Goal: Task Accomplishment & Management: Manage account settings

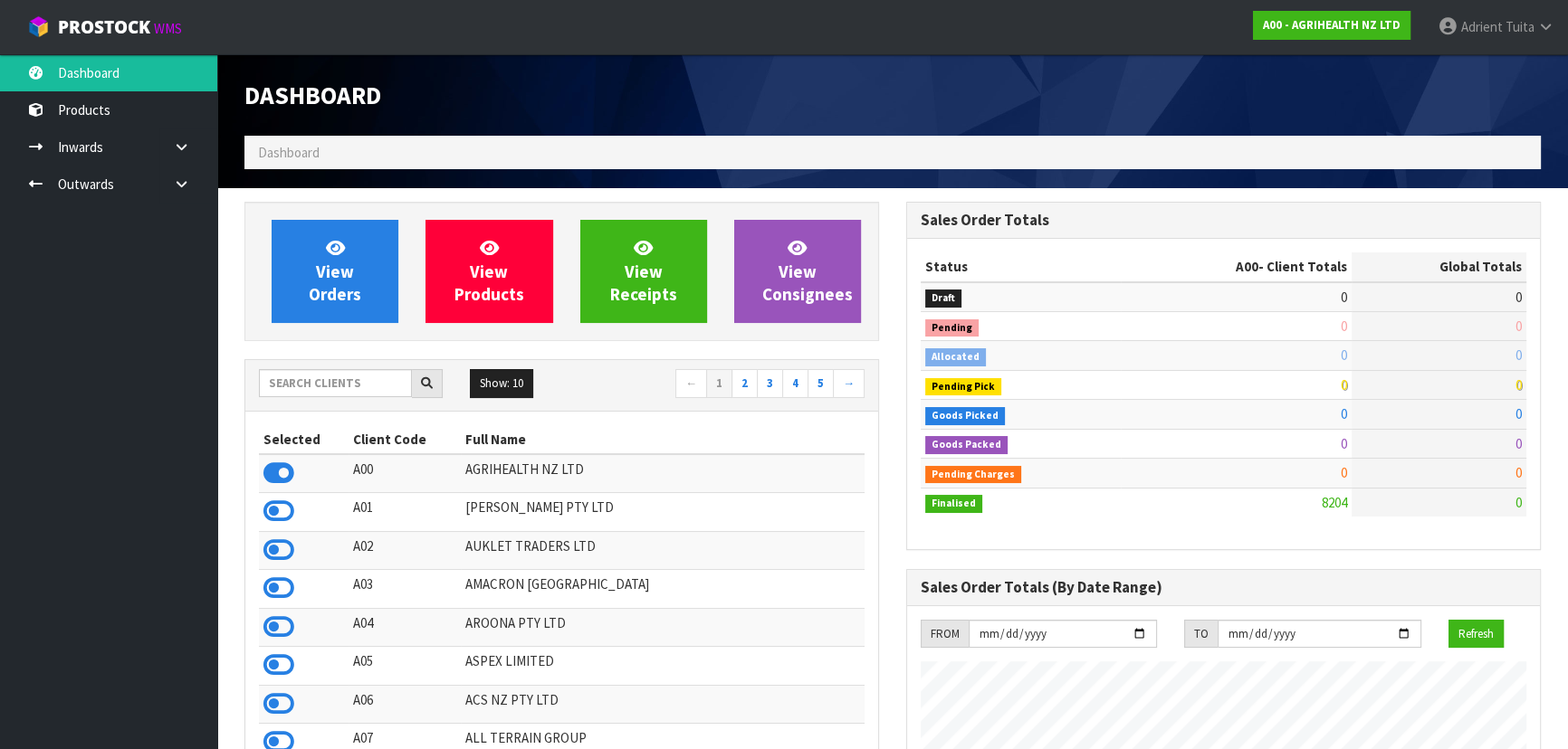
scroll to position [1368, 661]
click at [366, 380] on input "text" at bounding box center [335, 383] width 153 height 28
type input "Y01"
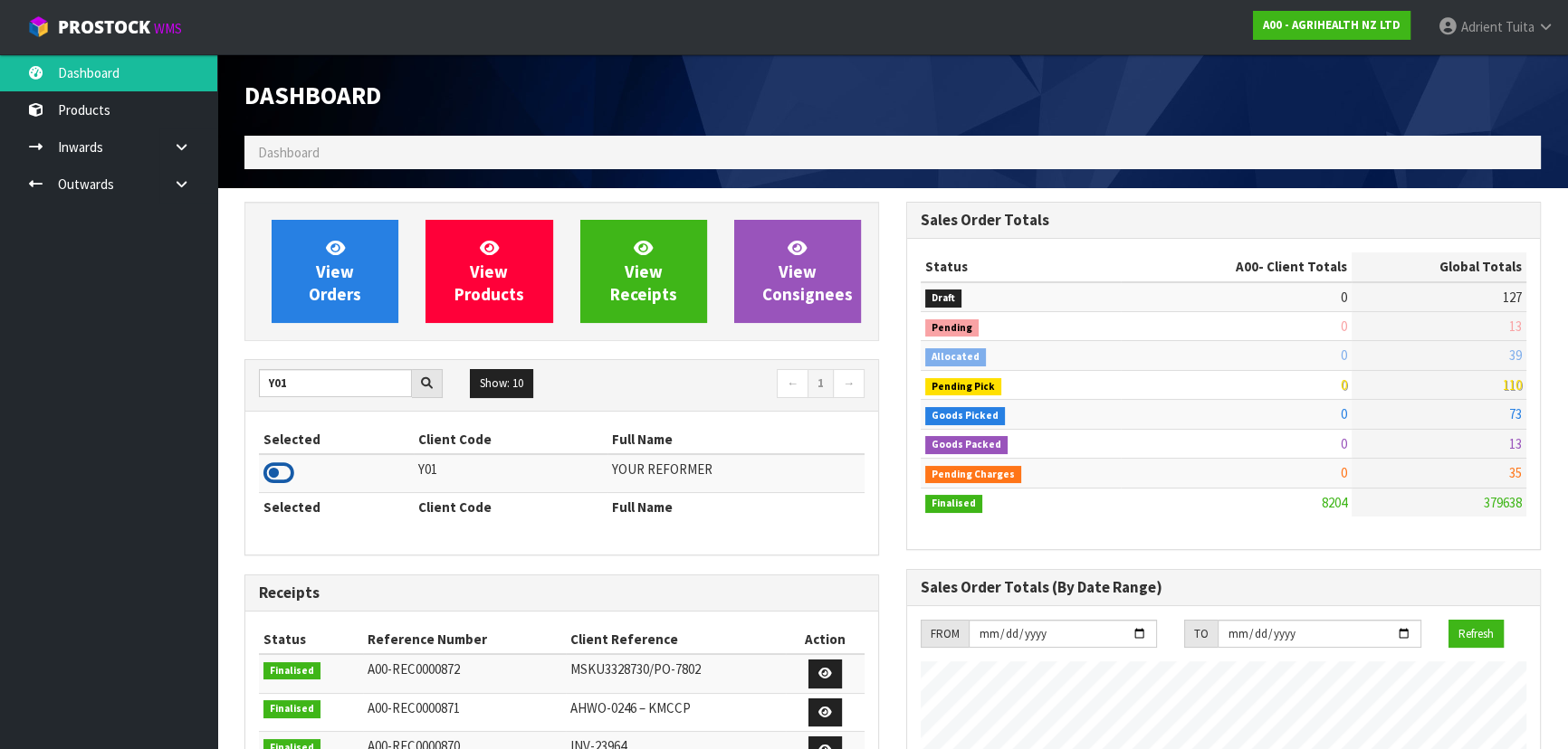
click at [286, 467] on icon at bounding box center [278, 473] width 31 height 27
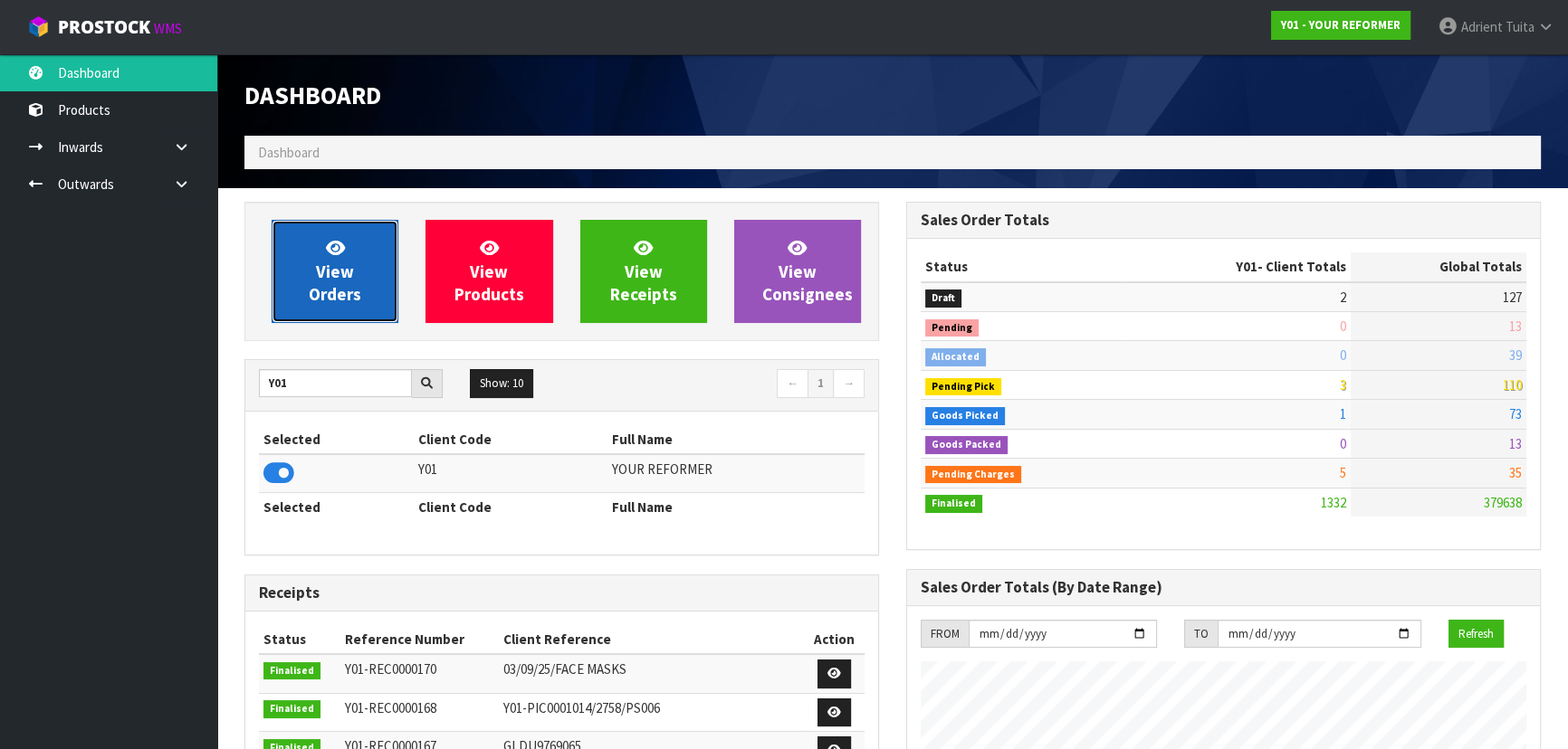
click at [339, 301] on span "View Orders" at bounding box center [335, 271] width 52 height 68
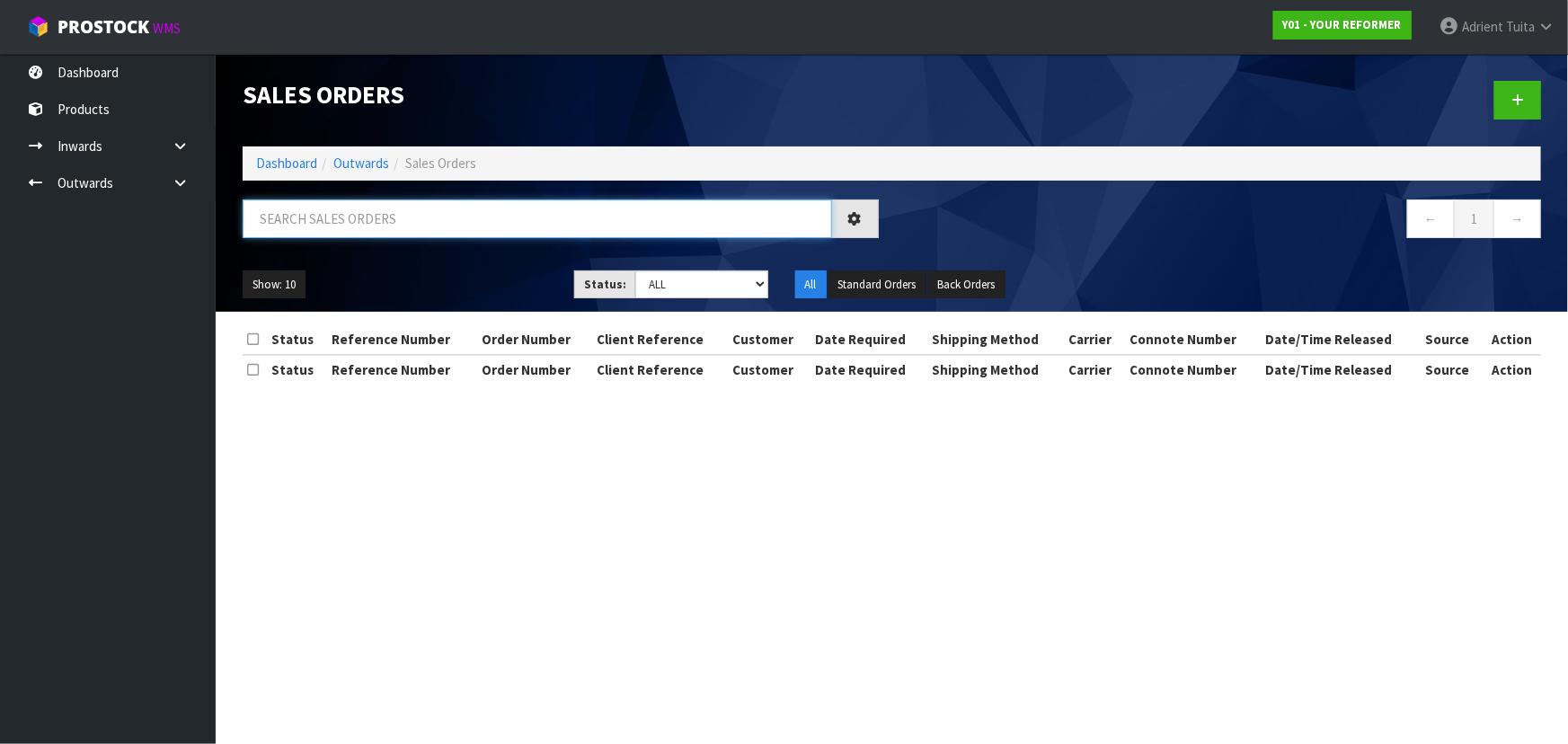
click at [376, 215] on input "text" at bounding box center [538, 219] width 590 height 39
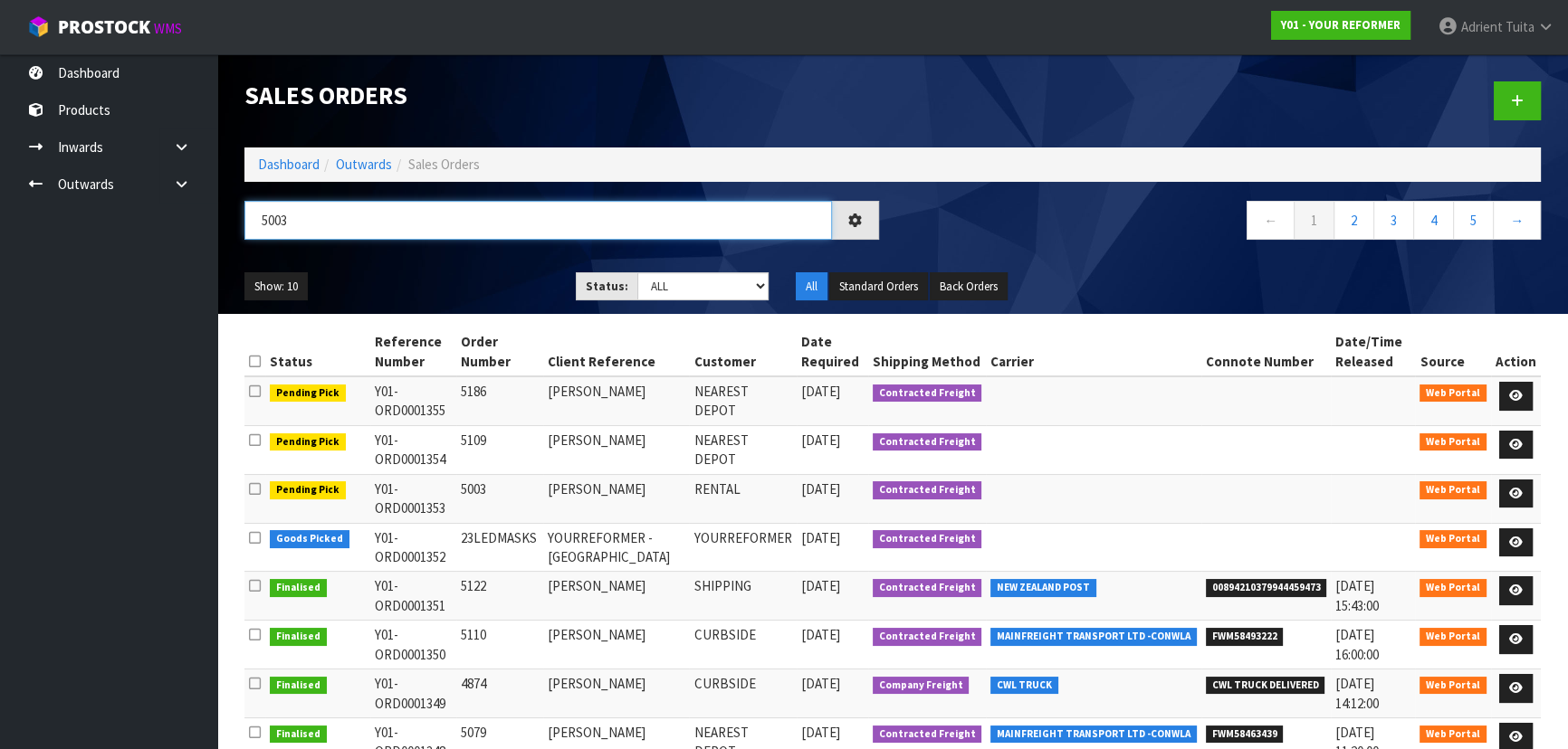
type input "5003"
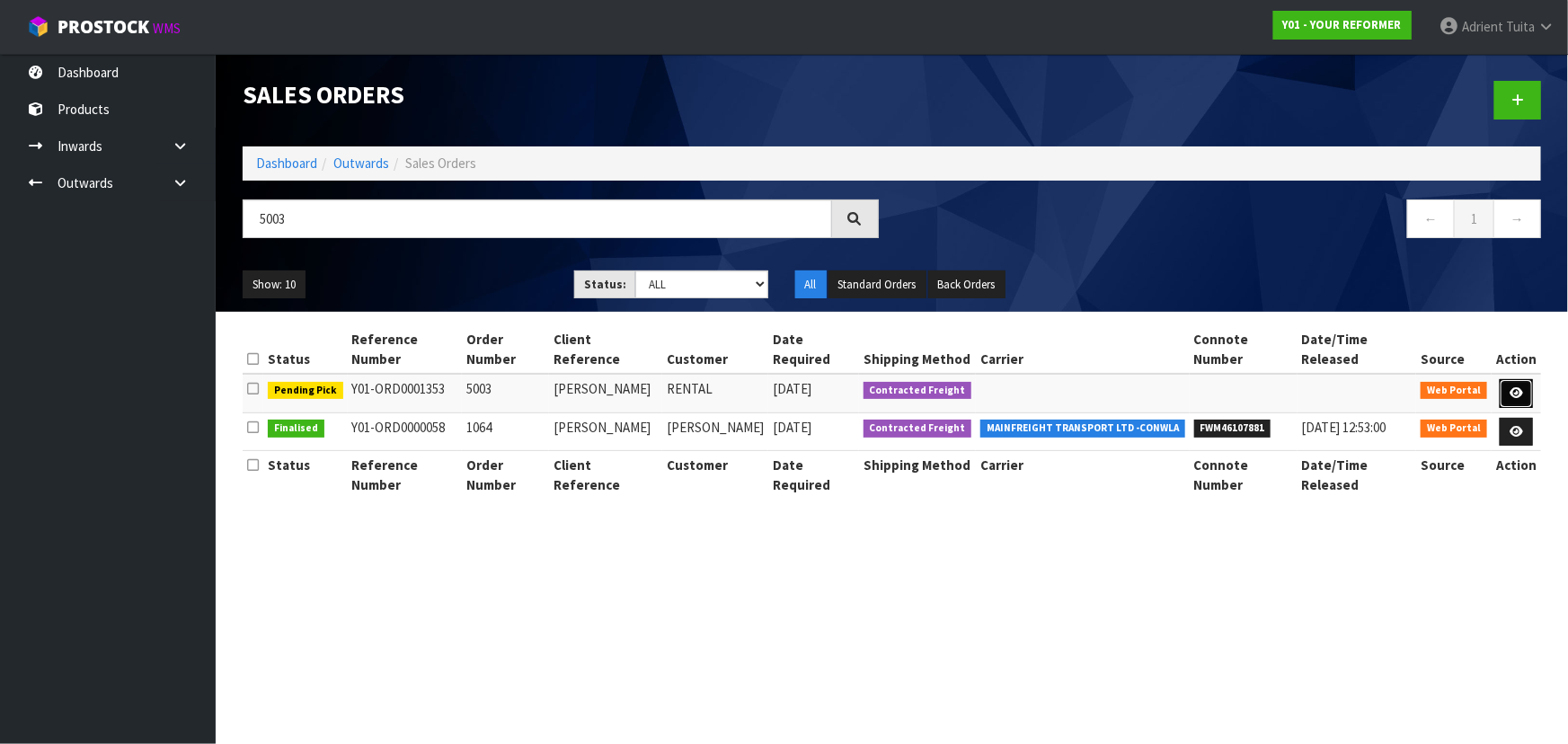
click at [1533, 392] on link at bounding box center [1516, 393] width 33 height 29
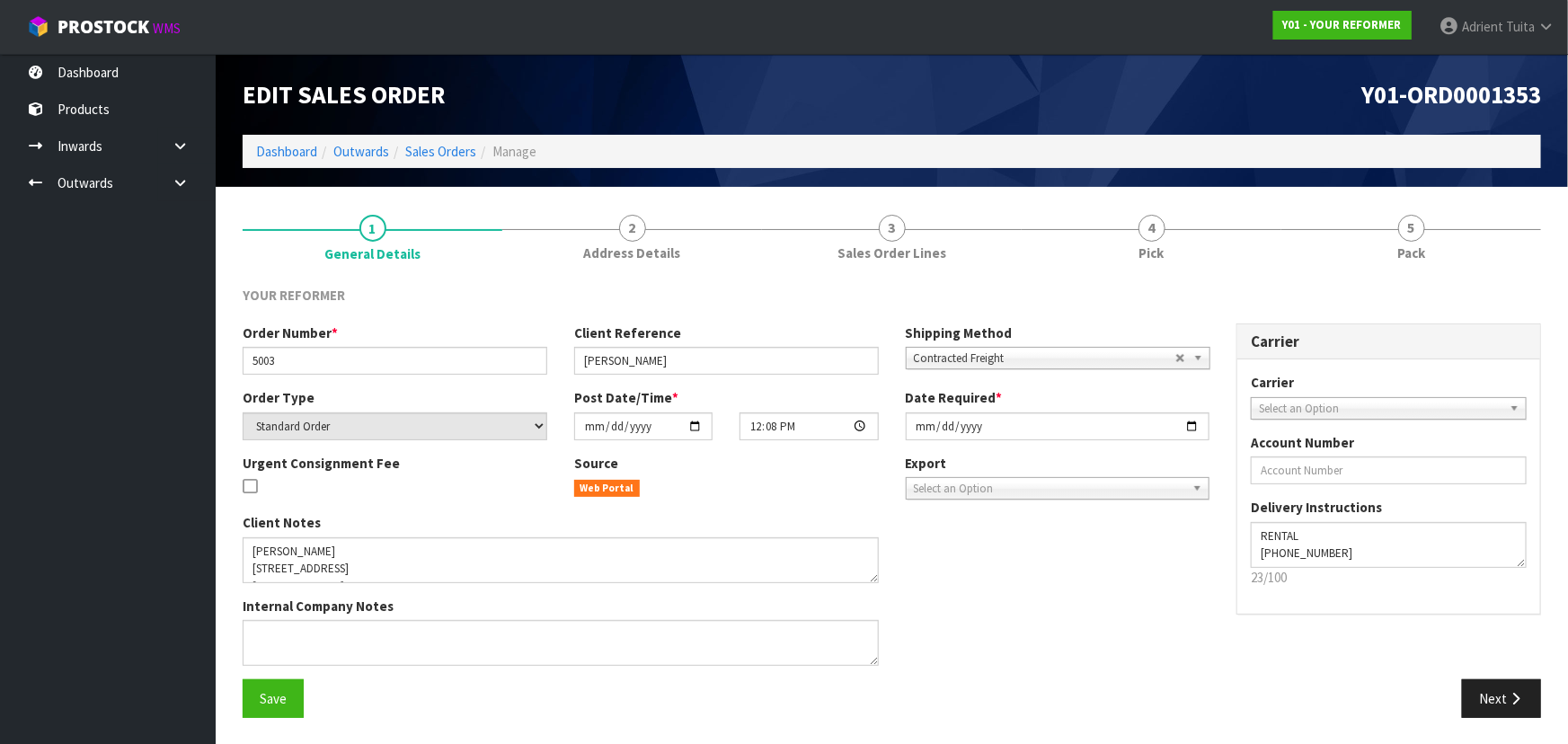
click at [1126, 210] on link "4 Pick" at bounding box center [1152, 236] width 260 height 71
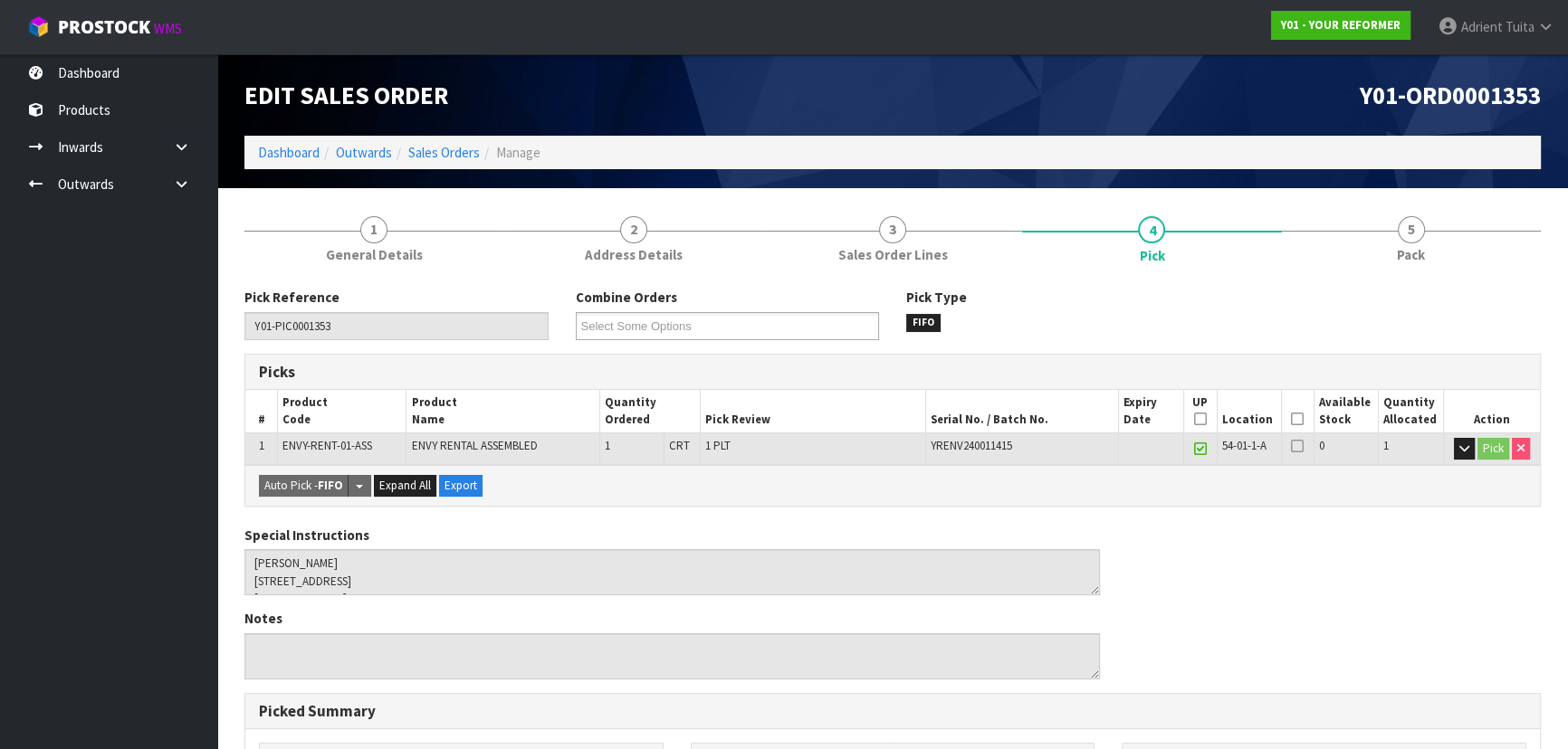
click at [1302, 420] on icon at bounding box center [1298, 419] width 13 height 1
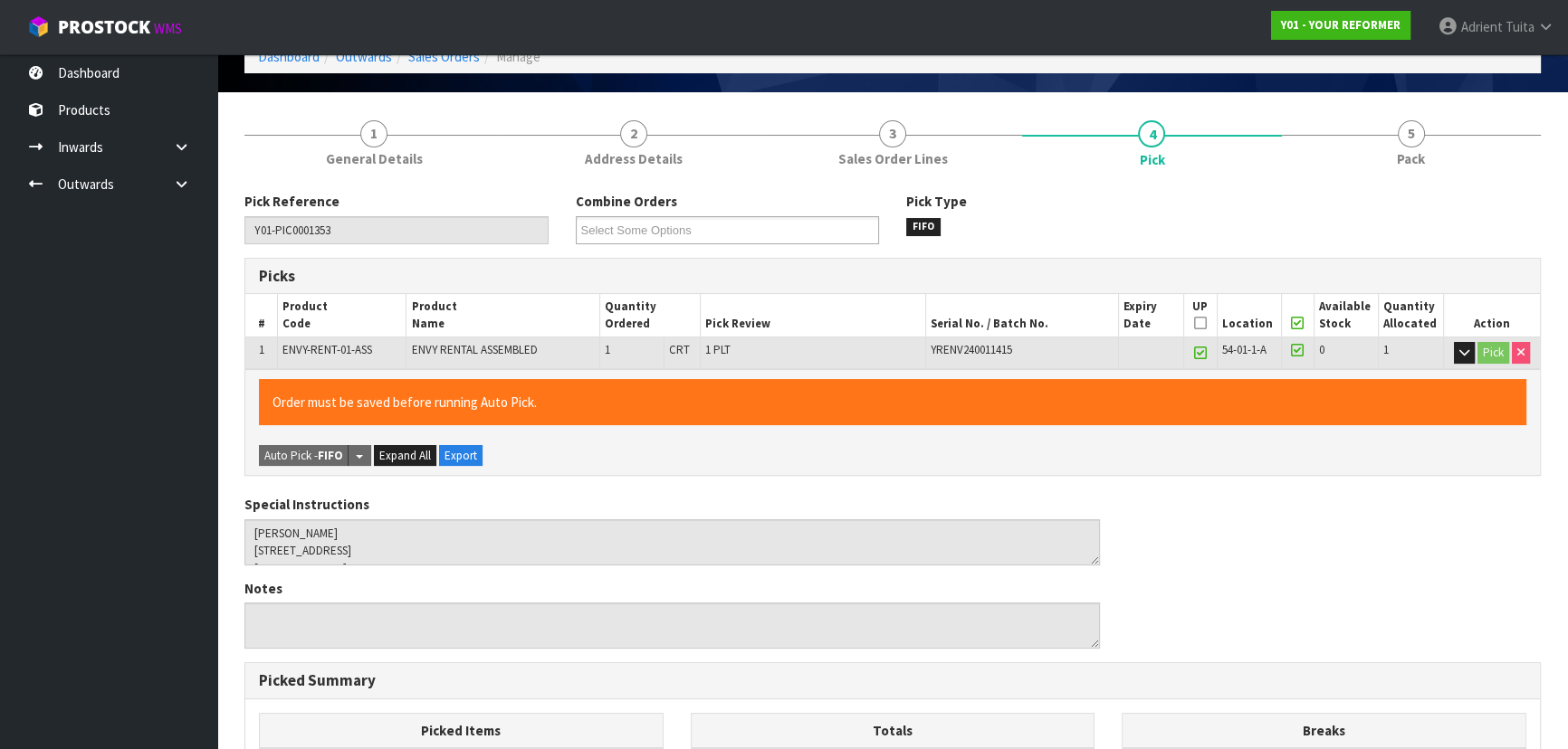
scroll to position [493, 0]
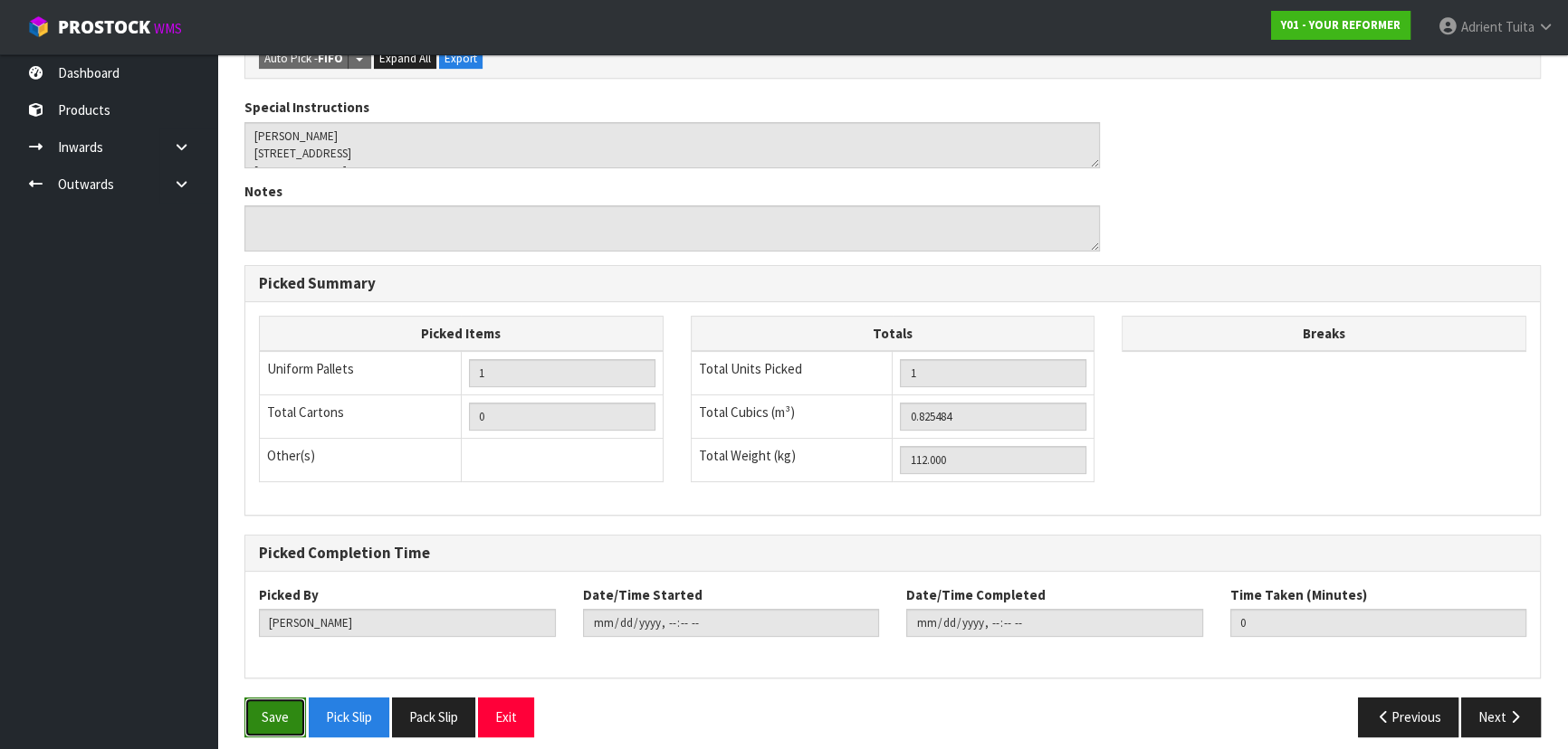
click at [254, 700] on button "Save" at bounding box center [276, 717] width 62 height 39
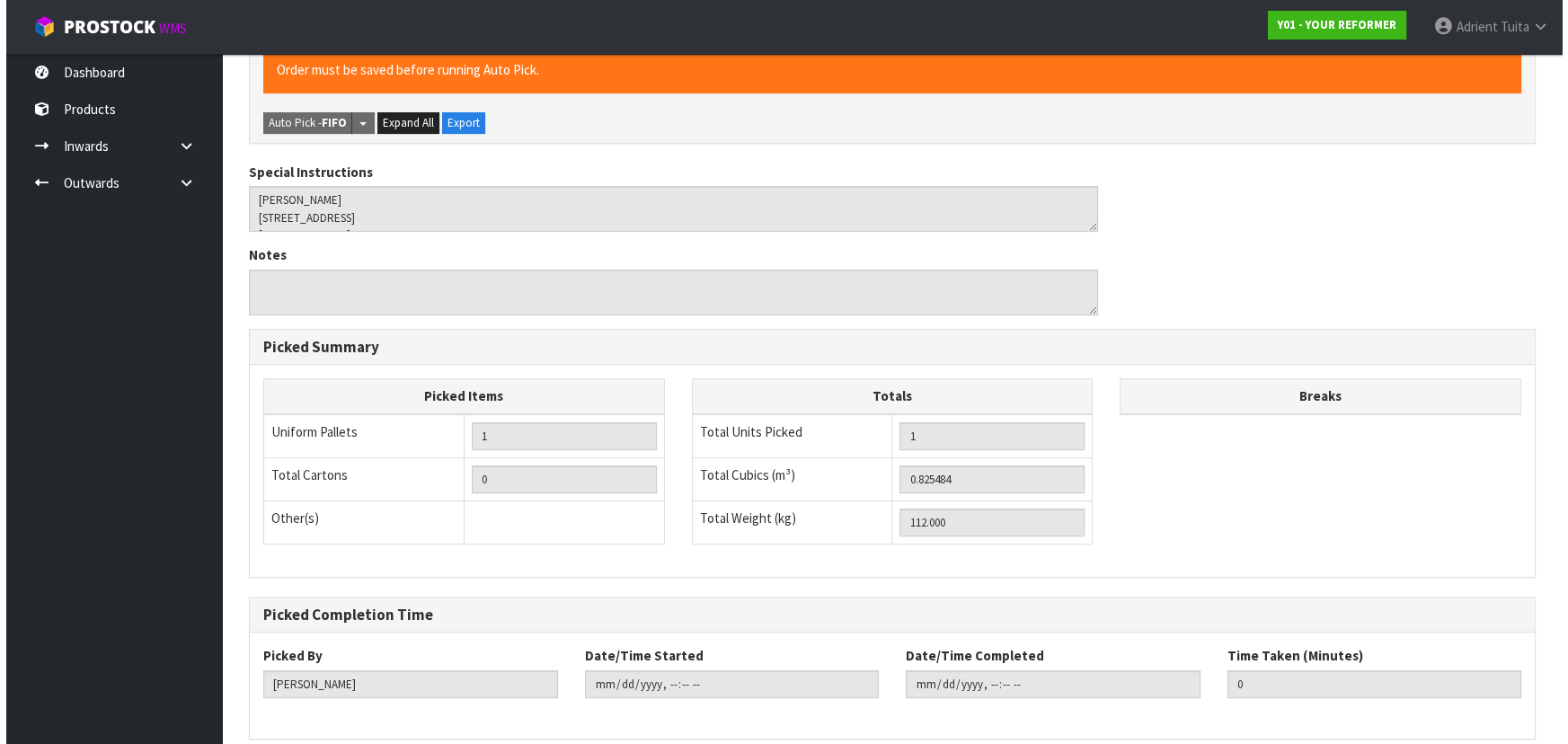
scroll to position [0, 0]
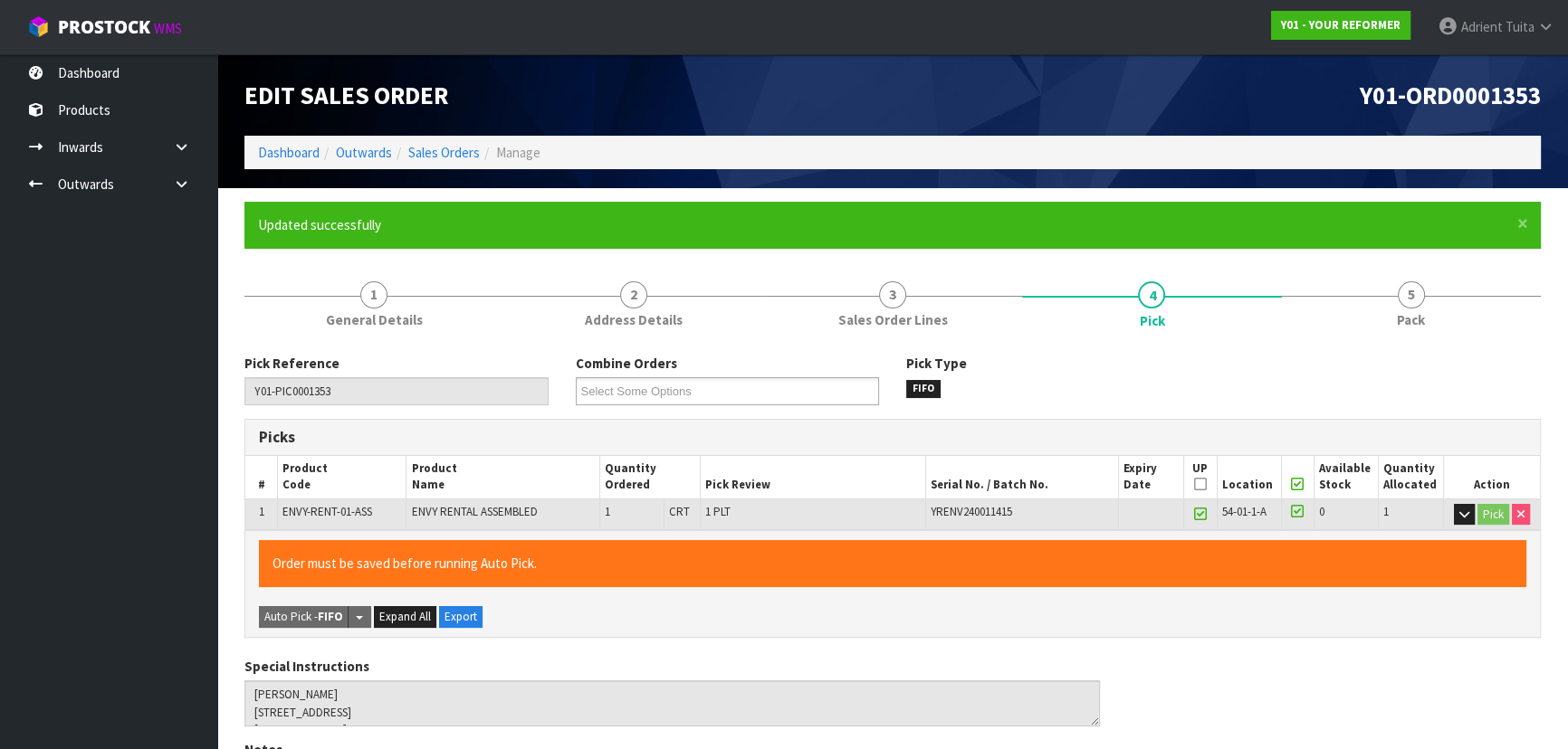
type input "[PERSON_NAME]"
type input "2025-09-04T08:46:55"
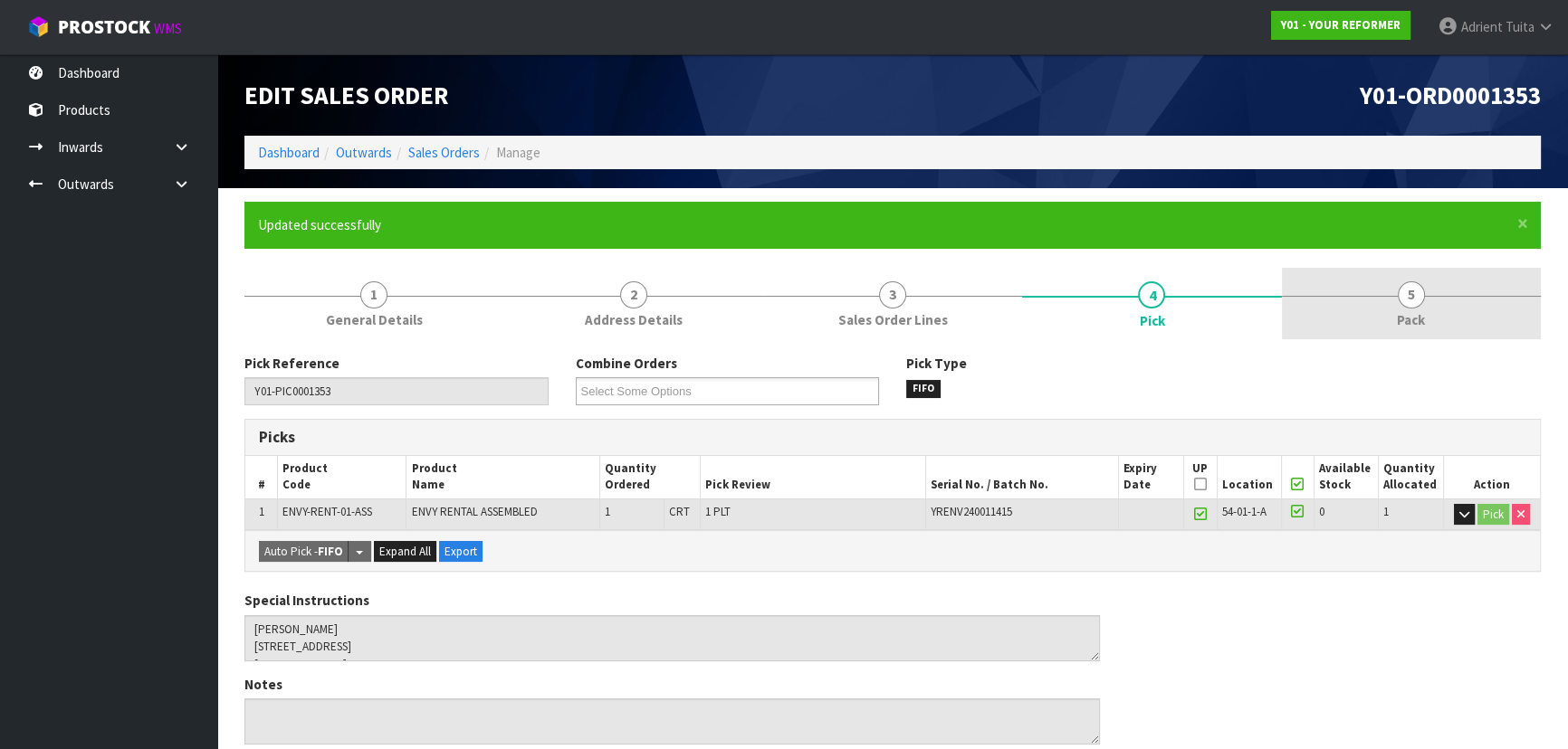
click at [1425, 318] on link "5 Pack" at bounding box center [1411, 304] width 259 height 72
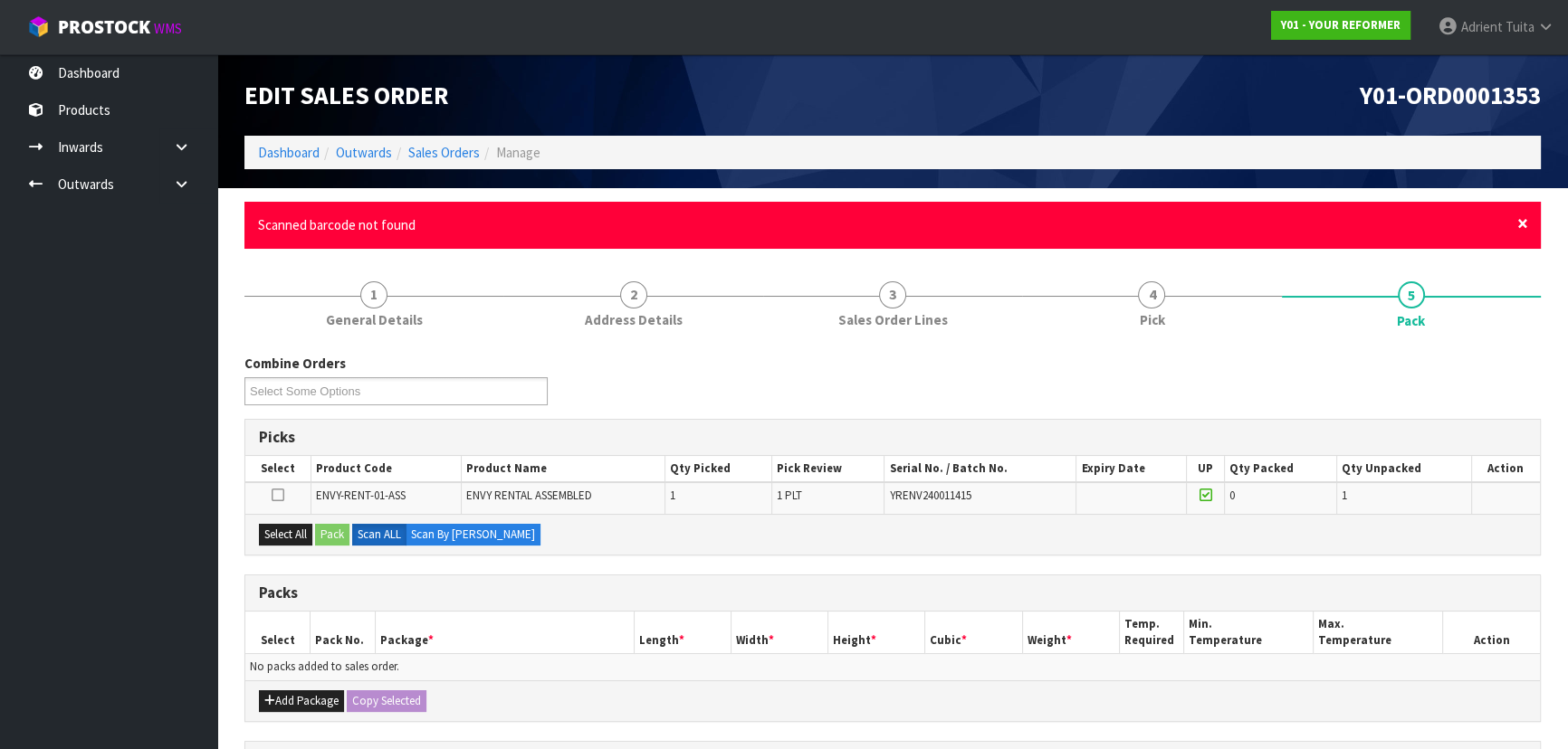
click at [1520, 230] on span "×" at bounding box center [1523, 223] width 11 height 25
click at [1519, 219] on span "×" at bounding box center [1523, 223] width 11 height 25
click at [1530, 221] on div "× Close Product scan not found" at bounding box center [893, 224] width 1297 height 46
click at [1528, 222] on div "× Close Product scan not found" at bounding box center [893, 224] width 1297 height 46
click at [1524, 222] on span "×" at bounding box center [1523, 223] width 11 height 25
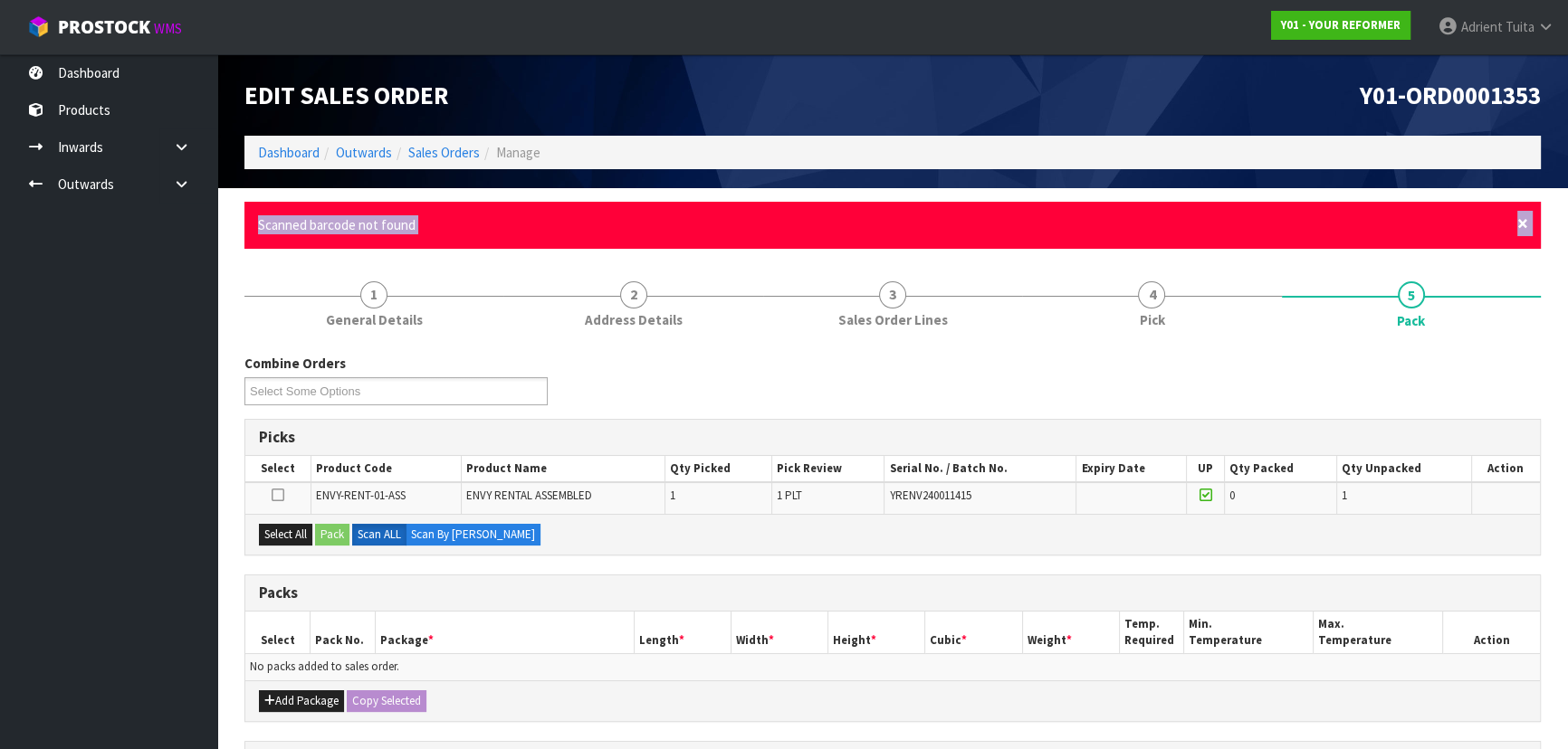
click at [1524, 222] on span "×" at bounding box center [1523, 223] width 11 height 25
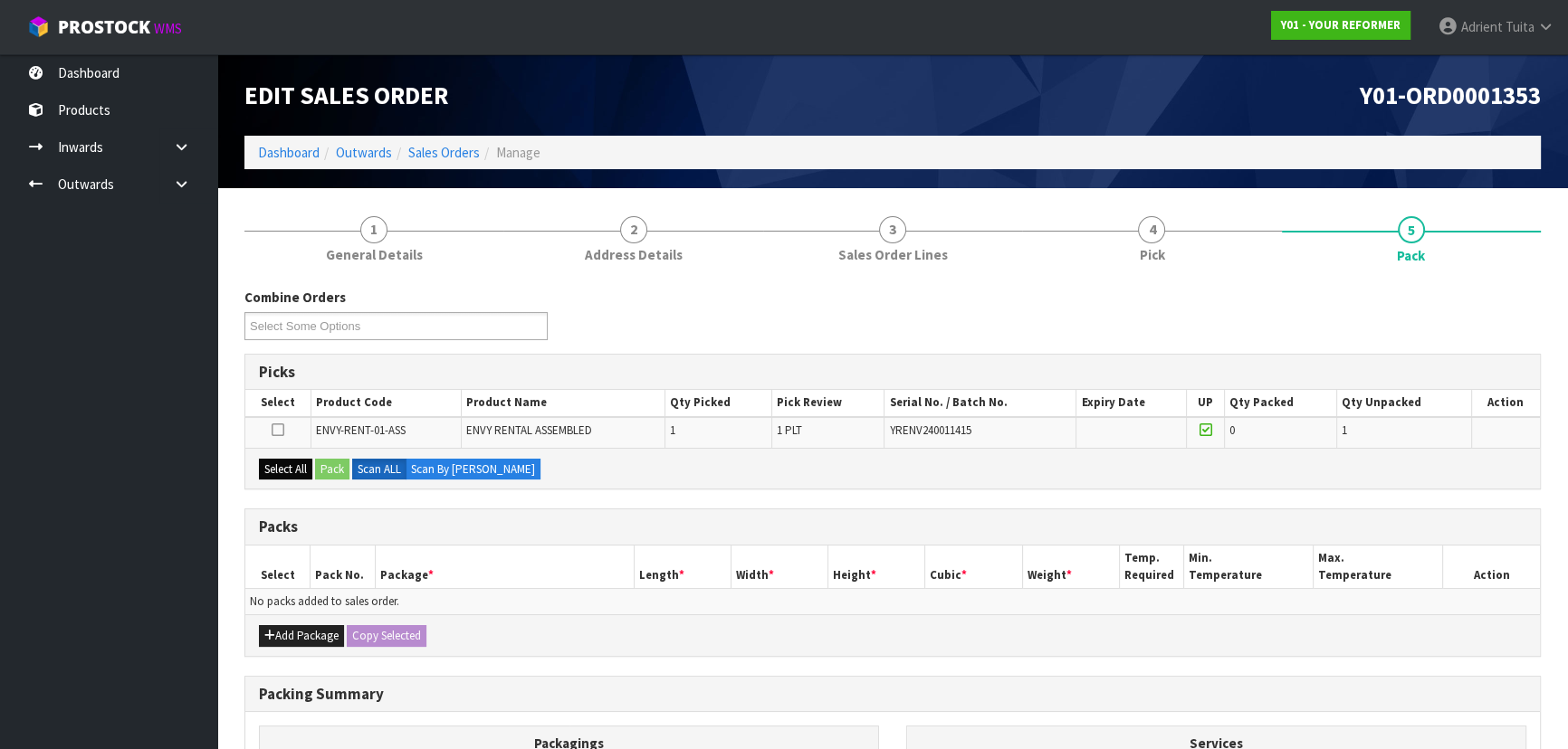
drag, startPoint x: 279, startPoint y: 479, endPoint x: 288, endPoint y: 467, distance: 15.0
click at [280, 476] on div "Select All Pack Scan ALL Scan By Quantity" at bounding box center [893, 469] width 1295 height 41
click at [289, 467] on button "Select All" at bounding box center [285, 469] width 53 height 21
click at [323, 462] on button "Pack" at bounding box center [332, 469] width 35 height 21
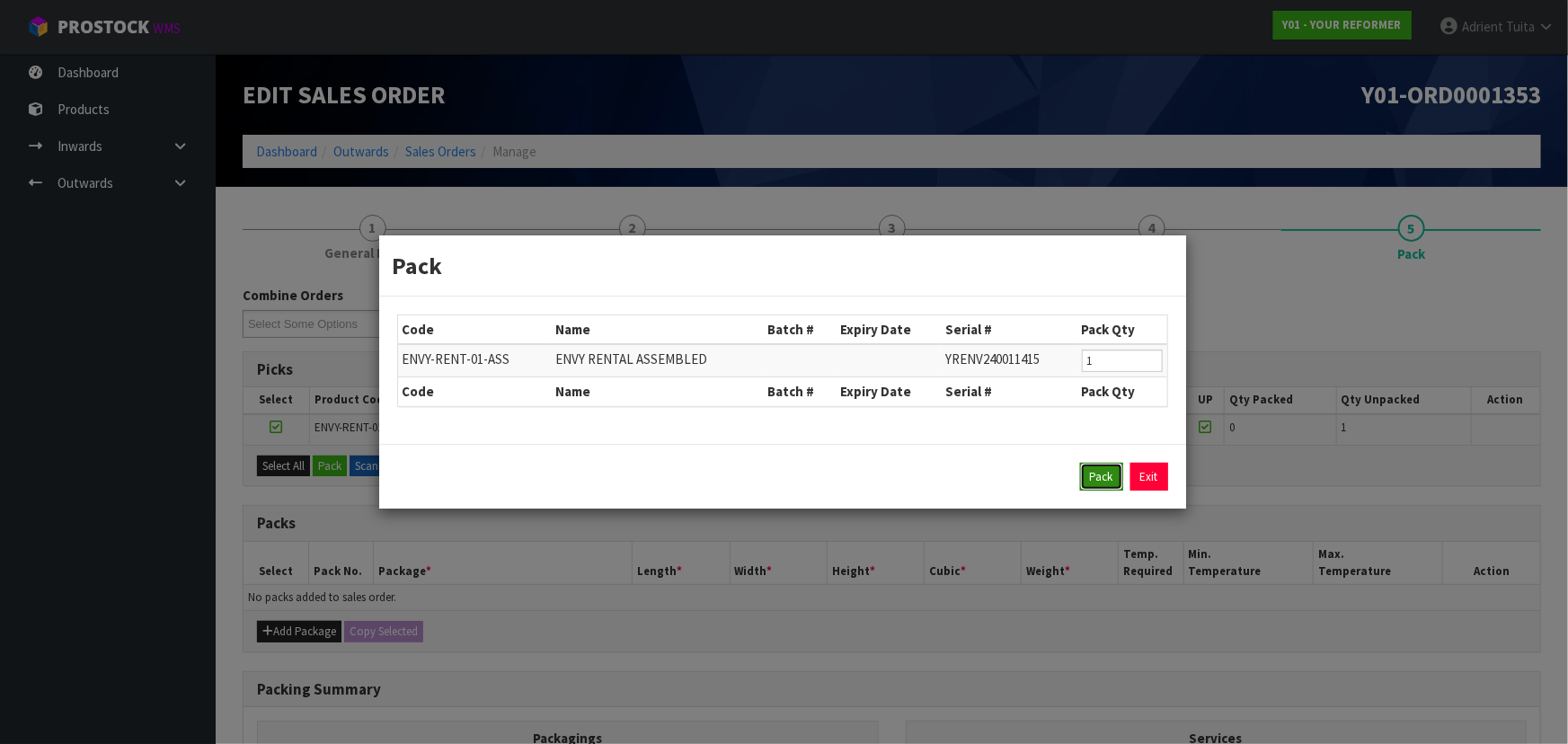
click at [1082, 479] on button "Pack" at bounding box center [1102, 477] width 44 height 29
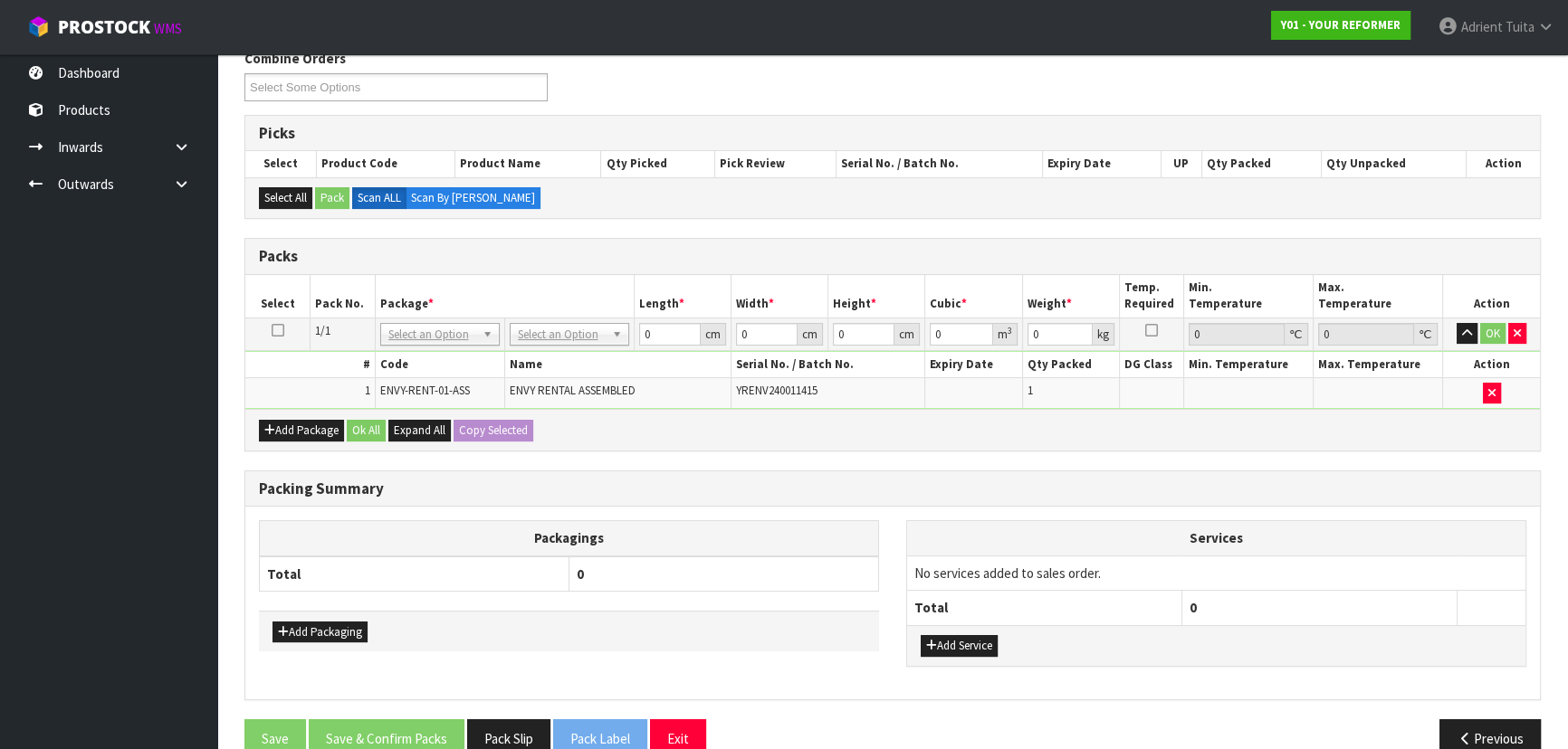
scroll to position [247, 0]
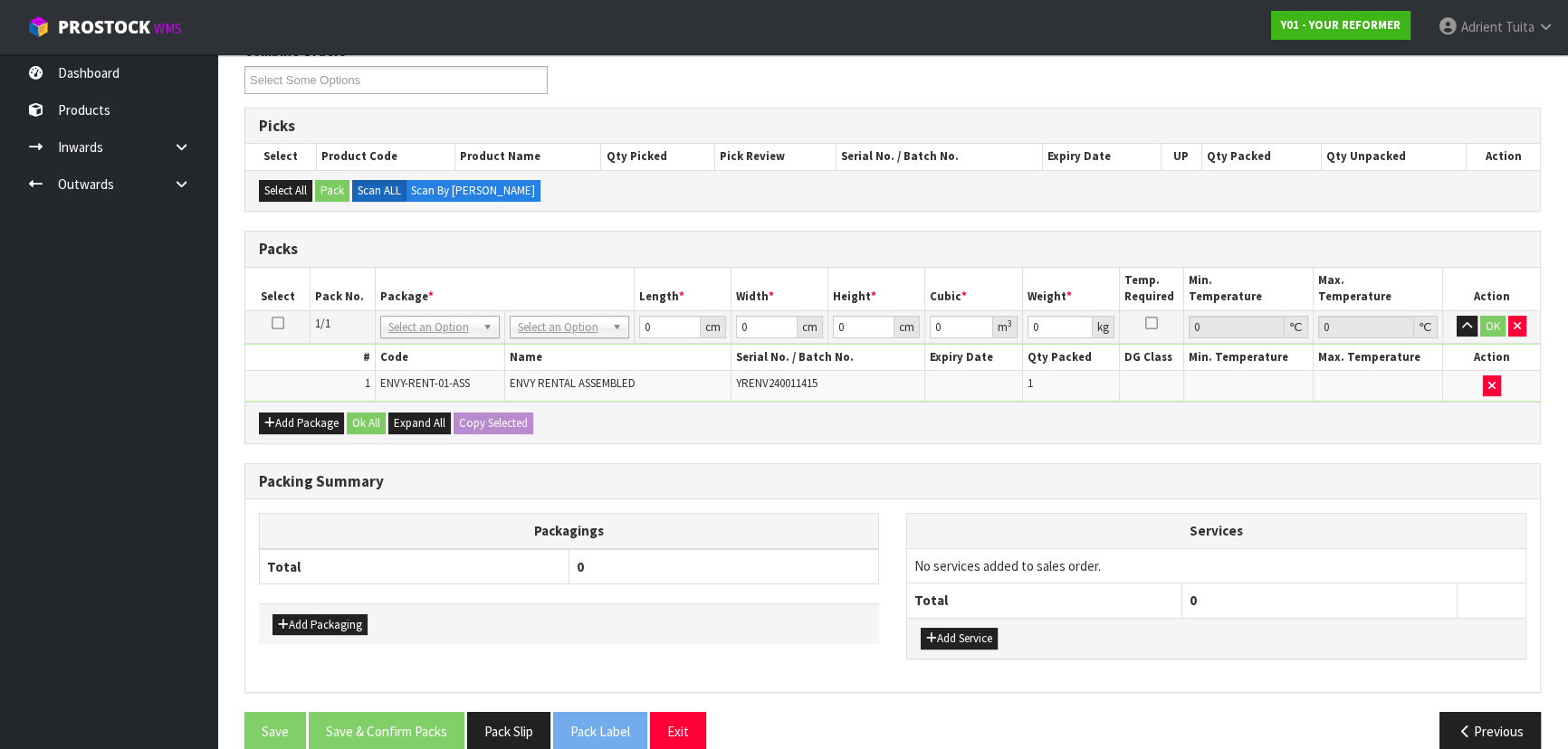
drag, startPoint x: 548, startPoint y: 322, endPoint x: 547, endPoint y: 341, distance: 19.0
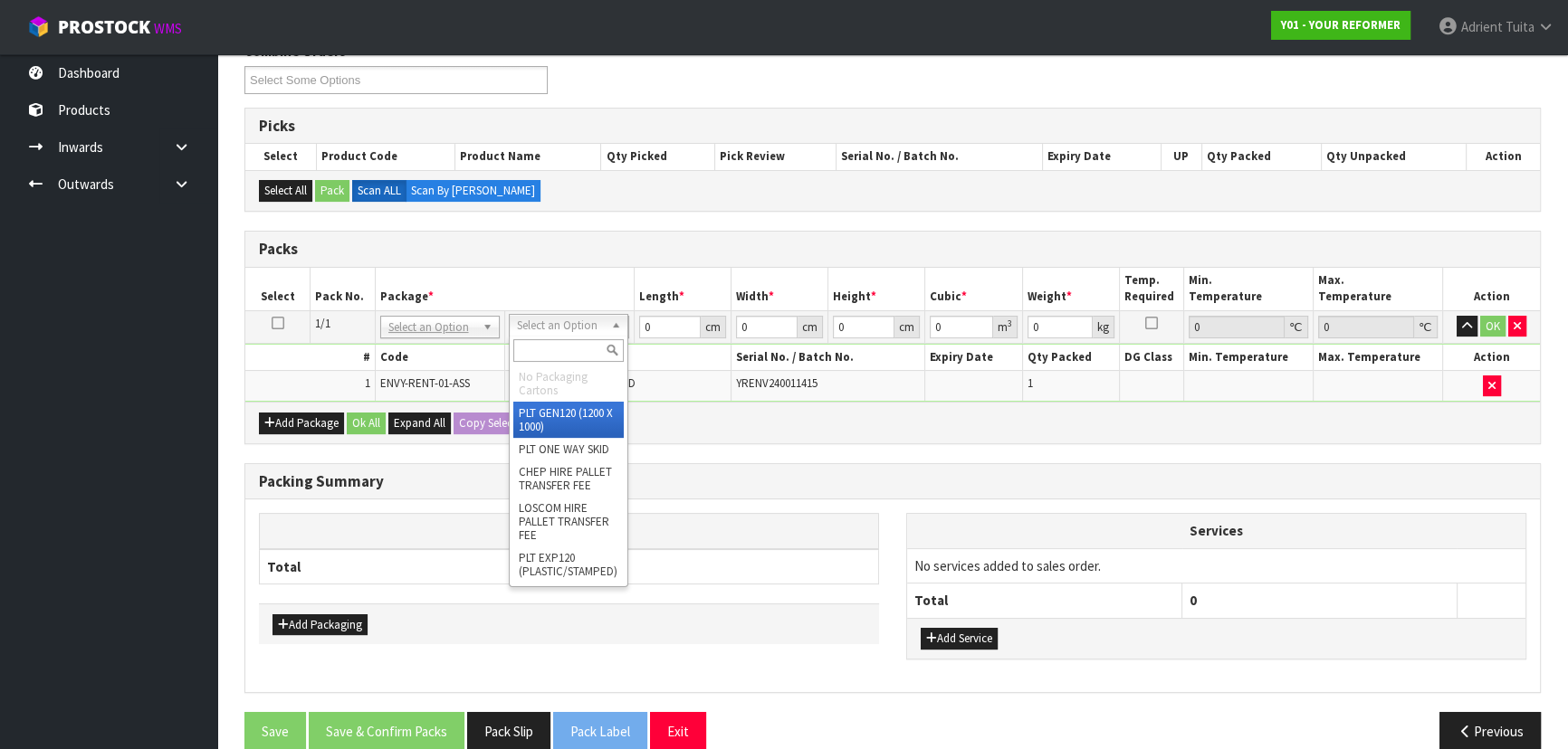
click at [547, 344] on input "text" at bounding box center [568, 350] width 110 height 22
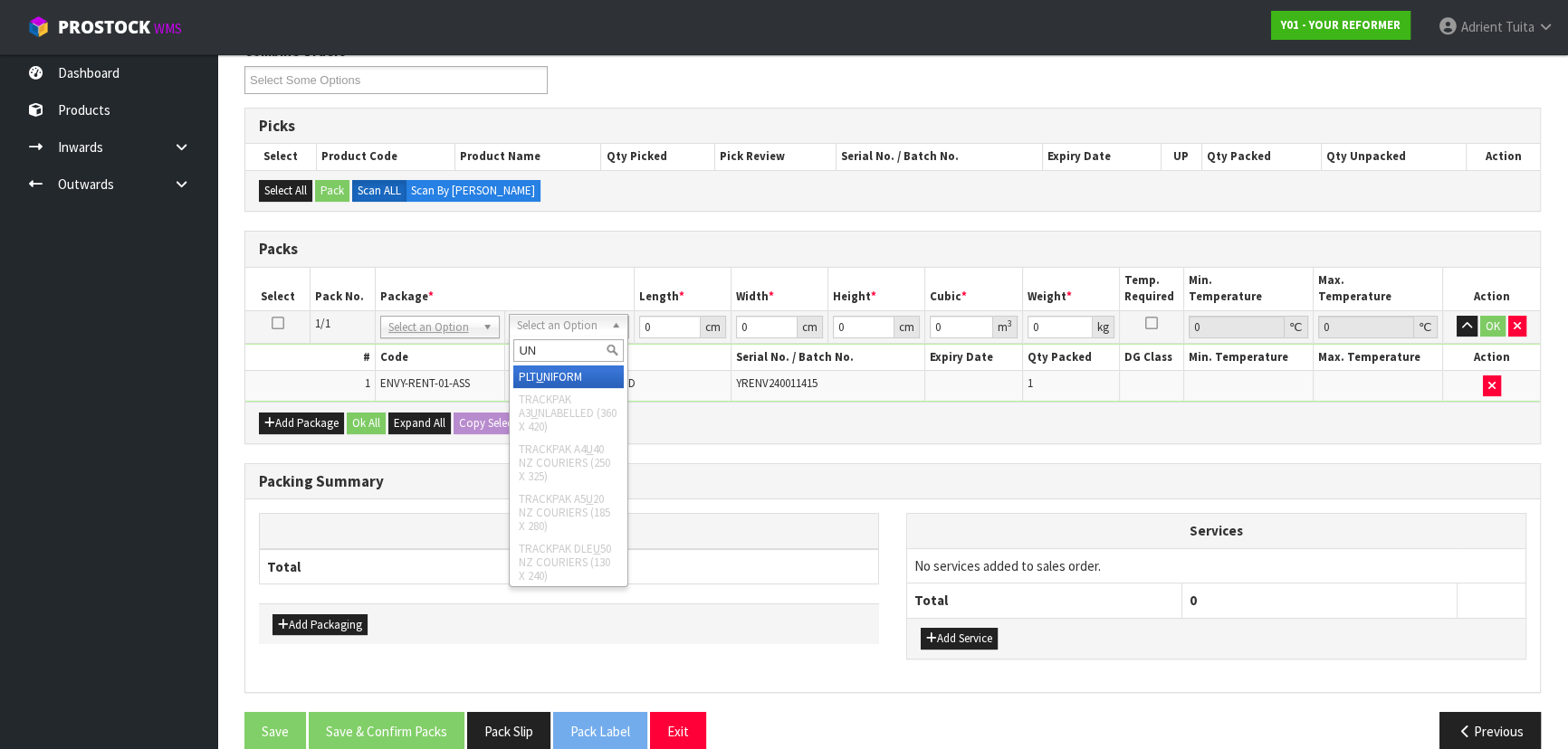
type input "UNI"
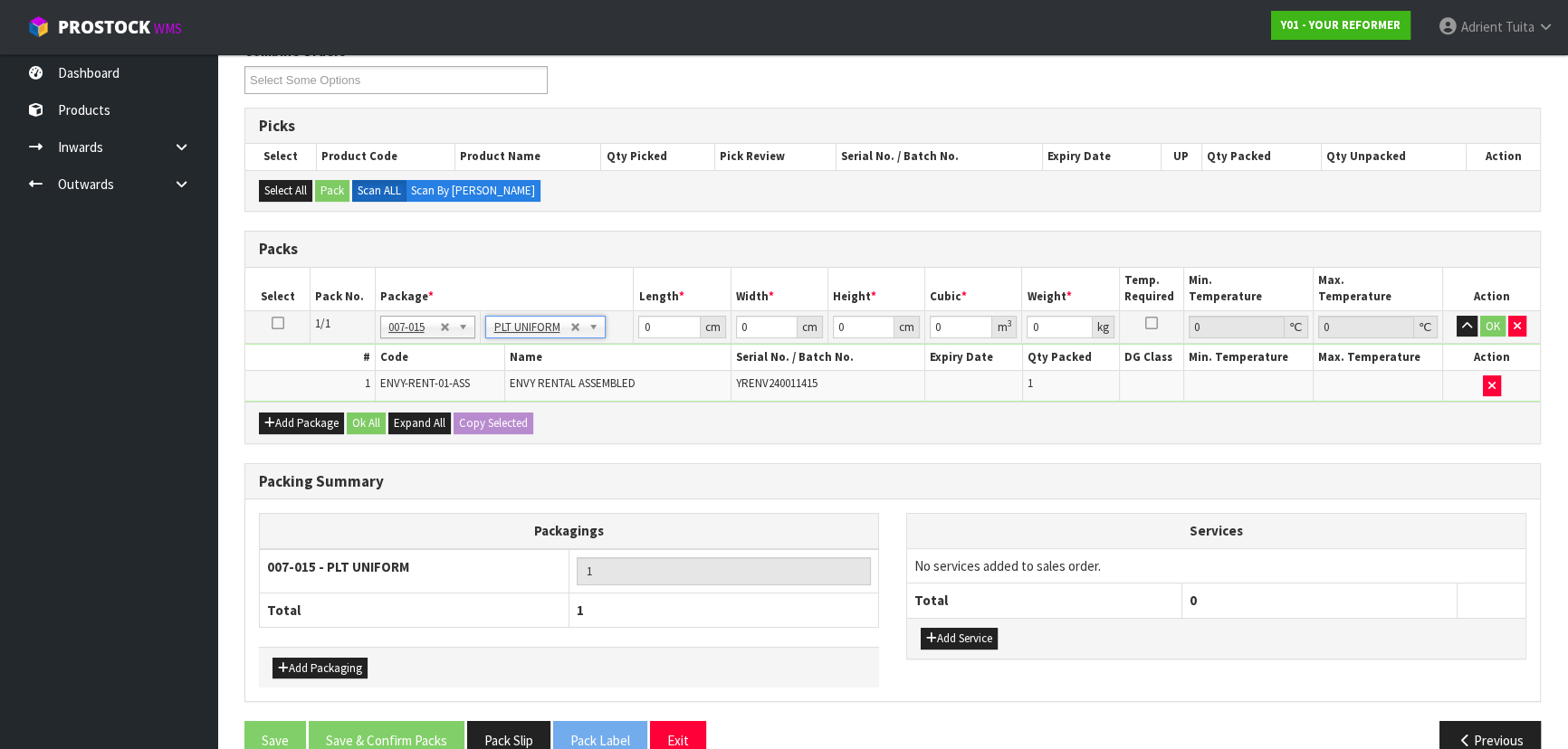
type input "112"
click at [655, 324] on input "0" at bounding box center [669, 327] width 62 height 22
type input "260"
type input "74"
type input "4"
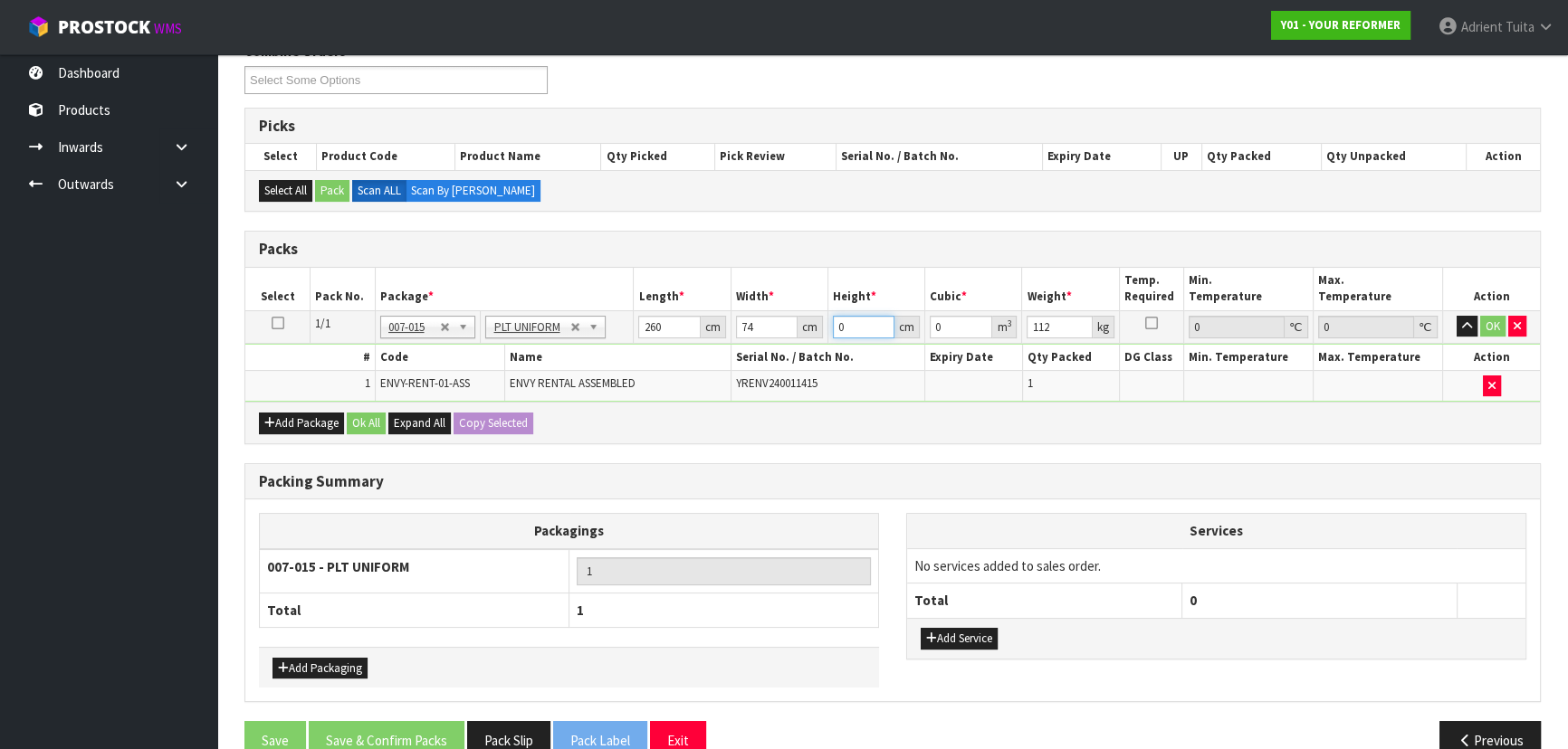
type input "0.07696"
type input "42"
type input "0.80808"
type input "42"
type input "130"
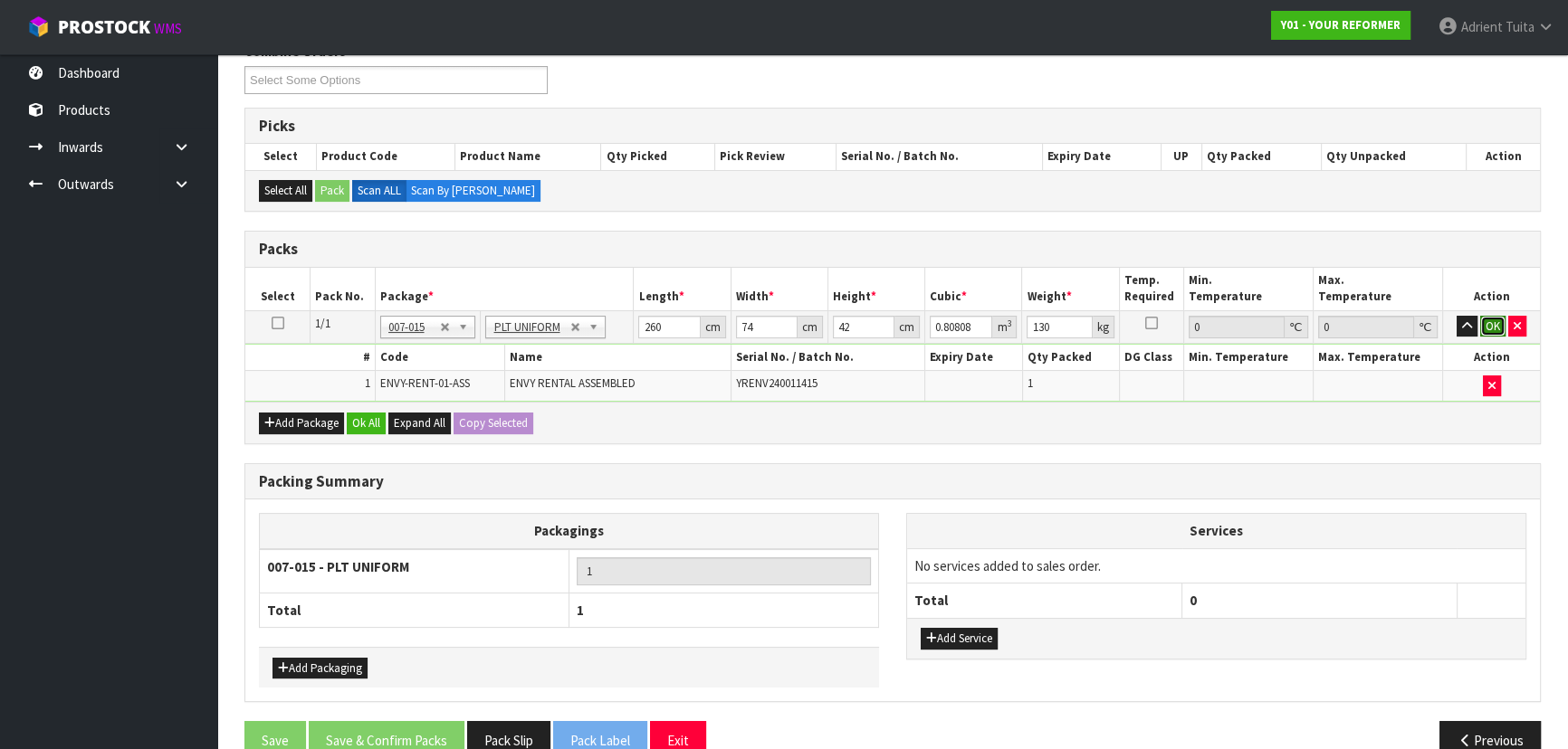
click at [1491, 323] on button "OK" at bounding box center [1492, 326] width 25 height 21
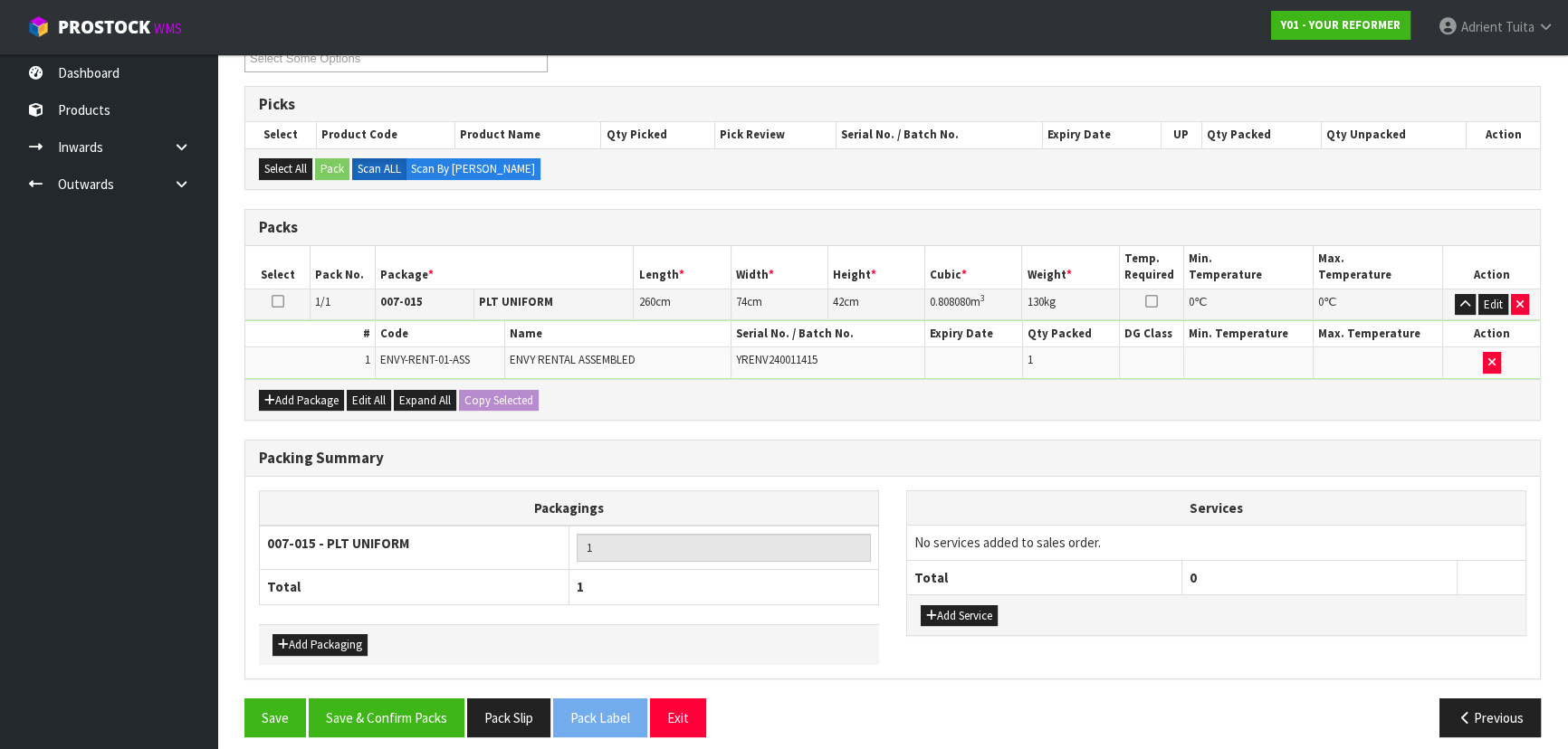
scroll to position [278, 0]
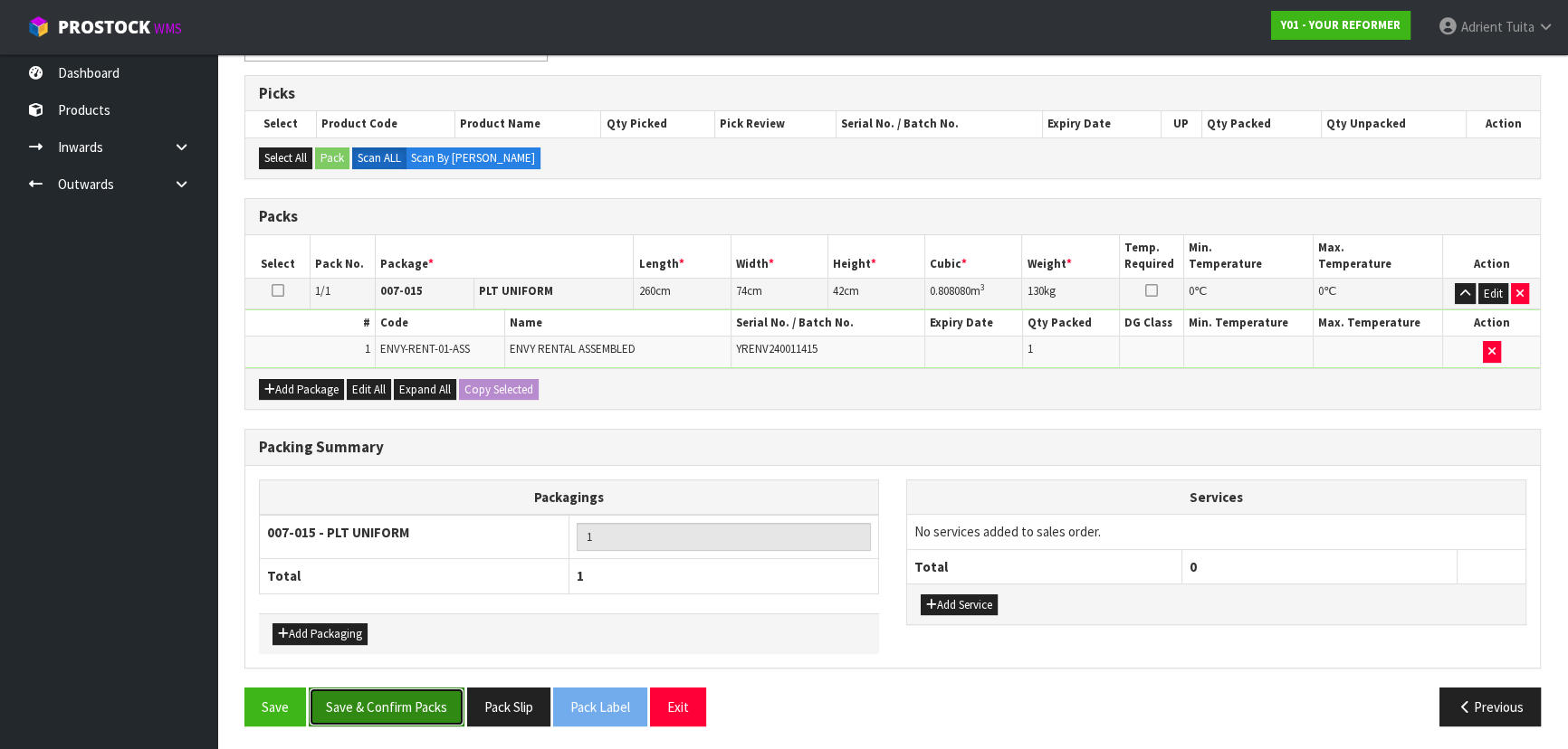
click at [366, 700] on button "Save & Confirm Packs" at bounding box center [386, 707] width 156 height 39
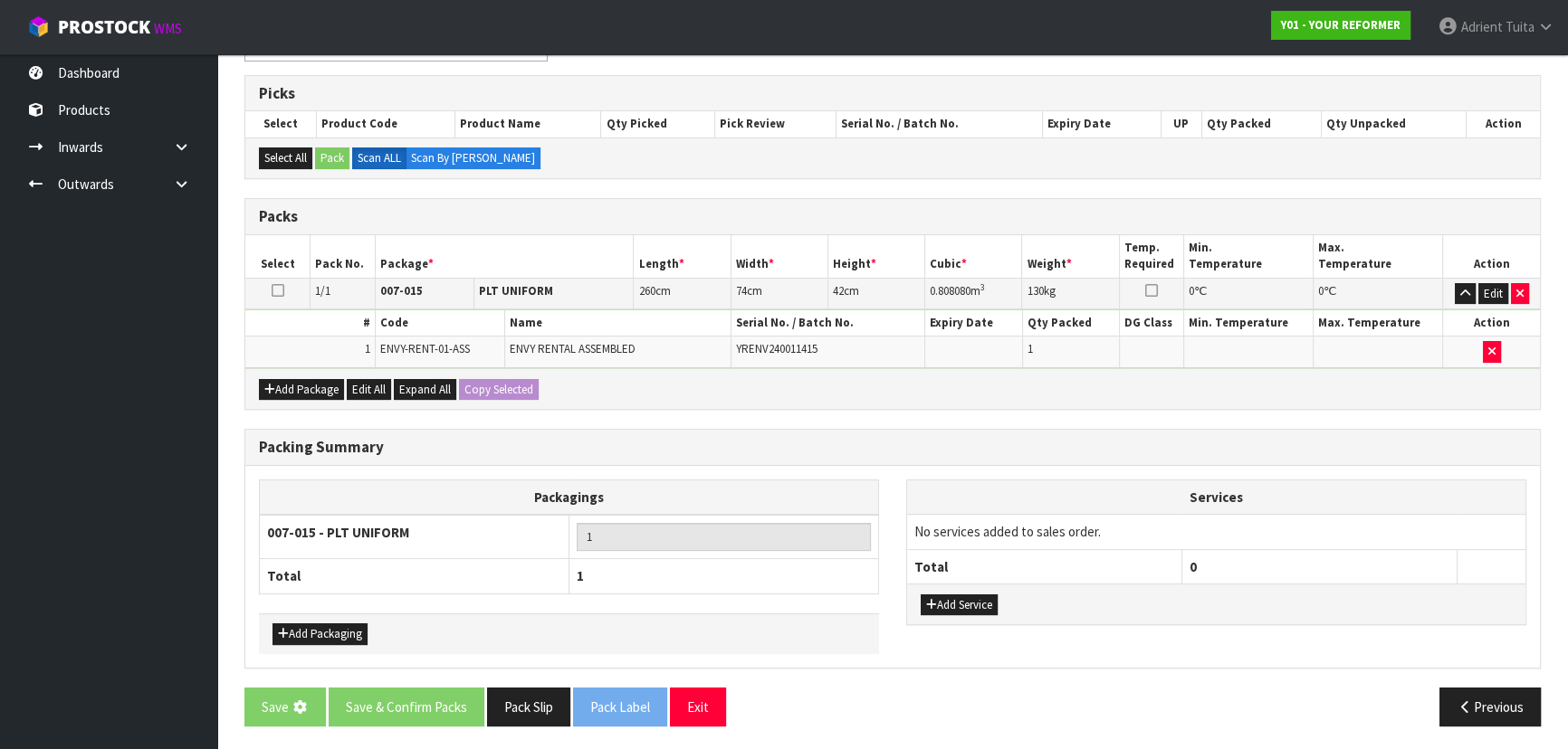
scroll to position [0, 0]
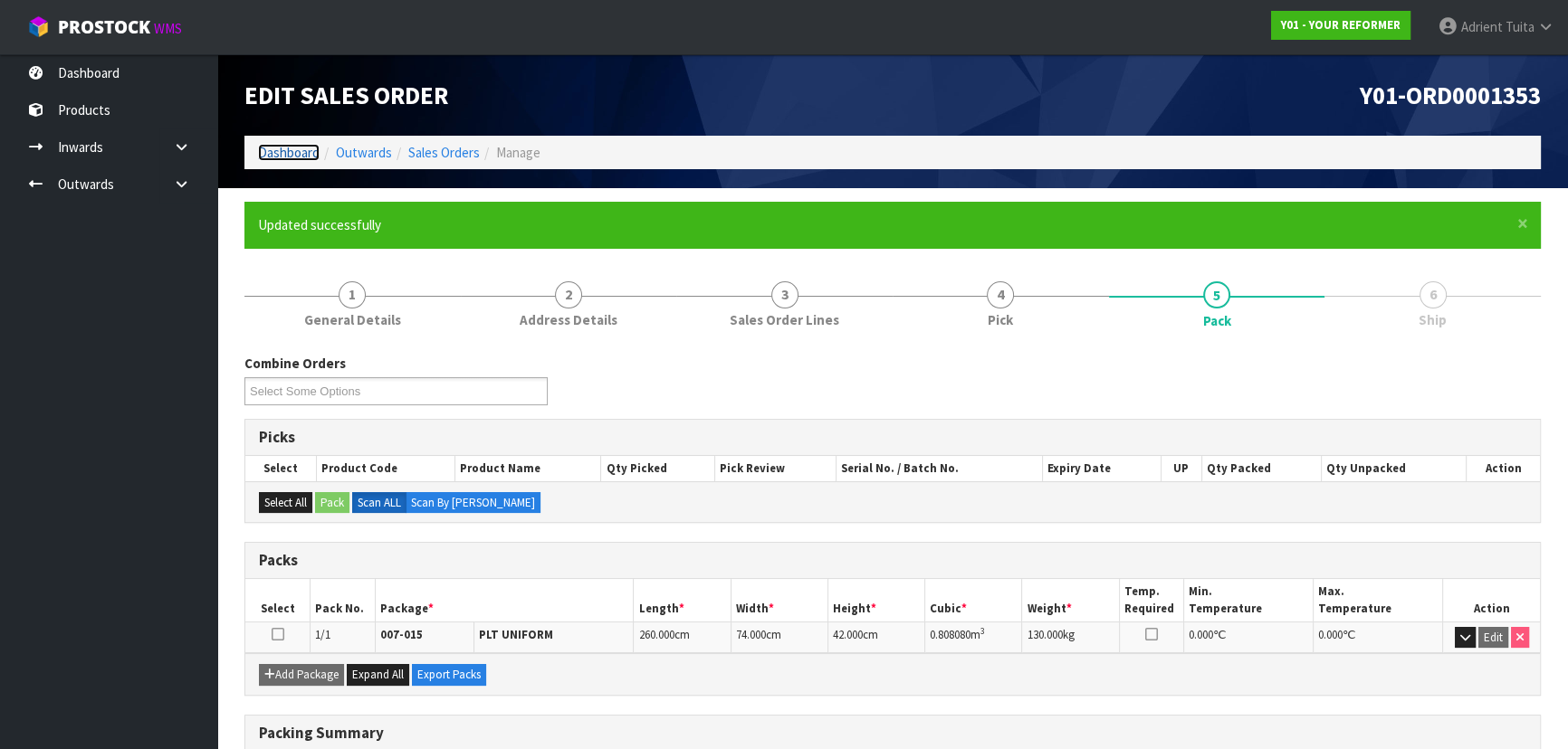
click at [297, 154] on link "Dashboard" at bounding box center [289, 152] width 62 height 17
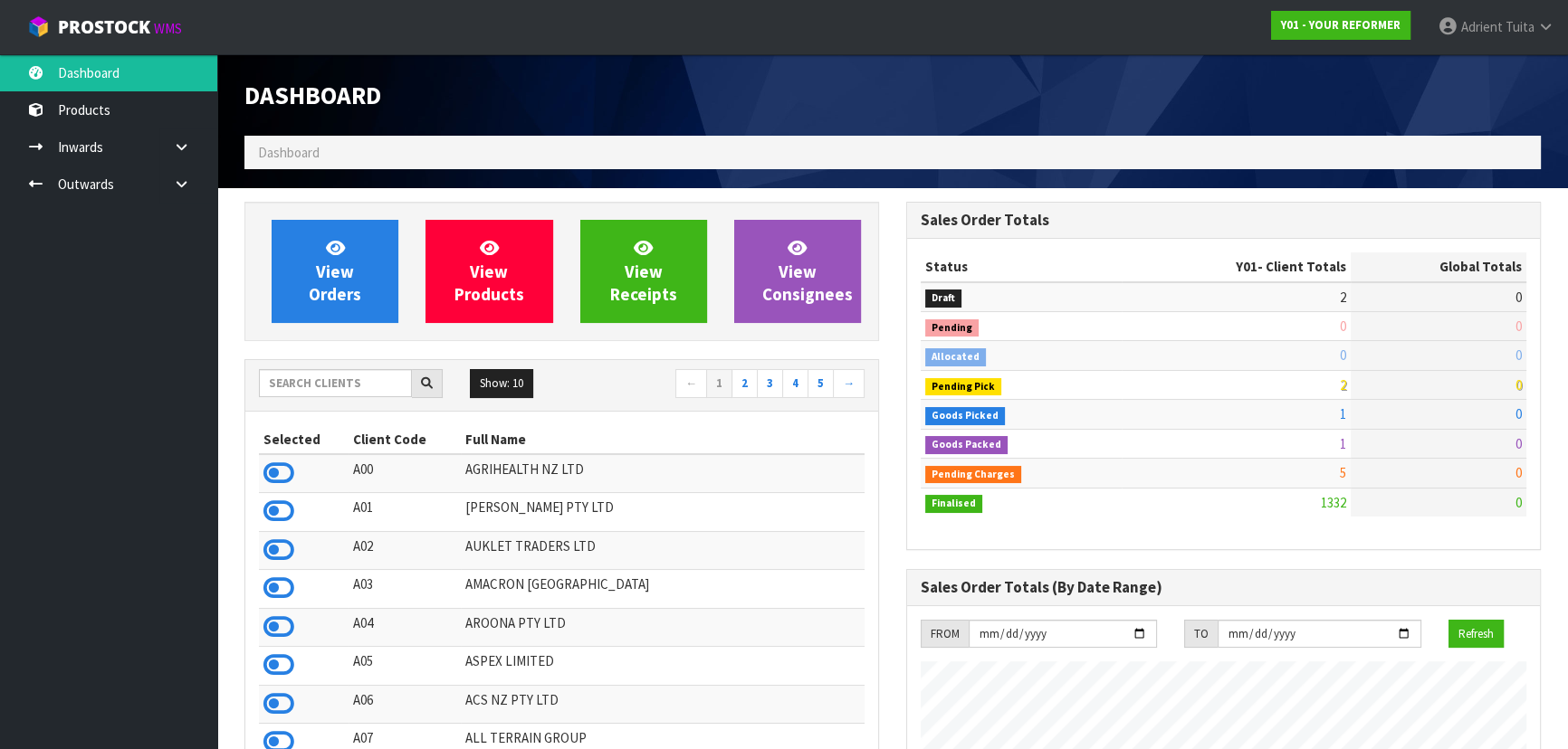
scroll to position [1368, 661]
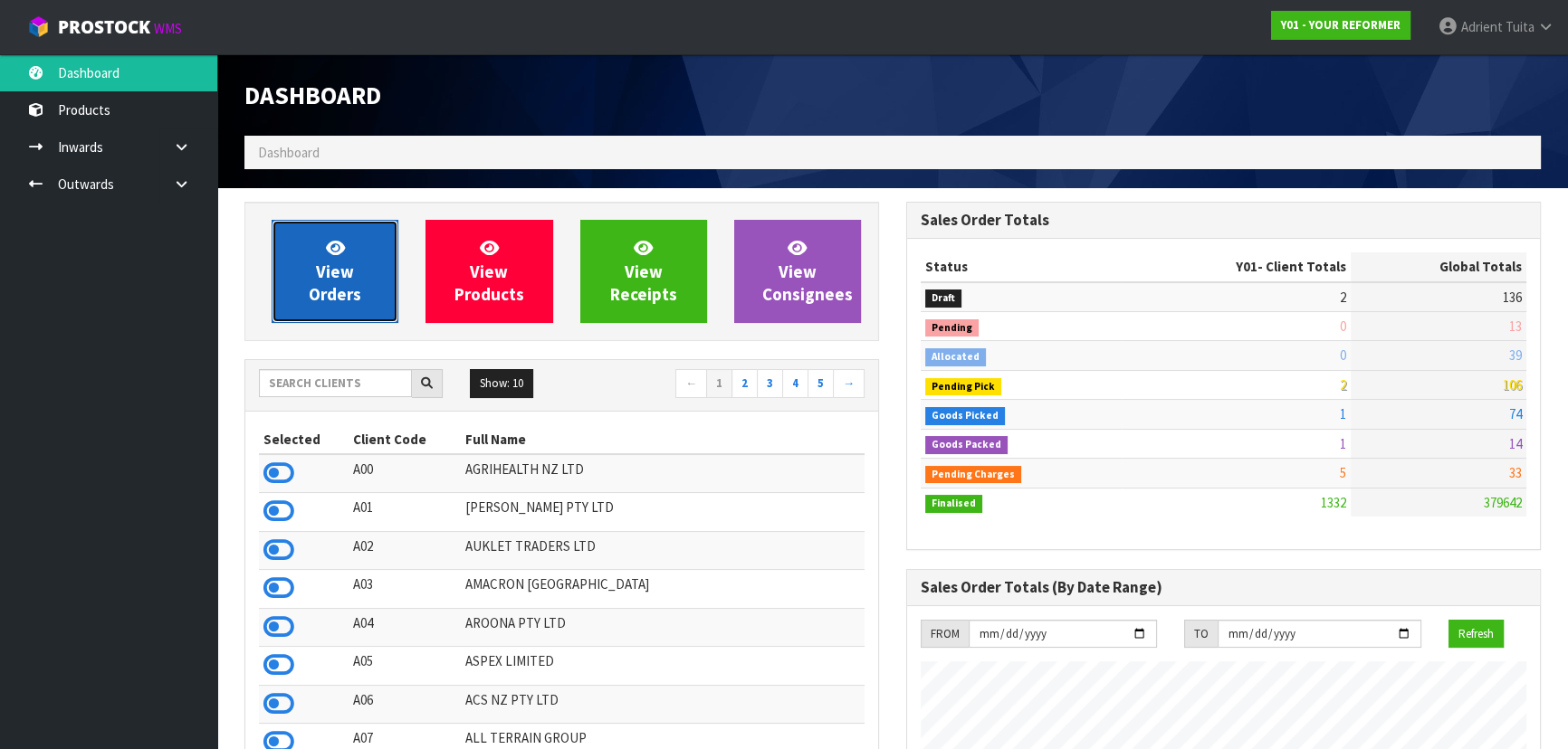
click at [317, 253] on link "View Orders" at bounding box center [335, 271] width 127 height 103
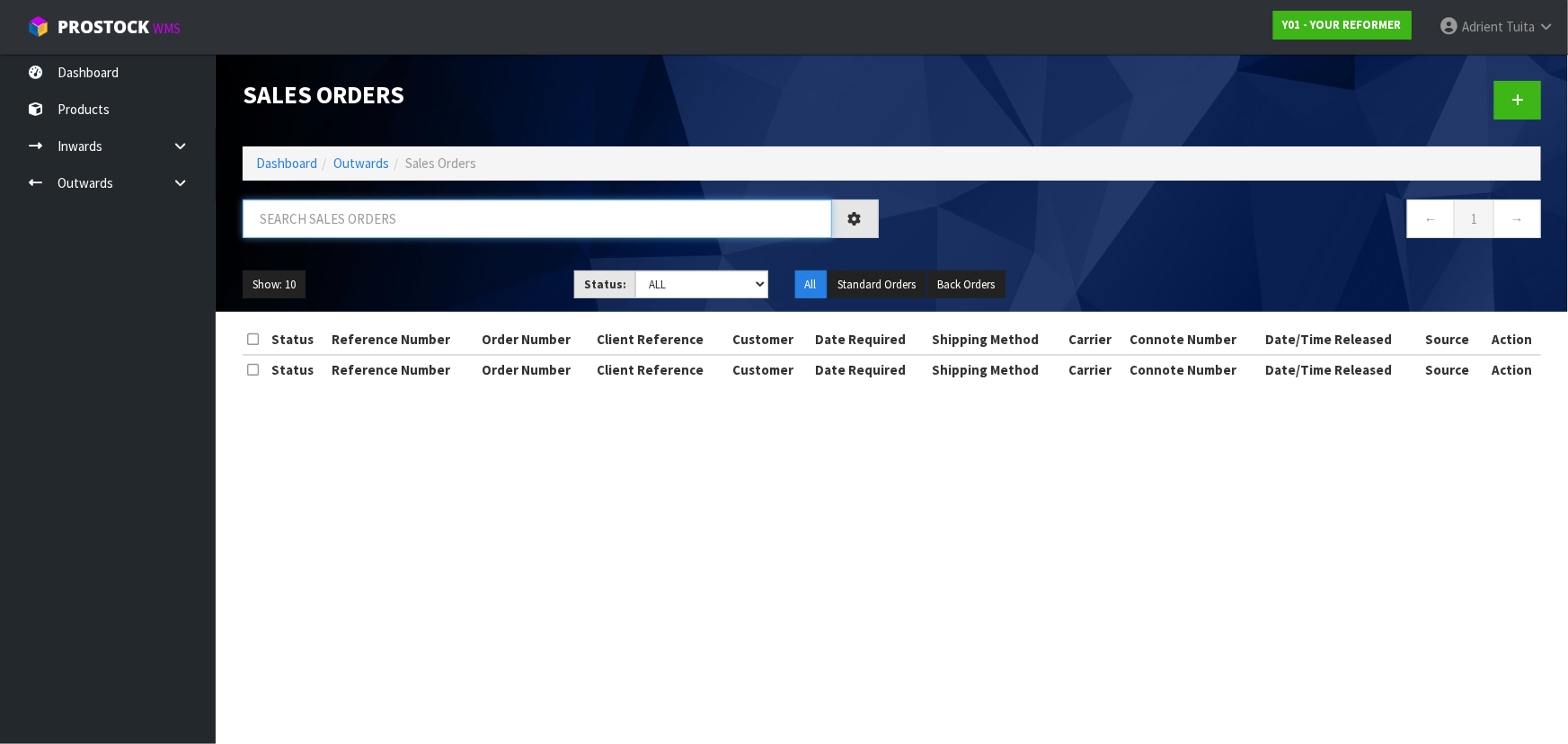
click at [358, 218] on input "text" at bounding box center [538, 219] width 590 height 39
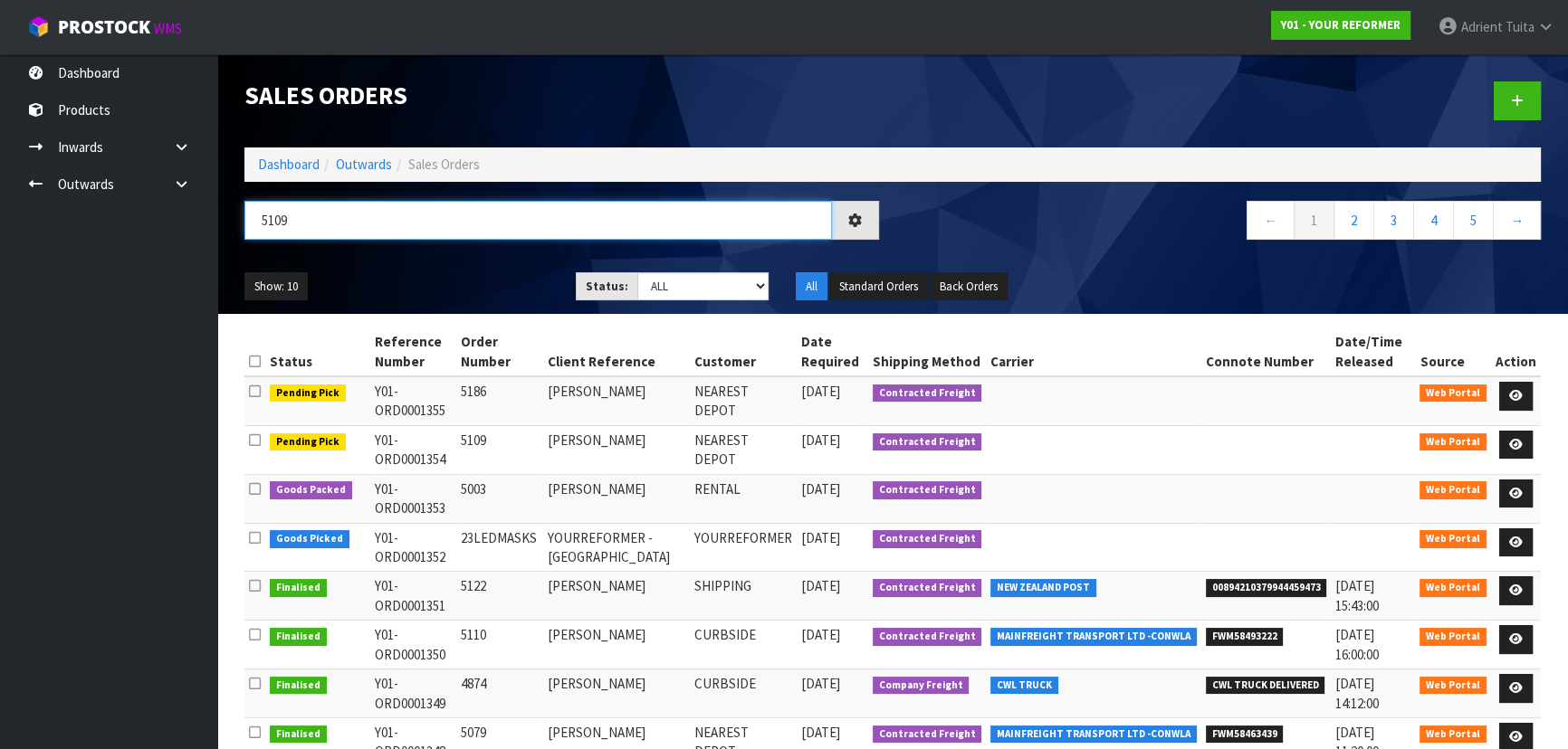
type input "5109"
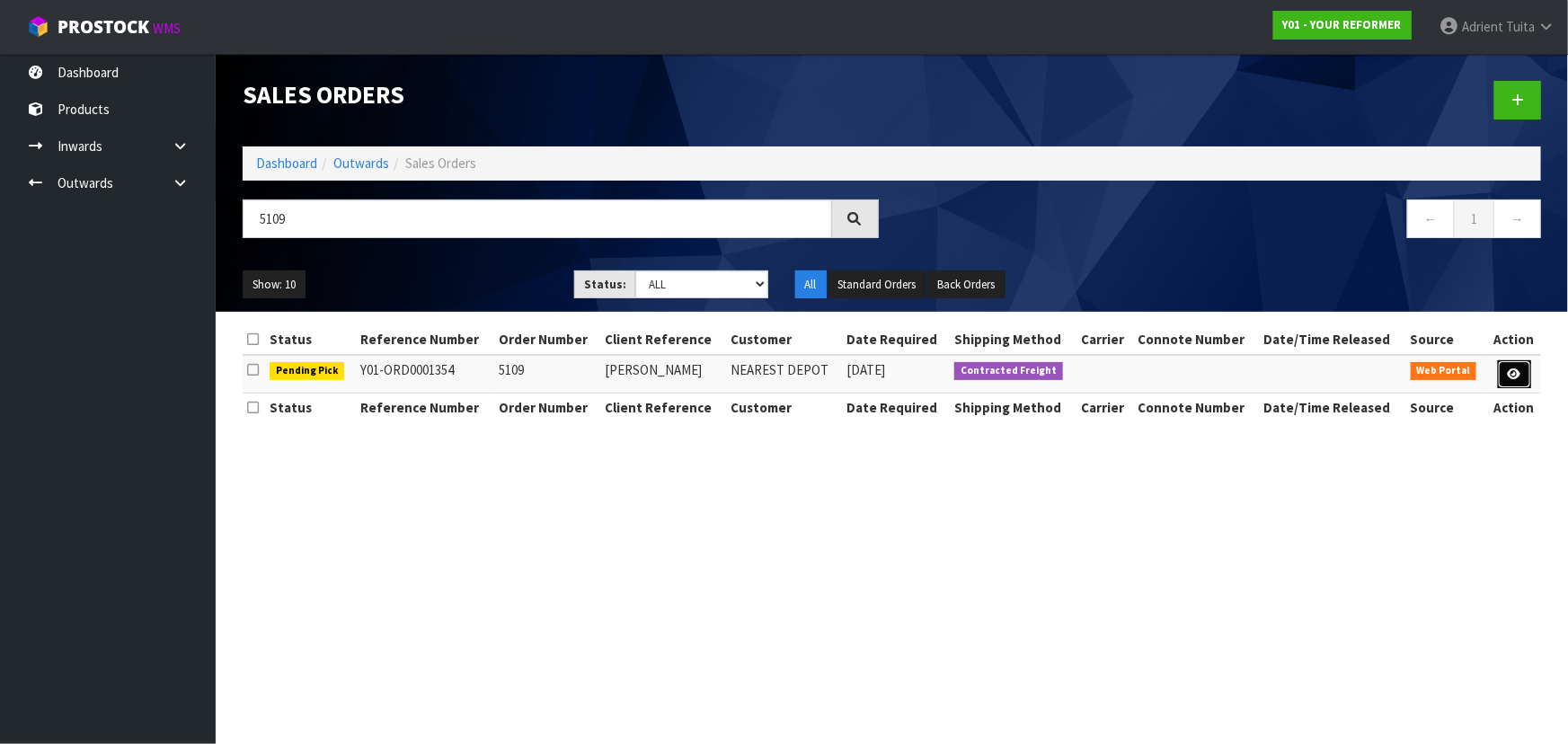
click at [1519, 378] on icon at bounding box center [1514, 374] width 14 height 12
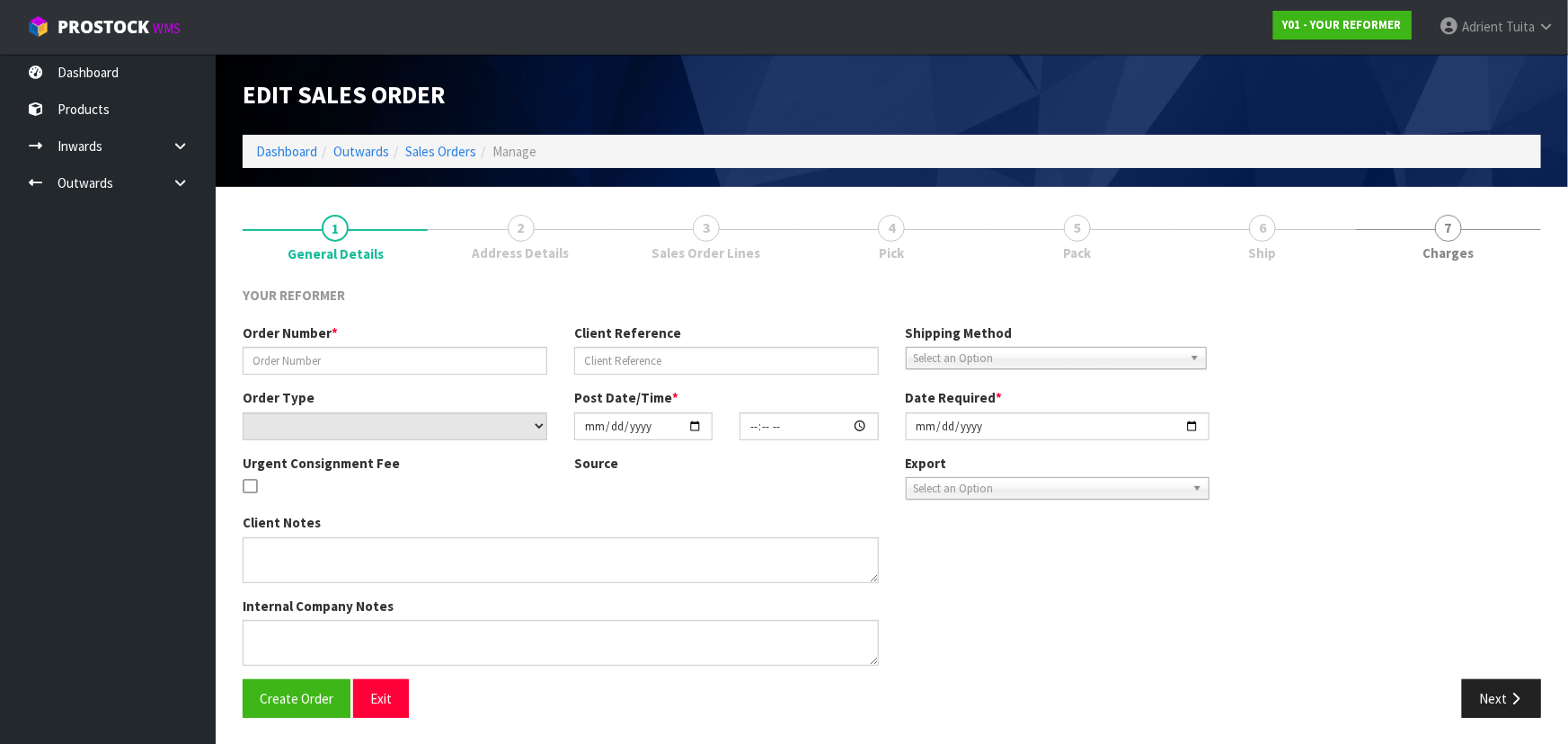
type input "5109"
type input "MAHANA EADE"
select select "number:0"
type input "[DATE]"
type input "12:10:00.000"
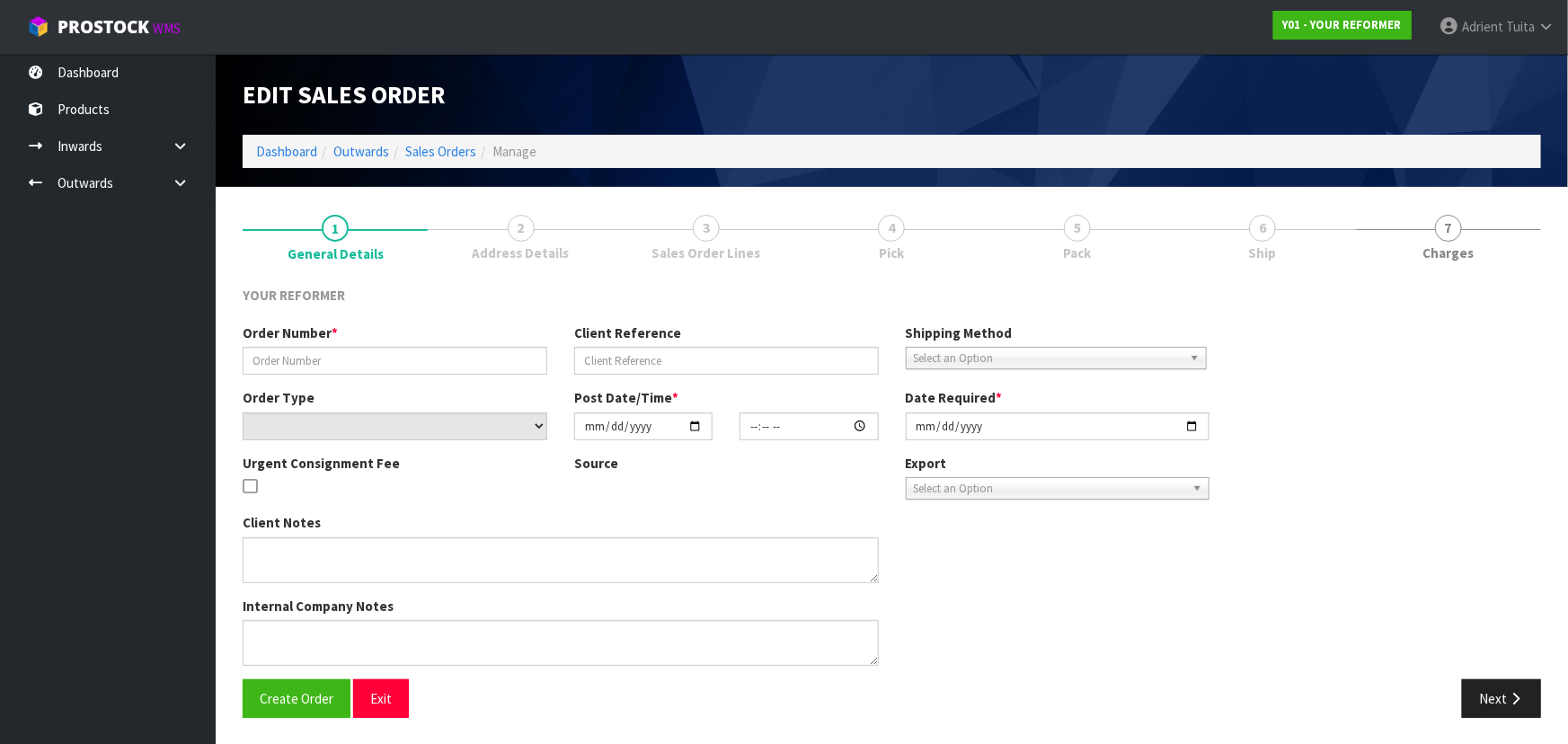
type input "[DATE]"
type textarea "MAHANA EADE 13 STARVEALL STREET TAS BRIGHTWATER 7022 NEW ZEALAND +64 27 356 7222"
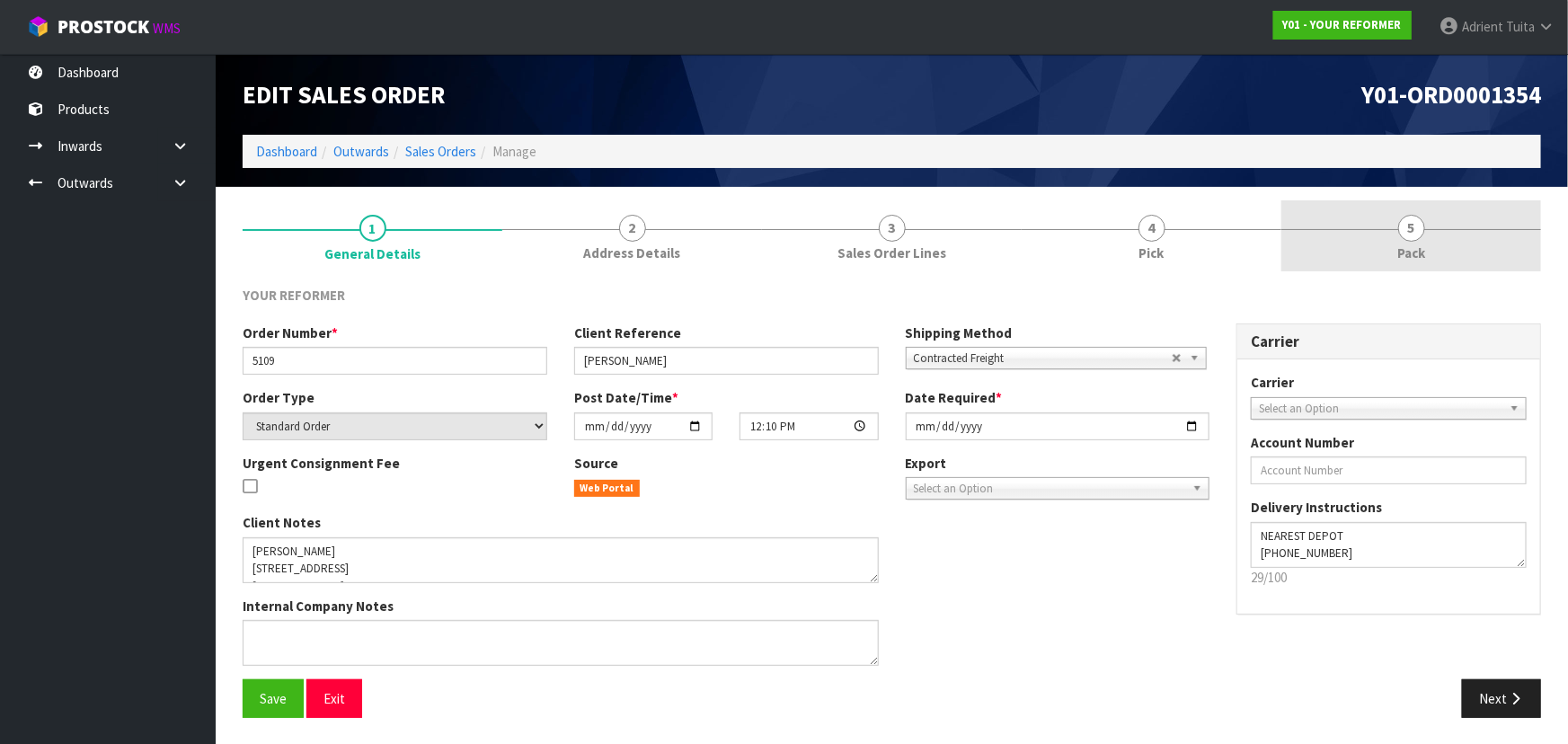
click at [1160, 224] on span "4" at bounding box center [1152, 228] width 27 height 27
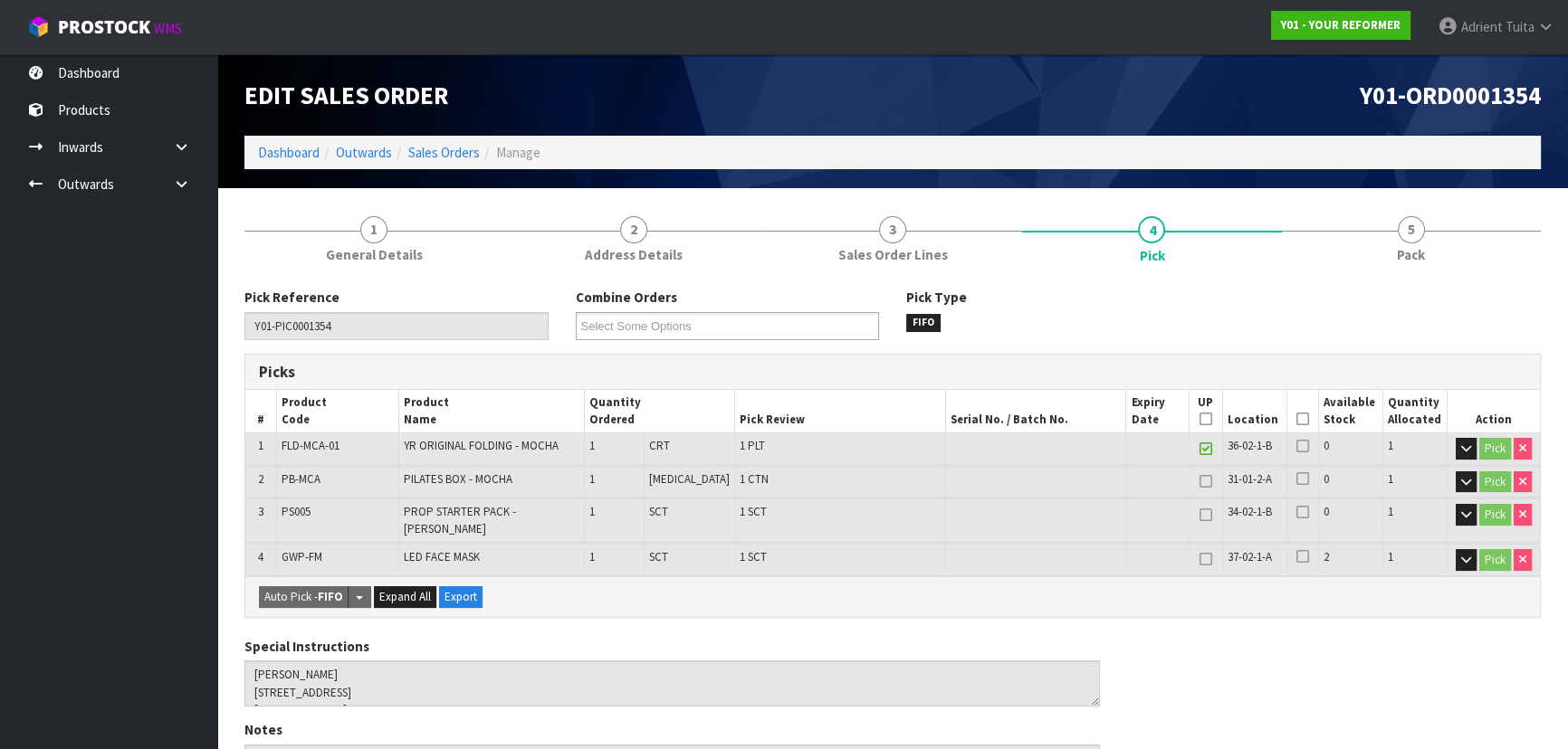
click at [1297, 419] on icon at bounding box center [1304, 419] width 13 height 1
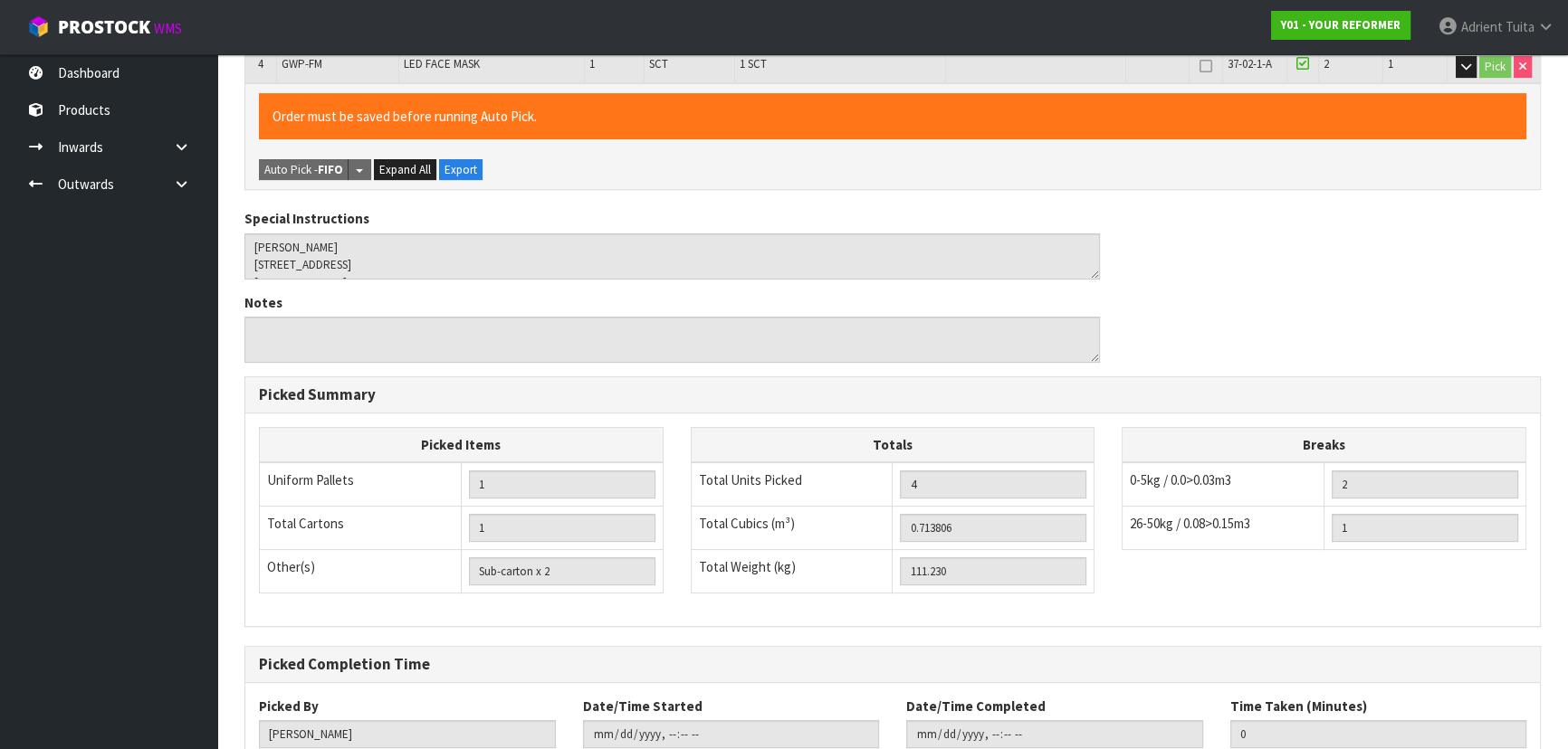
scroll to position [602, 0]
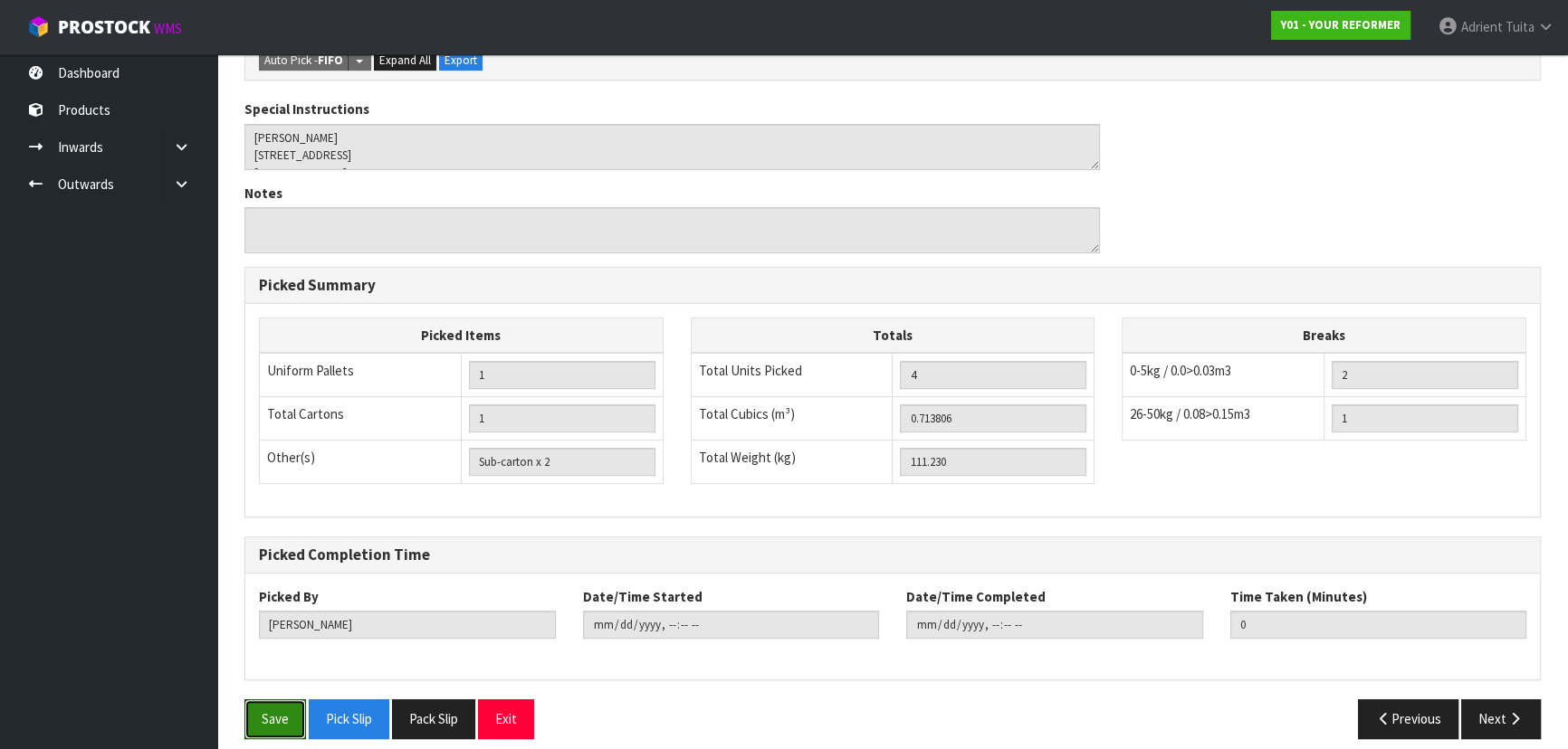
click at [277, 700] on button "Save" at bounding box center [276, 719] width 62 height 39
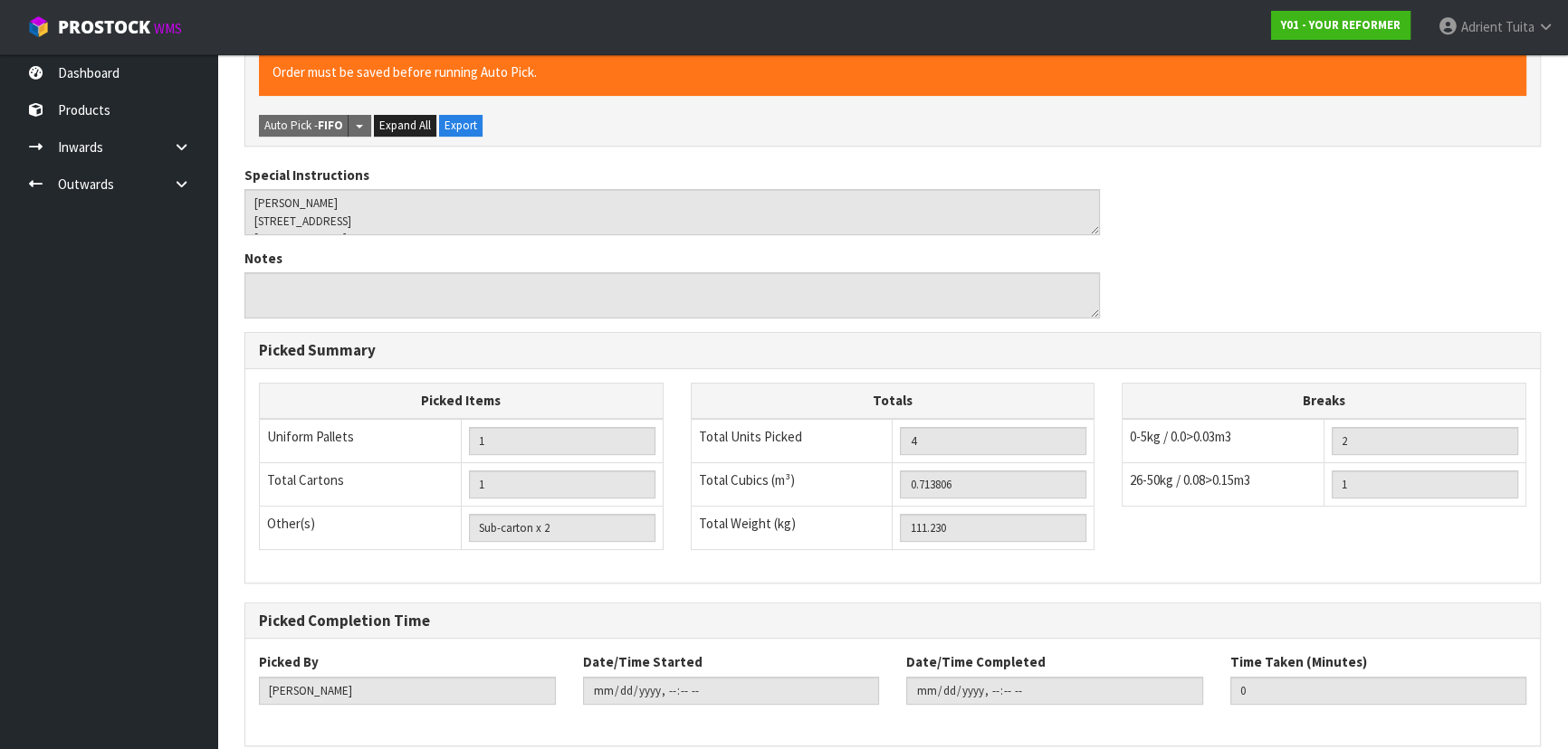
scroll to position [0, 0]
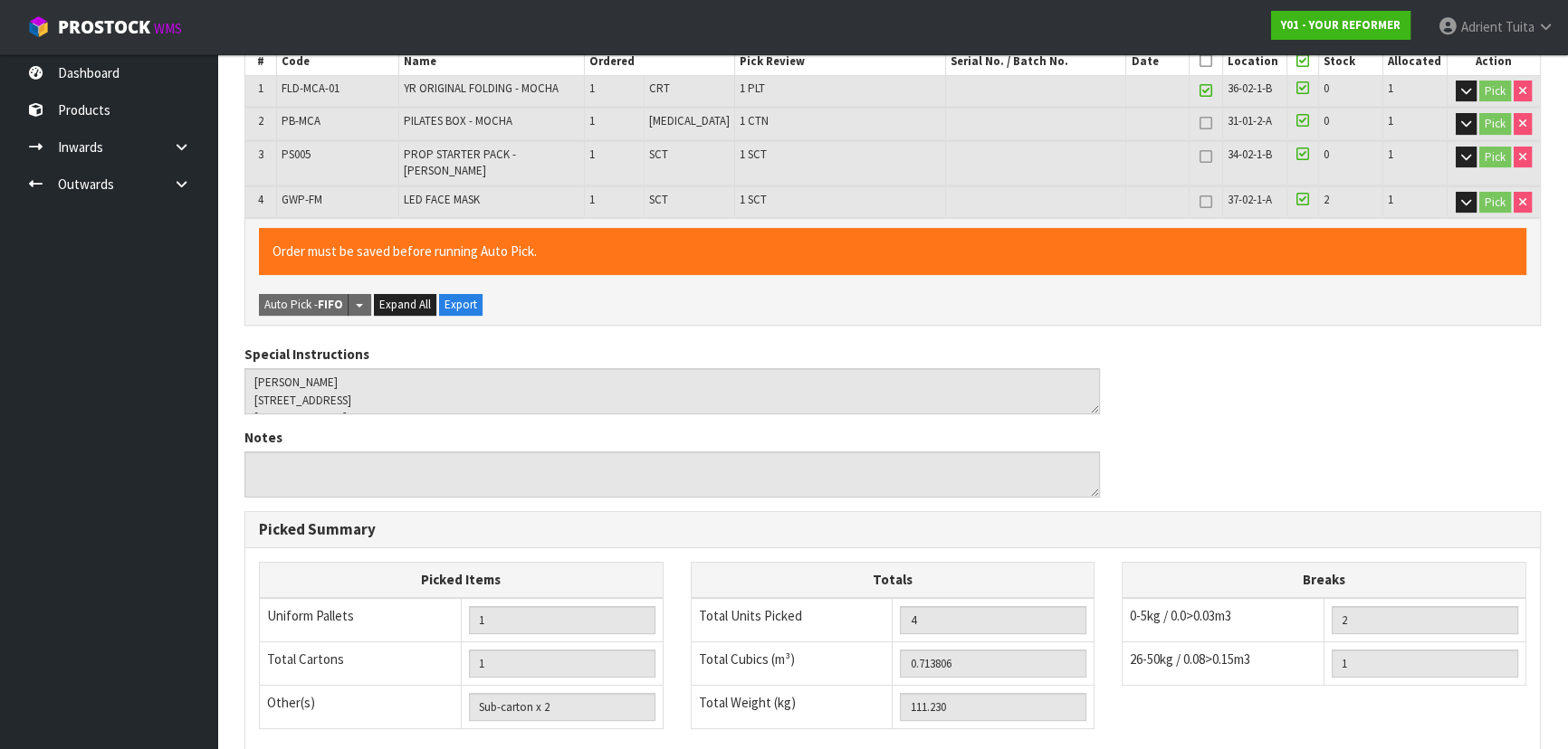
type input "[PERSON_NAME]"
type input "2025-09-04T08:56:40"
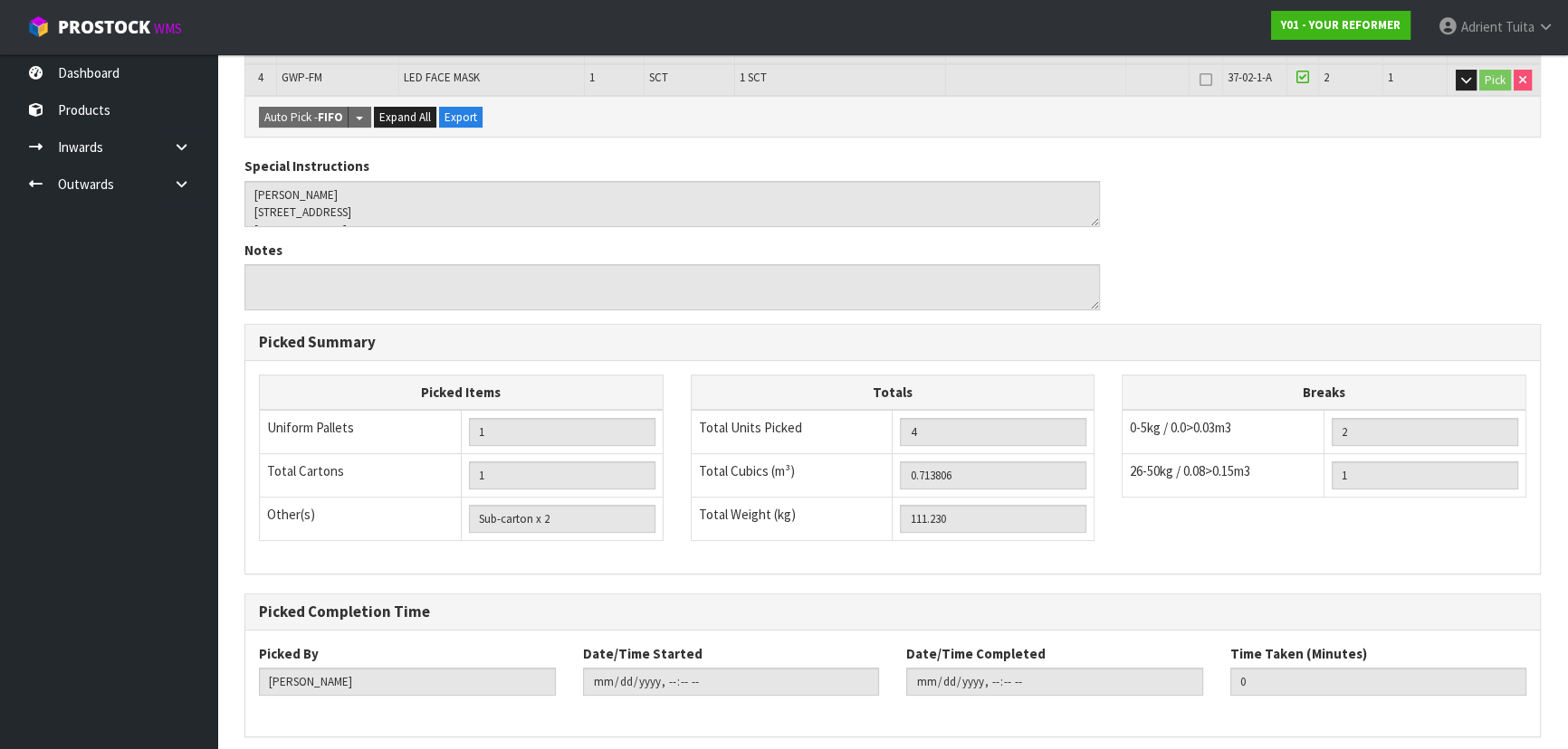
scroll to position [602, 0]
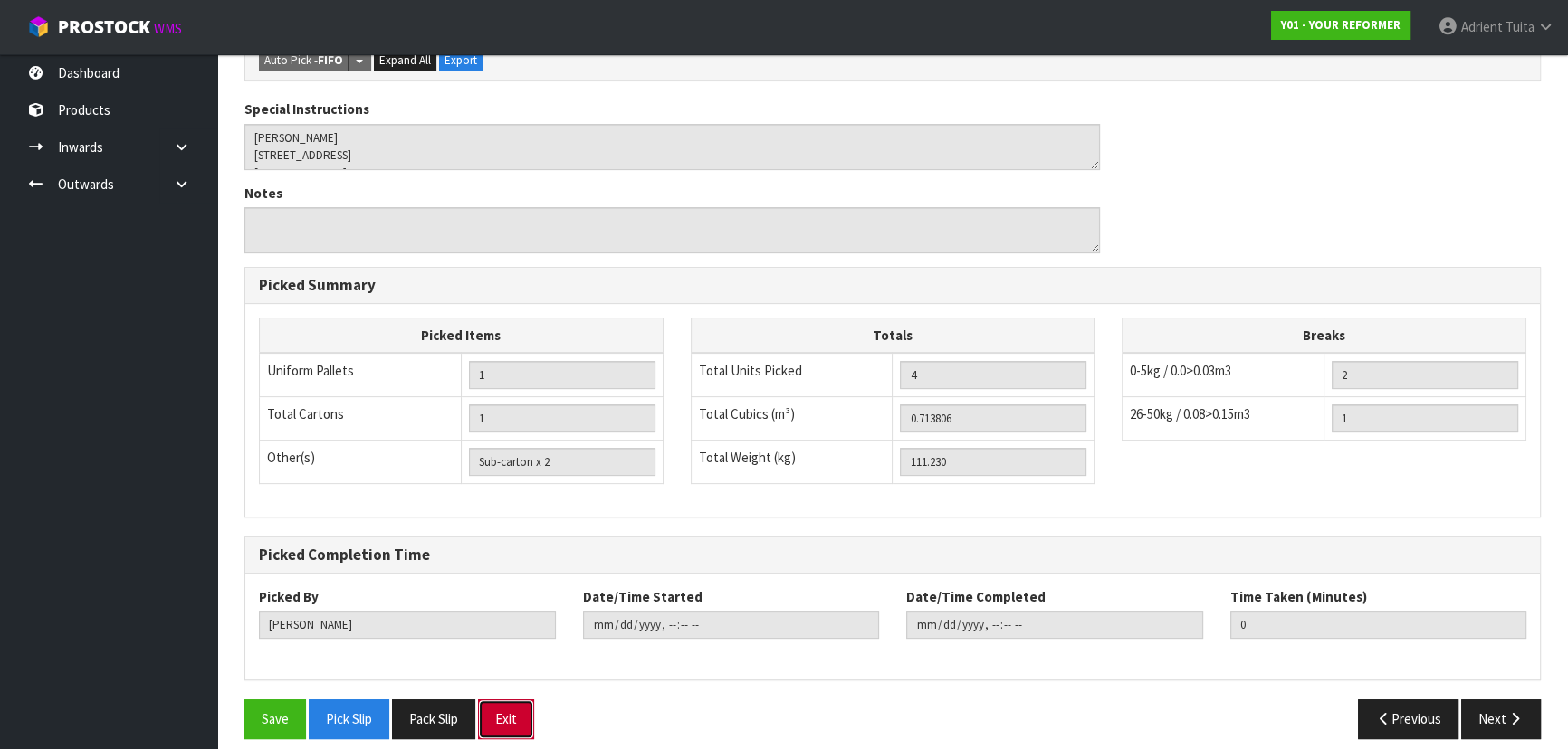
click at [500, 700] on button "Exit" at bounding box center [506, 719] width 56 height 39
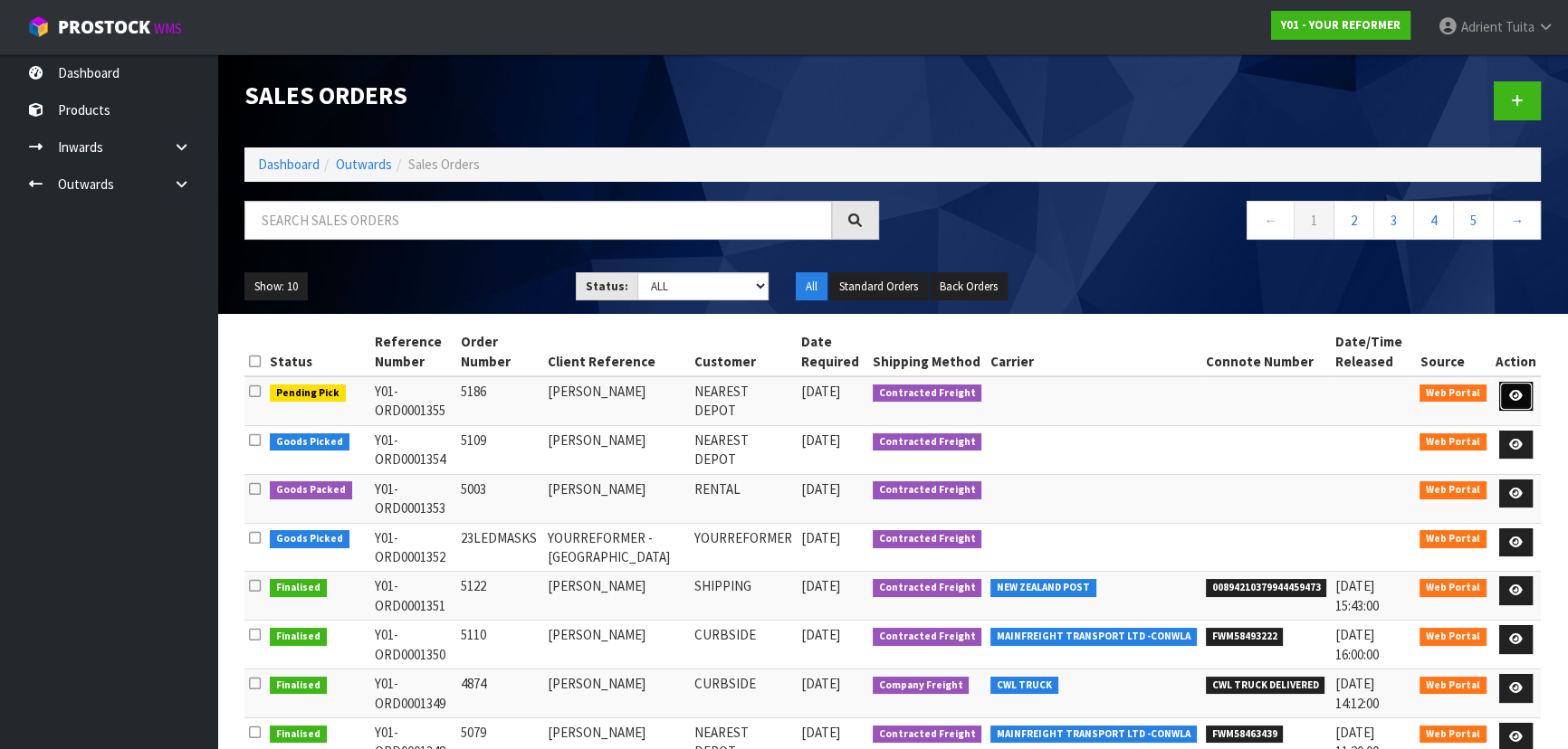
click at [1518, 390] on icon at bounding box center [1516, 396] width 14 height 12
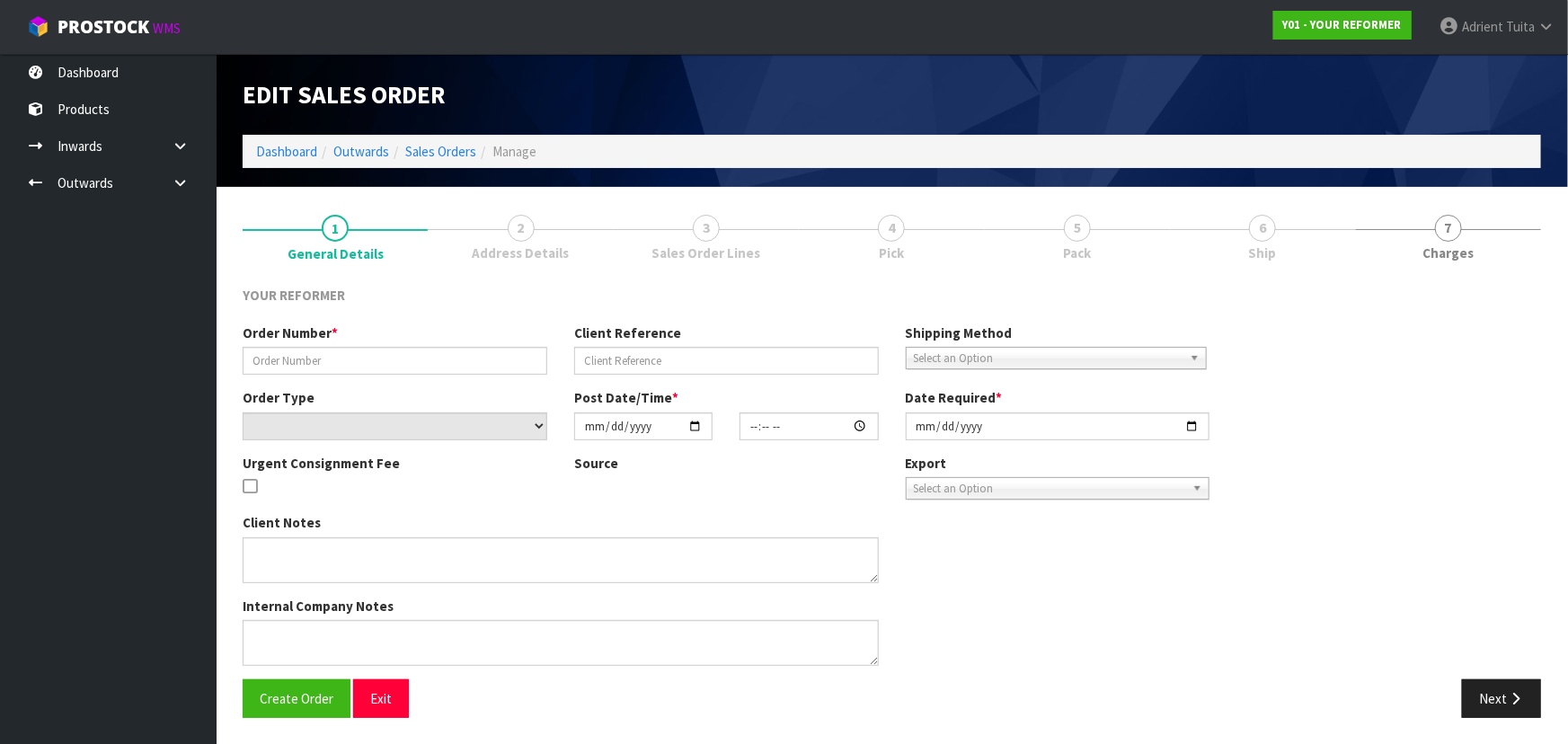
type input "5186"
type input "RACHEL WILLIAMS"
select select "number:0"
type input "[DATE]"
type input "12:12:00.000"
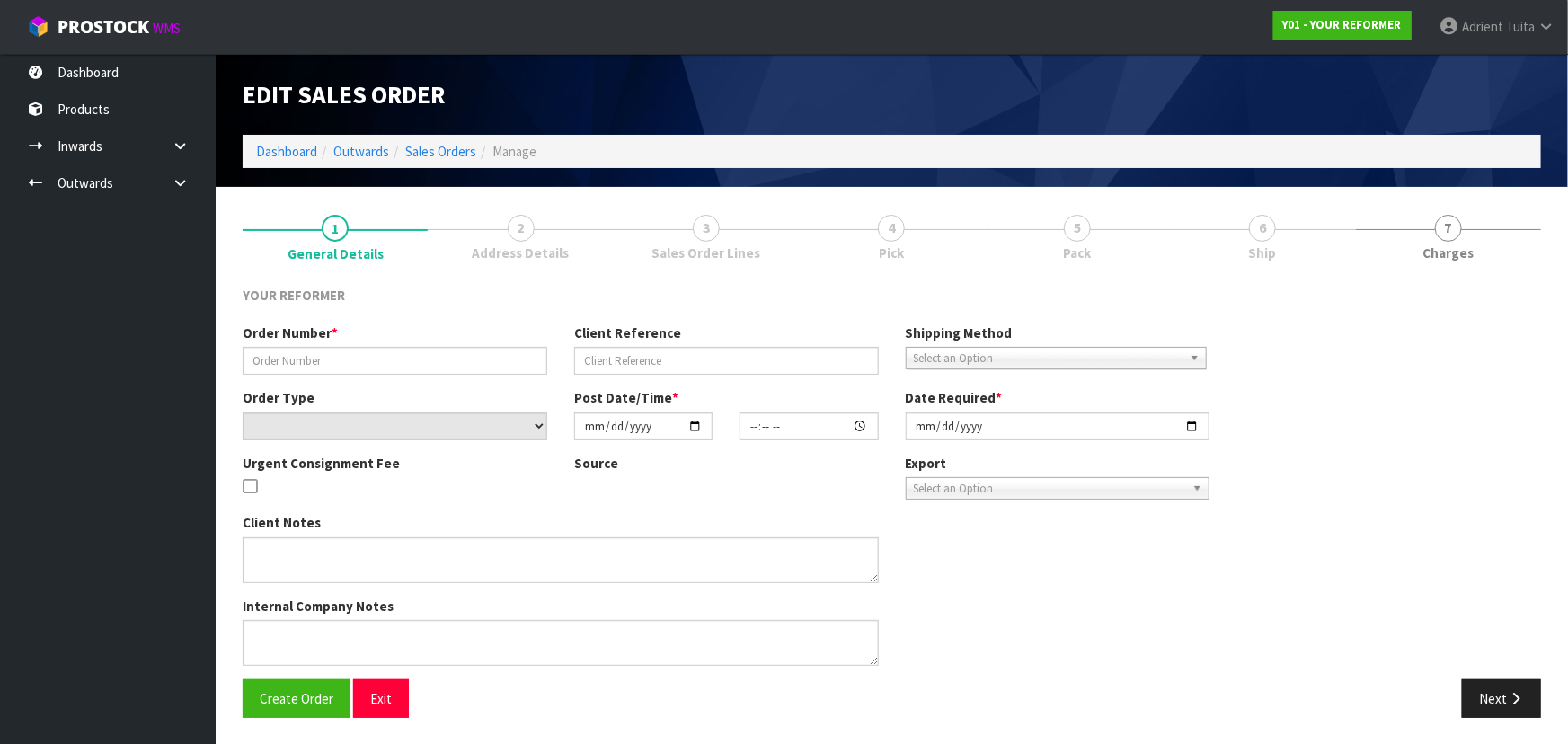
type input "[DATE]"
type textarea "RACHEL WILLIAMS 68 KIMBERLEY ROAD CAN DARFIELD 7571 NEW ZEALAND +64 27 748 4093"
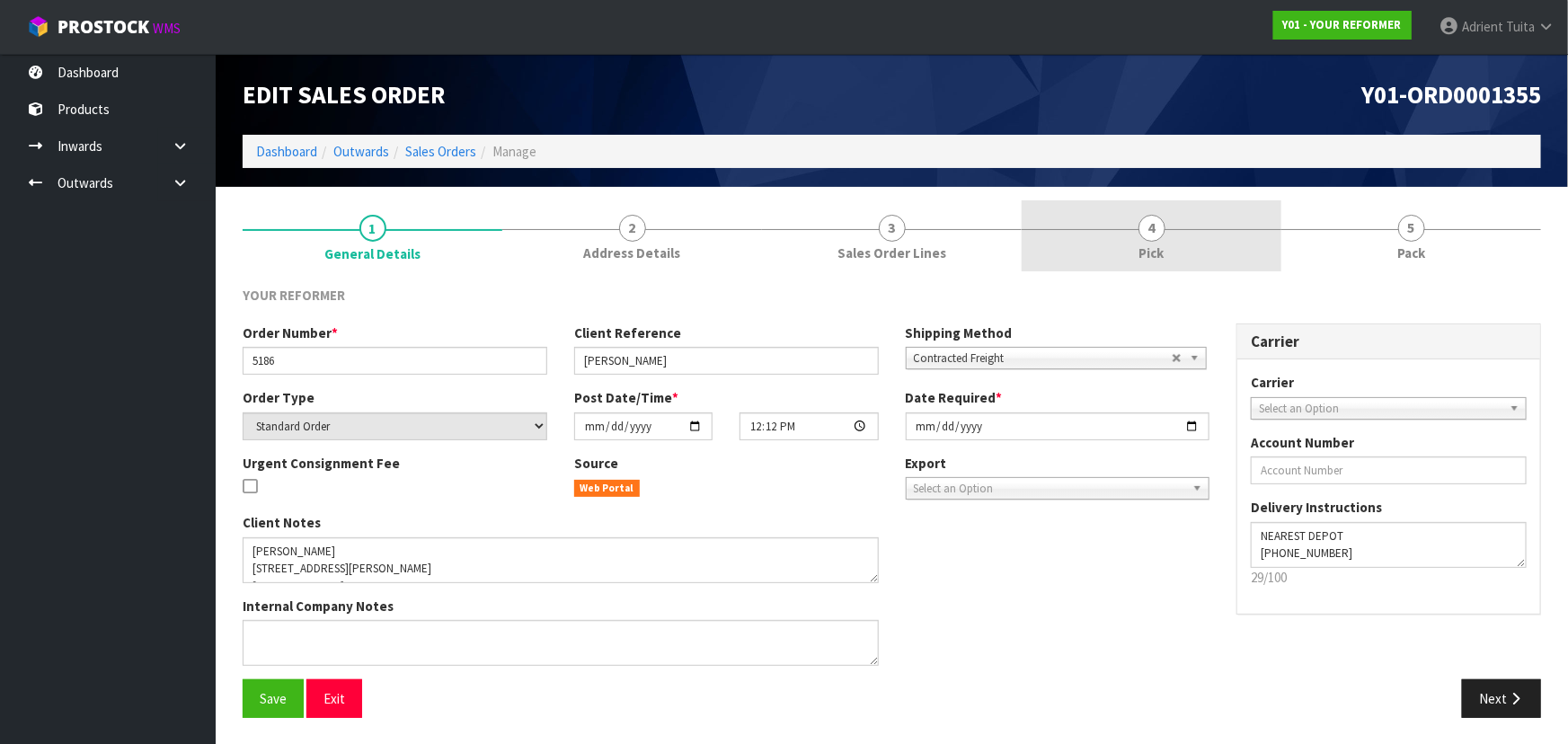
click at [1170, 229] on link "4 Pick" at bounding box center [1152, 236] width 260 height 71
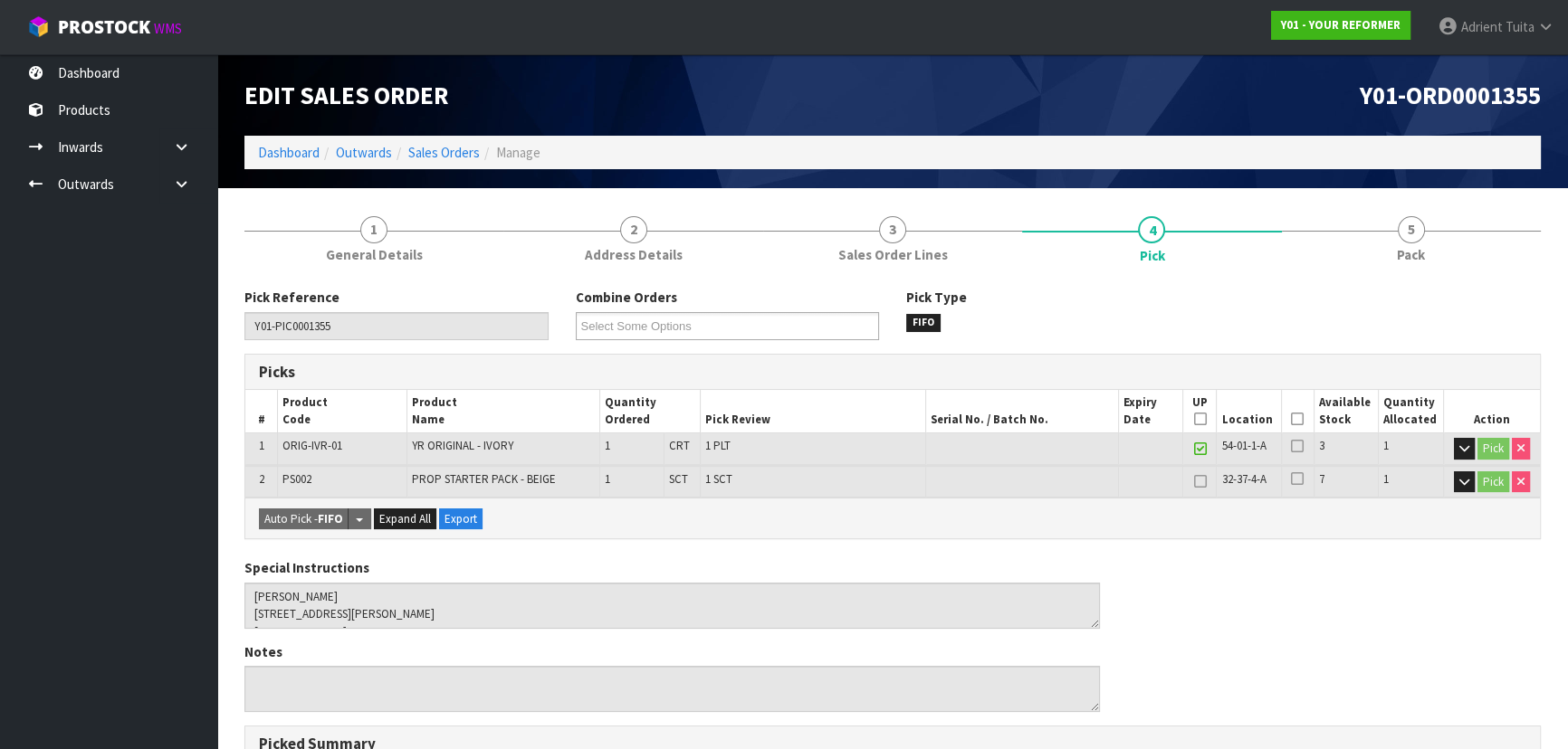
click at [1296, 419] on icon at bounding box center [1298, 419] width 13 height 1
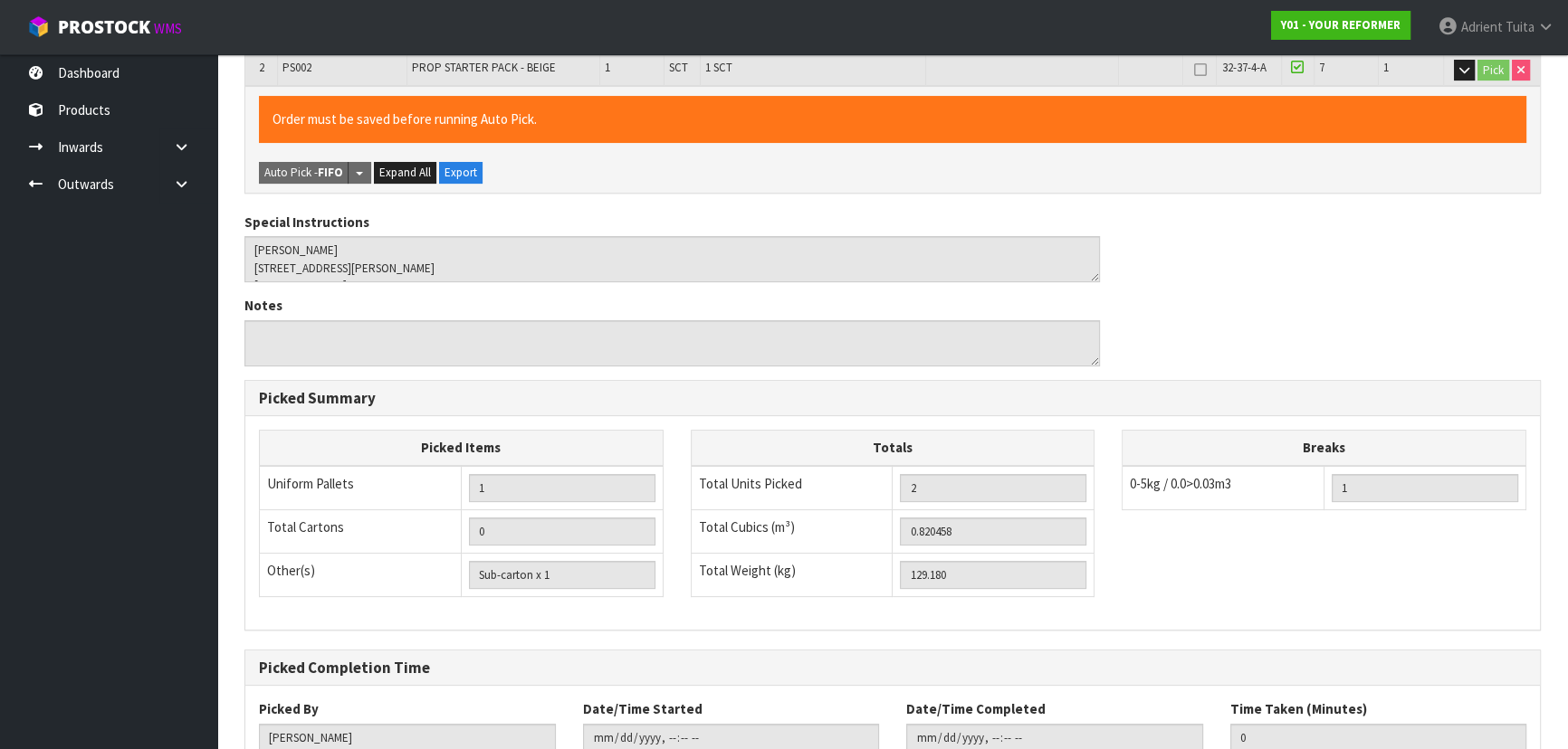
scroll to position [538, 0]
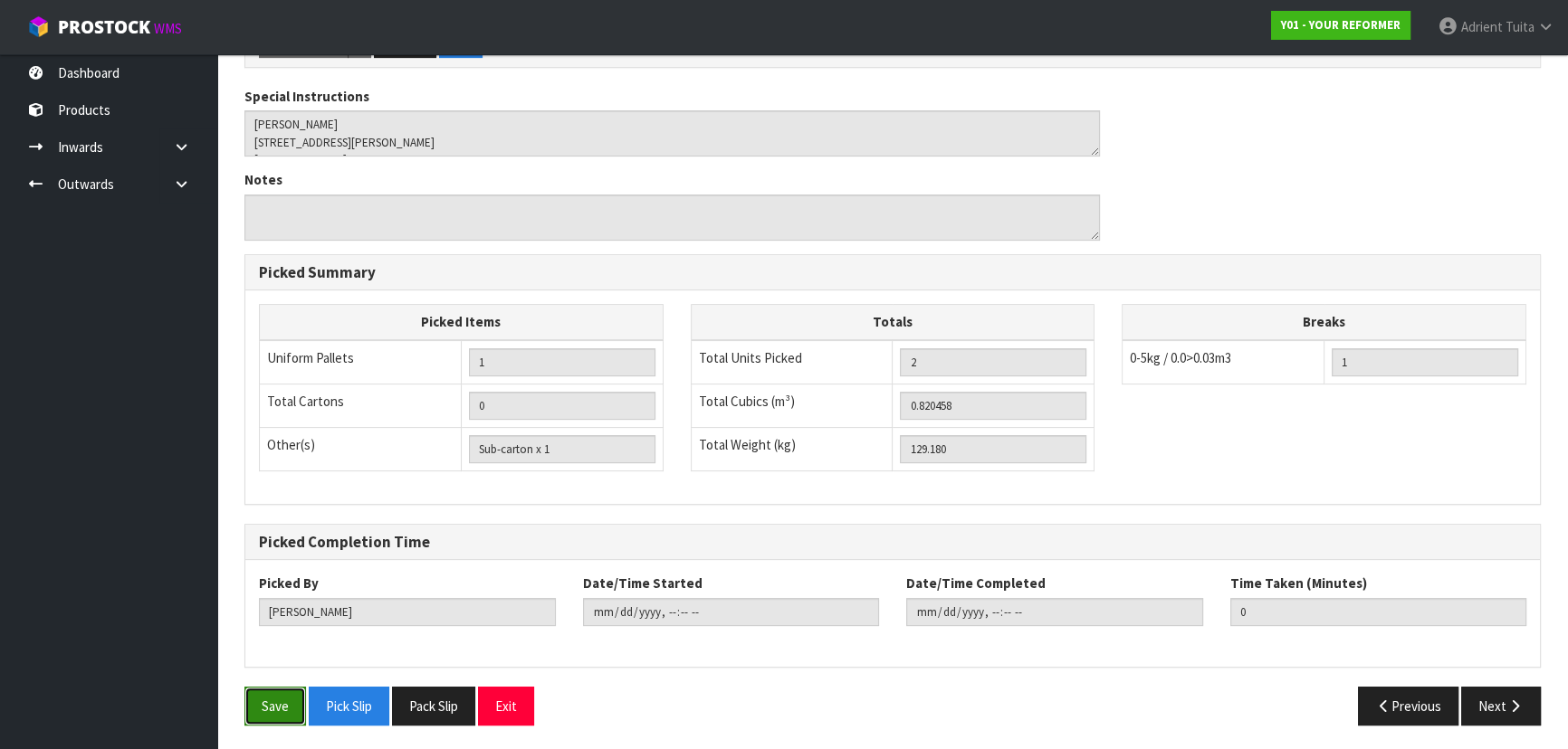
click at [279, 704] on button "Save" at bounding box center [276, 706] width 62 height 39
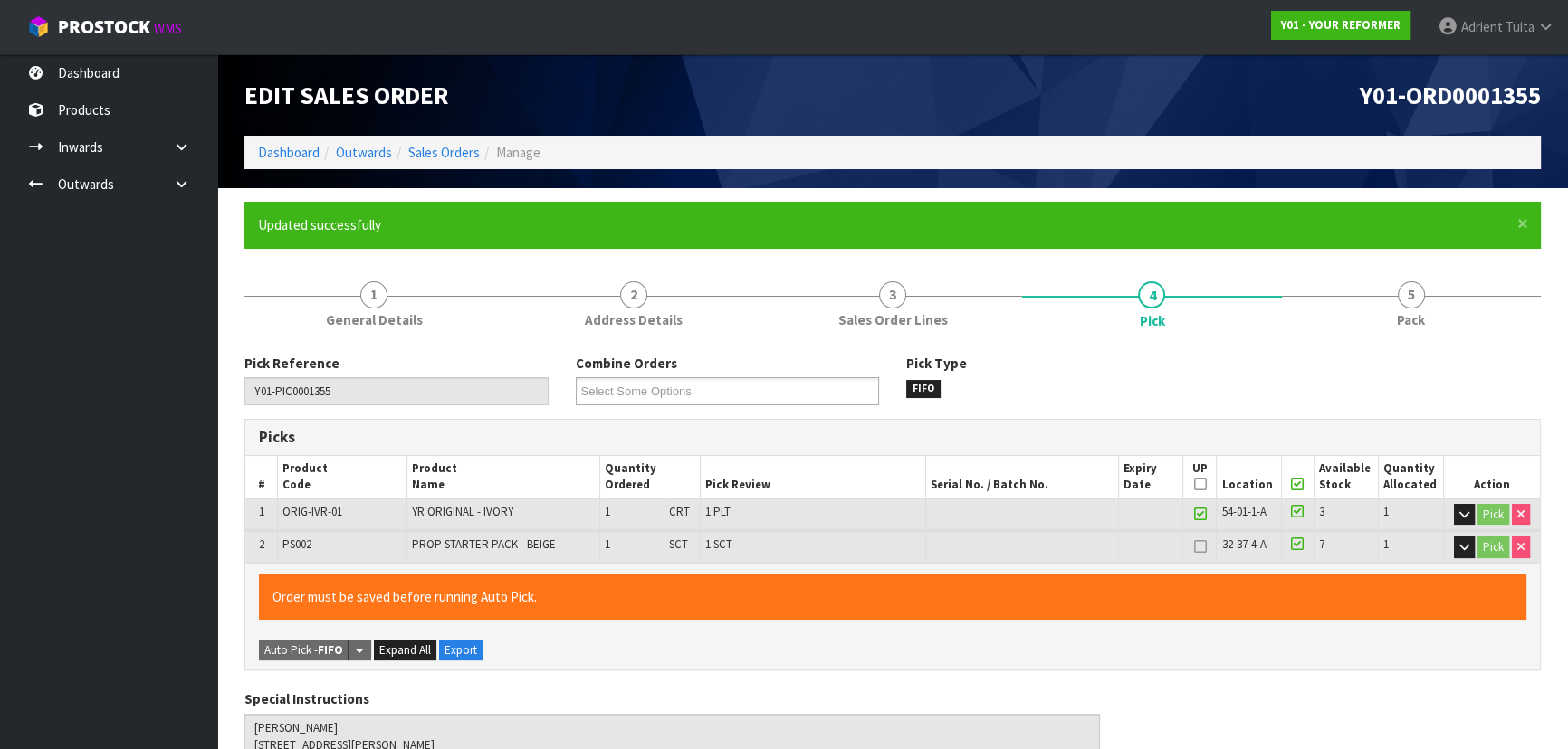
type input "[PERSON_NAME]"
type input "2025-09-04T08:56:51"
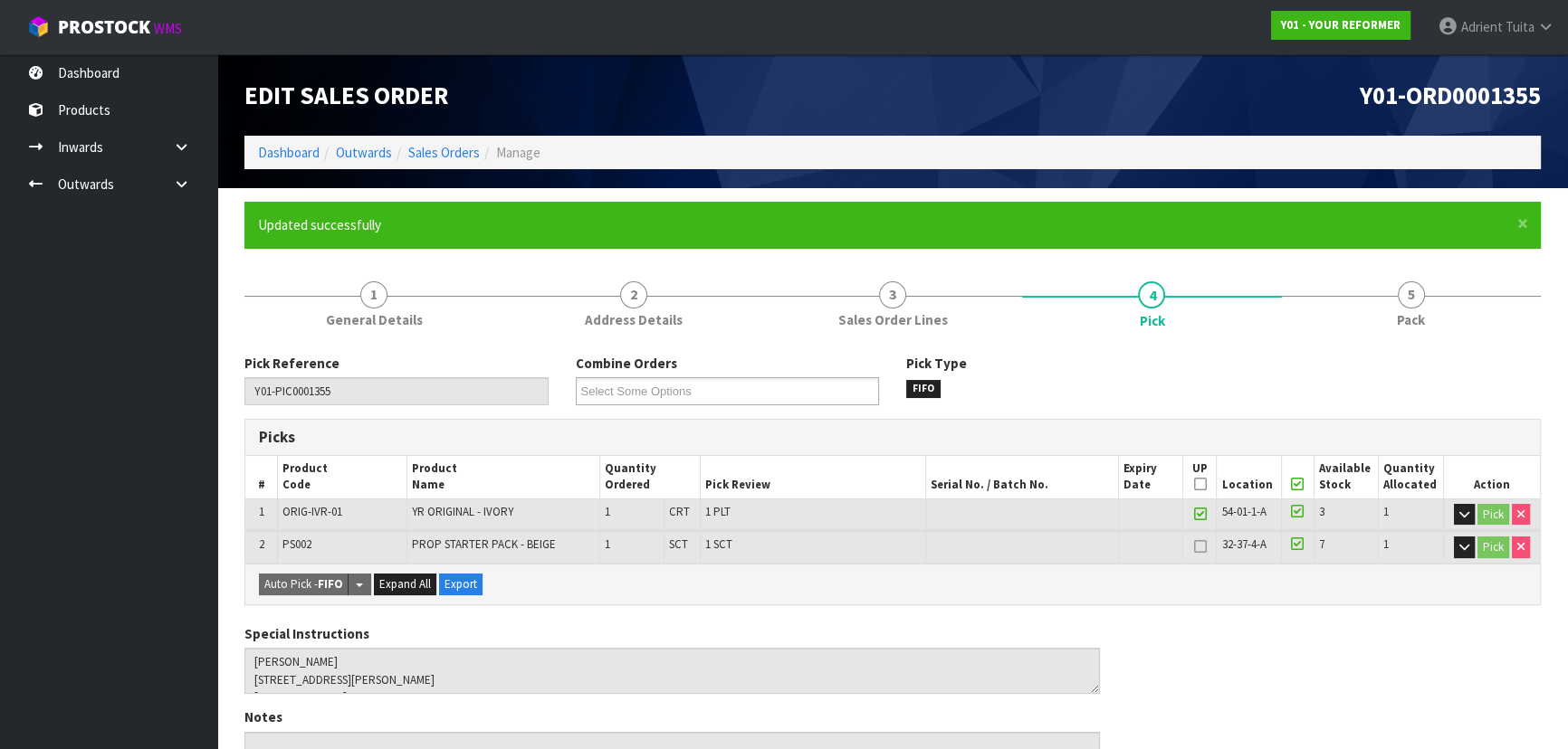
scroll to position [493, 0]
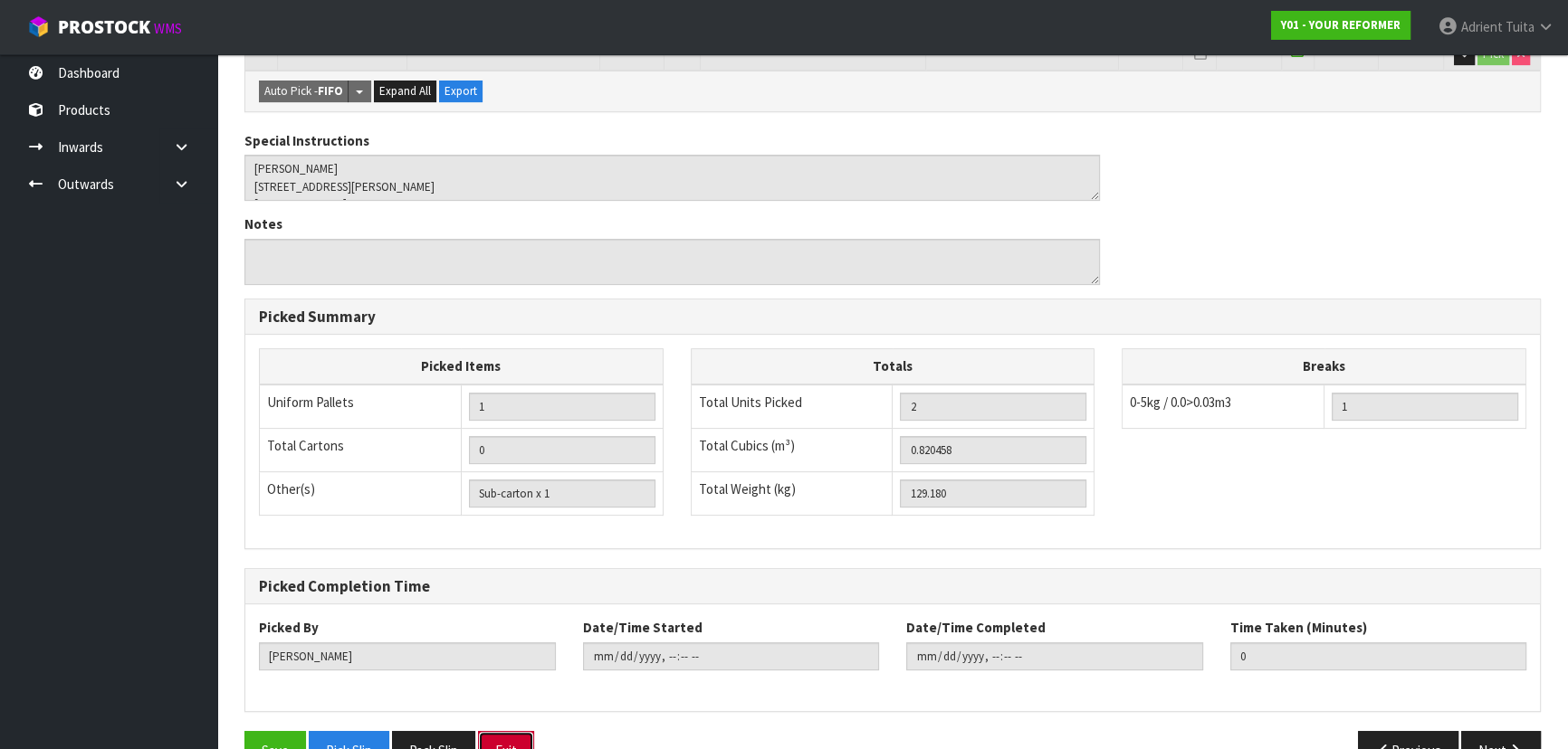
click at [502, 731] on button "Exit" at bounding box center [506, 751] width 56 height 39
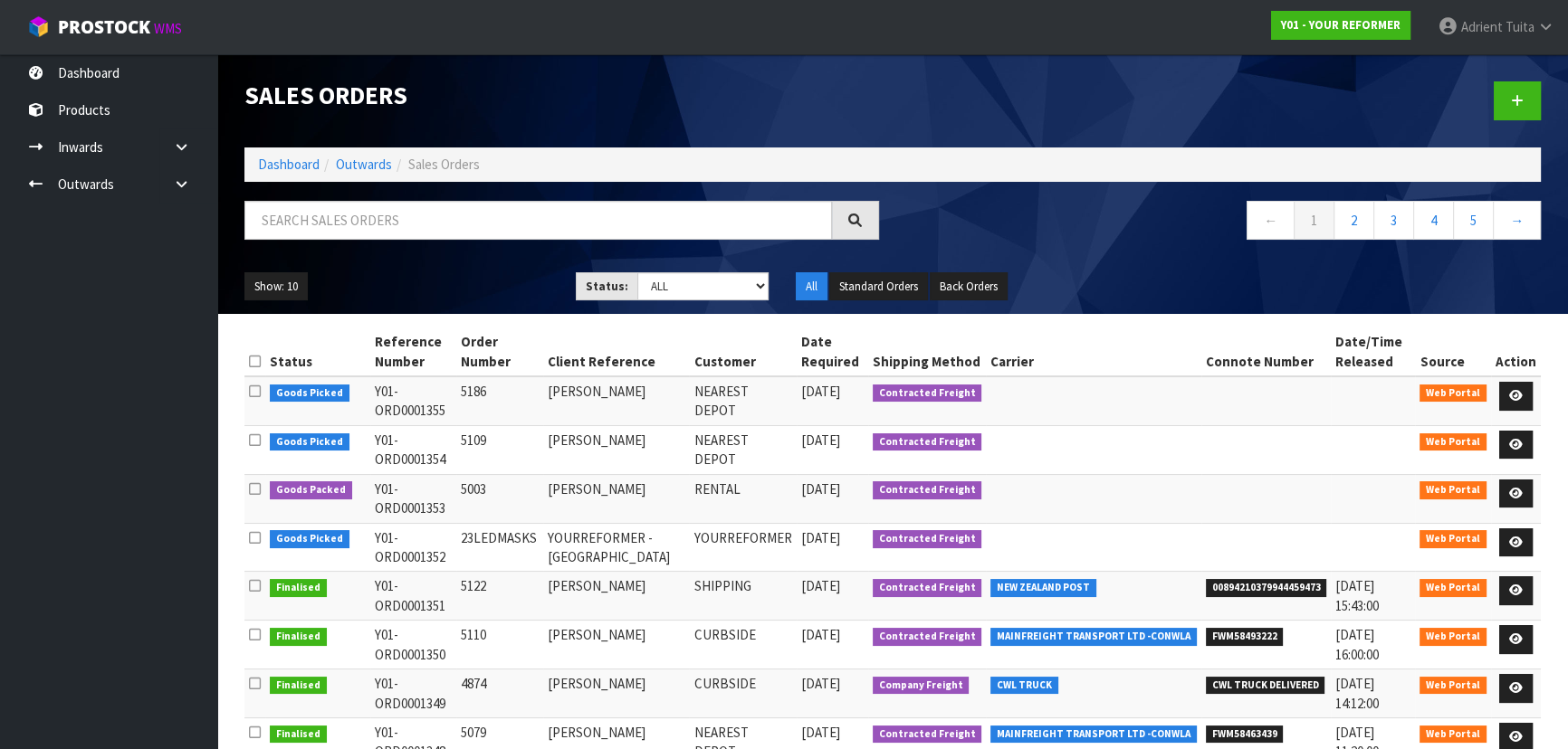
click at [1500, 540] on td at bounding box center [1516, 547] width 50 height 49
click at [1511, 541] on icon at bounding box center [1516, 543] width 14 height 12
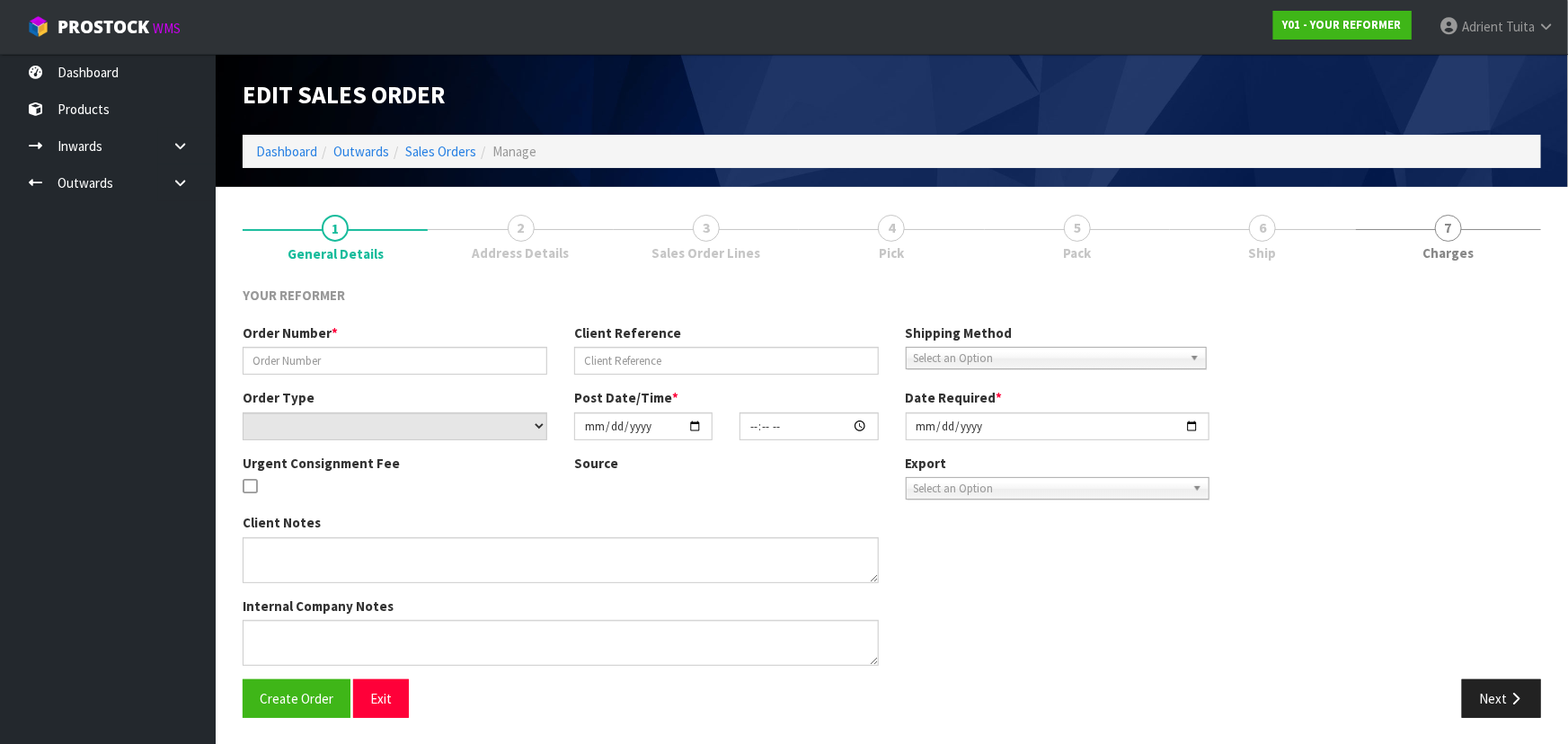
type input "23LEDMASKS"
type input "YOURREFORMER - AUSTRALIA"
select select "number:0"
type input "[DATE]"
type input "12:00:00.000"
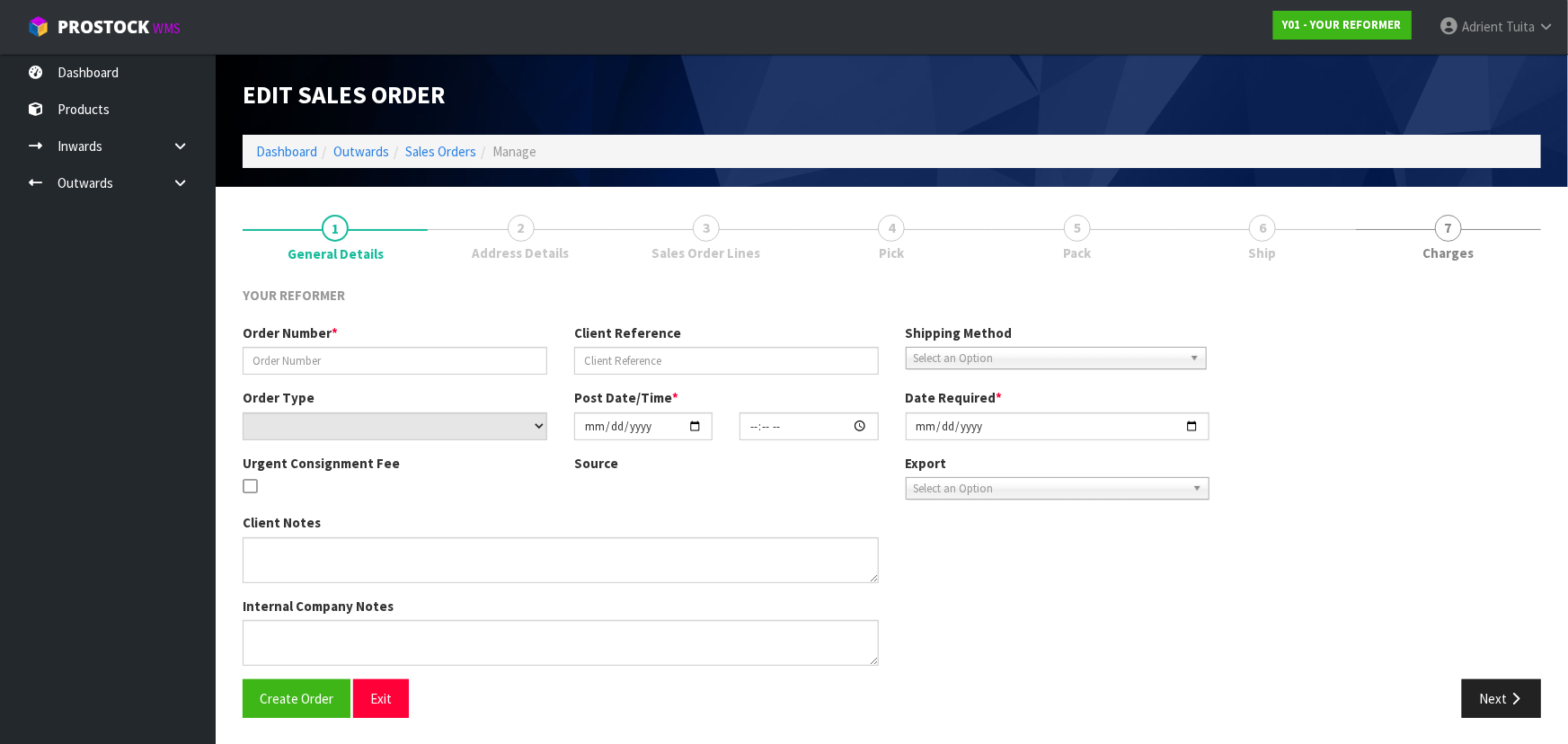
type input "[DATE]"
type textarea "69 STAR CRESHALLAM VIC 3803 23X LED MASKS"
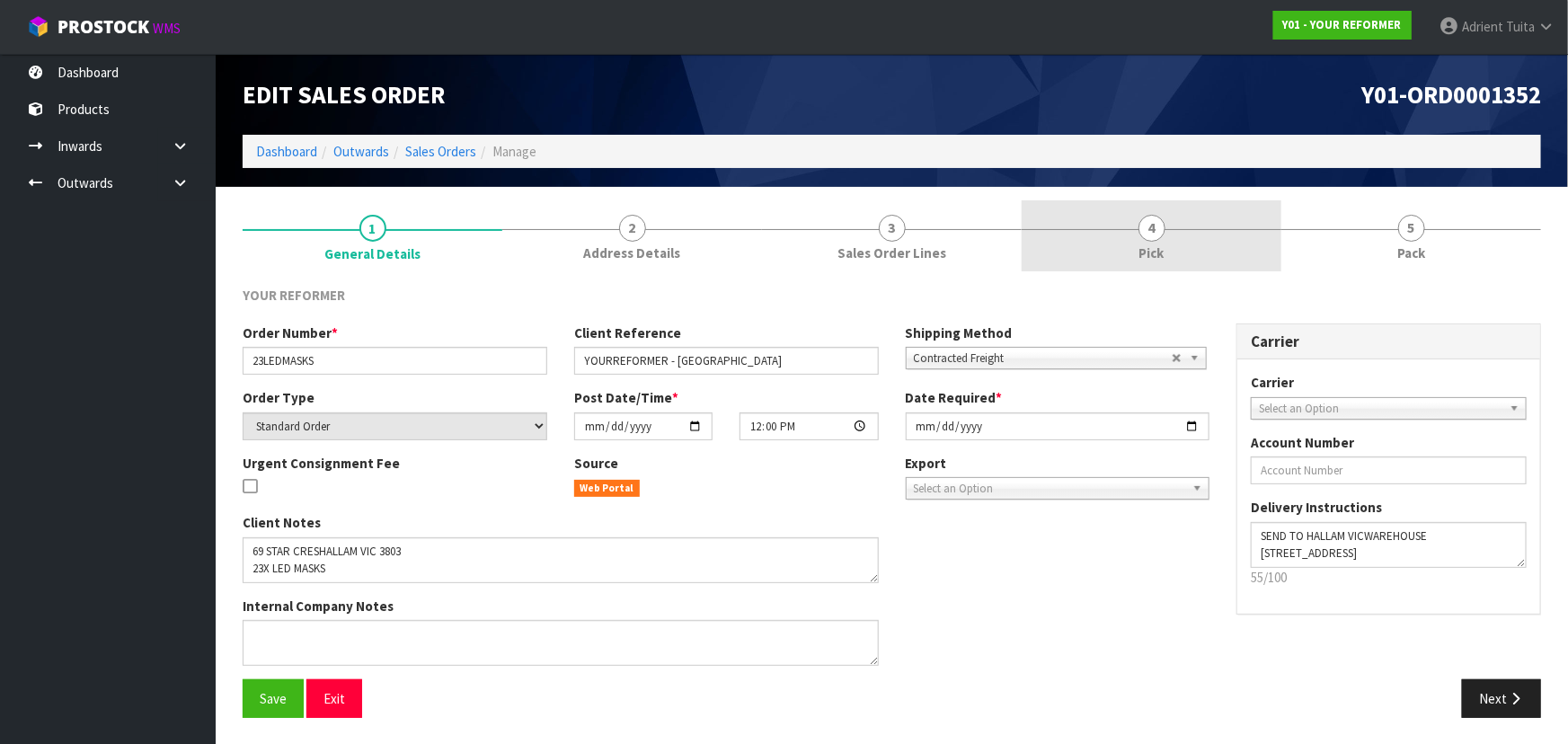
click at [1140, 247] on span "Pick" at bounding box center [1152, 253] width 25 height 19
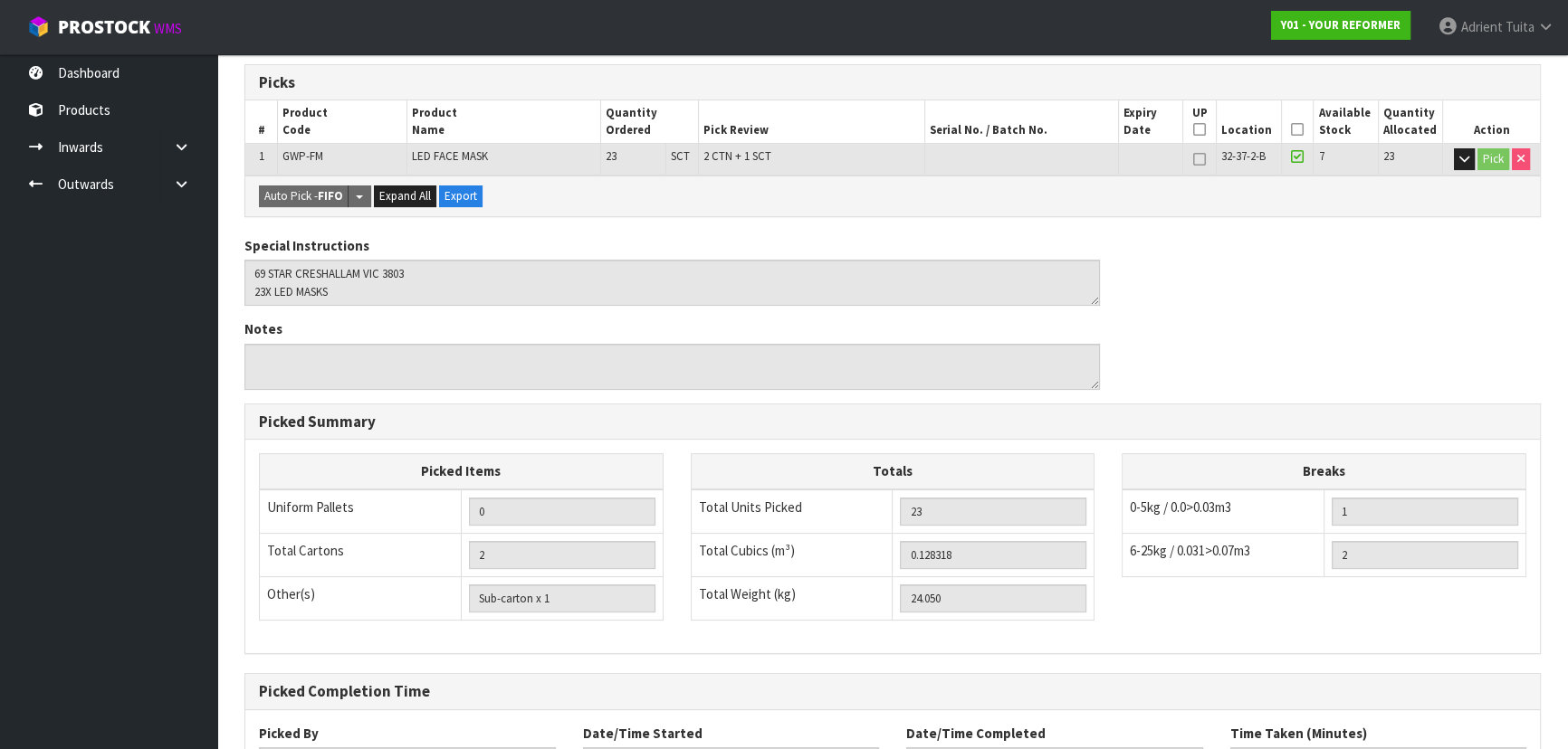
scroll to position [411, 0]
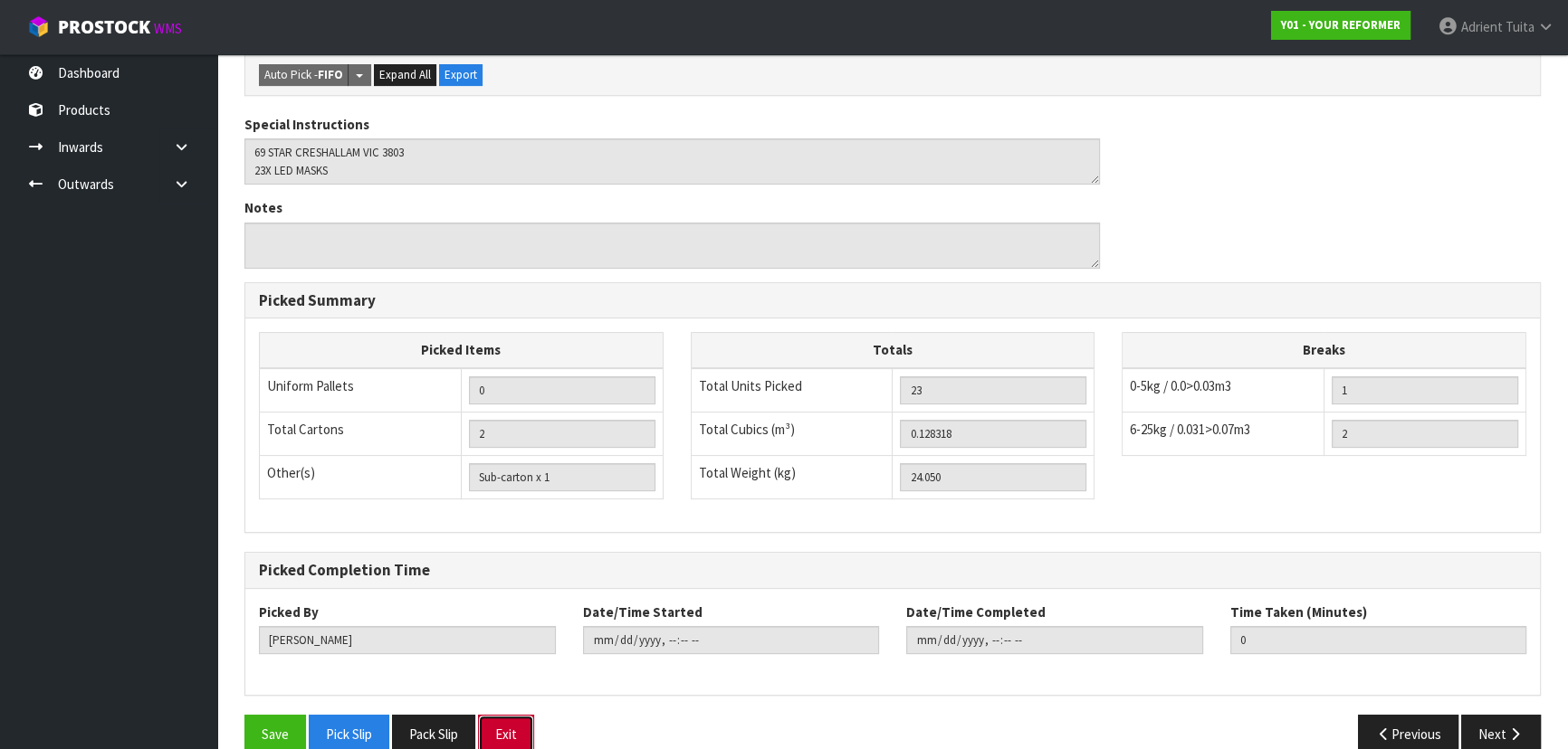
click at [489, 731] on button "Exit" at bounding box center [506, 735] width 56 height 39
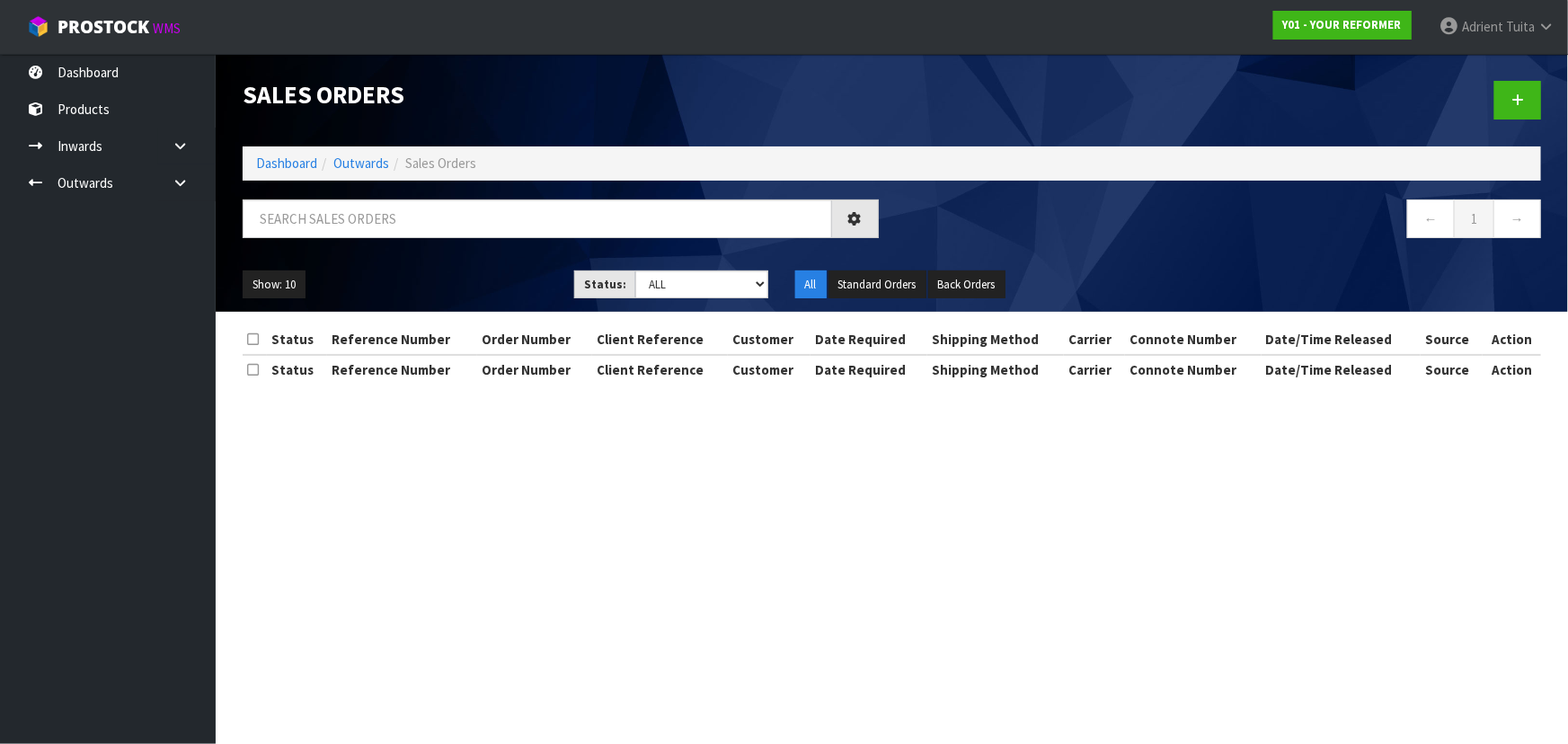
click at [555, 197] on div "Sales Orders Dashboard Outwards Sales Orders ← 1 → Show: 10 5 10 25 50 Status: …" at bounding box center [891, 183] width 1325 height 258
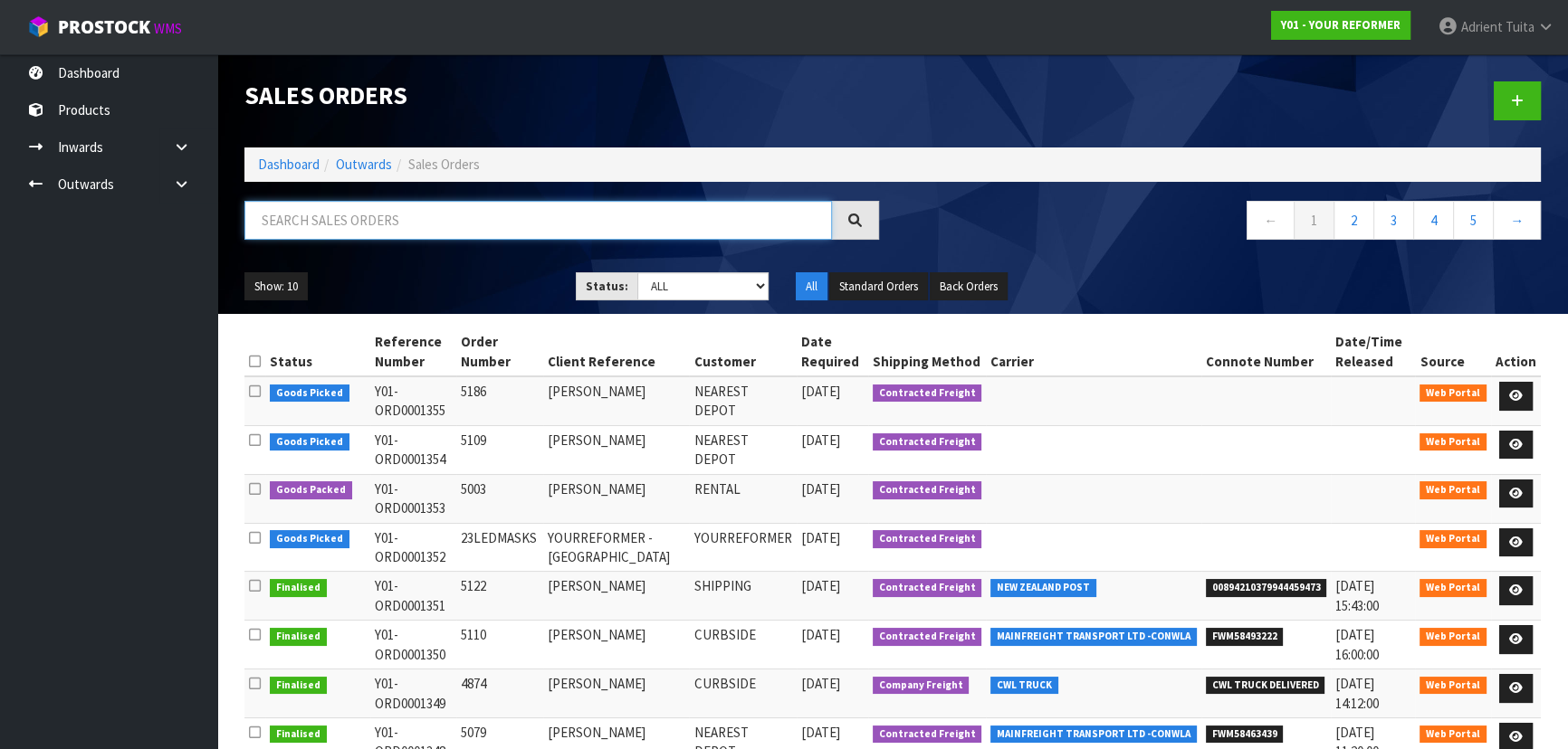
click at [560, 207] on input "text" at bounding box center [538, 220] width 588 height 39
type input "5186"
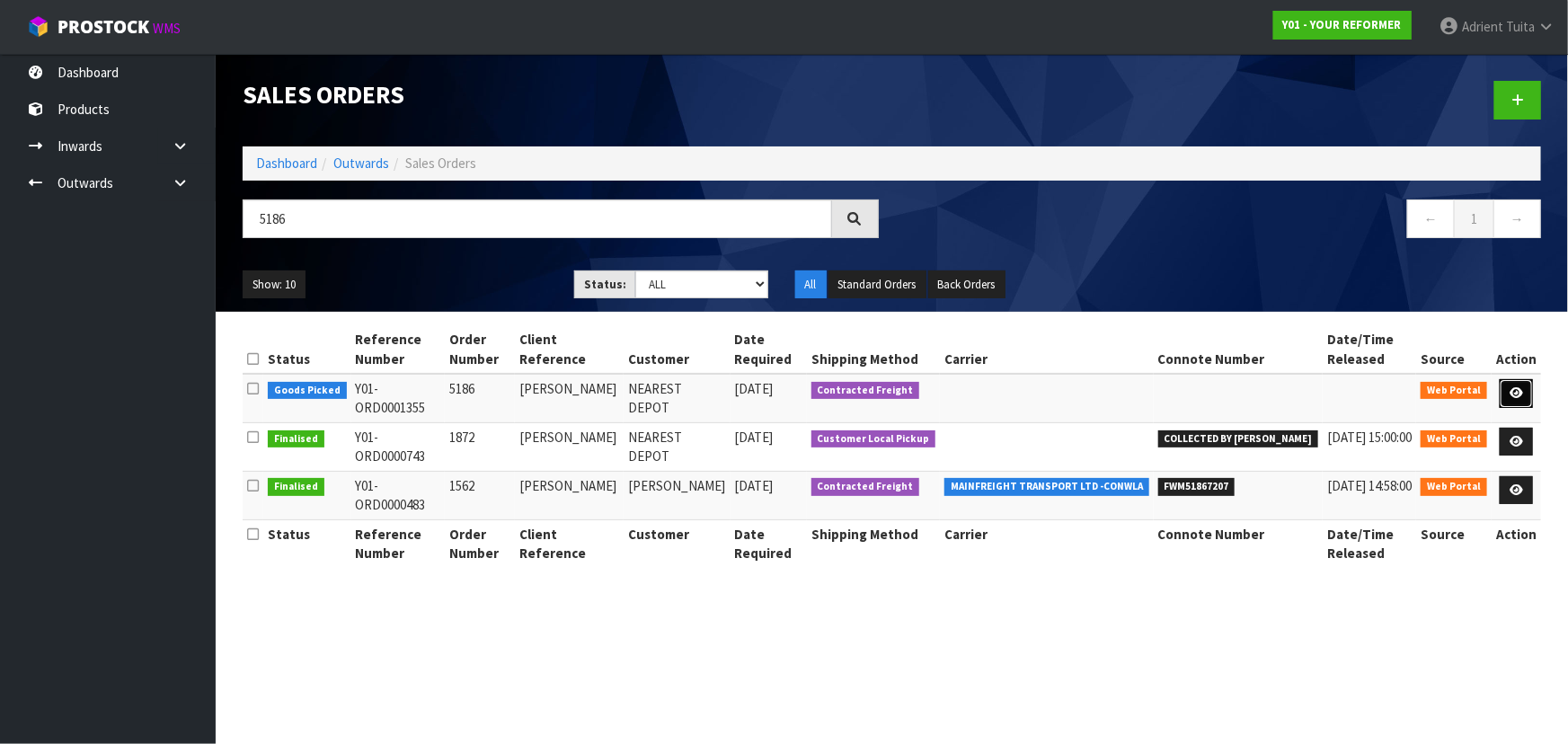
click at [1505, 395] on link at bounding box center [1516, 393] width 33 height 29
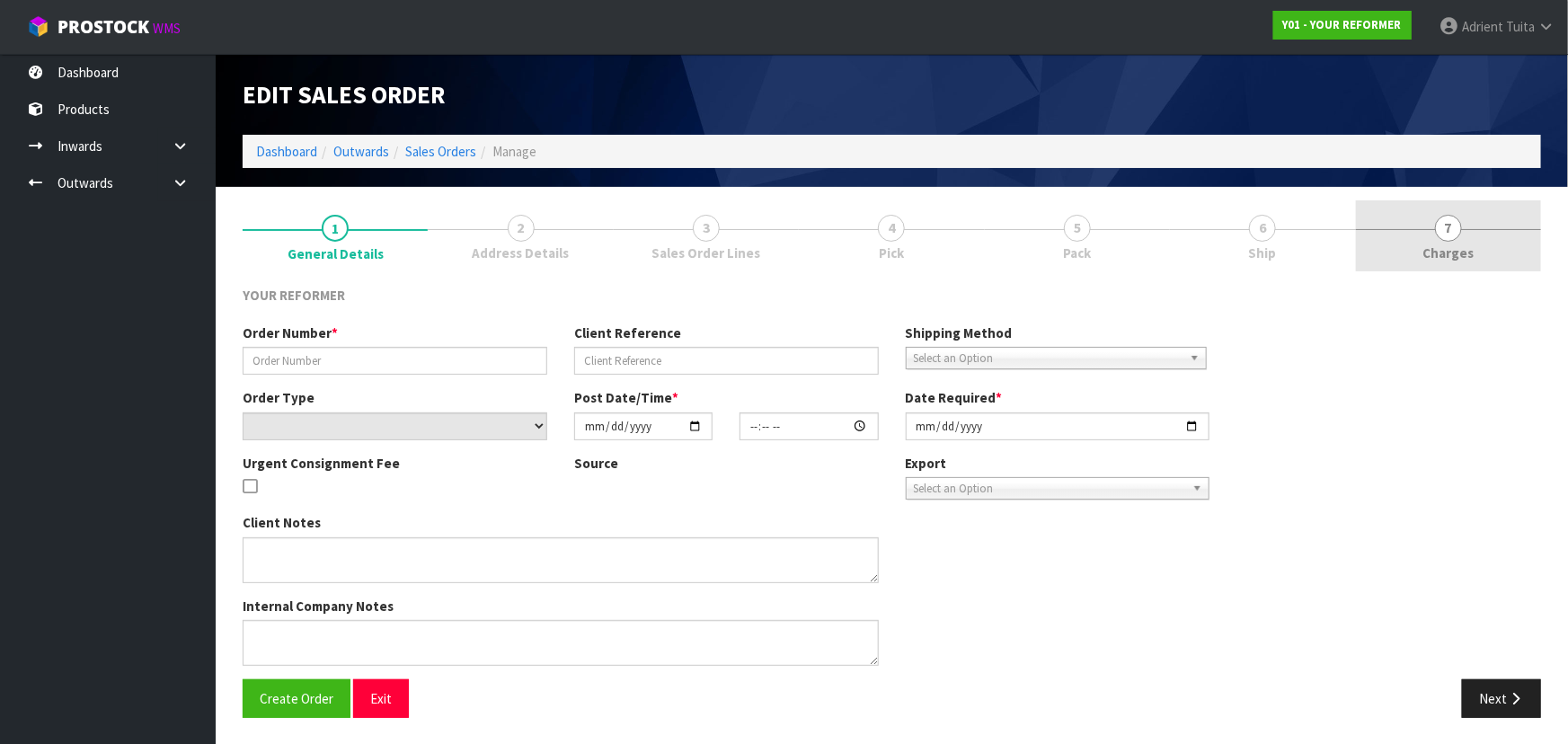
type input "5186"
type input "RACHEL WILLIAMS"
select select "number:0"
type input "[DATE]"
type input "12:12:00.000"
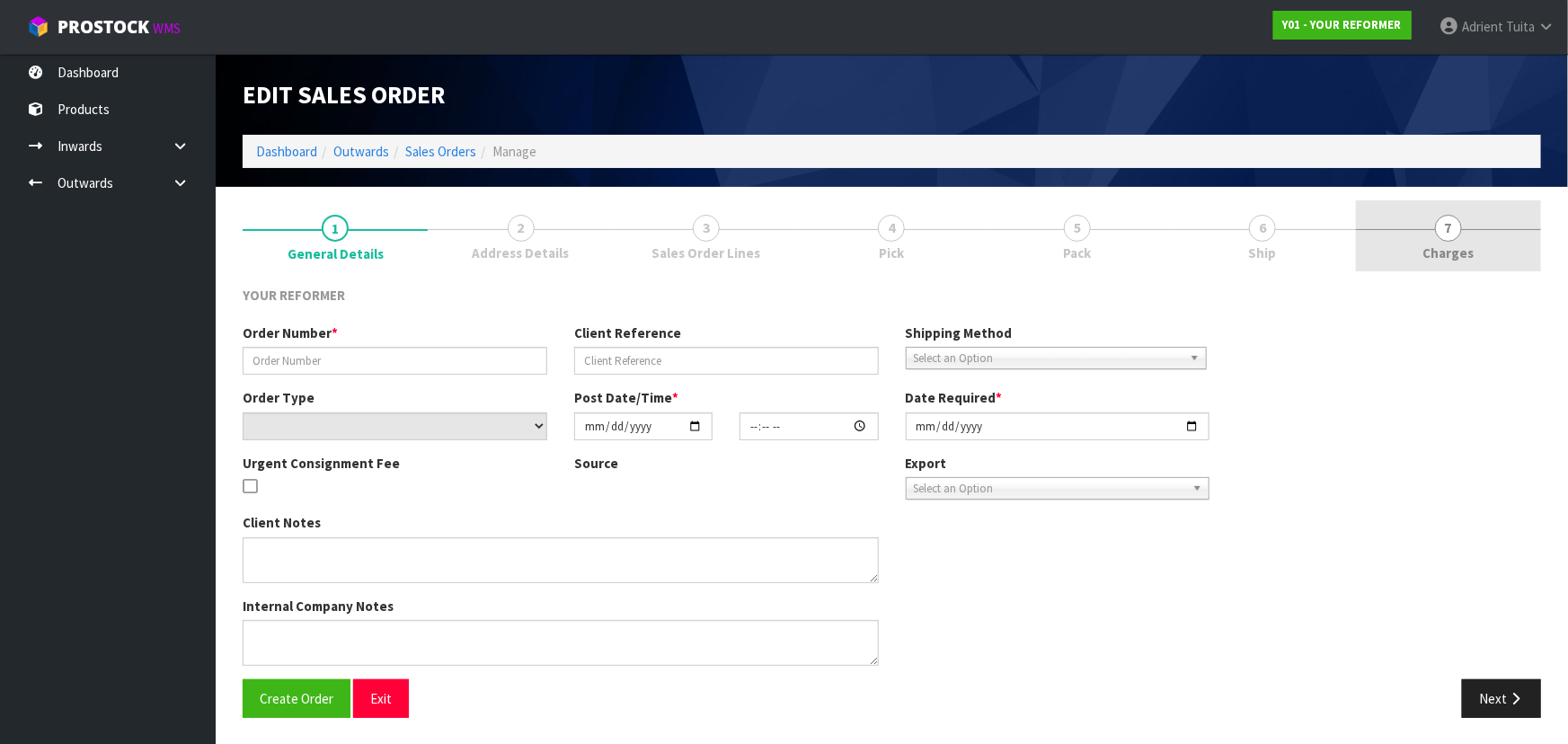
type input "[DATE]"
type textarea "RACHEL WILLIAMS 68 KIMBERLEY ROAD CAN DARFIELD 7571 NEW ZEALAND +64 27 748 4093"
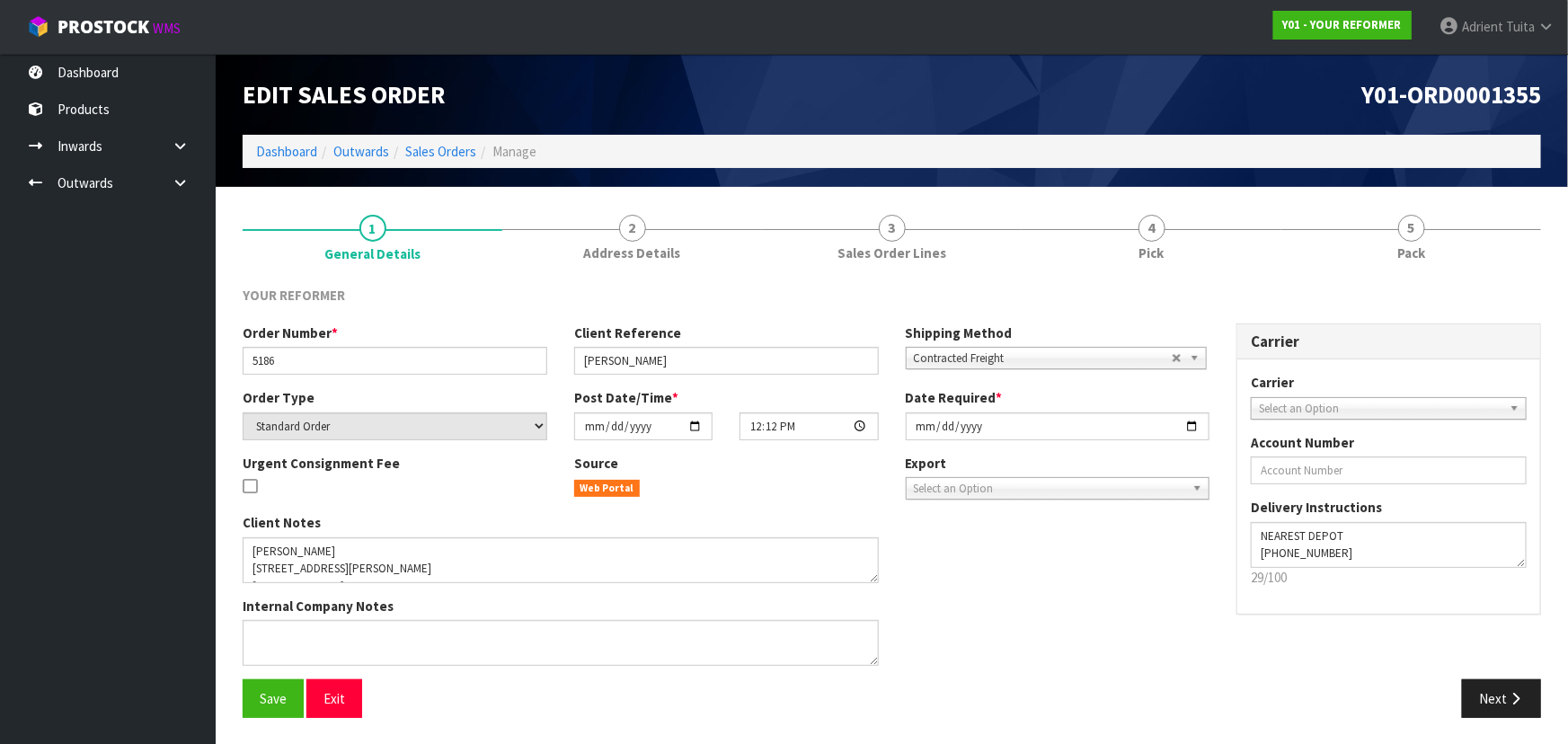
click at [1486, 236] on link "5 Pack" at bounding box center [1411, 236] width 260 height 71
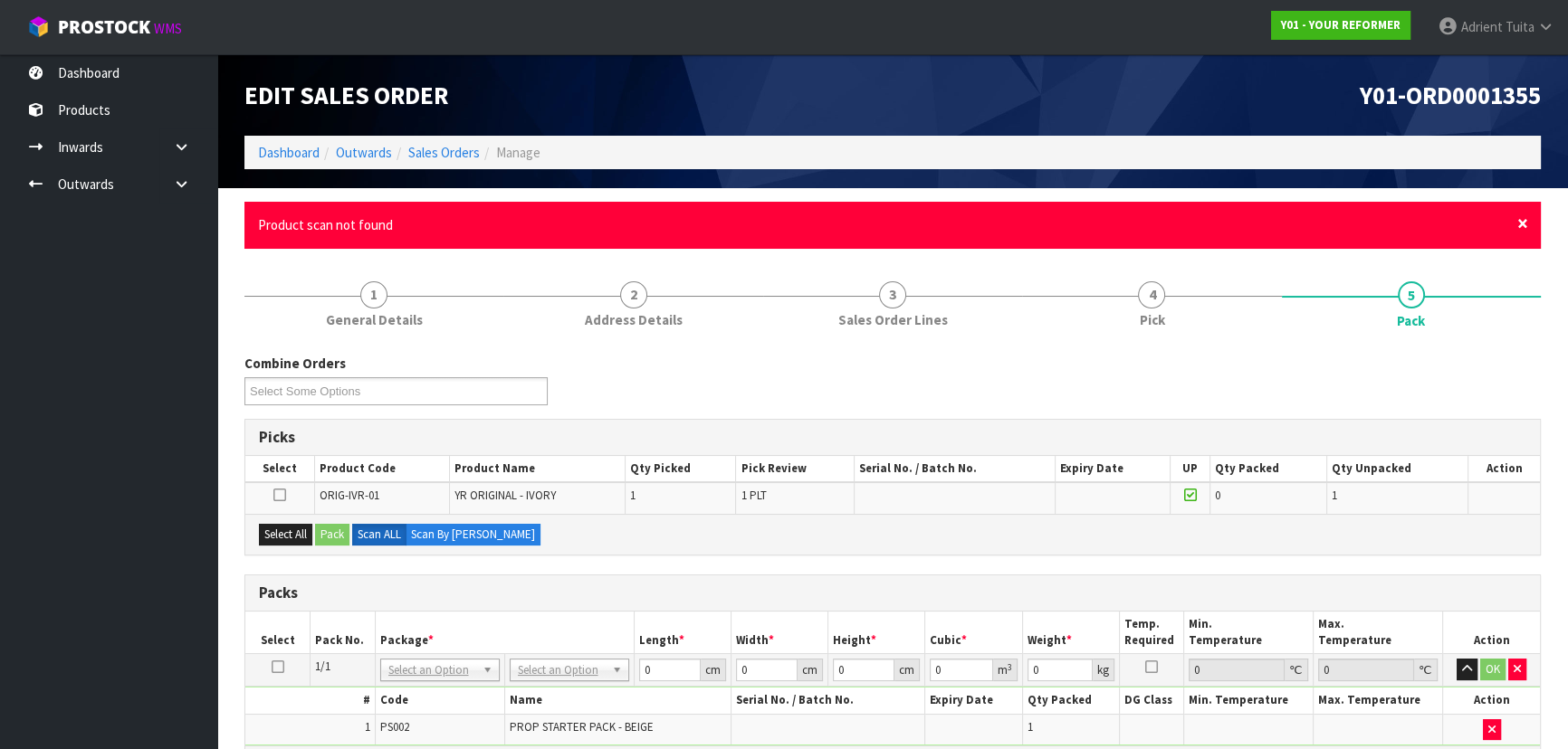
click at [1523, 228] on span "×" at bounding box center [1523, 223] width 11 height 25
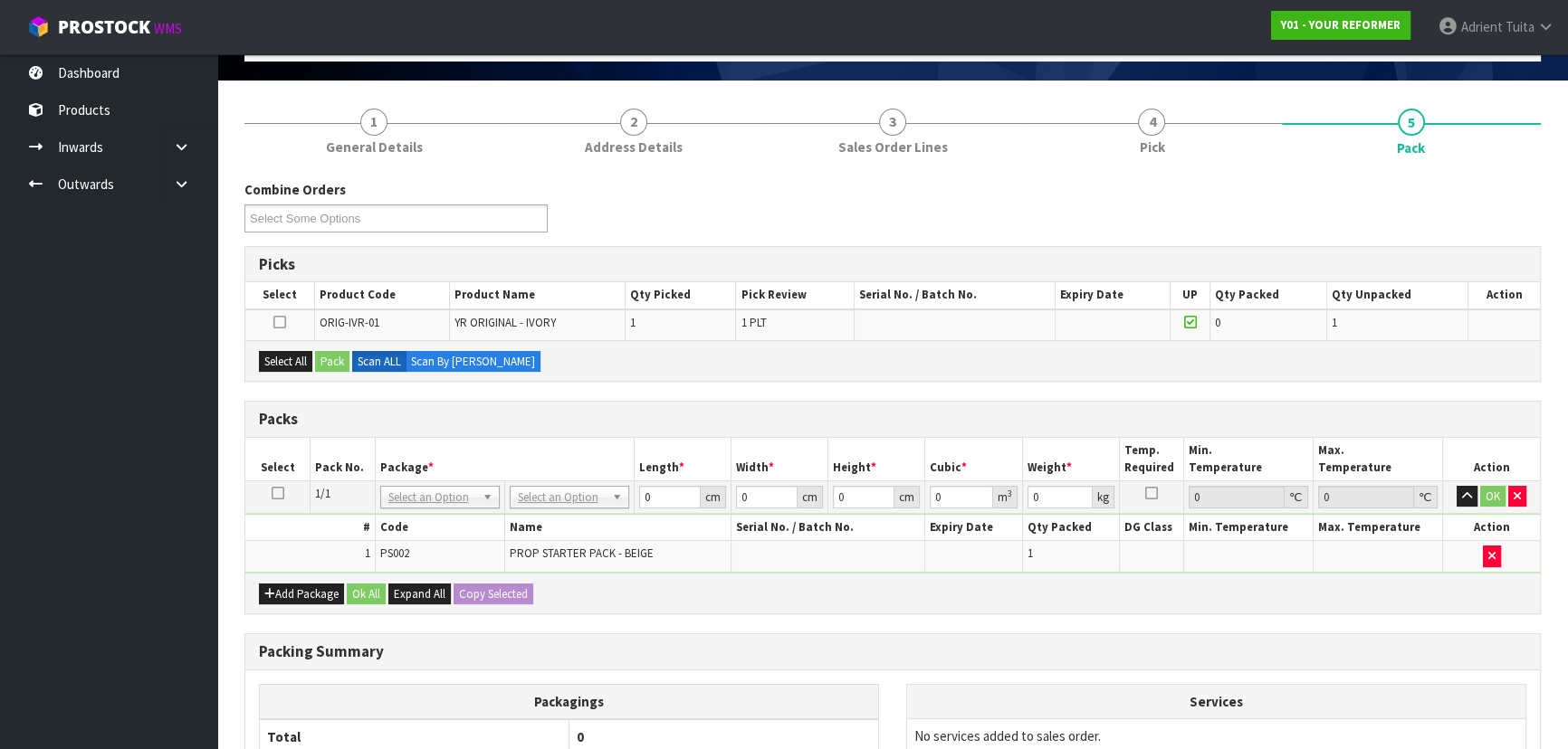
scroll to position [303, 0]
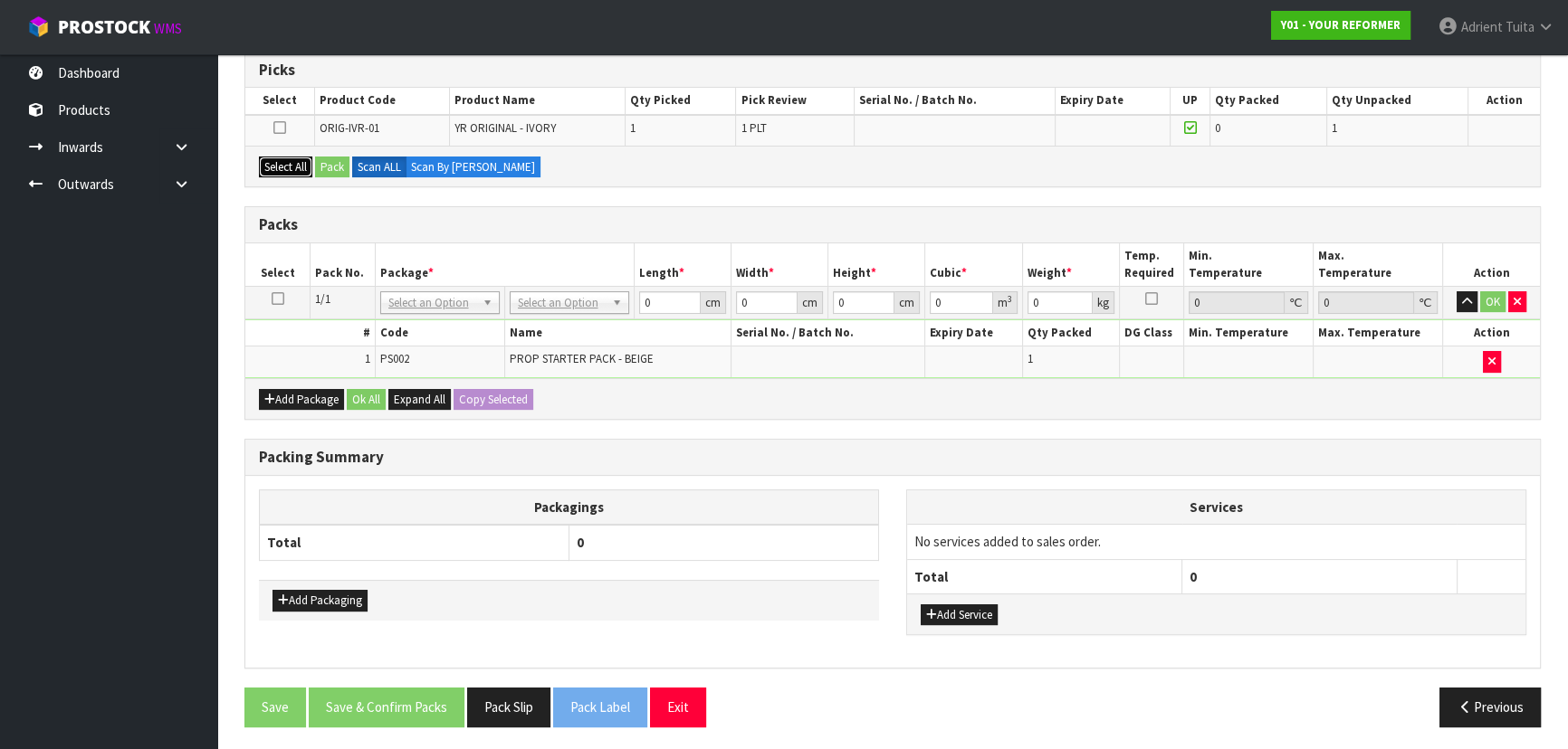
click at [278, 168] on button "Select All" at bounding box center [285, 167] width 53 height 21
click at [325, 163] on button "Pack" at bounding box center [332, 167] width 35 height 21
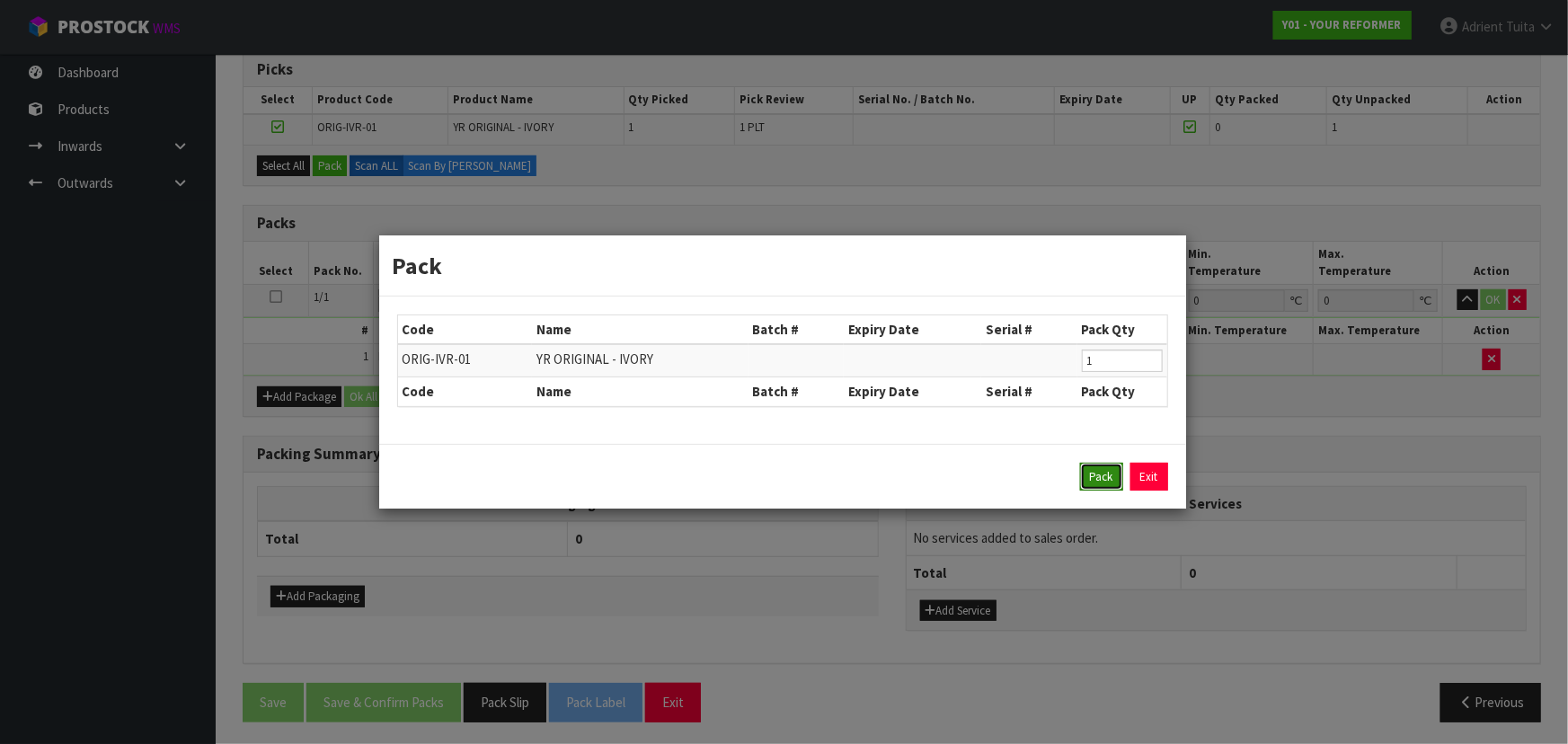
click at [1090, 484] on button "Pack" at bounding box center [1102, 477] width 44 height 29
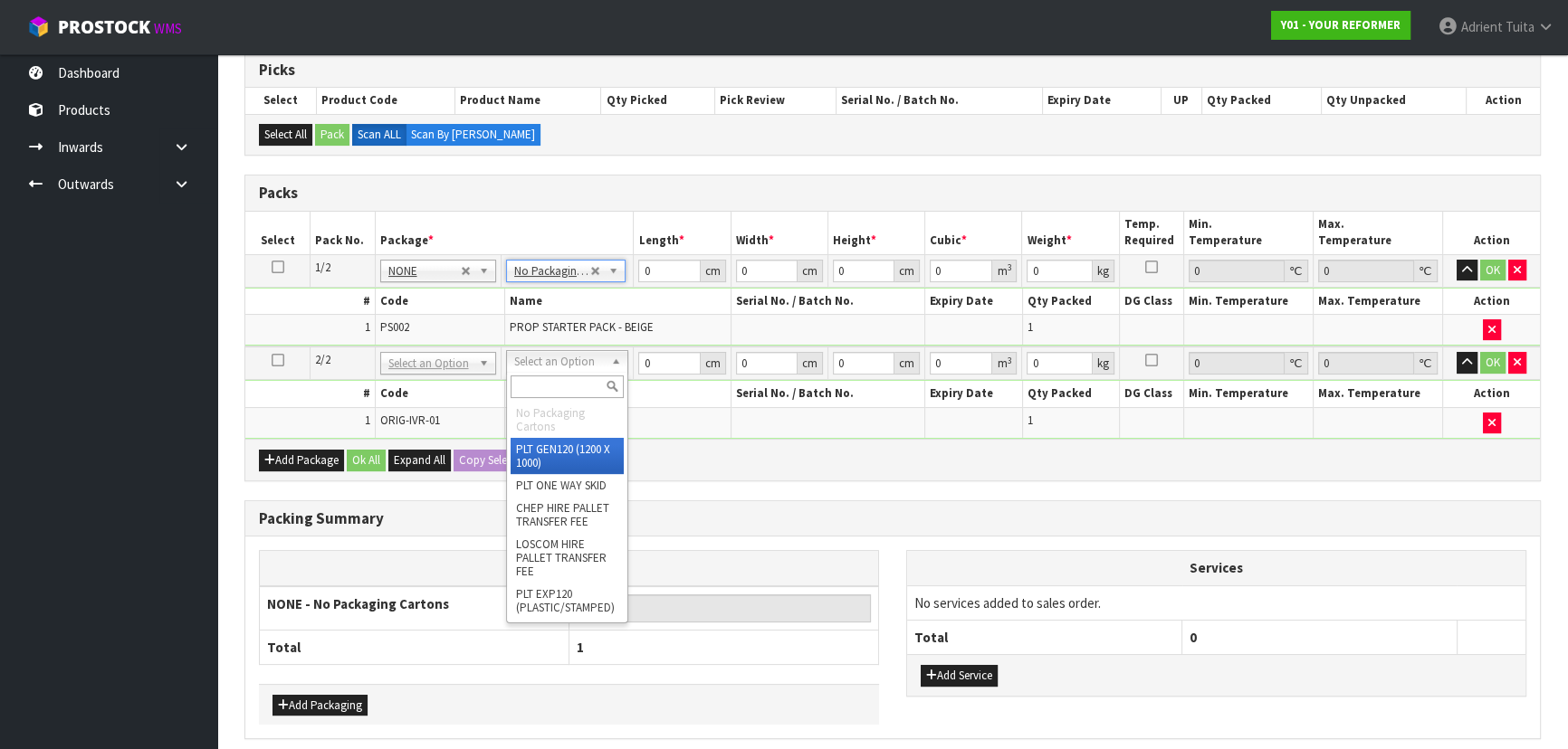
drag, startPoint x: 571, startPoint y: 358, endPoint x: 572, endPoint y: 380, distance: 22.0
click at [571, 380] on input "text" at bounding box center [567, 387] width 113 height 22
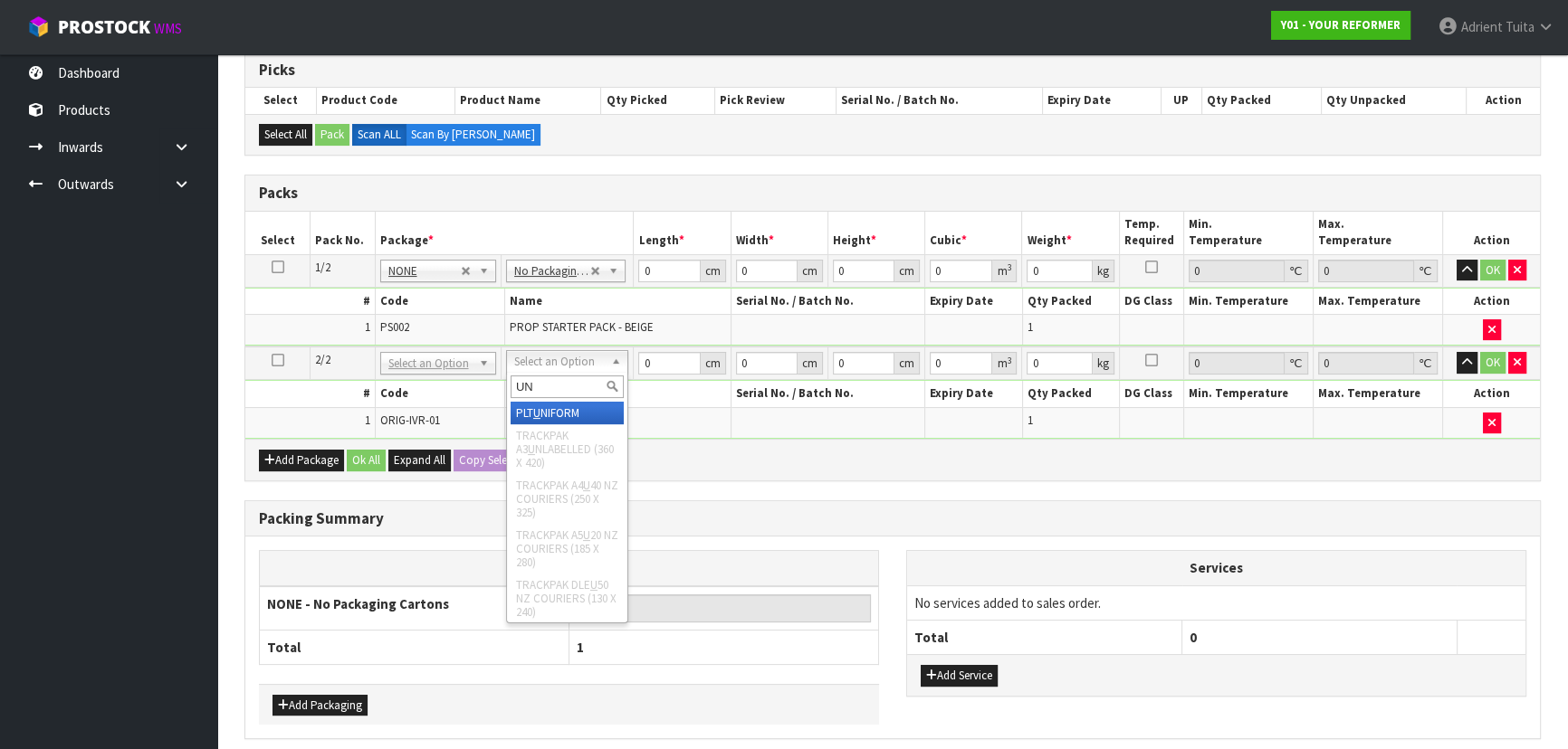
type input "UNI"
type input "126"
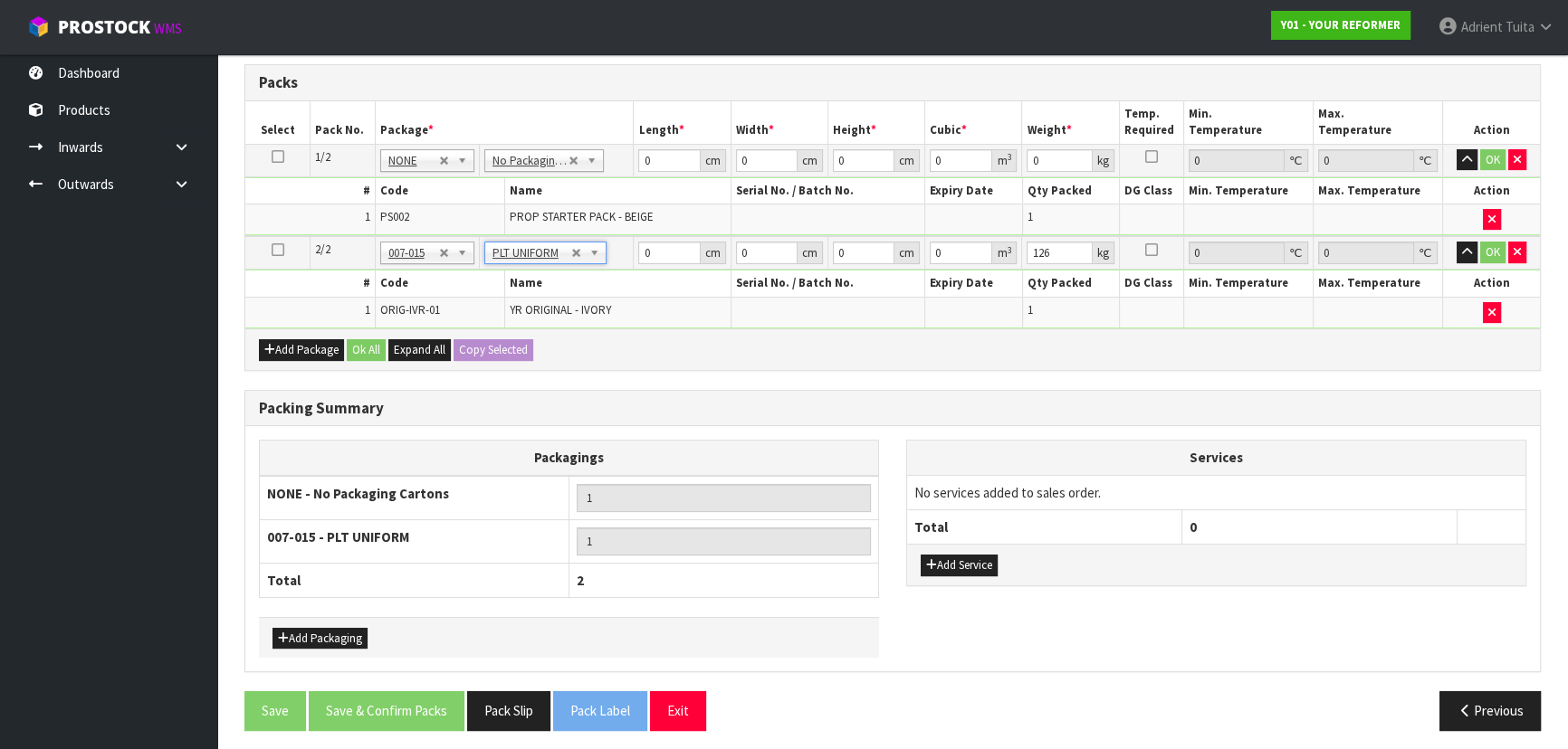
scroll to position [417, 0]
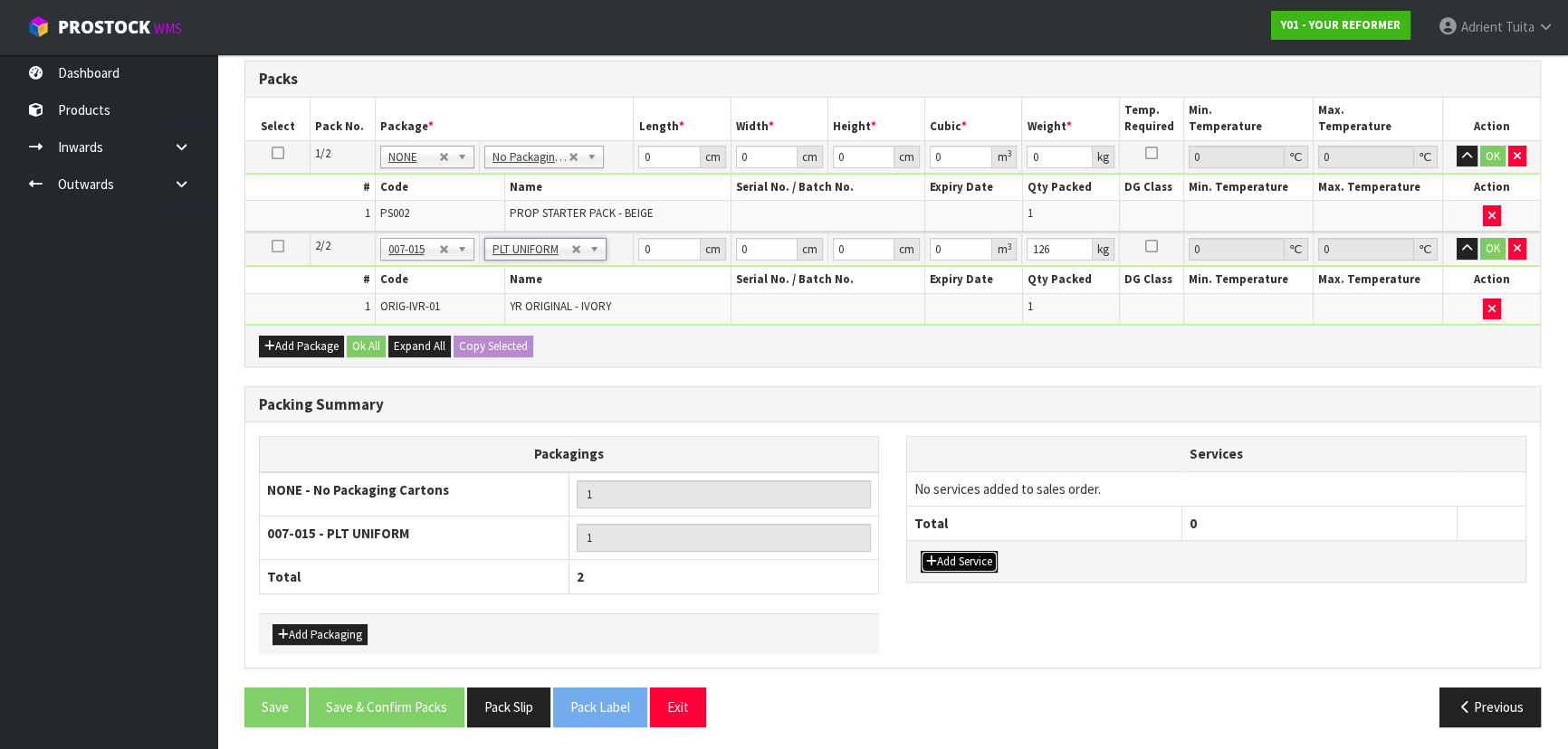
click at [942, 551] on button "Add Service" at bounding box center [960, 561] width 77 height 21
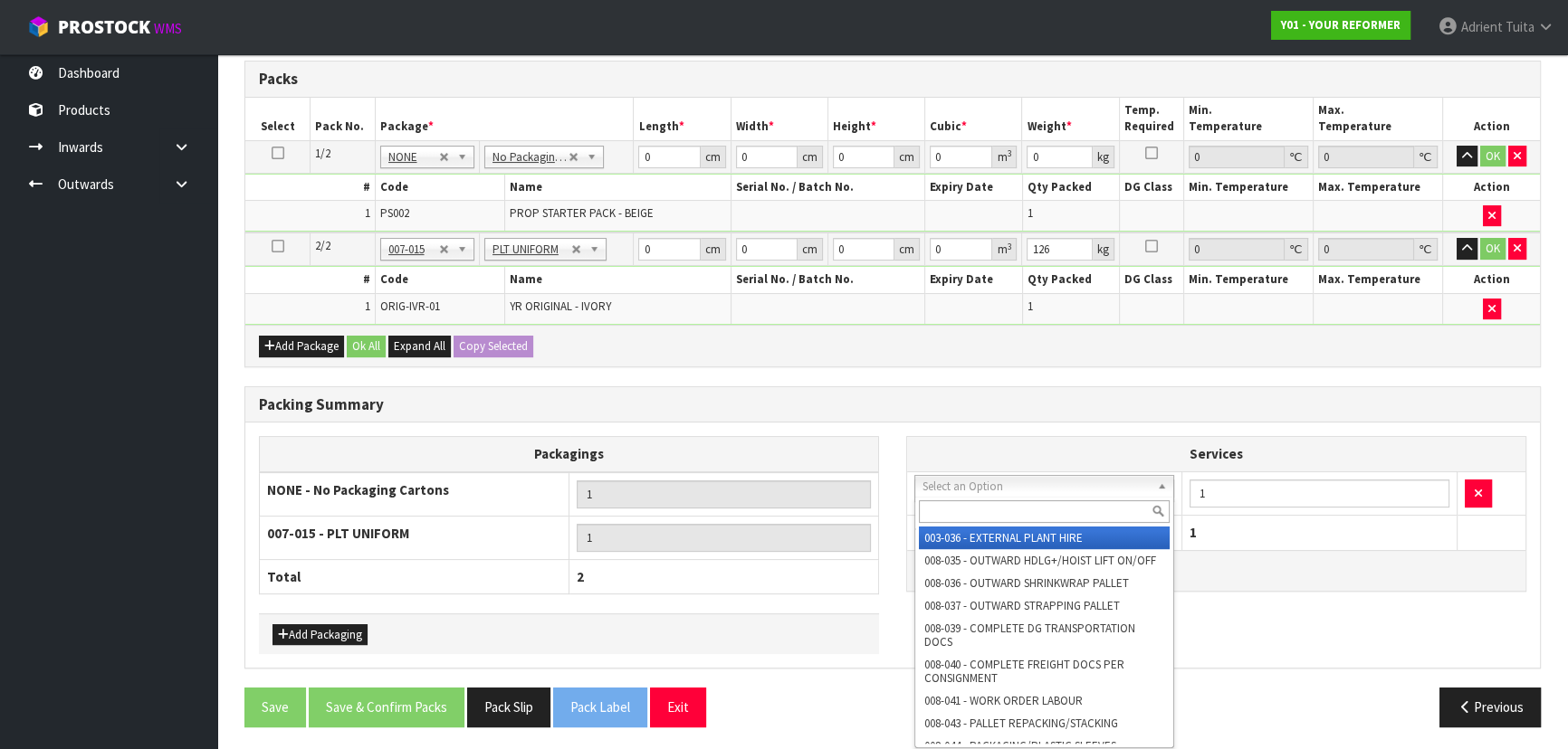
click at [976, 504] on div at bounding box center [1045, 512] width 258 height 30
click at [976, 508] on input "text" at bounding box center [1045, 512] width 250 height 22
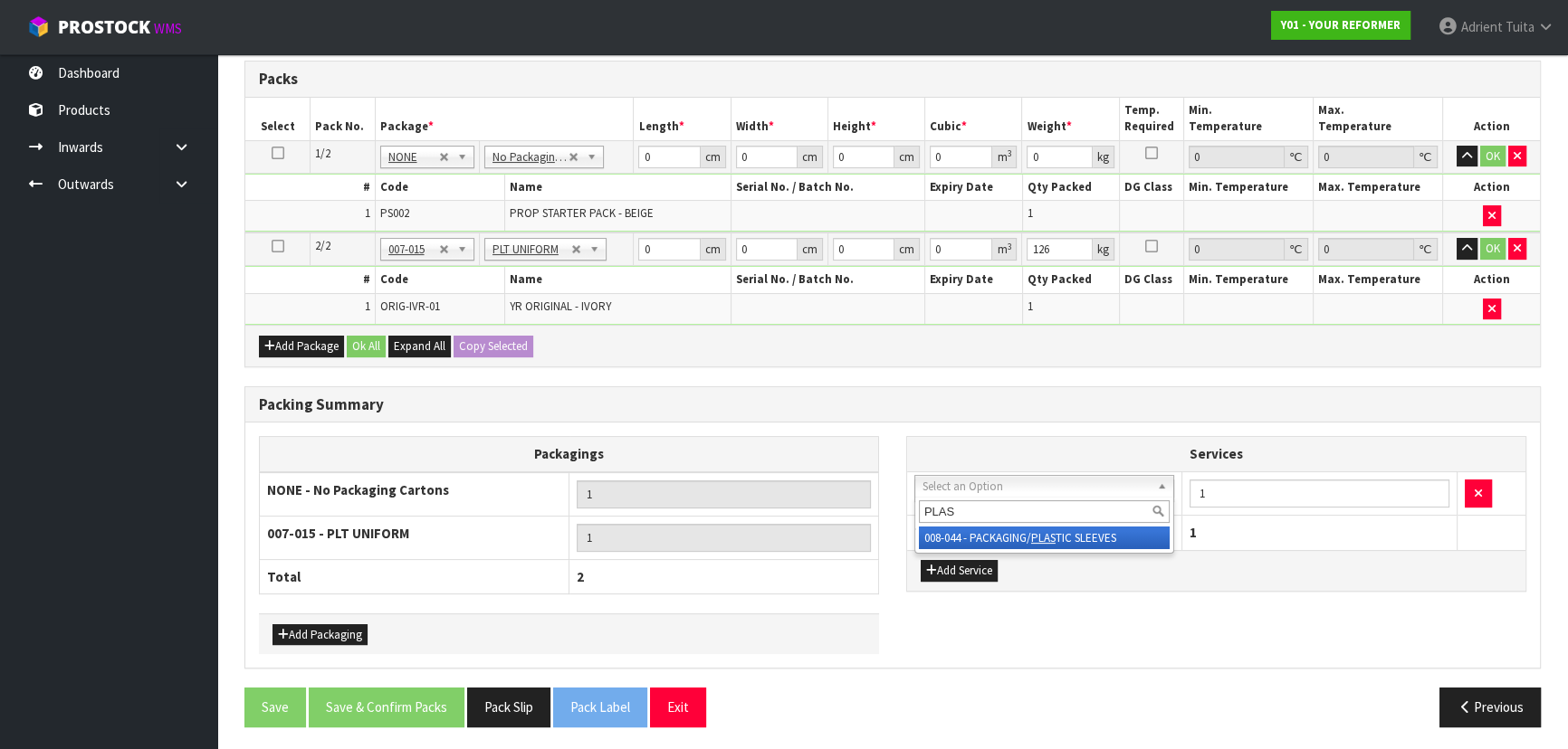
type input "PLAS"
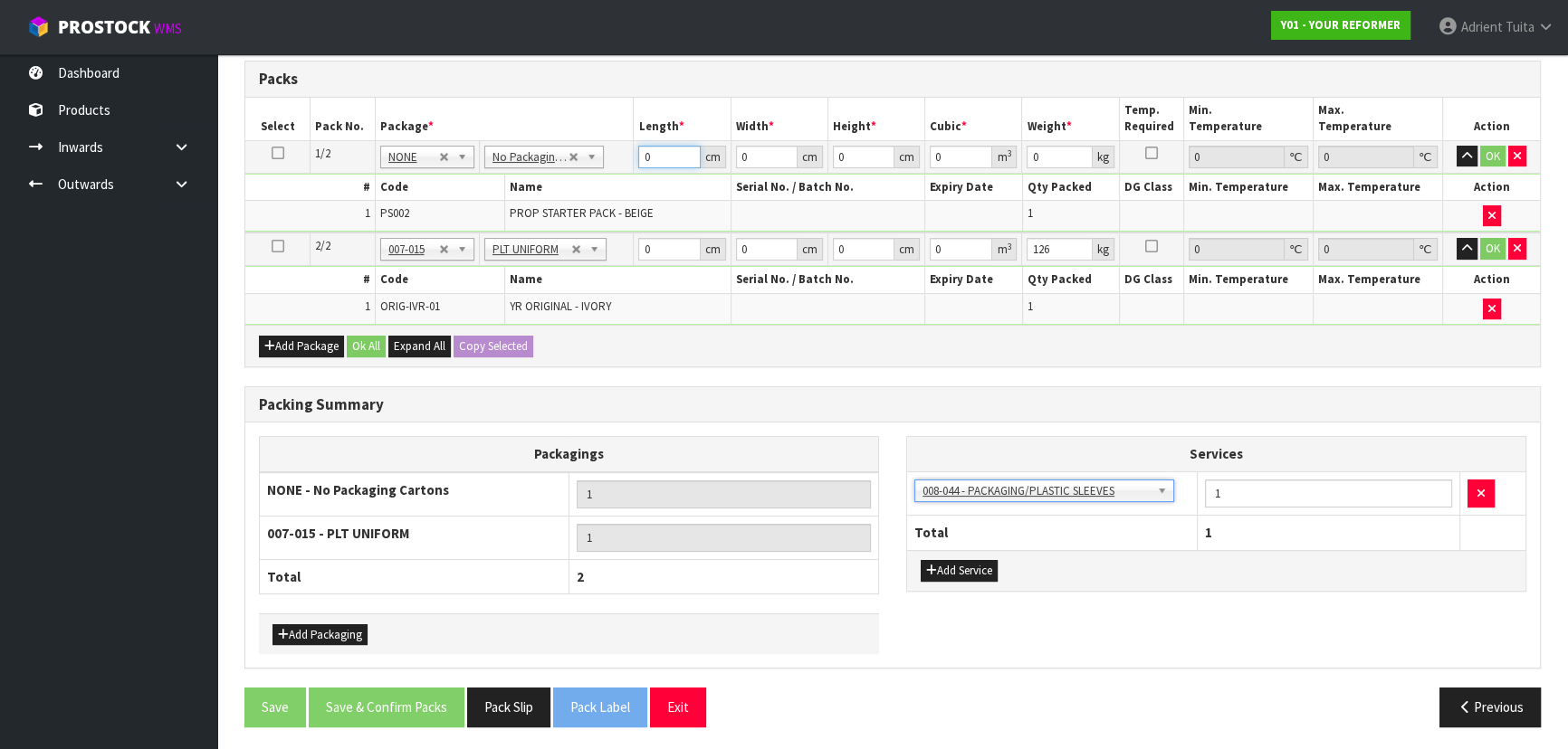
click at [663, 155] on input "0" at bounding box center [669, 157] width 62 height 22
type input "56"
type input "42"
type input "9"
type input "0.021168"
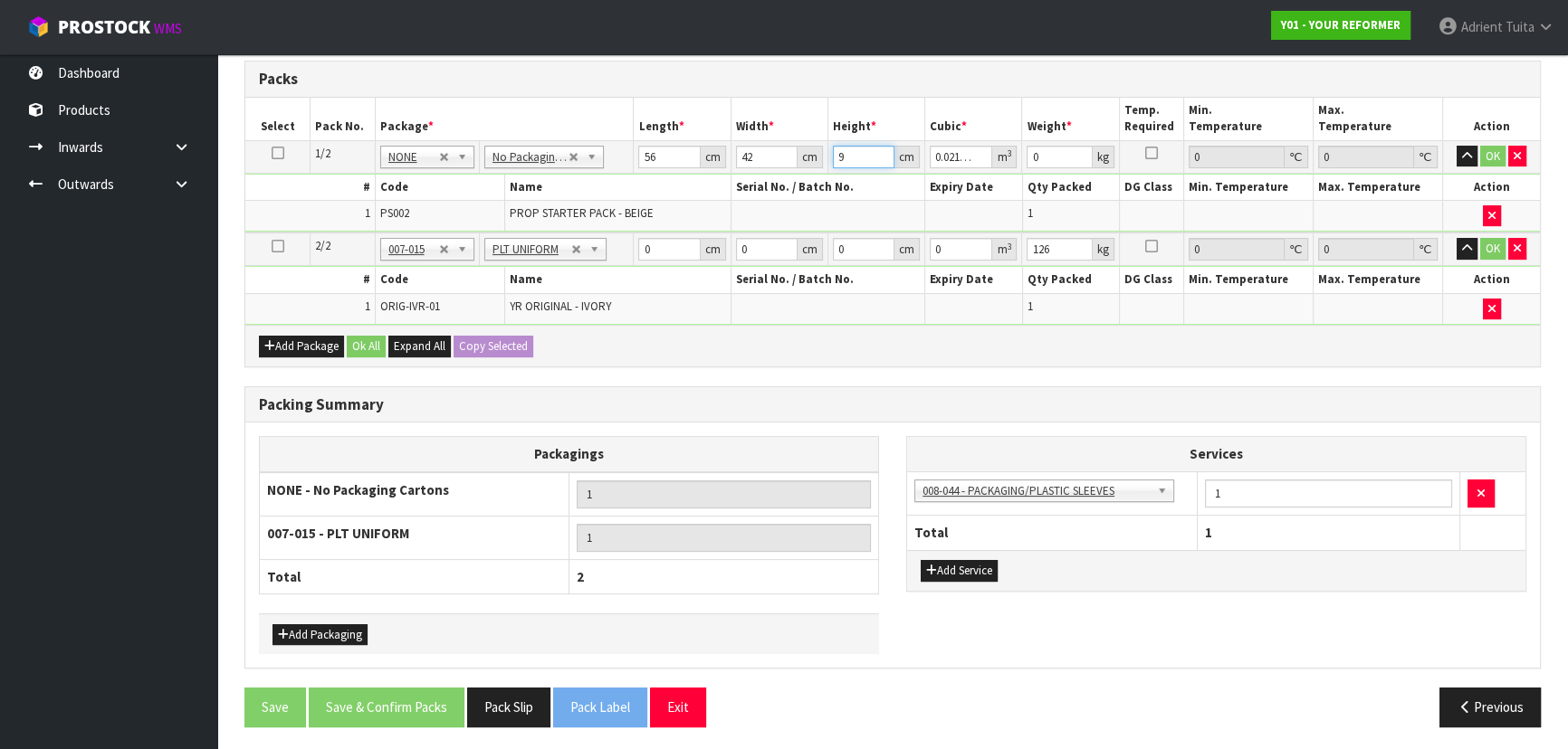
type input "9"
type input "5"
click at [663, 245] on input "0" at bounding box center [669, 249] width 62 height 22
type input "260"
type input "74"
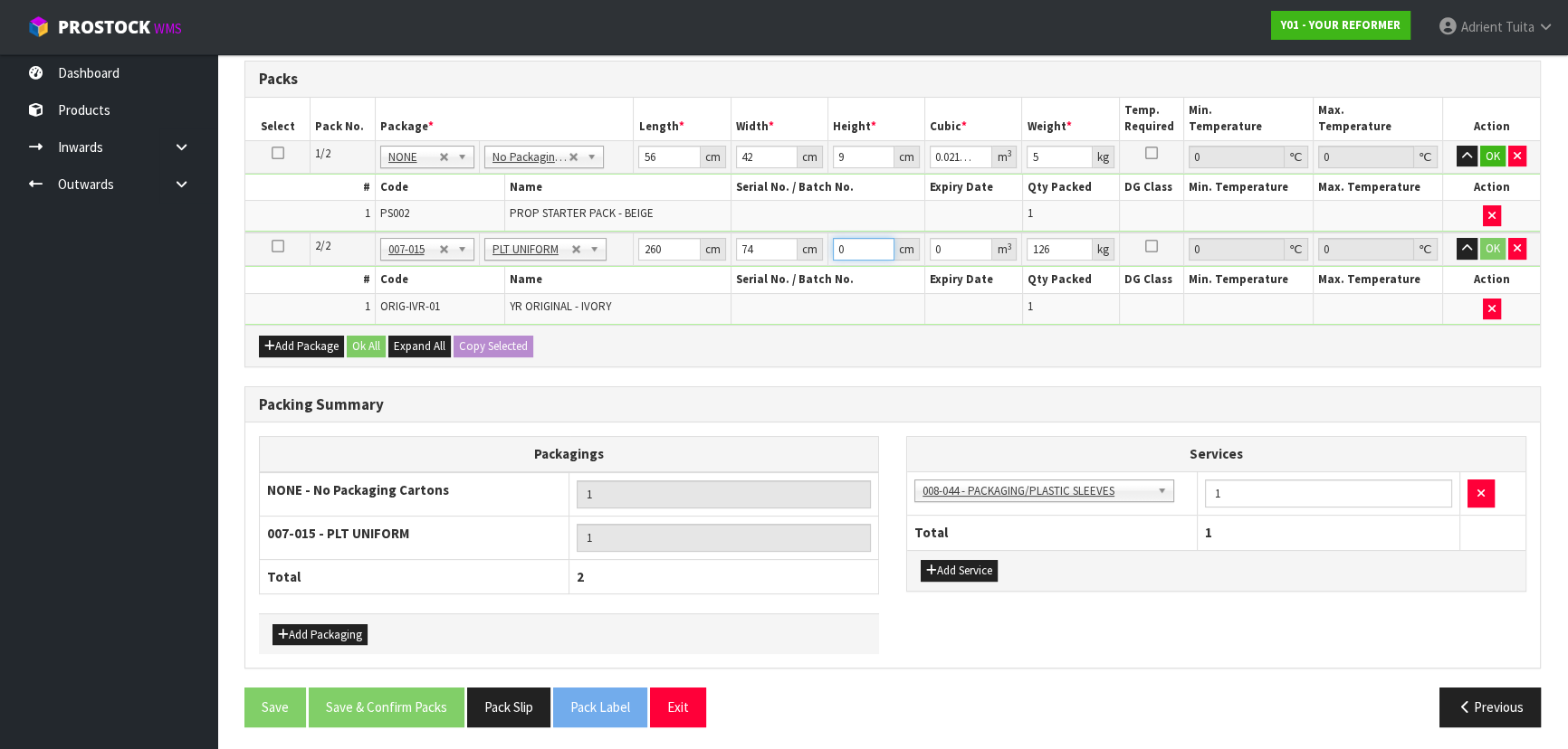
type input "4"
type input "0.07696"
type input "42"
type input "0.80808"
type input "42"
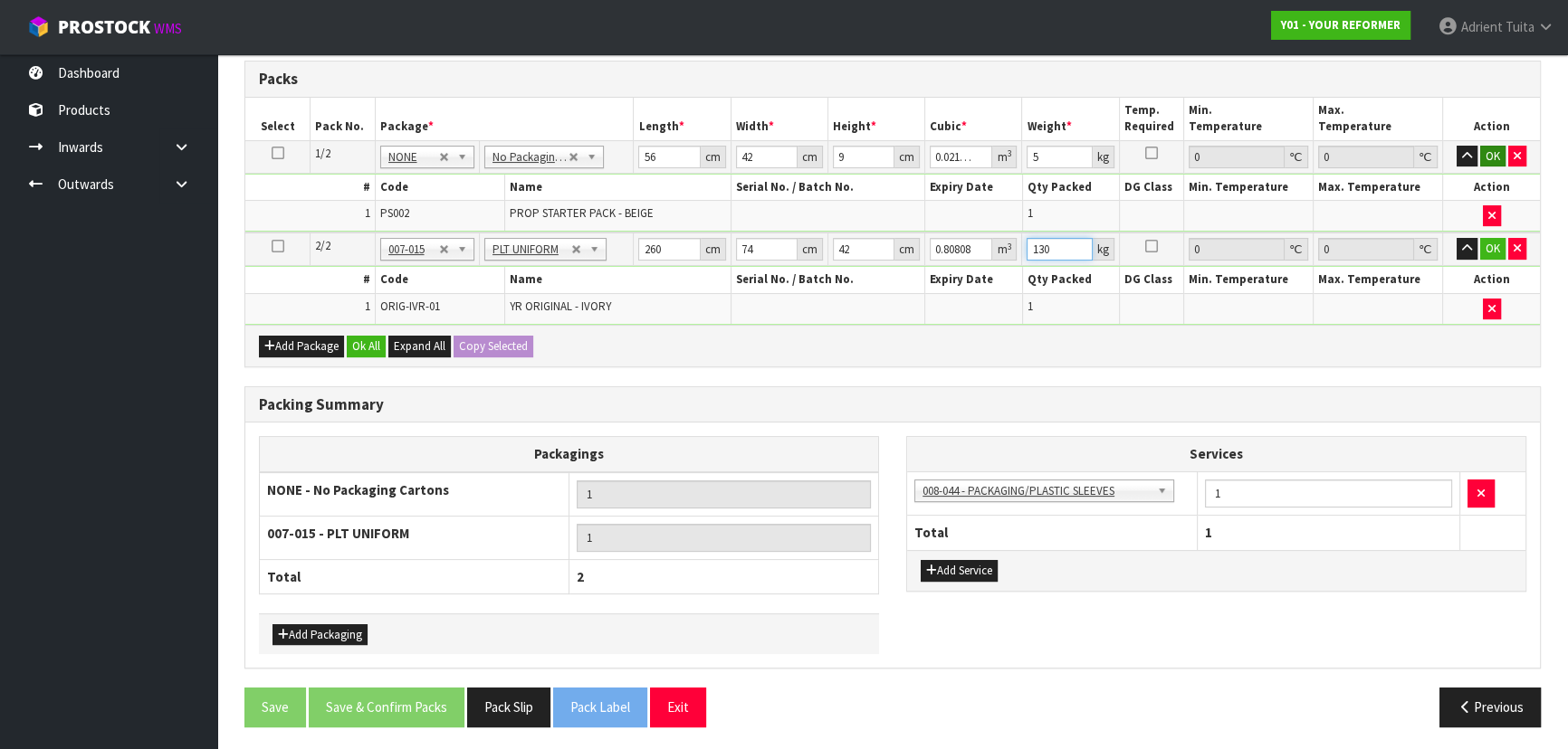
type input "130"
click at [1489, 156] on button "OK" at bounding box center [1492, 156] width 25 height 21
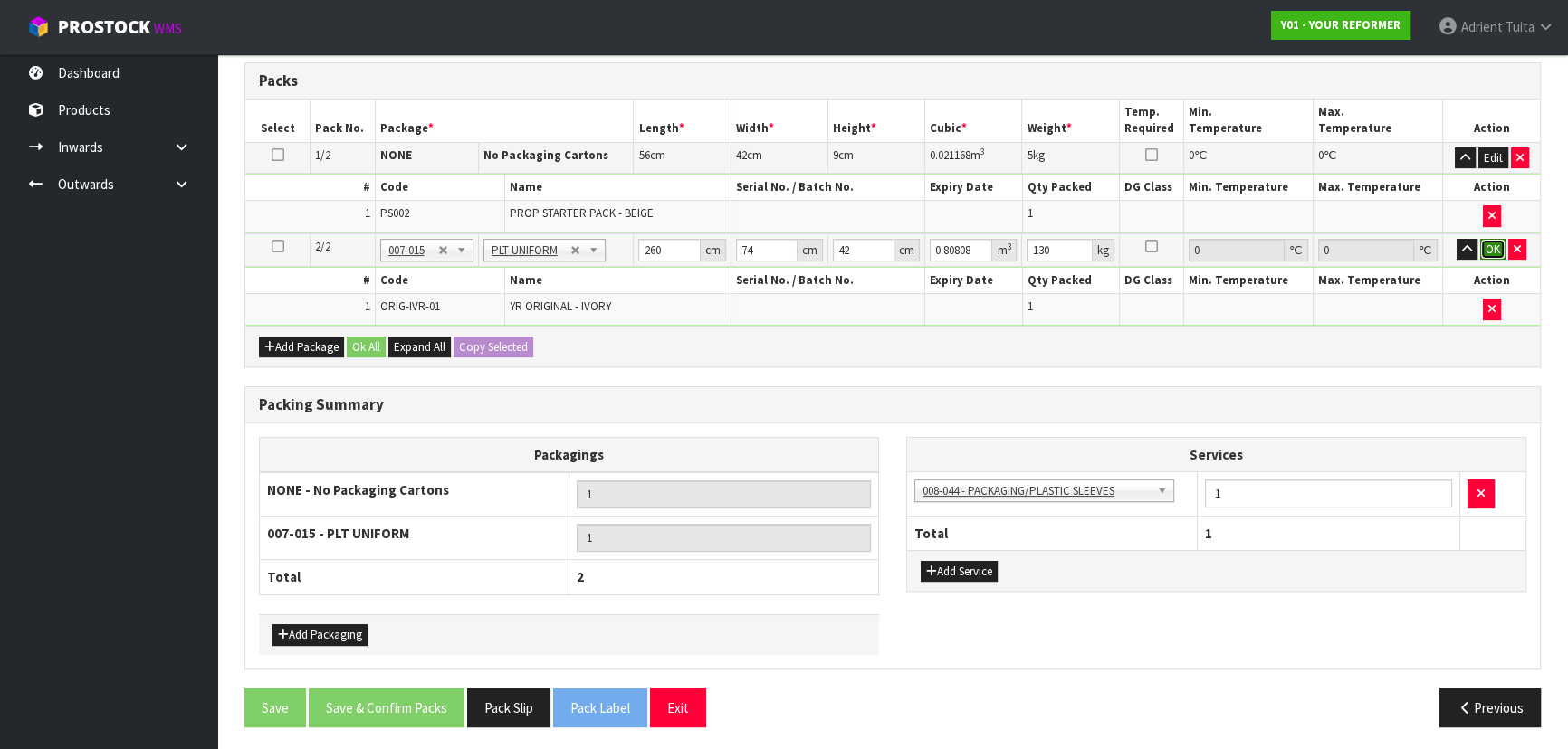
click at [1489, 239] on button "OK" at bounding box center [1492, 249] width 25 height 21
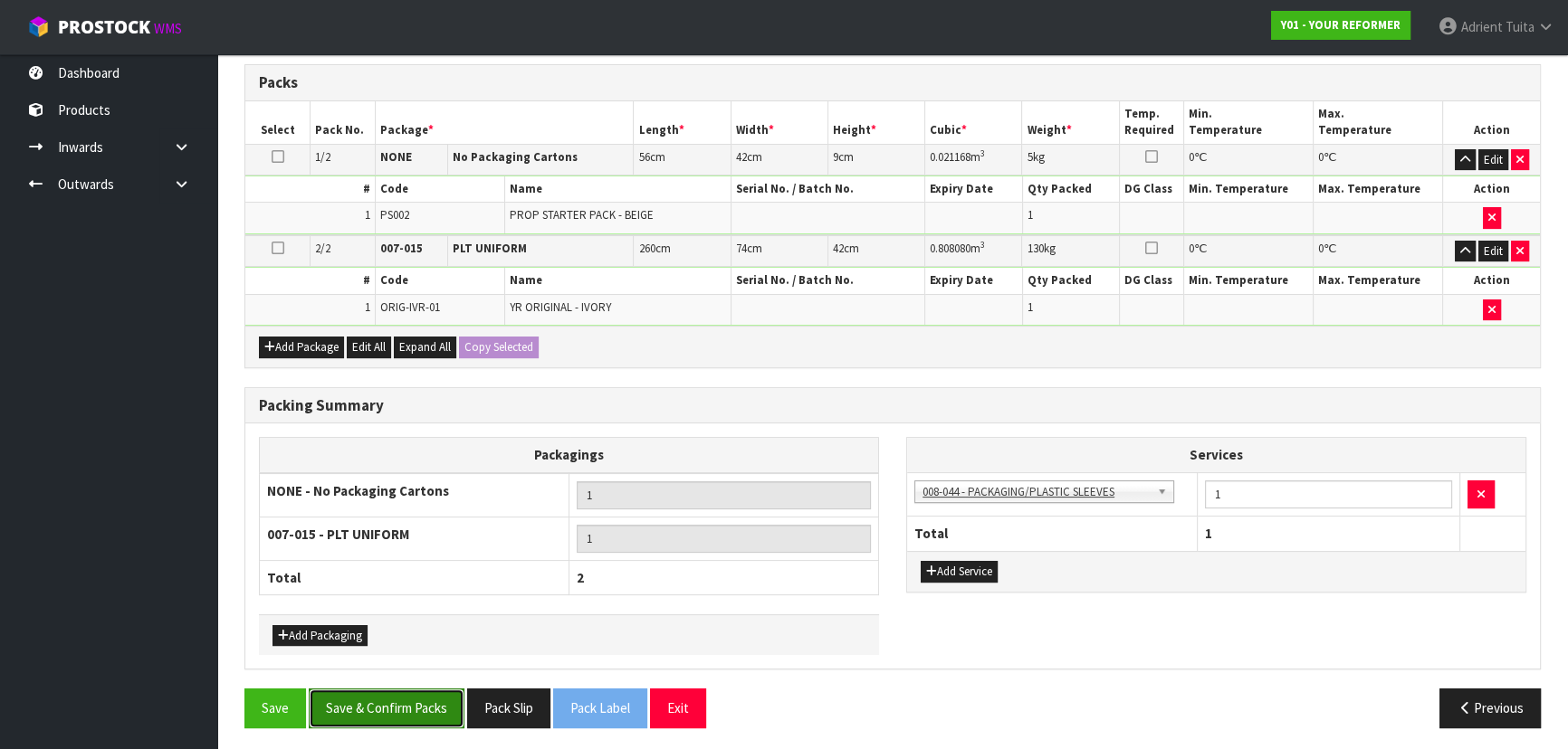
click at [454, 688] on button "Save & Confirm Packs" at bounding box center [386, 708] width 156 height 39
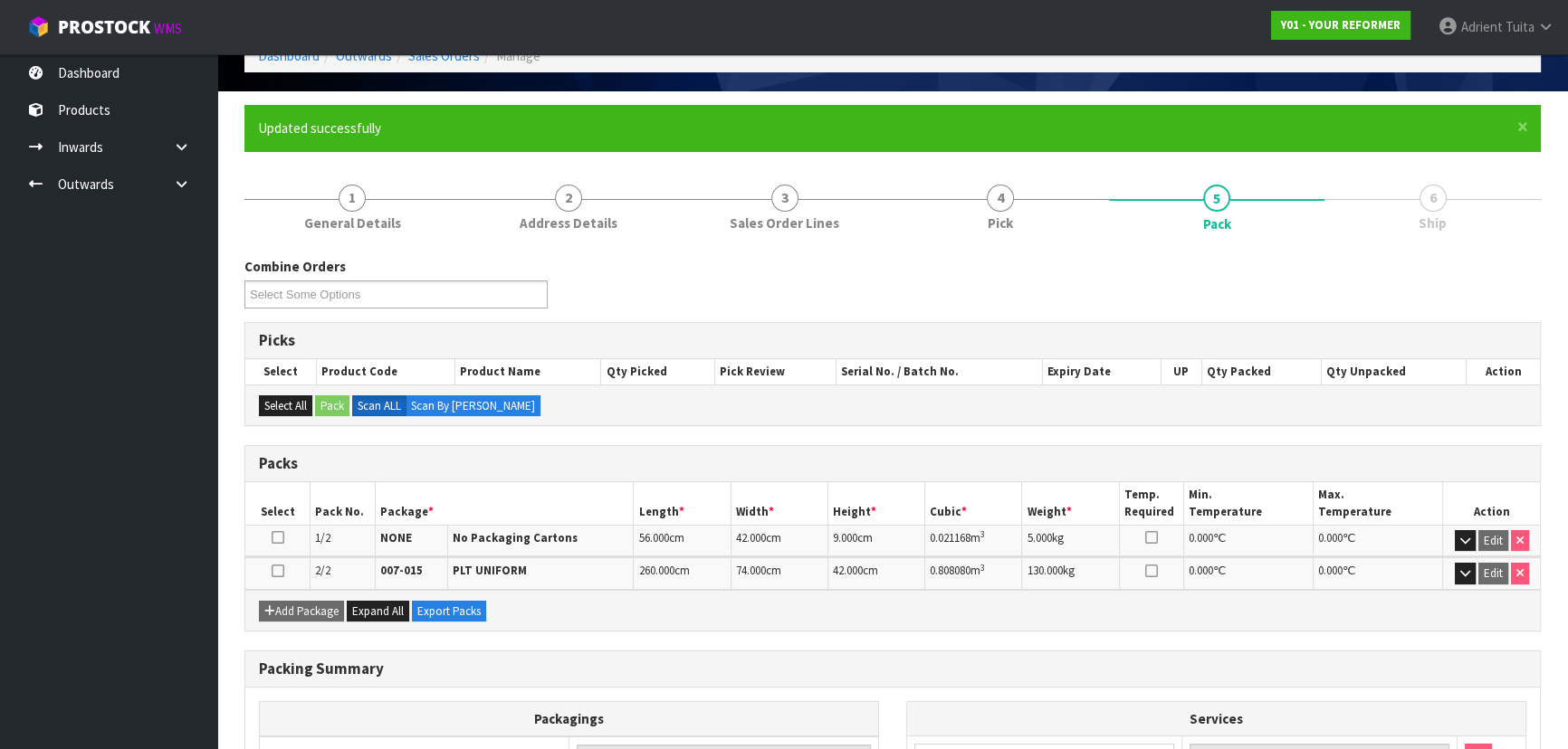
scroll to position [321, 0]
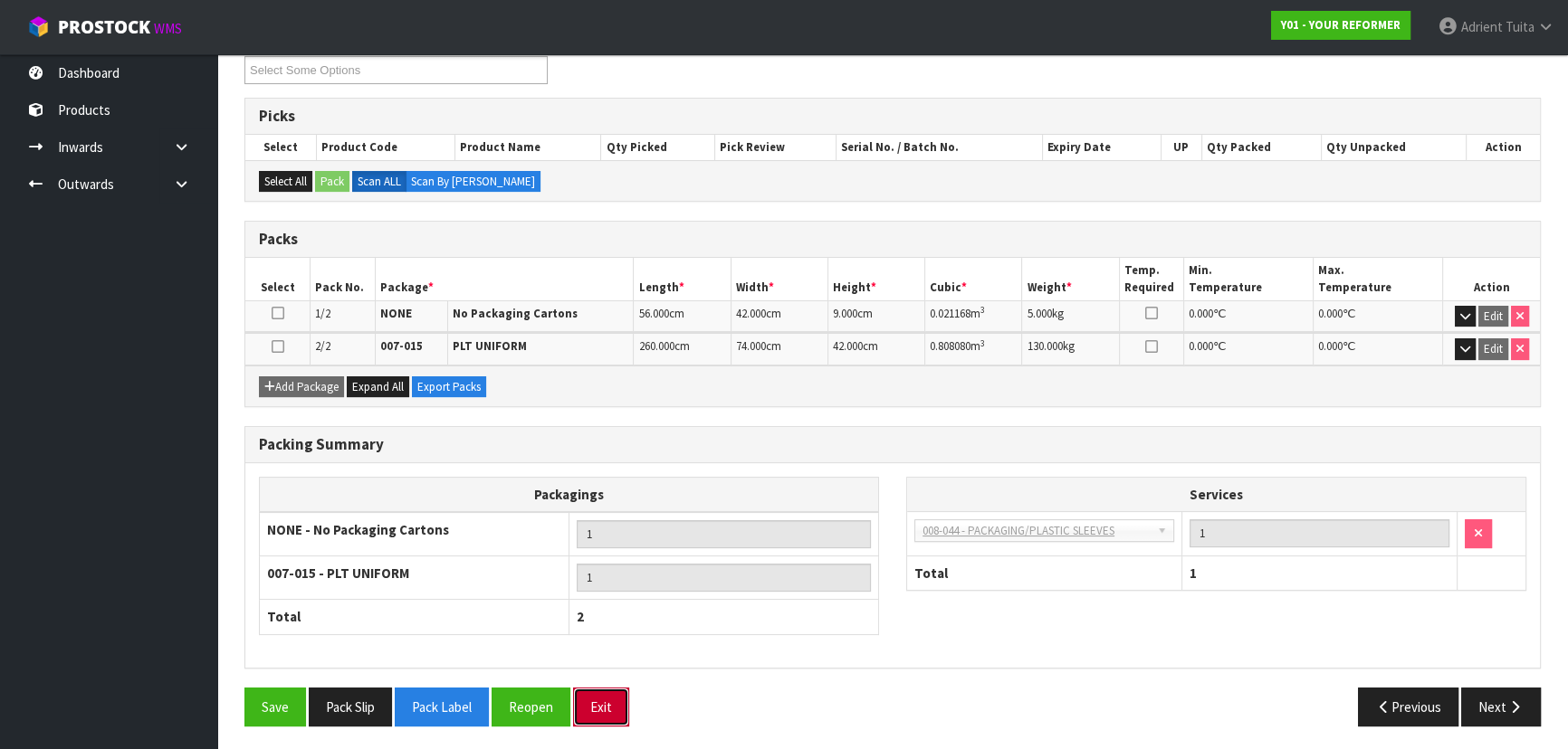
click at [598, 687] on button "Exit" at bounding box center [601, 707] width 56 height 39
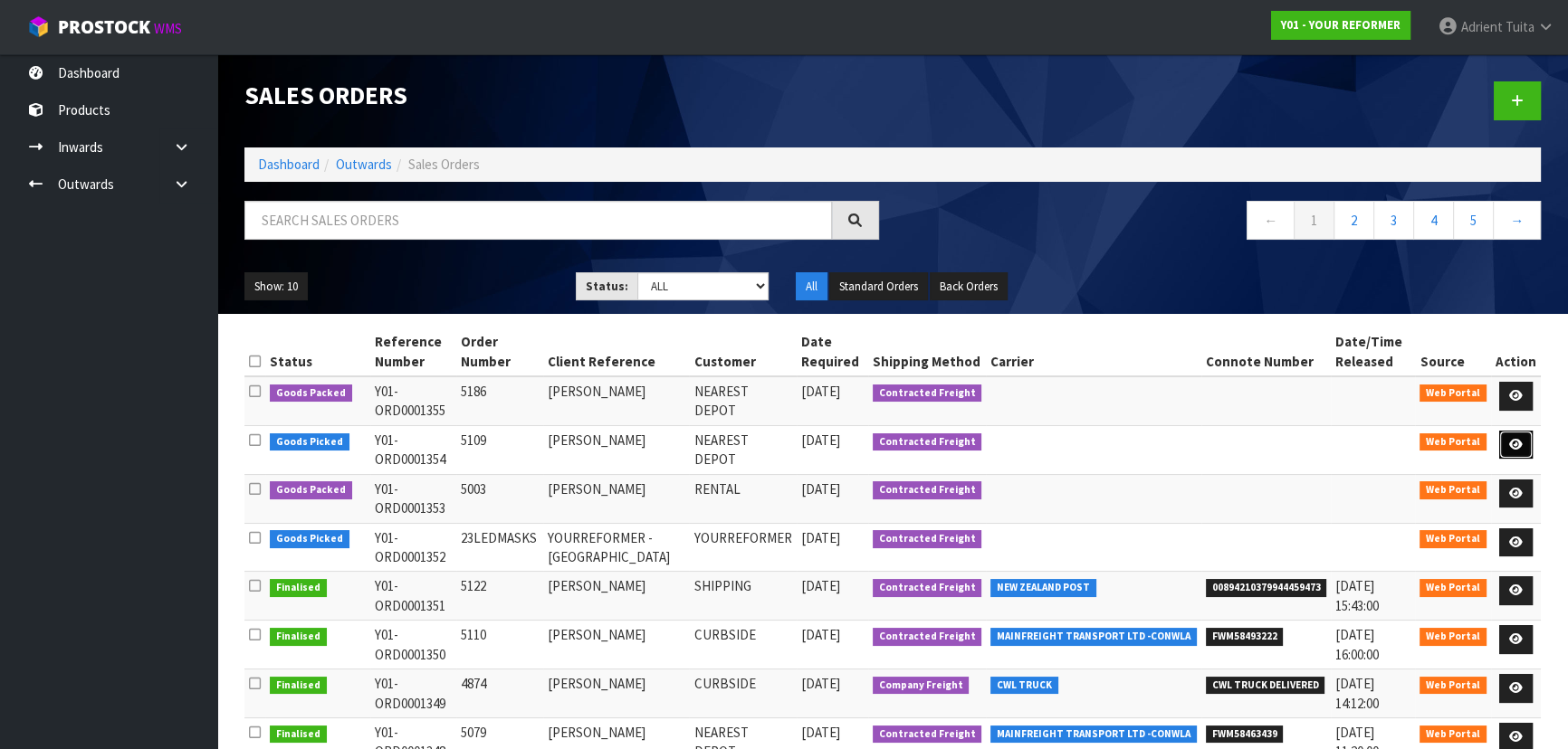
click at [1518, 453] on link at bounding box center [1517, 445] width 34 height 29
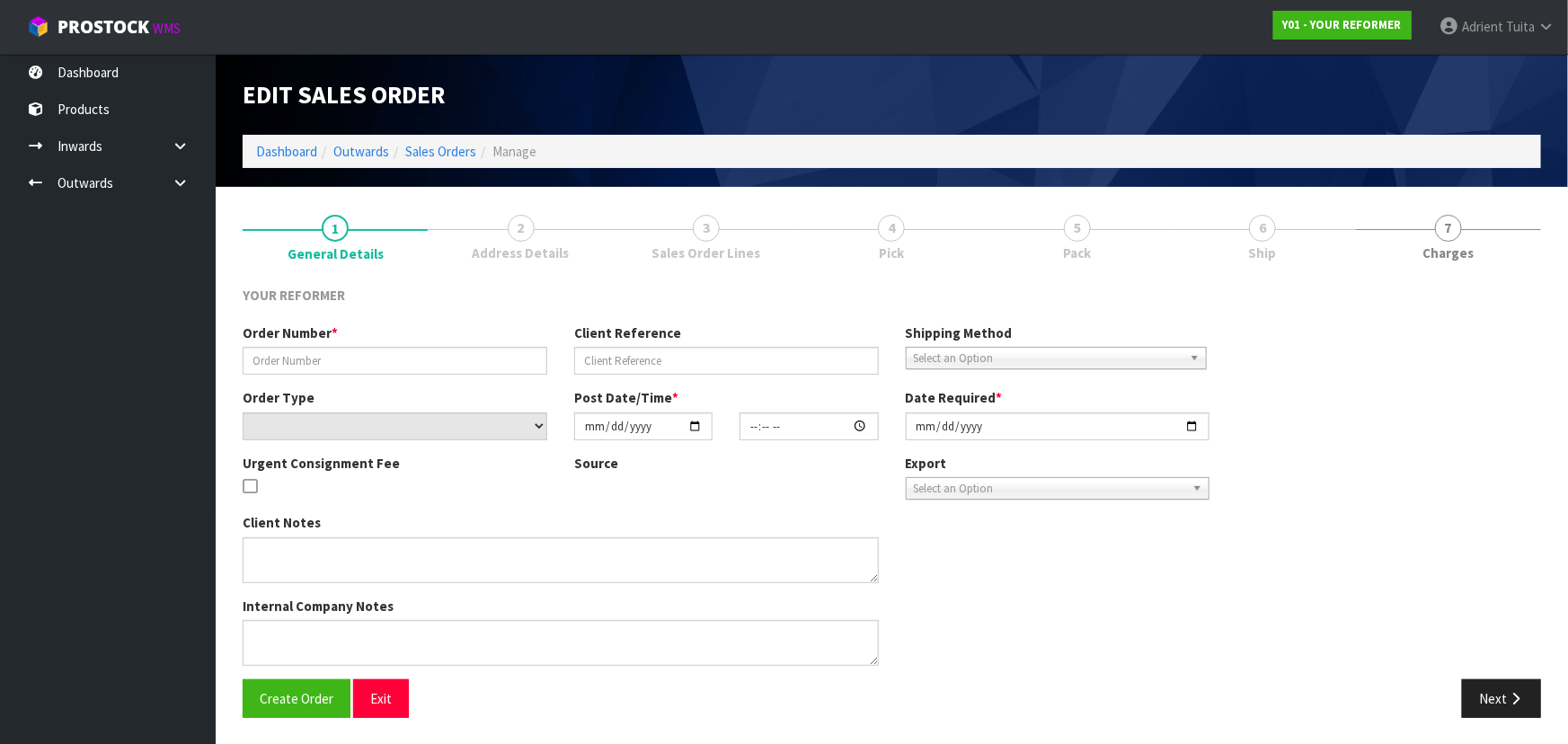
type input "5109"
type input "MAHANA EADE"
select select "number:0"
type input "[DATE]"
type input "12:10:00.000"
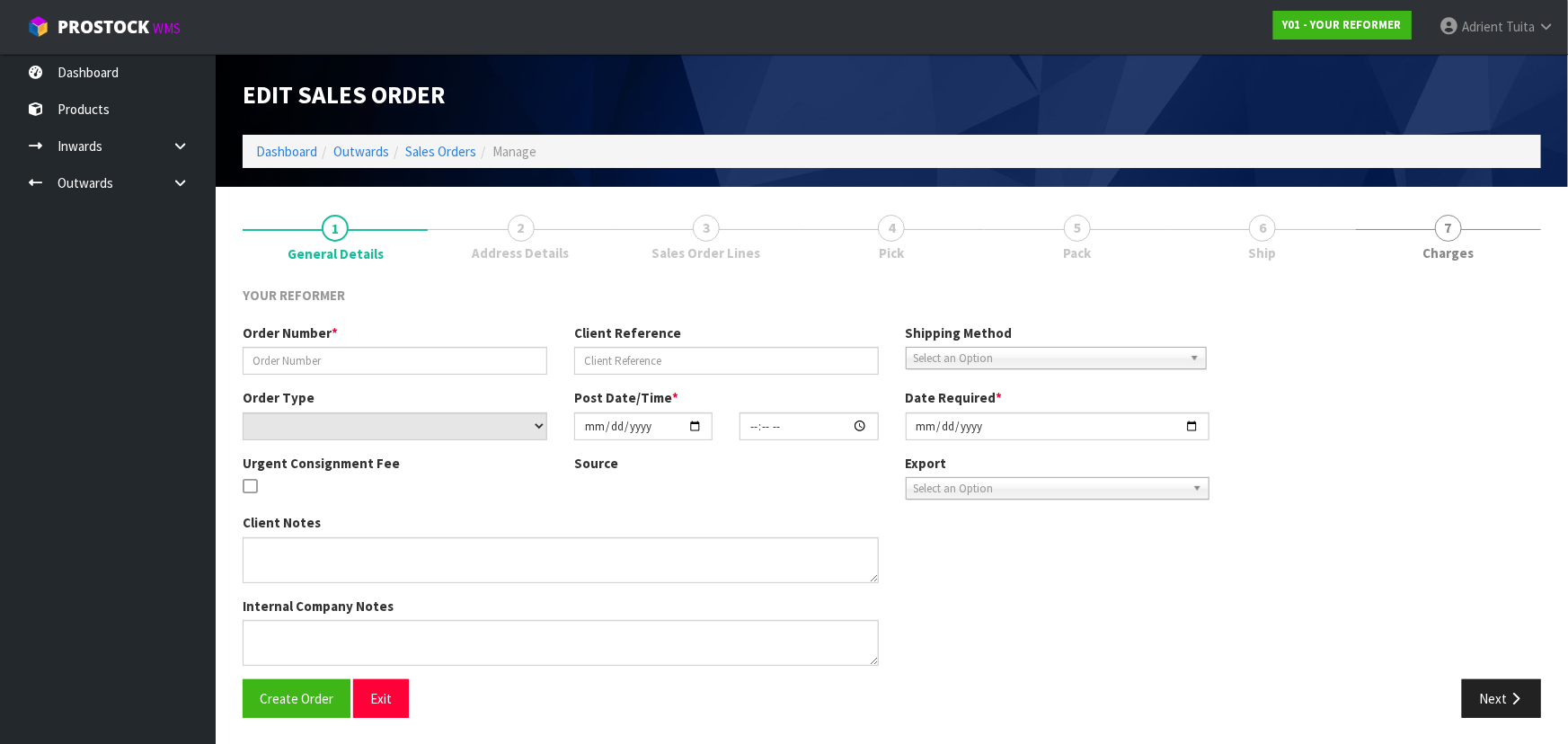
type input "[DATE]"
type textarea "MAHANA EADE 13 STARVEALL STREET TAS BRIGHTWATER 7022 NEW ZEALAND +64 27 356 7222"
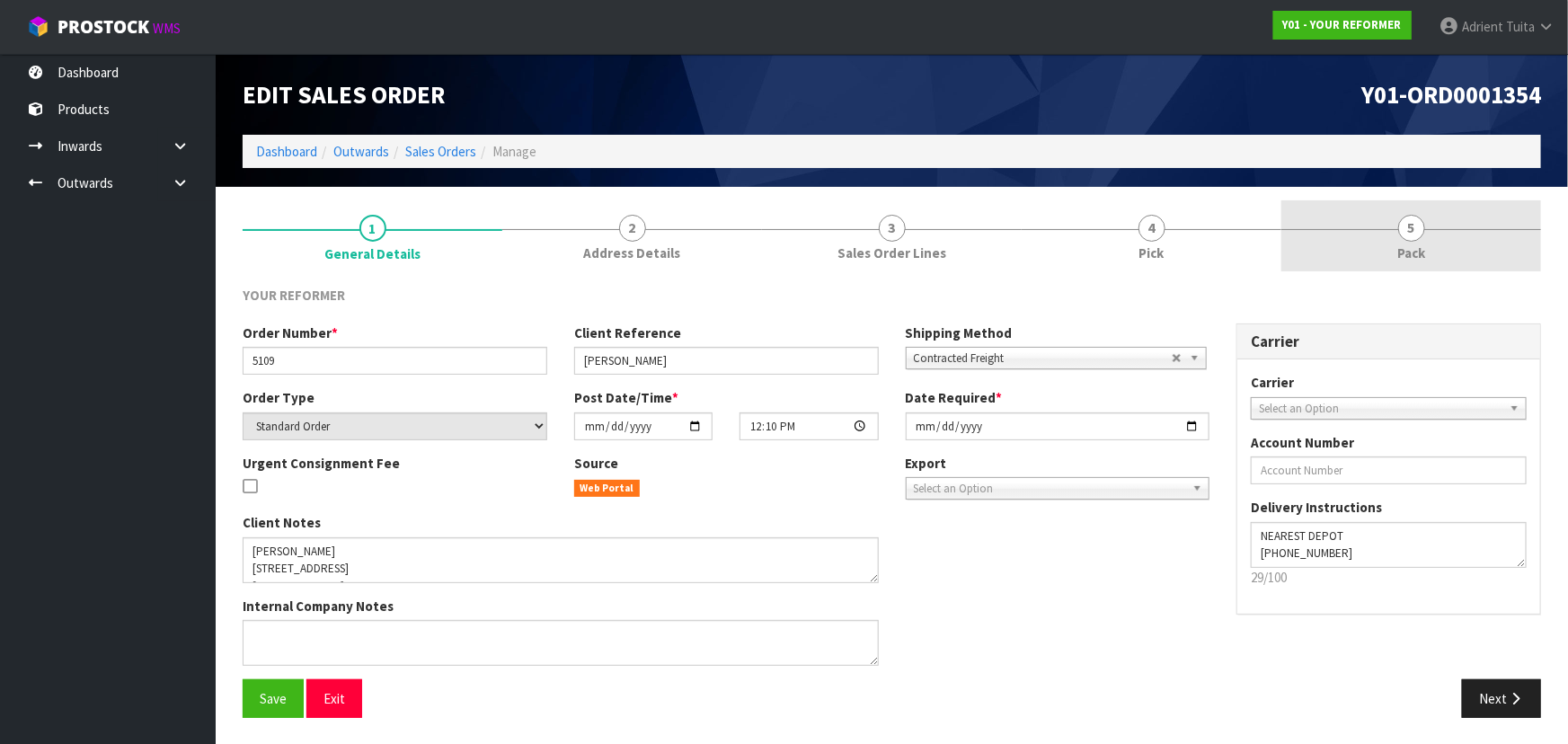
click at [1432, 235] on link "5 Pack" at bounding box center [1411, 236] width 260 height 71
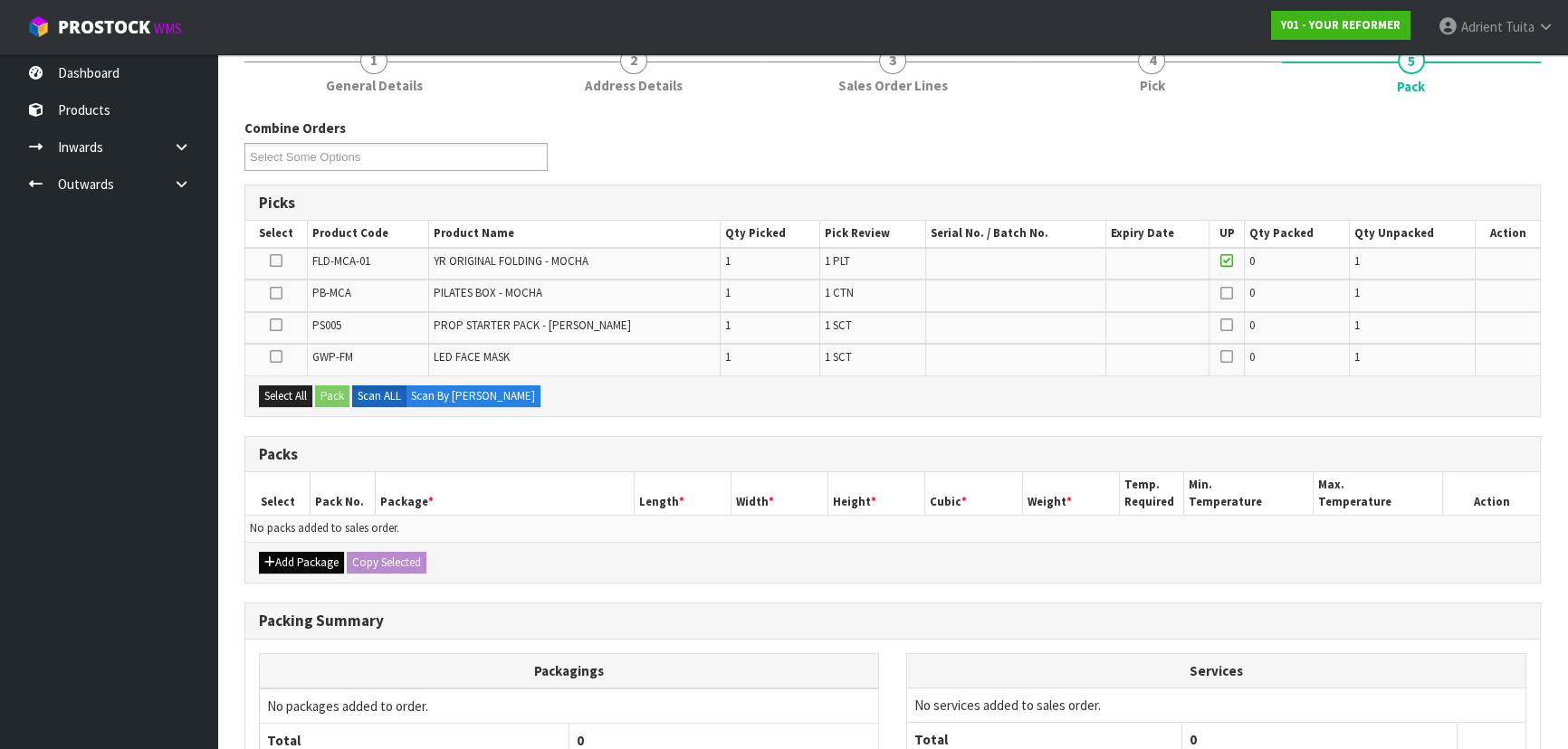
scroll to position [334, 0]
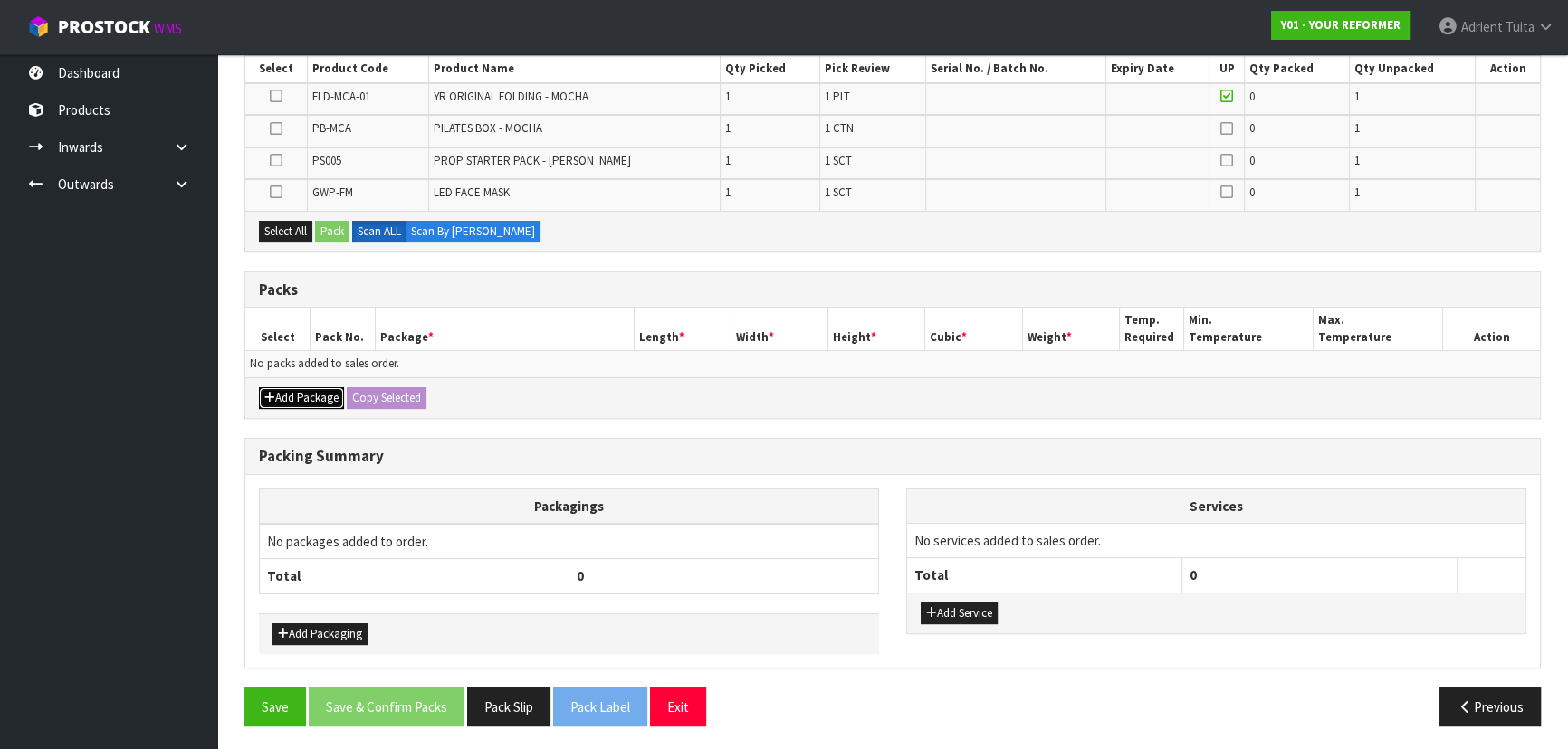
click at [269, 394] on icon "button" at bounding box center [270, 398] width 11 height 12
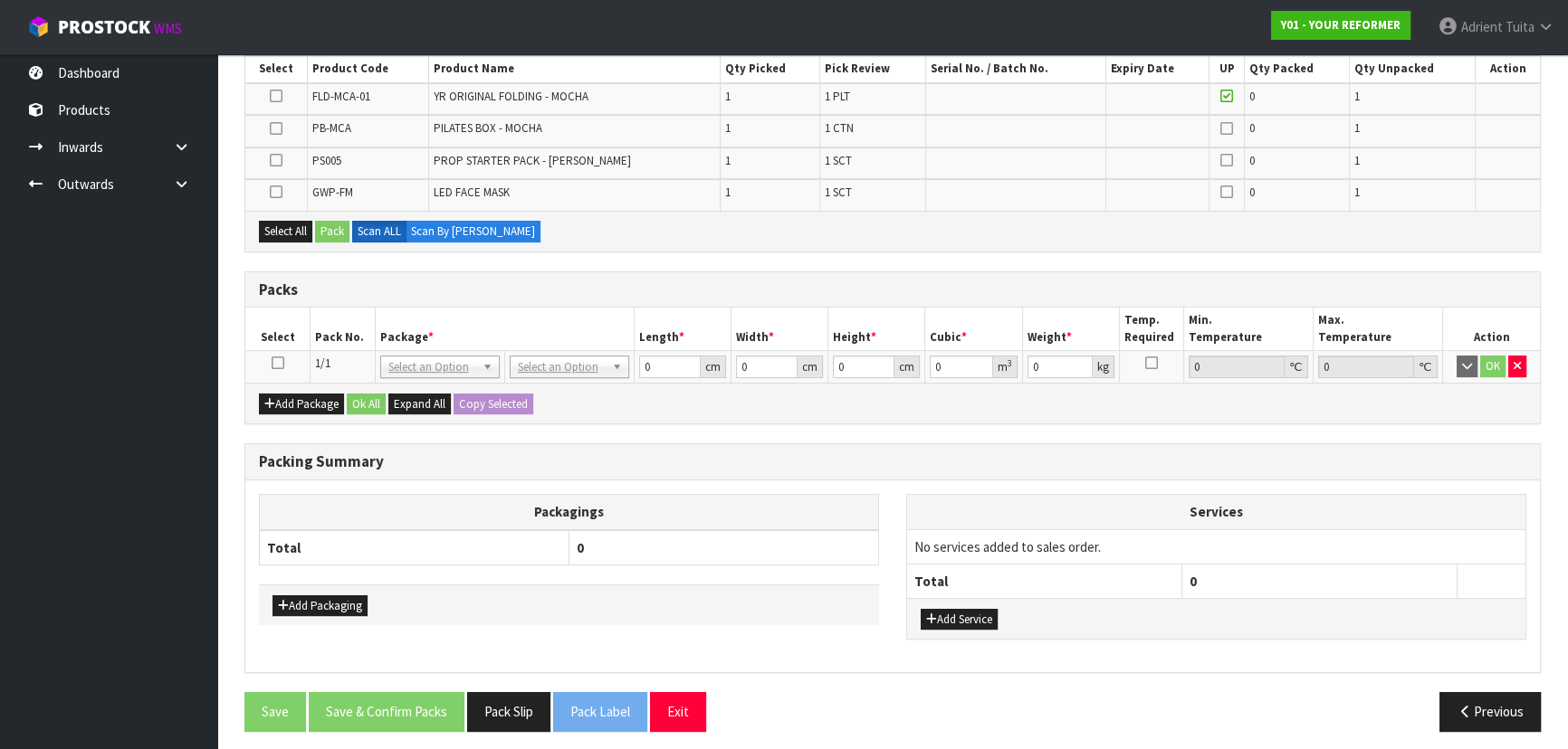
click at [276, 364] on icon at bounding box center [278, 363] width 13 height 1
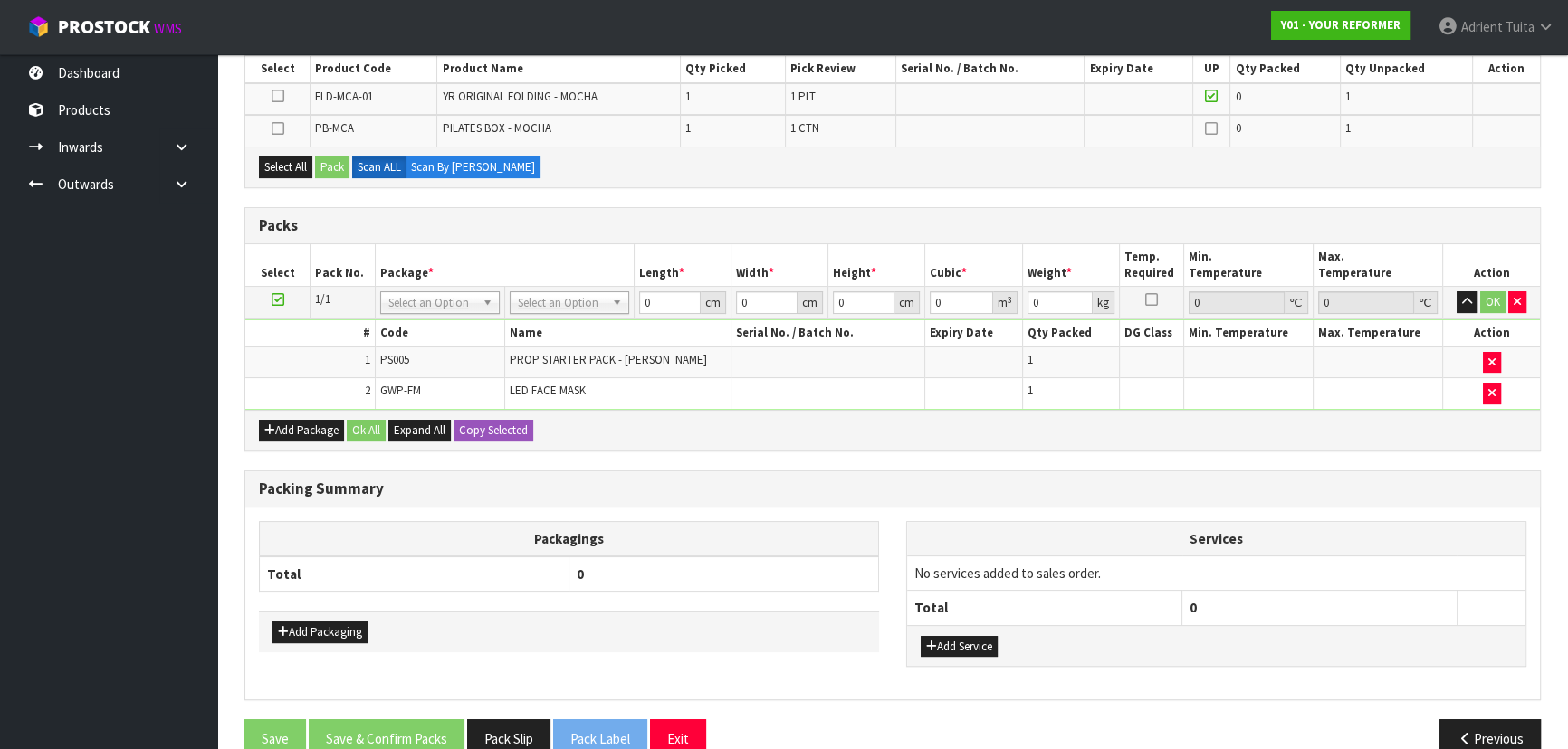
click at [272, 301] on icon at bounding box center [278, 300] width 13 height 1
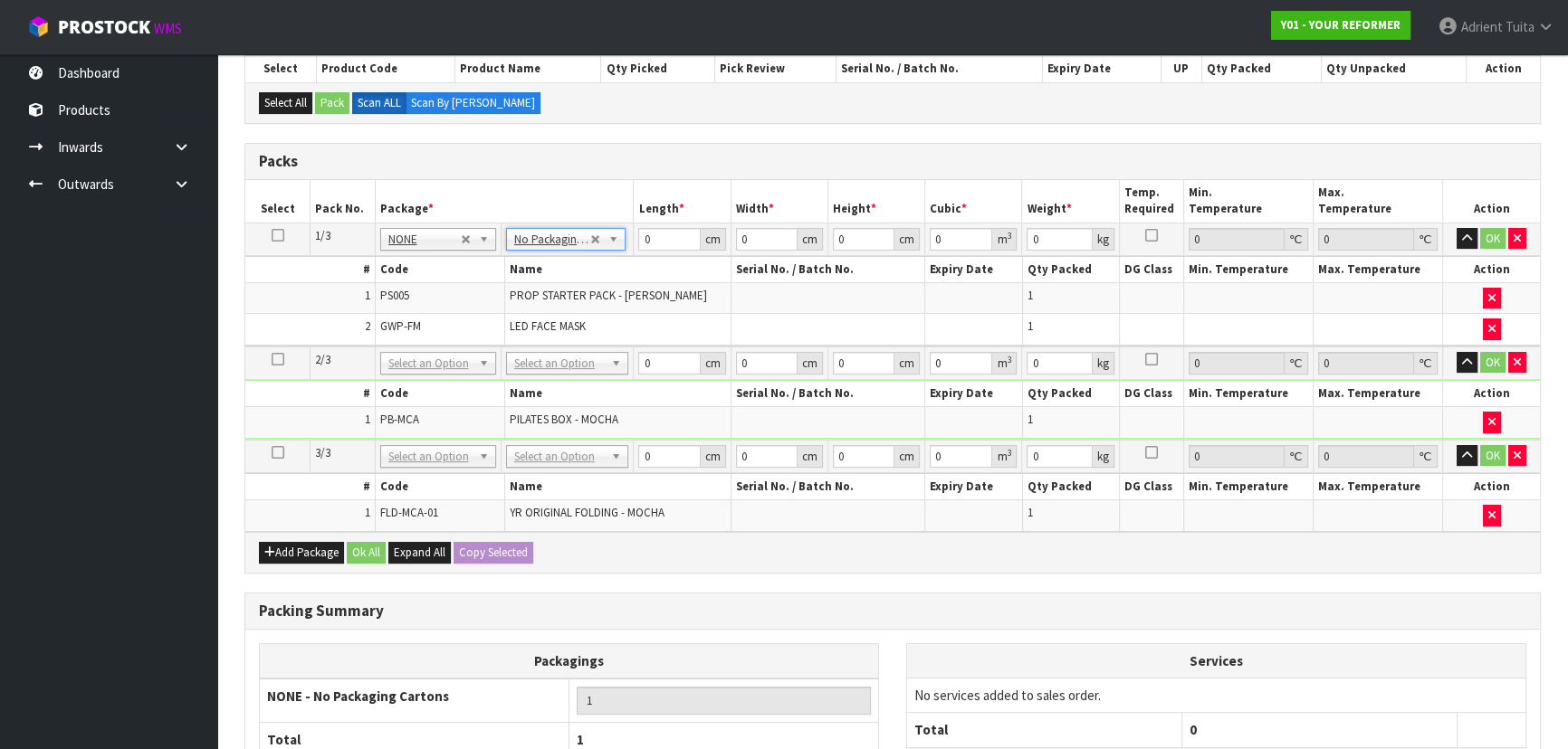
drag, startPoint x: 551, startPoint y: 359, endPoint x: 551, endPoint y: 372, distance: 13.0
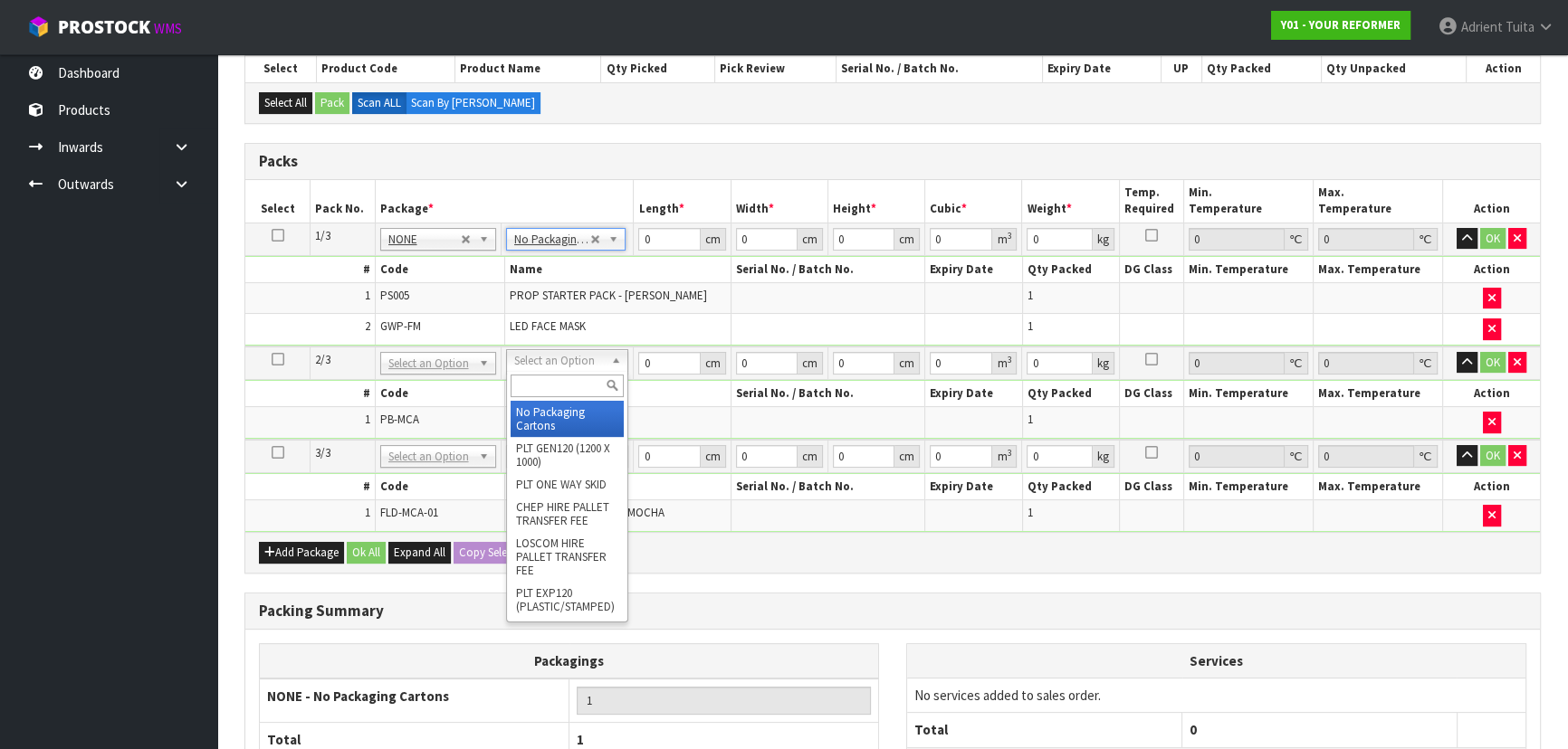
drag, startPoint x: 549, startPoint y: 397, endPoint x: 543, endPoint y: 422, distance: 25.7
type input "2"
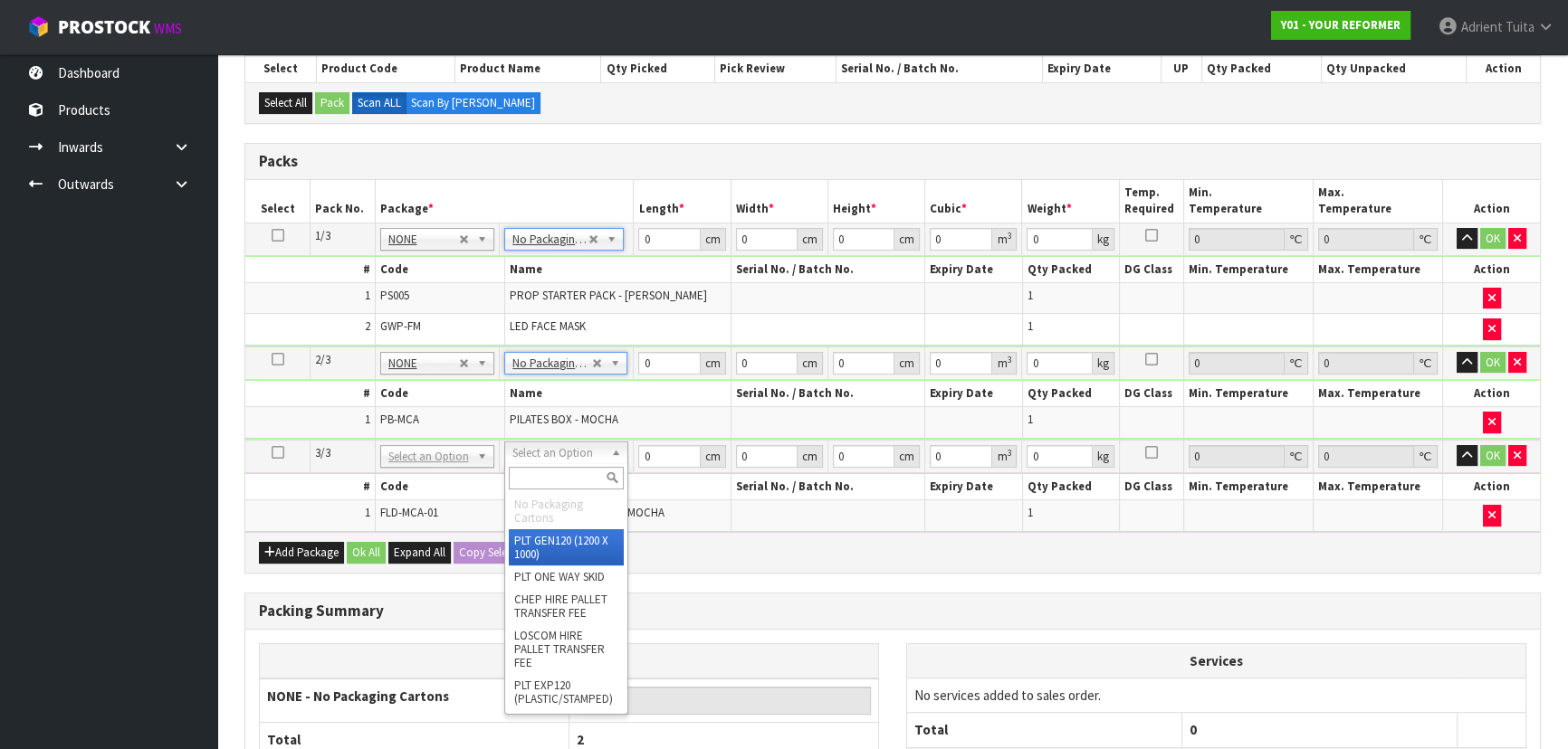
drag, startPoint x: 539, startPoint y: 453, endPoint x: 539, endPoint y: 470, distance: 17.0
click at [539, 470] on input "text" at bounding box center [566, 478] width 115 height 22
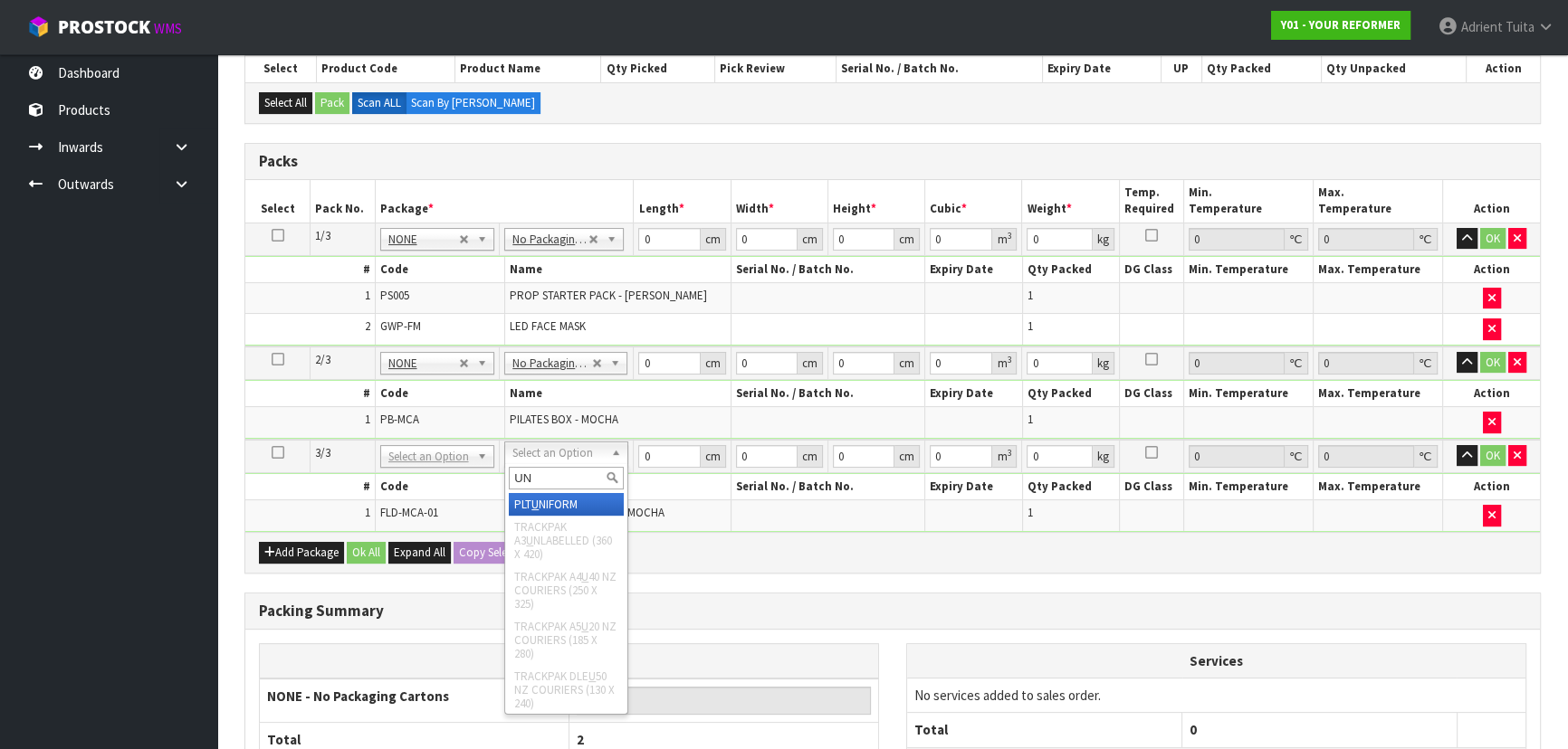
type input "UNI"
type input "99"
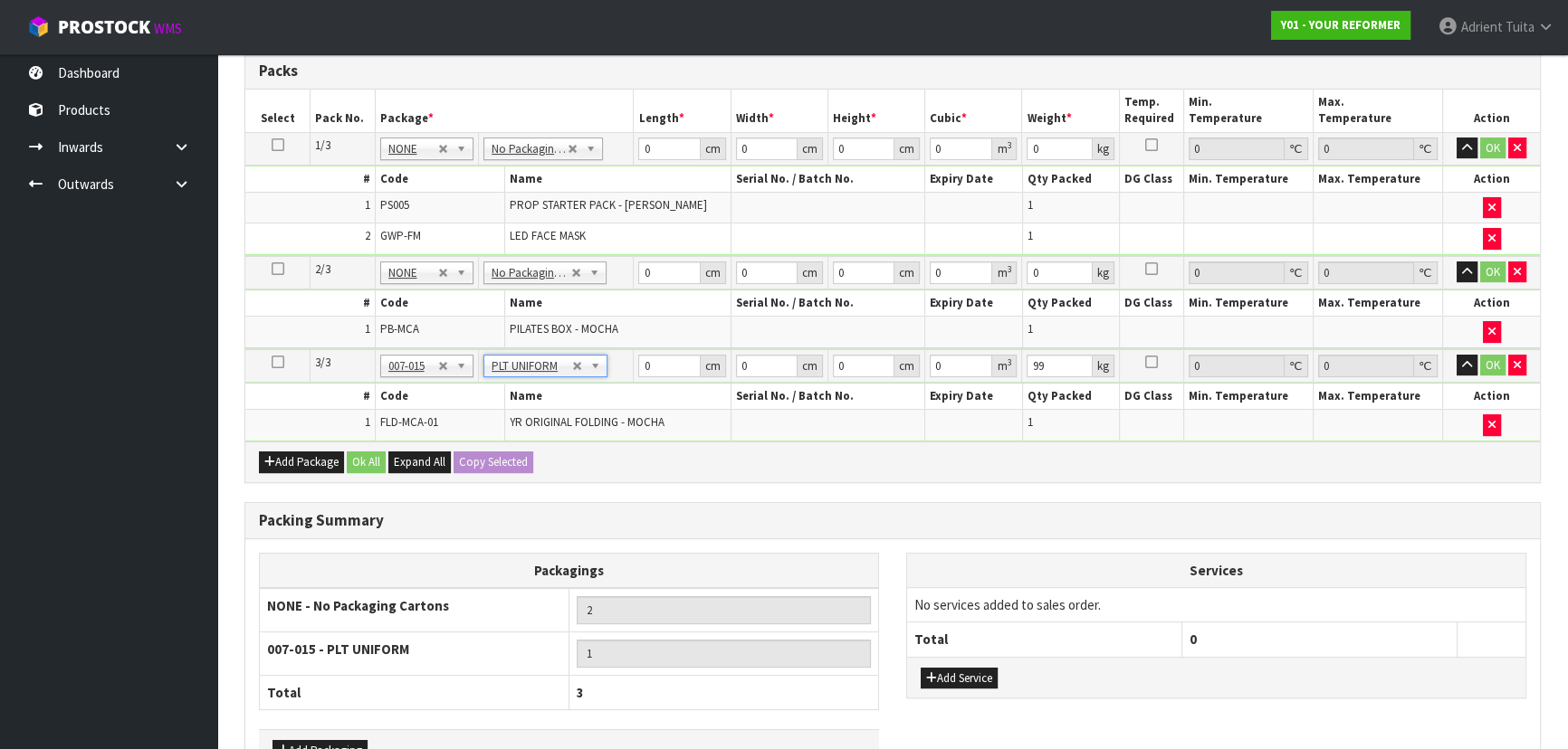
scroll to position [540, 0]
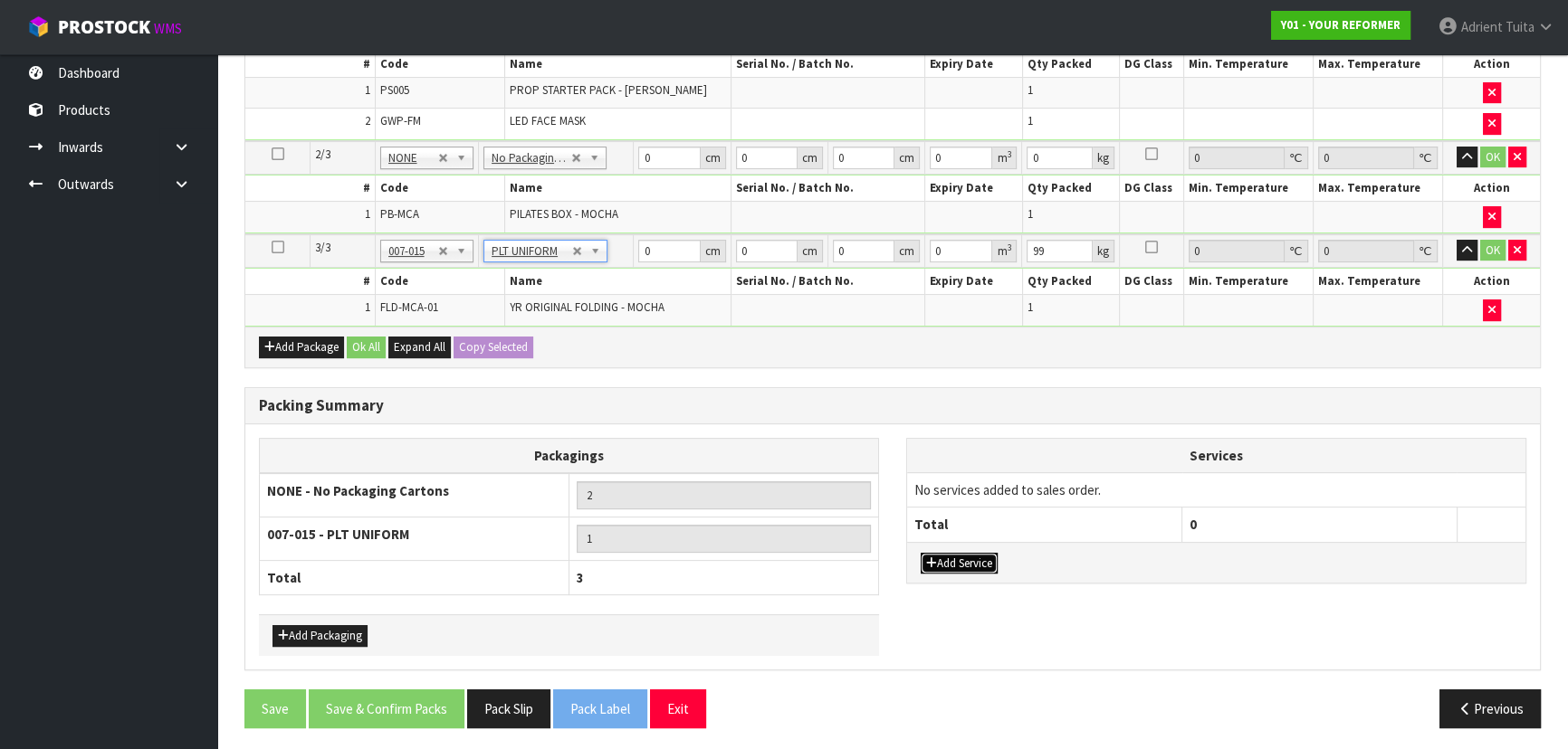
click at [969, 553] on button "Add Service" at bounding box center [960, 563] width 77 height 21
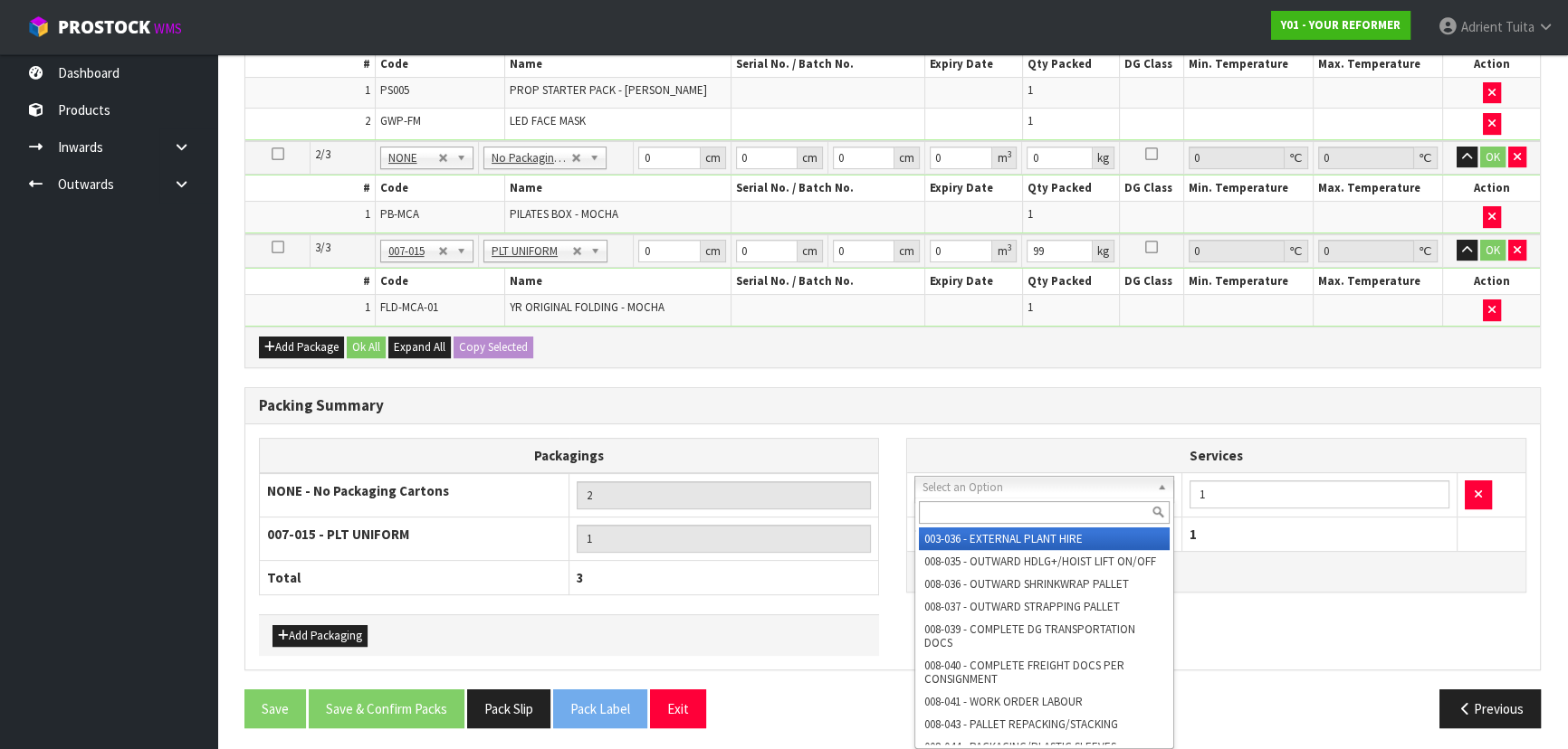
drag, startPoint x: 979, startPoint y: 485, endPoint x: 981, endPoint y: 499, distance: 14.1
click at [981, 502] on input "text" at bounding box center [1045, 513] width 250 height 22
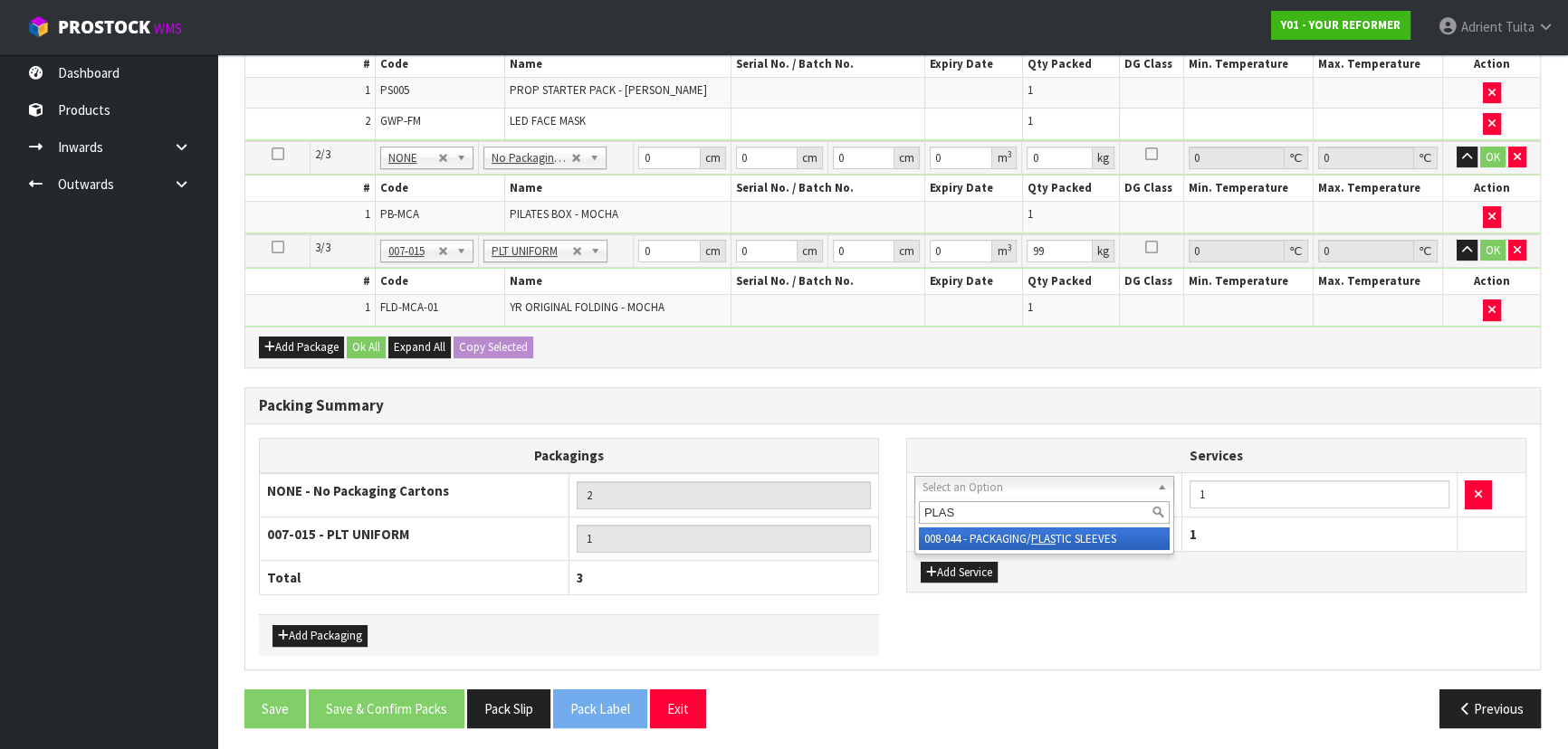
type input "PLAS"
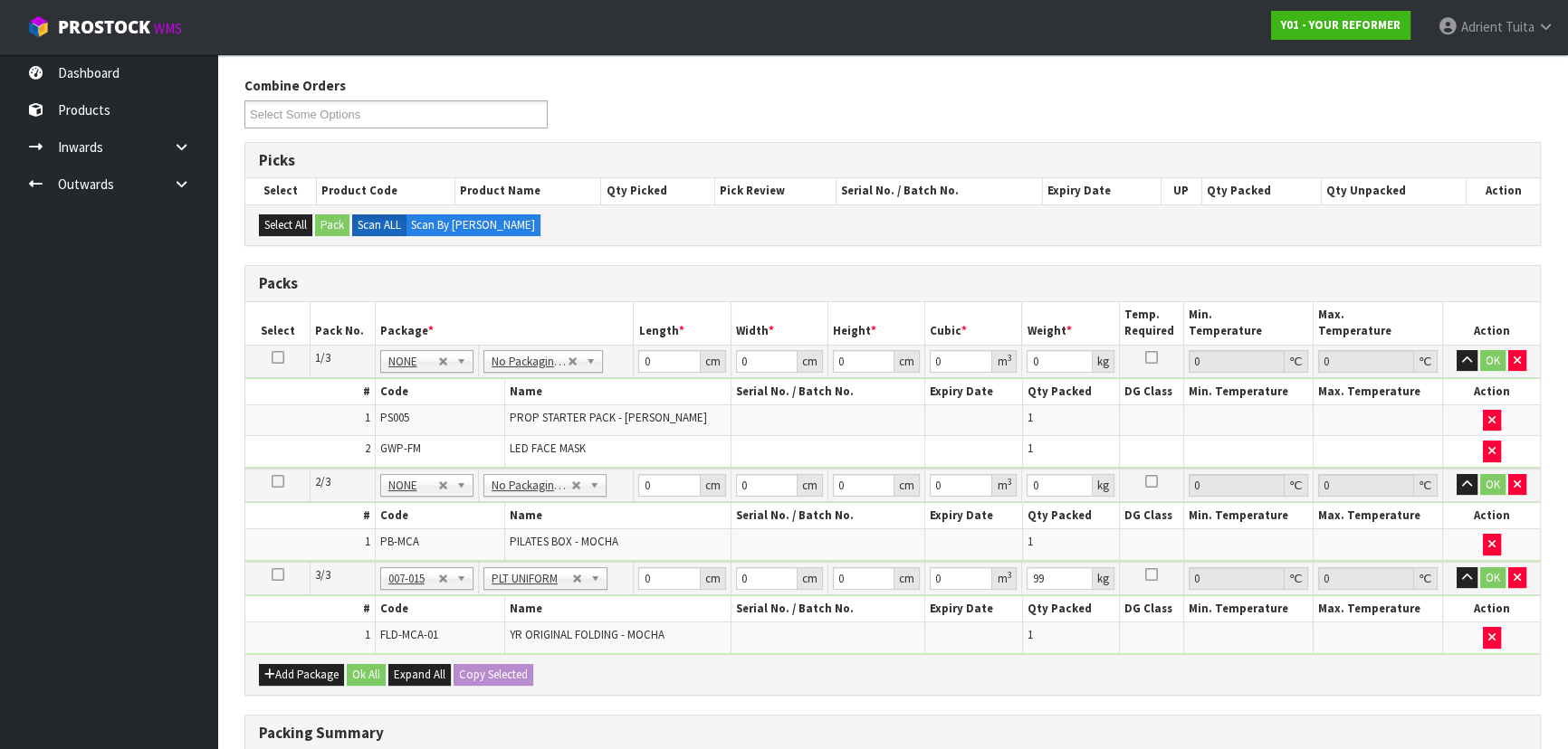
scroll to position [210, 0]
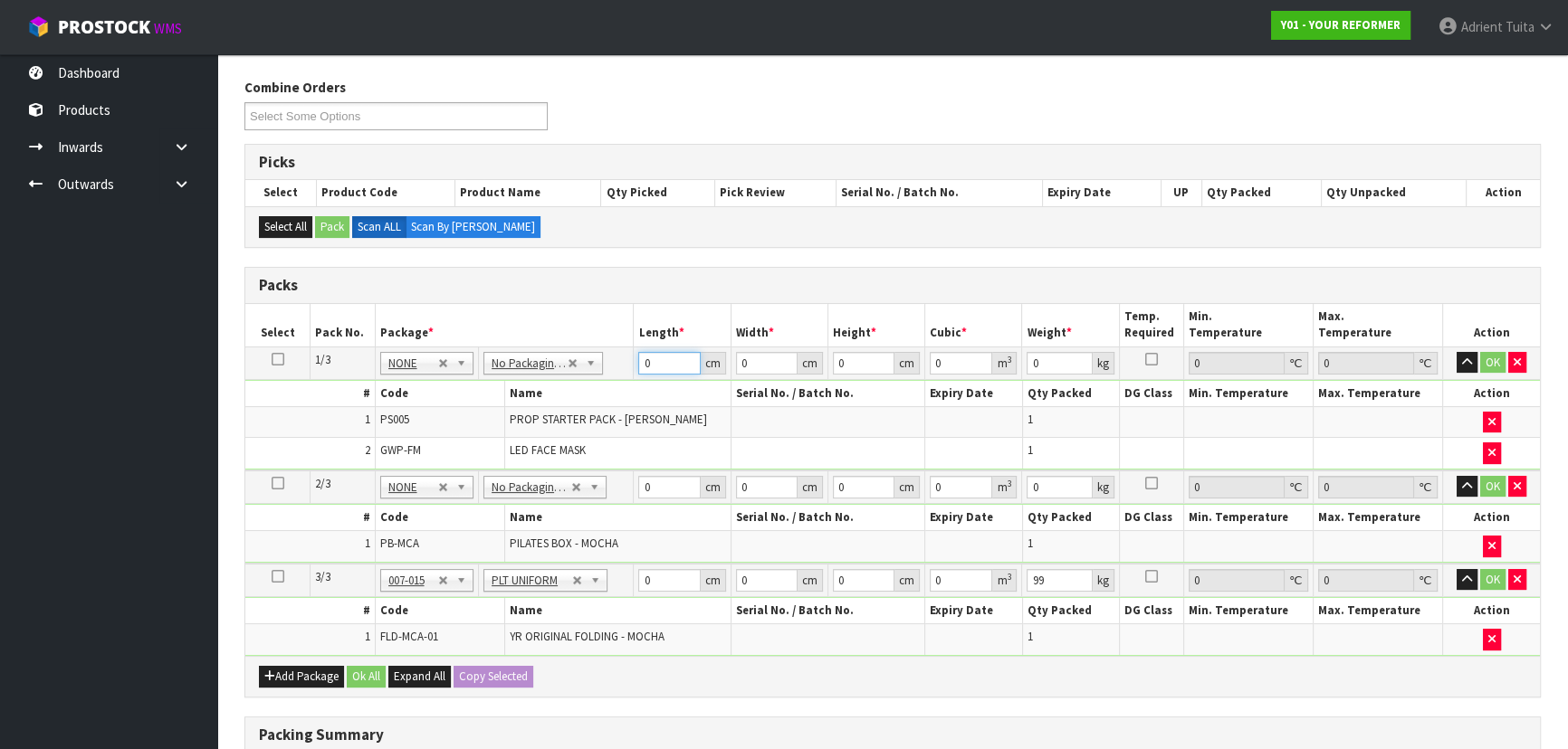
click at [662, 361] on input "0" at bounding box center [669, 363] width 62 height 22
type input "56"
type input "42"
type input "1"
type input "0.002352"
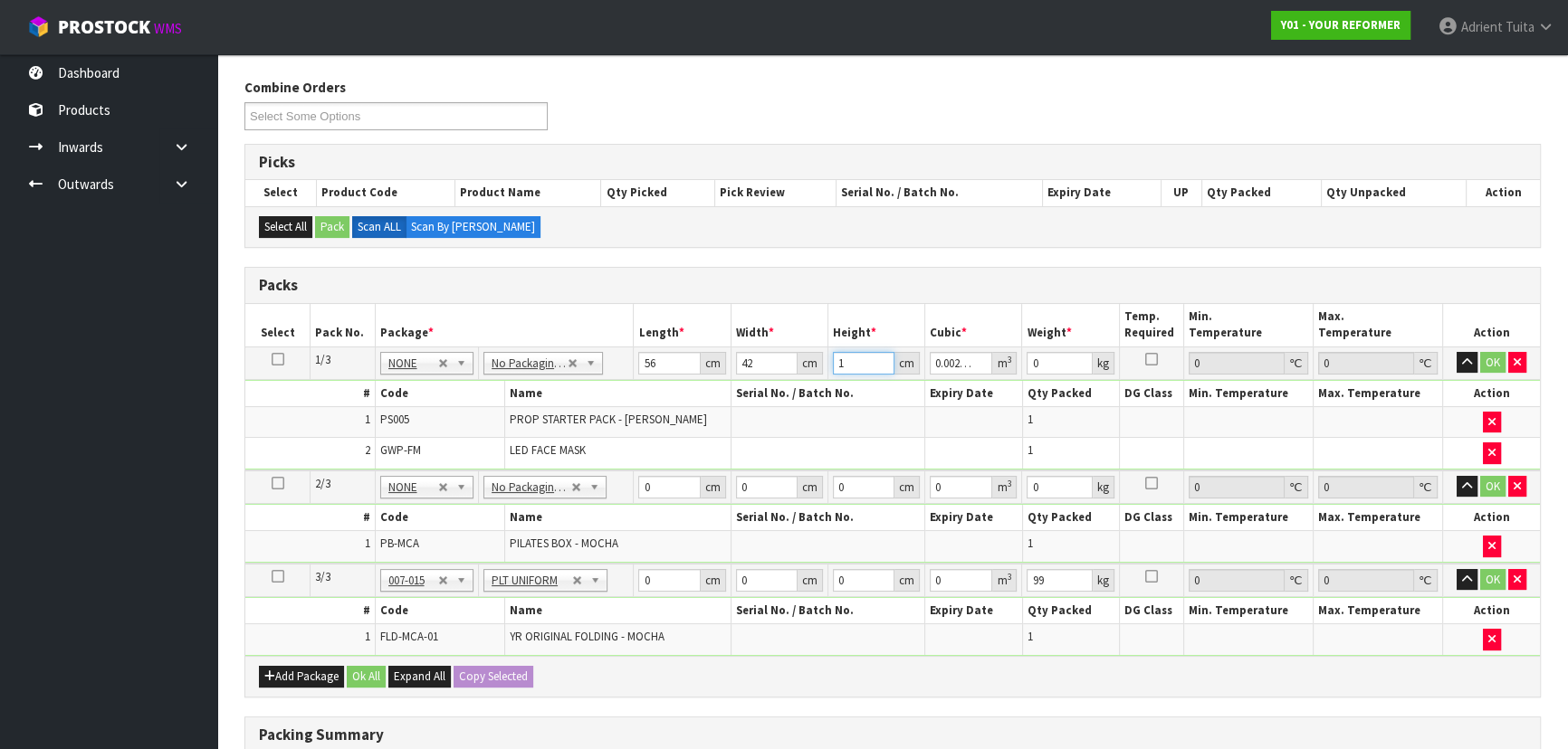
type input "14"
type input "0.032928"
type input "14"
type input "5"
click at [658, 480] on input "0" at bounding box center [669, 488] width 62 height 22
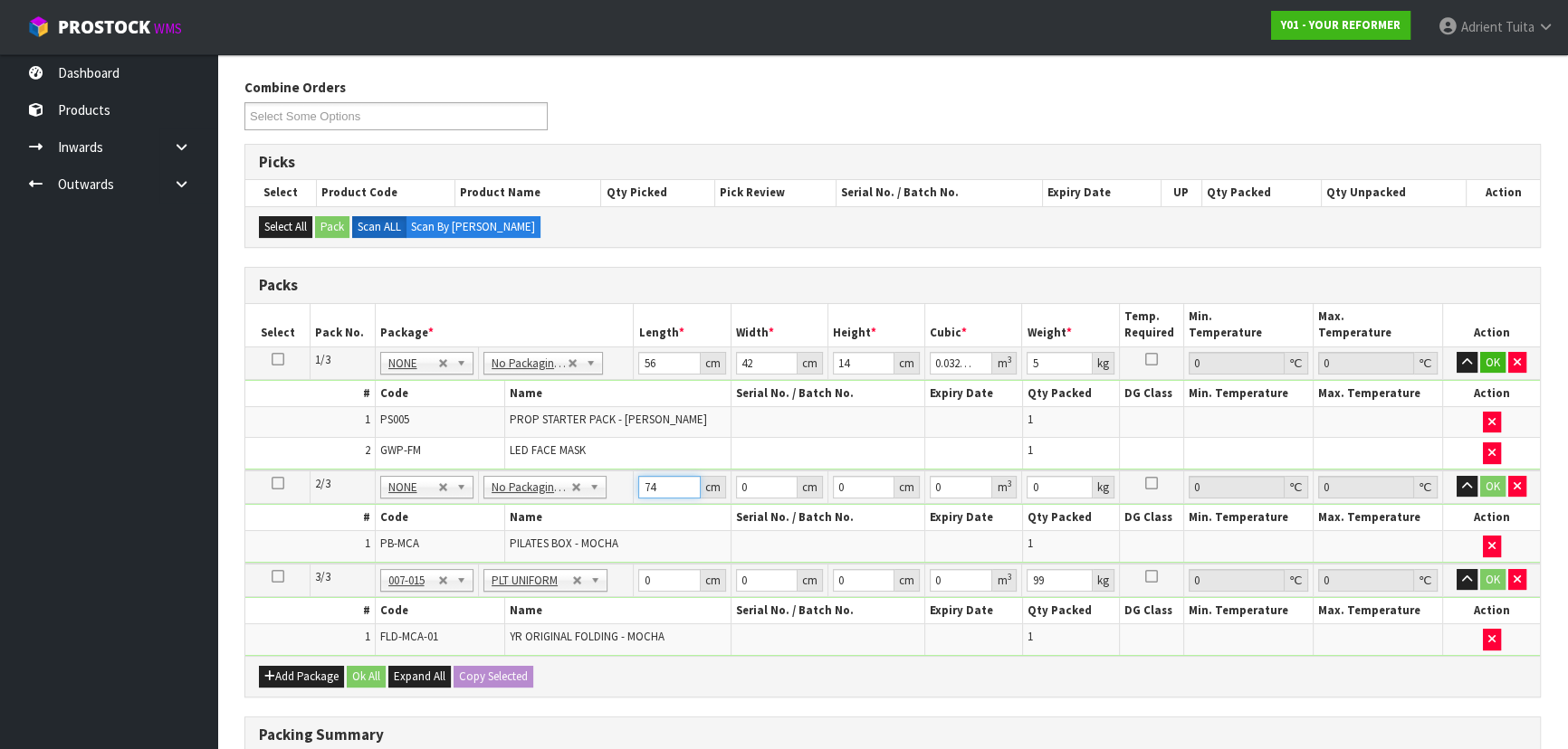
type input "74"
type input "32"
type input "4"
type input "0.009472"
type input "45"
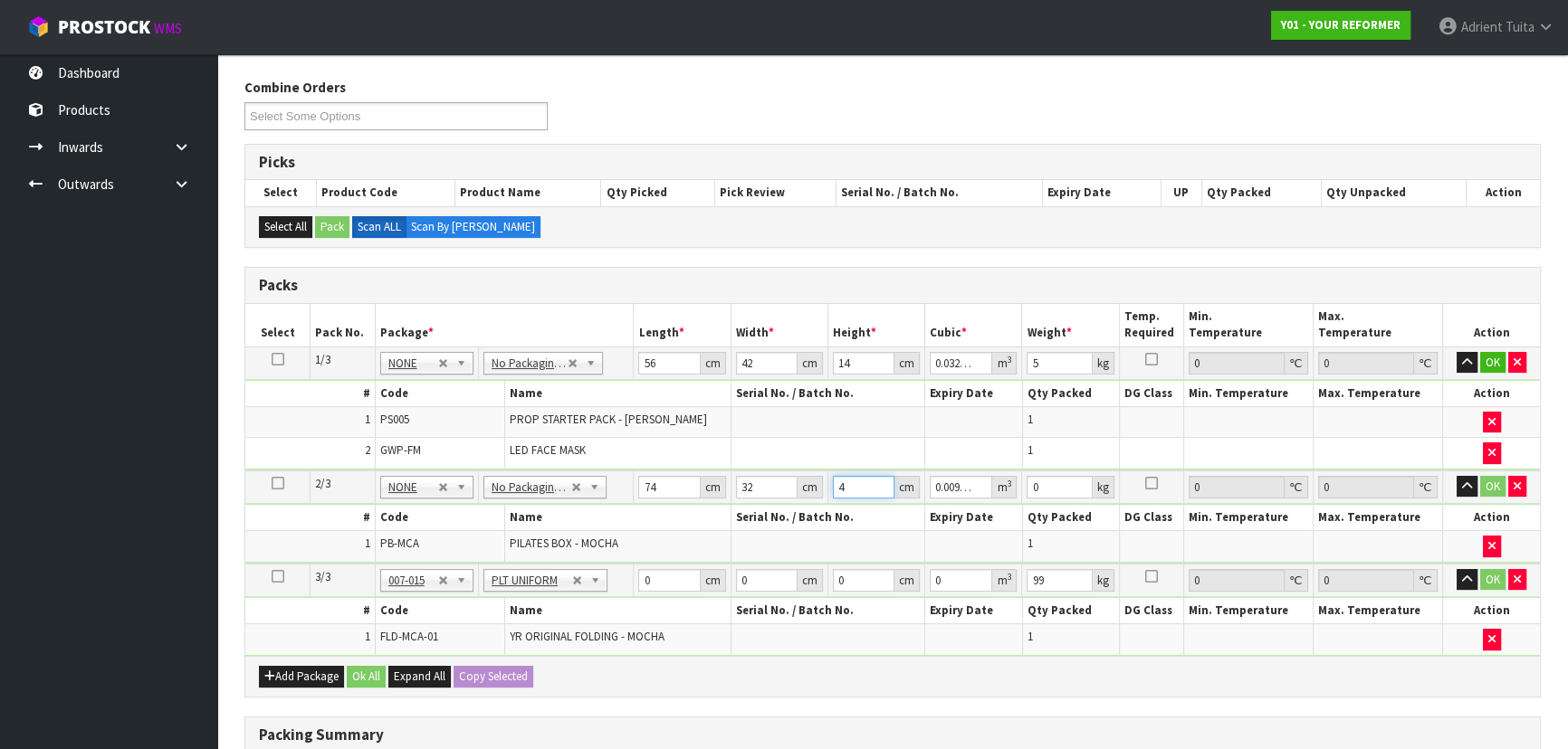
type input "0.10656"
type input "45"
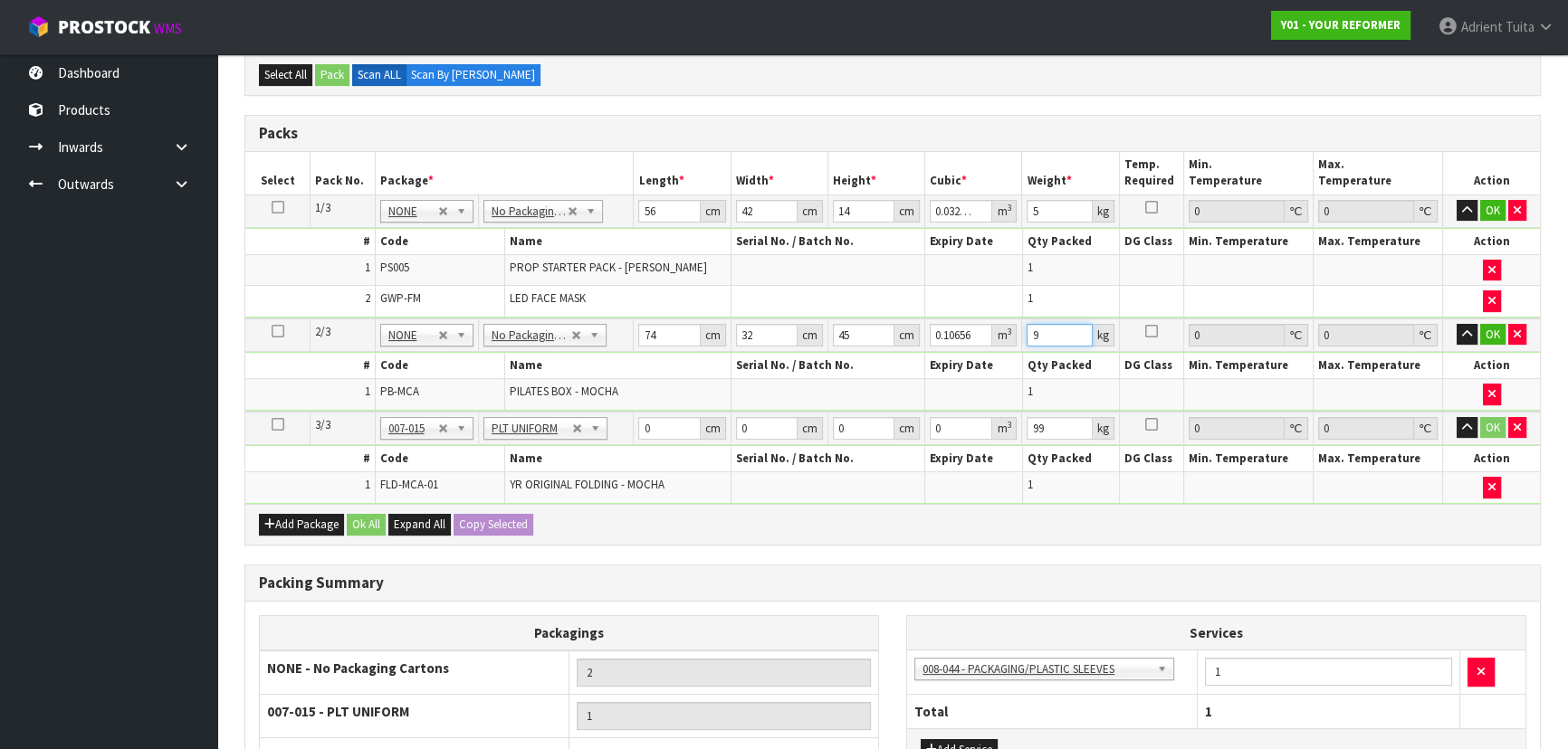
scroll to position [374, 0]
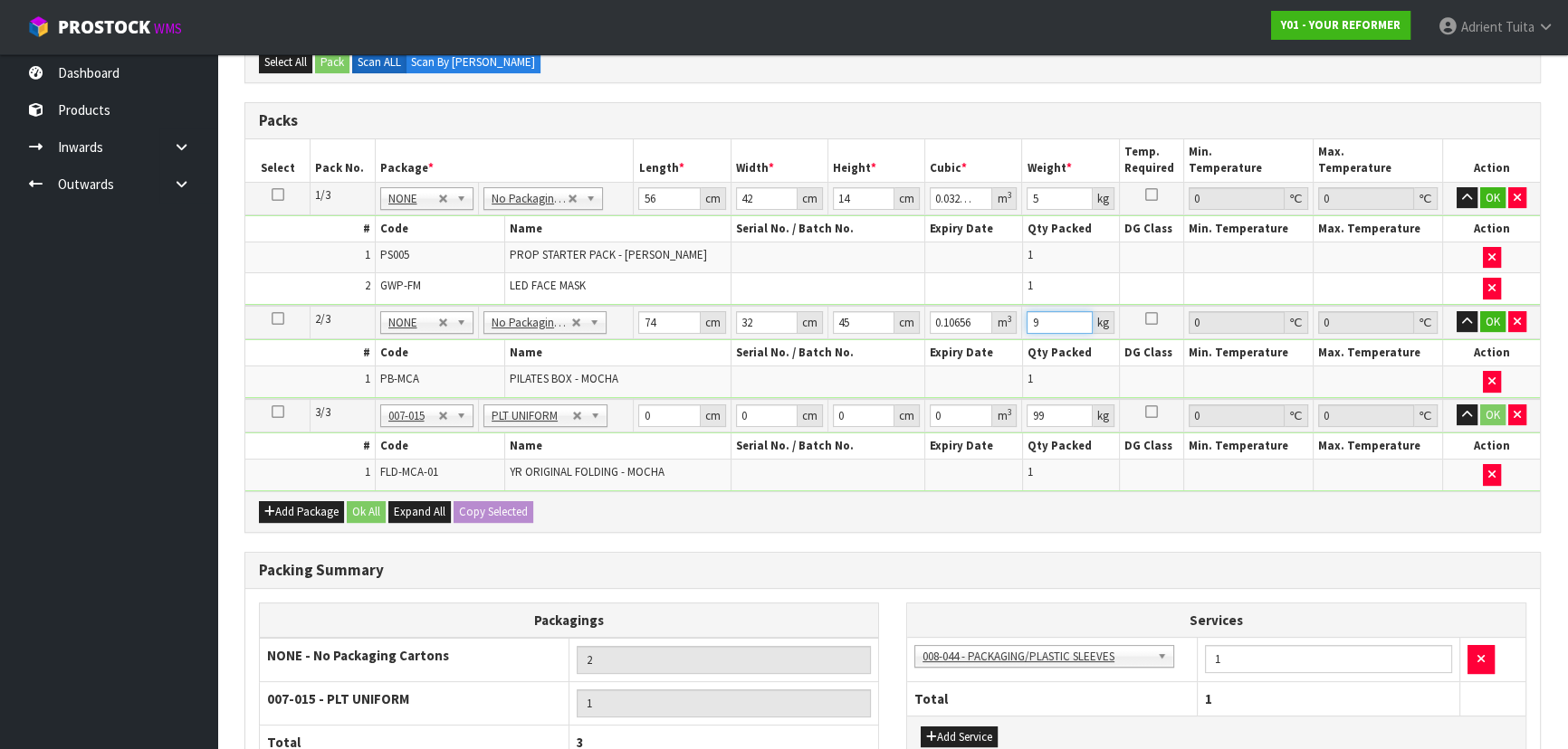
type input "9"
click at [661, 407] on input "0" at bounding box center [669, 416] width 62 height 22
type input "140"
type input "74"
type input "5"
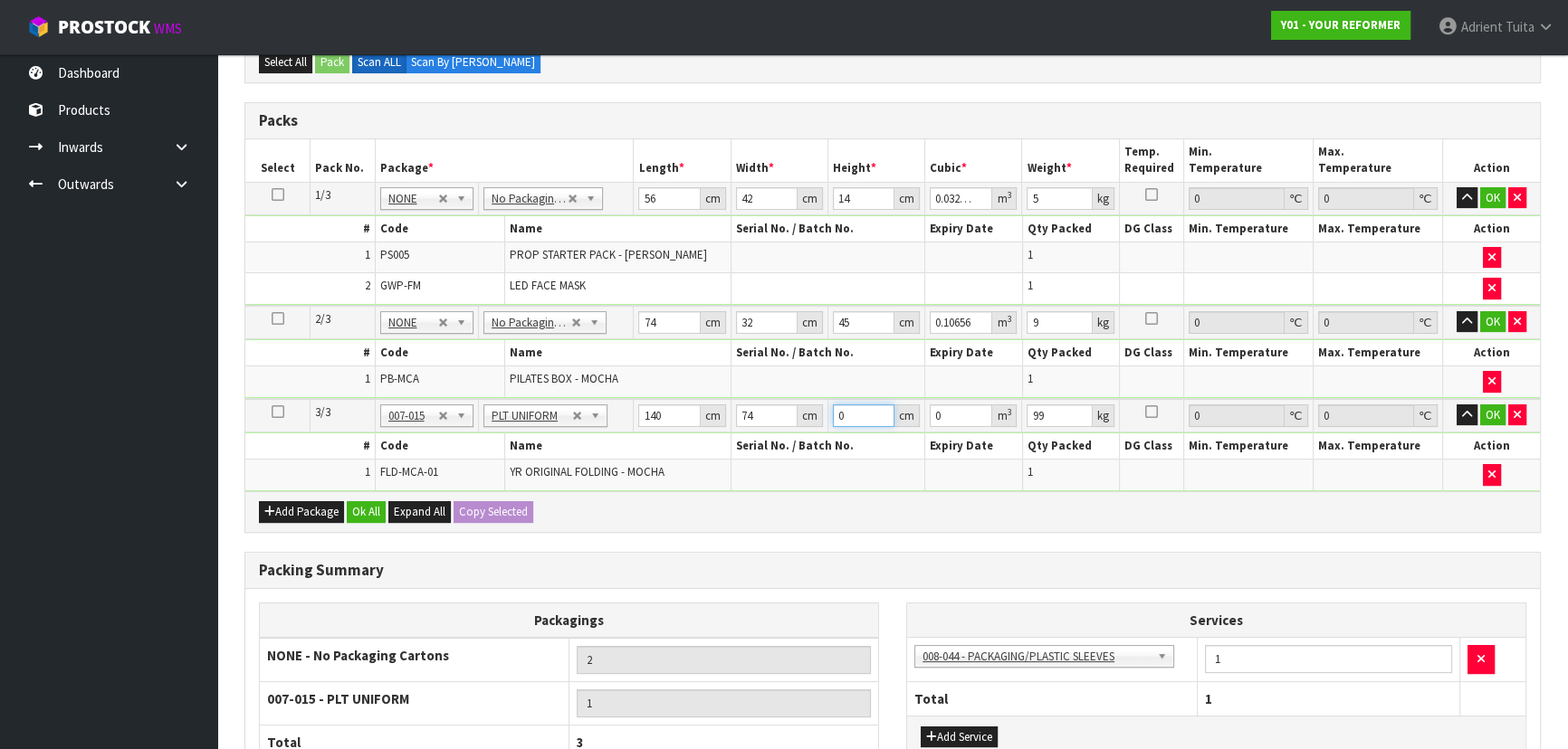
type input "0.0518"
type input "59"
type input "0.61124"
type input "59"
type input "100"
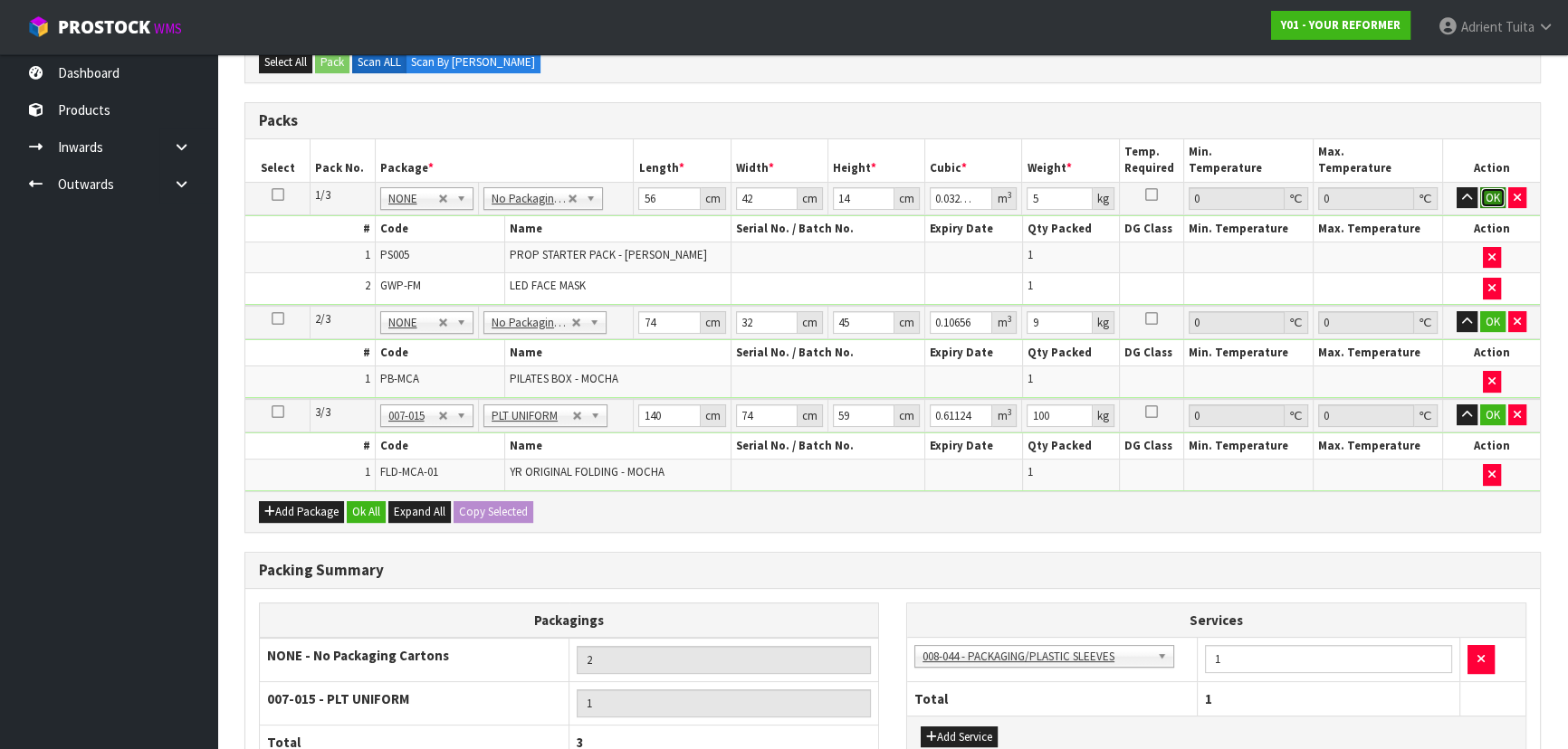
drag, startPoint x: 1486, startPoint y: 190, endPoint x: 1483, endPoint y: 255, distance: 65.1
click at [1486, 191] on button "OK" at bounding box center [1492, 198] width 25 height 21
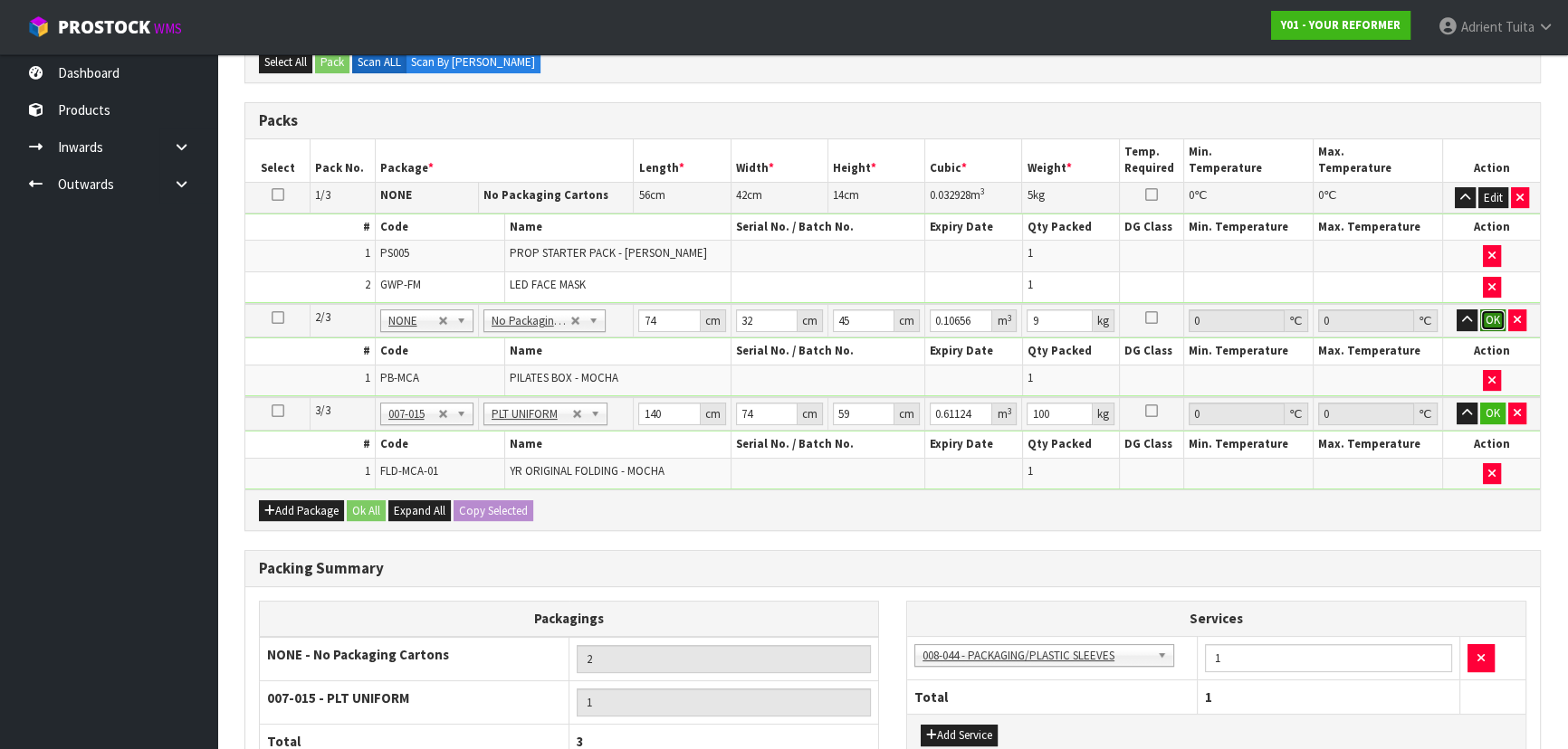
click at [1490, 312] on button "OK" at bounding box center [1492, 319] width 25 height 21
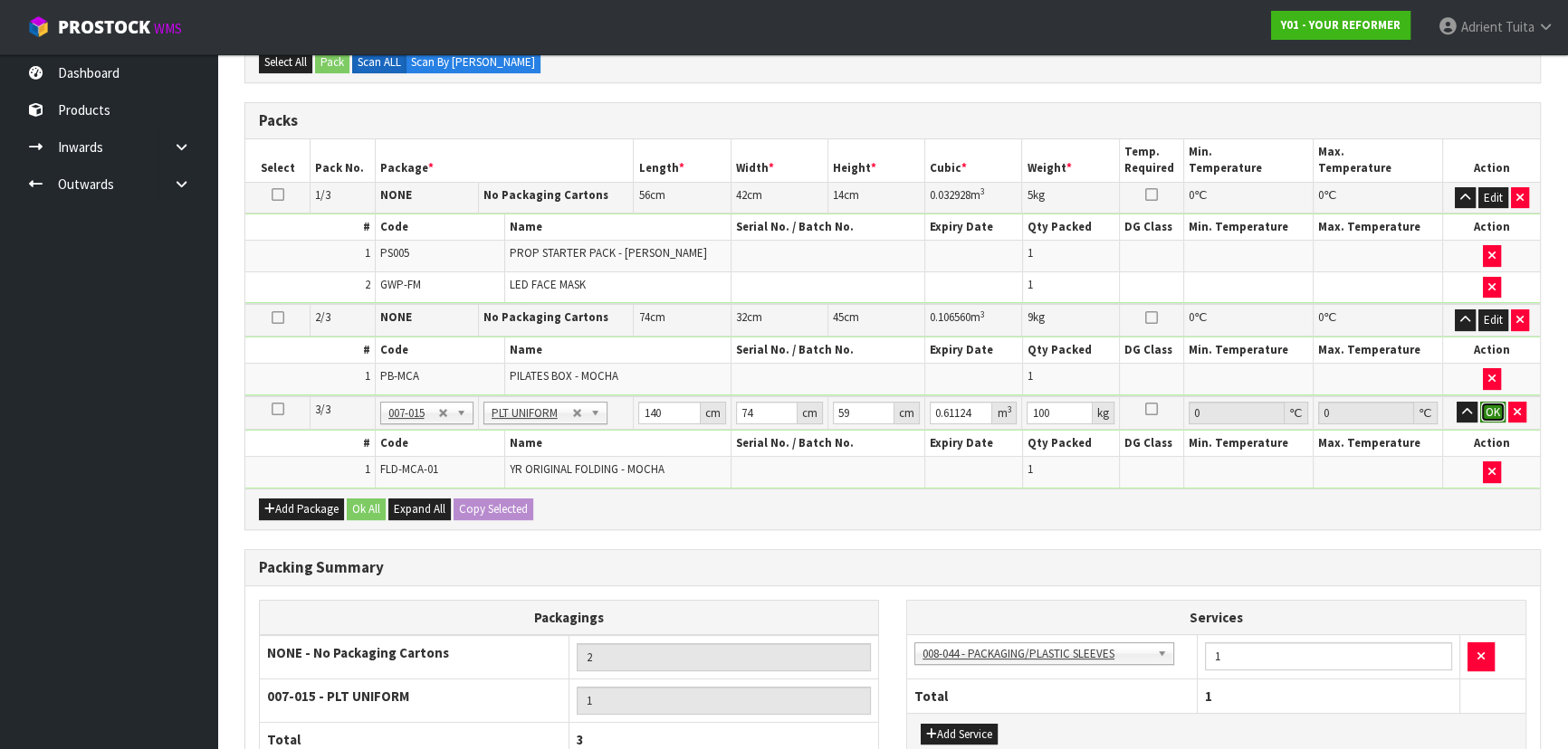
click at [1493, 402] on button "OK" at bounding box center [1492, 412] width 25 height 21
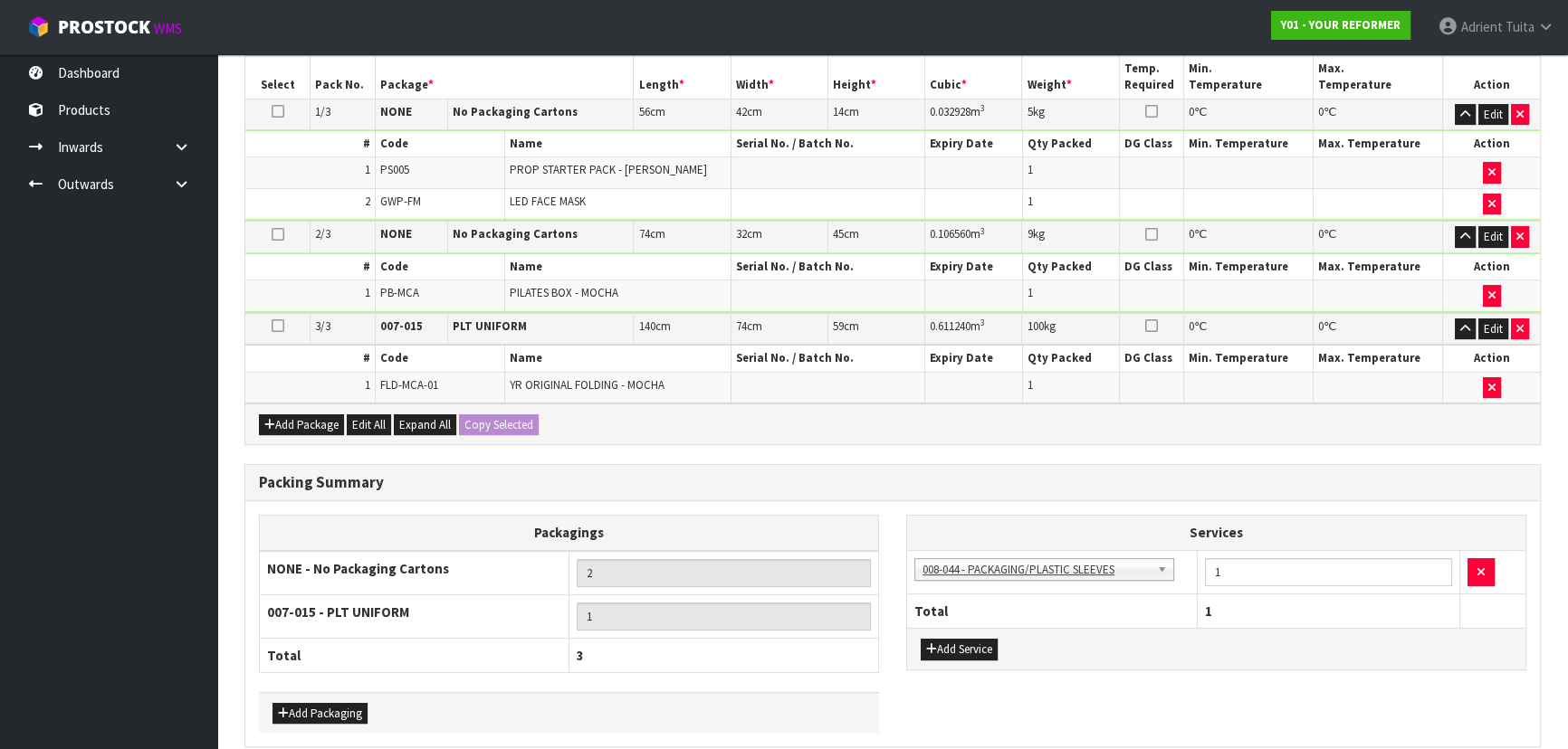
scroll to position [534, 0]
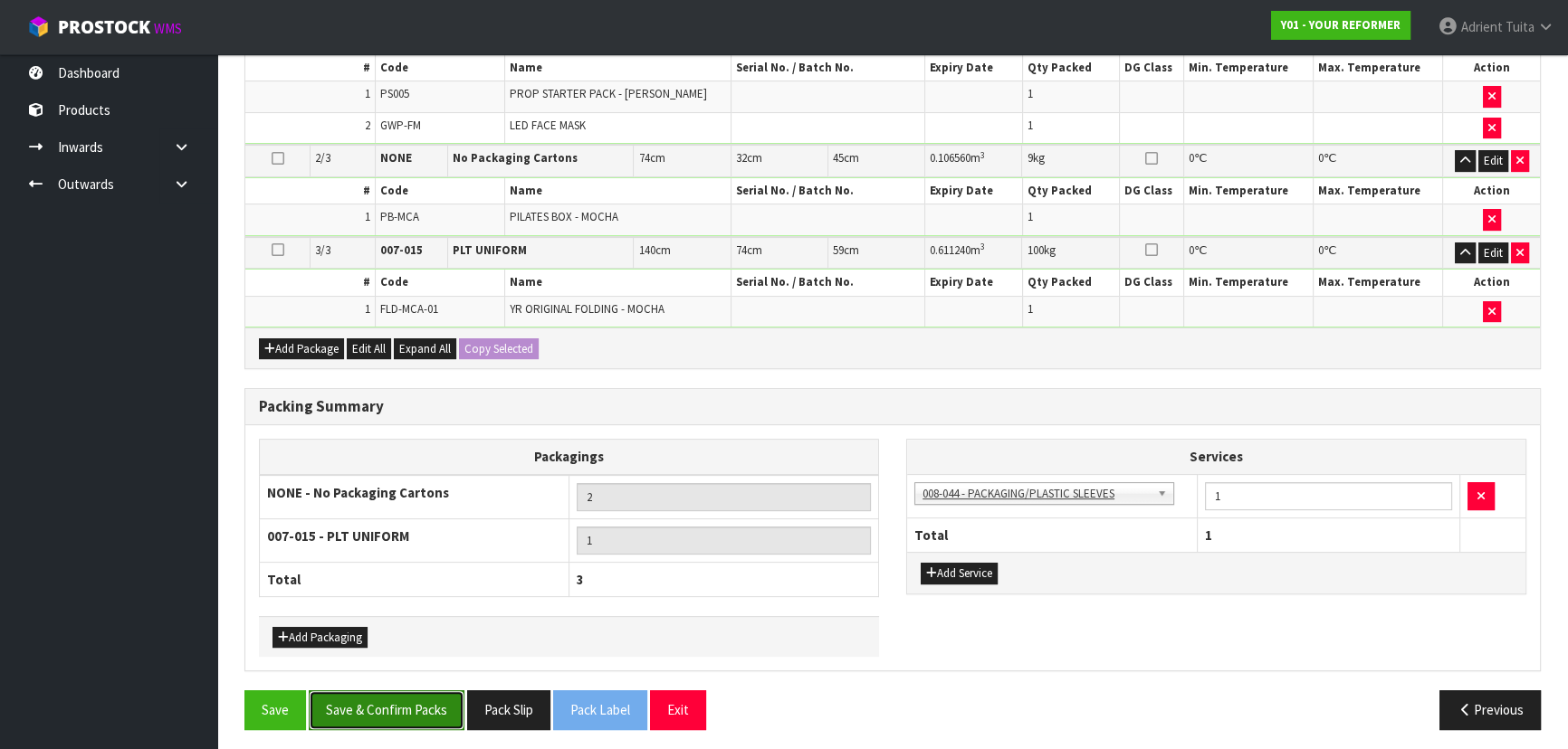
click at [347, 702] on button "Save & Confirm Packs" at bounding box center [386, 710] width 156 height 39
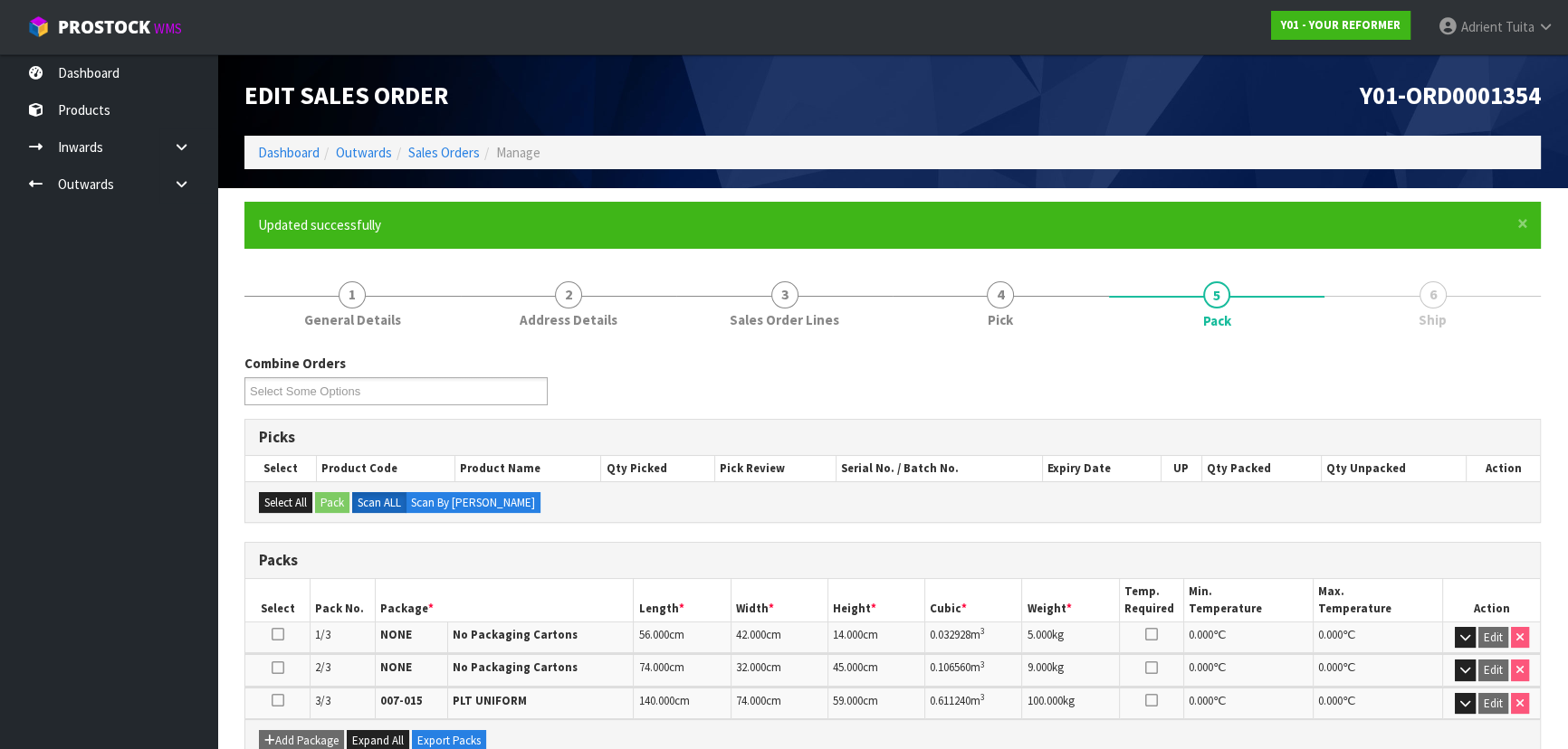
scroll to position [354, 0]
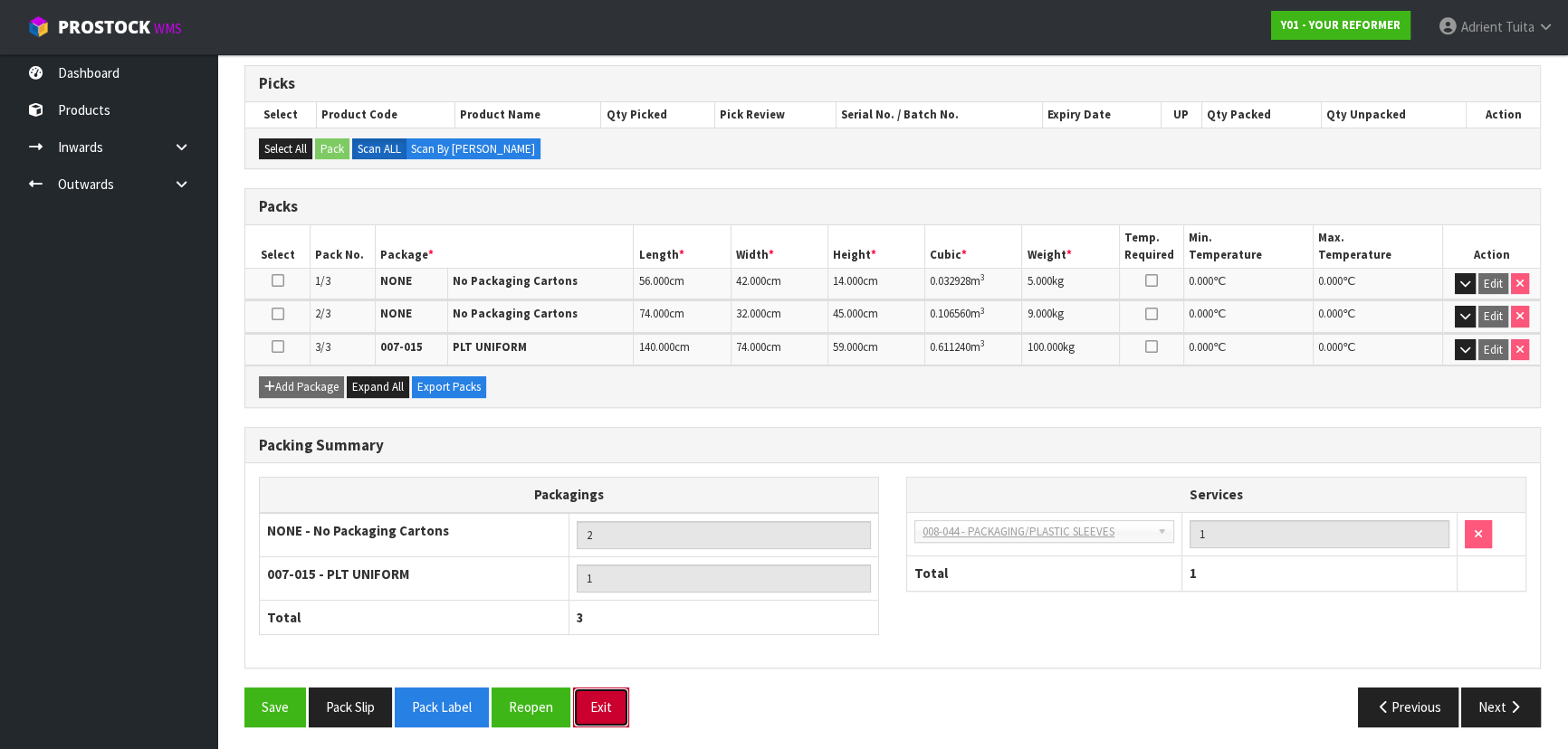
click at [607, 702] on button "Exit" at bounding box center [601, 707] width 56 height 39
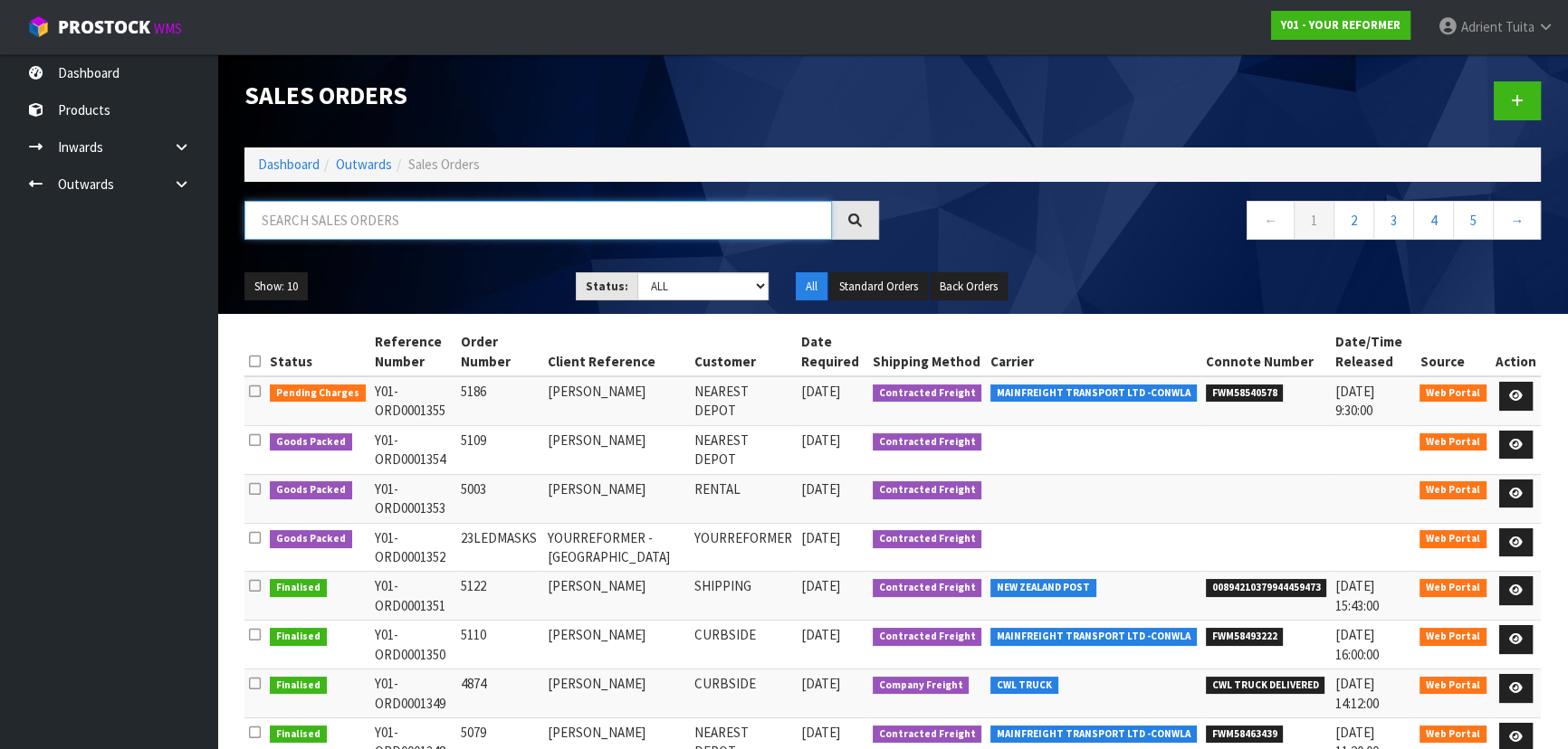
click at [406, 230] on input "text" at bounding box center [538, 220] width 588 height 39
click at [306, 163] on link "Dashboard" at bounding box center [289, 164] width 62 height 17
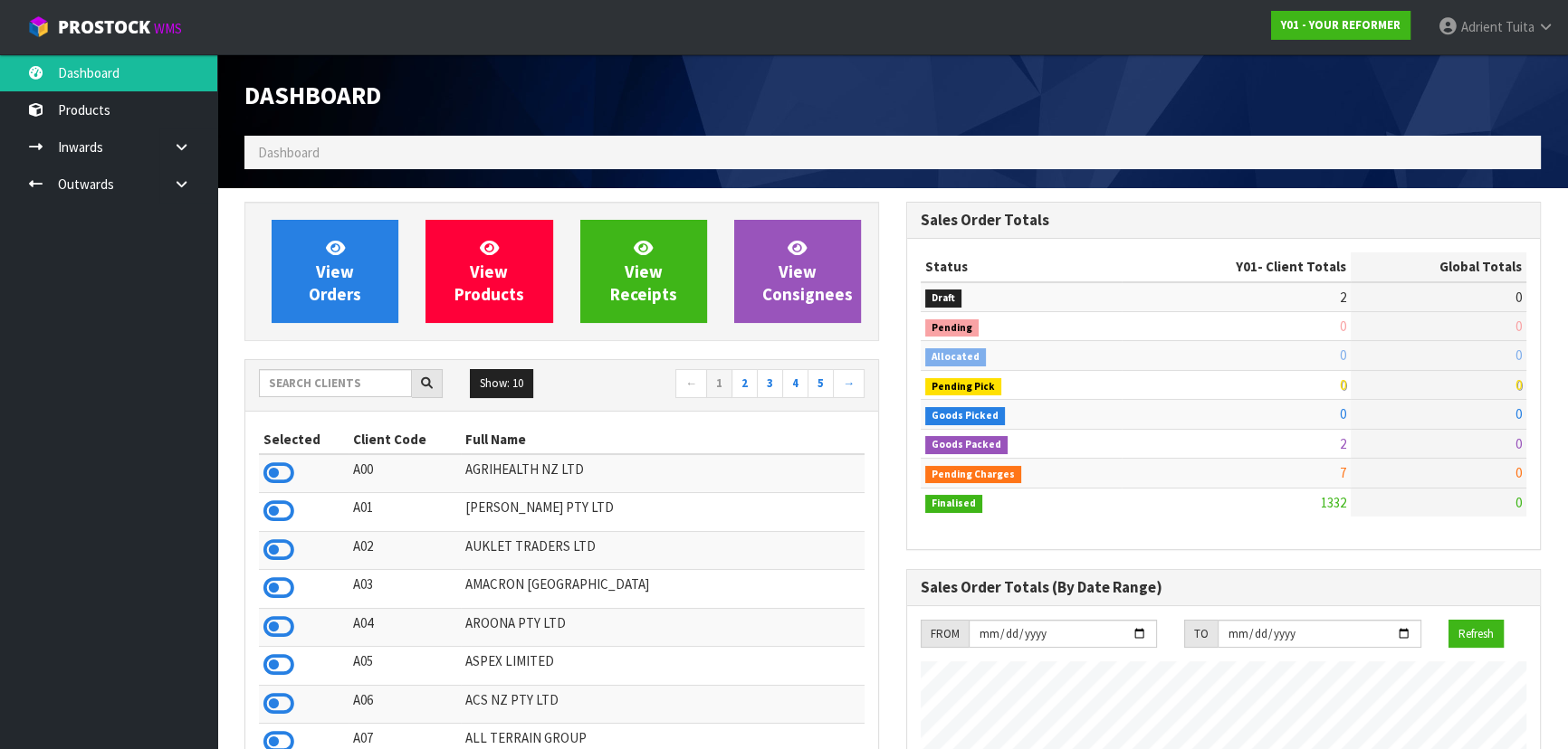
scroll to position [1368, 661]
click at [392, 372] on input "text" at bounding box center [335, 383] width 153 height 28
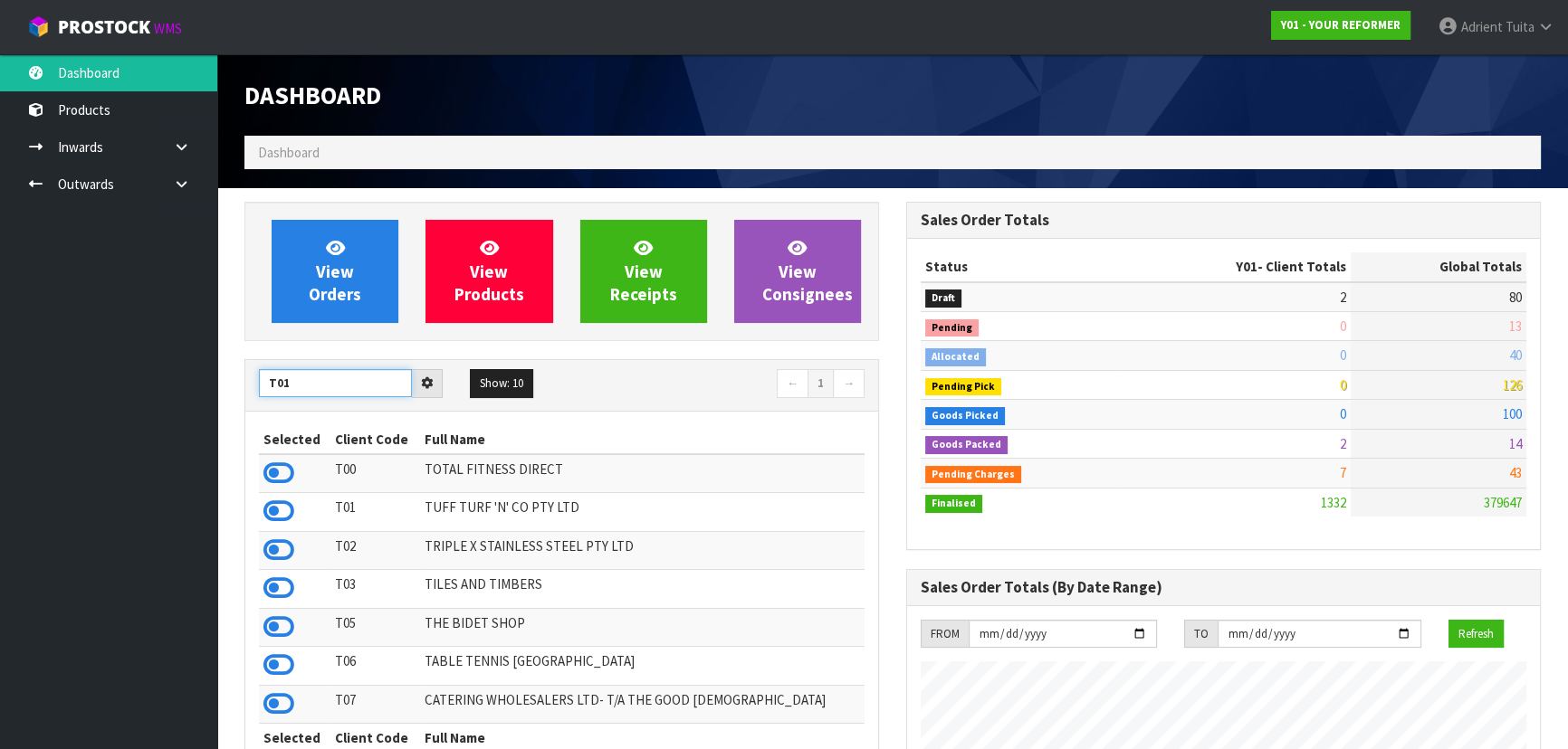
type input "T01"
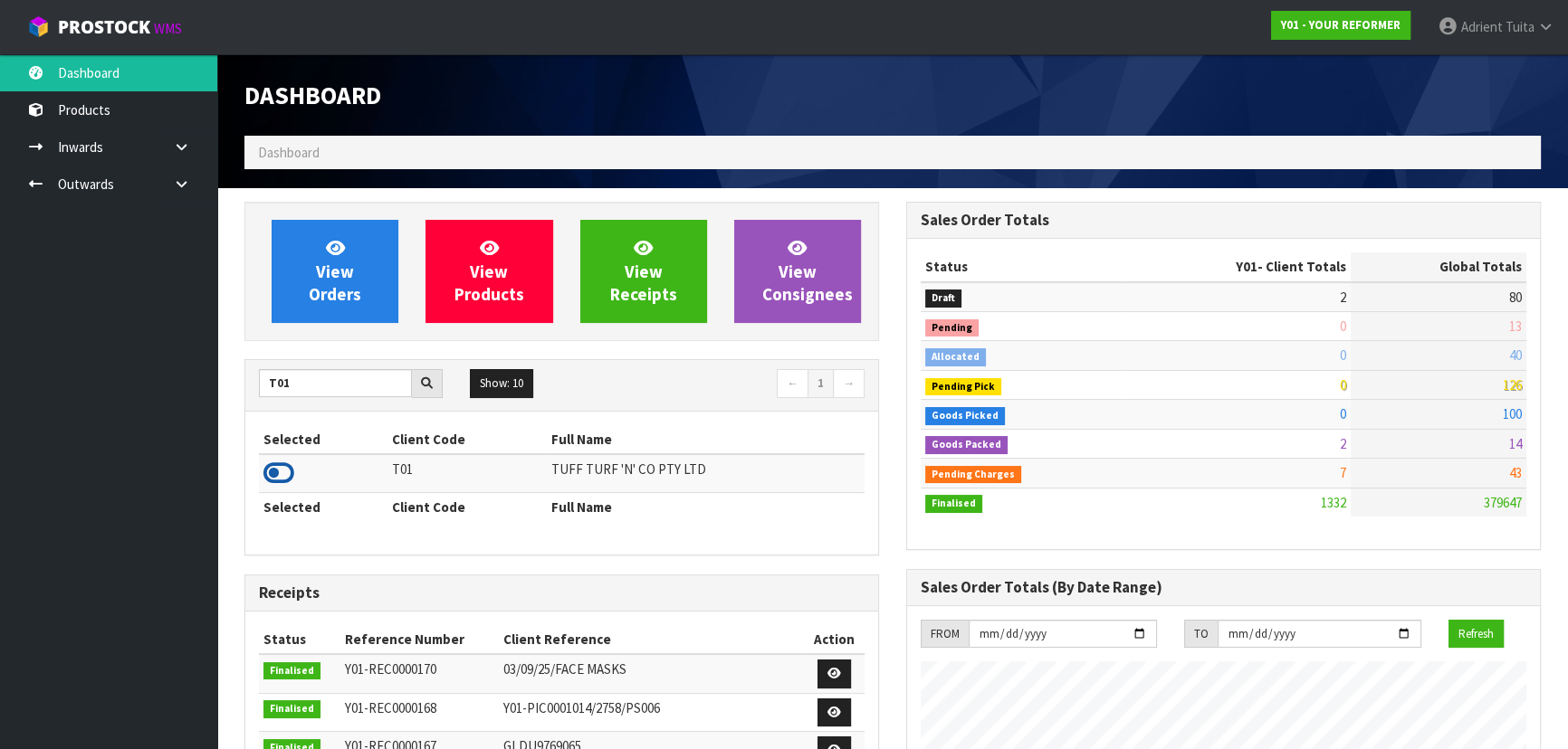
click at [288, 460] on icon at bounding box center [278, 473] width 31 height 27
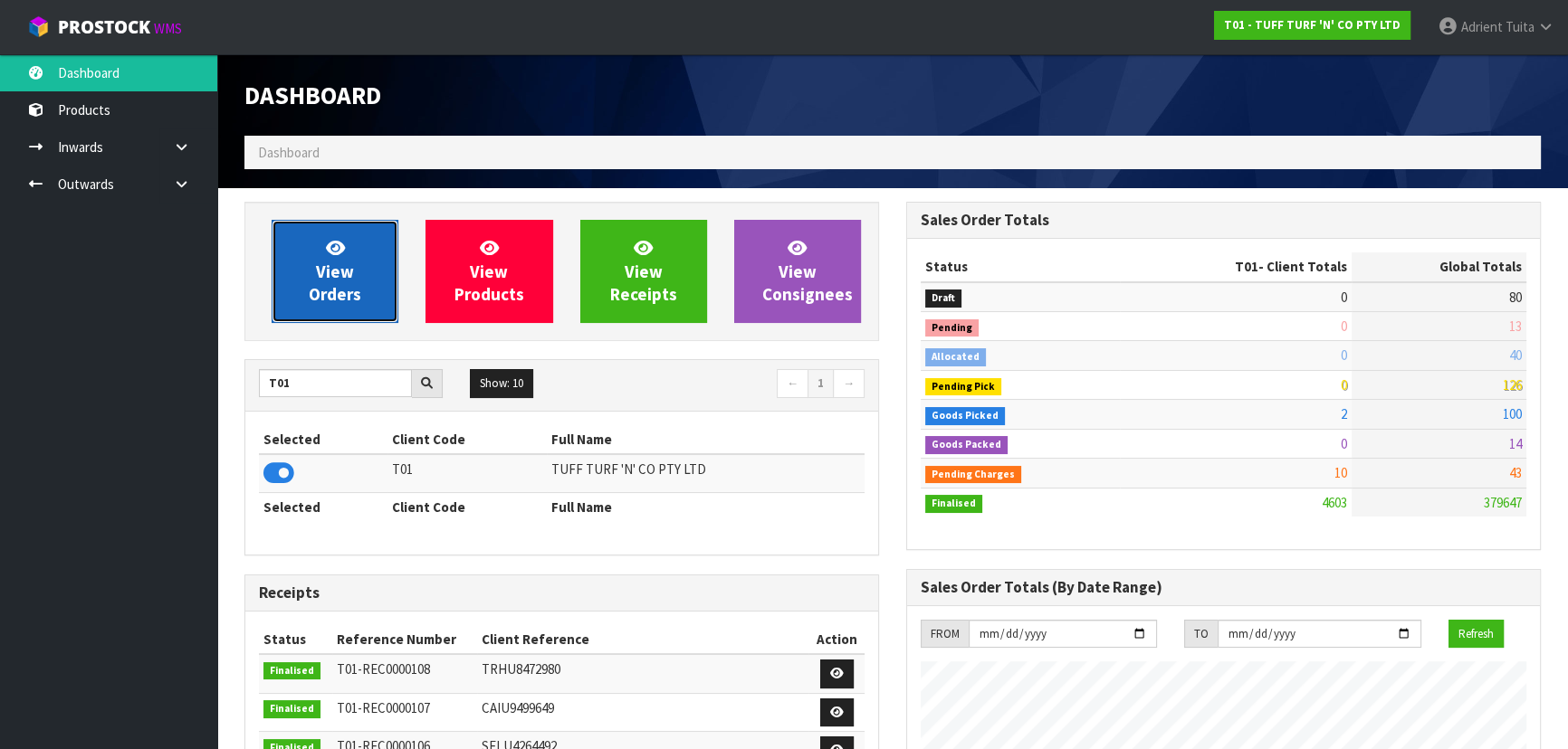
click at [346, 246] on link "View Orders" at bounding box center [335, 271] width 127 height 103
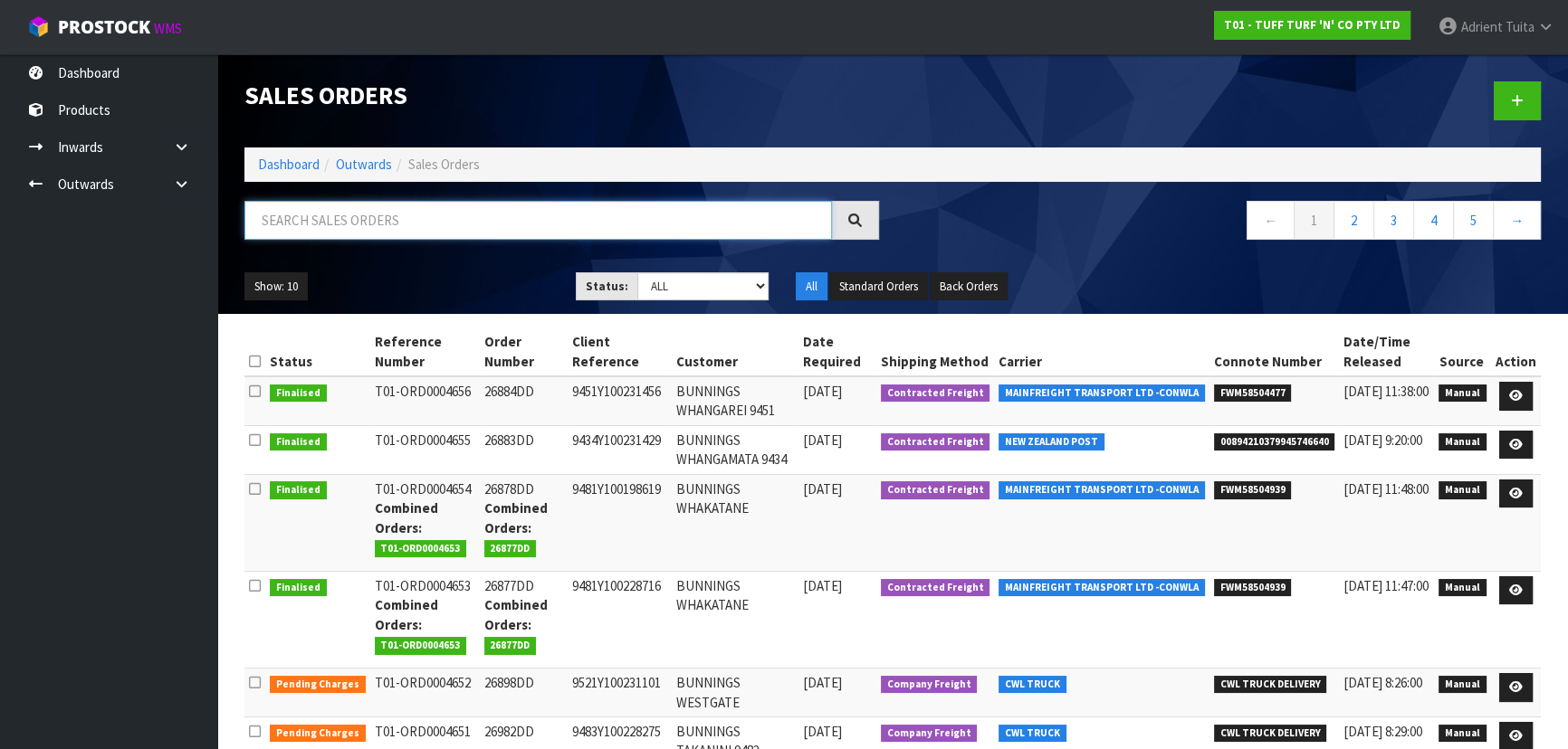
click at [353, 219] on input "text" at bounding box center [538, 220] width 588 height 39
type input "4636"
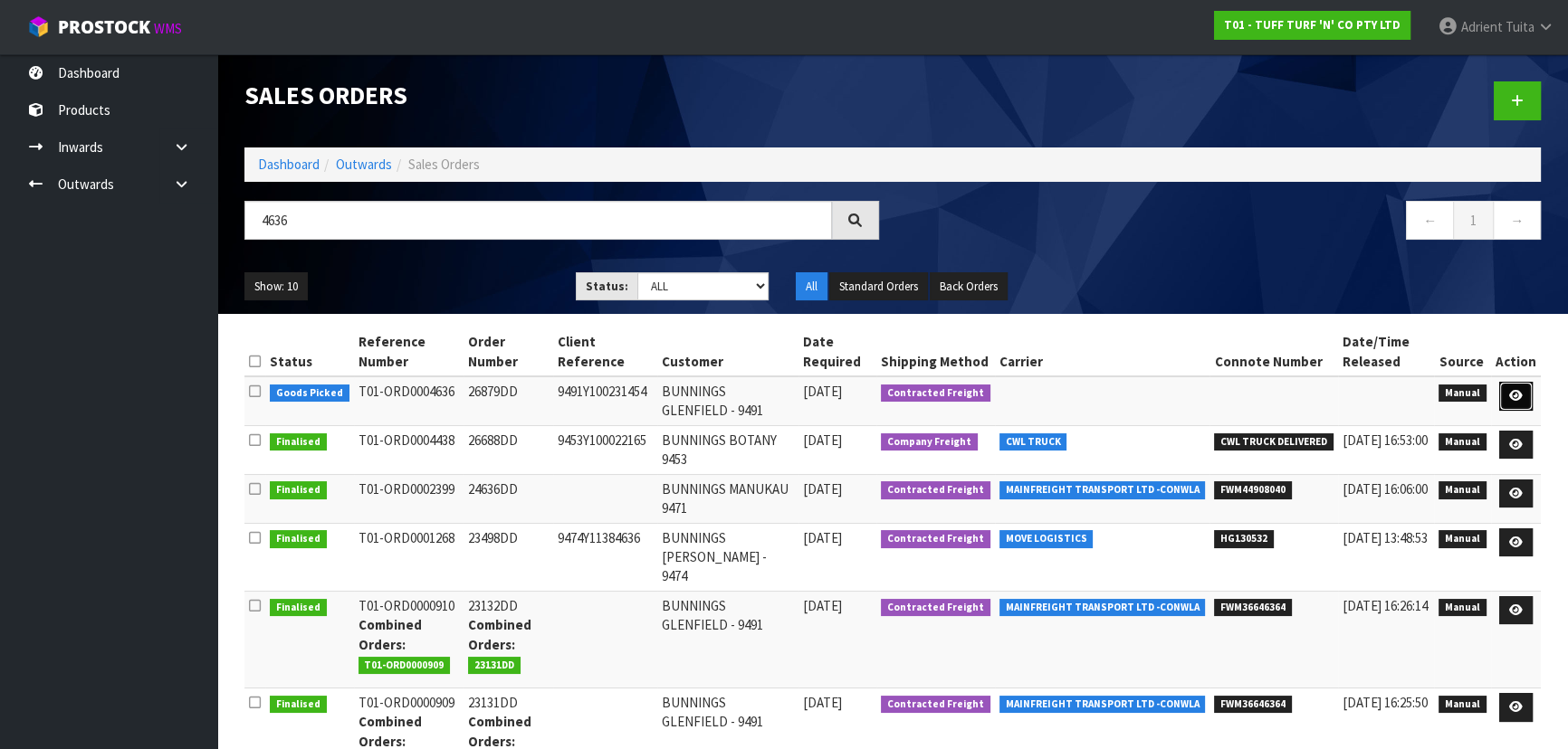
click at [1527, 396] on link at bounding box center [1517, 396] width 34 height 29
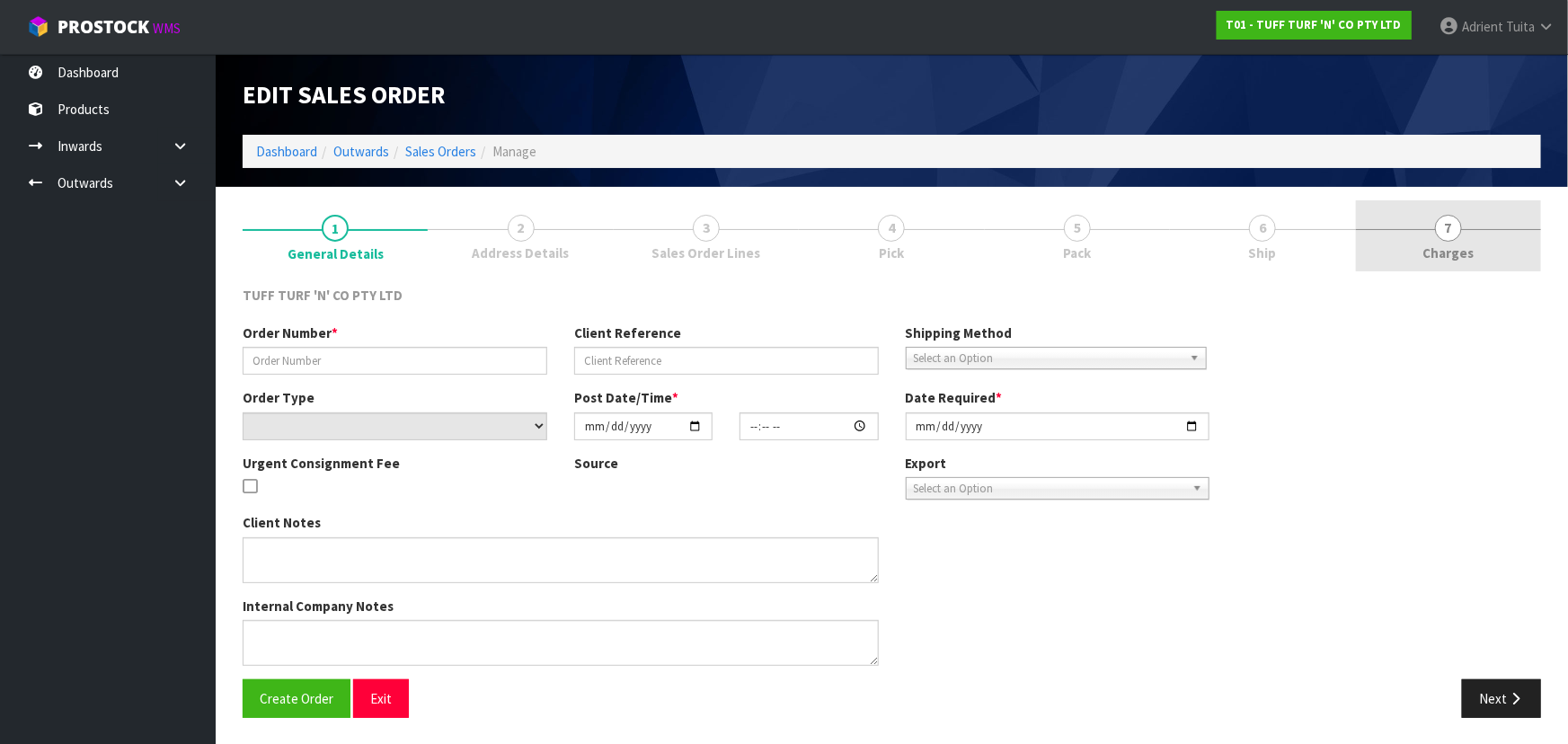
type input "26879DD"
type input "9491Y100231454"
select select "number:0"
type input "[DATE]"
type input "12:10:00.000"
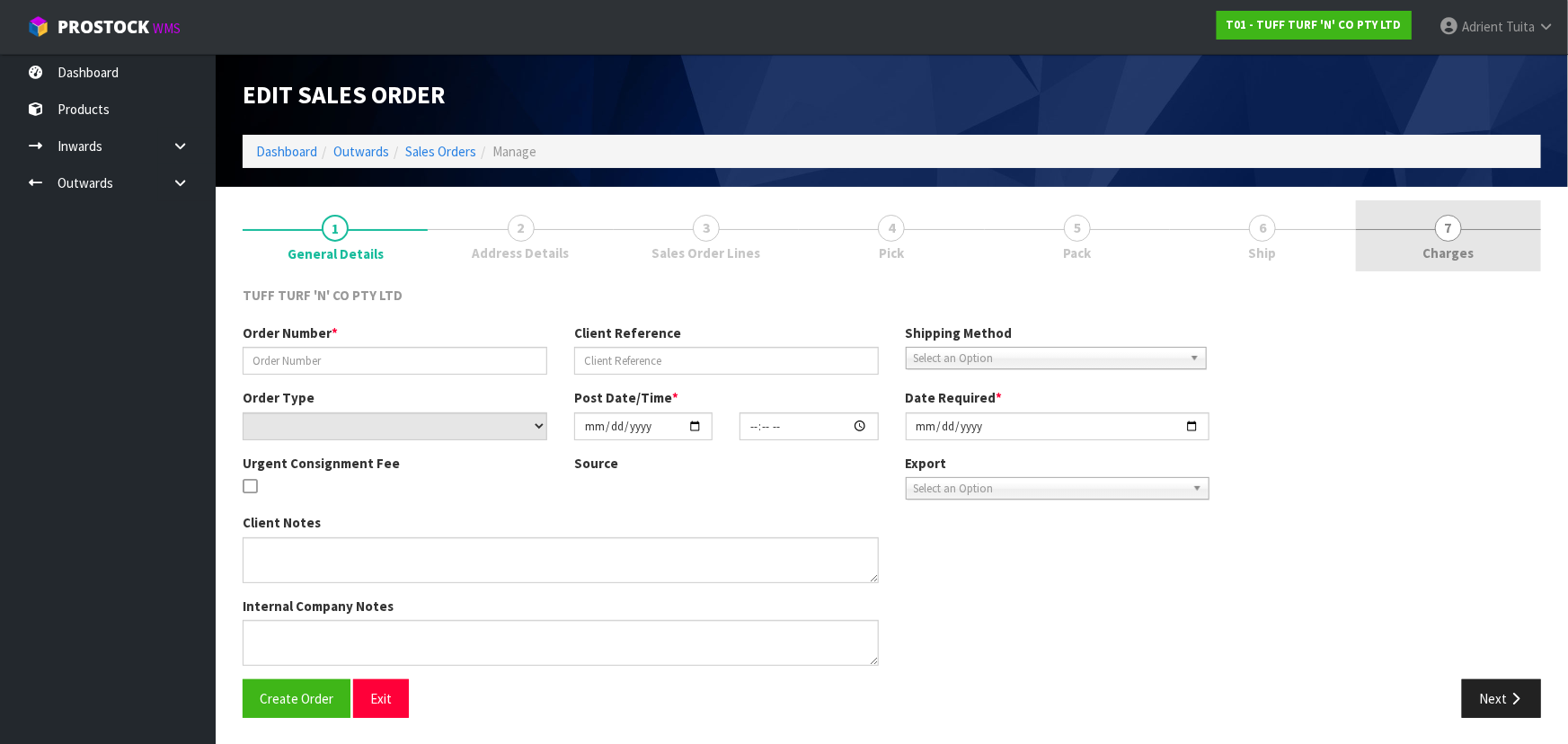
type input "[DATE]"
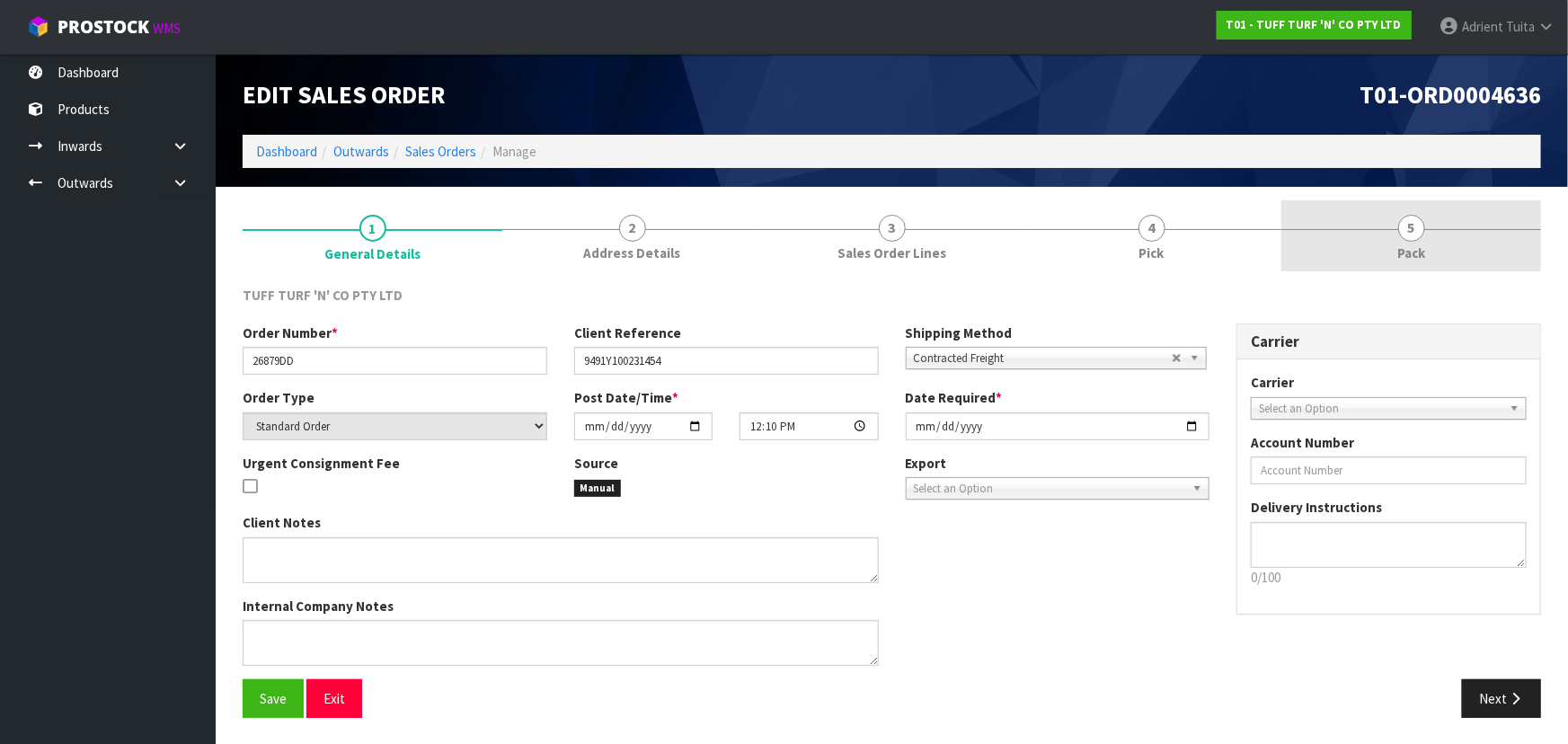
click at [1422, 244] on span "Pack" at bounding box center [1411, 253] width 28 height 19
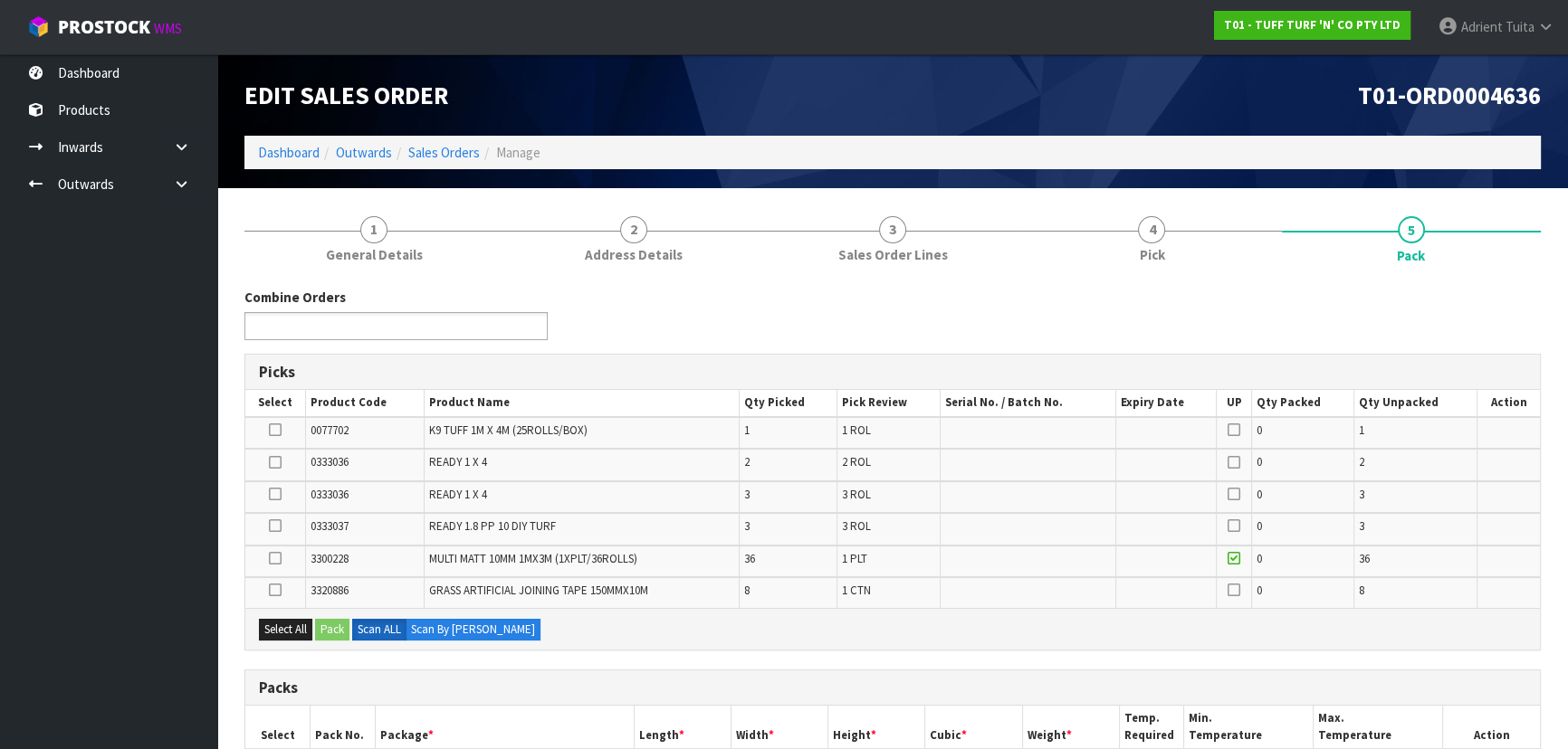
click at [331, 336] on li at bounding box center [316, 326] width 133 height 24
type input "4637"
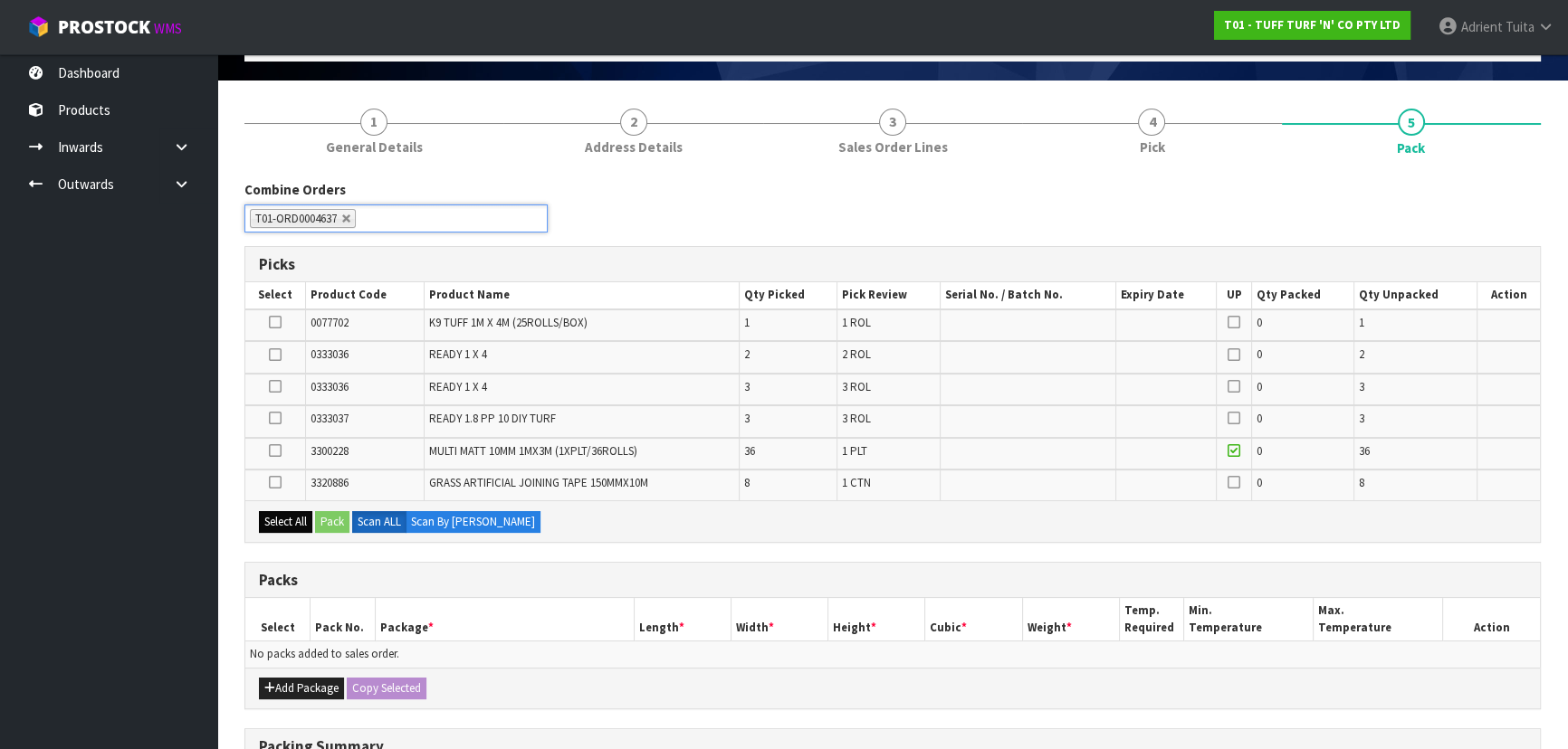
scroll to position [247, 0]
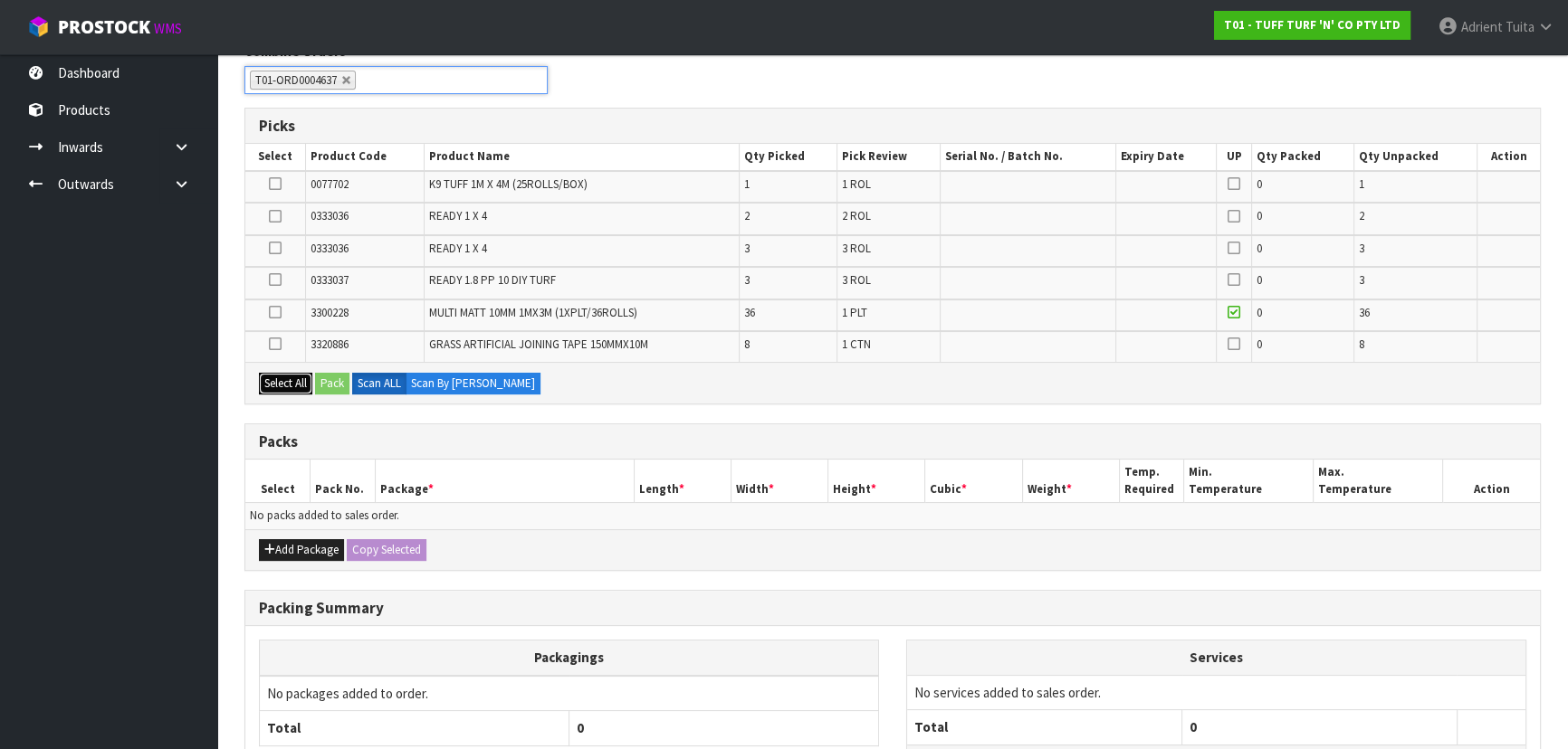
click at [292, 389] on button "Select All" at bounding box center [285, 383] width 53 height 21
click at [267, 550] on icon "button" at bounding box center [270, 549] width 11 height 12
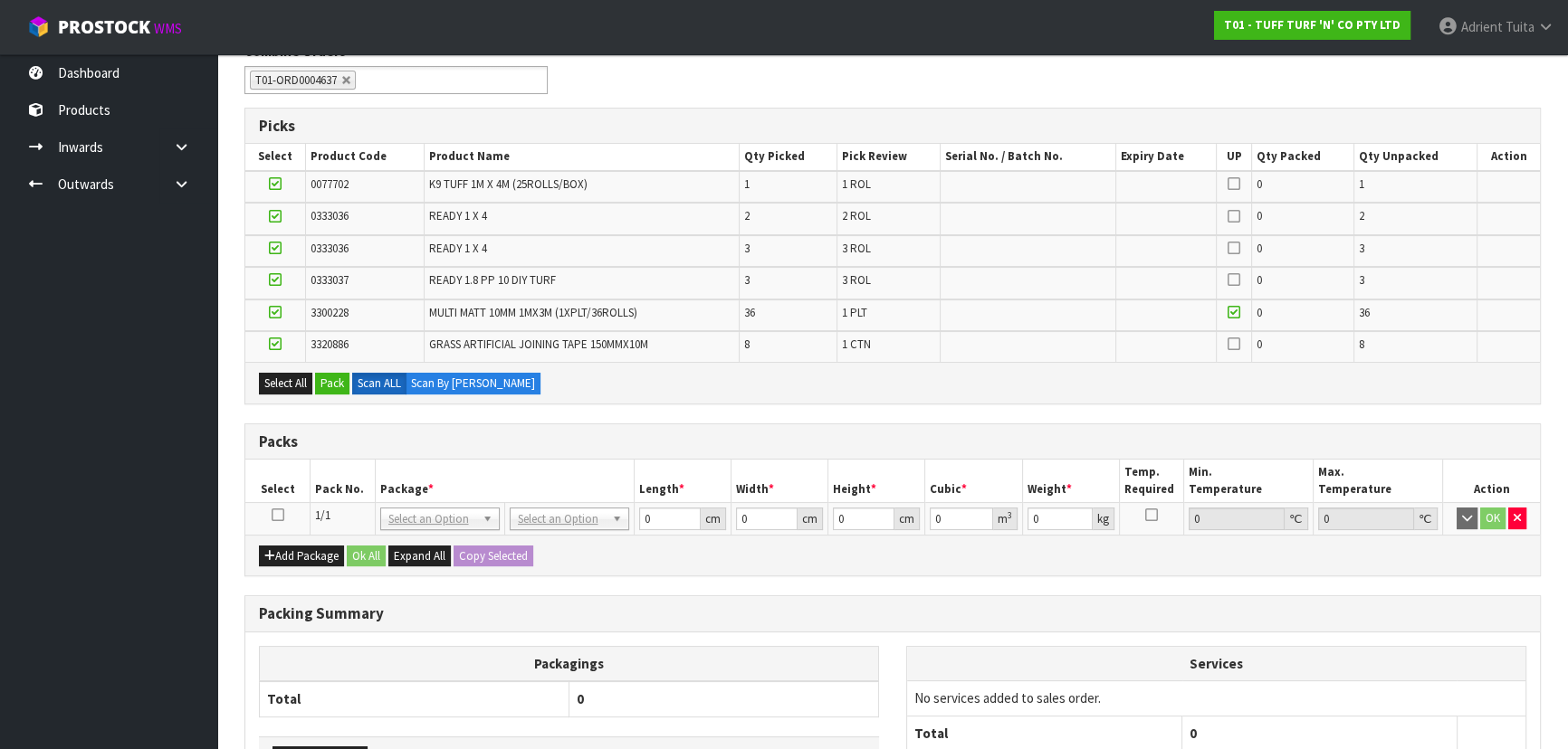
click at [275, 516] on icon at bounding box center [278, 515] width 13 height 1
click at [335, 388] on button "Pack" at bounding box center [332, 383] width 35 height 21
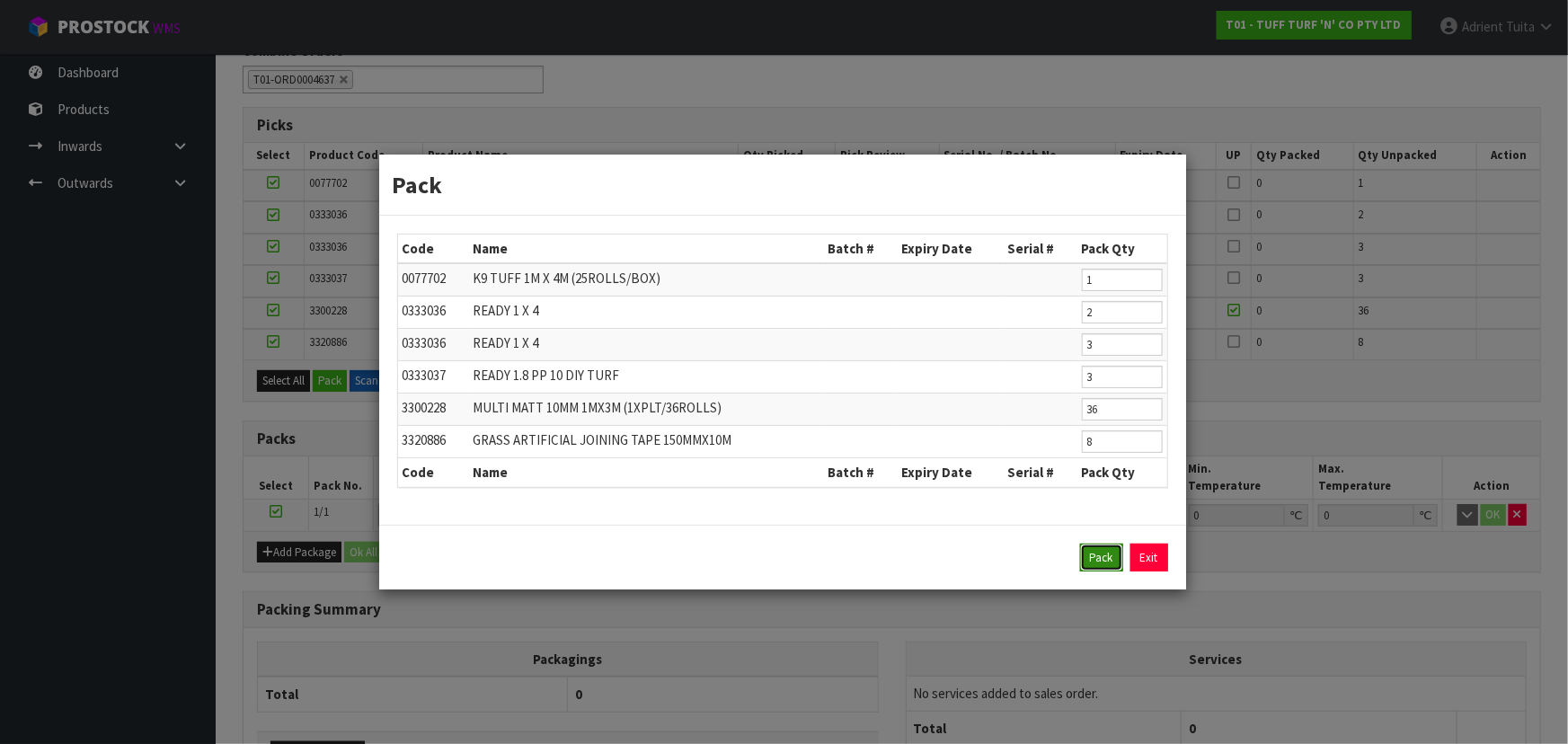
click at [1091, 559] on button "Pack" at bounding box center [1102, 558] width 44 height 29
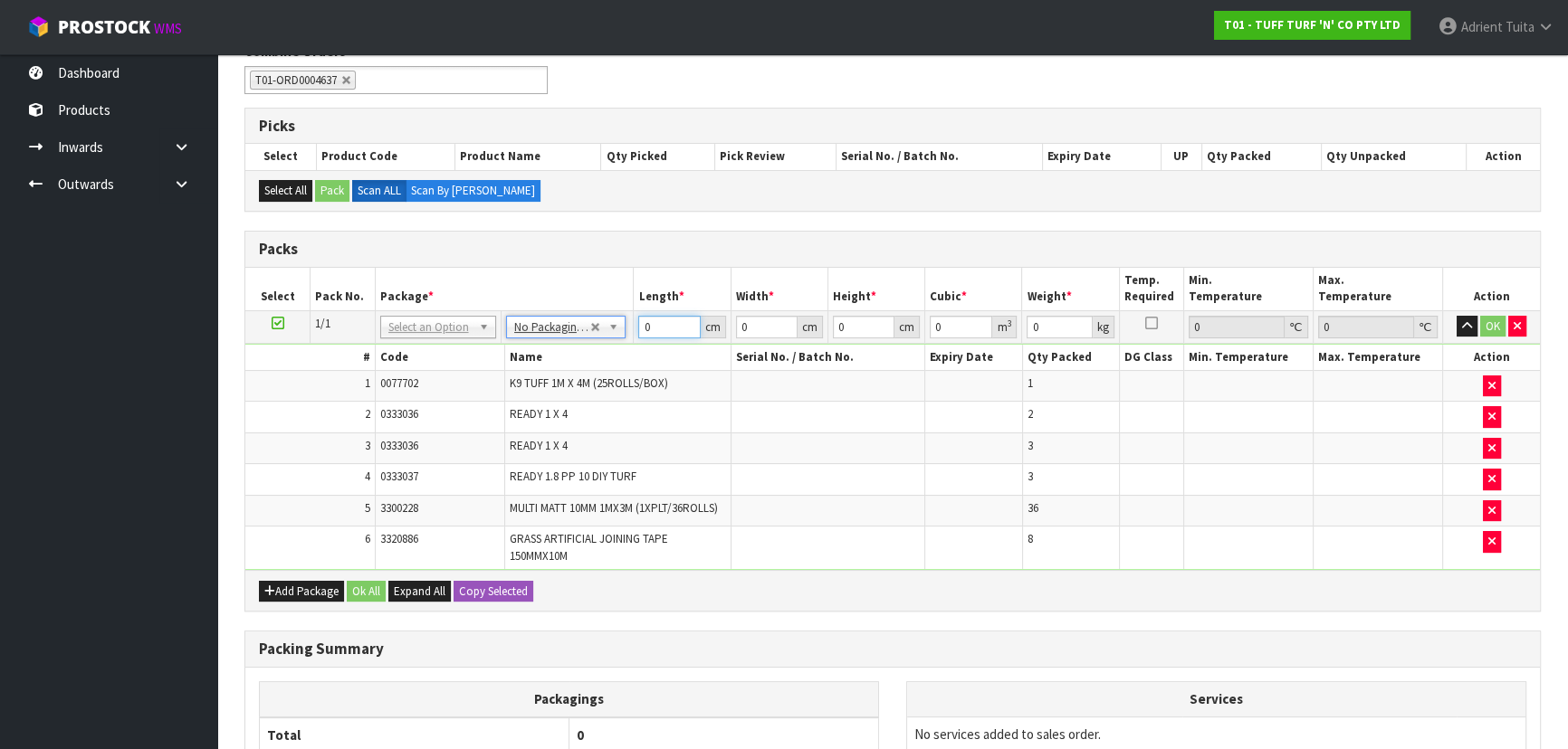
click at [682, 331] on input "0" at bounding box center [669, 327] width 62 height 22
type input "186"
type input "115"
type input "1"
type input "0.02139"
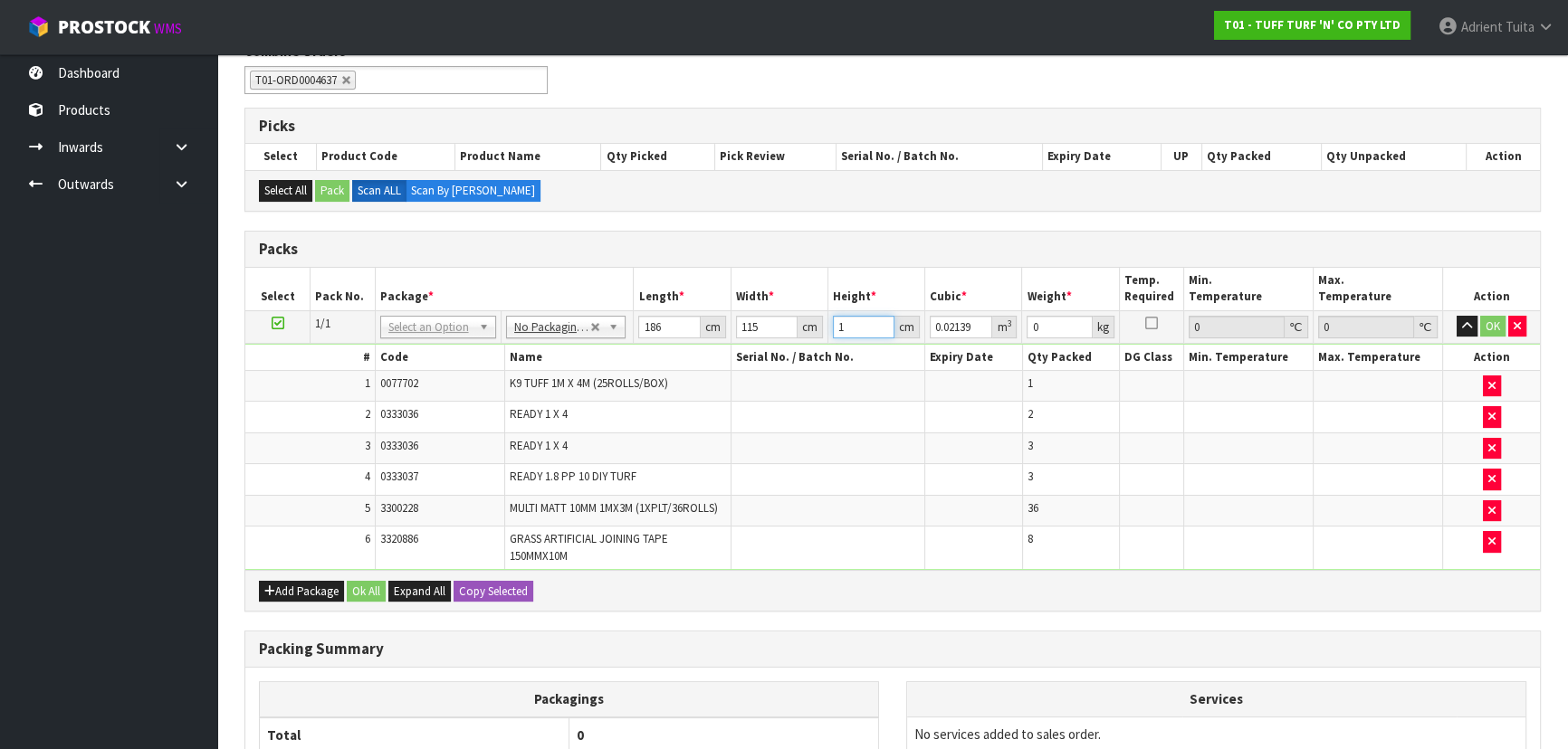
type input "17"
type input "0.36363"
type input "176"
type input "3.76464"
type input "176"
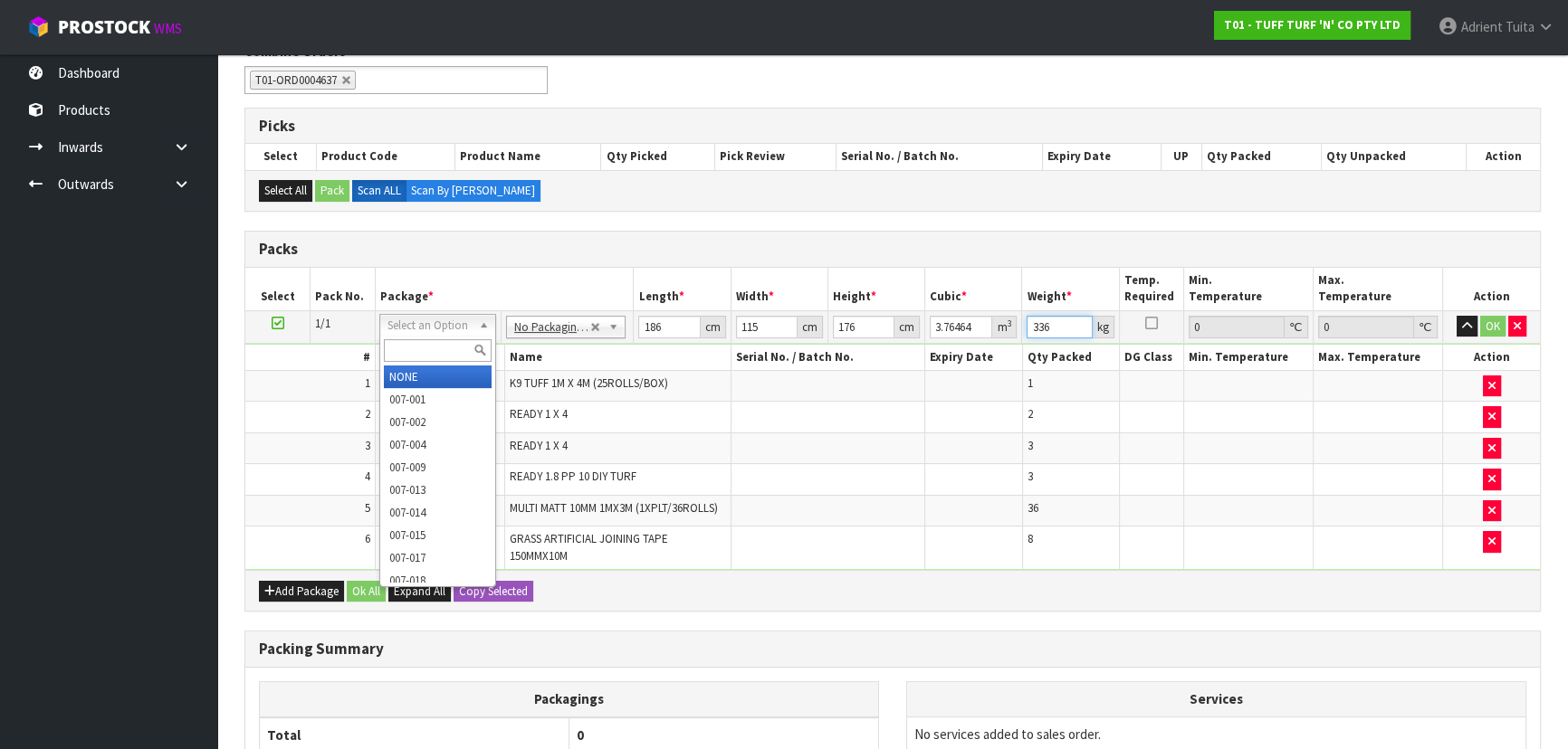
type input "336"
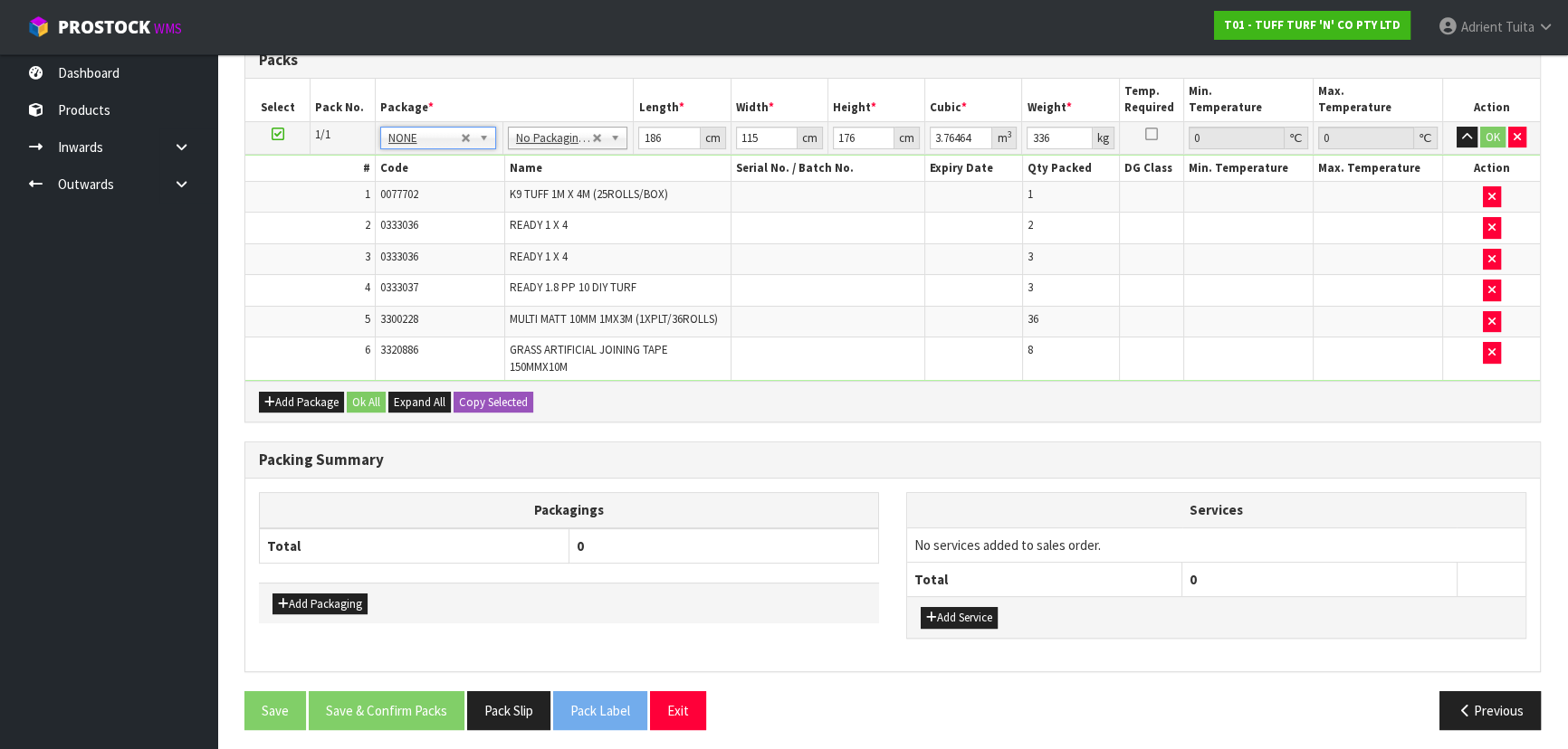
scroll to position [437, 0]
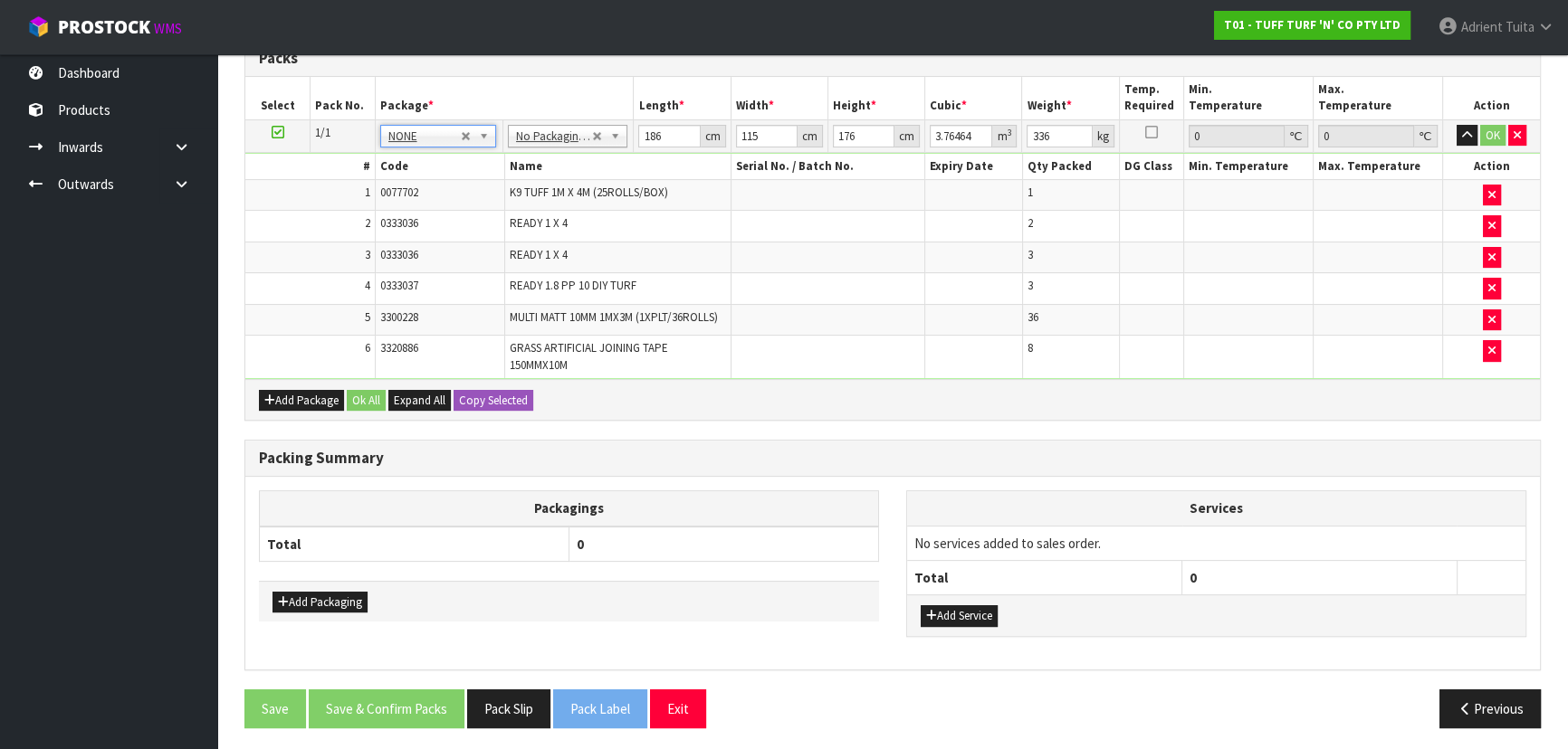
click at [545, 147] on td "No Packaging Cartons PLT GEN120 (1200 X 1000) PLT ONE WAY SKID CHEP HIRE PALLET…" at bounding box center [568, 135] width 132 height 33
click at [545, 146] on td "No Packaging Cartons PLT GEN120 (1200 X 1000) PLT ONE WAY SKID CHEP HIRE PALLET…" at bounding box center [568, 135] width 132 height 33
click at [546, 145] on td "No Packaging Cartons PLT GEN120 (1200 X 1000) PLT ONE WAY SKID CHEP HIRE PALLET…" at bounding box center [568, 135] width 132 height 33
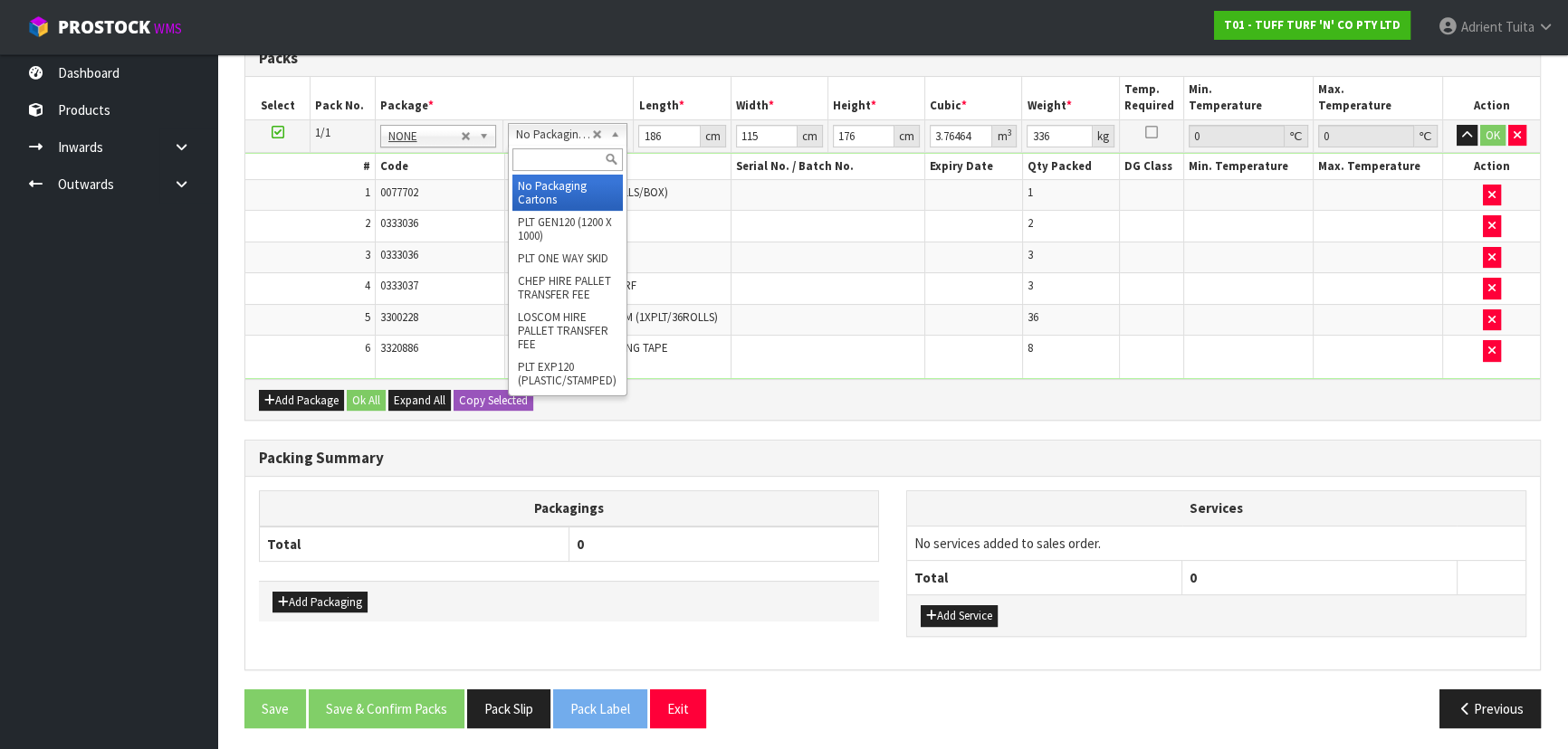
click at [546, 149] on input "text" at bounding box center [567, 160] width 110 height 22
type input "UNI"
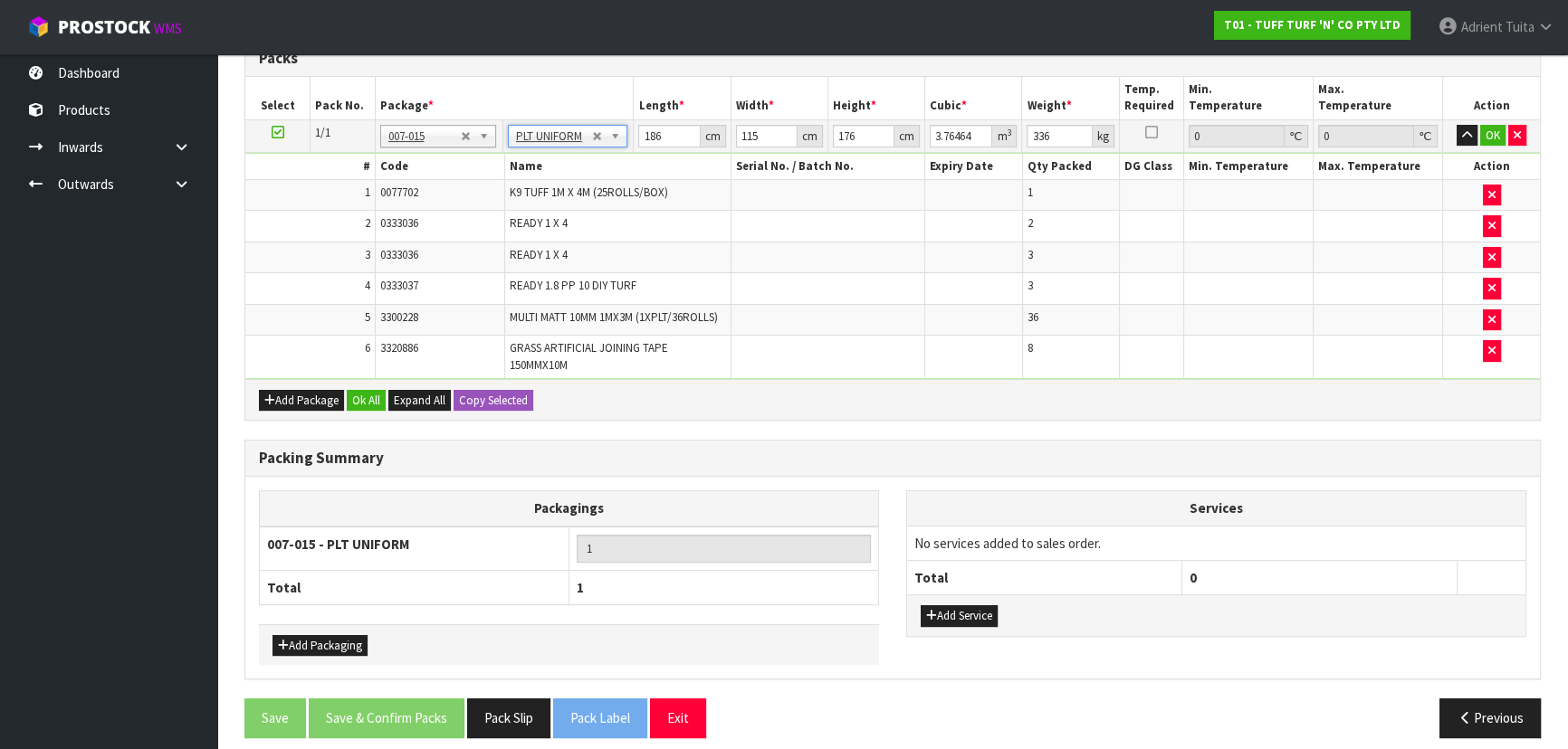
type input "0"
type input "331.38"
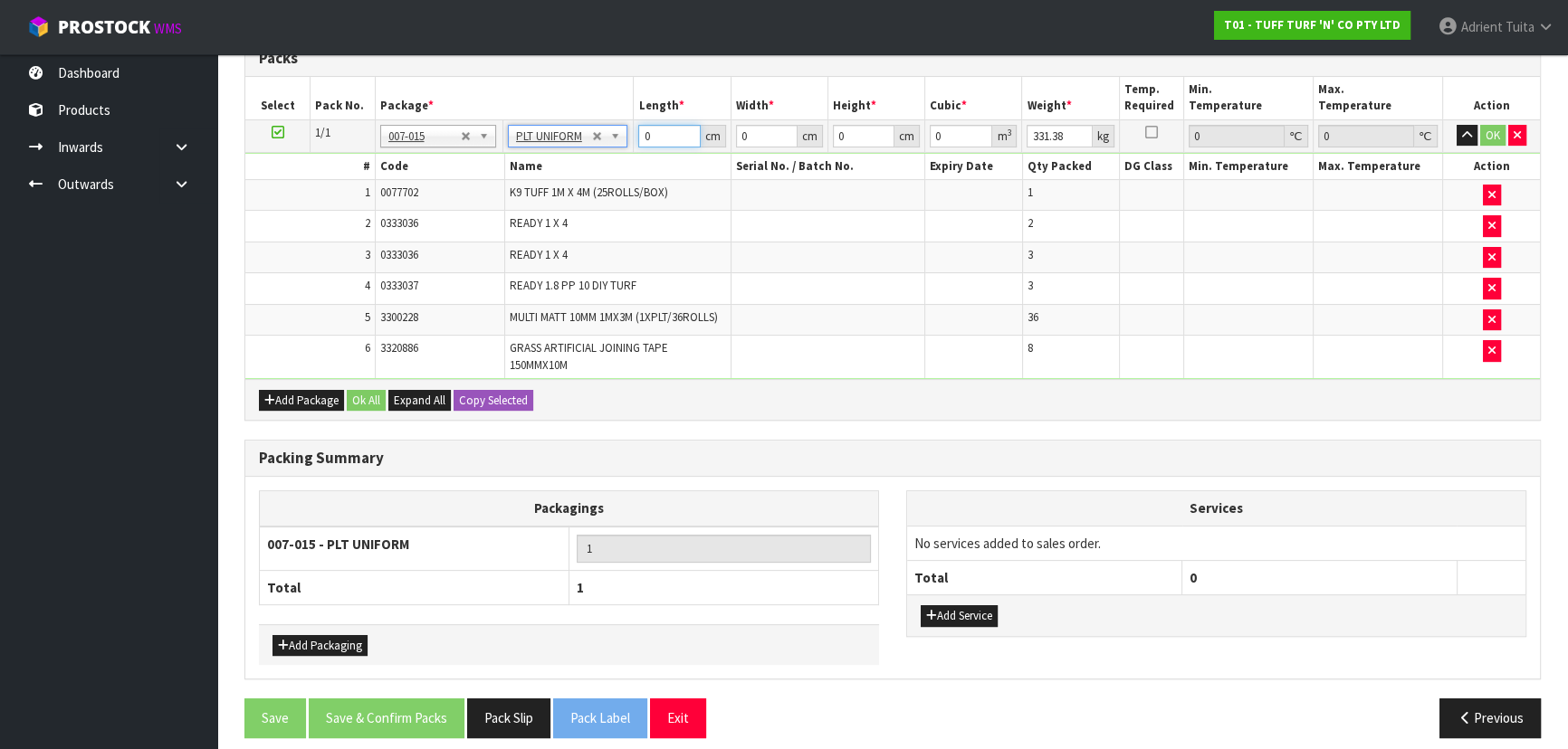
click at [676, 128] on input "0" at bounding box center [669, 136] width 62 height 22
type input "186"
type input "115"
type input "1"
type input "0.02139"
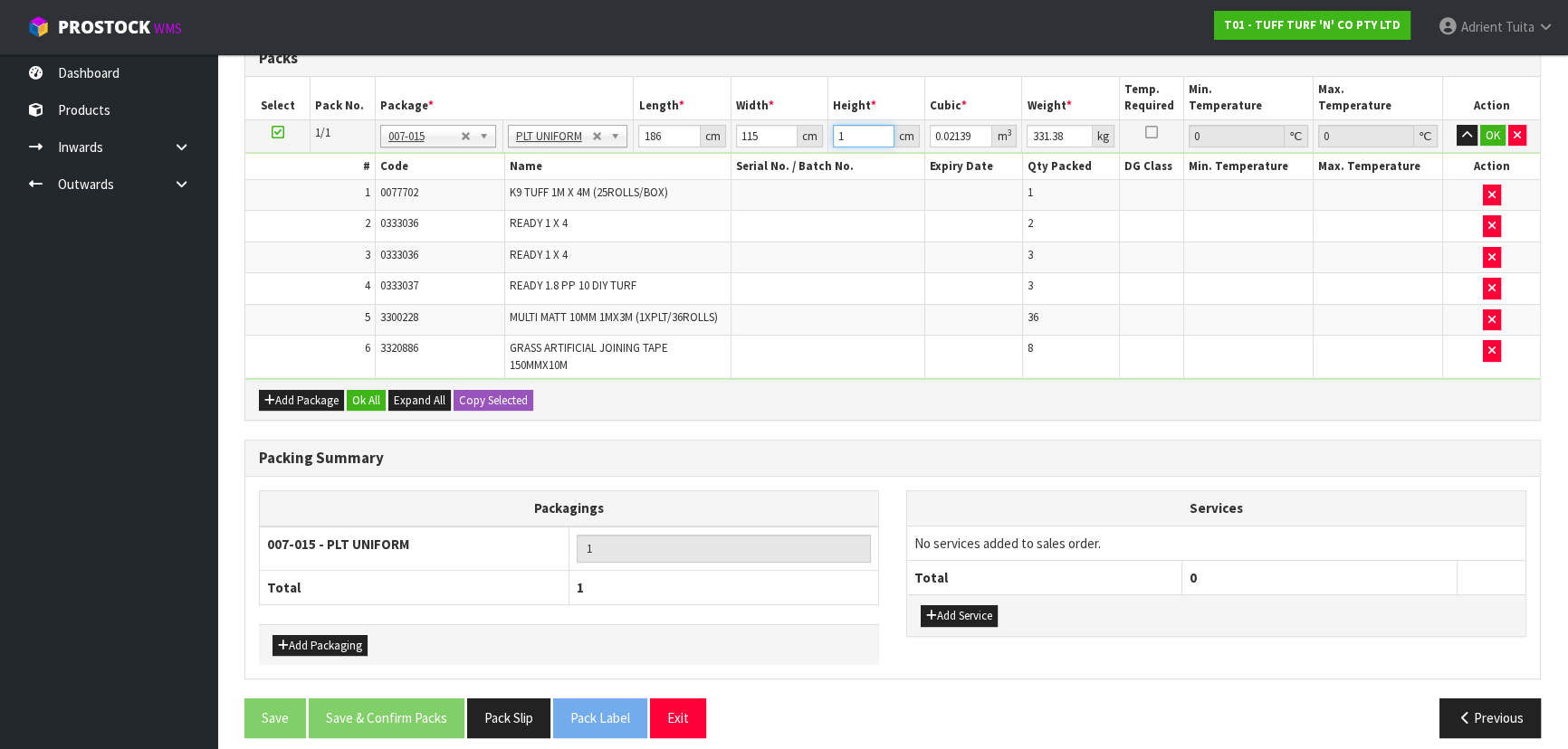
type input "17"
type input "0.36363"
type input "176"
type input "3.76464"
type input "176"
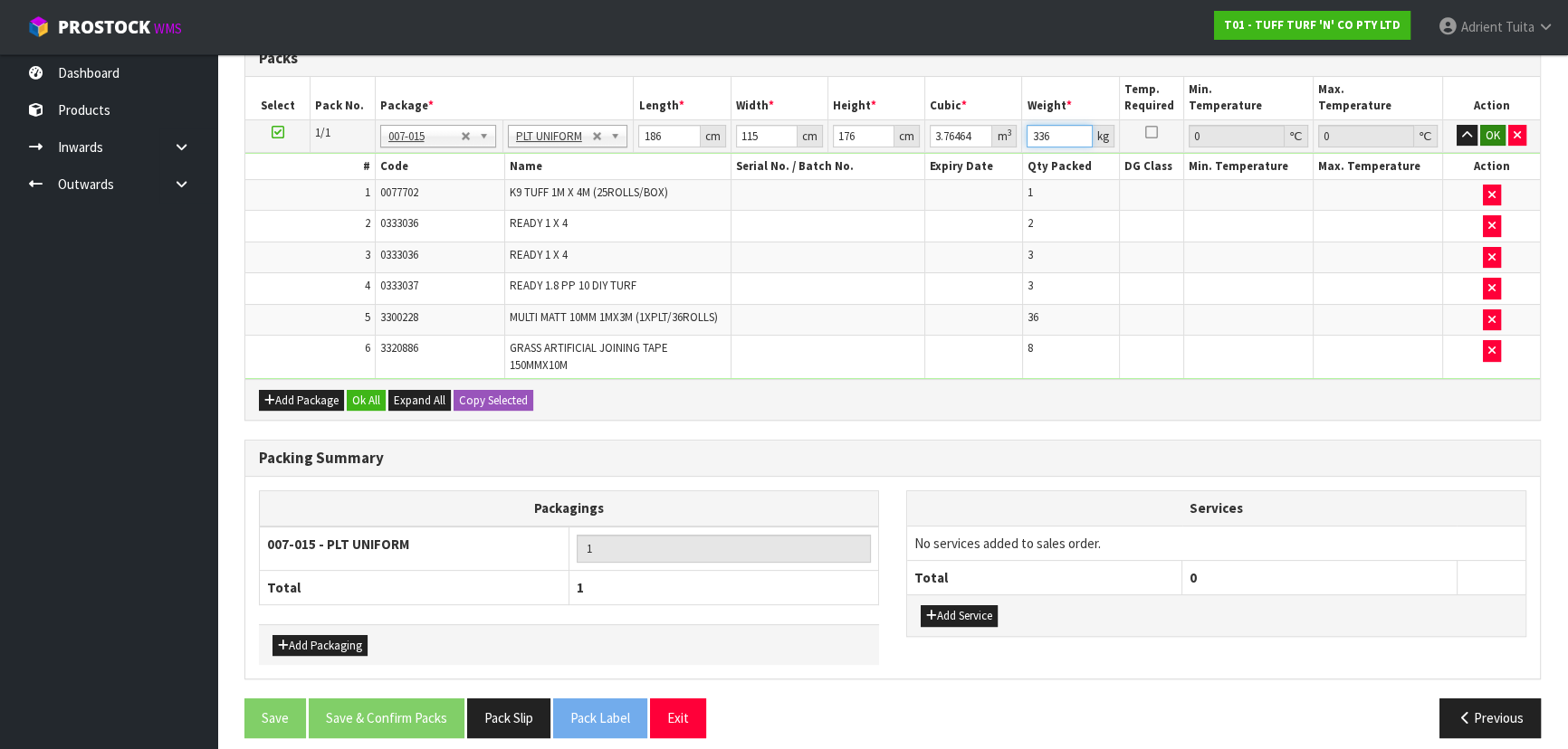
type input "336"
click at [1486, 125] on button "OK" at bounding box center [1492, 135] width 25 height 21
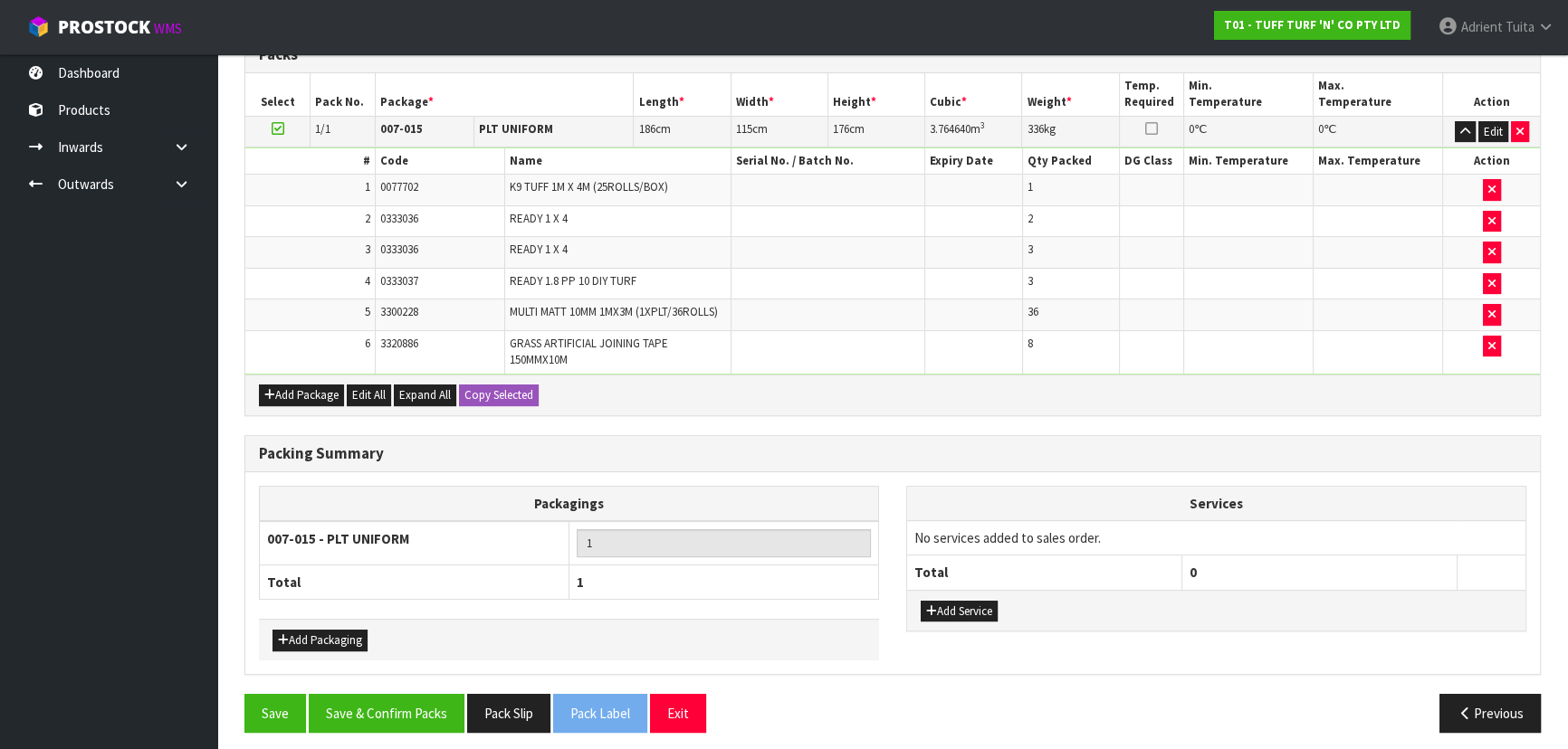
scroll to position [445, 0]
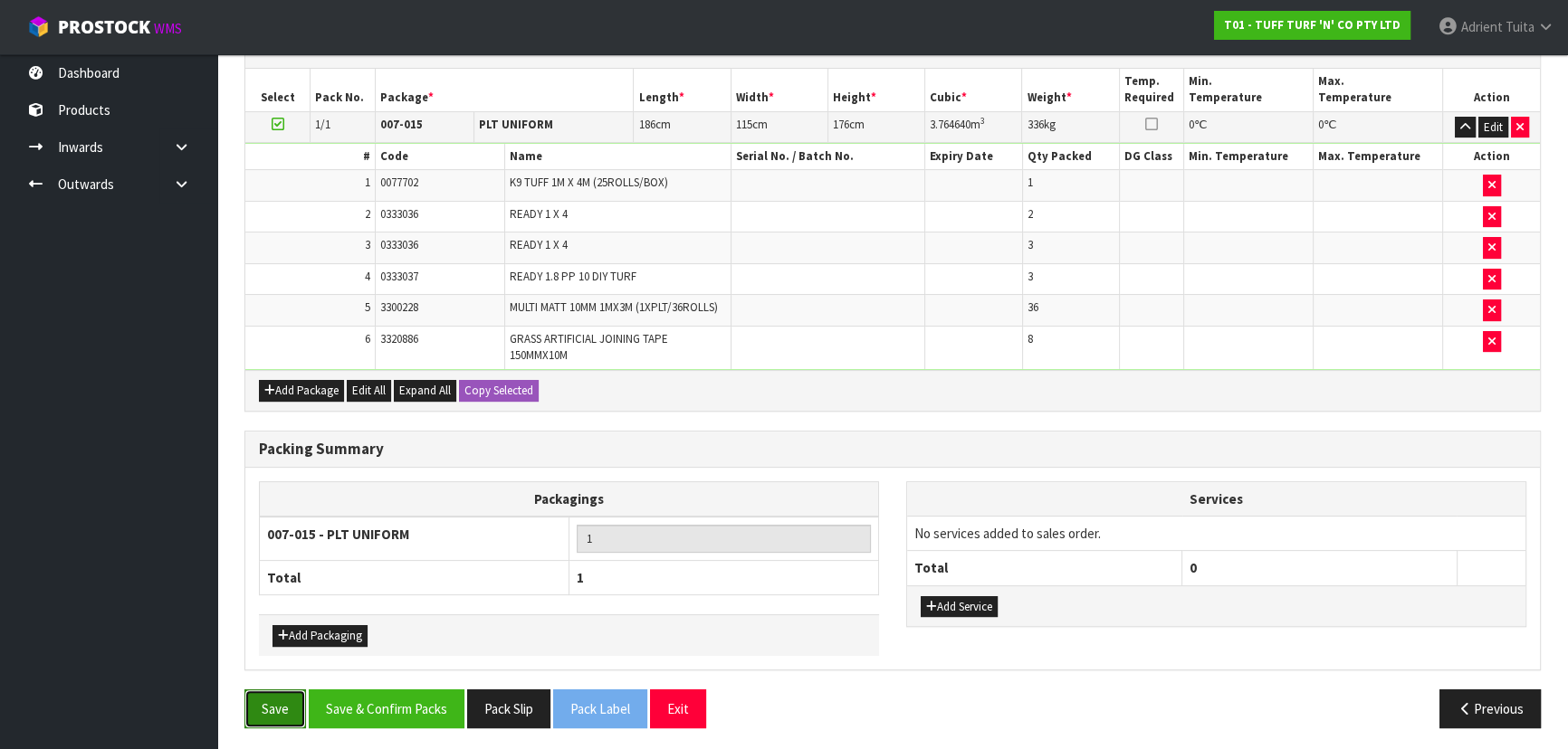
click at [283, 689] on button "Save" at bounding box center [276, 709] width 62 height 39
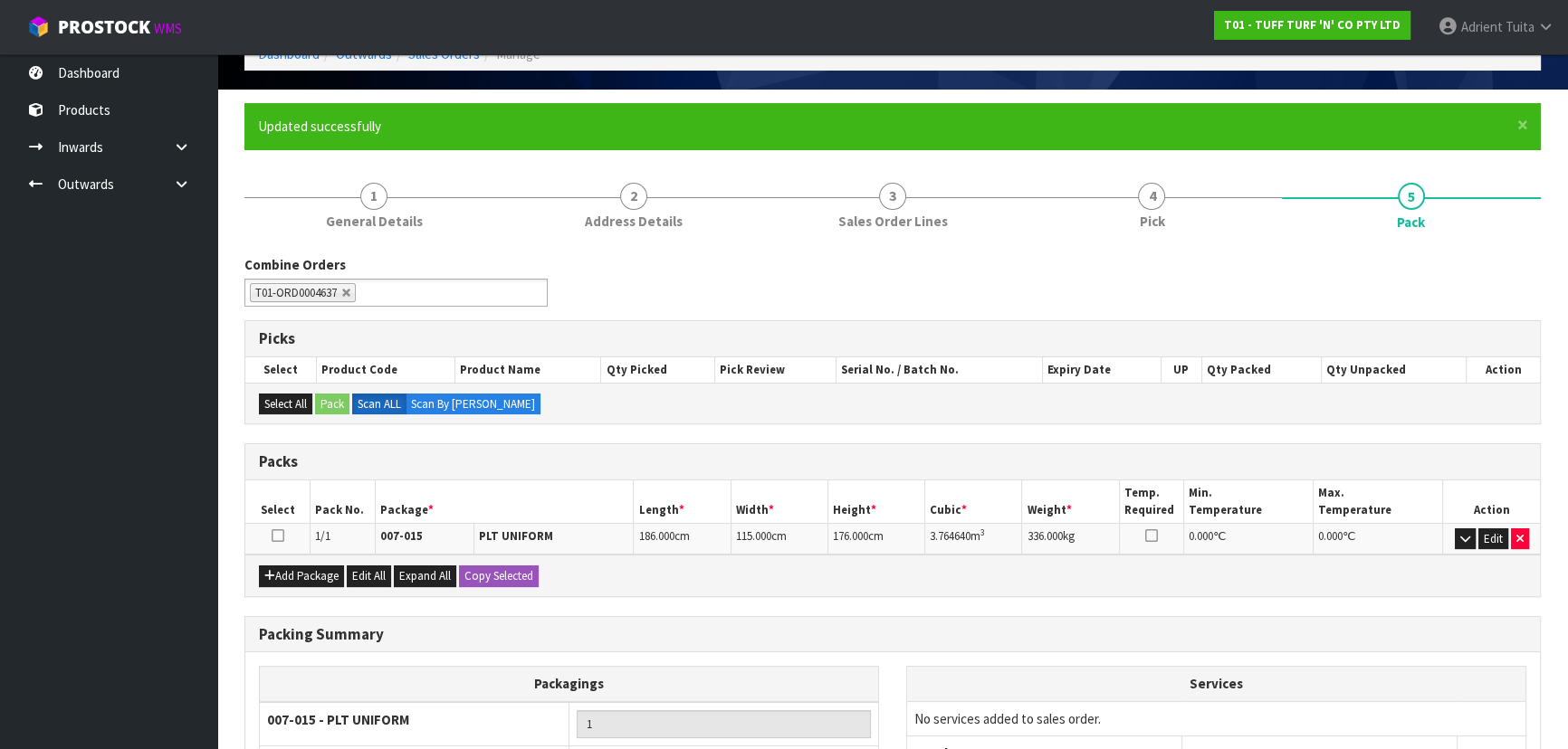
scroll to position [286, 0]
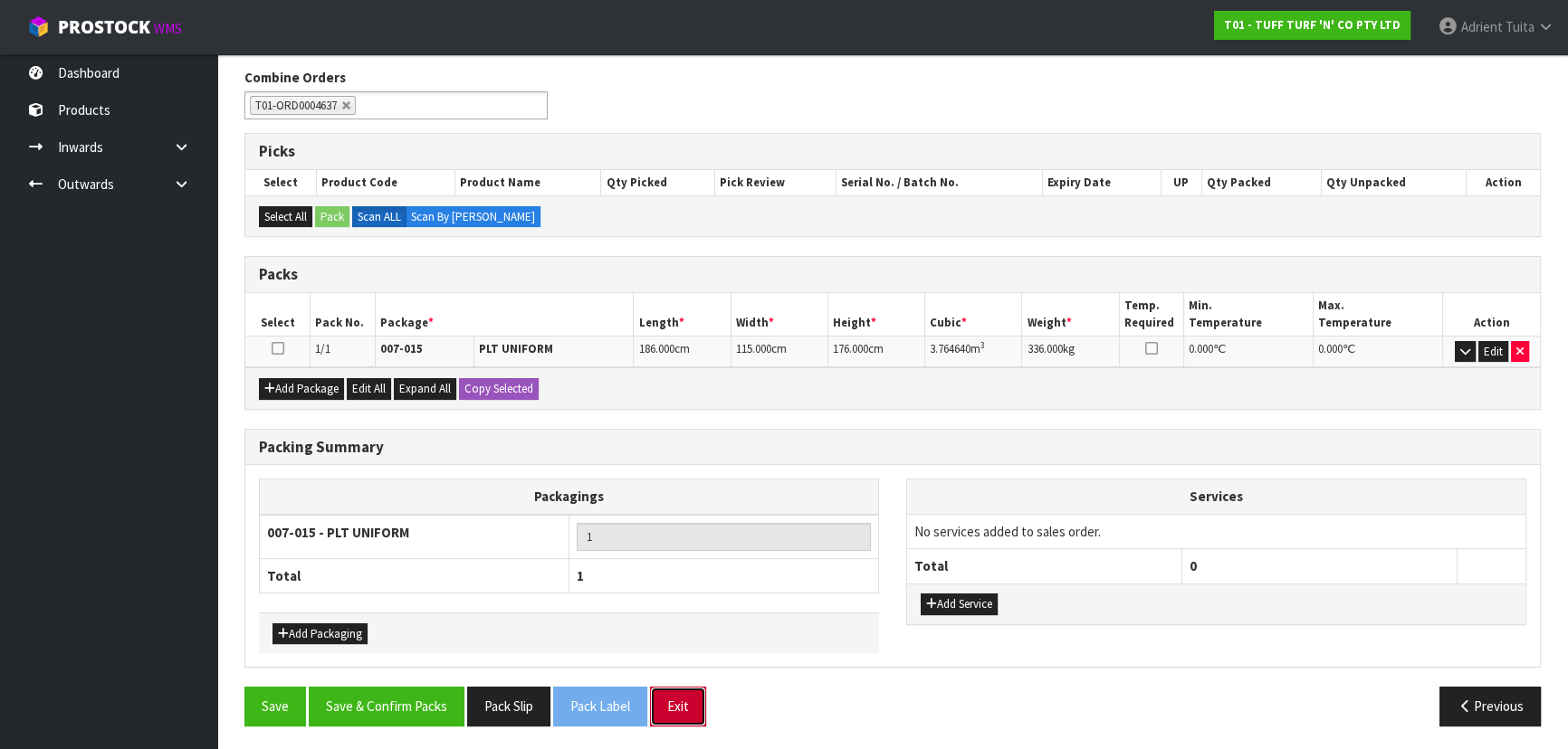
click at [692, 715] on button "Exit" at bounding box center [678, 706] width 56 height 39
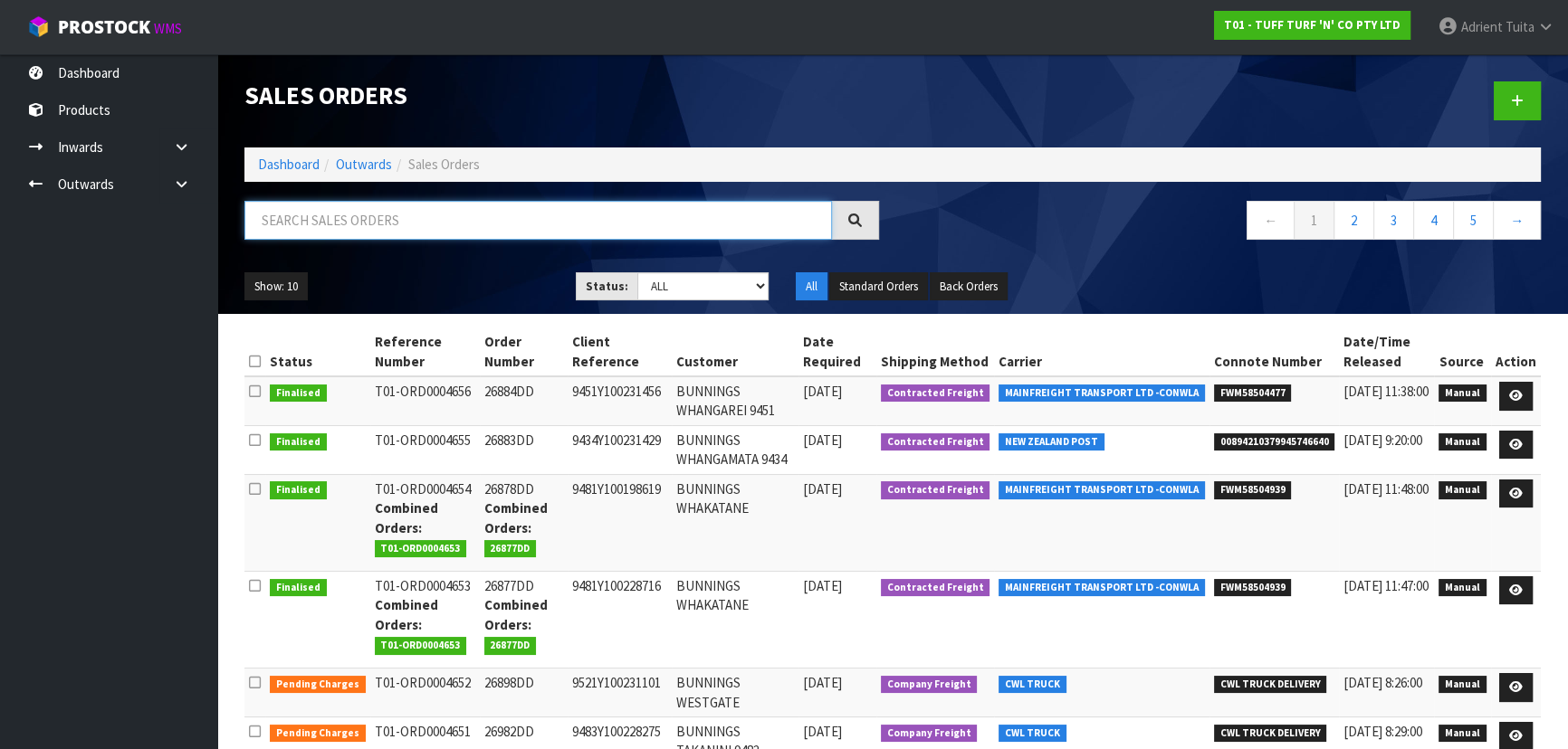
click at [489, 235] on input "text" at bounding box center [538, 220] width 588 height 39
type input "4637"
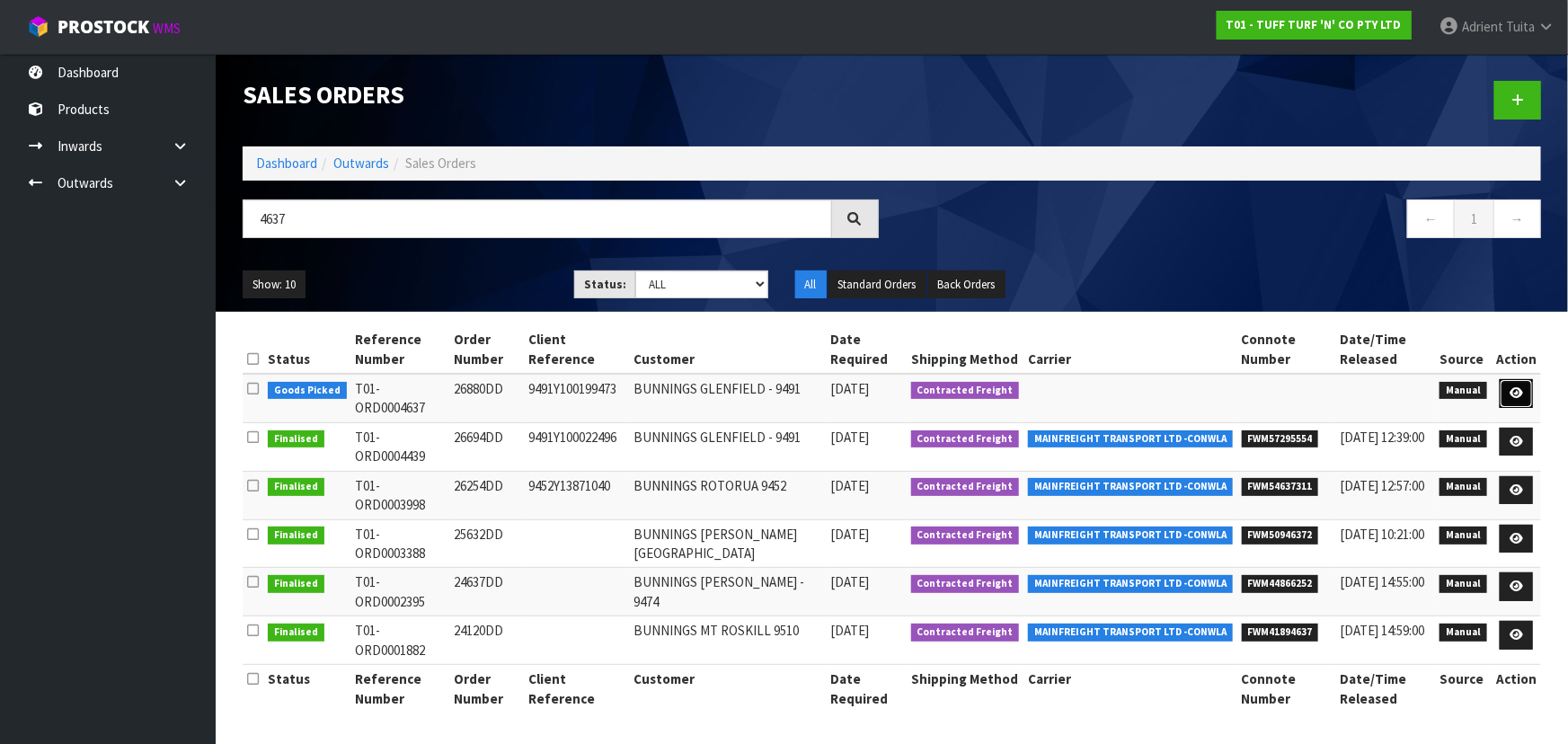
click at [1522, 384] on link at bounding box center [1516, 393] width 33 height 29
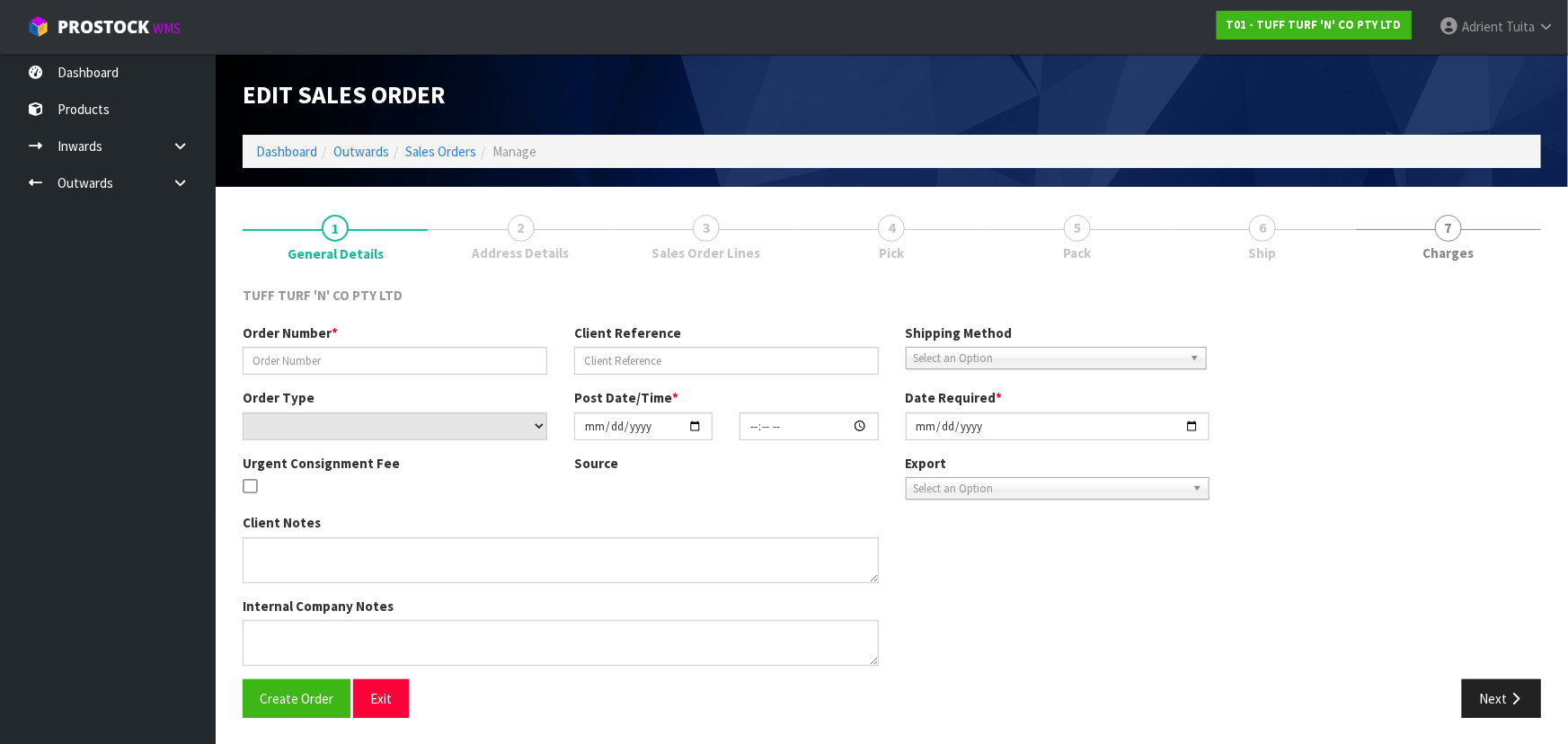
type input "26880DD"
type input "9491Y100199473"
select select "number:0"
type input "[DATE]"
type input "12:17:00.000"
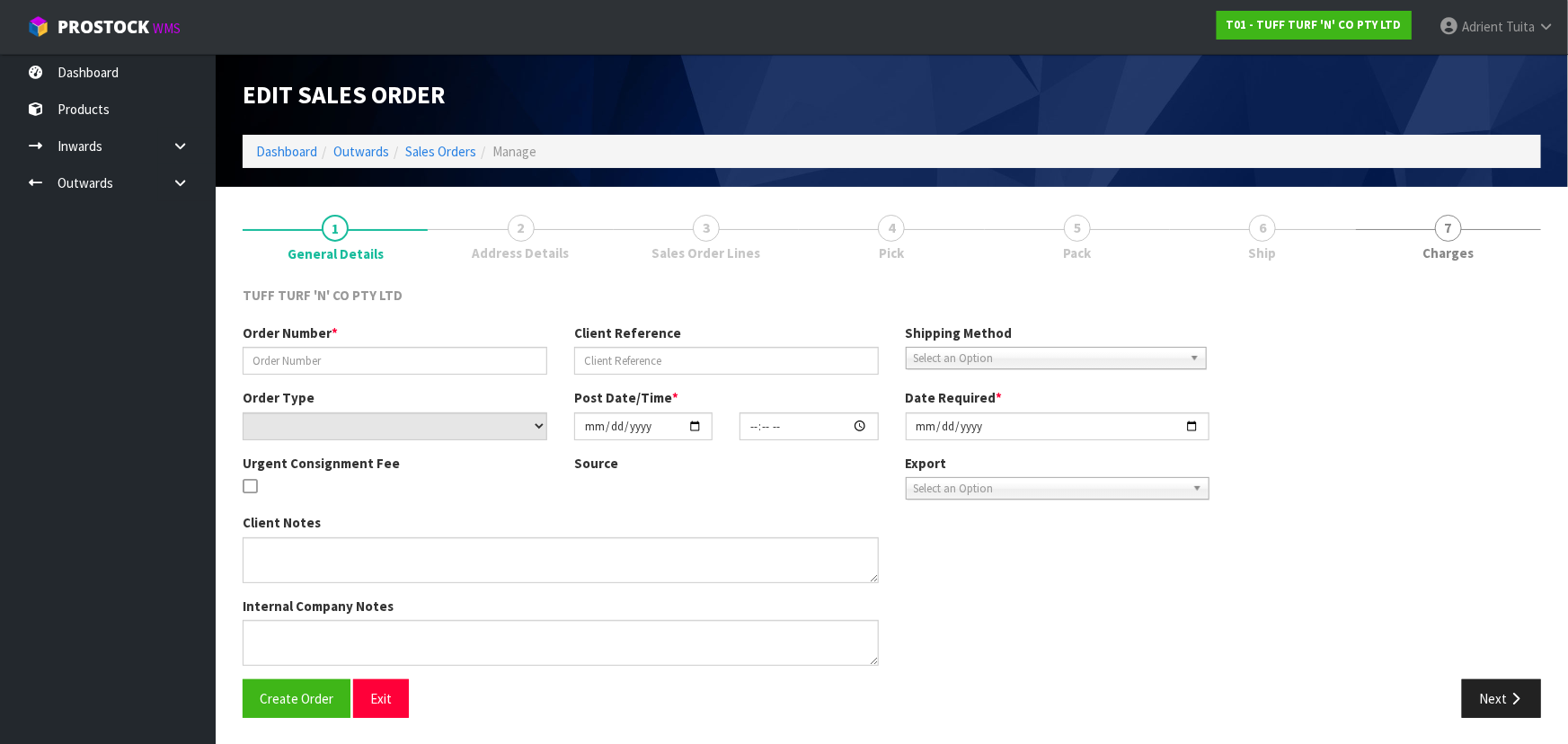
type input "[DATE]"
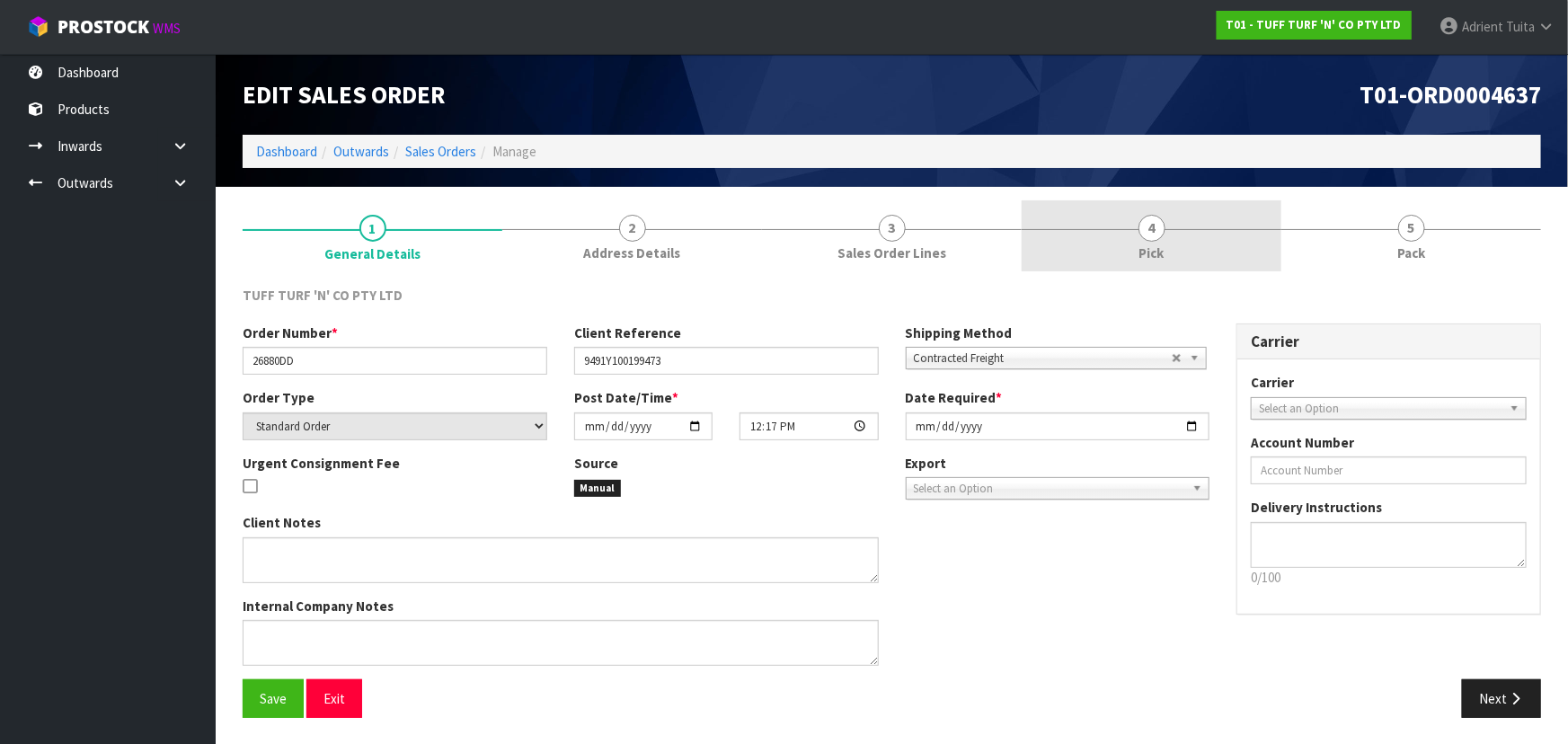
click at [1227, 215] on link "4 Pick" at bounding box center [1152, 236] width 260 height 71
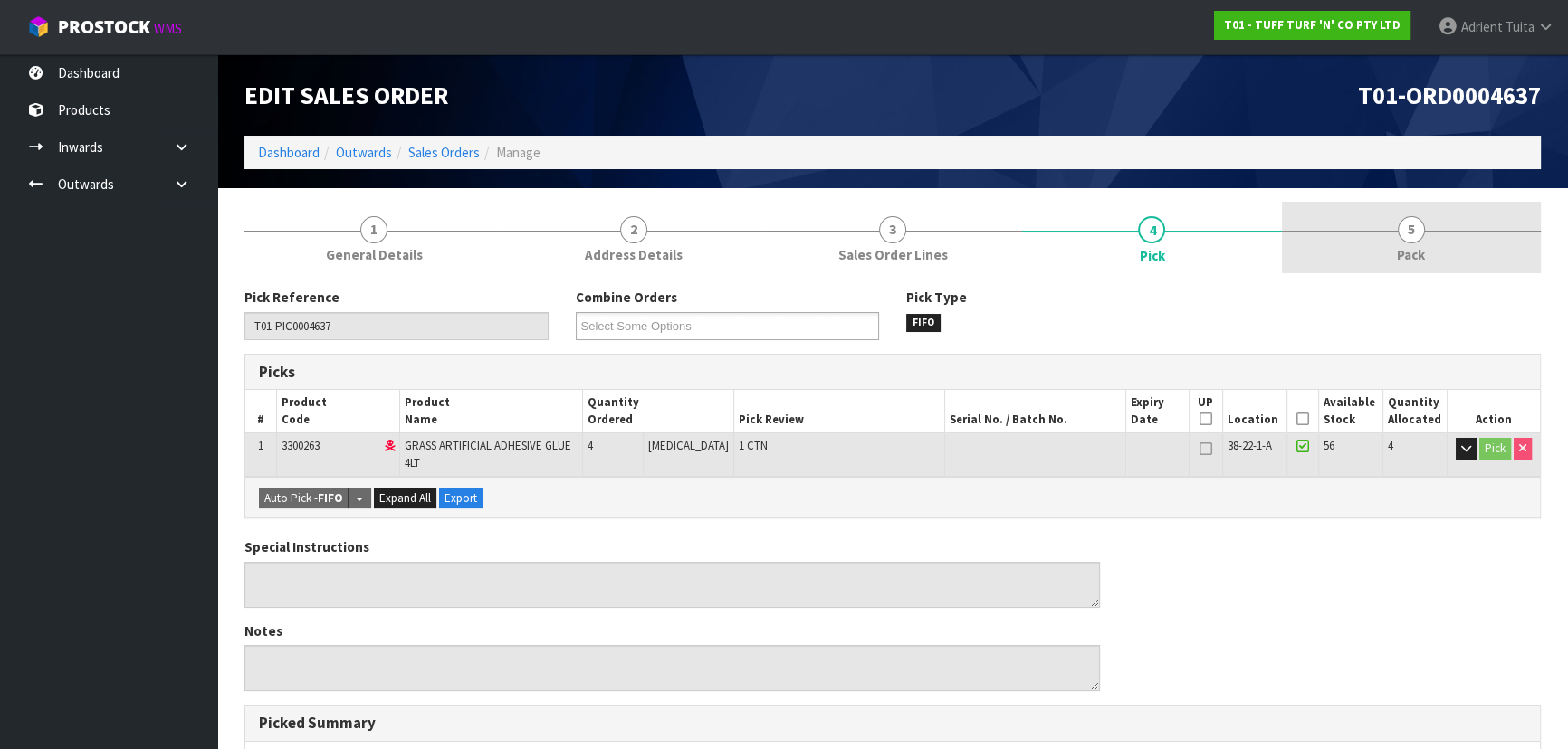
click at [1394, 248] on link "5 Pack" at bounding box center [1411, 237] width 259 height 72
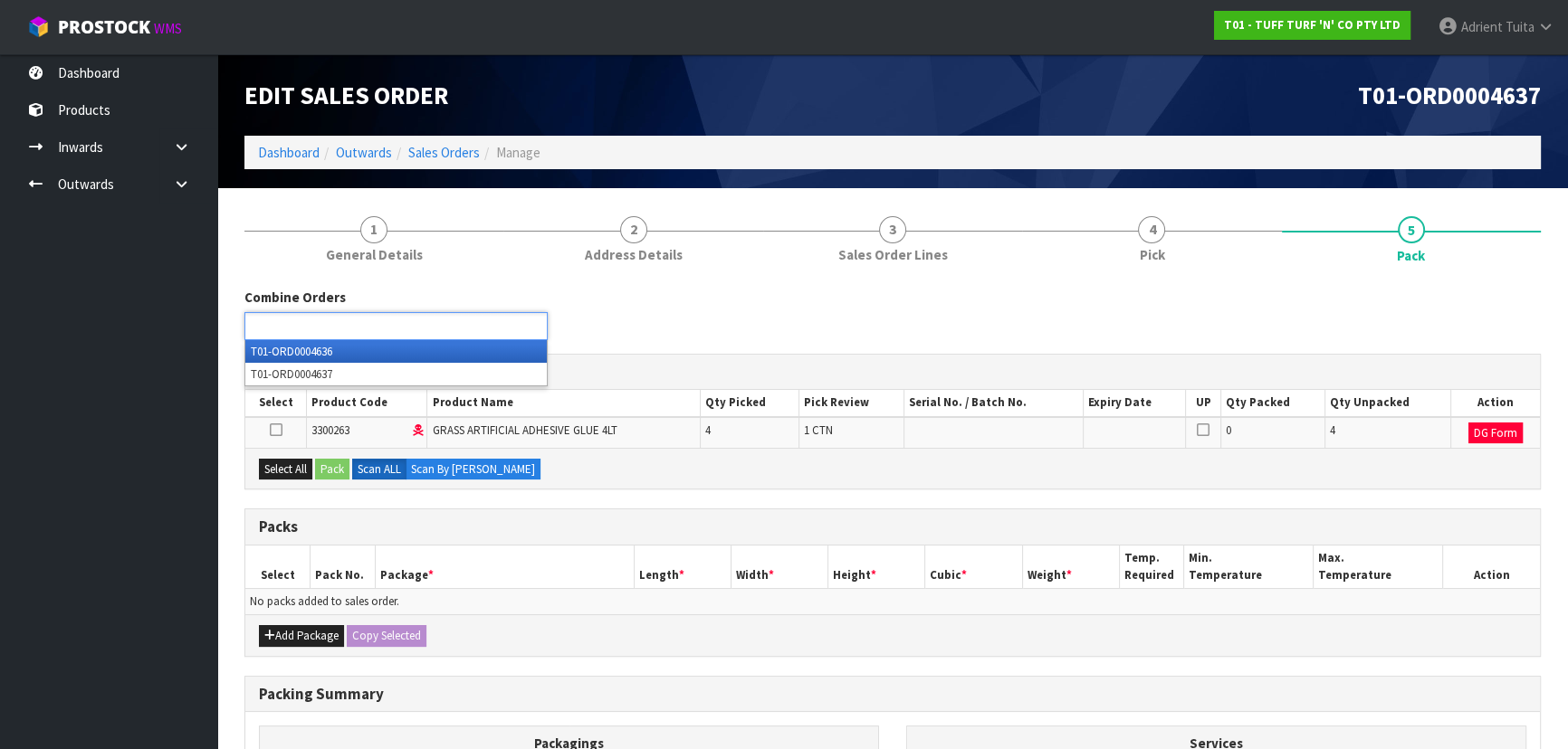
click at [363, 325] on input "text" at bounding box center [316, 326] width 133 height 22
type input "4636"
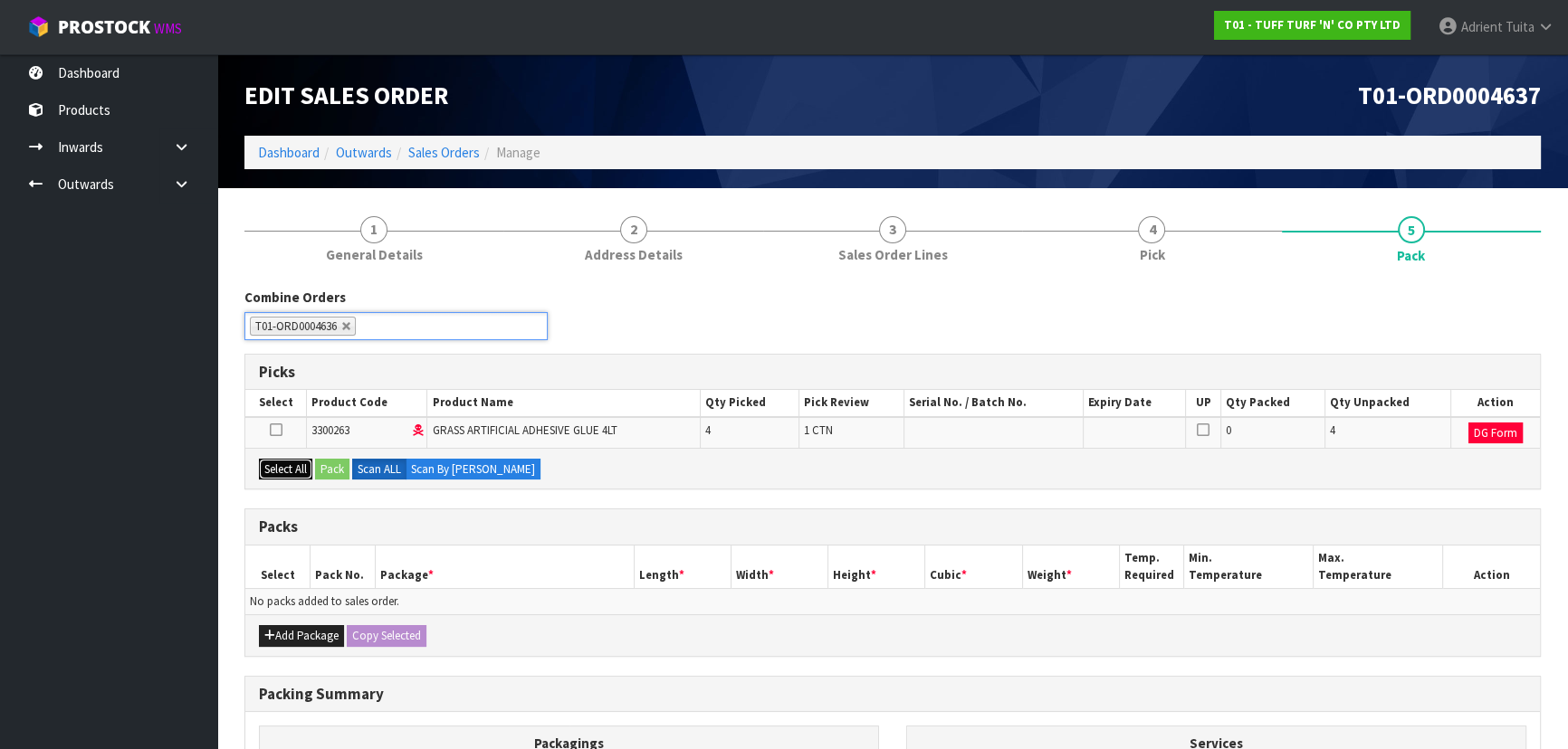
click at [306, 468] on button "Select All" at bounding box center [285, 469] width 53 height 21
click at [328, 468] on button "Pack" at bounding box center [332, 469] width 35 height 21
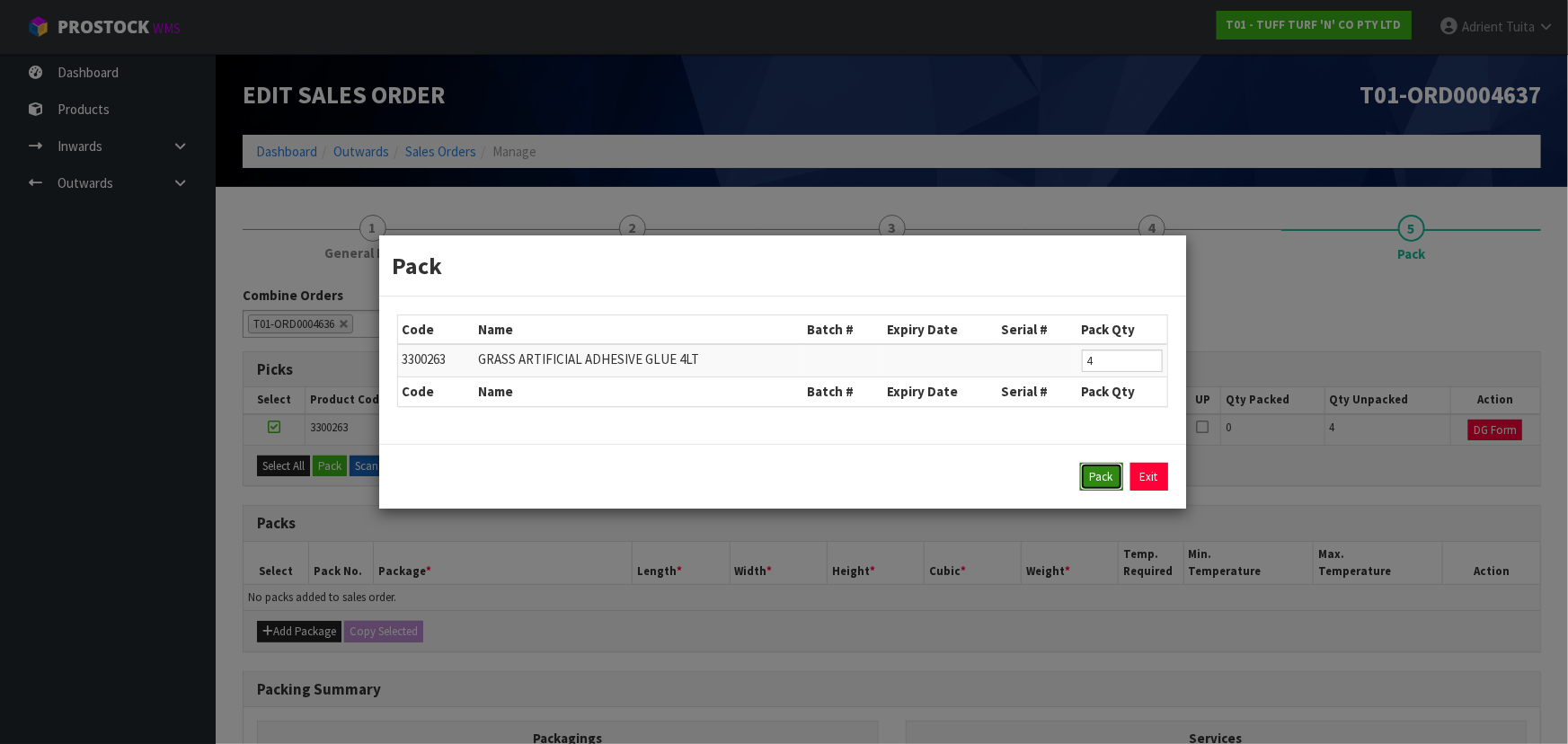
click at [1091, 468] on button "Pack" at bounding box center [1102, 477] width 44 height 29
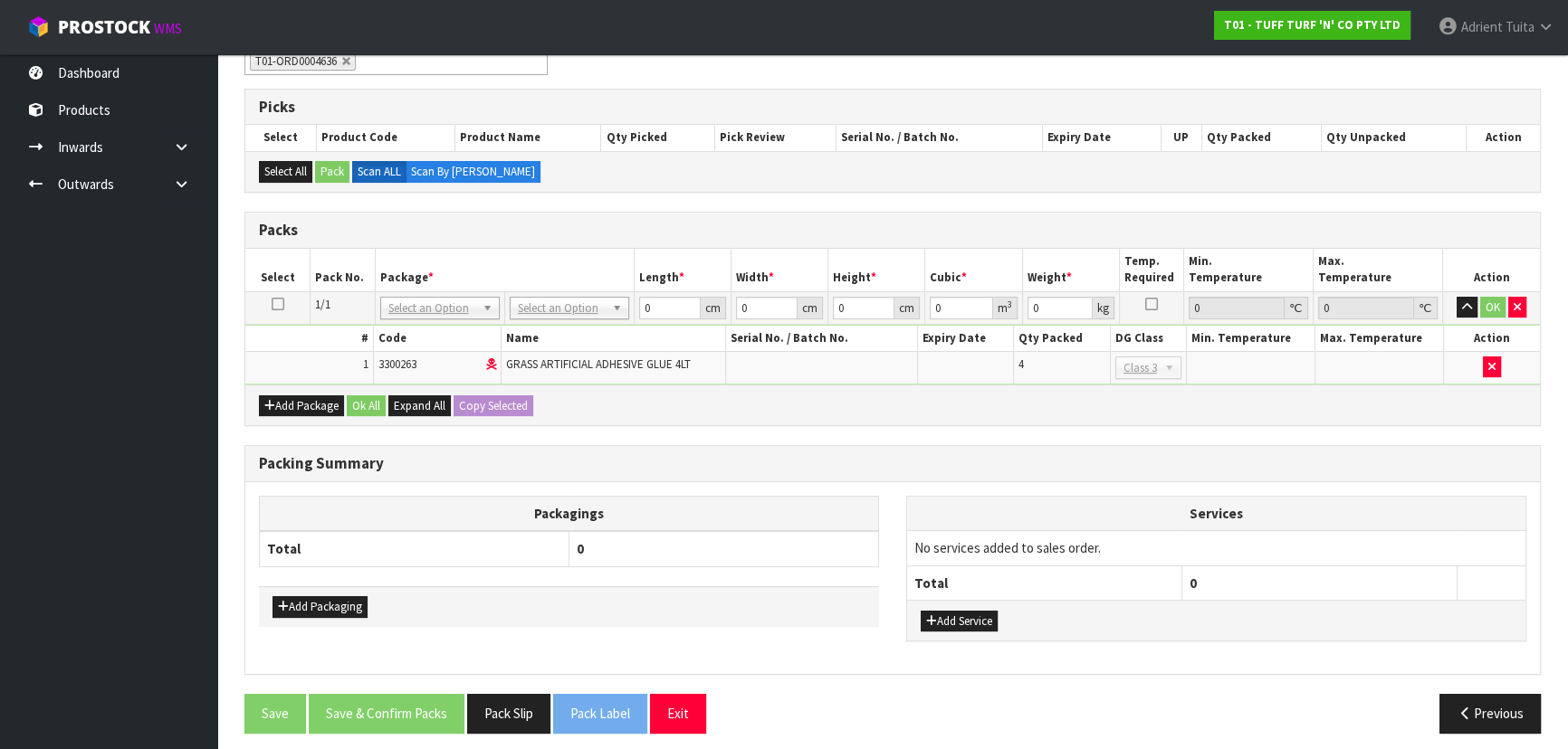
scroll to position [272, 0]
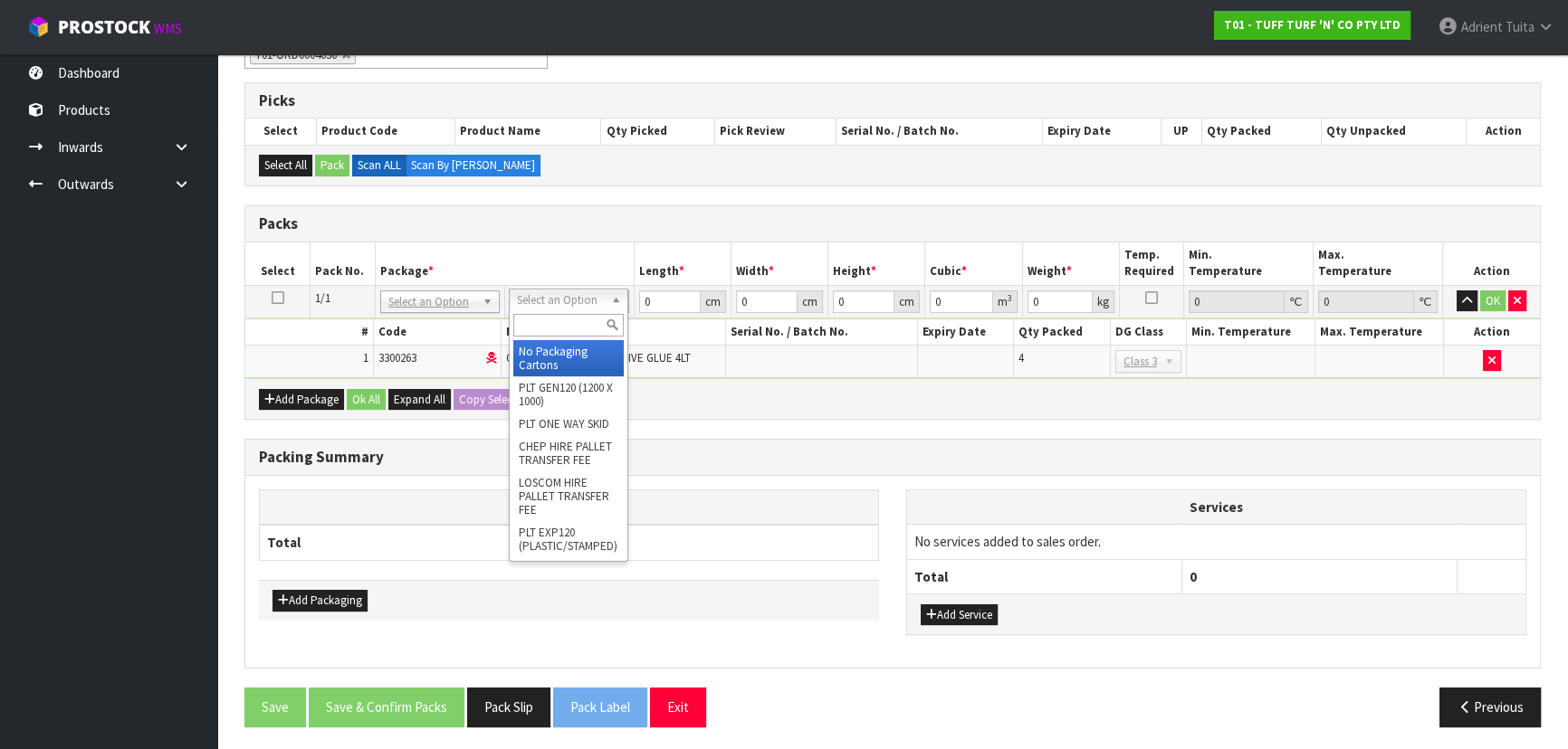
drag, startPoint x: 552, startPoint y: 333, endPoint x: 552, endPoint y: 346, distance: 13.0
click at [552, 335] on div at bounding box center [569, 325] width 118 height 30
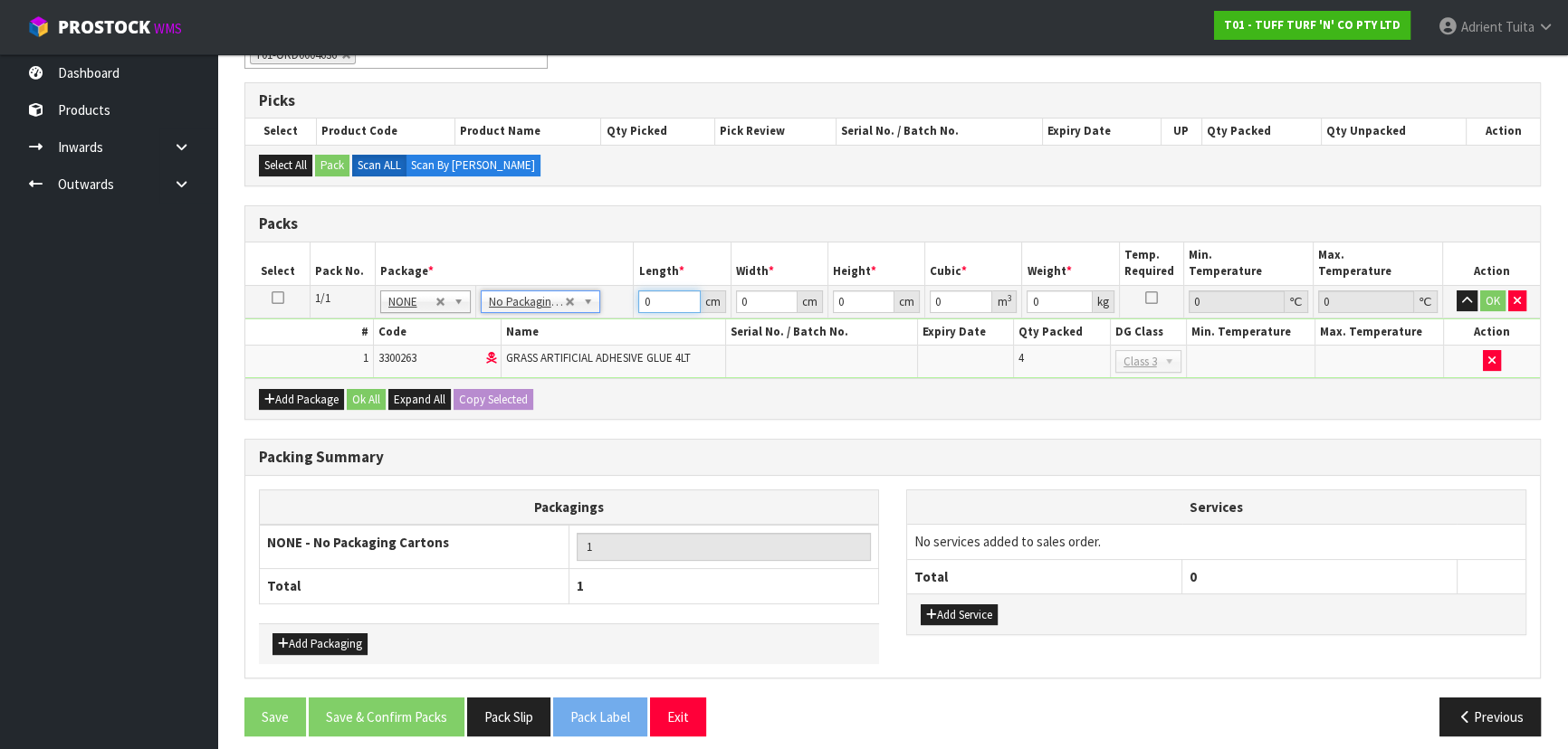
click at [668, 301] on input "0" at bounding box center [669, 302] width 62 height 22
type input "186"
type input "115"
type input "1"
type input "0.02139"
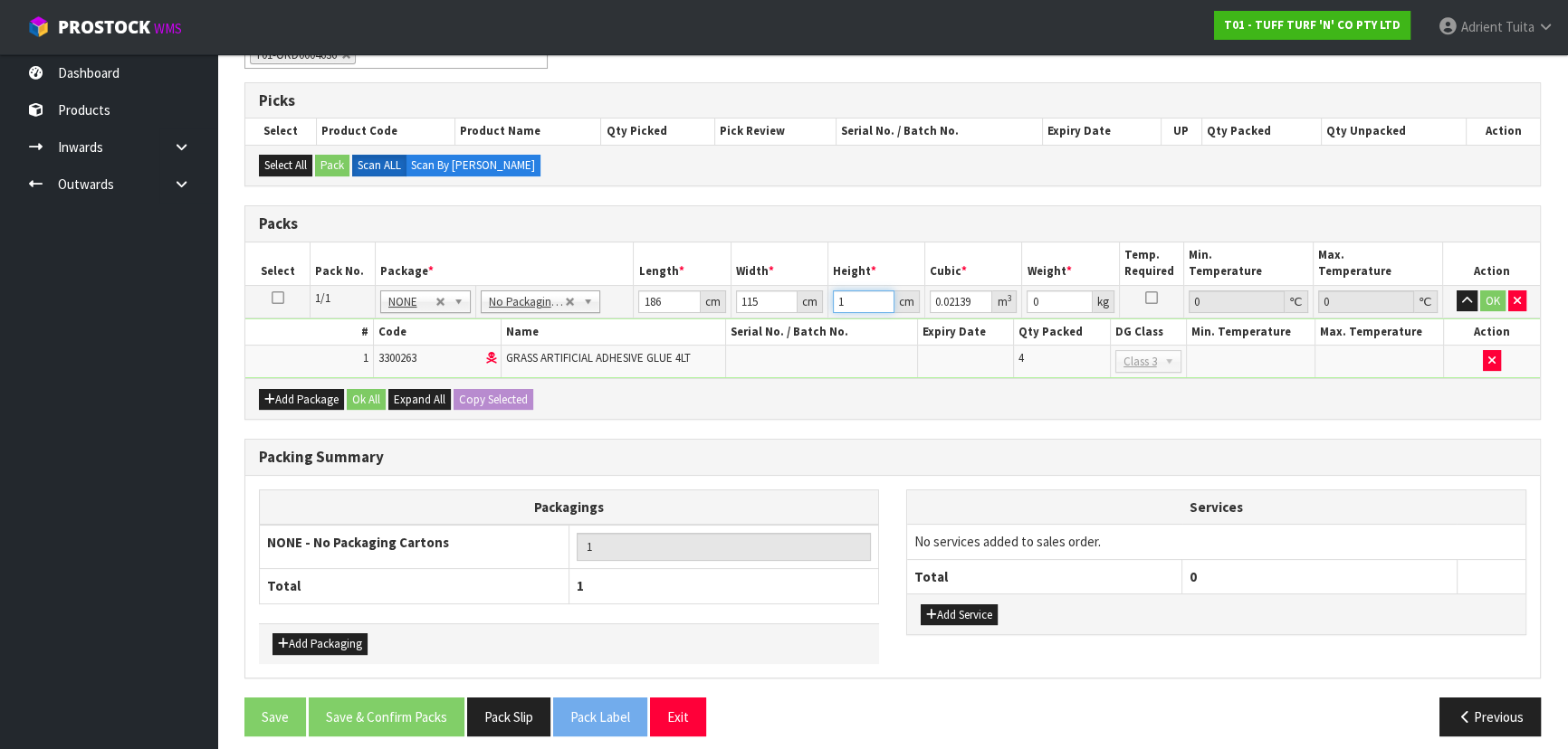
type input "17"
type input "0.36363"
type input "176"
type input "3.76464"
type input "176"
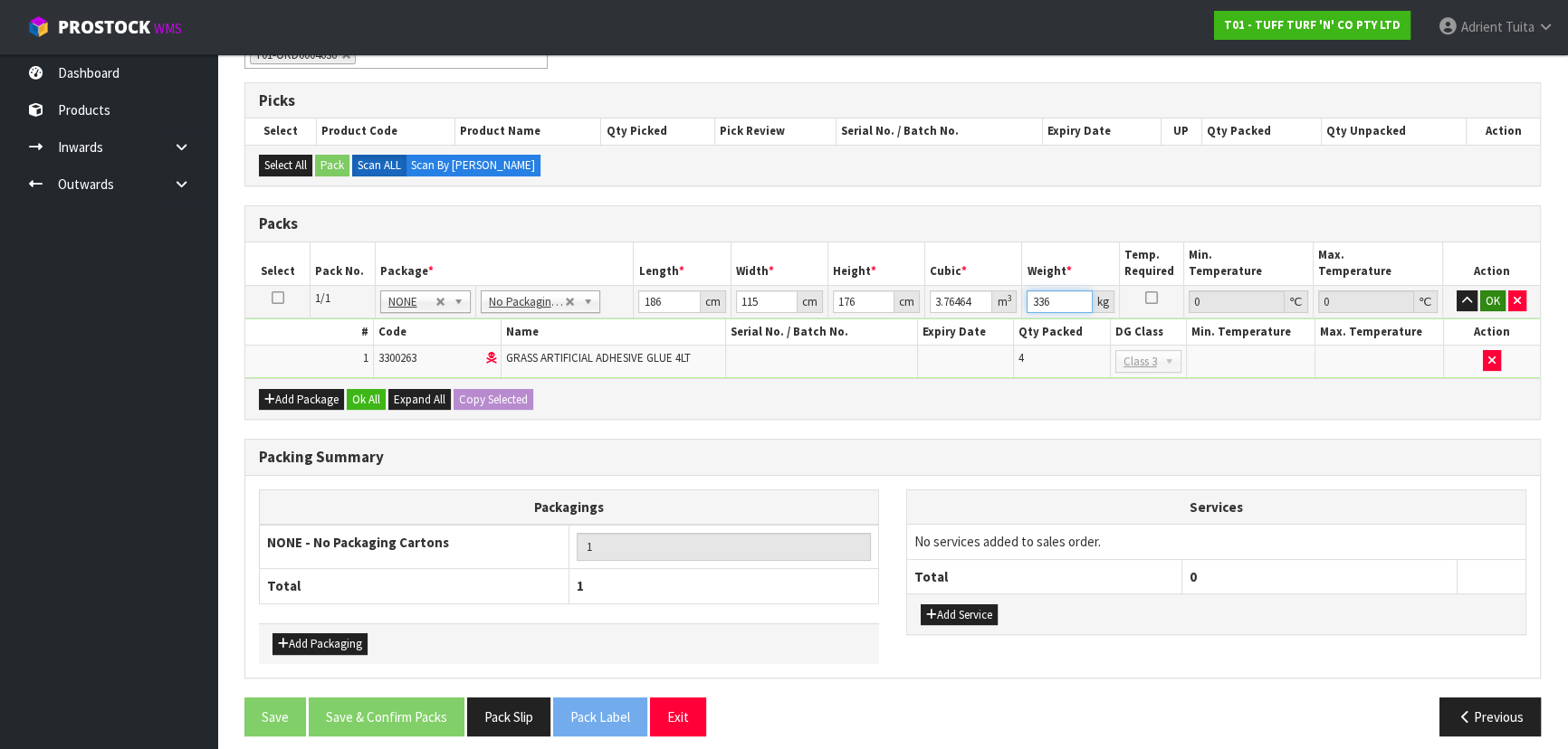
type input "336"
click at [1484, 299] on button "OK" at bounding box center [1492, 301] width 25 height 21
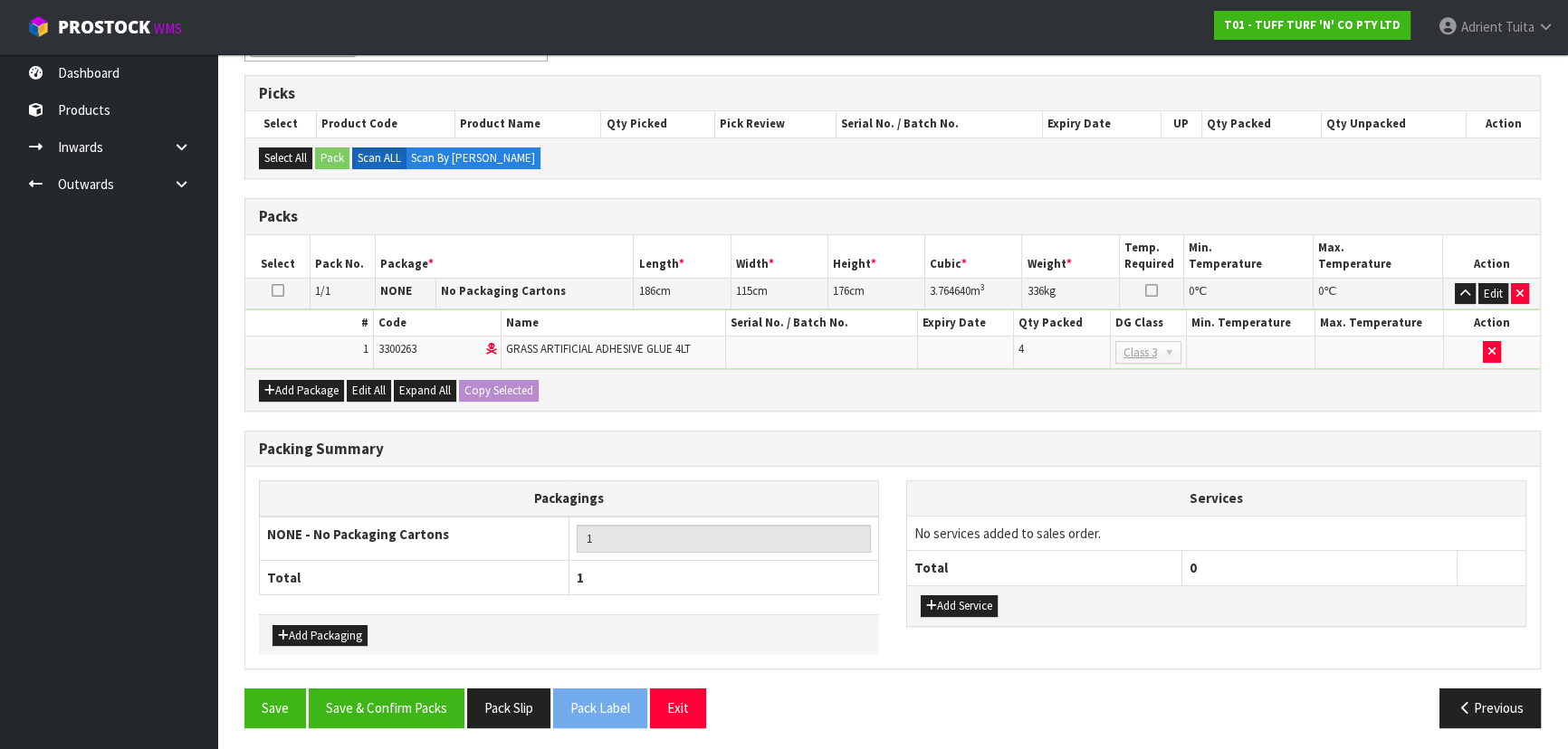
scroll to position [280, 0]
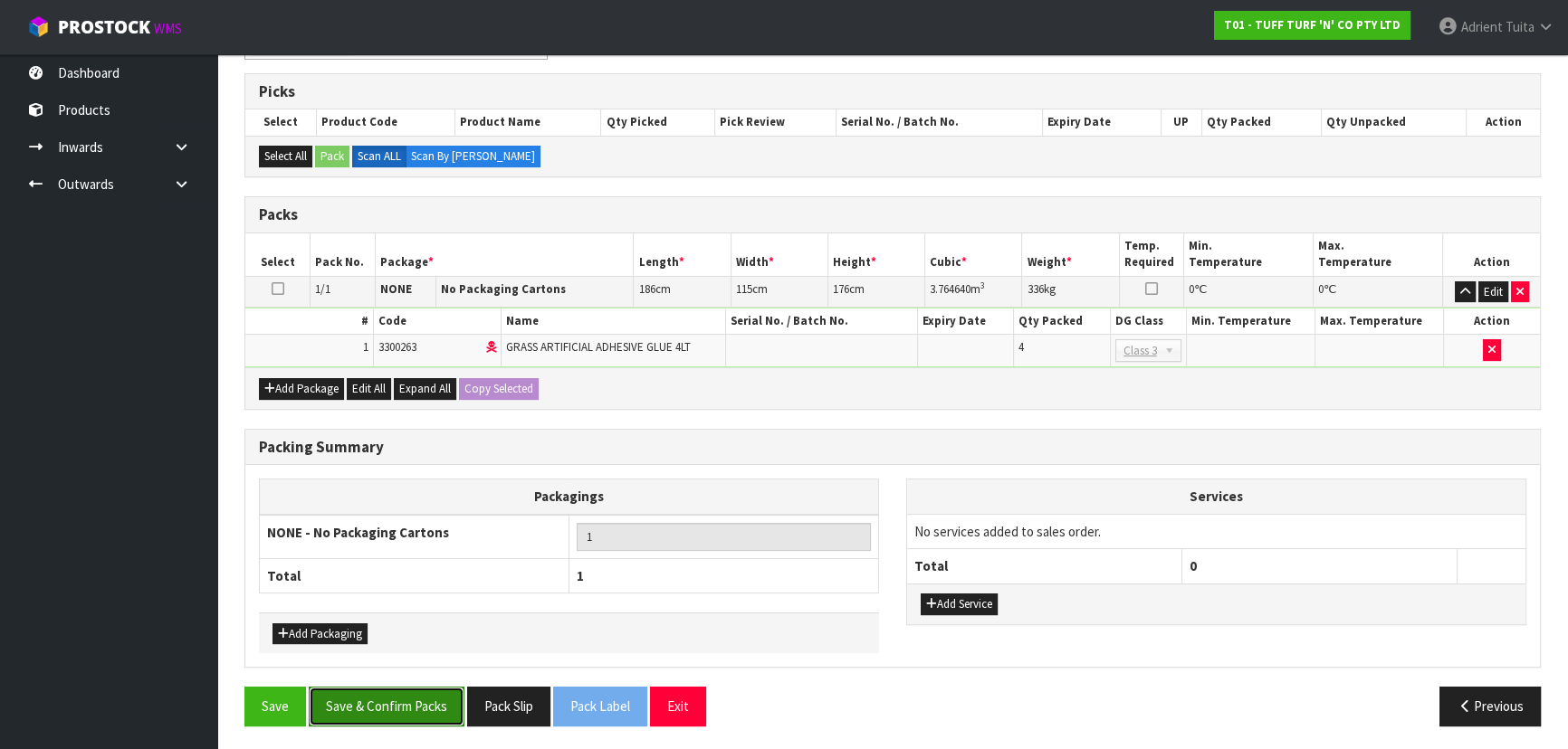
click at [392, 697] on button "Save & Confirm Packs" at bounding box center [386, 706] width 156 height 39
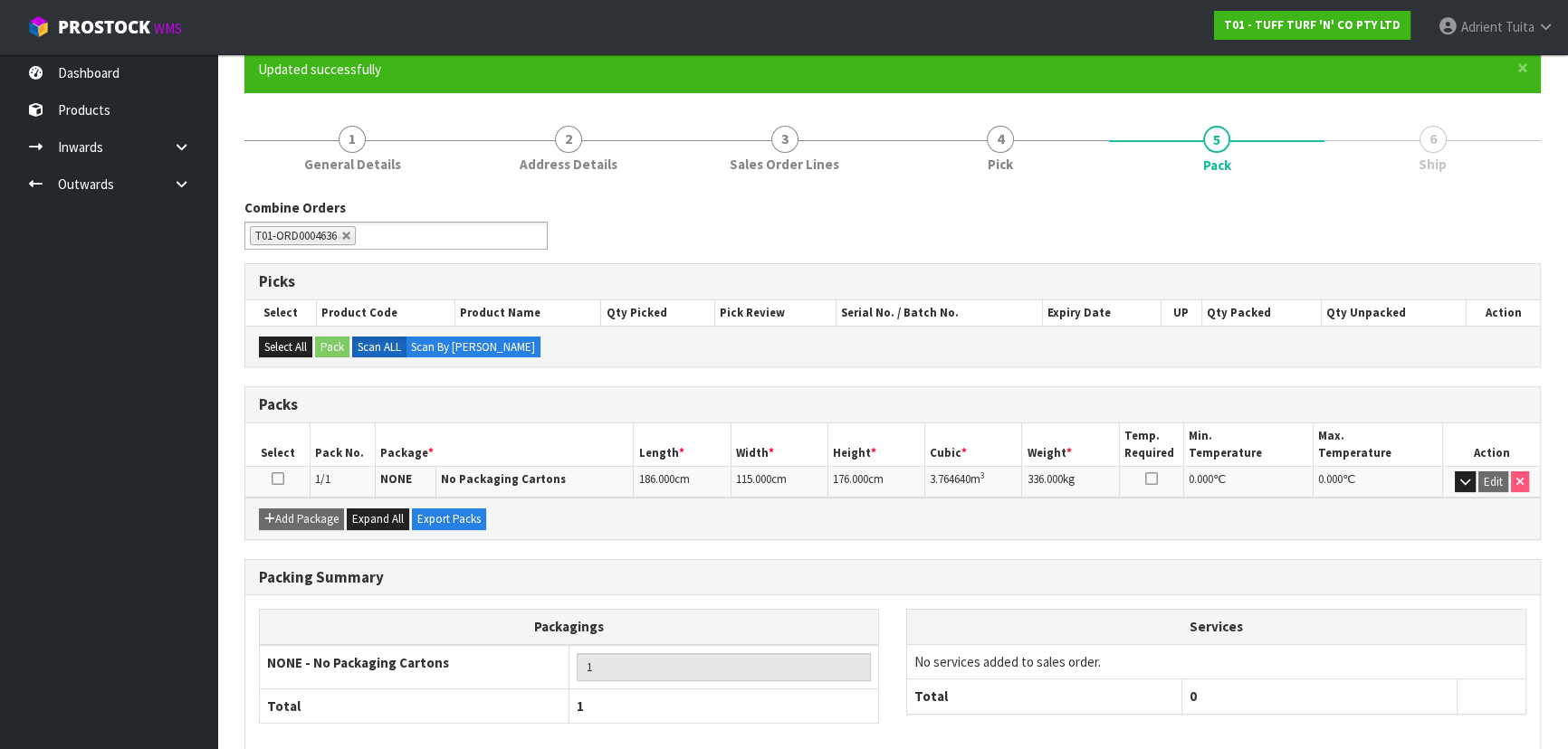
scroll to position [246, 0]
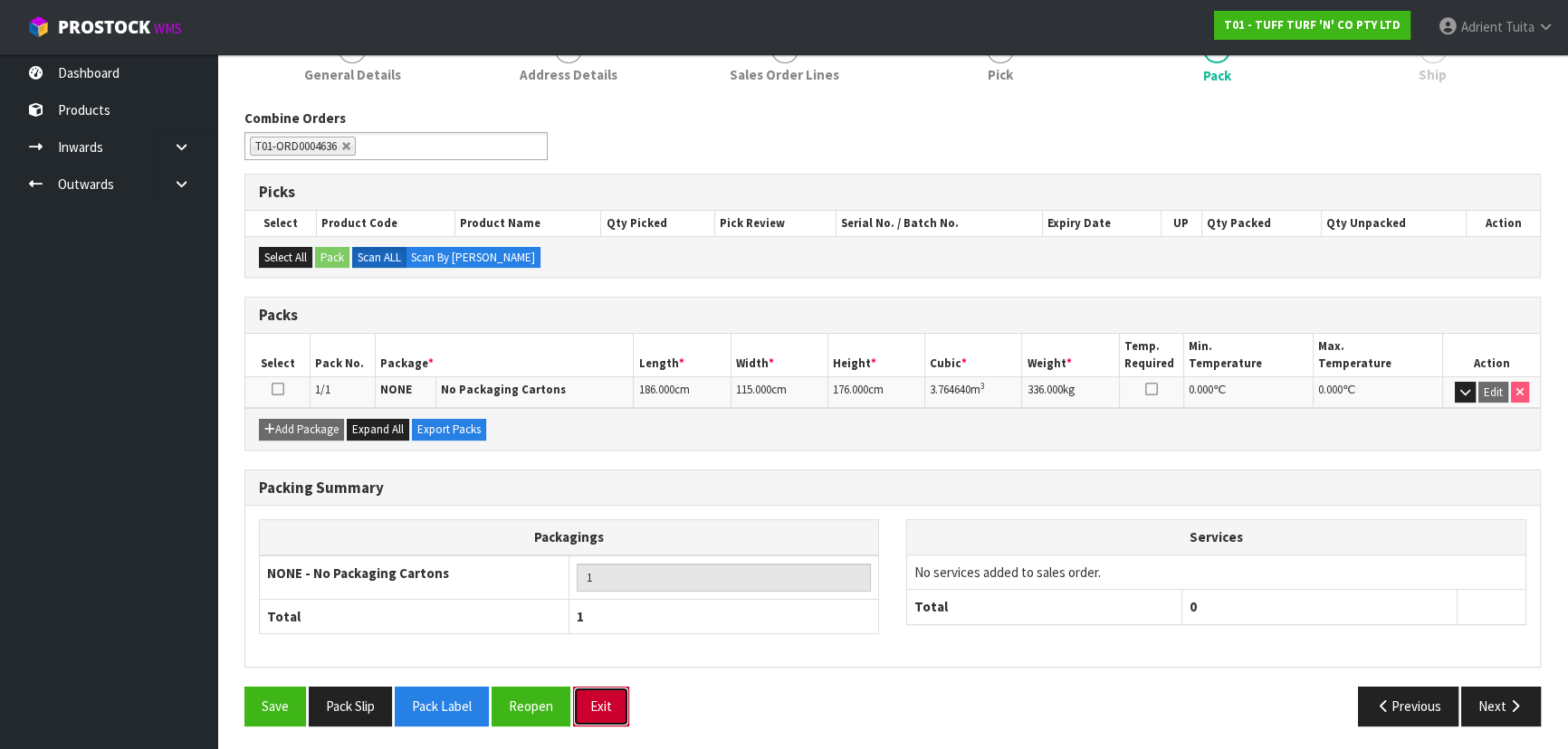
click at [606, 705] on button "Exit" at bounding box center [601, 706] width 56 height 39
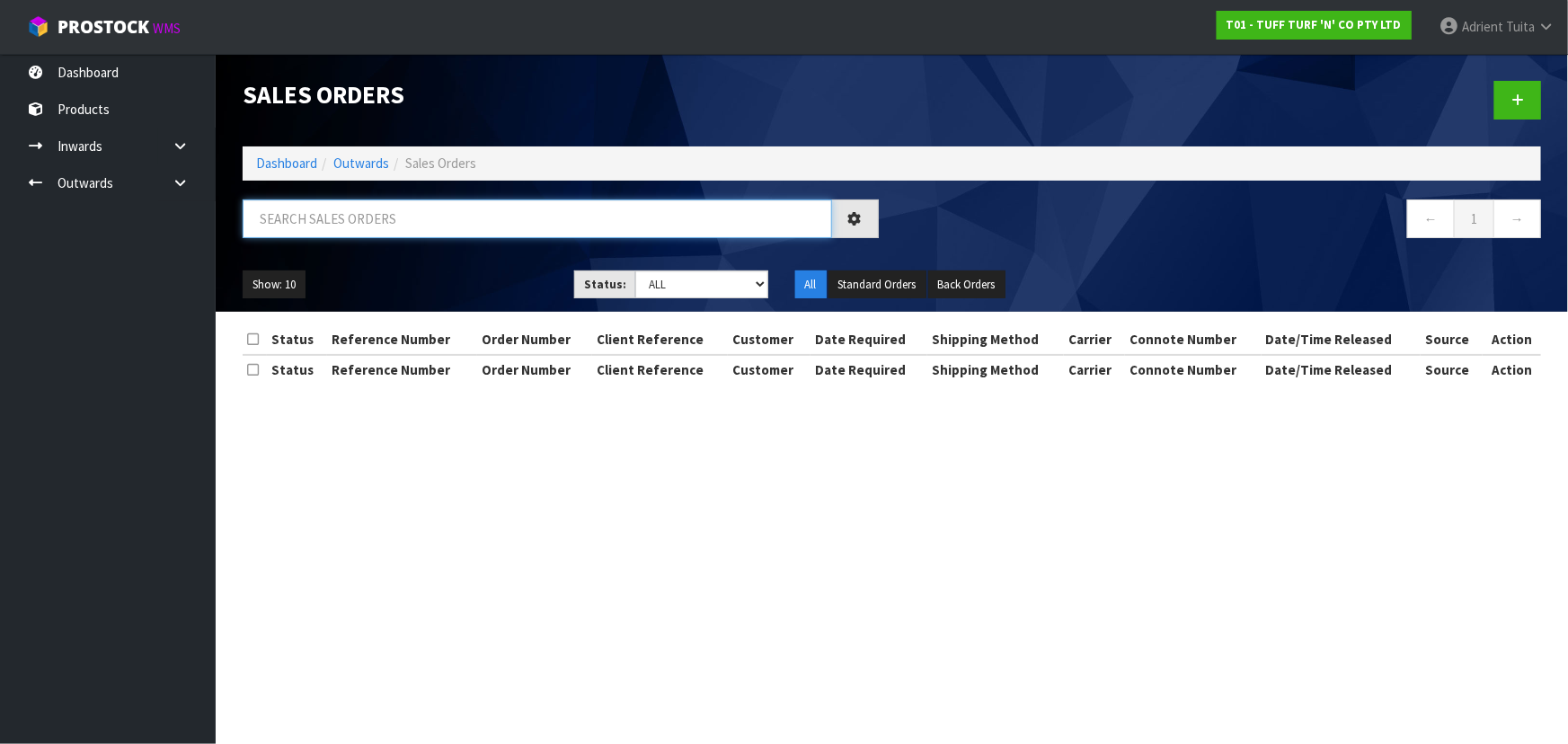
click at [439, 236] on input "text" at bounding box center [538, 219] width 590 height 39
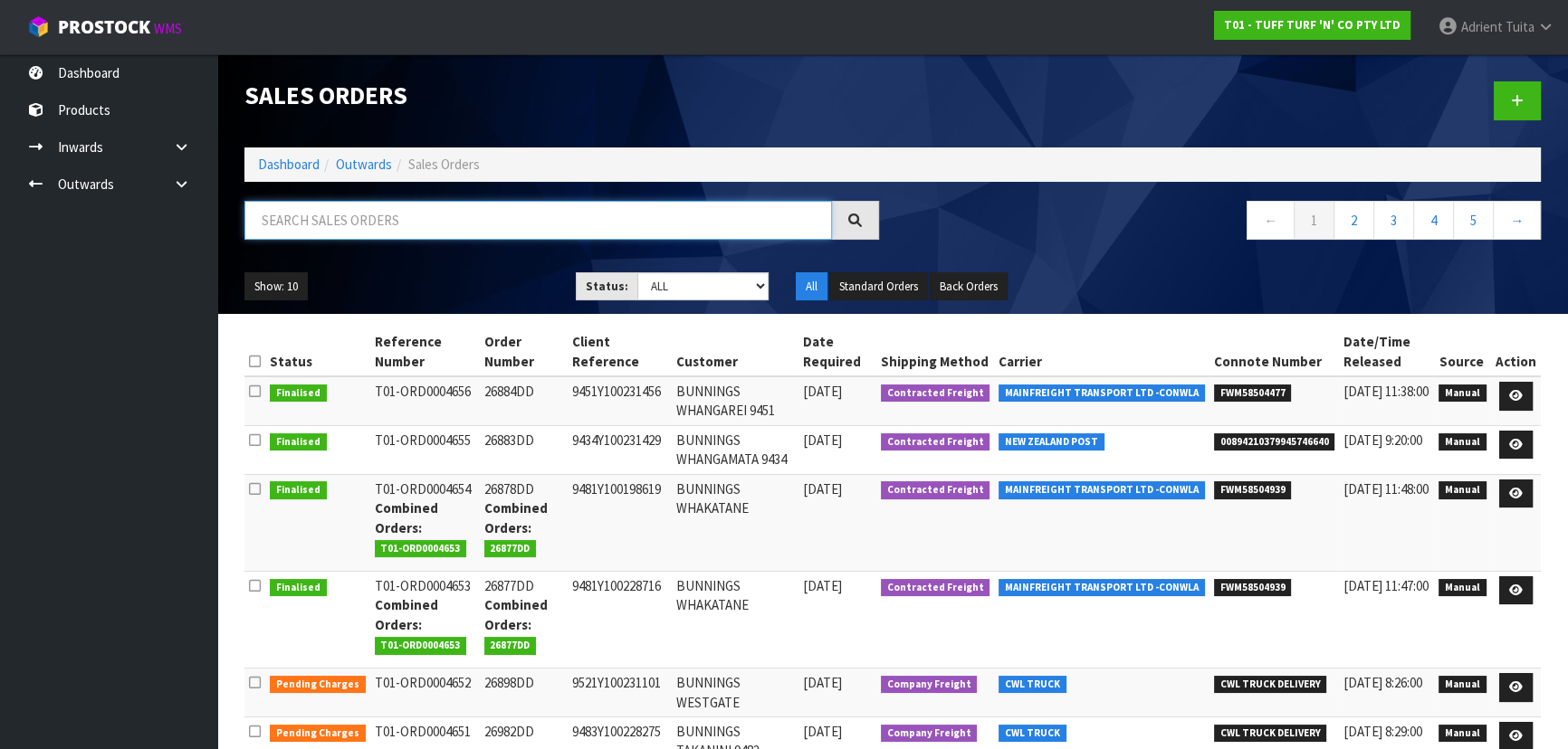
click at [444, 231] on input "text" at bounding box center [538, 220] width 588 height 39
type input "4636"
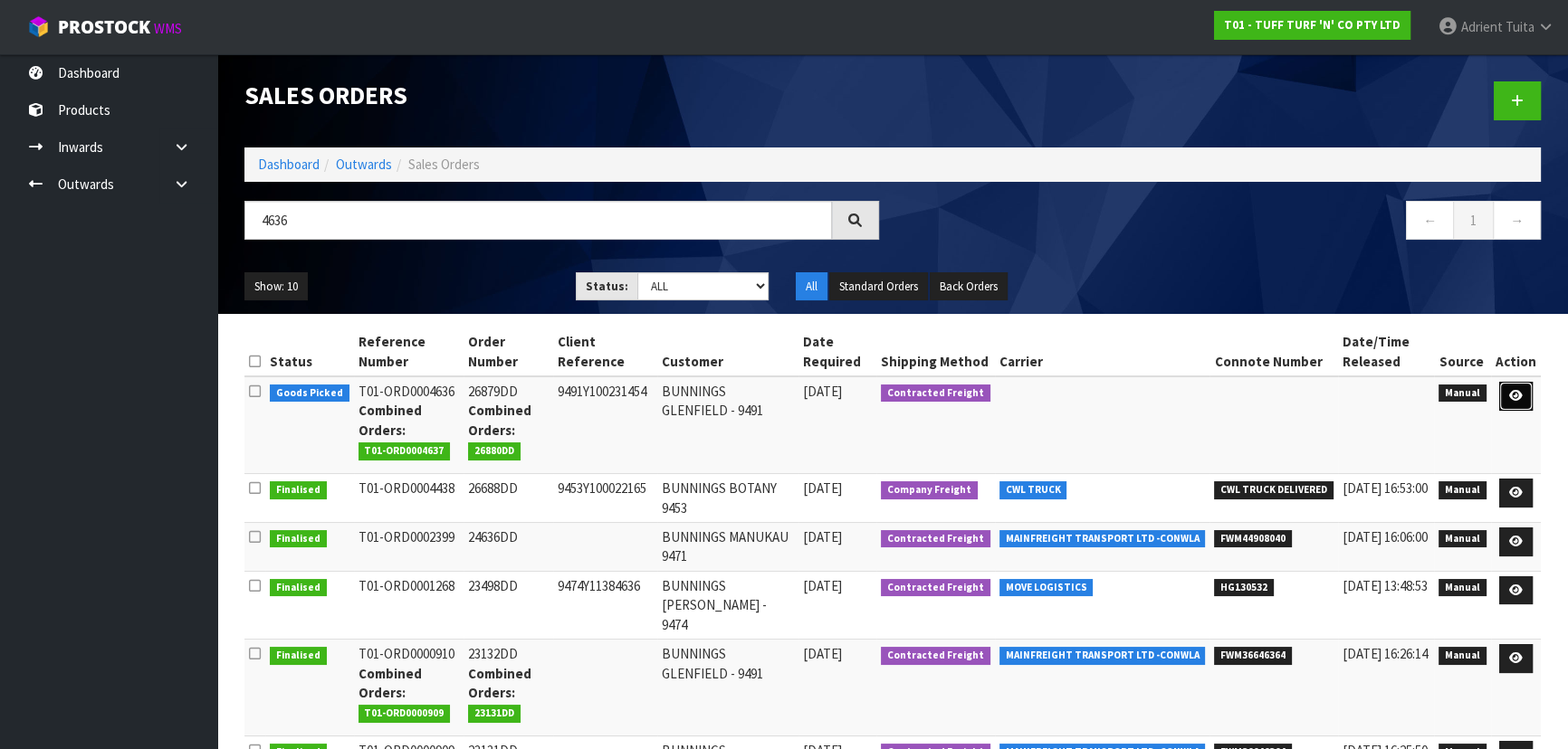
click at [1512, 394] on icon at bounding box center [1516, 396] width 14 height 12
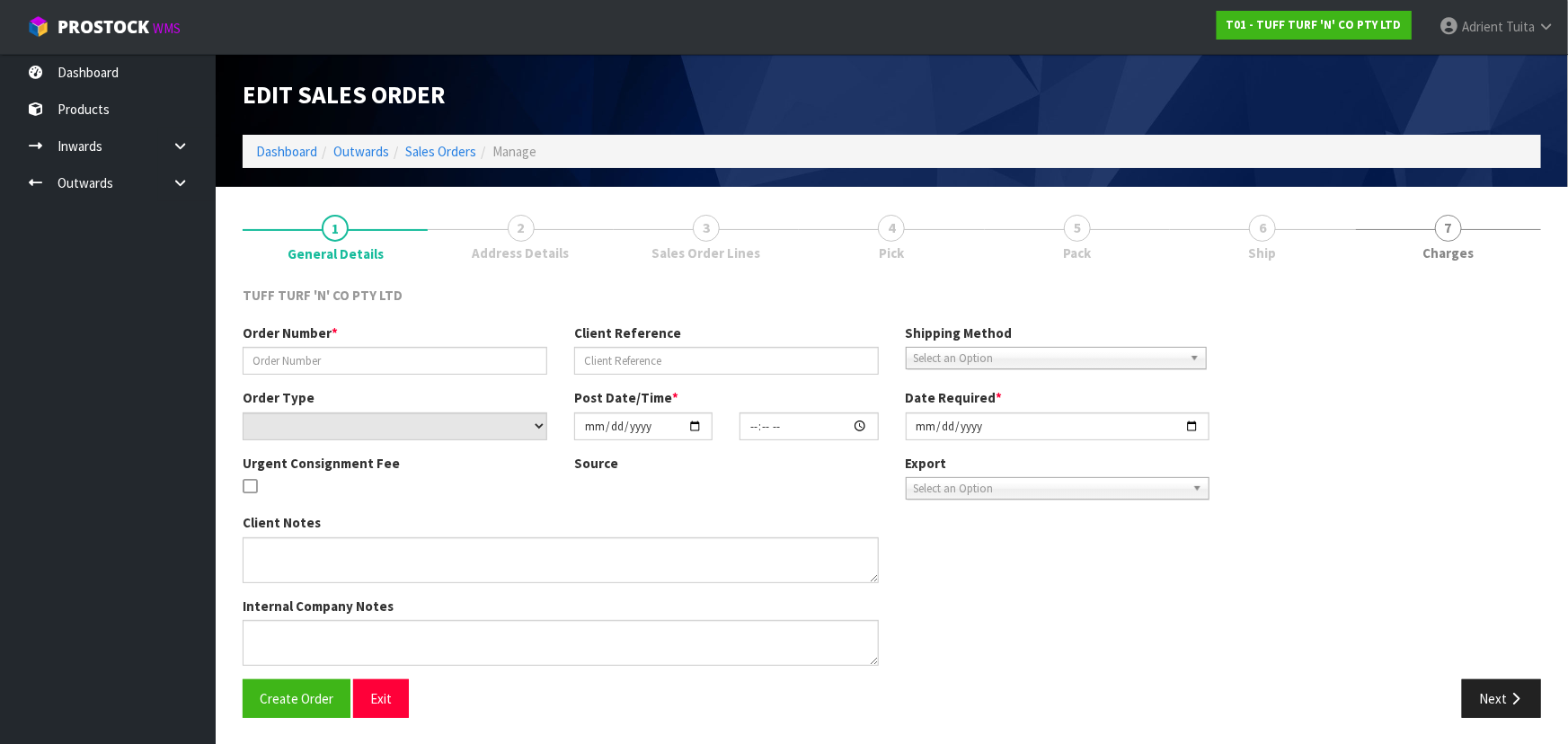
type input "26879DD"
type input "9491Y100231454"
select select "number:0"
type input "[DATE]"
type input "12:10:00.000"
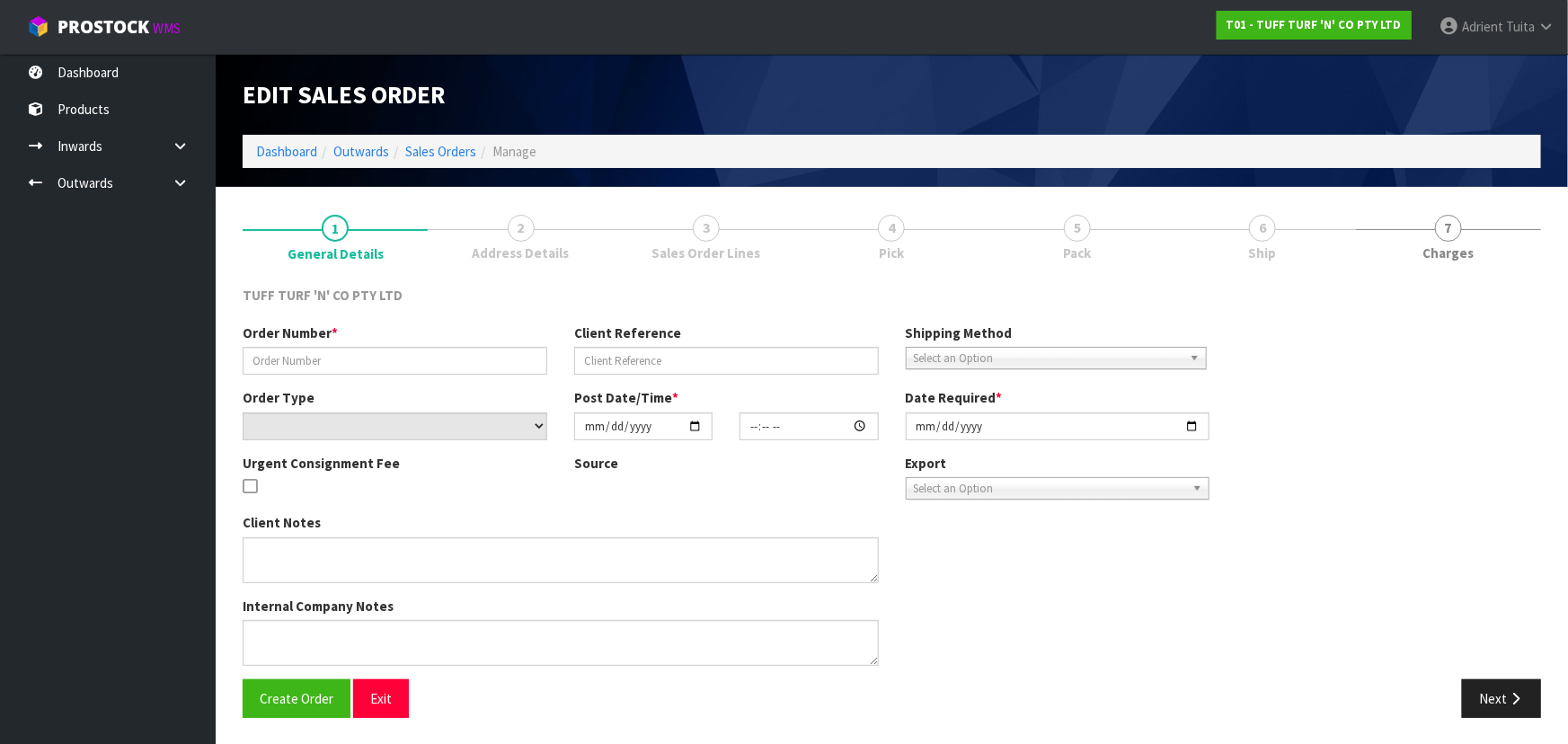
type input "[DATE]"
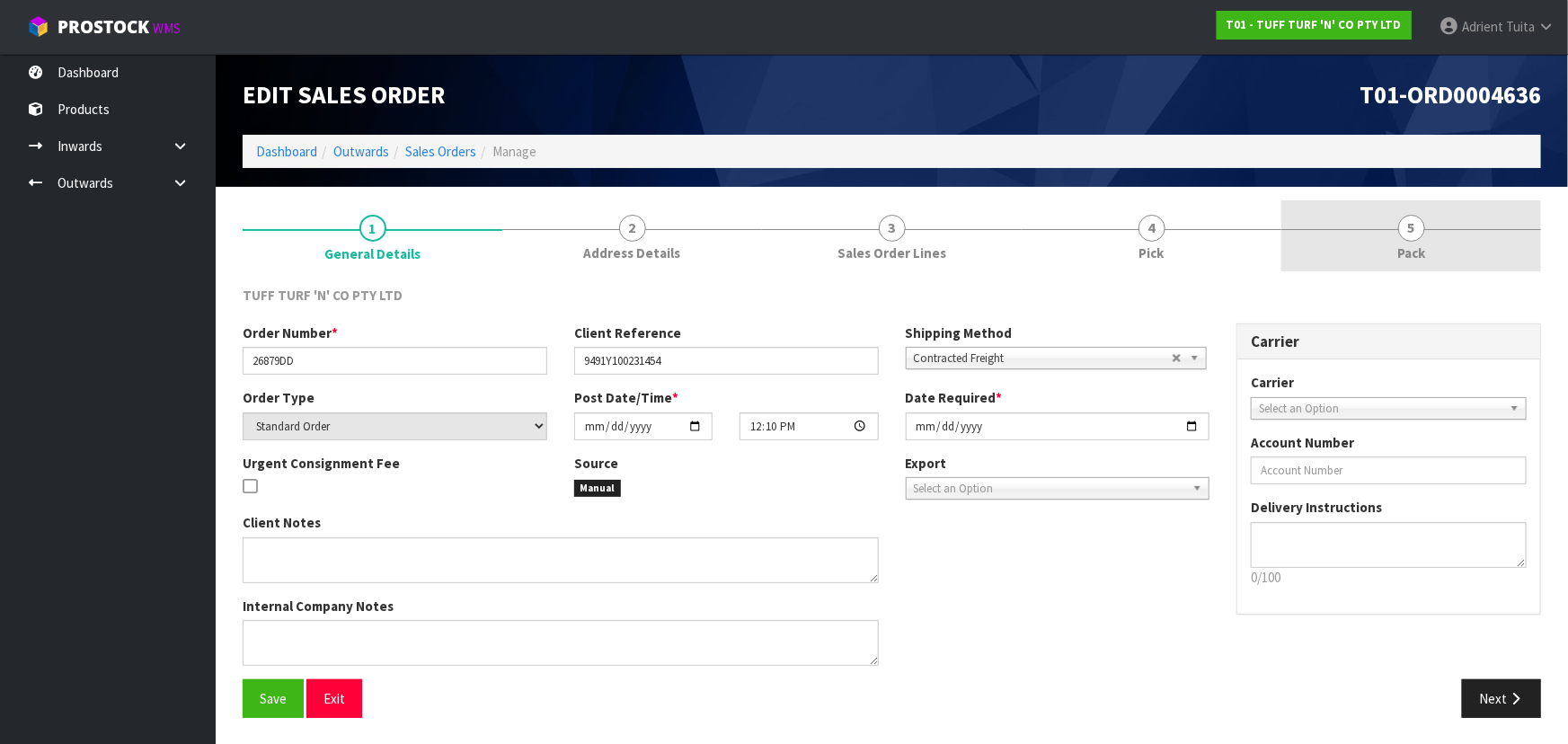
click at [1418, 255] on span "Pack" at bounding box center [1411, 253] width 28 height 19
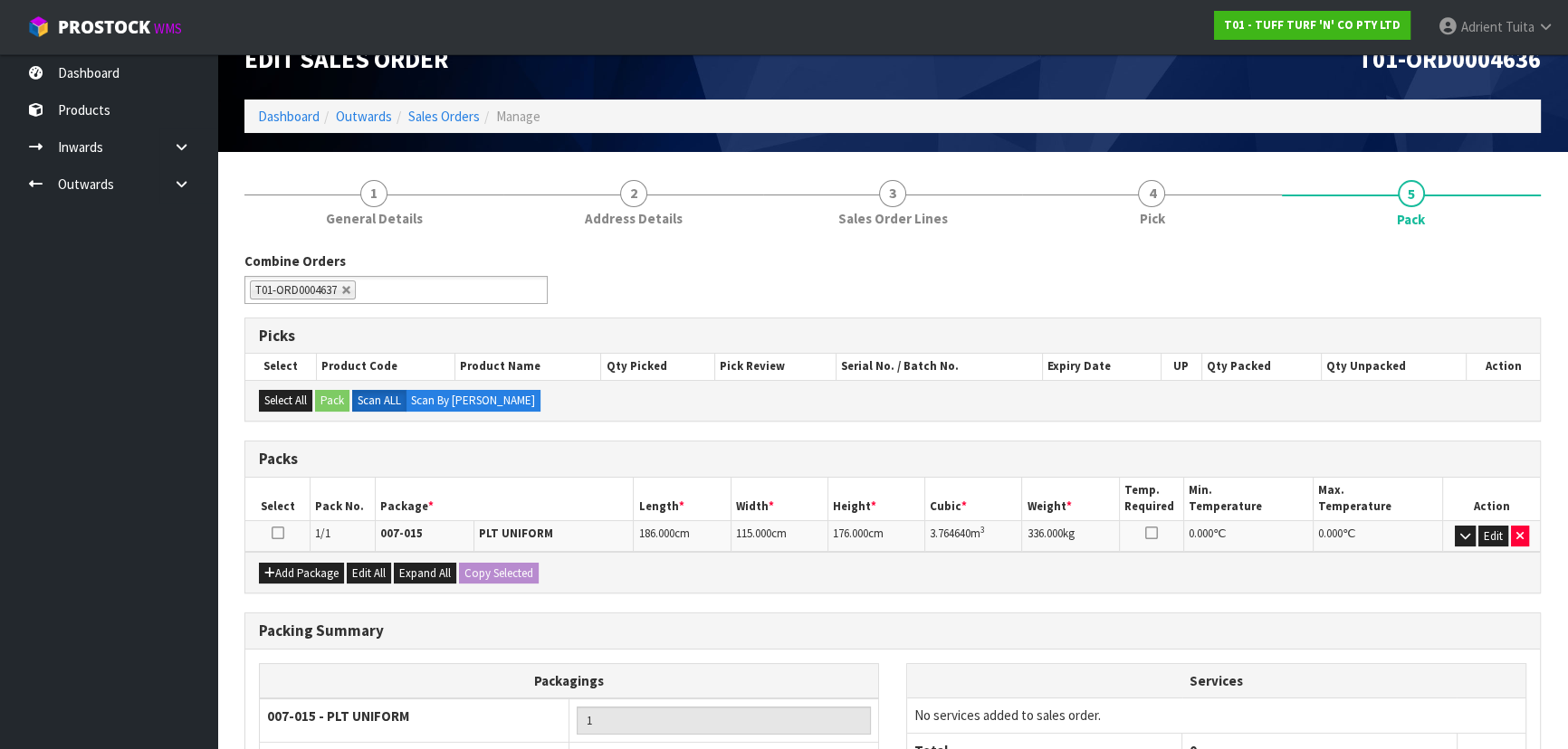
scroll to position [219, 0]
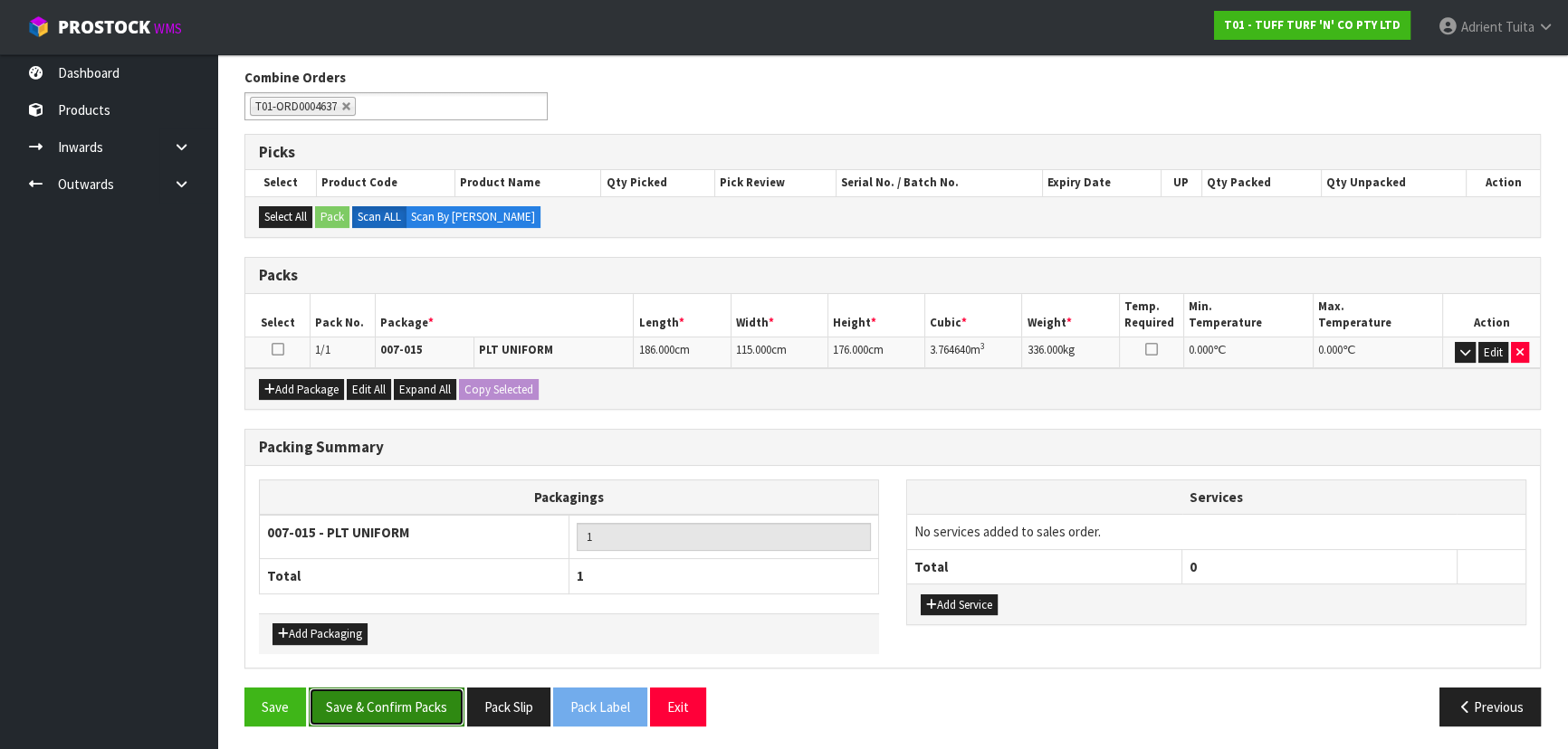
click at [413, 703] on button "Save & Confirm Packs" at bounding box center [386, 707] width 156 height 39
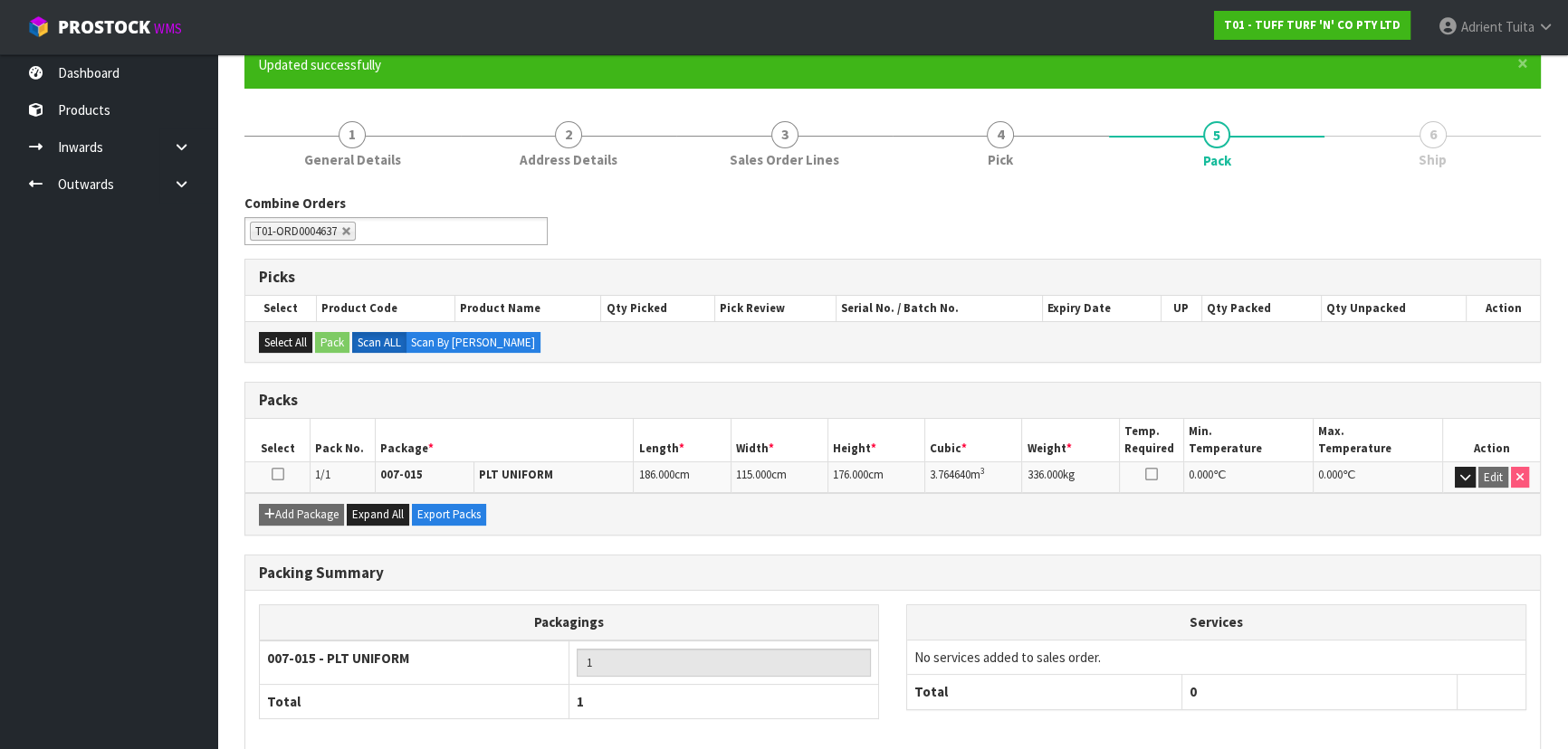
scroll to position [0, 0]
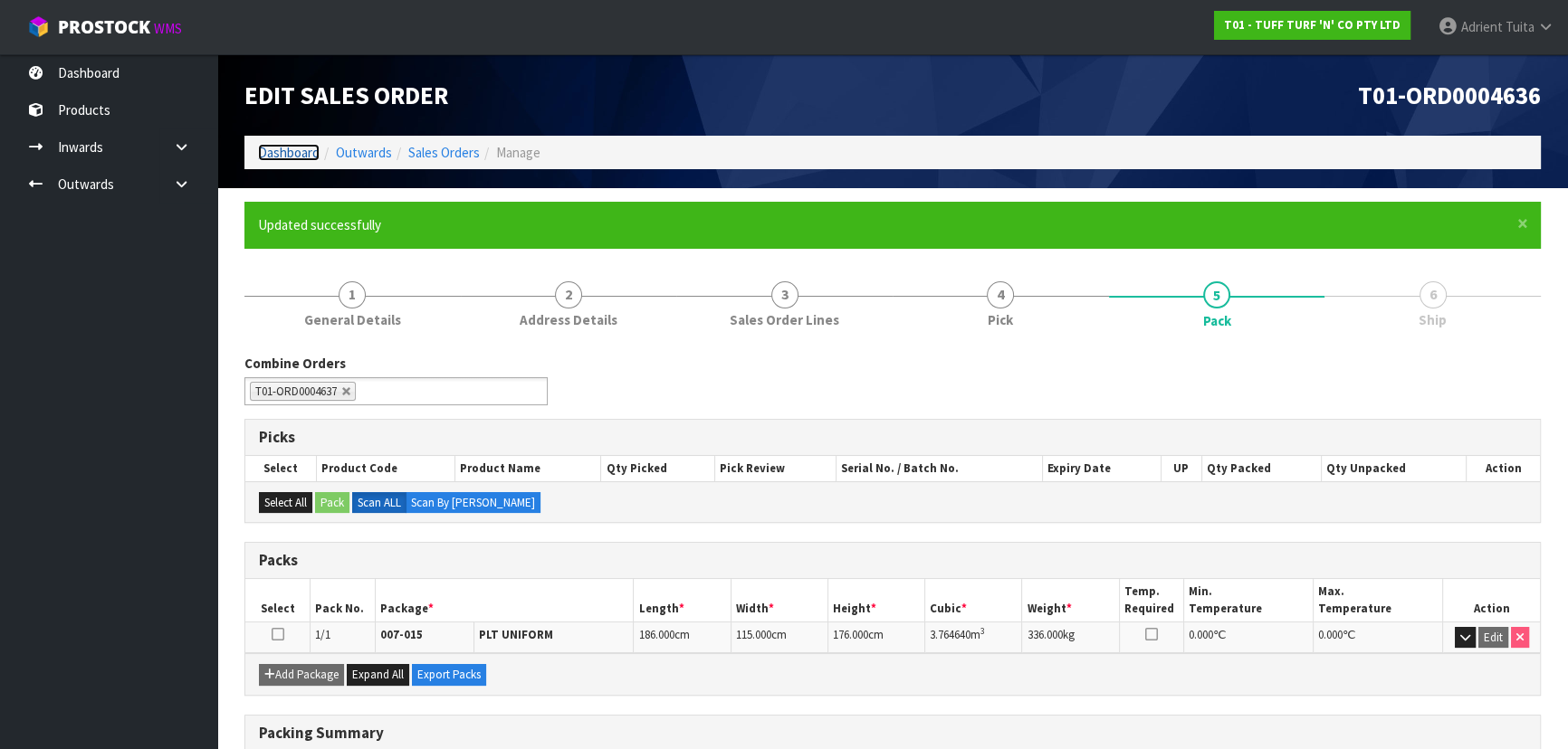
click at [283, 154] on link "Dashboard" at bounding box center [289, 152] width 62 height 17
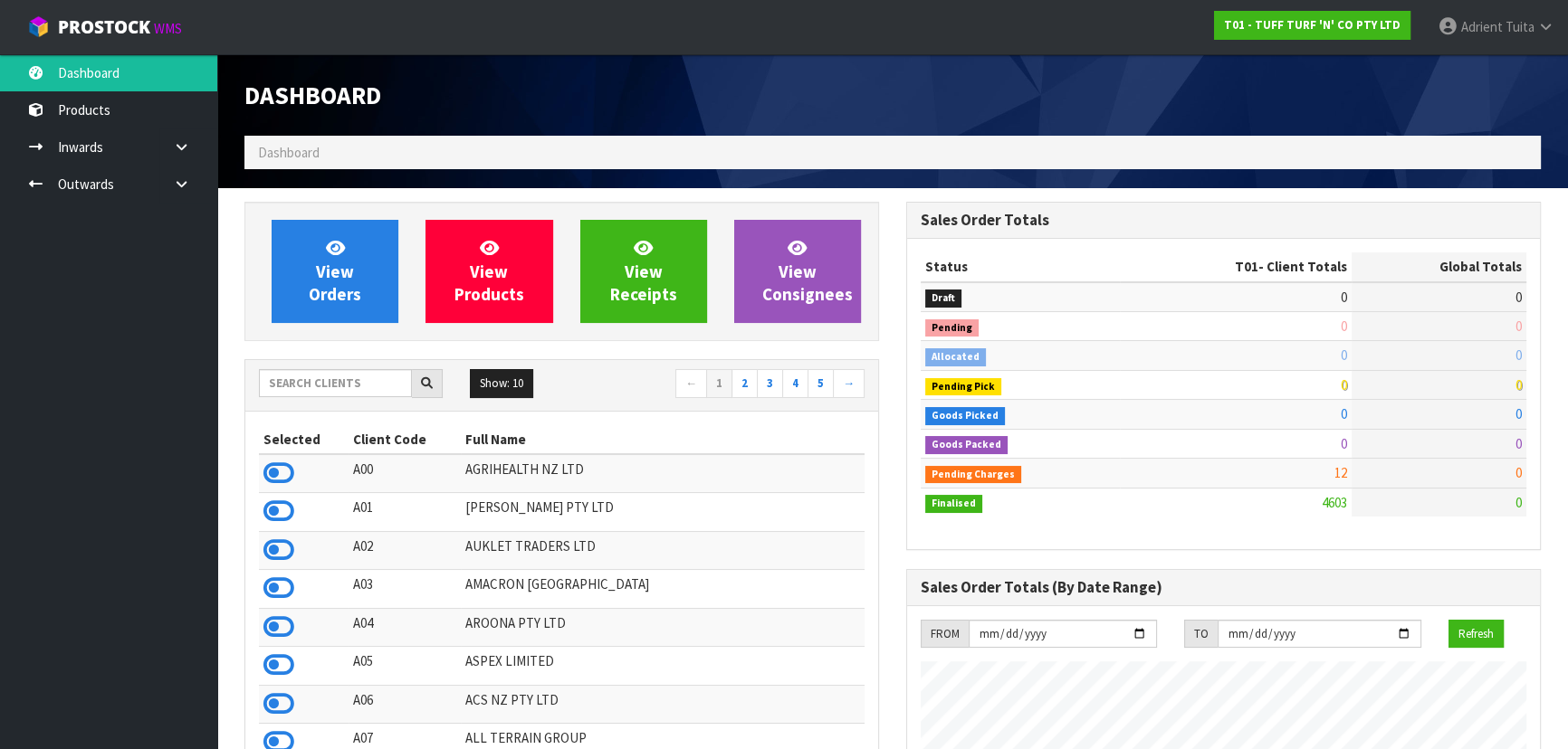
scroll to position [1368, 661]
click at [374, 386] on input "text" at bounding box center [335, 383] width 153 height 28
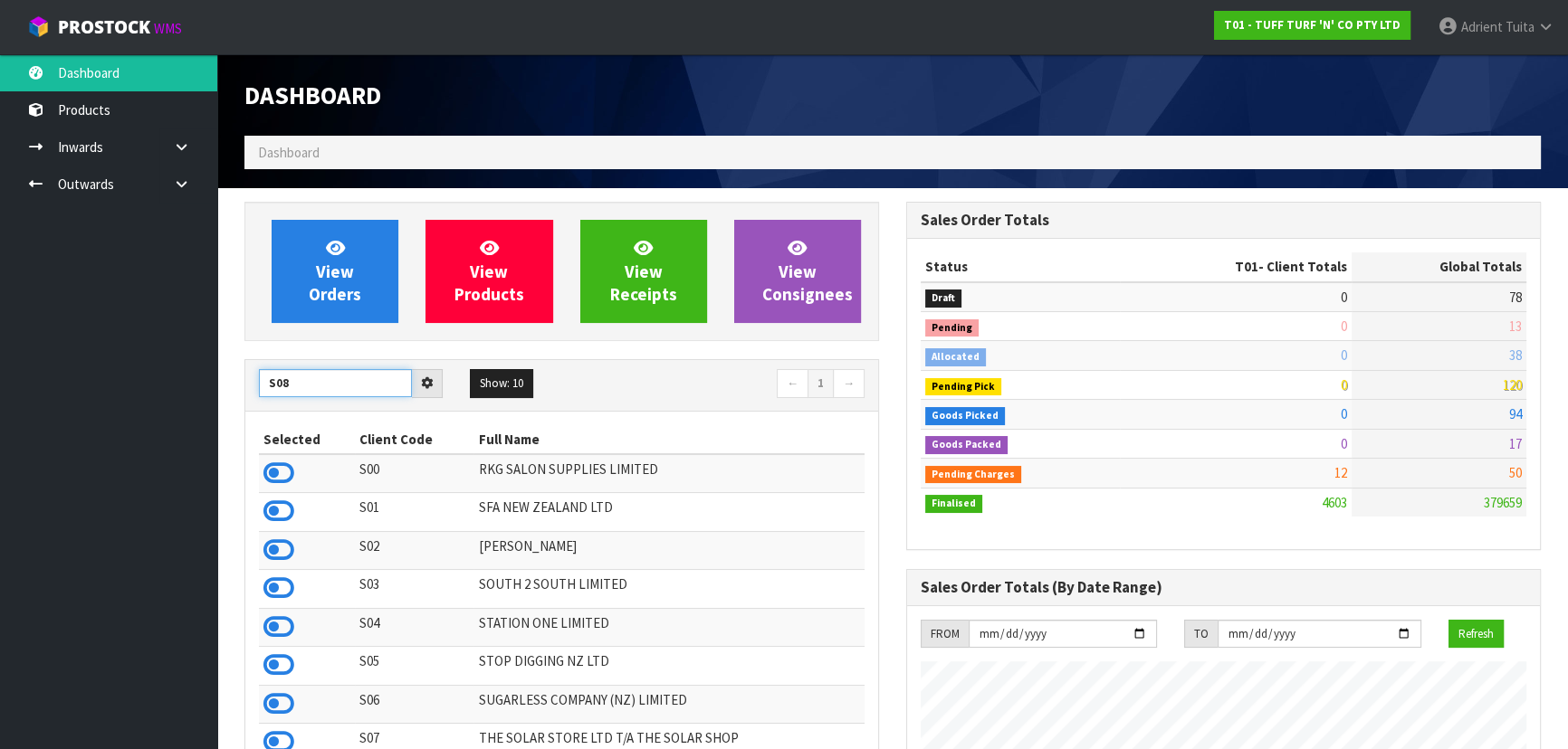
type input "S08"
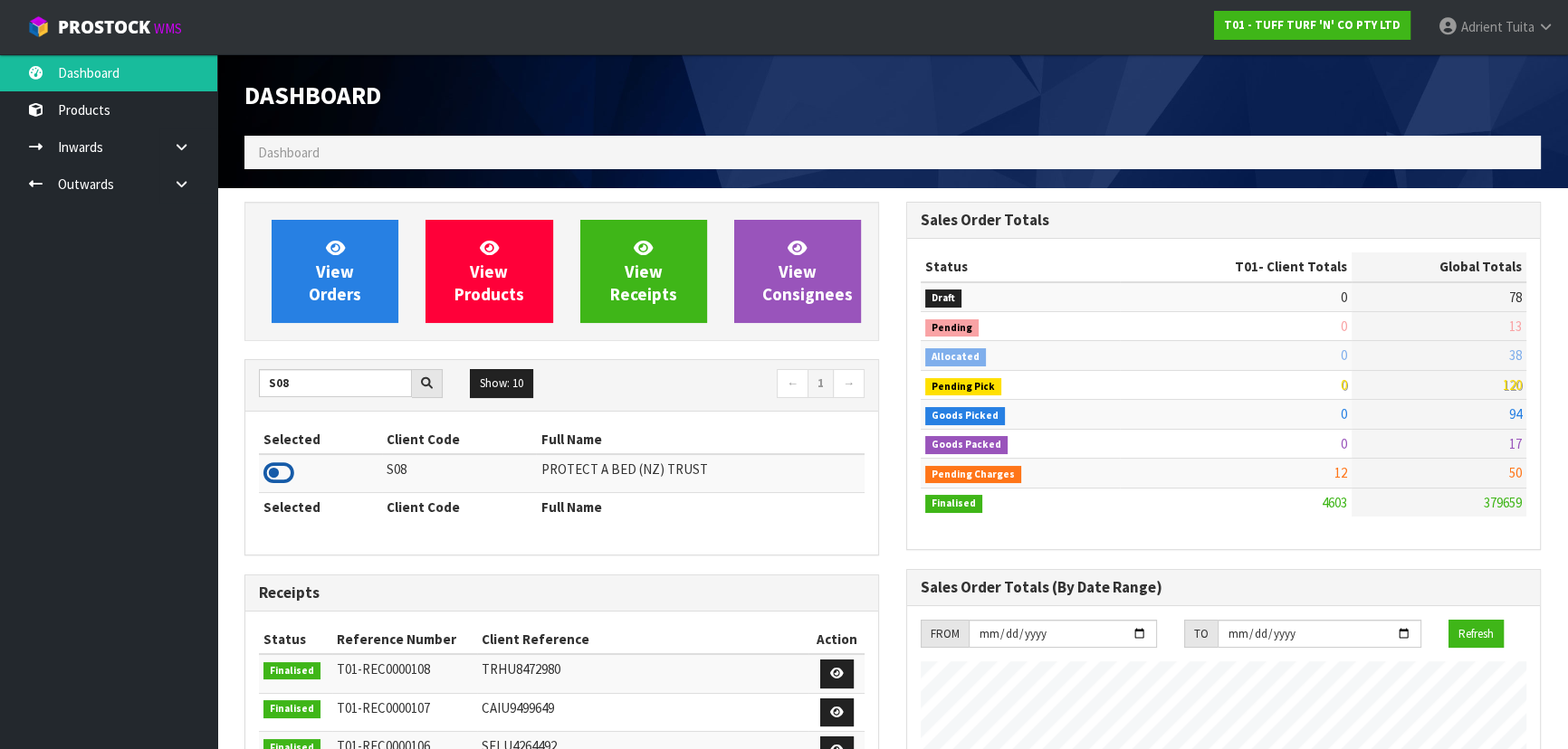
click at [287, 472] on icon at bounding box center [278, 473] width 31 height 27
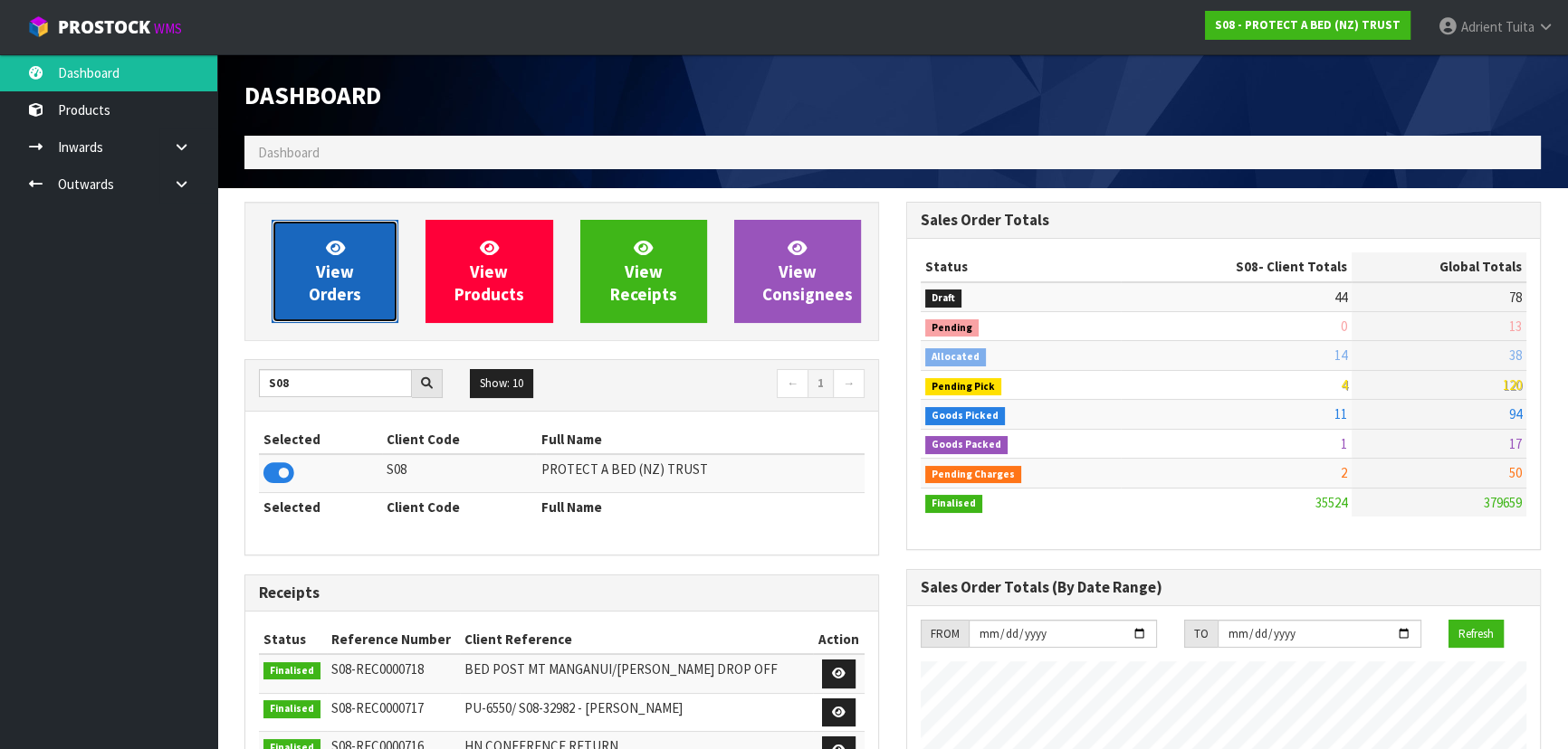
click at [316, 284] on span "View Orders" at bounding box center [335, 271] width 52 height 68
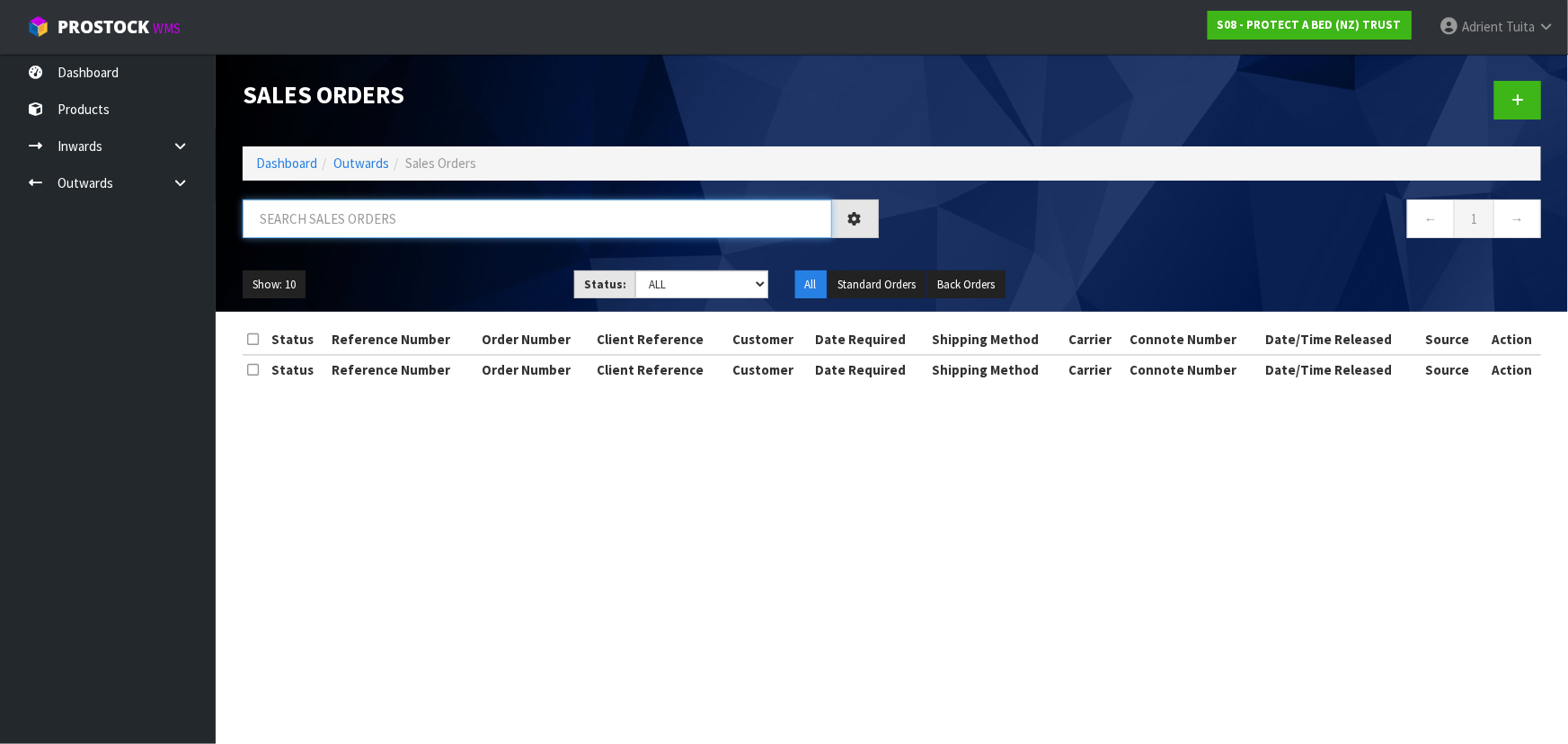
click at [407, 224] on input "text" at bounding box center [538, 219] width 590 height 39
type input "3218"
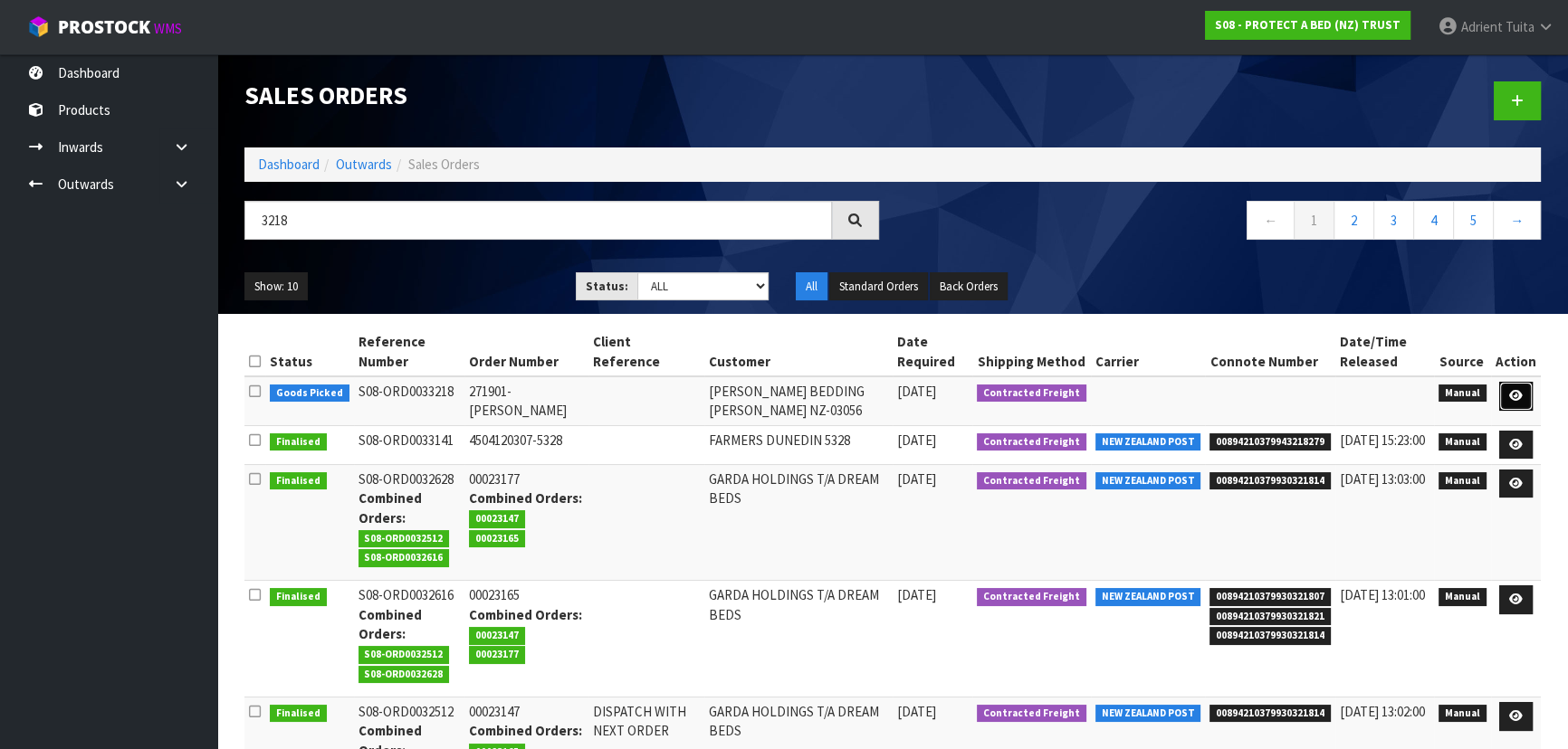
click at [1510, 389] on link at bounding box center [1517, 396] width 34 height 29
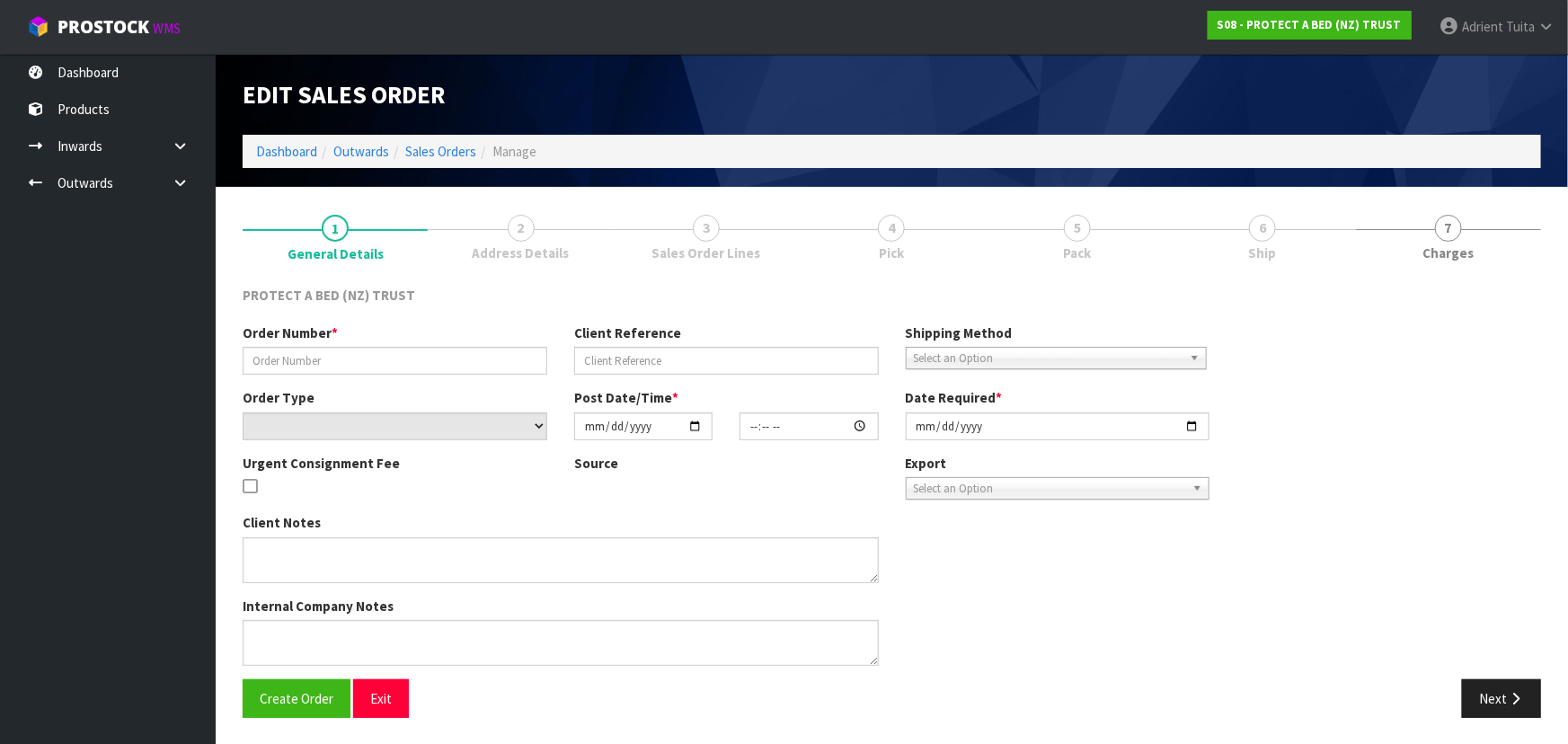
type input "271901- TE RAPA"
select select "number:0"
type input "[DATE]"
type input "14:39:00.000"
type input "[DATE]"
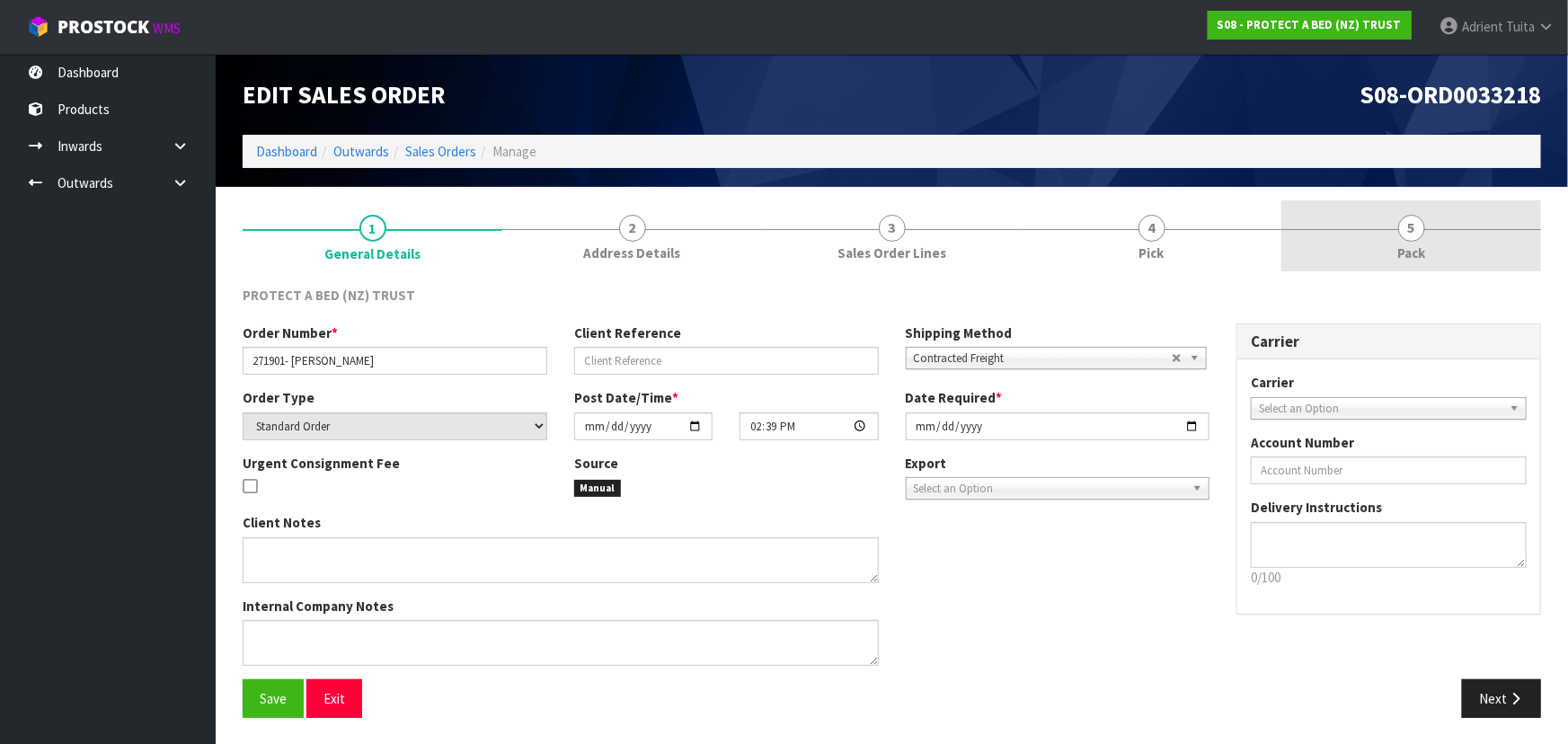
click at [1498, 244] on link "5 Pack" at bounding box center [1411, 236] width 260 height 71
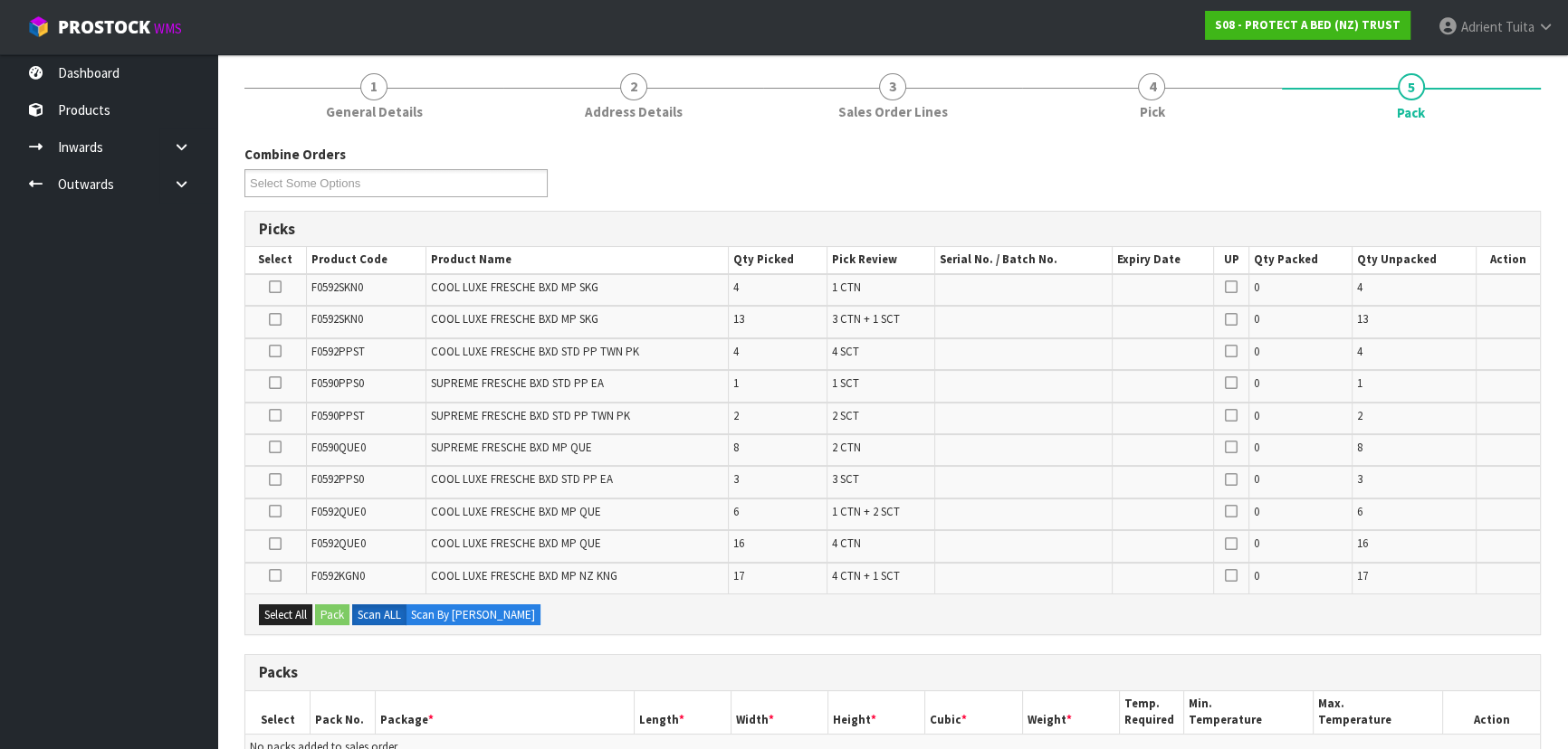
scroll to position [411, 0]
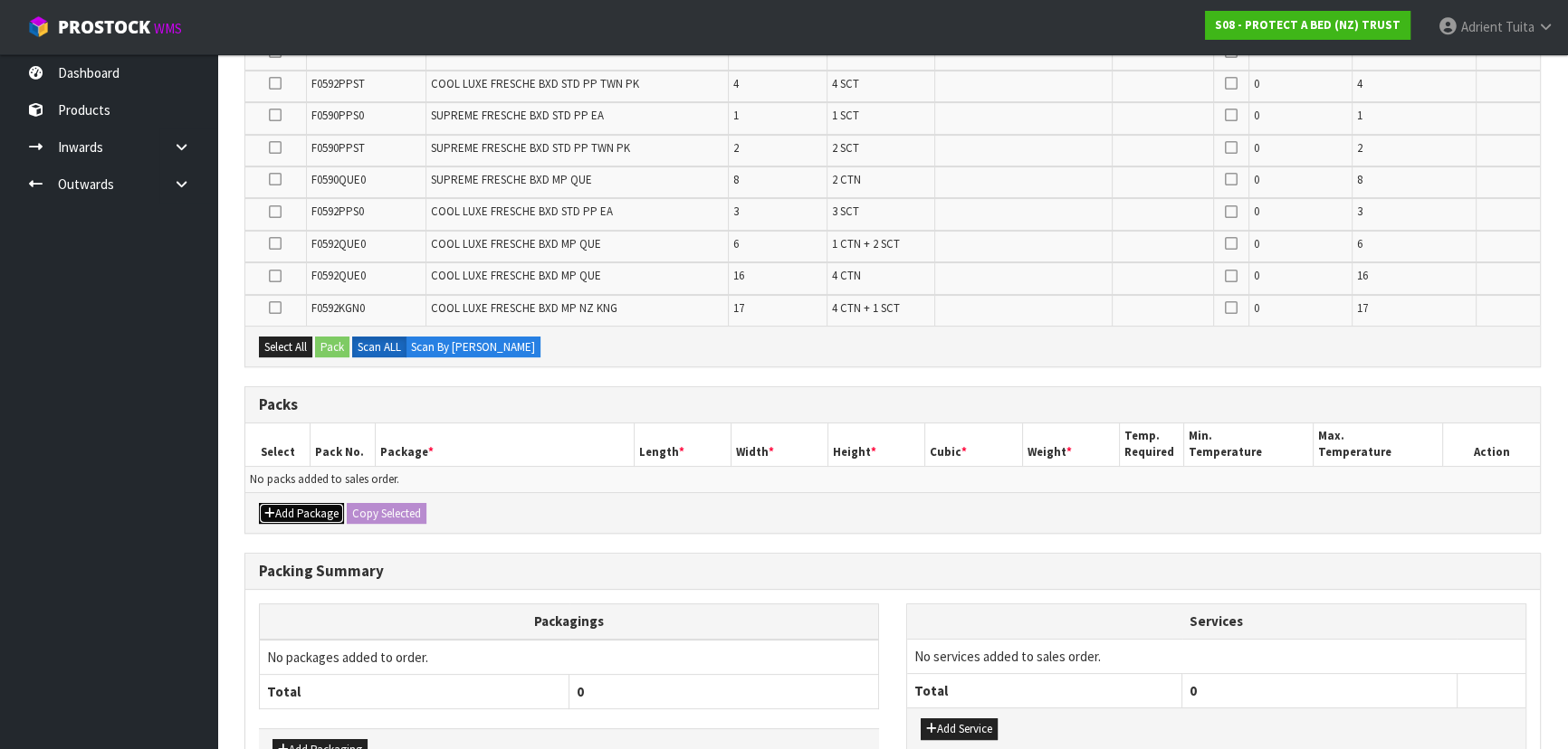
click at [290, 507] on button "Add Package" at bounding box center [301, 514] width 85 height 21
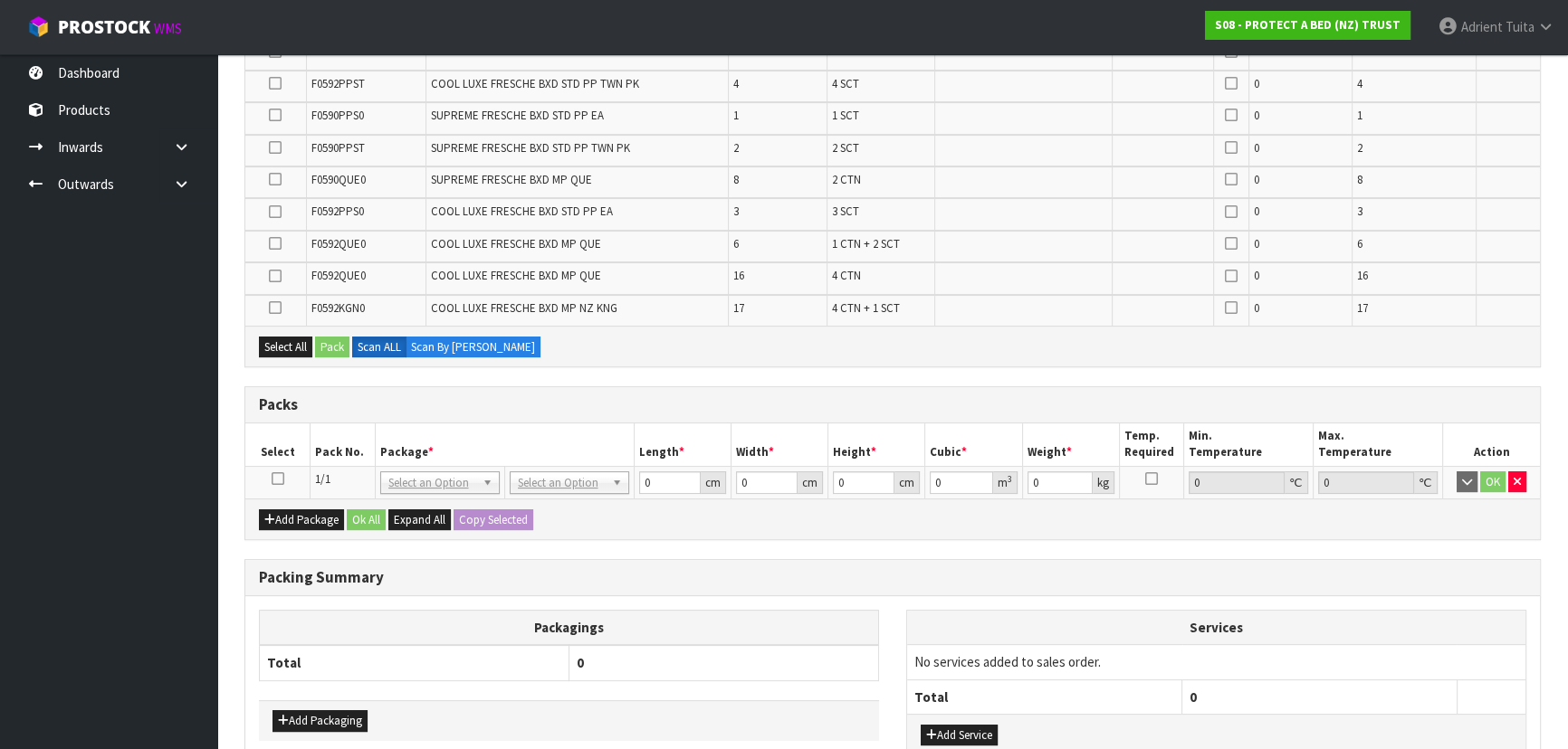
click at [277, 480] on icon at bounding box center [278, 479] width 13 height 1
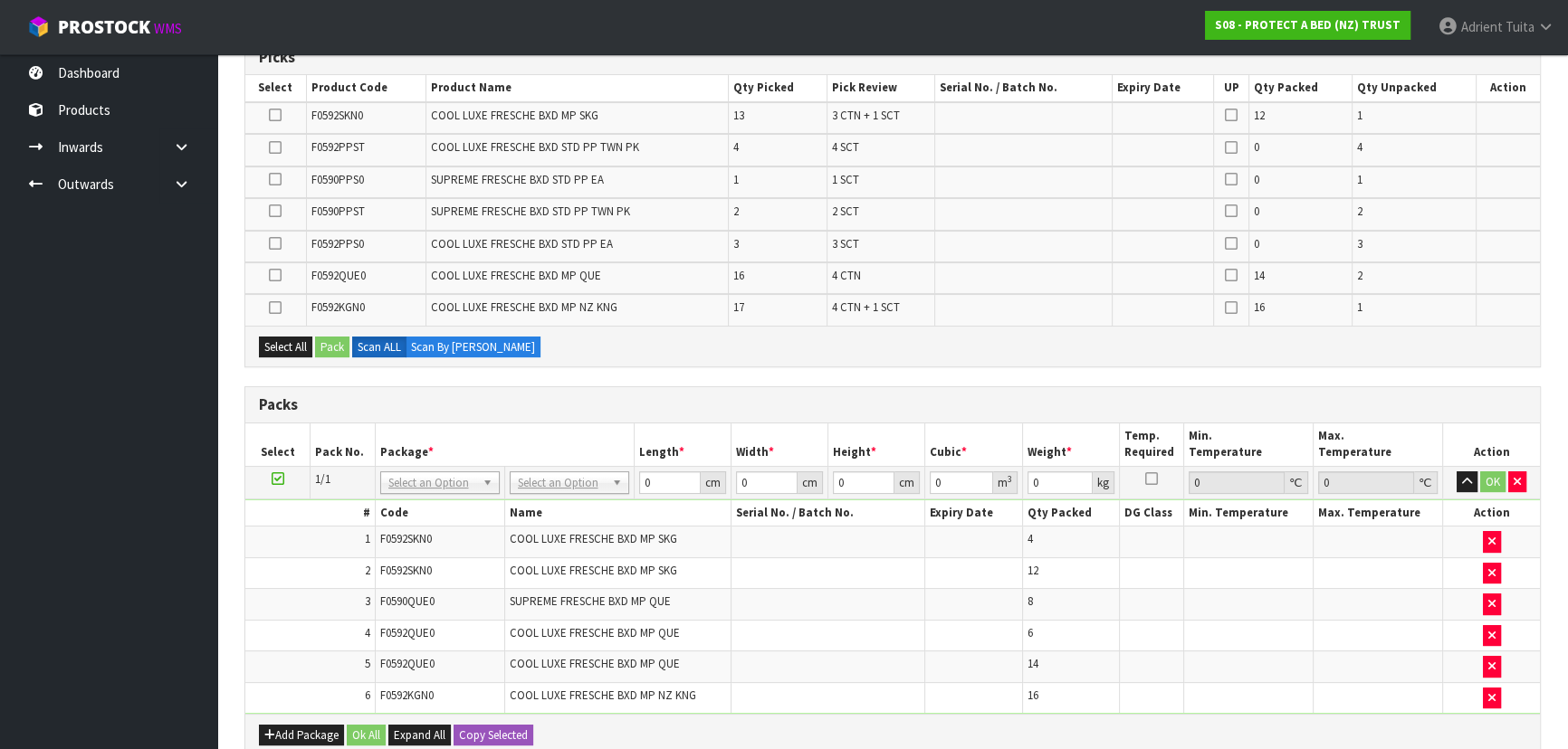
scroll to position [499, 0]
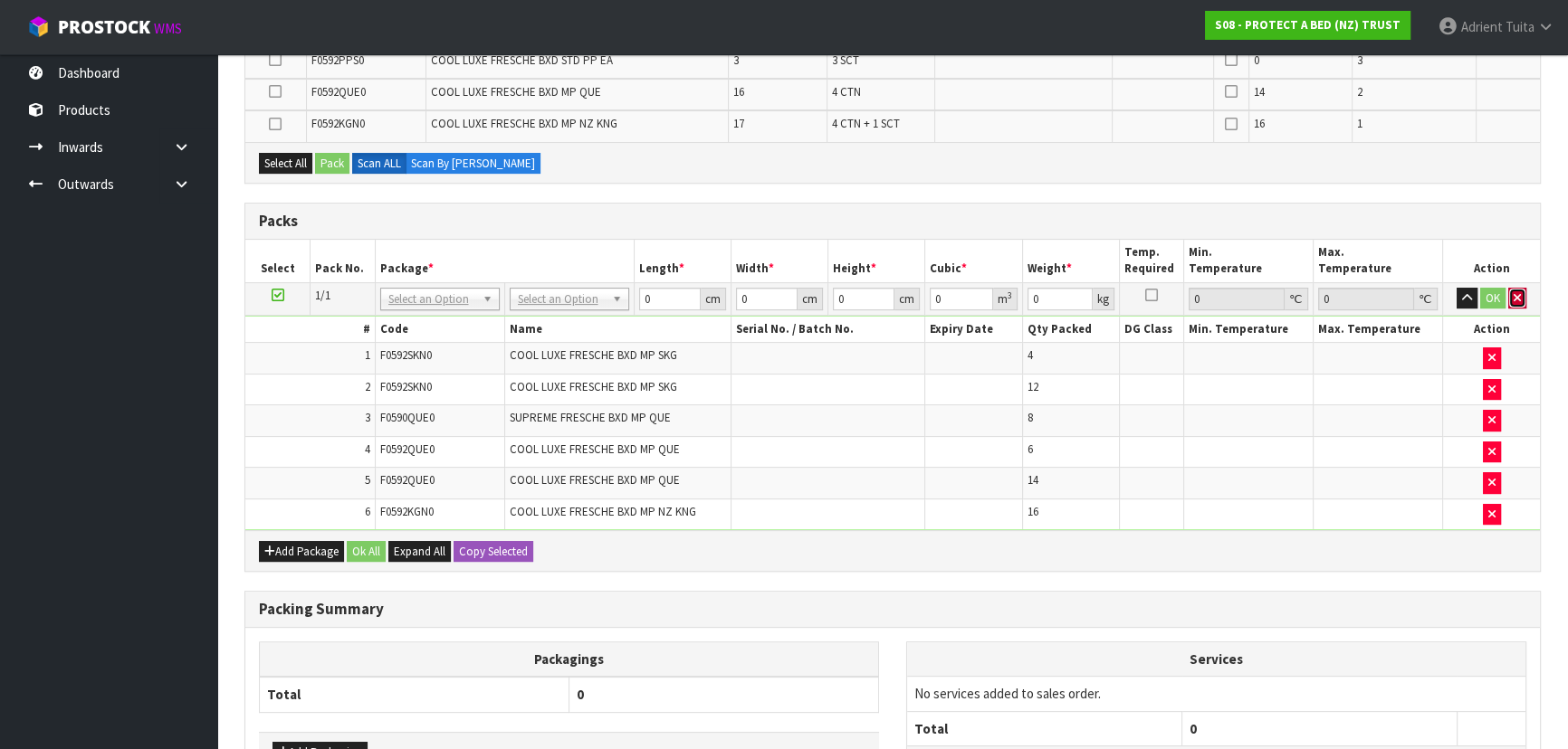
click at [1517, 299] on icon "button" at bounding box center [1518, 298] width 7 height 12
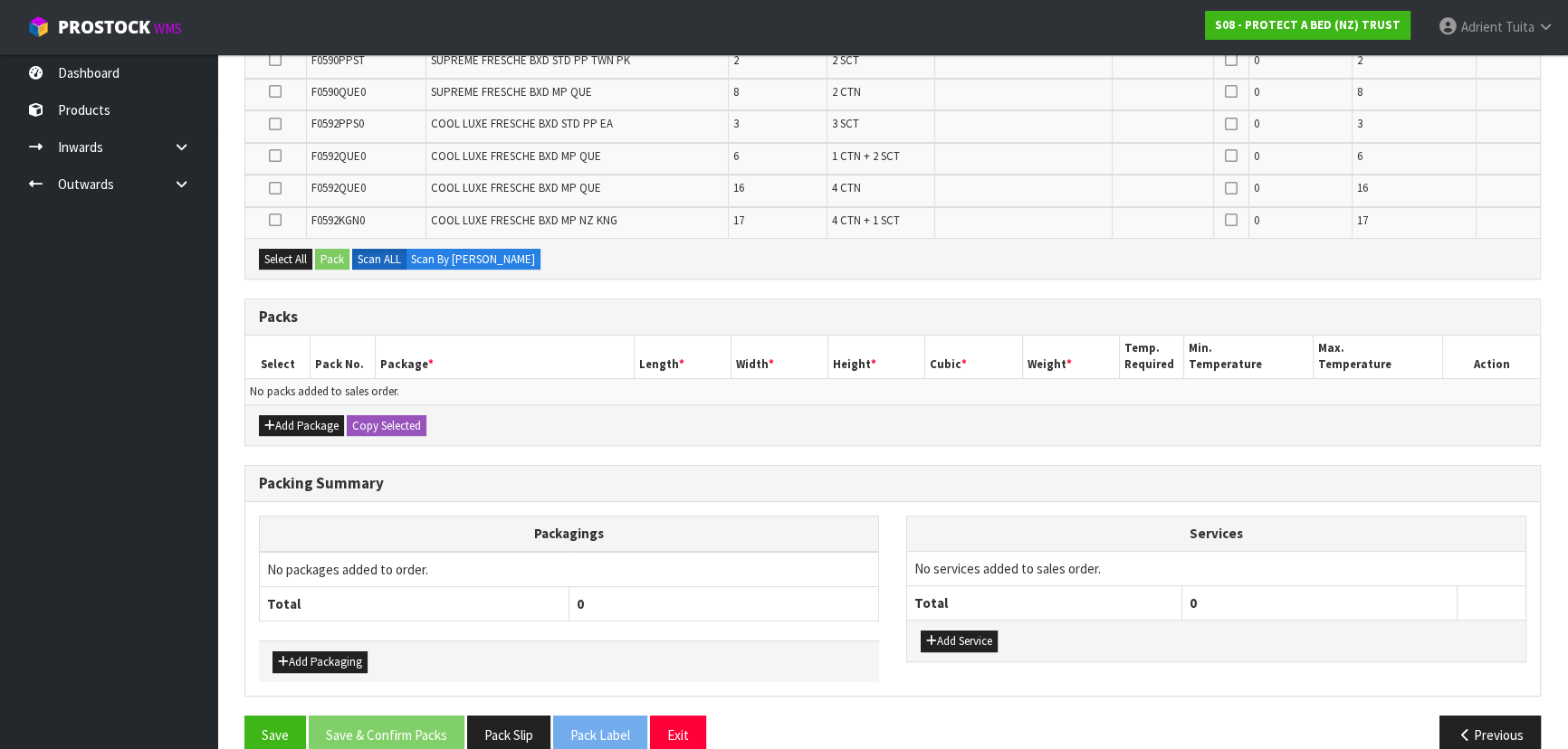
scroll to position [525, 0]
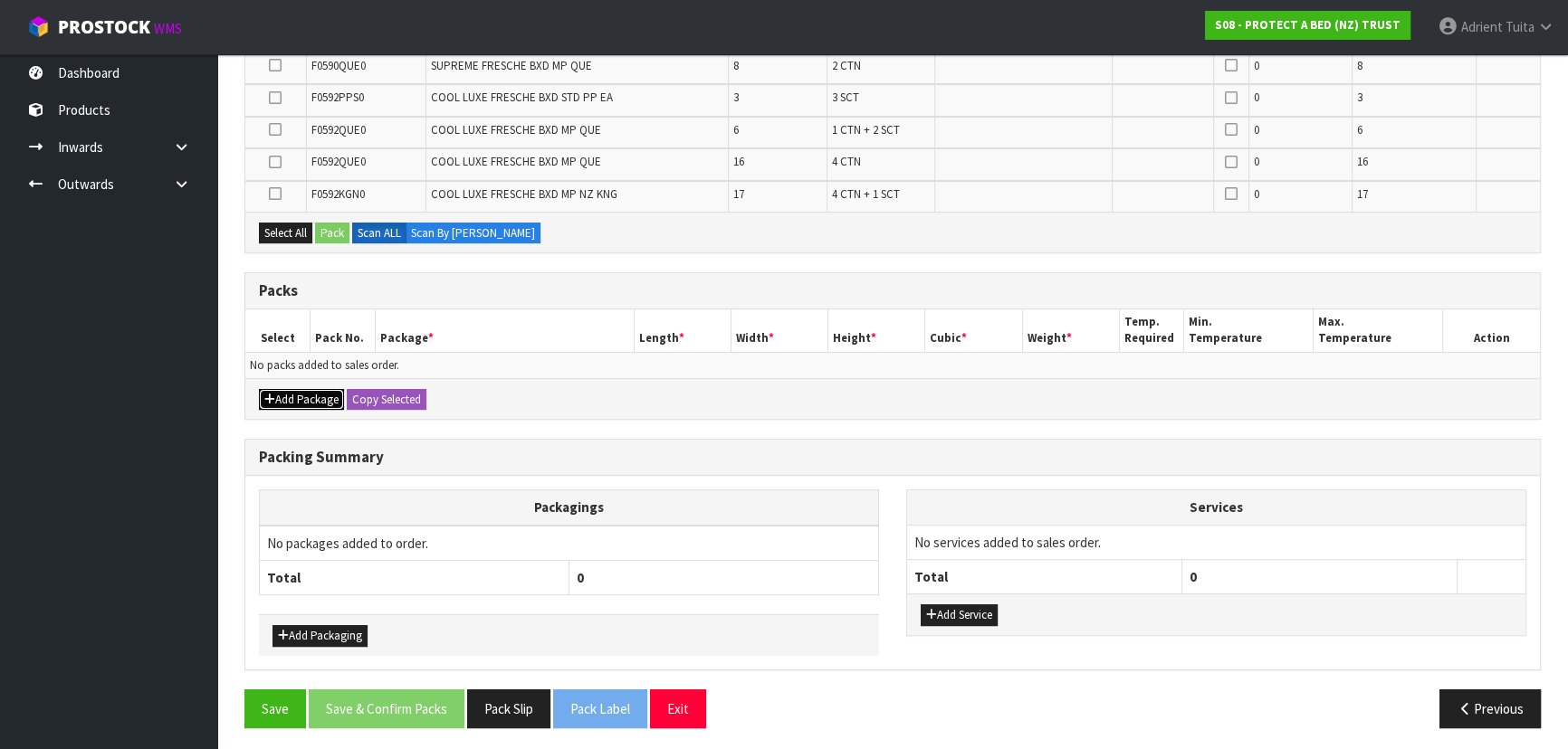
click at [329, 401] on button "Add Package" at bounding box center [301, 400] width 85 height 21
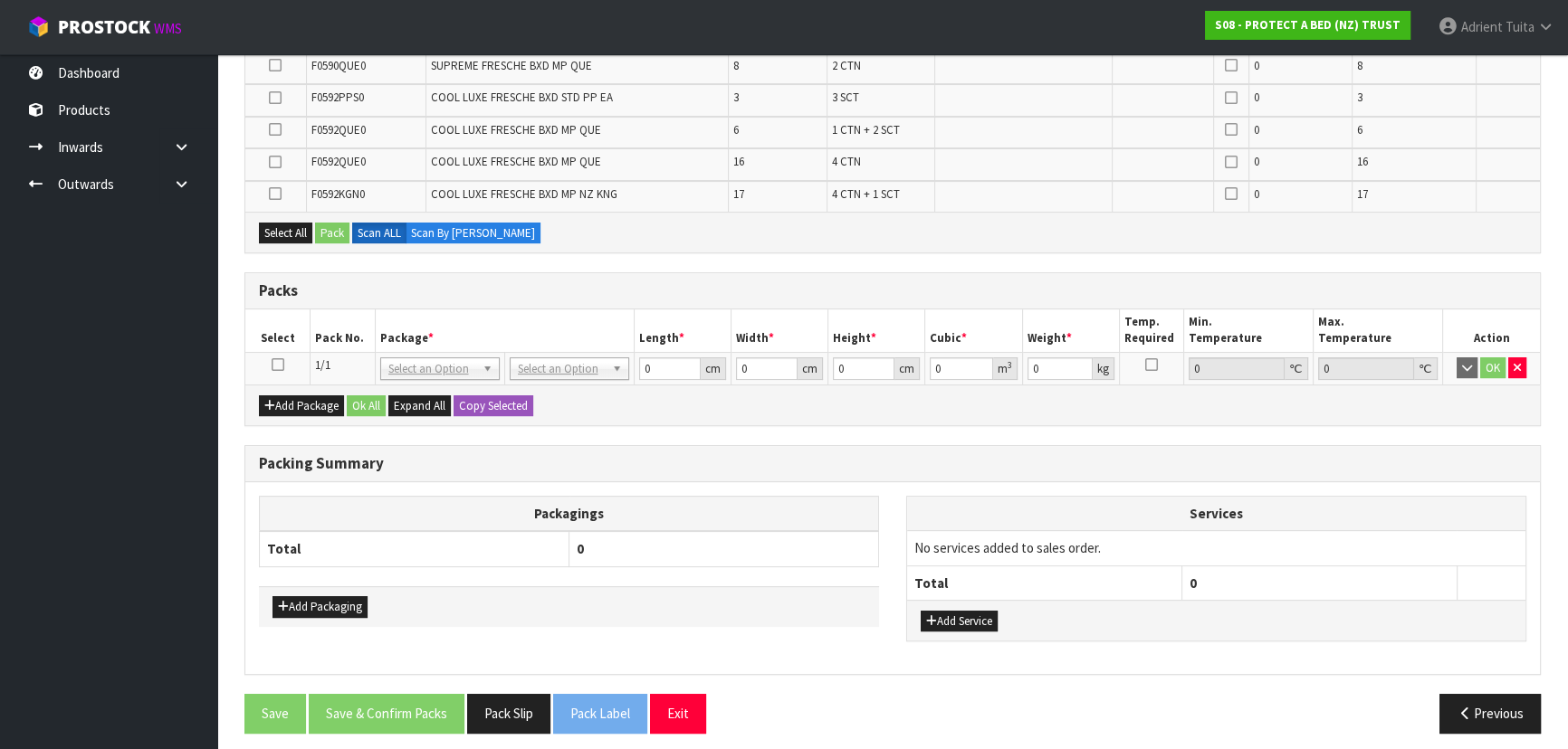
click at [279, 365] on icon at bounding box center [278, 365] width 13 height 1
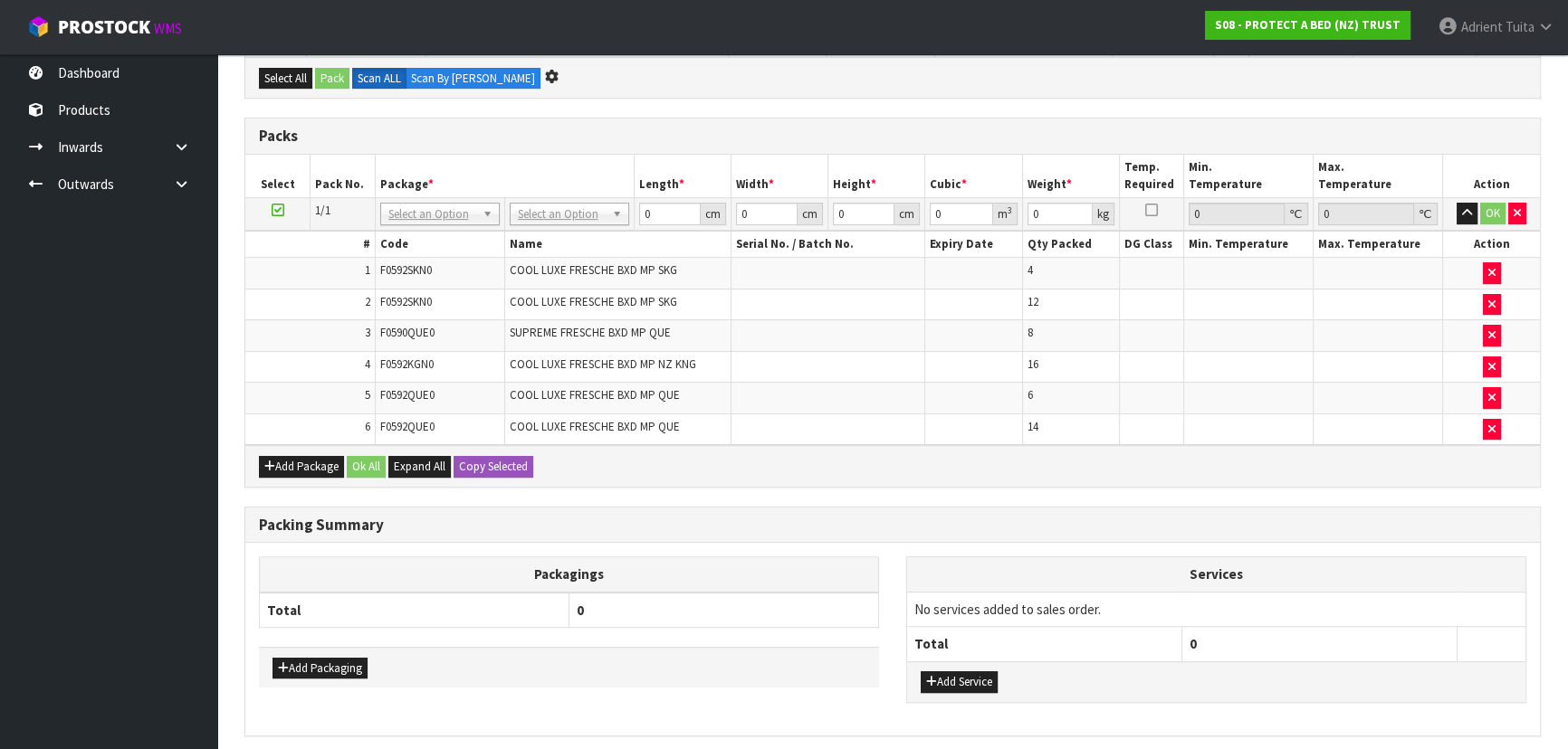
scroll to position [0, 0]
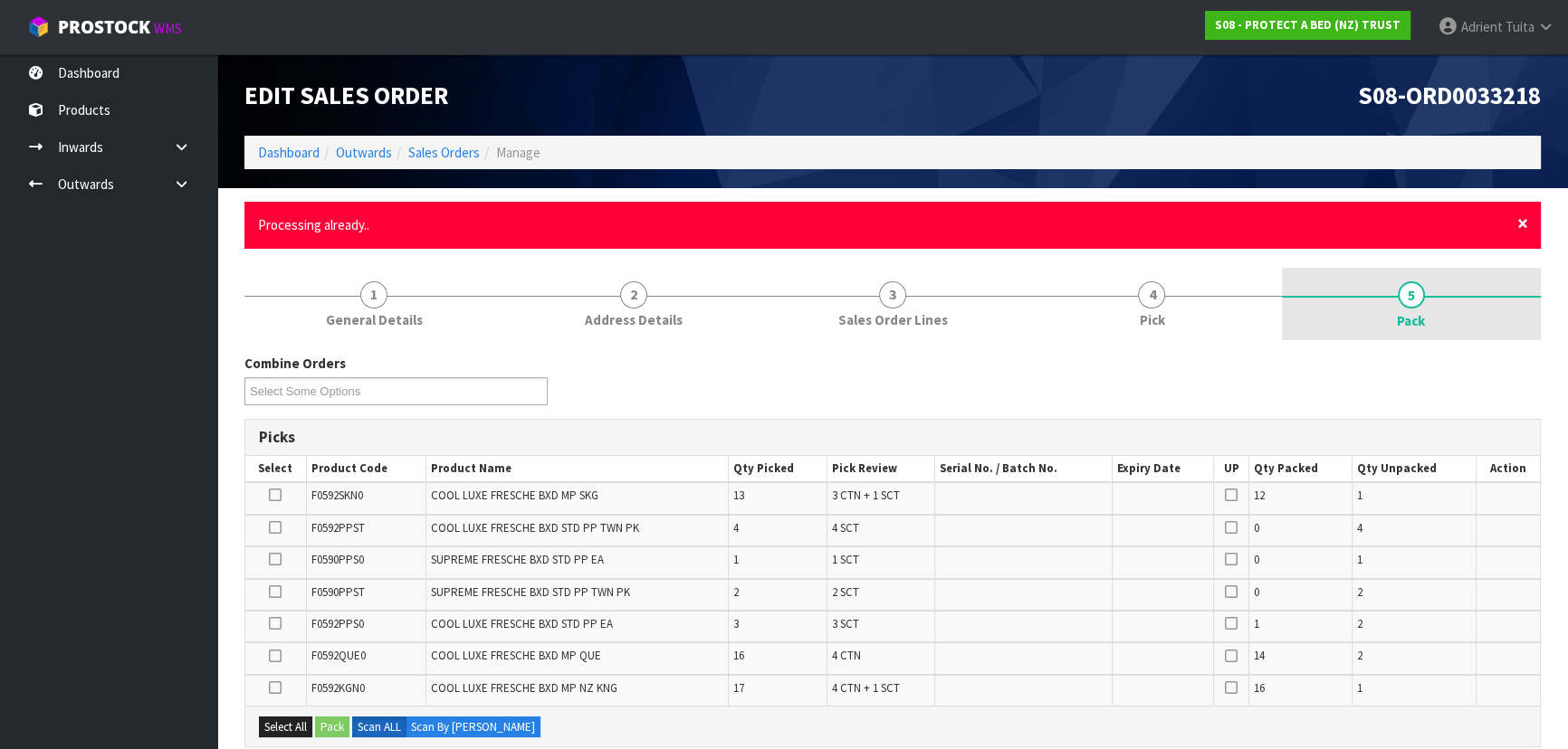
click at [1521, 225] on span "×" at bounding box center [1523, 223] width 11 height 25
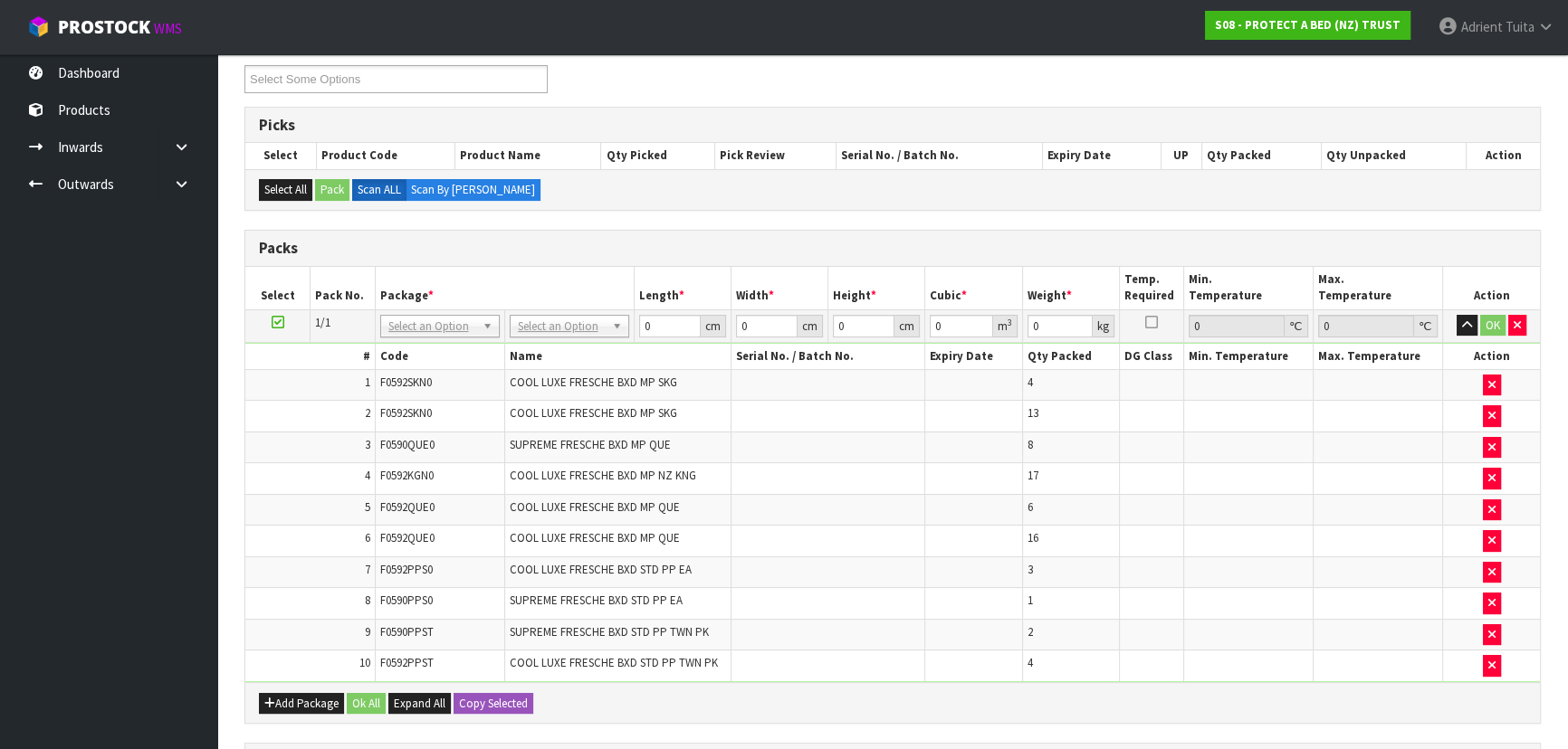
scroll to position [247, 0]
type input "120"
type input "100"
type input "125.7"
click at [660, 318] on input "120" at bounding box center [669, 327] width 62 height 22
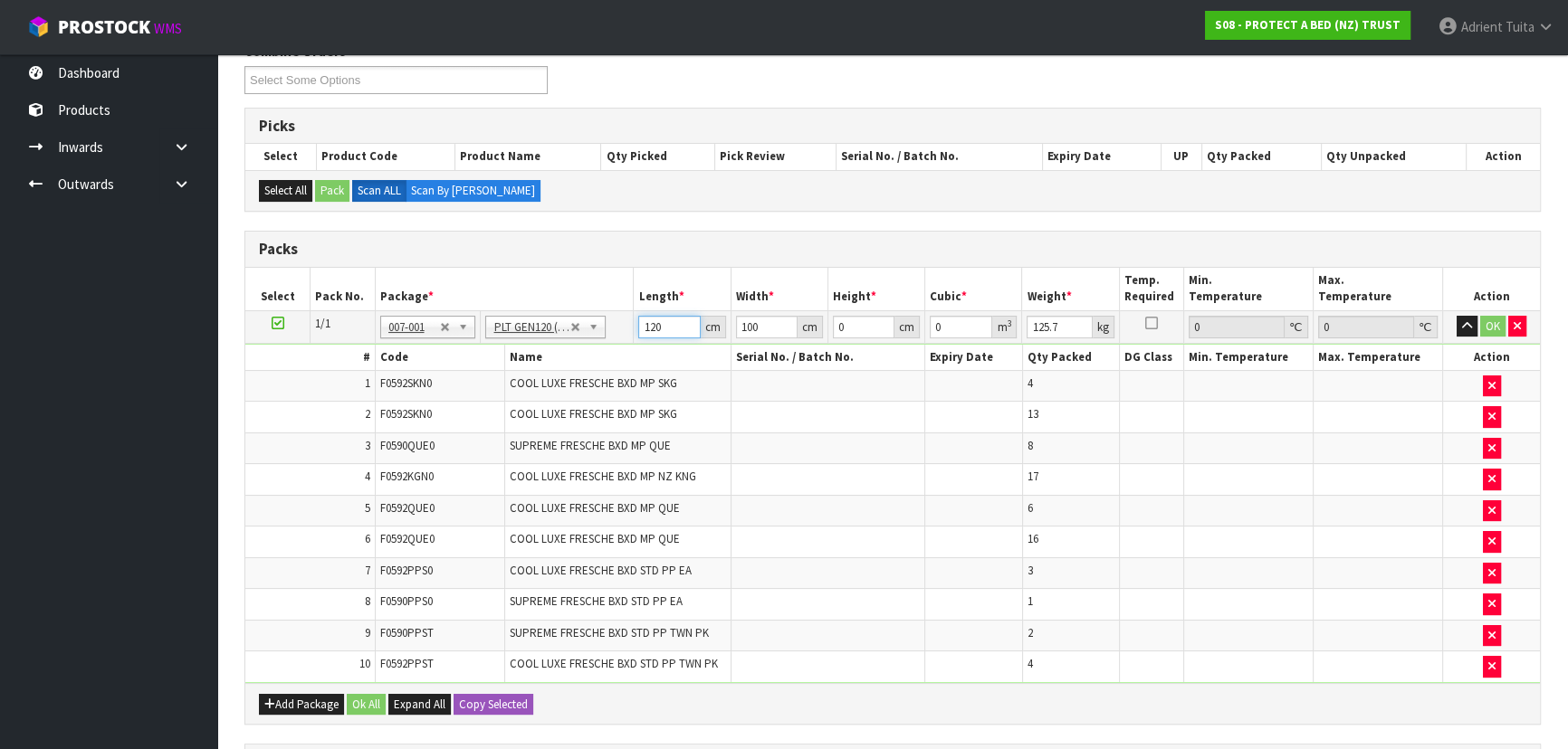
click at [656, 321] on input "120" at bounding box center [669, 327] width 62 height 22
type input "122"
type input "104"
type input "1"
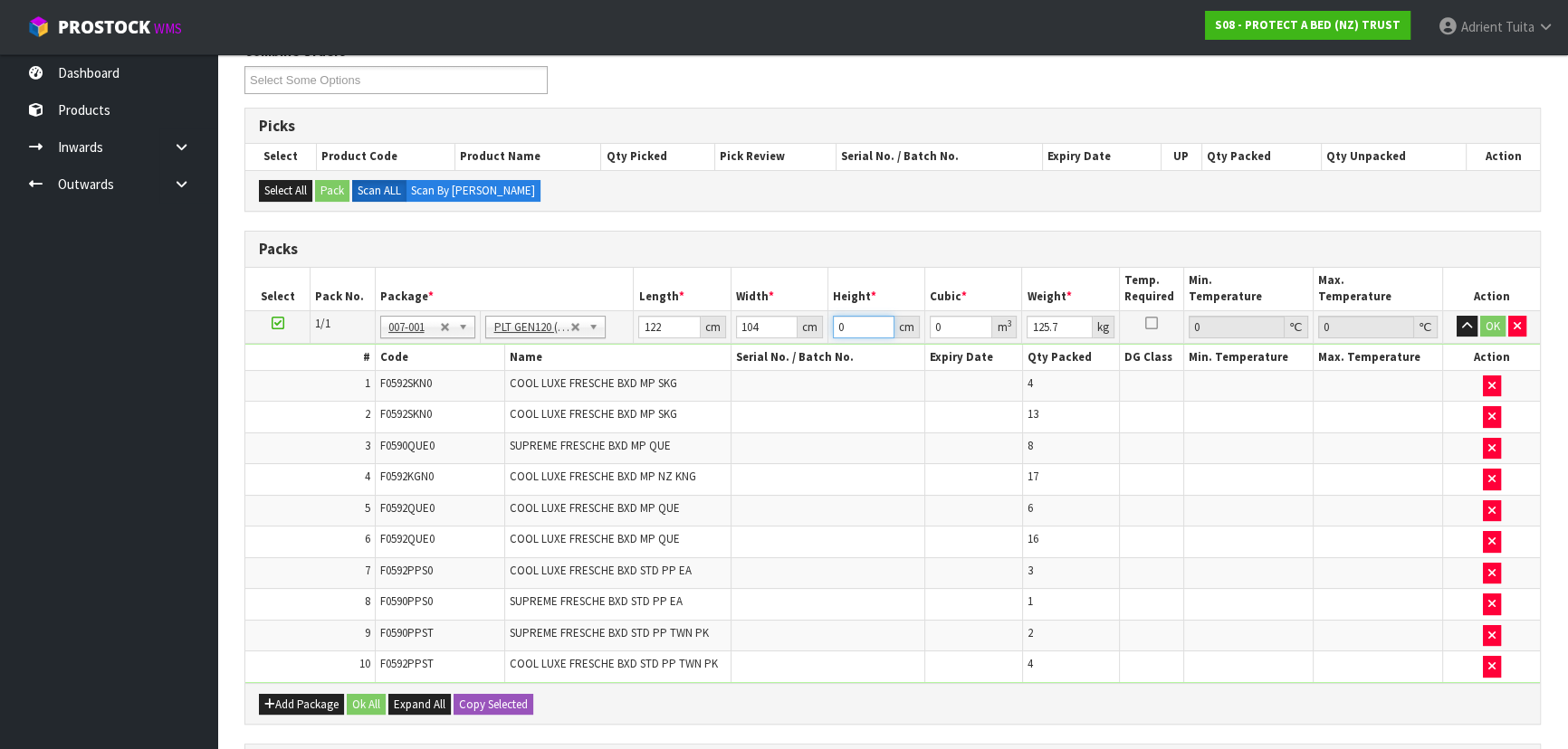
type input "0.012688"
type input "14"
type input "0.177632"
type input "146"
type input "1.852448"
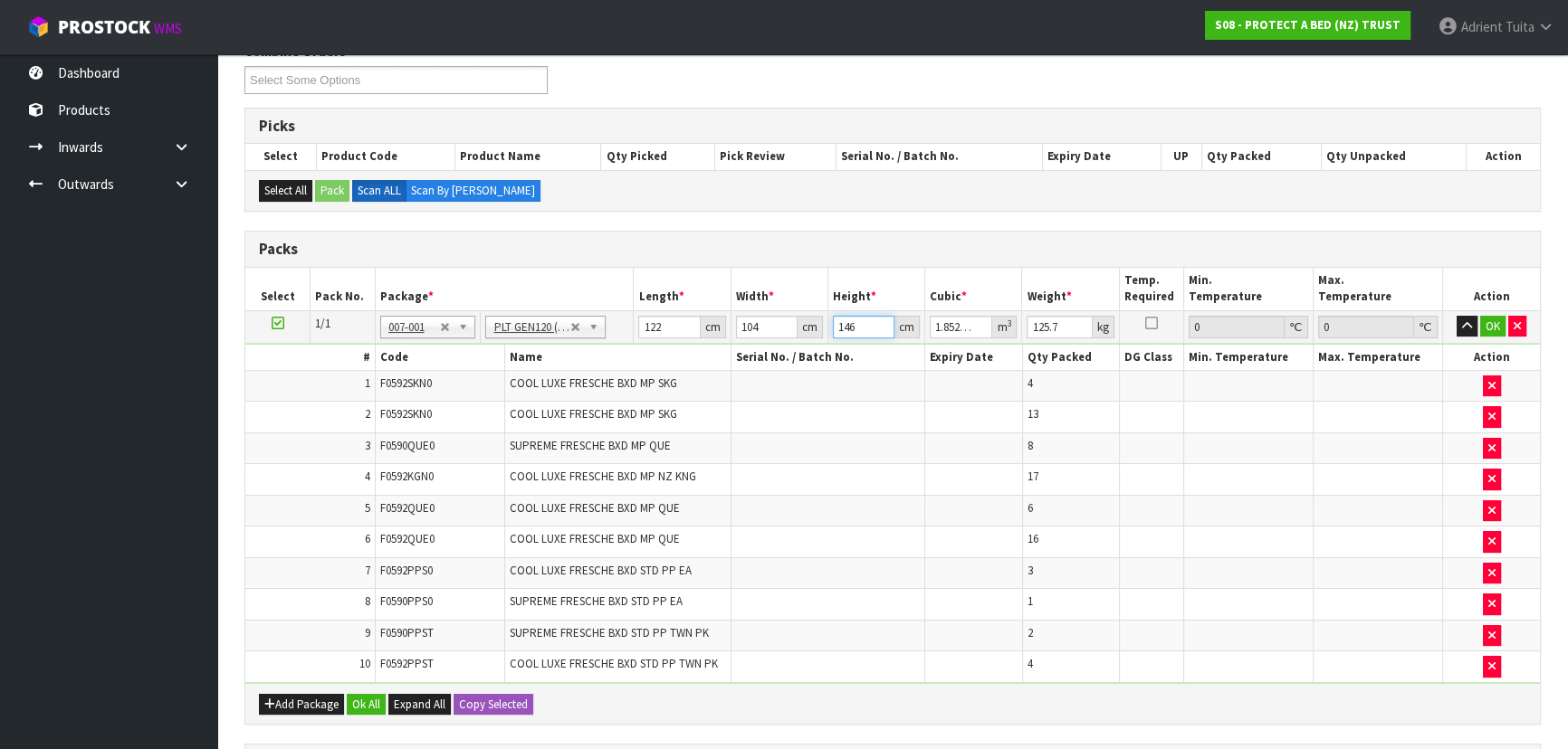
type input "146"
type input "152"
click at [1483, 328] on button "OK" at bounding box center [1492, 326] width 25 height 21
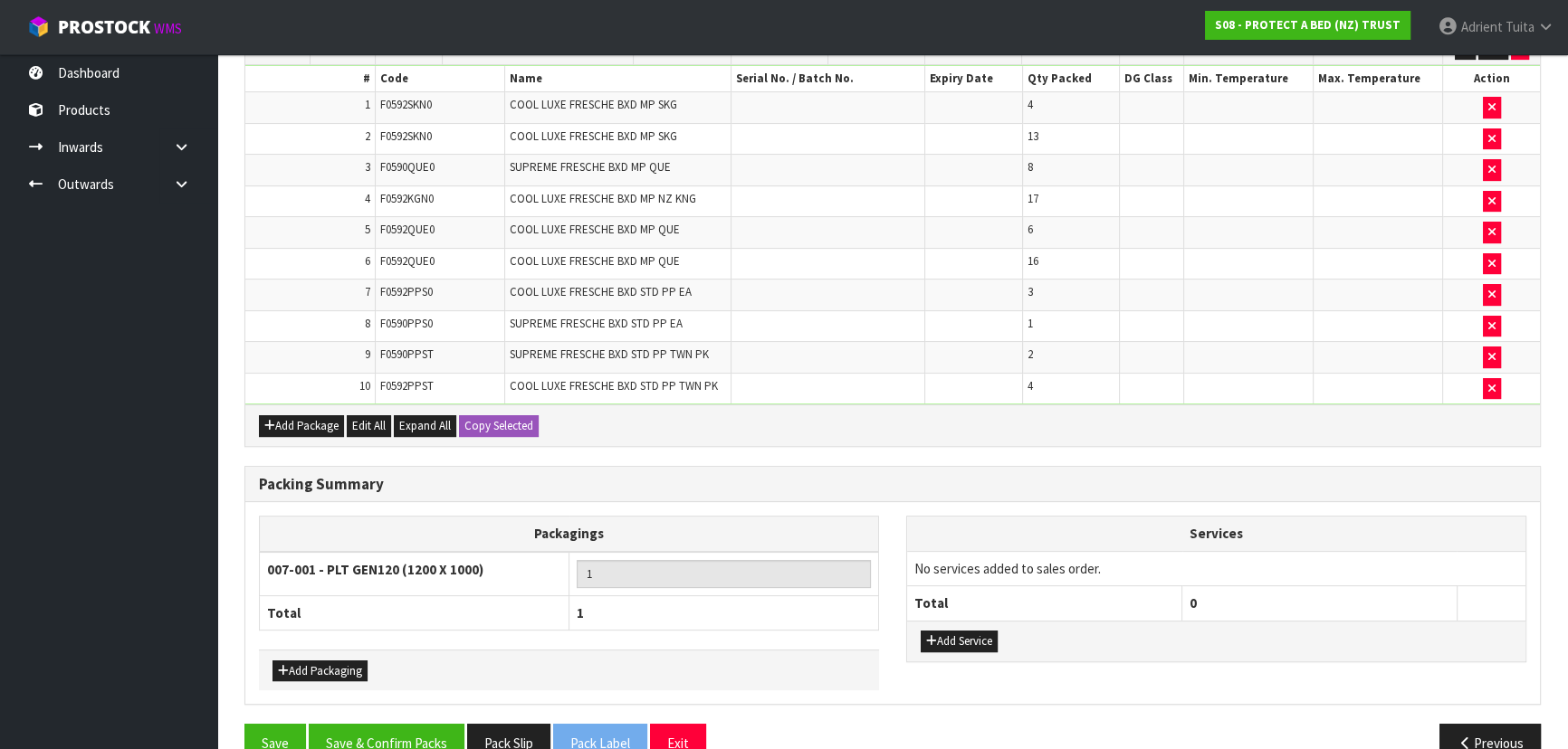
scroll to position [557, 0]
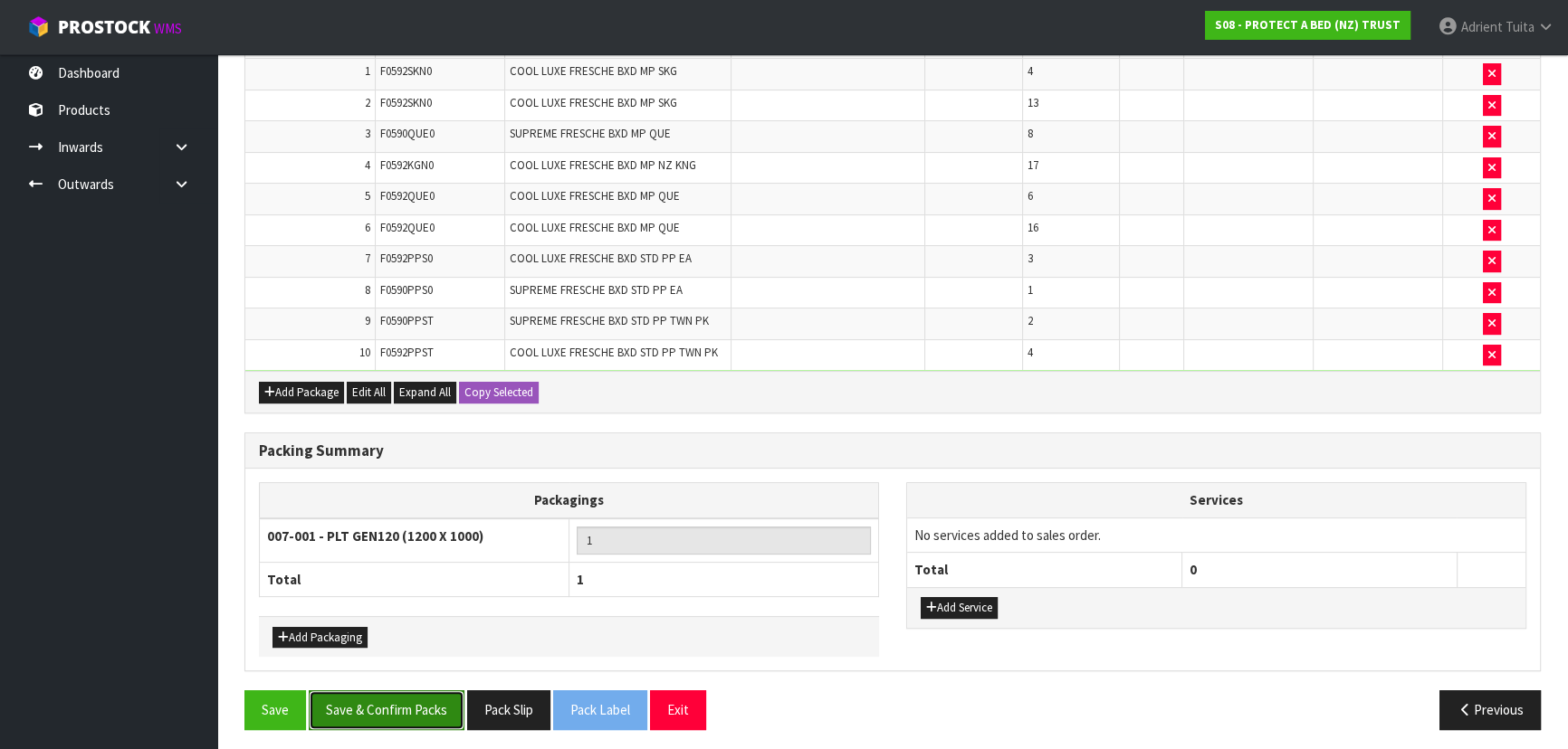
click at [421, 693] on button "Save & Confirm Packs" at bounding box center [386, 710] width 156 height 39
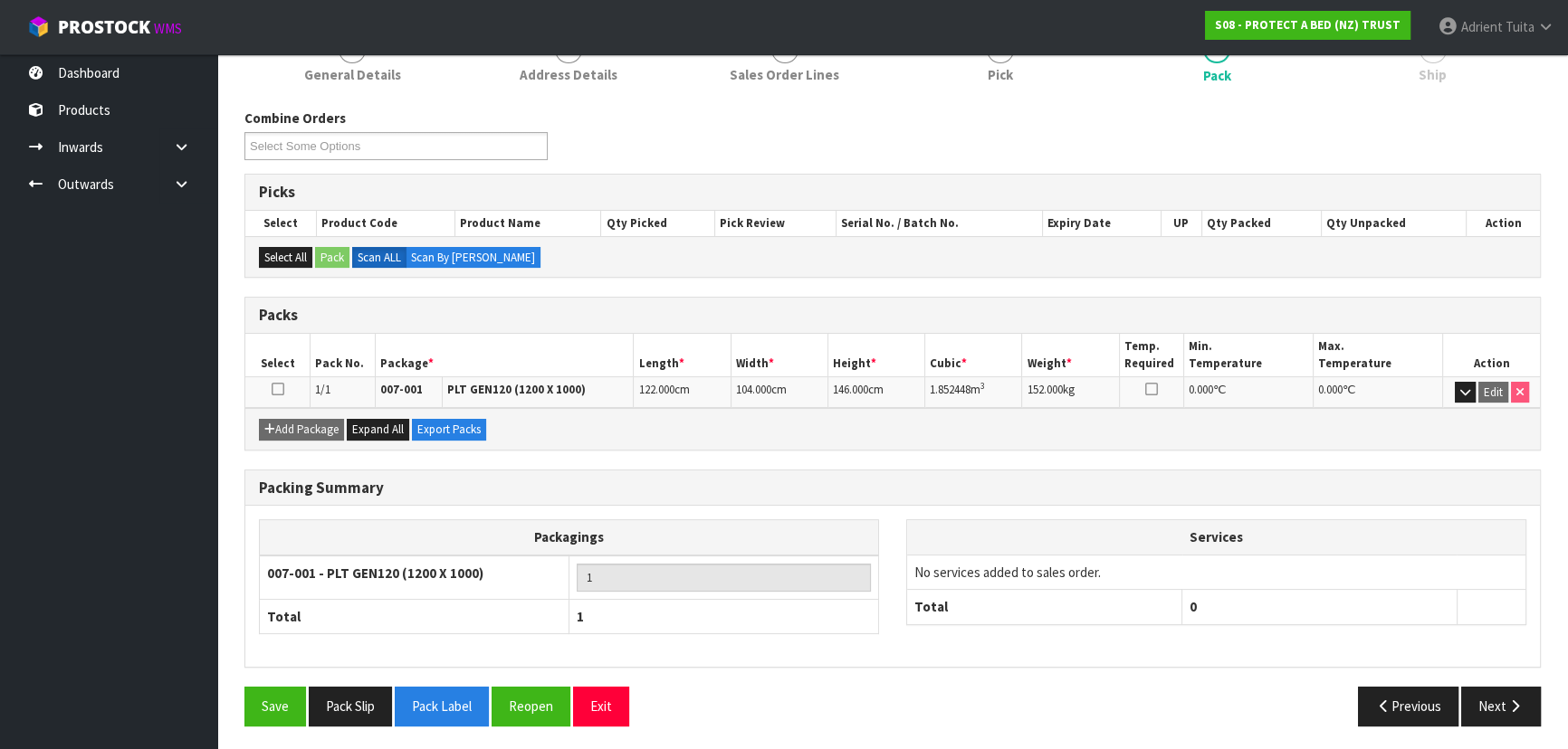
scroll to position [0, 0]
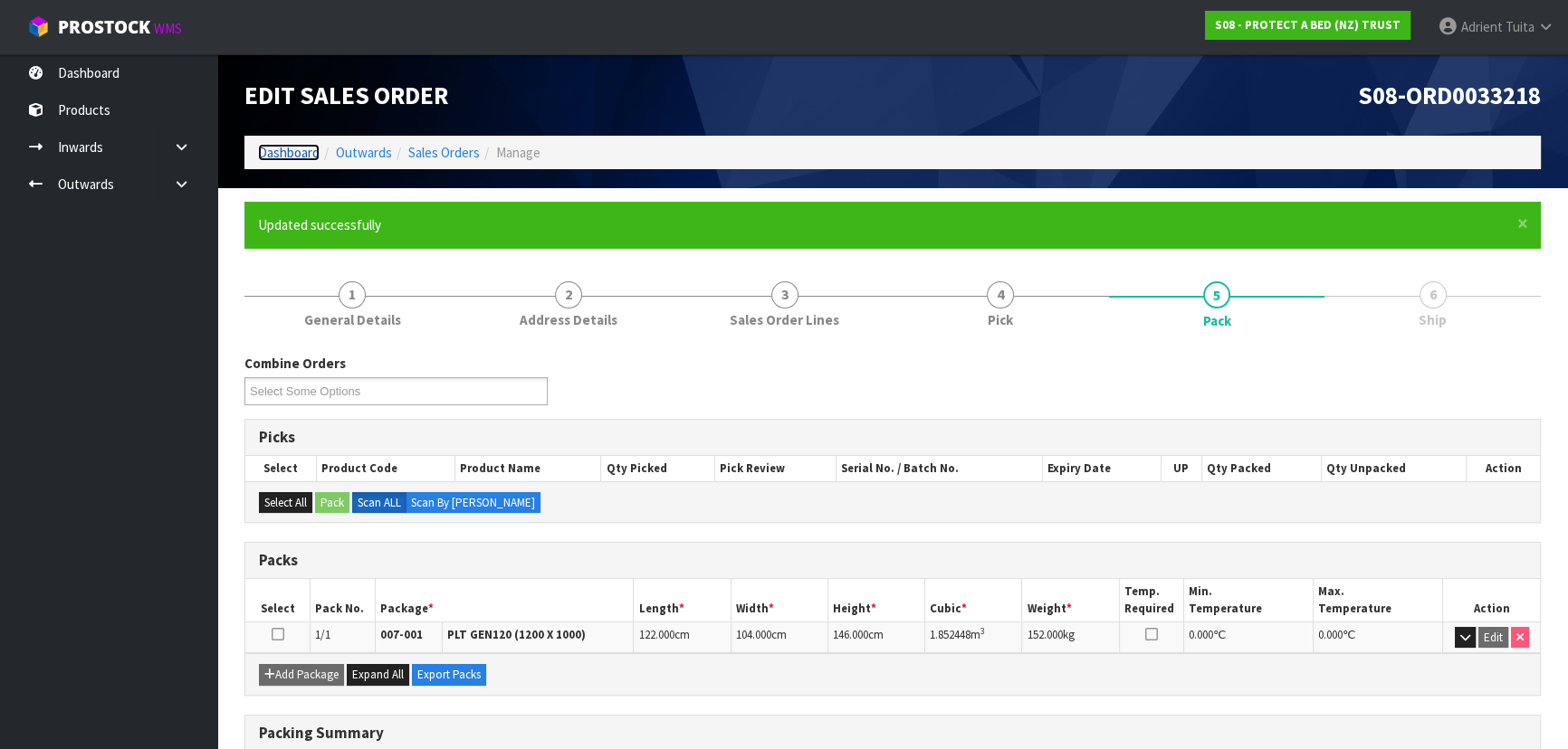
click at [298, 161] on link "Dashboard" at bounding box center [289, 152] width 62 height 17
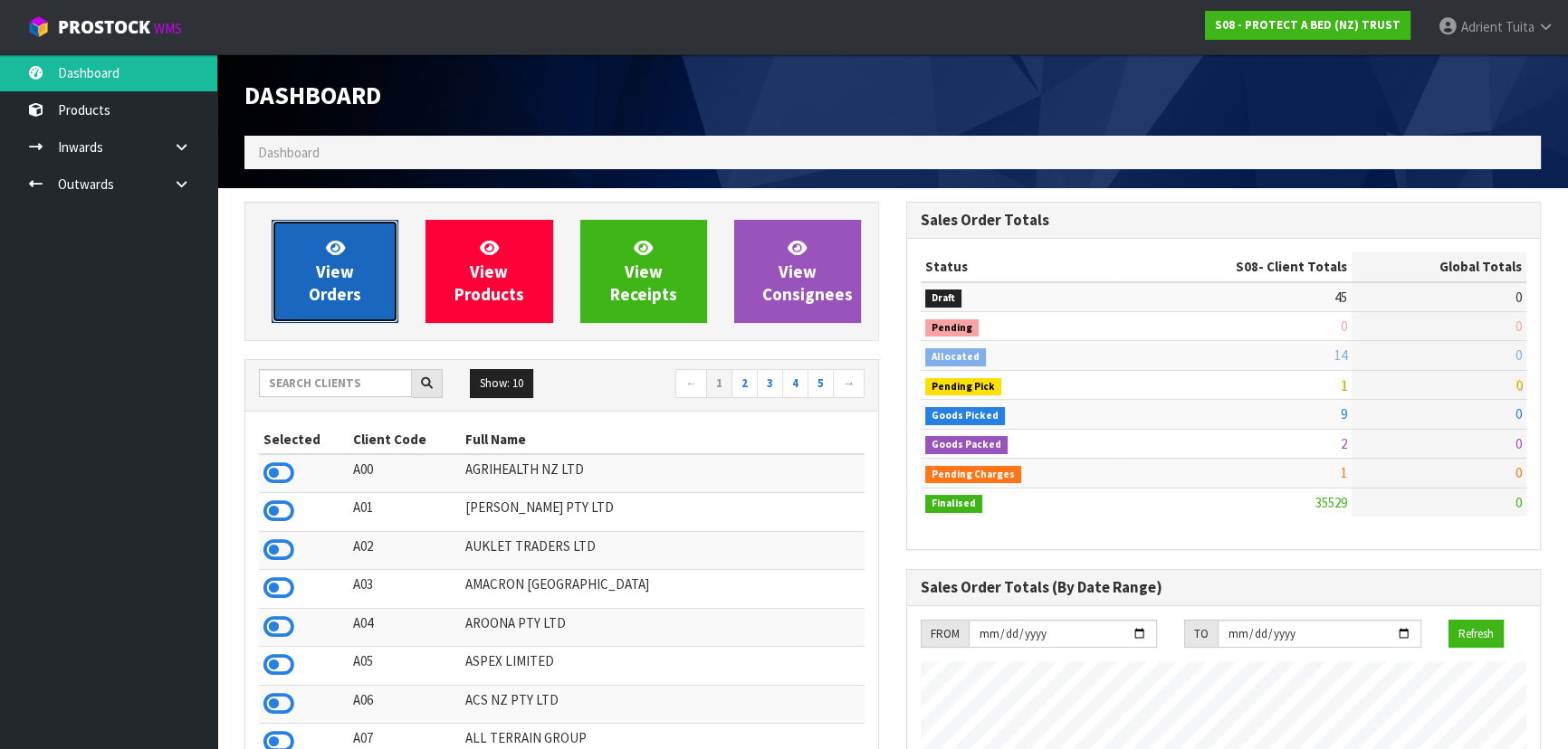
click at [336, 270] on span "View Orders" at bounding box center [335, 271] width 52 height 68
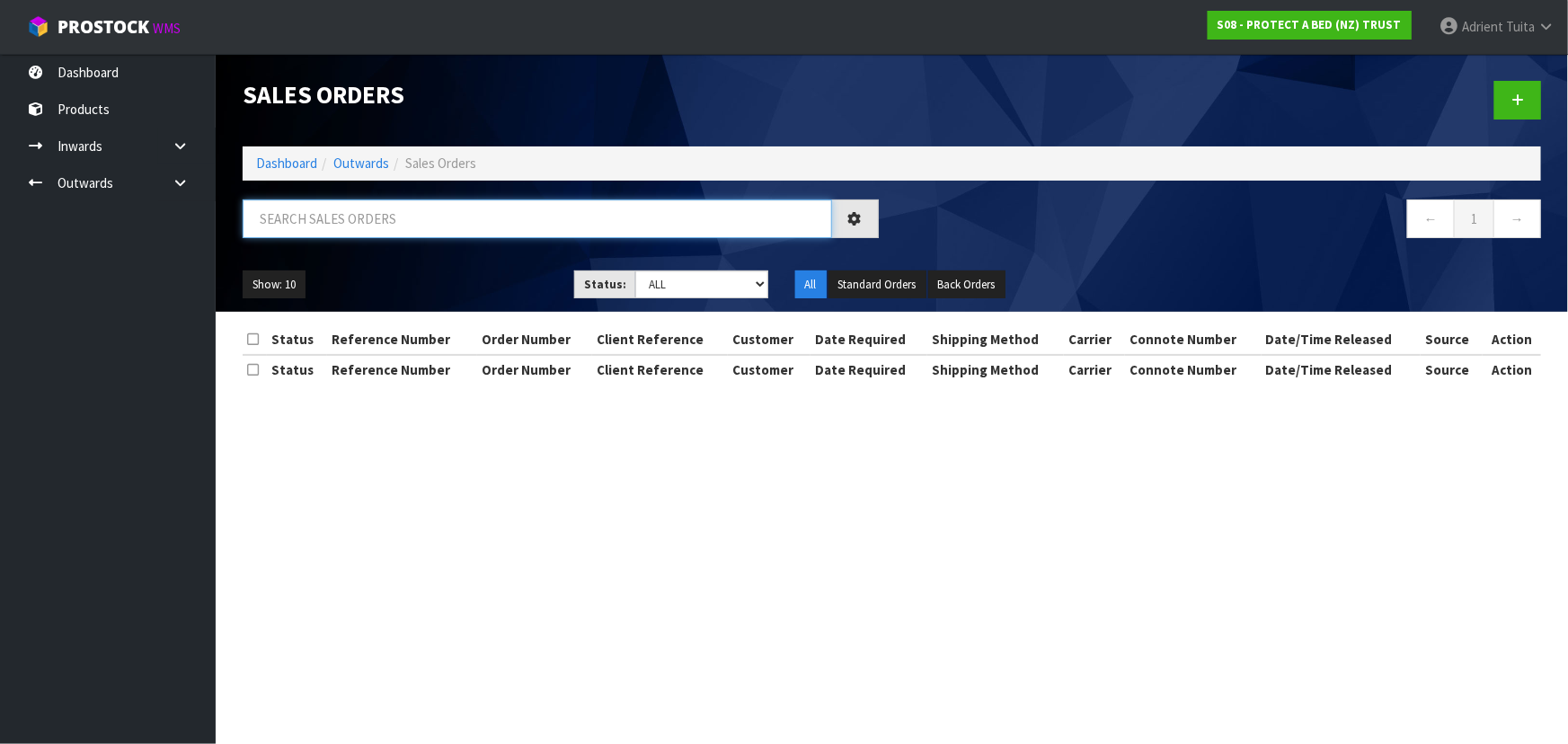
click at [356, 228] on input "text" at bounding box center [538, 219] width 590 height 39
click at [253, 153] on ol "Dashboard Outwards Sales Orders" at bounding box center [892, 163] width 1298 height 33
click at [268, 162] on link "Dashboard" at bounding box center [287, 163] width 61 height 17
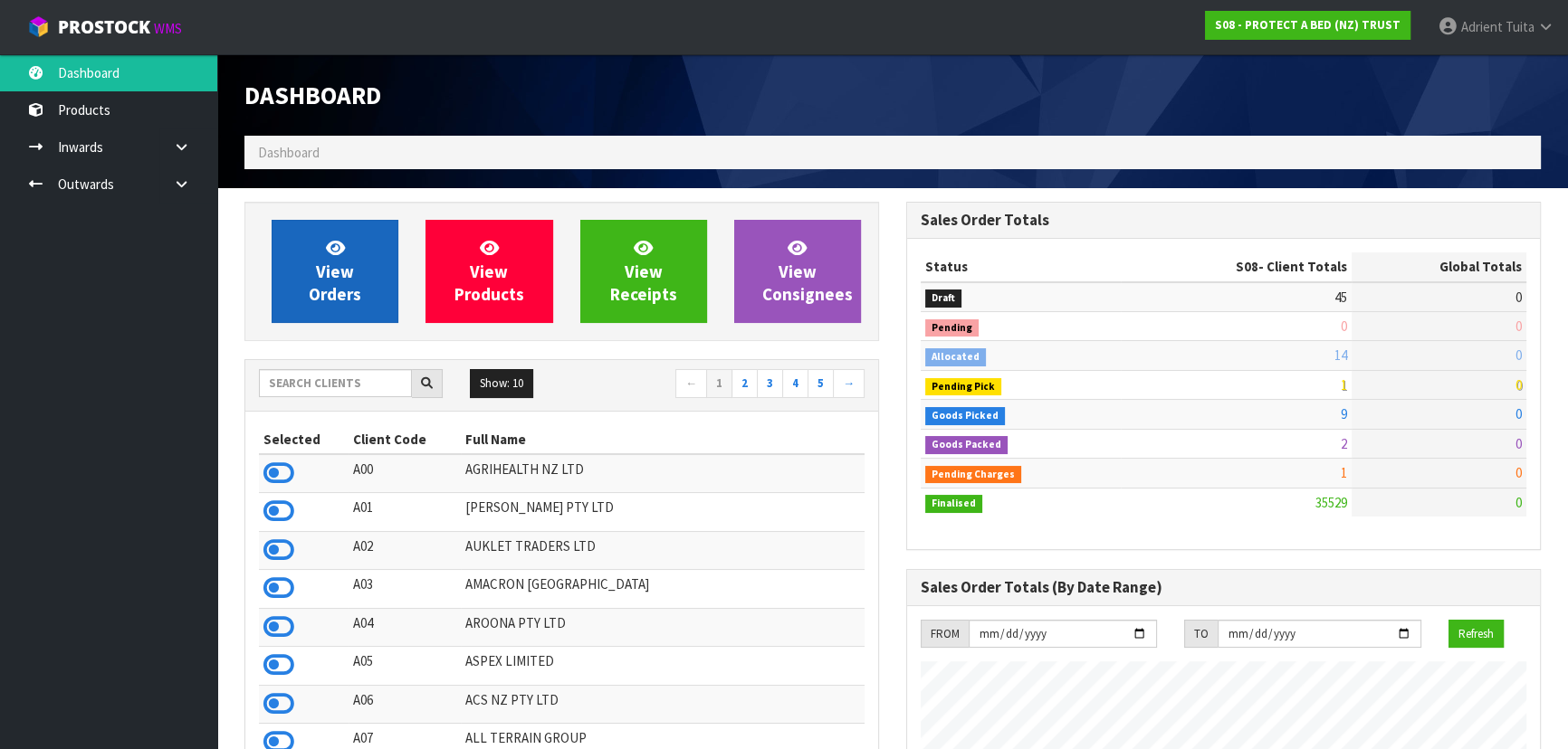
scroll to position [1368, 661]
click at [347, 276] on span "View Orders" at bounding box center [335, 271] width 52 height 68
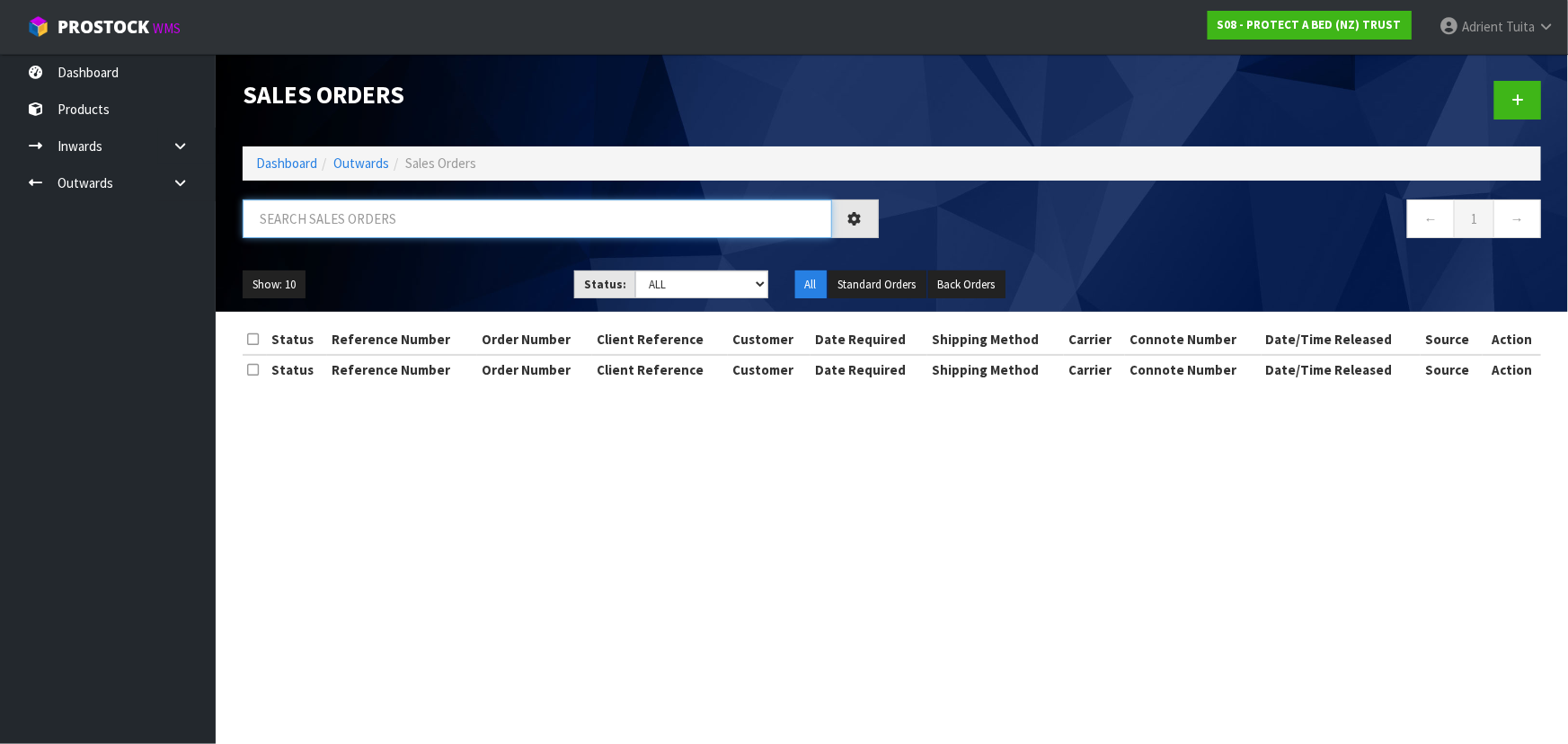
click at [368, 222] on input "text" at bounding box center [538, 219] width 590 height 39
type input "3210"
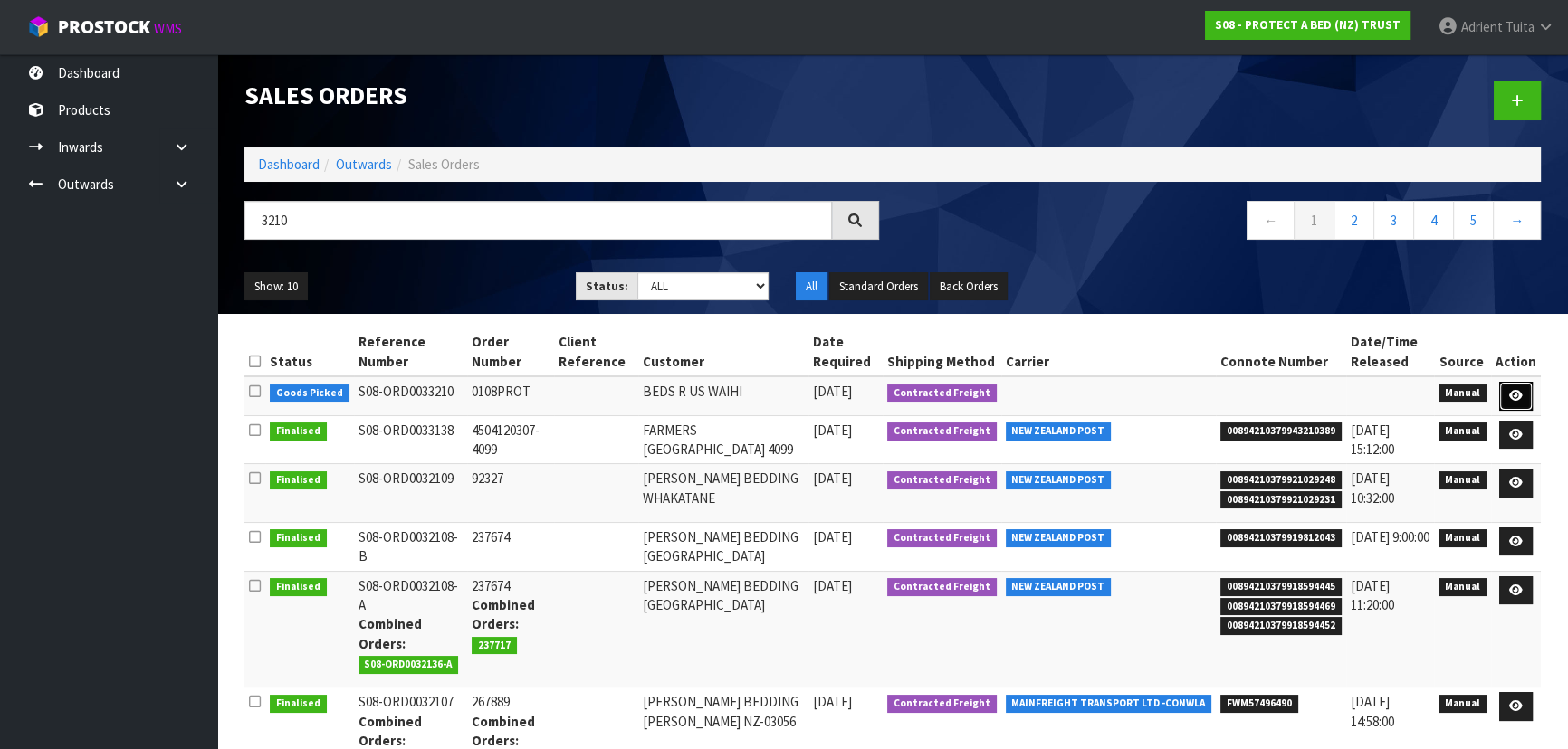
click at [1517, 387] on link at bounding box center [1517, 396] width 34 height 29
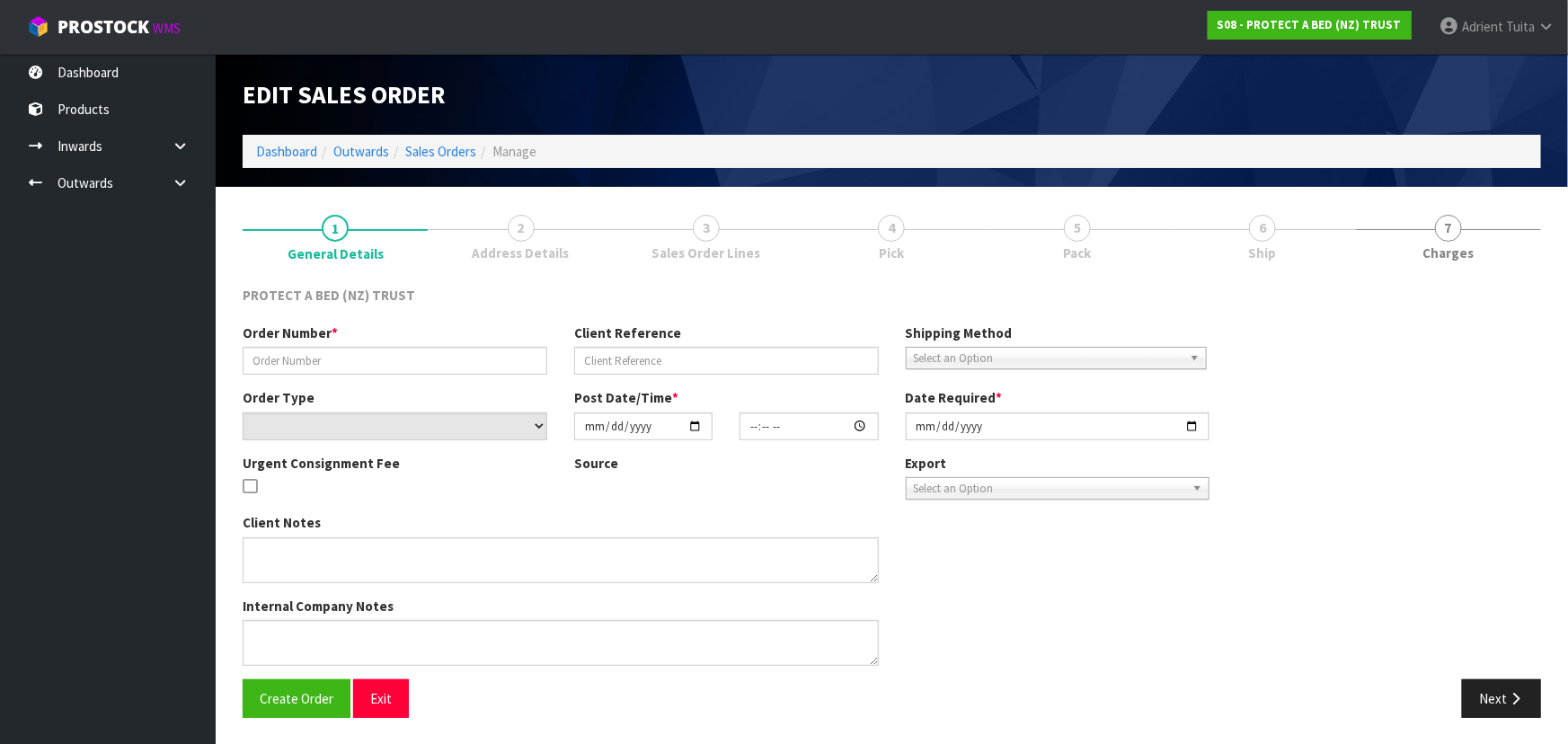
type input "0108PROT"
select select "number:0"
type input "[DATE]"
type input "08:13:00.000"
type input "[DATE]"
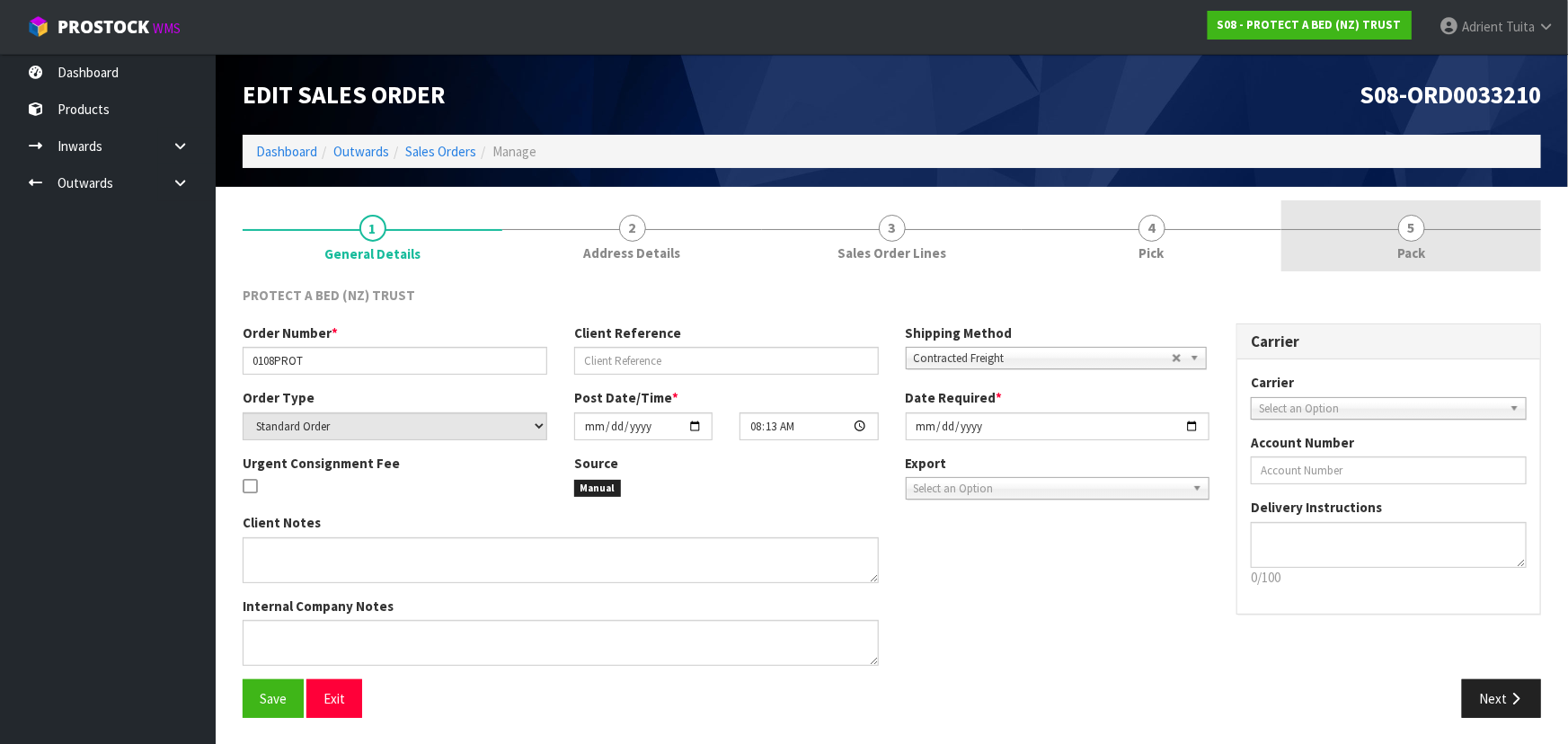
click at [1397, 250] on span "Pack" at bounding box center [1411, 253] width 28 height 19
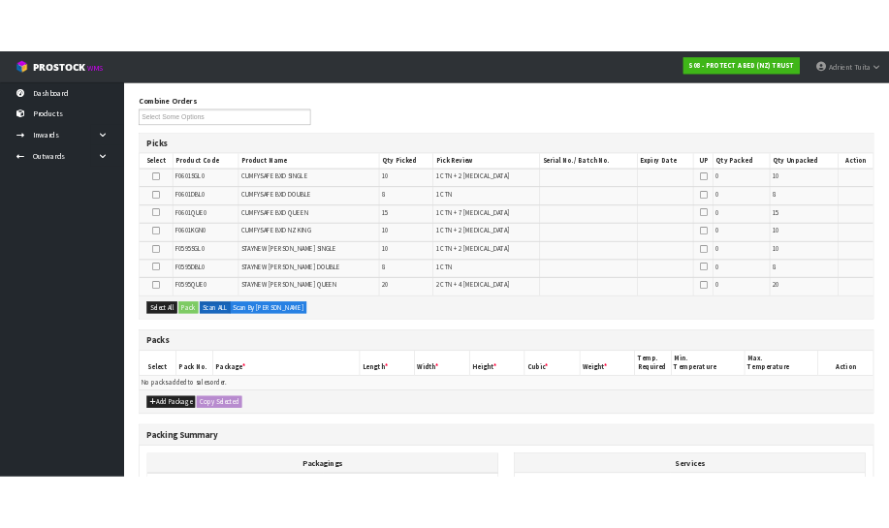
scroll to position [440, 0]
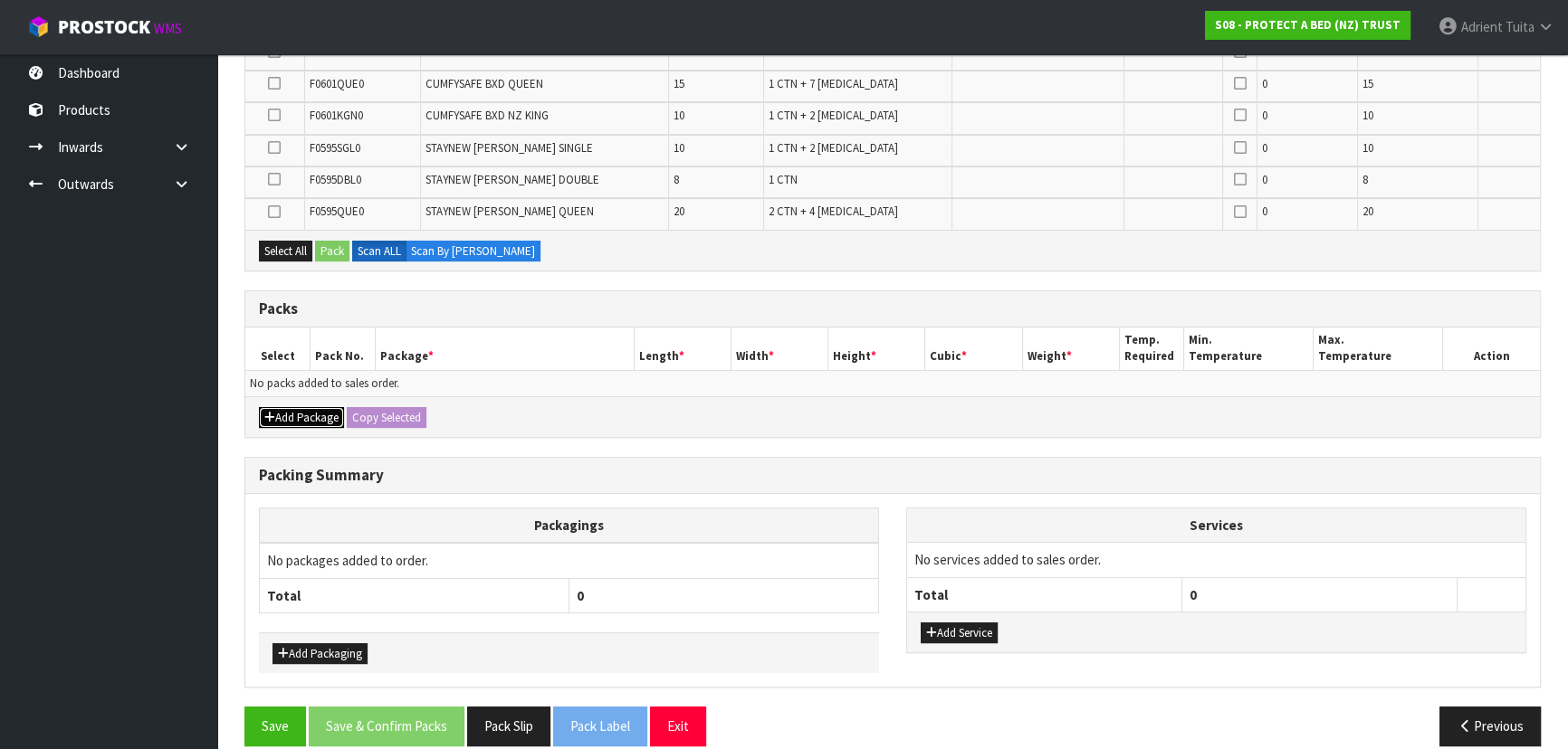
click at [304, 411] on button "Add Package" at bounding box center [301, 417] width 85 height 21
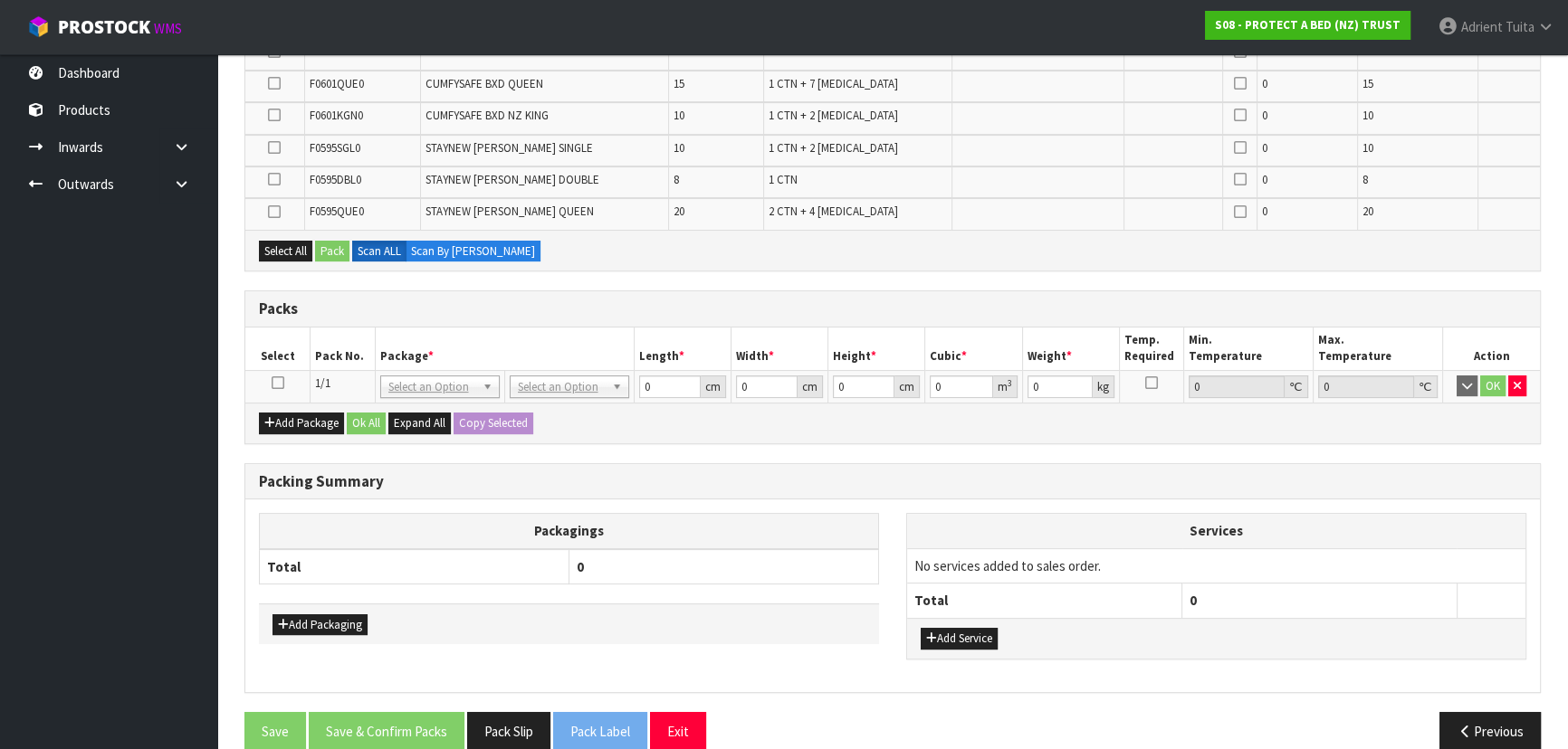
click at [279, 383] on icon at bounding box center [278, 383] width 13 height 1
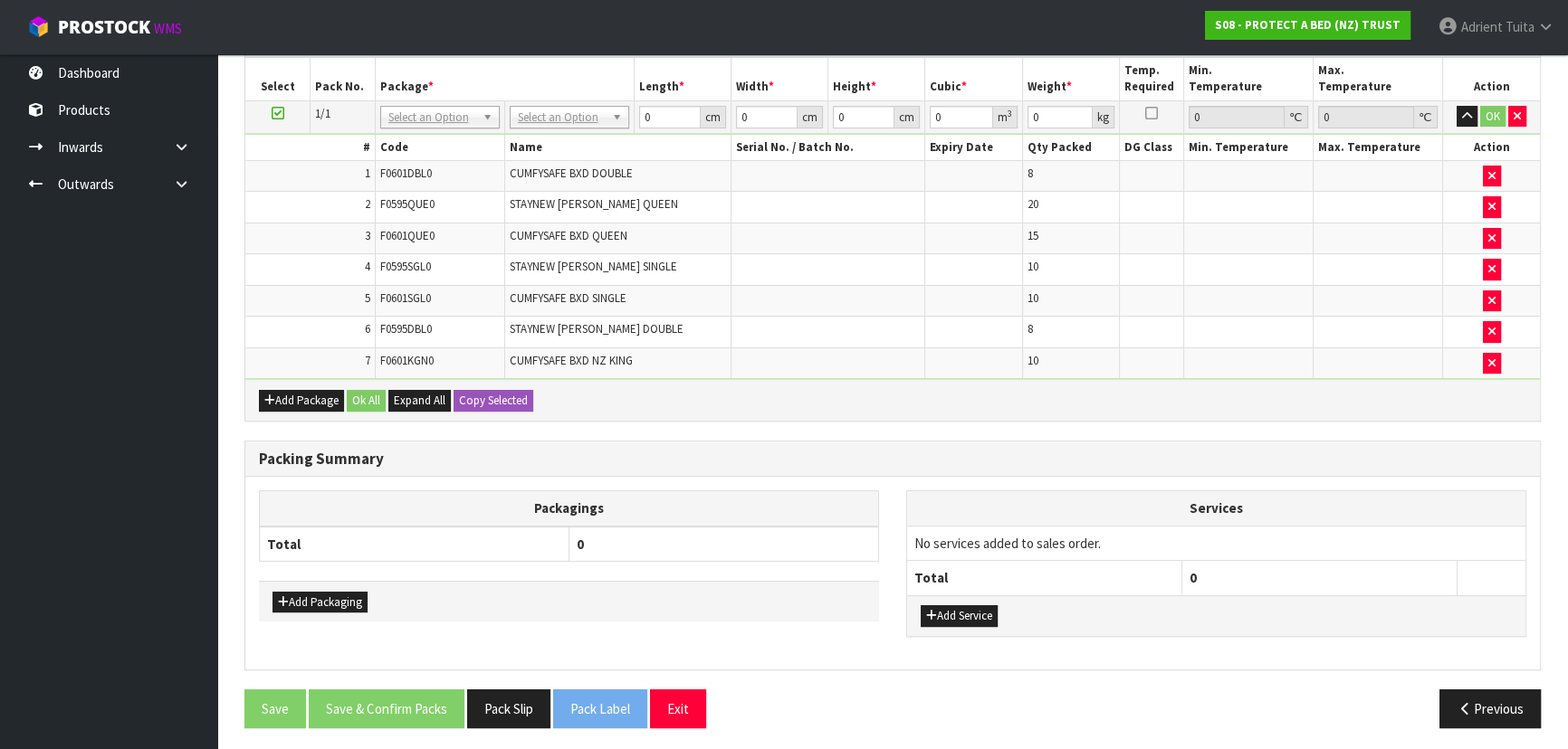
scroll to position [291, 0]
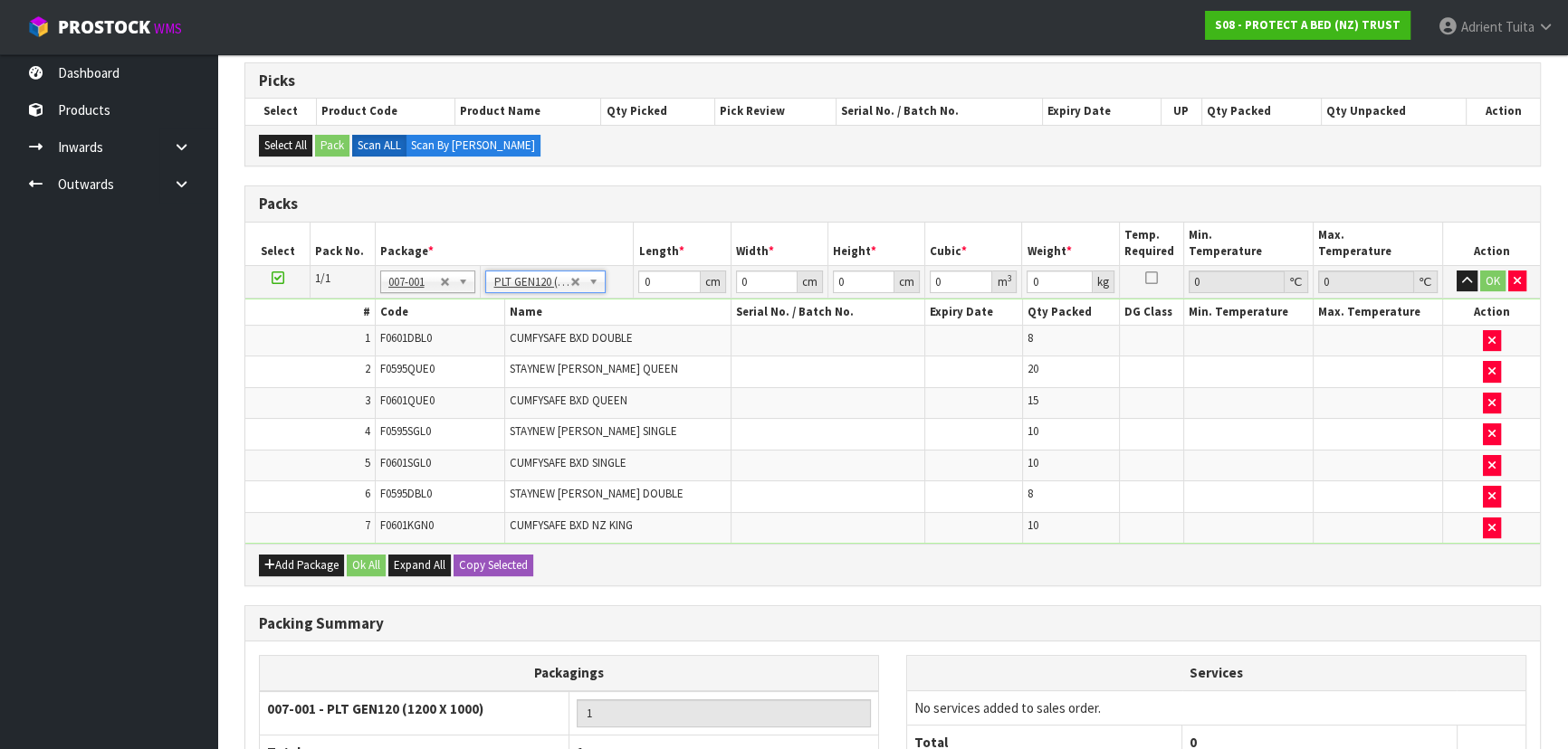
type input "120"
type input "100"
type input "69.66"
click at [645, 280] on input "120" at bounding box center [669, 282] width 62 height 22
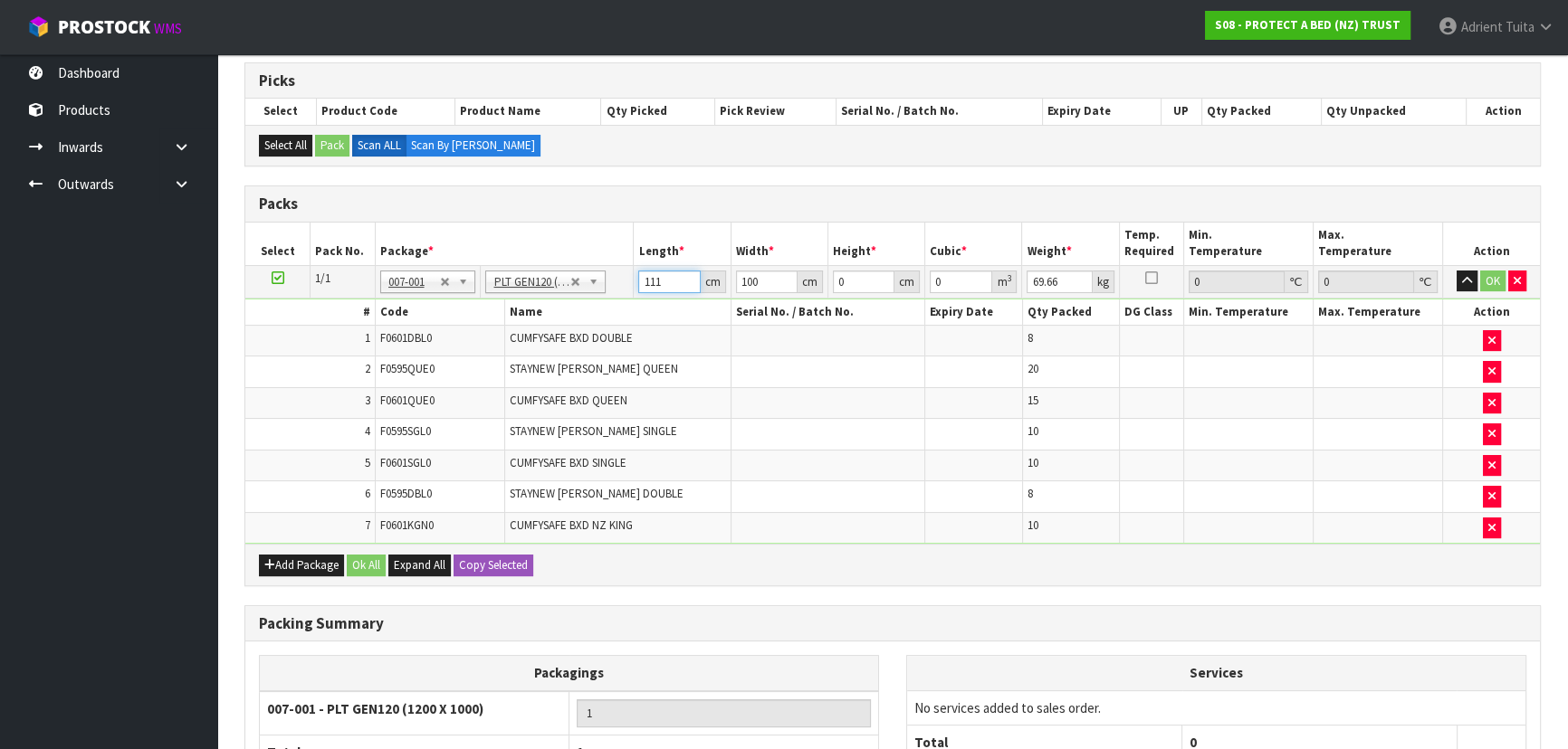
type input "111"
type input "1"
type input "0.012321"
type input "11"
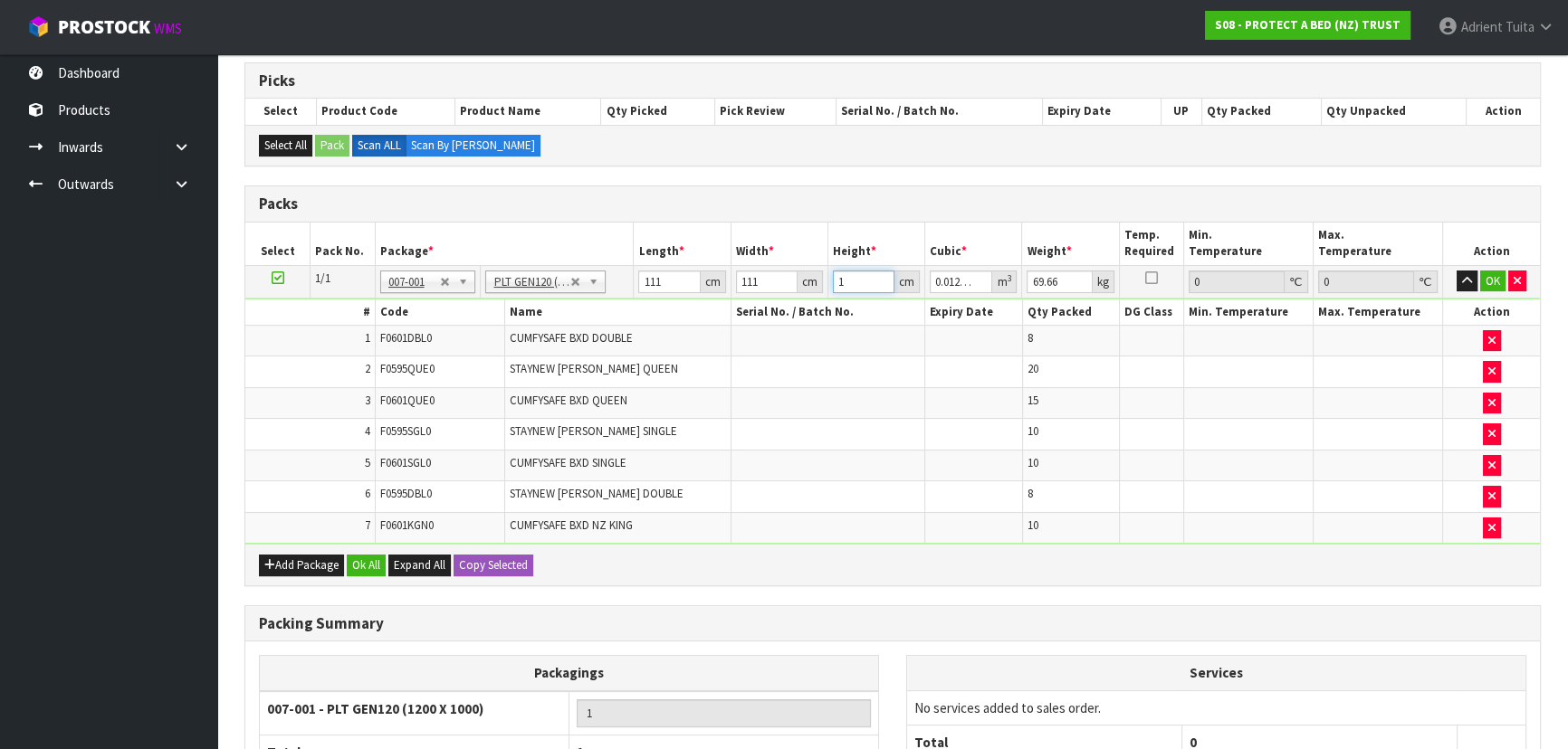
type input "0.135531"
type input "112"
type input "1.379952"
type input "112"
click at [1483, 280] on button "OK" at bounding box center [1492, 281] width 25 height 21
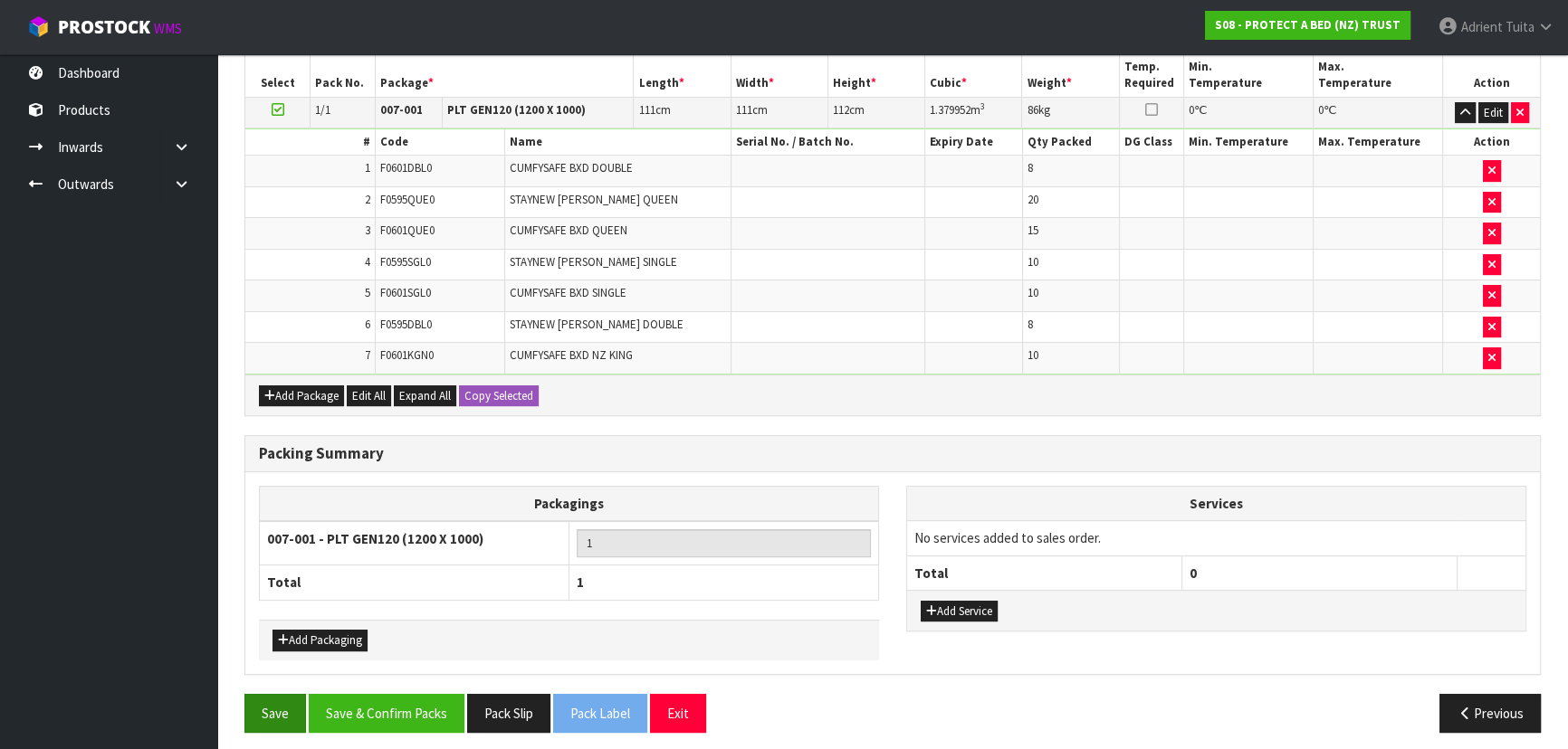
scroll to position [464, 0]
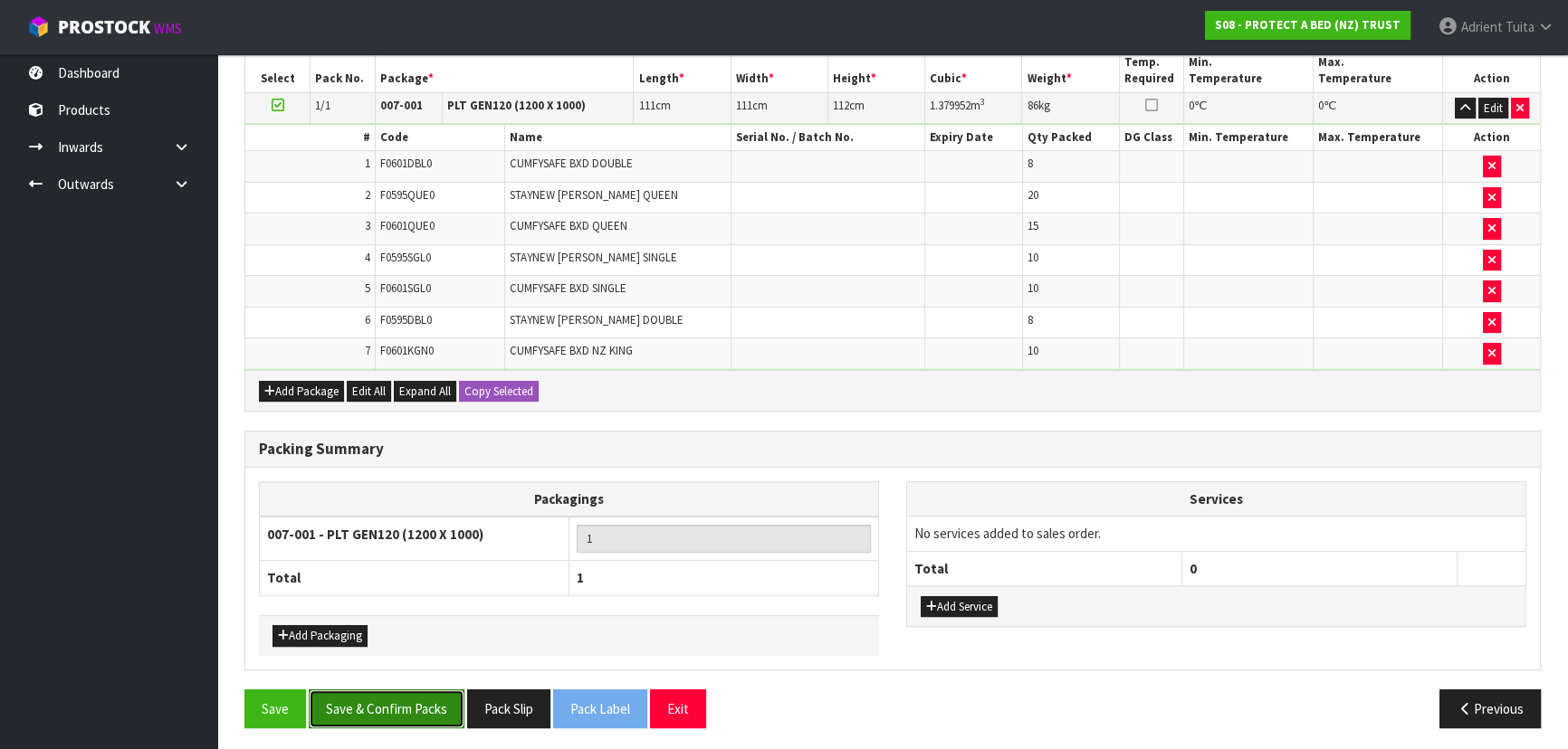
click at [355, 715] on button "Save & Confirm Packs" at bounding box center [386, 709] width 156 height 39
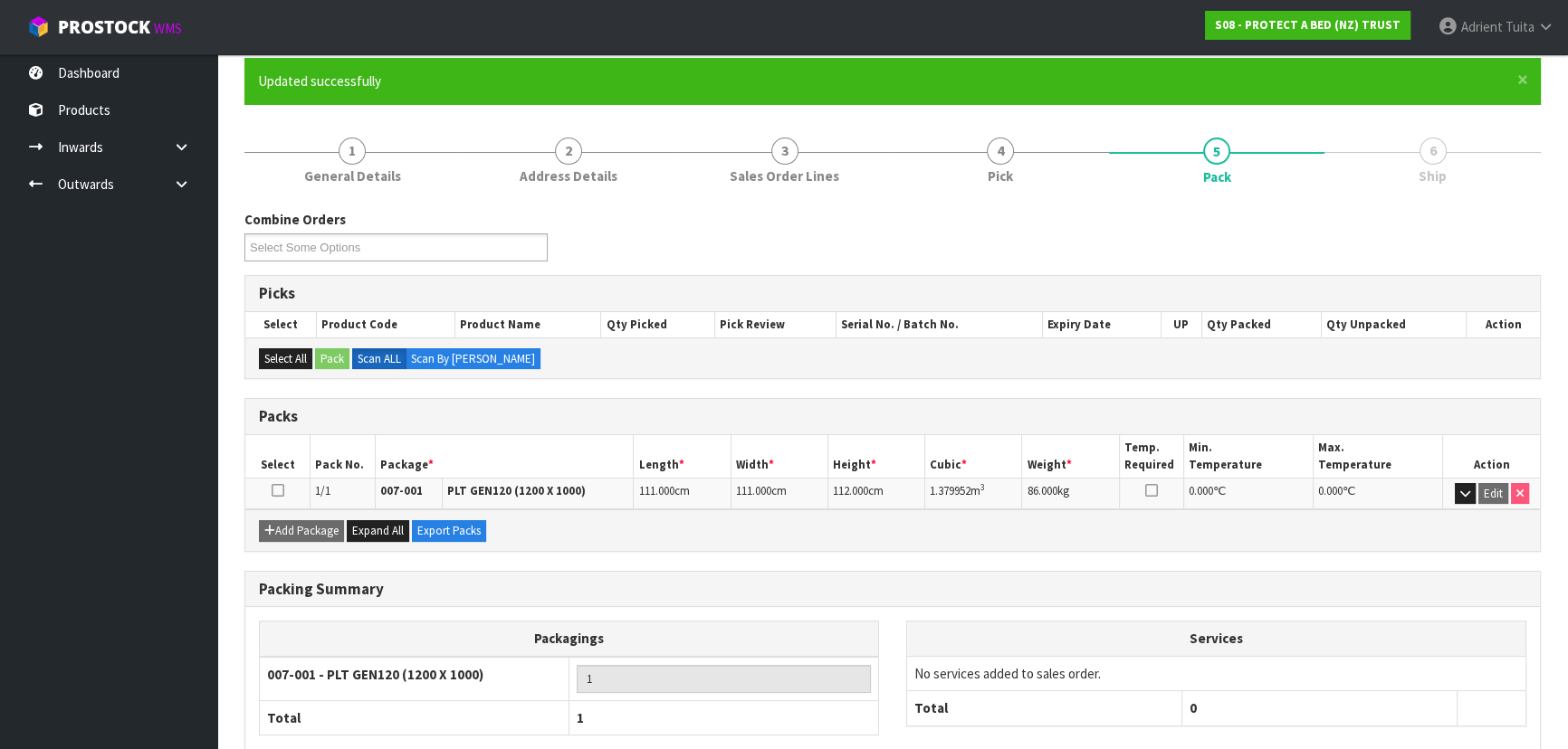
scroll to position [246, 0]
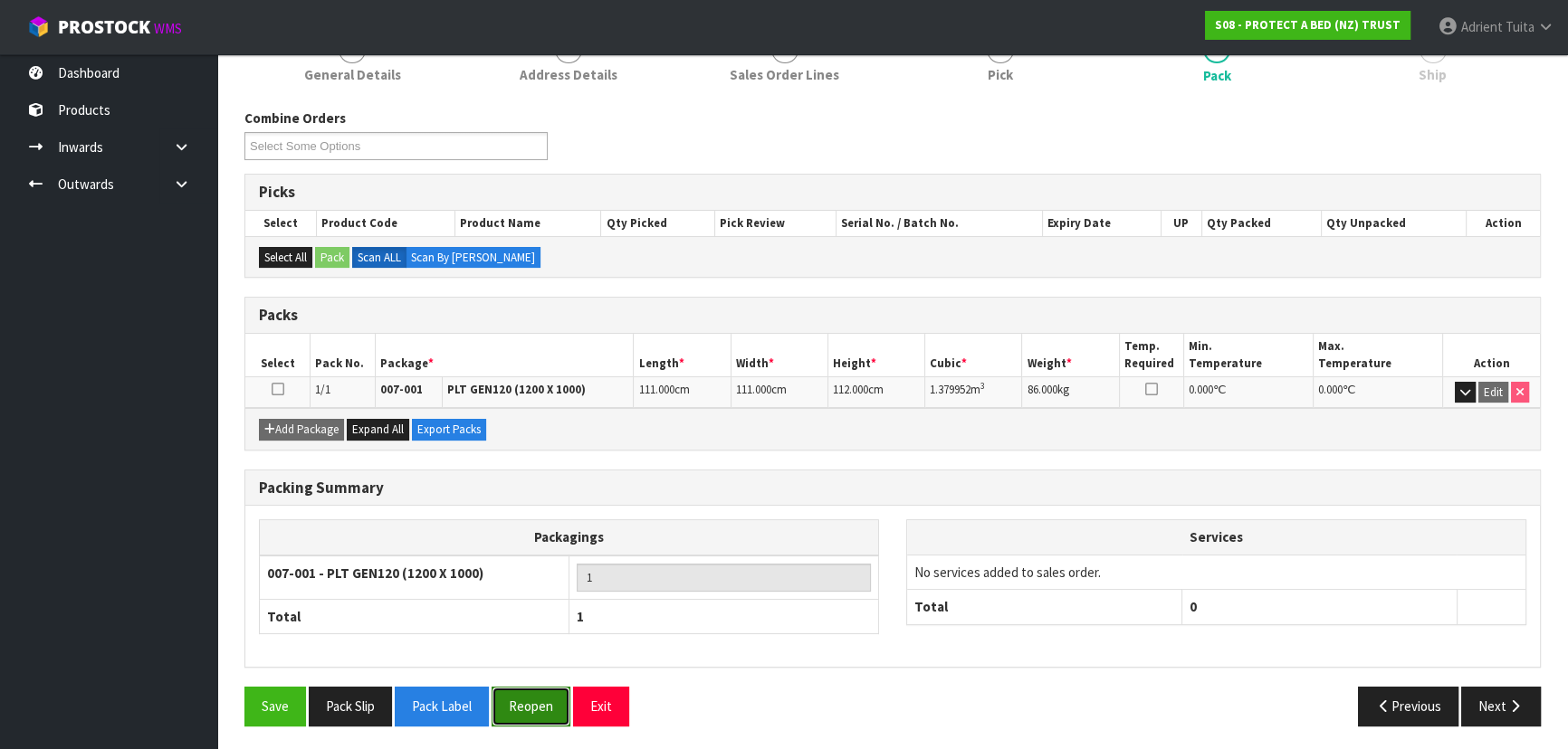
drag, startPoint x: 540, startPoint y: 703, endPoint x: 498, endPoint y: 626, distance: 87.7
click at [539, 702] on button "Reopen" at bounding box center [531, 706] width 78 height 39
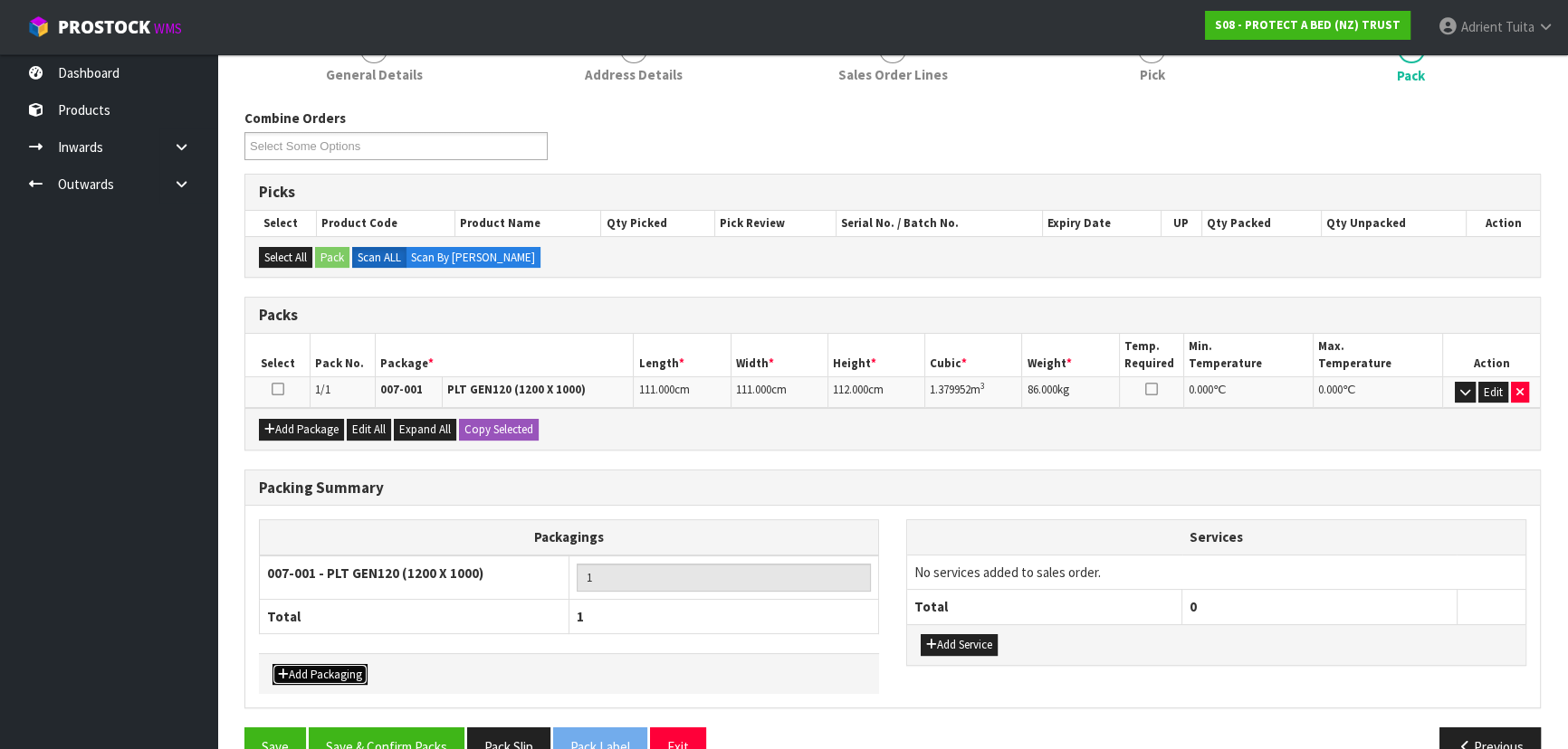
drag, startPoint x: 336, startPoint y: 664, endPoint x: 343, endPoint y: 643, distance: 22.1
click at [336, 664] on button "Add Packaging" at bounding box center [321, 674] width 95 height 21
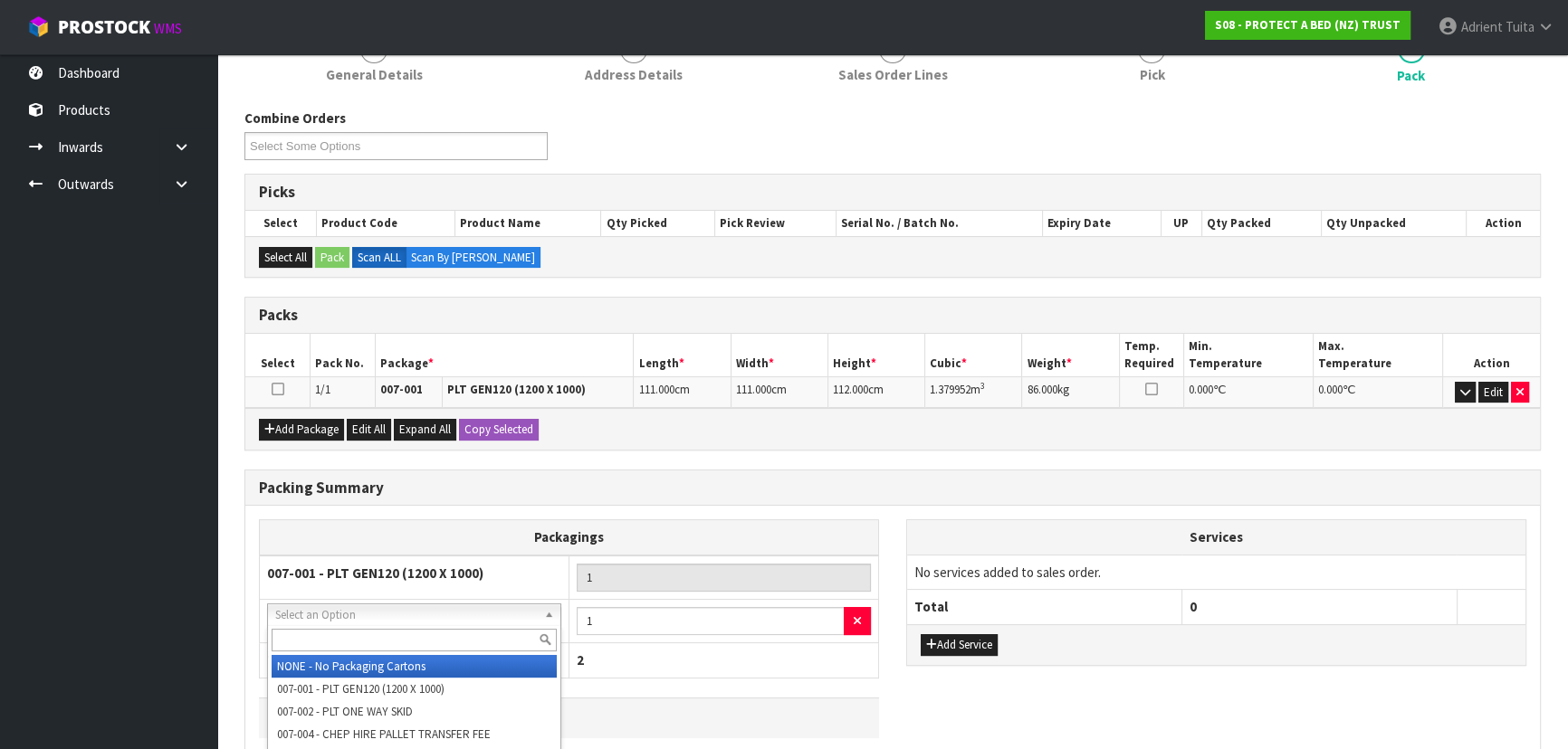
drag, startPoint x: 364, startPoint y: 615, endPoint x: 359, endPoint y: 632, distance: 17.7
click at [359, 632] on input "text" at bounding box center [414, 640] width 285 height 22
drag, startPoint x: 451, startPoint y: 660, endPoint x: 474, endPoint y: 657, distance: 23.2
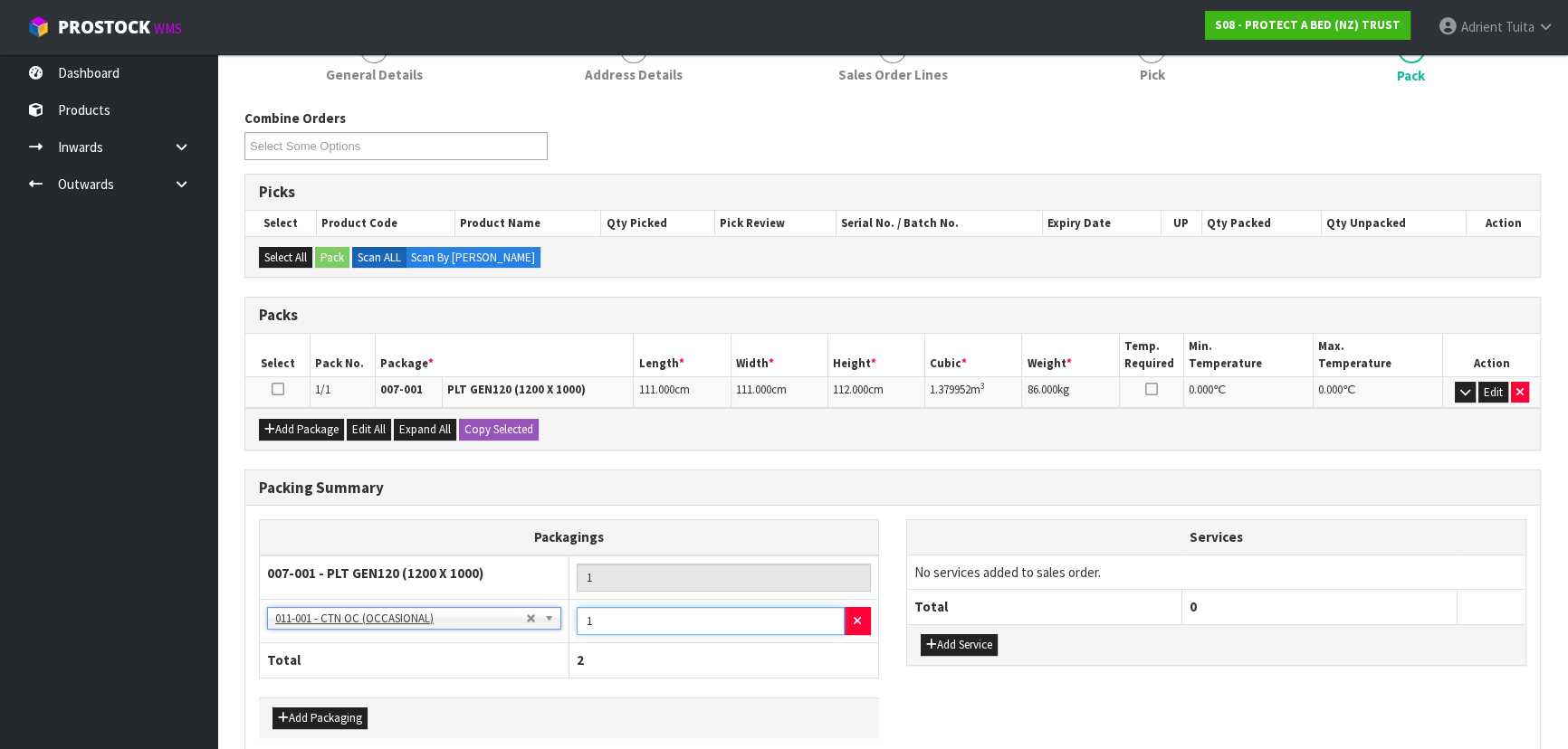
click at [661, 613] on input "1" at bounding box center [710, 621] width 268 height 28
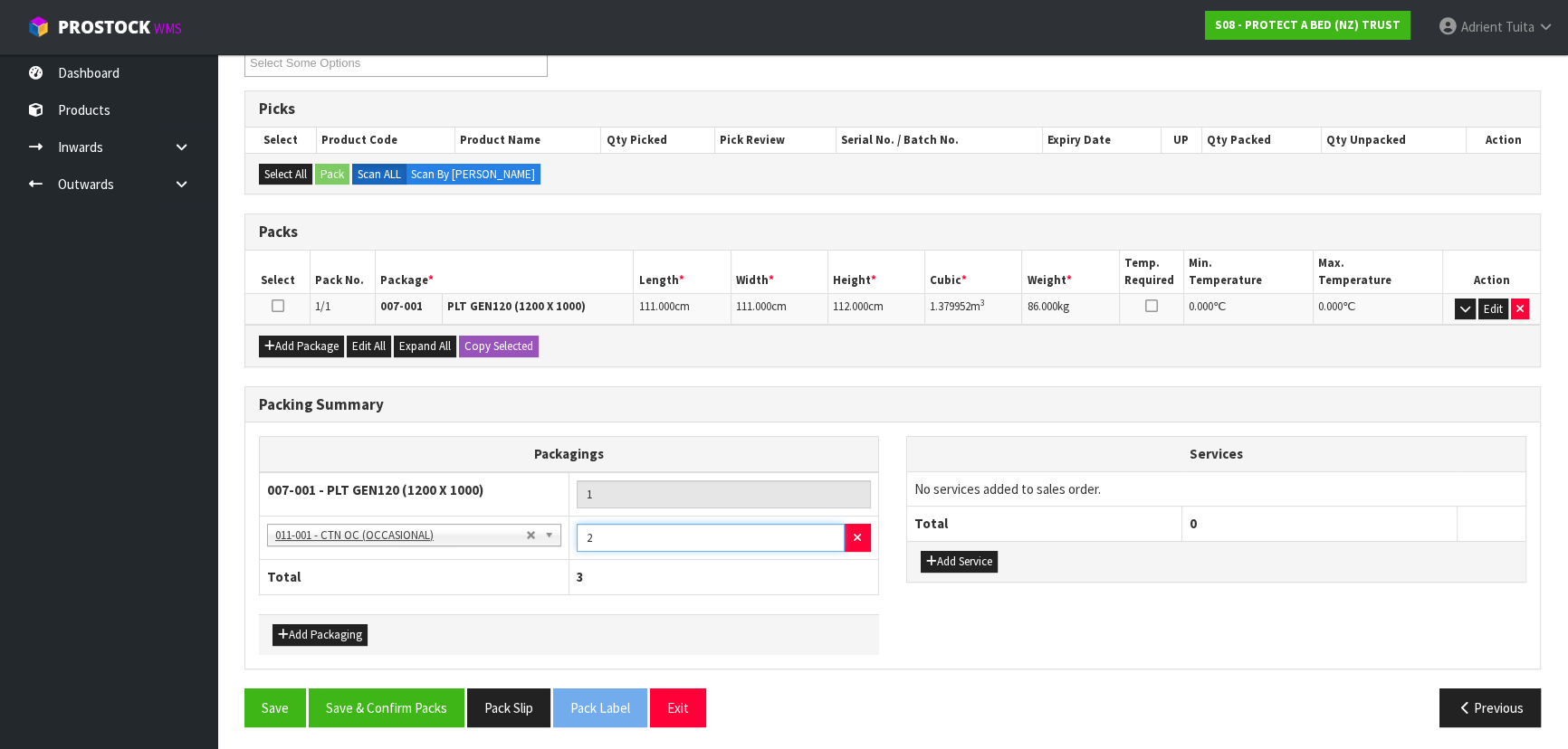
scroll to position [330, 0]
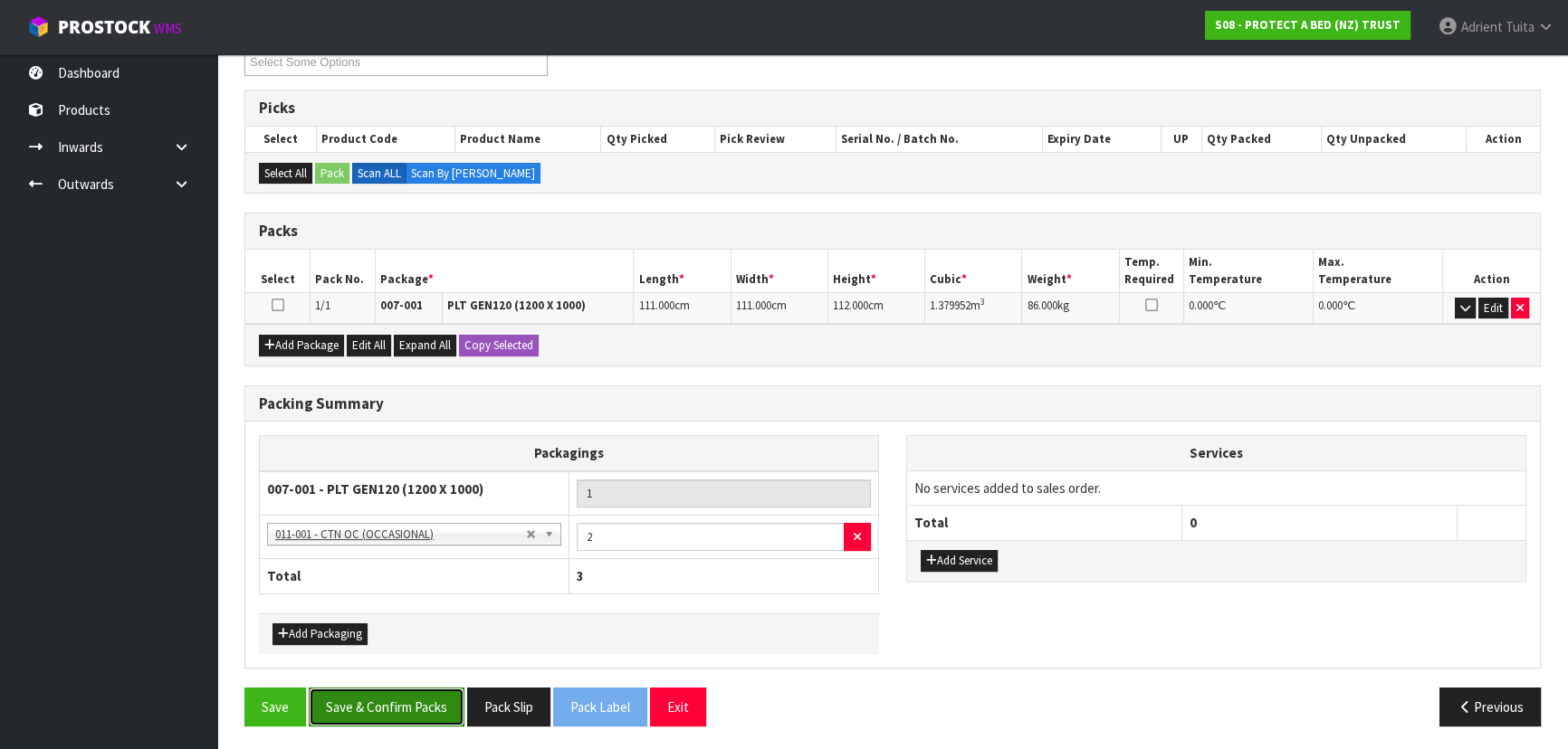
click at [432, 716] on button "Save & Confirm Packs" at bounding box center [386, 707] width 156 height 39
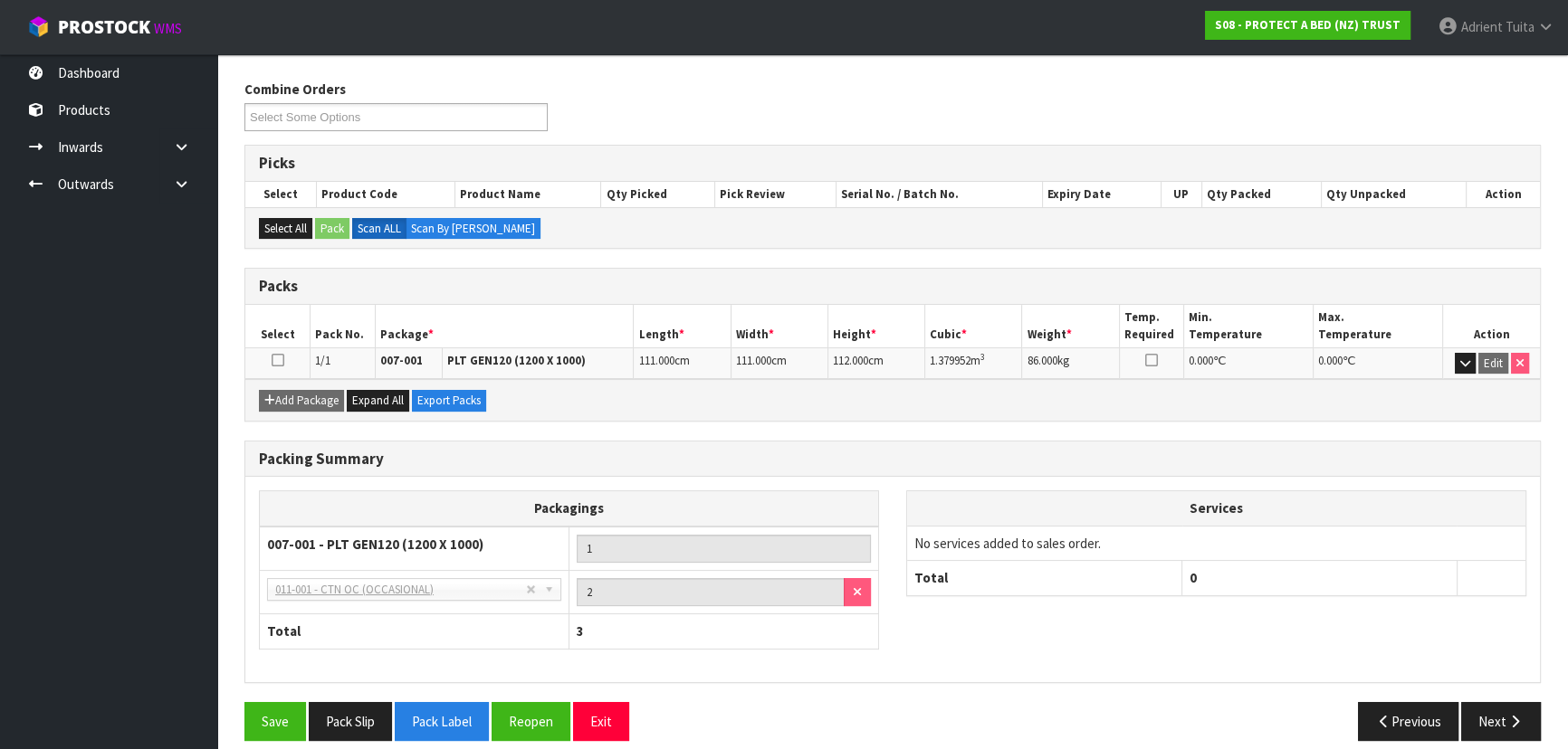
scroll to position [290, 0]
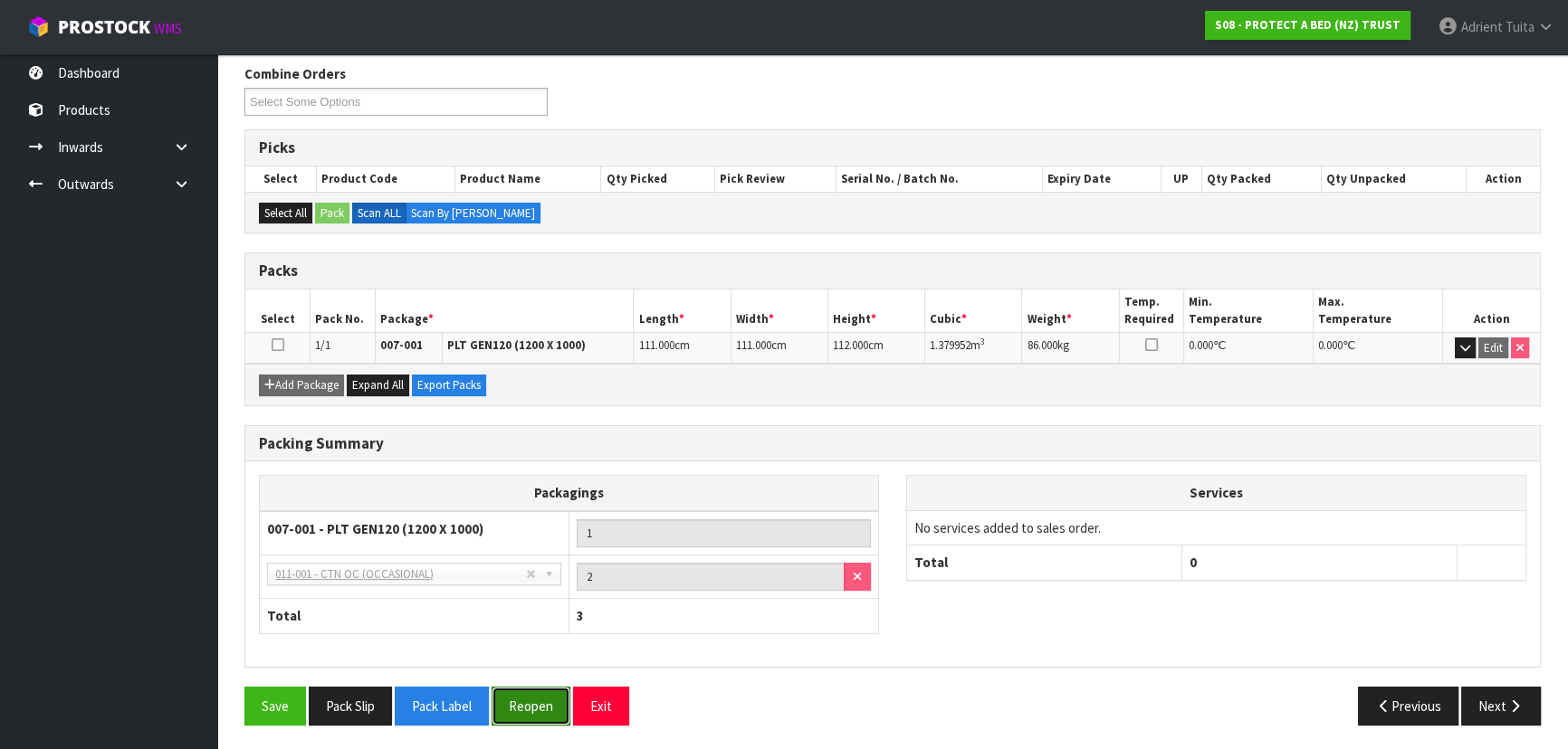
click at [527, 693] on button "Reopen" at bounding box center [531, 706] width 78 height 39
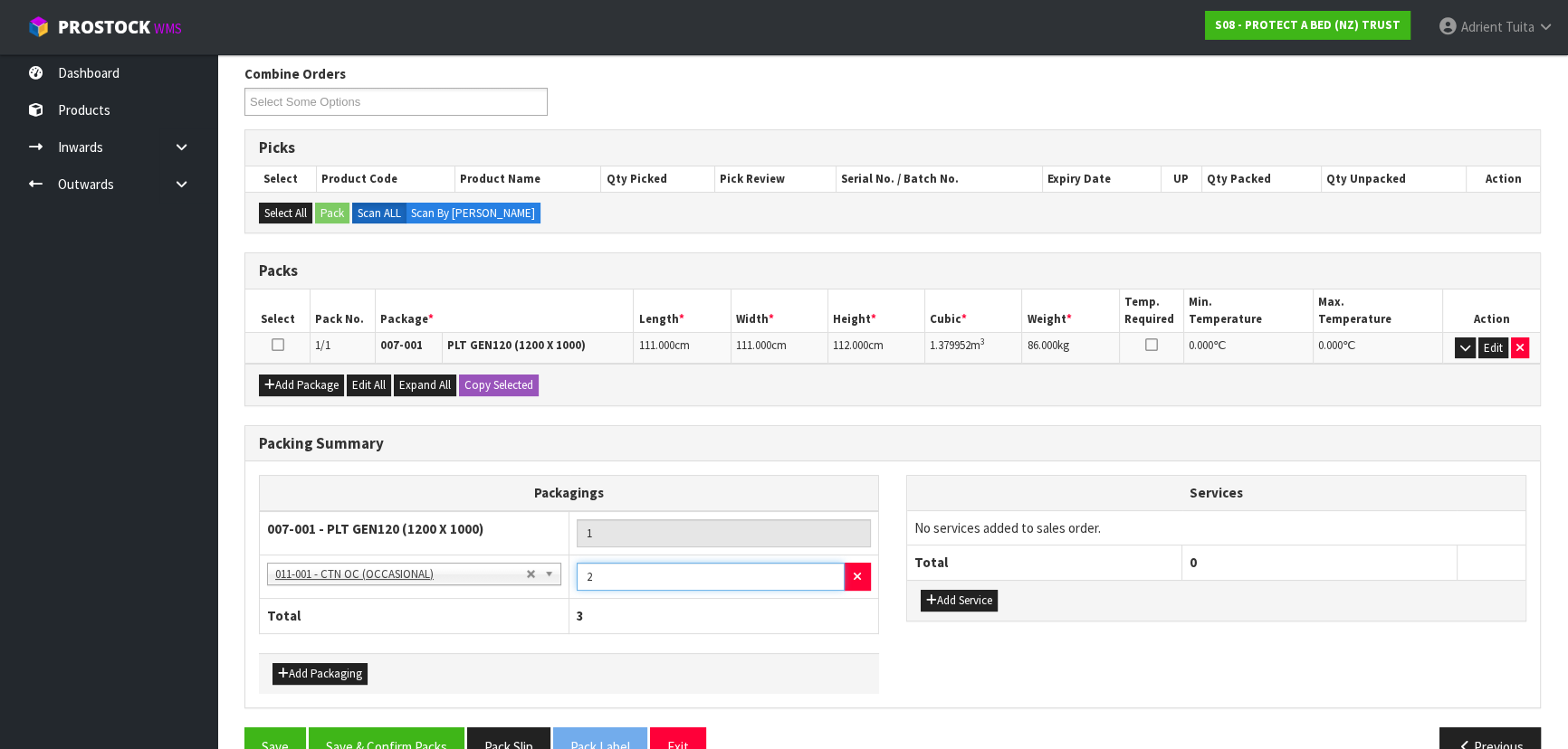
click at [740, 573] on input "2" at bounding box center [710, 577] width 268 height 28
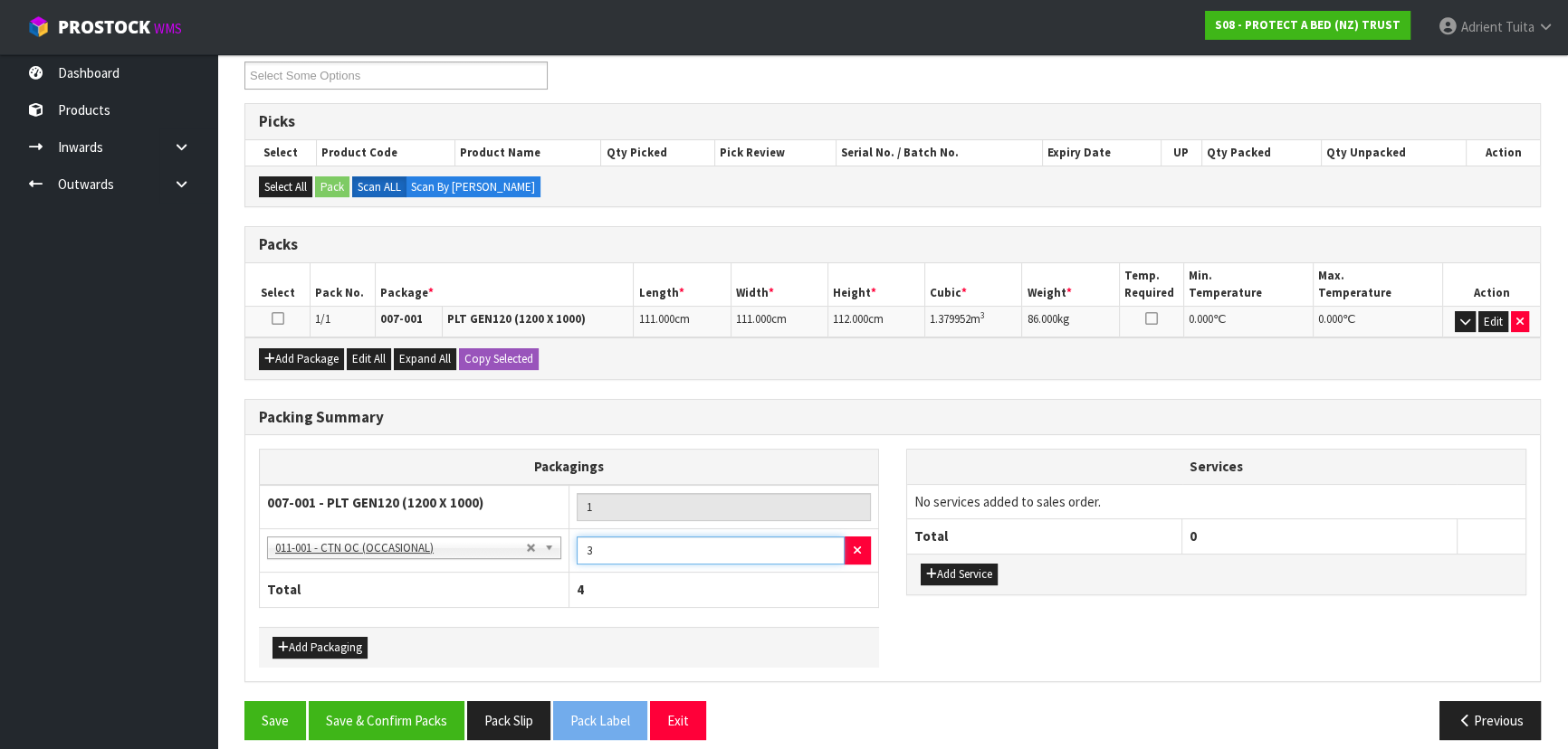
scroll to position [330, 0]
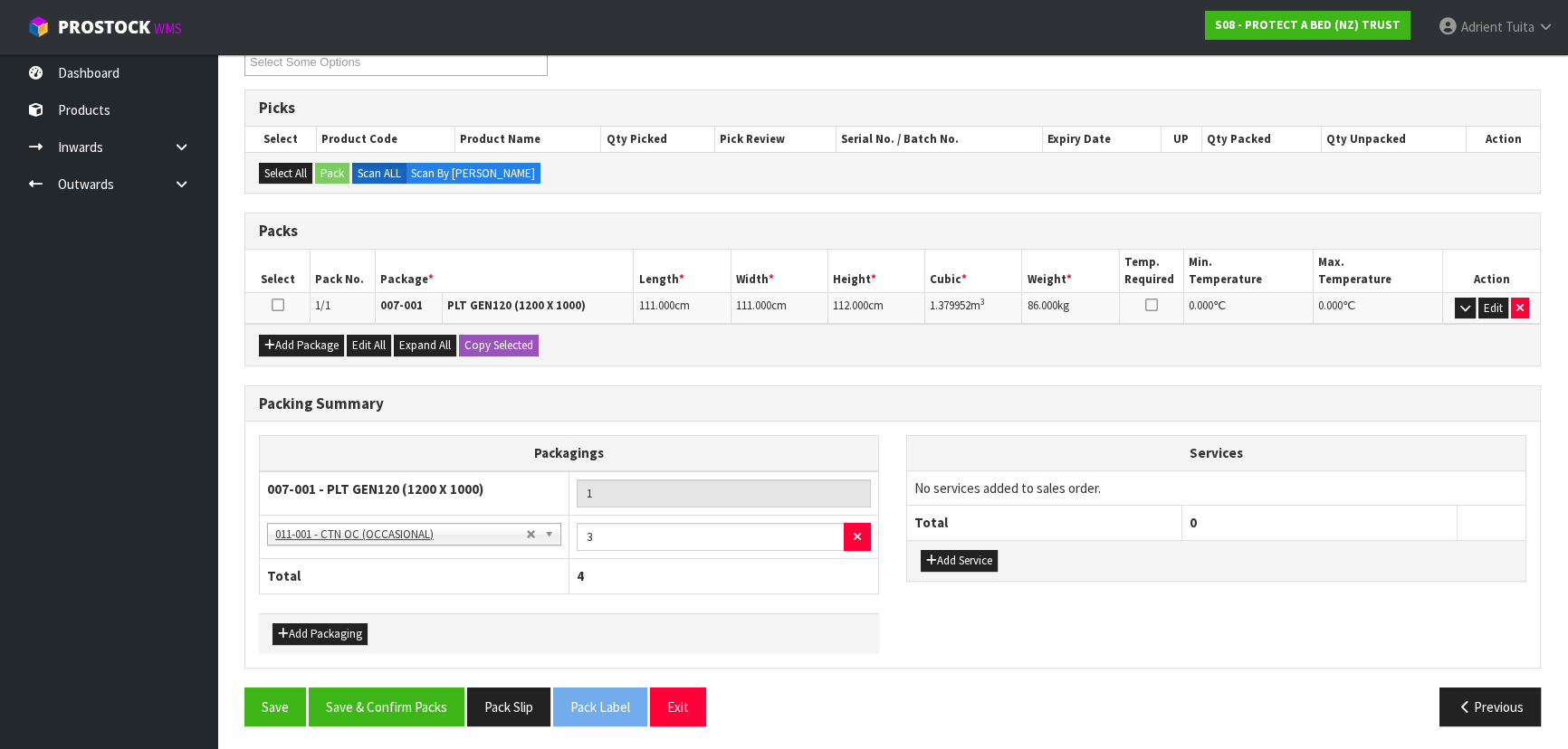
click at [408, 680] on div "Packing Summary Packagings 007-001 - PLT GEN120 (1200 X 1000) 1 NONE - No Packa…" at bounding box center [892, 537] width 1324 height 303
click at [408, 691] on button "Save & Confirm Packs" at bounding box center [386, 707] width 156 height 39
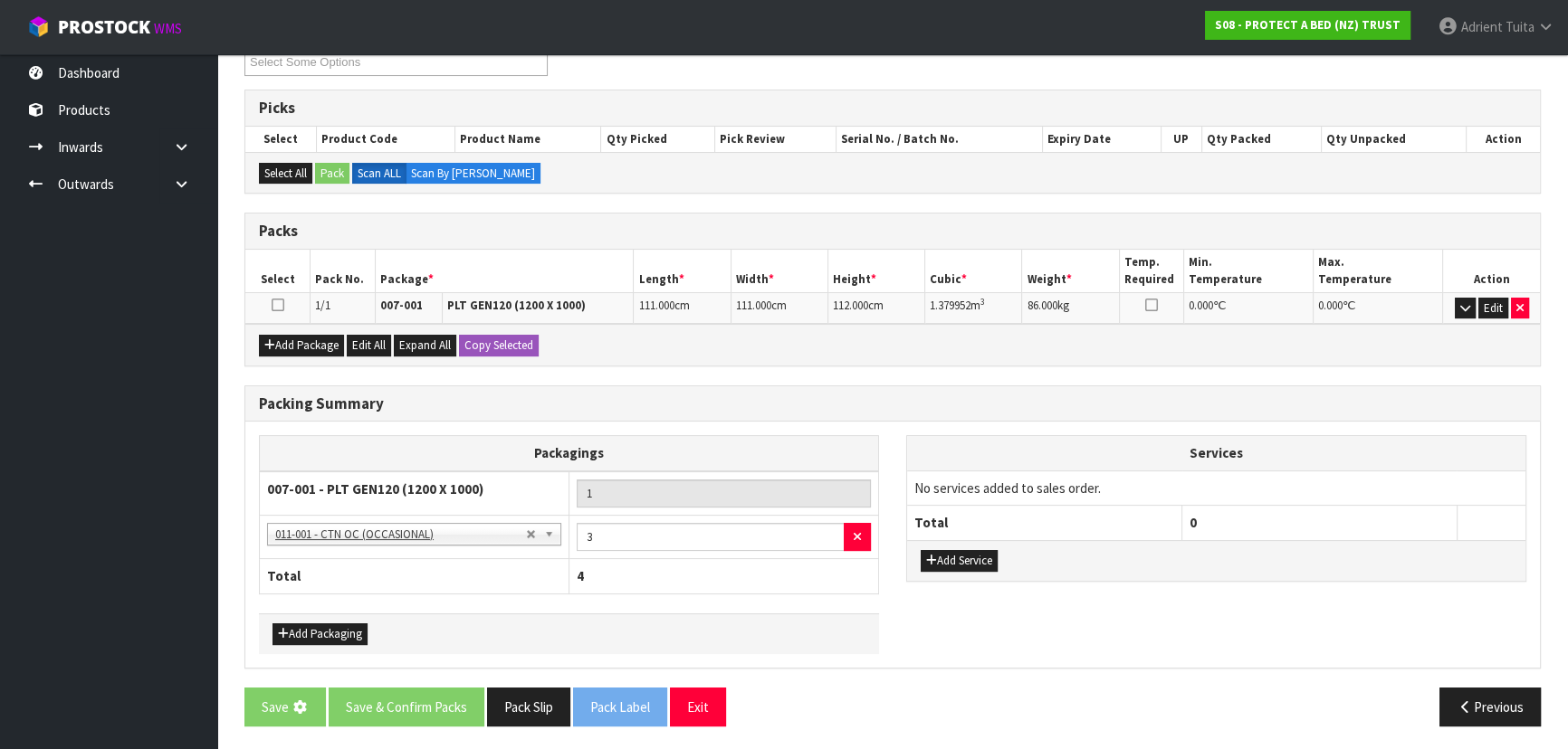
scroll to position [0, 0]
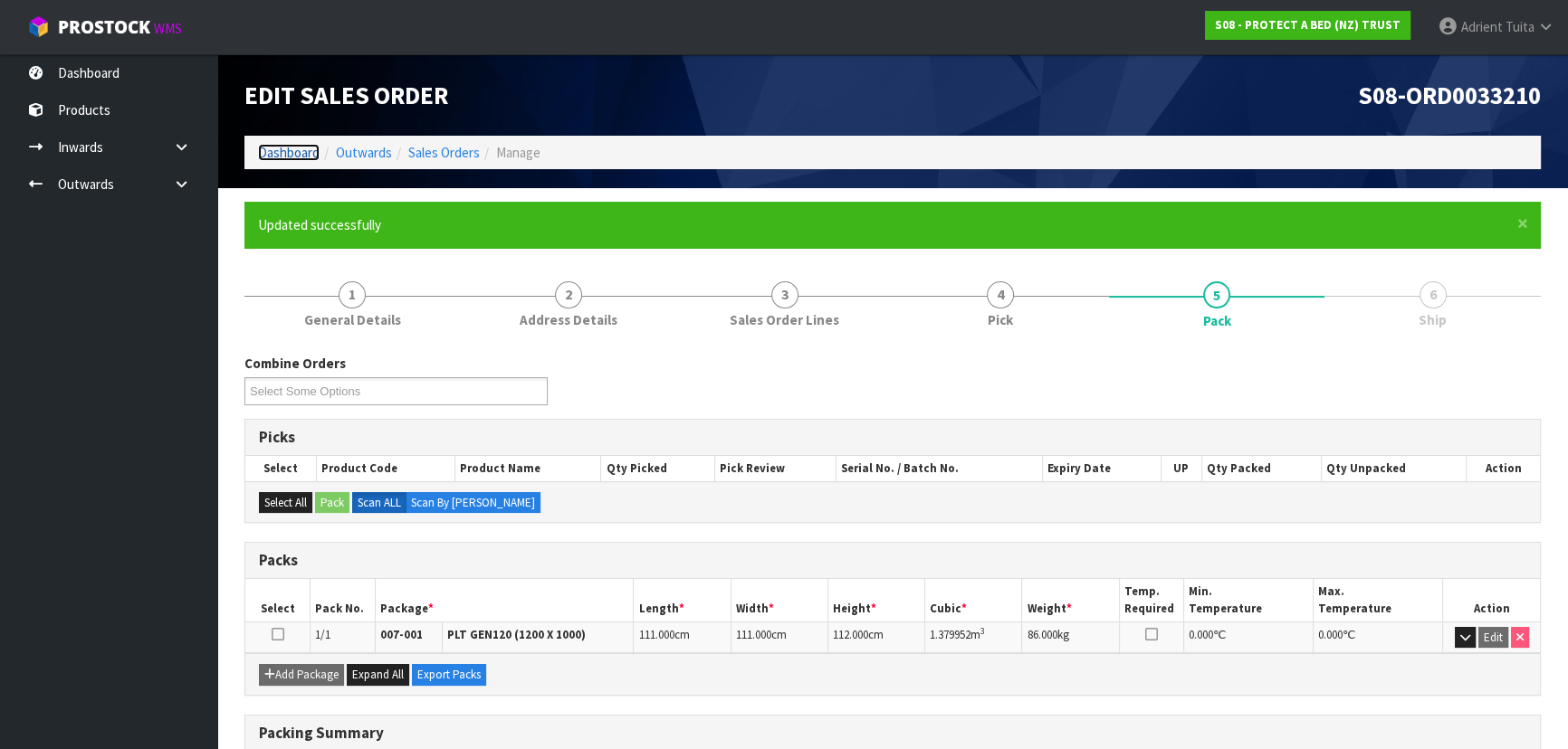
click at [275, 153] on link "Dashboard" at bounding box center [289, 152] width 62 height 17
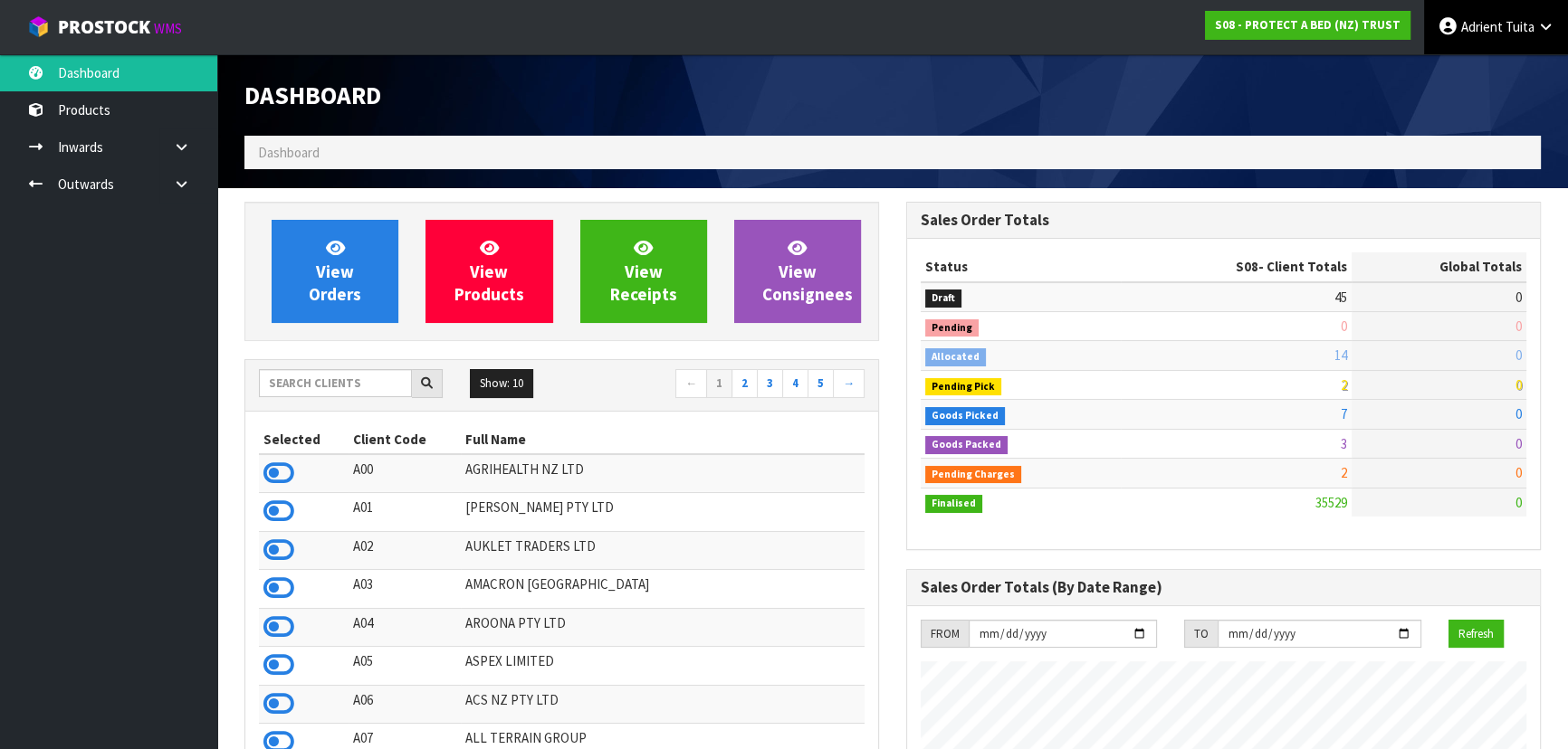
scroll to position [1407, 661]
click at [322, 365] on div "Show: 10 5 10 25 50 ← 1 2 3 4 5 →" at bounding box center [562, 386] width 633 height 50
click at [322, 374] on input "text" at bounding box center [335, 383] width 153 height 28
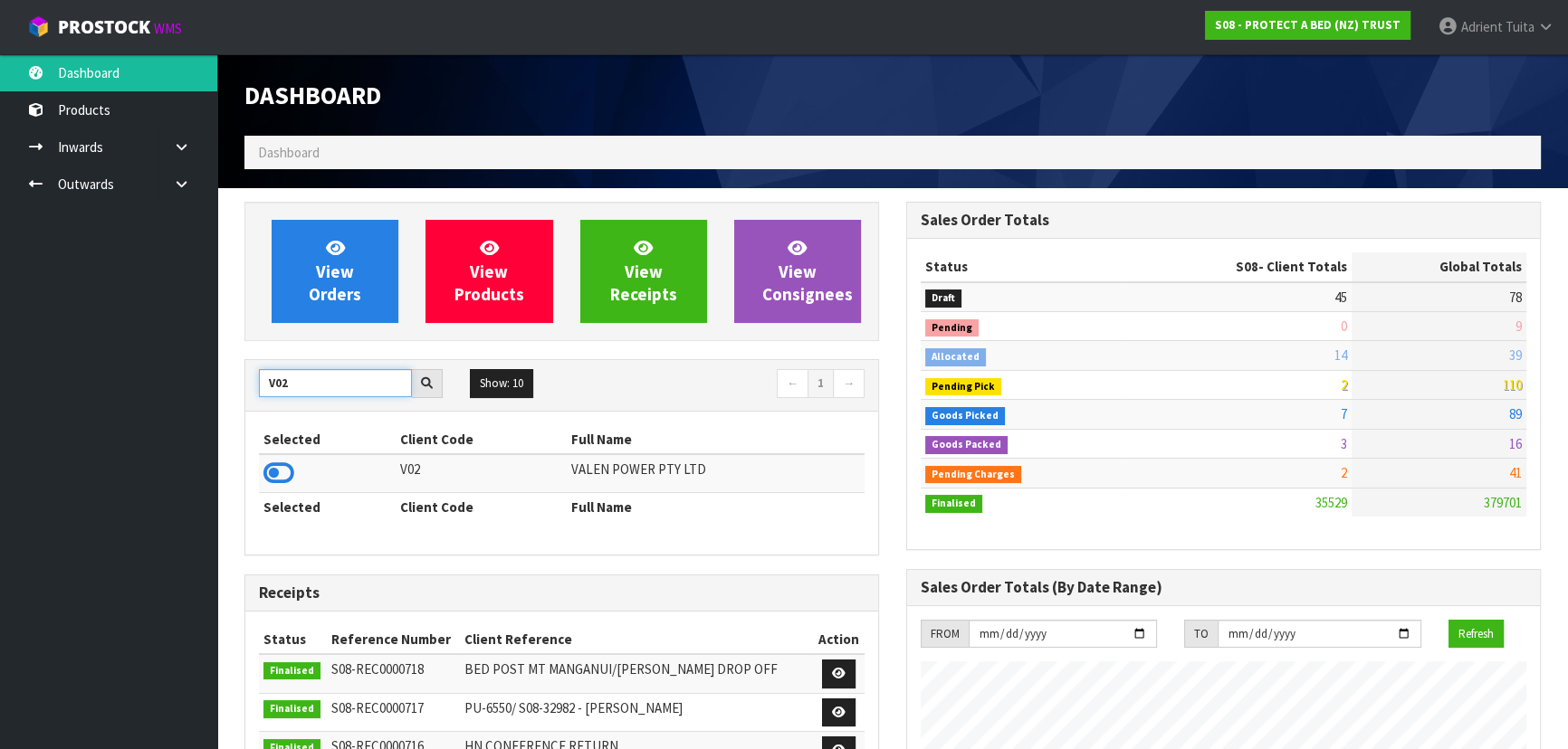
type input "V02"
drag, startPoint x: 279, startPoint y: 489, endPoint x: 287, endPoint y: 471, distance: 19.7
click at [285, 475] on td at bounding box center [327, 473] width 136 height 39
click at [287, 471] on icon at bounding box center [278, 473] width 31 height 27
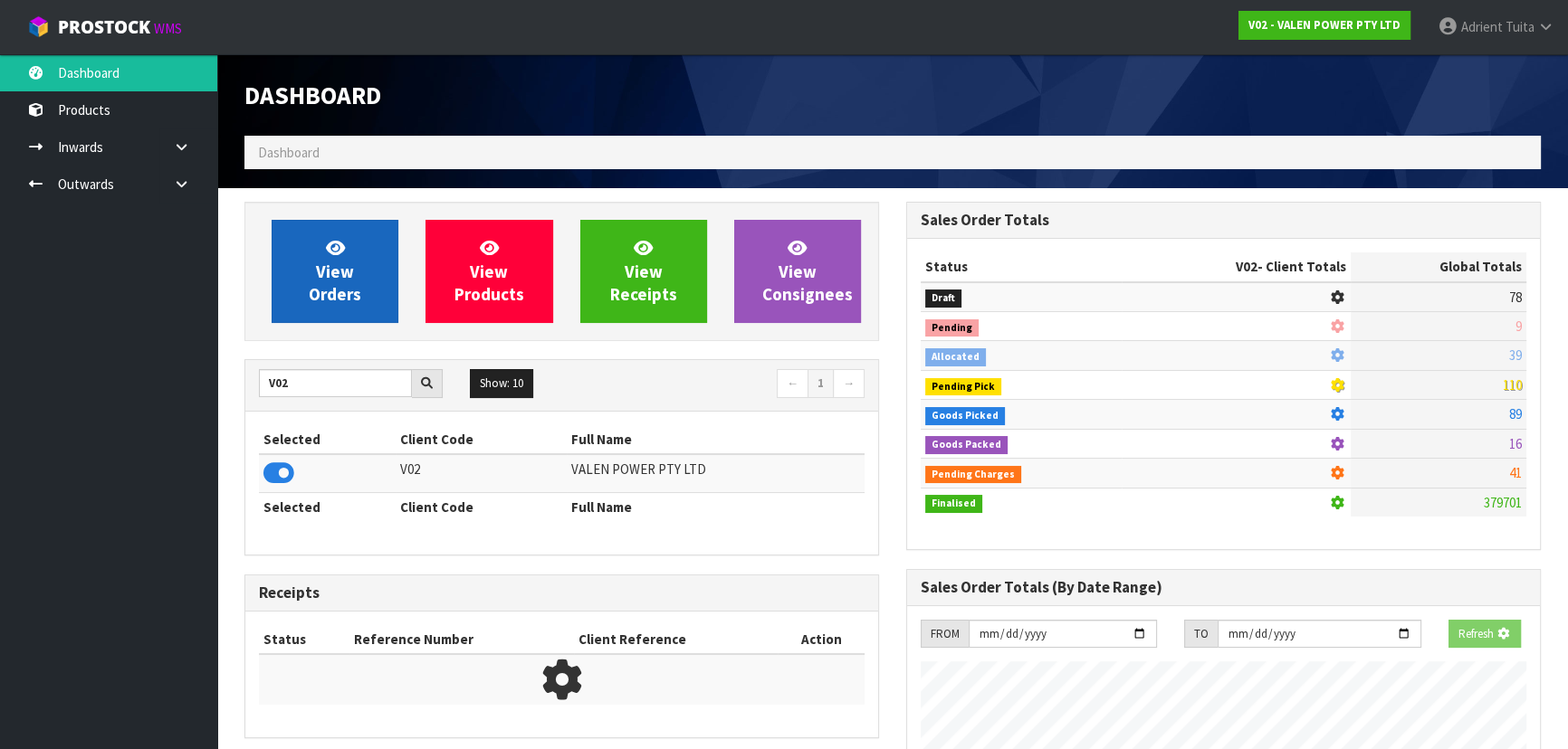
scroll to position [1368, 661]
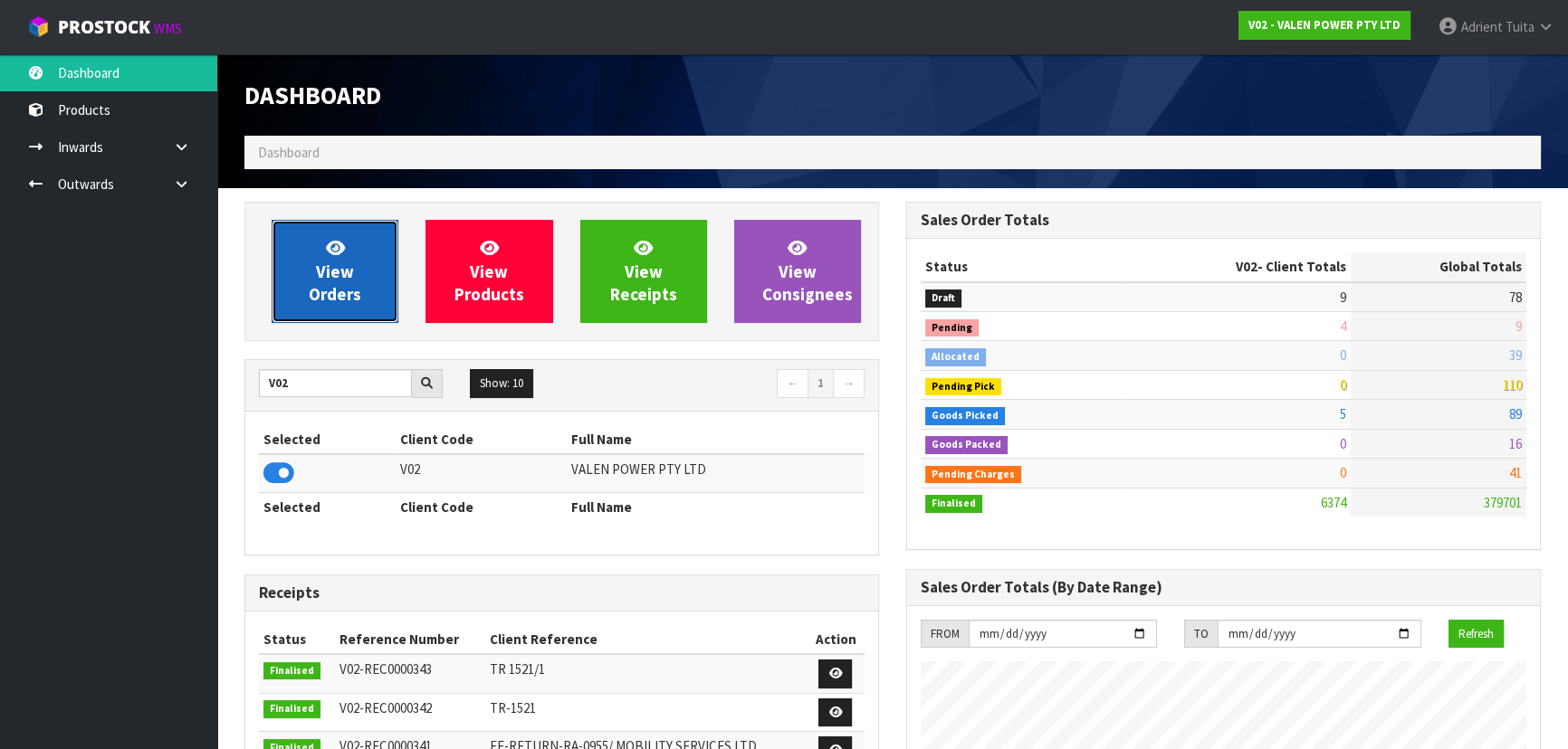
click at [319, 290] on span "View Orders" at bounding box center [335, 271] width 52 height 68
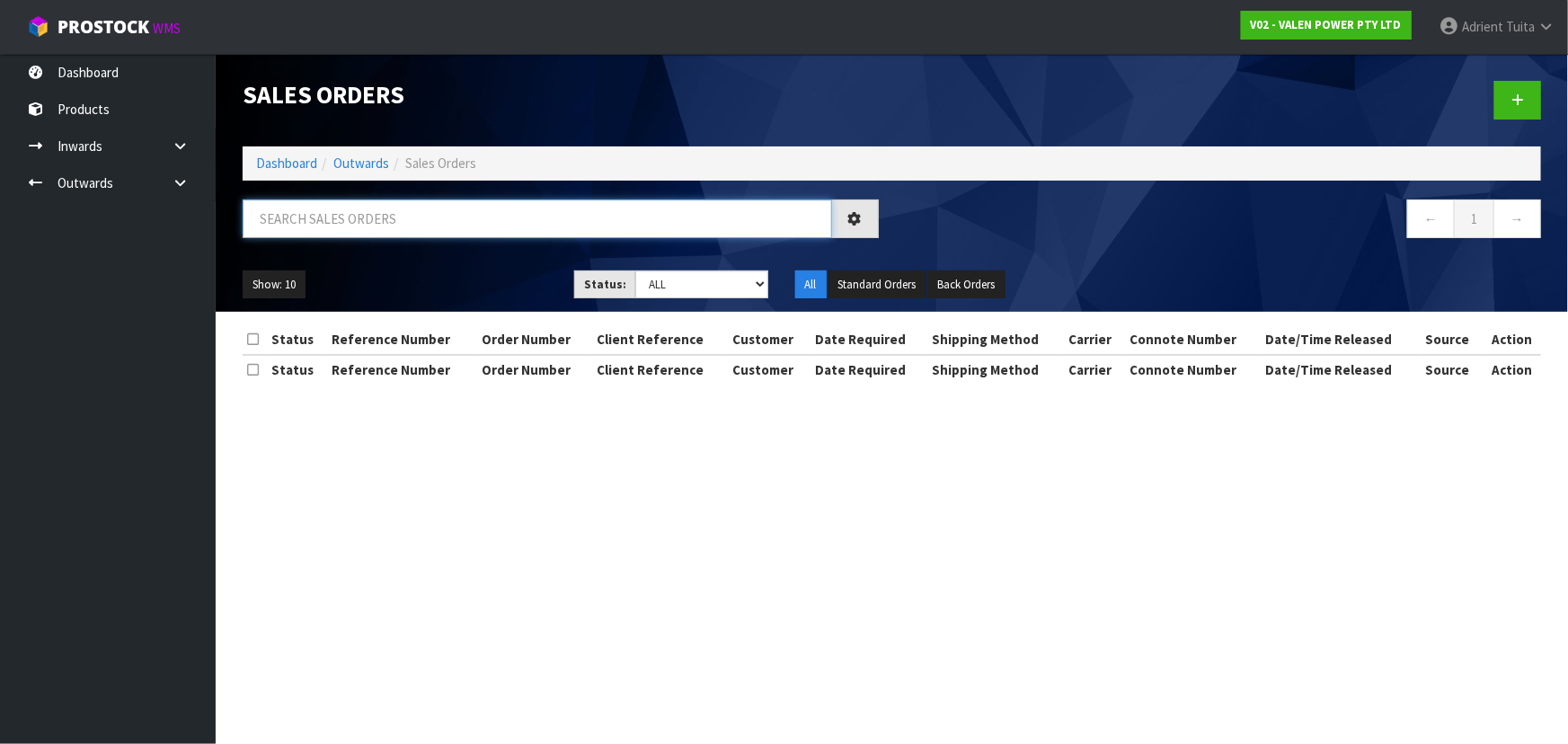
click at [343, 233] on input "text" at bounding box center [538, 219] width 590 height 39
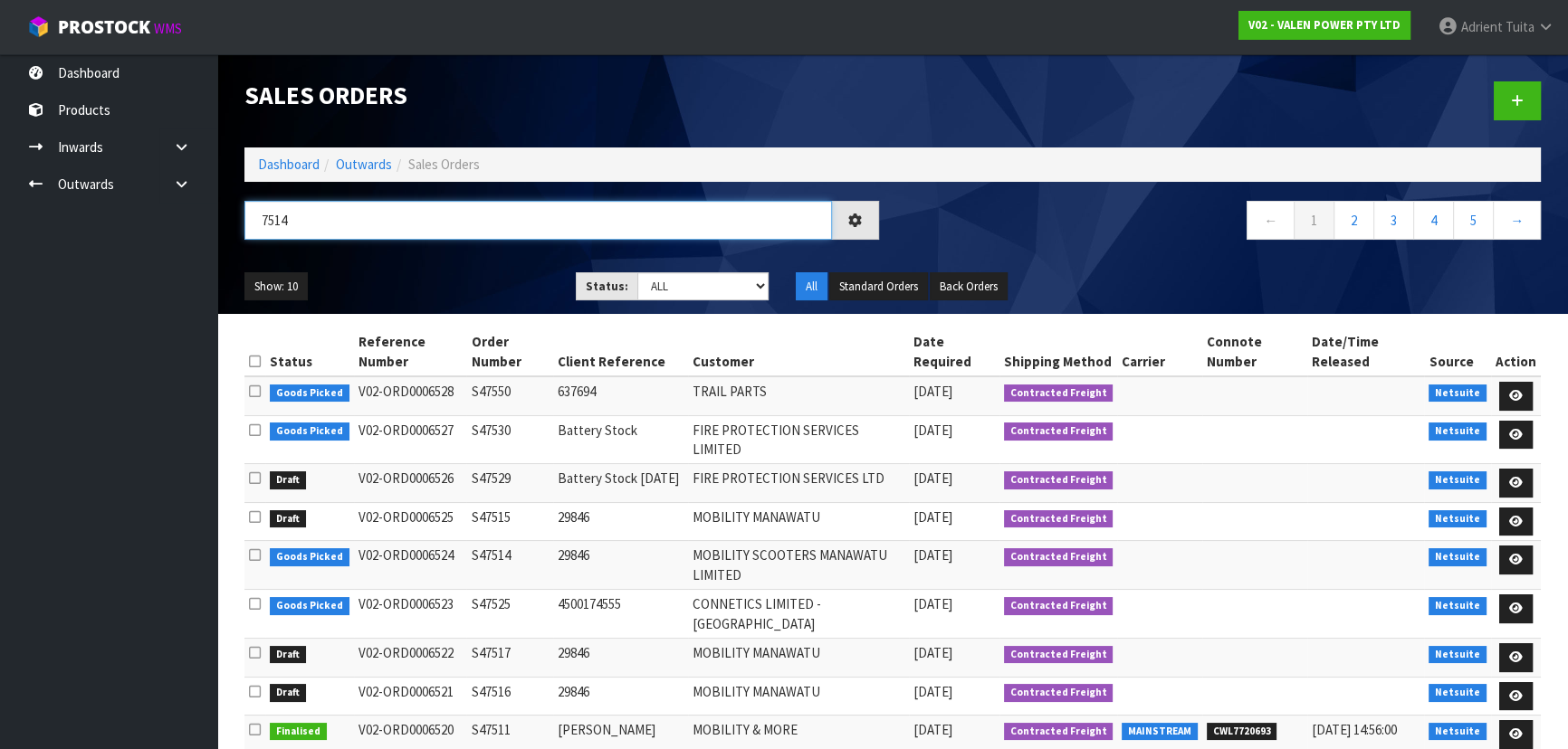
type input "7514"
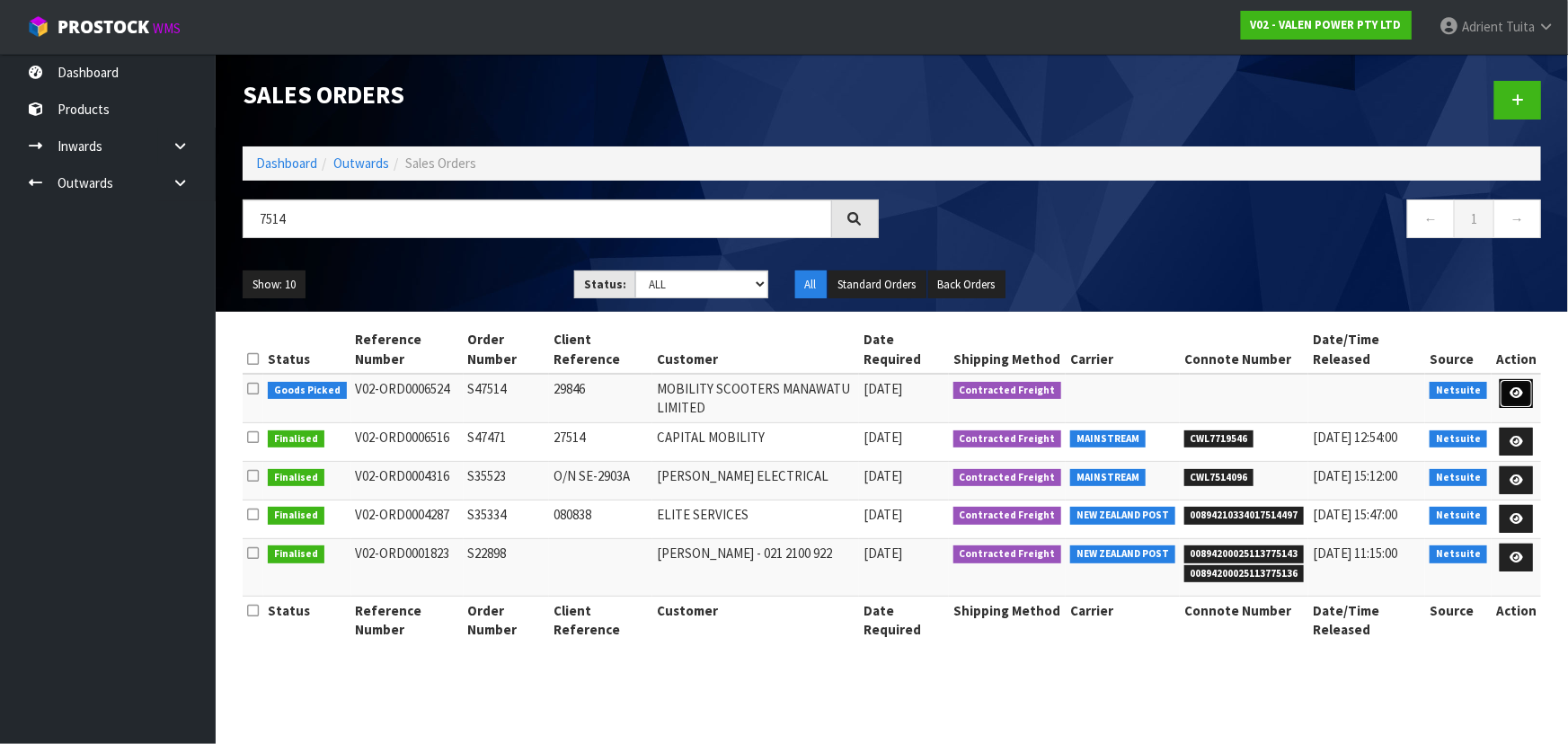
click at [1505, 380] on link at bounding box center [1516, 393] width 33 height 29
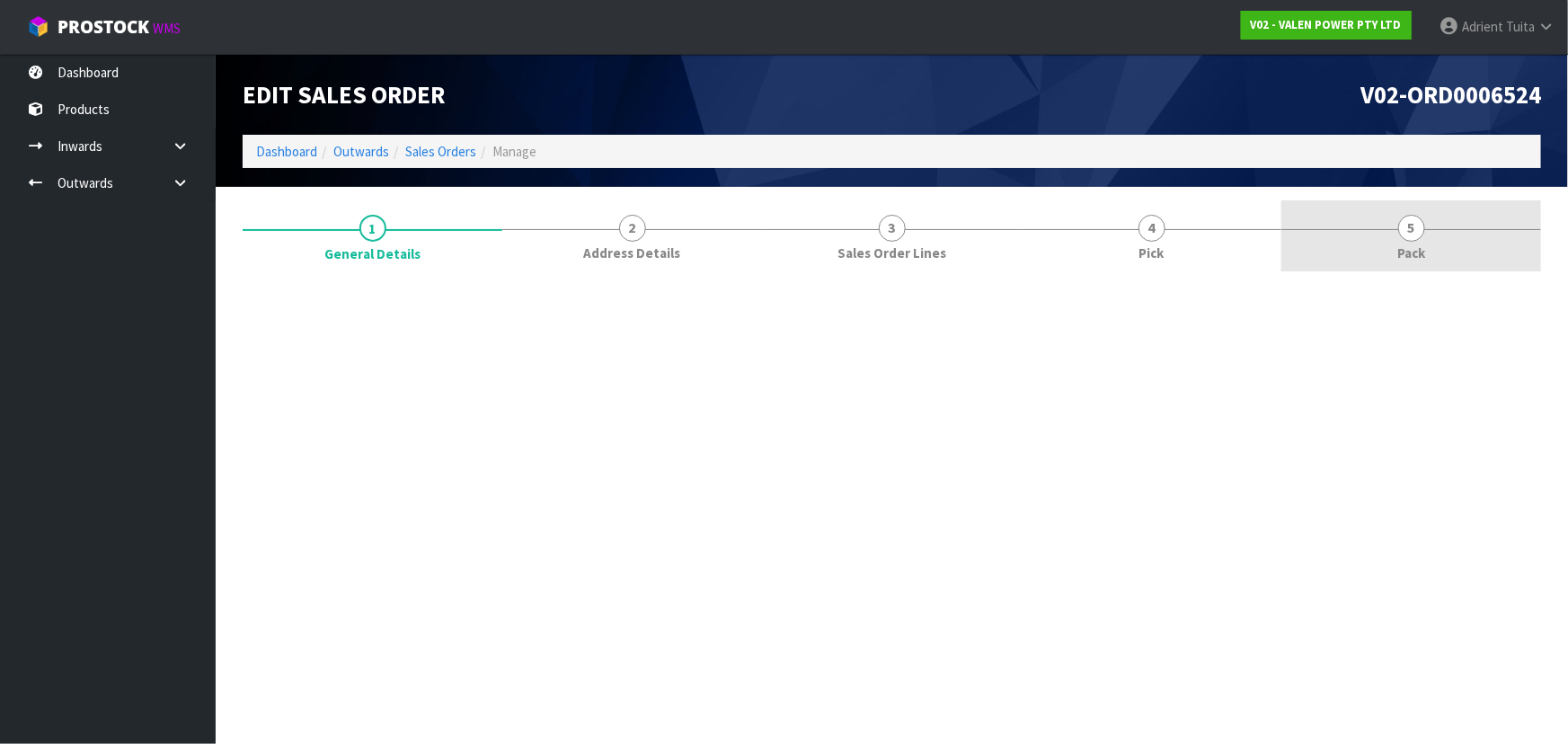
click at [1476, 250] on link "5 Pack" at bounding box center [1411, 236] width 260 height 71
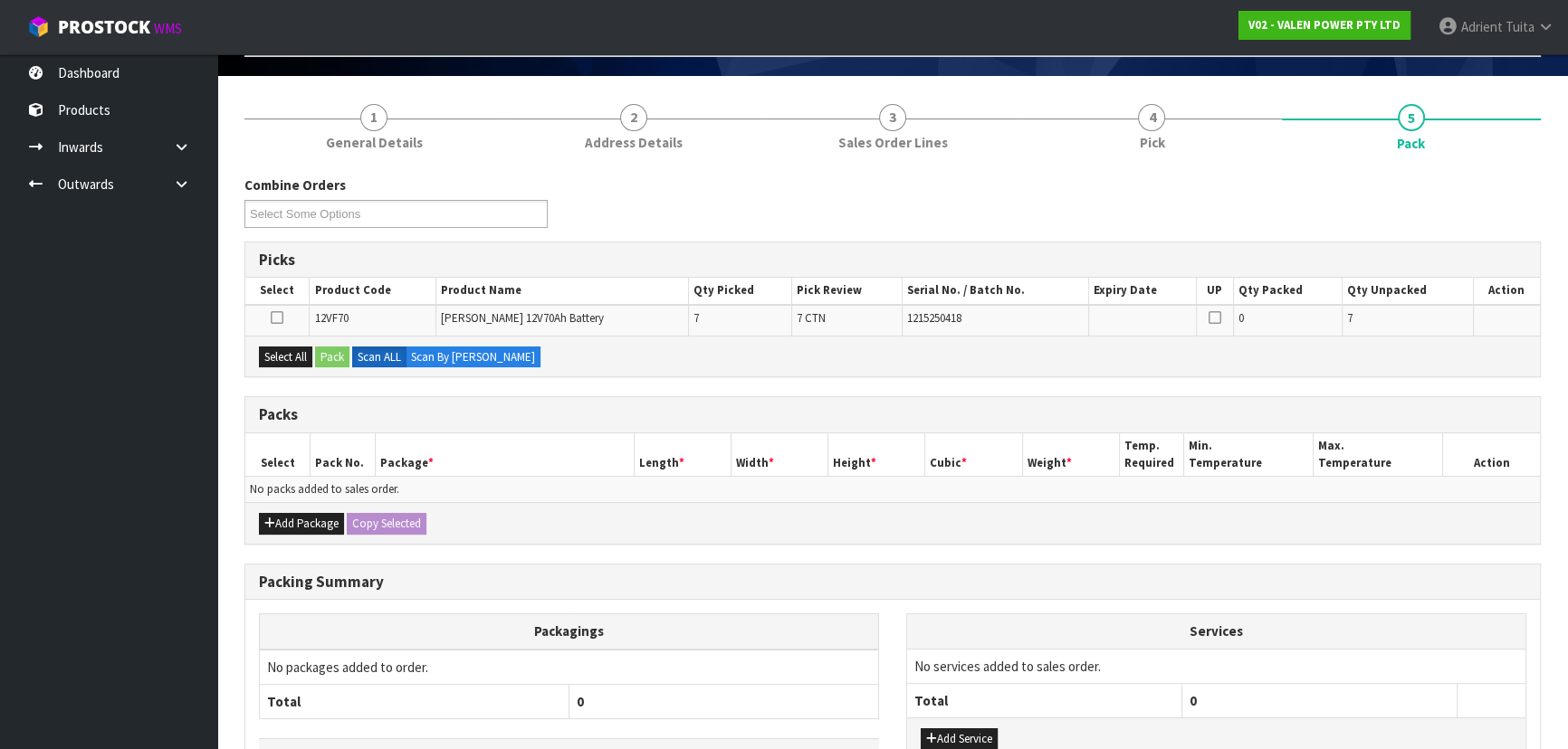
scroll to position [238, 0]
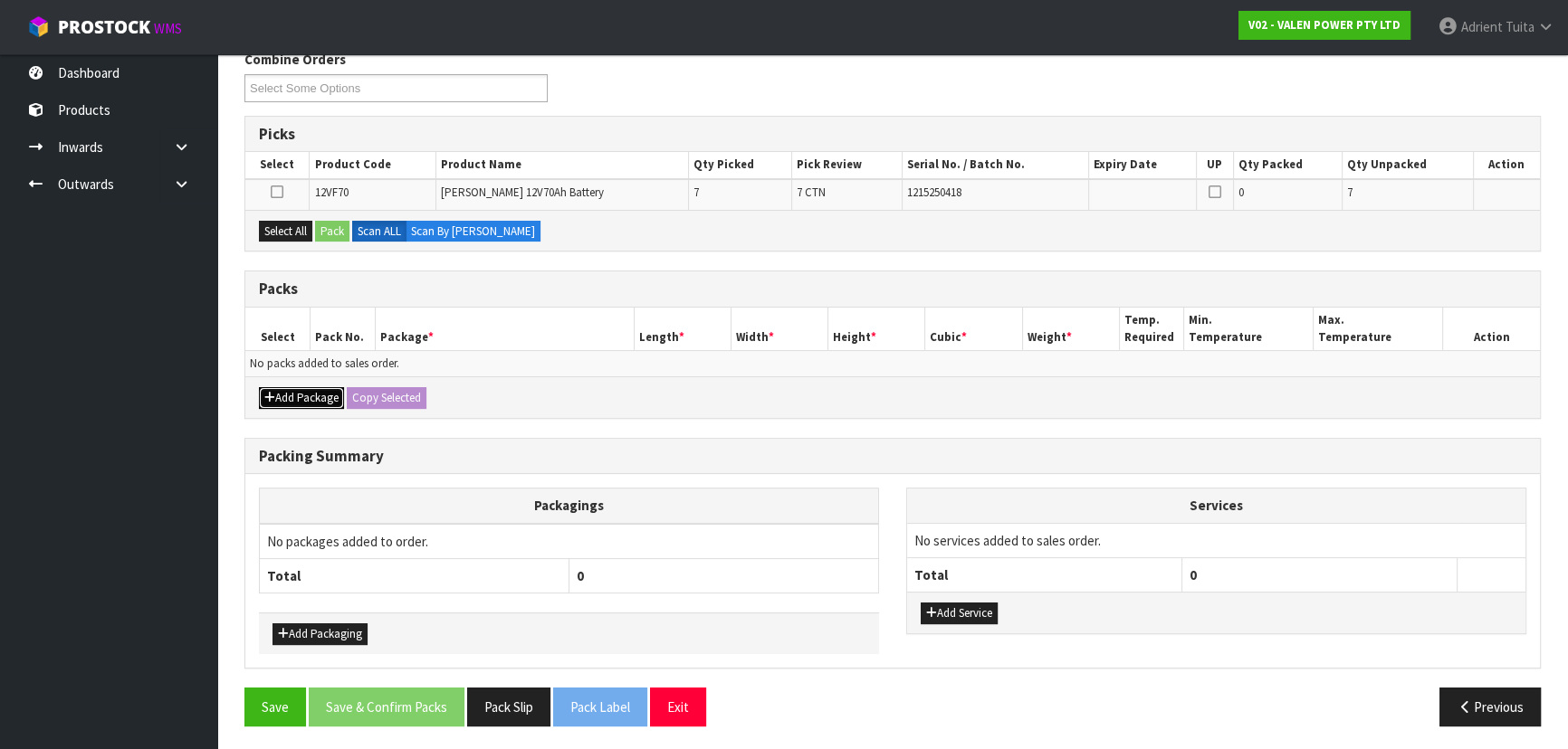
click at [272, 388] on button "Add Package" at bounding box center [301, 398] width 85 height 21
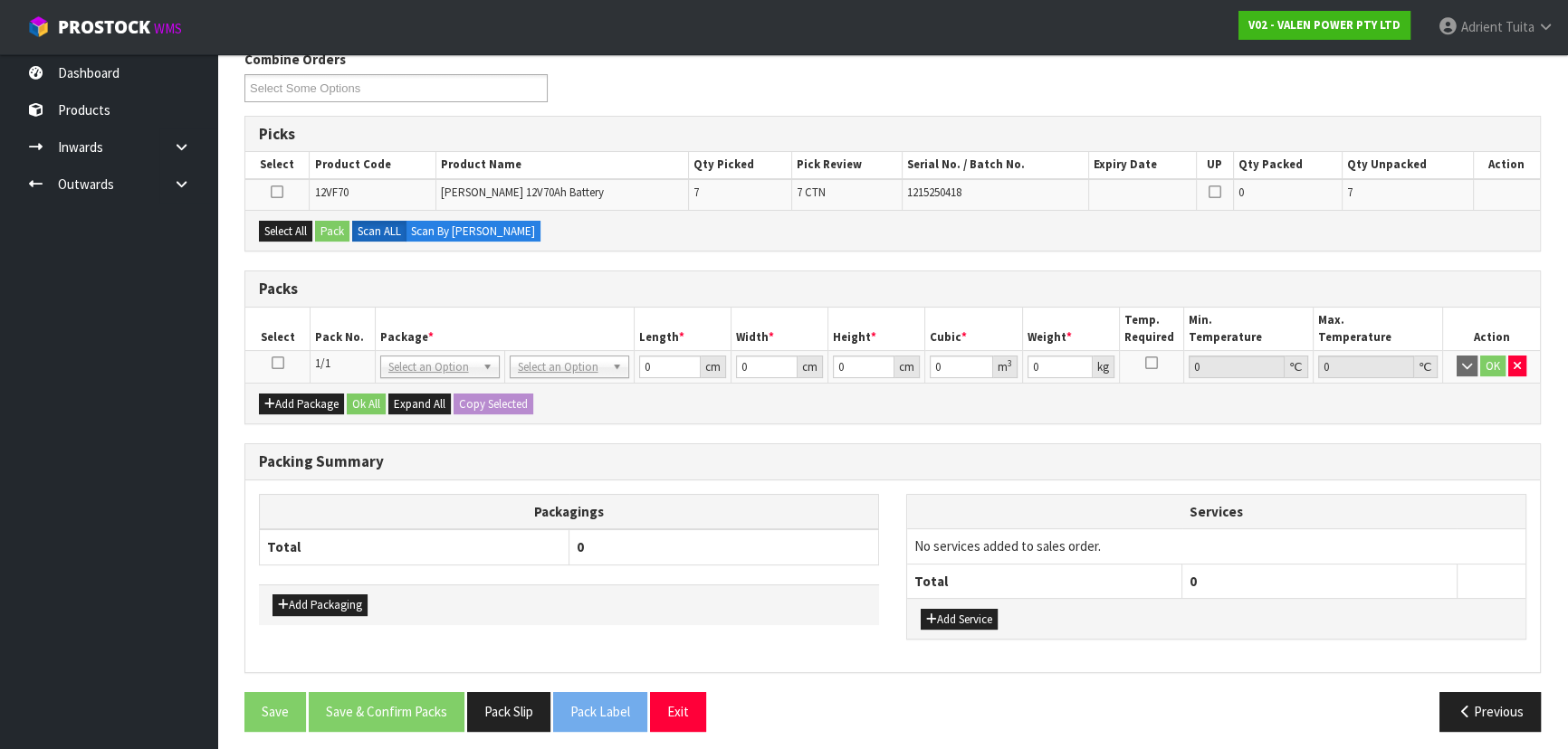
click at [278, 363] on icon at bounding box center [278, 363] width 13 height 1
click at [1512, 365] on button "button" at bounding box center [1517, 366] width 18 height 21
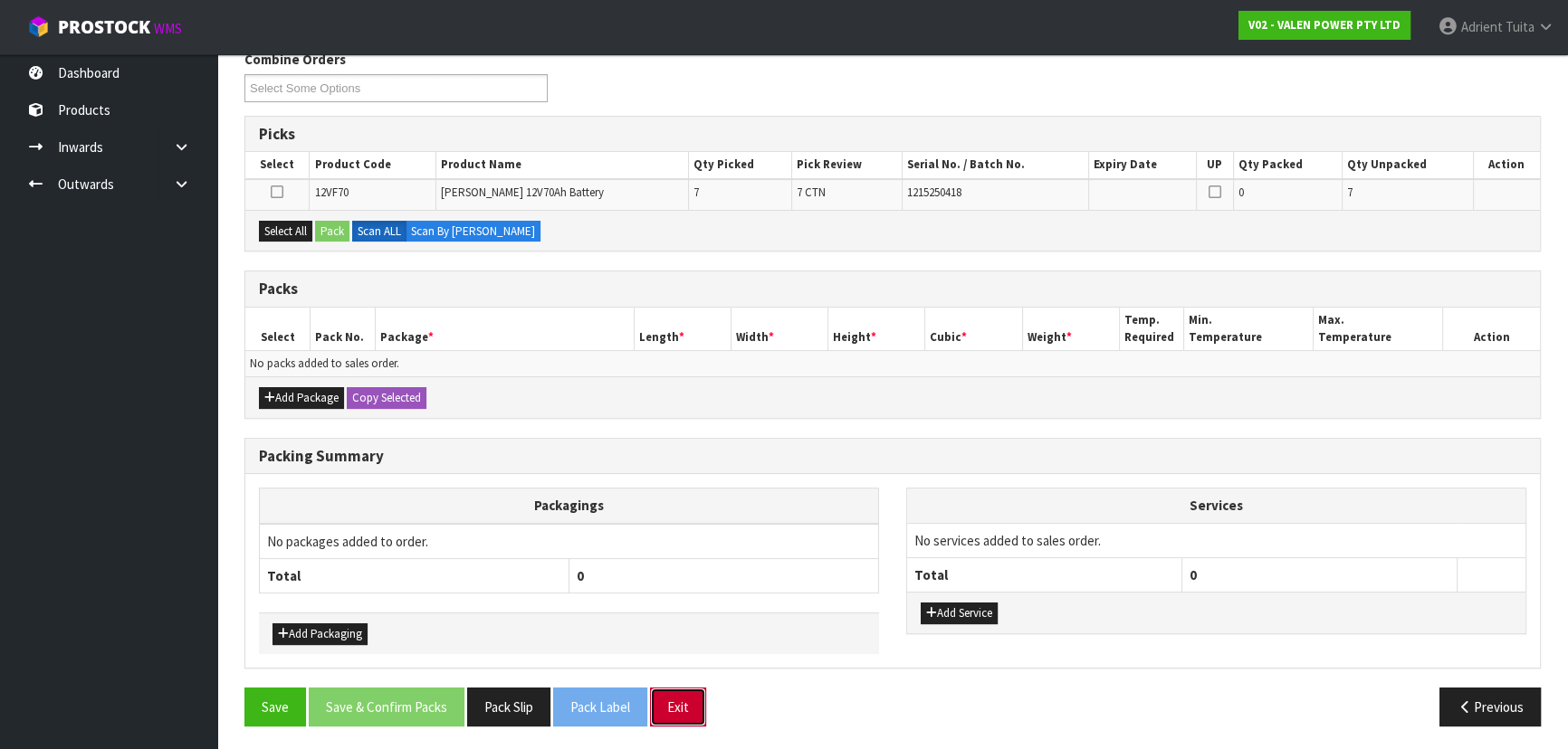
click at [699, 697] on button "Exit" at bounding box center [678, 707] width 56 height 39
click at [671, 705] on button "Exit" at bounding box center [678, 707] width 56 height 39
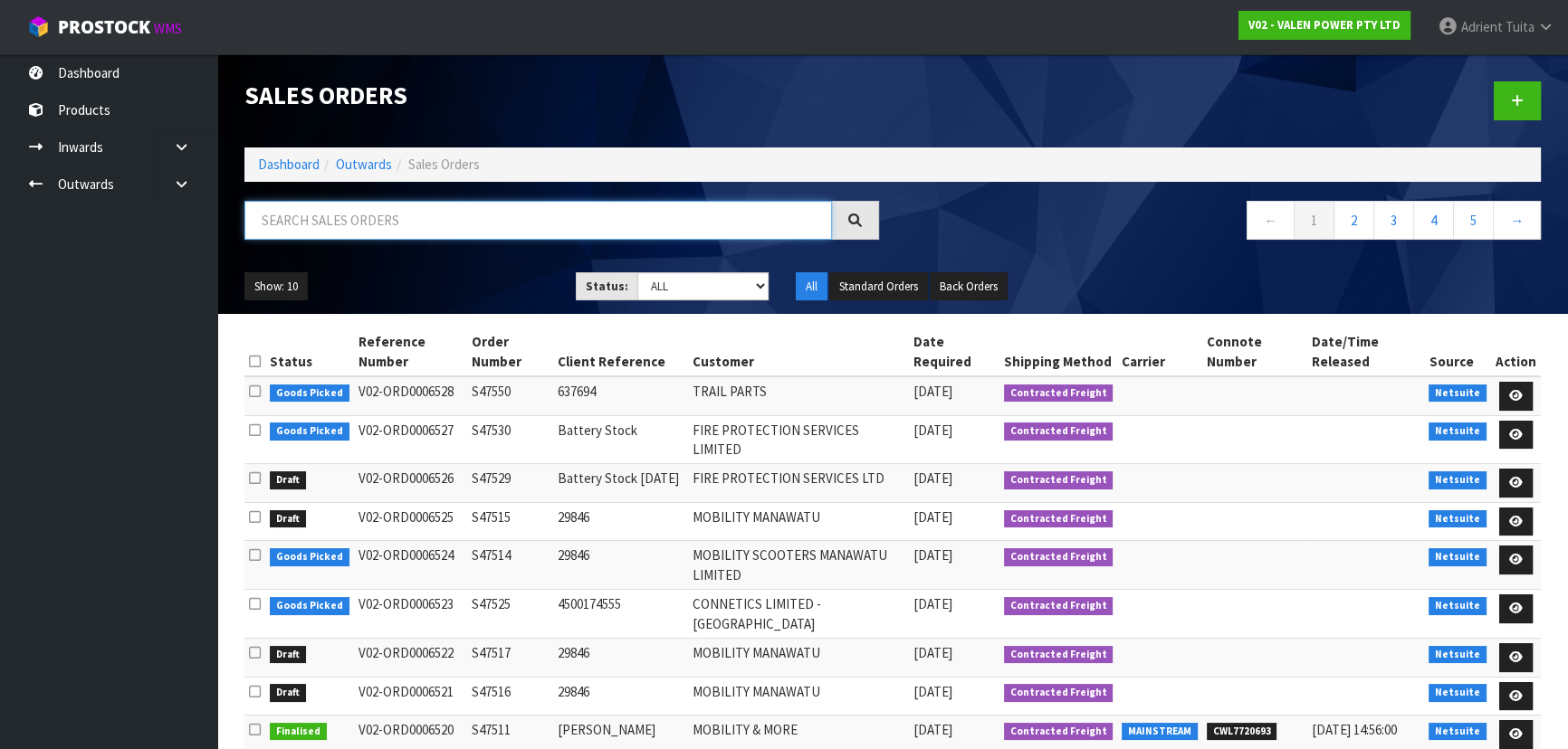
click at [334, 216] on input "text" at bounding box center [538, 220] width 588 height 39
type input "7525"
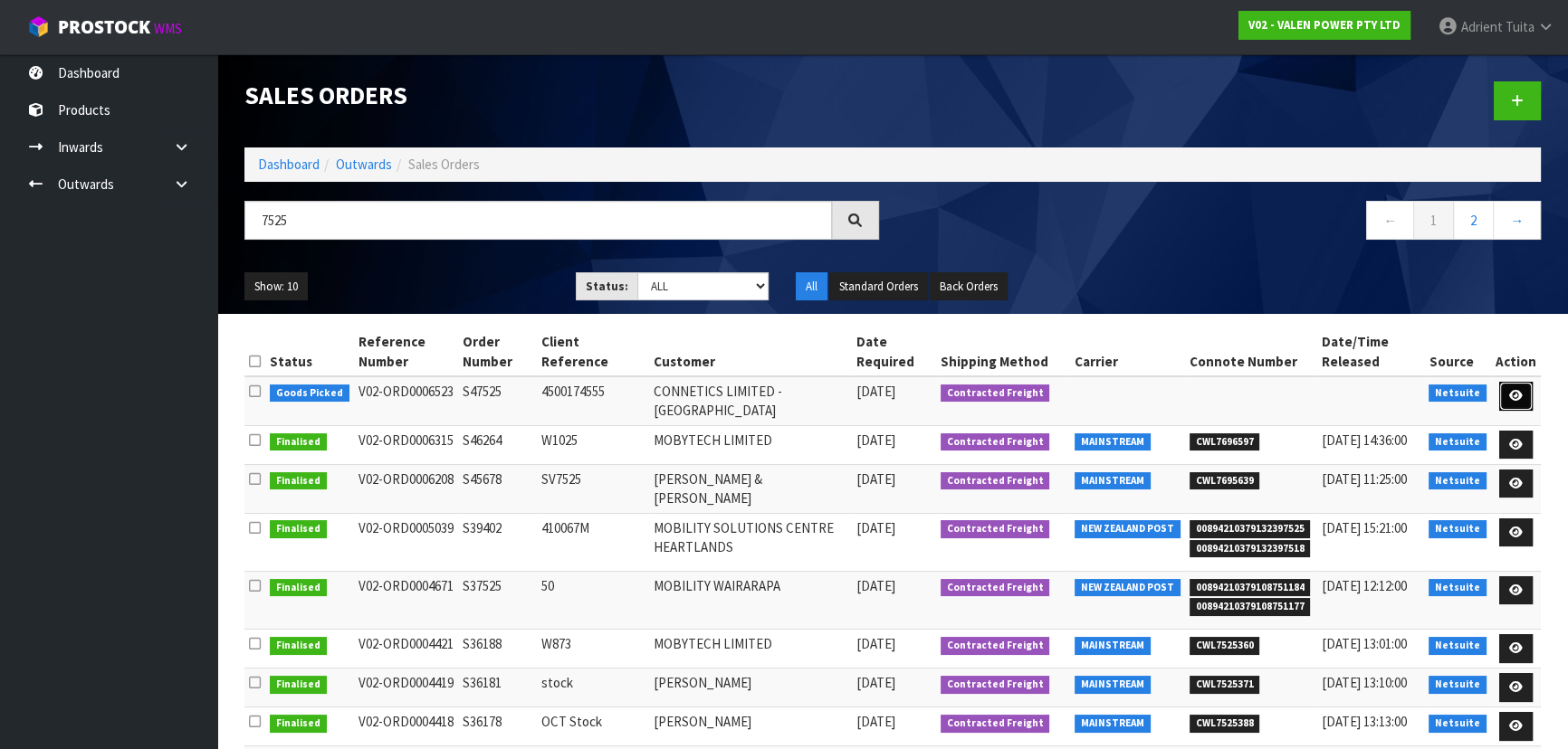
click at [1514, 382] on link at bounding box center [1517, 396] width 34 height 29
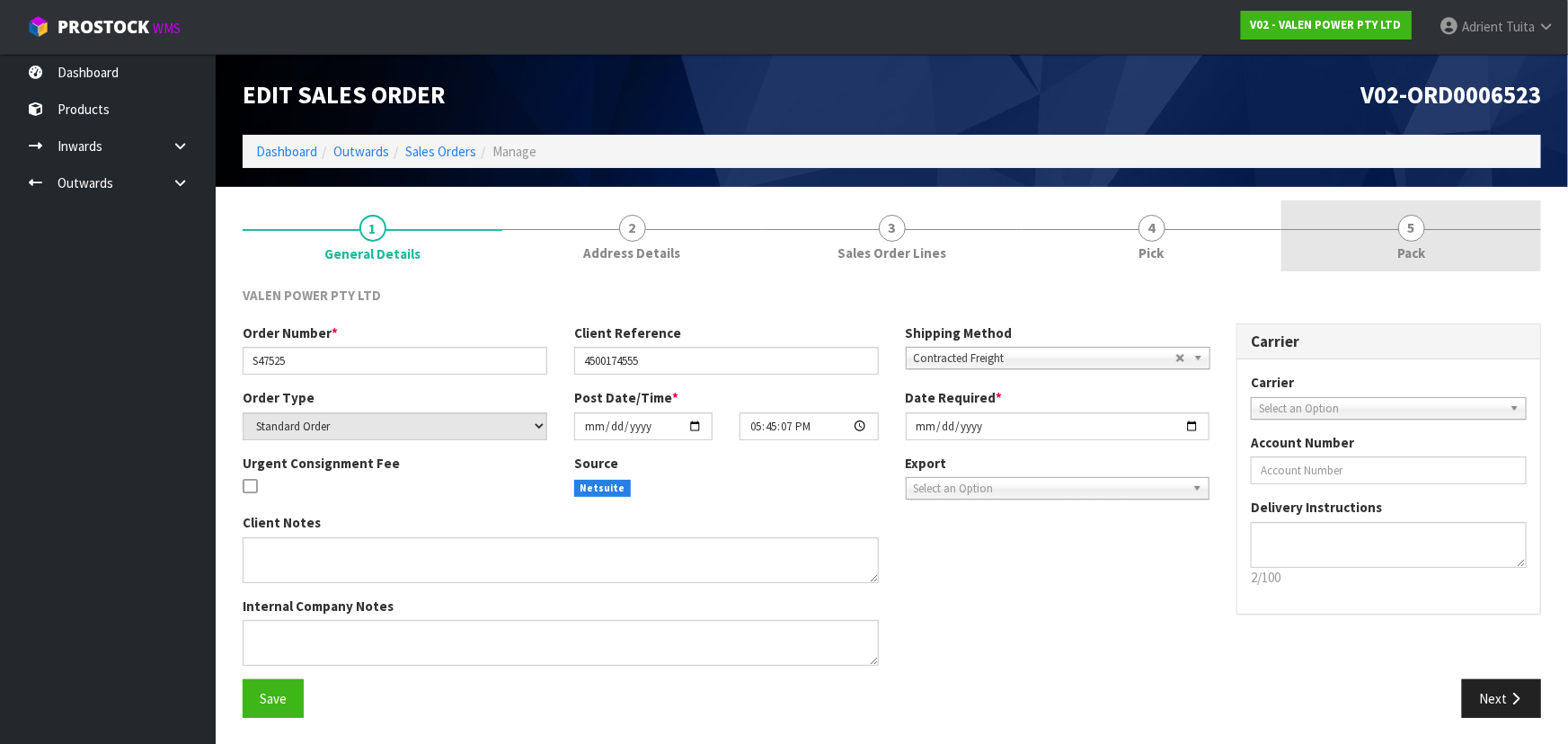
click at [1462, 238] on link "5 Pack" at bounding box center [1411, 236] width 260 height 71
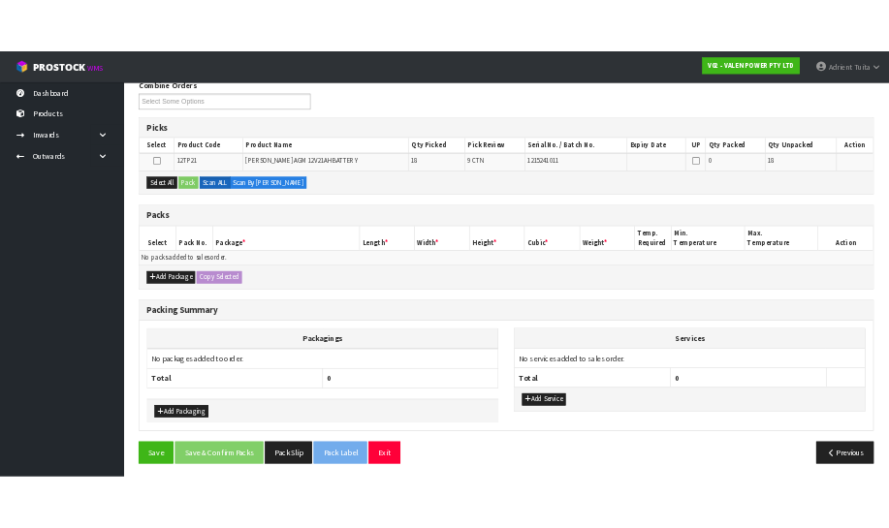
scroll to position [255, 0]
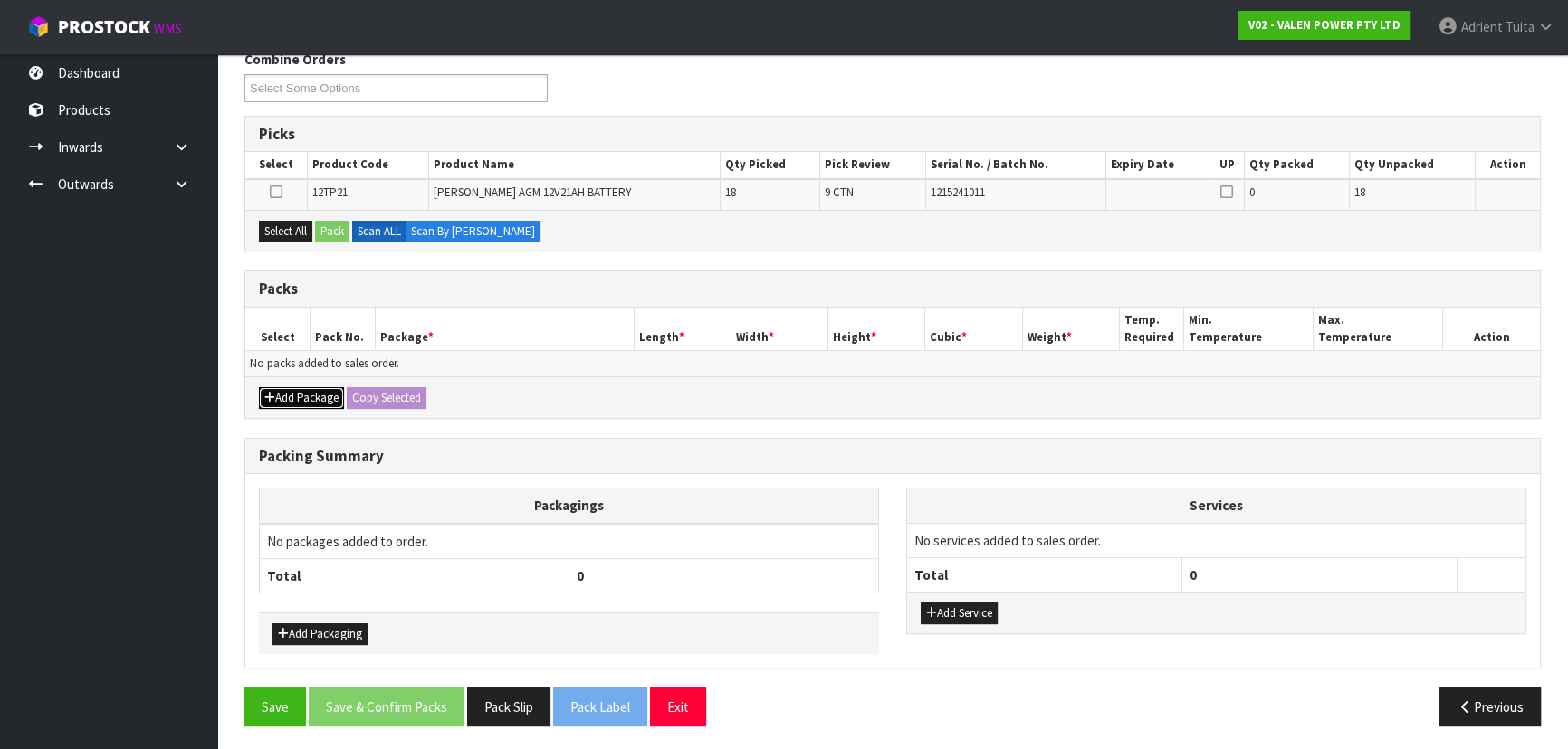
click at [286, 397] on button "Add Package" at bounding box center [301, 398] width 85 height 21
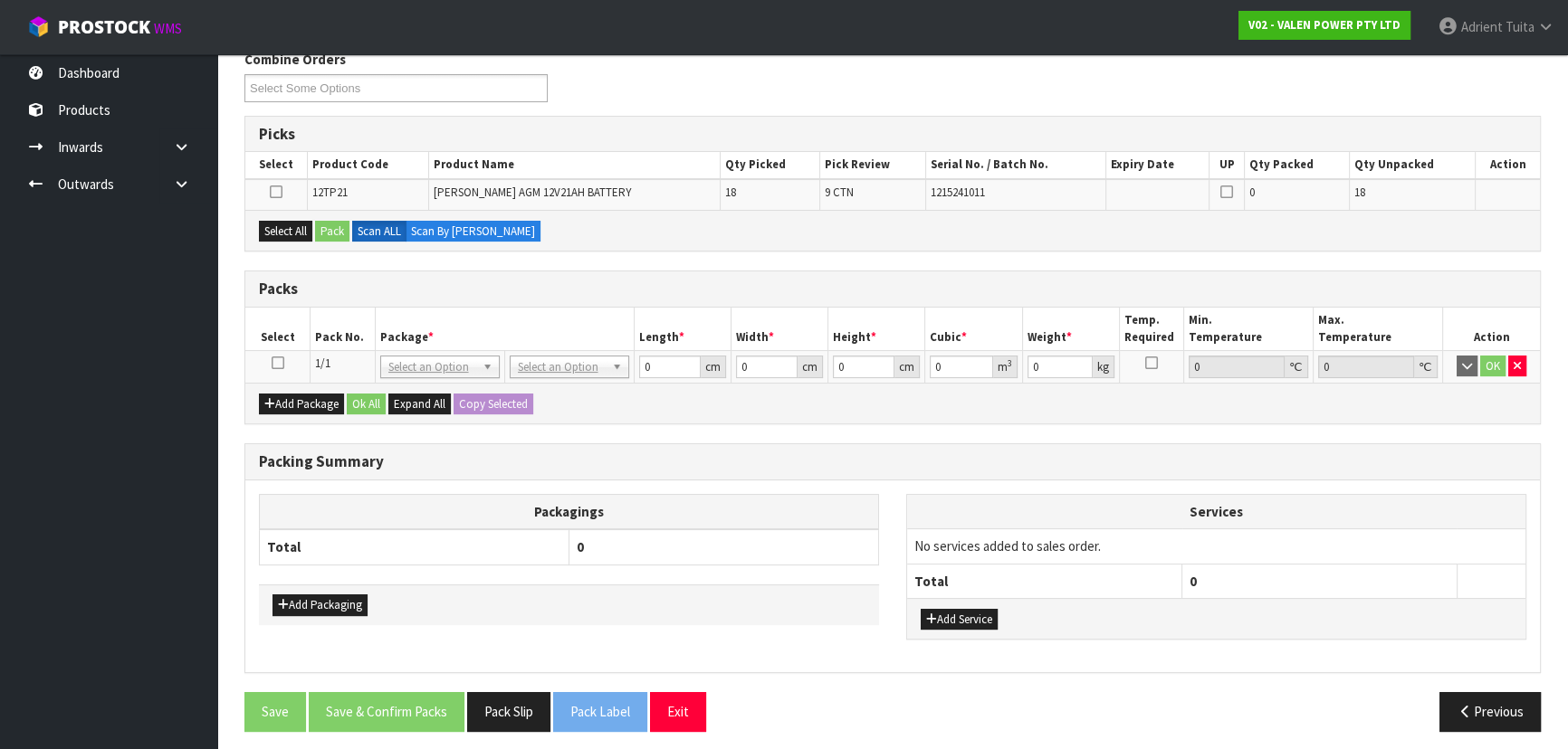
click at [278, 364] on icon at bounding box center [278, 363] width 13 height 1
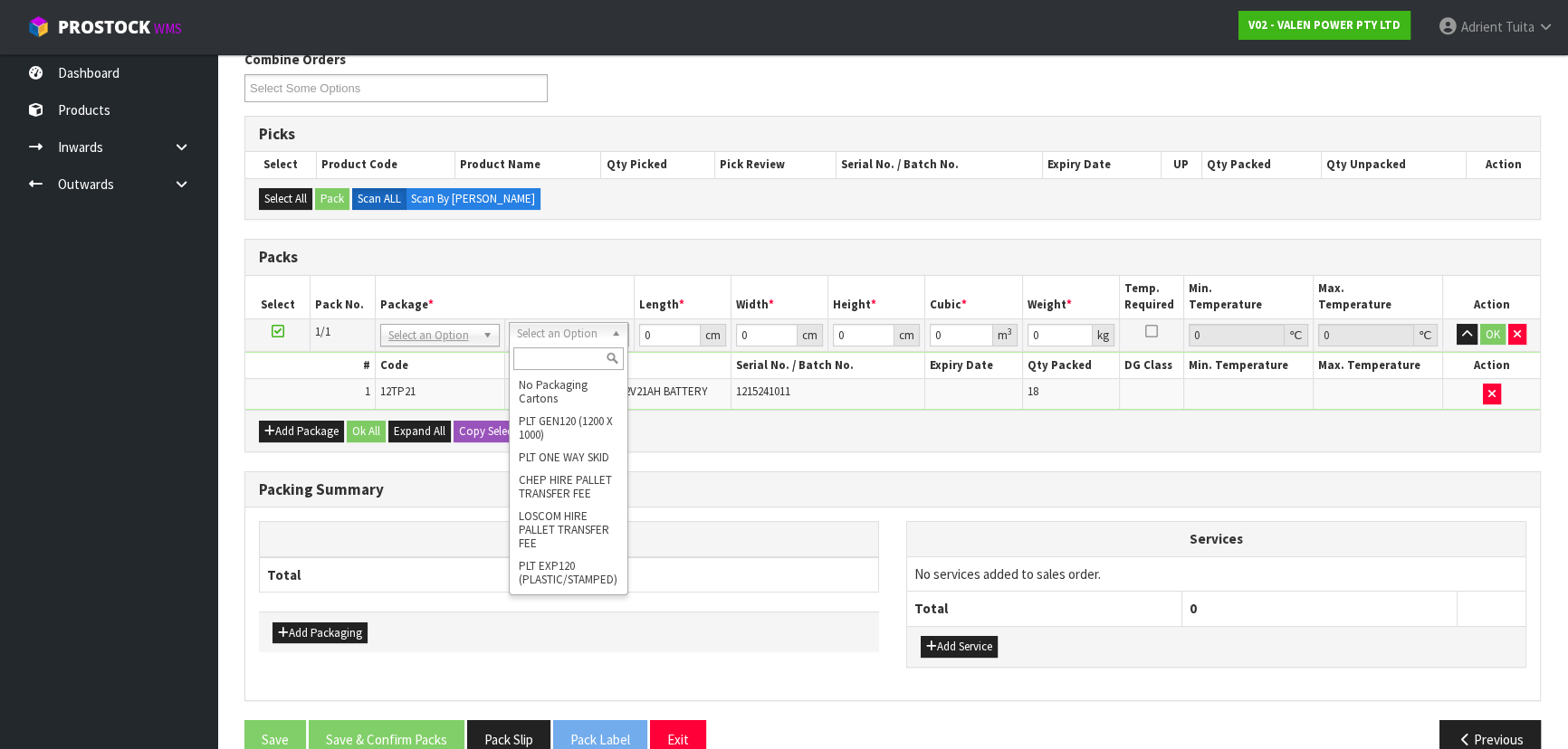
click at [559, 356] on input "text" at bounding box center [568, 359] width 110 height 22
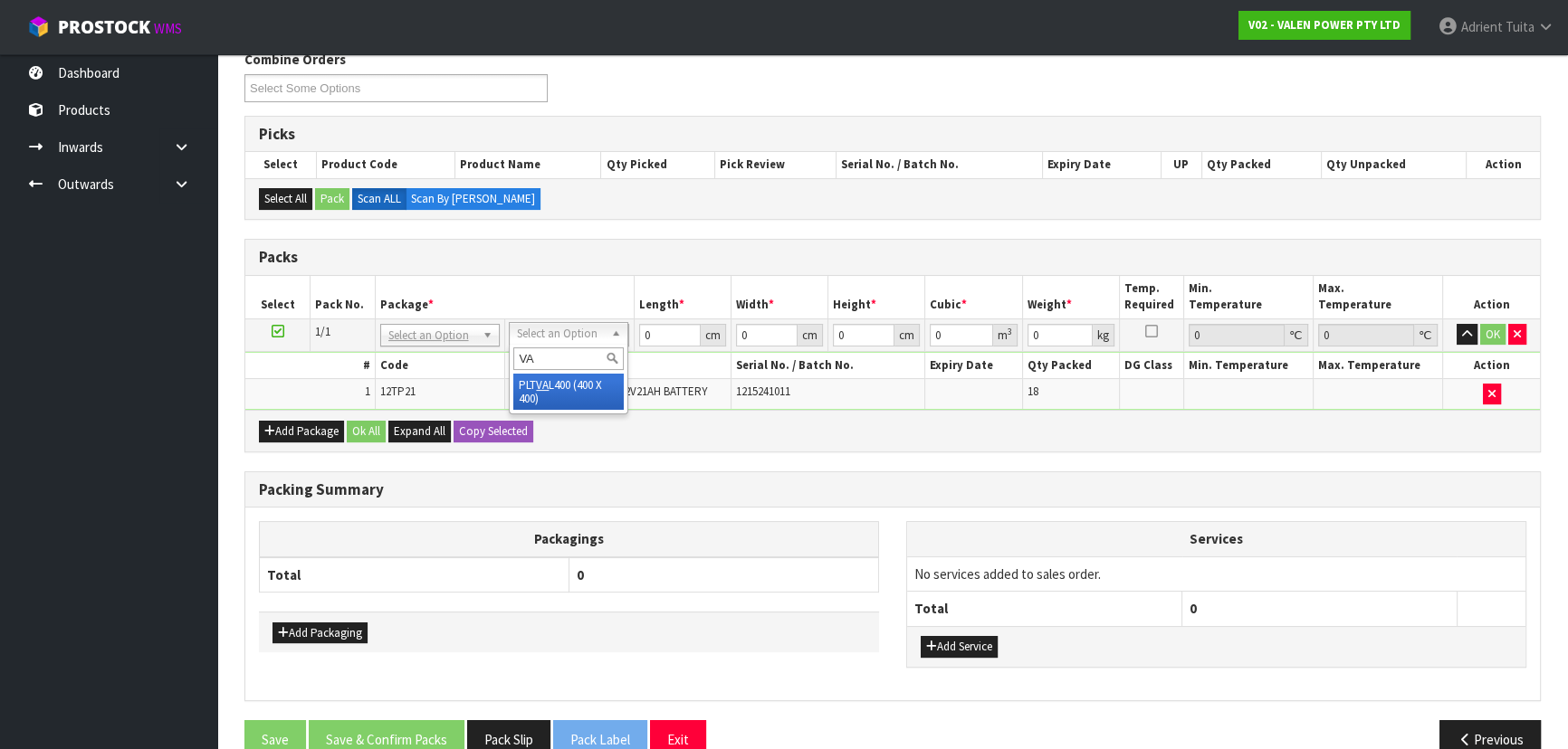
type input "V"
type input "TUF"
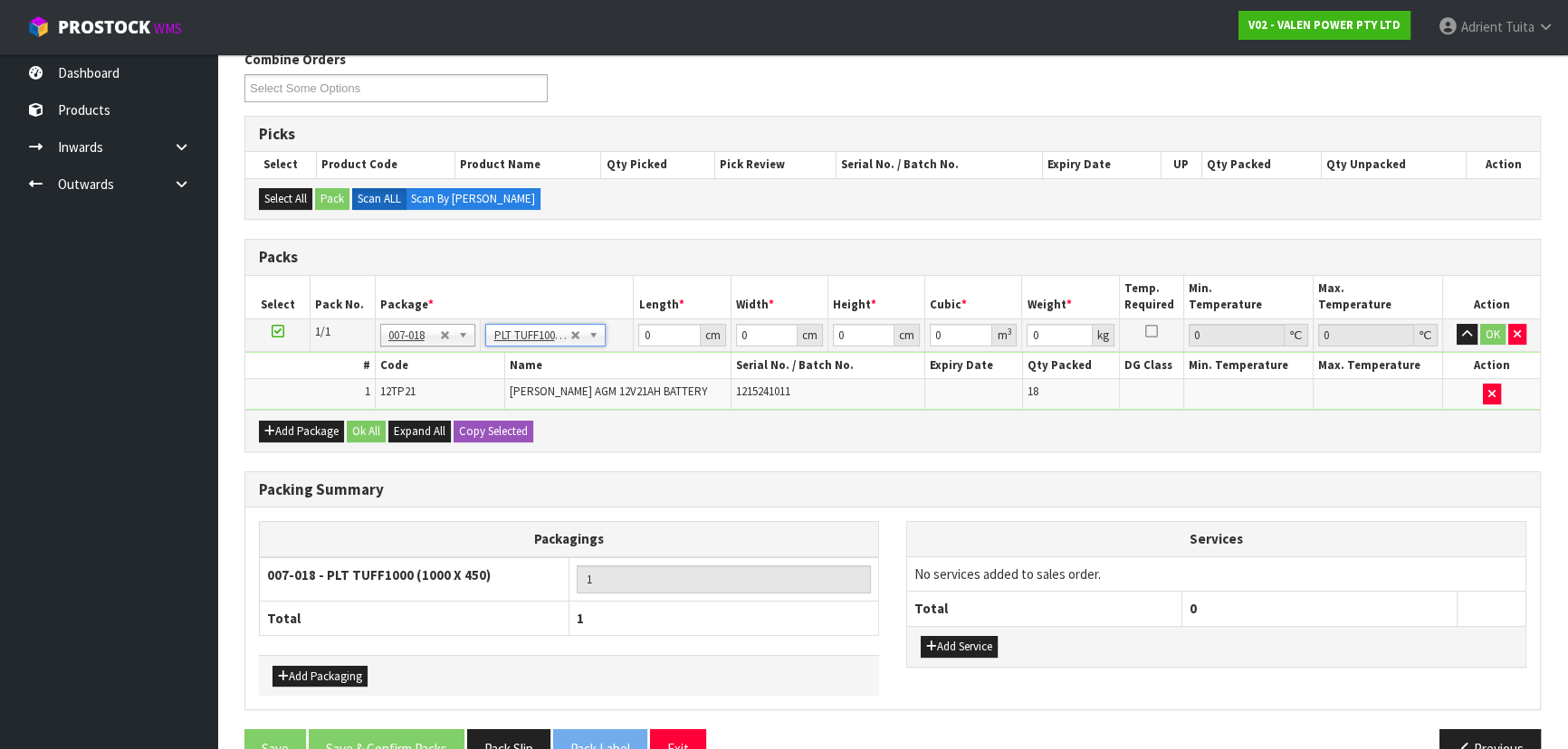
type input "100"
type input "45"
type input "132.02"
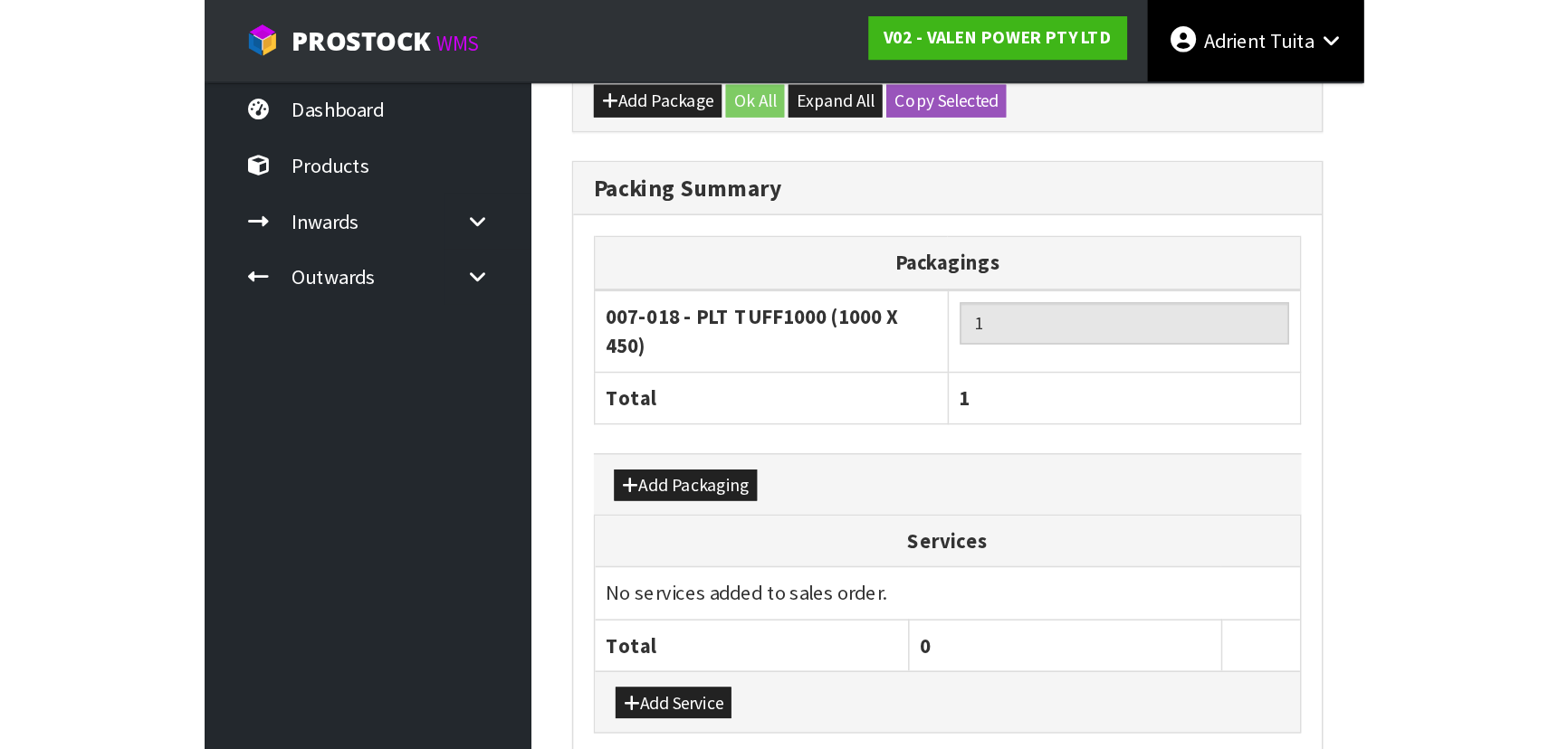
scroll to position [280, 0]
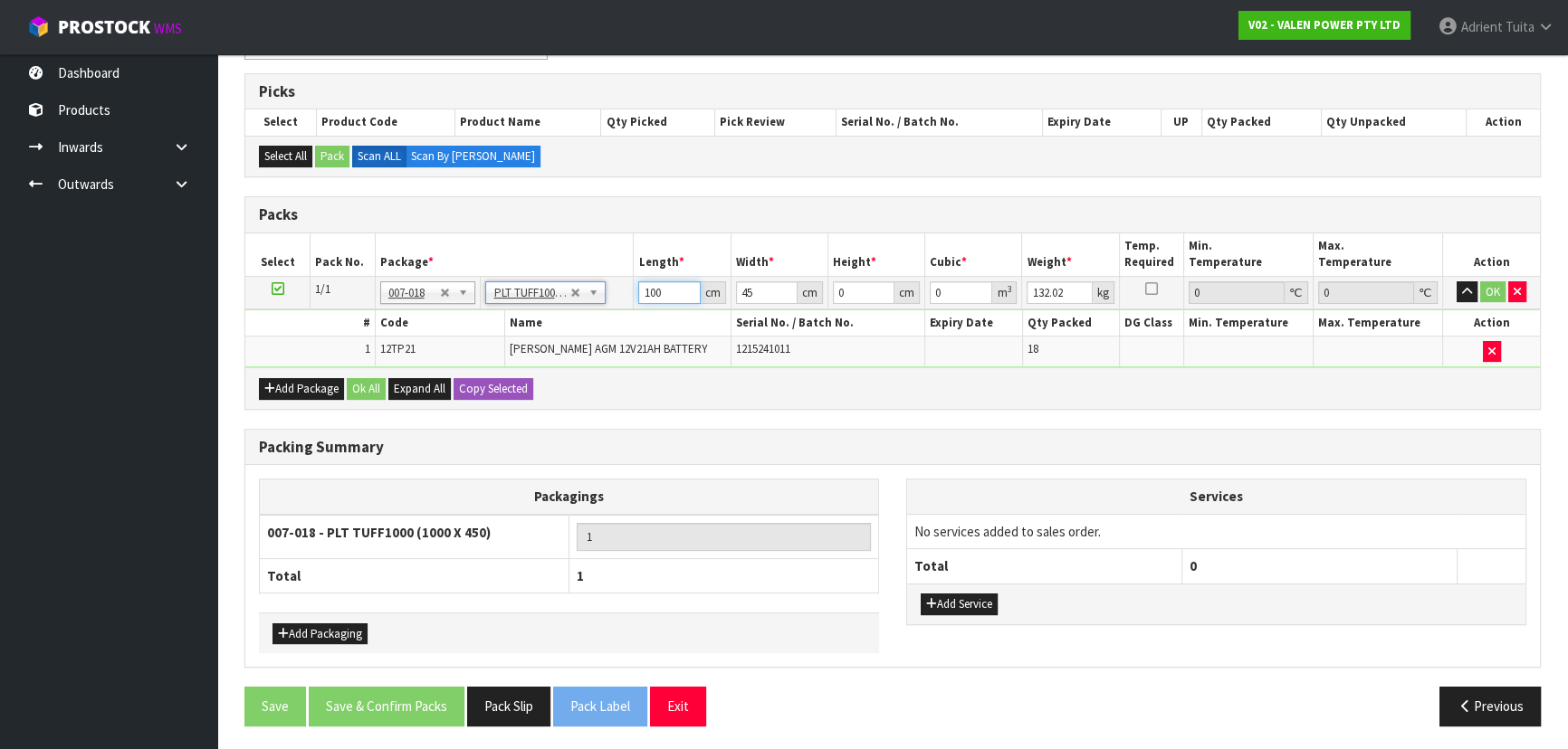
click at [651, 290] on input "100" at bounding box center [669, 292] width 62 height 22
type input "92"
type input "47"
type input "3"
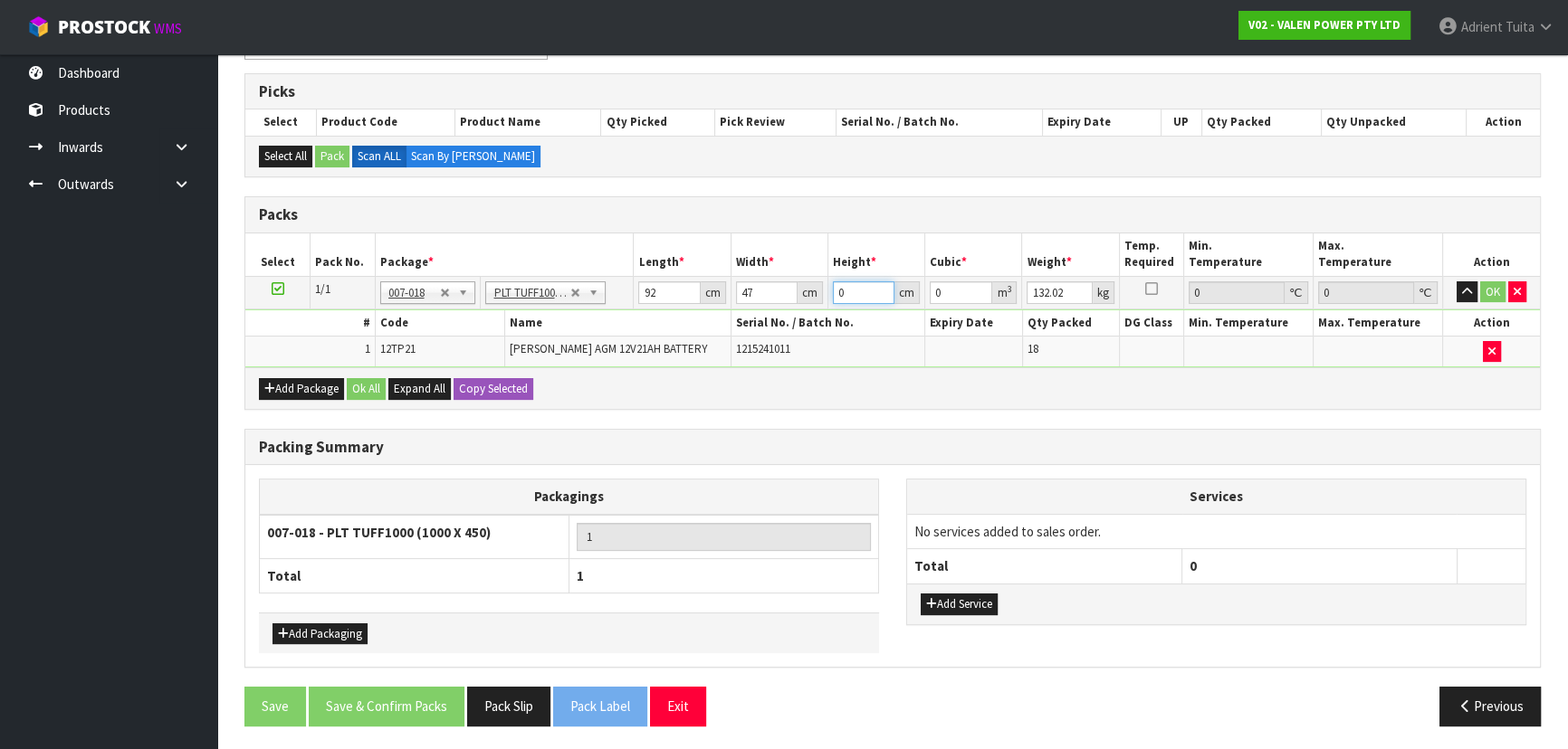
type input "0.012972"
type input "31"
type input "0.134044"
type input "31"
type input "118"
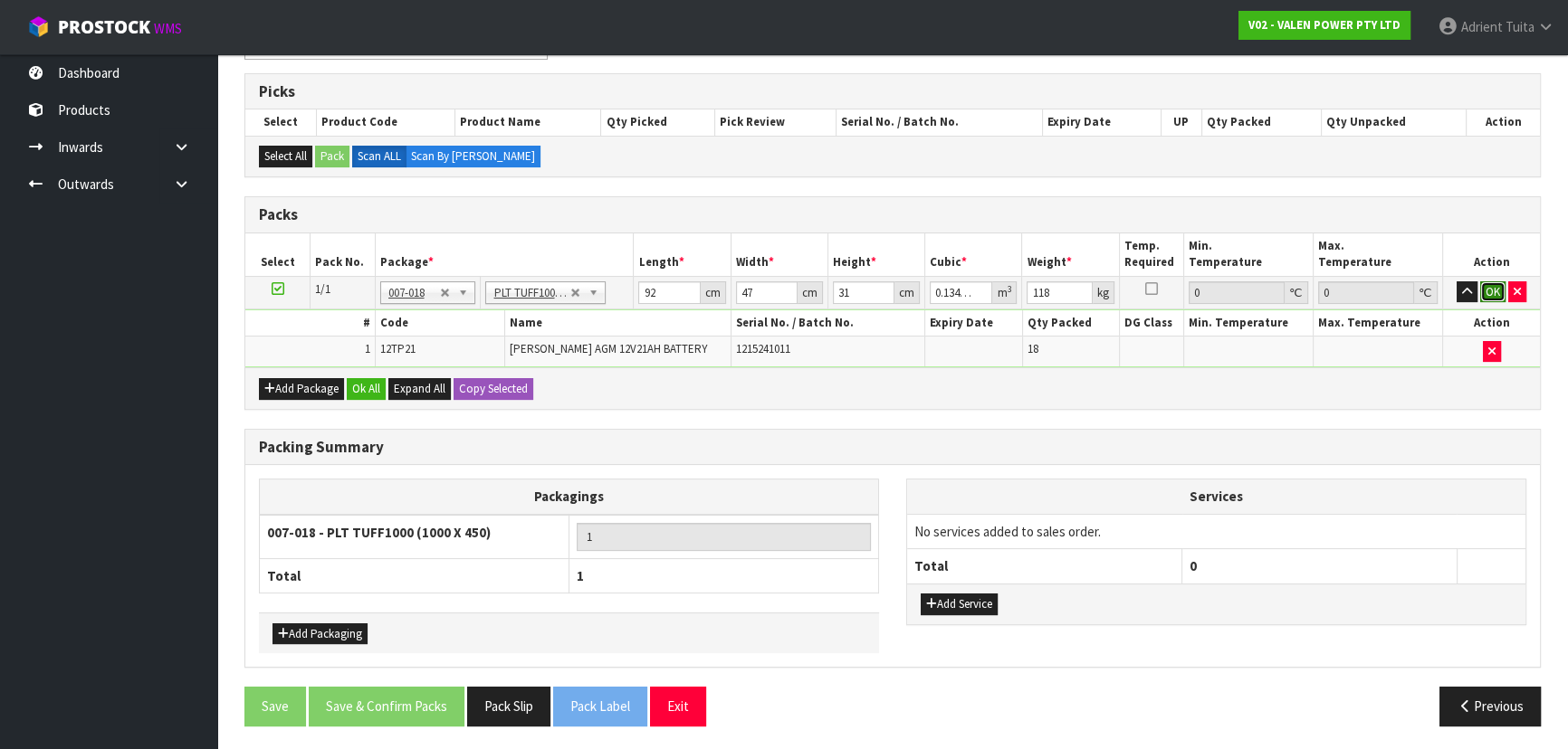
drag, startPoint x: 1489, startPoint y: 293, endPoint x: 1241, endPoint y: 371, distance: 260.0
click at [1488, 293] on button "OK" at bounding box center [1492, 291] width 25 height 21
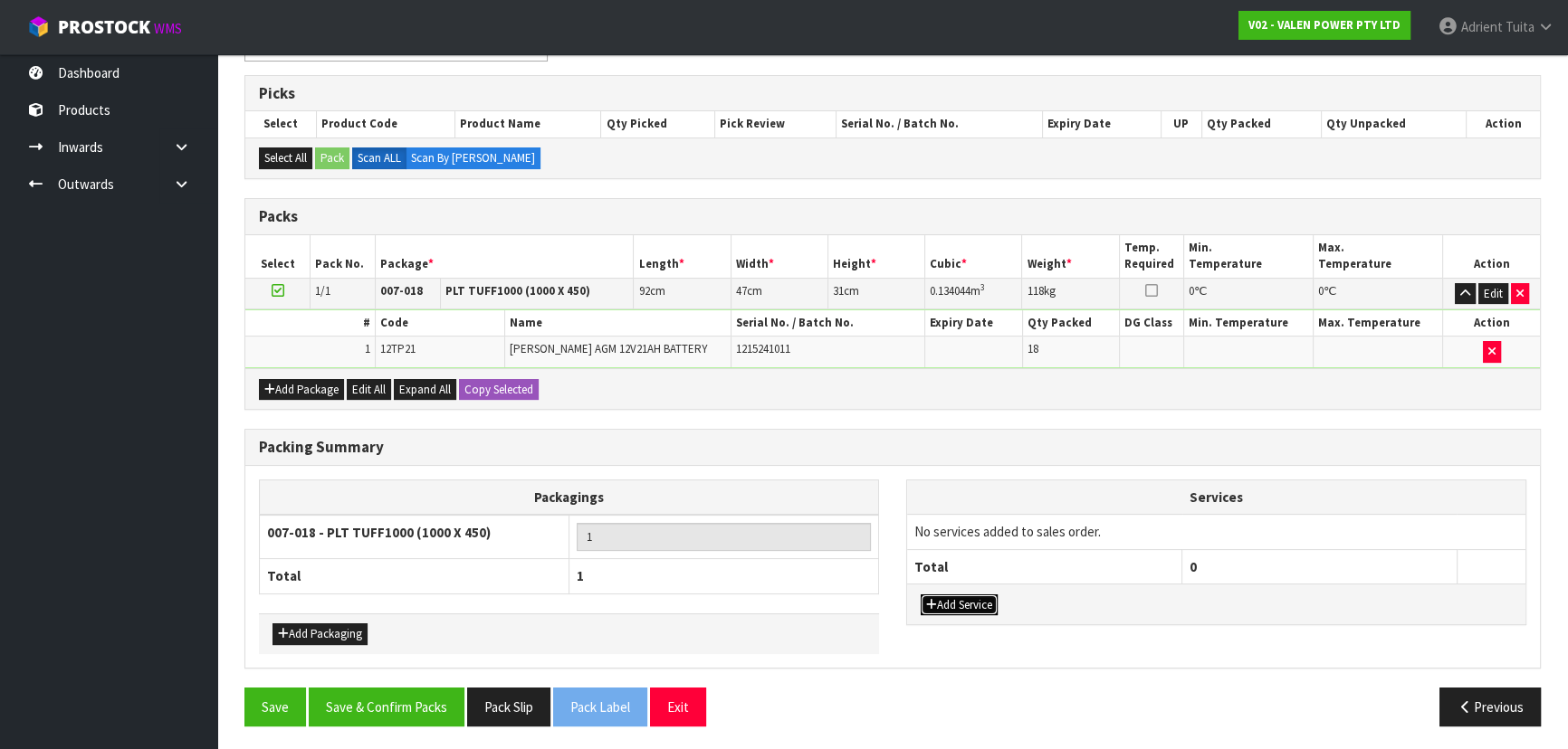
drag, startPoint x: 968, startPoint y: 603, endPoint x: 969, endPoint y: 572, distance: 31.0
click at [969, 601] on button "Add Service" at bounding box center [960, 605] width 77 height 21
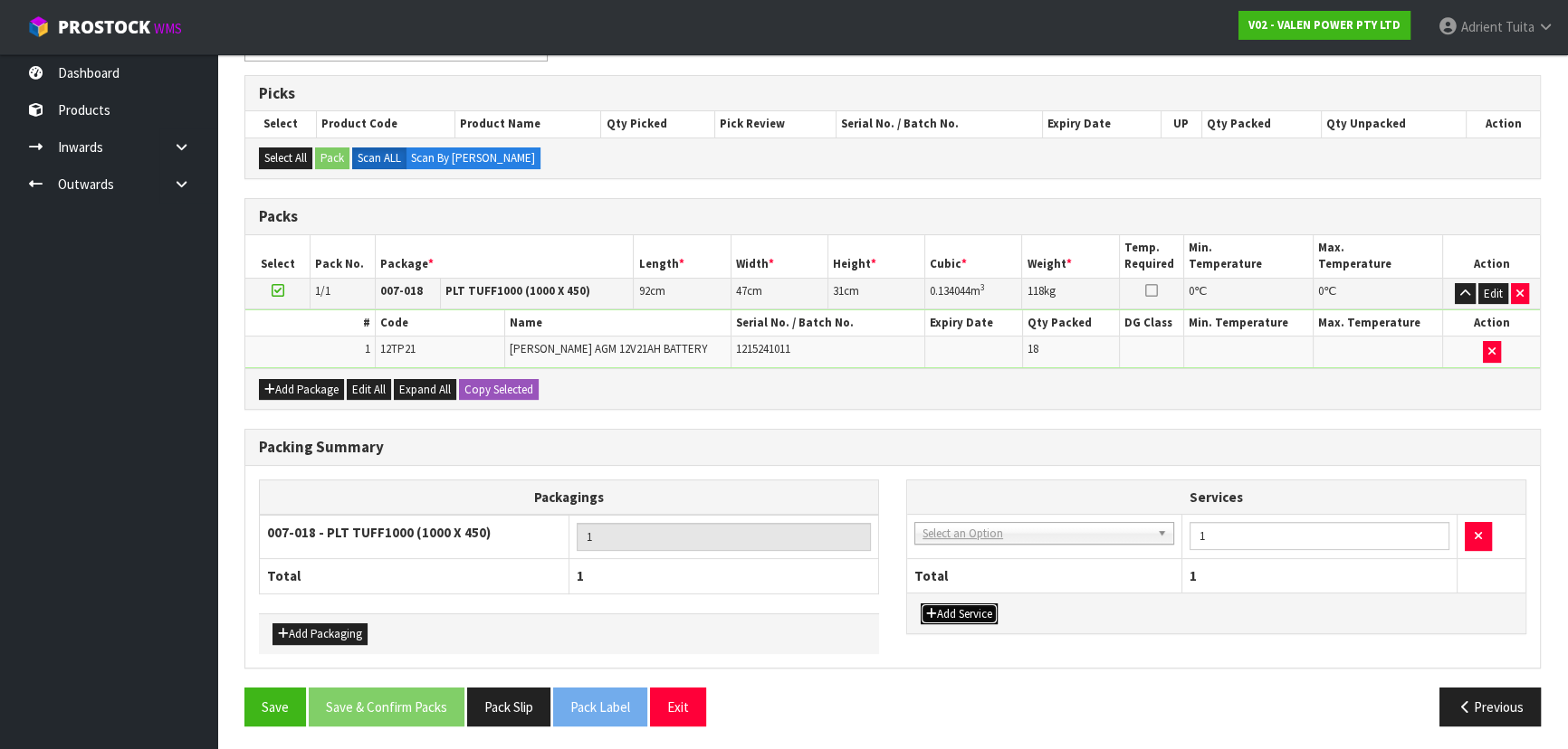
drag, startPoint x: 986, startPoint y: 533, endPoint x: 981, endPoint y: 552, distance: 19.6
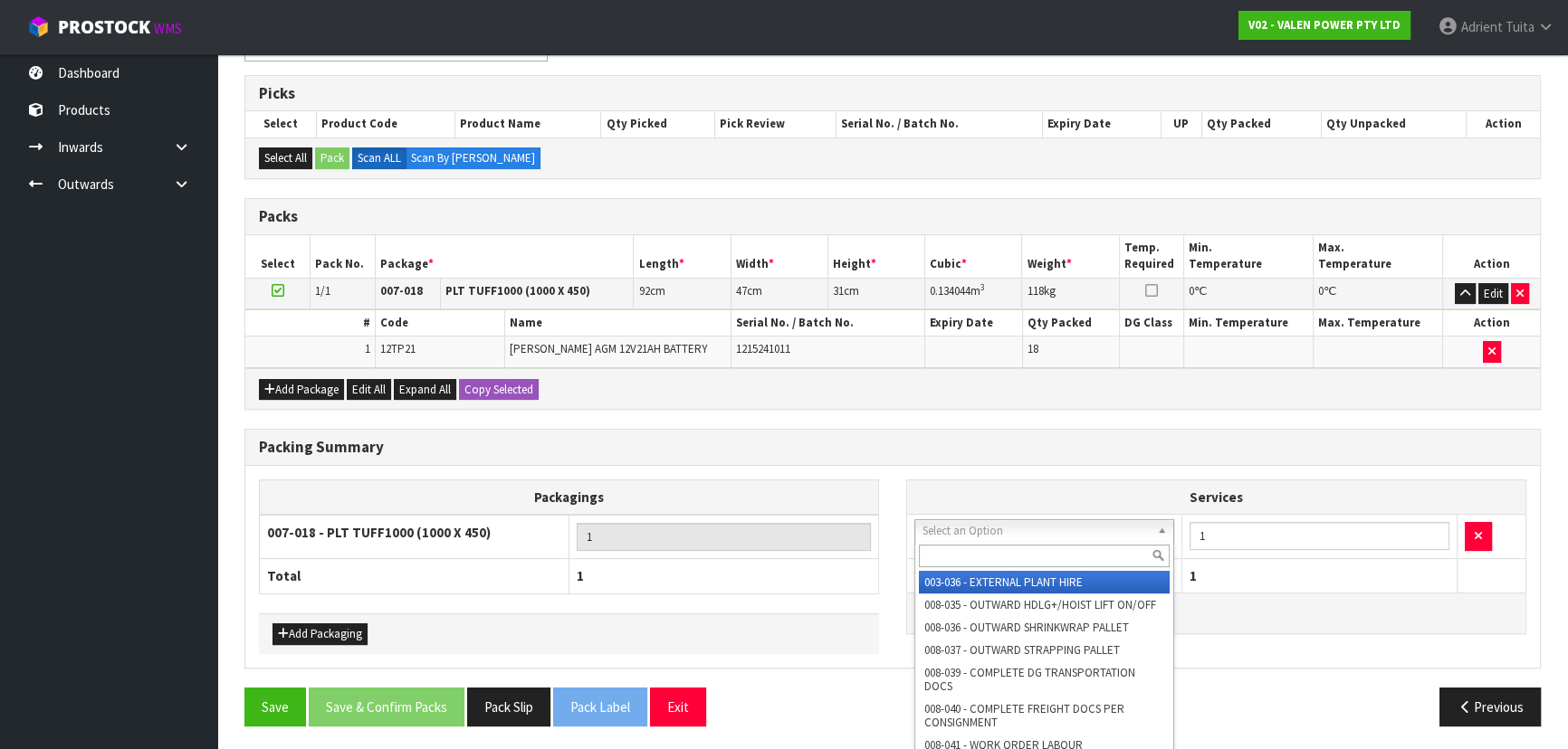
click at [981, 552] on input "text" at bounding box center [1045, 556] width 250 height 22
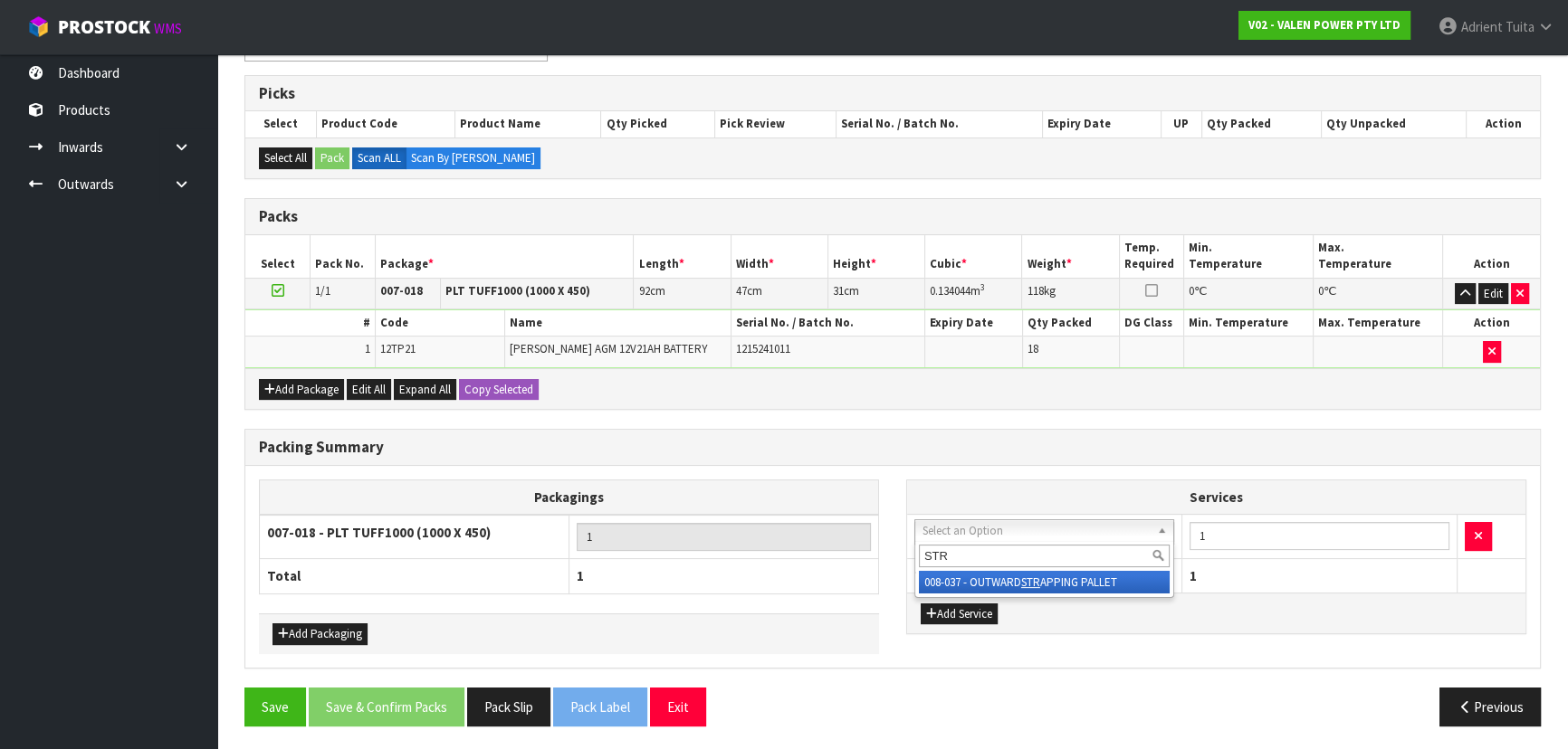
type input "STR"
drag, startPoint x: 980, startPoint y: 571, endPoint x: 1158, endPoint y: 558, distance: 178.5
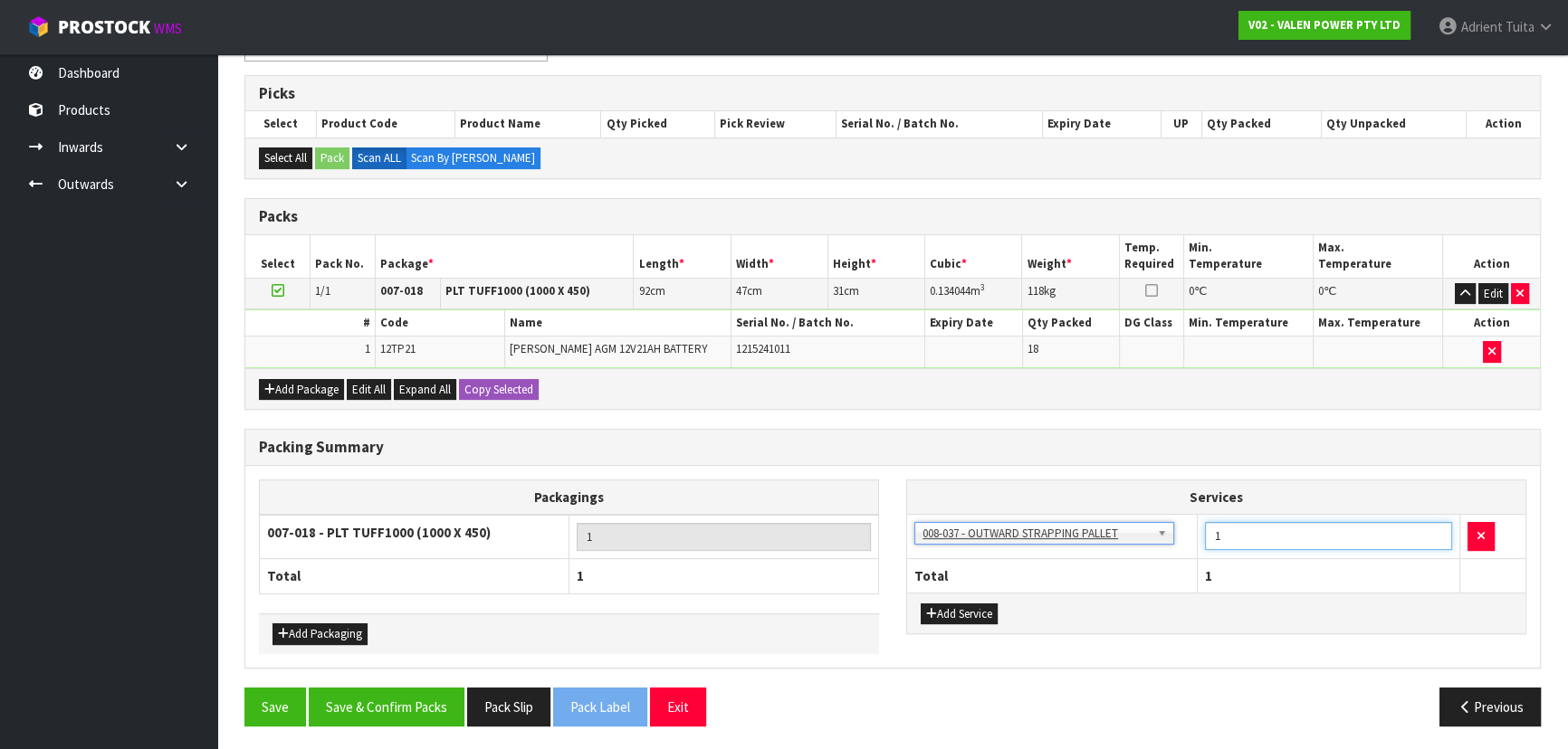
click at [1217, 533] on input "1" at bounding box center [1329, 536] width 248 height 28
click at [1222, 533] on input "1" at bounding box center [1329, 536] width 248 height 28
type input "2"
click at [959, 597] on div "Add Service" at bounding box center [1217, 614] width 619 height 41
click at [958, 597] on div "Add Service" at bounding box center [1217, 614] width 619 height 41
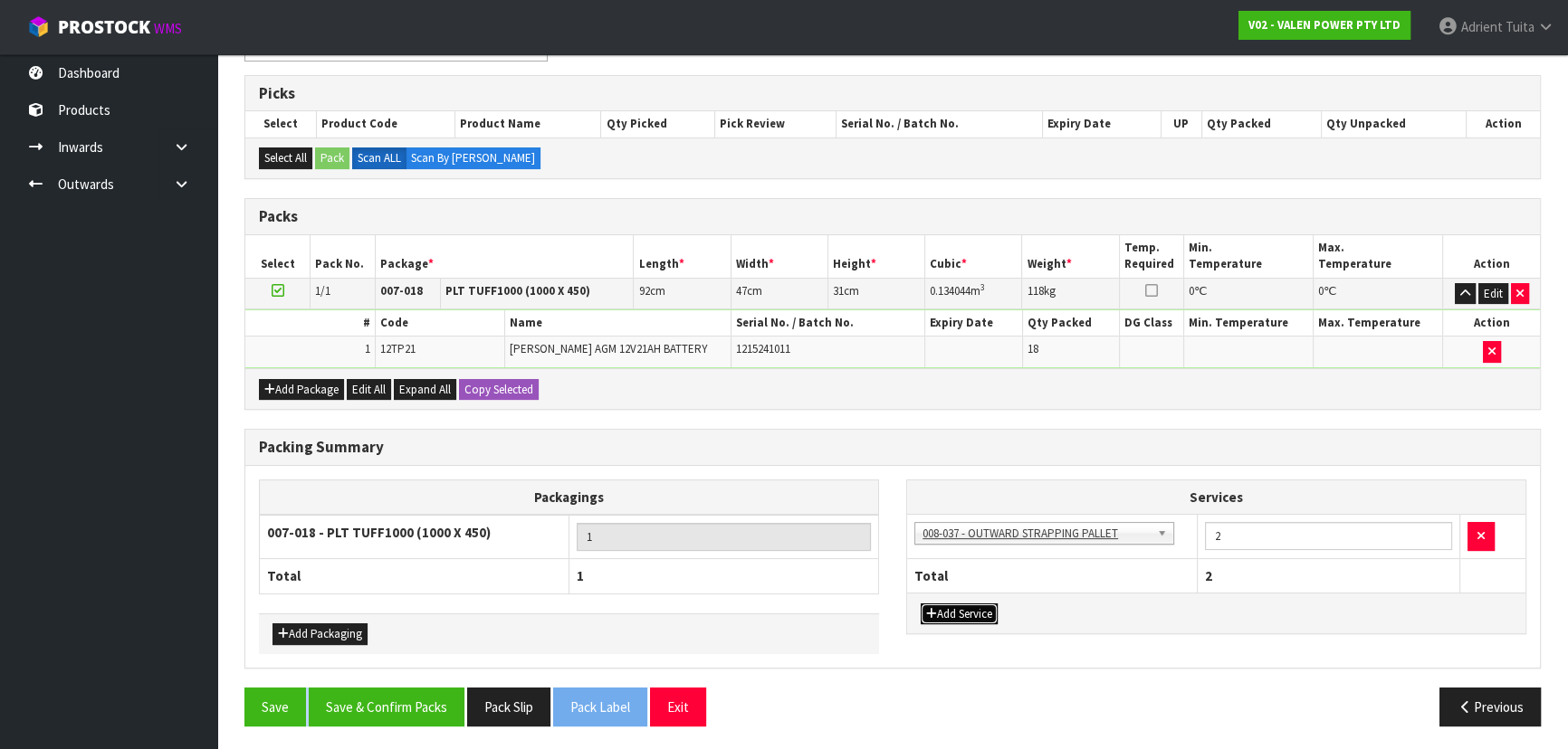
click at [933, 615] on button "Add Service" at bounding box center [960, 614] width 77 height 21
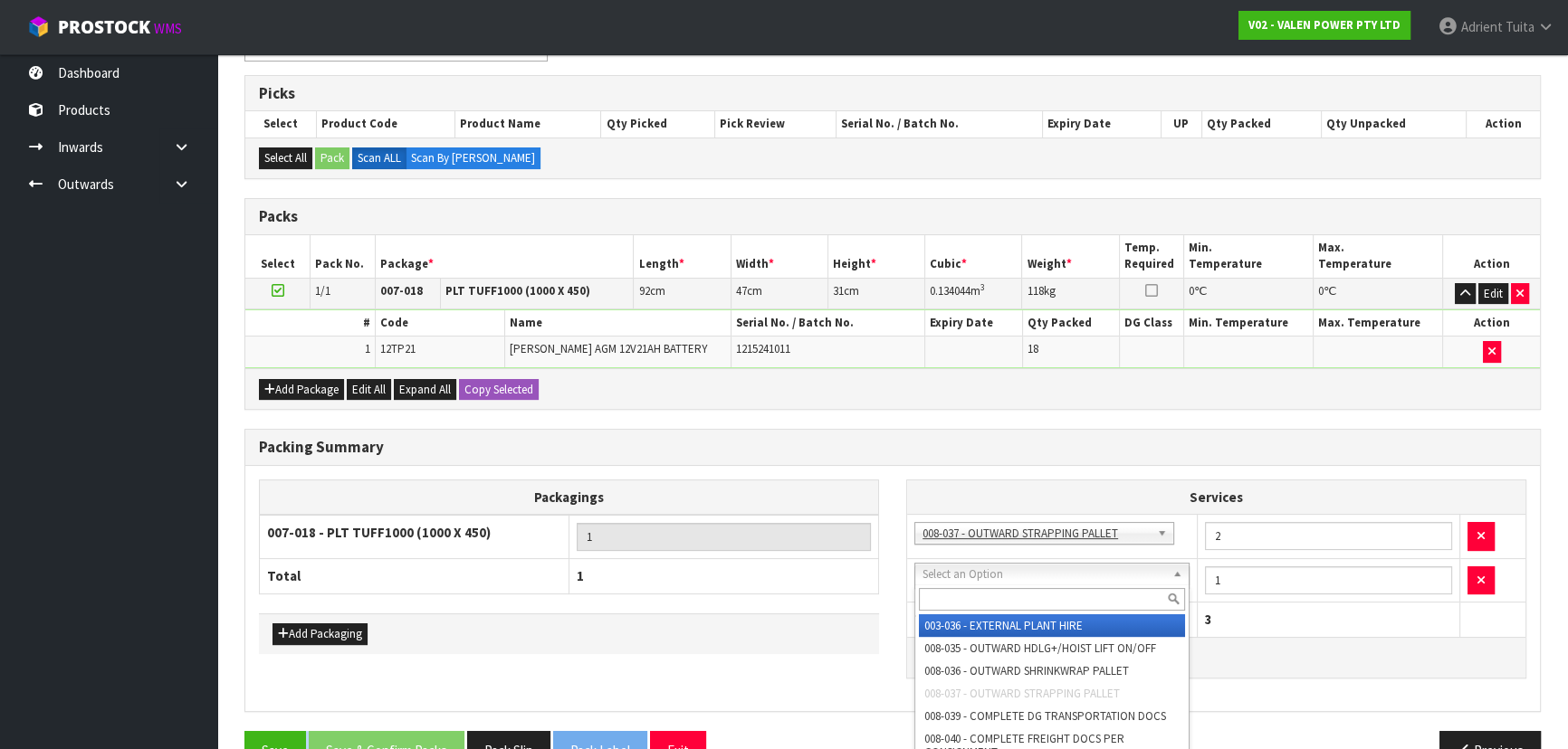
drag, startPoint x: 968, startPoint y: 580, endPoint x: 966, endPoint y: 601, distance: 21.1
click at [966, 601] on input "text" at bounding box center [1052, 600] width 266 height 22
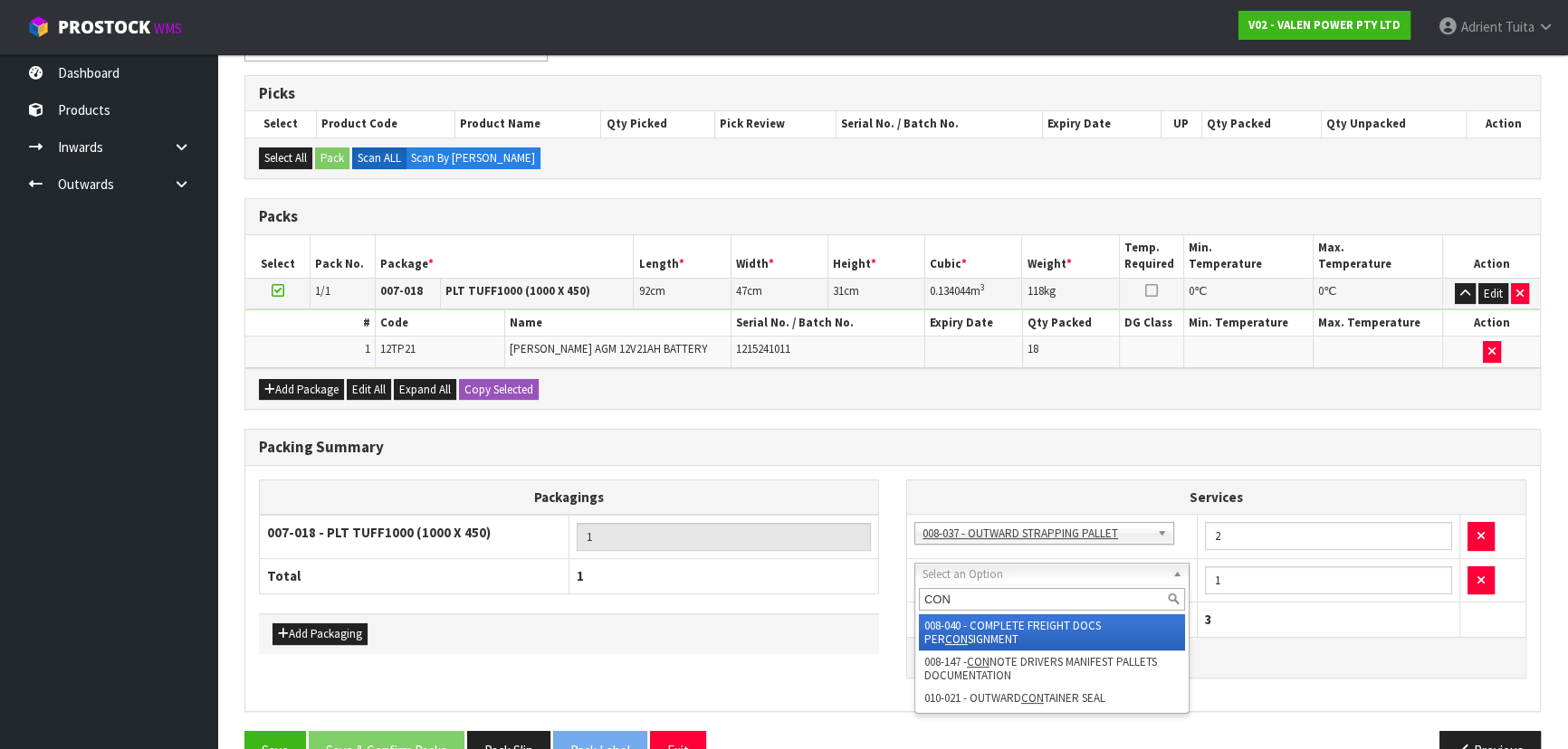
type input "CON"
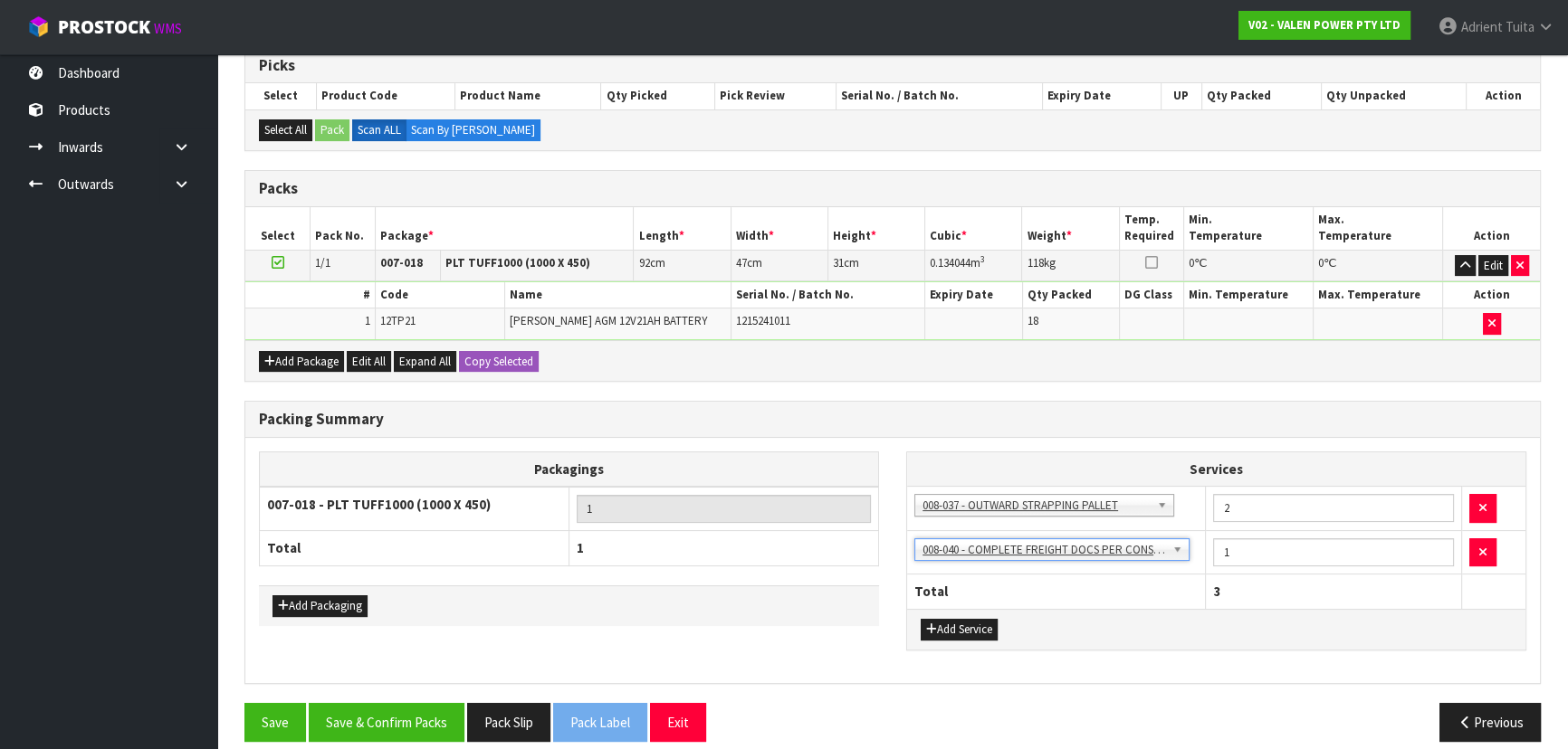
scroll to position [321, 0]
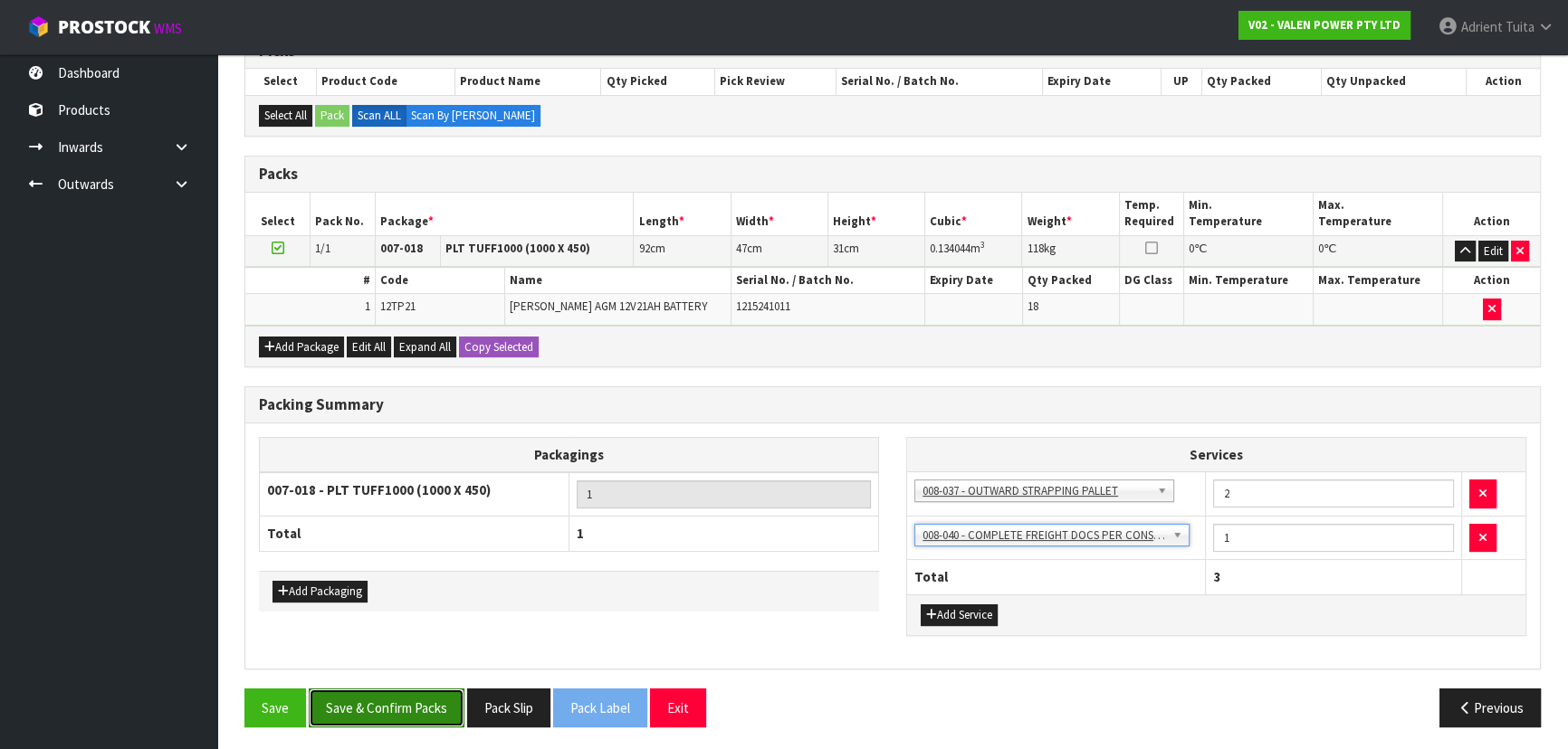
click at [415, 706] on button "Save & Confirm Packs" at bounding box center [386, 708] width 156 height 39
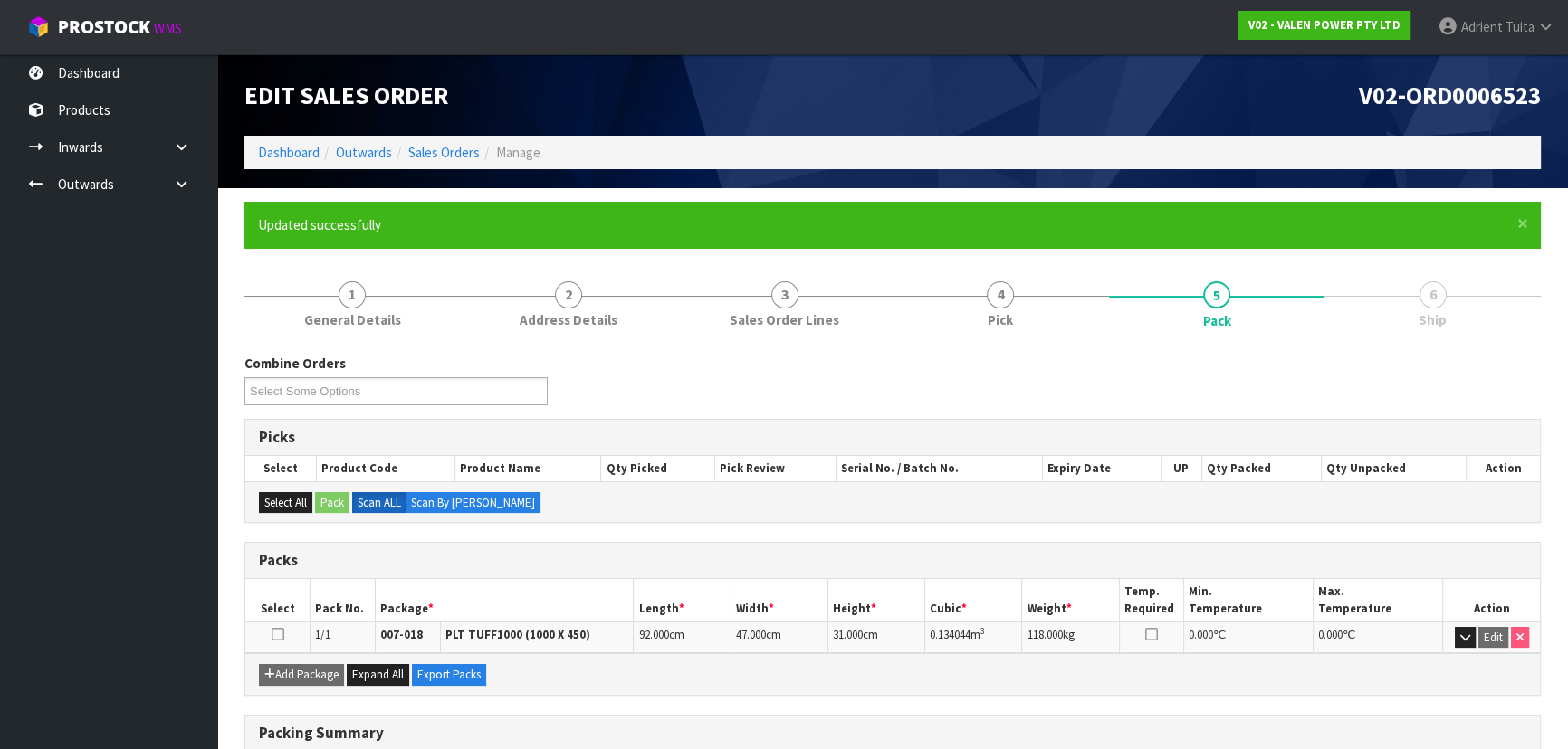
scroll to position [289, 0]
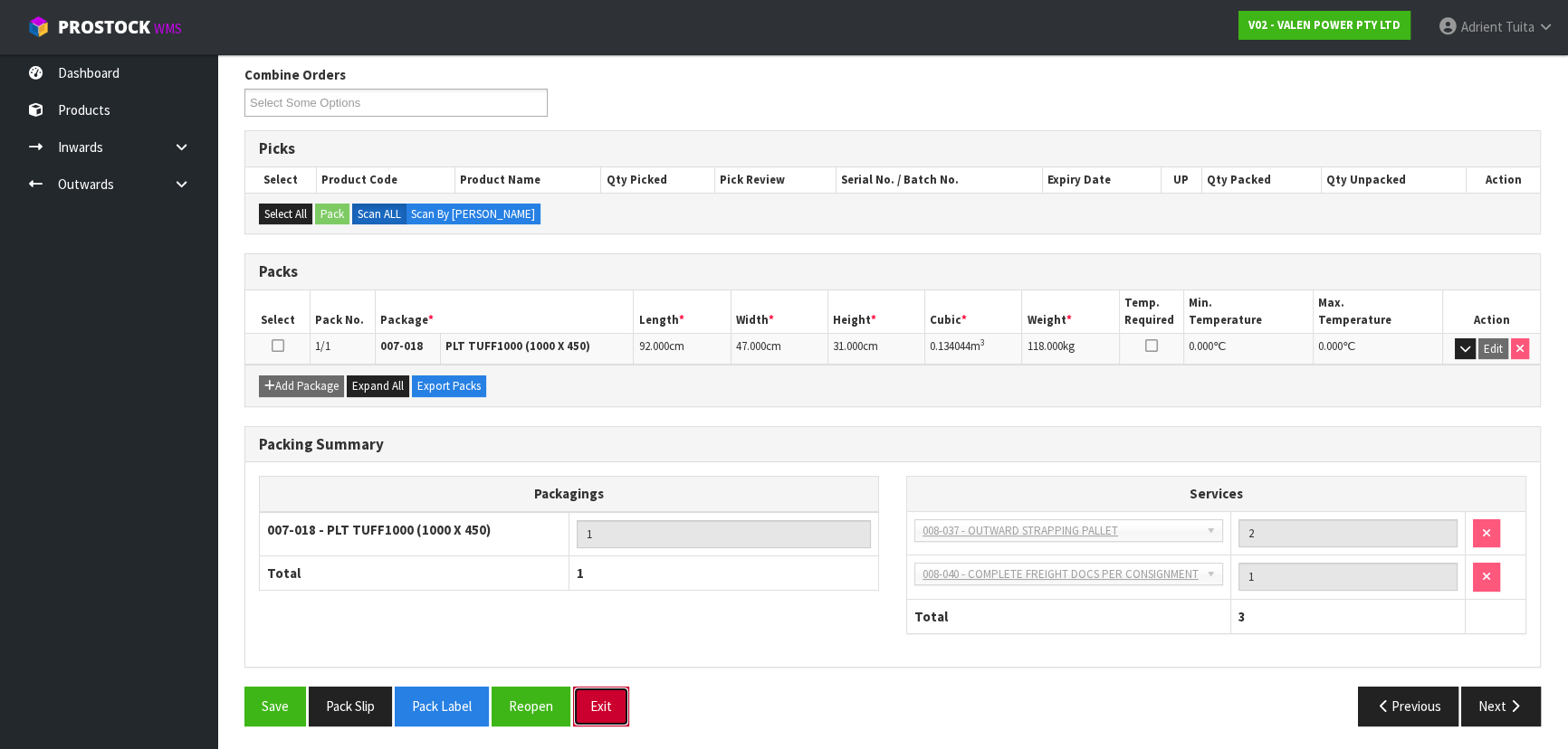
click at [609, 699] on button "Exit" at bounding box center [601, 706] width 56 height 39
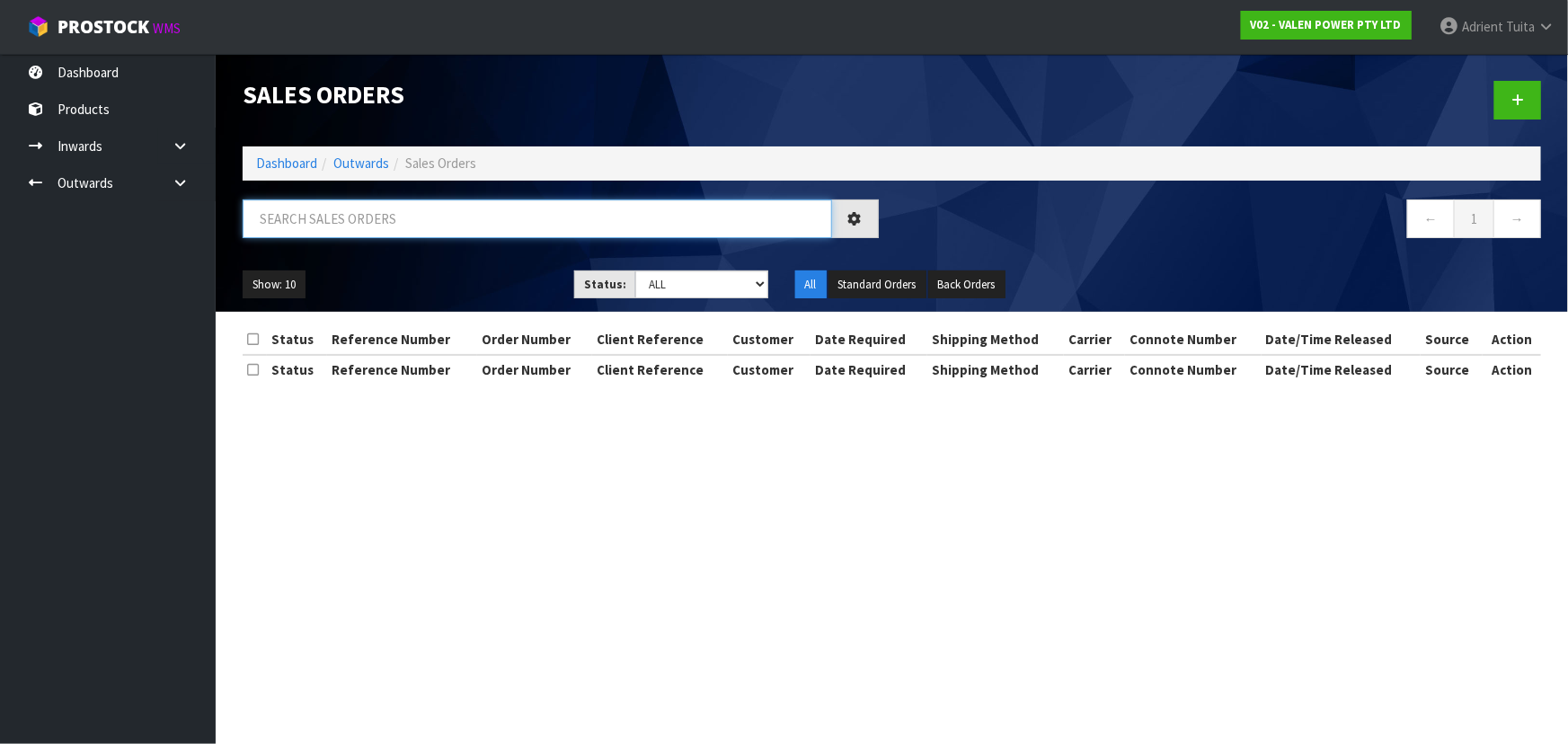
click at [374, 214] on input "text" at bounding box center [538, 219] width 590 height 39
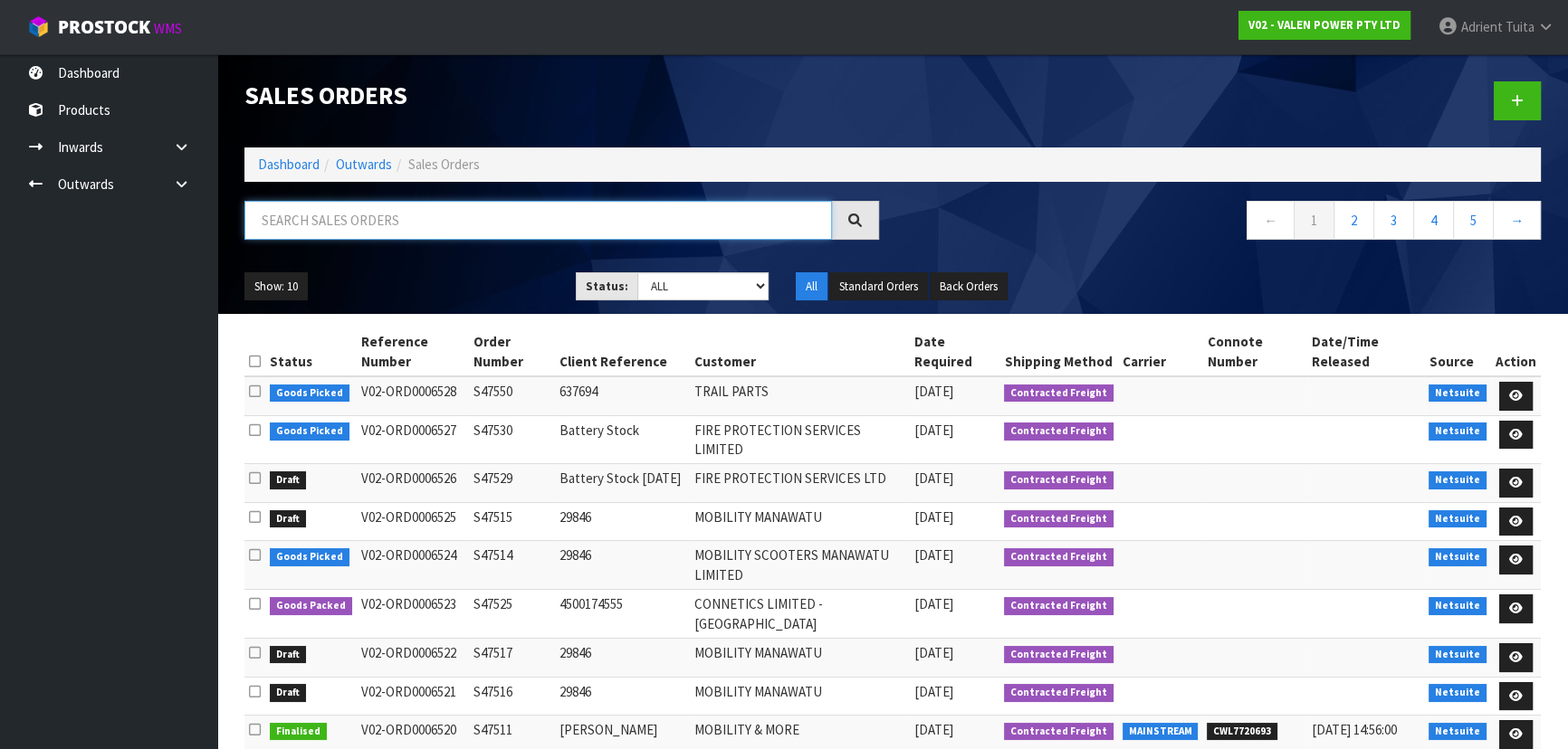
click at [701, 210] on input "text" at bounding box center [538, 220] width 588 height 39
type input "7550"
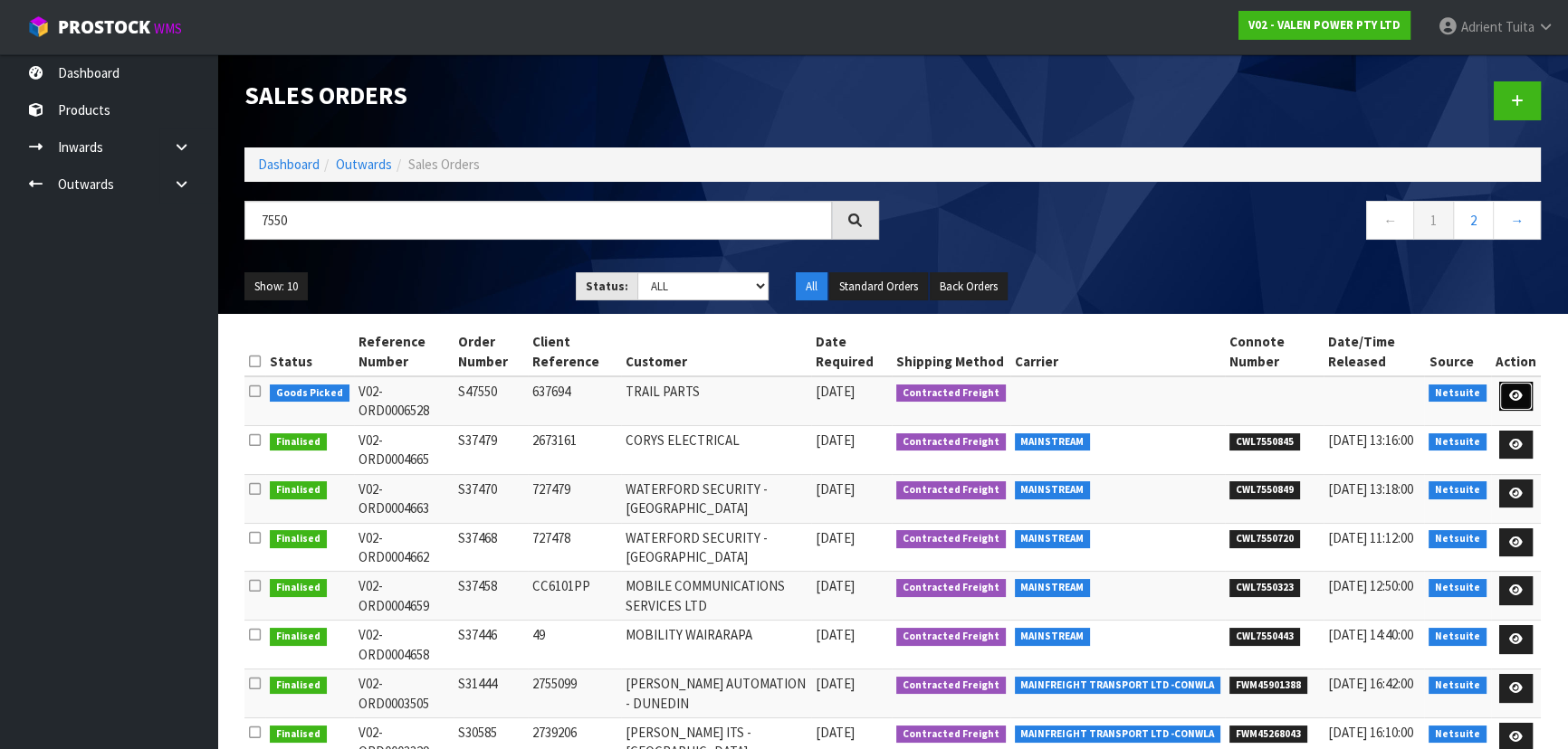
click at [1504, 408] on link at bounding box center [1517, 396] width 34 height 29
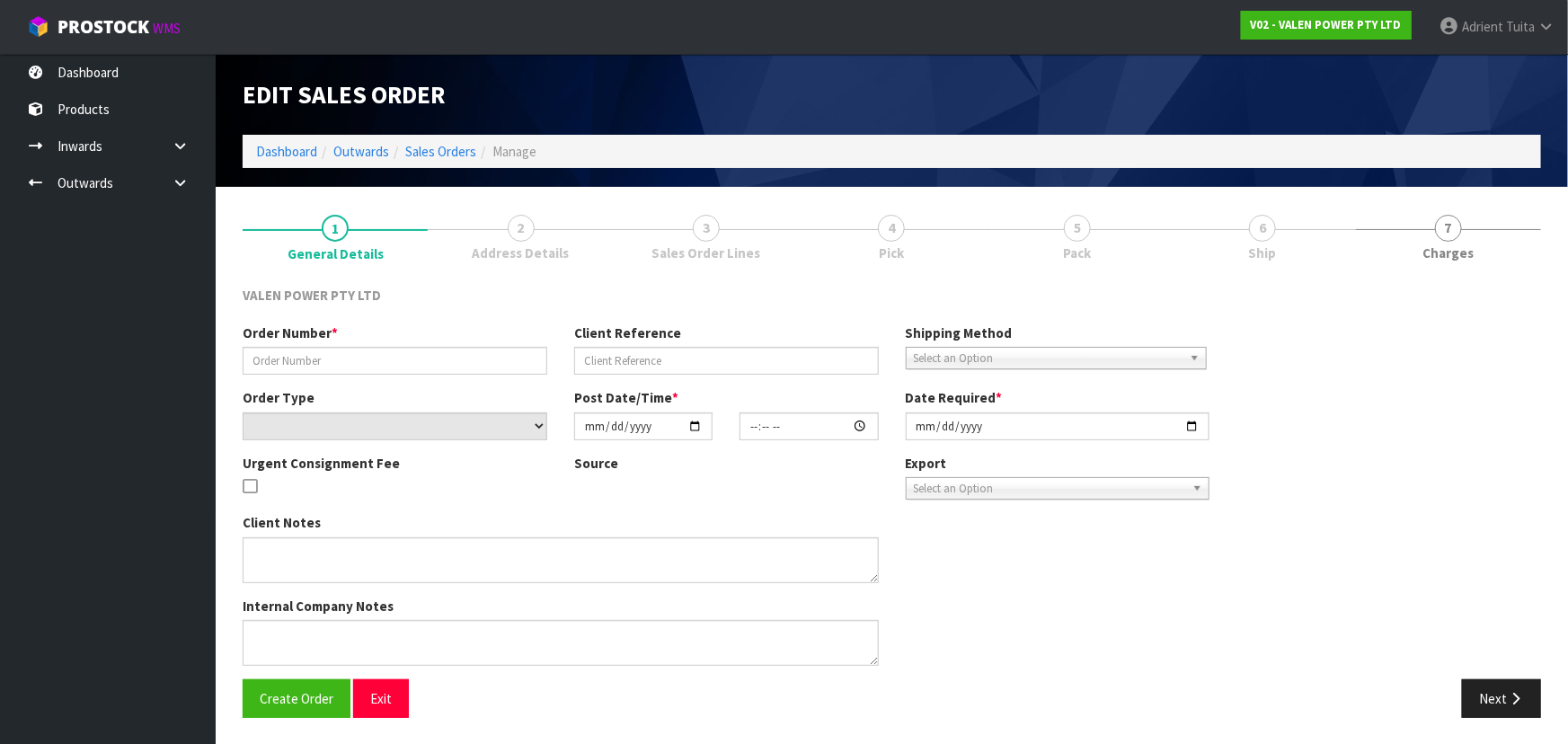
type input "S47550"
type input "637694"
select select "number:0"
type input "[DATE]"
type input "18:15:07.000"
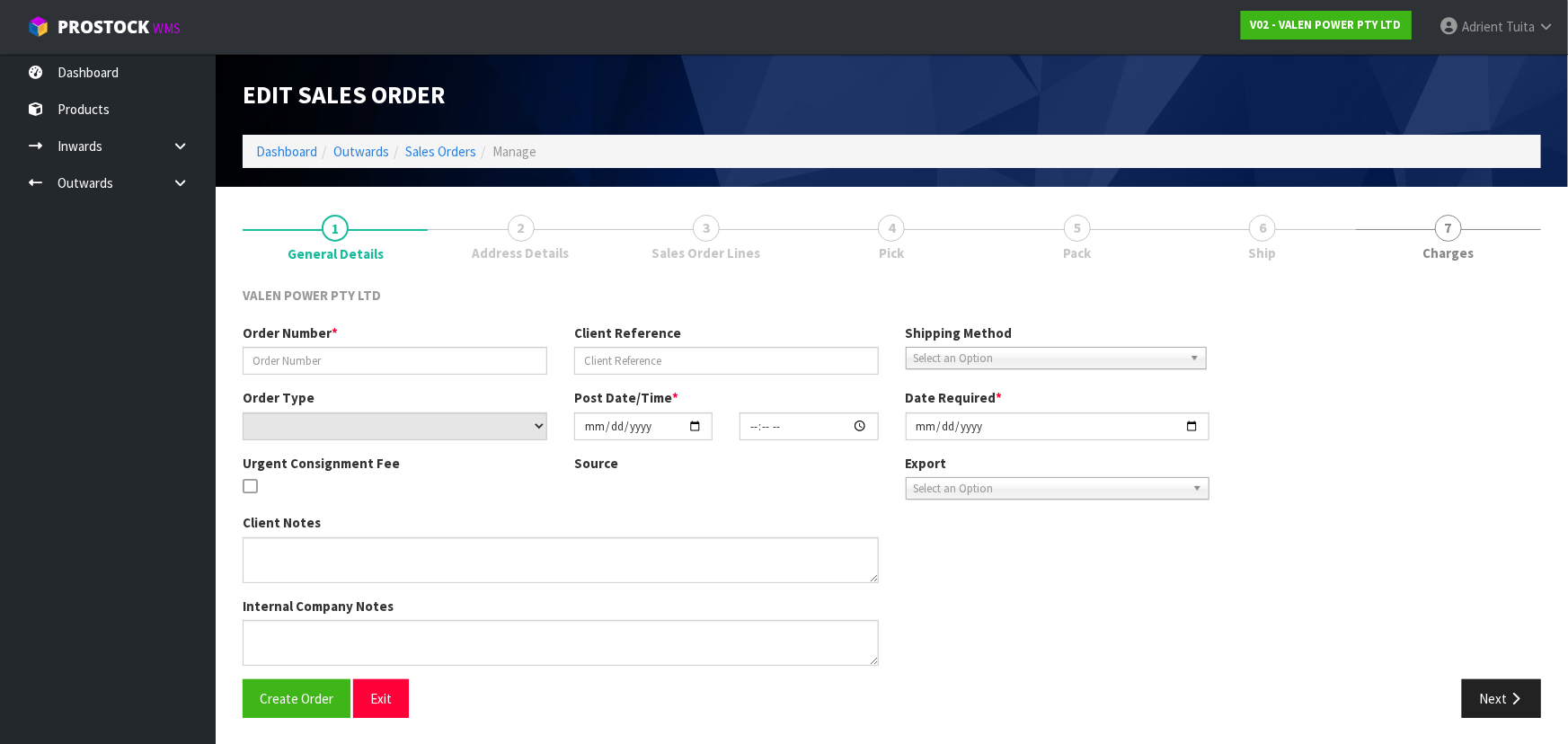
type input "[DATE]"
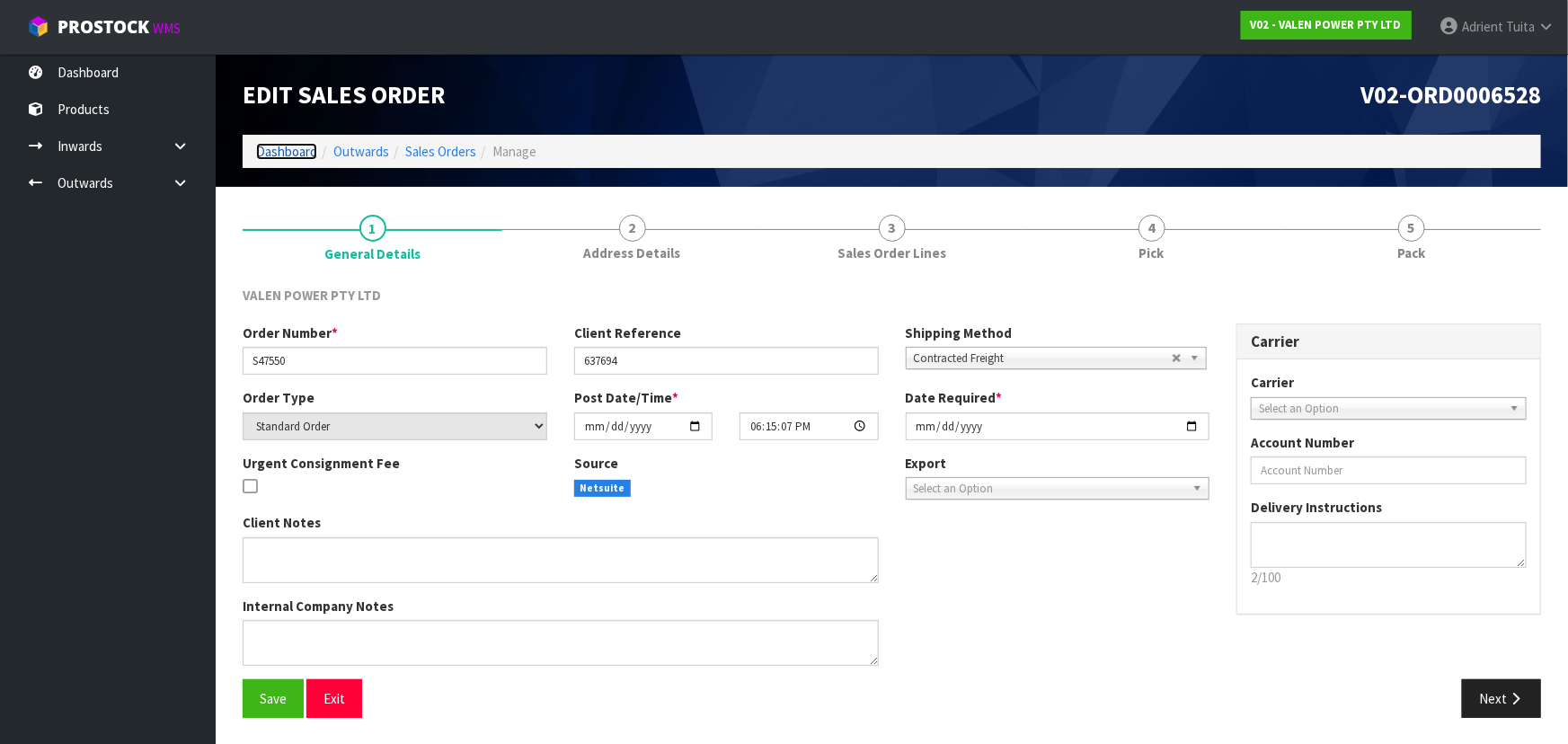
click at [298, 149] on link "Dashboard" at bounding box center [287, 151] width 61 height 17
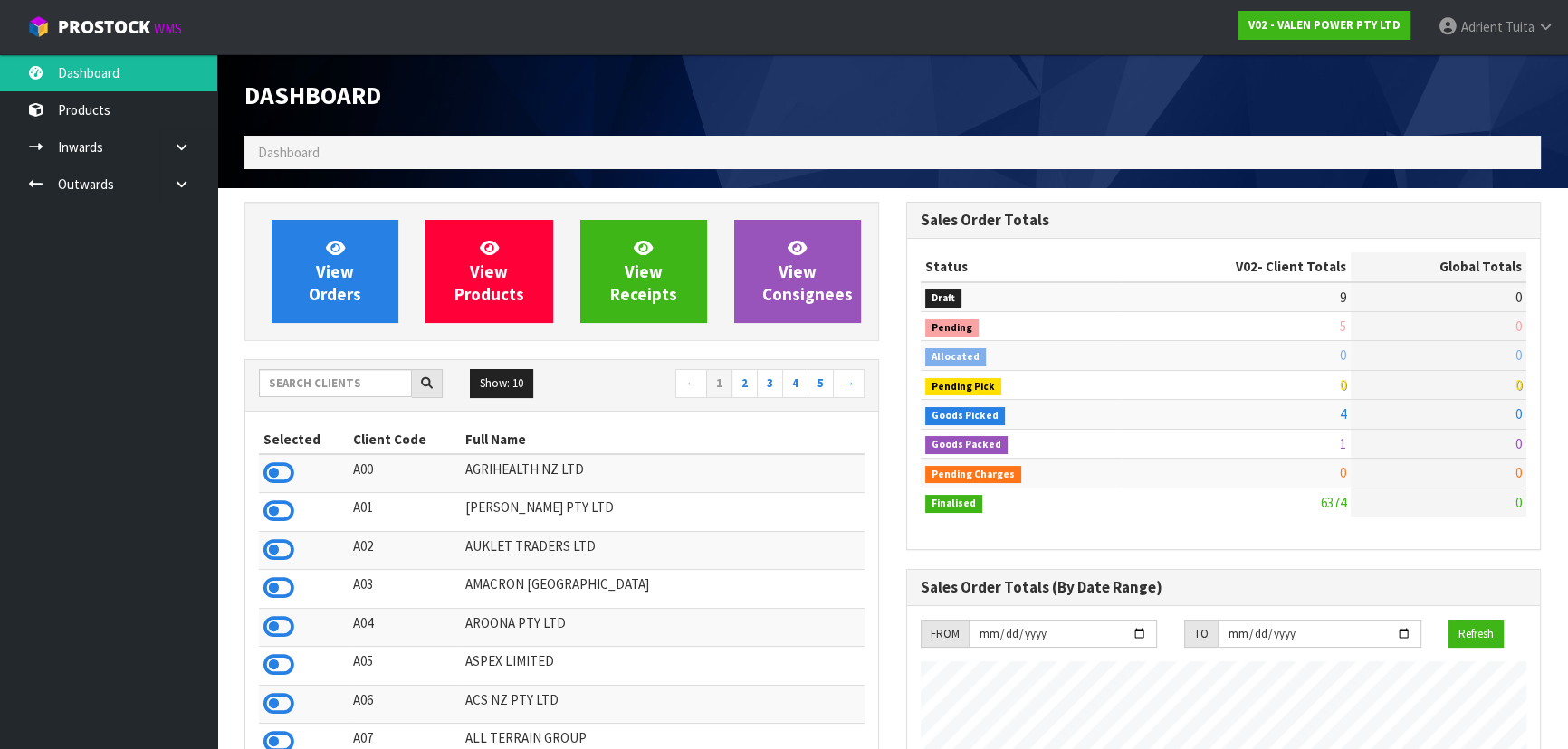
scroll to position [1407, 661]
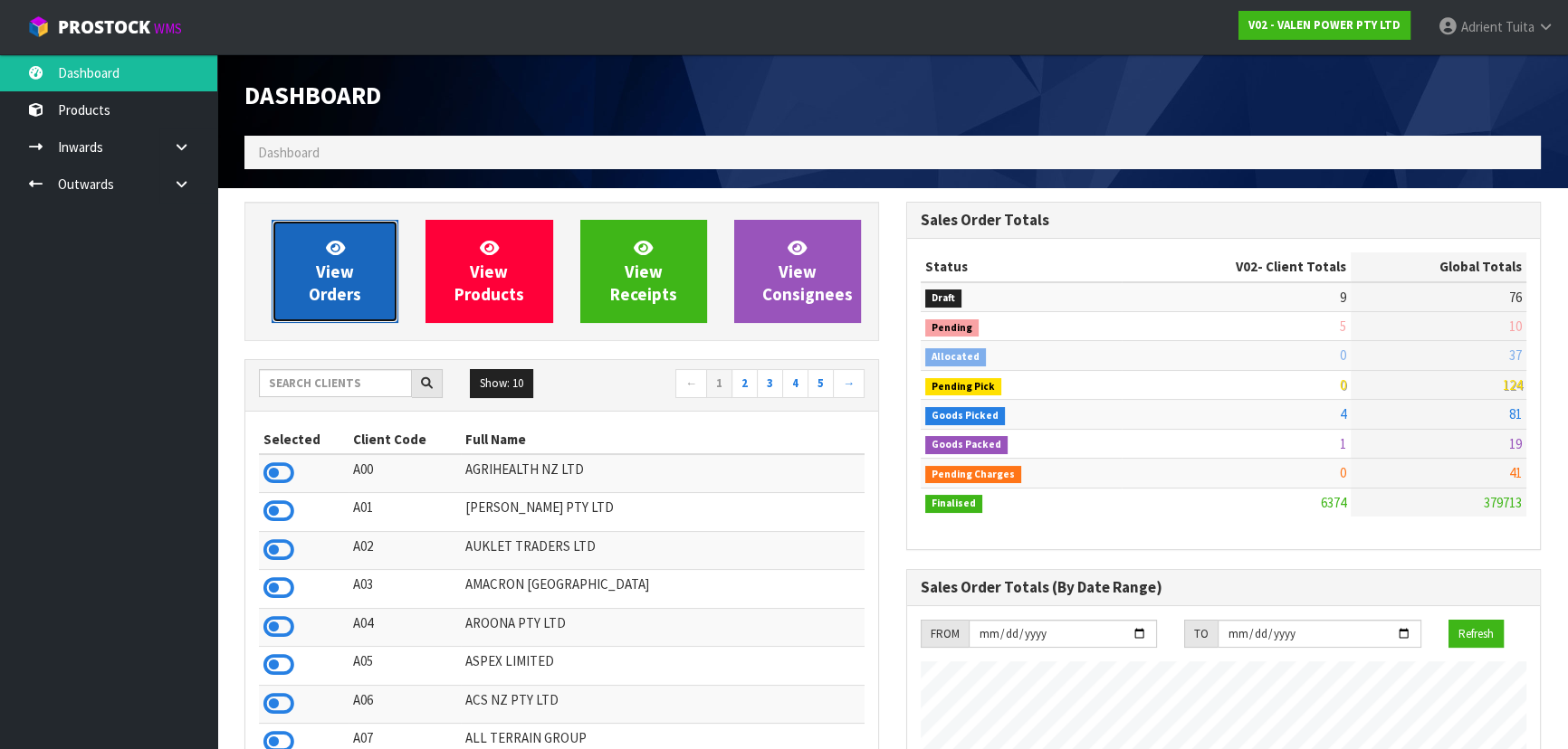
click at [340, 260] on span "View Orders" at bounding box center [335, 271] width 52 height 68
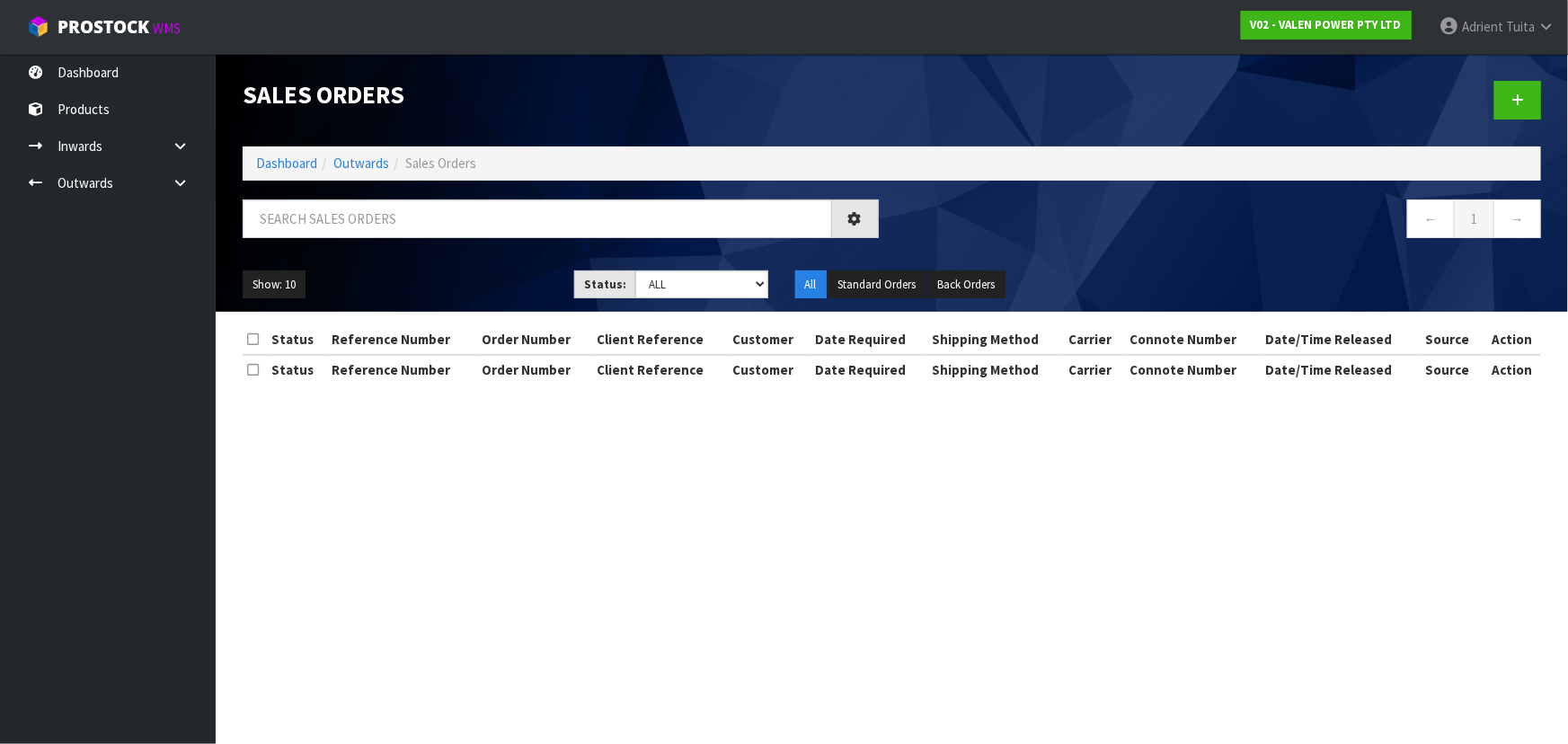
drag, startPoint x: 370, startPoint y: 241, endPoint x: 384, endPoint y: 225, distance: 21.3
click at [370, 240] on div at bounding box center [560, 225] width 663 height 52
click at [388, 220] on input "text" at bounding box center [538, 219] width 590 height 39
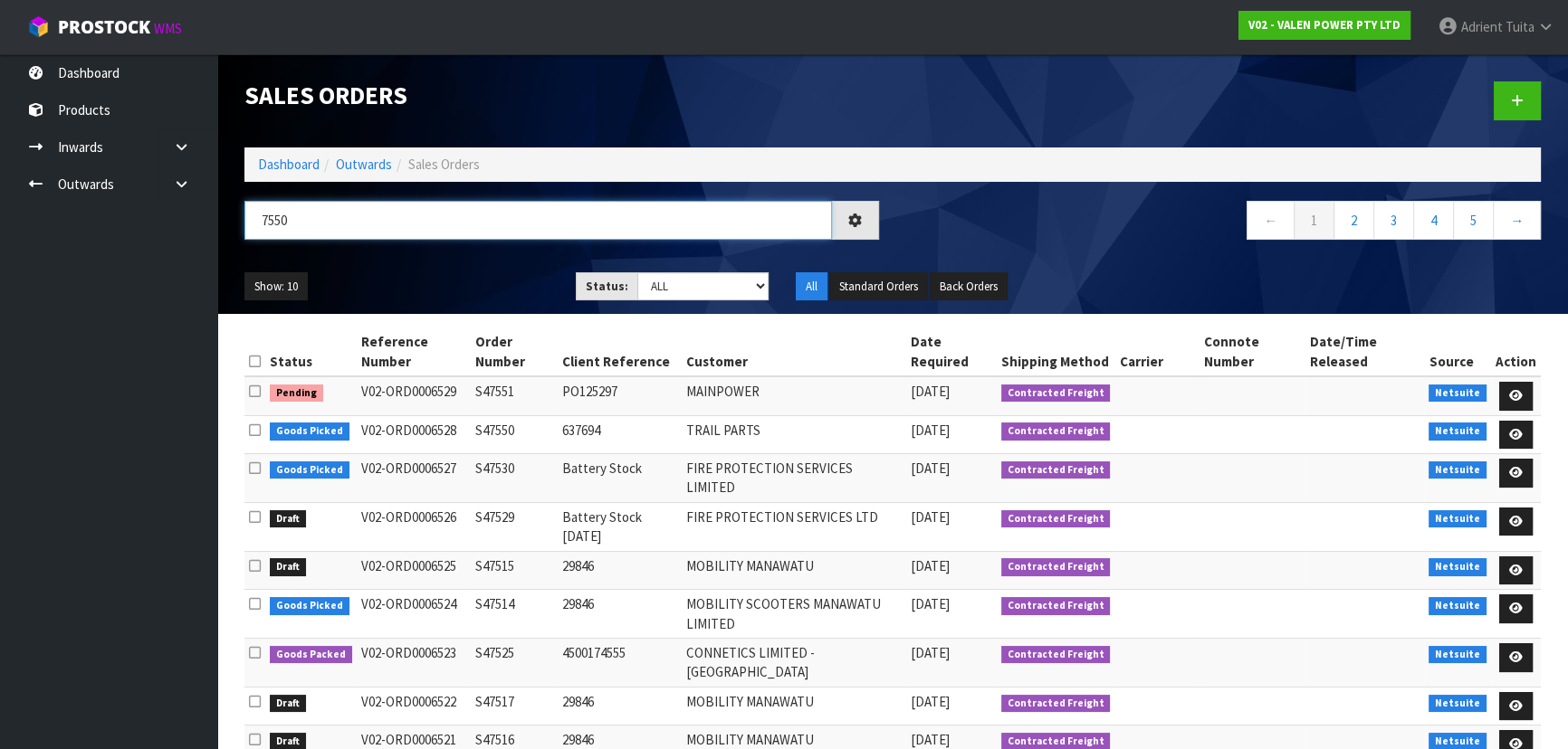
type input "7550"
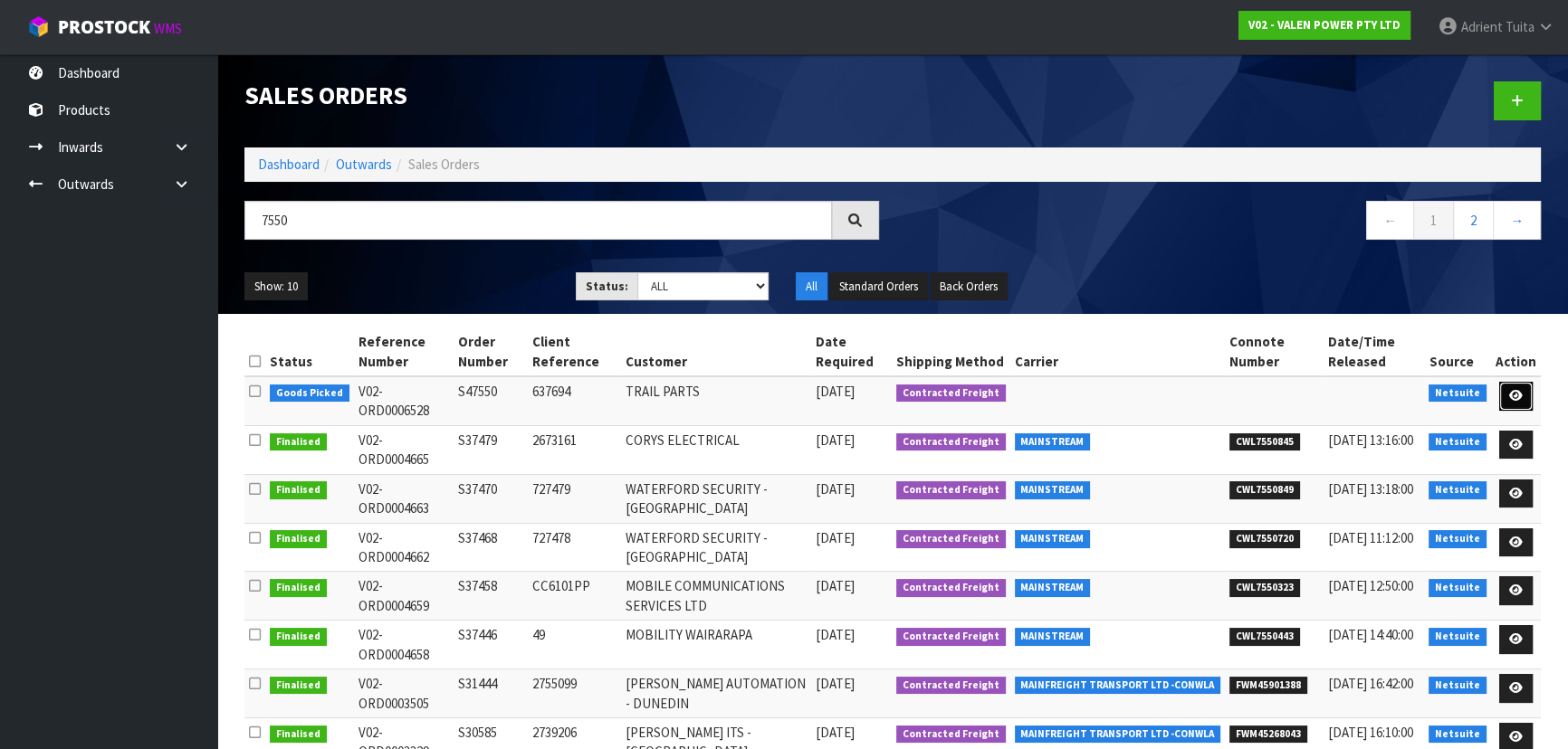
click at [1521, 399] on icon at bounding box center [1516, 396] width 14 height 12
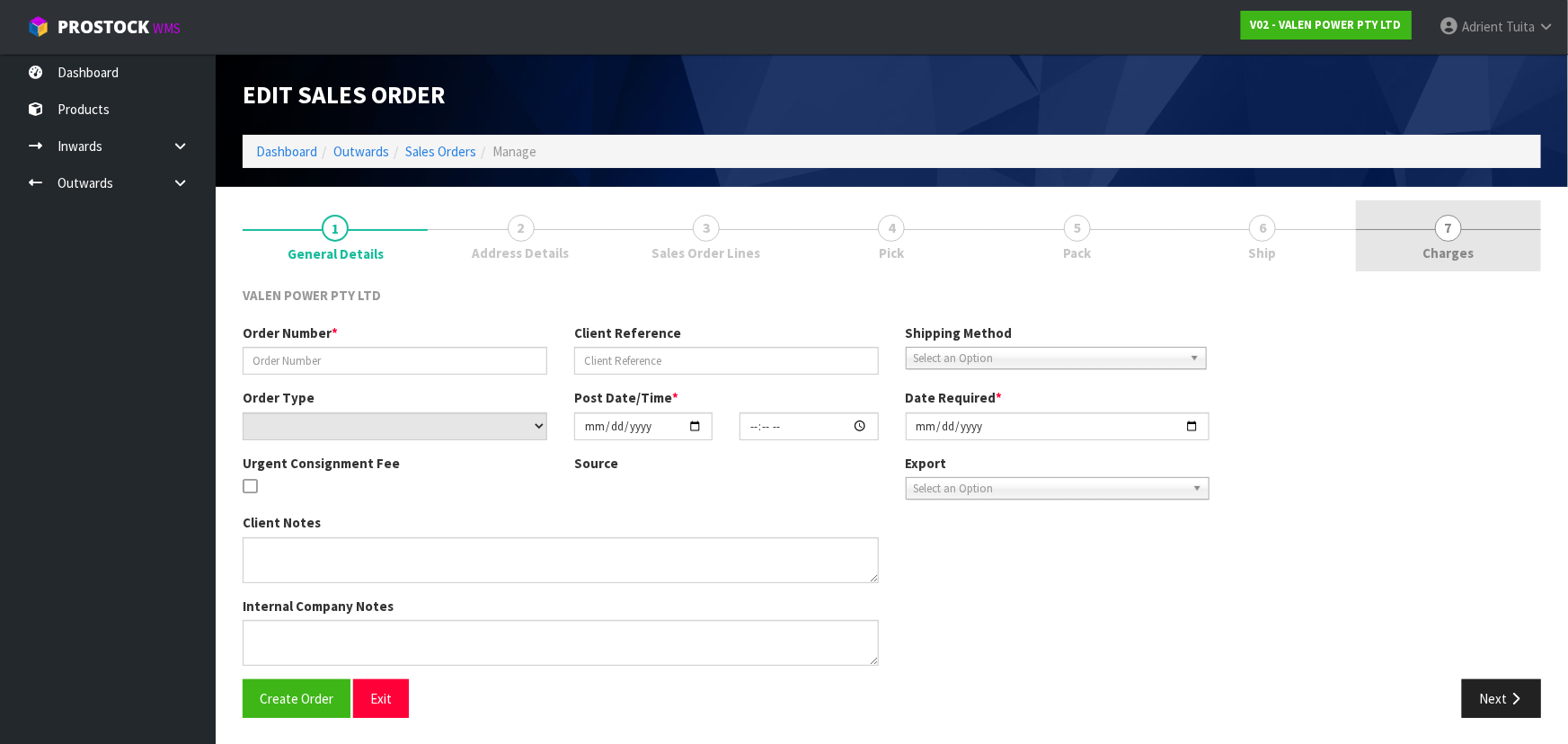
type input "S47550"
type input "637694"
select select "number:0"
type input "[DATE]"
type input "18:15:07.000"
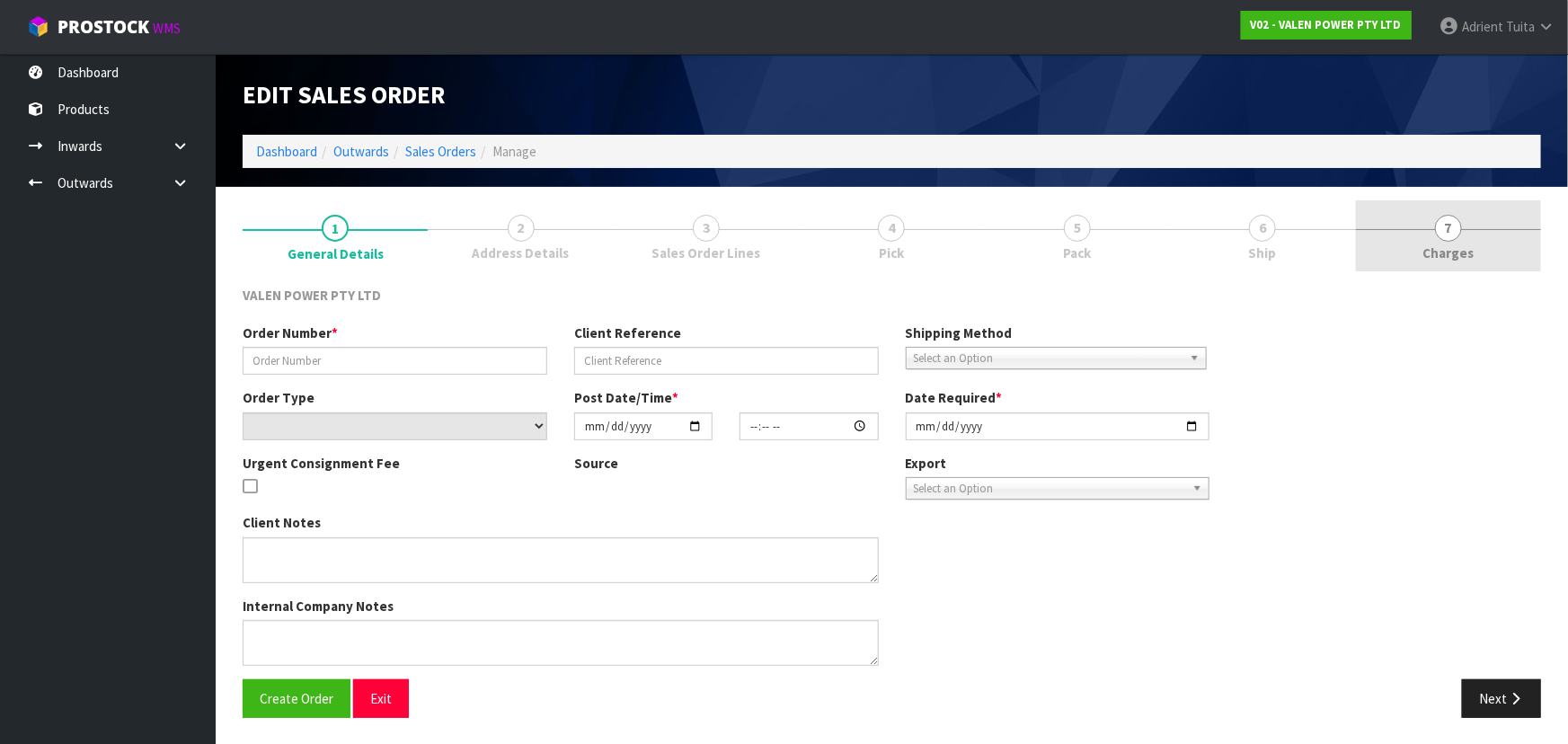
type input "[DATE]"
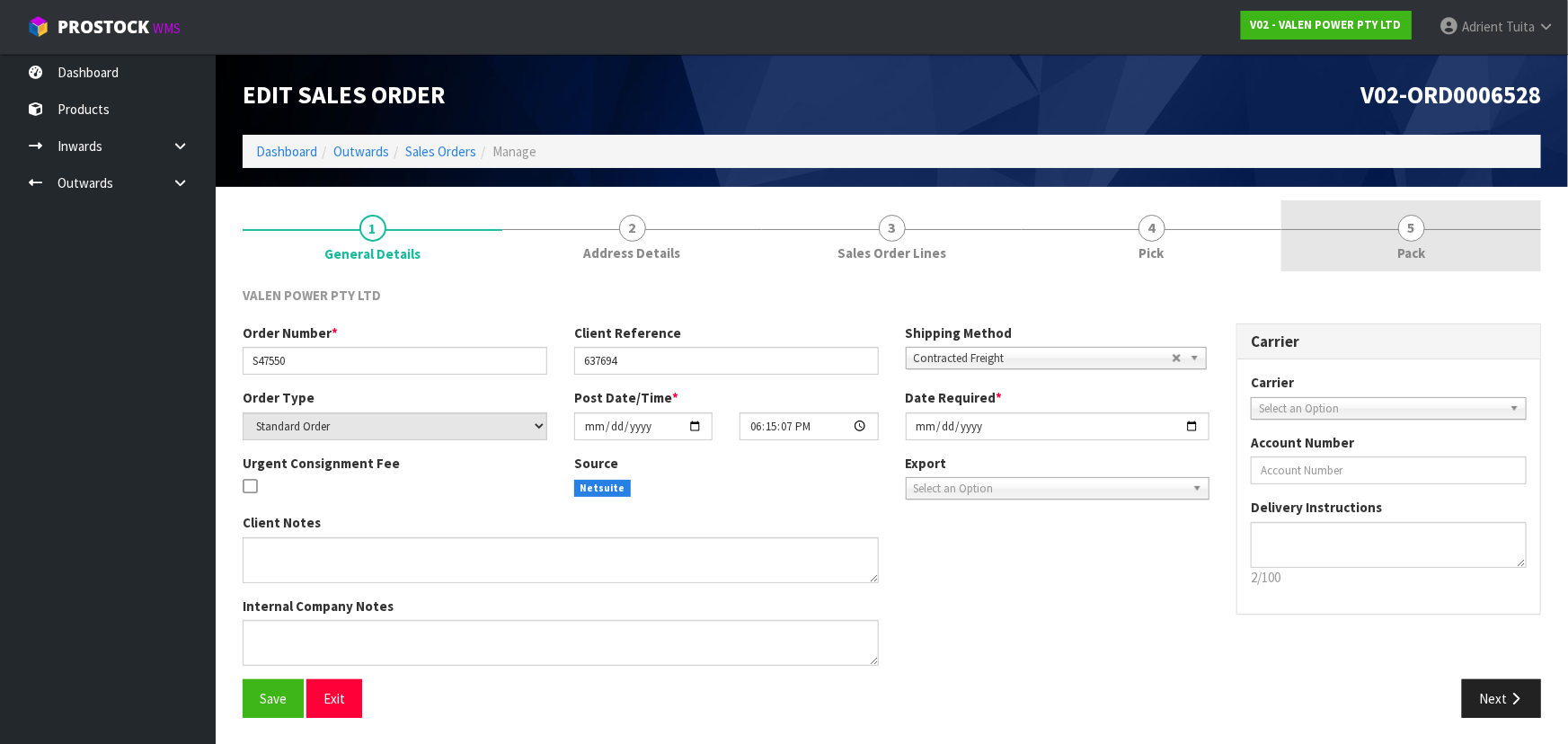
click at [1431, 262] on link "5 Pack" at bounding box center [1411, 236] width 260 height 71
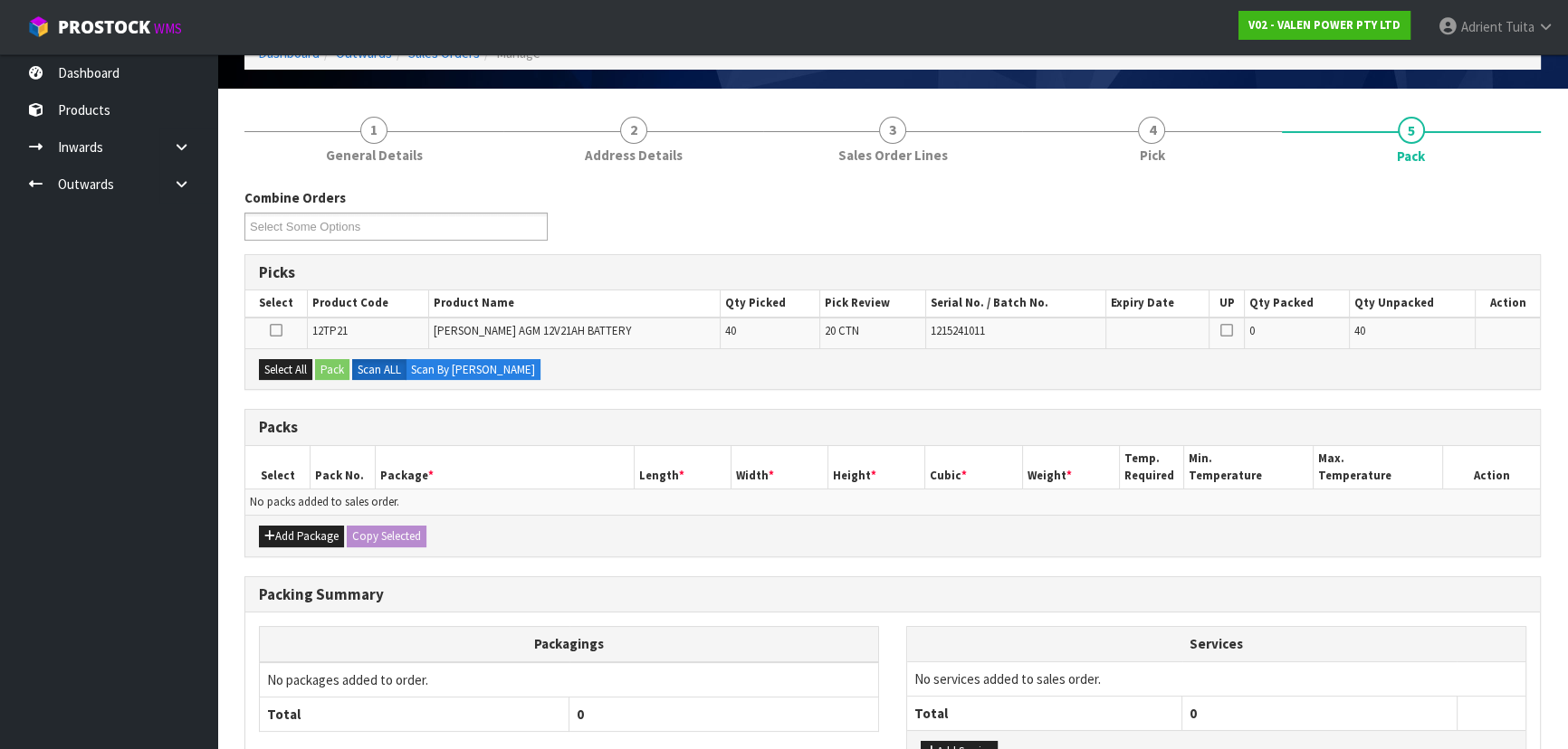
scroll to position [238, 0]
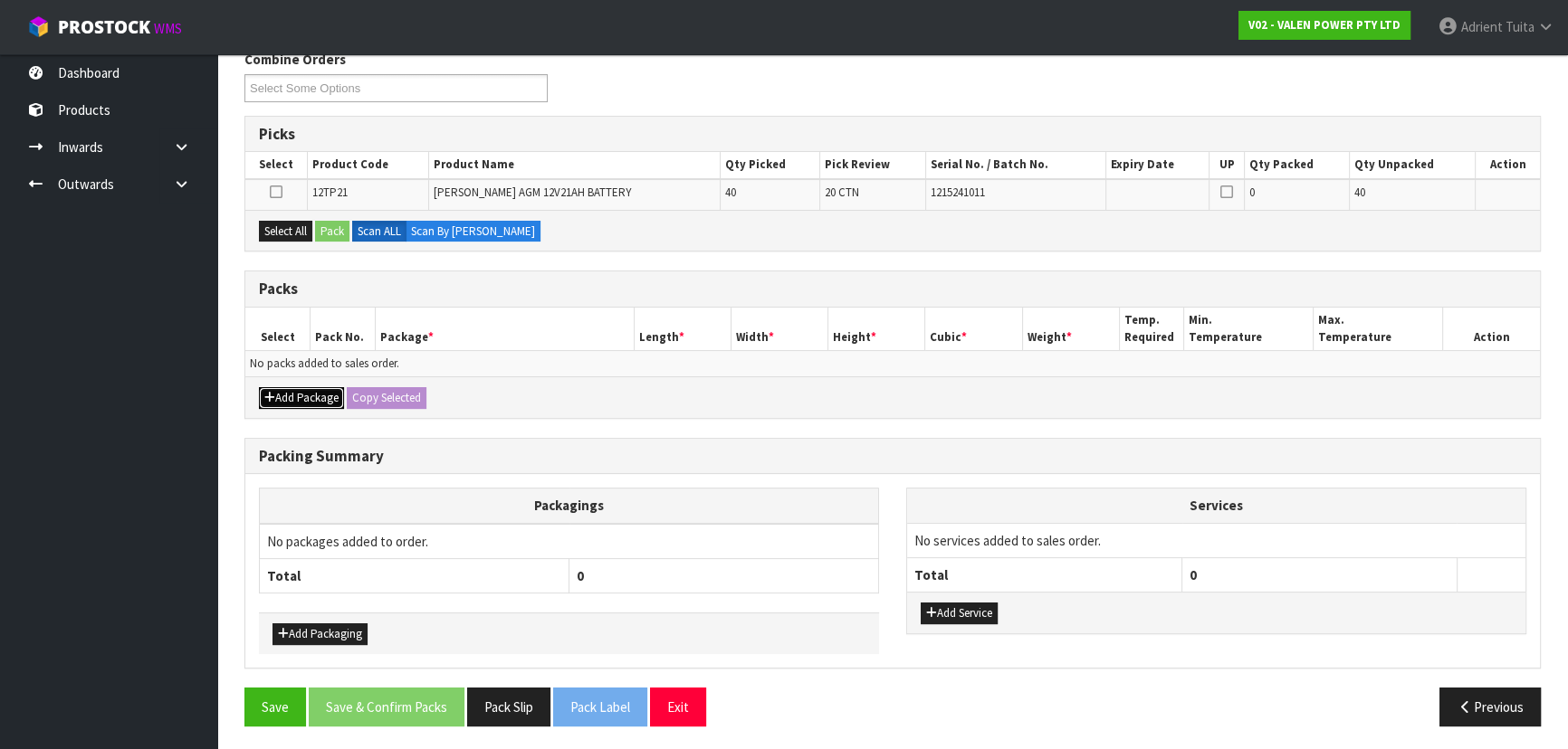
click at [287, 397] on button "Add Package" at bounding box center [301, 398] width 85 height 21
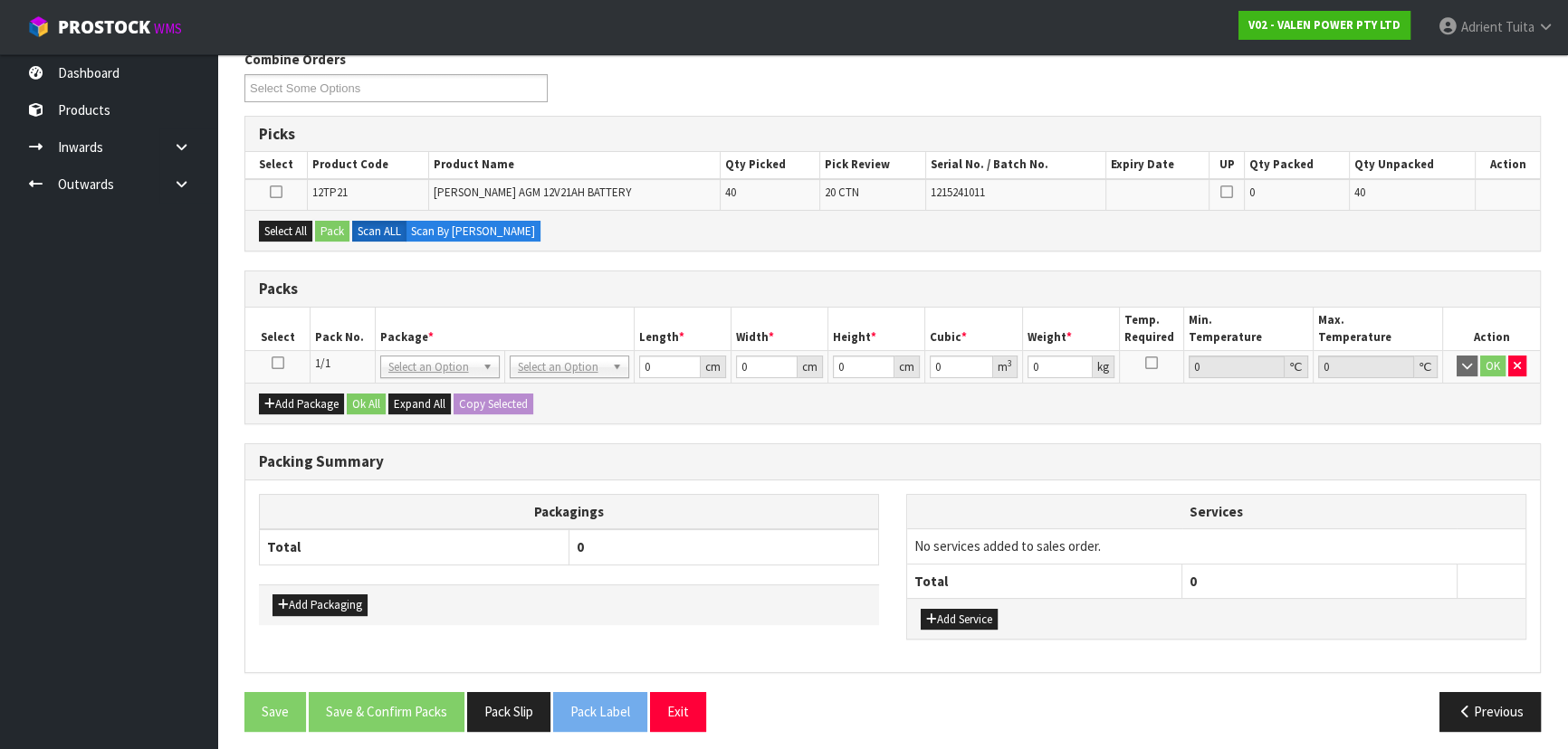
click at [276, 364] on icon at bounding box center [278, 363] width 13 height 1
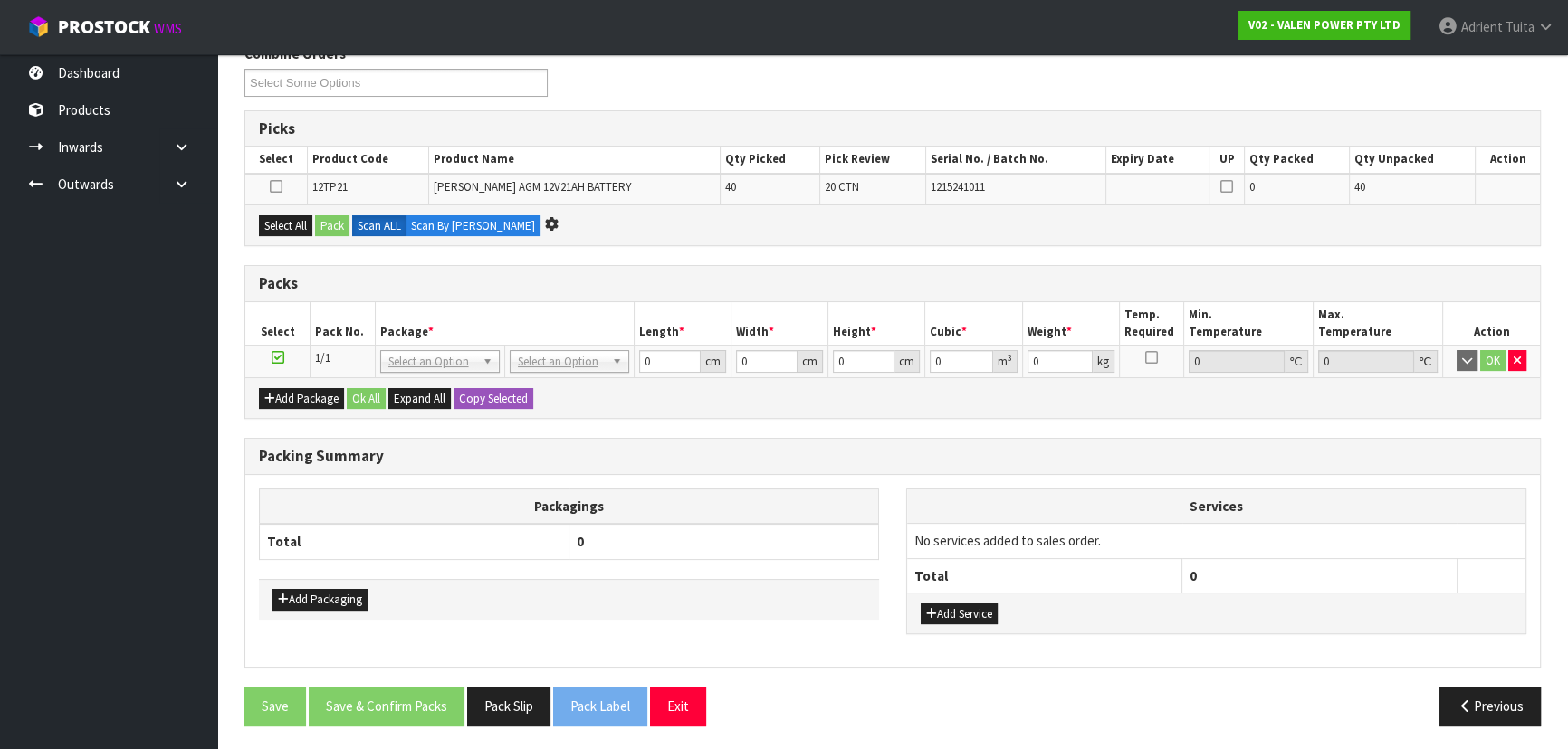
scroll to position [0, 0]
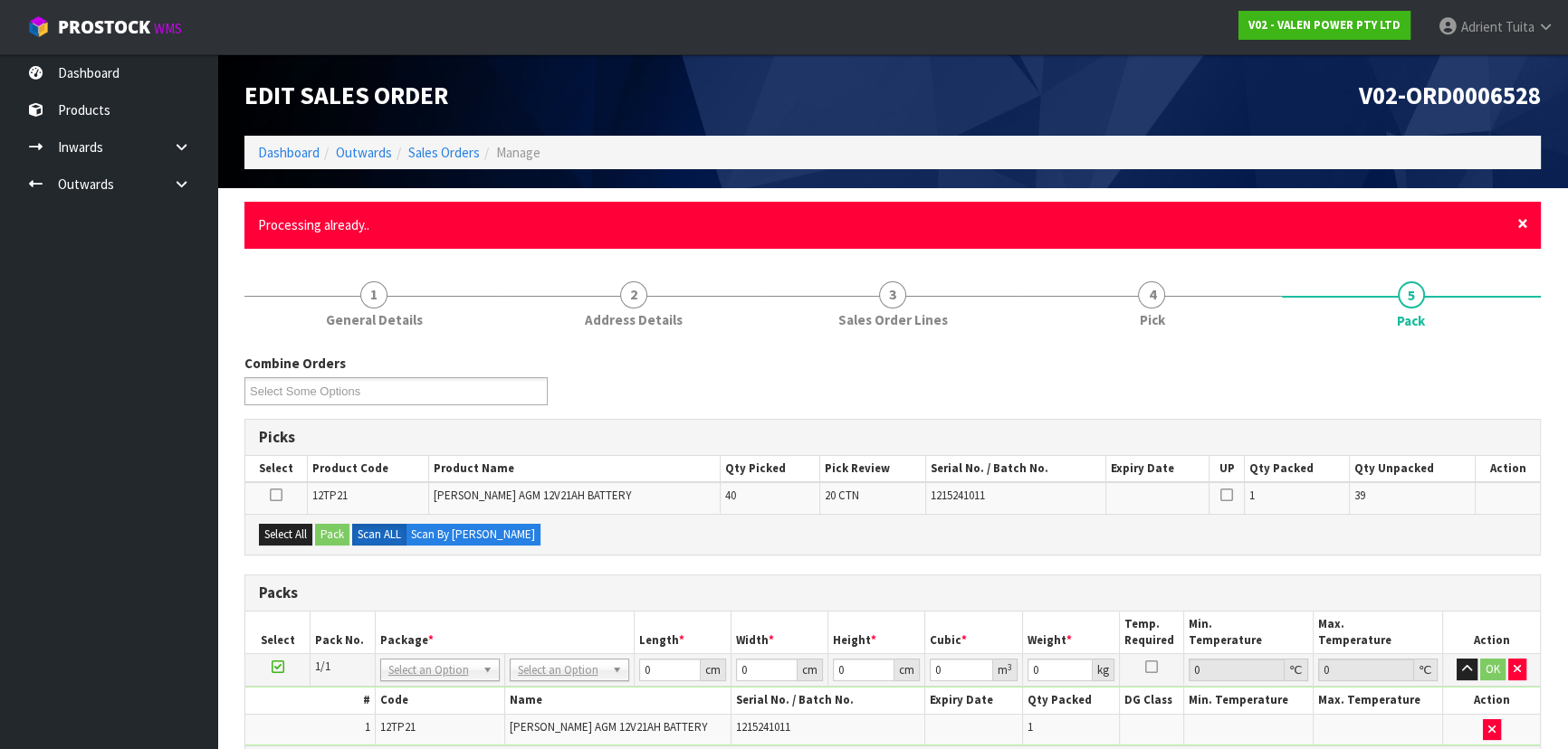
click at [1525, 218] on span "×" at bounding box center [1523, 223] width 11 height 25
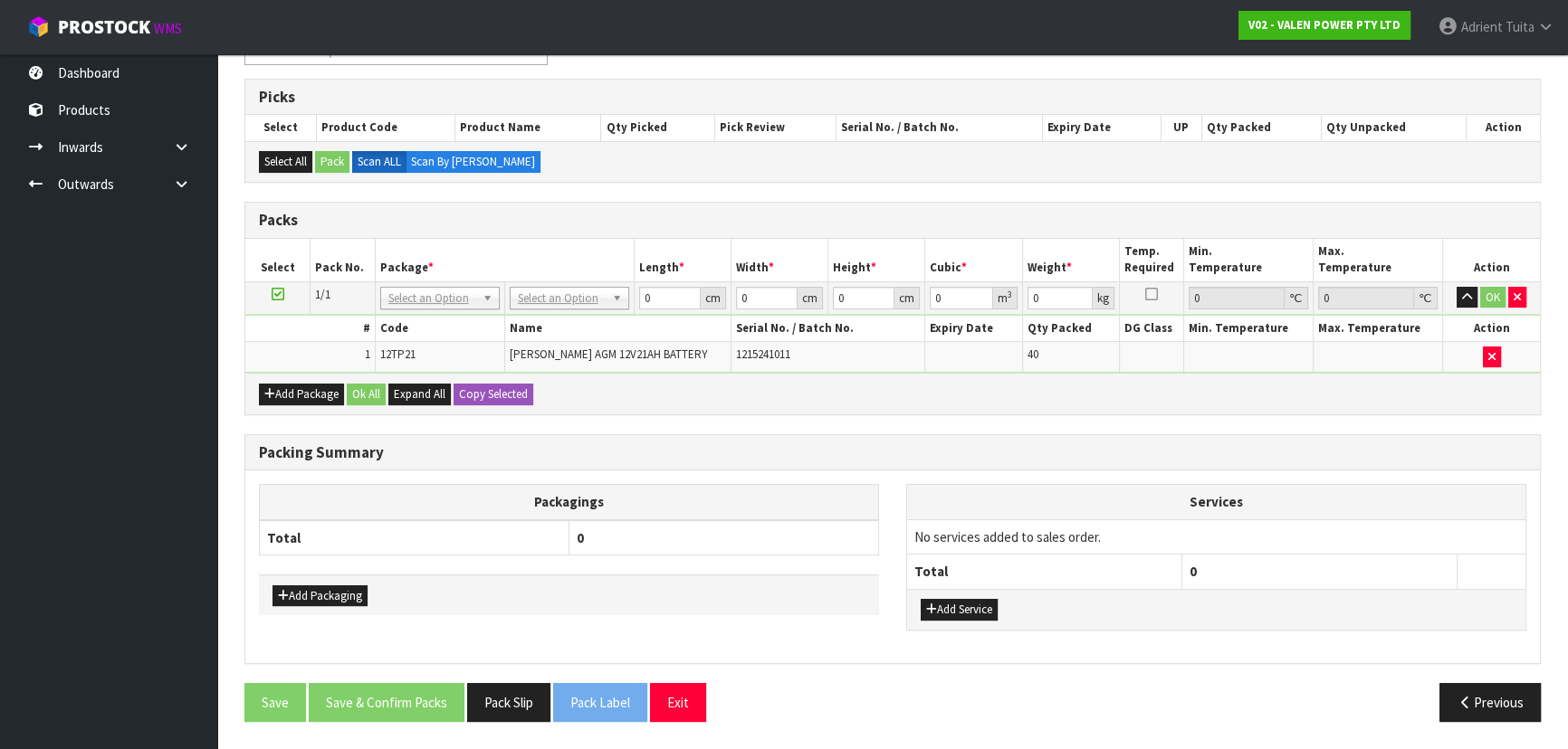
scroll to position [271, 0]
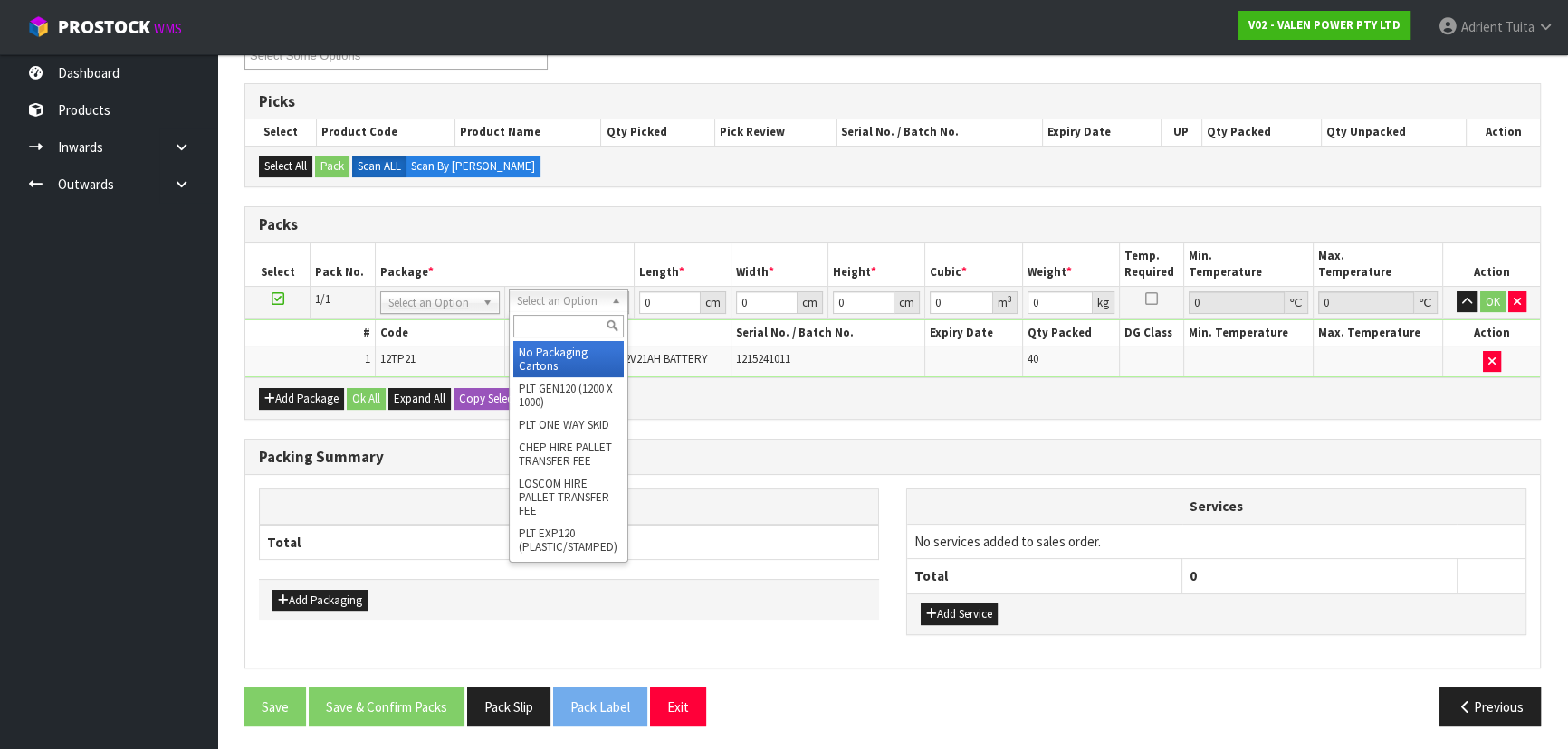
click at [531, 318] on input "text" at bounding box center [568, 326] width 110 height 22
type input "V"
type input "TUF"
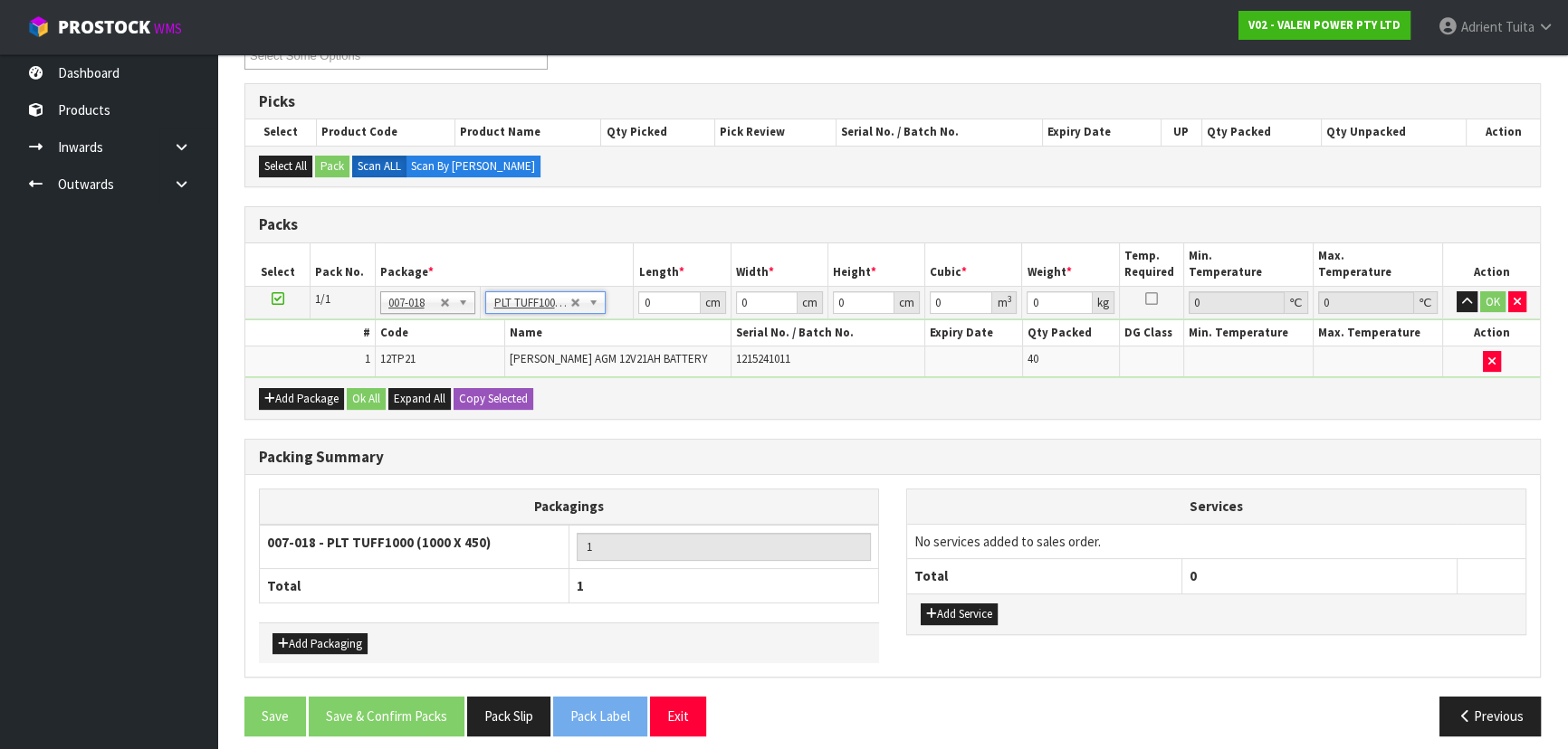
type input "100"
type input "45"
type input "283.6"
click at [663, 286] on td "100 cm" at bounding box center [682, 302] width 97 height 33
click at [658, 298] on input "100" at bounding box center [669, 303] width 62 height 22
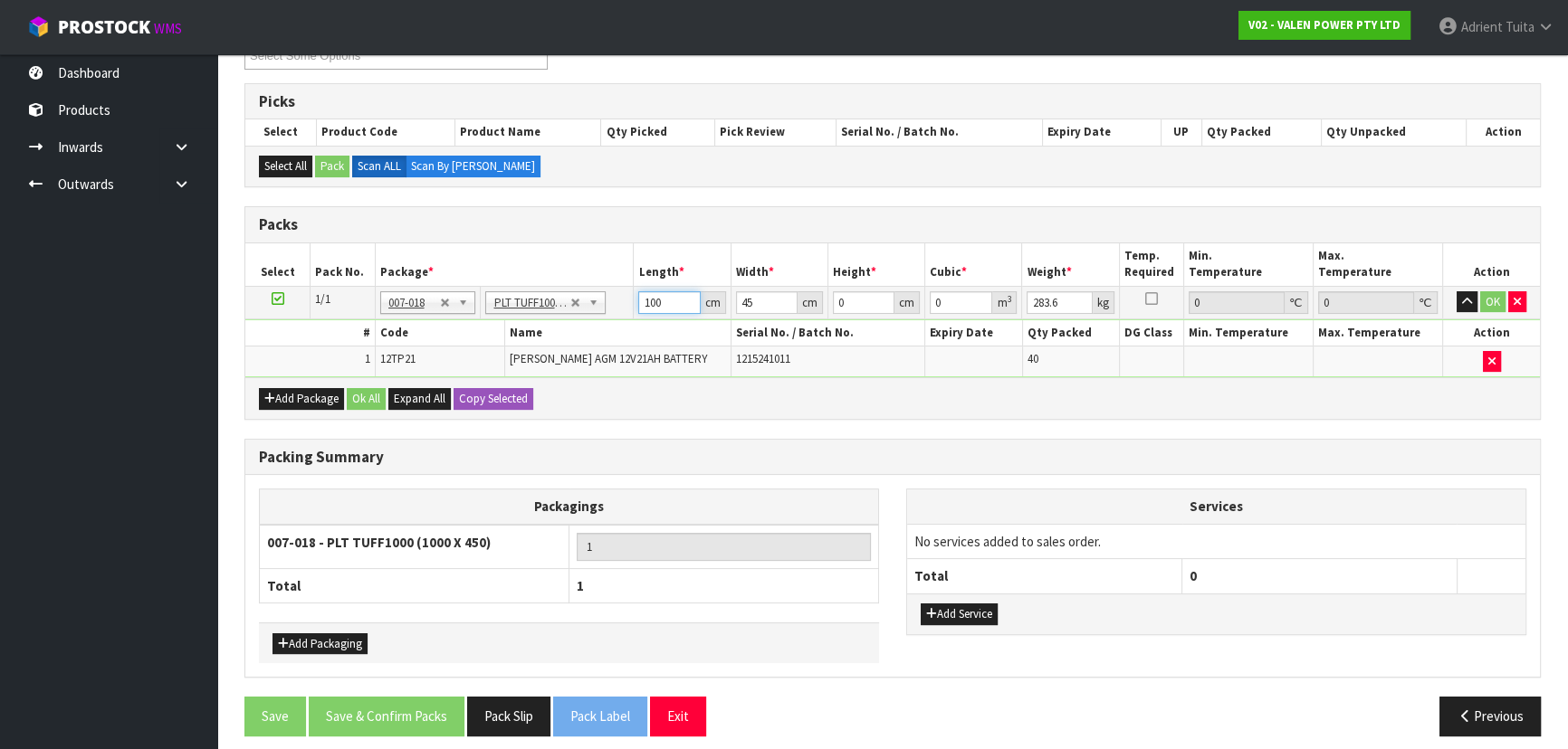
click at [658, 298] on input "100" at bounding box center [669, 303] width 62 height 22
type input "92"
type input "47"
type input "5"
type input "0.02162"
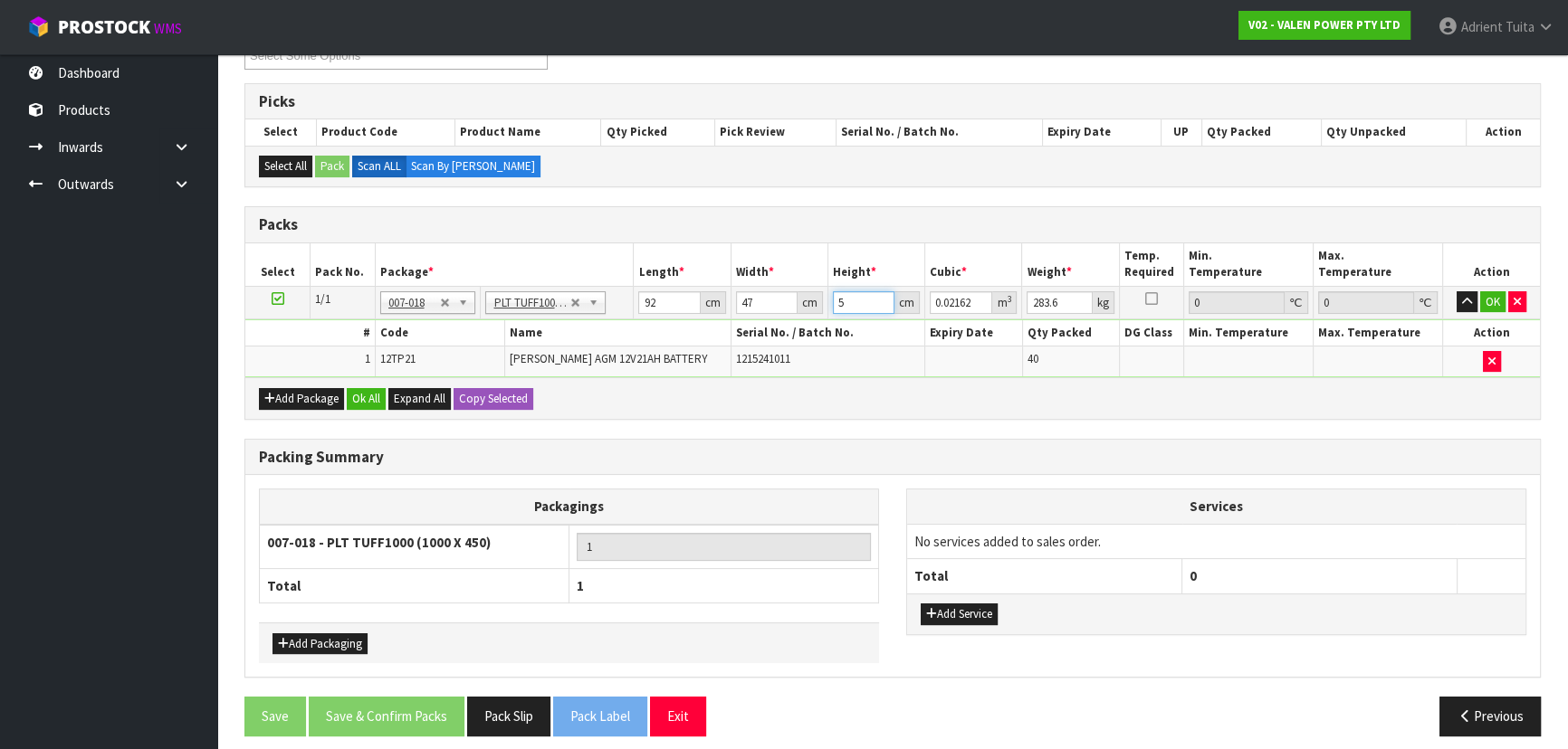
type input "52"
type input "0.224848"
type input "52"
type input "254"
click at [1487, 299] on button "OK" at bounding box center [1492, 302] width 25 height 21
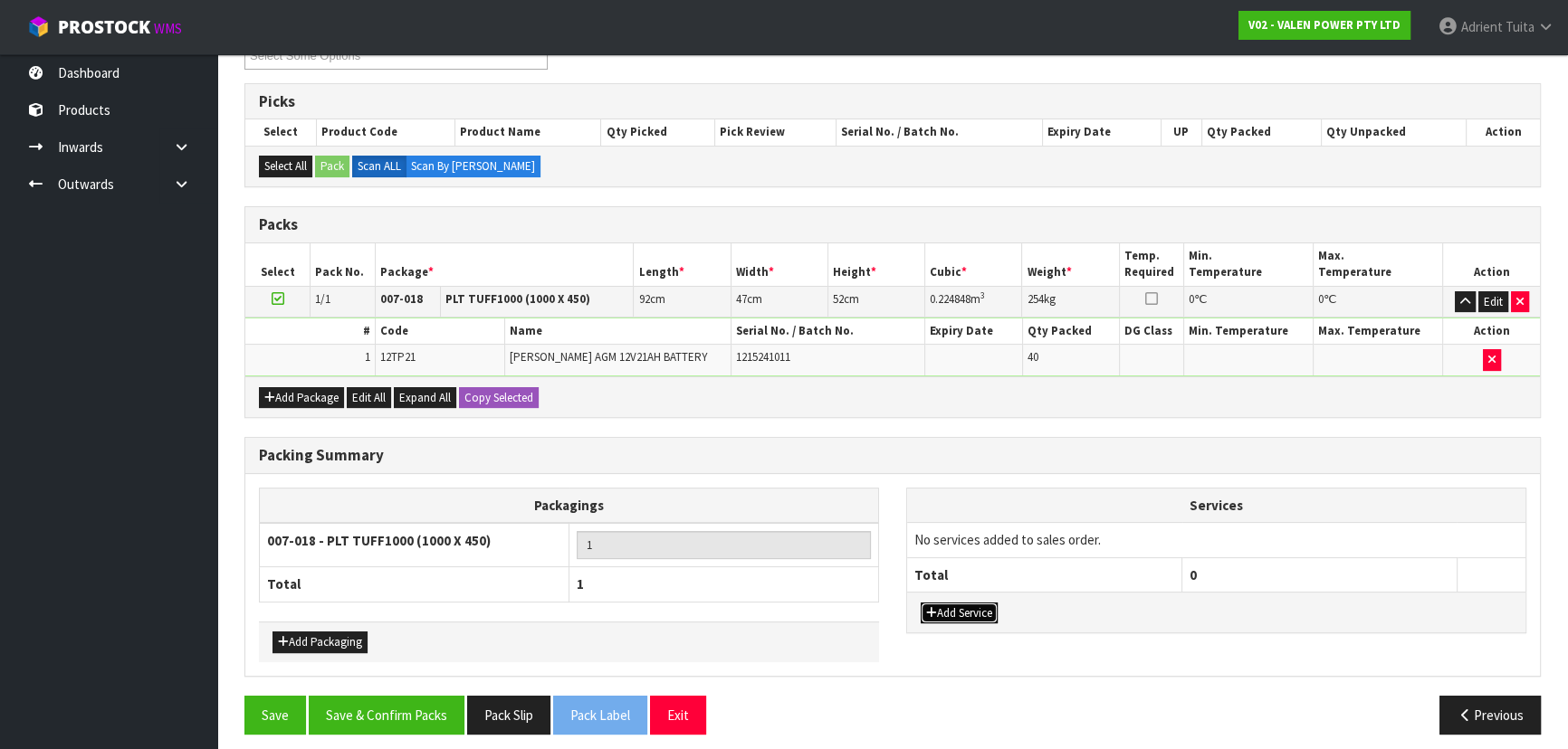
click at [965, 613] on button "Add Service" at bounding box center [960, 613] width 77 height 21
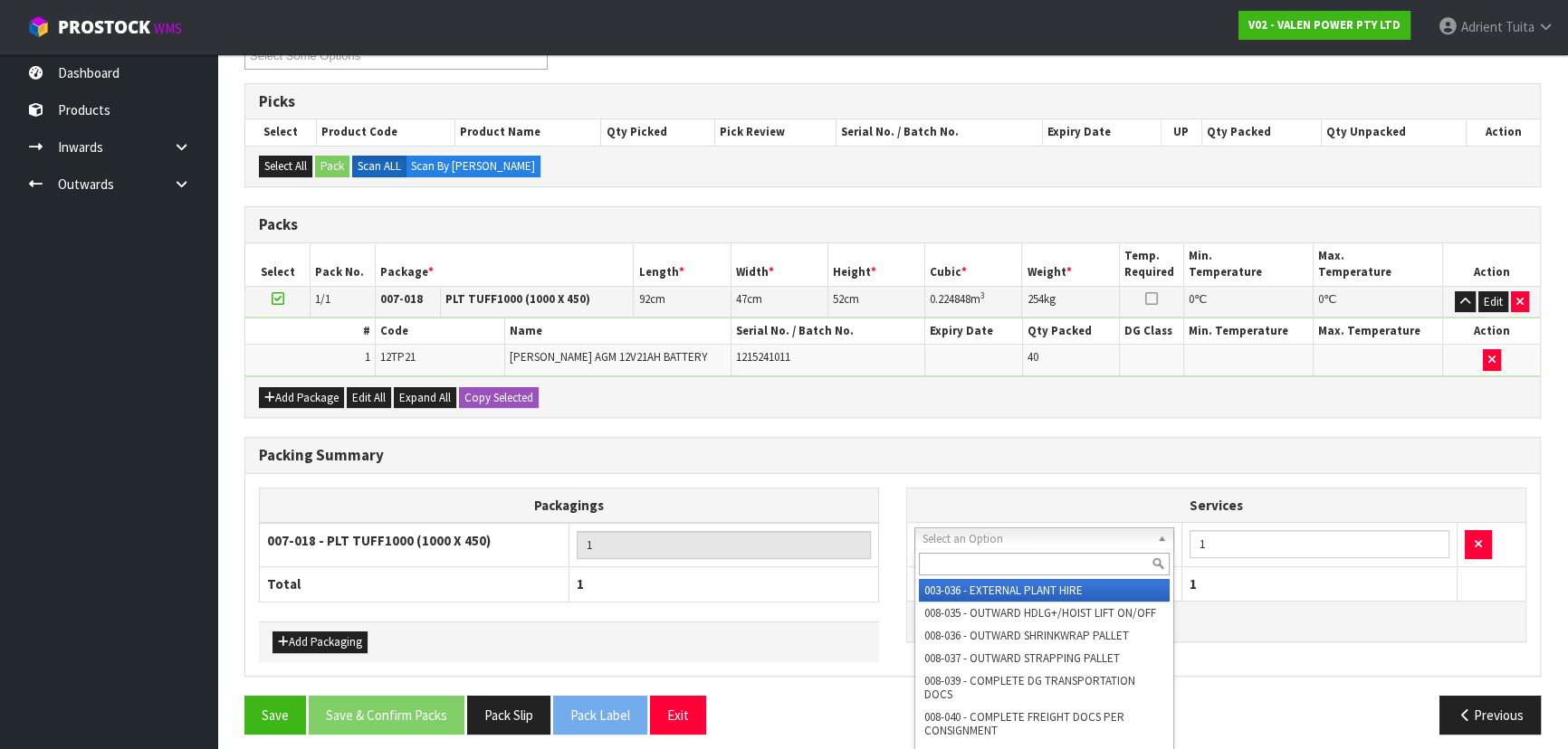
drag, startPoint x: 993, startPoint y: 540, endPoint x: 984, endPoint y: 567, distance: 28.5
click at [984, 567] on input "text" at bounding box center [1045, 564] width 250 height 22
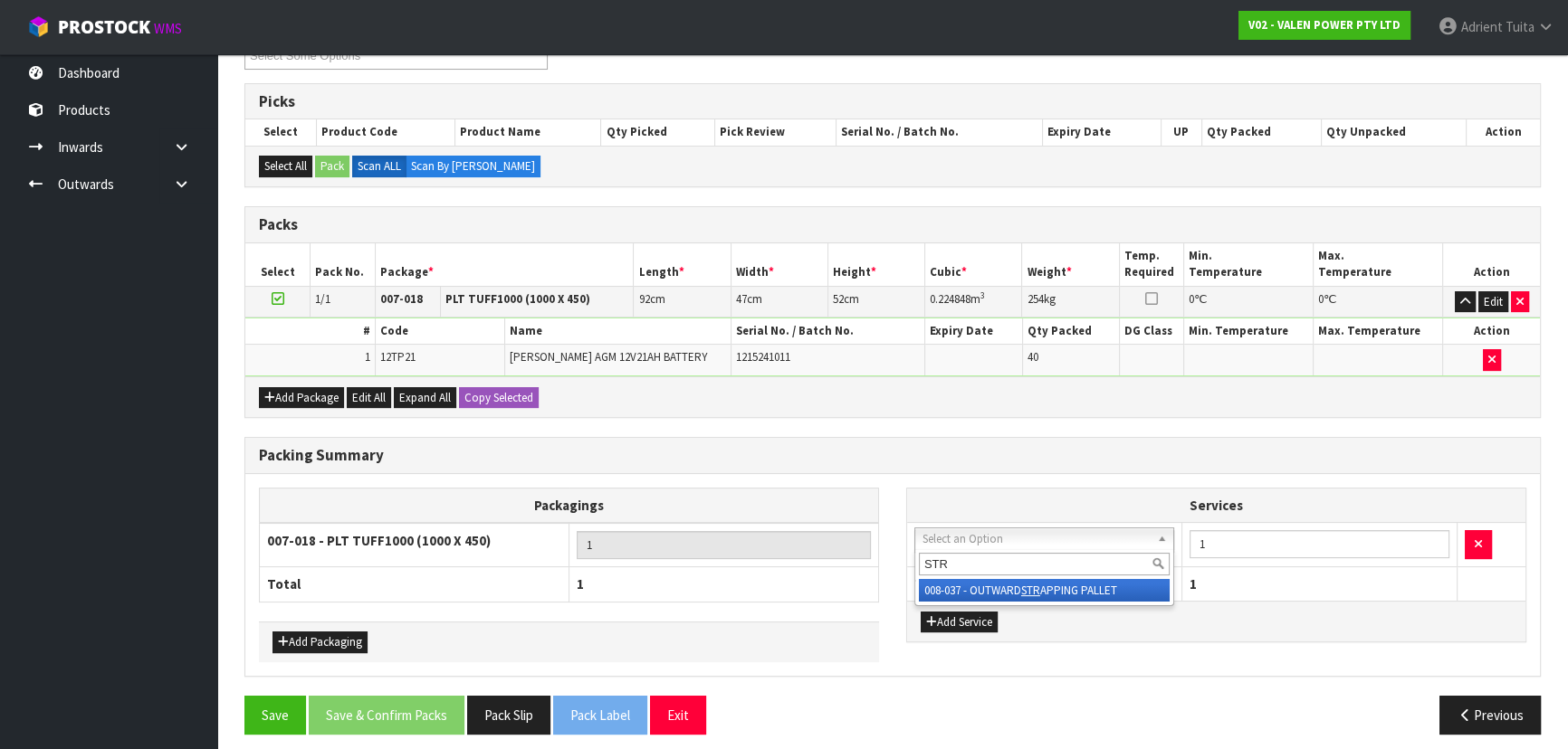
type input "STR"
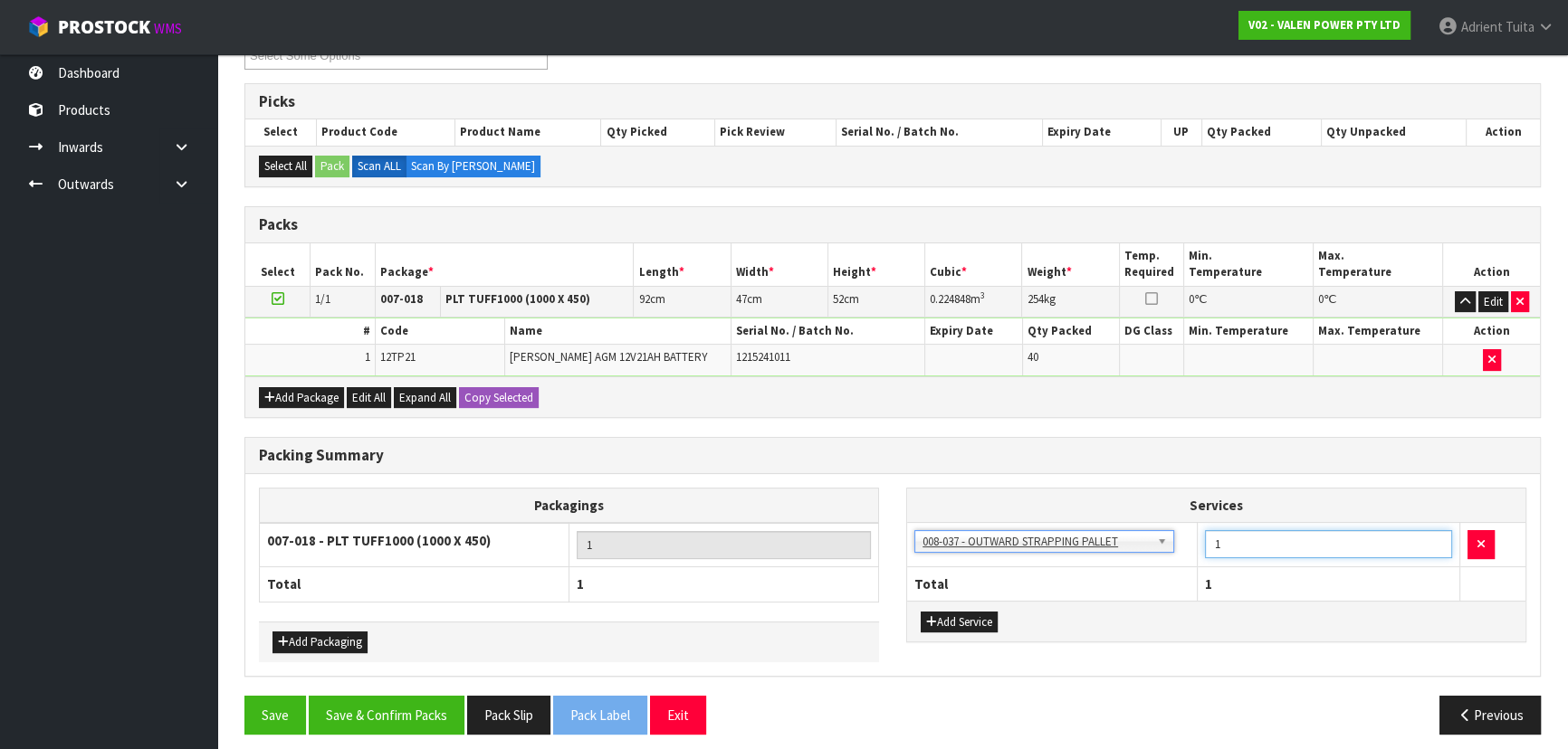
click at [1267, 542] on input "1" at bounding box center [1329, 544] width 248 height 28
type input "2"
click at [974, 615] on button "Add Service" at bounding box center [960, 622] width 77 height 21
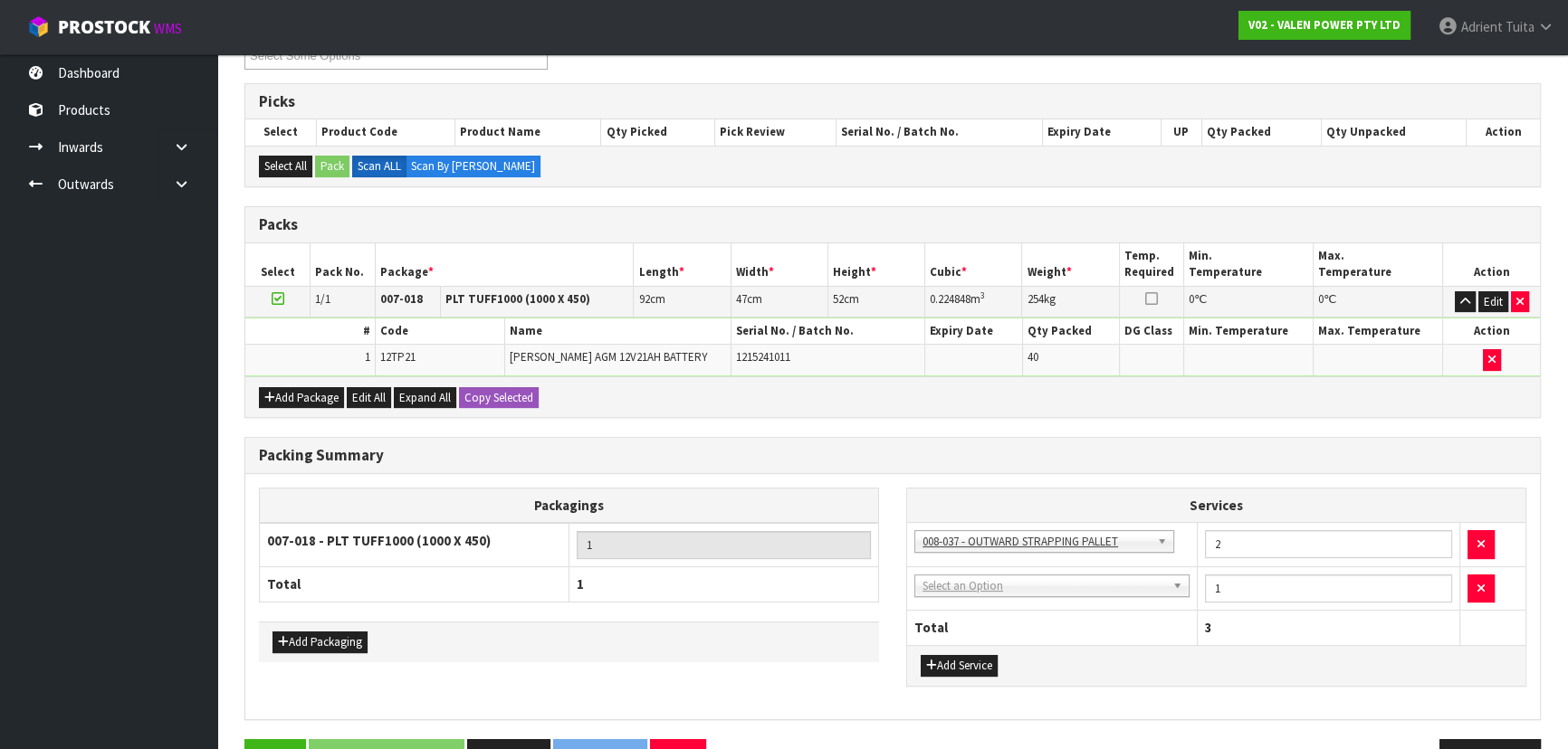
drag, startPoint x: 982, startPoint y: 599, endPoint x: 987, endPoint y: 589, distance: 11.2
click at [985, 598] on td "003-036 - EXTERNAL PLANT HIRE 008-035 - OUTWARD HDLG+/HOIST LIFT ON/OFF 008-036…" at bounding box center [1052, 588] width 291 height 44
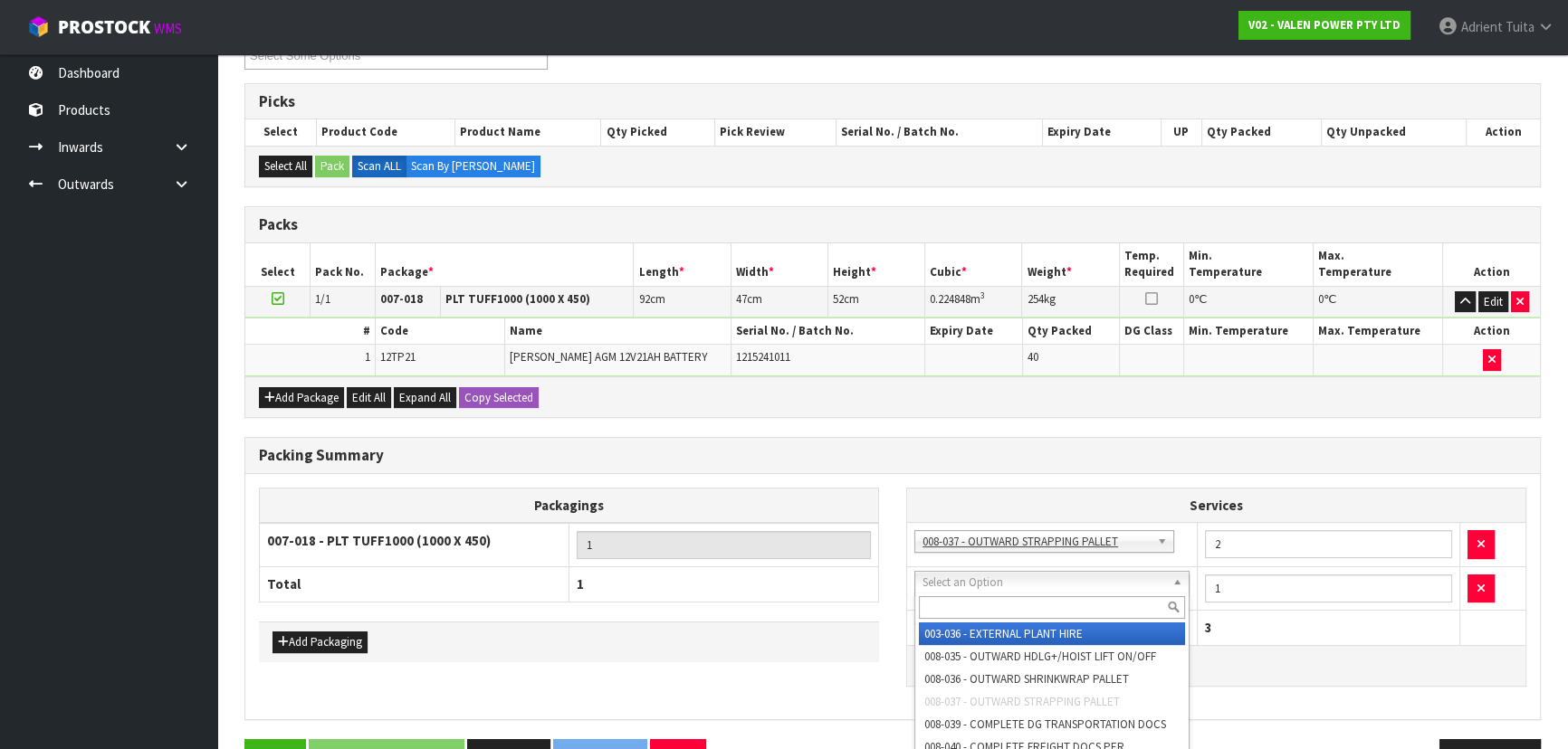
click at [987, 598] on input "text" at bounding box center [1052, 608] width 266 height 22
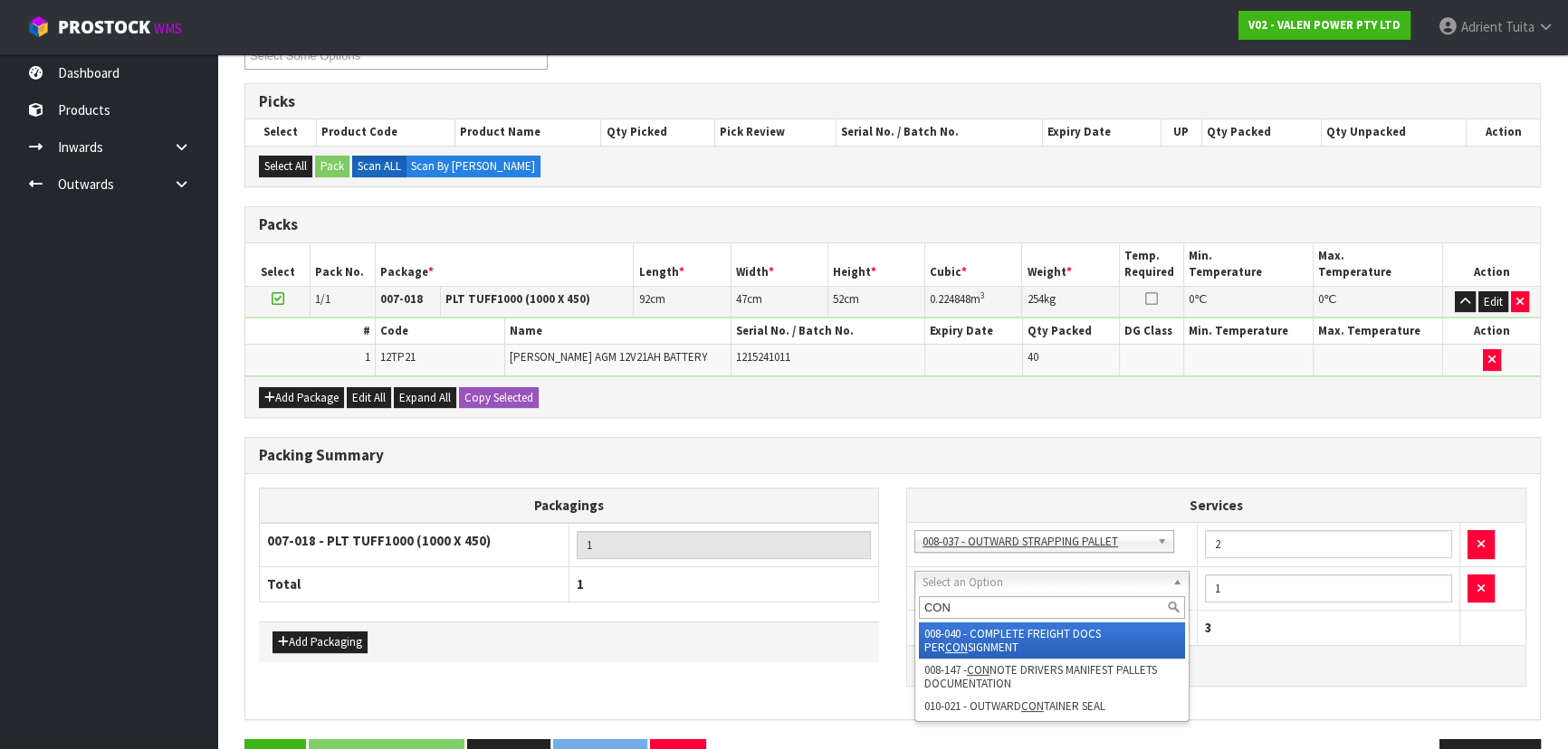
type input "CON"
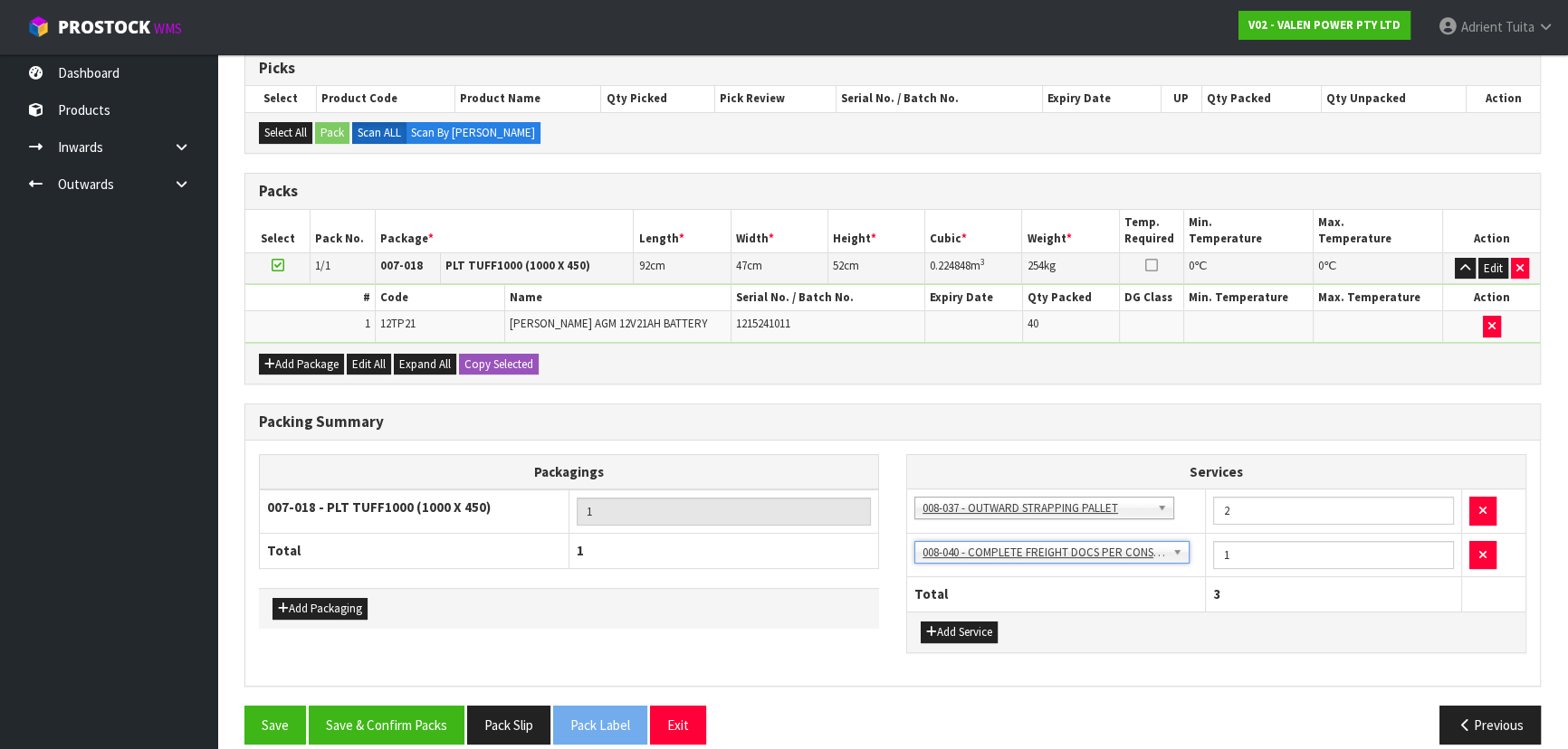
scroll to position [321, 0]
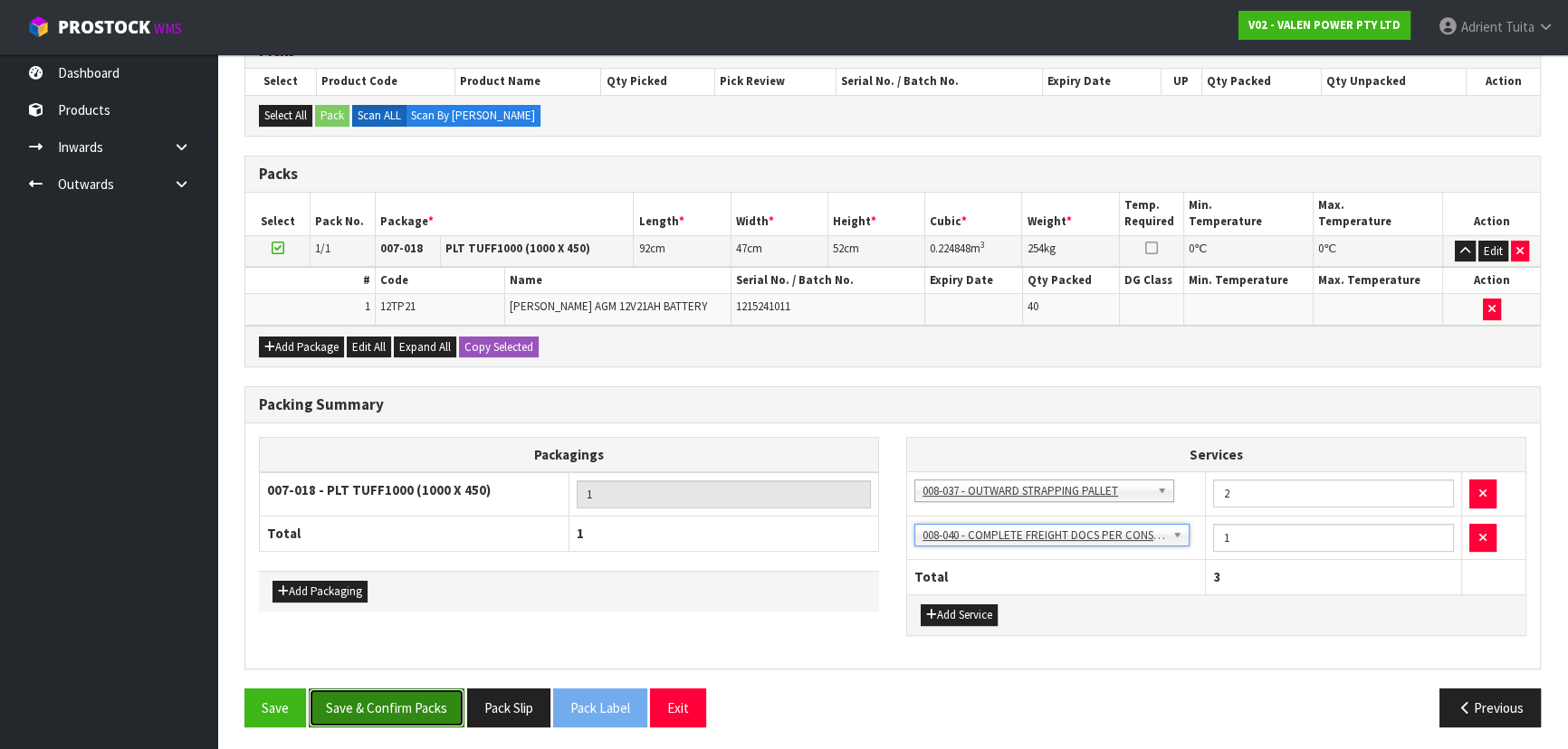
click at [417, 702] on button "Save & Confirm Packs" at bounding box center [386, 708] width 156 height 39
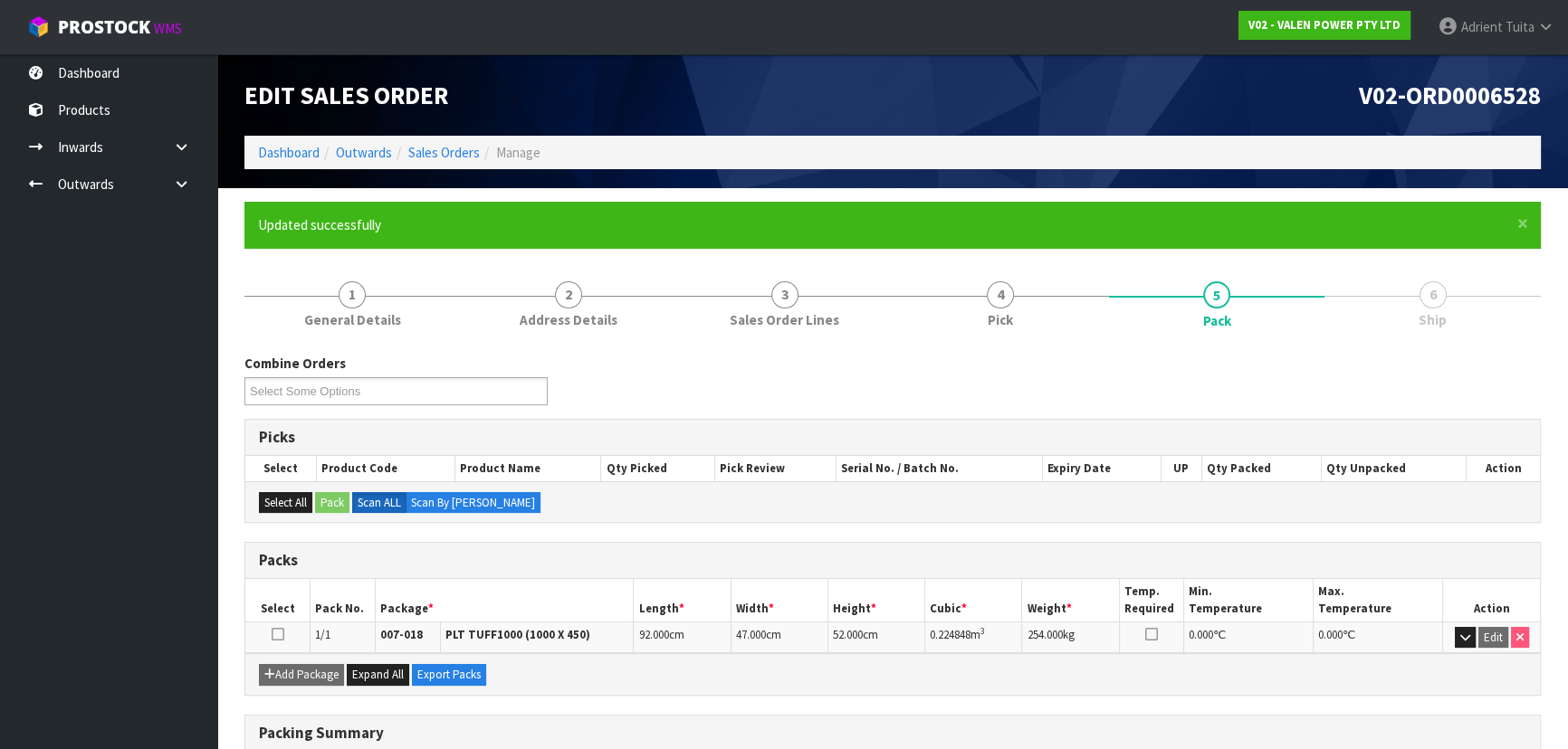
scroll to position [289, 0]
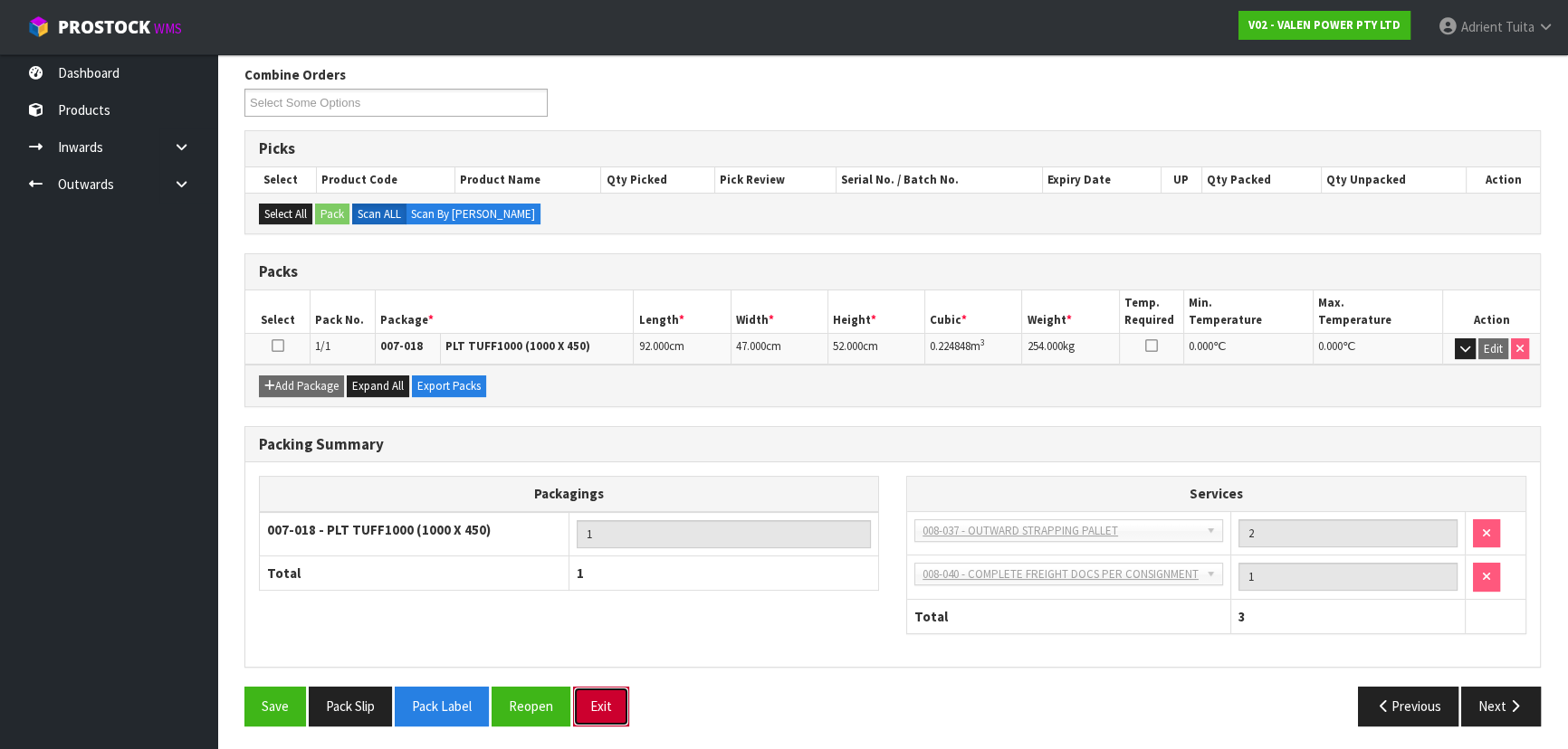
click at [616, 693] on button "Exit" at bounding box center [601, 706] width 56 height 39
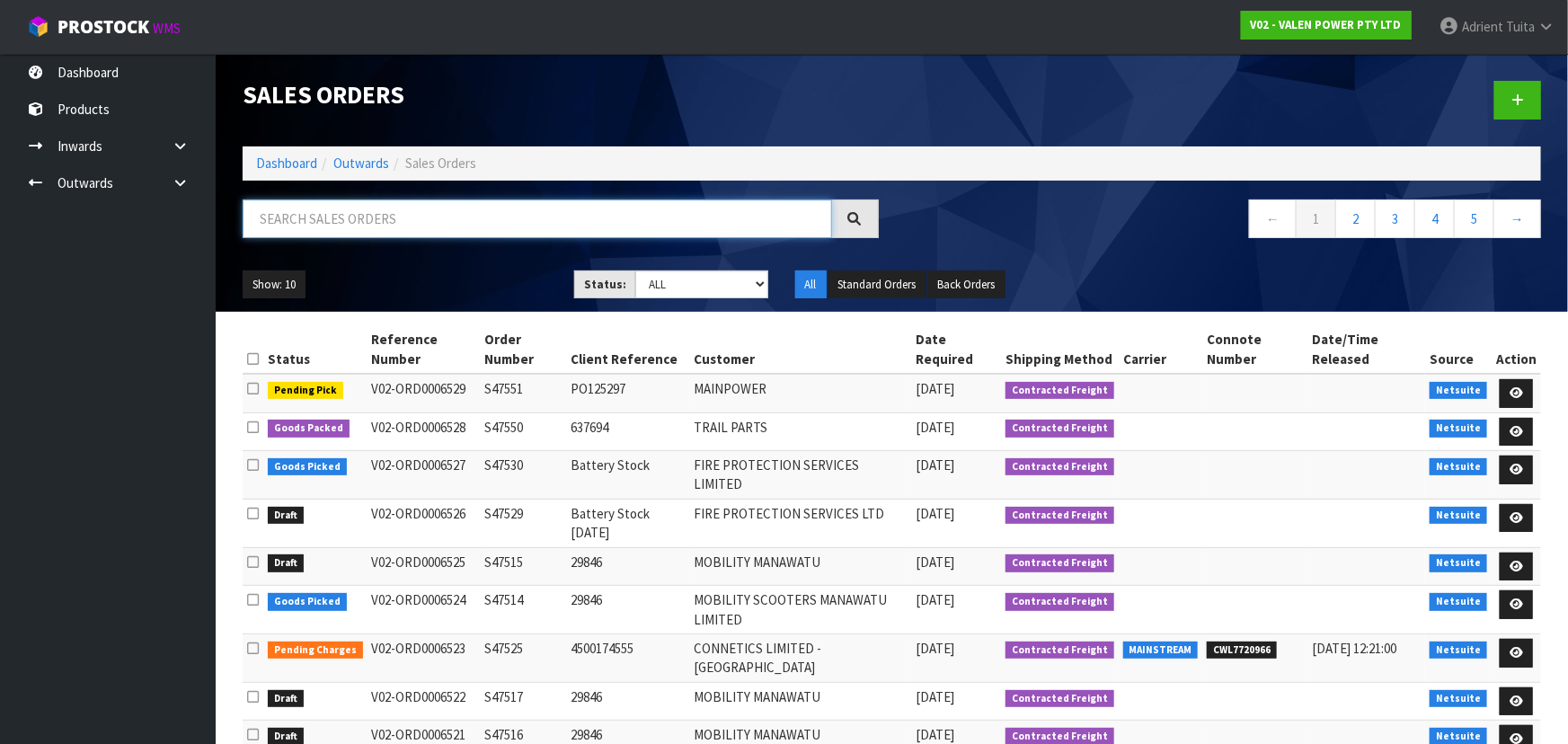
click at [463, 228] on input "text" at bounding box center [538, 219] width 590 height 39
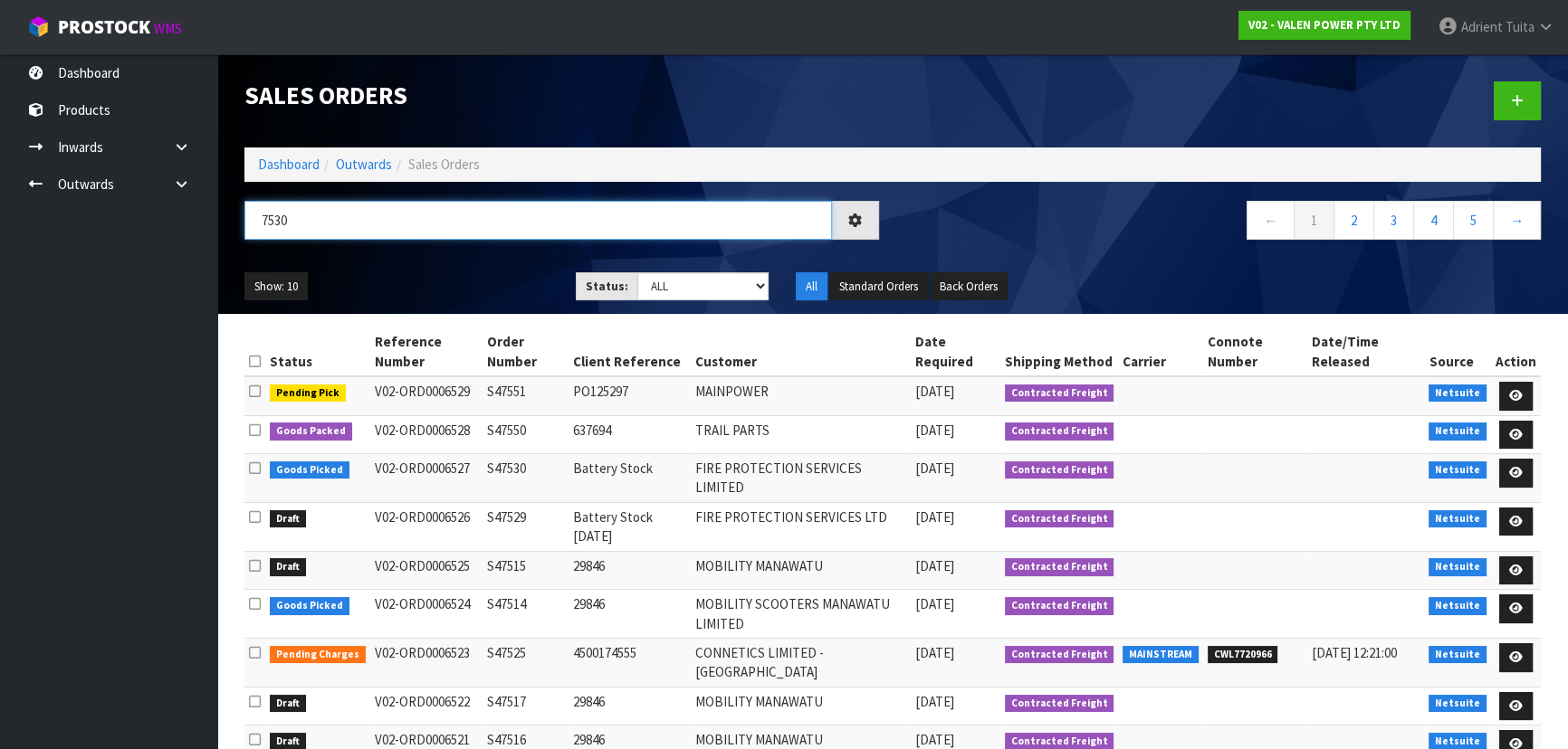
type input "7530"
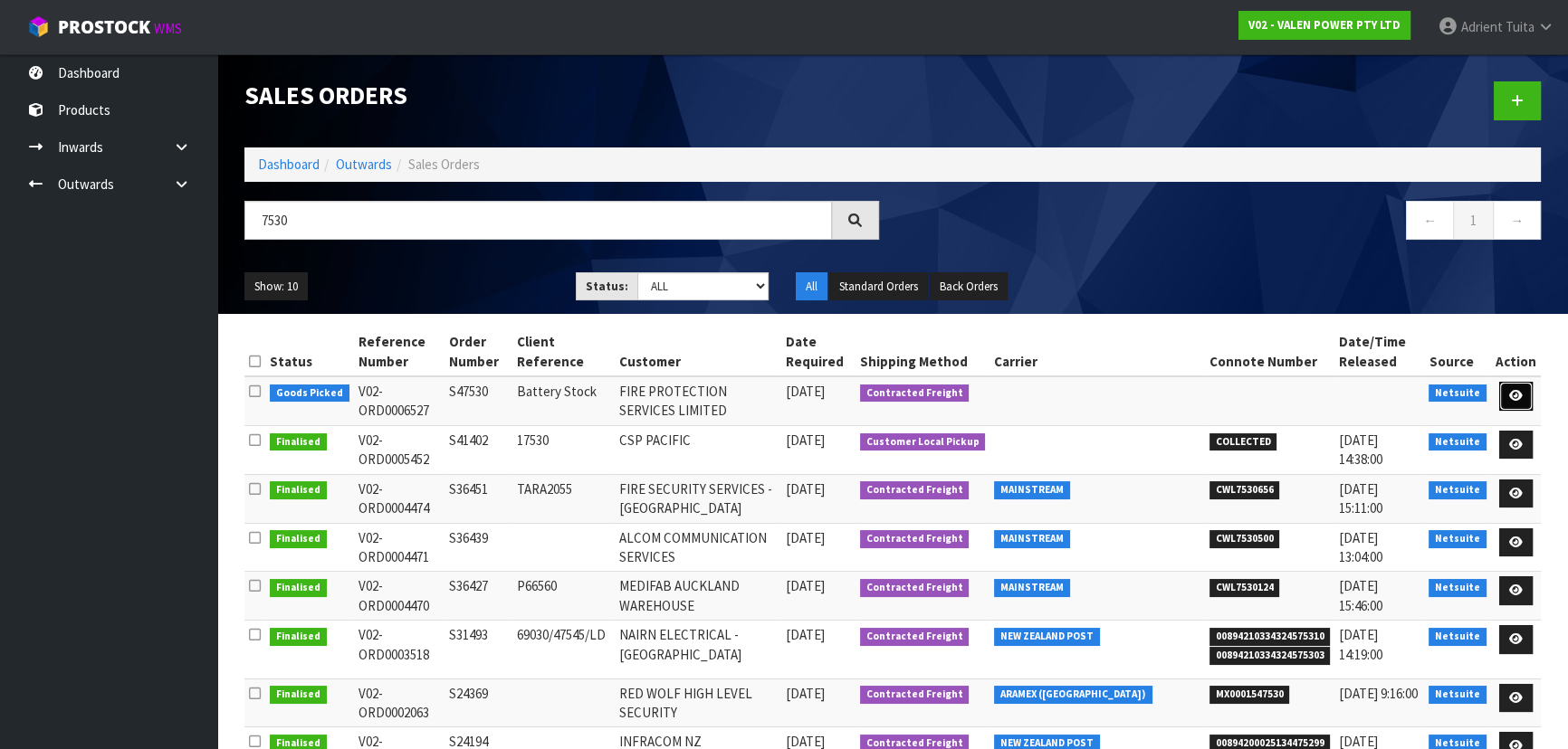
click at [1510, 395] on icon at bounding box center [1516, 396] width 14 height 12
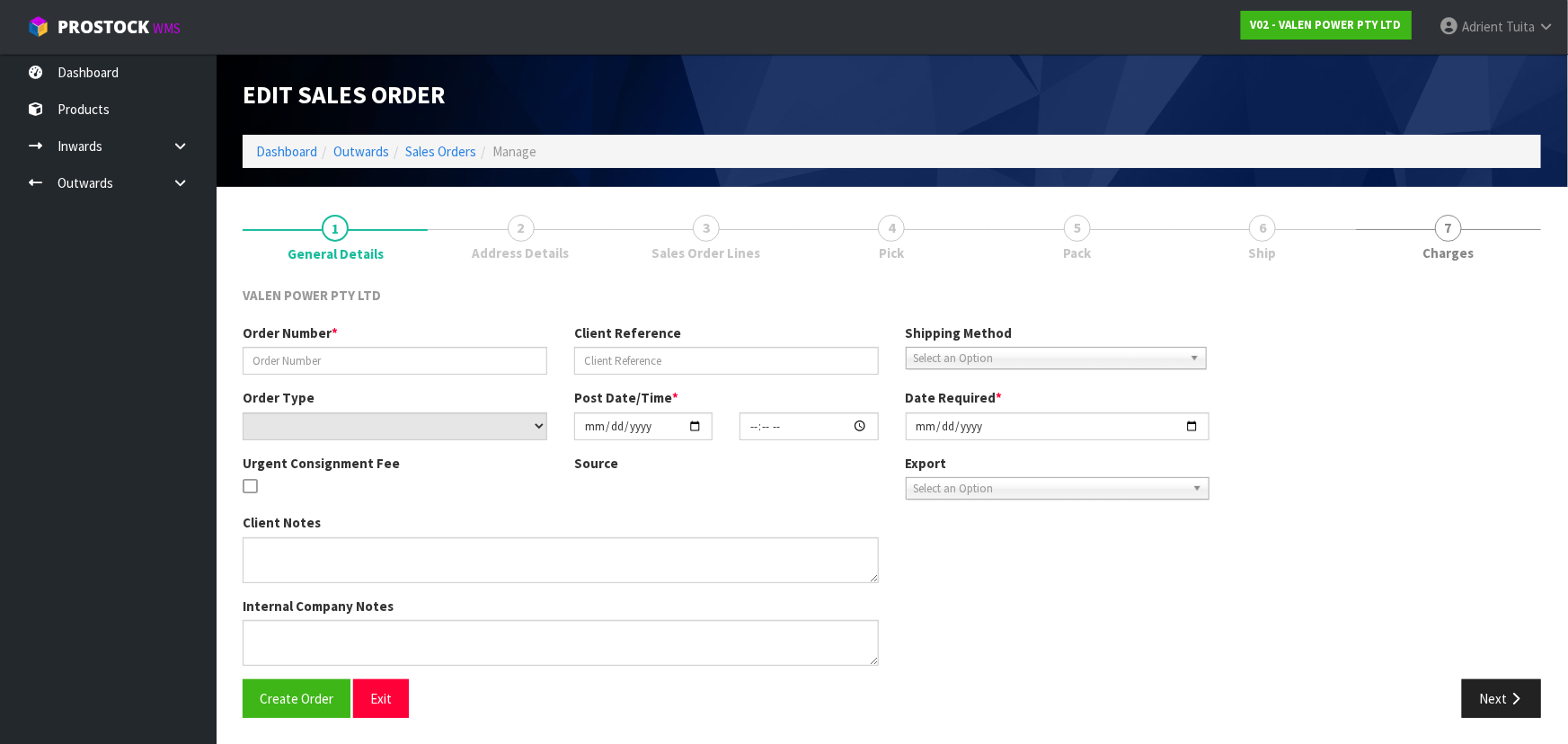
type input "S47530"
type input "Battery Stock"
select select "number:0"
type input "[DATE]"
type input "11:15:07.000"
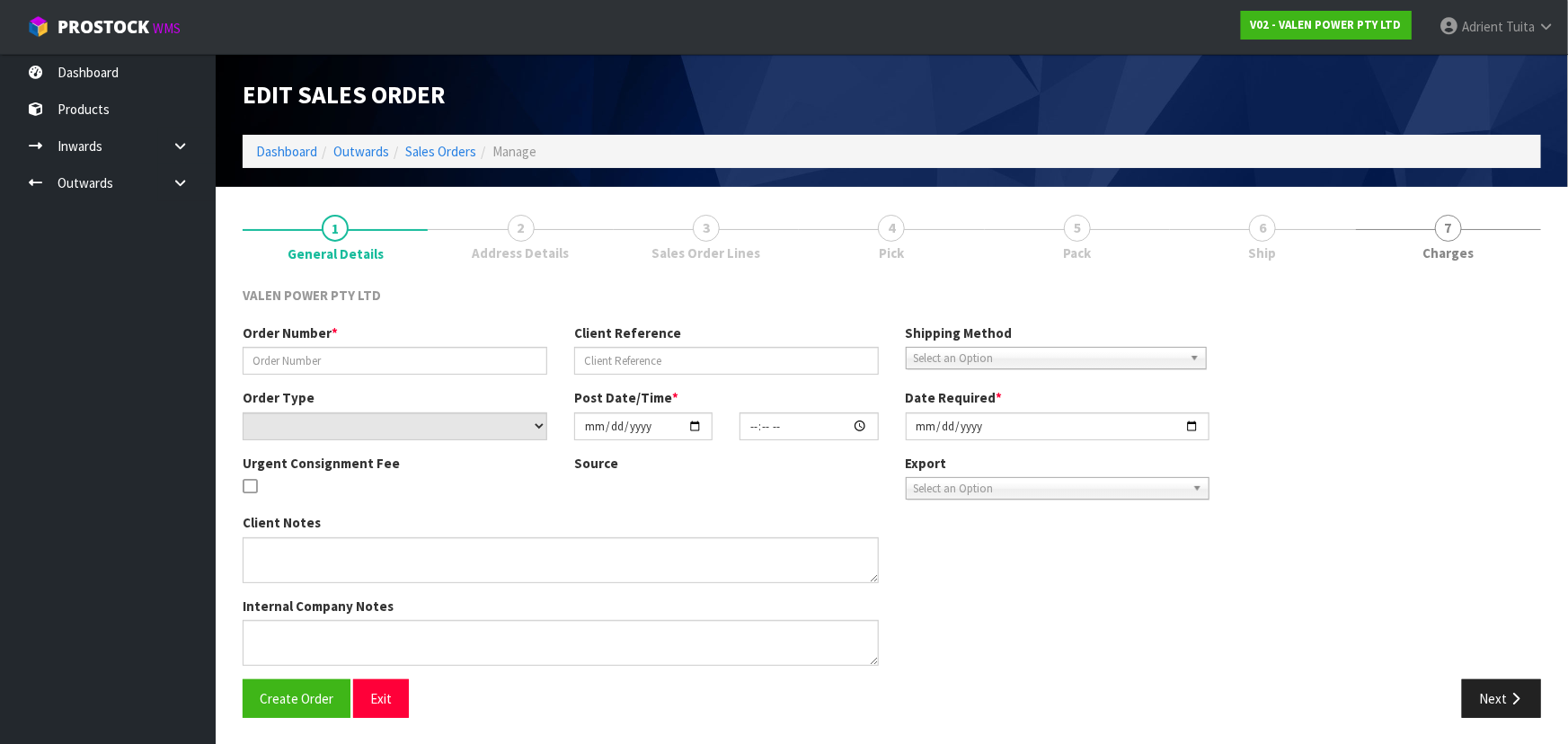
type input "[DATE]"
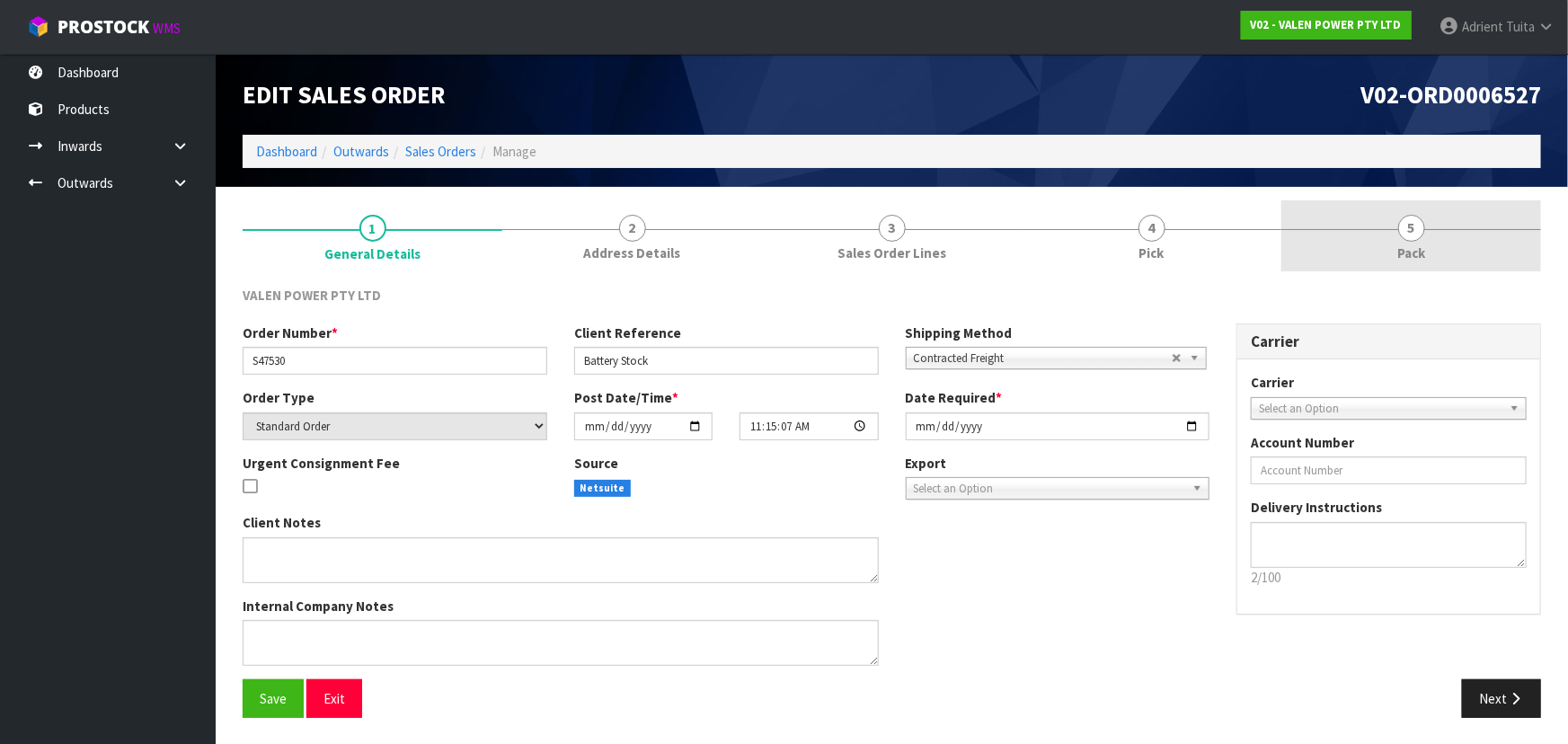
click at [1429, 229] on div at bounding box center [1411, 229] width 260 height 1
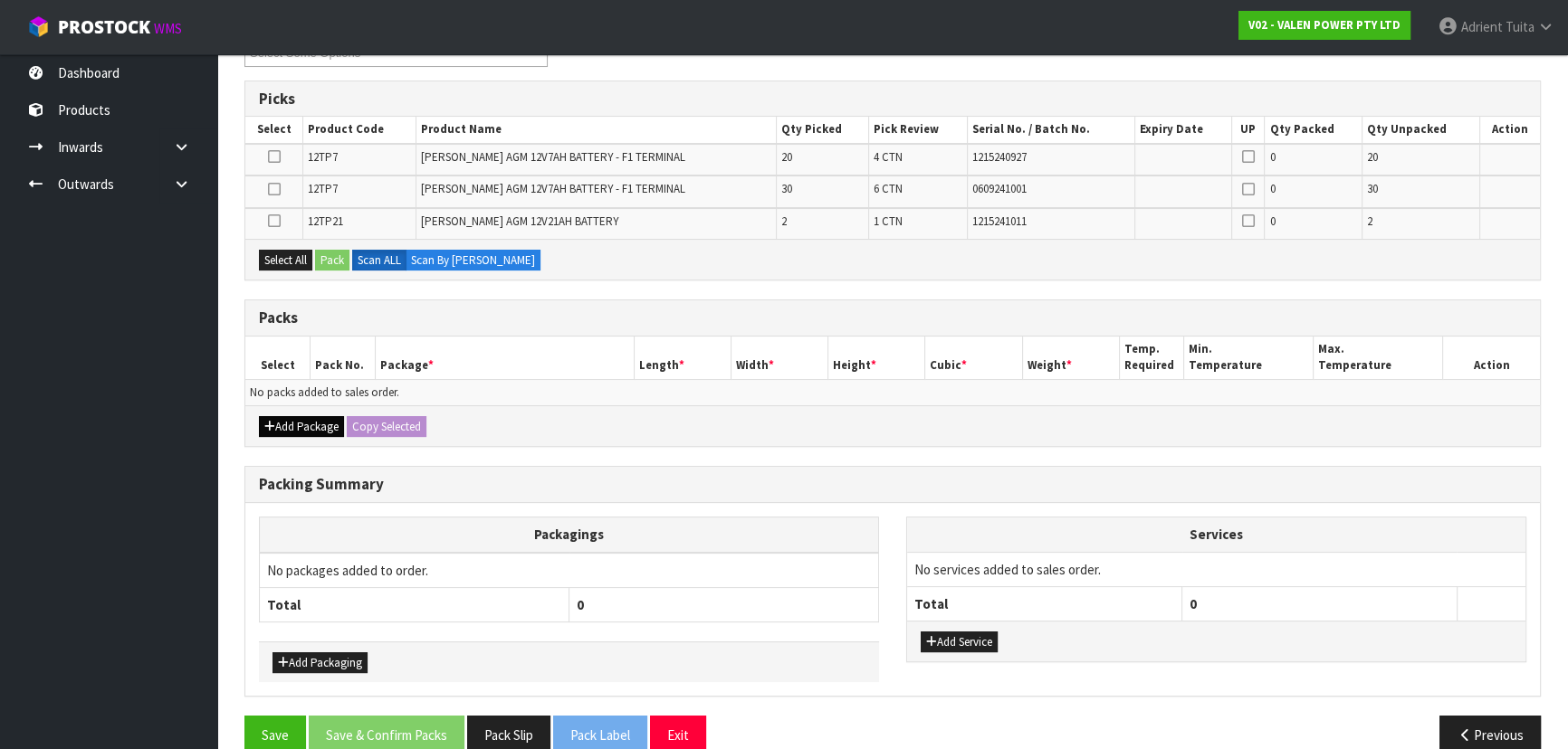
scroll to position [302, 0]
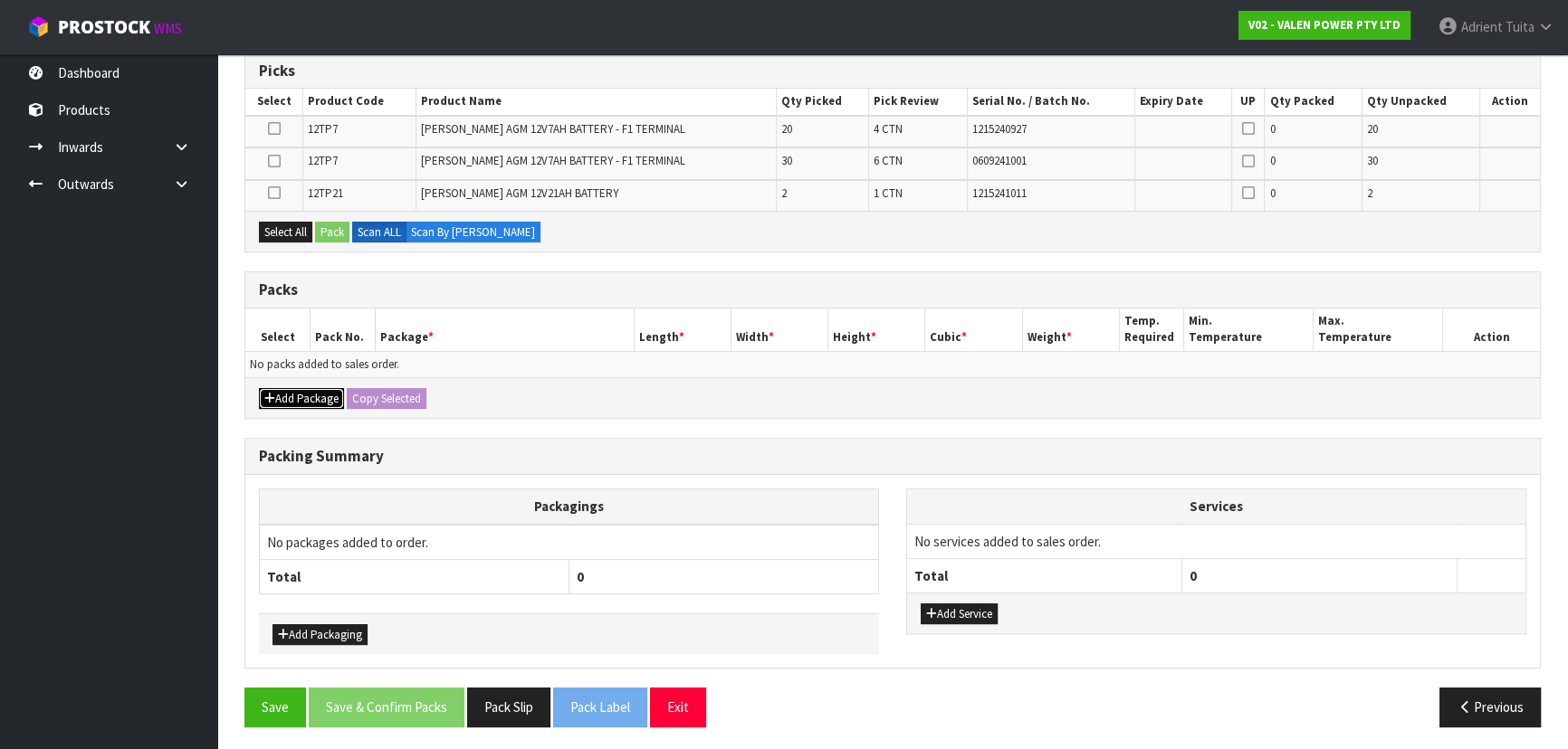
click at [274, 400] on icon "button" at bounding box center [270, 399] width 11 height 12
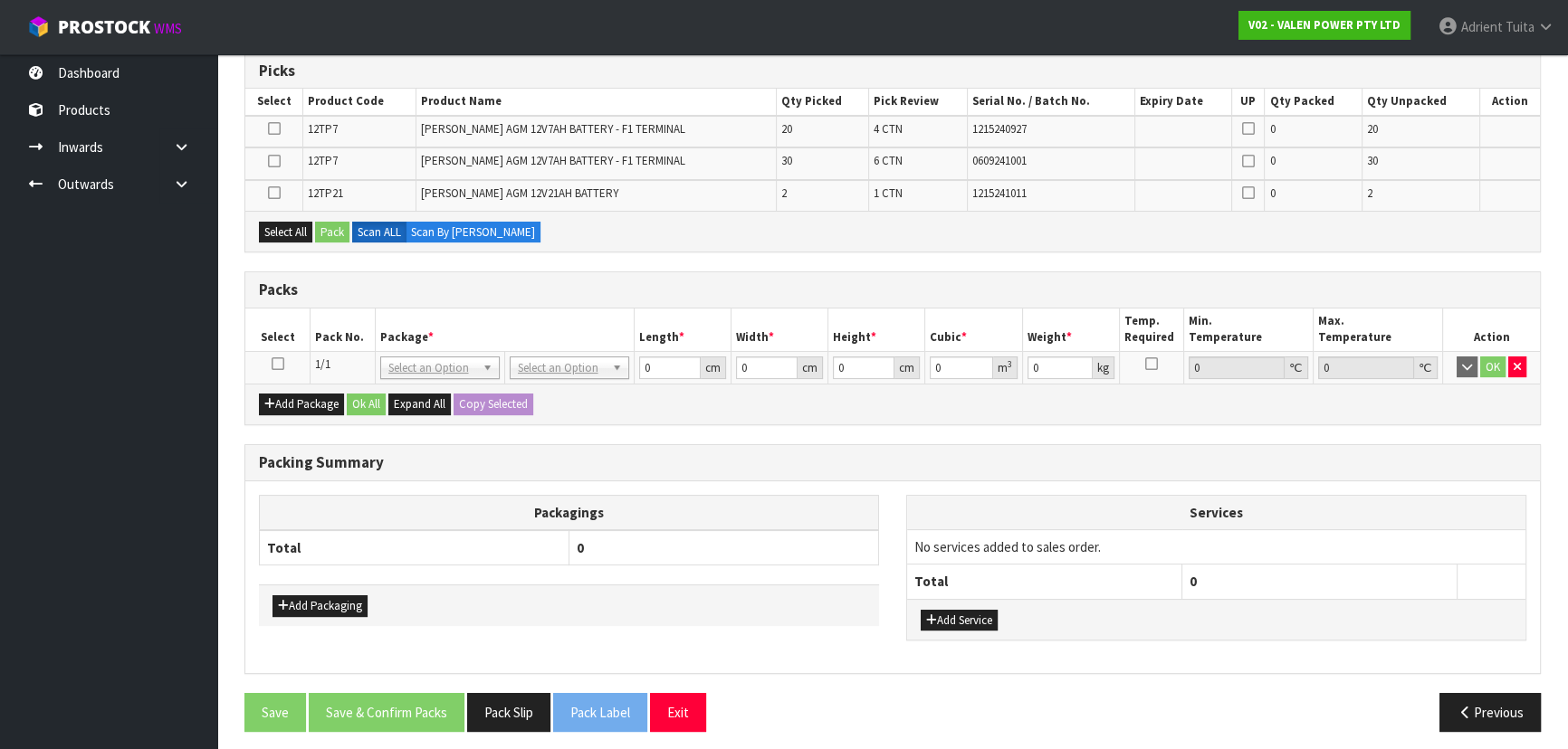
click at [278, 364] on icon at bounding box center [278, 364] width 13 height 1
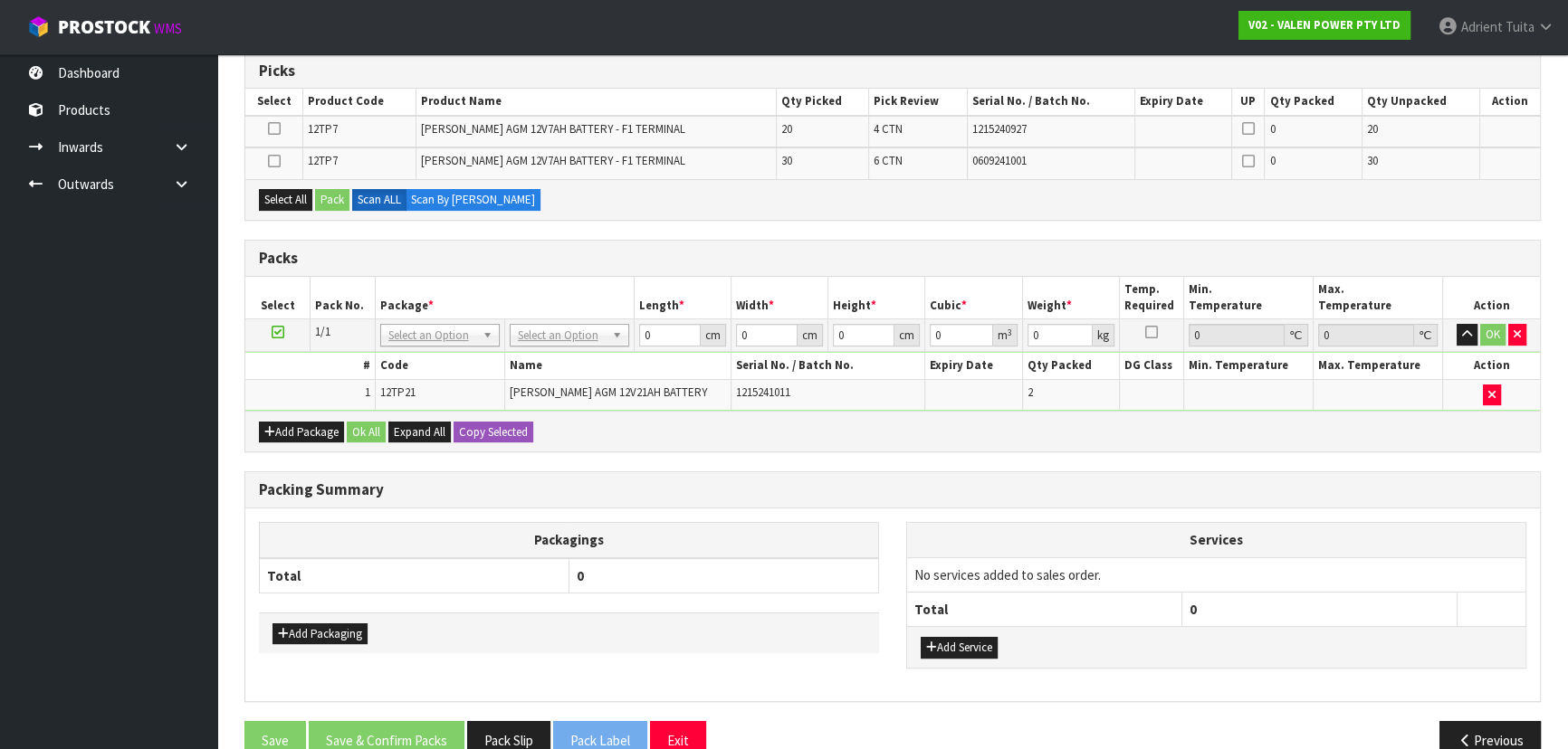
click at [276, 161] on icon at bounding box center [275, 161] width 13 height 1
click at [0, 0] on input "checkbox" at bounding box center [0, 0] width 0 height 0
click at [324, 191] on button "Pack" at bounding box center [332, 200] width 35 height 21
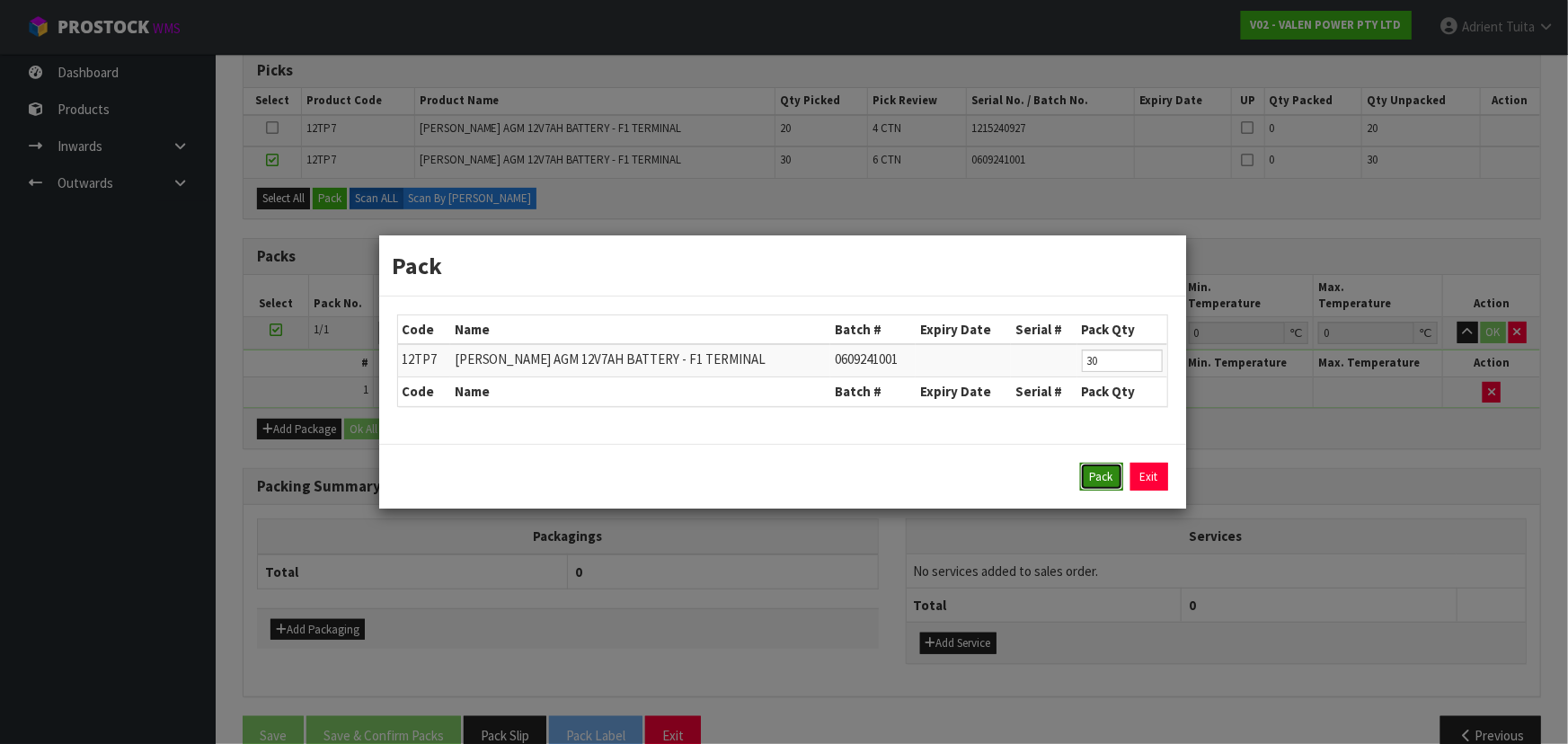
click at [1102, 476] on button "Pack" at bounding box center [1102, 477] width 44 height 29
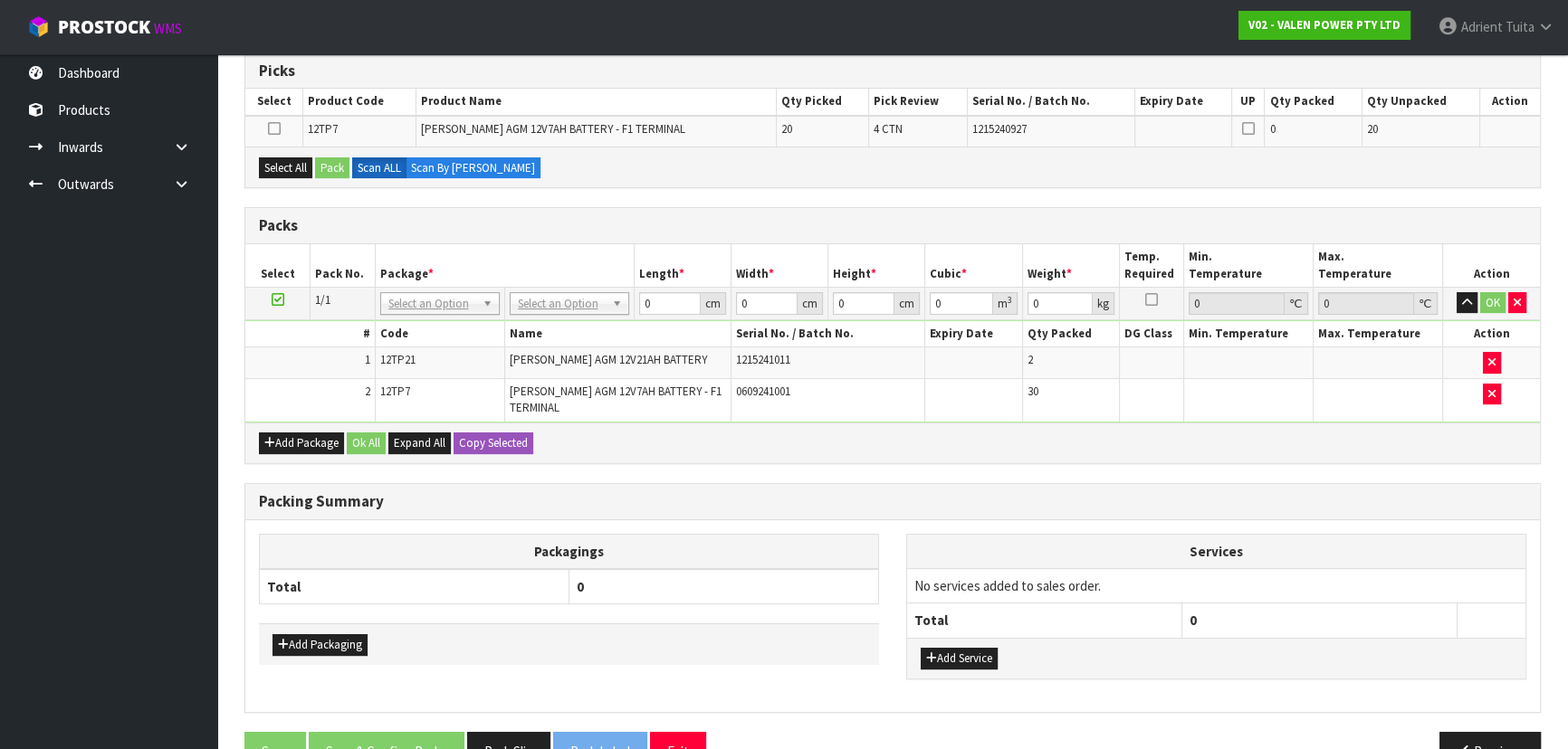
click at [771, 453] on div "Add Package Ok All Expand All Copy Selected" at bounding box center [893, 444] width 1295 height 41
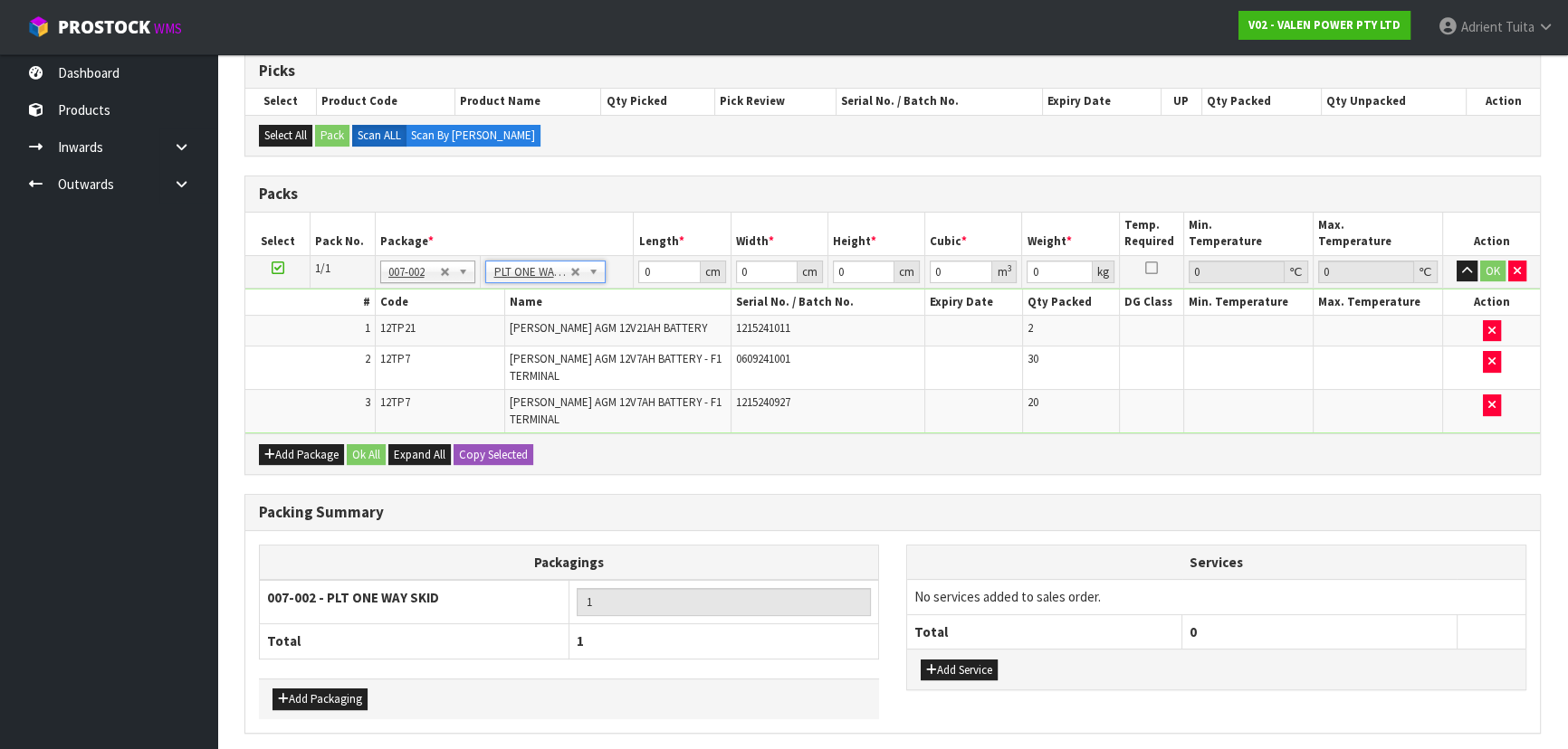
type input "127.78"
click at [667, 272] on input "0" at bounding box center [669, 272] width 62 height 22
type input "121"
type input "59"
type input "3"
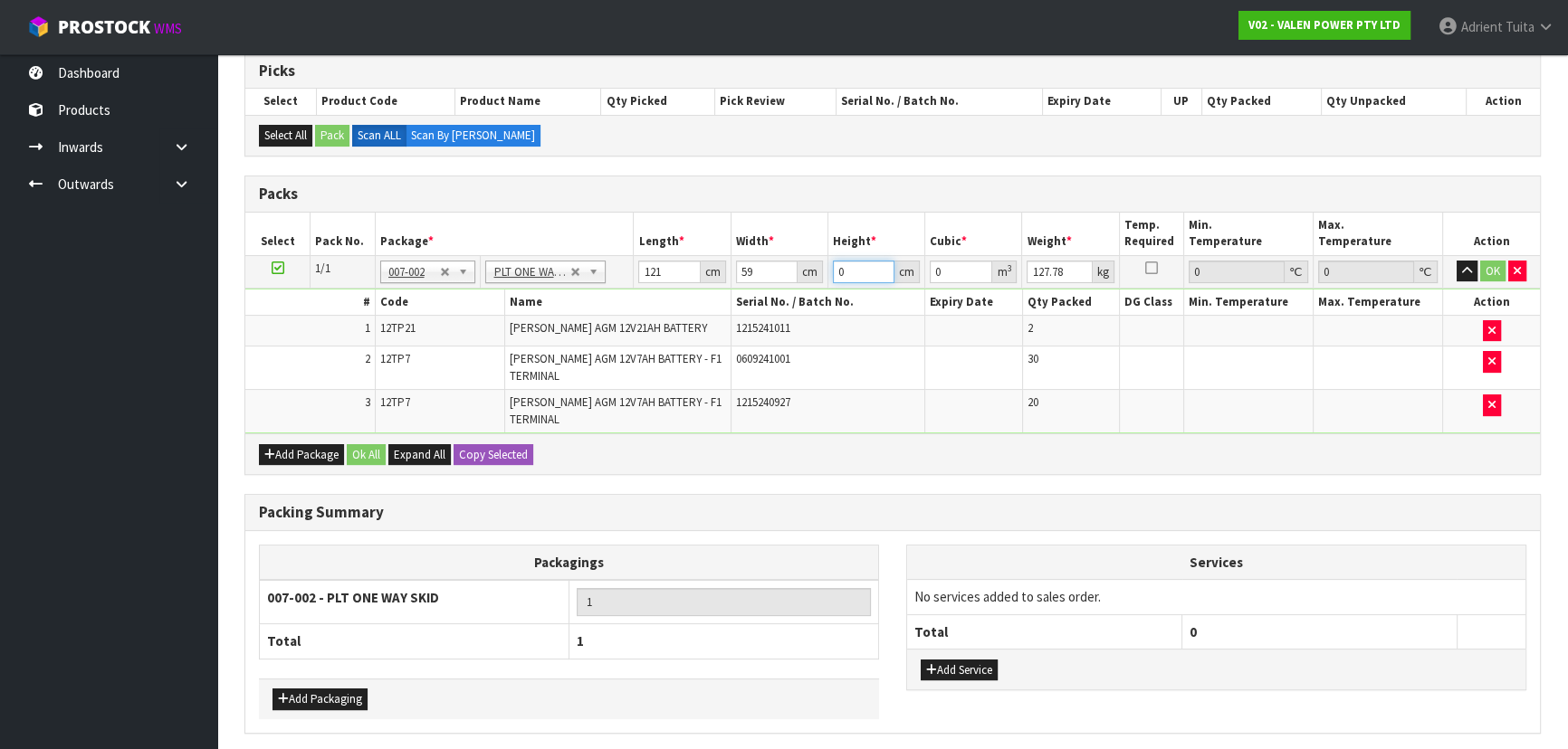
type input "0.021417"
type input "39"
type input "0.278421"
type input "39"
type input "133"
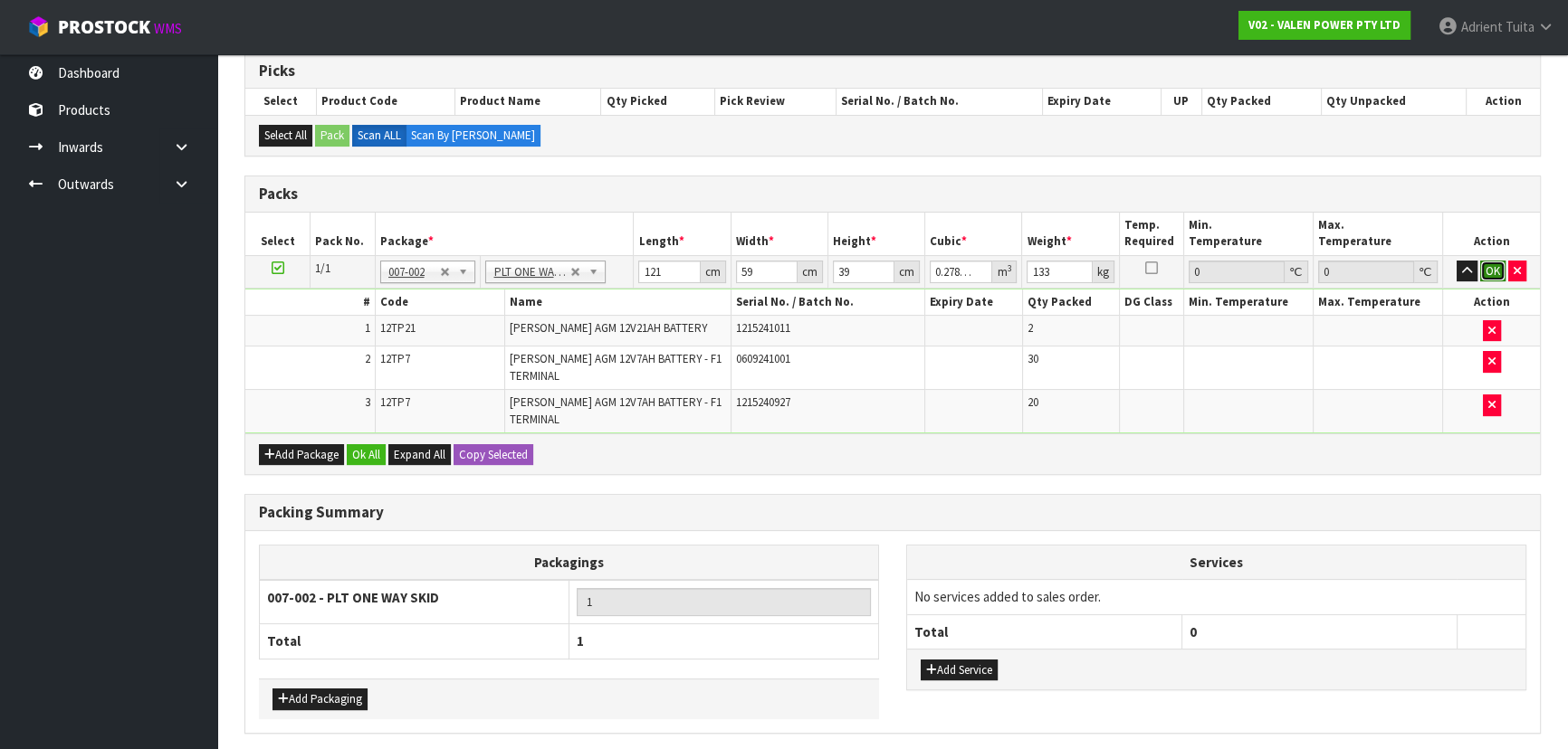
click at [1487, 267] on button "OK" at bounding box center [1492, 271] width 25 height 21
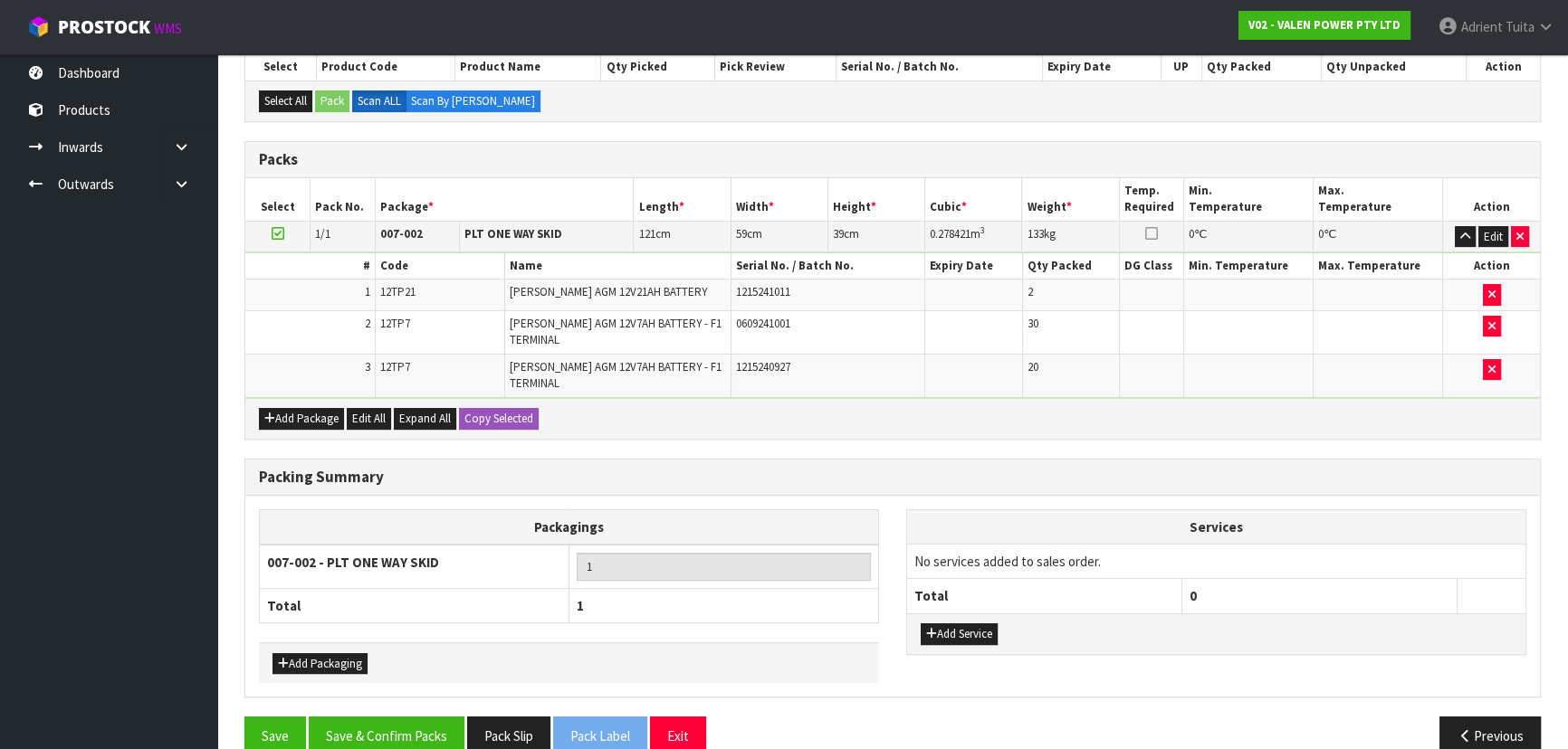
scroll to position [365, 0]
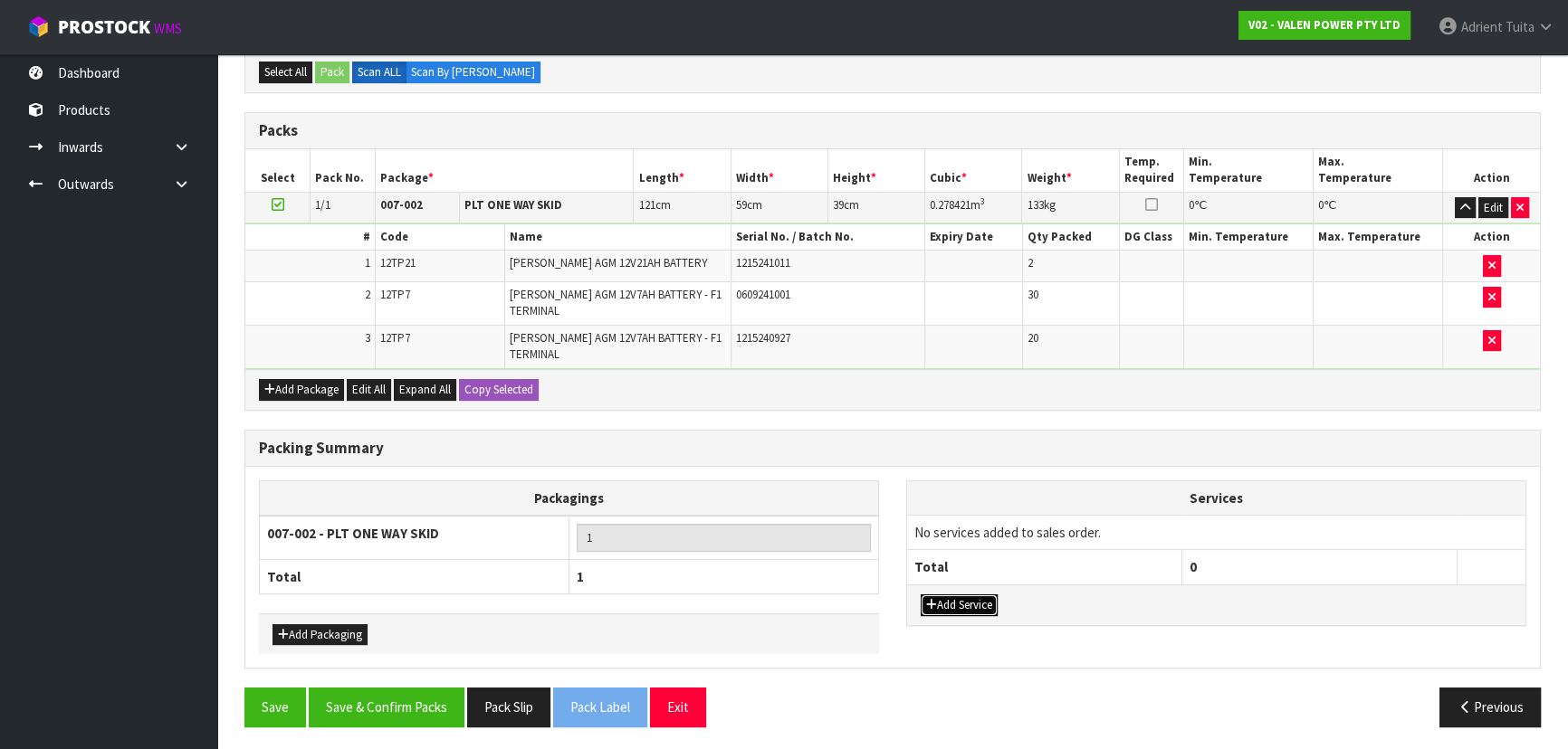
click at [971, 595] on button "Add Service" at bounding box center [960, 605] width 77 height 21
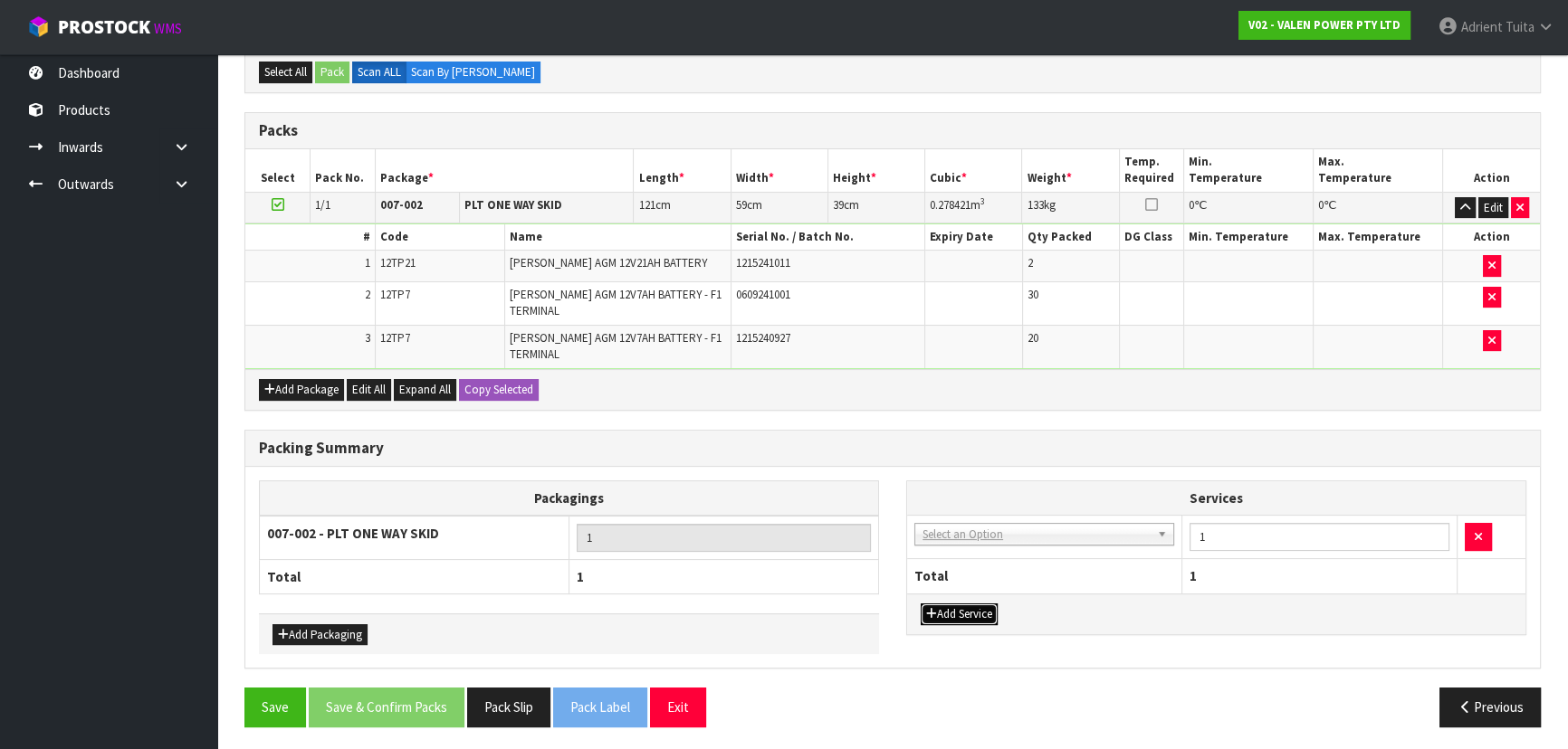
drag, startPoint x: 996, startPoint y: 538, endPoint x: 997, endPoint y: 550, distance: 12.0
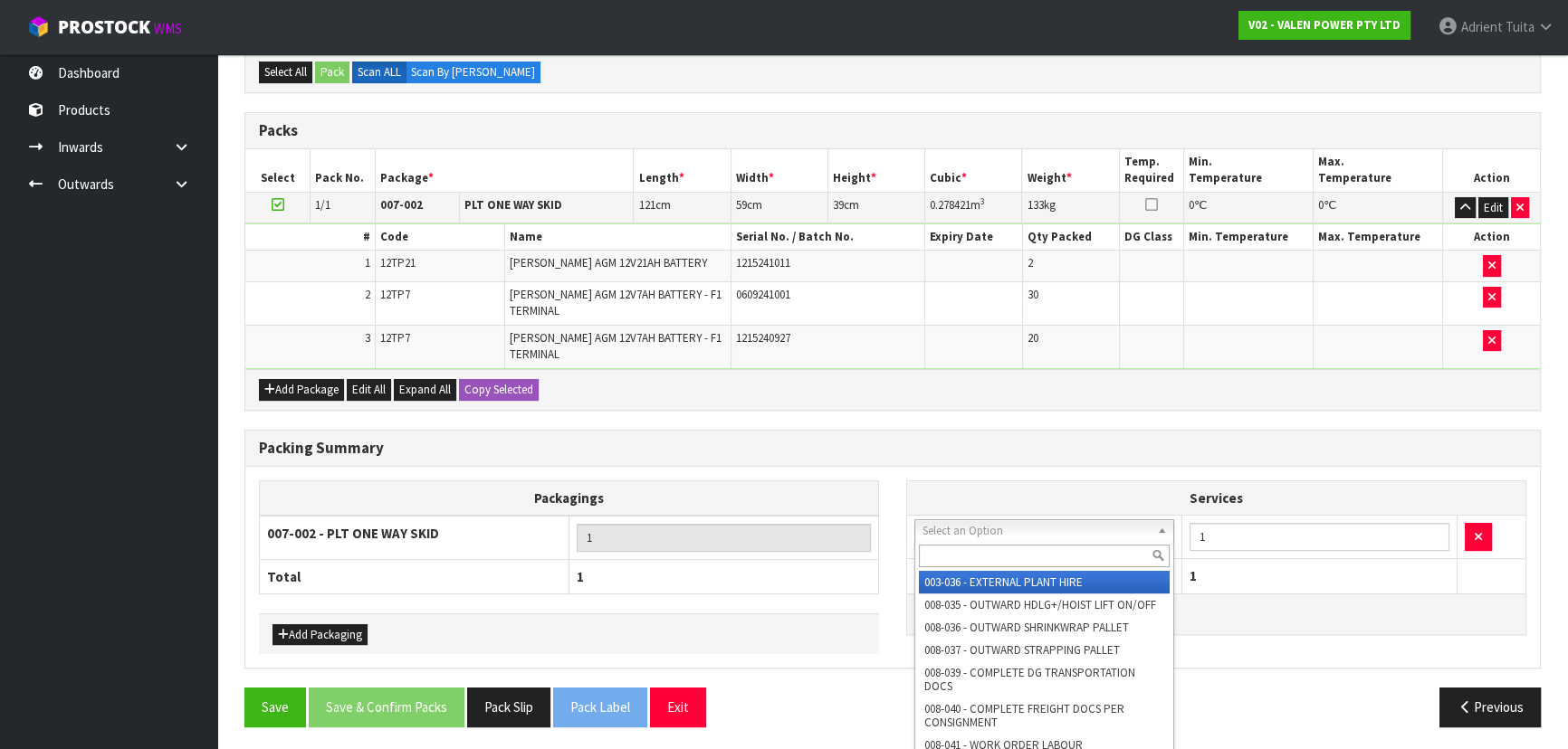
click at [997, 550] on input "text" at bounding box center [1045, 556] width 250 height 22
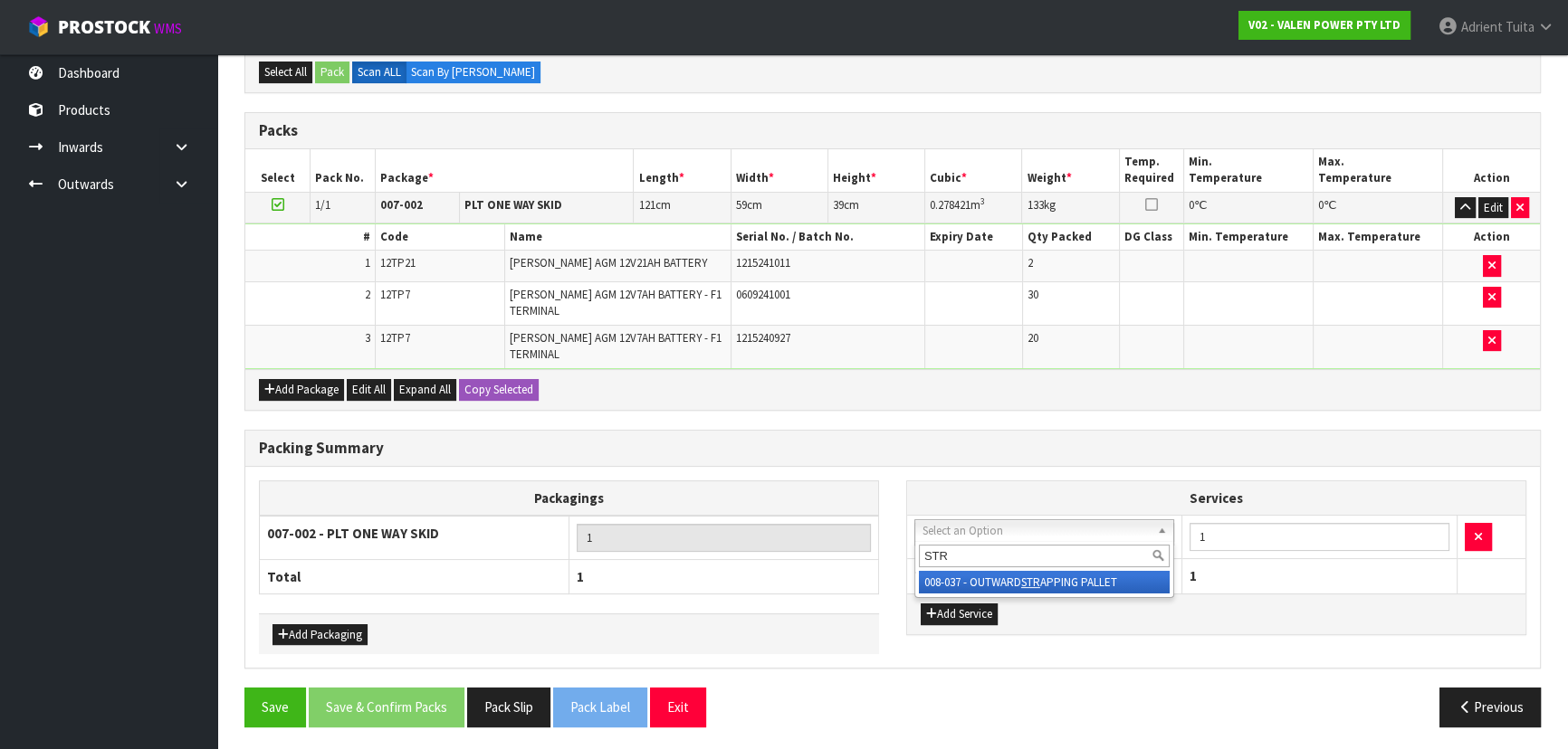
type input "STR"
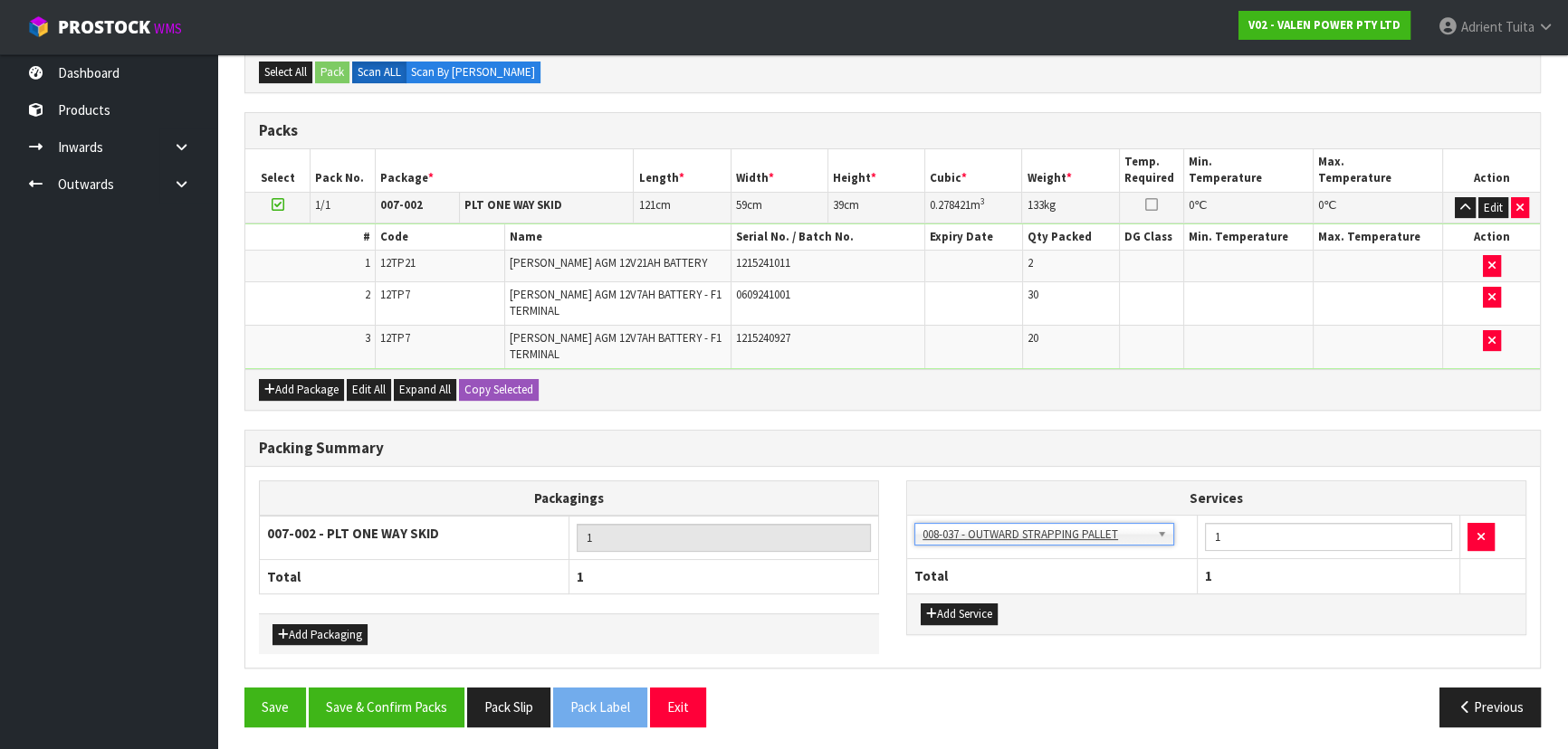
click at [1266, 507] on th "Services" at bounding box center [1217, 499] width 619 height 35
click at [1254, 538] on input "1" at bounding box center [1329, 537] width 248 height 28
type input "3"
click at [968, 609] on button "Add Service" at bounding box center [960, 614] width 77 height 21
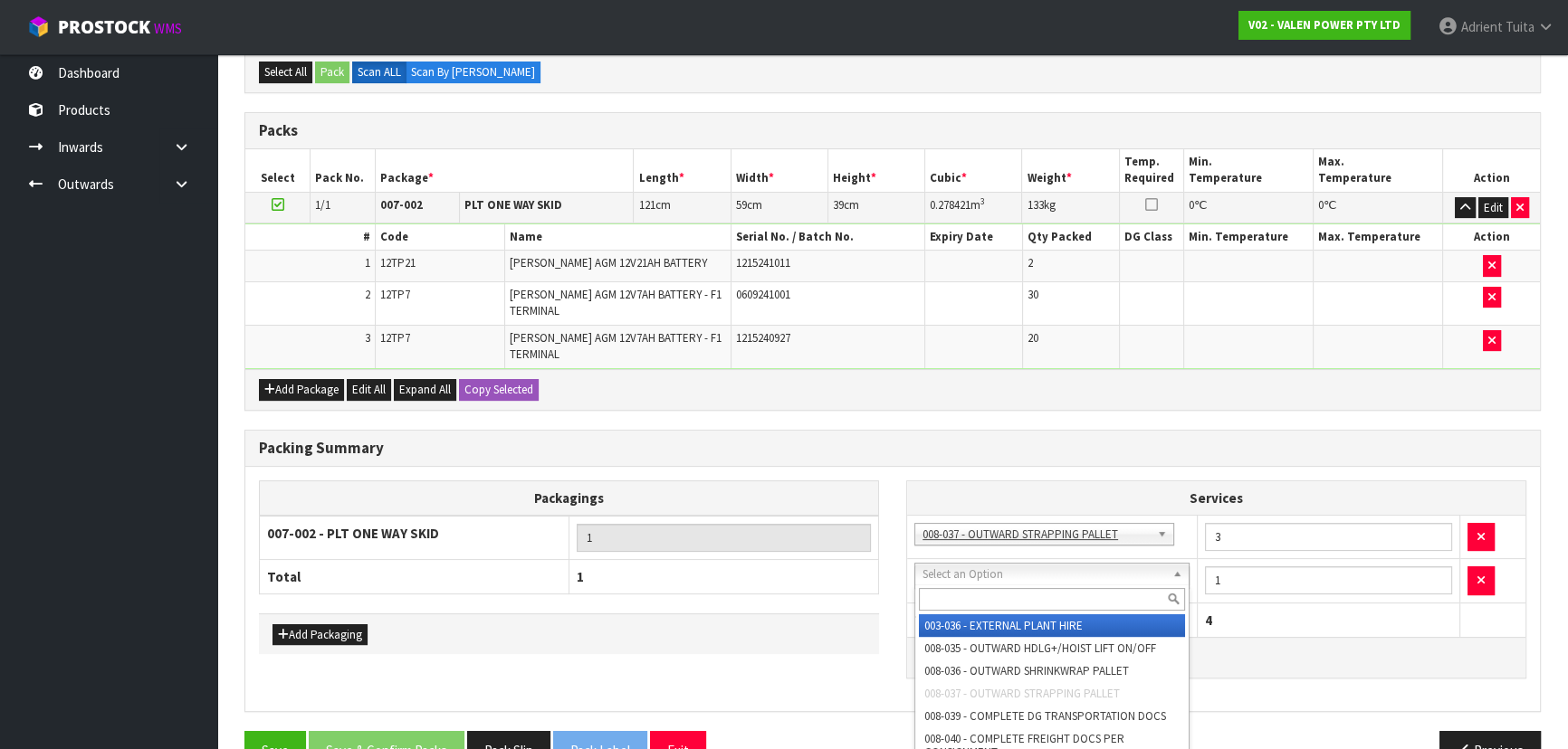
drag, startPoint x: 974, startPoint y: 579, endPoint x: 976, endPoint y: 599, distance: 20.1
click at [976, 599] on input "text" at bounding box center [1052, 600] width 266 height 22
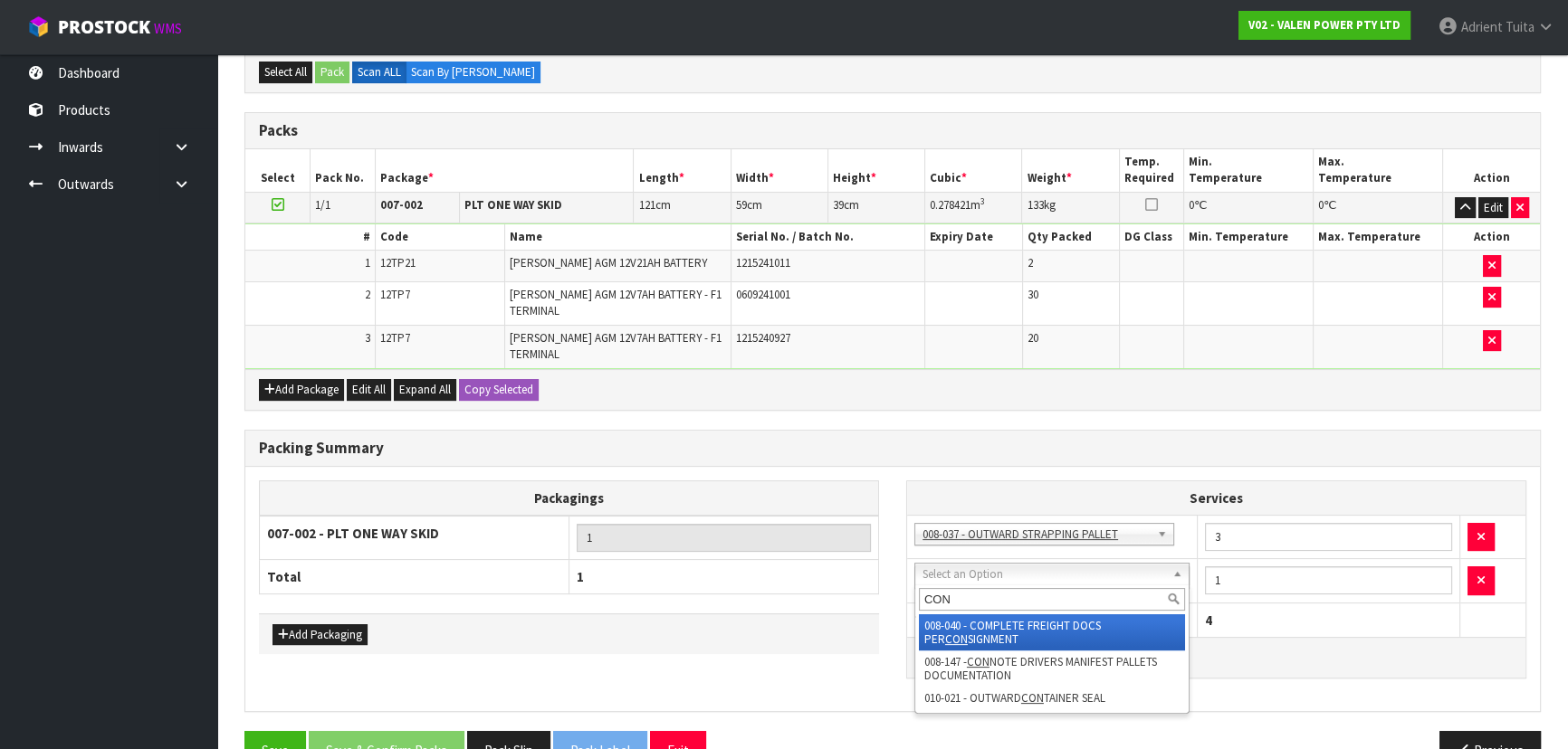
type input "CON"
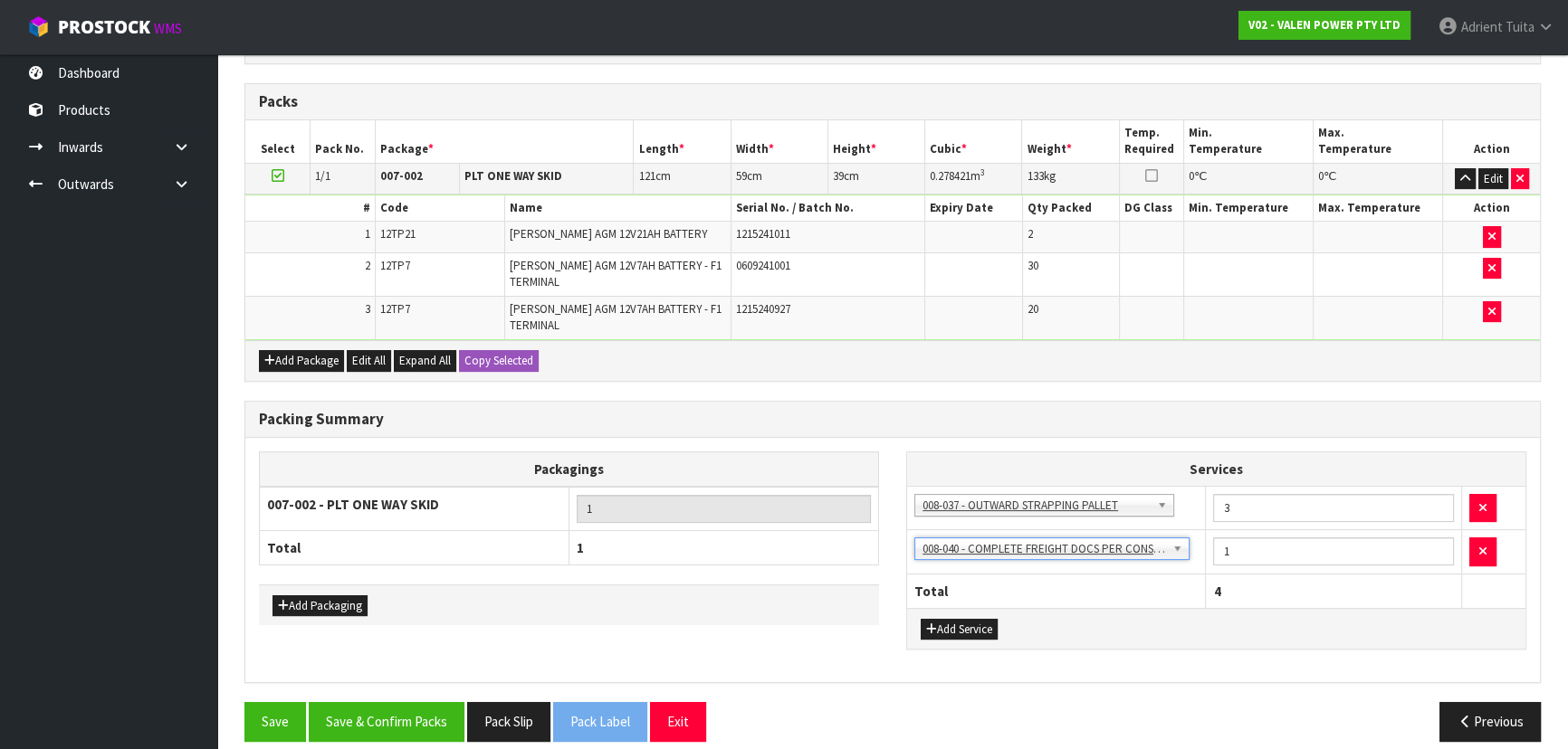
scroll to position [407, 0]
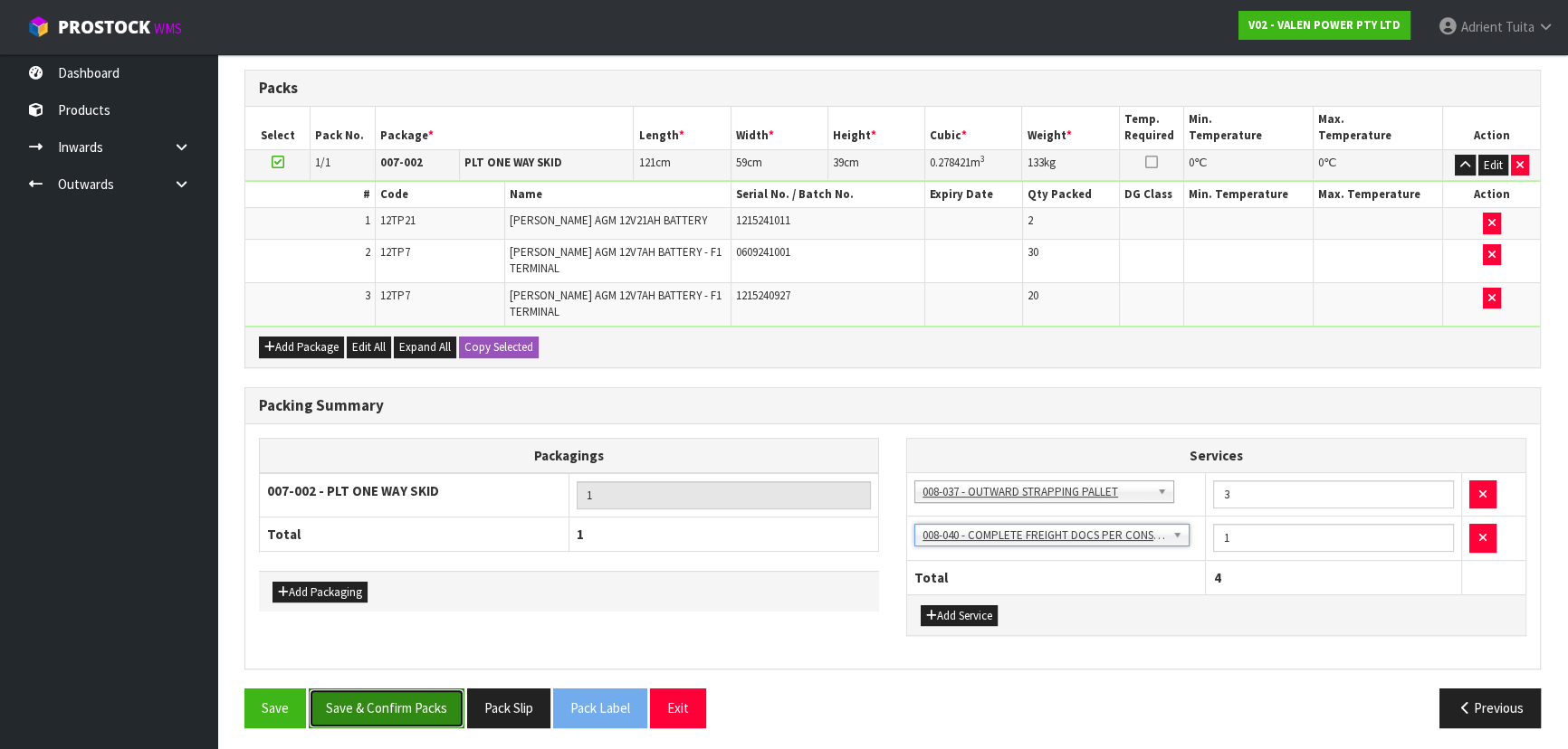
click at [435, 688] on button "Save & Confirm Packs" at bounding box center [386, 708] width 156 height 39
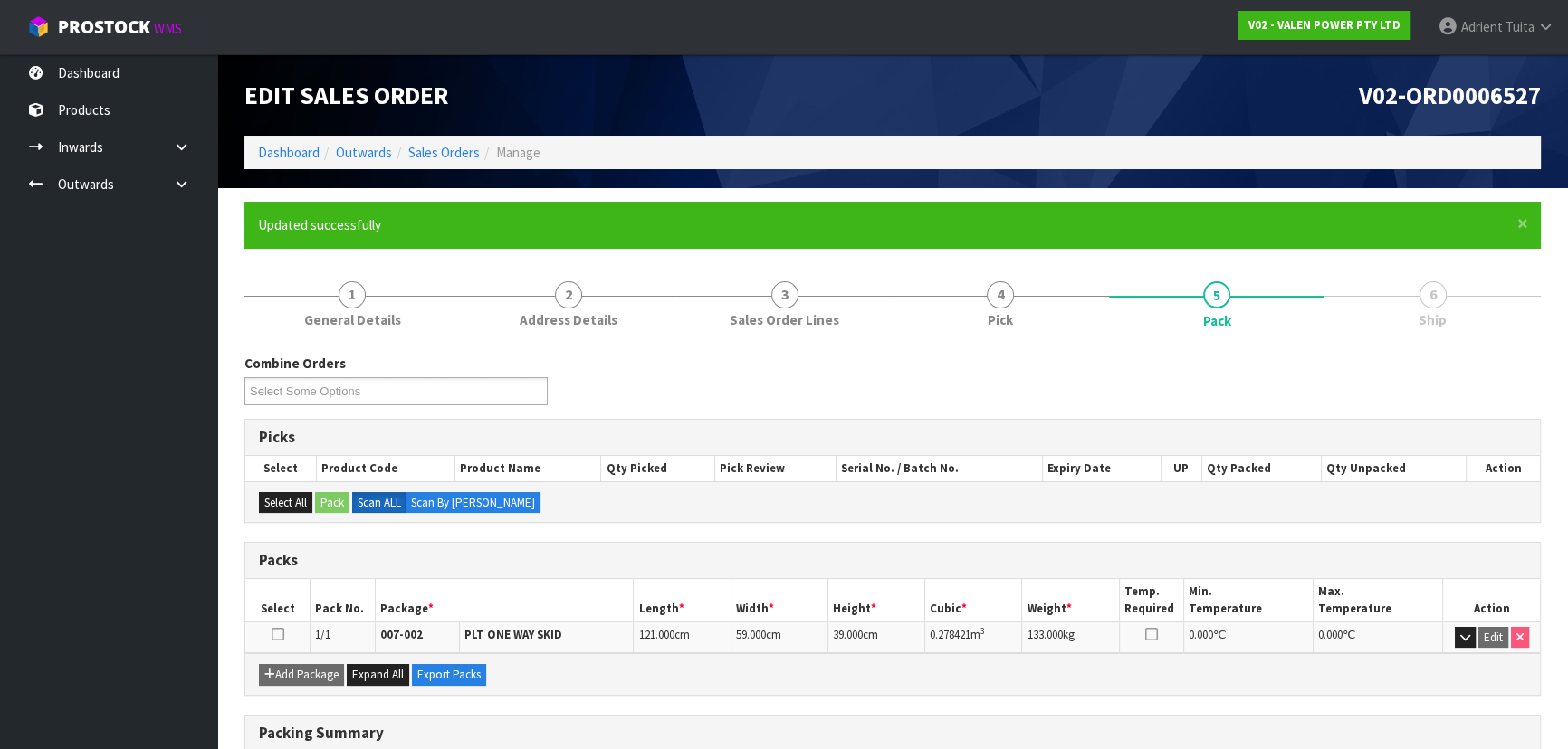
scroll to position [289, 0]
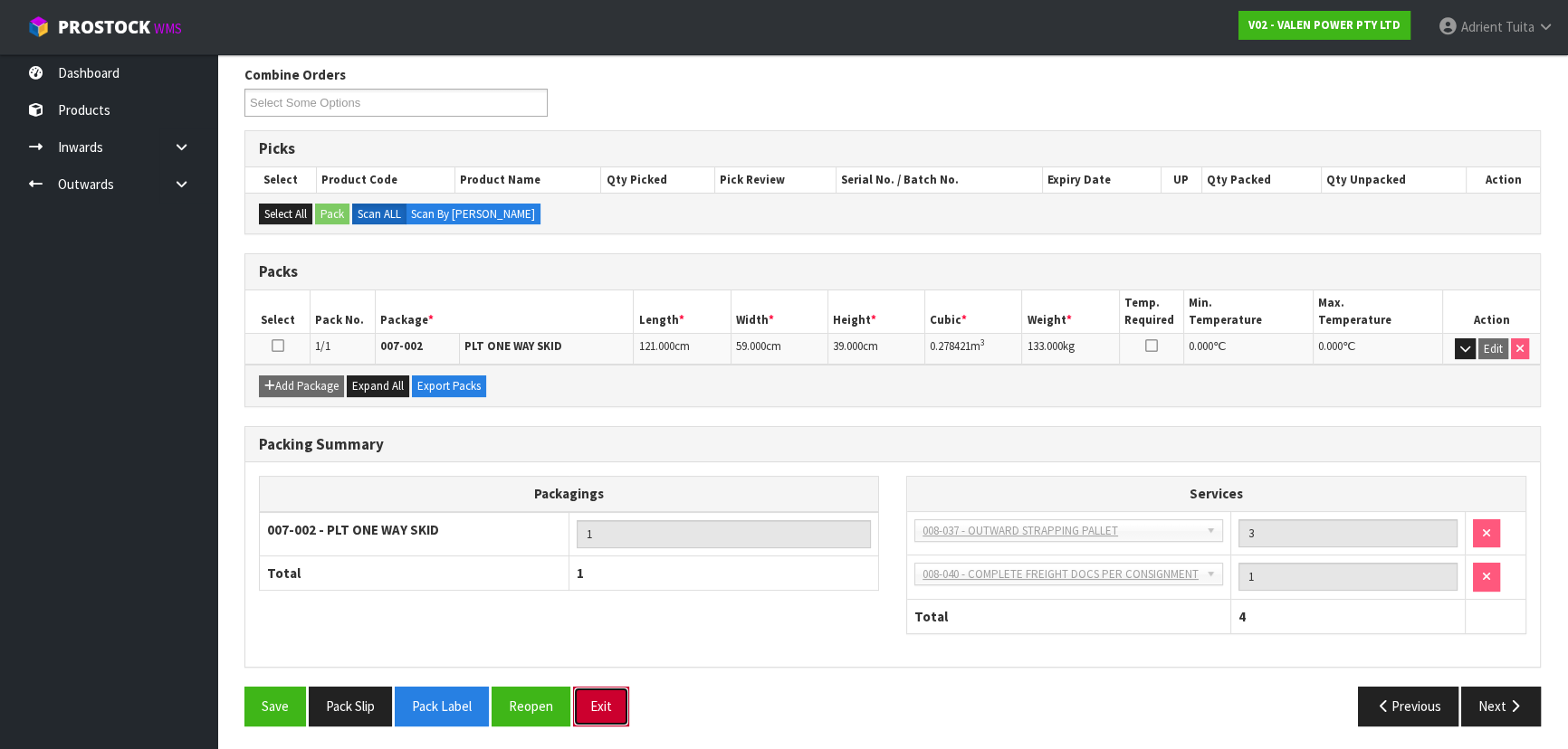
click at [589, 696] on button "Exit" at bounding box center [601, 706] width 56 height 39
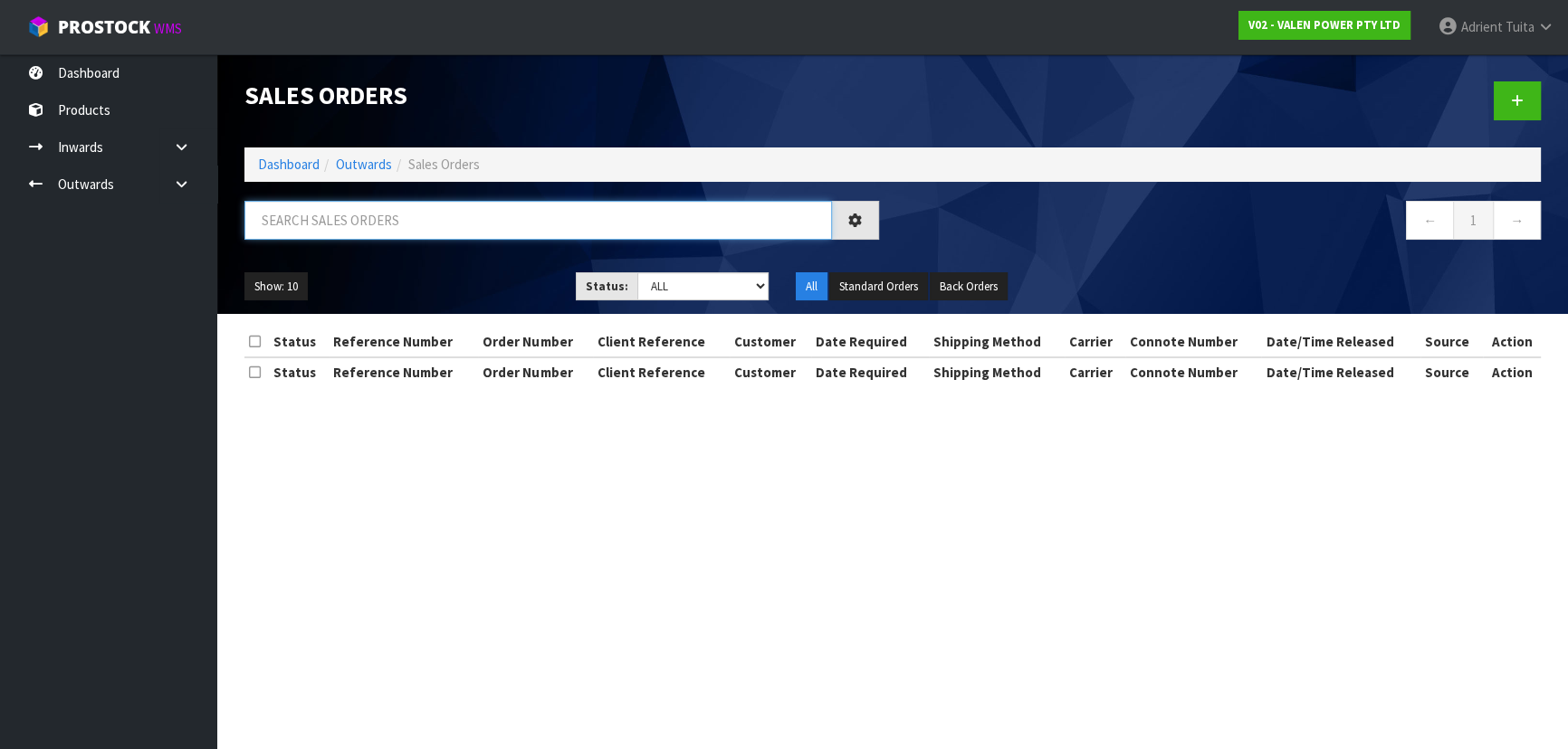
click at [461, 229] on input "text" at bounding box center [538, 220] width 588 height 39
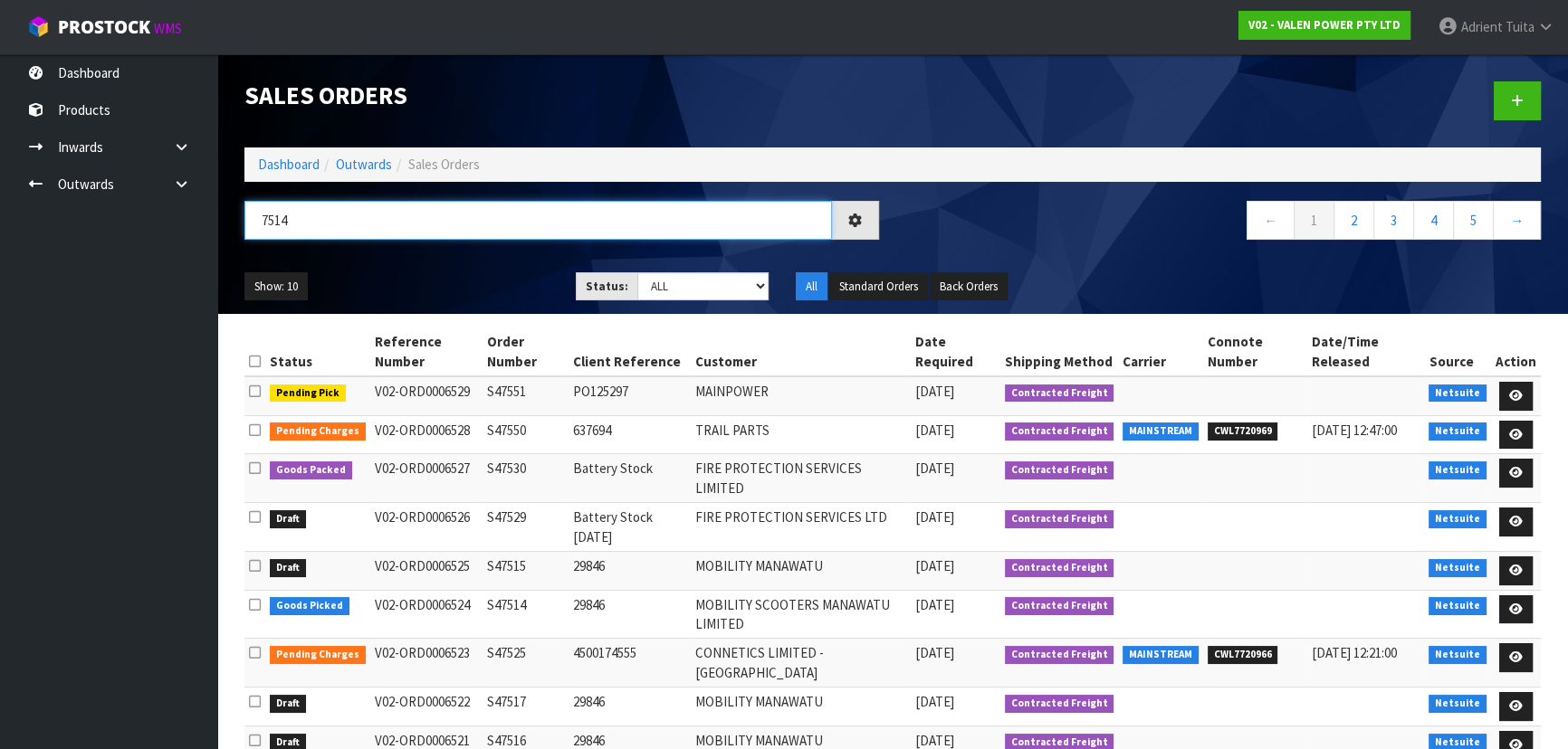
type input "7514"
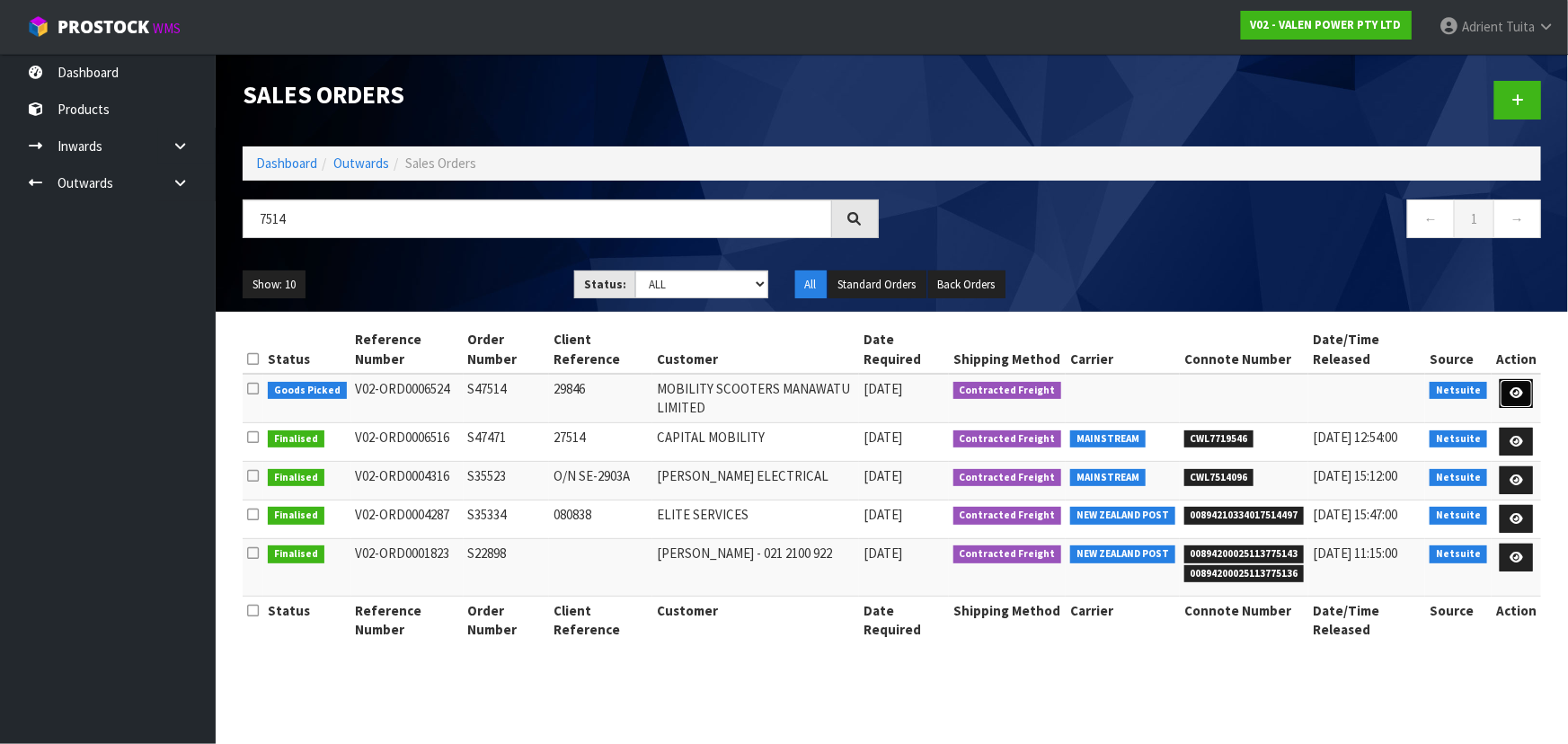
click at [1508, 386] on link at bounding box center [1516, 393] width 33 height 29
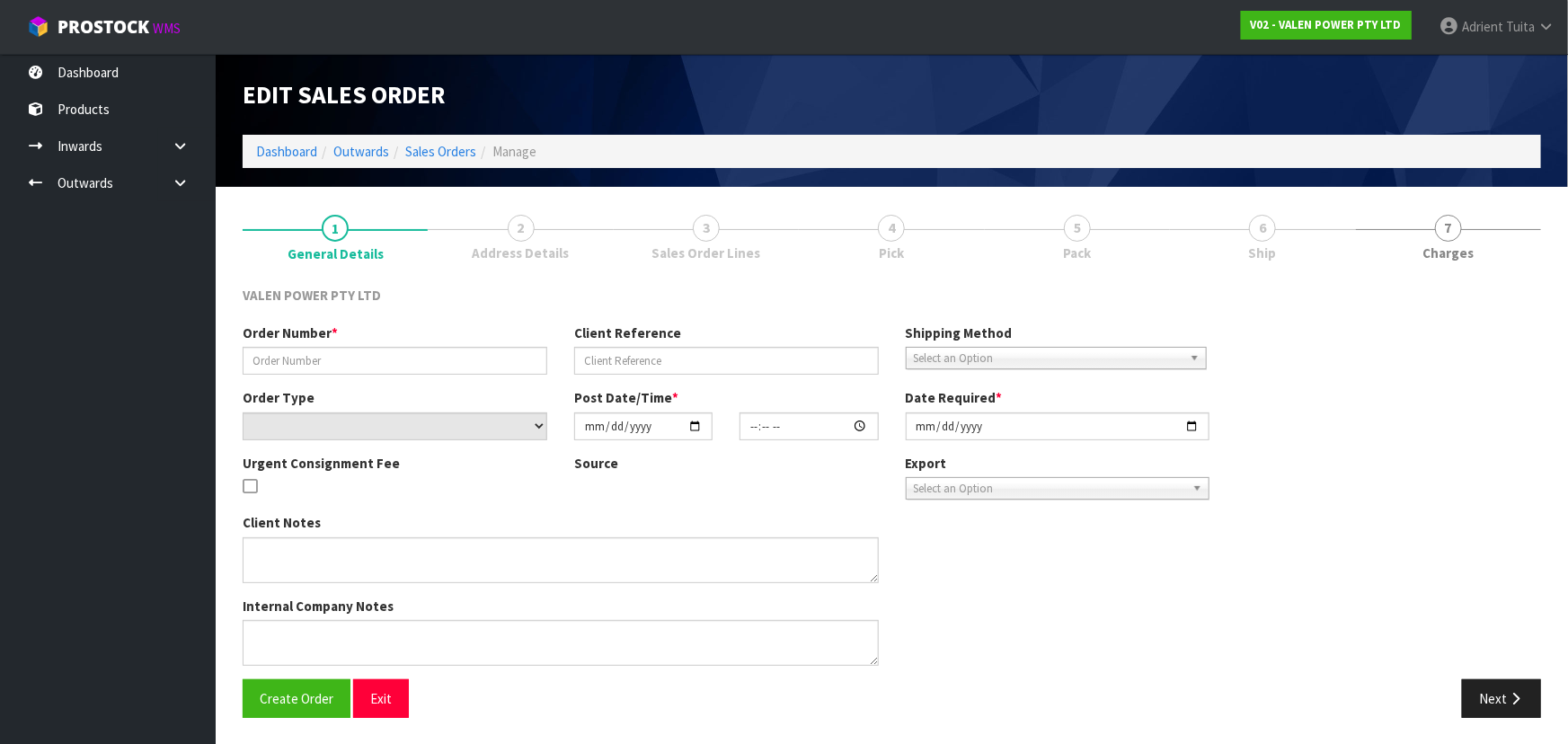
type input "S47514"
type input "29846"
select select "number:0"
type input "[DATE]"
type input "10:45:07.000"
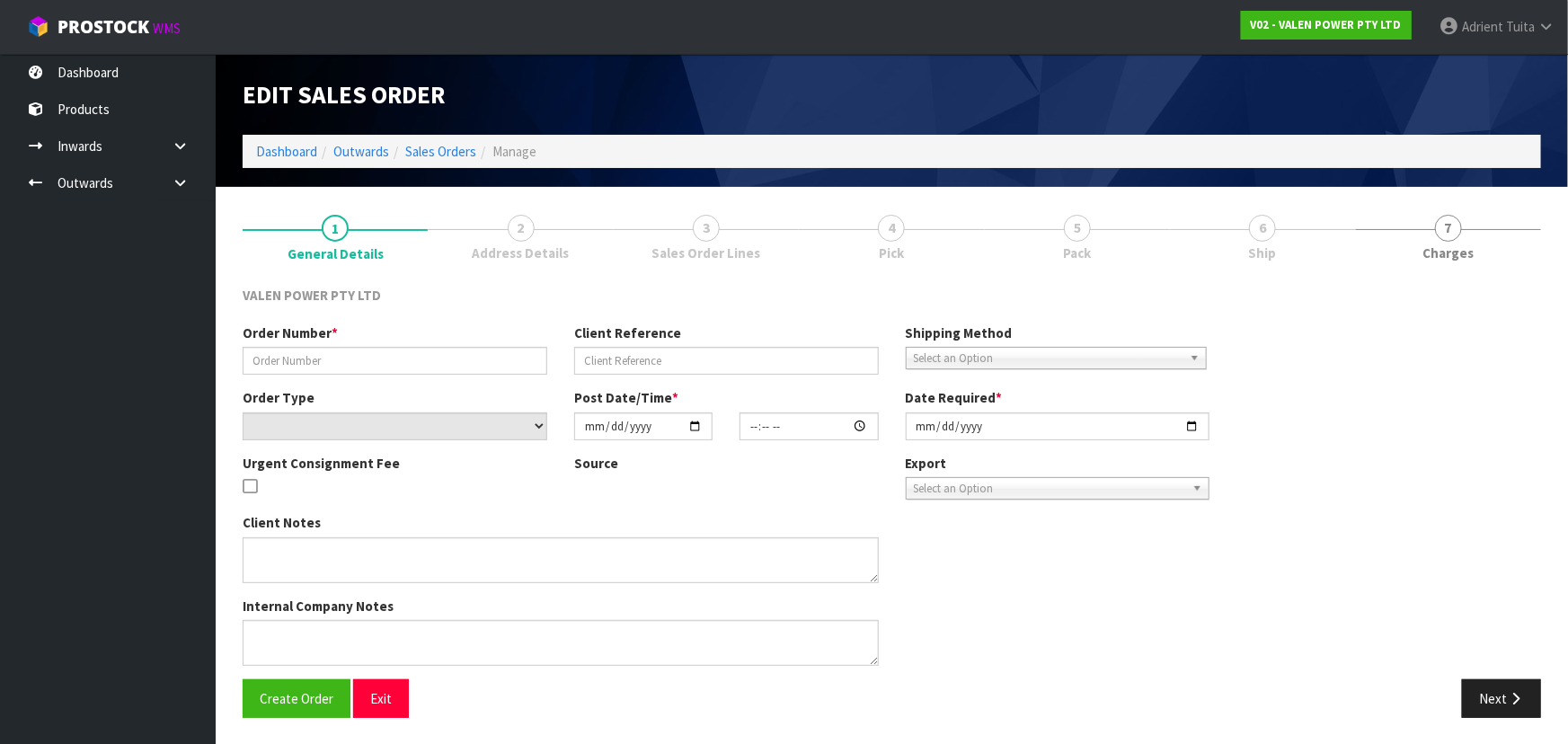
type input "[DATE]"
type textarea "Also want 4 x 33ah Forte and 2 x 20ah Forte batteries. Also our backorder?"
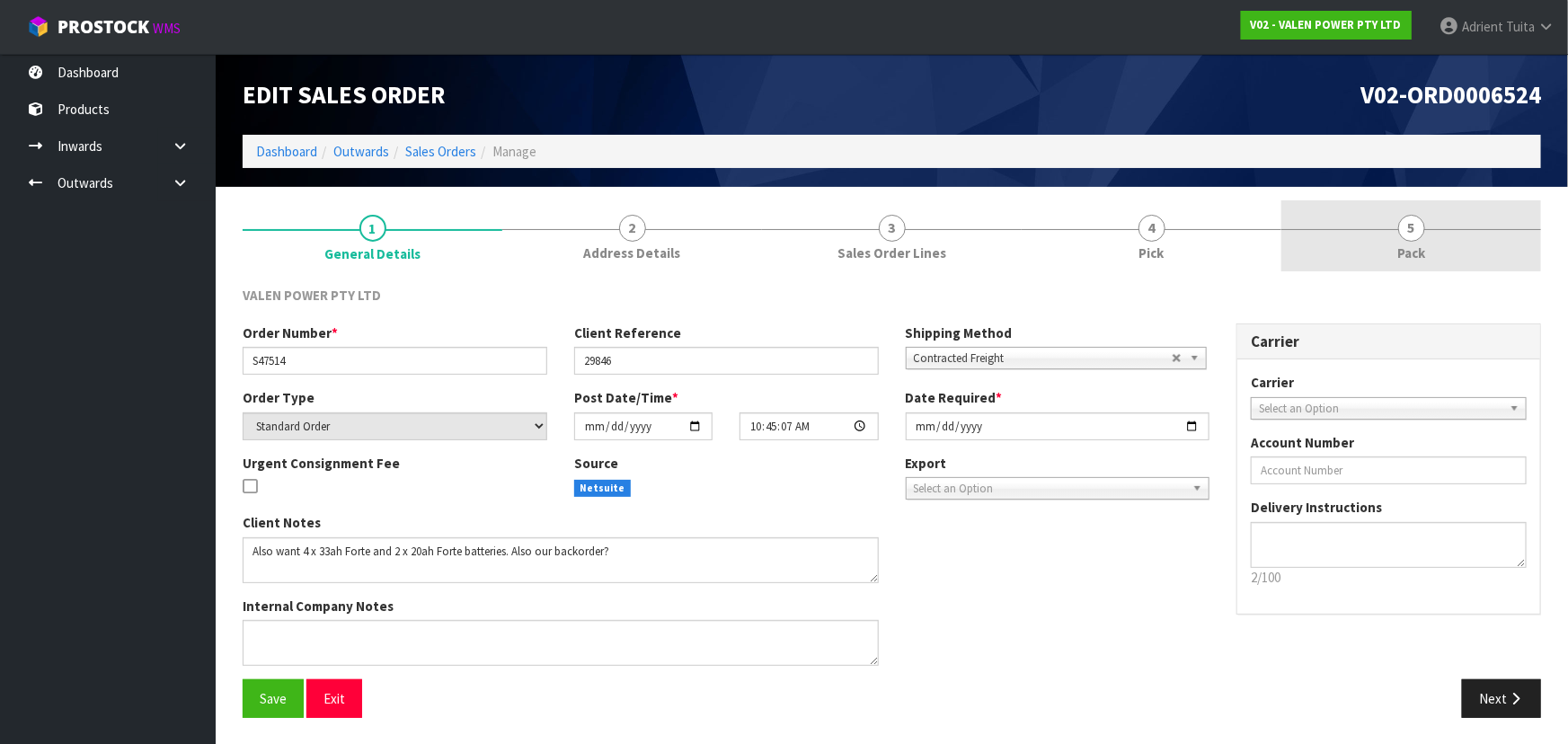
click at [1436, 245] on link "5 Pack" at bounding box center [1411, 236] width 260 height 71
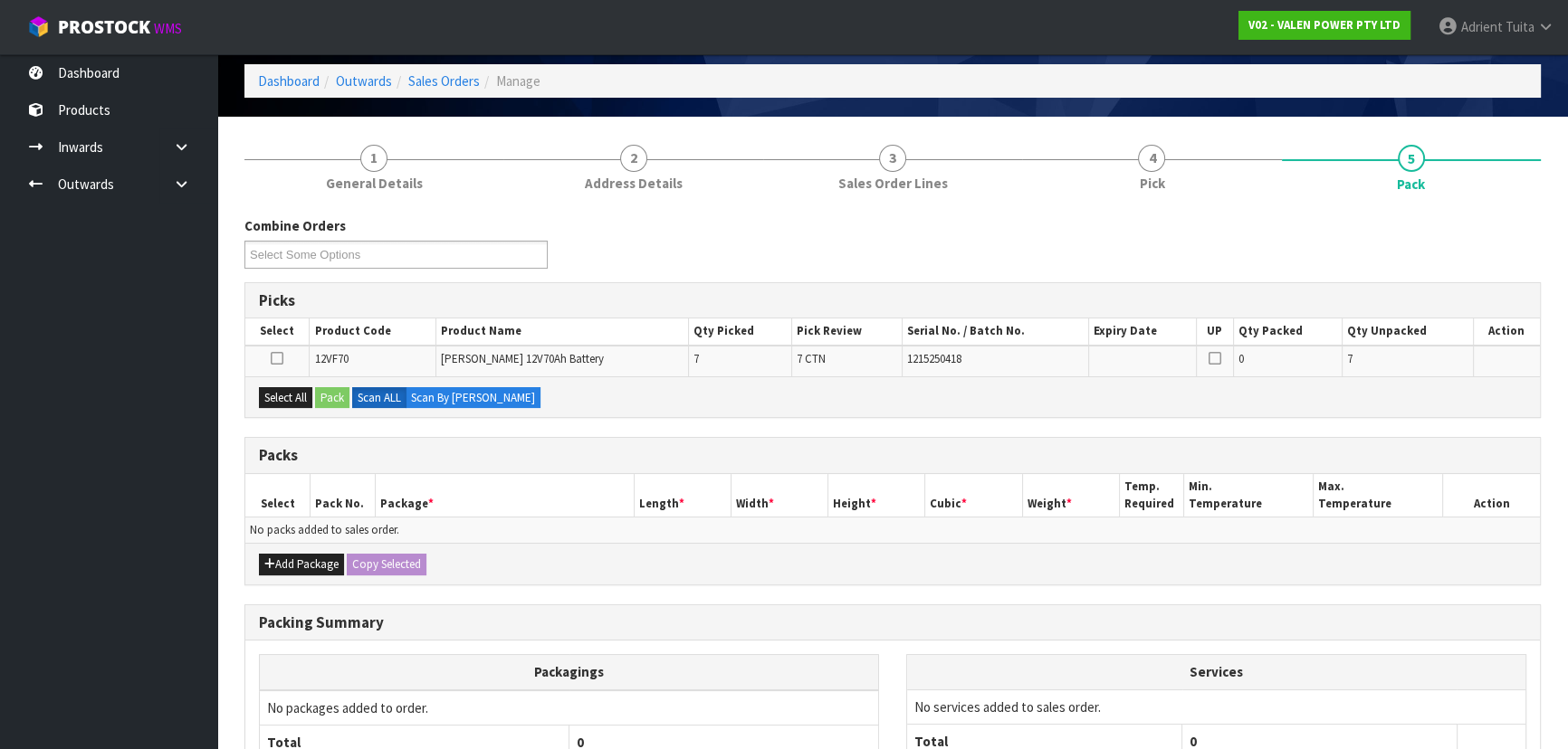
scroll to position [238, 0]
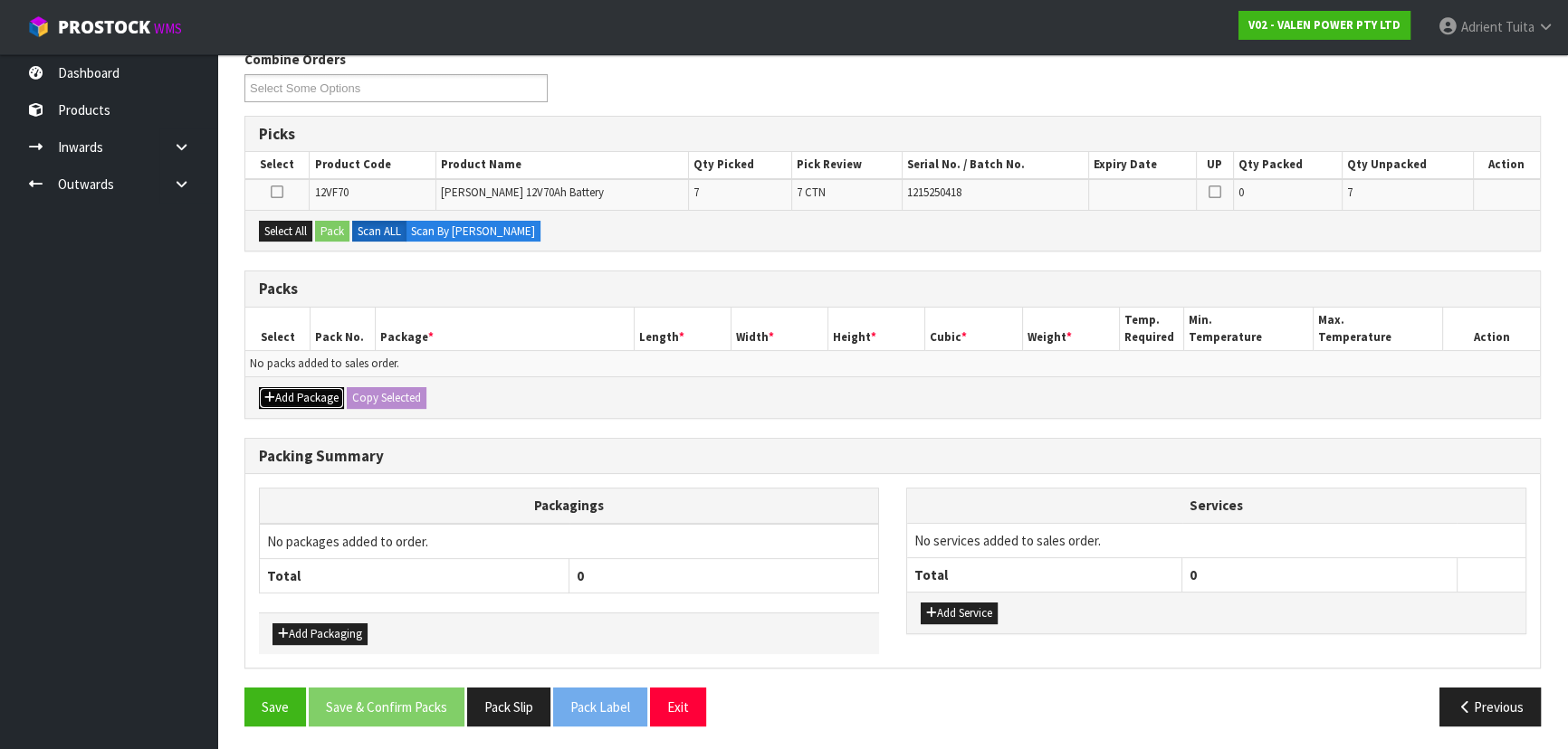
click at [280, 395] on button "Add Package" at bounding box center [301, 398] width 85 height 21
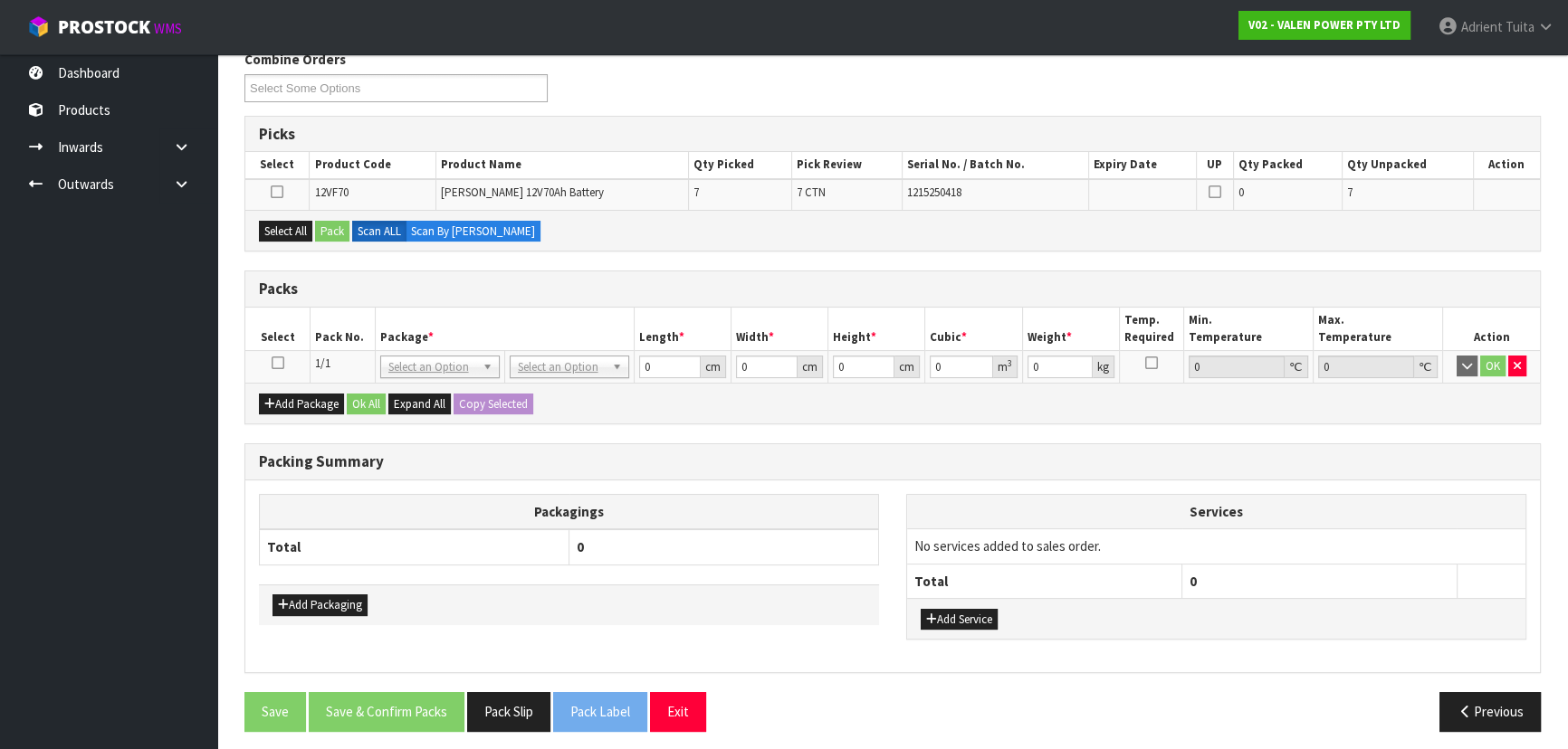
click at [279, 364] on icon at bounding box center [278, 363] width 13 height 1
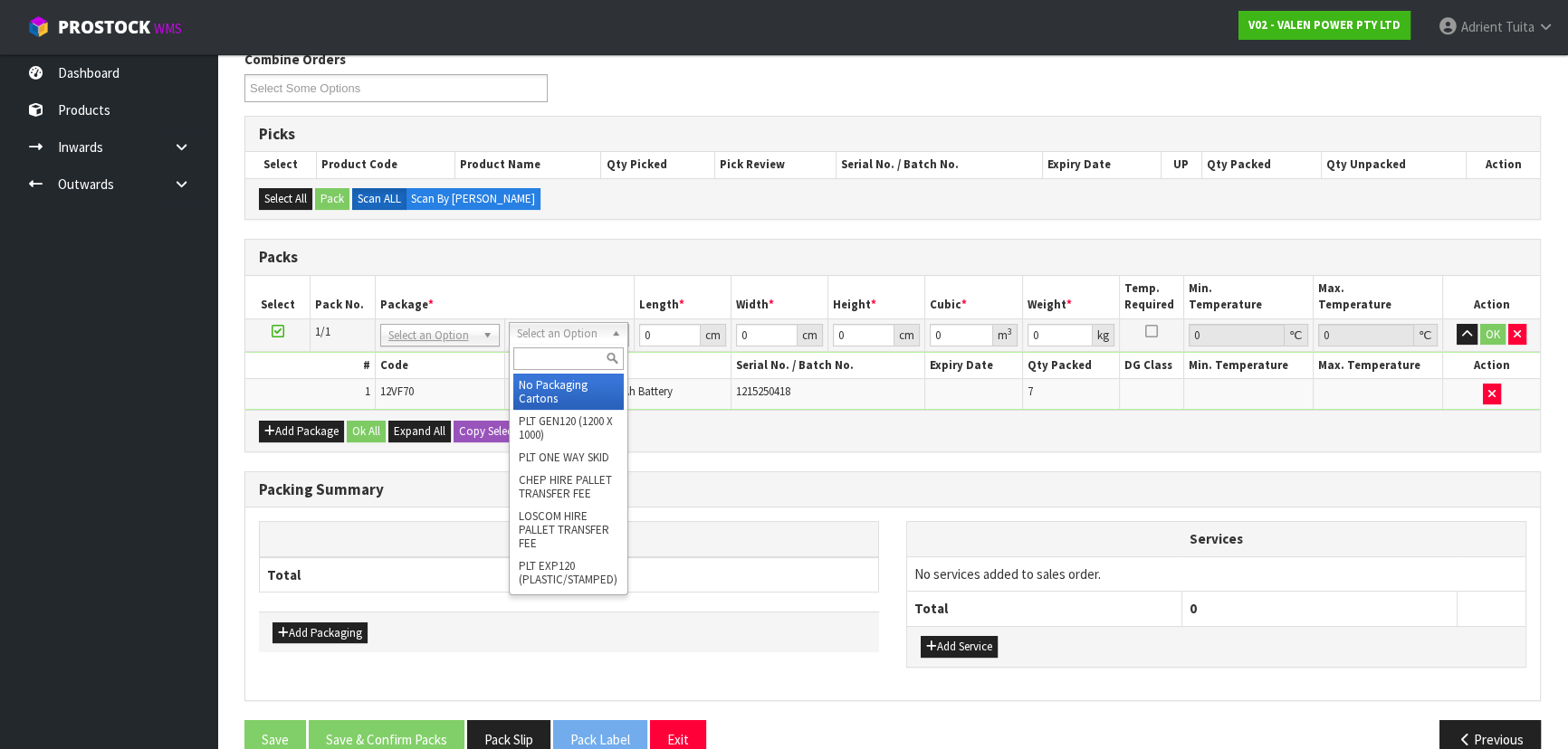
click at [566, 353] on input "text" at bounding box center [568, 359] width 110 height 22
type input "TU"
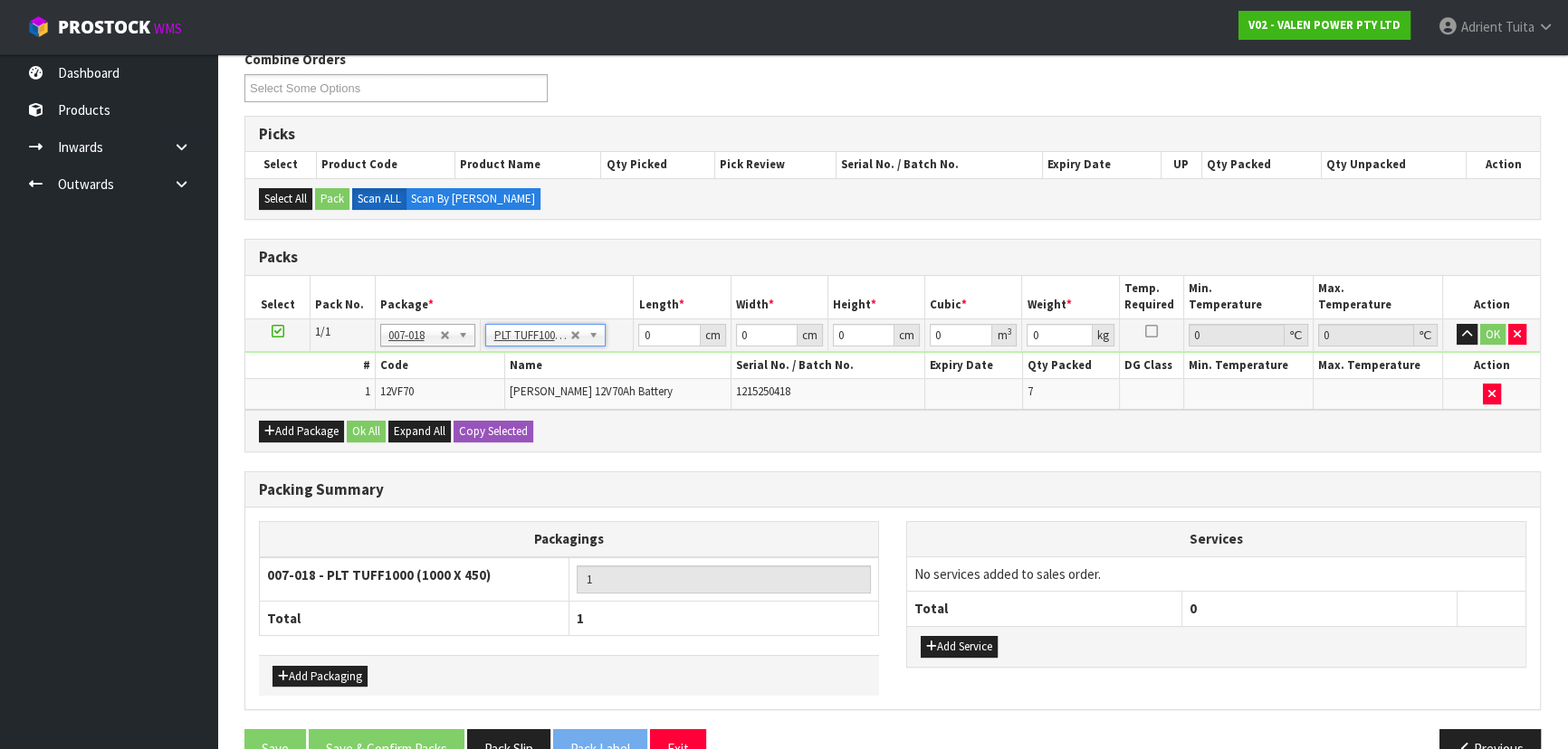
type input "100"
type input "45"
type input "188.95"
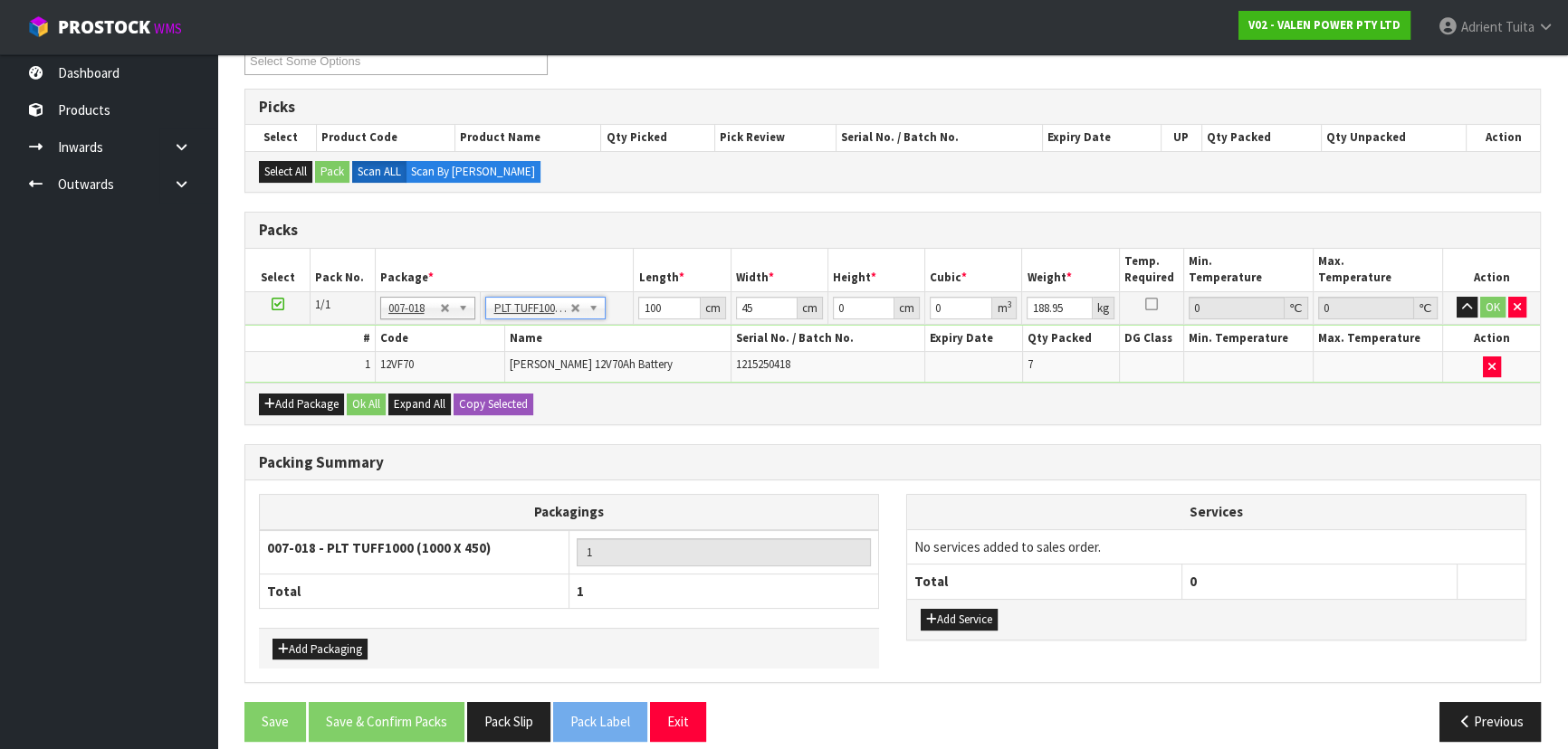
scroll to position [280, 0]
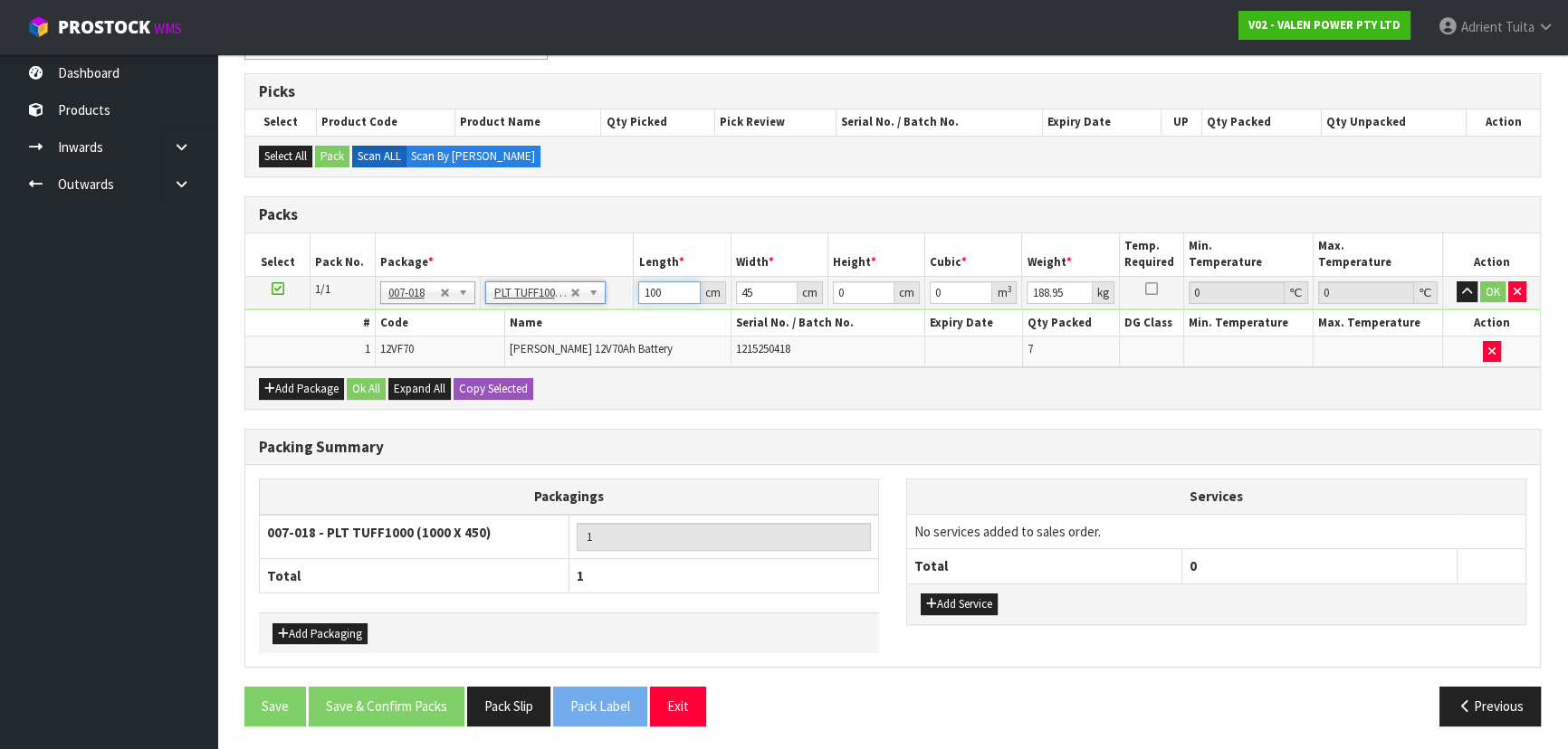
click at [641, 289] on input "100" at bounding box center [669, 292] width 62 height 22
type input "92"
type input "47"
type input "3"
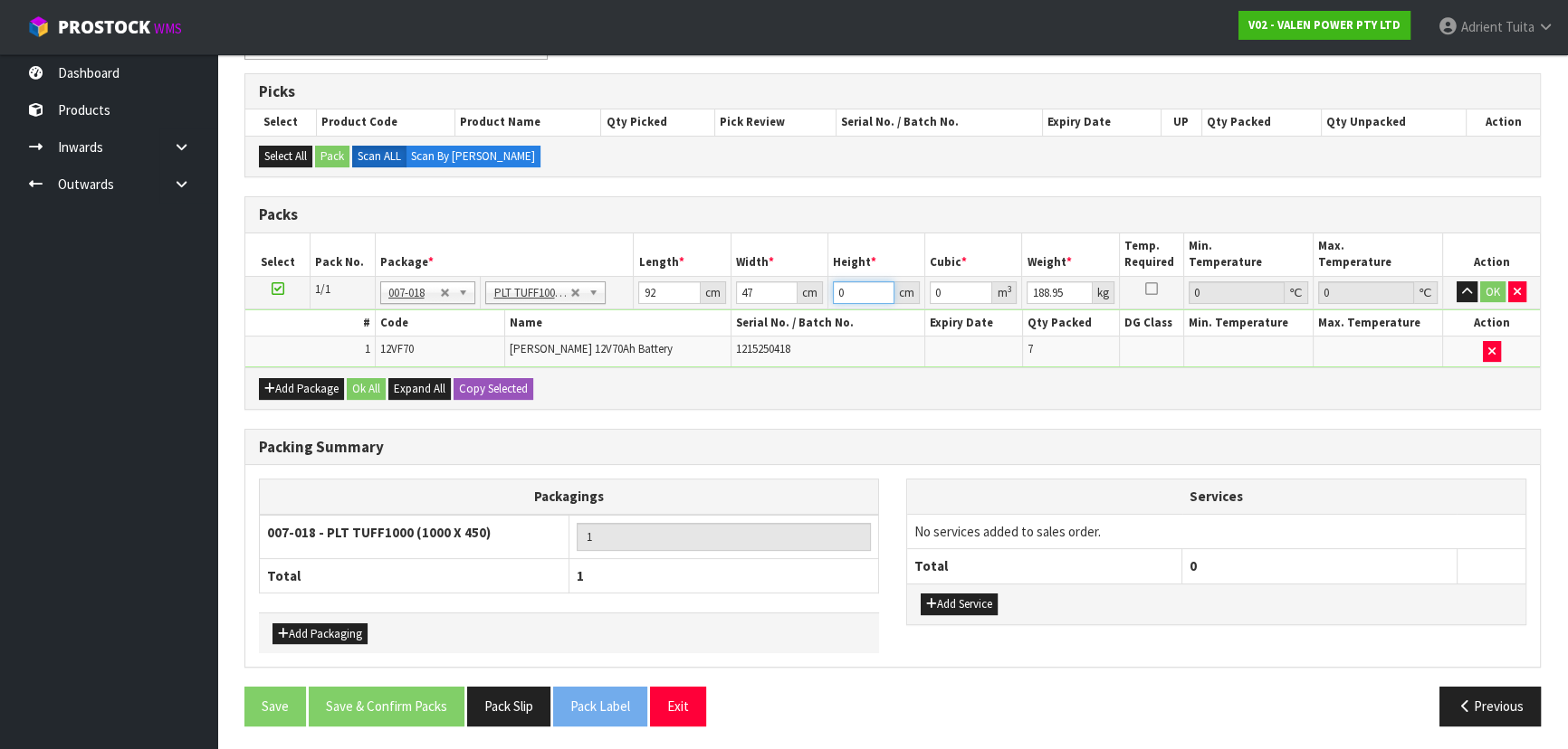
type input "0.012972"
type input "36"
type input "0.155664"
type input "36"
type input "186"
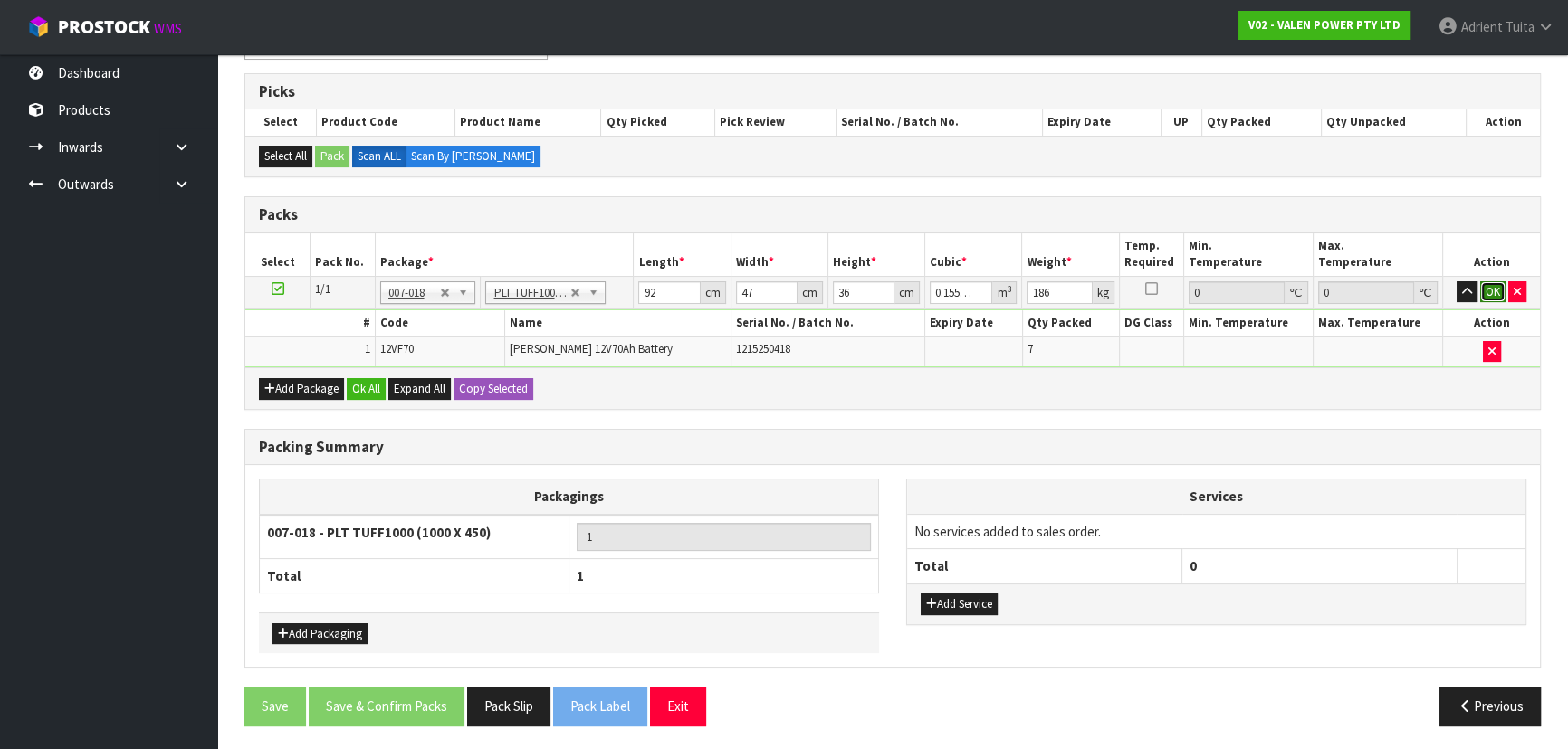
click at [1490, 288] on button "OK" at bounding box center [1492, 291] width 25 height 21
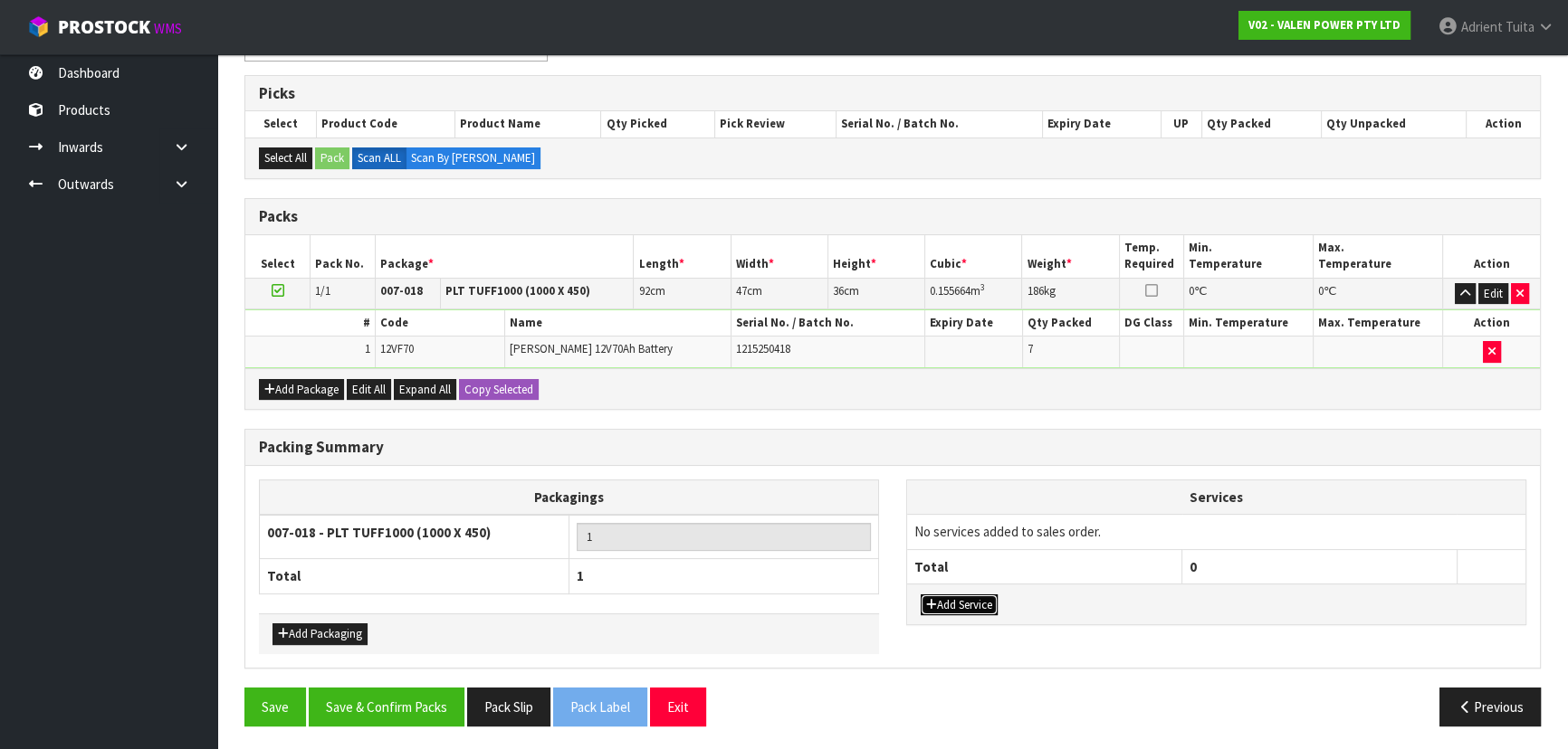
drag, startPoint x: 996, startPoint y: 594, endPoint x: 979, endPoint y: 572, distance: 27.8
click at [993, 595] on button "Add Service" at bounding box center [960, 605] width 77 height 21
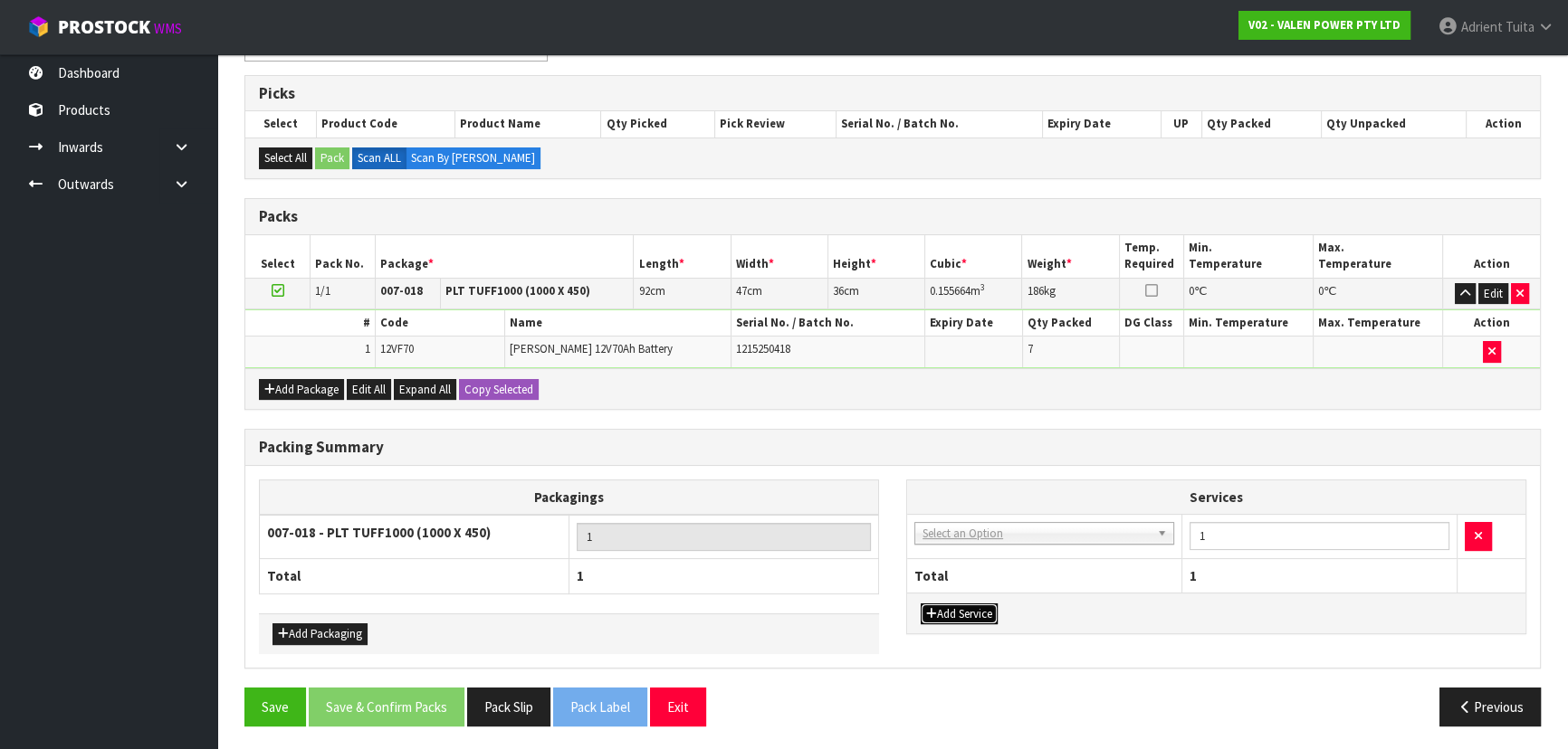
drag, startPoint x: 987, startPoint y: 537, endPoint x: 980, endPoint y: 557, distance: 21.2
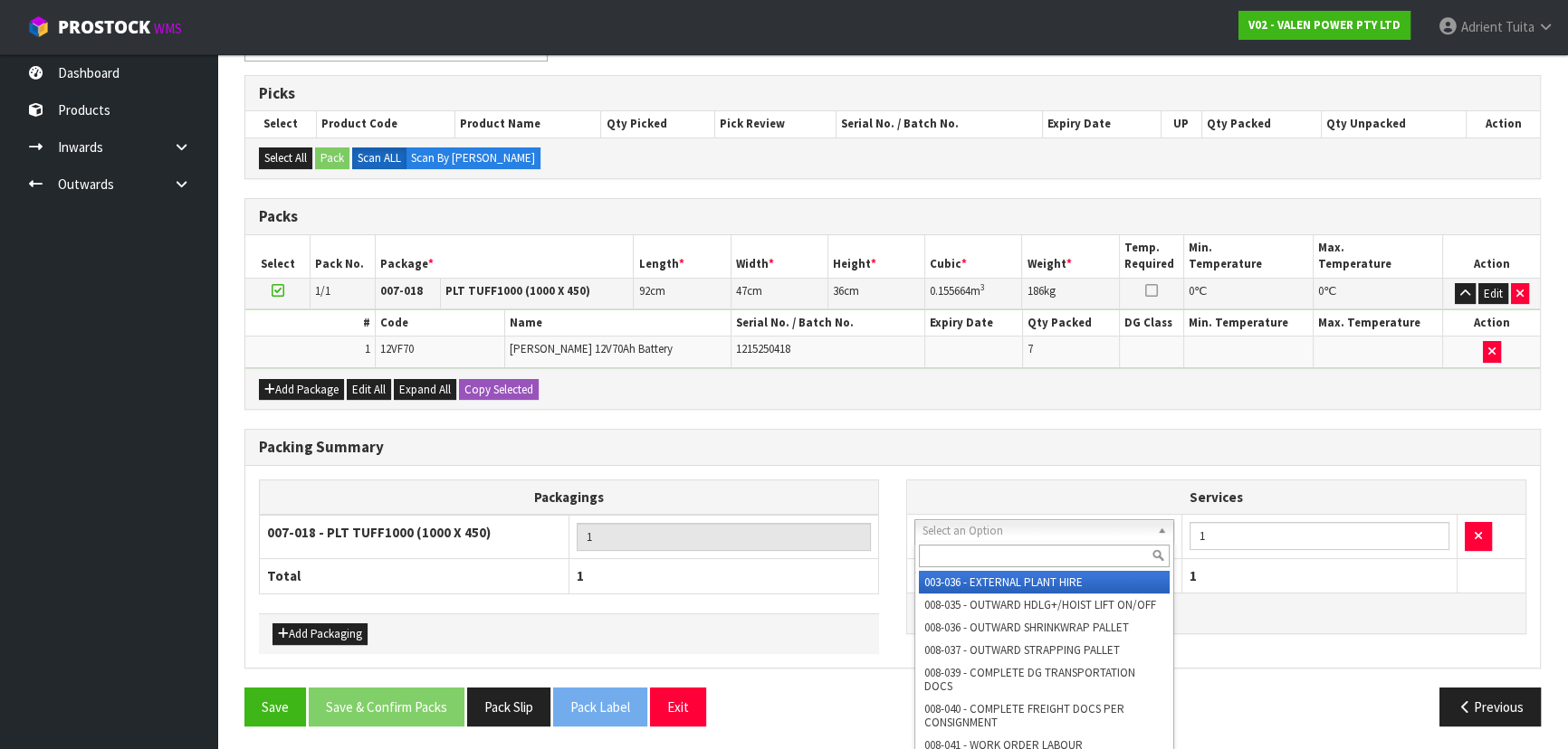
click at [980, 557] on input "text" at bounding box center [1045, 556] width 250 height 22
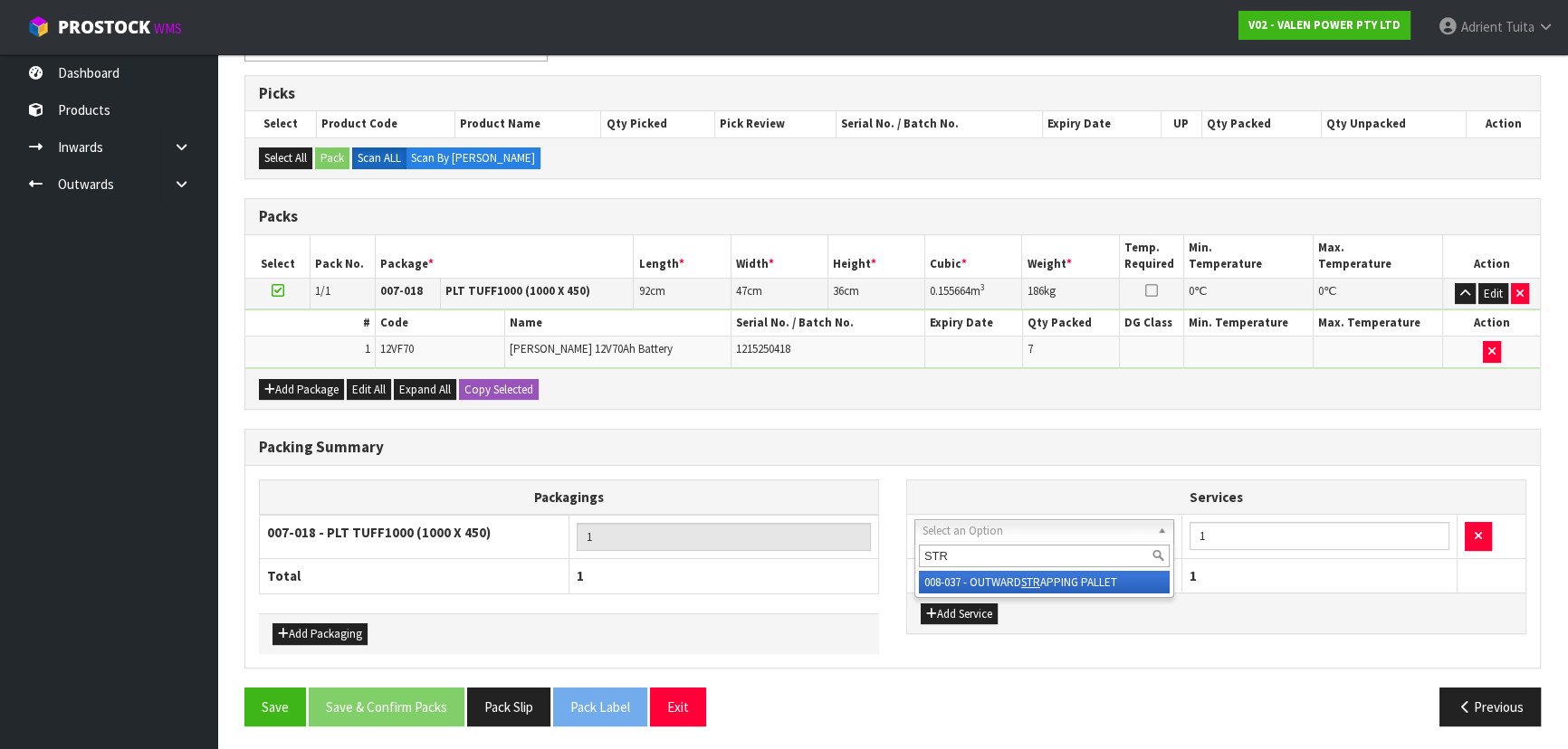
type input "STR"
drag, startPoint x: 983, startPoint y: 576, endPoint x: 1208, endPoint y: 562, distance: 225.4
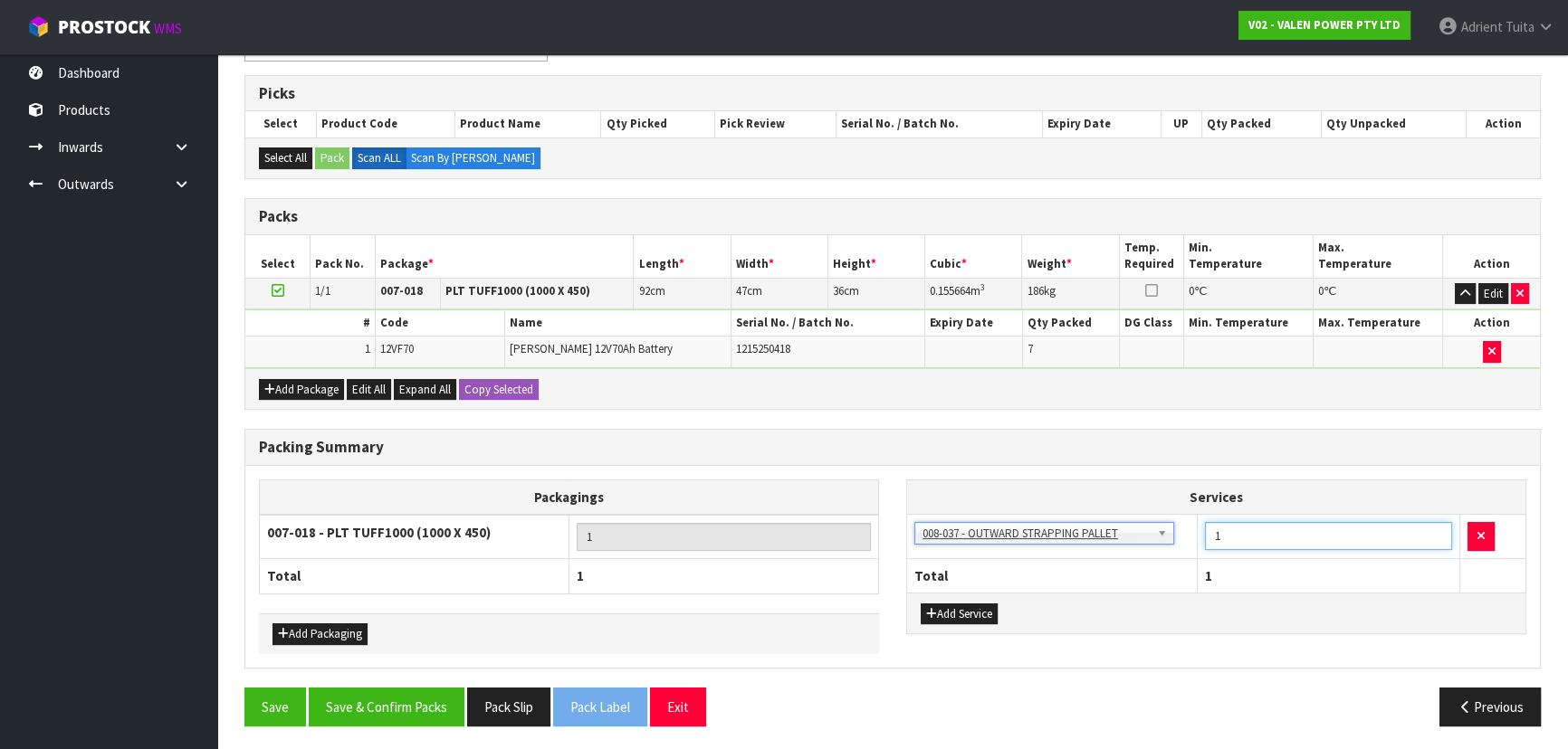
click at [1245, 539] on input "1" at bounding box center [1329, 536] width 248 height 28
type input "2"
click at [949, 616] on button "Add Service" at bounding box center [960, 614] width 77 height 21
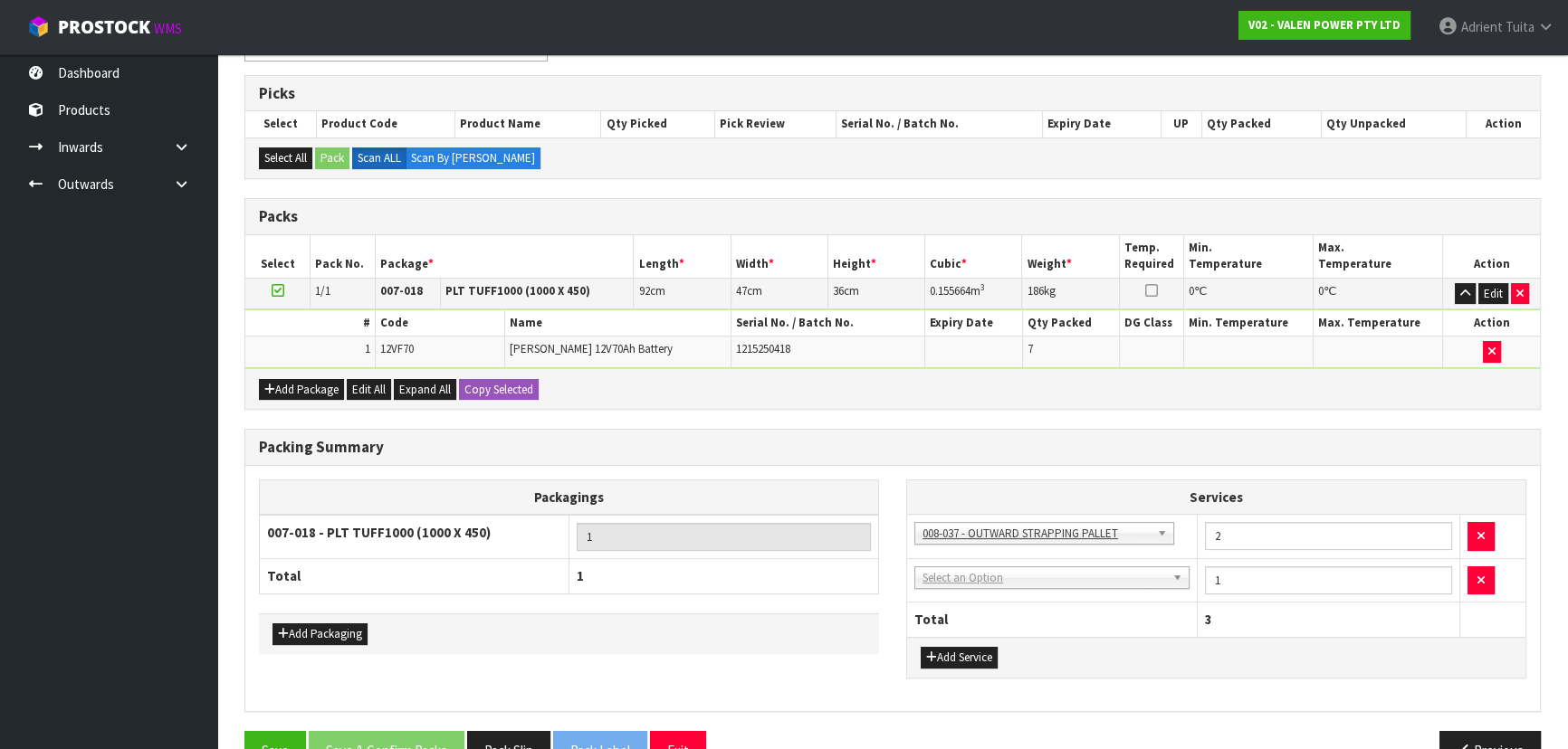
click at [968, 586] on td "003-036 - EXTERNAL PLANT HIRE 008-035 - OUTWARD HDLG+/HOIST LIFT ON/OFF 008-036…" at bounding box center [1052, 580] width 291 height 44
drag, startPoint x: 972, startPoint y: 581, endPoint x: 971, endPoint y: 605, distance: 24.0
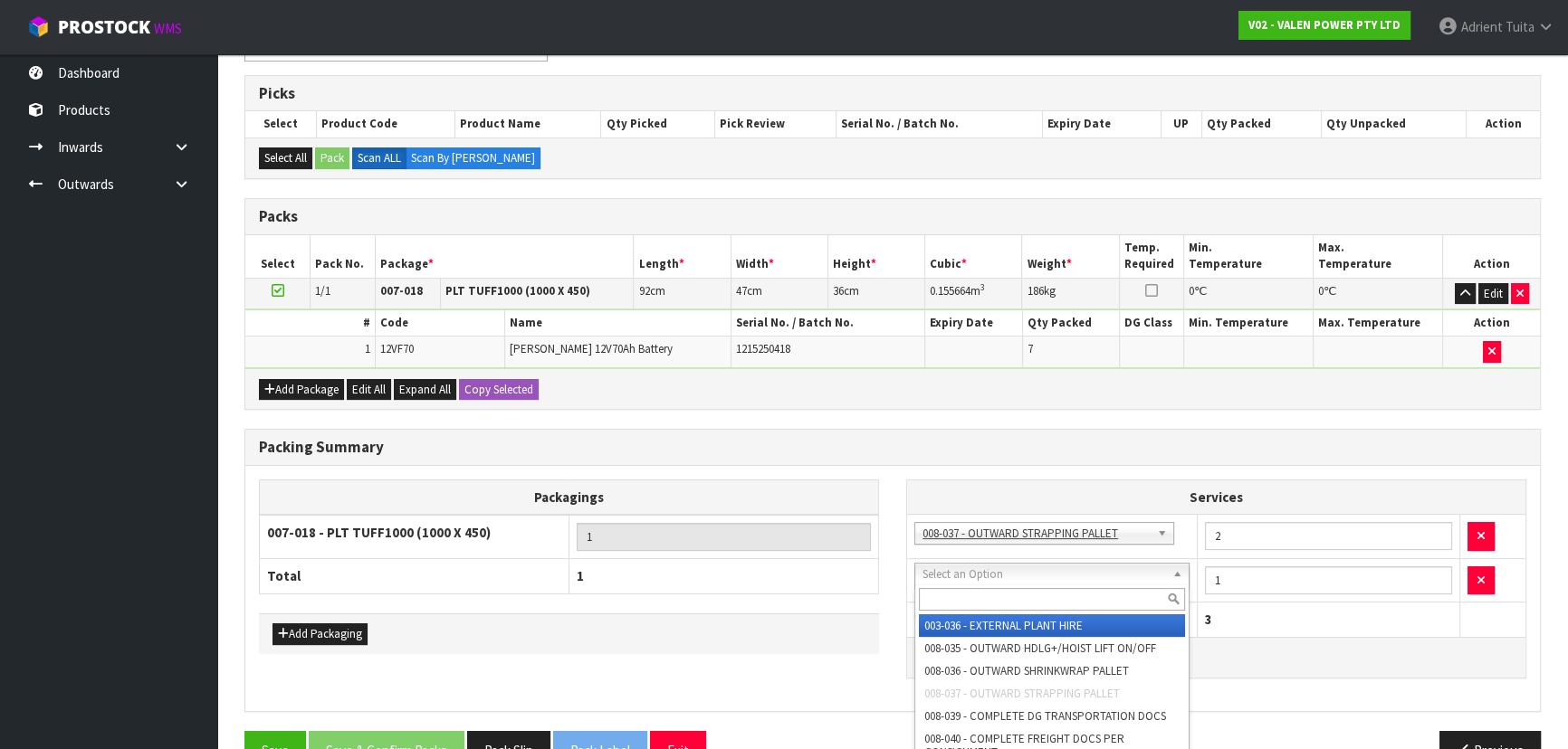
click at [971, 605] on input "text" at bounding box center [1052, 600] width 266 height 22
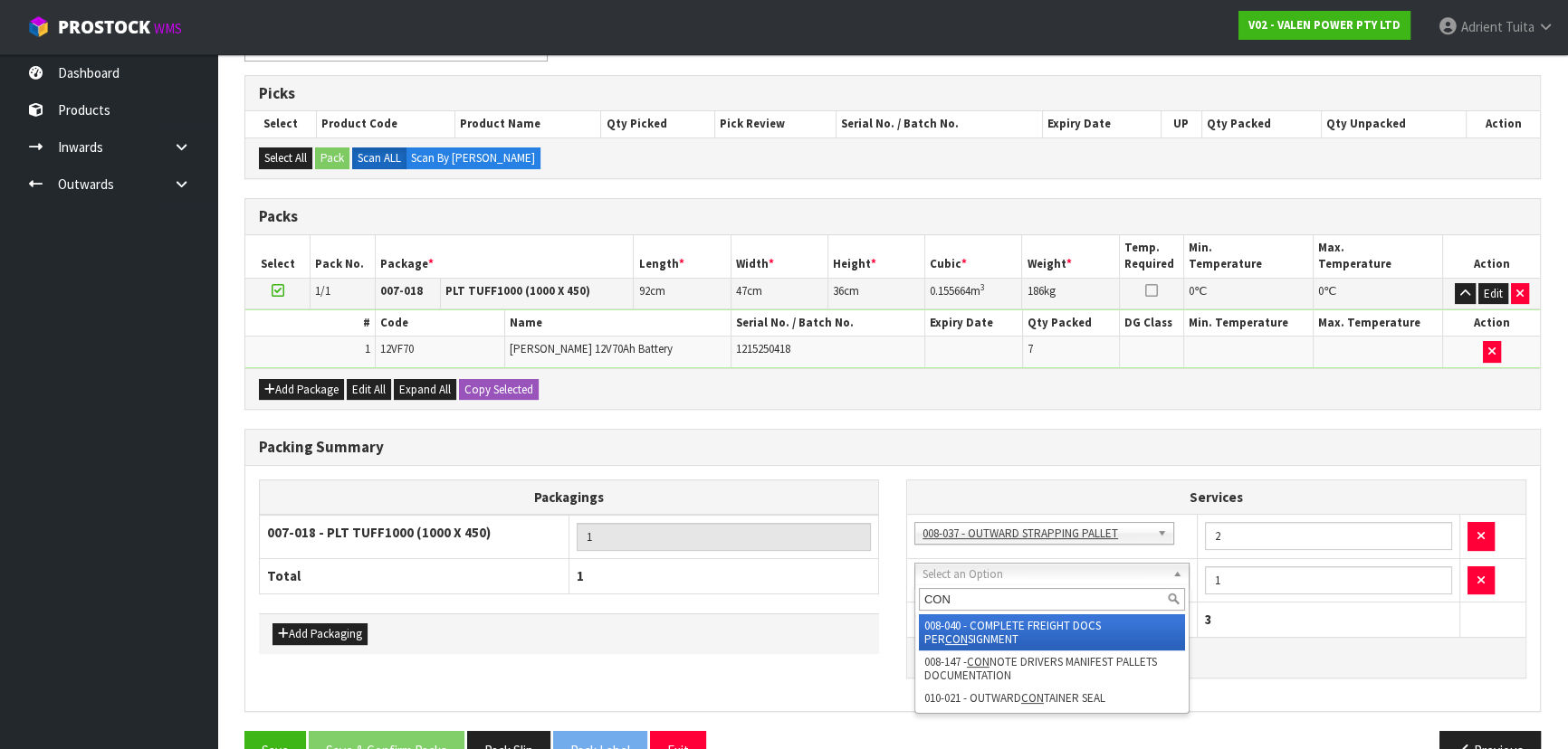
type input "CON"
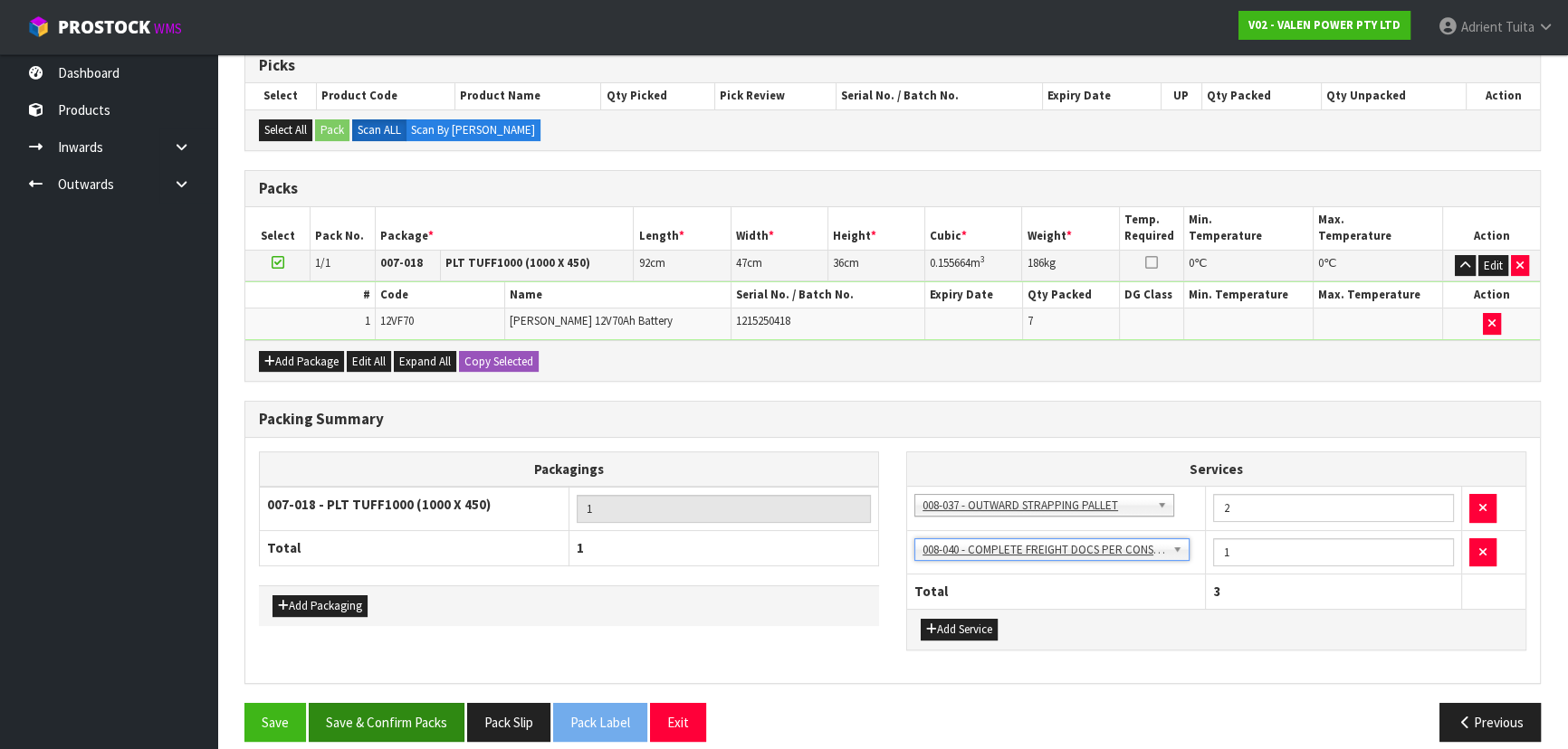
scroll to position [321, 0]
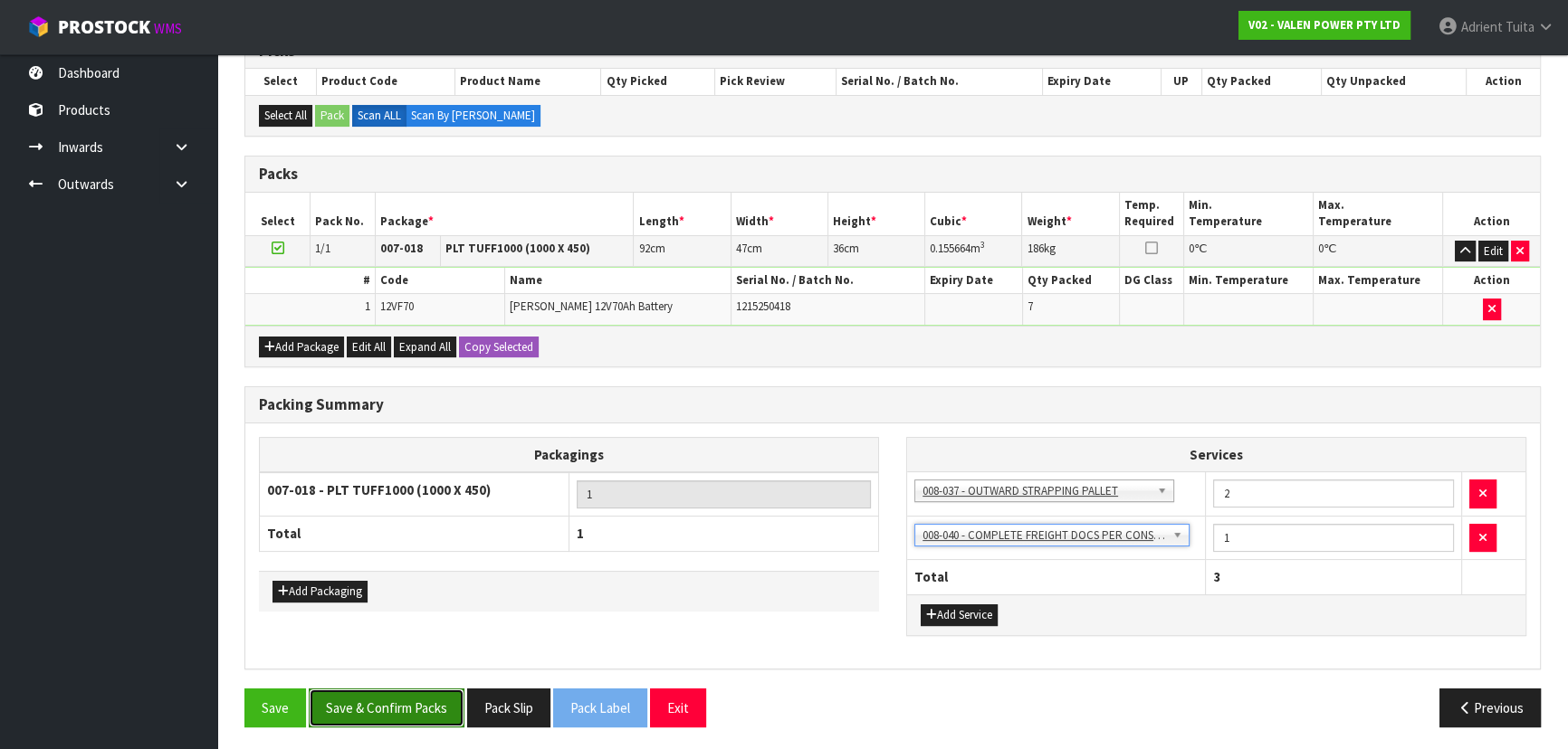
click at [334, 688] on button "Save & Confirm Packs" at bounding box center [386, 708] width 156 height 39
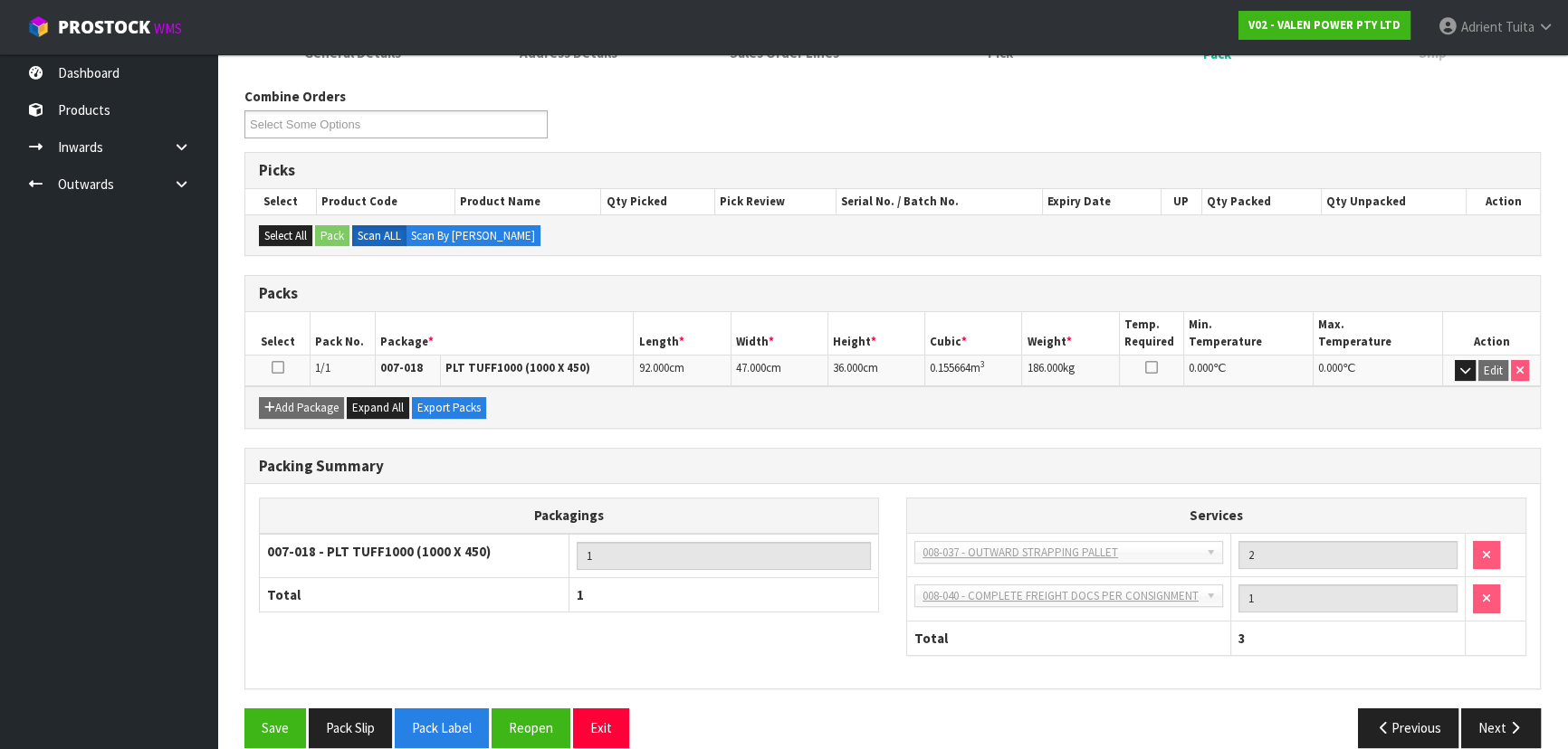
scroll to position [42, 0]
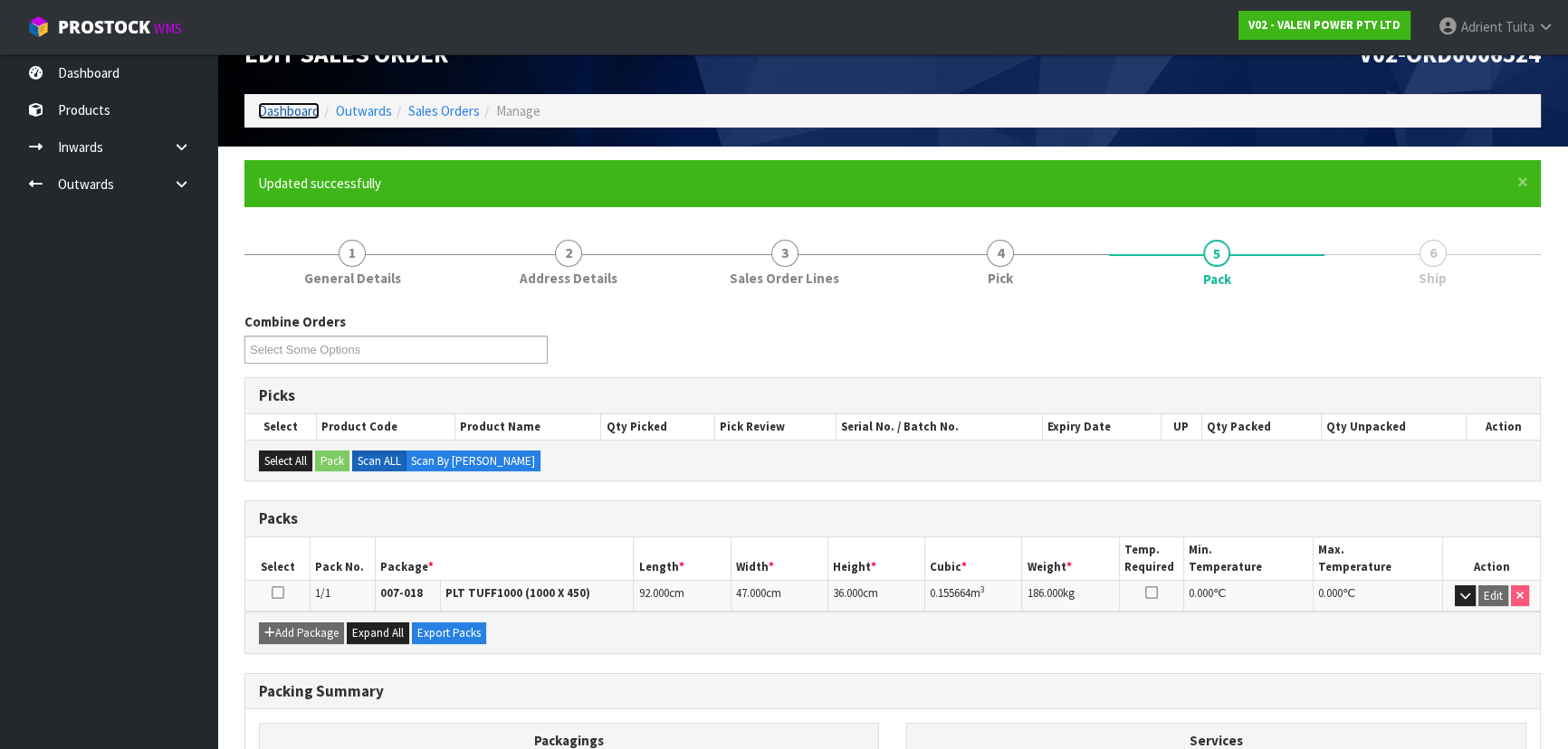
click at [299, 109] on link "Dashboard" at bounding box center [289, 111] width 62 height 17
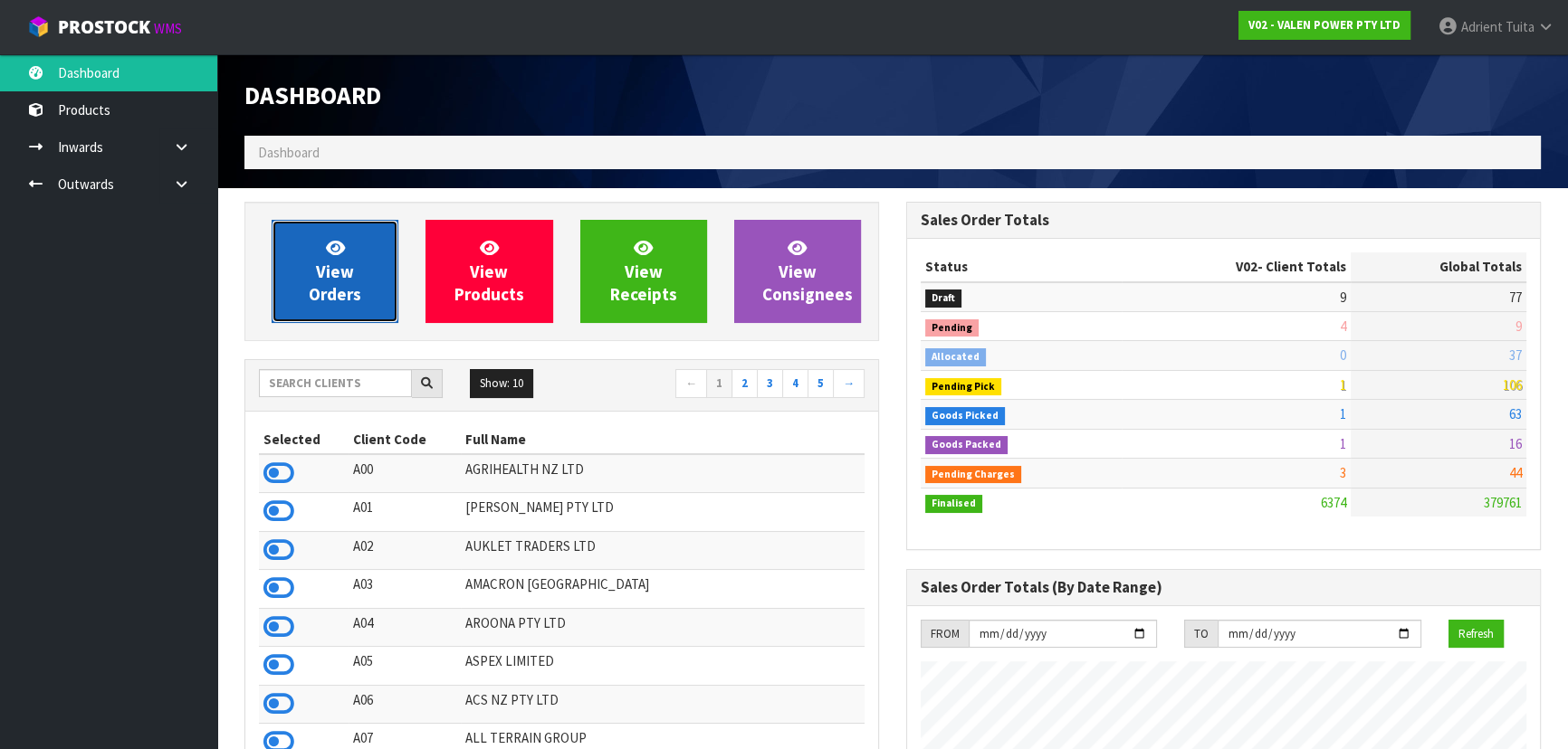
click at [349, 272] on span "View Orders" at bounding box center [335, 271] width 52 height 68
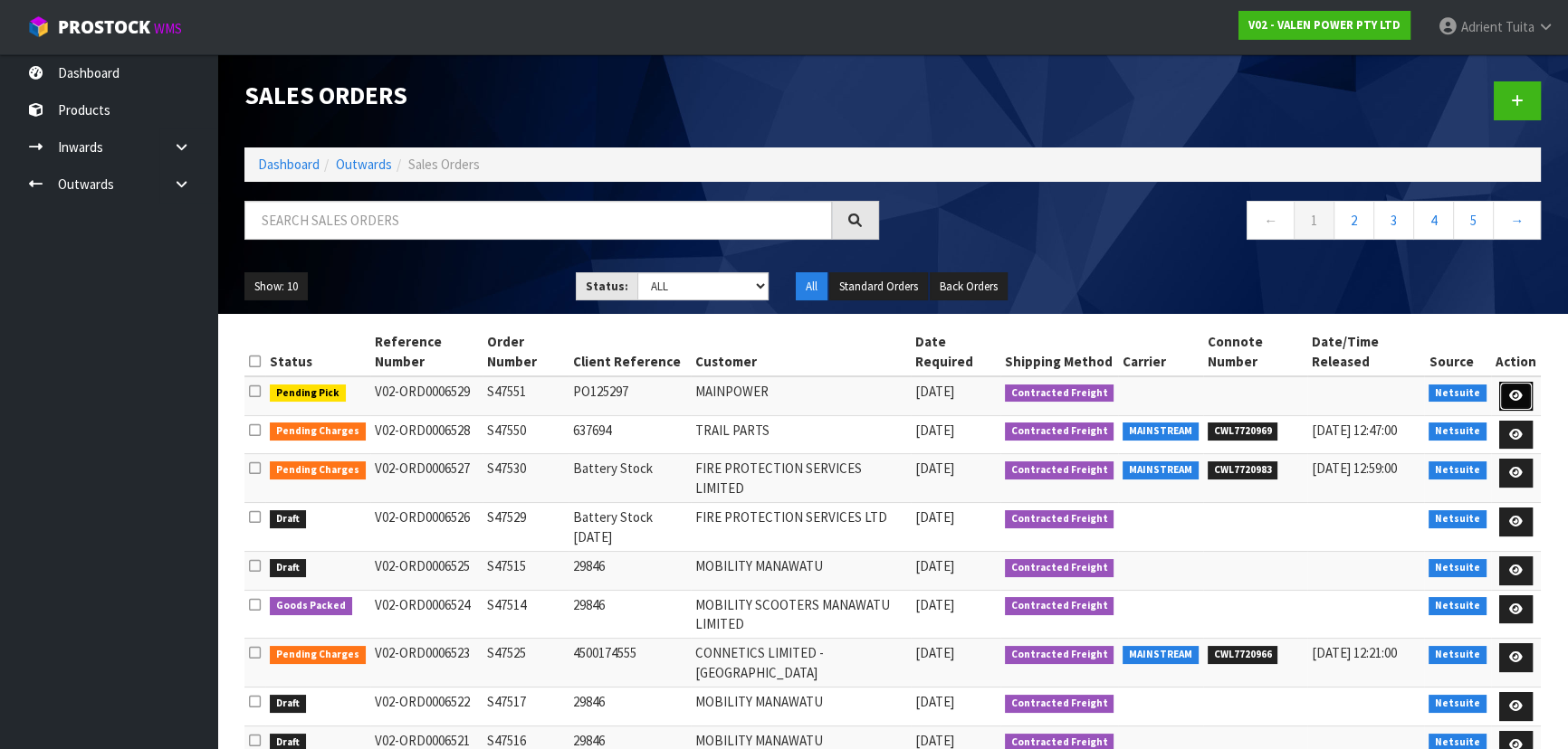
click at [1525, 394] on link at bounding box center [1517, 396] width 34 height 29
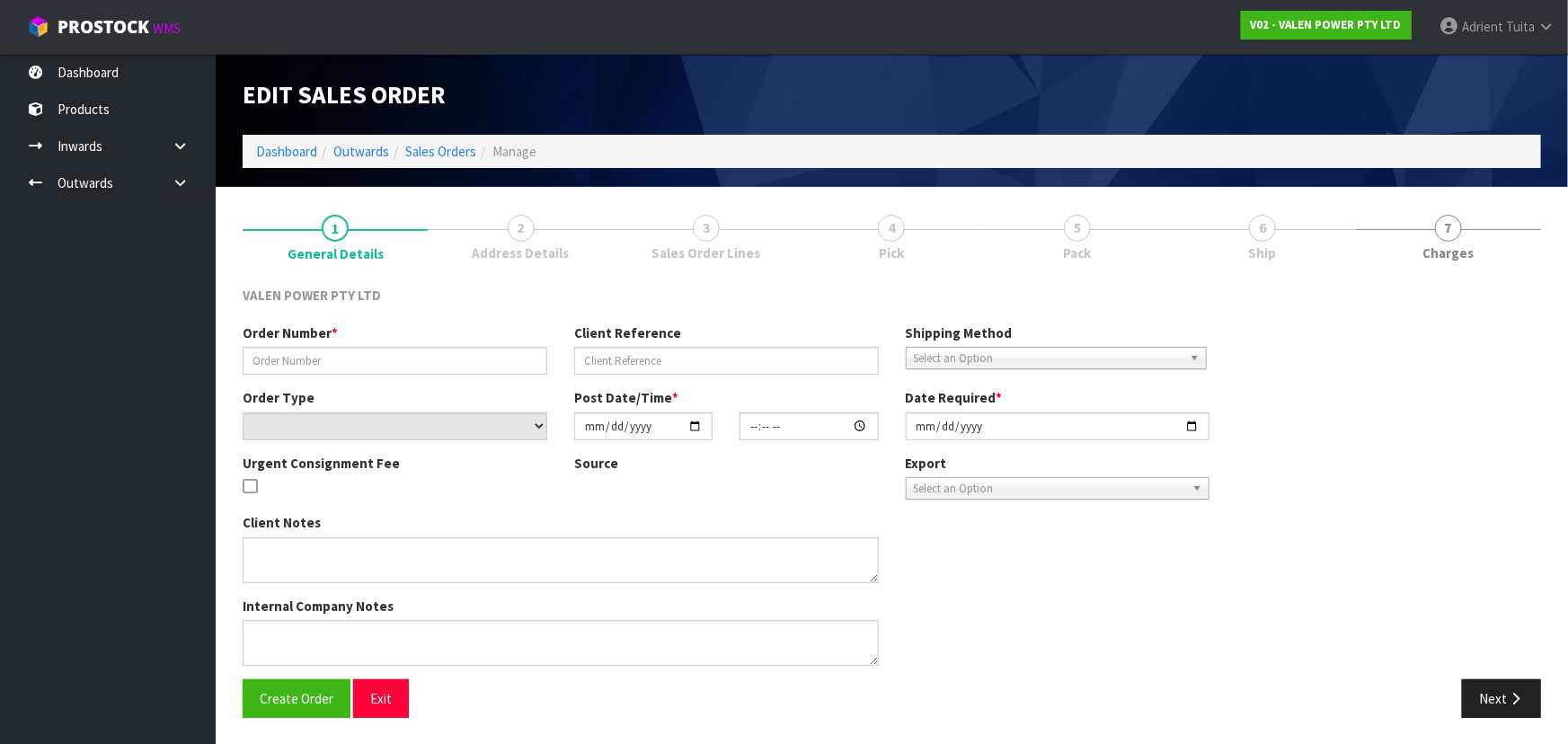
type input "S47551"
type input "PO125297"
select select "number:0"
type input "[DATE]"
type input "12:00:07.000"
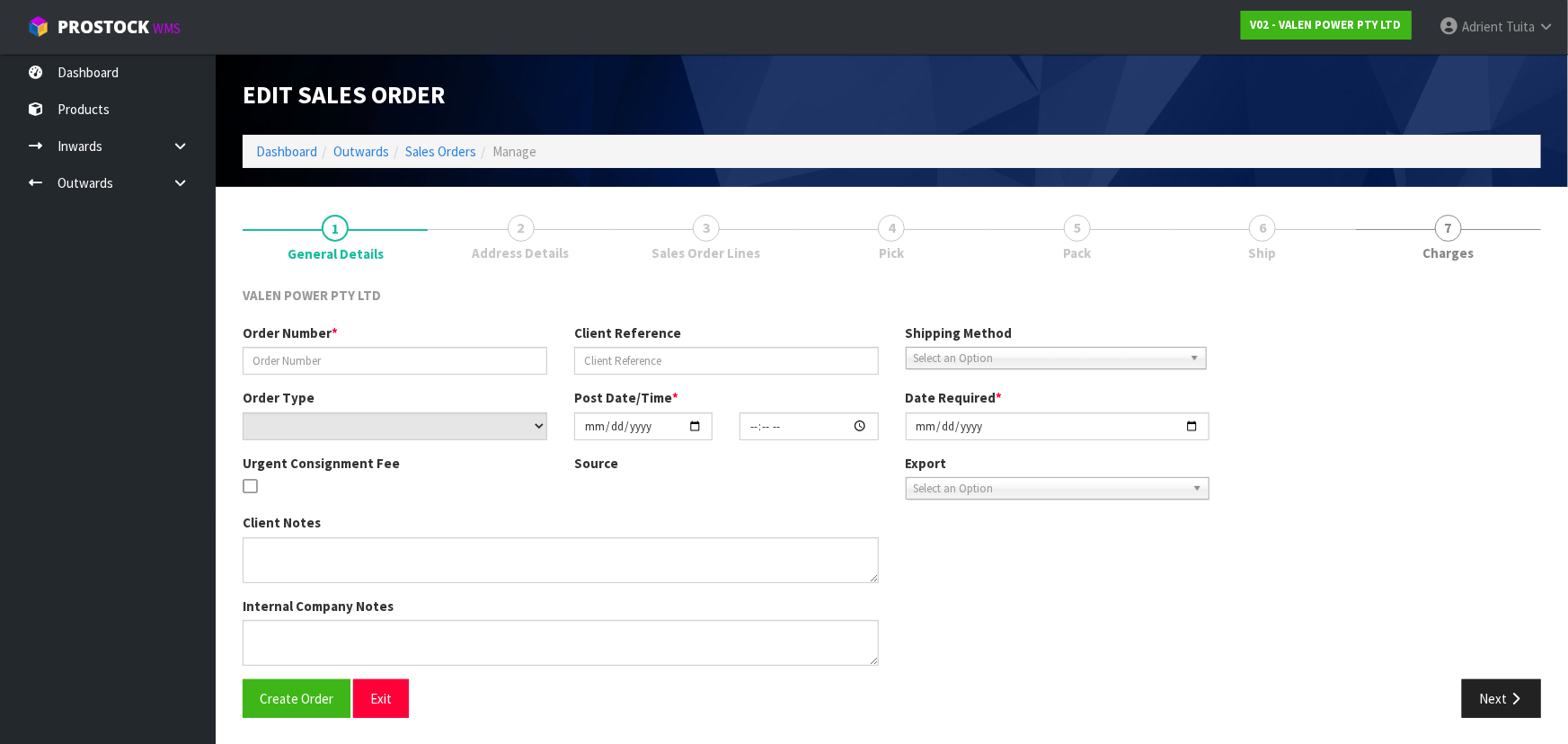
type input "[DATE]"
type textarea "GET THIS DISPATCHED [DATE]"
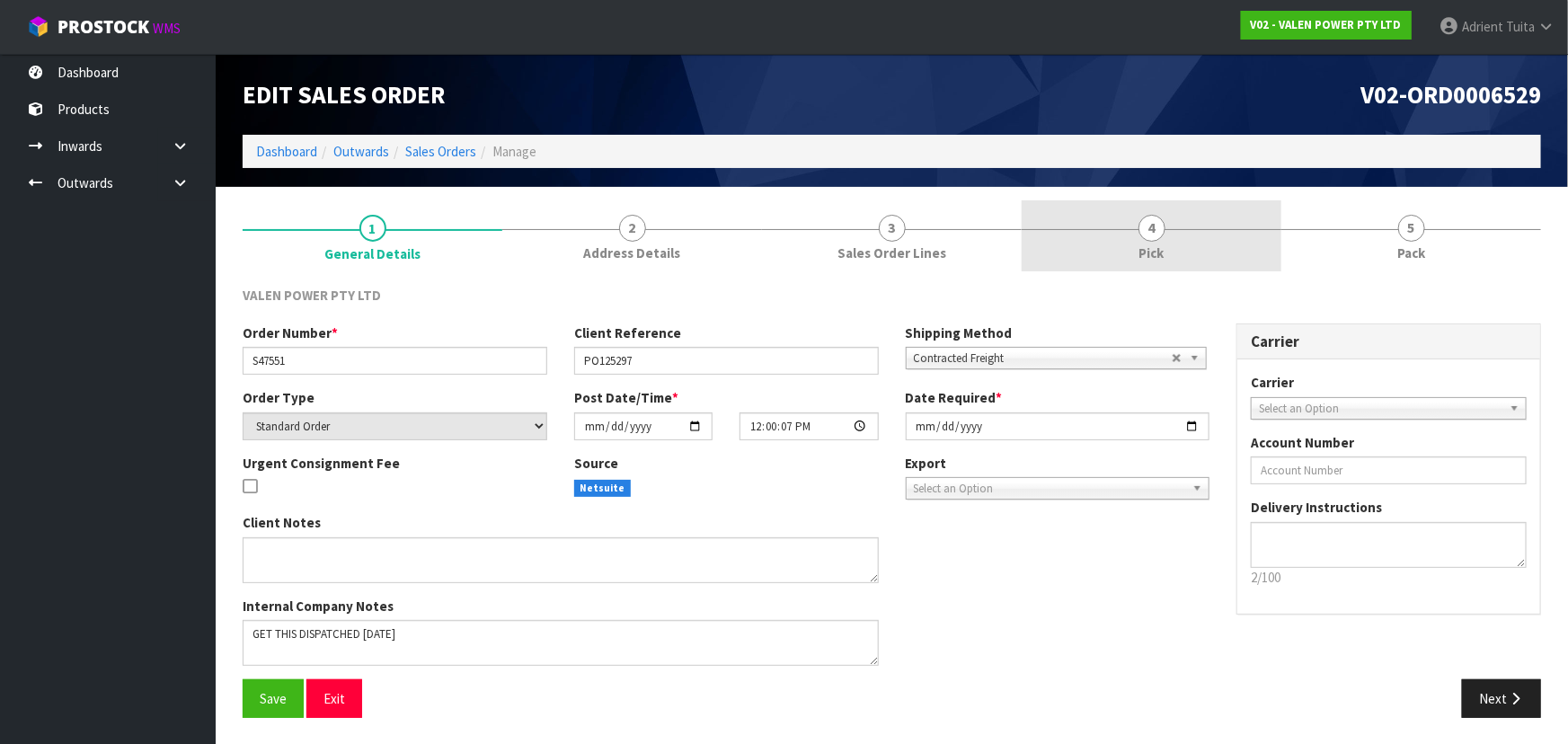
click at [1093, 212] on link "4 Pick" at bounding box center [1152, 236] width 260 height 71
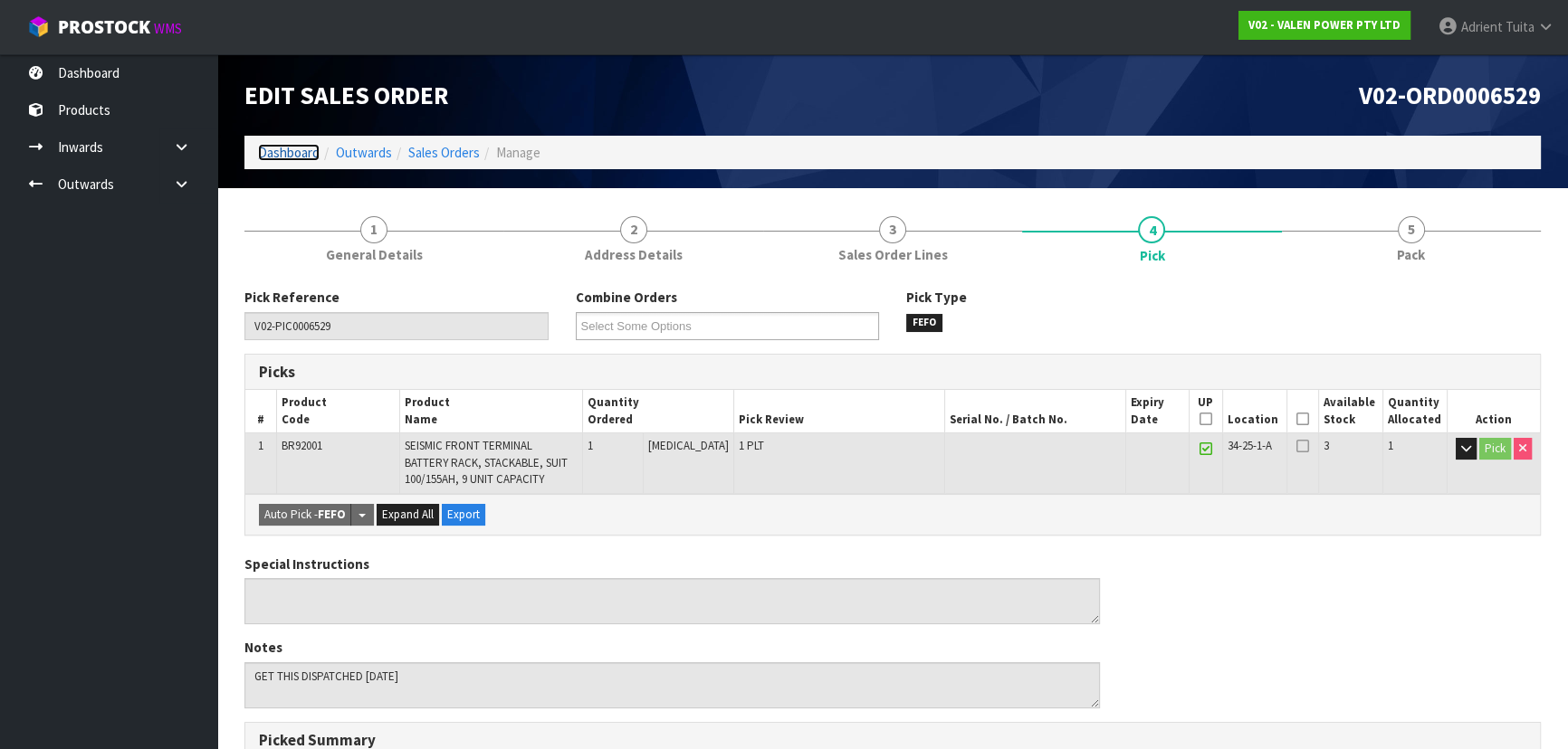
click at [289, 152] on link "Dashboard" at bounding box center [289, 152] width 62 height 17
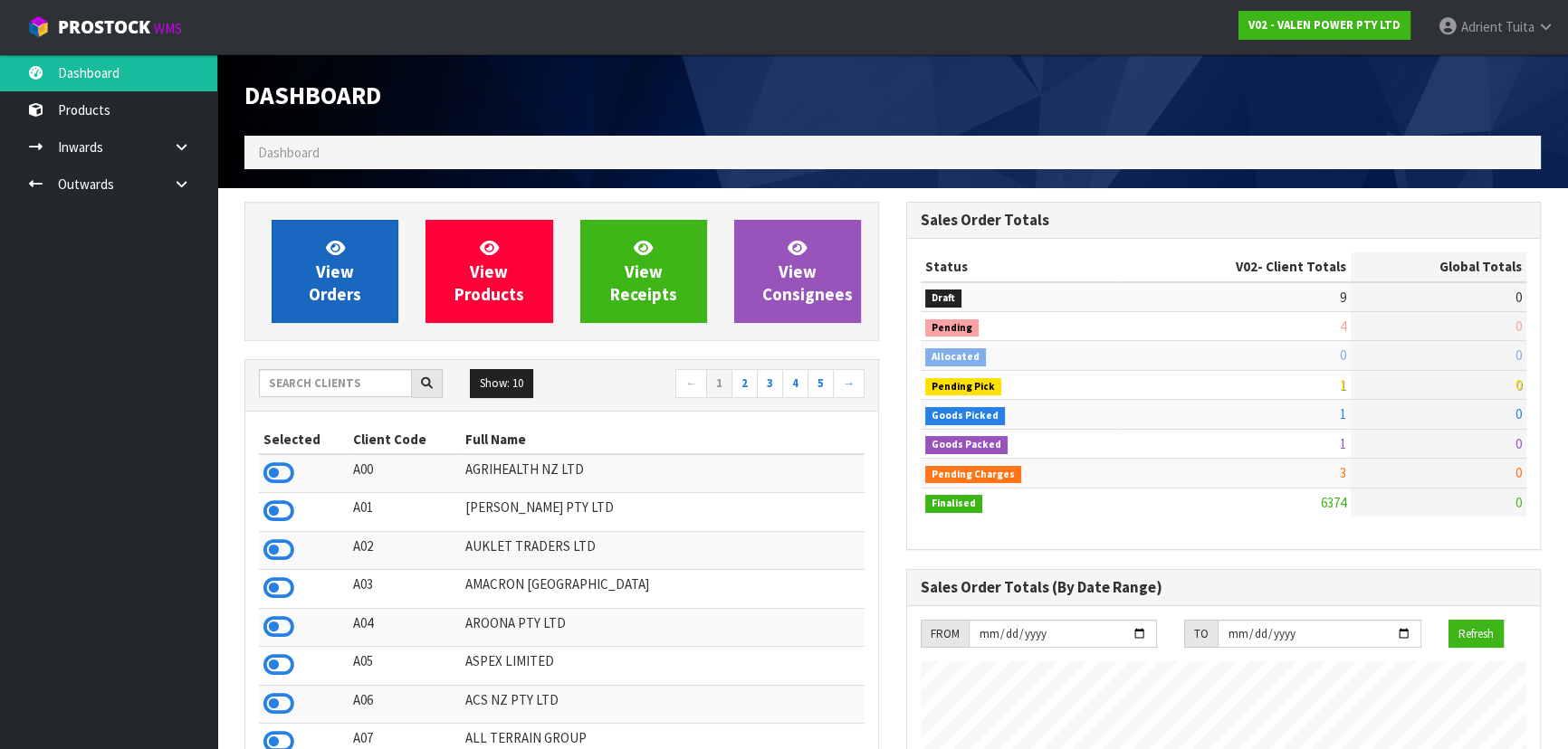
scroll to position [1407, 661]
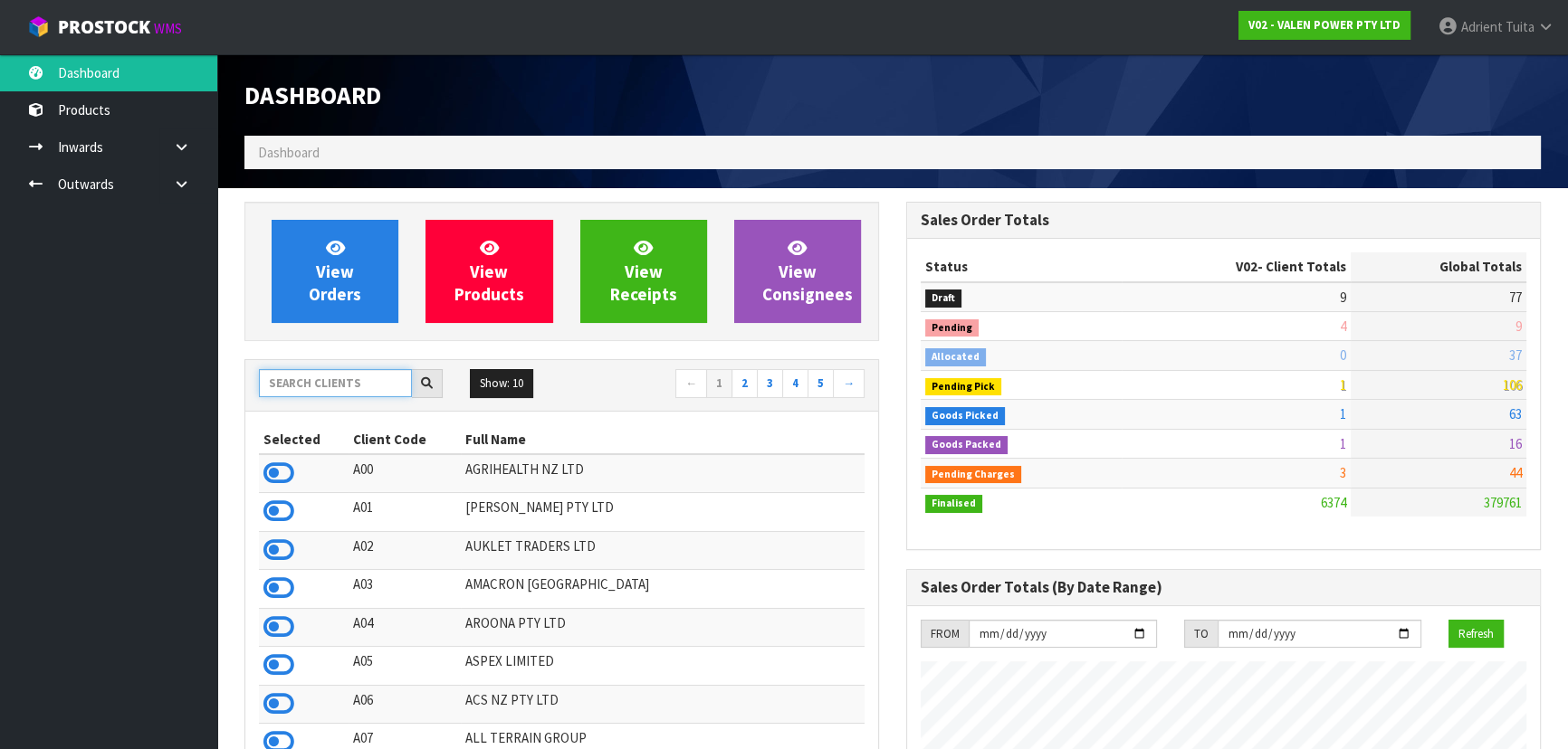
click at [328, 380] on input "text" at bounding box center [335, 383] width 153 height 28
type input "DATS"
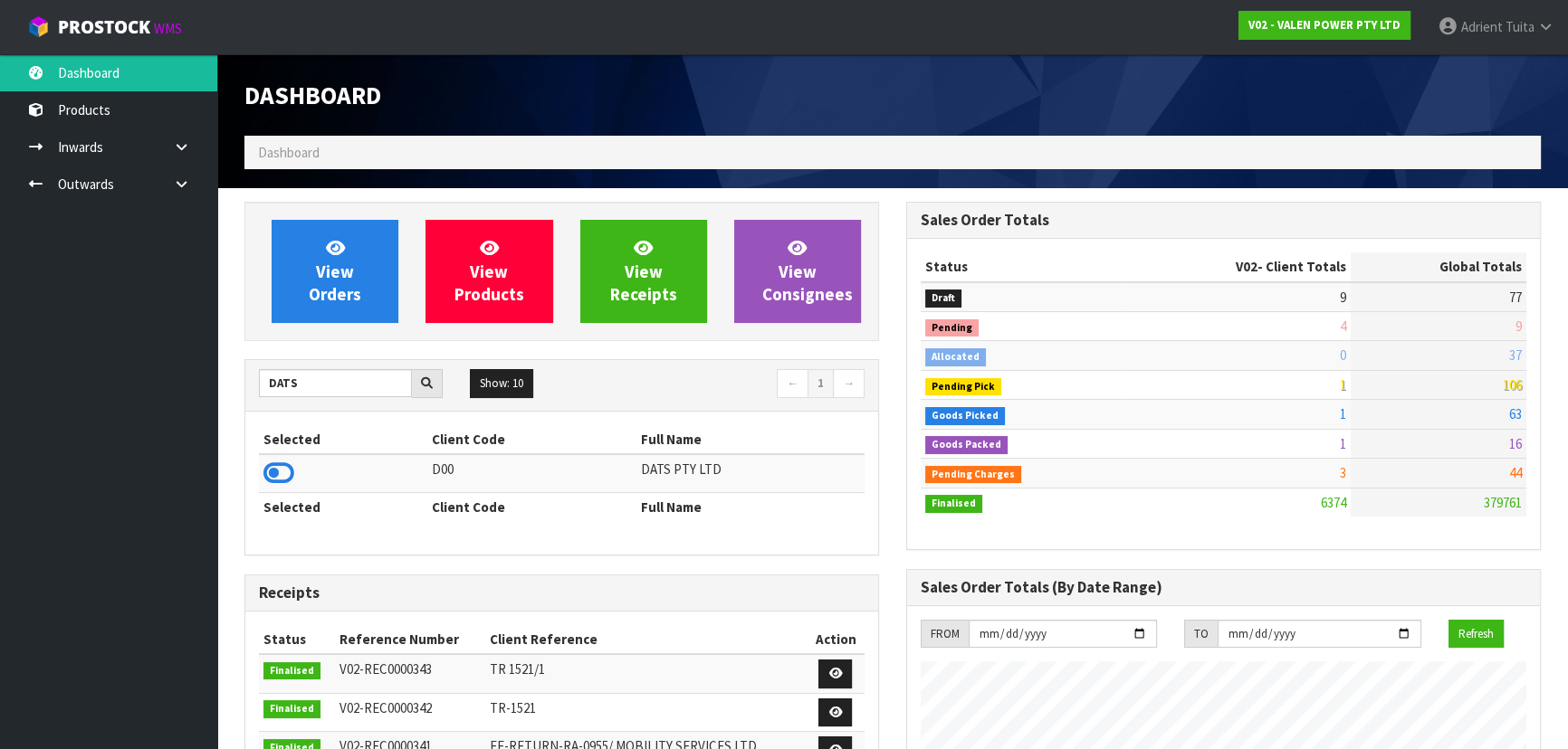
click at [292, 457] on td at bounding box center [343, 473] width 168 height 39
click at [291, 460] on icon at bounding box center [278, 473] width 31 height 27
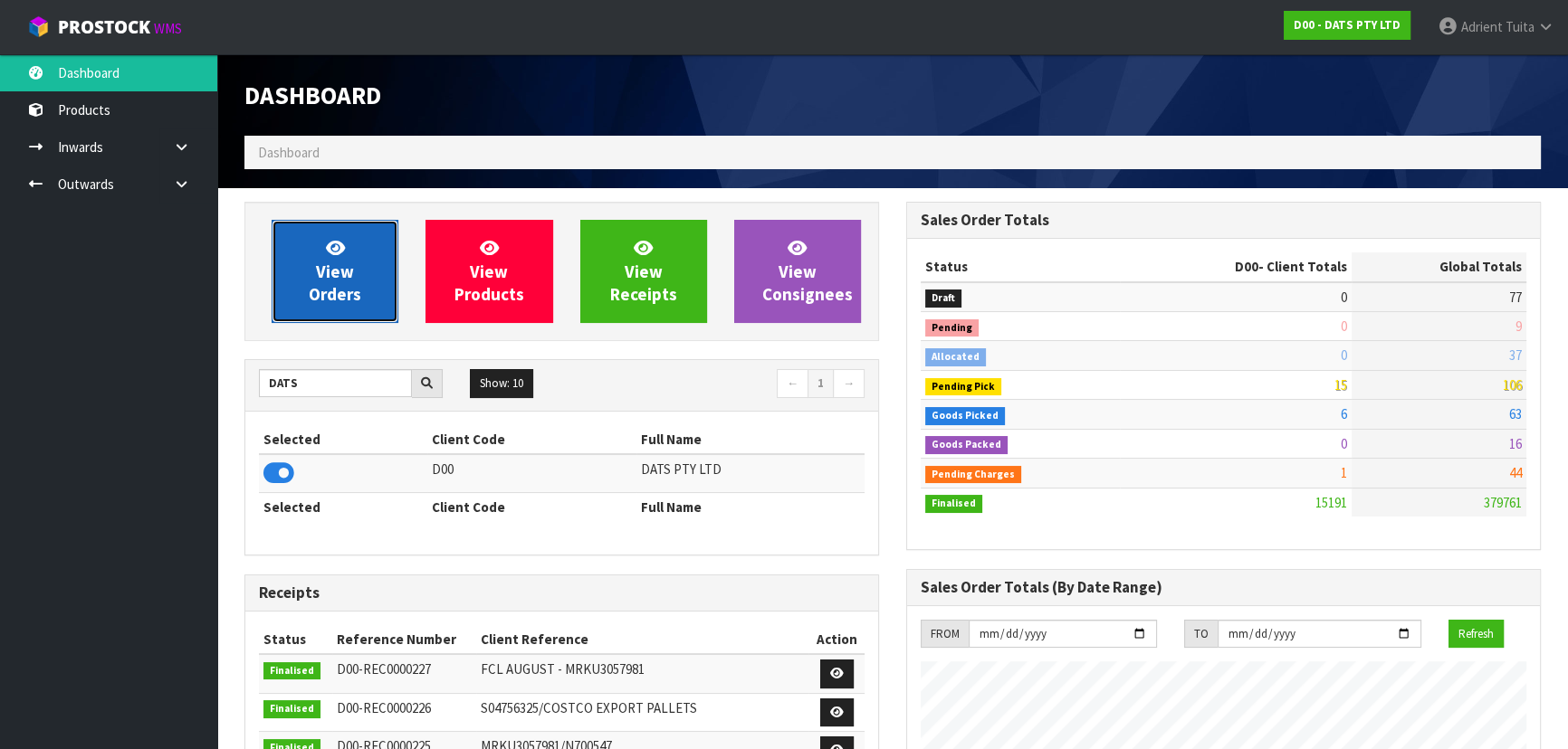
click at [331, 274] on span "View Orders" at bounding box center [335, 271] width 52 height 68
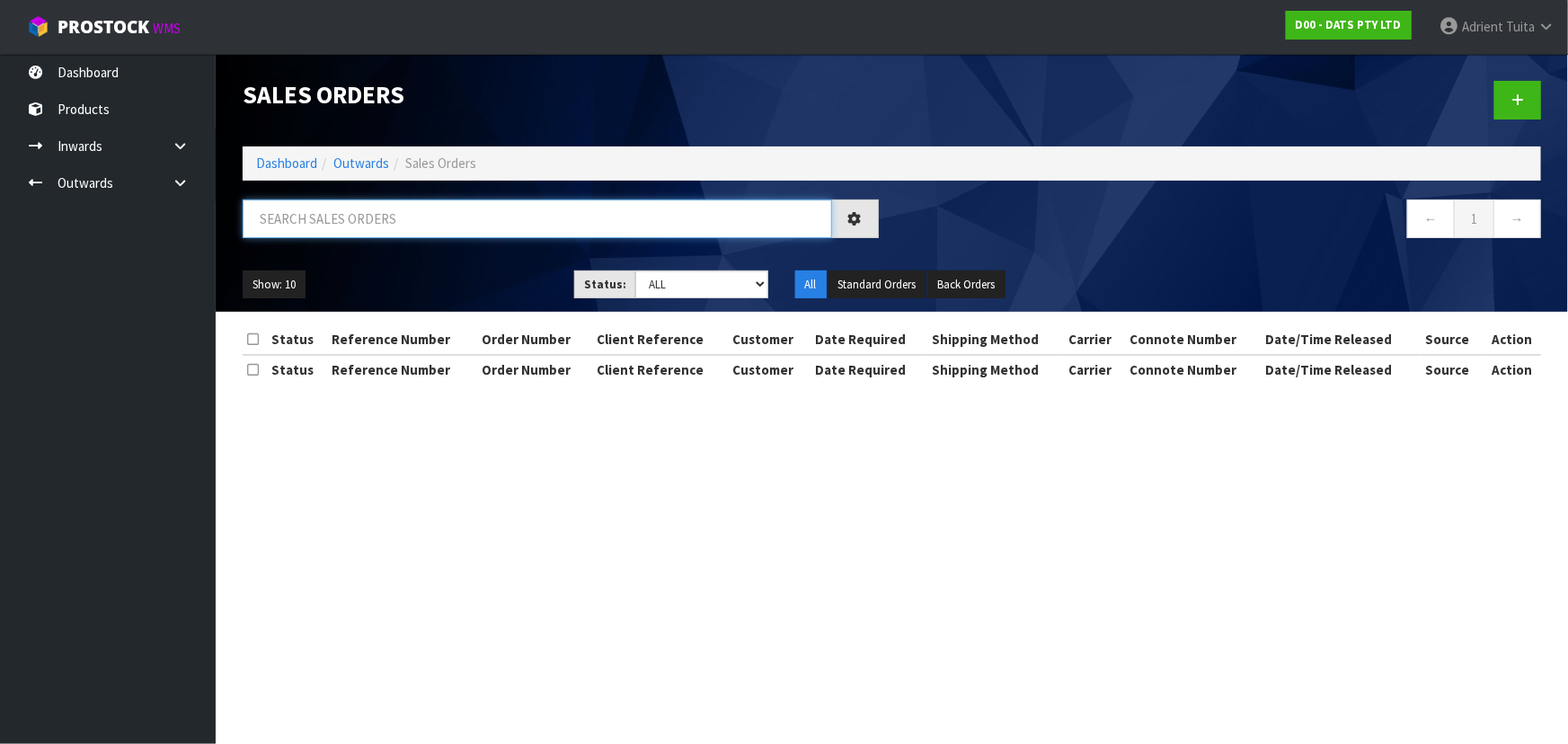
click at [370, 206] on input "text" at bounding box center [538, 219] width 590 height 39
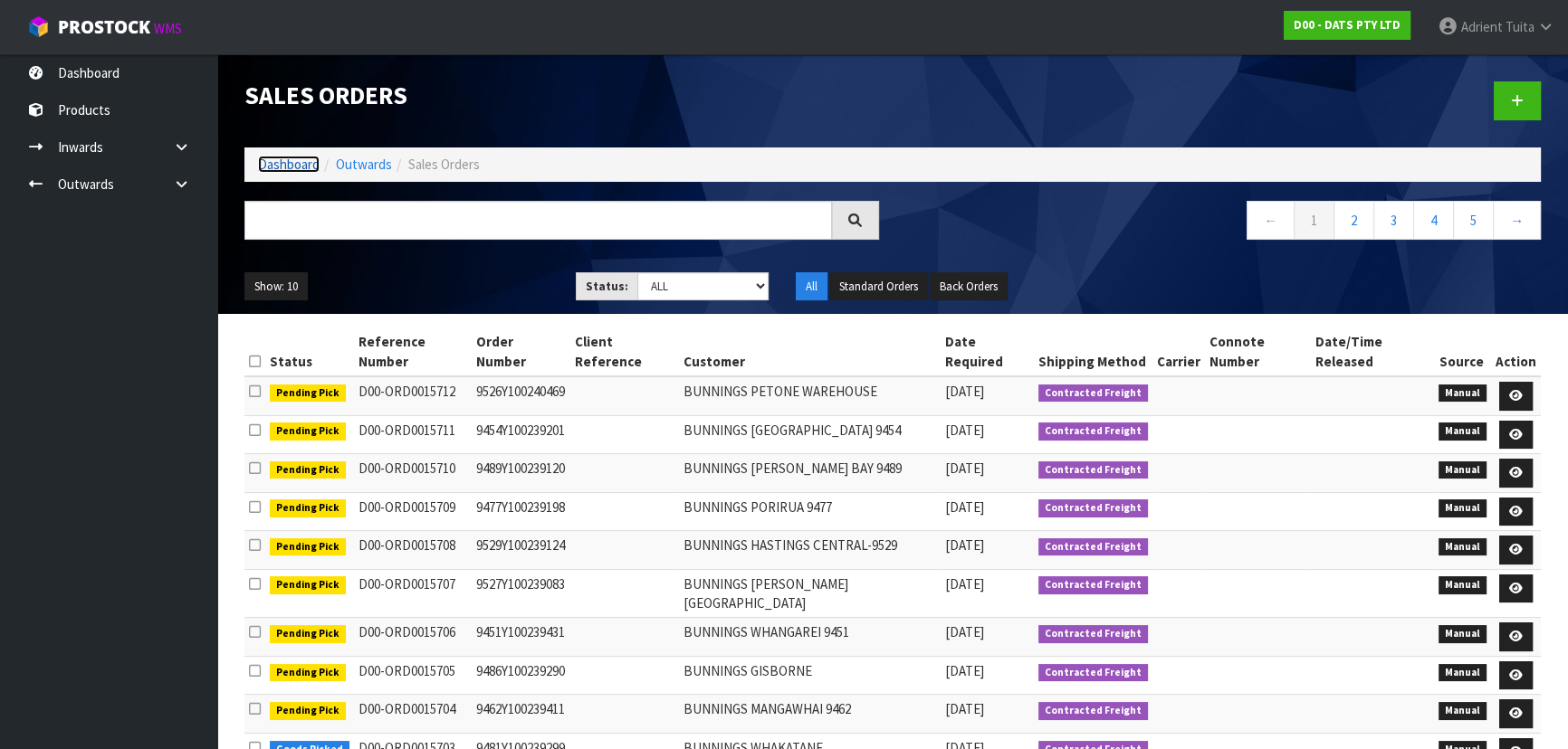
click at [289, 165] on link "Dashboard" at bounding box center [289, 164] width 62 height 17
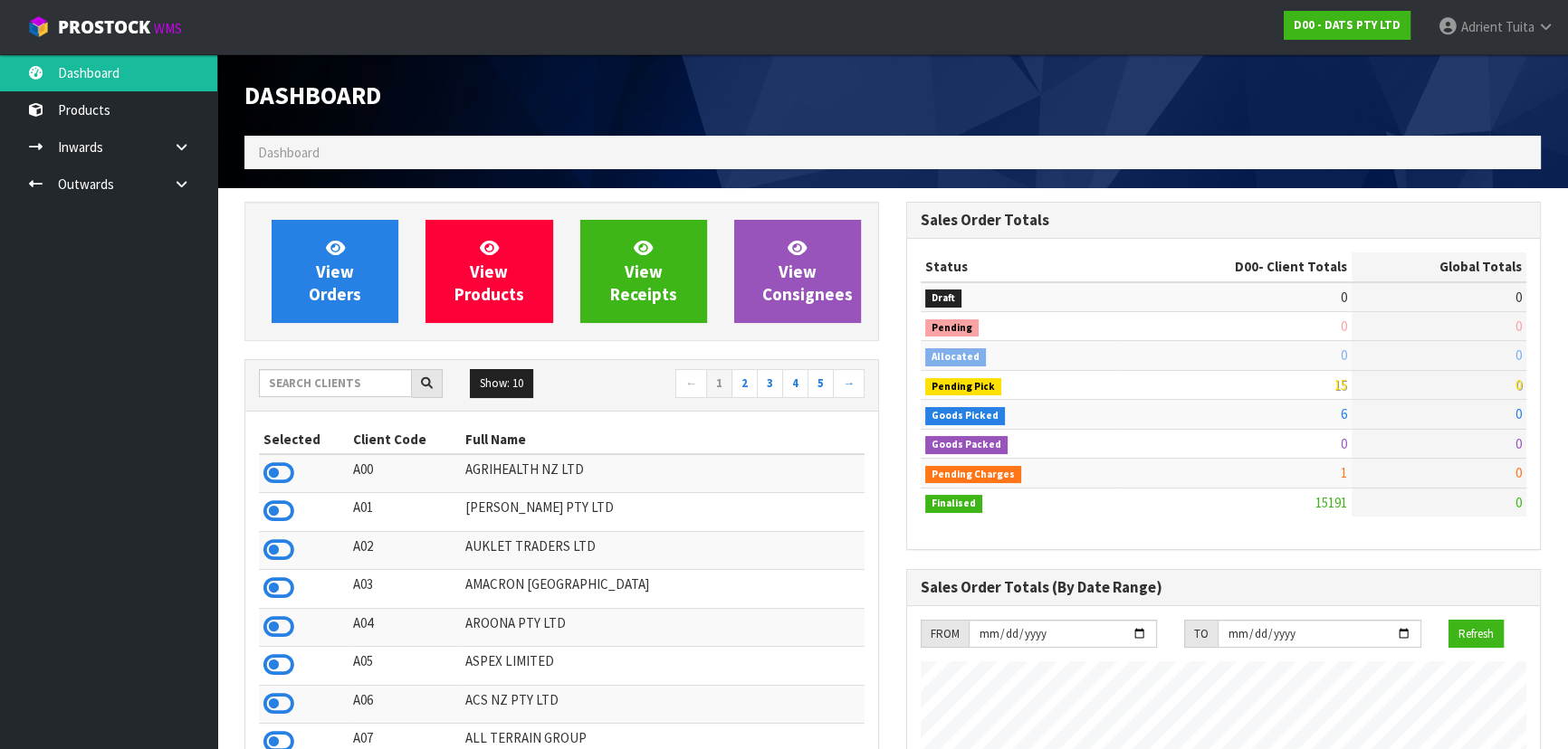
scroll to position [1407, 661]
click at [315, 393] on input "text" at bounding box center [335, 383] width 153 height 28
type input "VA"
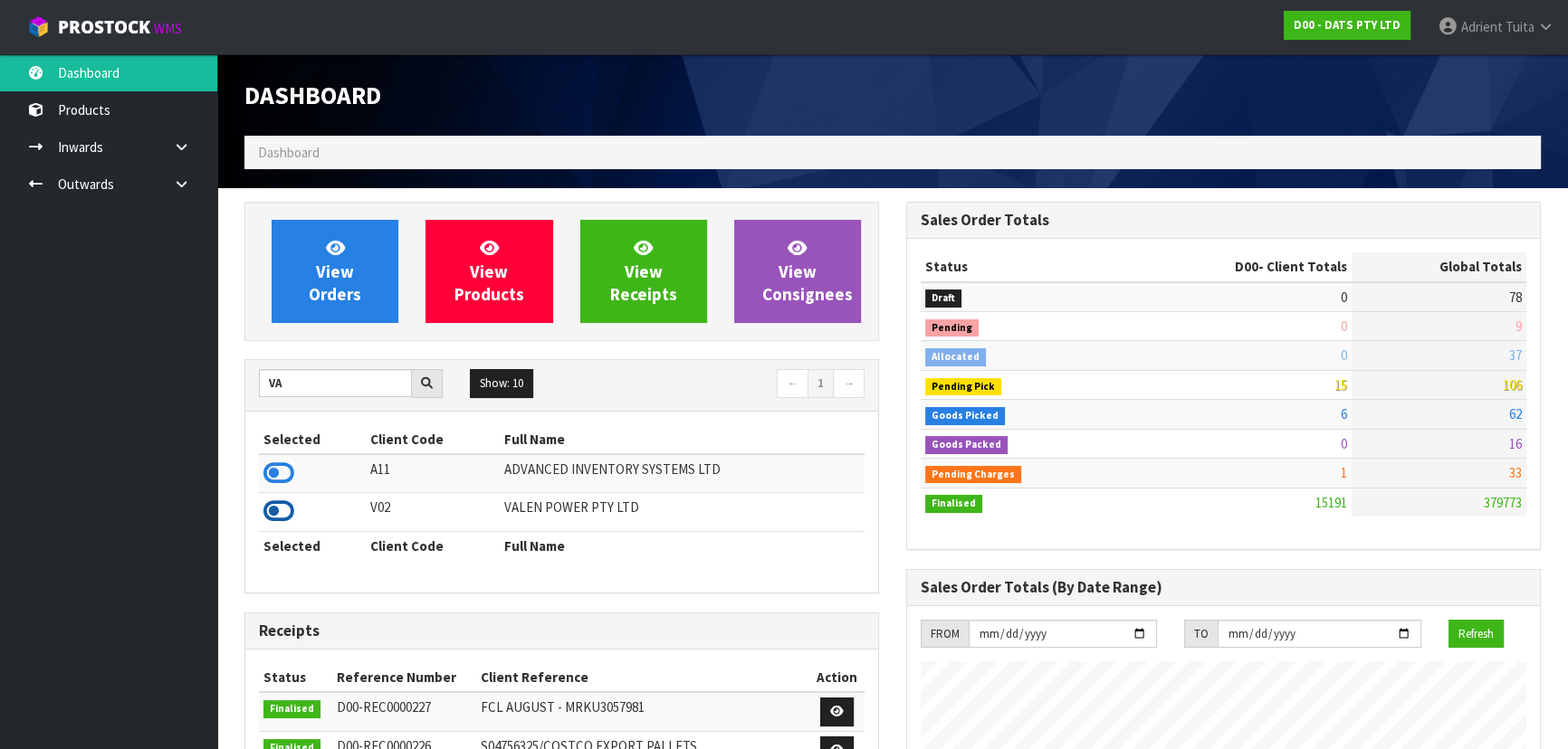
click at [280, 501] on icon at bounding box center [278, 511] width 31 height 27
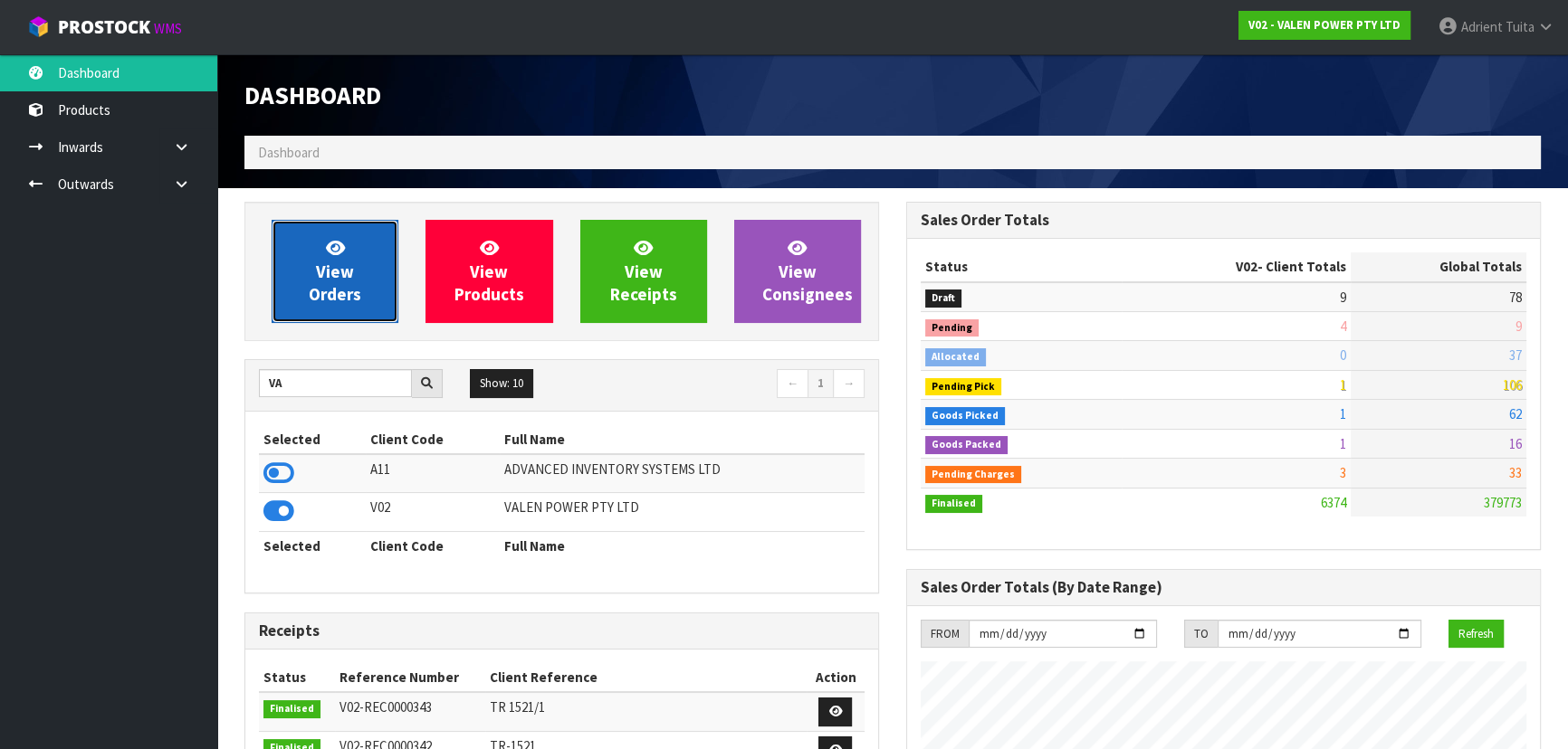
click at [314, 278] on link "View Orders" at bounding box center [335, 271] width 127 height 103
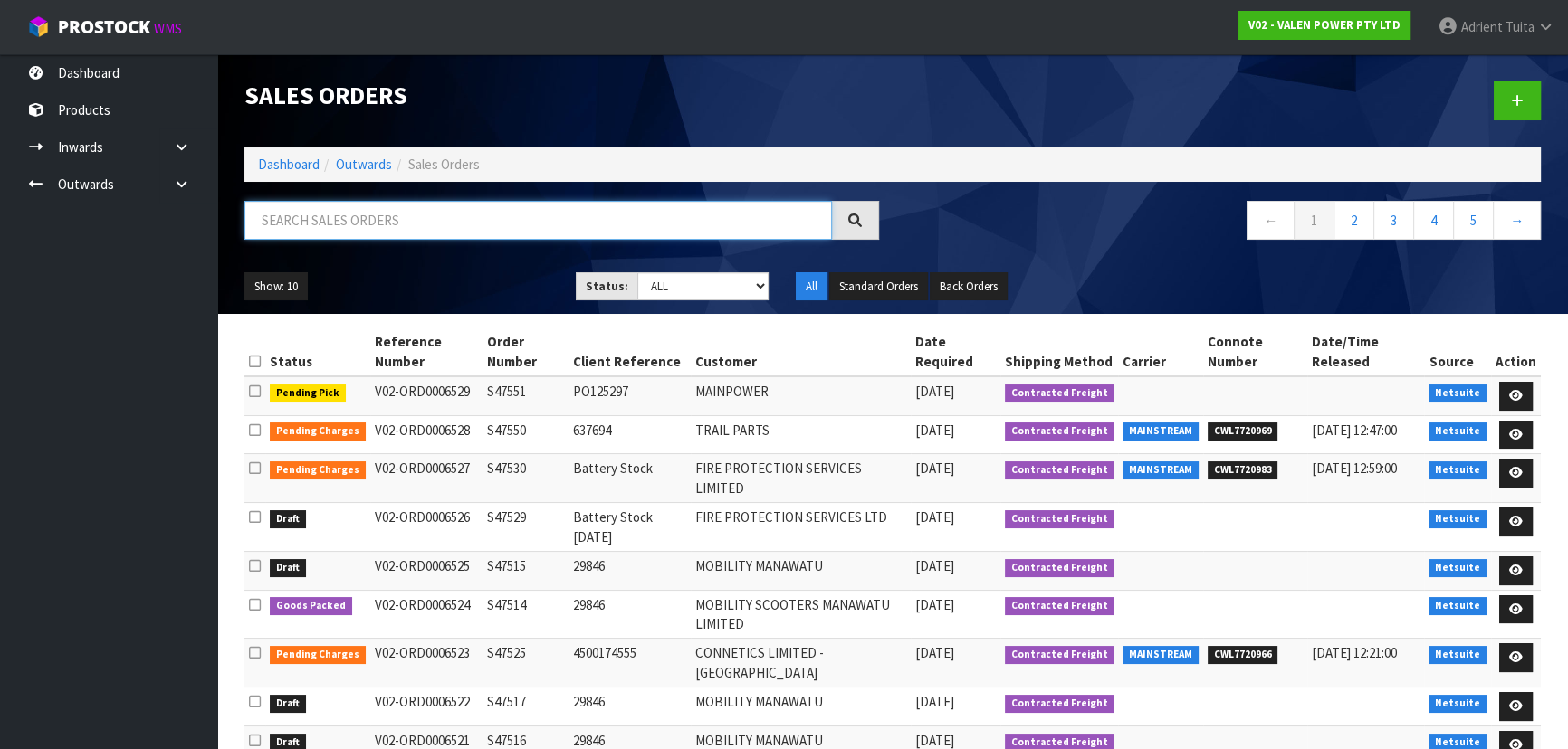
click at [530, 219] on input "text" at bounding box center [538, 220] width 588 height 39
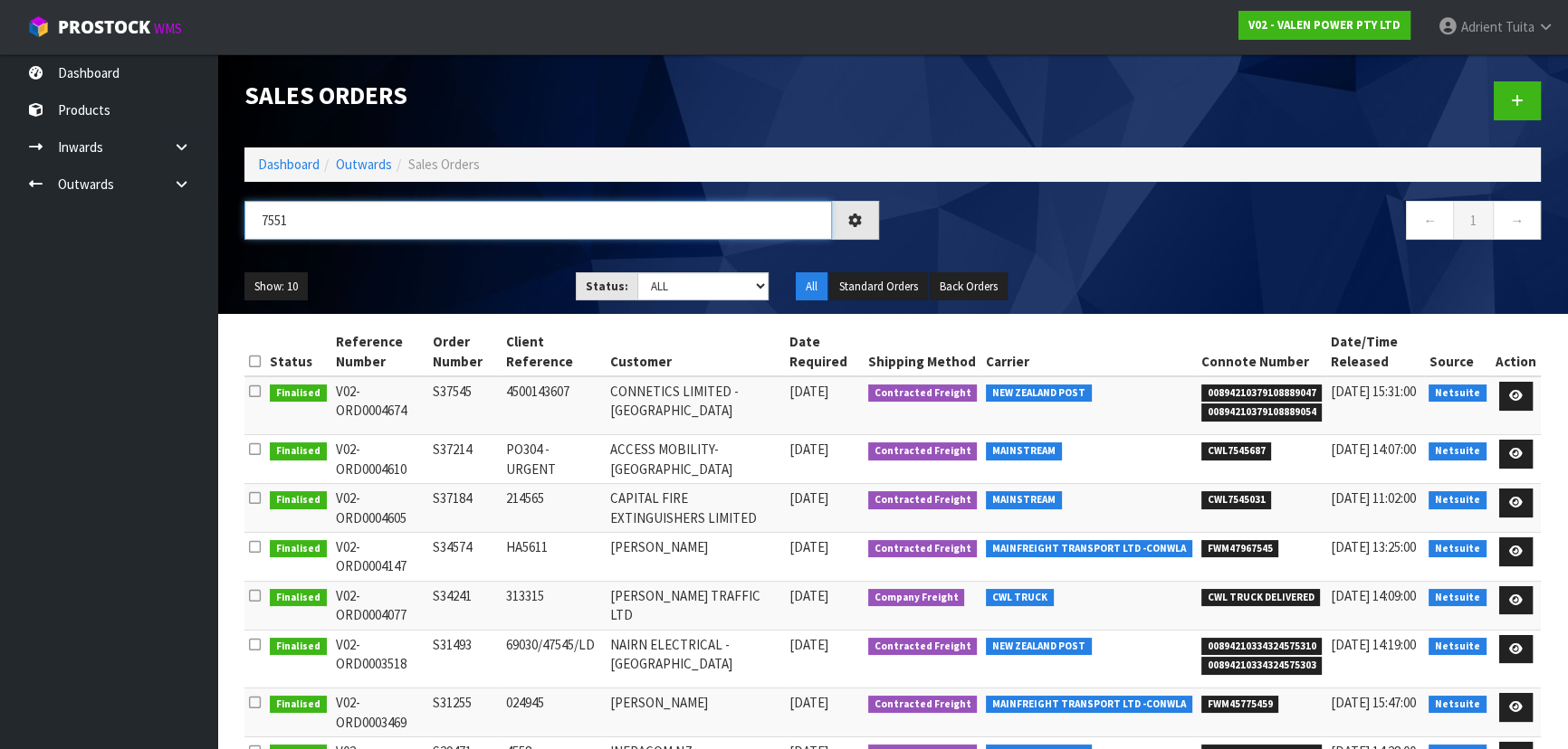
type input "7551"
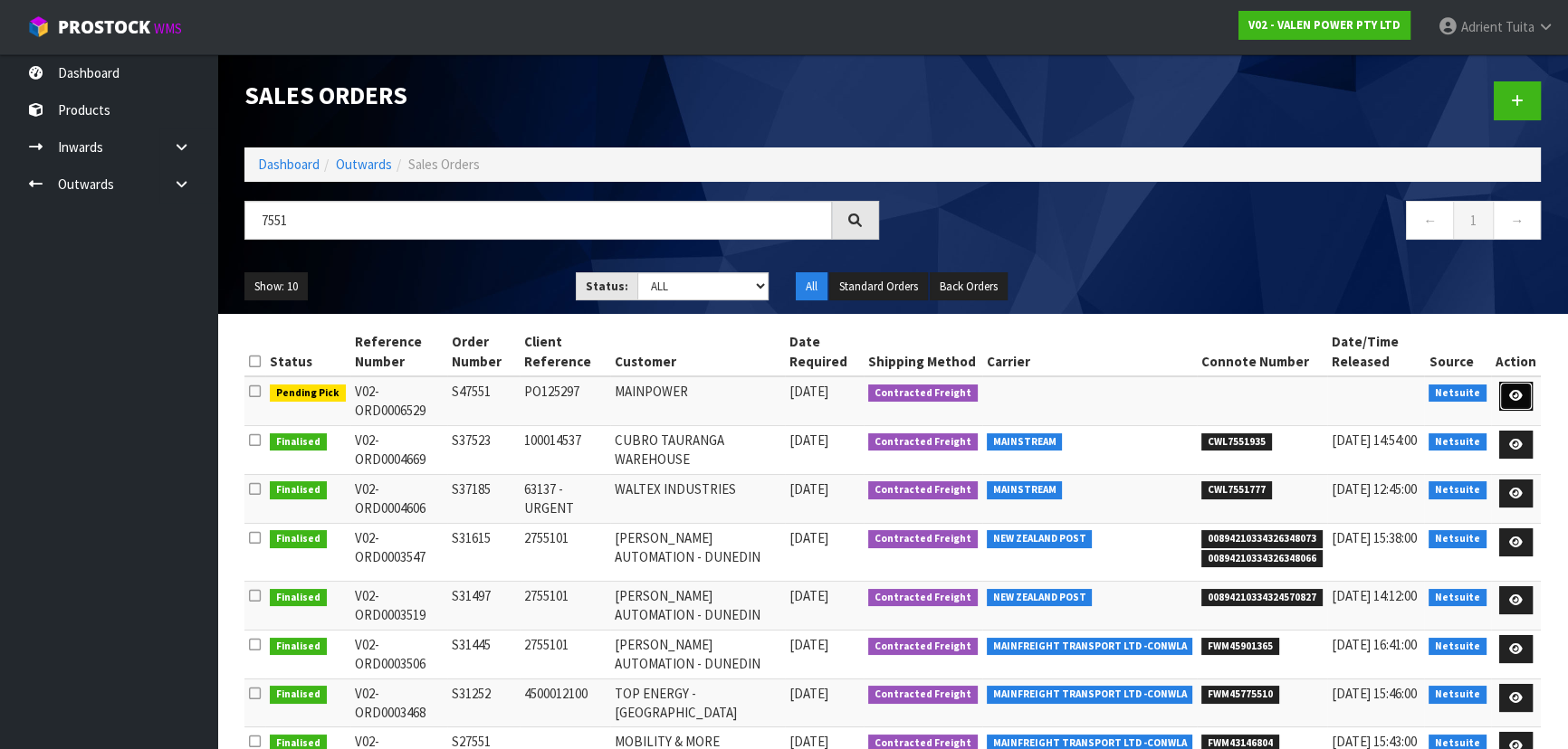
click at [1522, 394] on icon at bounding box center [1516, 396] width 14 height 12
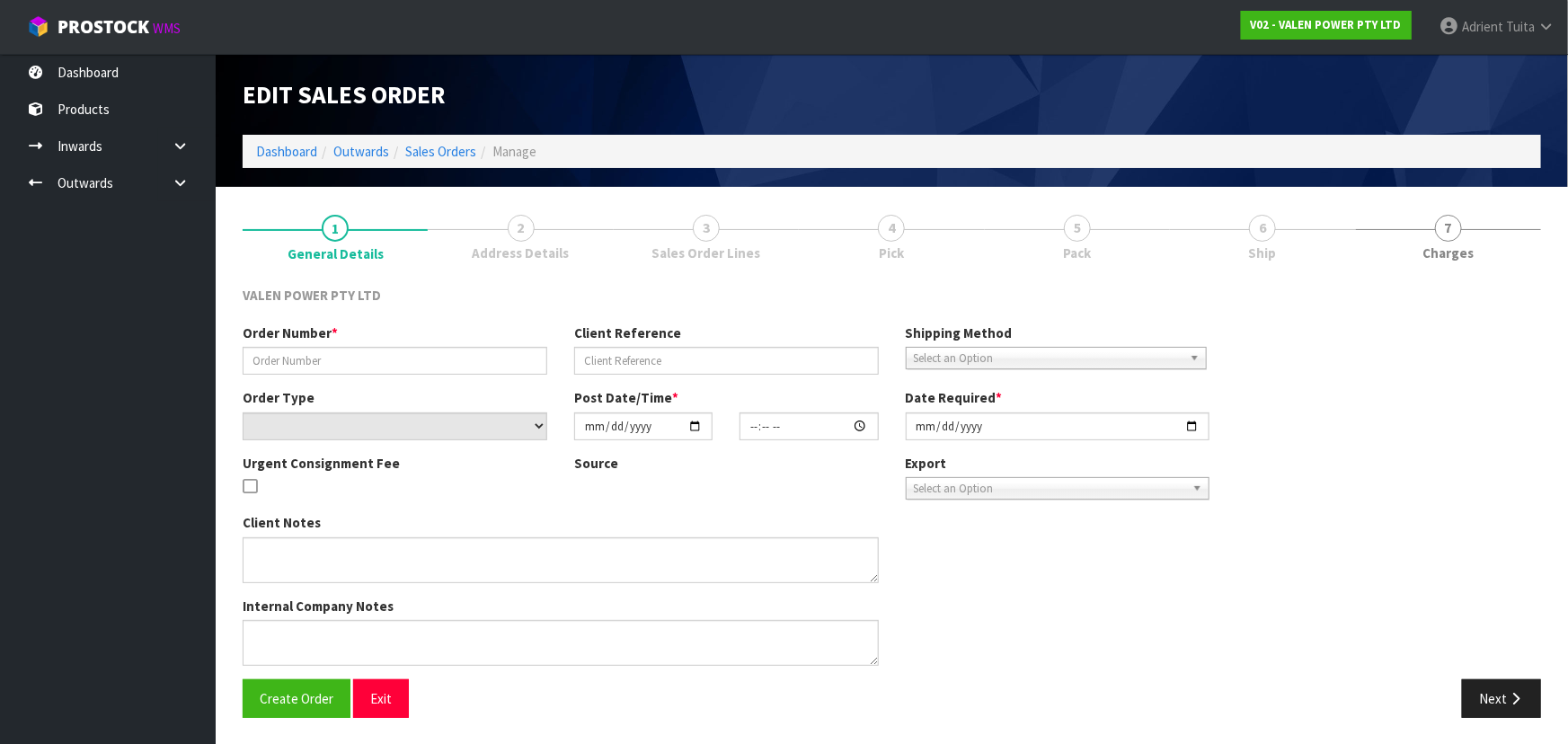
type input "S47551"
type input "PO125297"
select select "number:0"
type input "[DATE]"
type input "12:00:07.000"
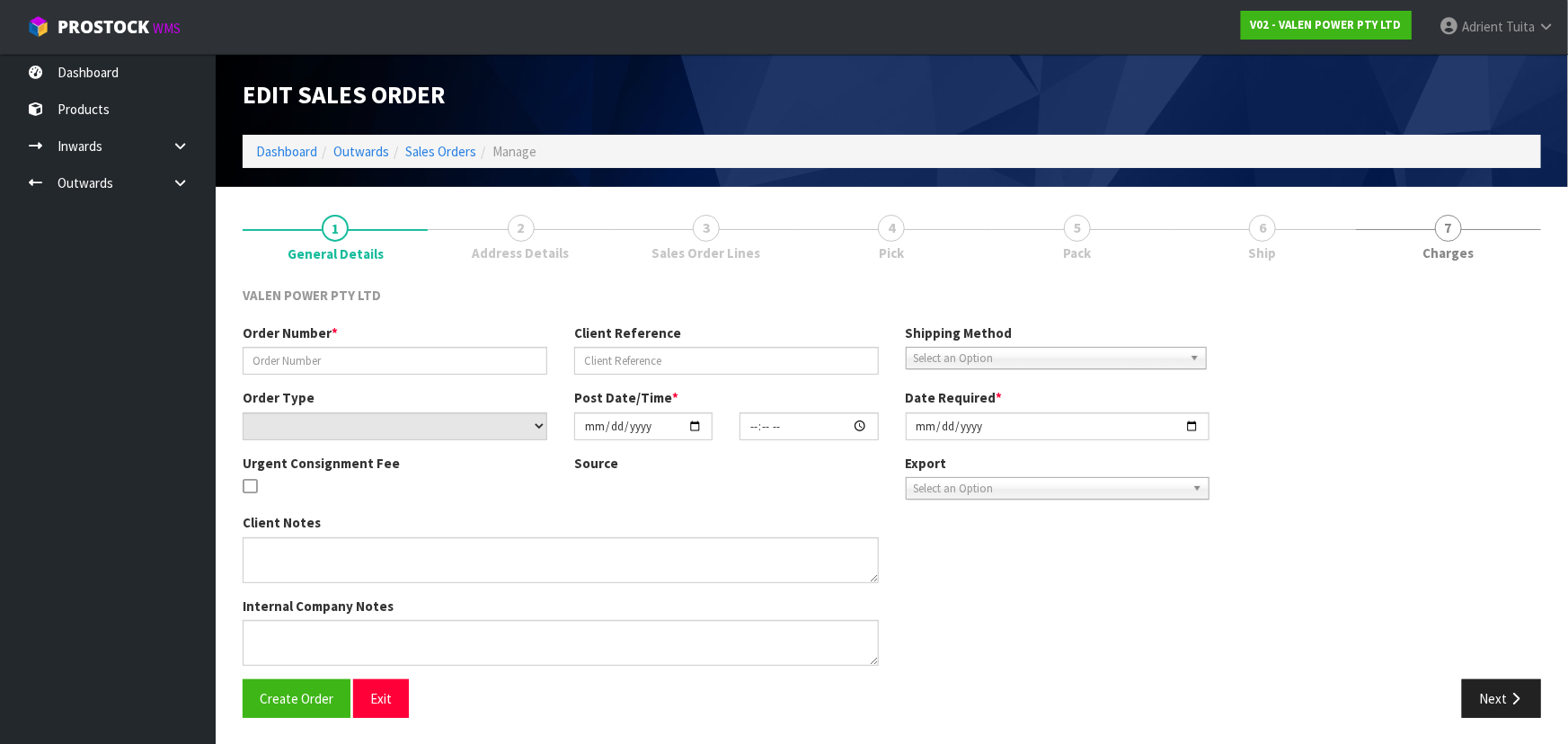
type input "[DATE]"
type textarea "GET THIS DISPATCHED [DATE]"
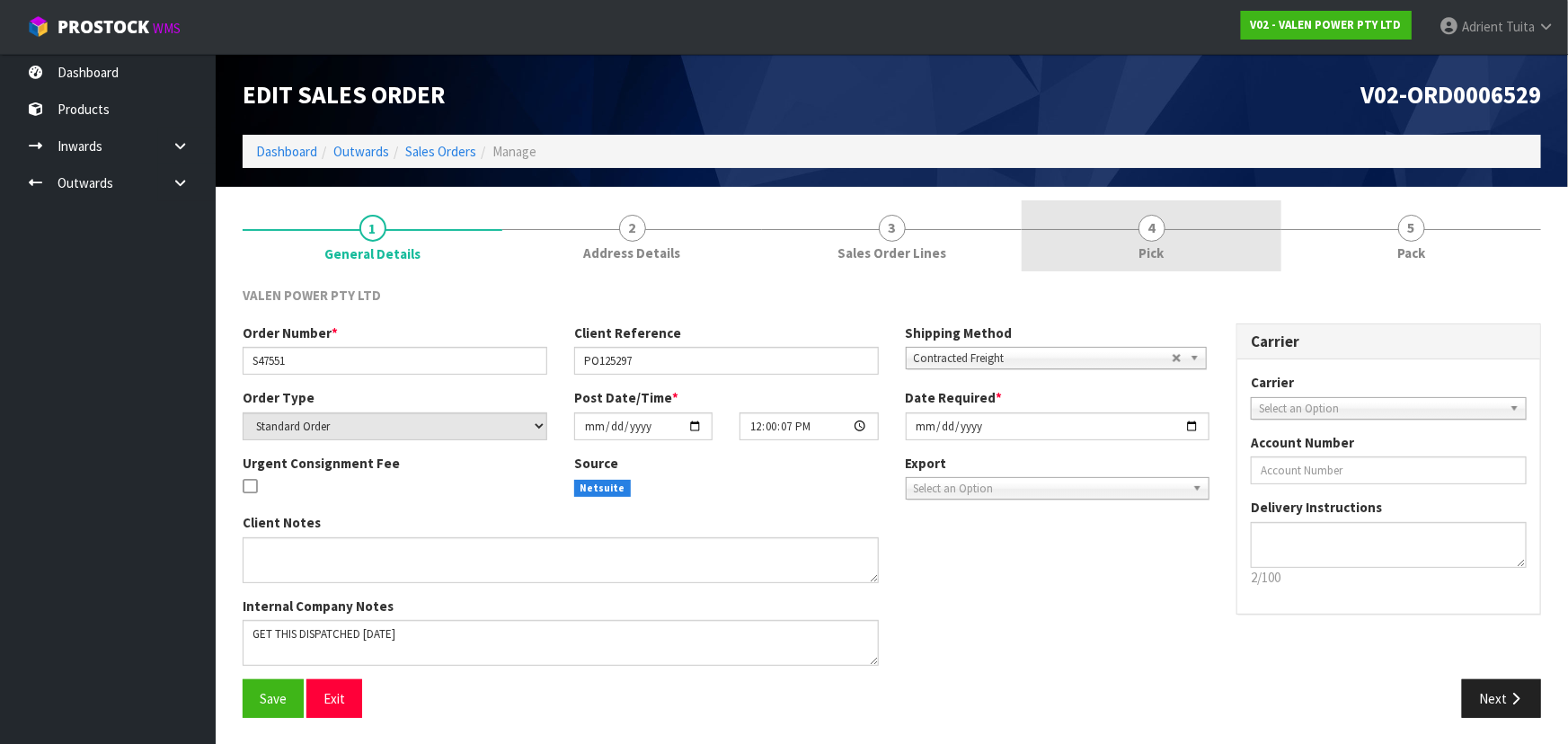
click at [1177, 231] on link "4 Pick" at bounding box center [1152, 236] width 260 height 71
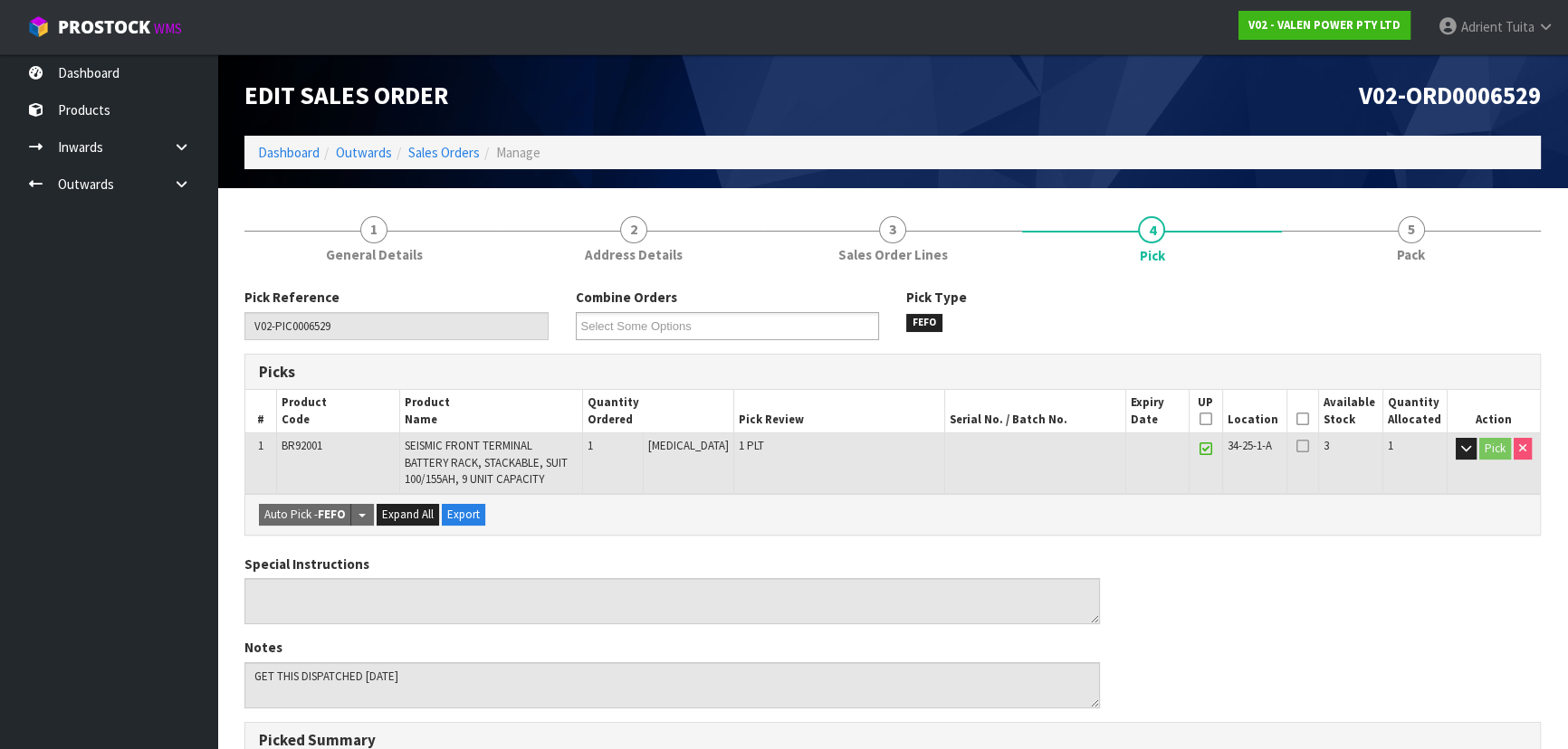
click at [1300, 419] on icon at bounding box center [1304, 419] width 13 height 1
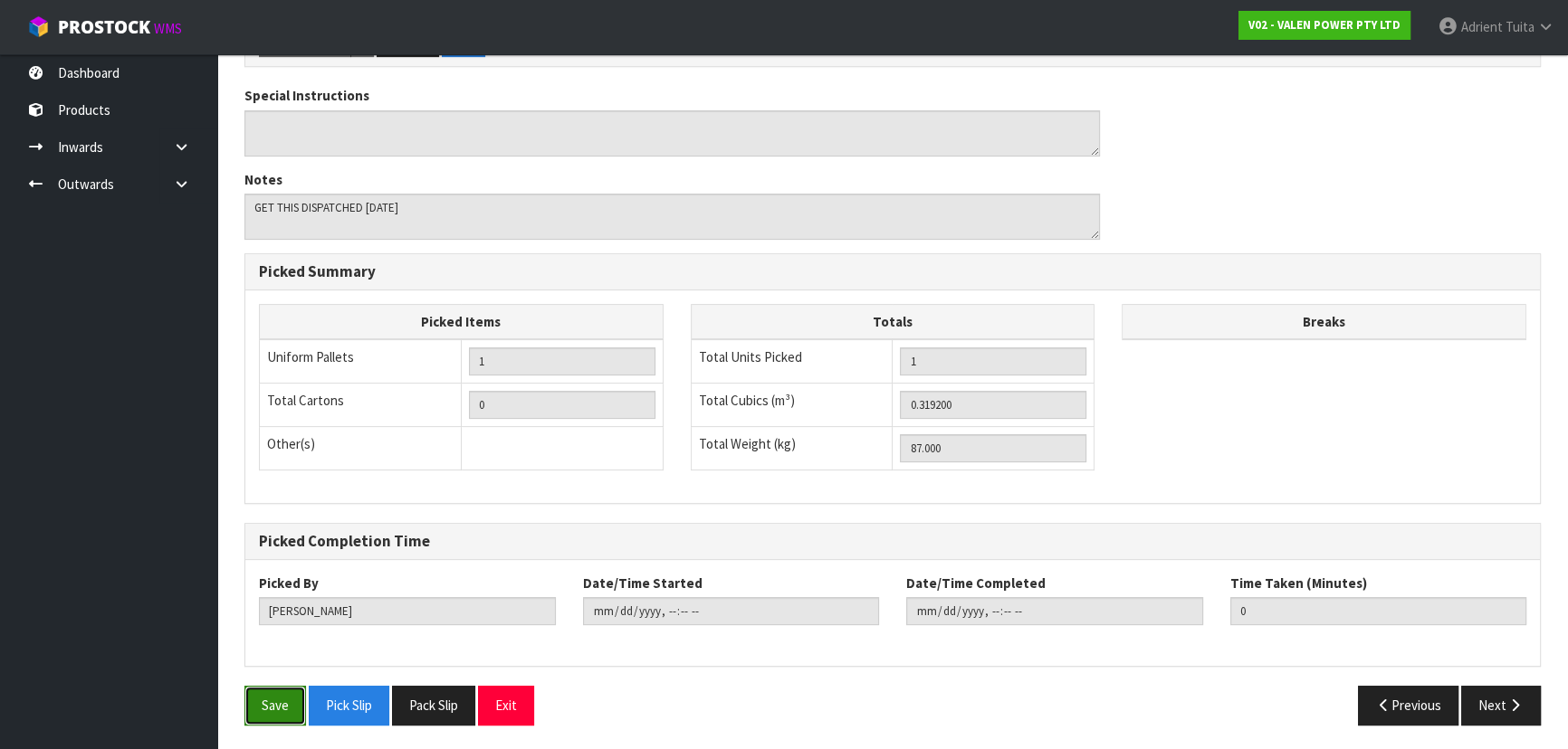
click at [280, 701] on button "Save" at bounding box center [276, 706] width 62 height 39
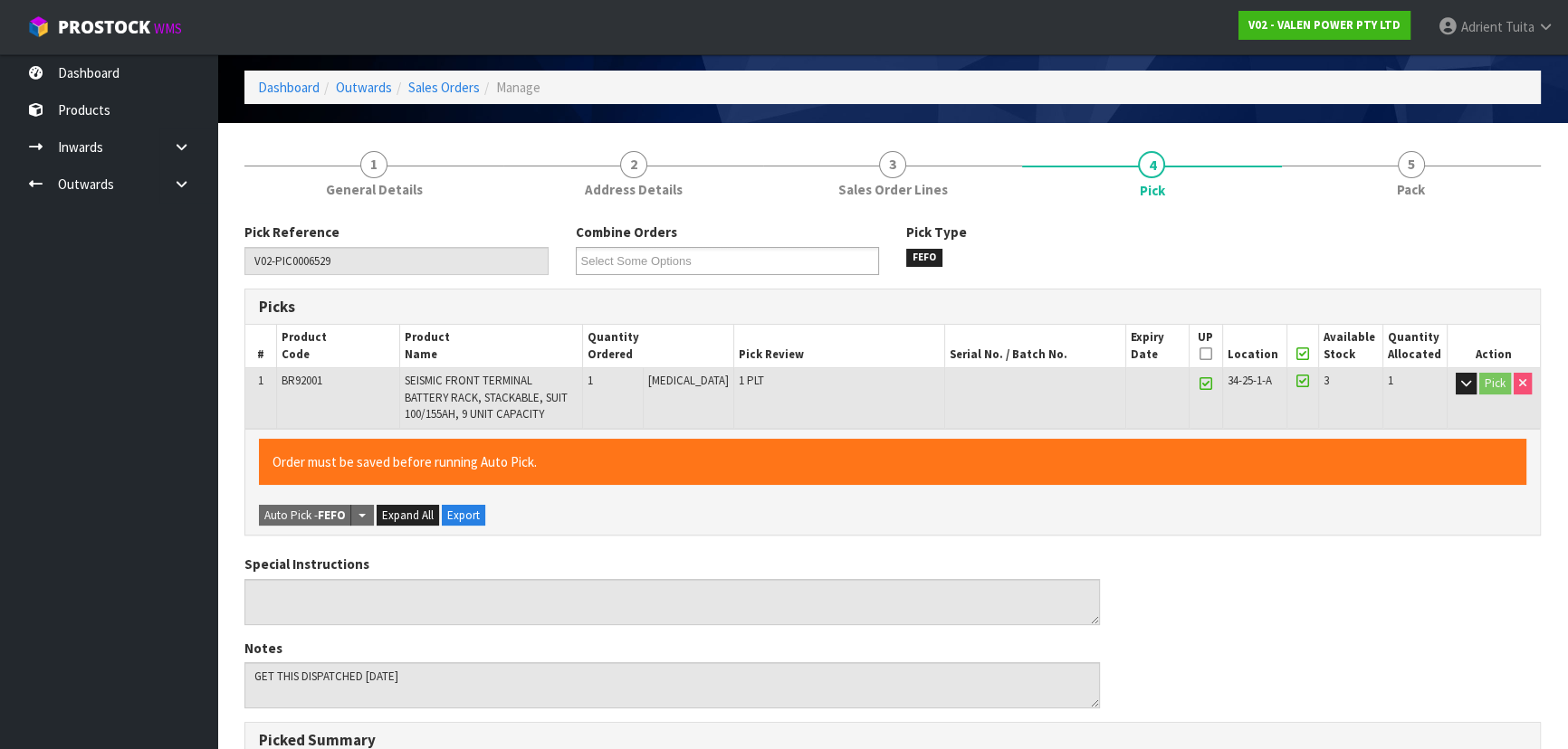
scroll to position [40, 0]
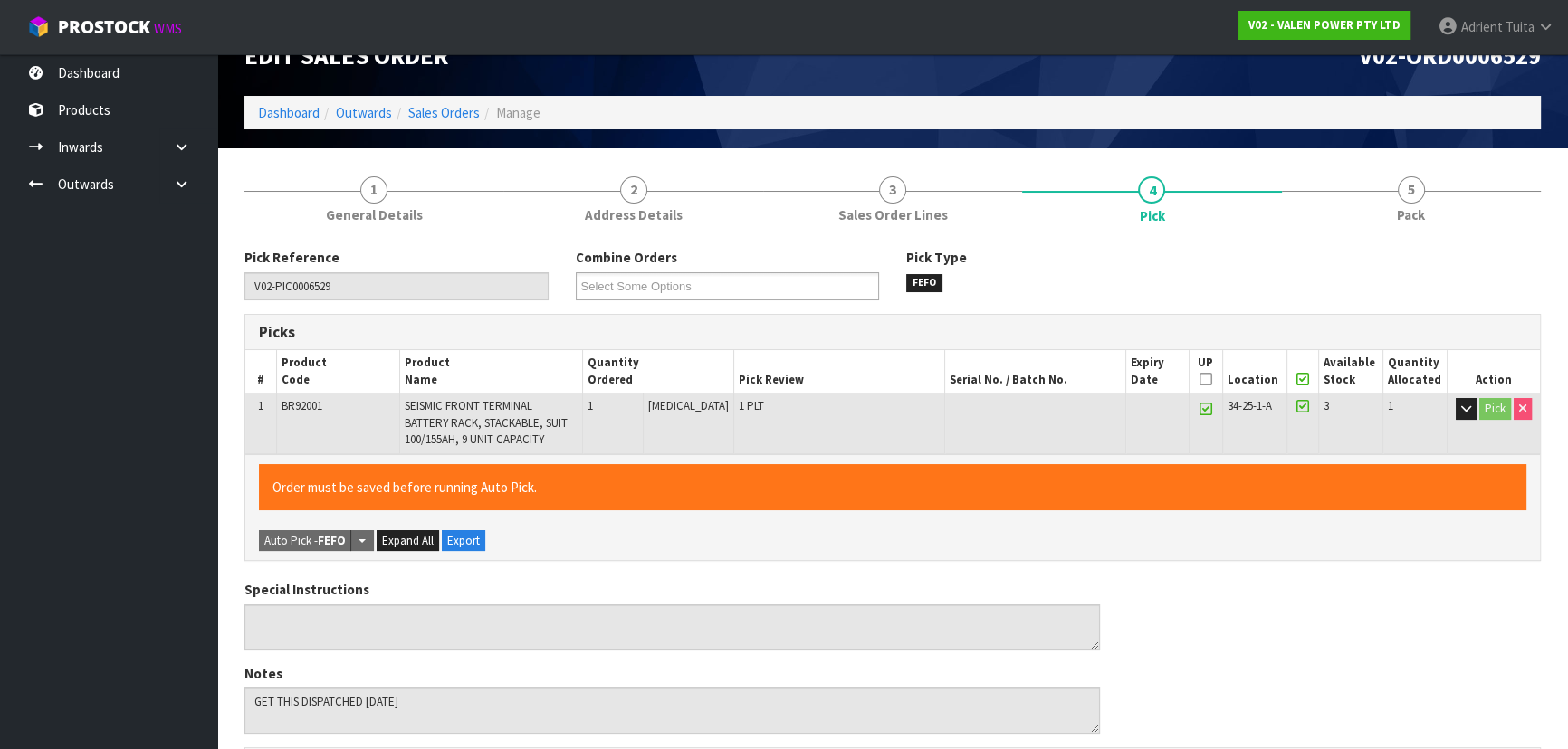
click at [328, 401] on td "BR92001" at bounding box center [338, 424] width 123 height 60
copy tr "BR92001"
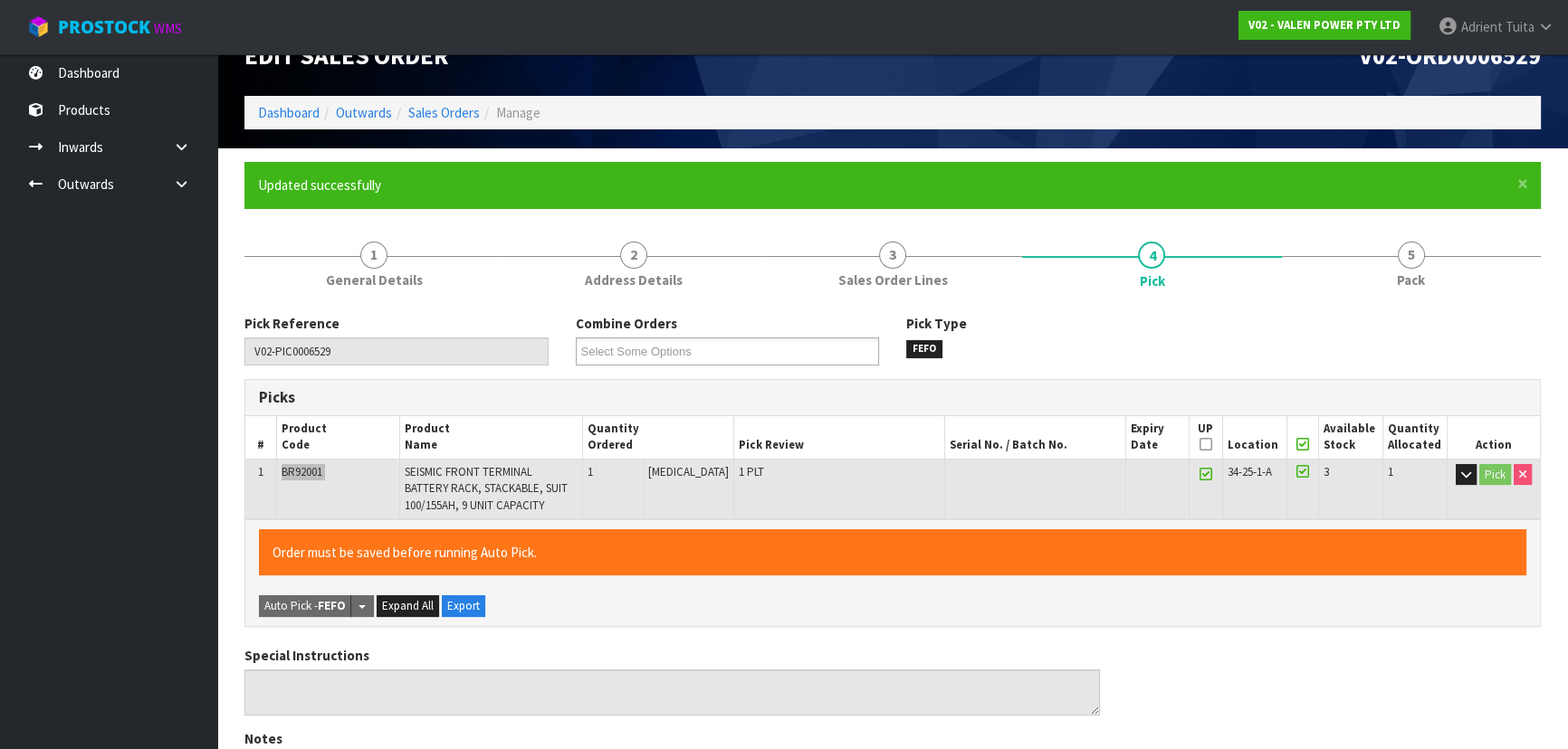
type input "[PERSON_NAME]"
type input "[DATE]T13:21:05"
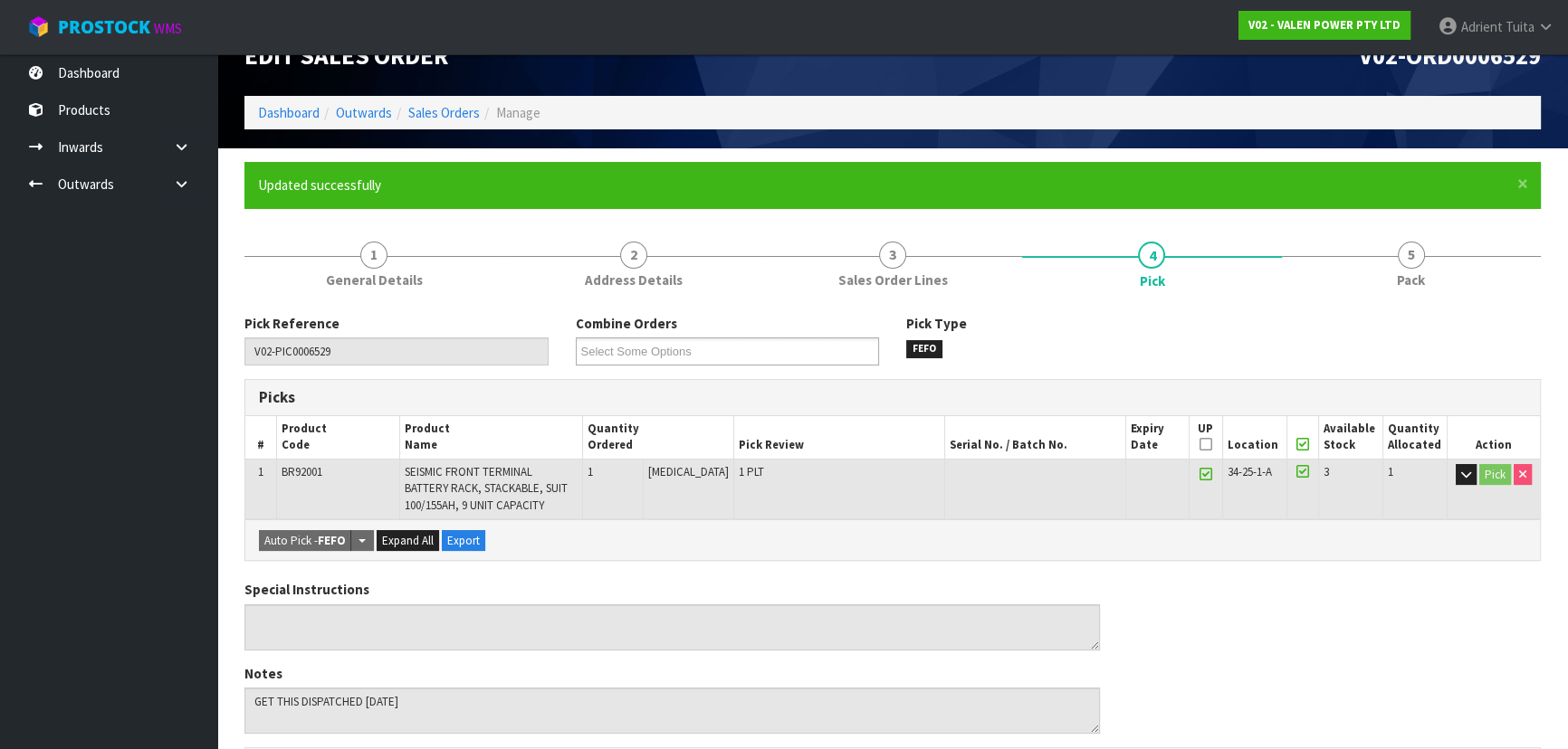
scroll to position [0, 0]
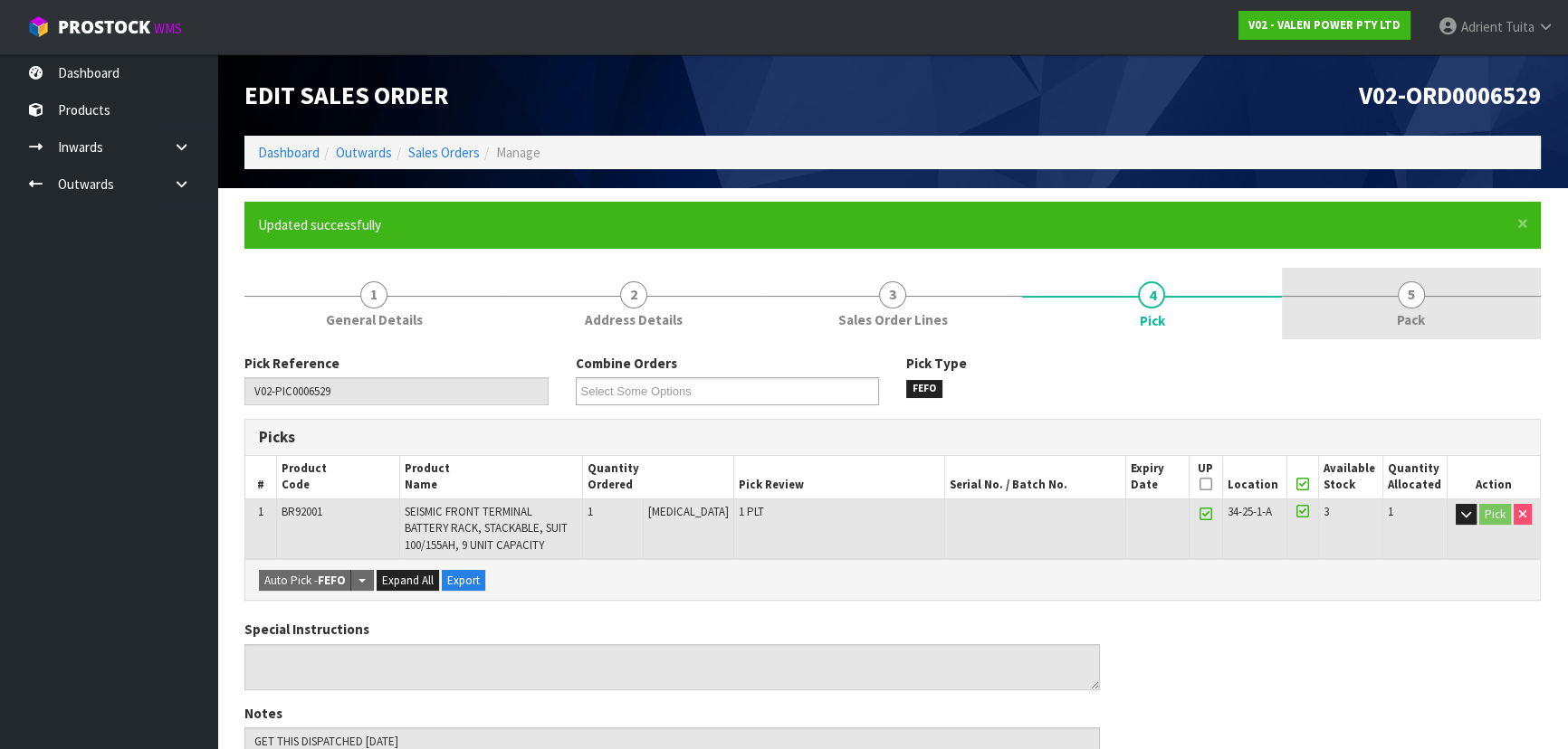
drag, startPoint x: 1441, startPoint y: 280, endPoint x: 641, endPoint y: 299, distance: 800.2
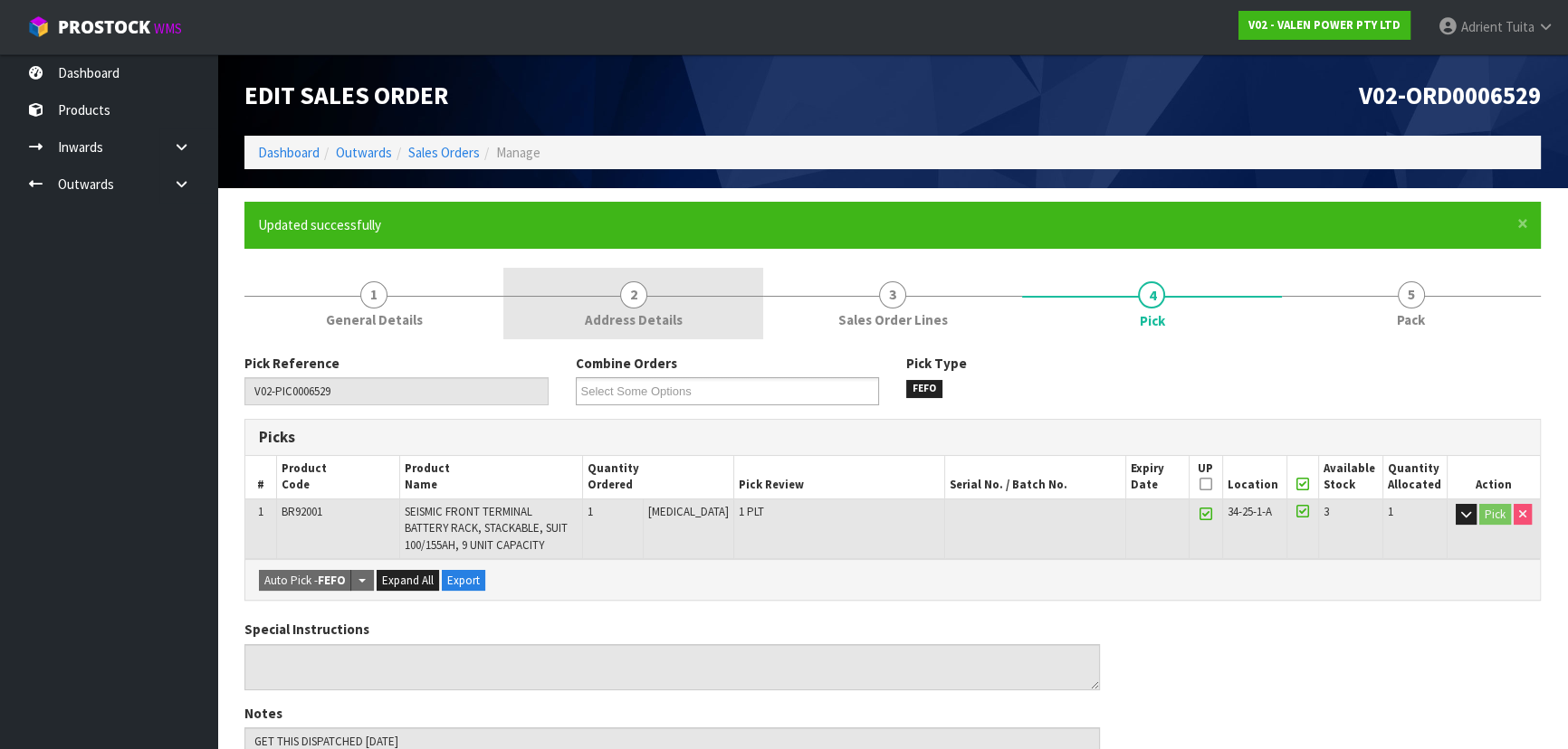
click at [1439, 280] on link "5 Pack" at bounding box center [1411, 304] width 259 height 72
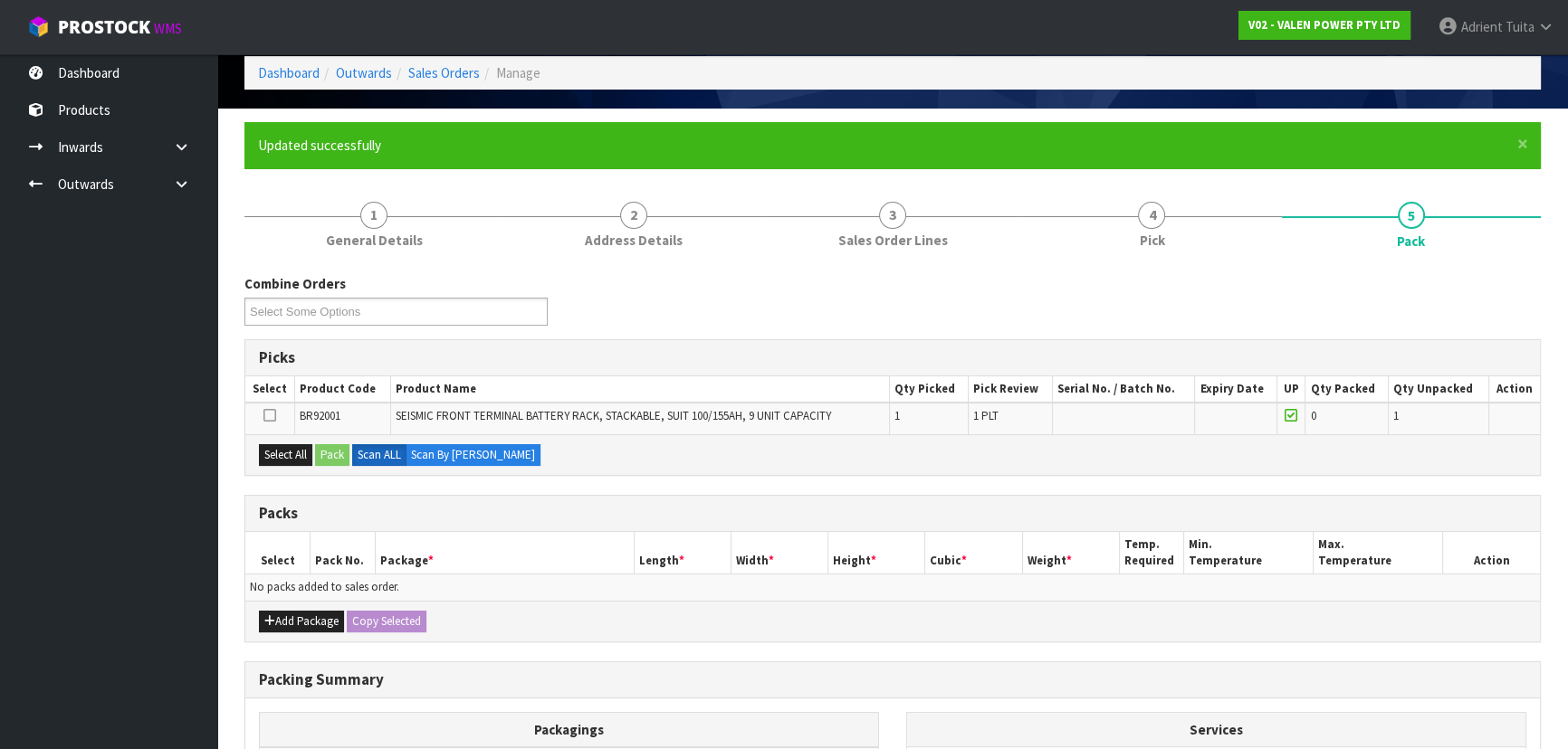
scroll to position [247, 0]
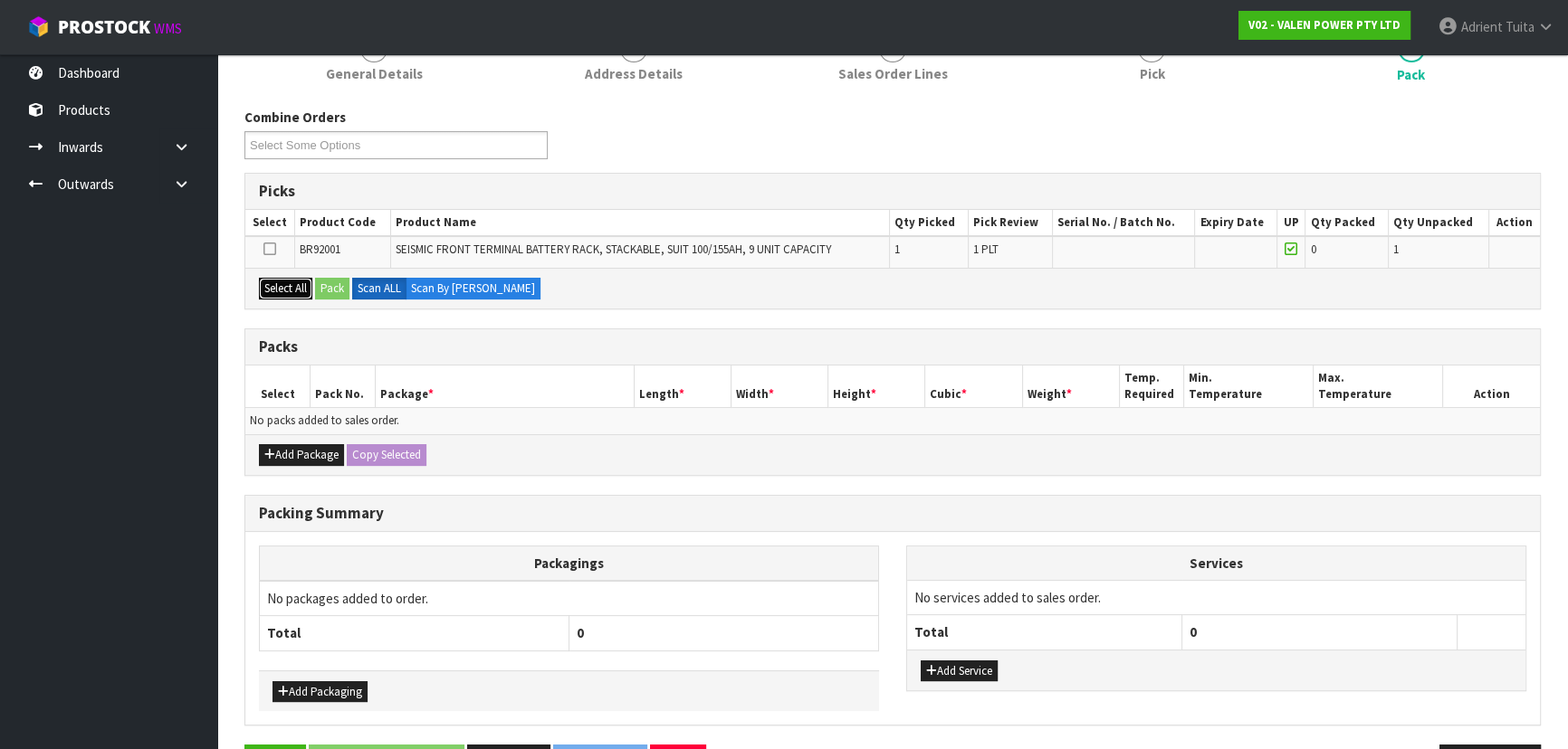
click at [296, 291] on button "Select All" at bounding box center [285, 288] width 53 height 21
click at [331, 281] on button "Pack" at bounding box center [332, 288] width 35 height 21
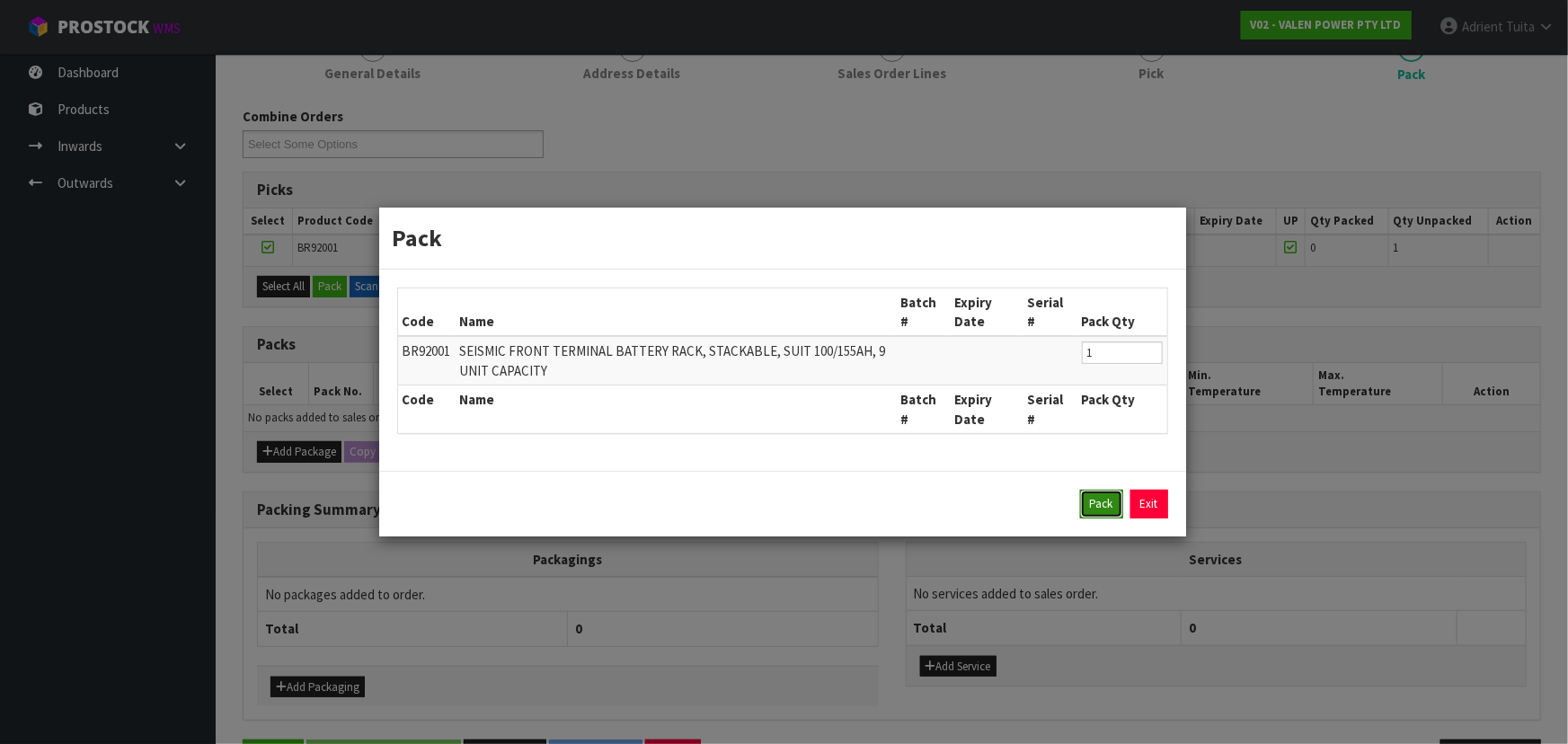
click at [1090, 510] on button "Pack" at bounding box center [1102, 504] width 44 height 29
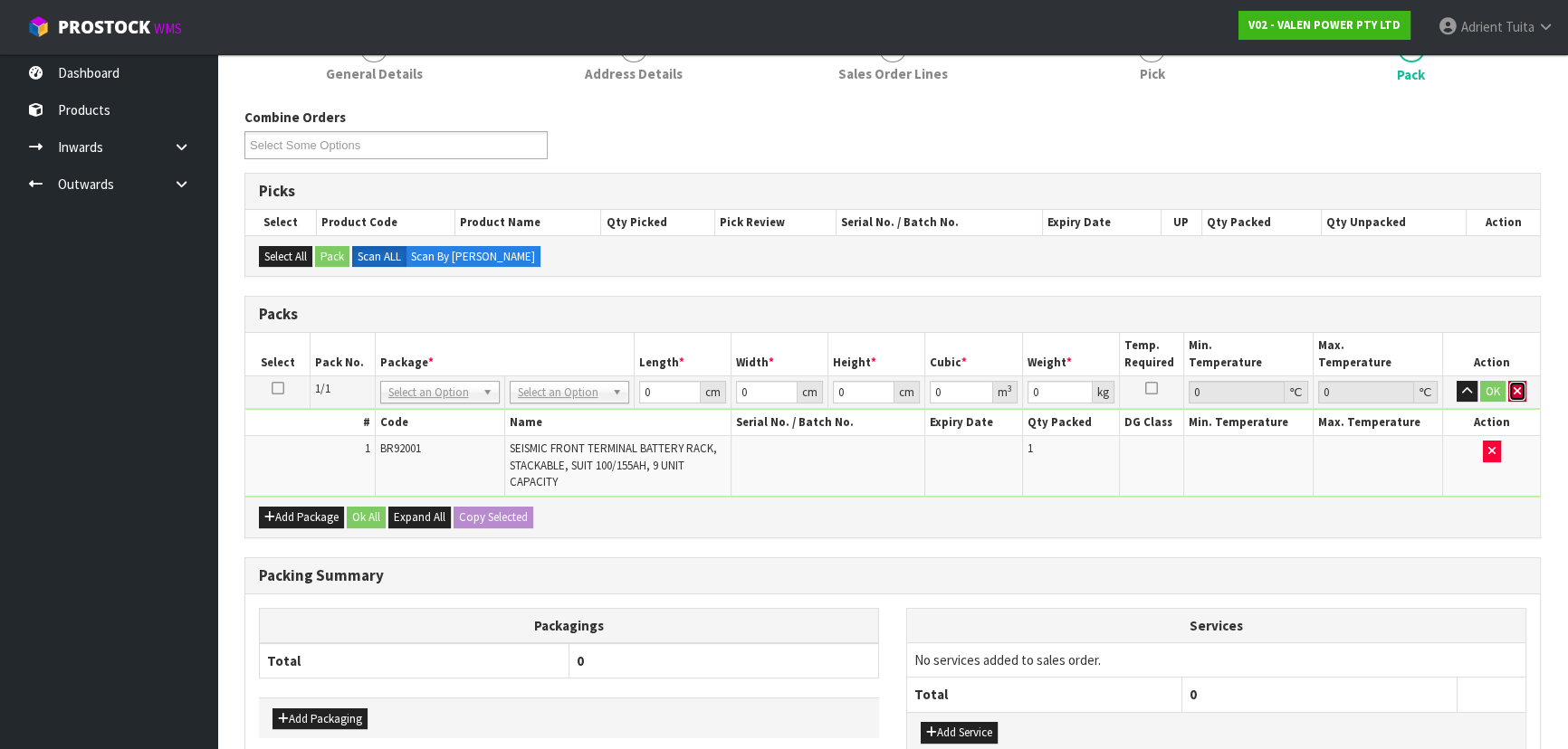
click at [1516, 390] on icon "button" at bounding box center [1518, 391] width 7 height 12
click at [568, 373] on table "Select Pack No. Package * Length * Width * Height * Cubic * Weight * Temp. Requ…" at bounding box center [893, 415] width 1295 height 163
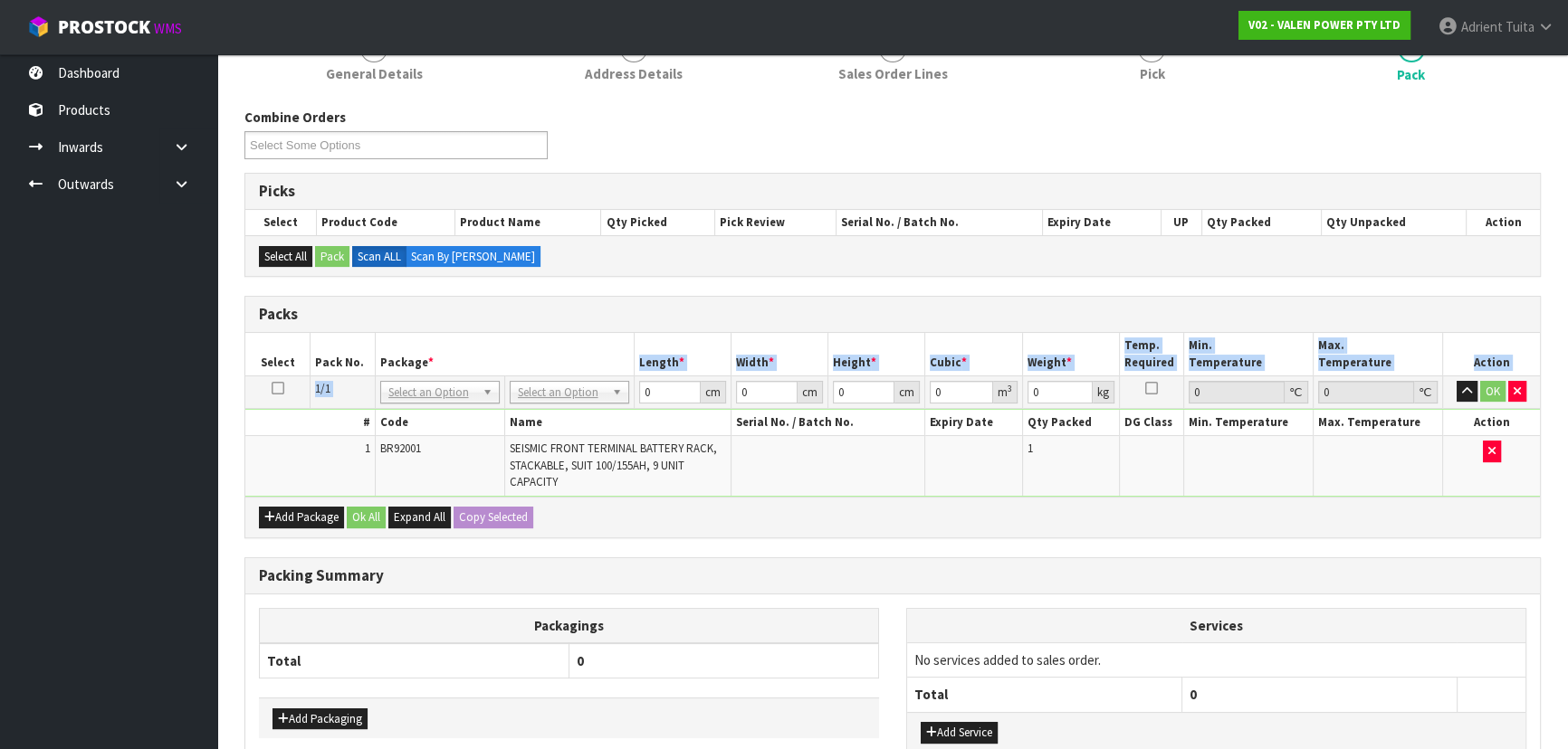
drag, startPoint x: 562, startPoint y: 389, endPoint x: 559, endPoint y: 411, distance: 22.2
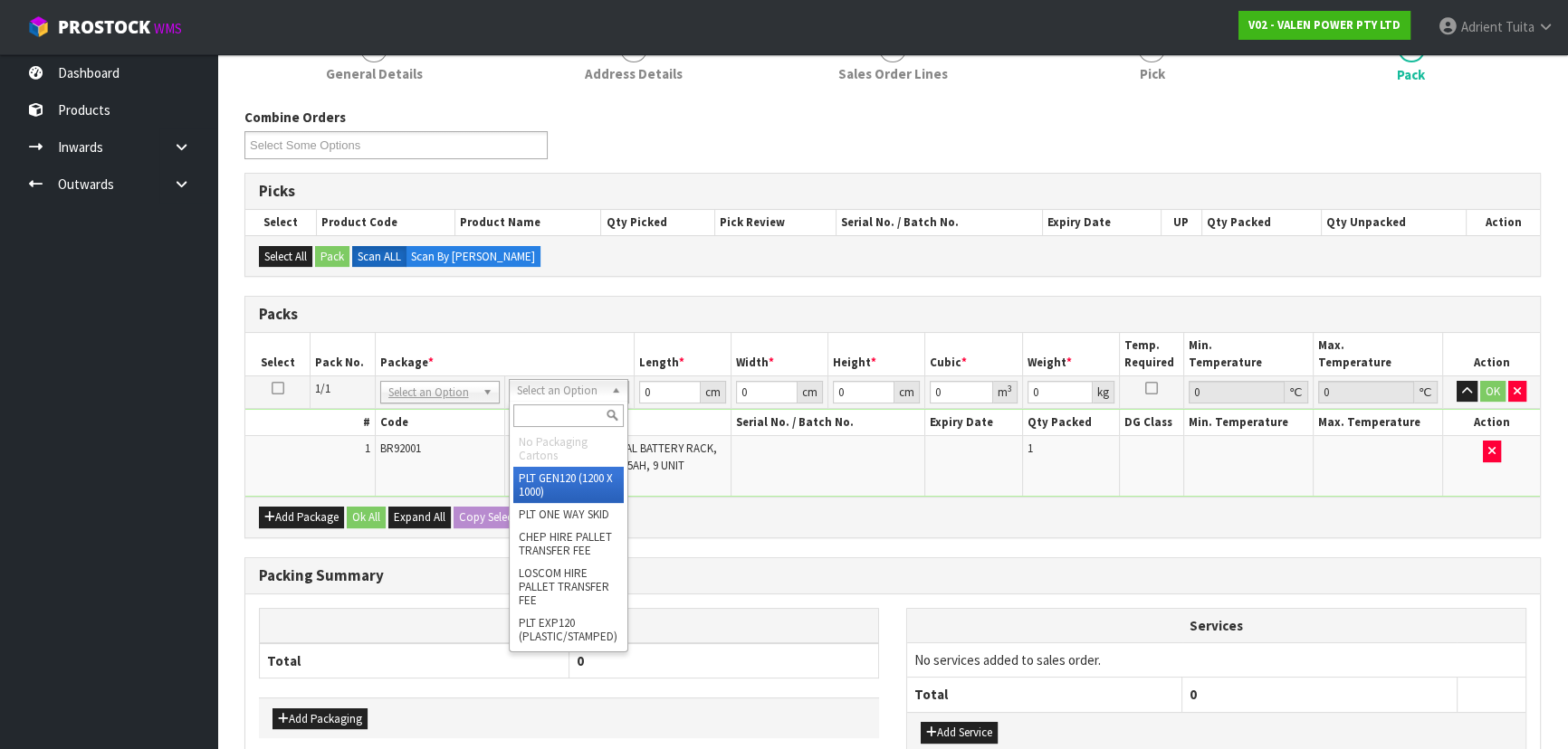
click at [559, 411] on input "text" at bounding box center [568, 416] width 110 height 22
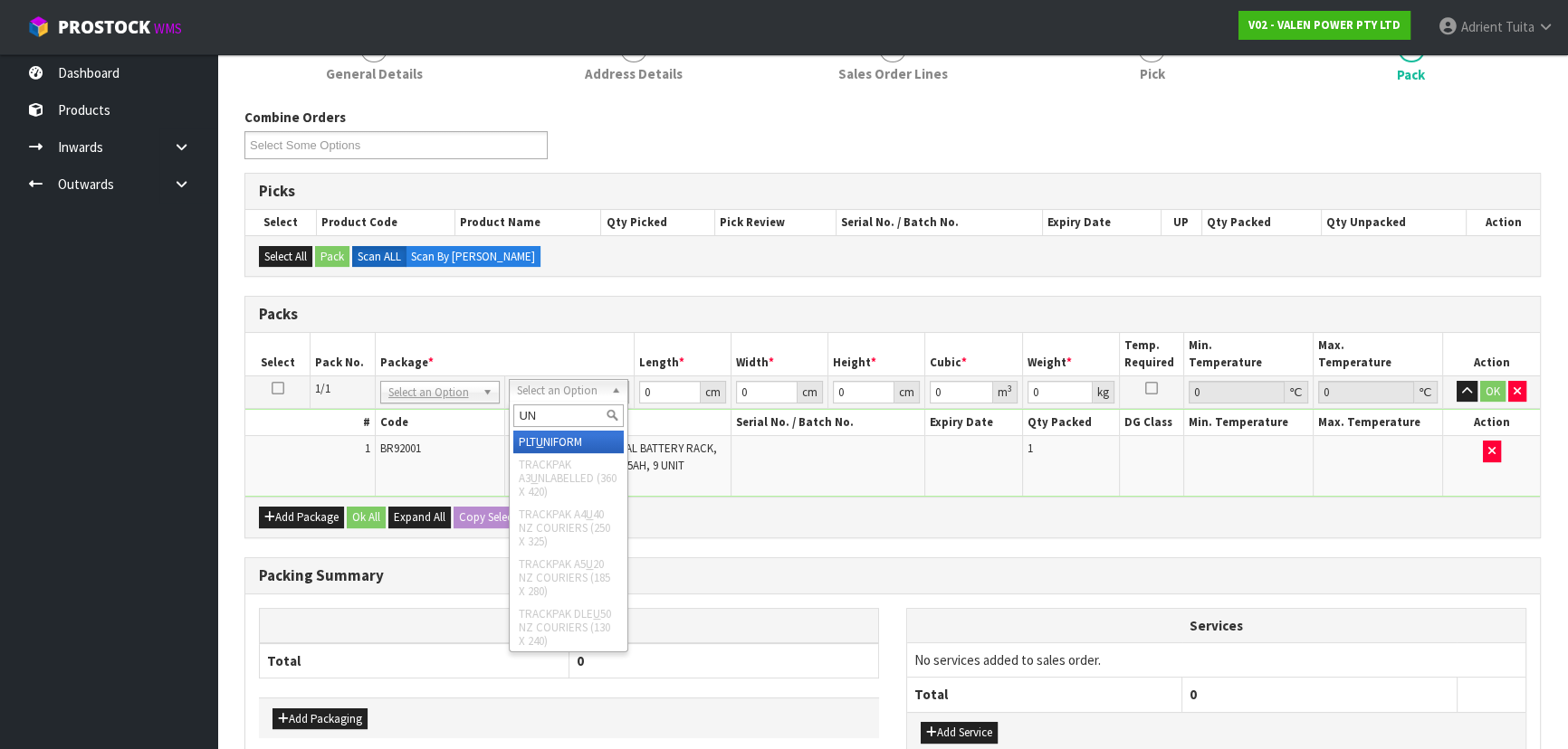
type input "UNI"
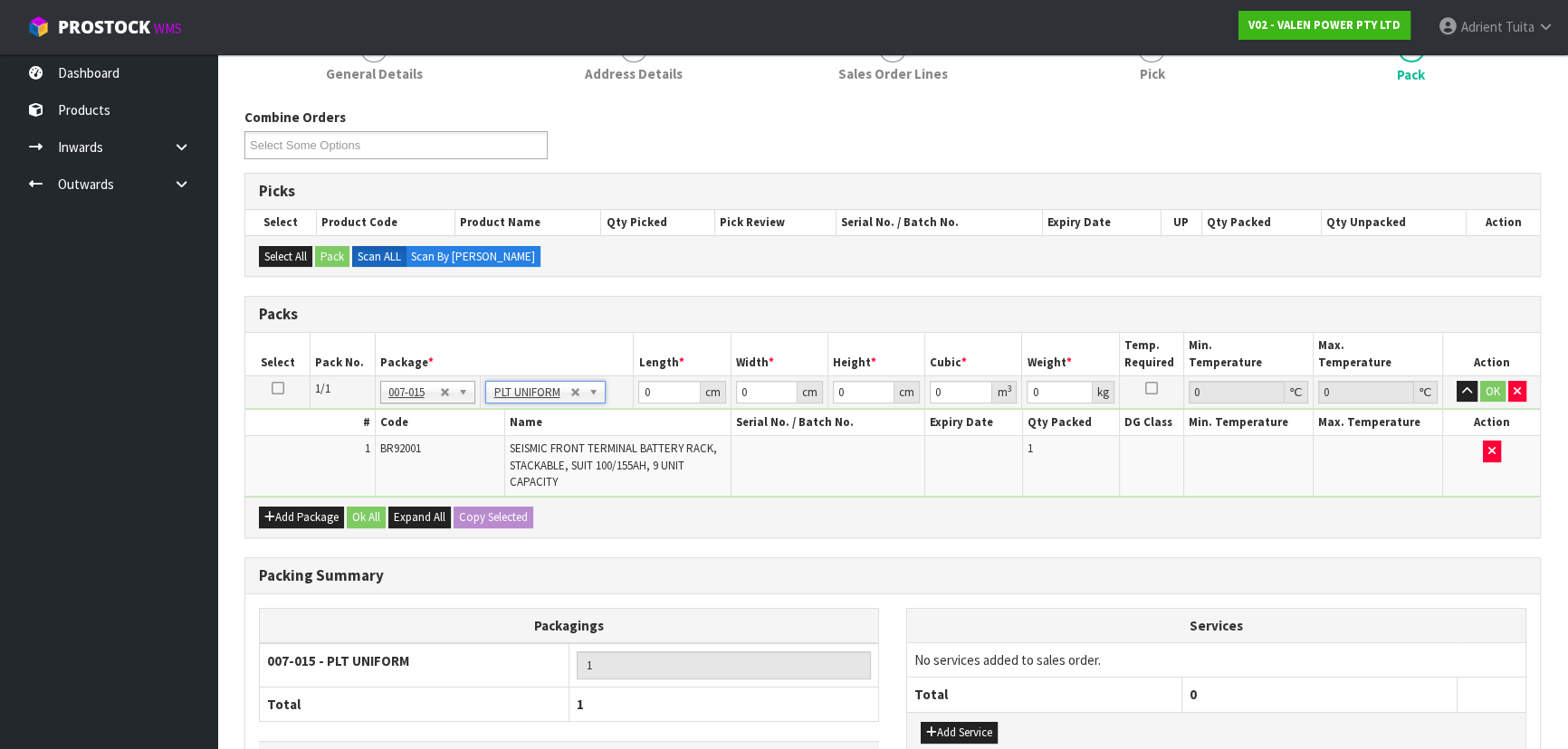
type input "87"
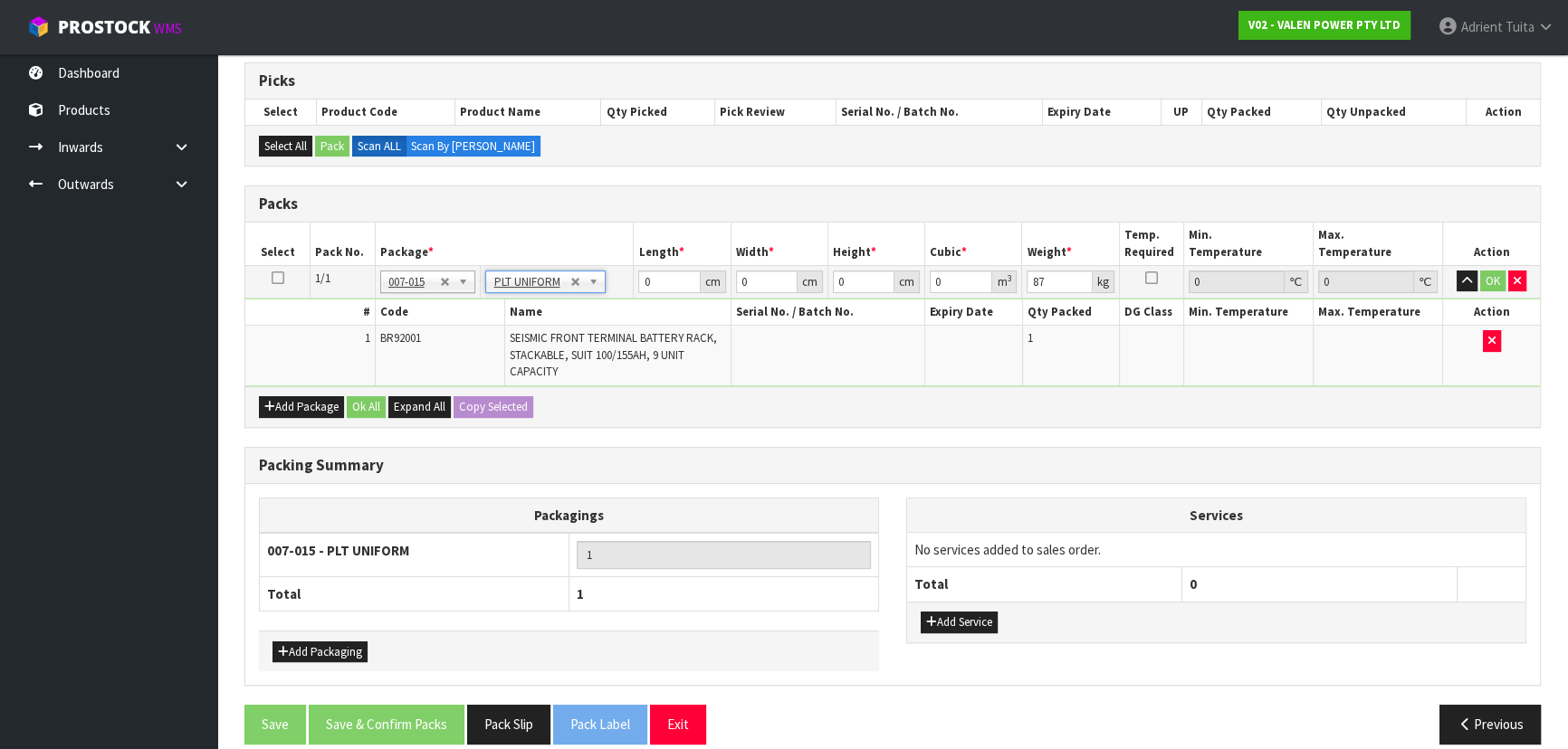
scroll to position [374, 0]
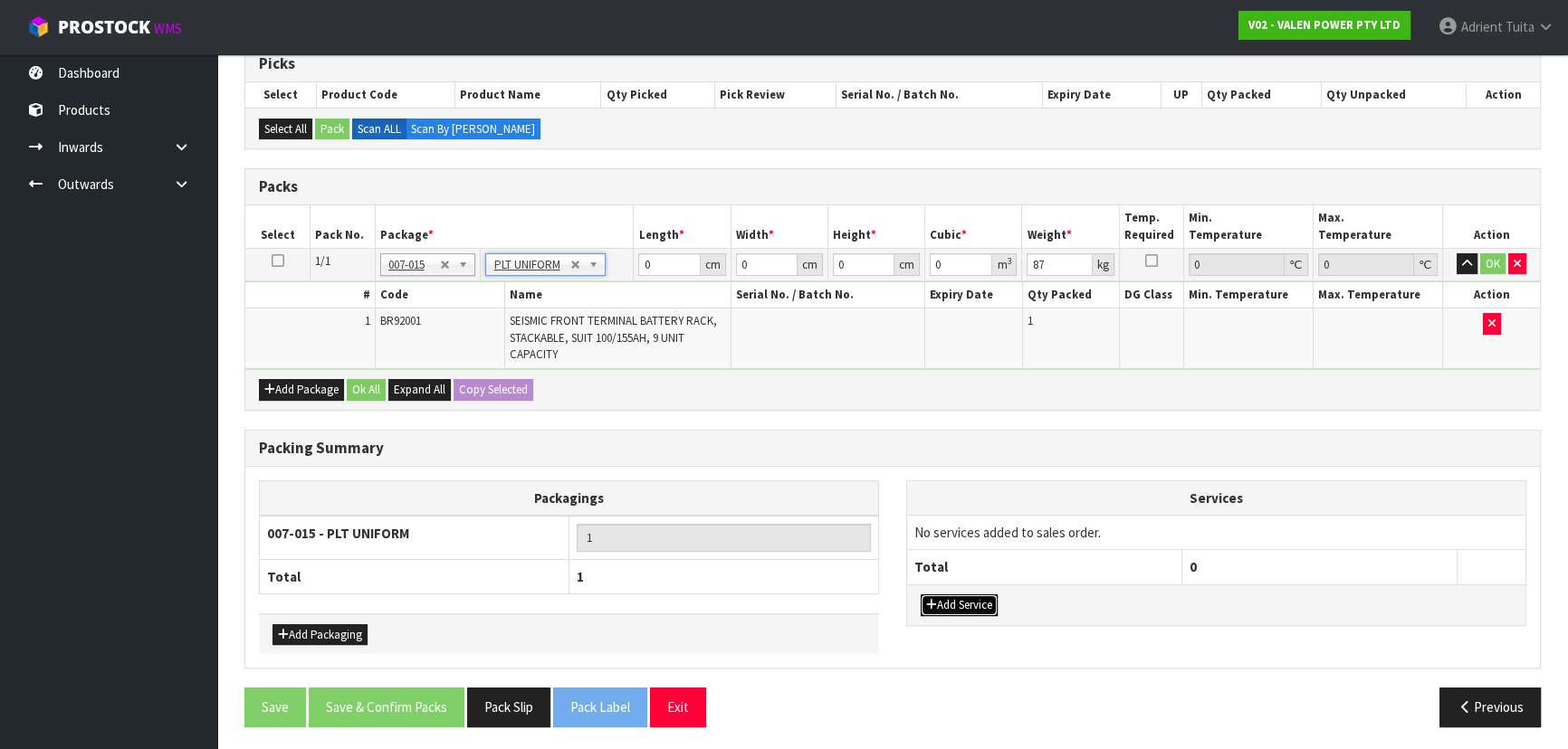
drag, startPoint x: 946, startPoint y: 600, endPoint x: 959, endPoint y: 568, distance: 34.5
click at [948, 598] on button "Add Service" at bounding box center [960, 605] width 77 height 21
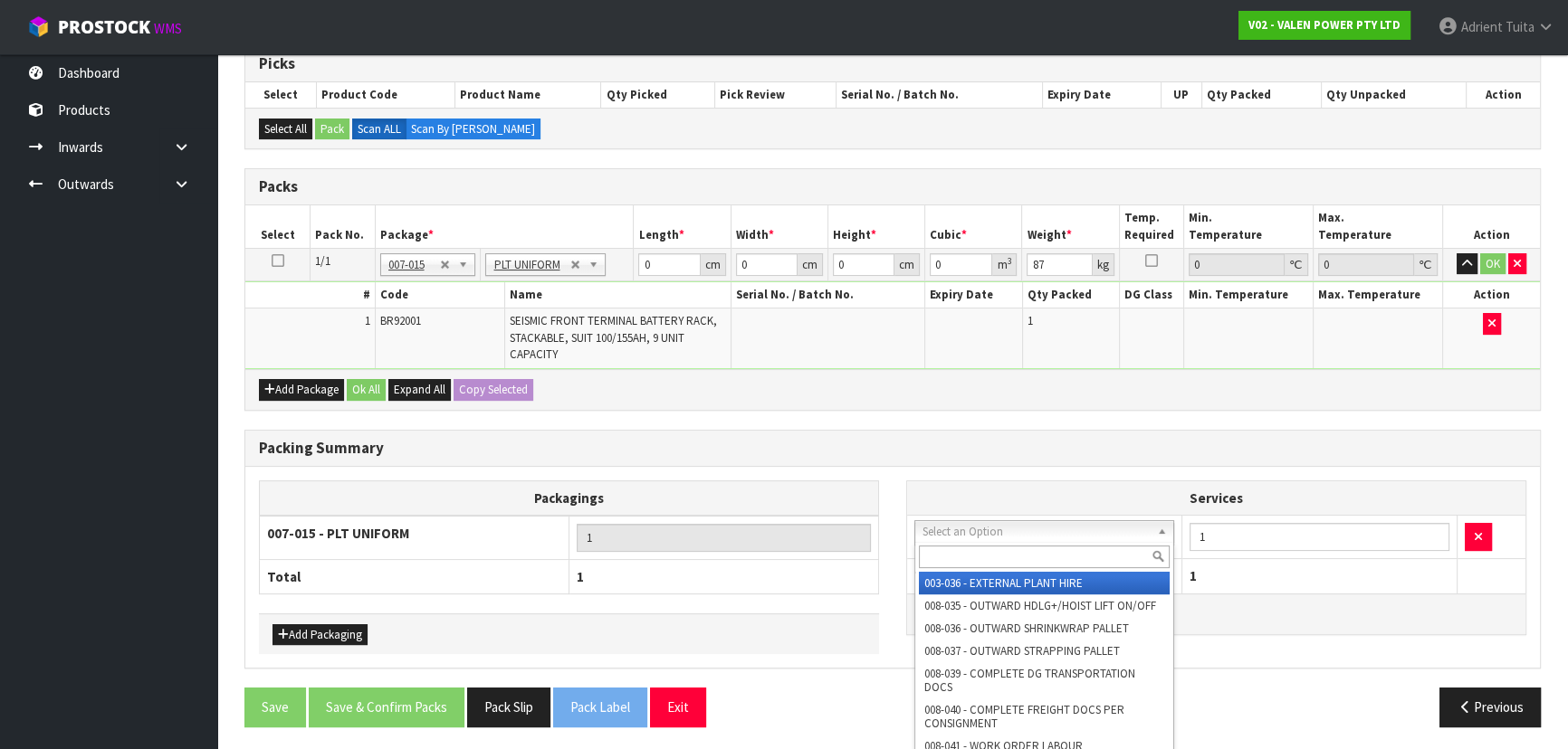
click at [972, 555] on input "text" at bounding box center [1045, 557] width 250 height 22
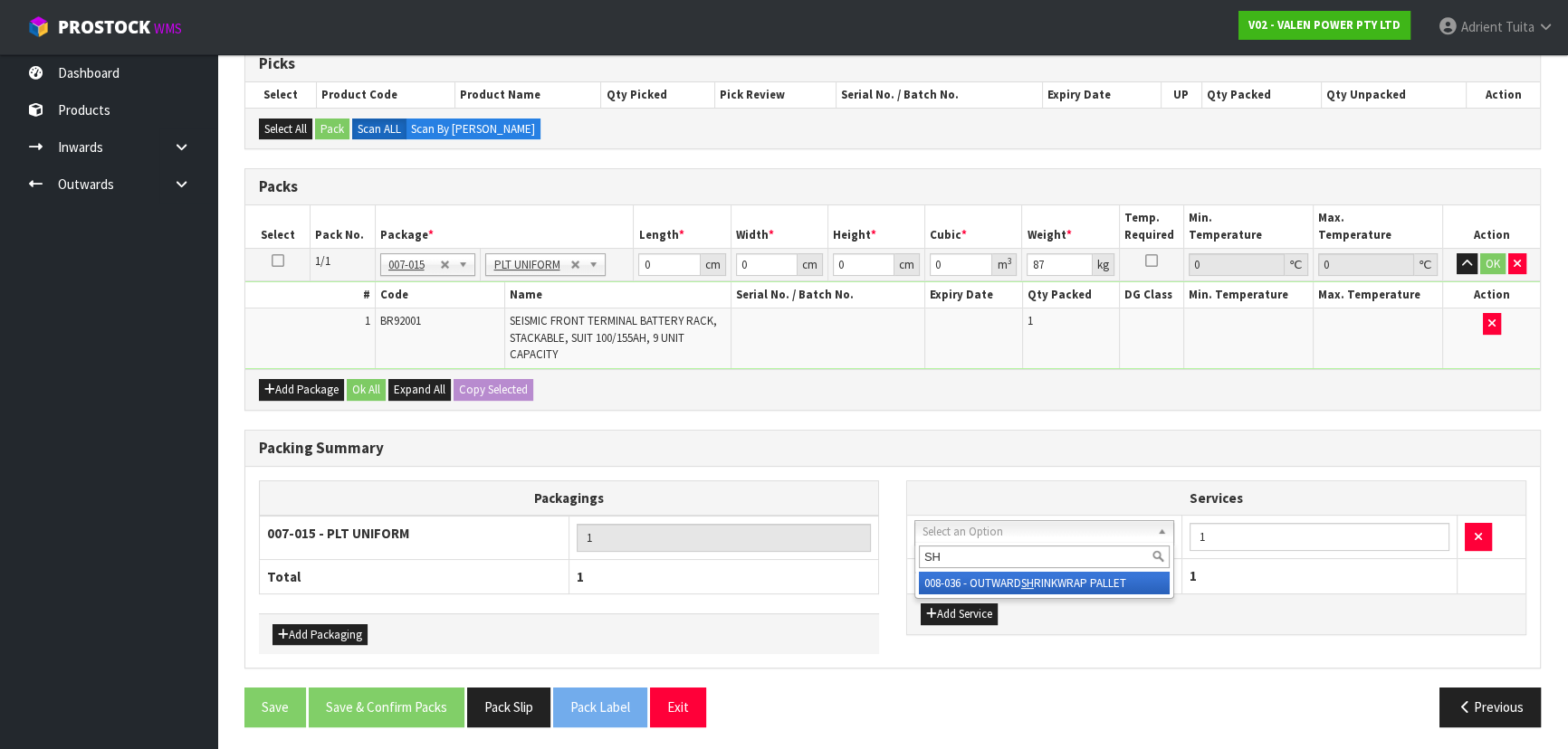
type input "SH"
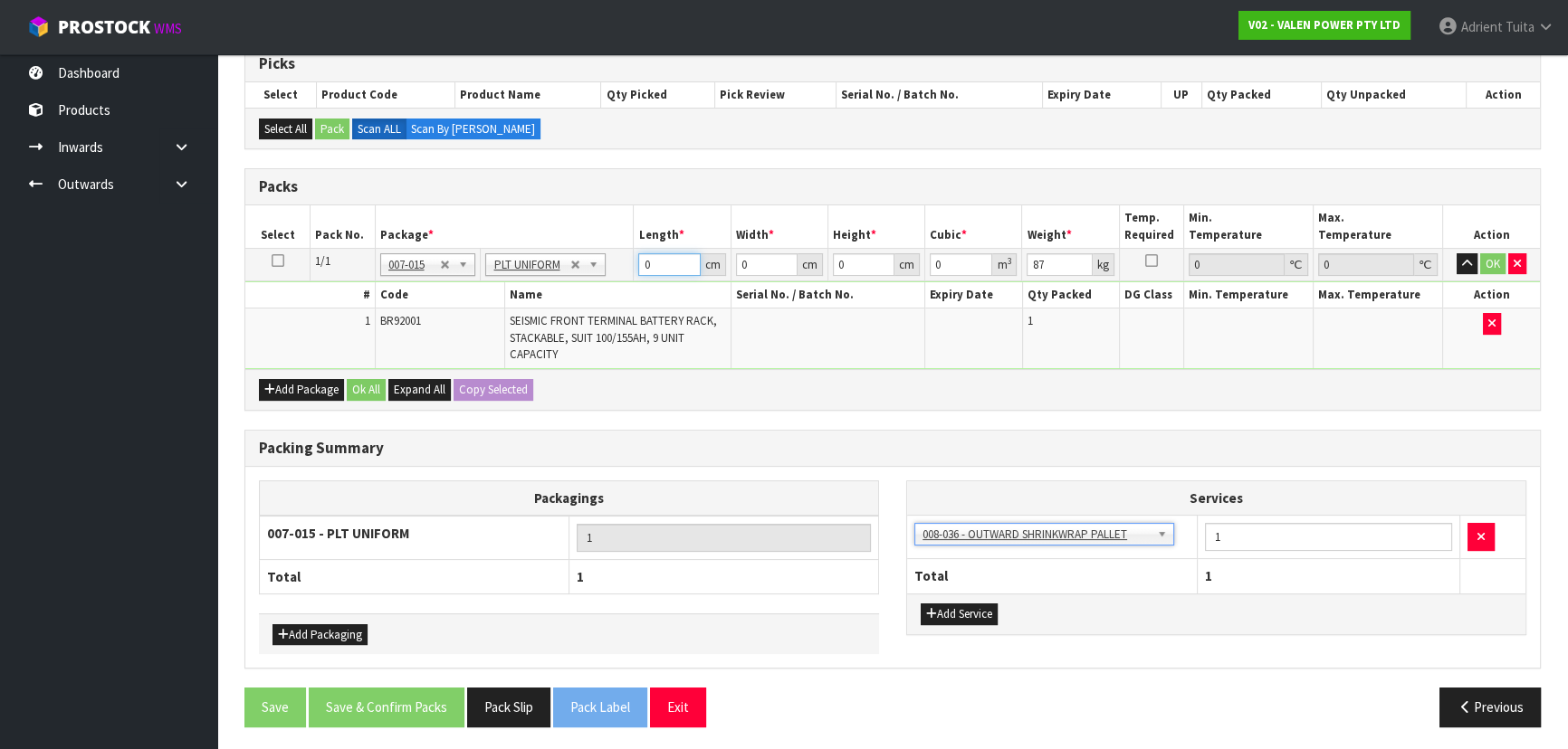
click at [653, 259] on input "0" at bounding box center [669, 264] width 62 height 22
type input "116"
type input "81"
type input "3"
type input "0.028188"
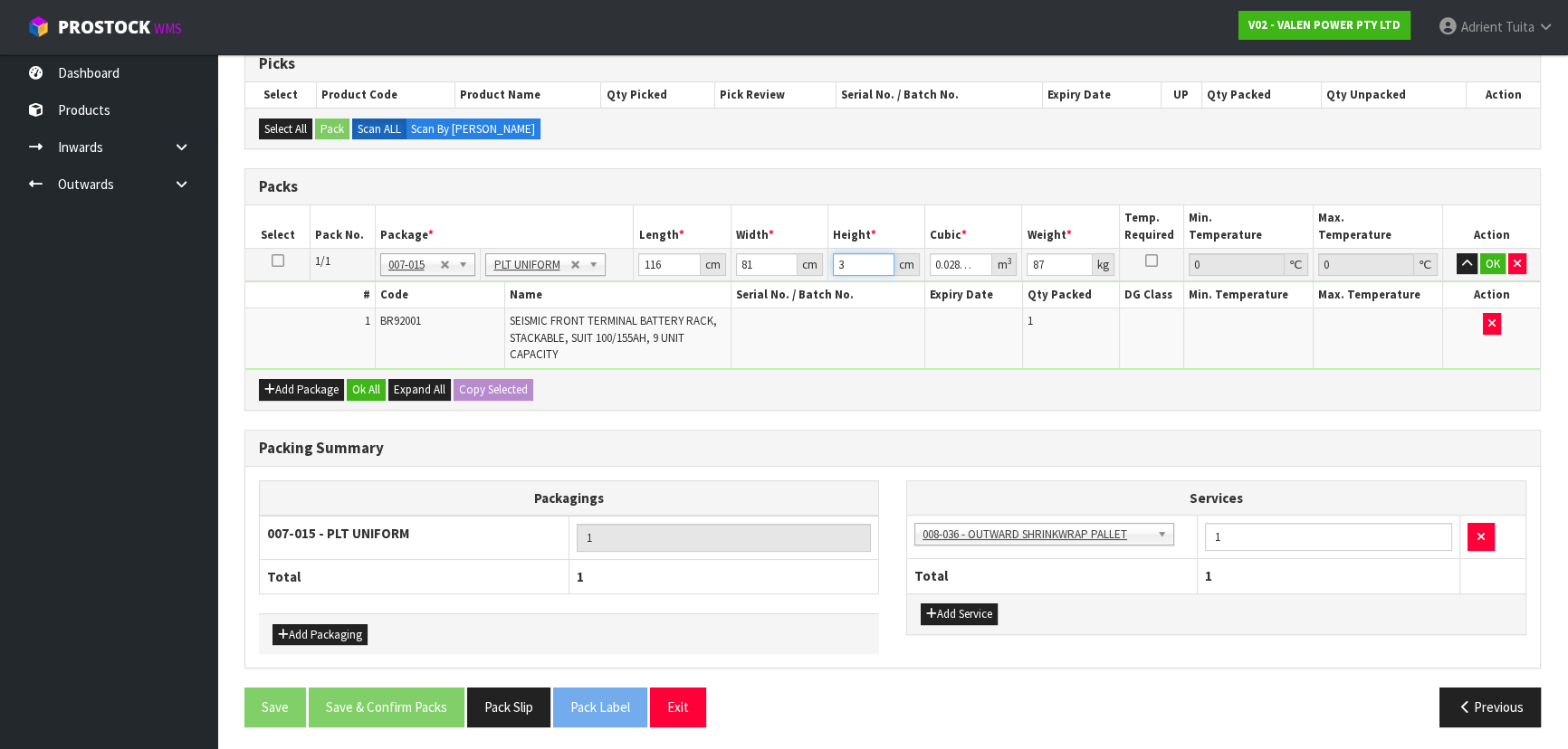
type input "31"
type input "0.291276"
type input "31"
type input "72"
click at [1487, 256] on button "OK" at bounding box center [1492, 263] width 25 height 21
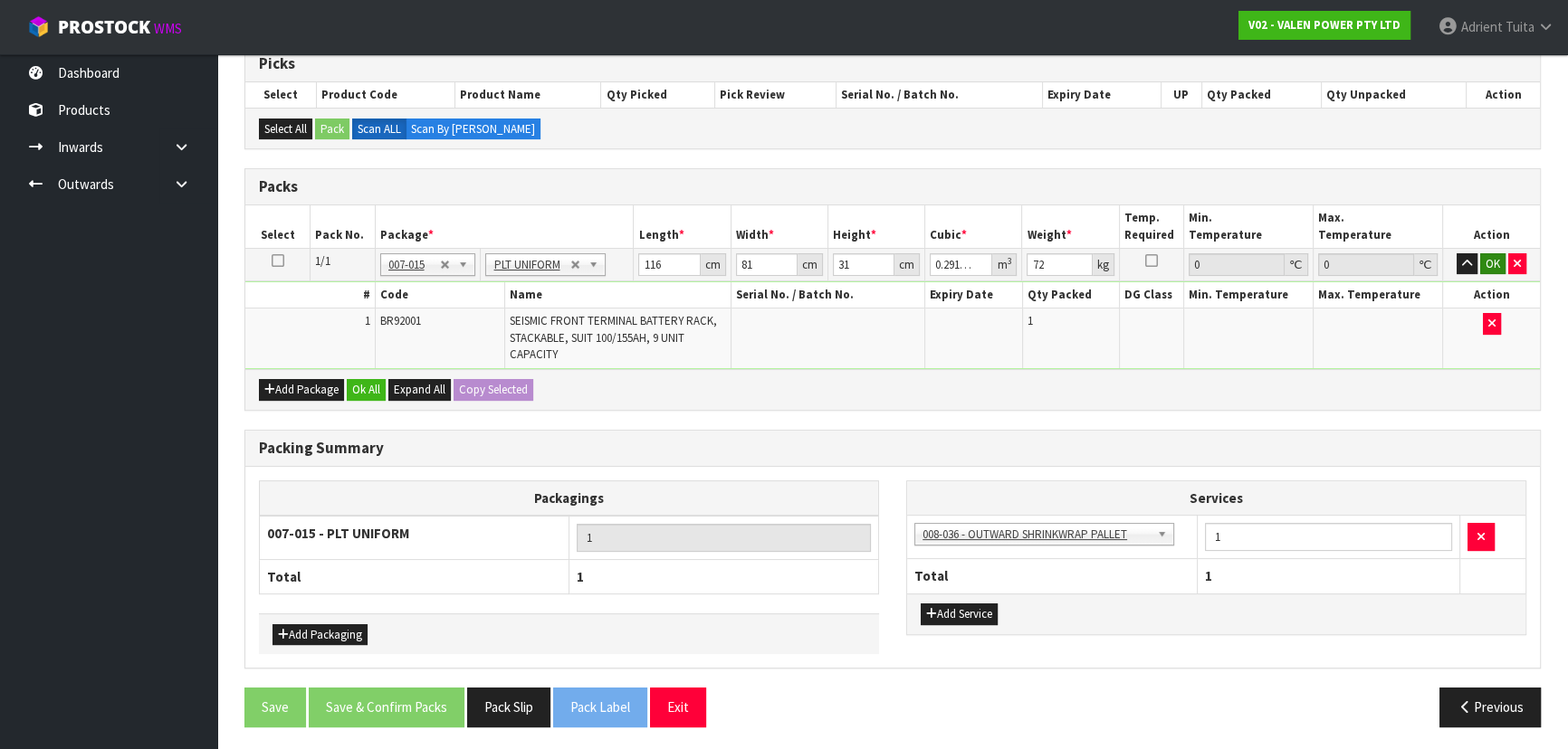
scroll to position [373, 0]
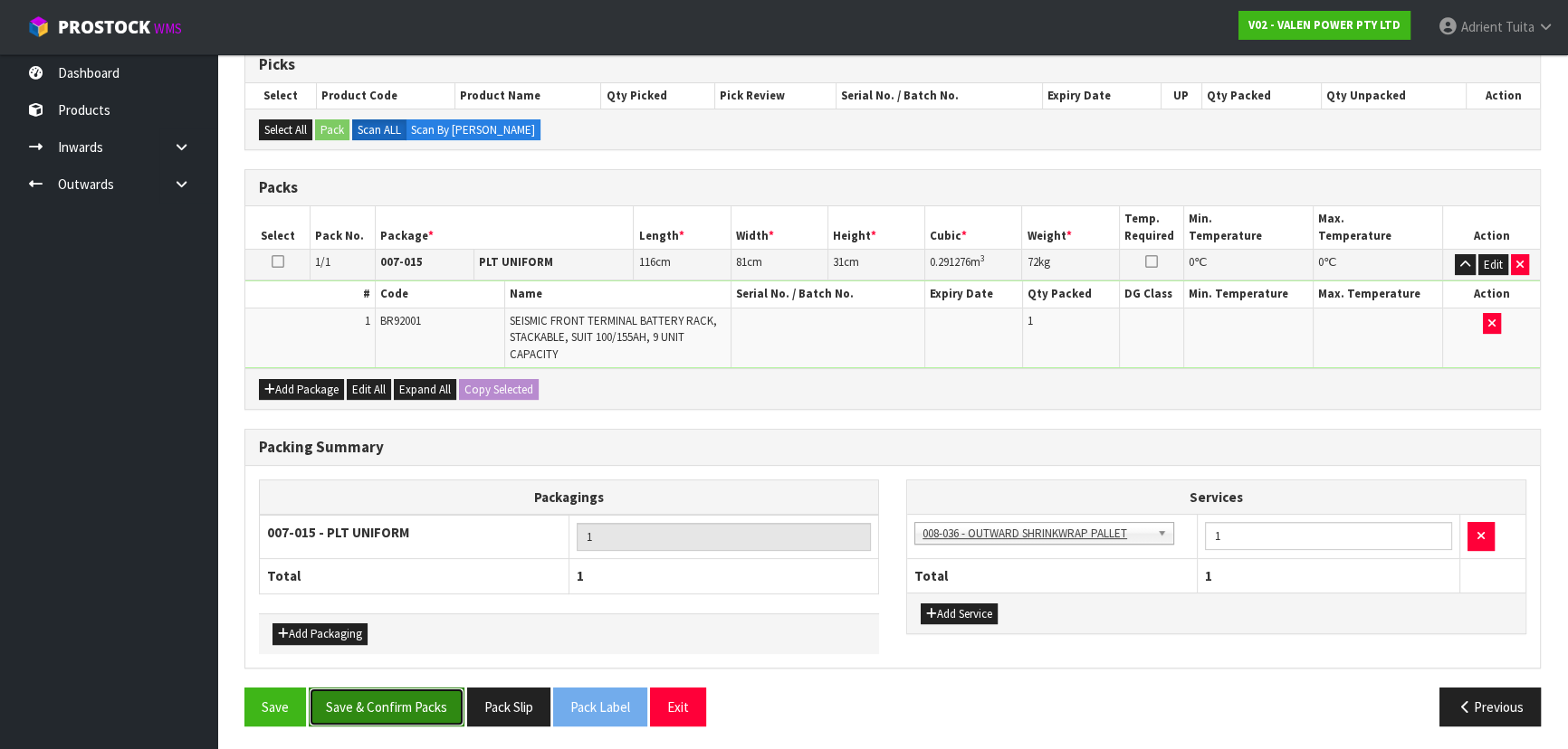
click at [399, 704] on button "Save & Confirm Packs" at bounding box center [386, 707] width 156 height 39
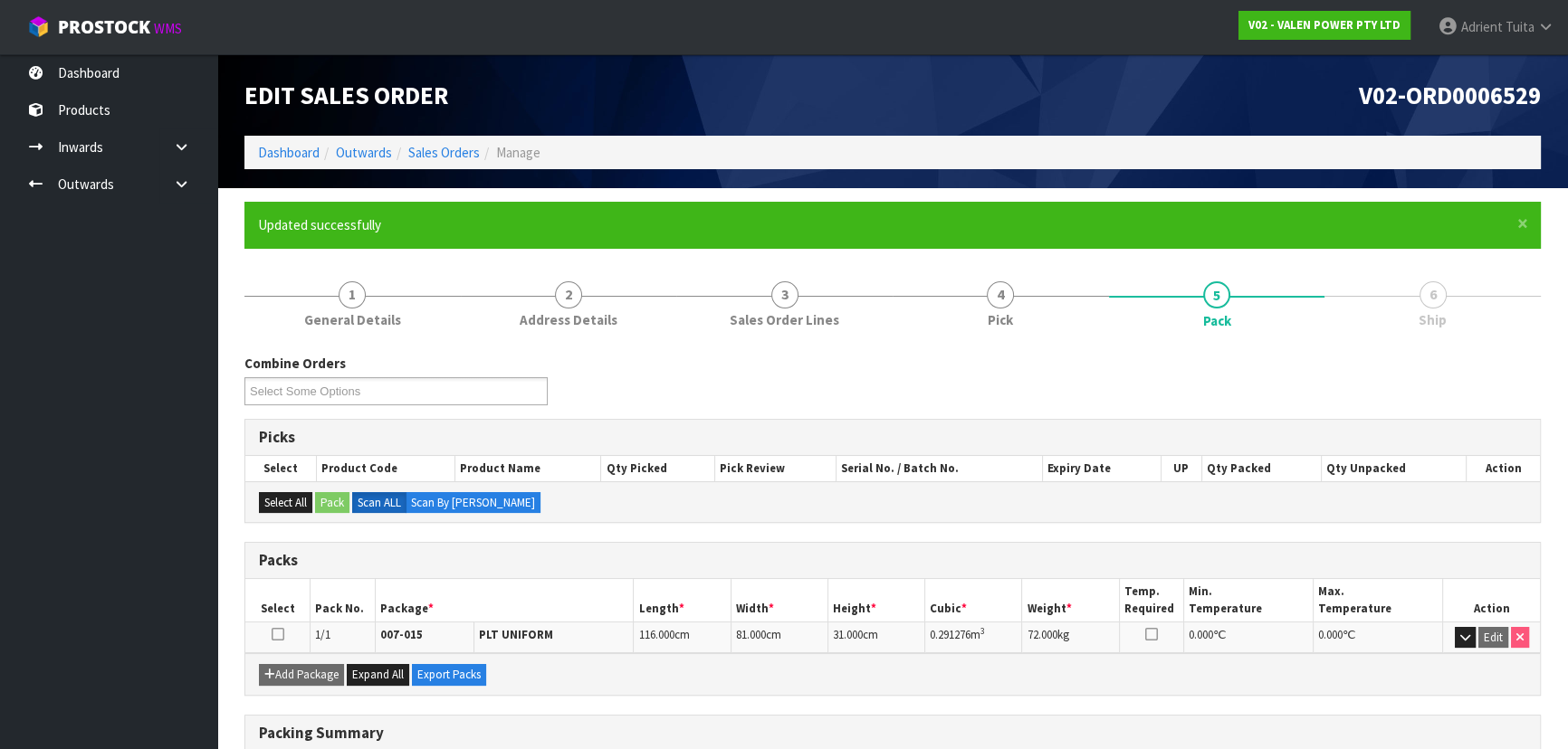
click at [290, 163] on ol "Dashboard Outwards Sales Orders Manage" at bounding box center [893, 152] width 1297 height 34
click at [292, 158] on link "Dashboard" at bounding box center [289, 152] width 62 height 17
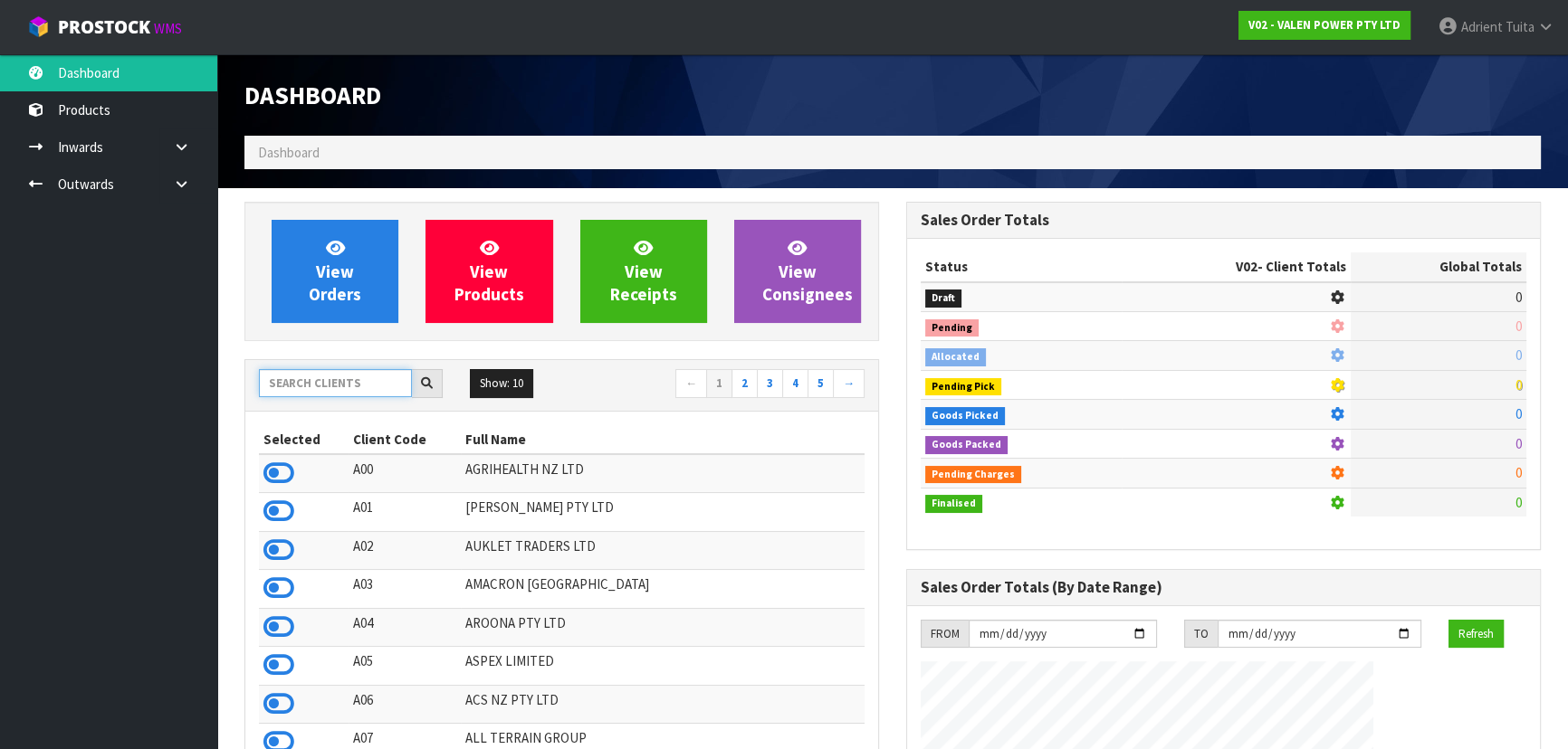
click at [361, 377] on input "text" at bounding box center [335, 383] width 153 height 28
type input "DATS"
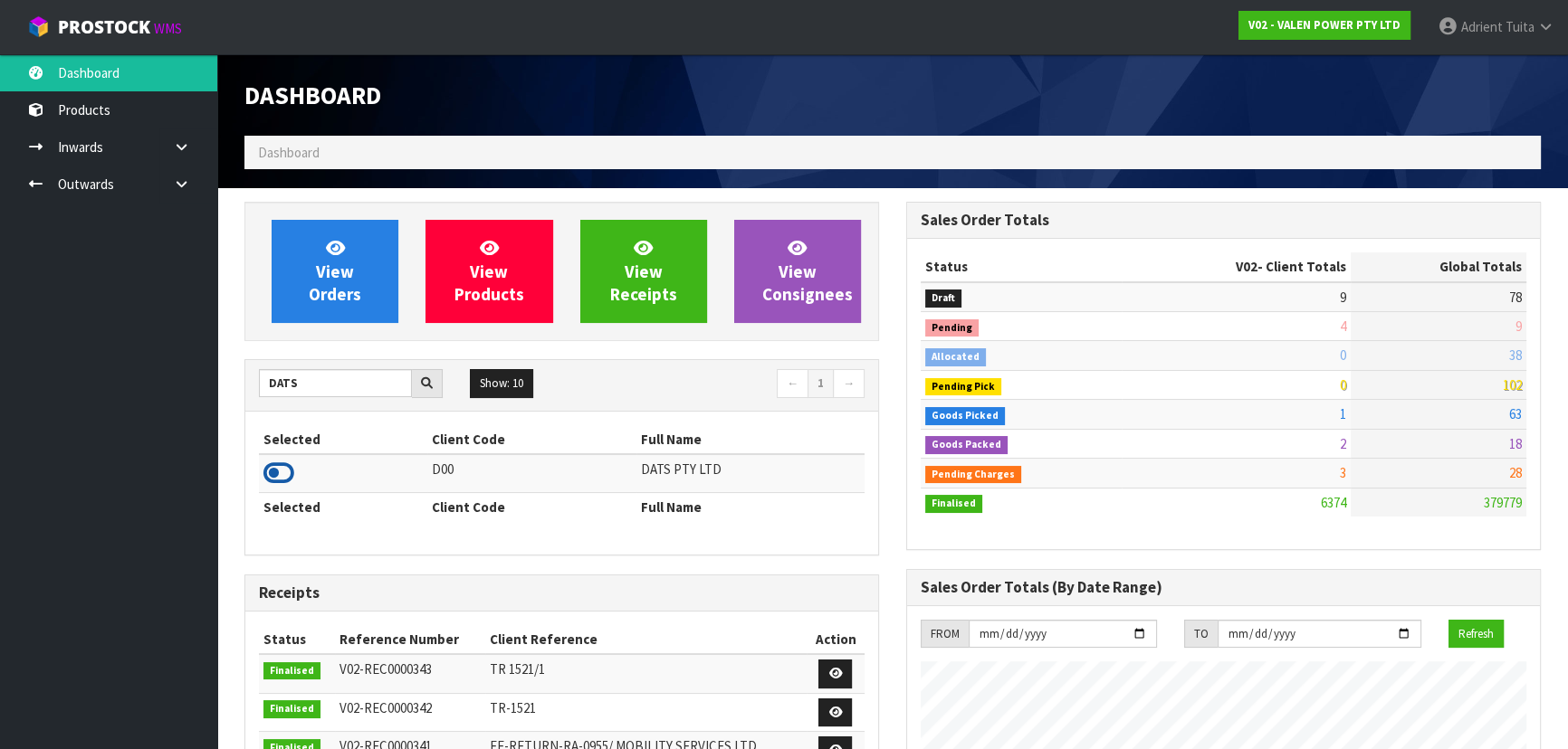
click at [288, 473] on icon at bounding box center [278, 473] width 31 height 27
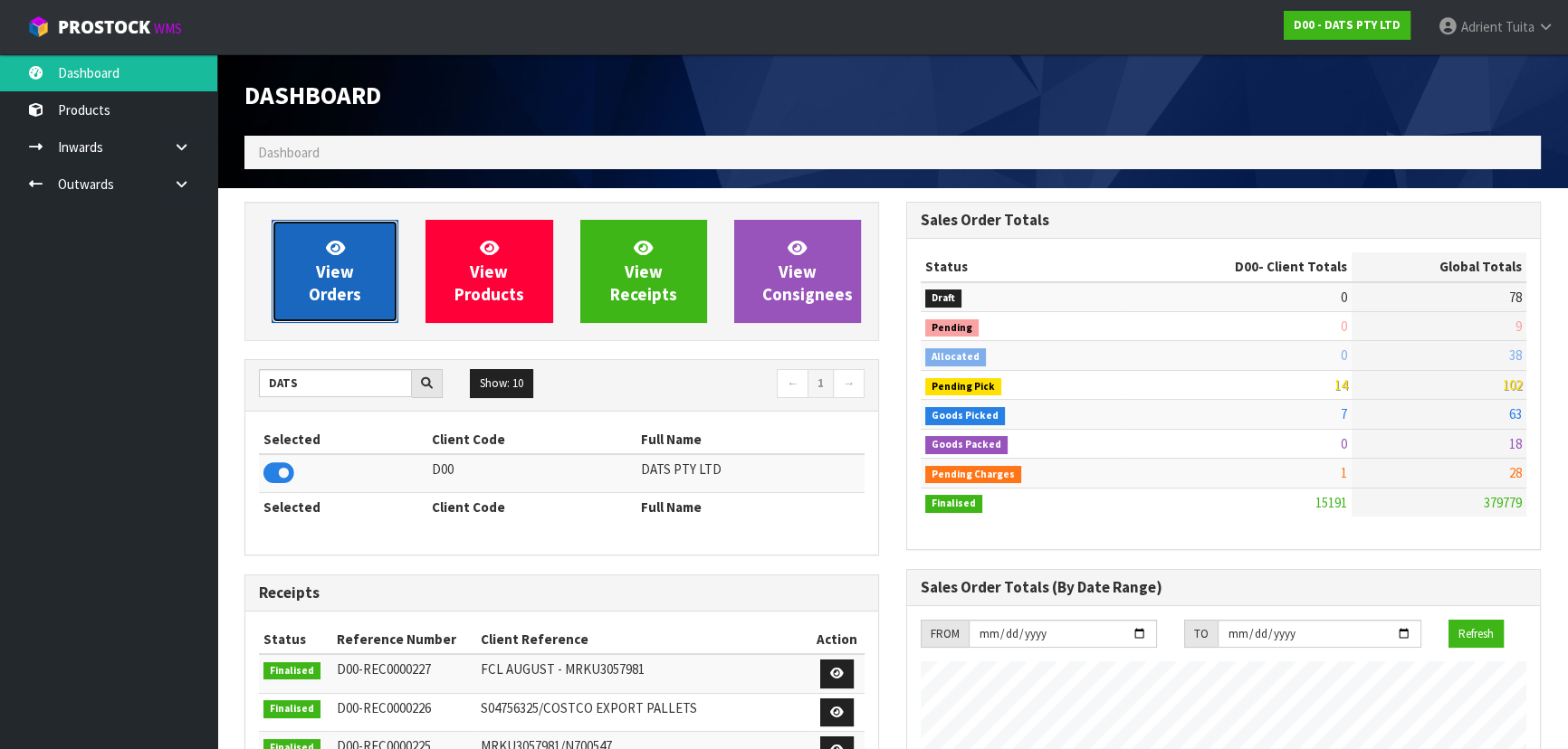
click at [319, 253] on link "View Orders" at bounding box center [335, 271] width 127 height 103
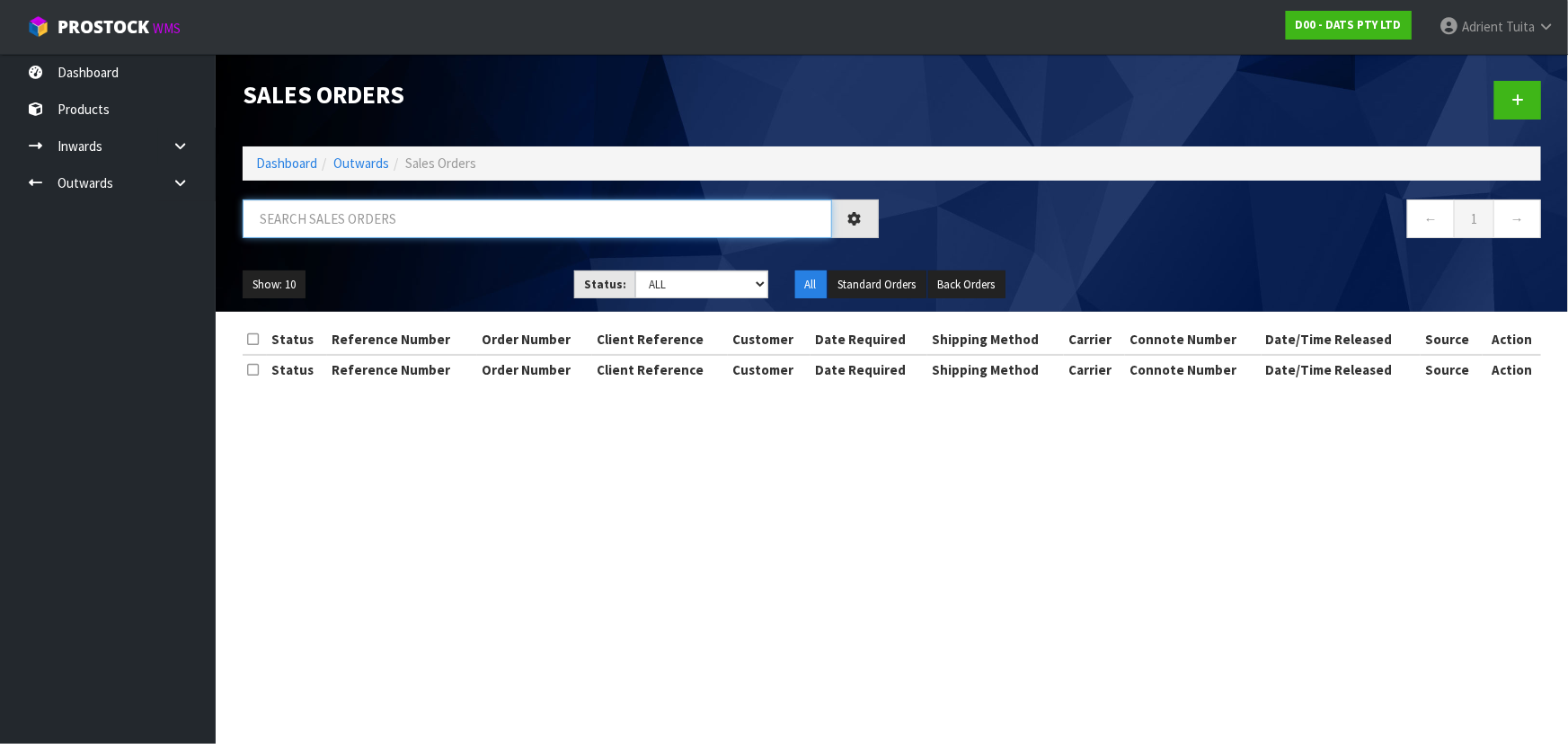
click at [335, 218] on input "text" at bounding box center [538, 219] width 590 height 39
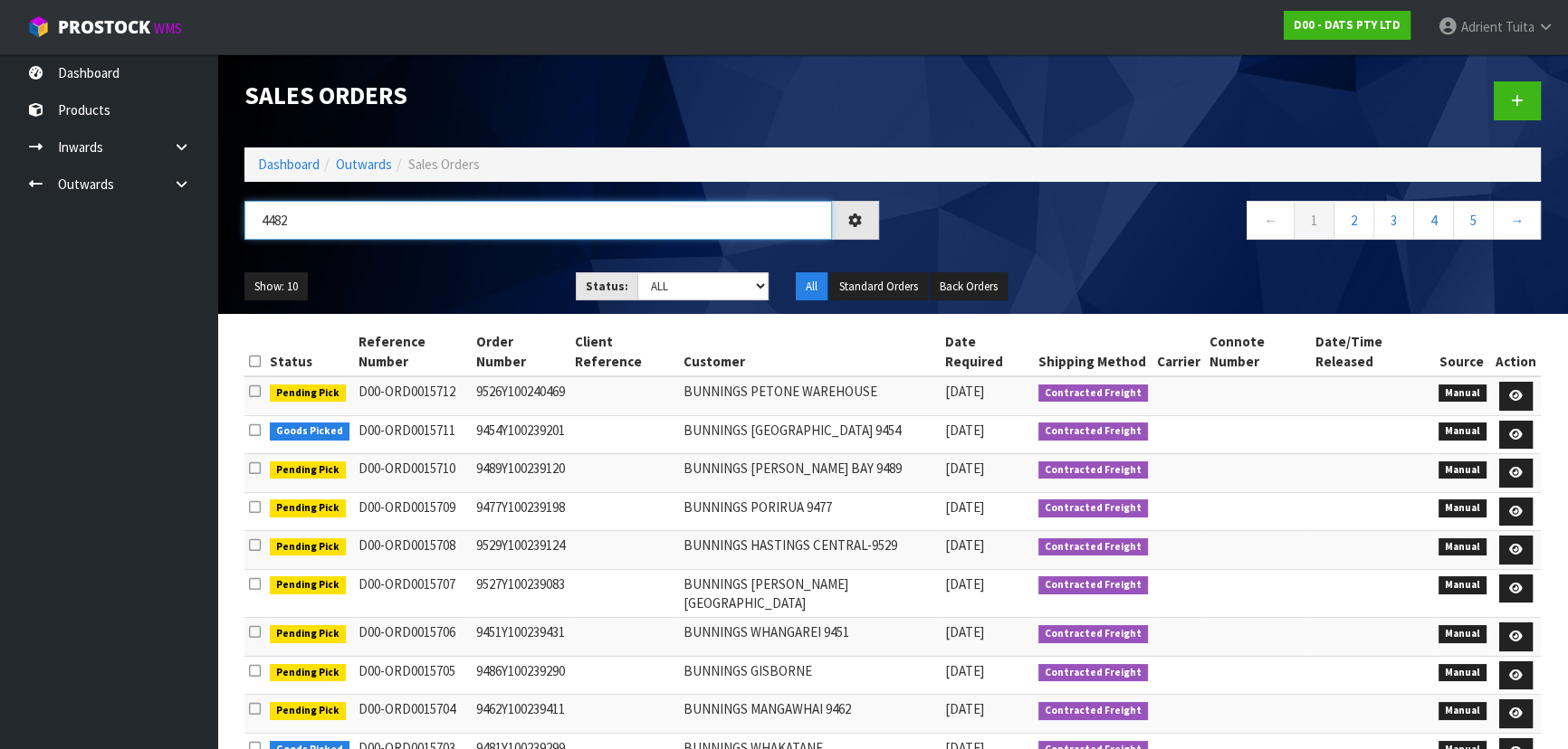
type input "4482"
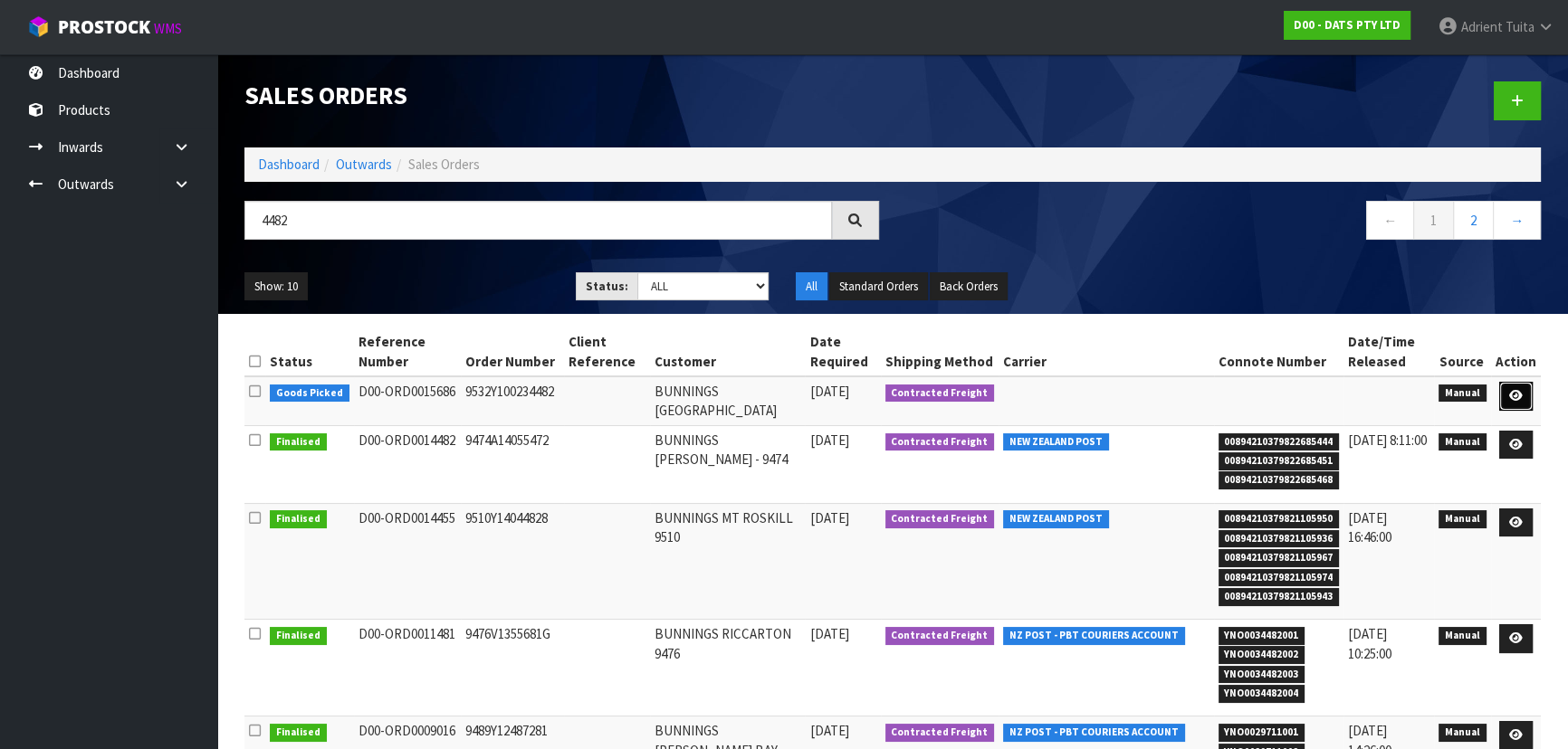
click at [1518, 404] on link at bounding box center [1517, 396] width 34 height 29
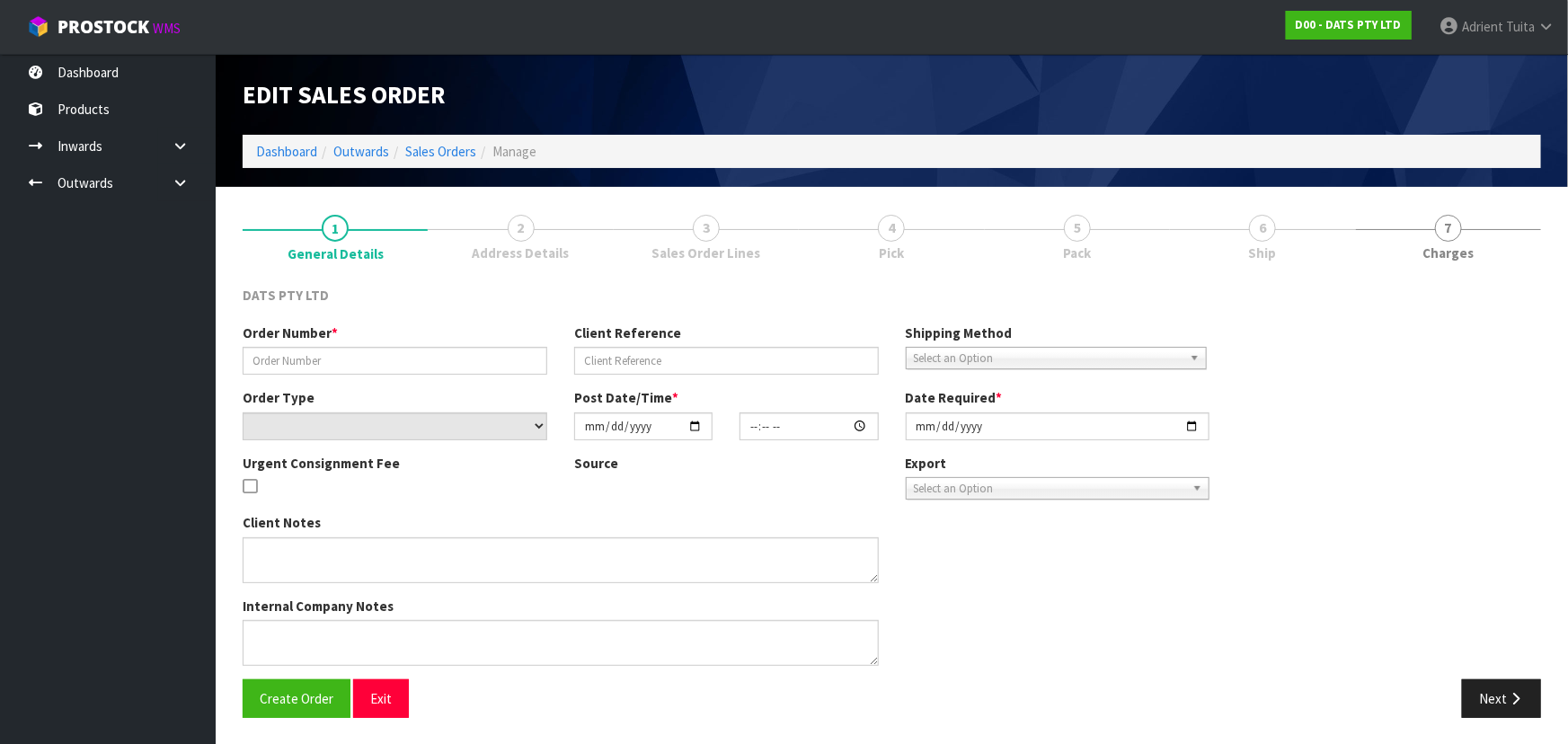
type input "9532Y100234482"
select select "number:0"
type input "[DATE]"
type input "08:51:00.000"
type input "[DATE]"
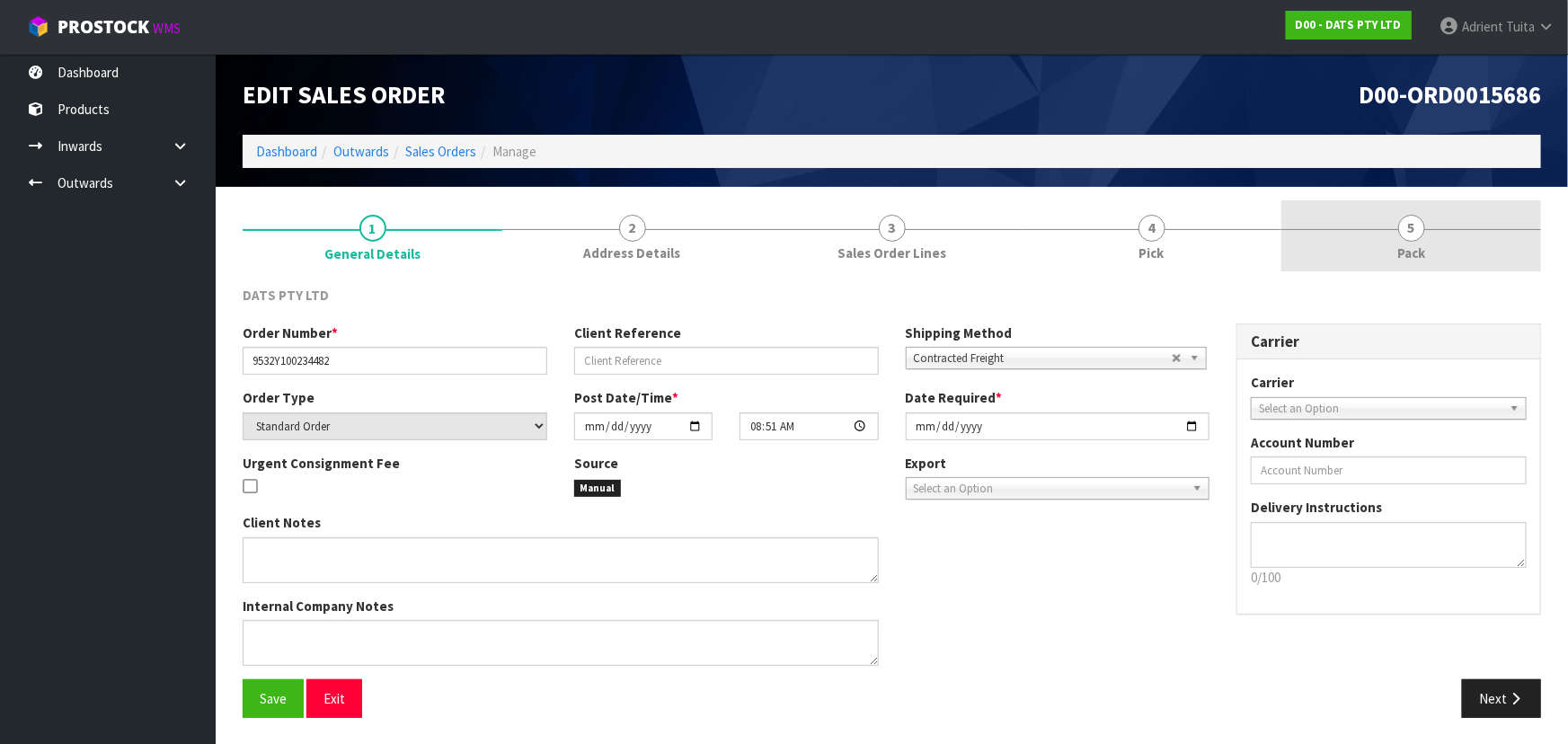
click at [1420, 244] on span "Pack" at bounding box center [1411, 253] width 28 height 19
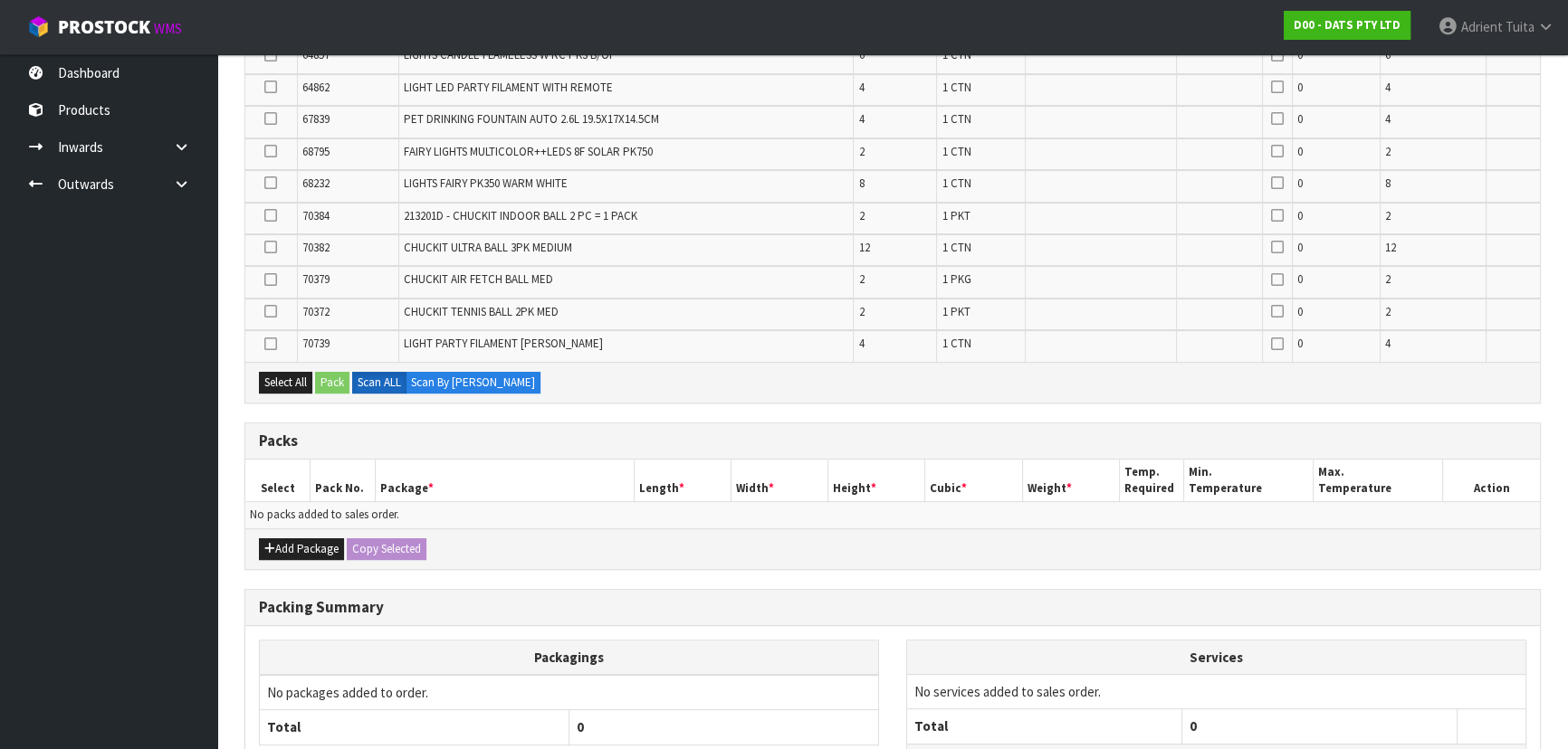
scroll to position [780, 0]
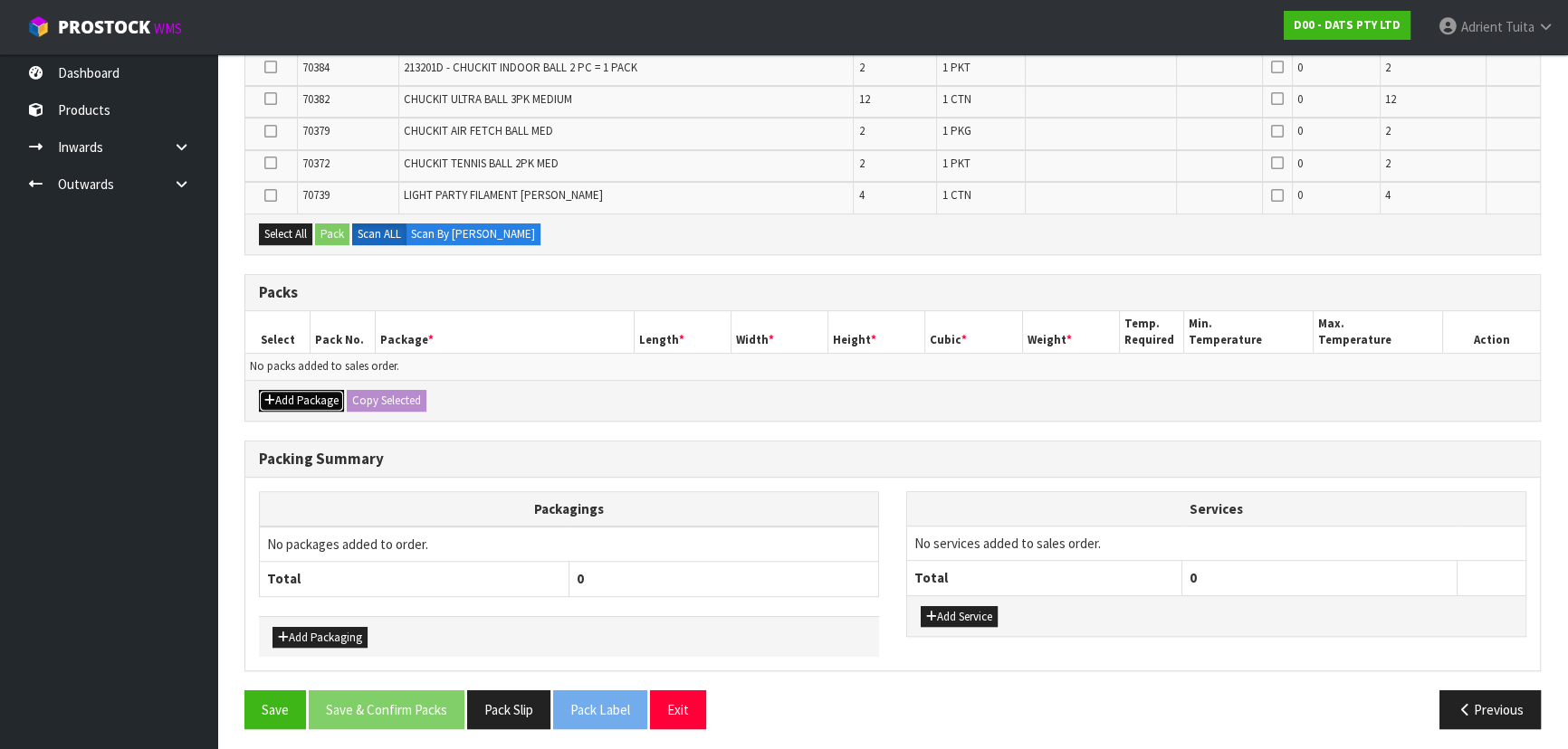
click at [272, 403] on button "Add Package" at bounding box center [301, 401] width 85 height 21
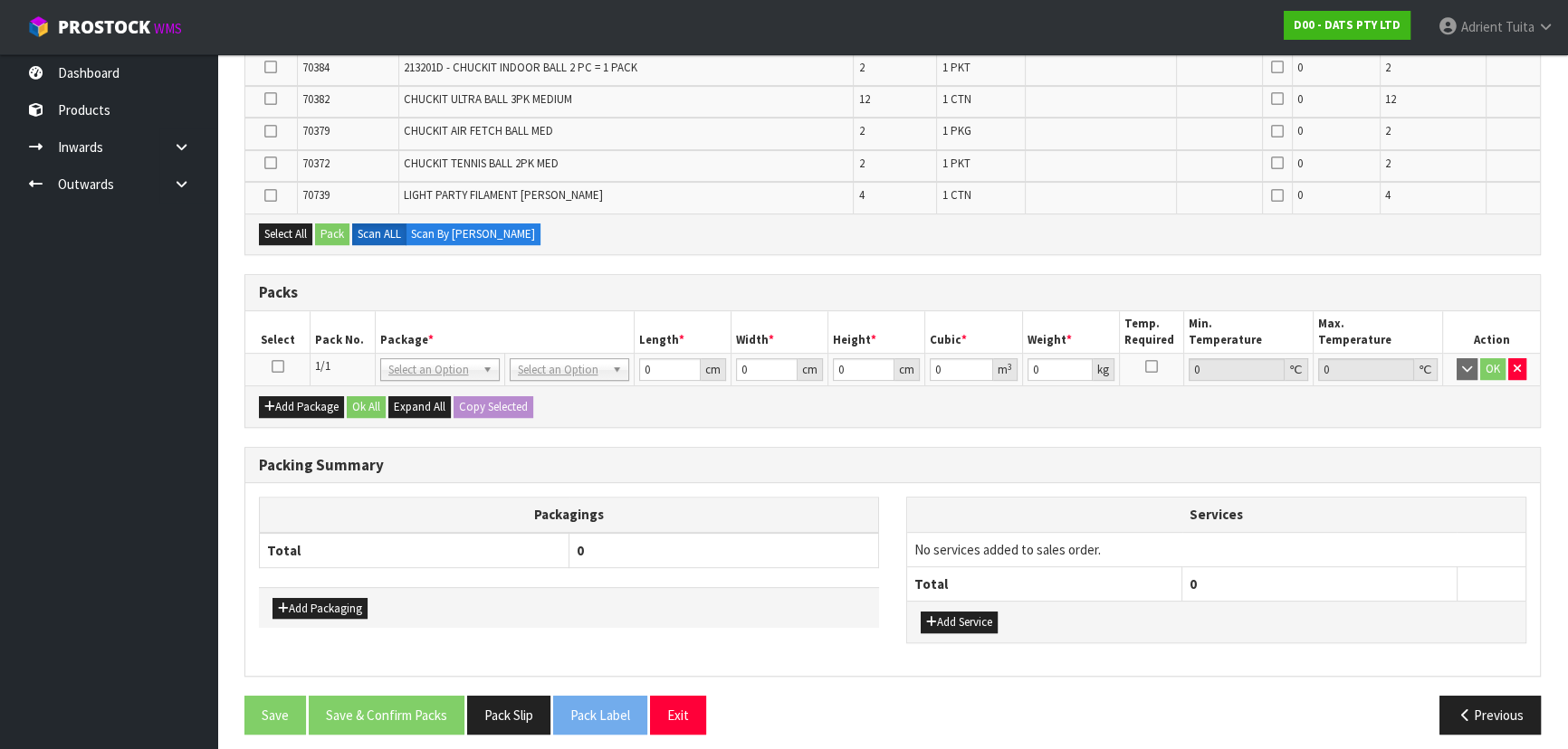
click at [276, 366] on icon at bounding box center [278, 366] width 13 height 1
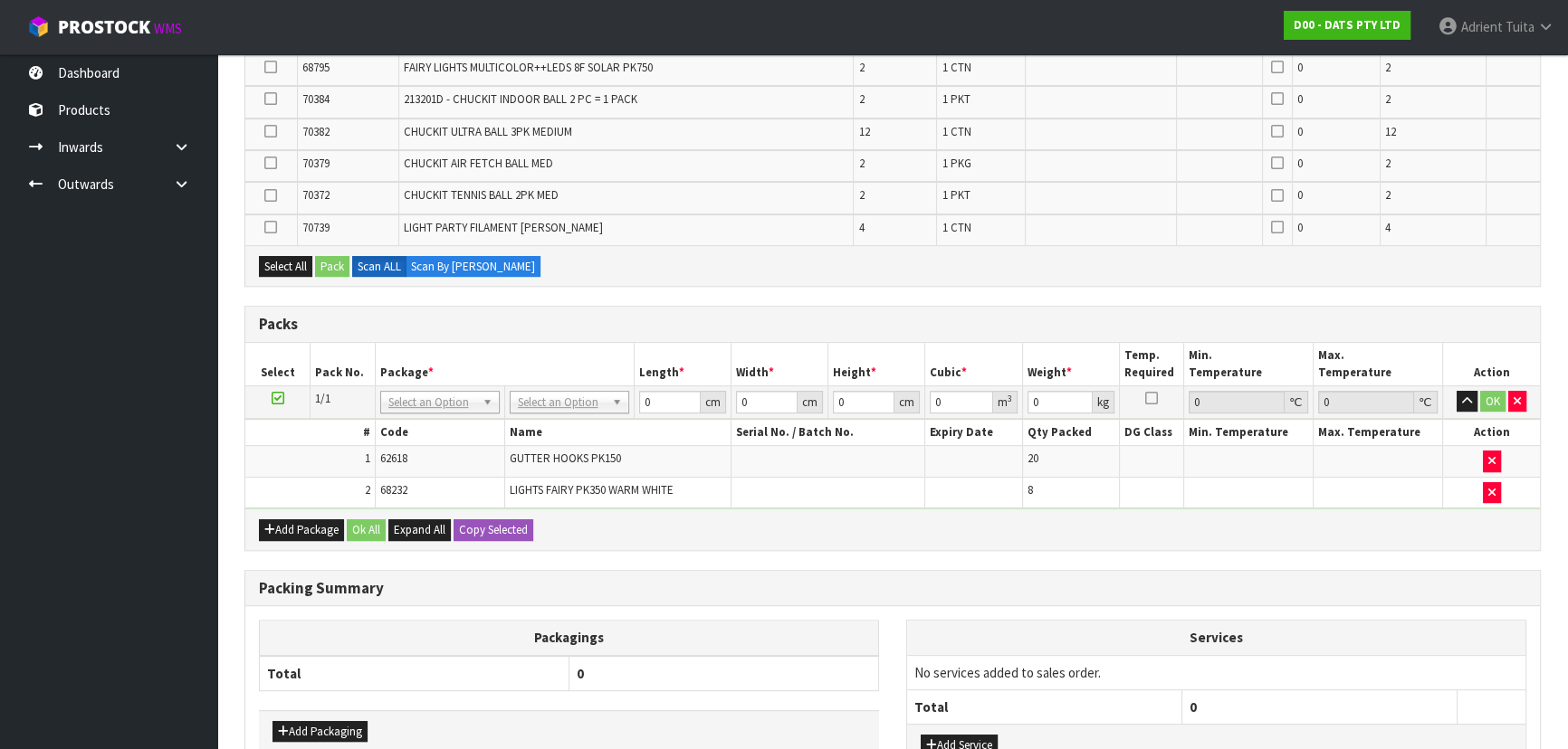
scroll to position [0, 0]
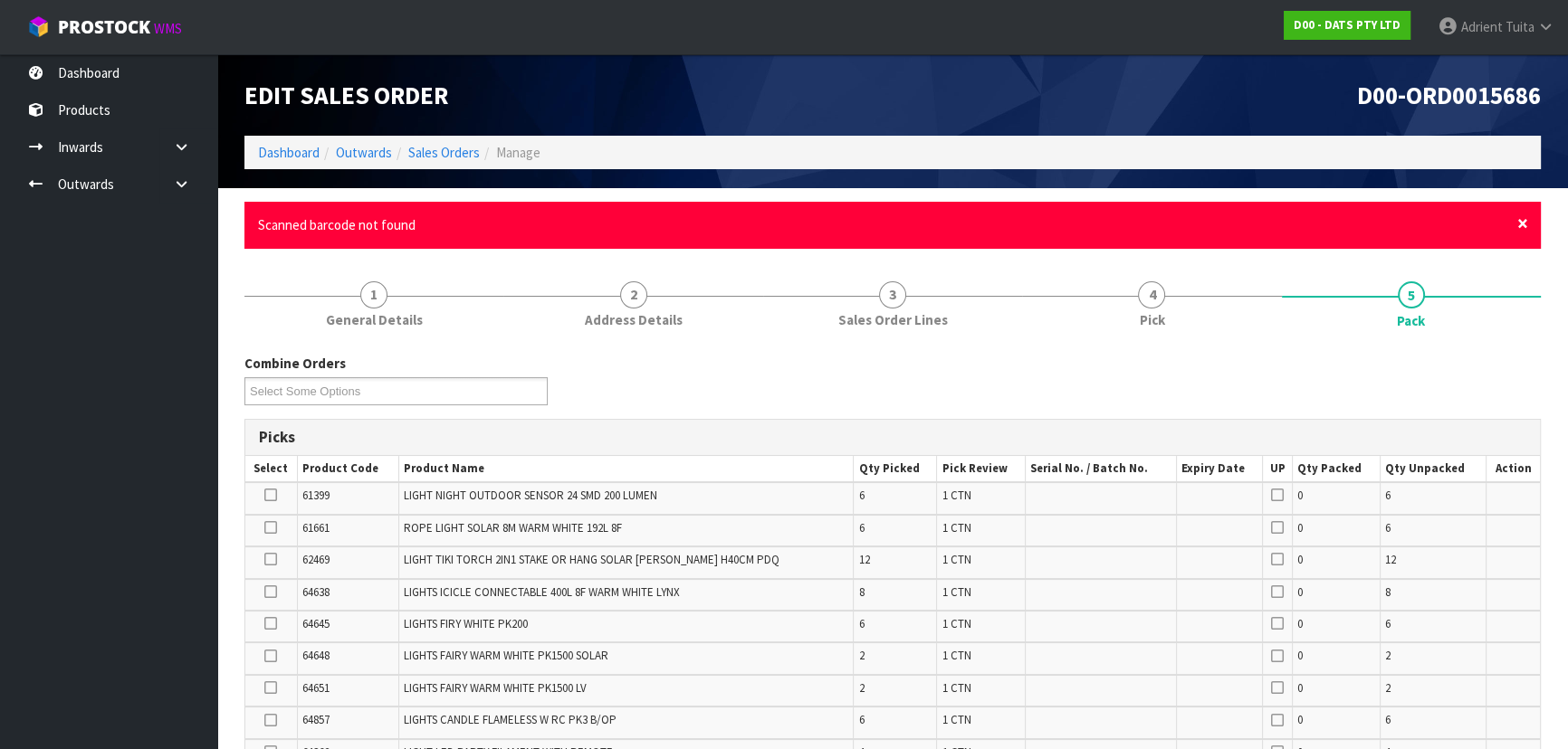
click at [1528, 225] on span "×" at bounding box center [1523, 223] width 11 height 25
click at [1521, 221] on span "×" at bounding box center [1523, 223] width 11 height 25
click at [1518, 225] on span "×" at bounding box center [1523, 223] width 11 height 25
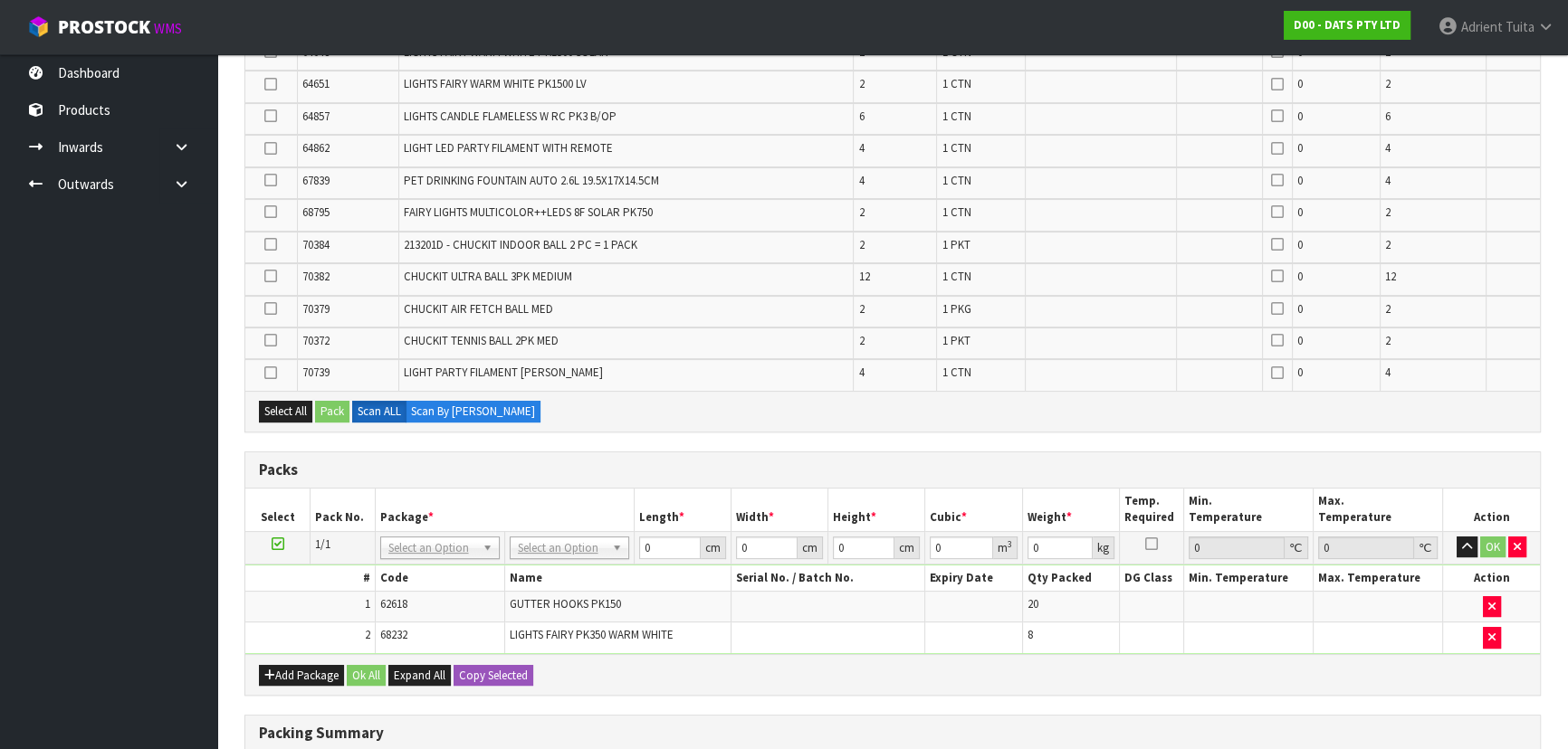
scroll to position [812, 0]
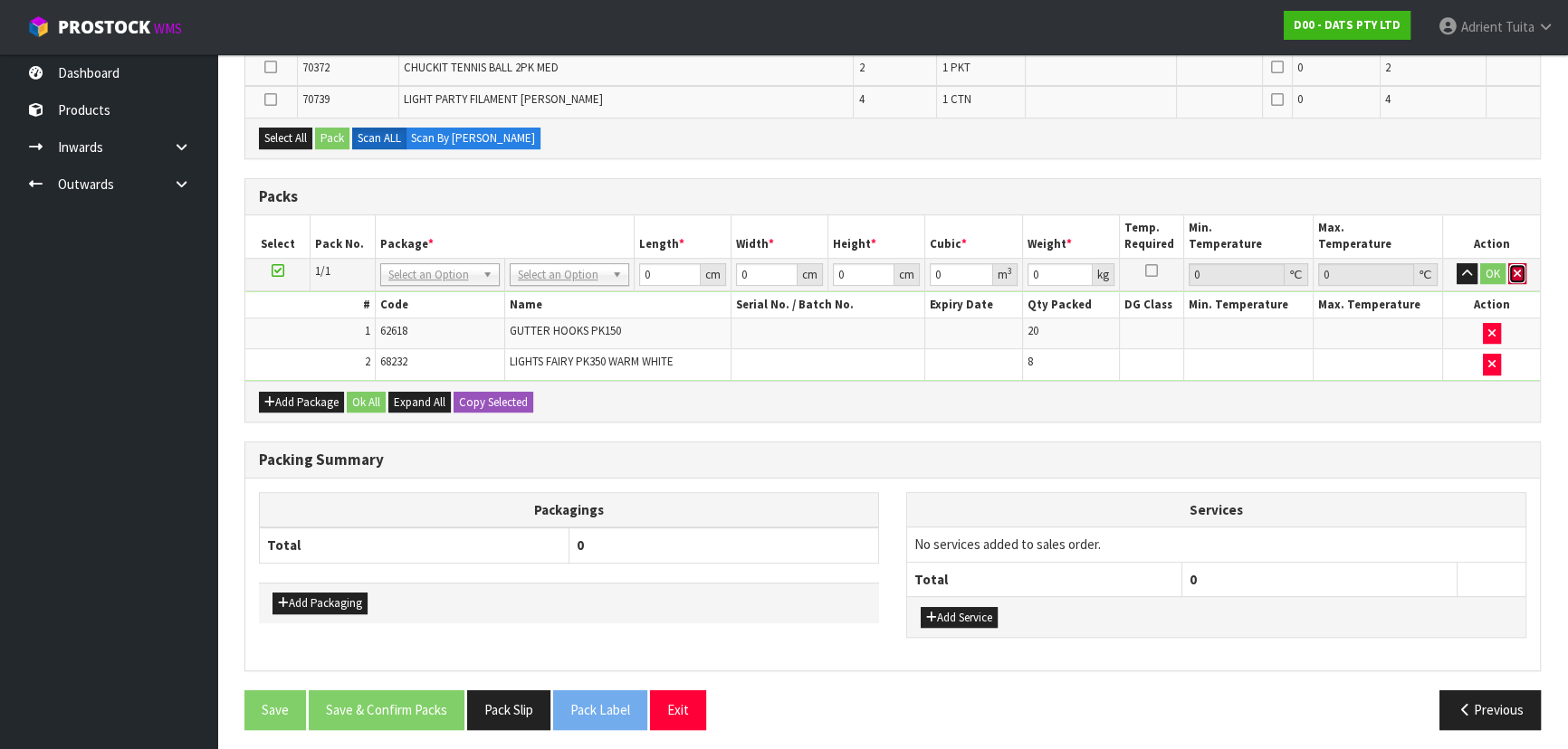
click at [1508, 268] on button "button" at bounding box center [1517, 274] width 18 height 21
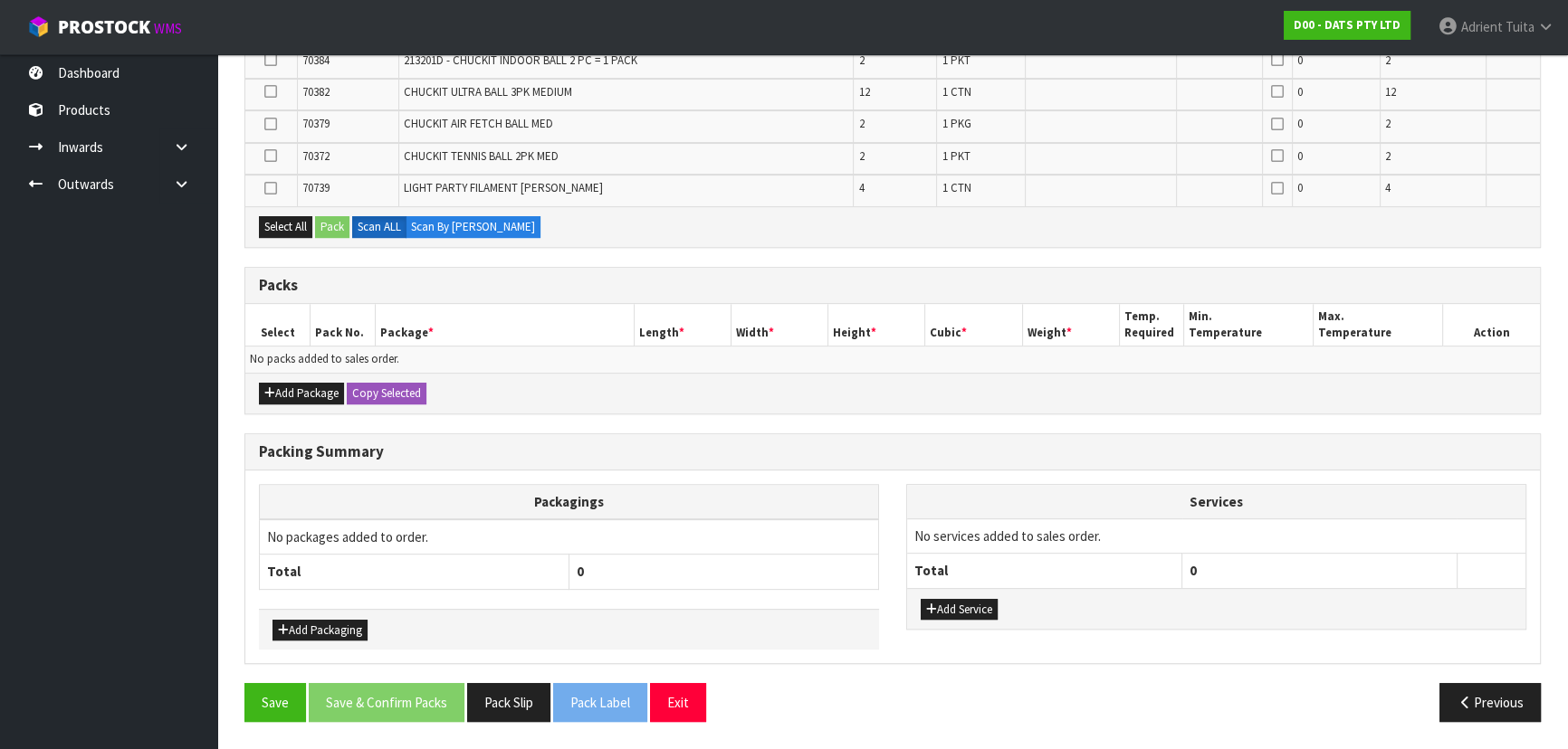
scroll to position [780, 0]
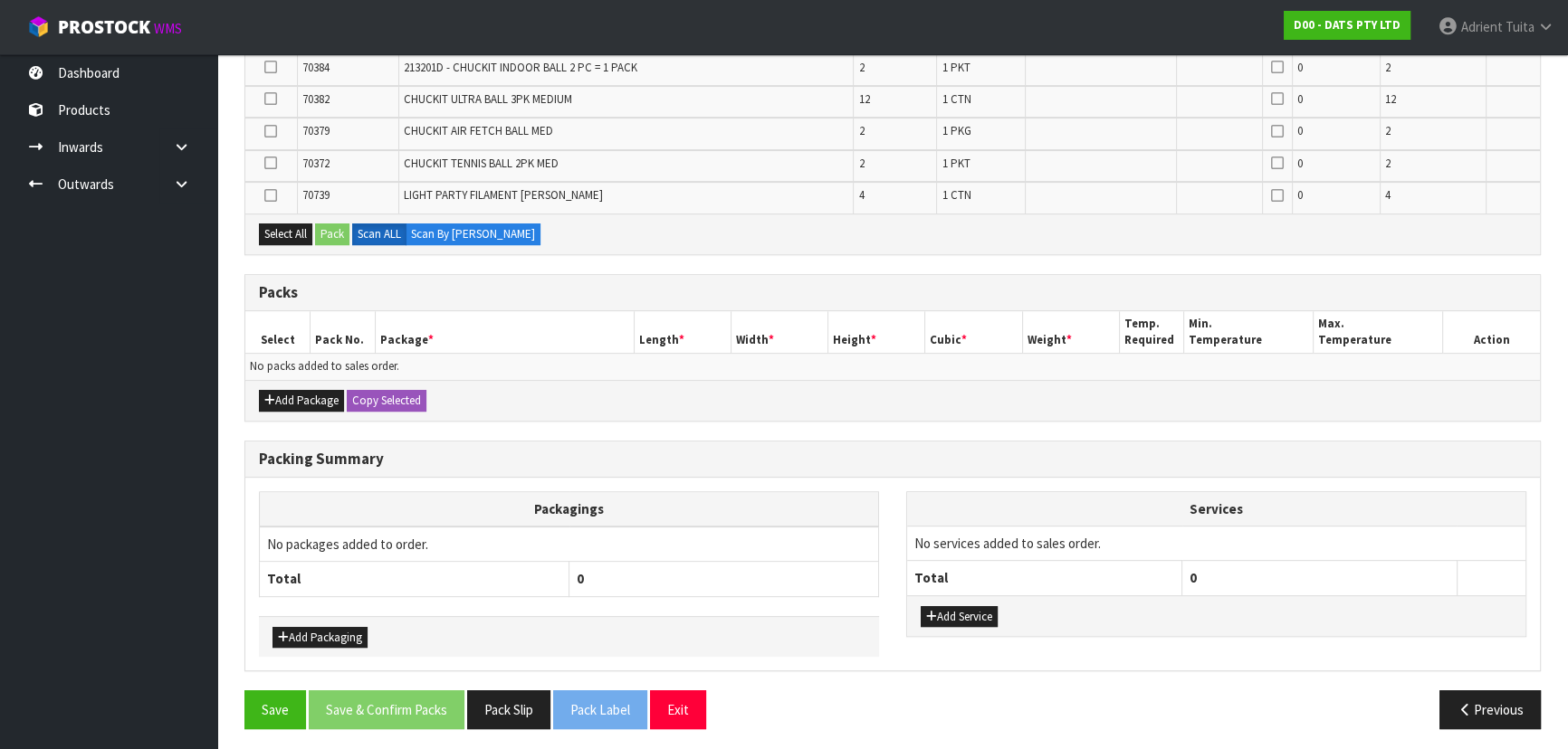
click at [292, 373] on td "No packs added to sales order." at bounding box center [893, 367] width 1295 height 26
click at [280, 390] on button "Add Package" at bounding box center [301, 401] width 85 height 21
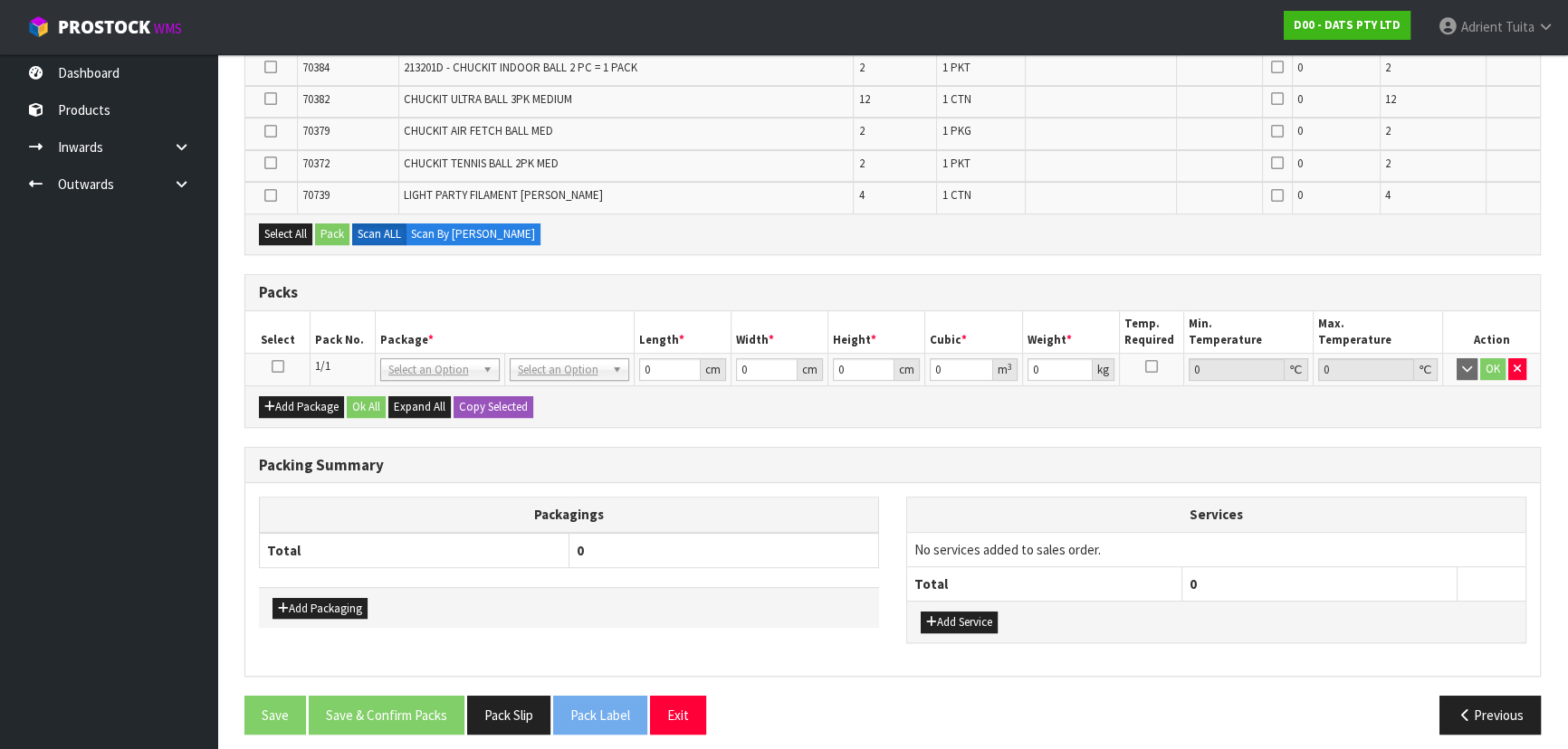
click at [283, 367] on td at bounding box center [278, 370] width 65 height 33
click at [283, 365] on td at bounding box center [278, 370] width 65 height 33
click at [280, 366] on icon at bounding box center [278, 366] width 13 height 1
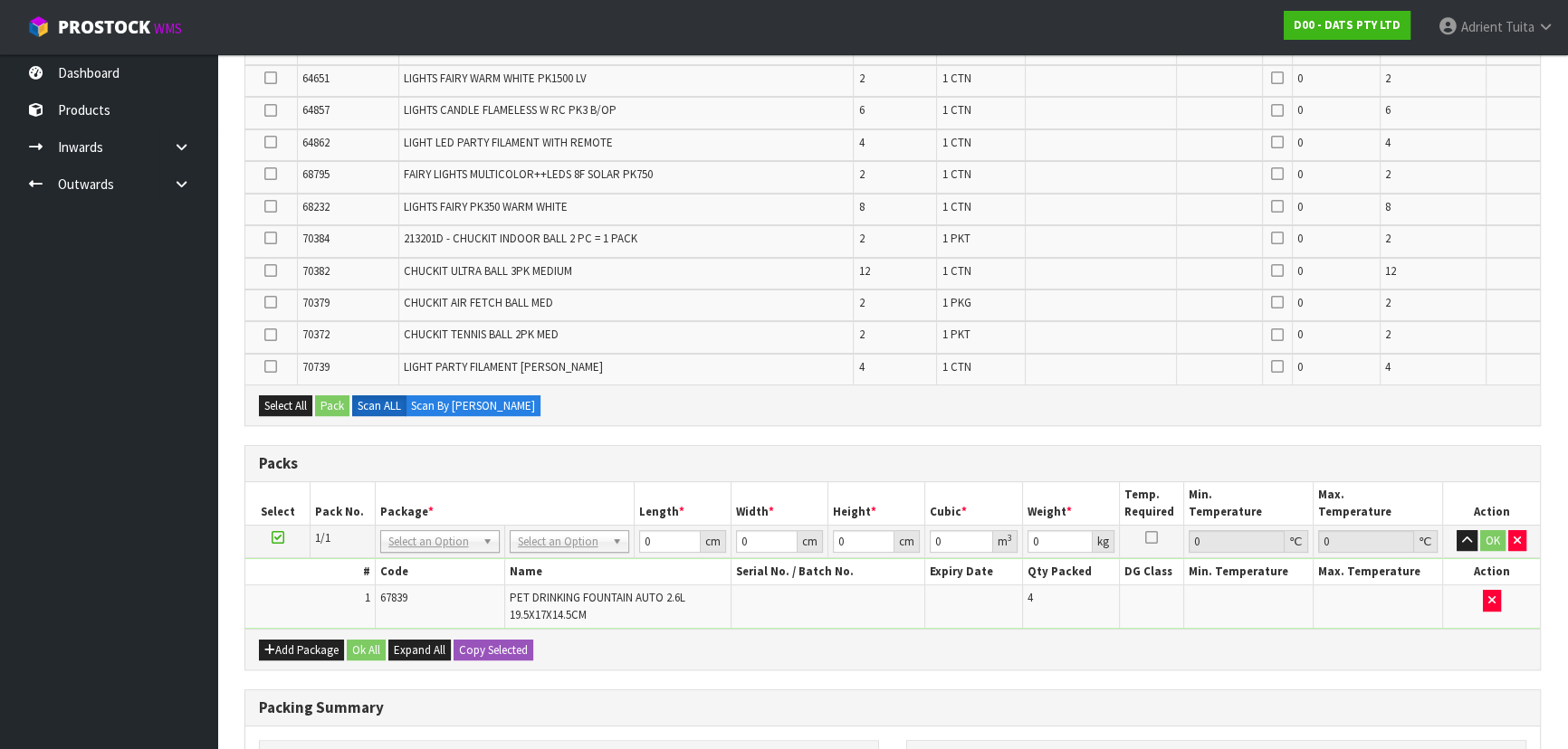
scroll to position [825, 0]
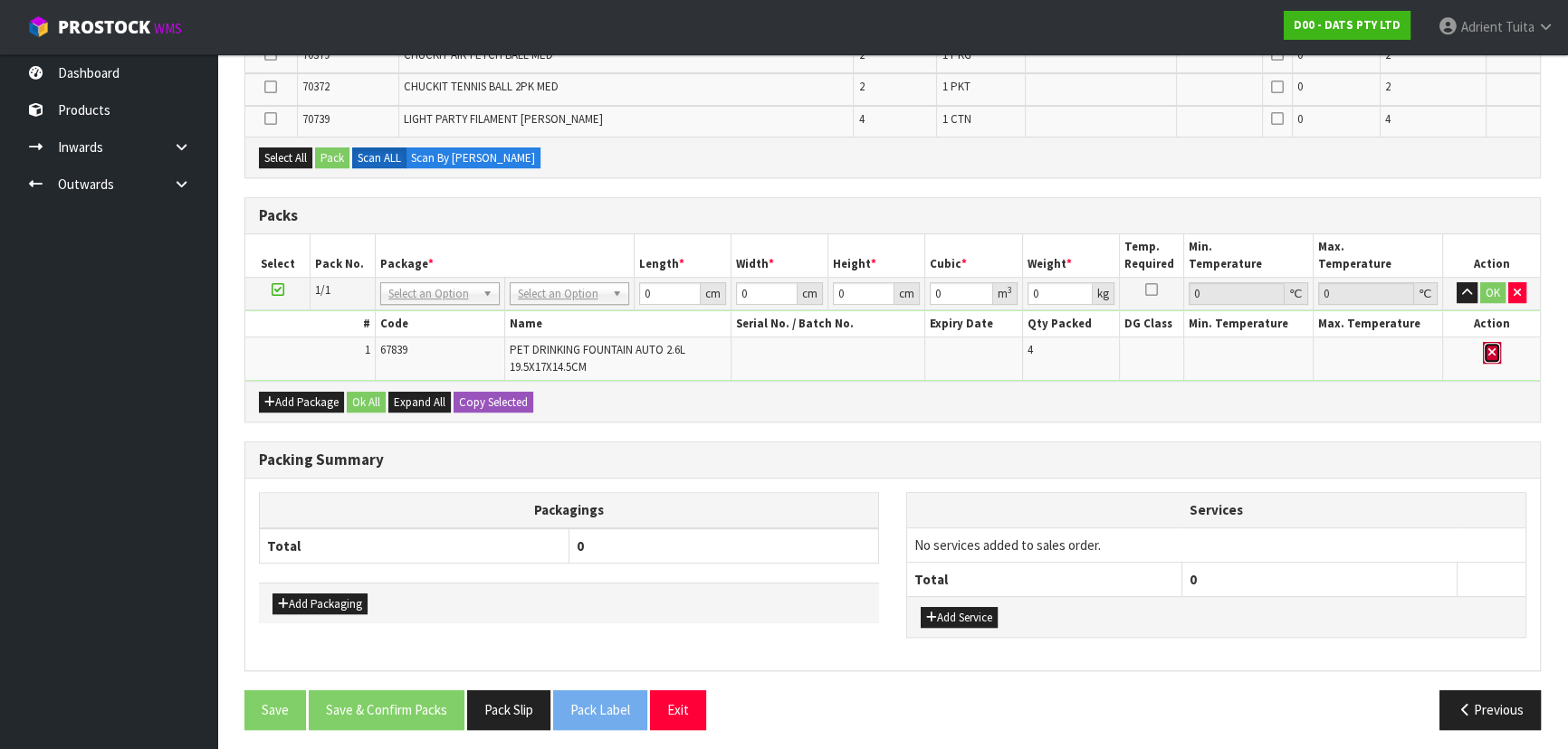
click at [1495, 343] on button "button" at bounding box center [1491, 352] width 18 height 21
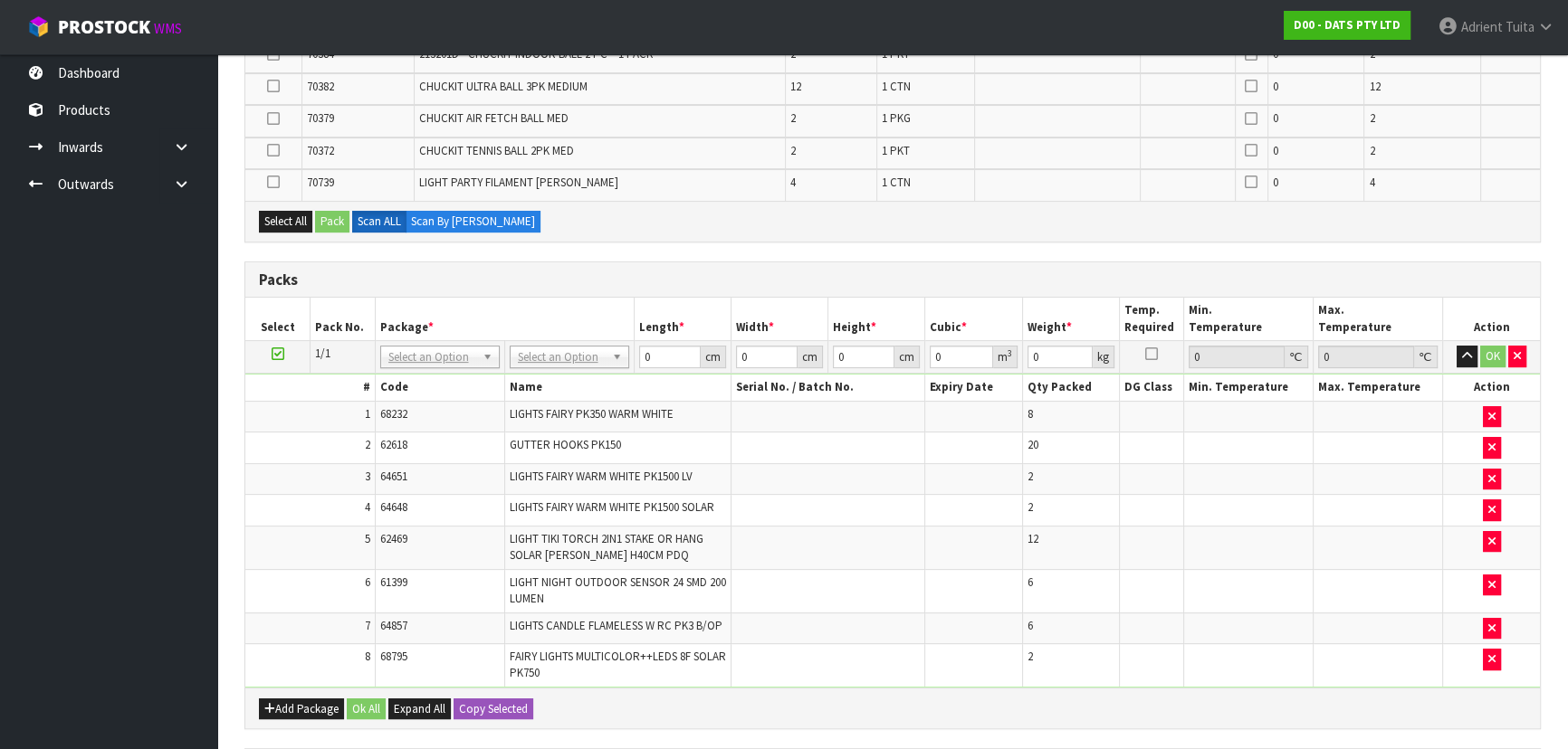
scroll to position [0, 0]
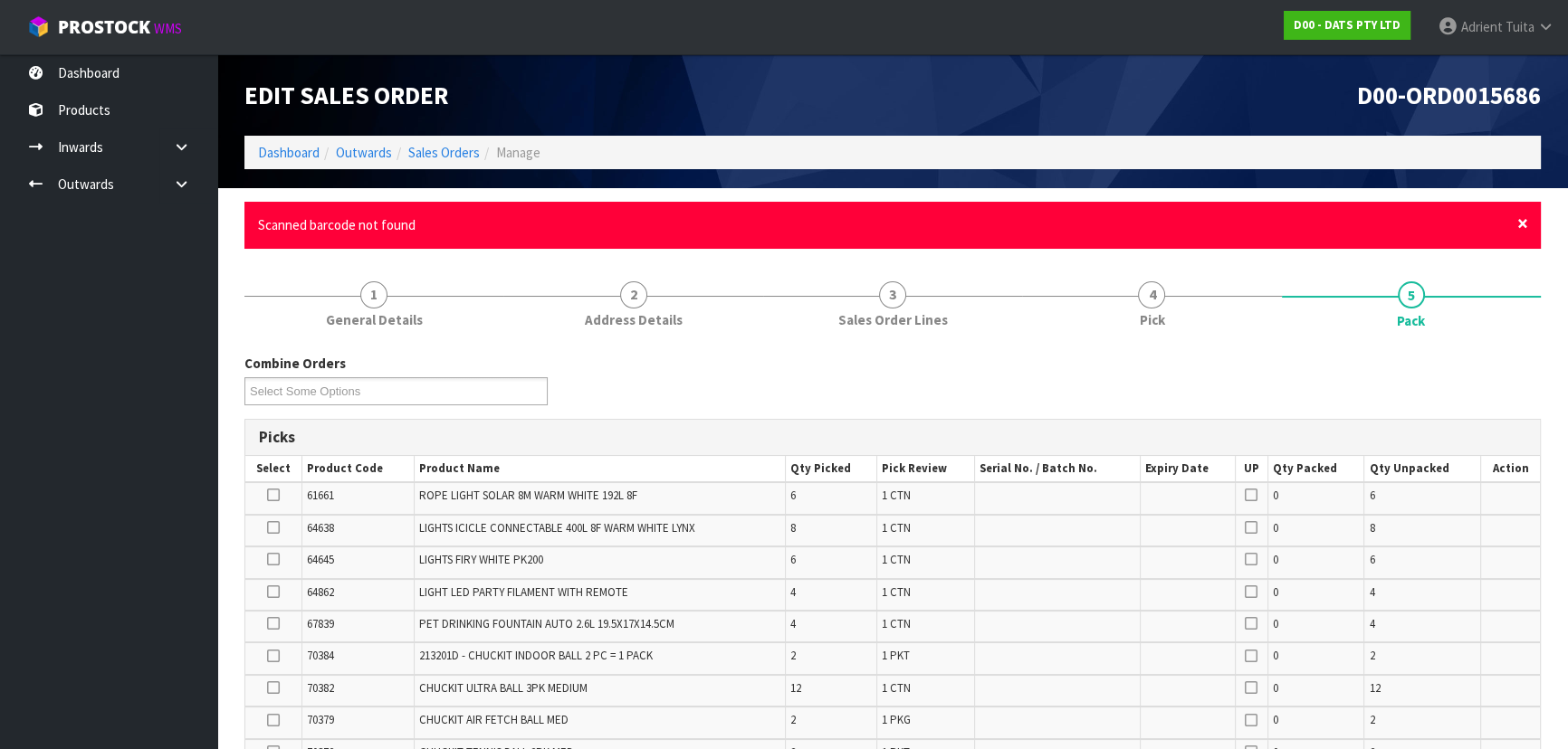
click at [1525, 223] on span "×" at bounding box center [1523, 223] width 11 height 25
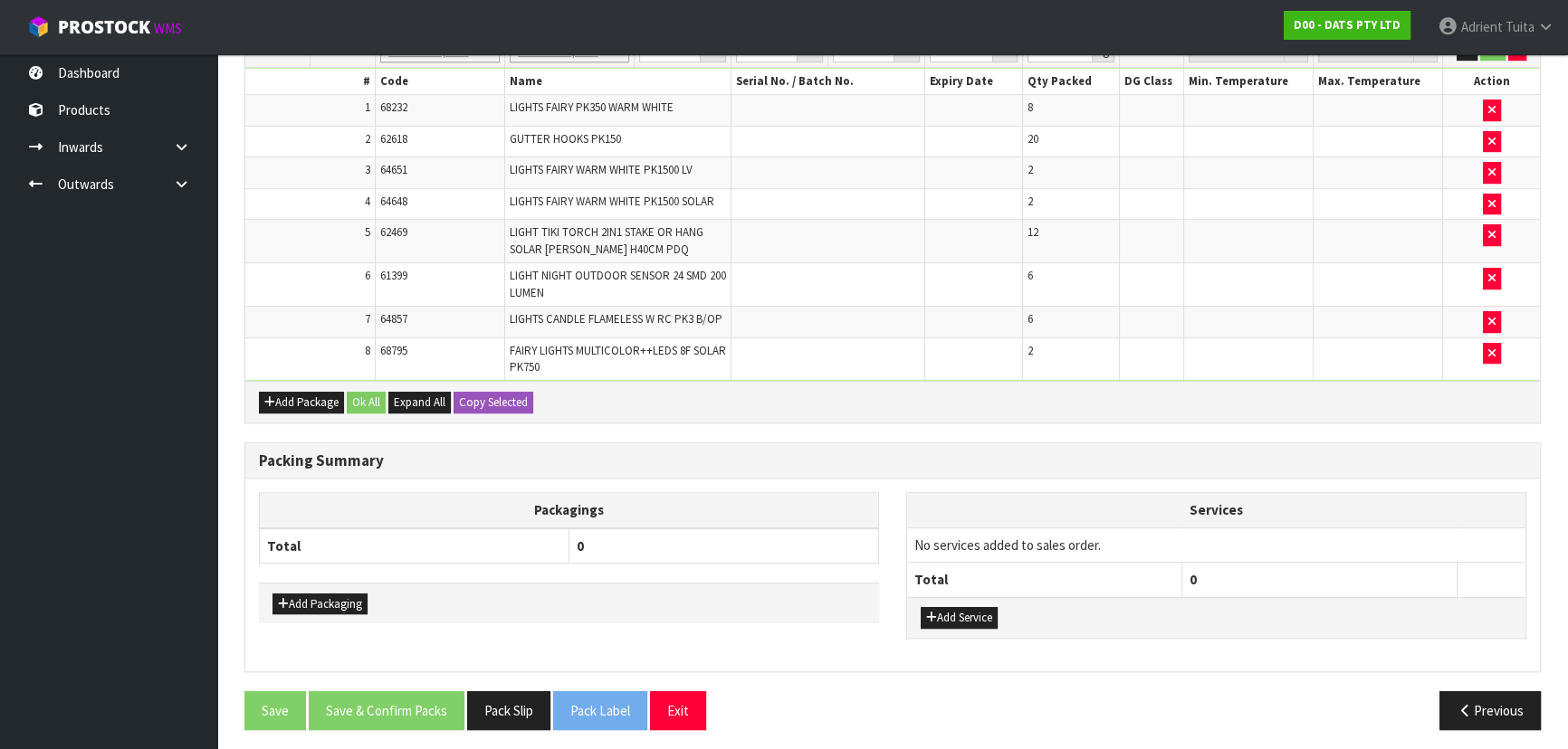
click at [718, 397] on div "Add Package Ok All Expand All Copy Selected" at bounding box center [893, 402] width 1295 height 41
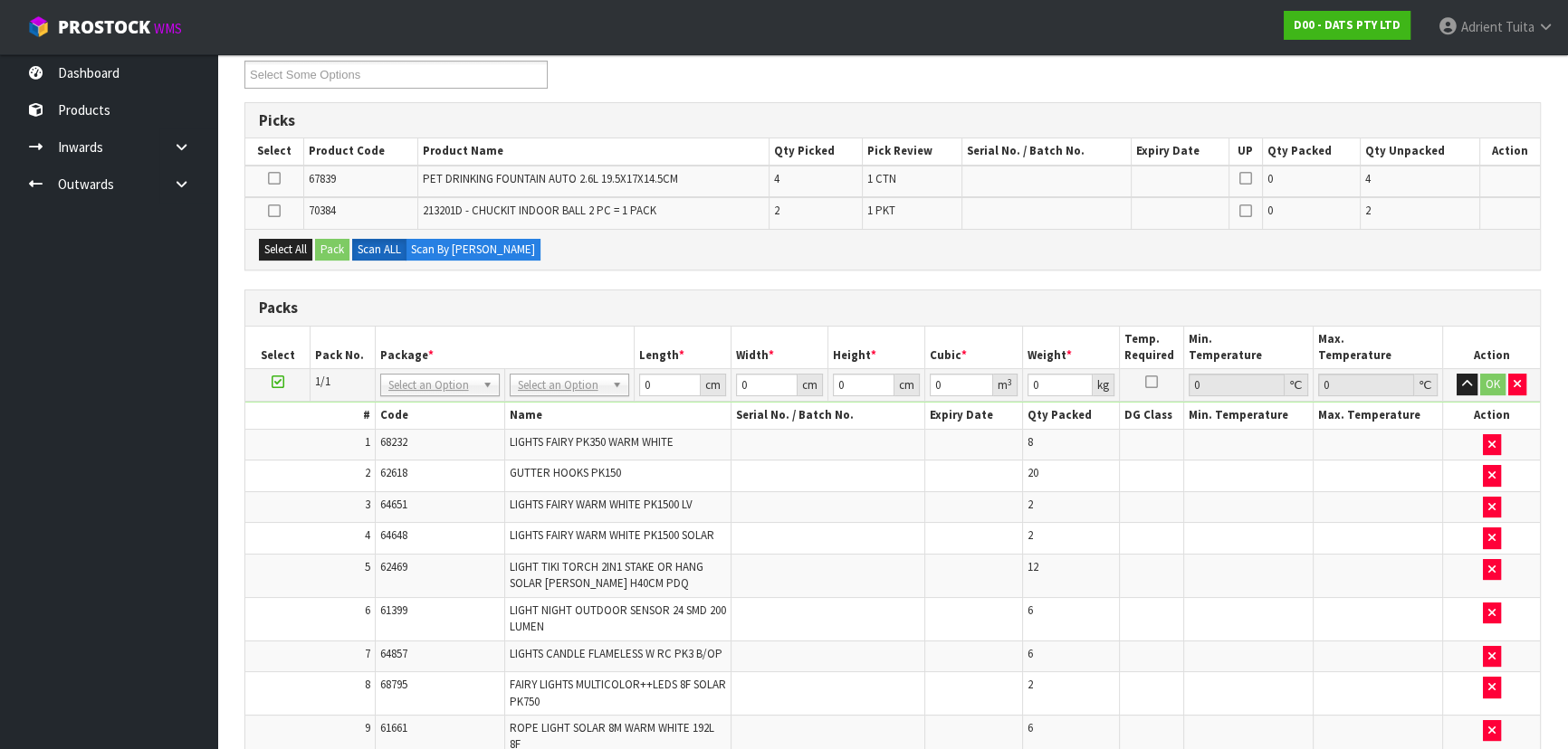
scroll to position [222, 0]
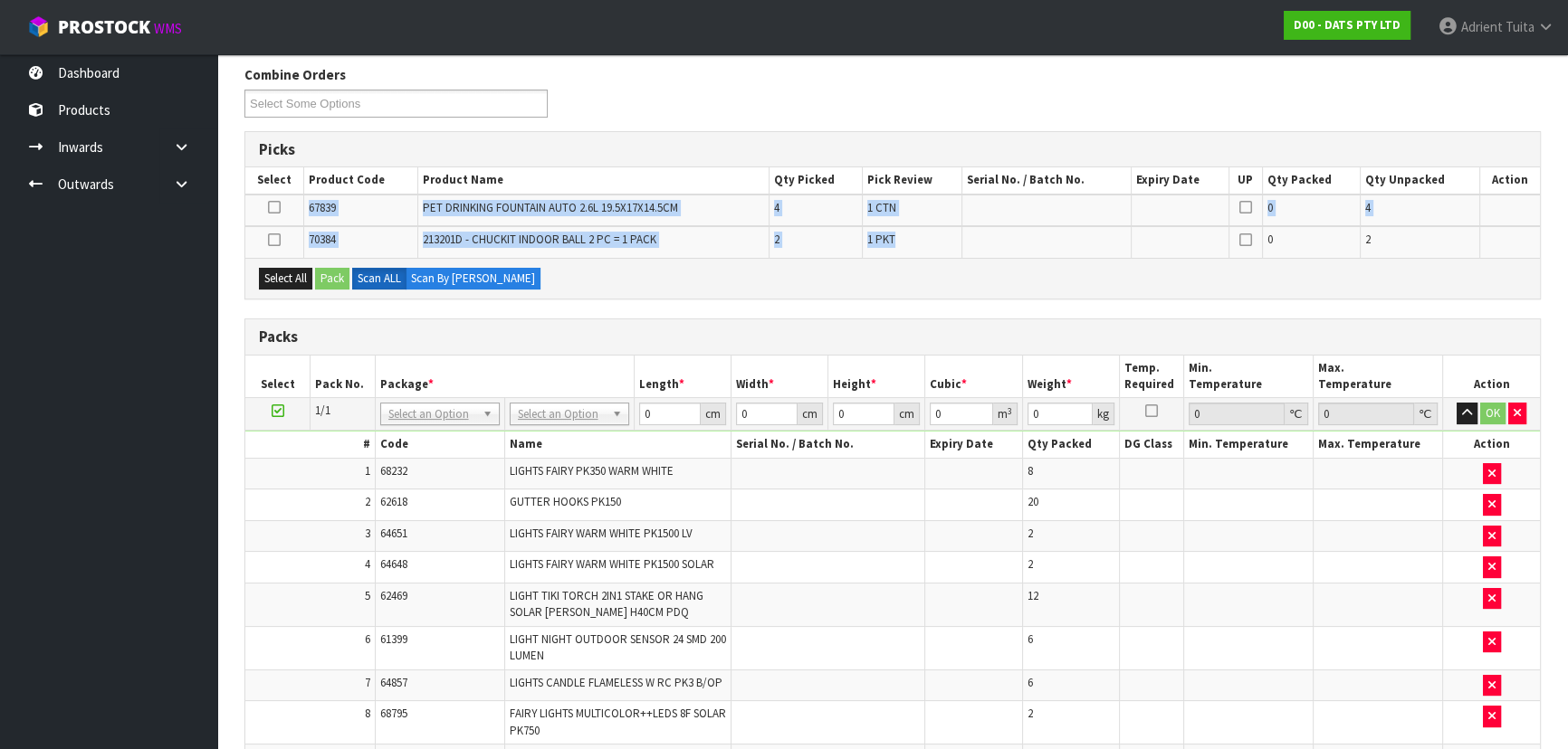
drag, startPoint x: 304, startPoint y: 201, endPoint x: 934, endPoint y: 229, distance: 630.6
click at [934, 229] on table "Select Product Code Product Name Qty Picked Pick Review Serial No. / Batch No. …" at bounding box center [893, 212] width 1295 height 90
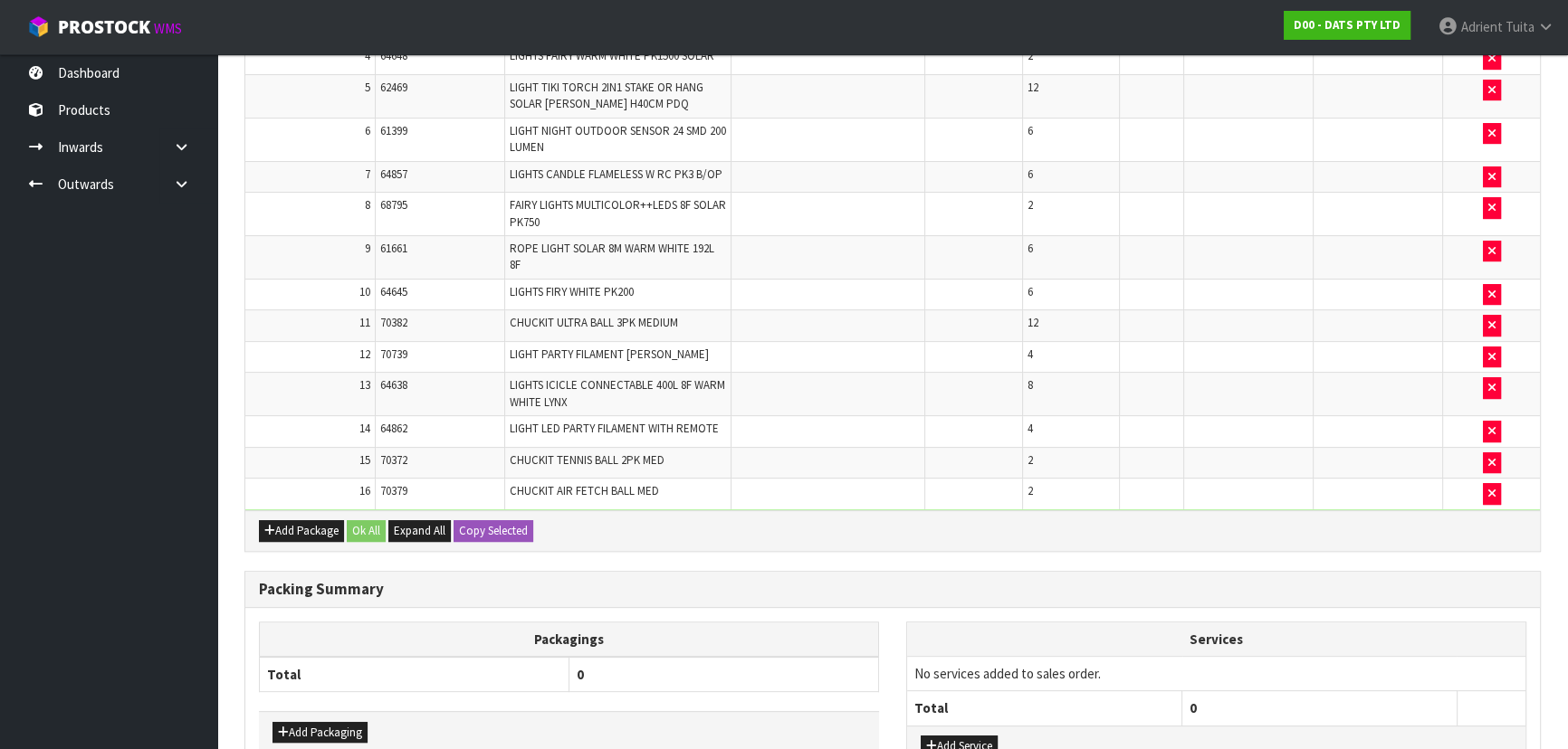
scroll to position [860, 0]
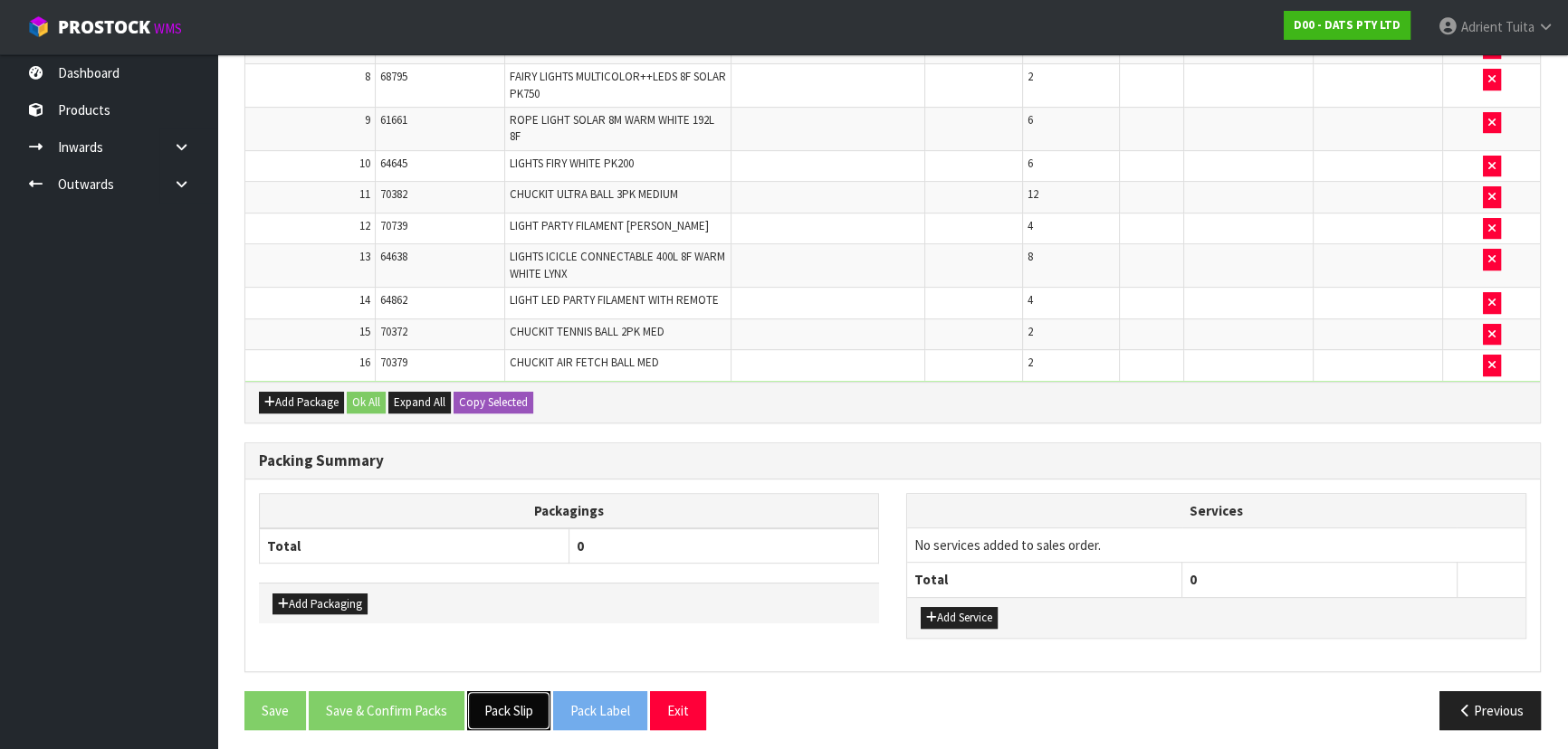
click at [501, 691] on button "Pack Slip" at bounding box center [508, 711] width 83 height 39
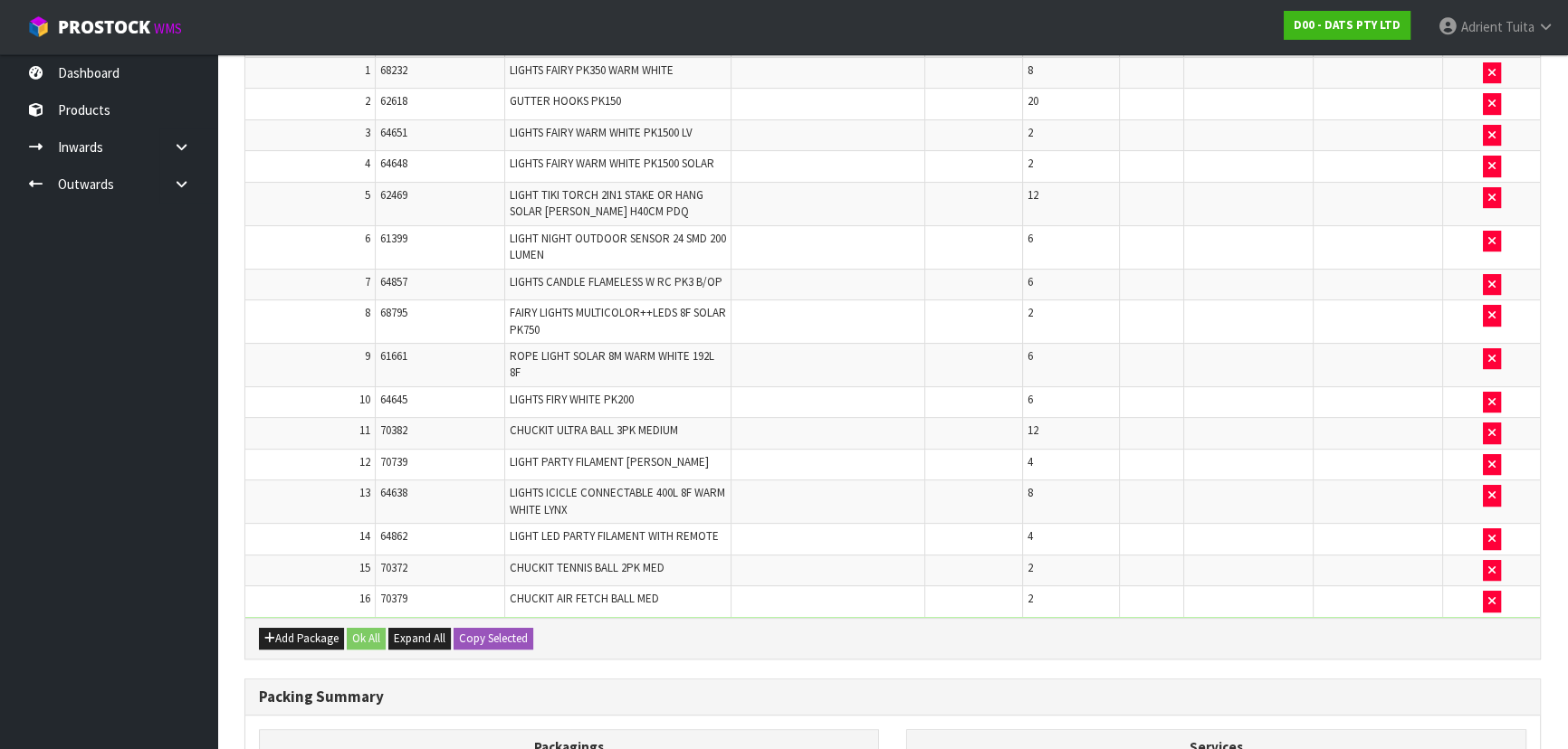
scroll to position [283, 0]
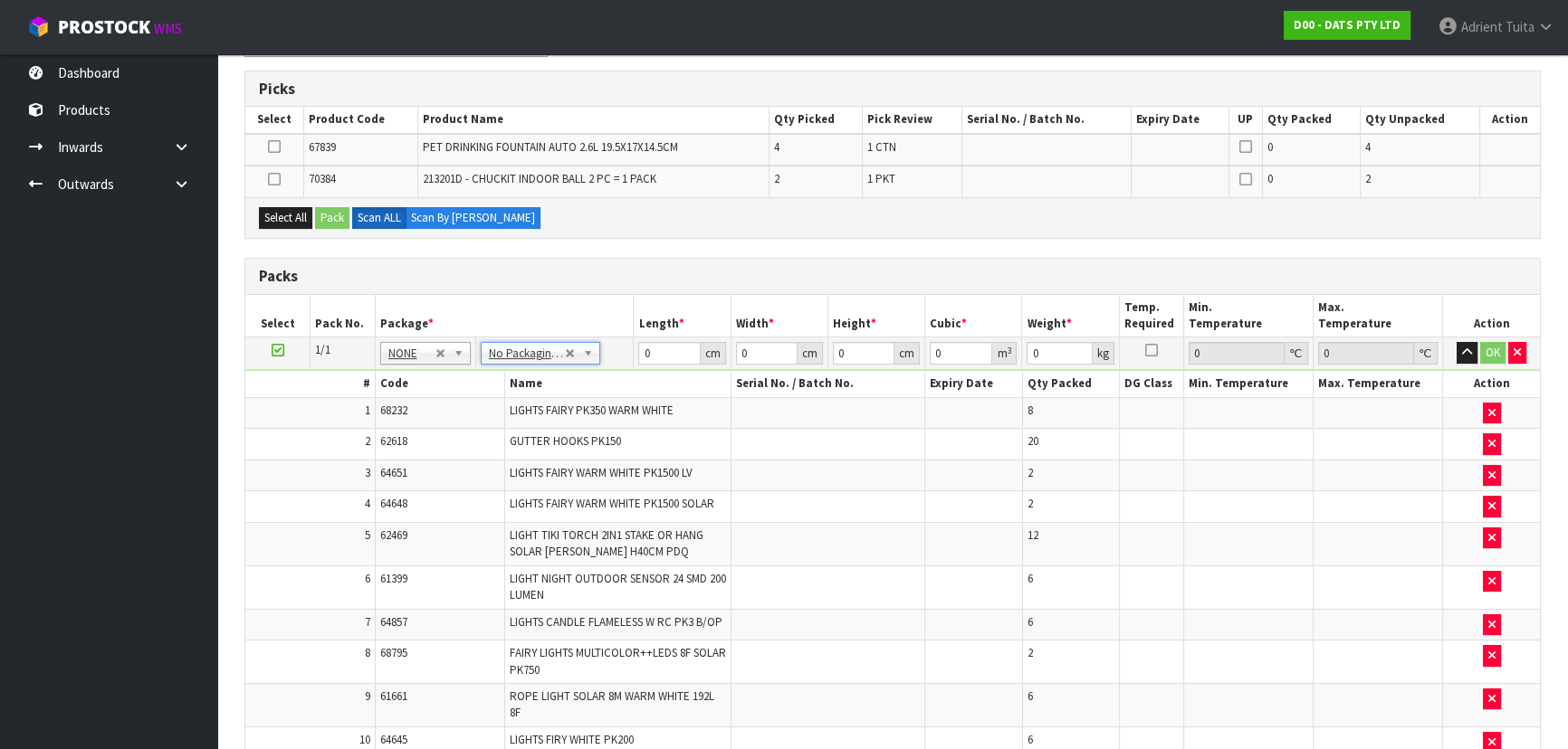
drag, startPoint x: 660, startPoint y: 365, endPoint x: 658, endPoint y: 356, distance: 9.2
click at [659, 365] on td "0 cm" at bounding box center [682, 353] width 97 height 33
click at [658, 355] on input "0" at bounding box center [669, 353] width 62 height 22
type input "1"
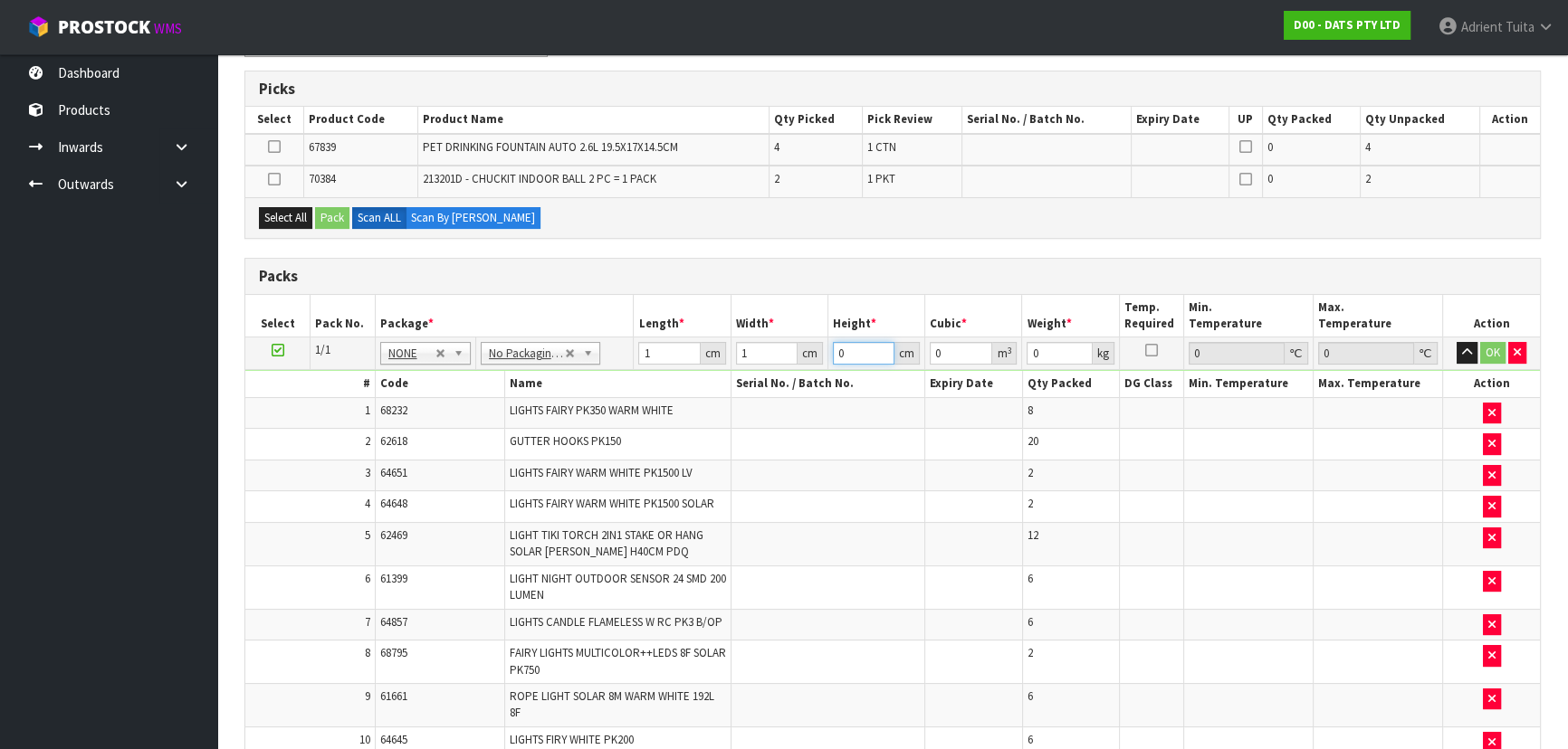
type input "1"
type input "0.000001"
type input "1"
click at [1504, 354] on button "OK" at bounding box center [1492, 352] width 25 height 21
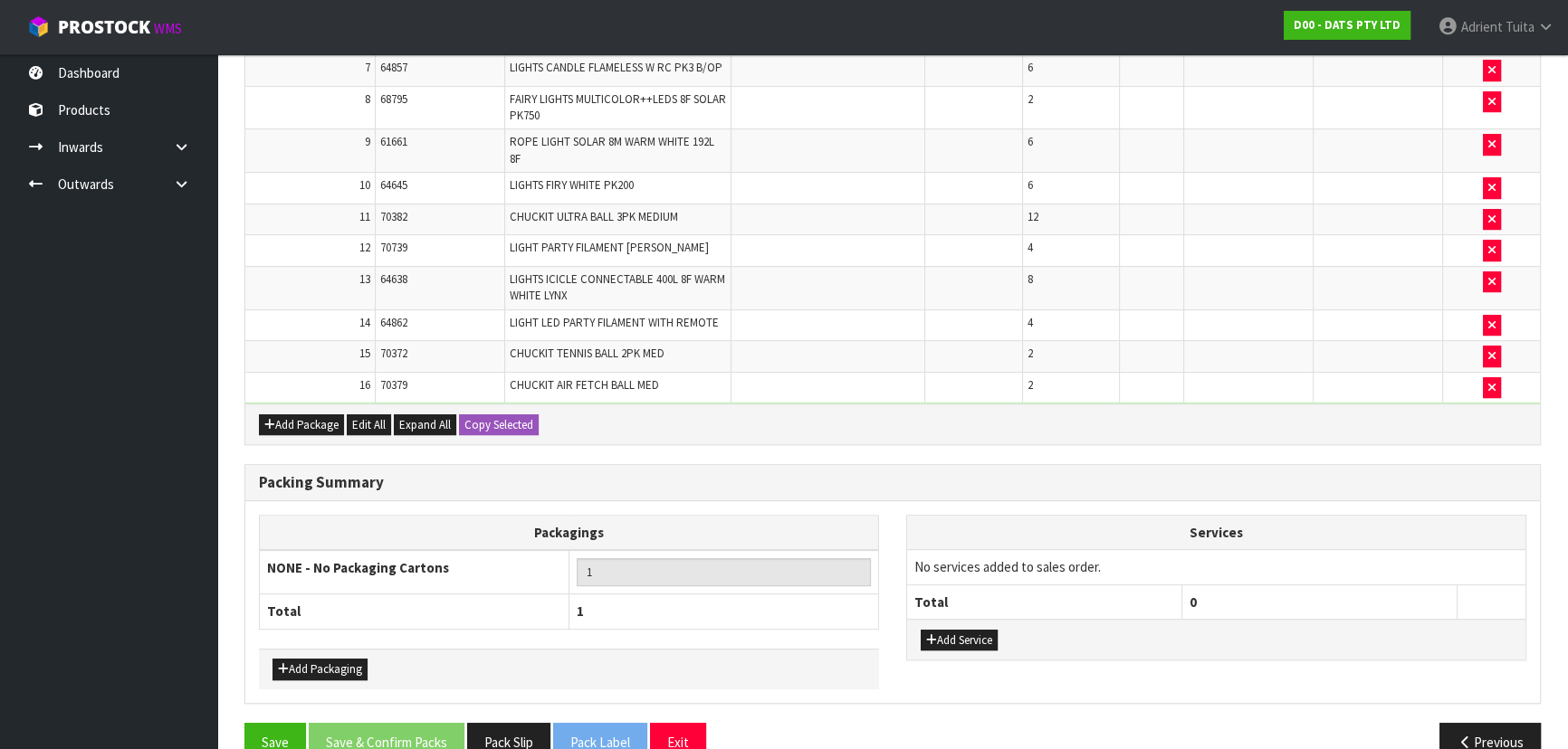
scroll to position [868, 0]
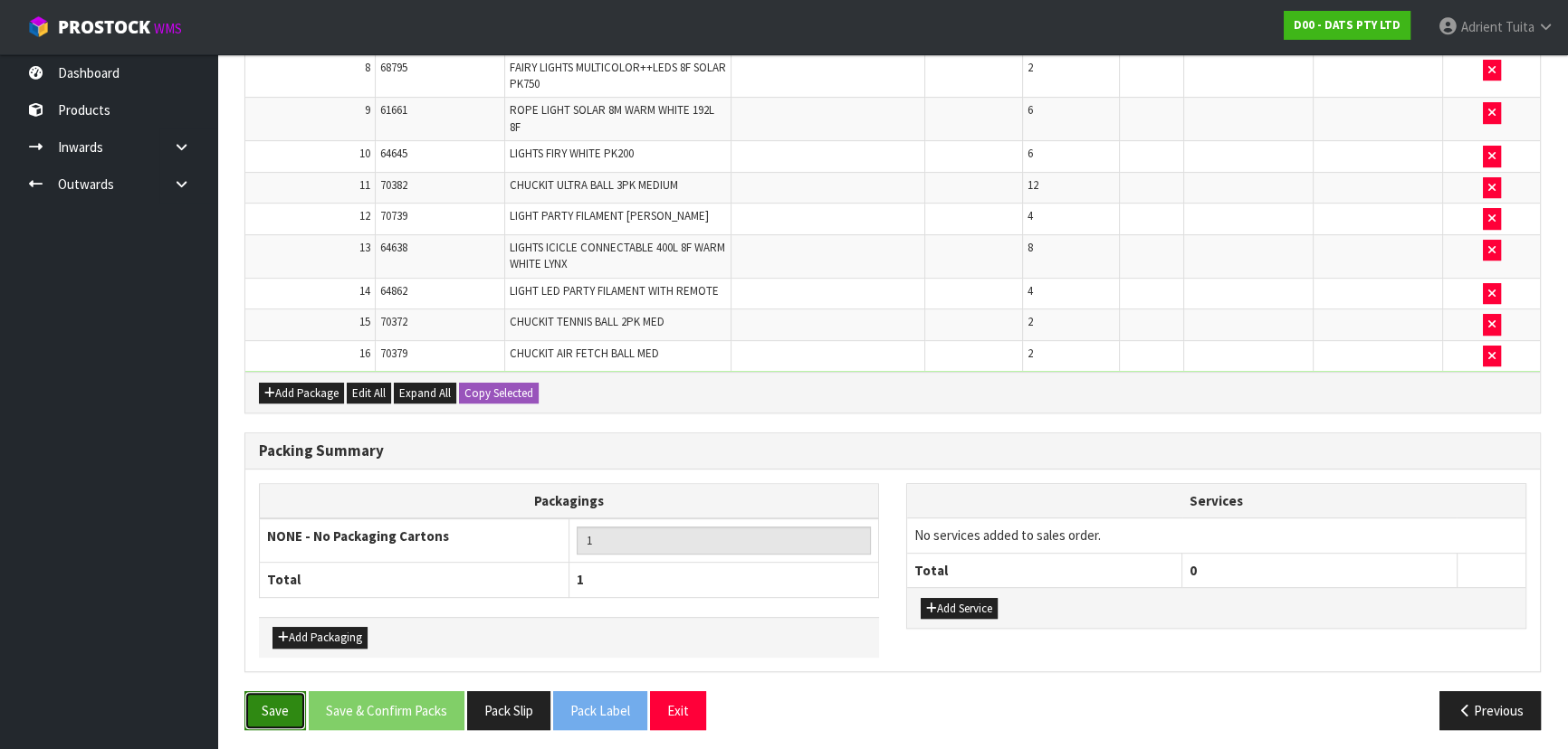
click at [292, 713] on button "Save" at bounding box center [276, 711] width 62 height 39
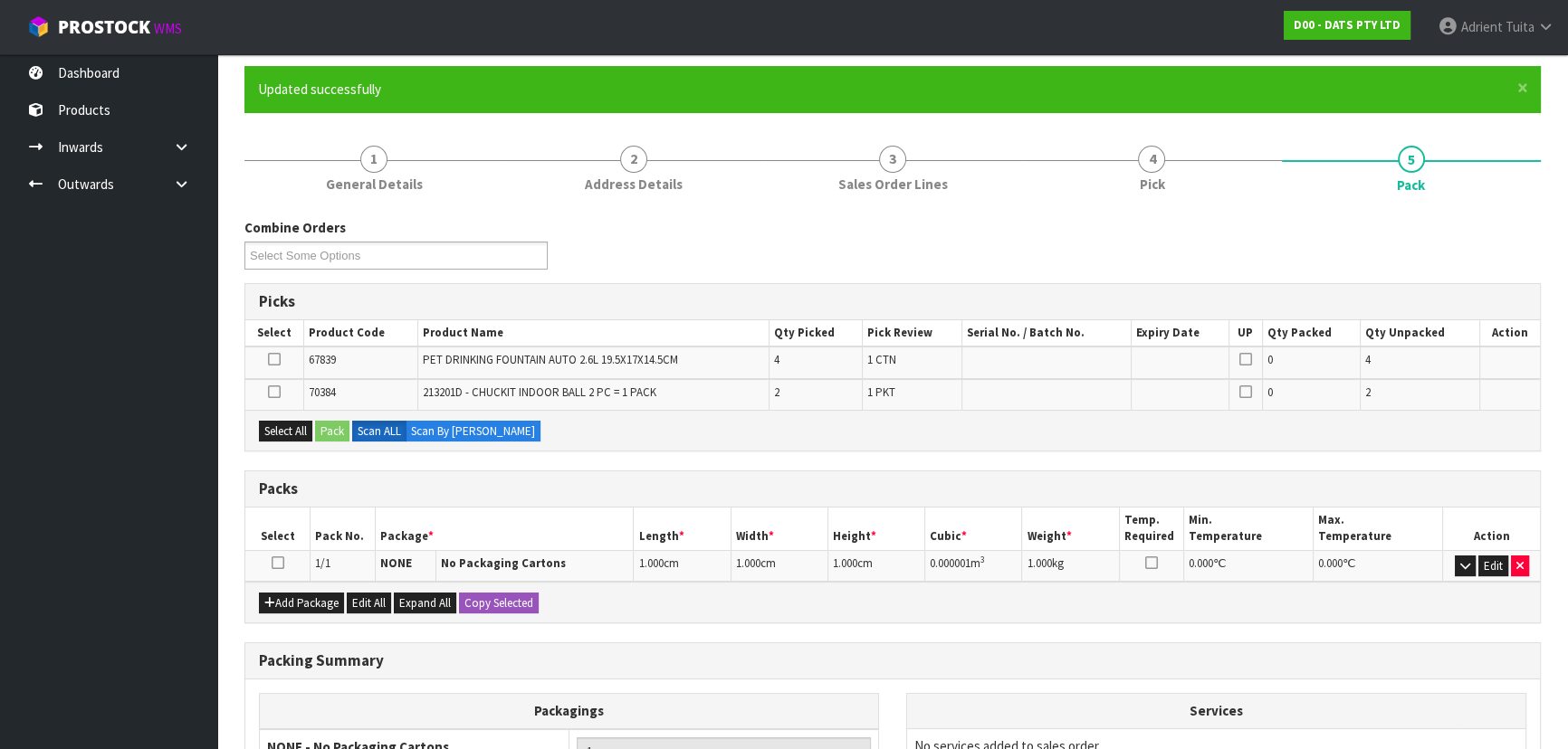
scroll to position [349, 0]
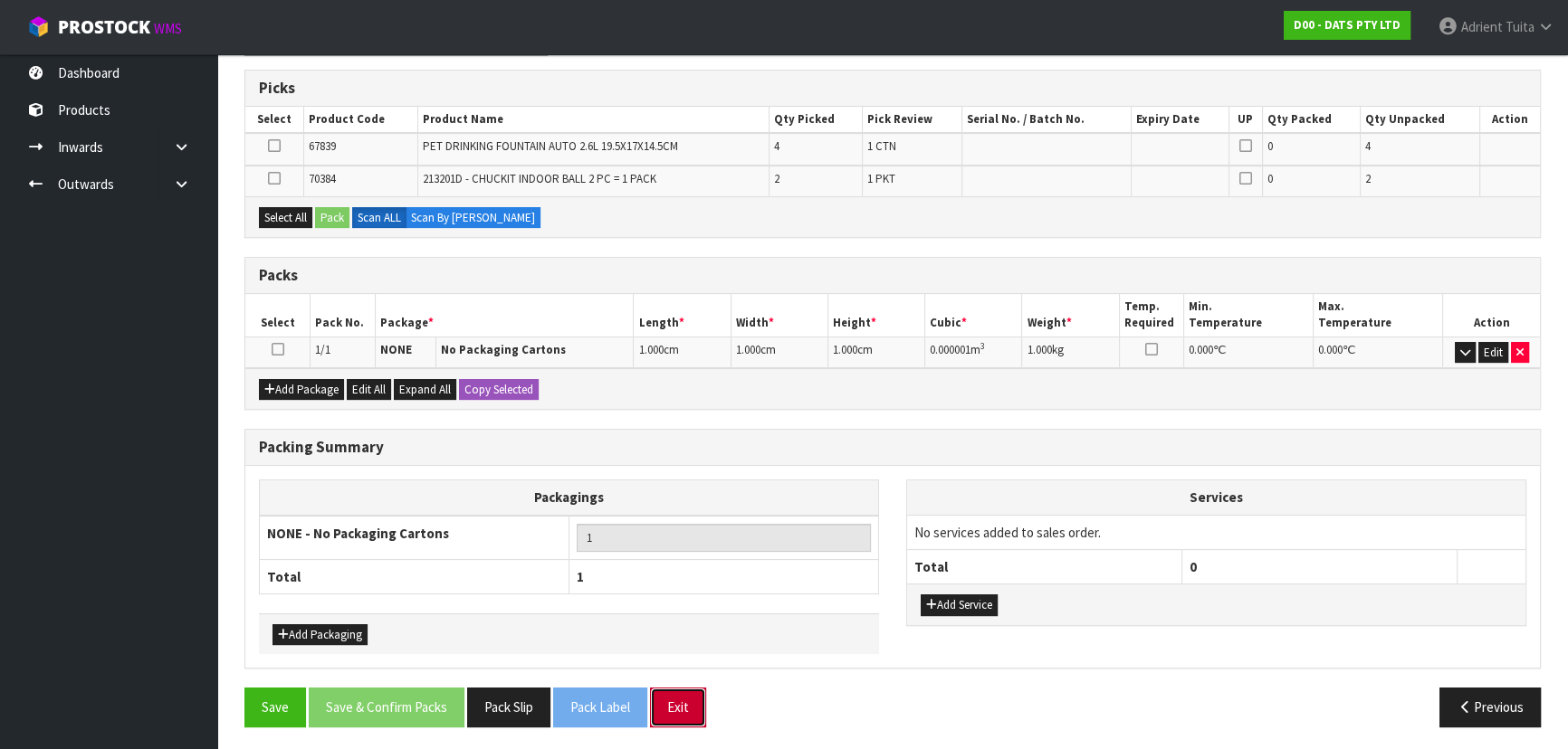
click at [674, 689] on button "Exit" at bounding box center [678, 707] width 56 height 39
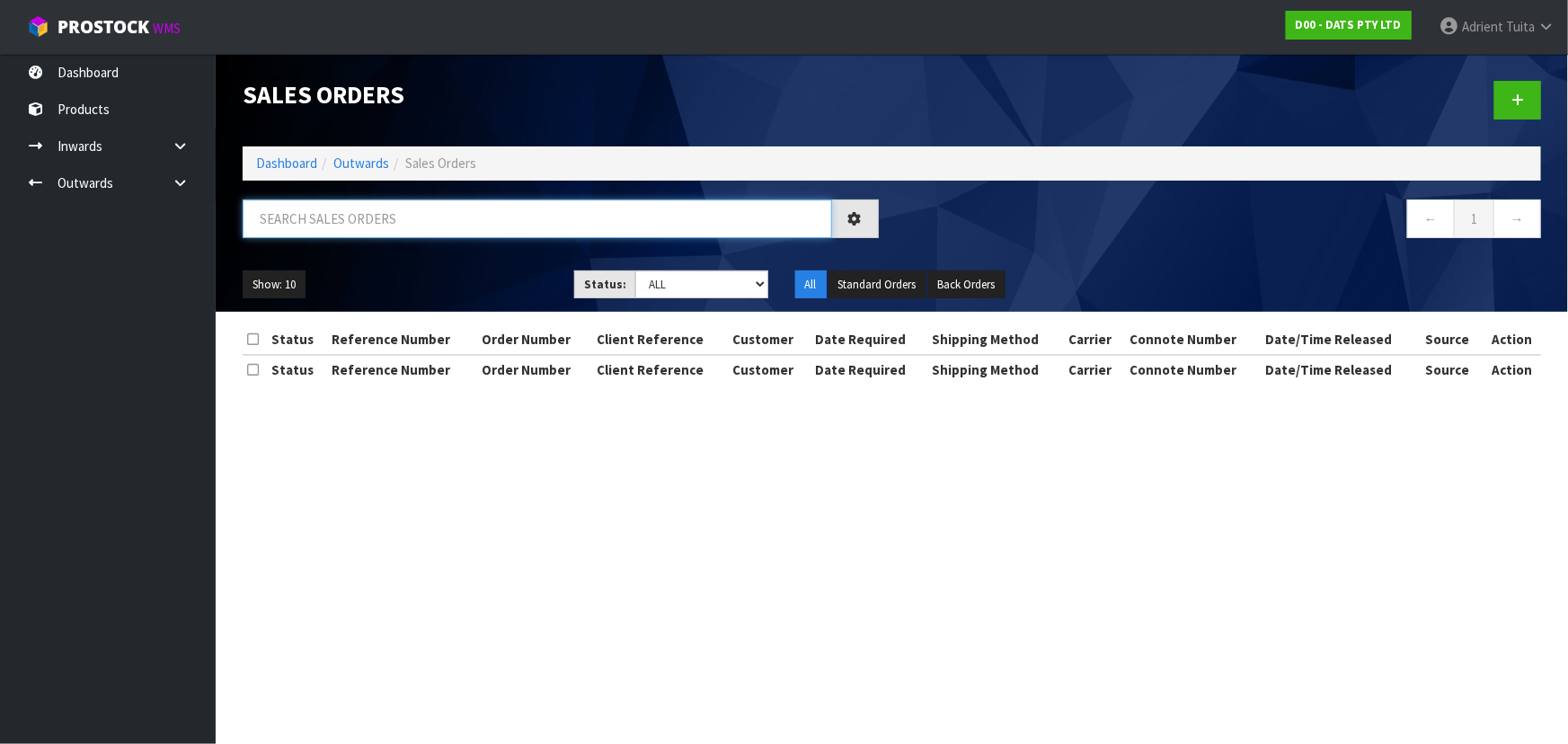
click at [622, 215] on input "text" at bounding box center [538, 219] width 590 height 39
type input "5686"
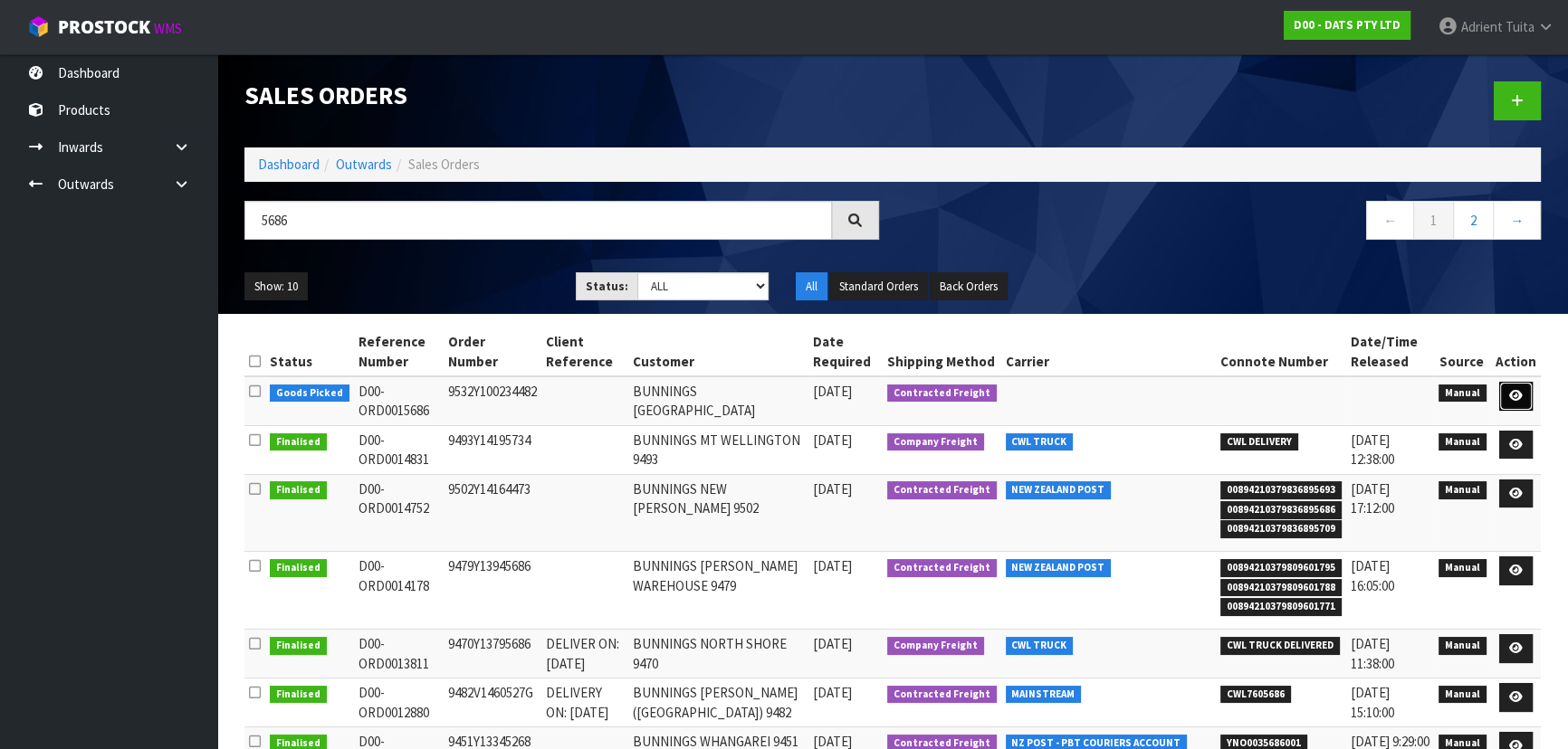
click at [1523, 404] on link at bounding box center [1517, 396] width 34 height 29
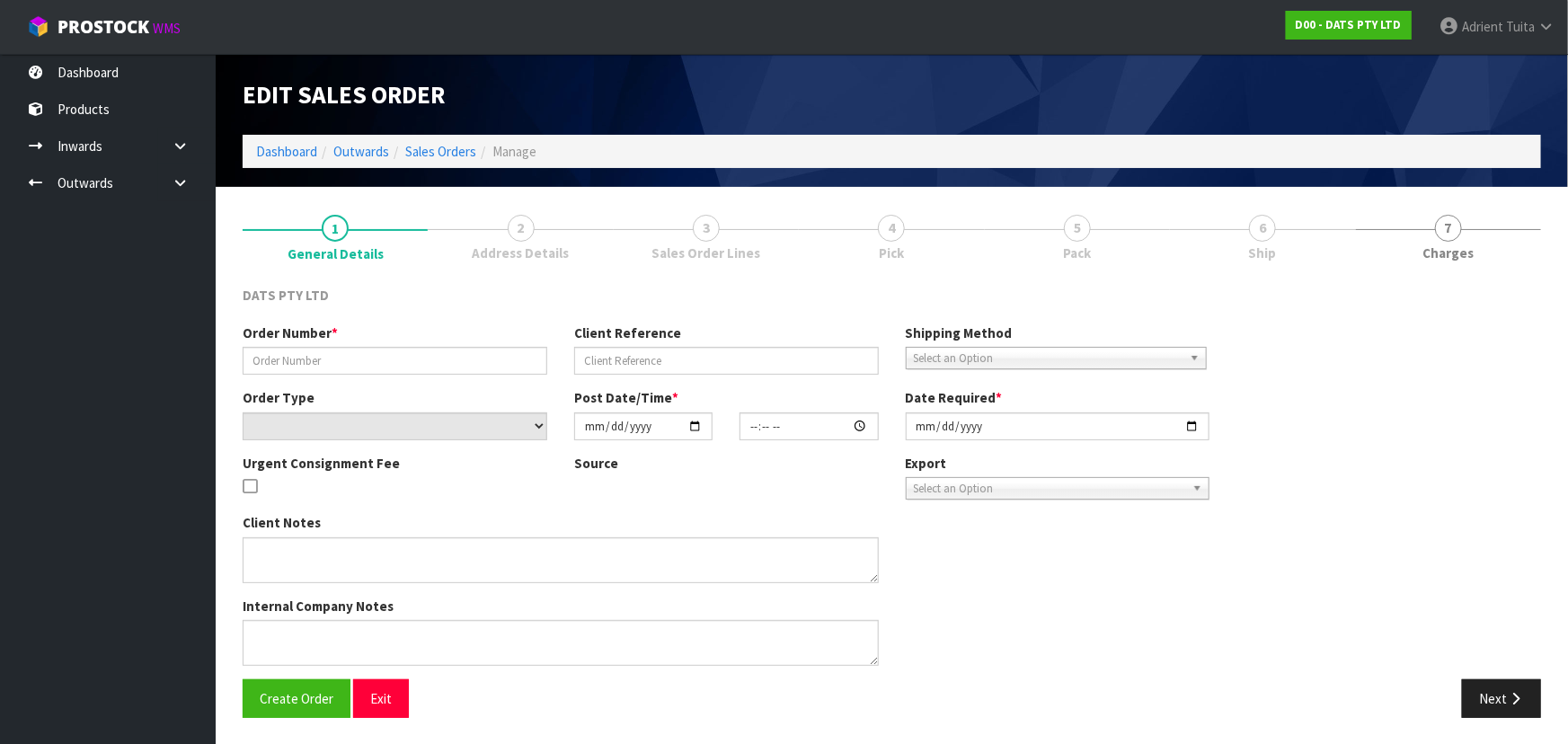
type input "9532Y100234482"
select select "number:0"
type input "[DATE]"
type input "08:51:00.000"
type input "[DATE]"
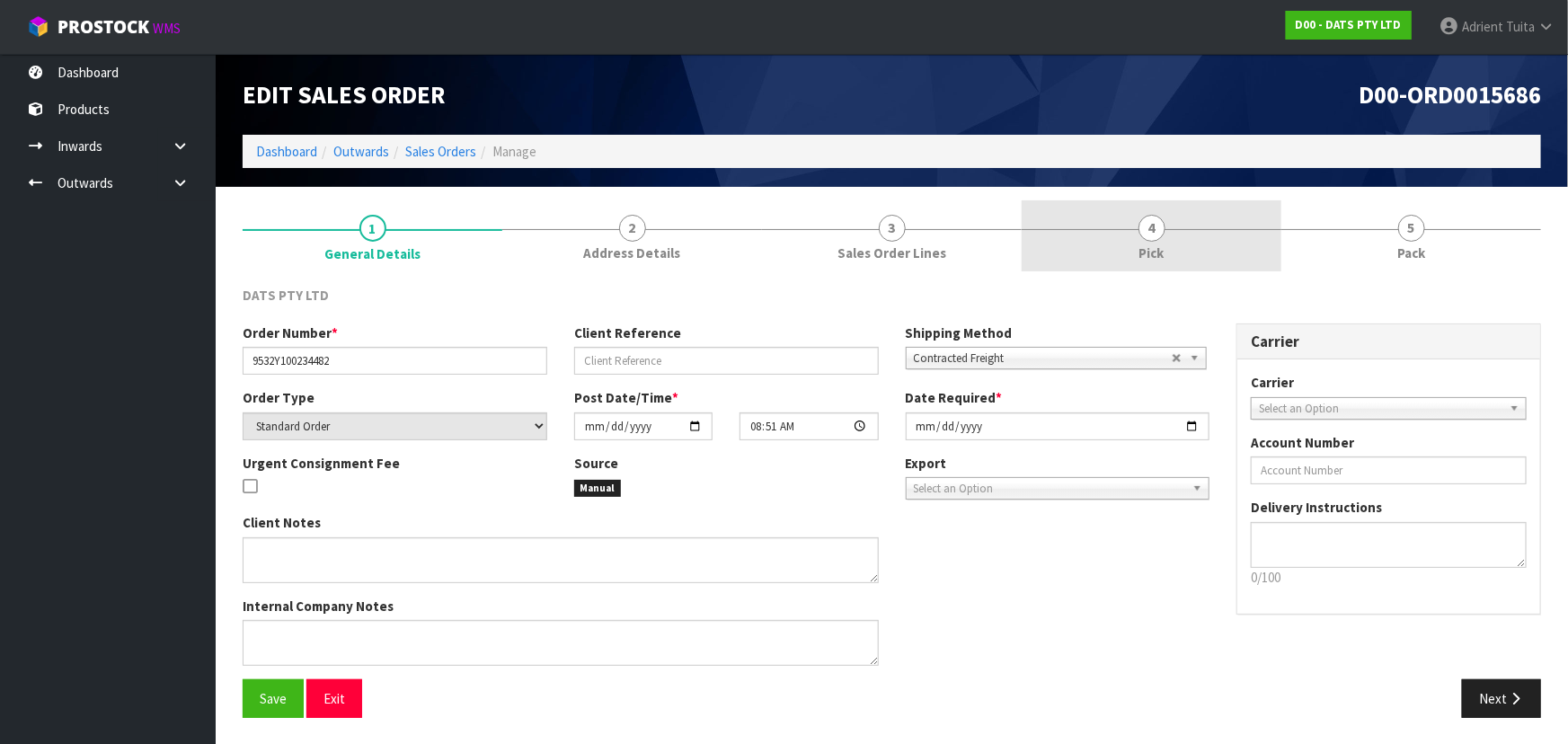
click at [1154, 233] on span "4" at bounding box center [1152, 228] width 27 height 27
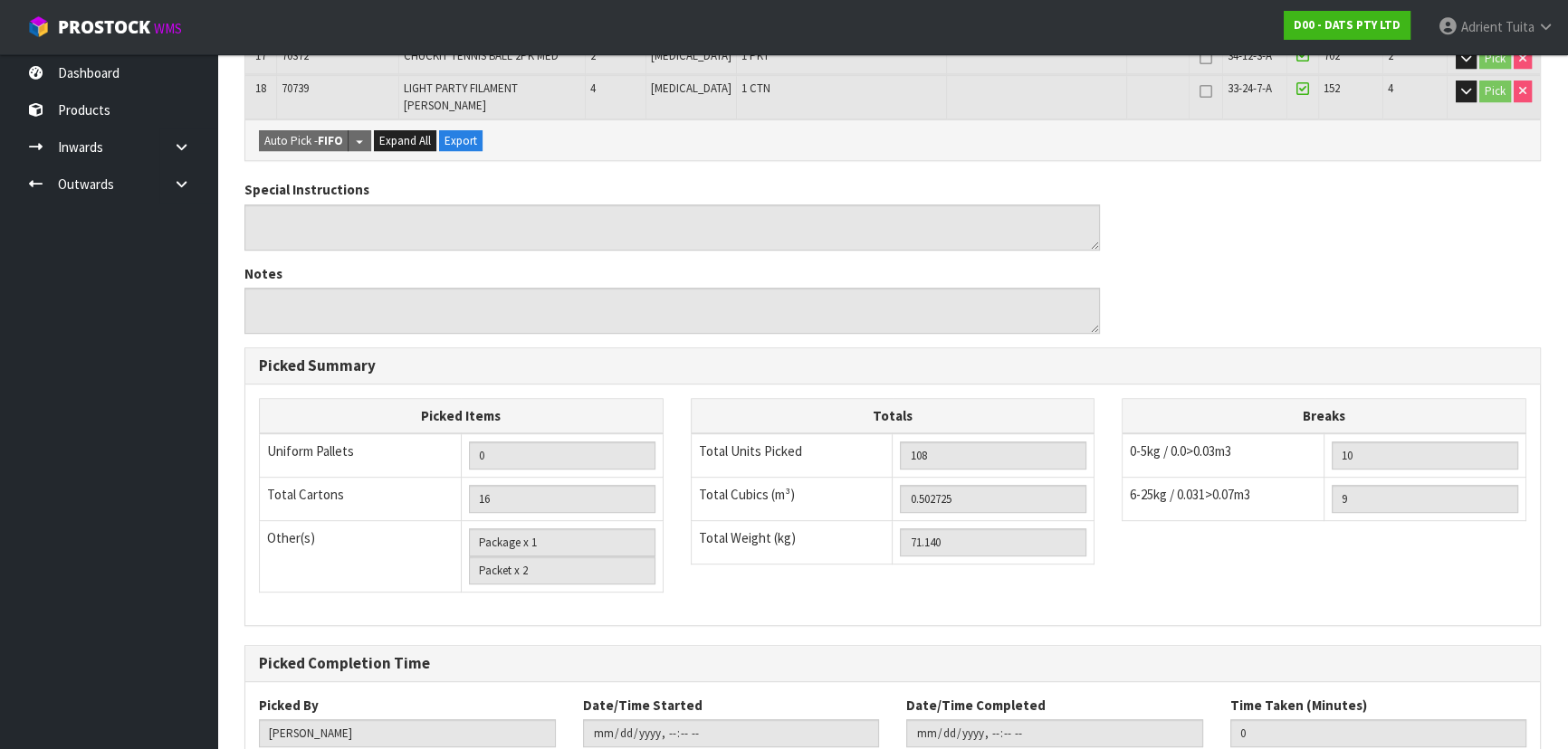
scroll to position [1156, 0]
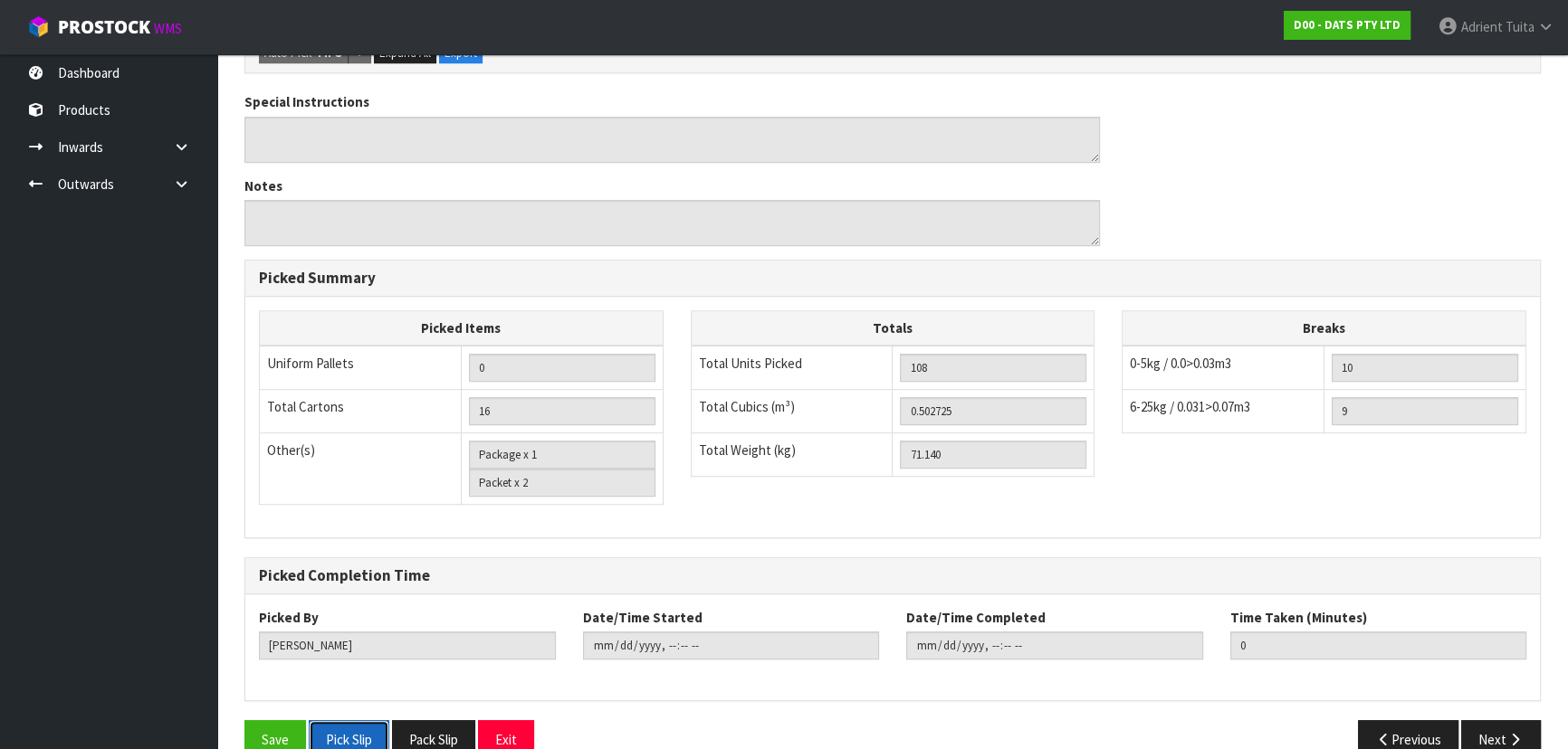
click at [323, 720] on button "Pick Slip" at bounding box center [349, 740] width 80 height 39
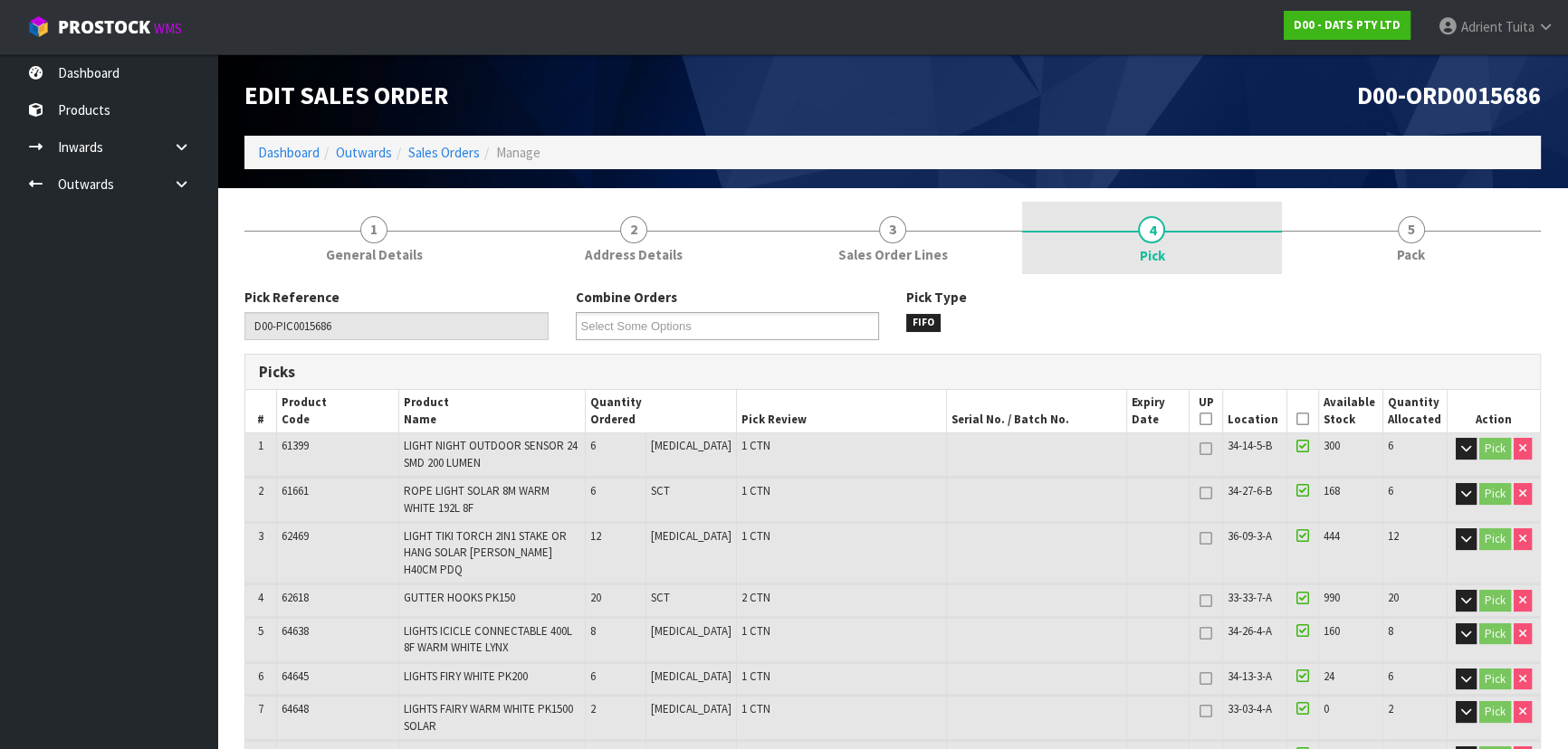
scroll to position [0, 0]
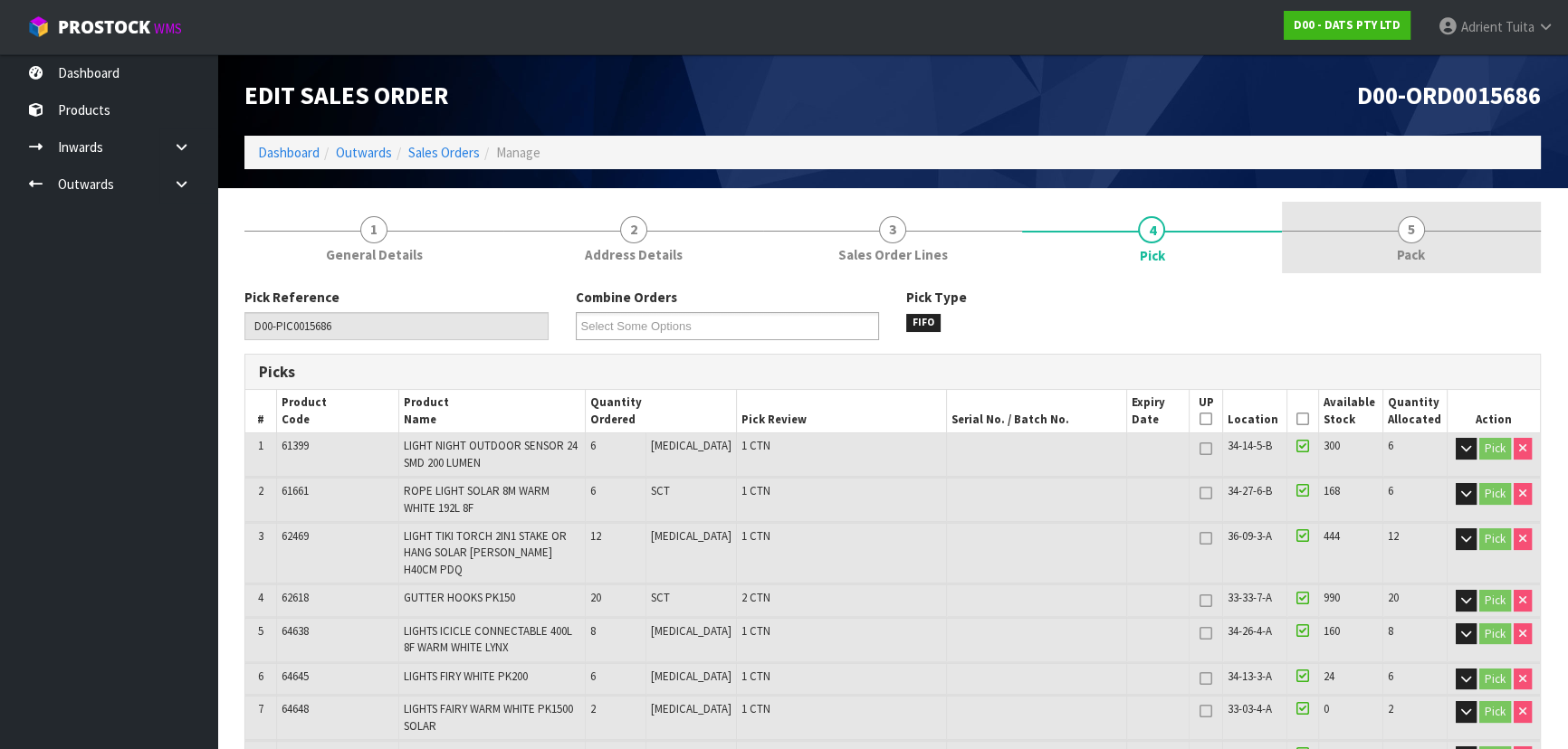
click at [1355, 209] on link "5 Pack" at bounding box center [1411, 237] width 259 height 72
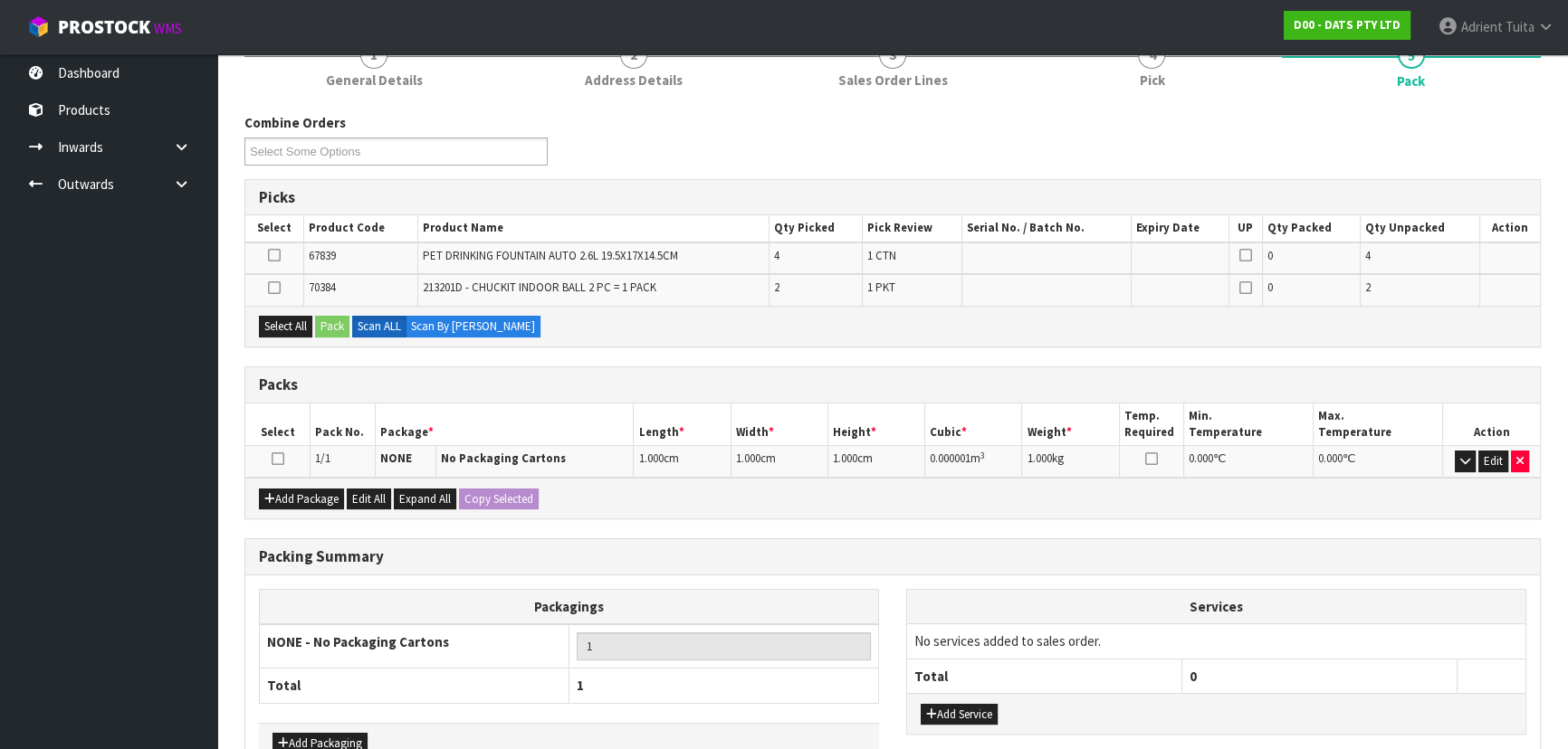
scroll to position [283, 0]
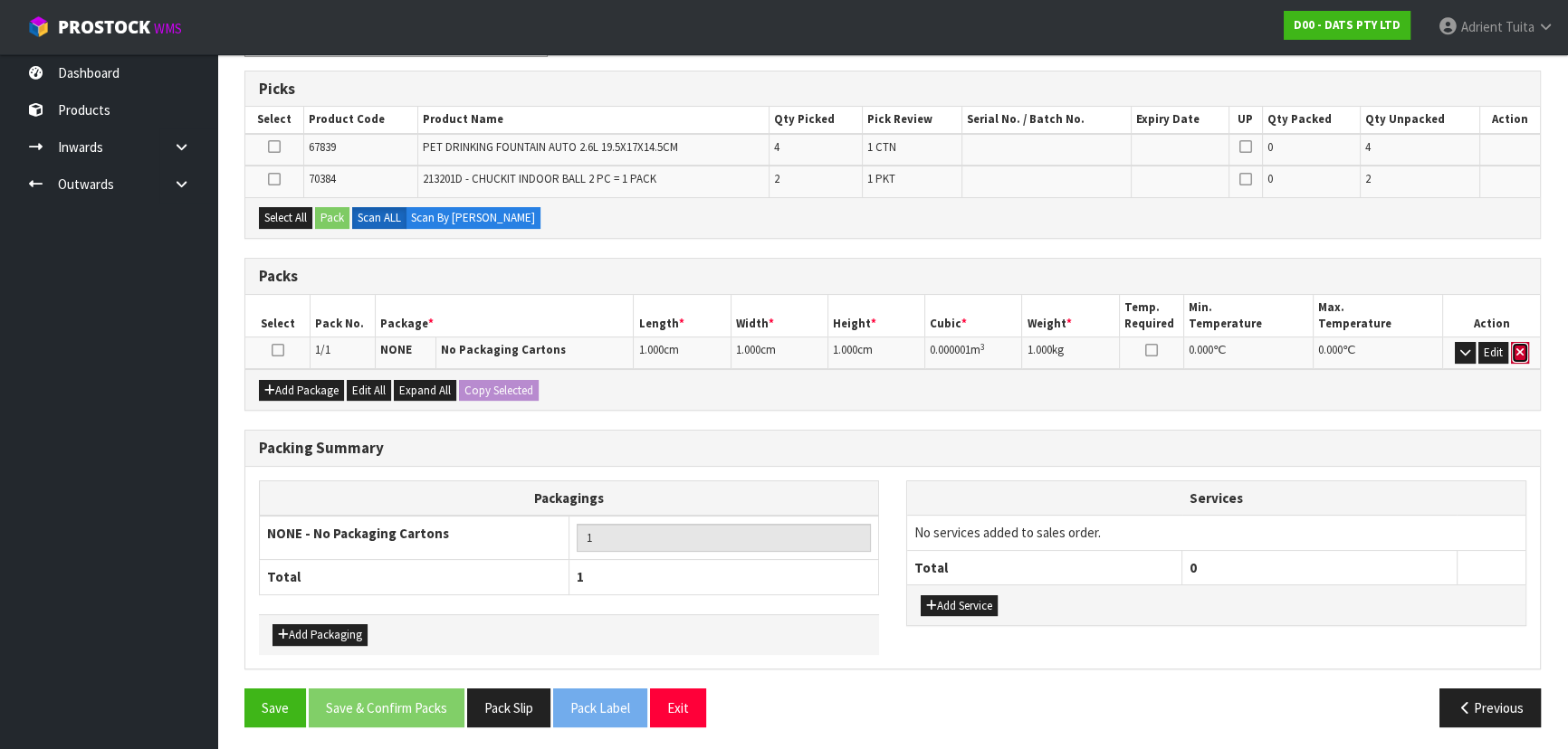
click at [1514, 343] on button "button" at bounding box center [1519, 352] width 18 height 21
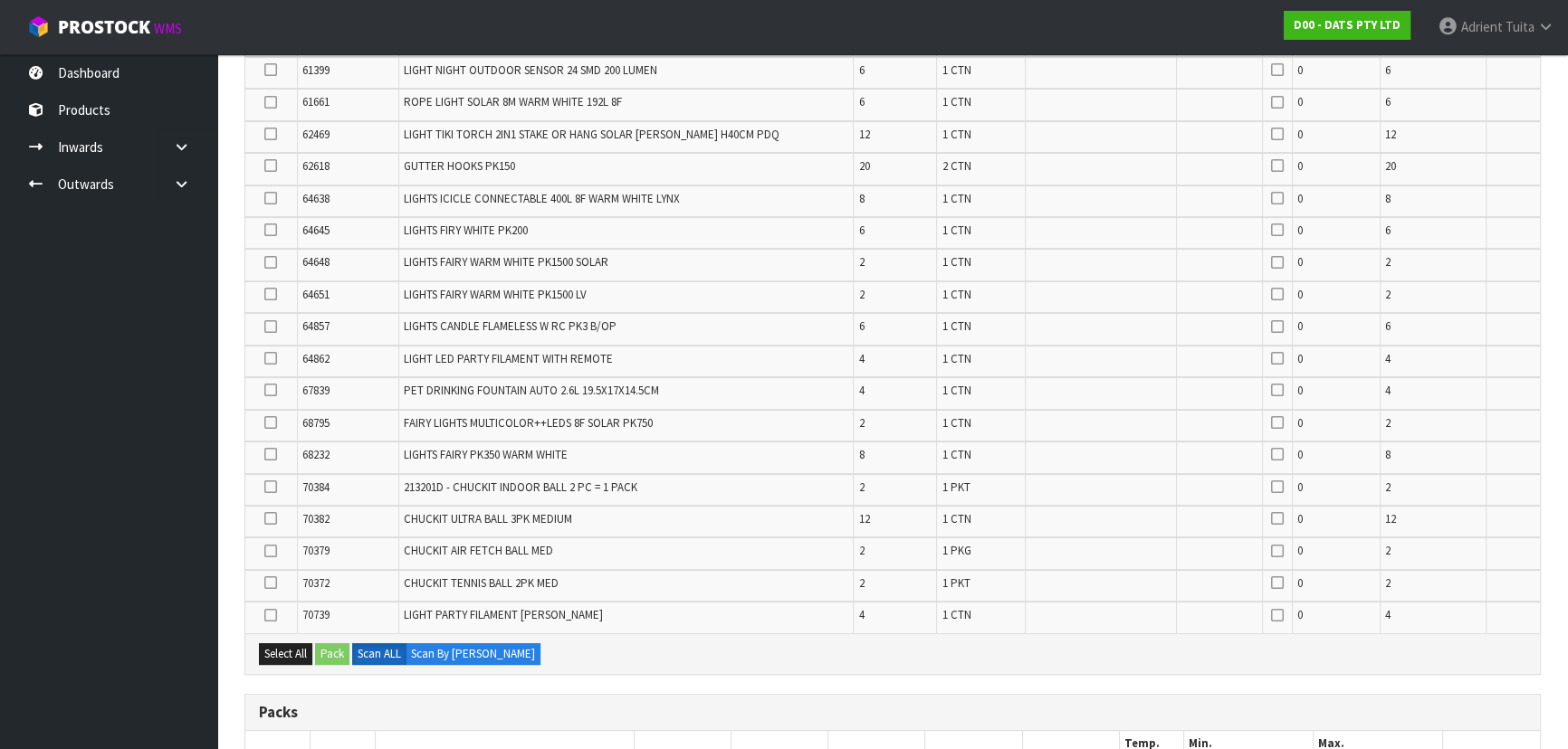
scroll to position [777, 0]
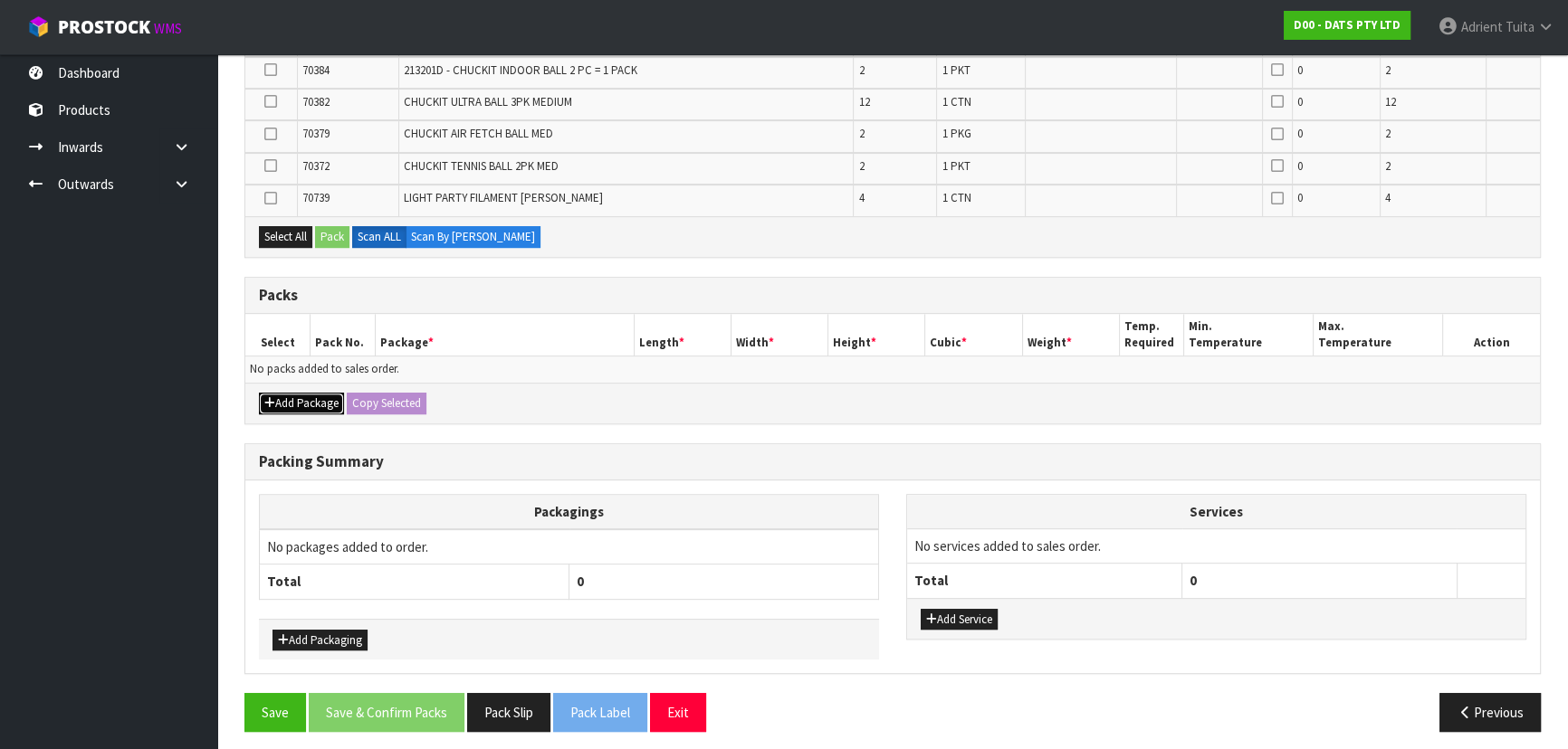
click at [304, 394] on button "Add Package" at bounding box center [301, 403] width 85 height 21
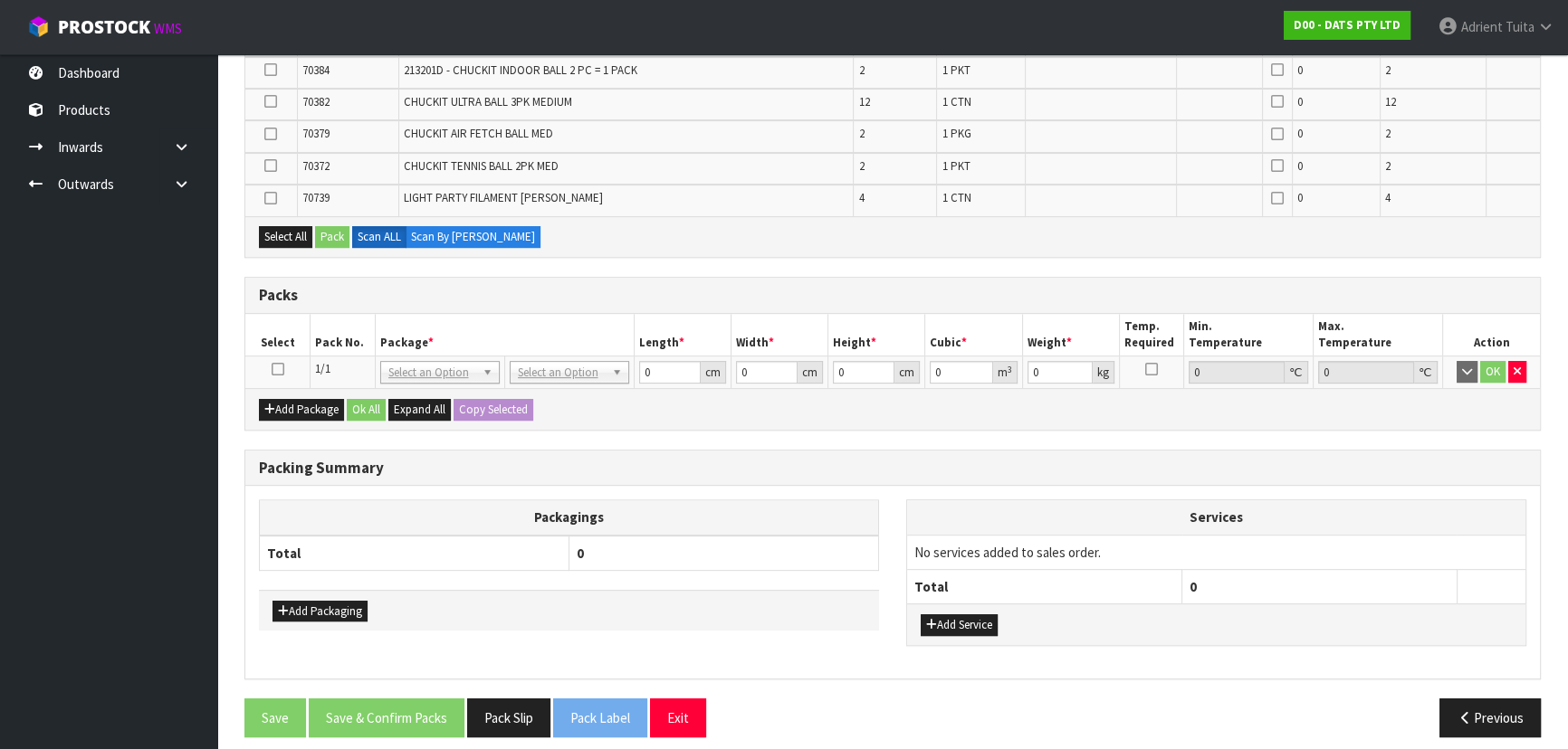
click at [274, 369] on icon at bounding box center [278, 369] width 13 height 1
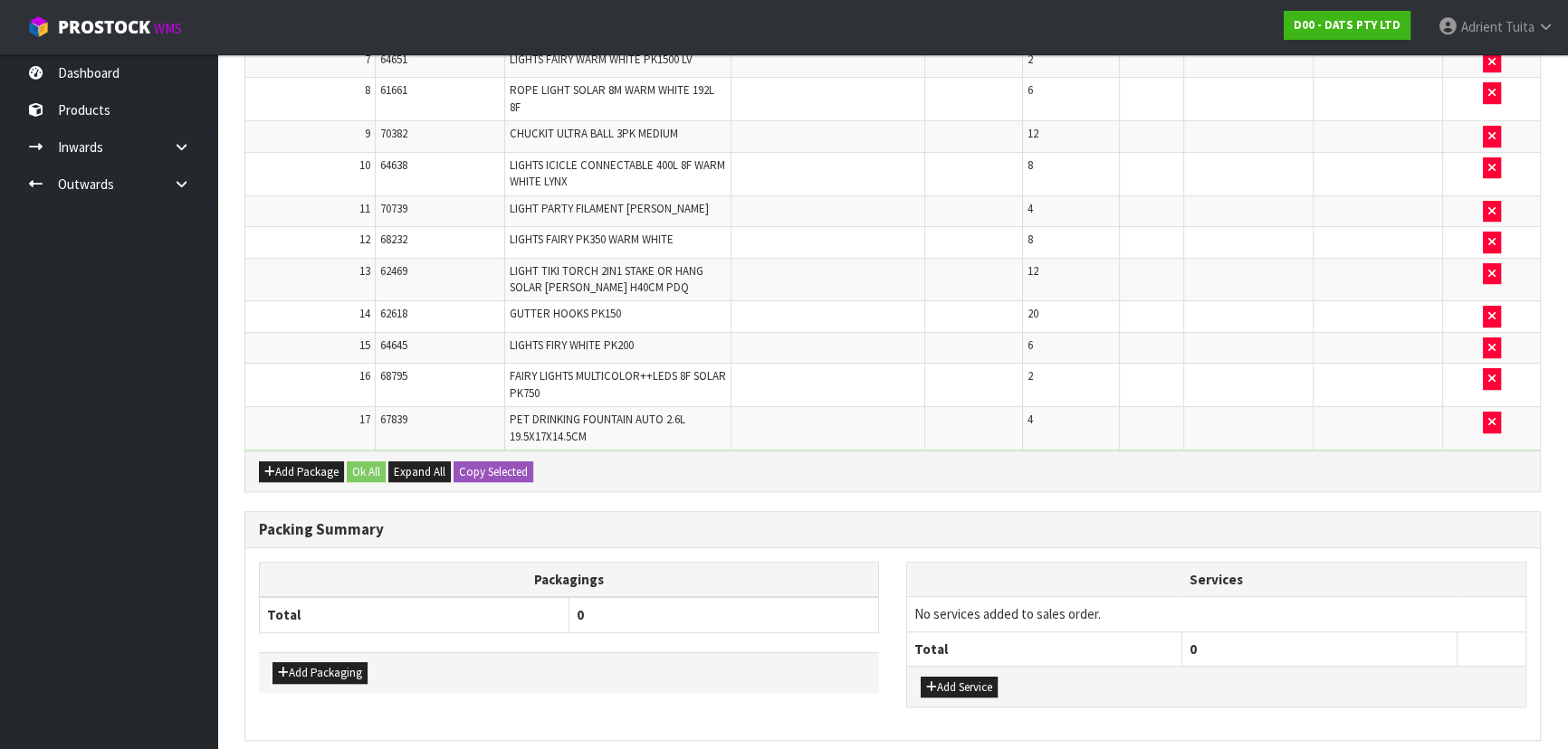
scroll to position [870, 0]
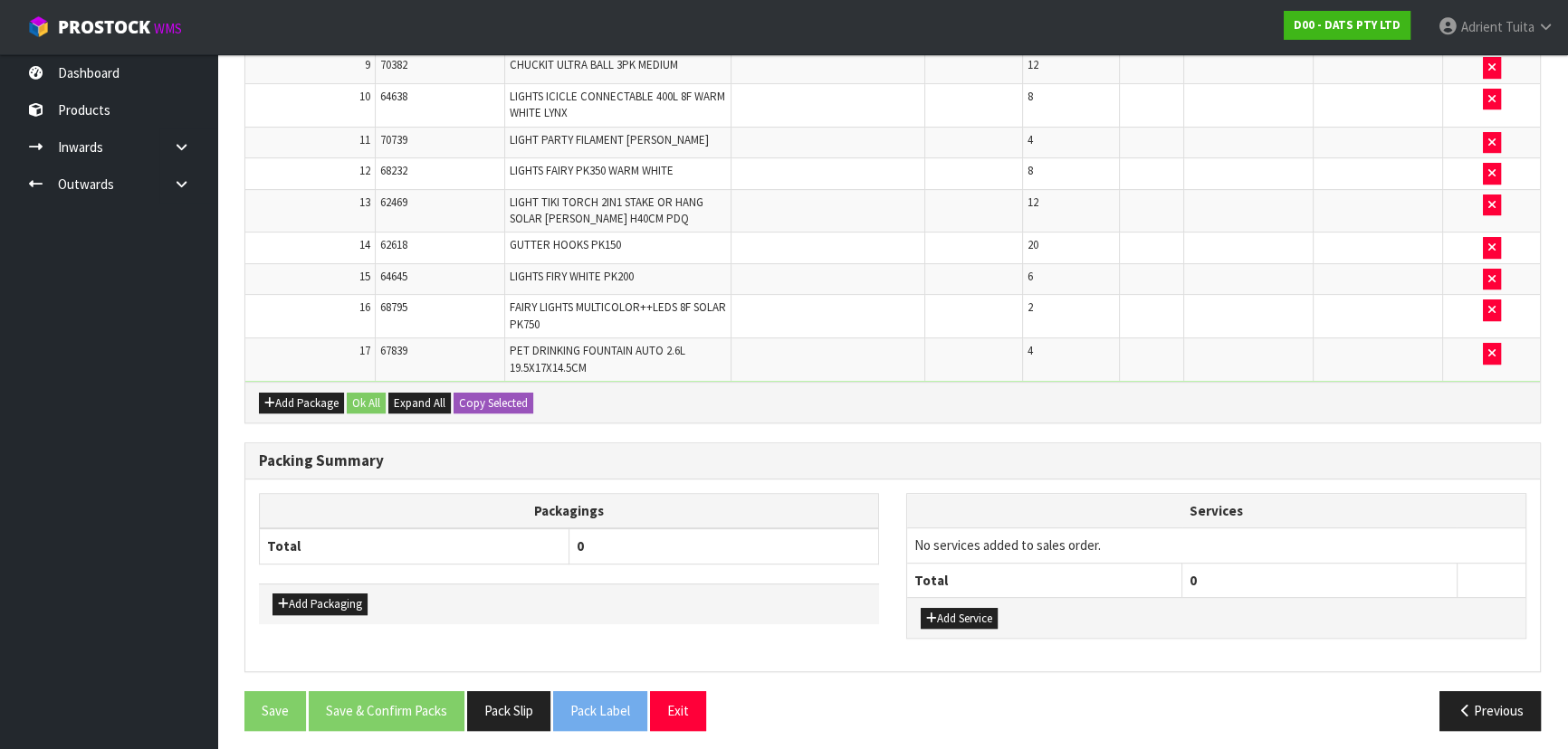
click at [694, 433] on div "Combine Orders D00-ORD0015686 D00-ORD0015687 D00-ORD0015690 D00-ORD0015694 D00-…" at bounding box center [893, 80] width 1297 height 1327
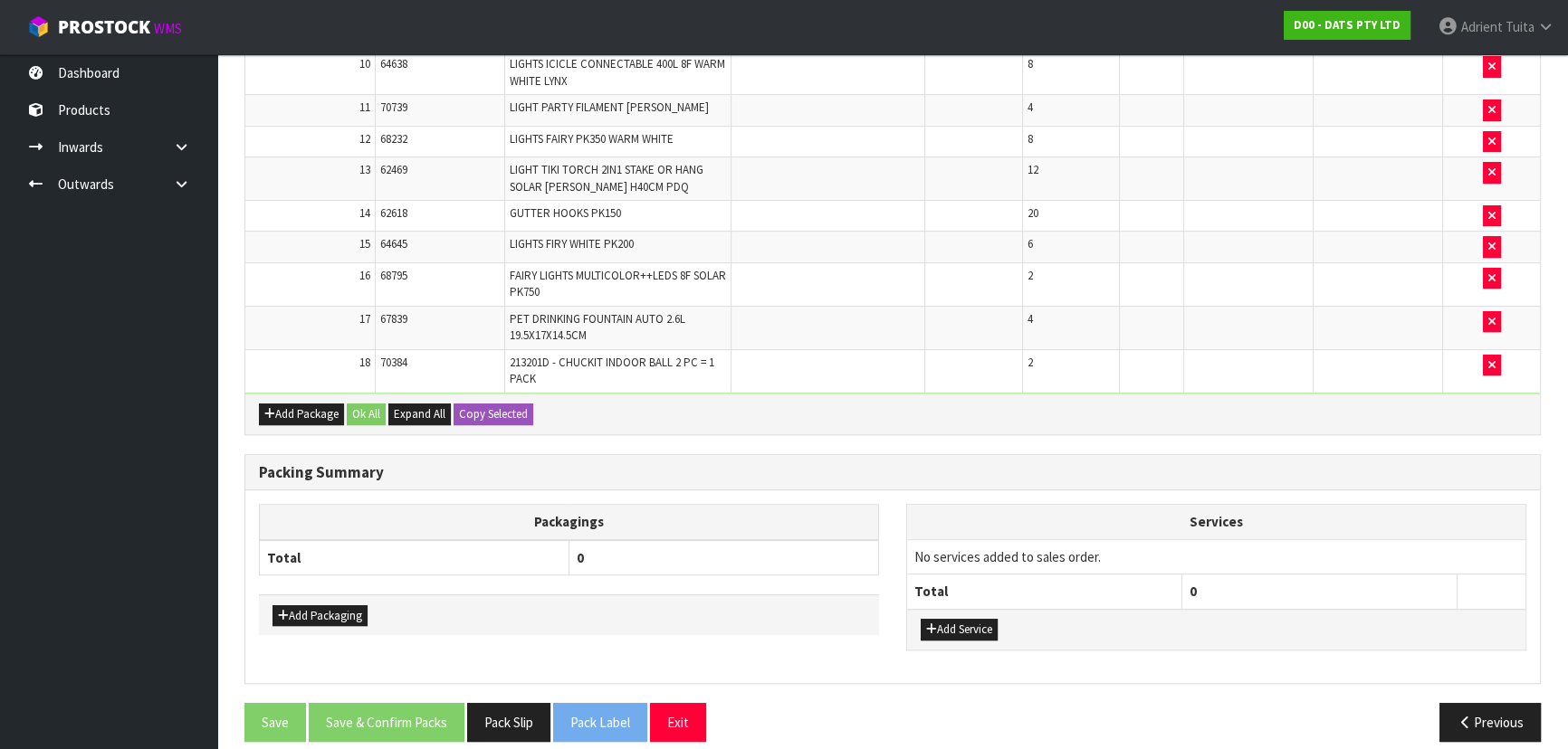
scroll to position [839, 0]
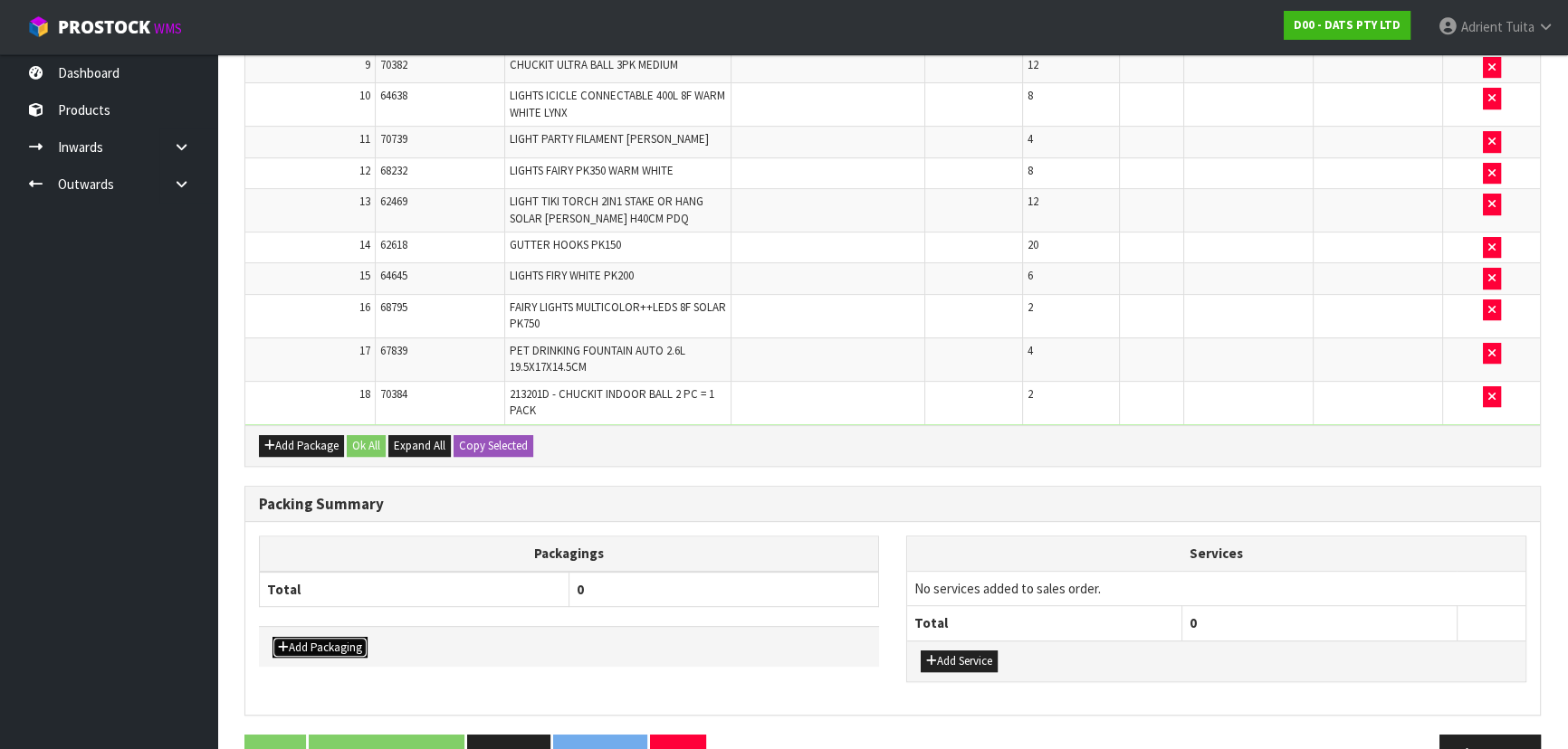
click at [301, 644] on button "Add Packaging" at bounding box center [321, 647] width 95 height 21
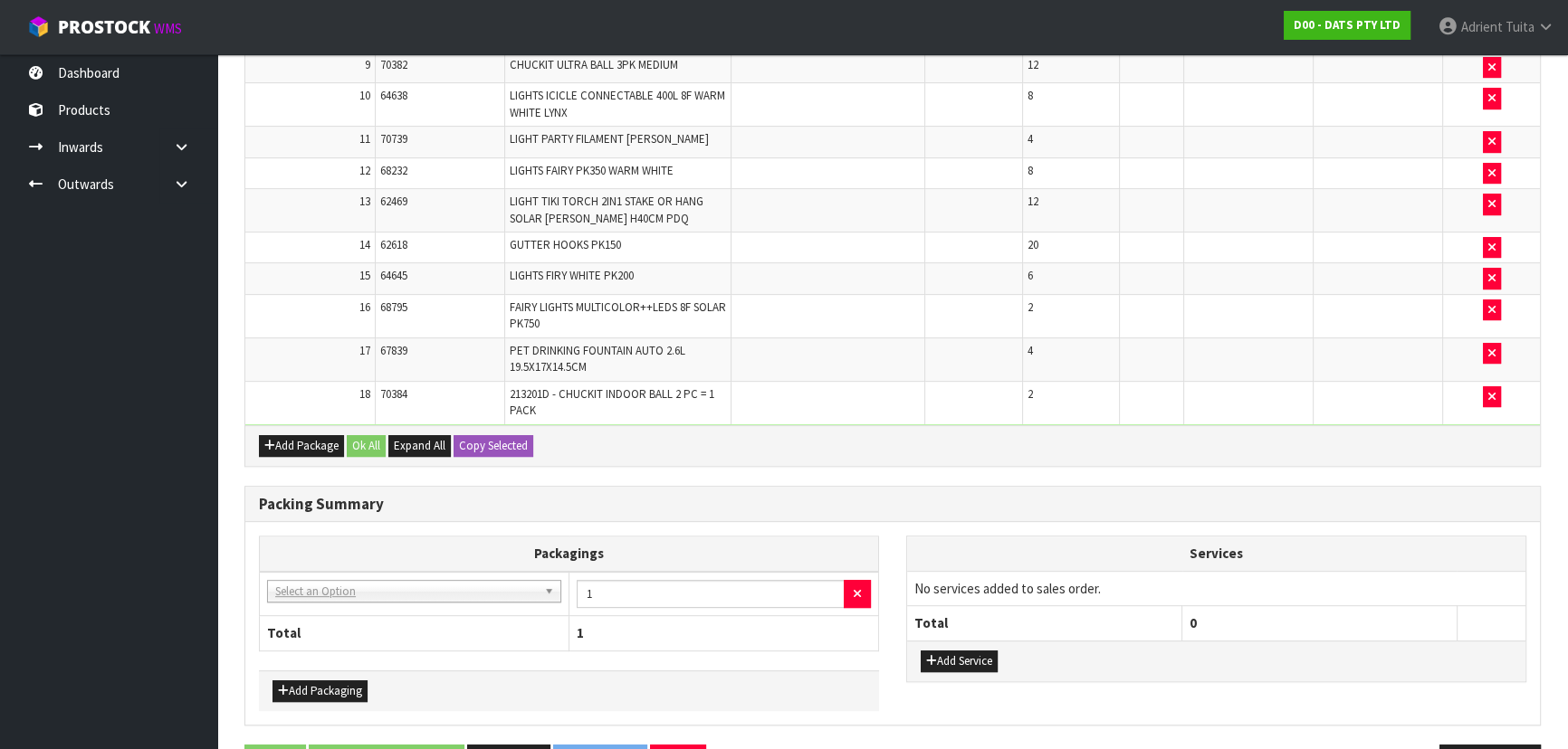
click at [336, 597] on td "NONE - No Packaging Cartons 007-001 - PLT GEN120 (1200 X 1000) 007-002 - PLT ON…" at bounding box center [414, 593] width 309 height 44
drag, startPoint x: 348, startPoint y: 579, endPoint x: 346, endPoint y: 599, distance: 20.1
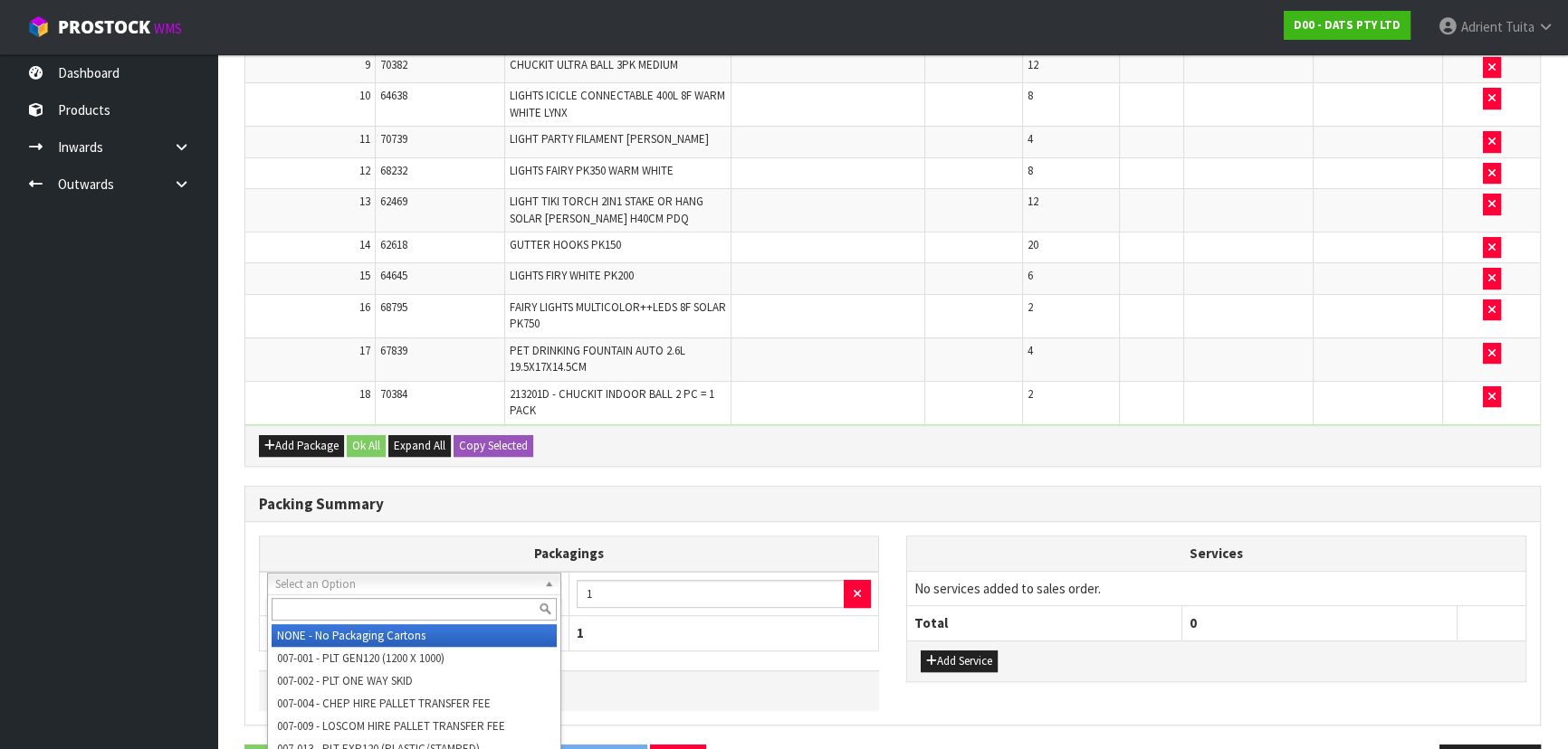
click at [346, 599] on input "text" at bounding box center [414, 610] width 285 height 22
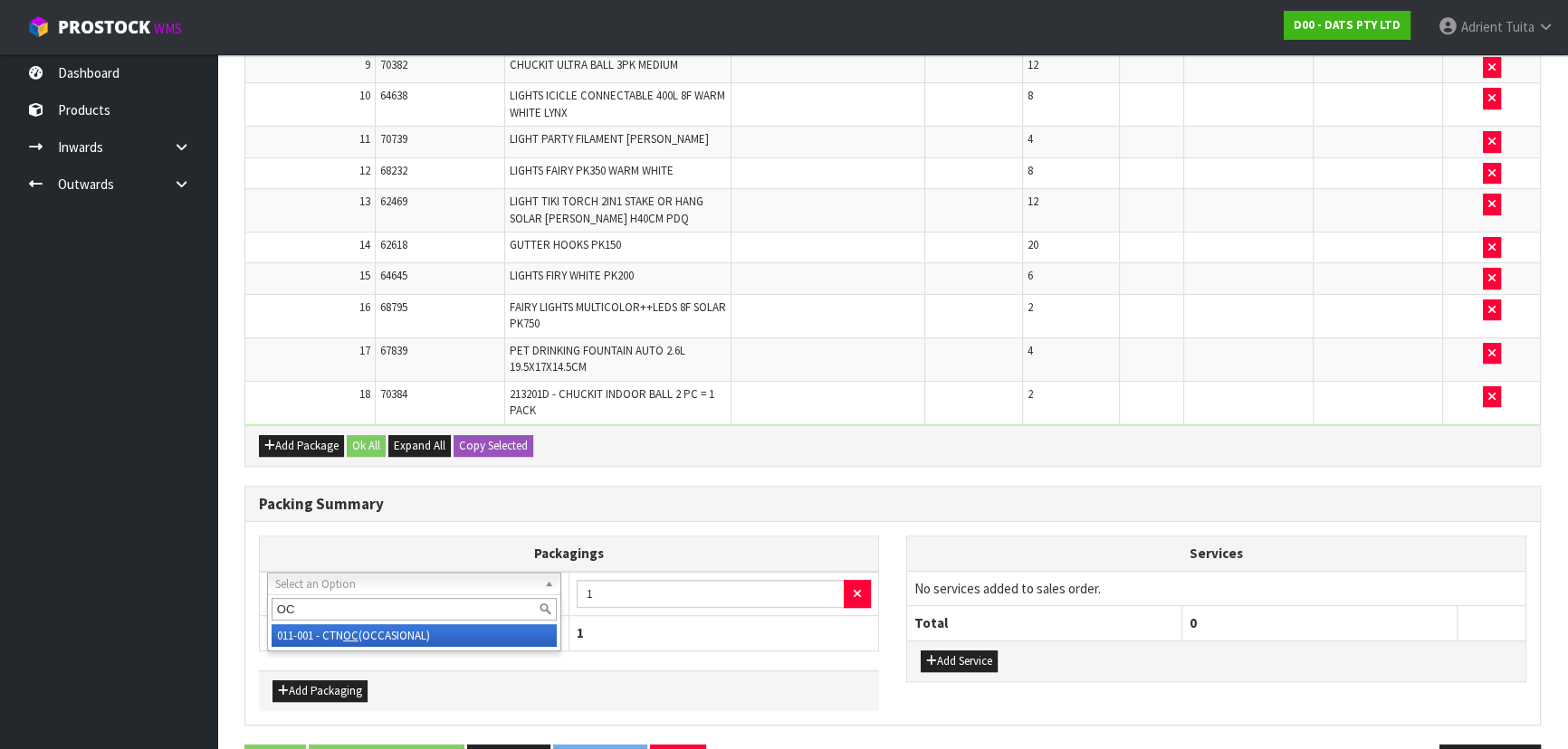
type input "OC"
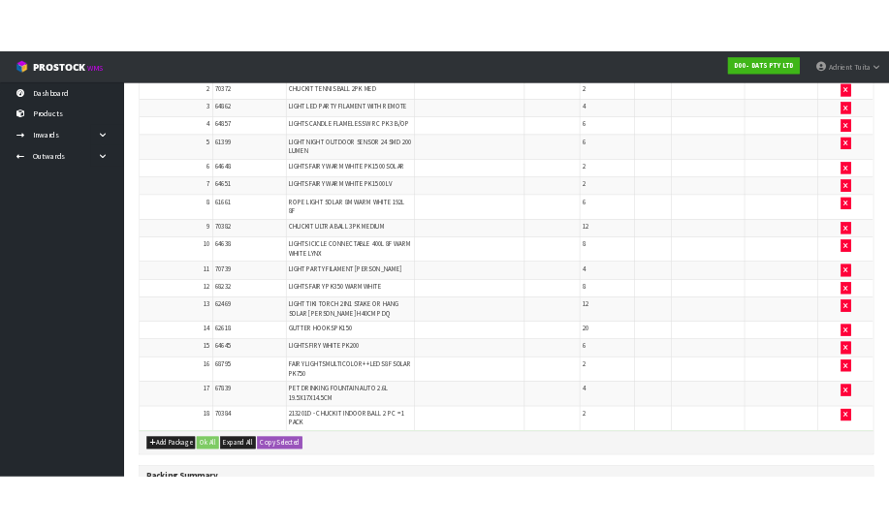
scroll to position [457, 0]
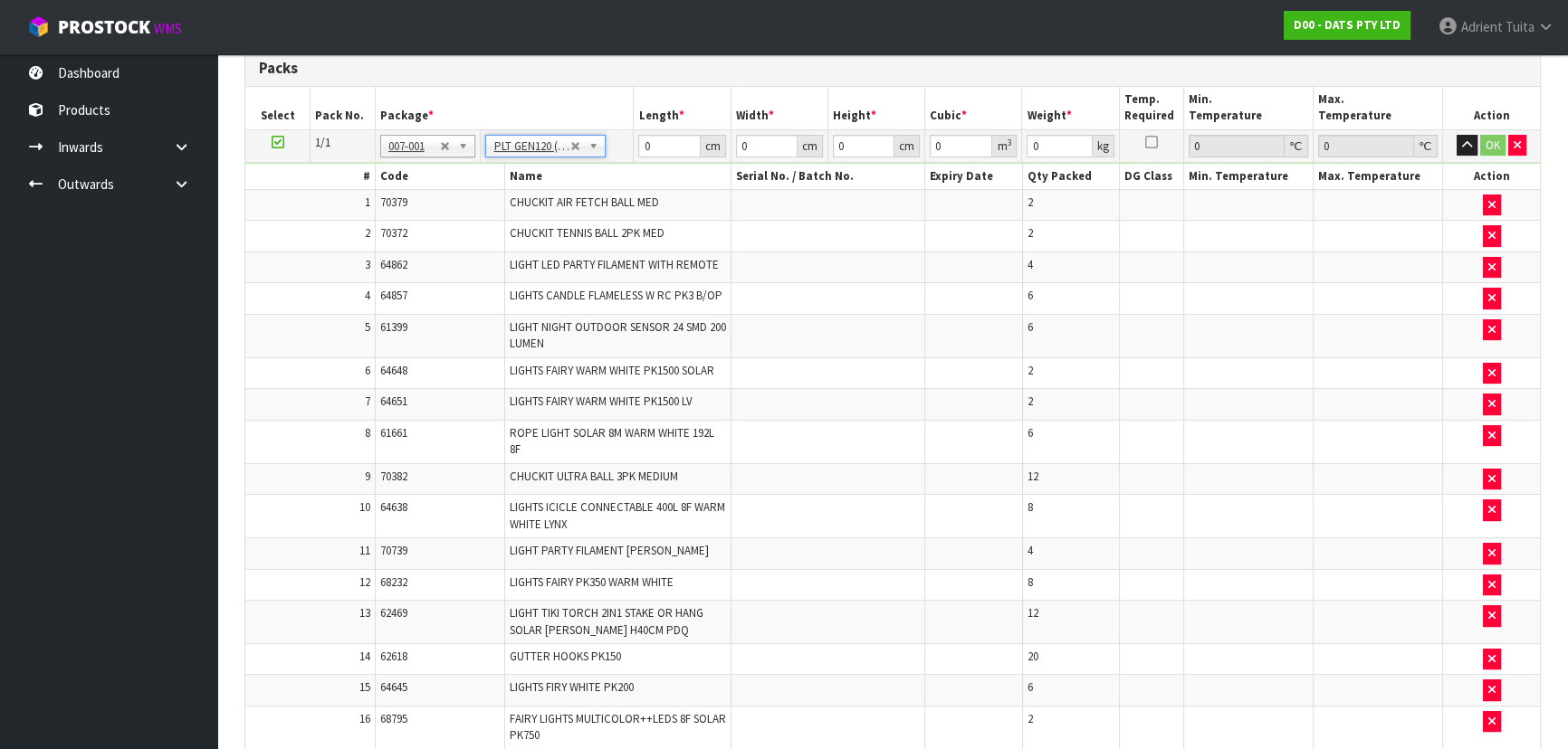
type input "120"
type input "100"
type input "71.14"
click at [649, 136] on input "120" at bounding box center [669, 146] width 62 height 22
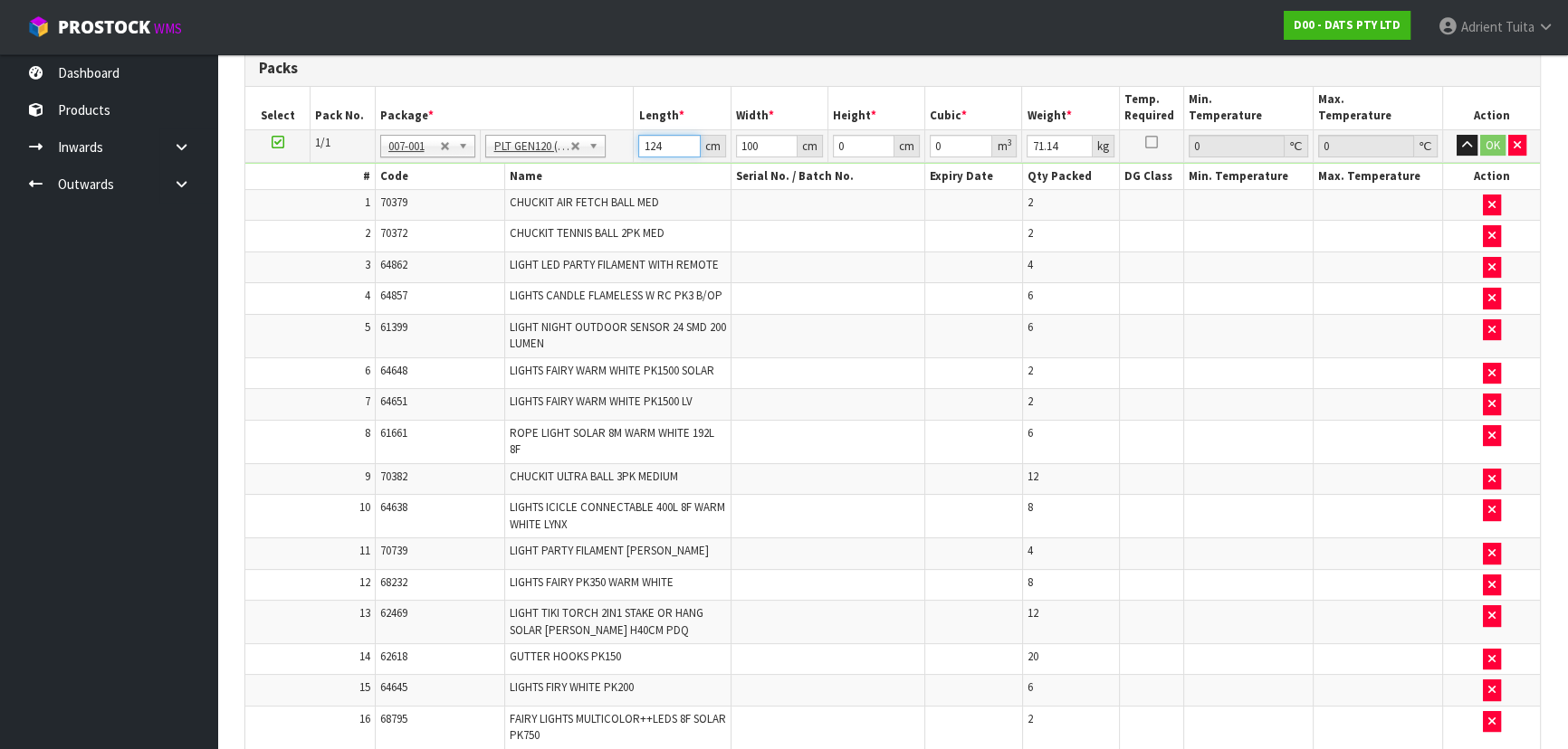
type input "124"
type input "104"
type input "7"
type input "0.090272"
type input "71"
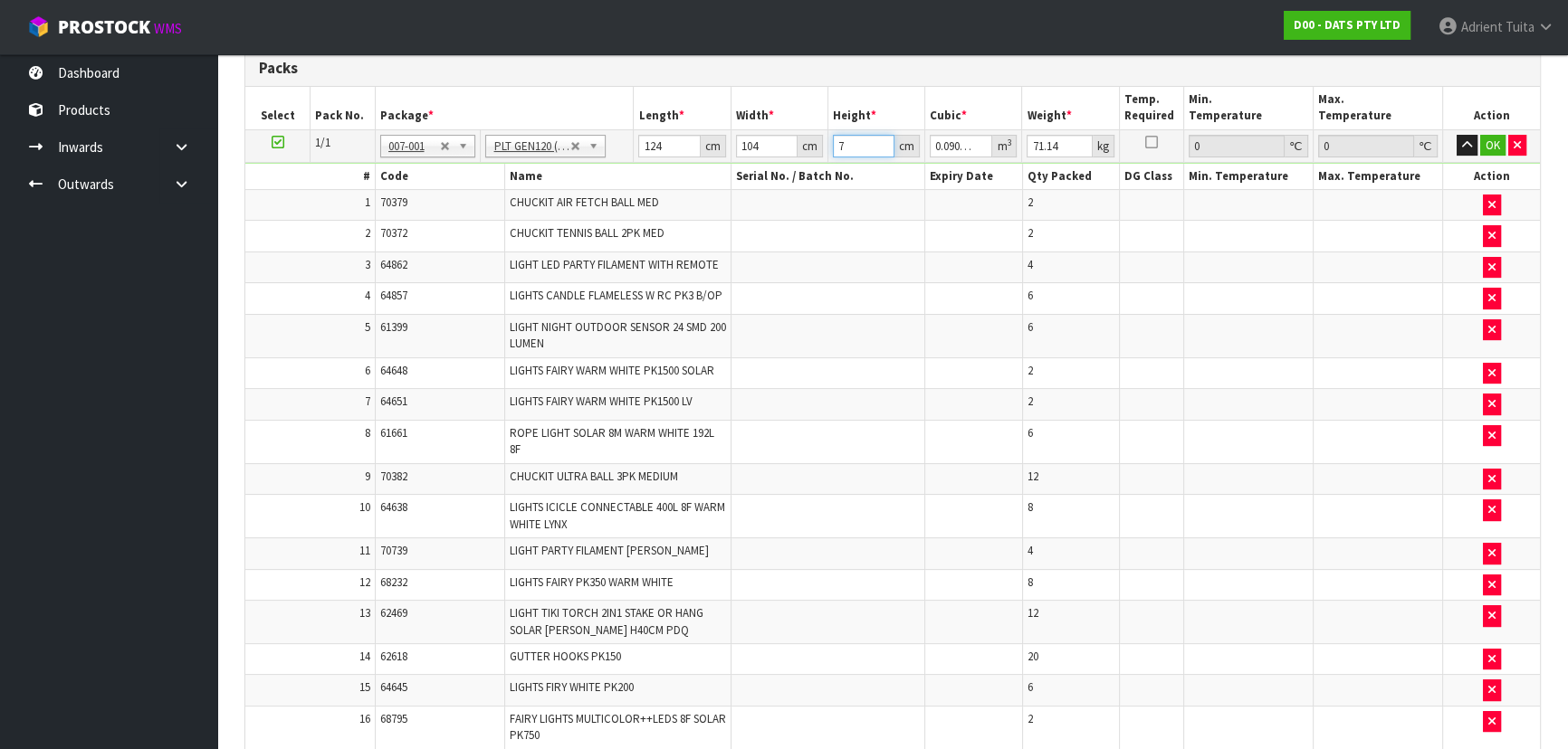
type input "0.915616"
type input "71"
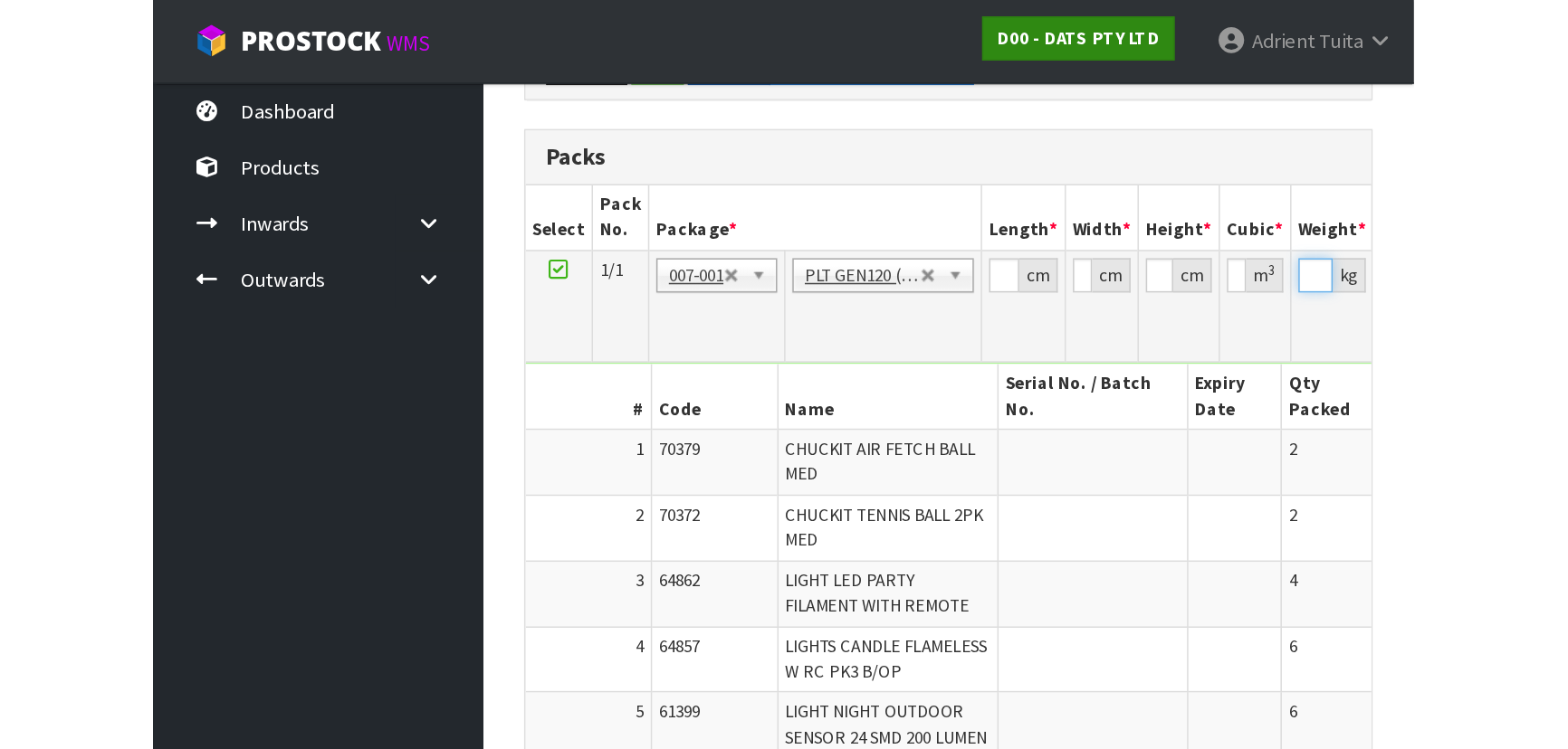
scroll to position [445, 0]
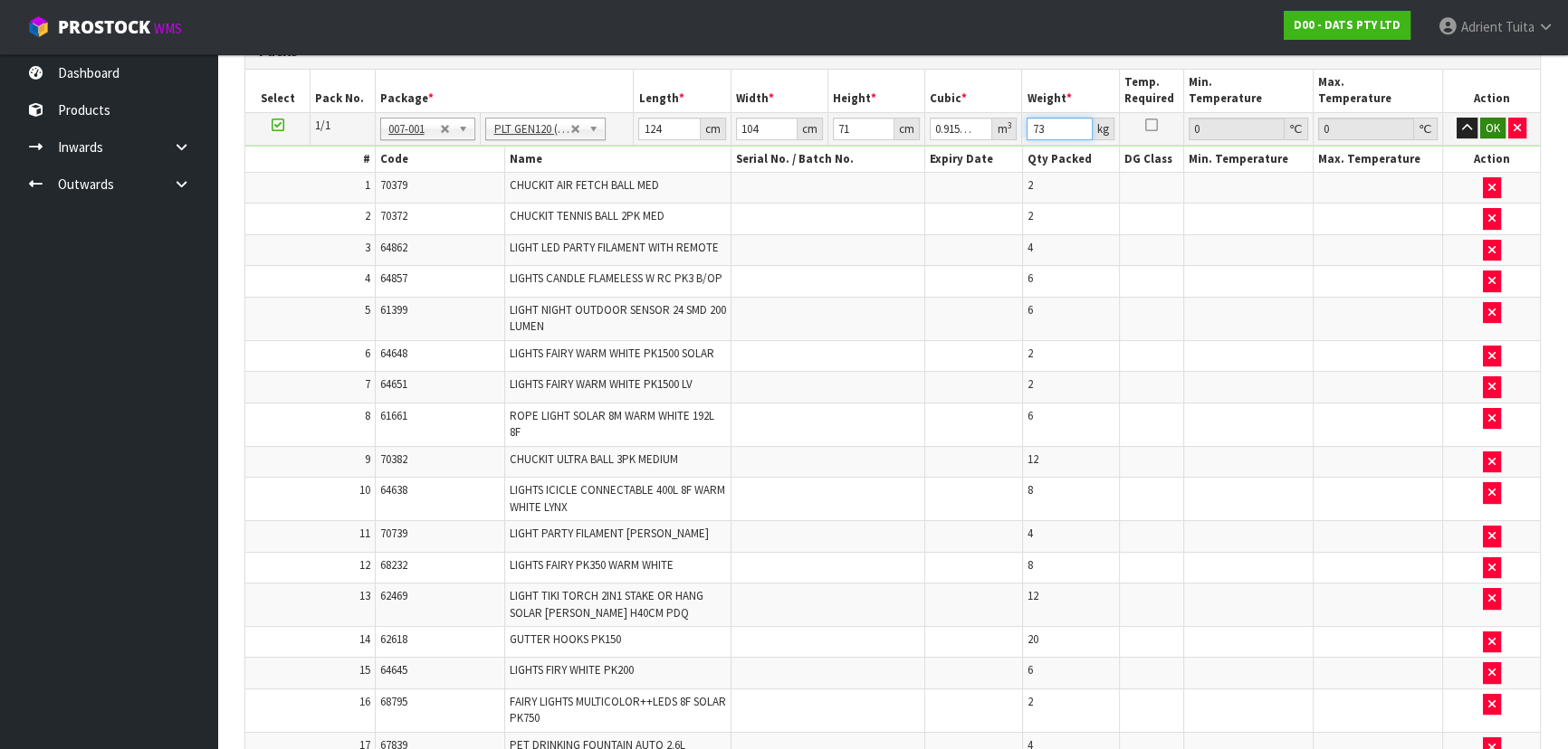
type input "73"
click at [1484, 118] on button "OK" at bounding box center [1492, 128] width 25 height 21
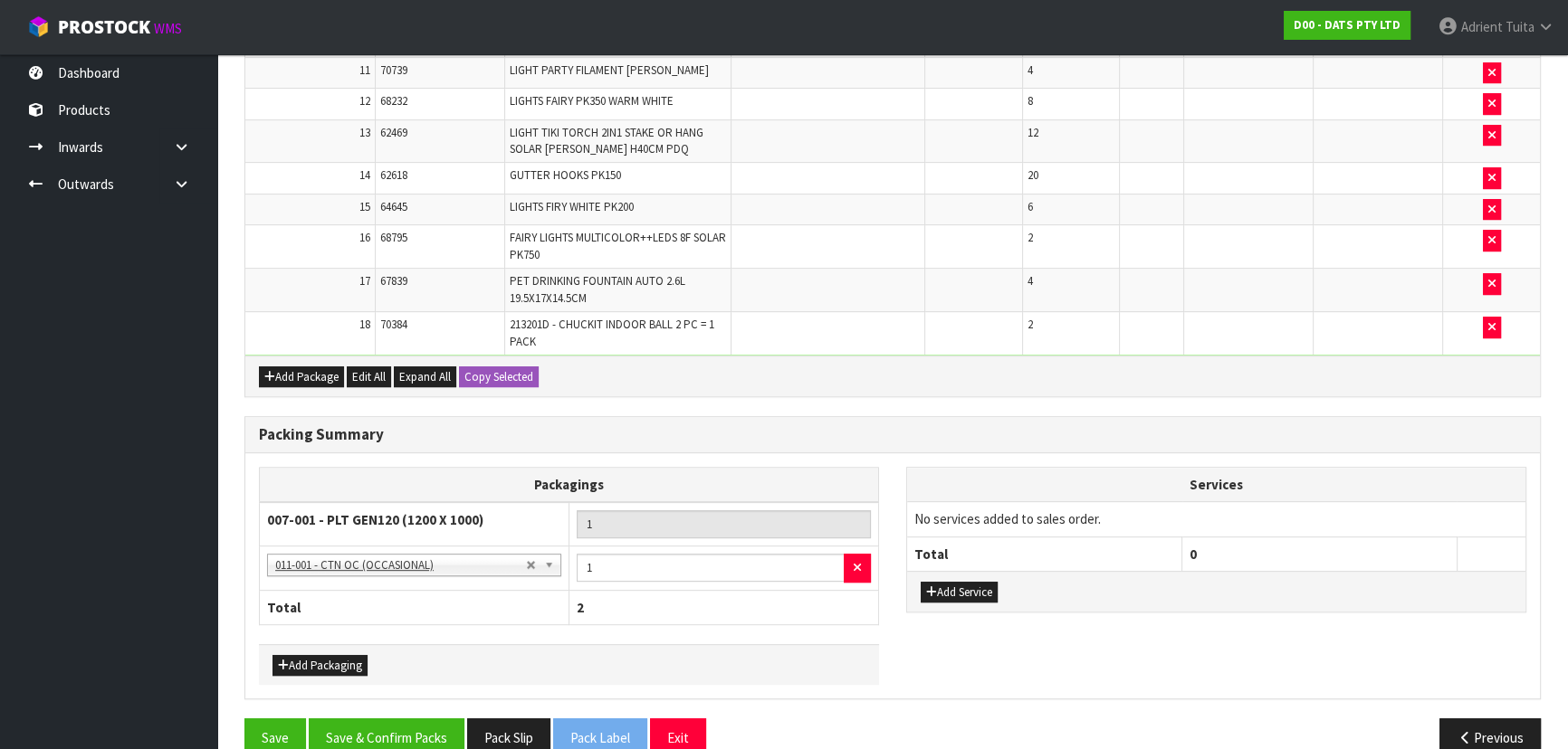
scroll to position [934, 0]
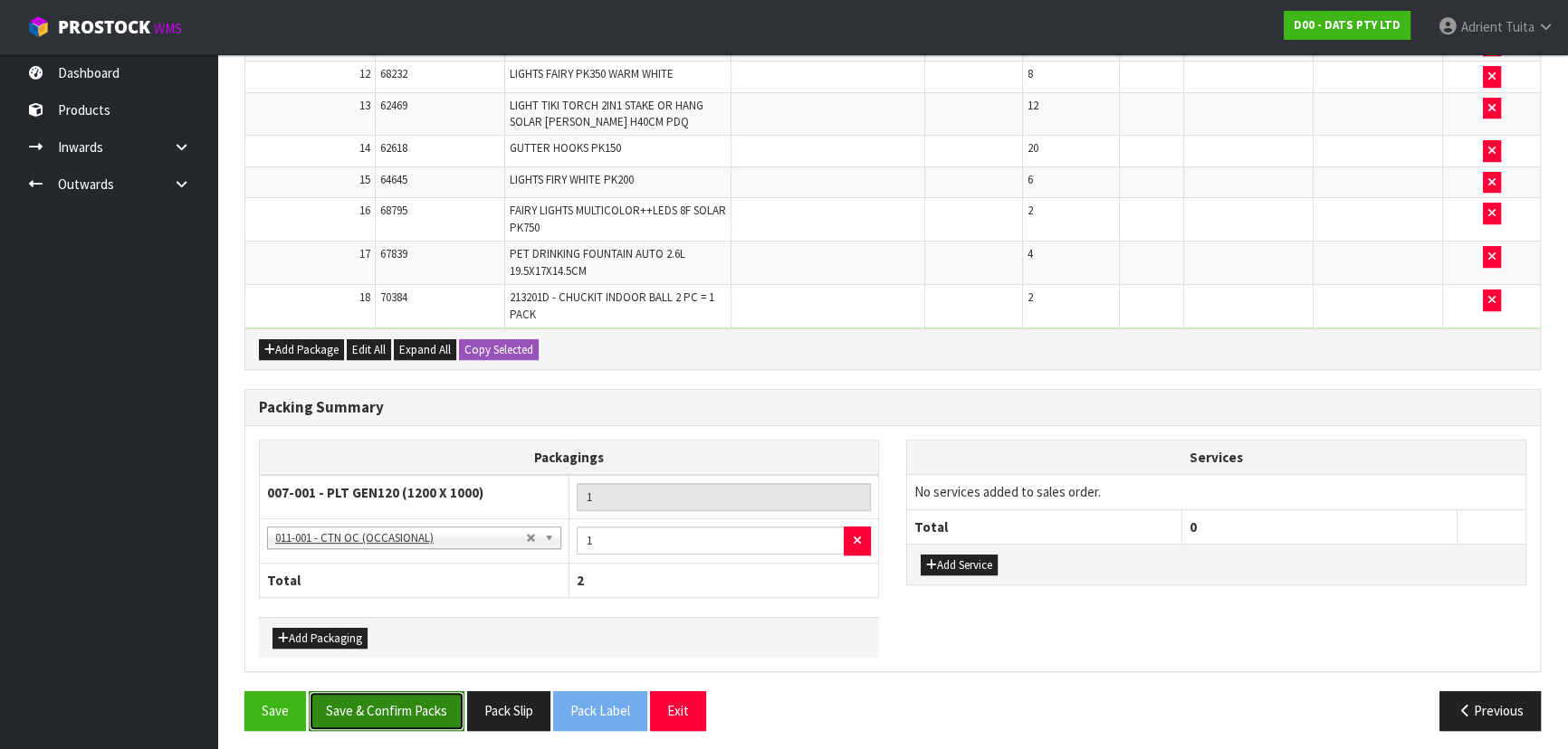
click at [384, 699] on button "Save & Confirm Packs" at bounding box center [386, 711] width 156 height 39
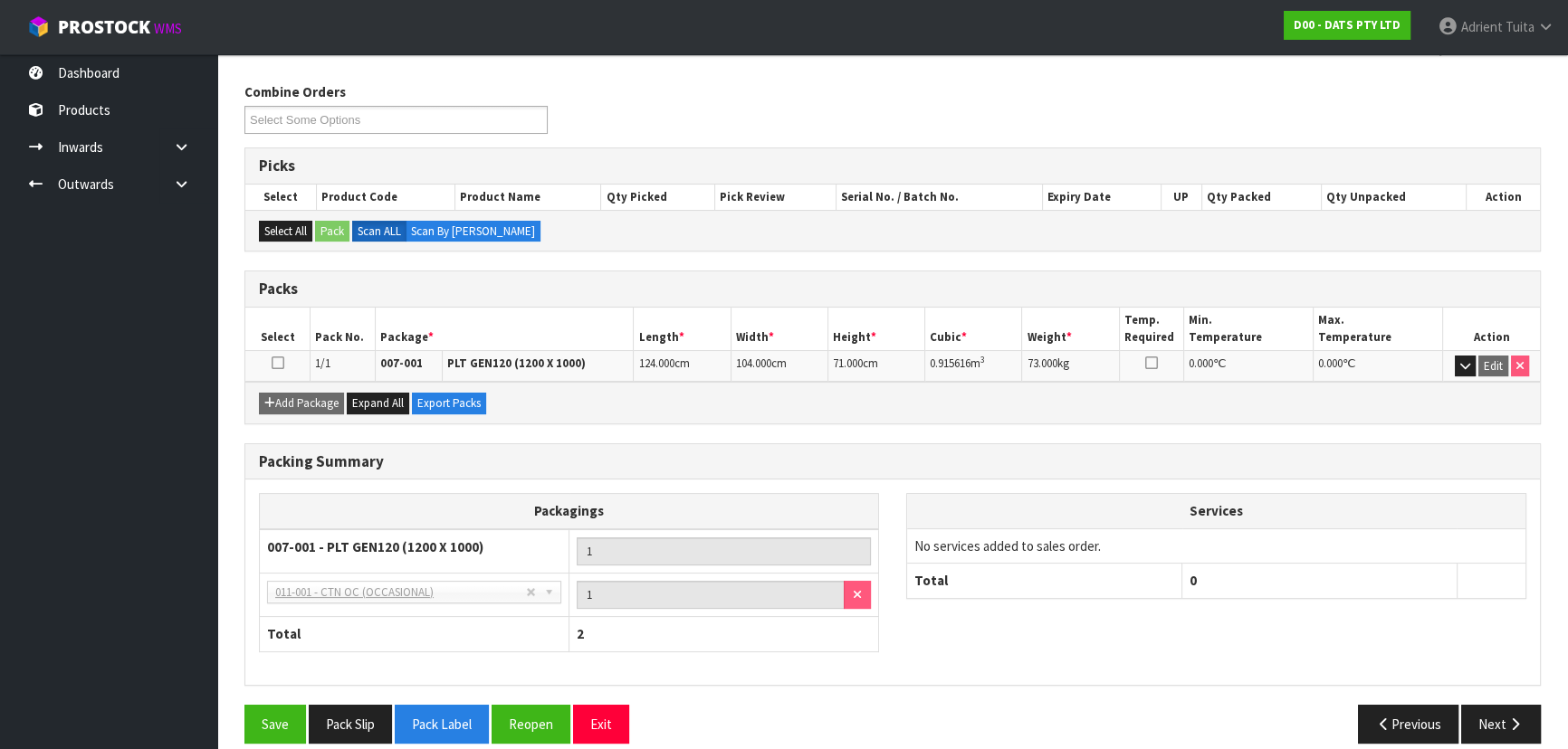
scroll to position [290, 0]
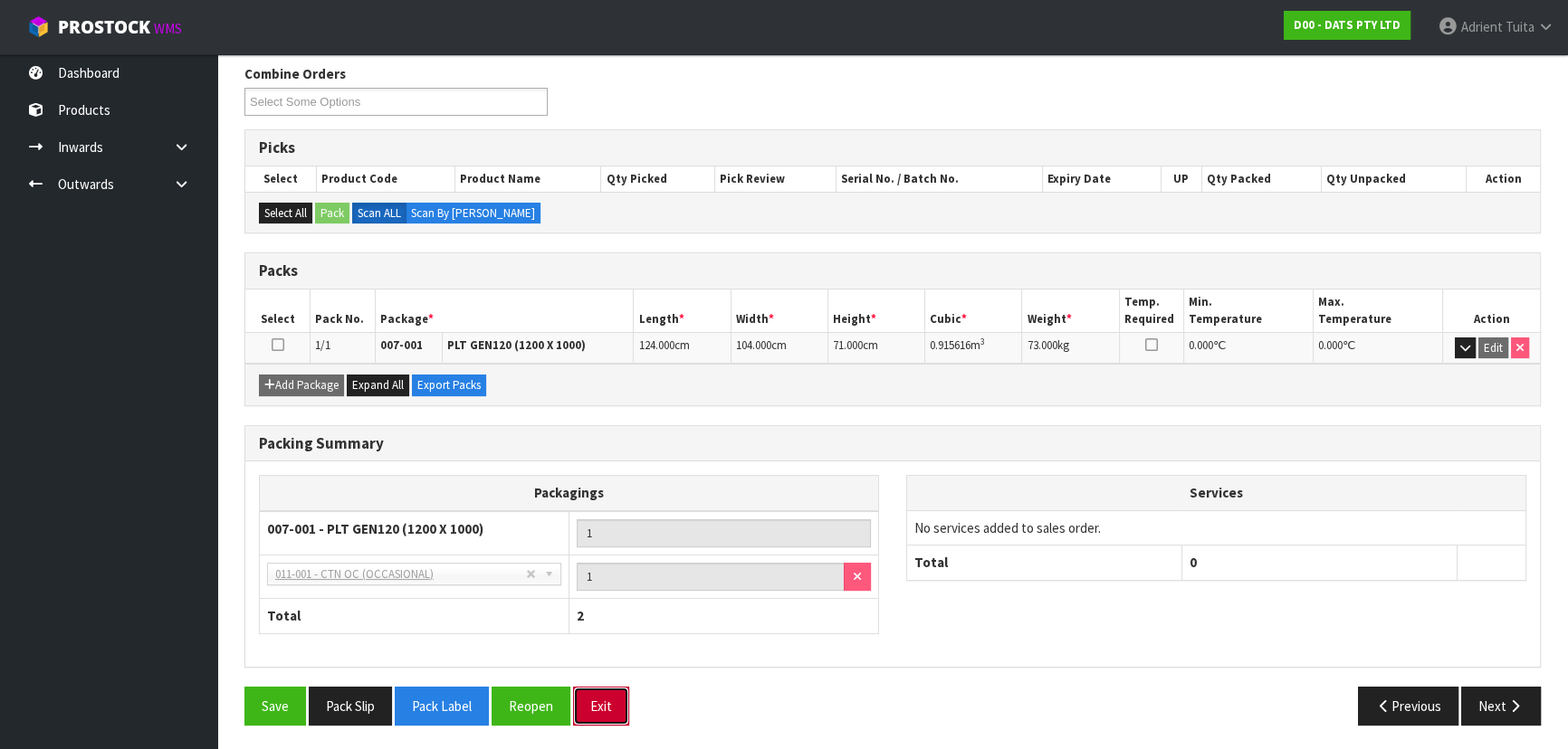
click at [627, 702] on button "Exit" at bounding box center [601, 706] width 56 height 39
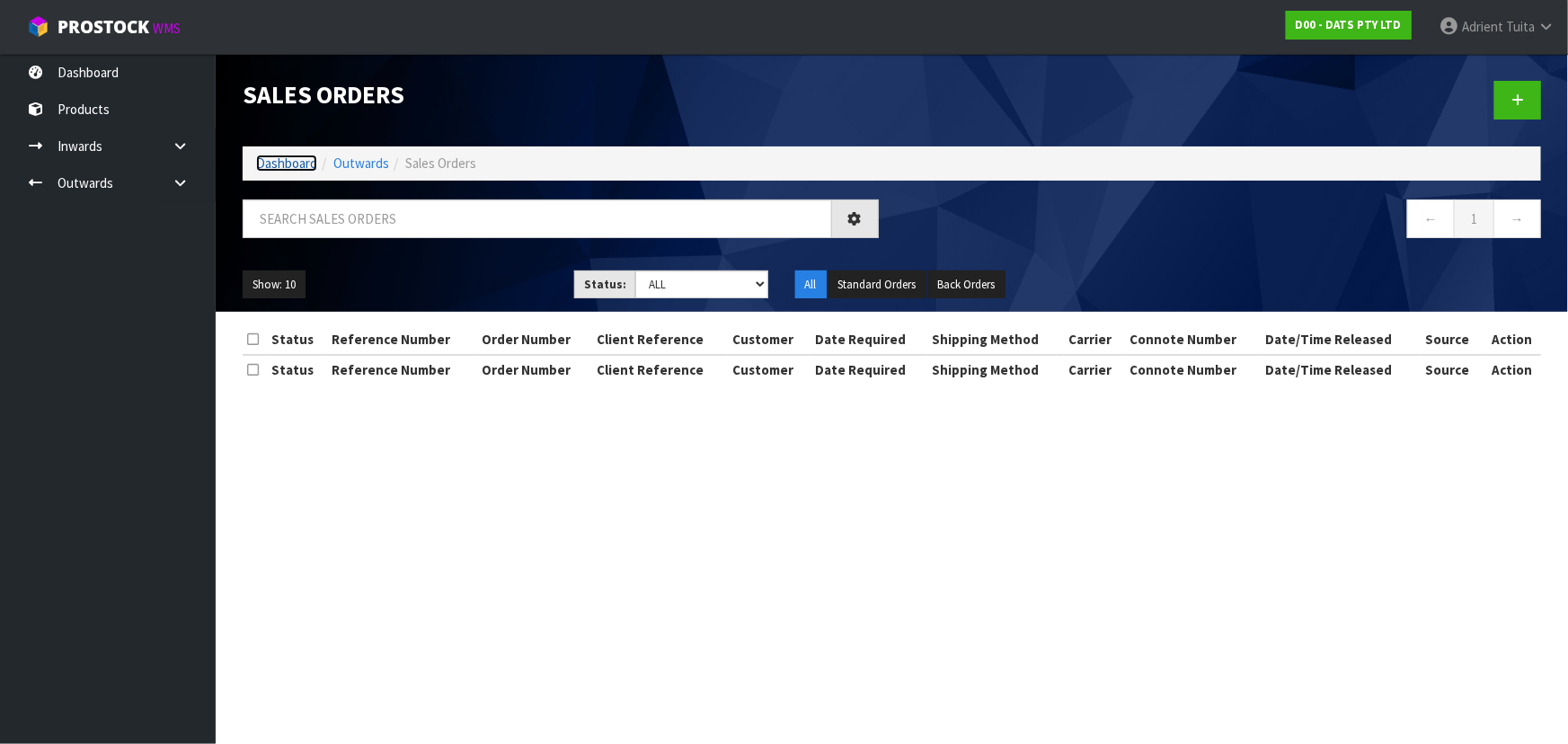
click at [311, 160] on link "Dashboard" at bounding box center [287, 163] width 61 height 17
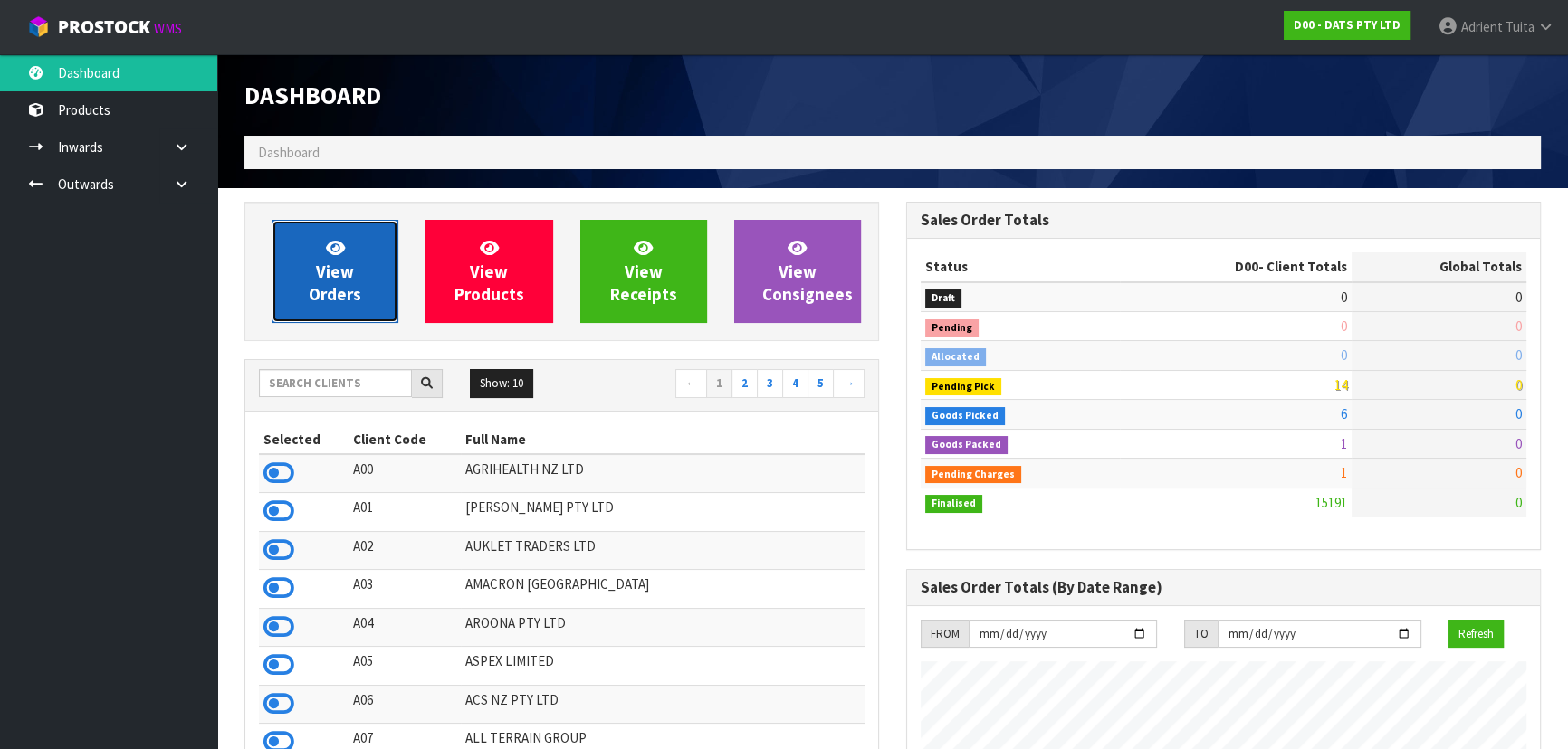
scroll to position [1407, 661]
click at [307, 271] on link "View Orders" at bounding box center [335, 271] width 127 height 103
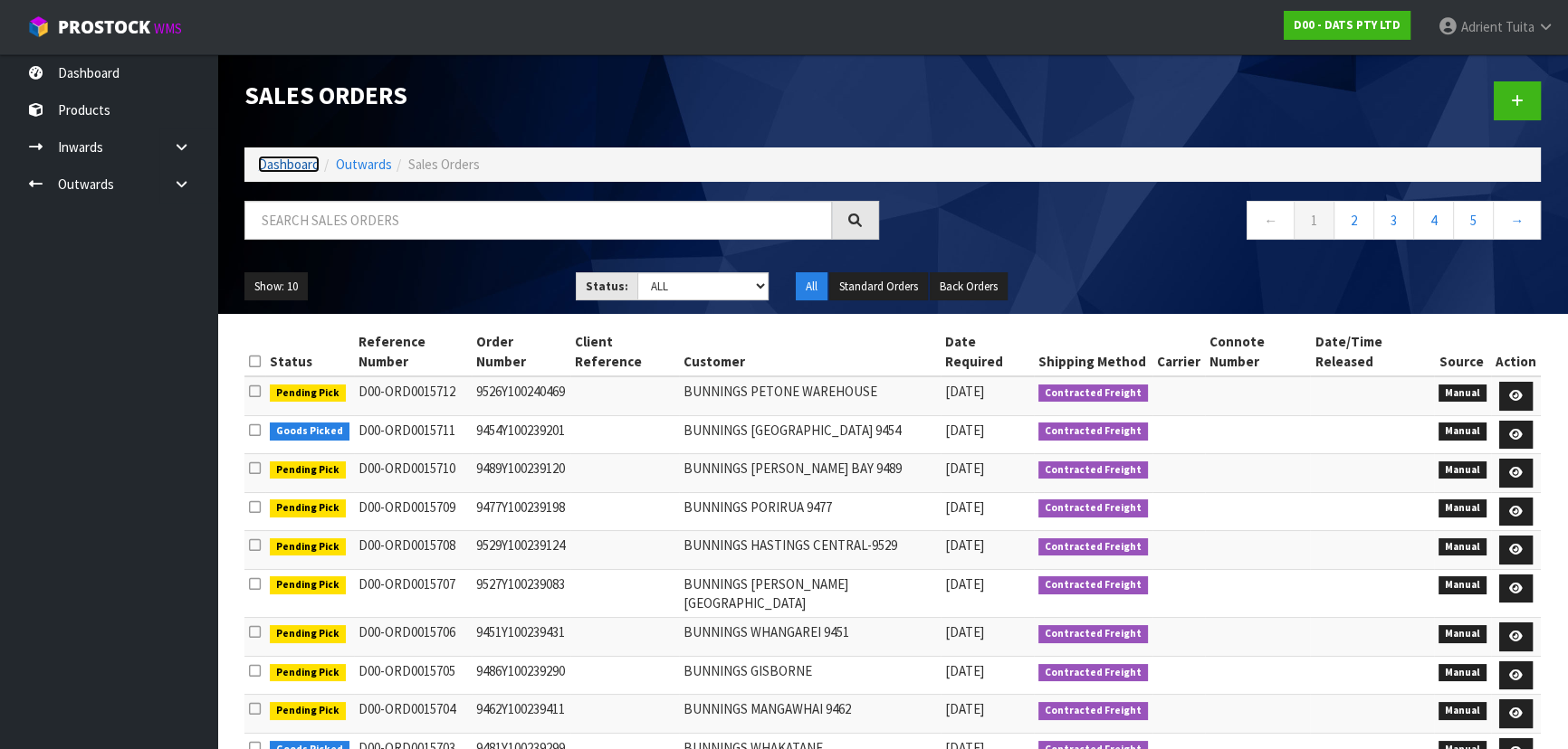
click at [314, 168] on link "Dashboard" at bounding box center [289, 164] width 62 height 17
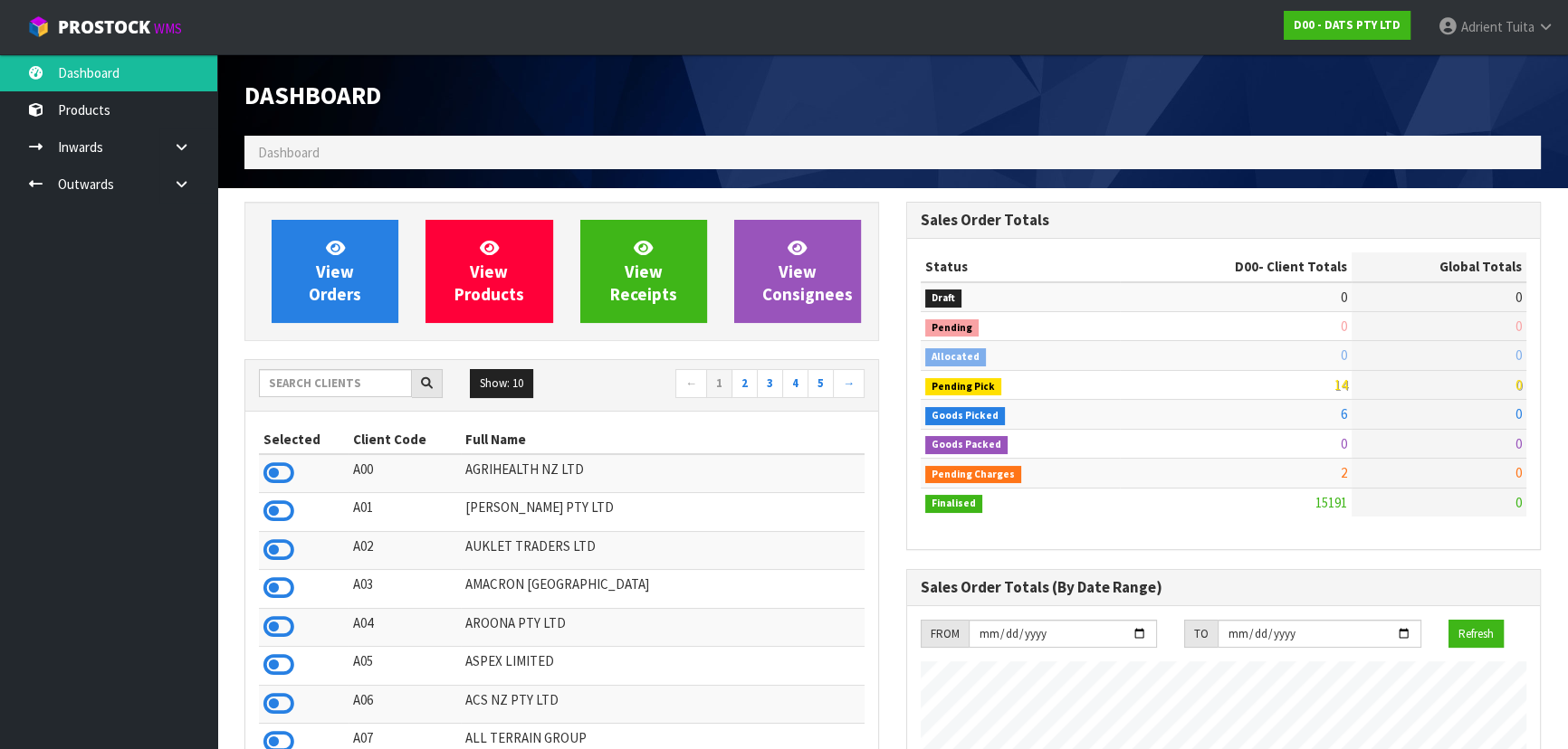
scroll to position [1407, 661]
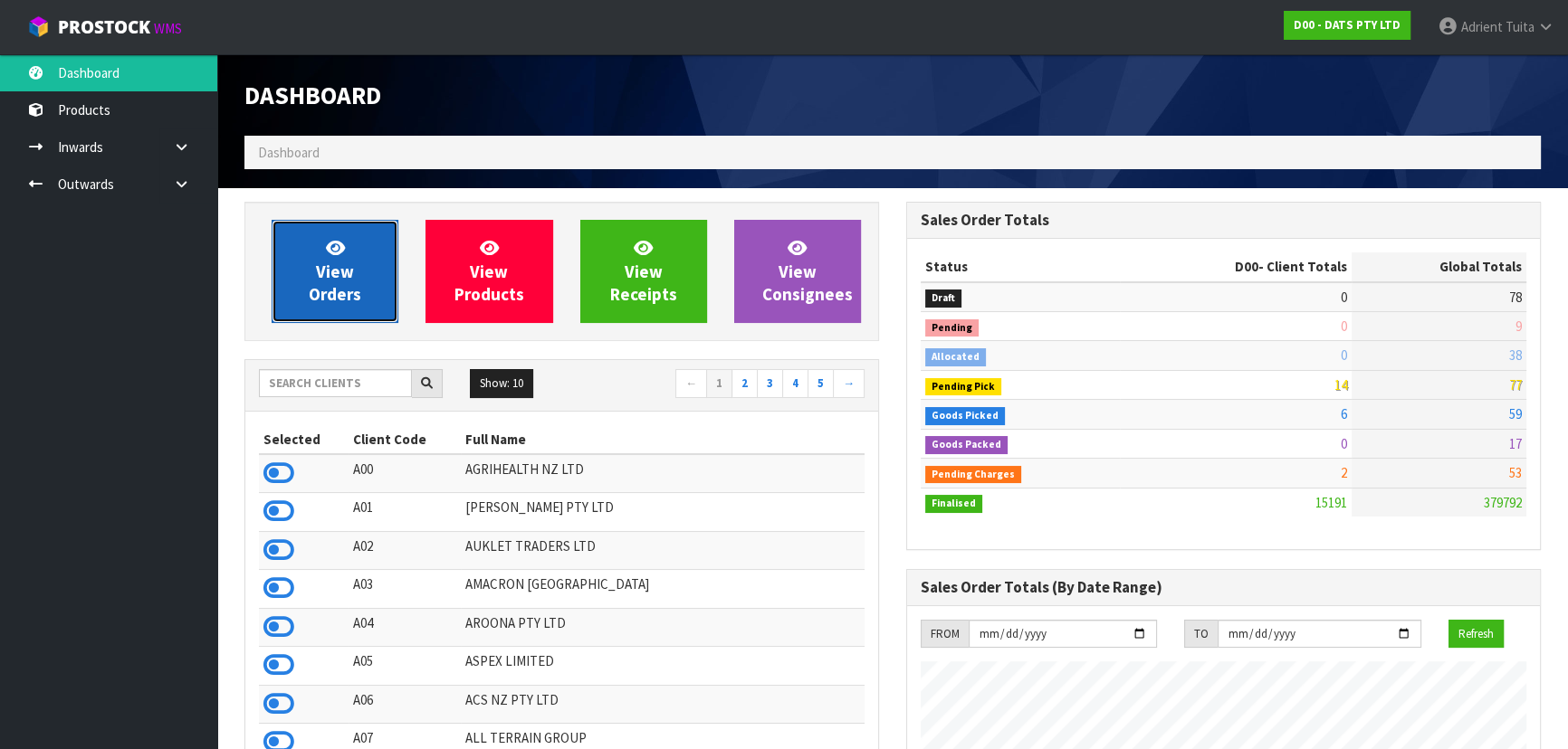
click at [321, 230] on link "View Orders" at bounding box center [335, 271] width 127 height 103
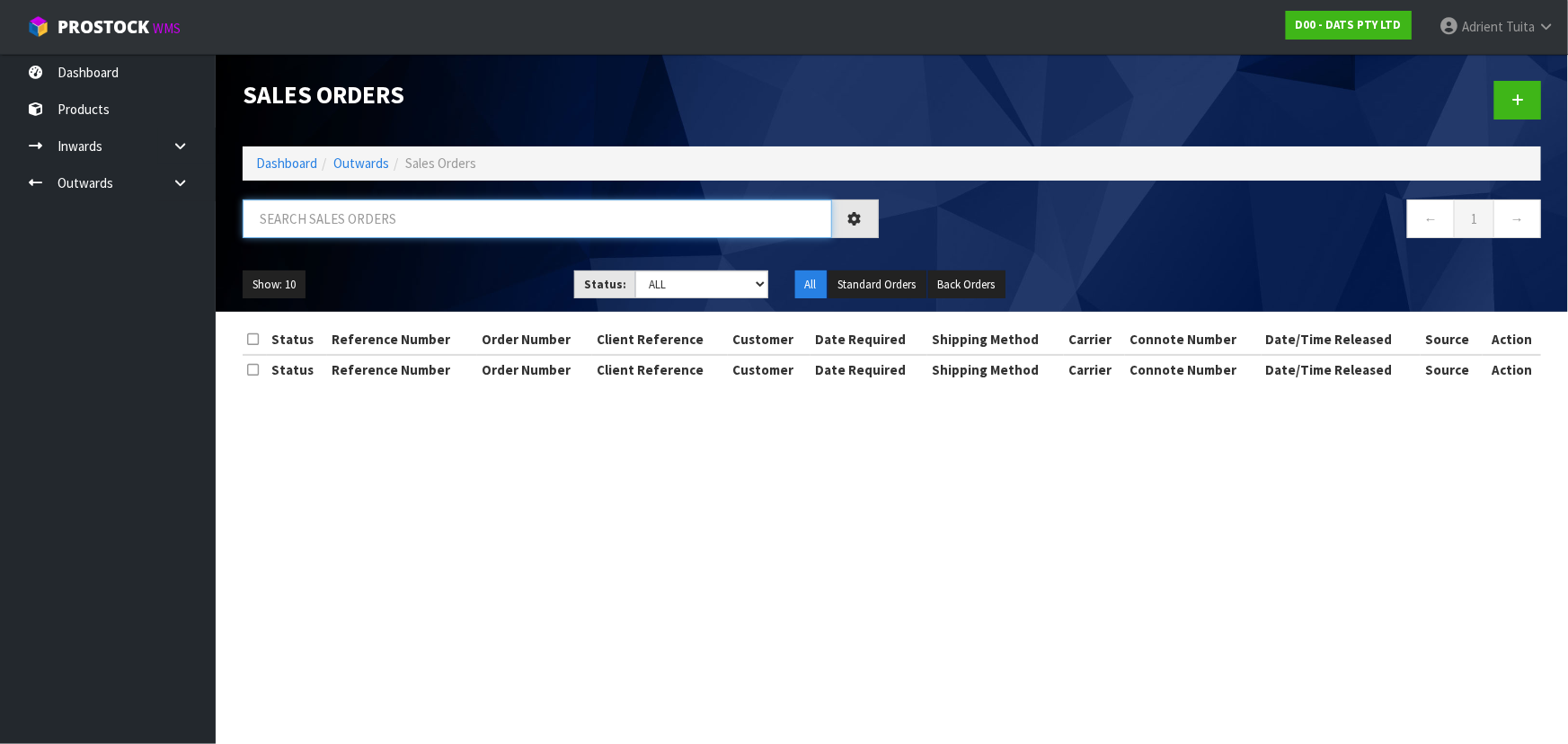
click at [342, 210] on input "text" at bounding box center [538, 219] width 590 height 39
type input "5024"
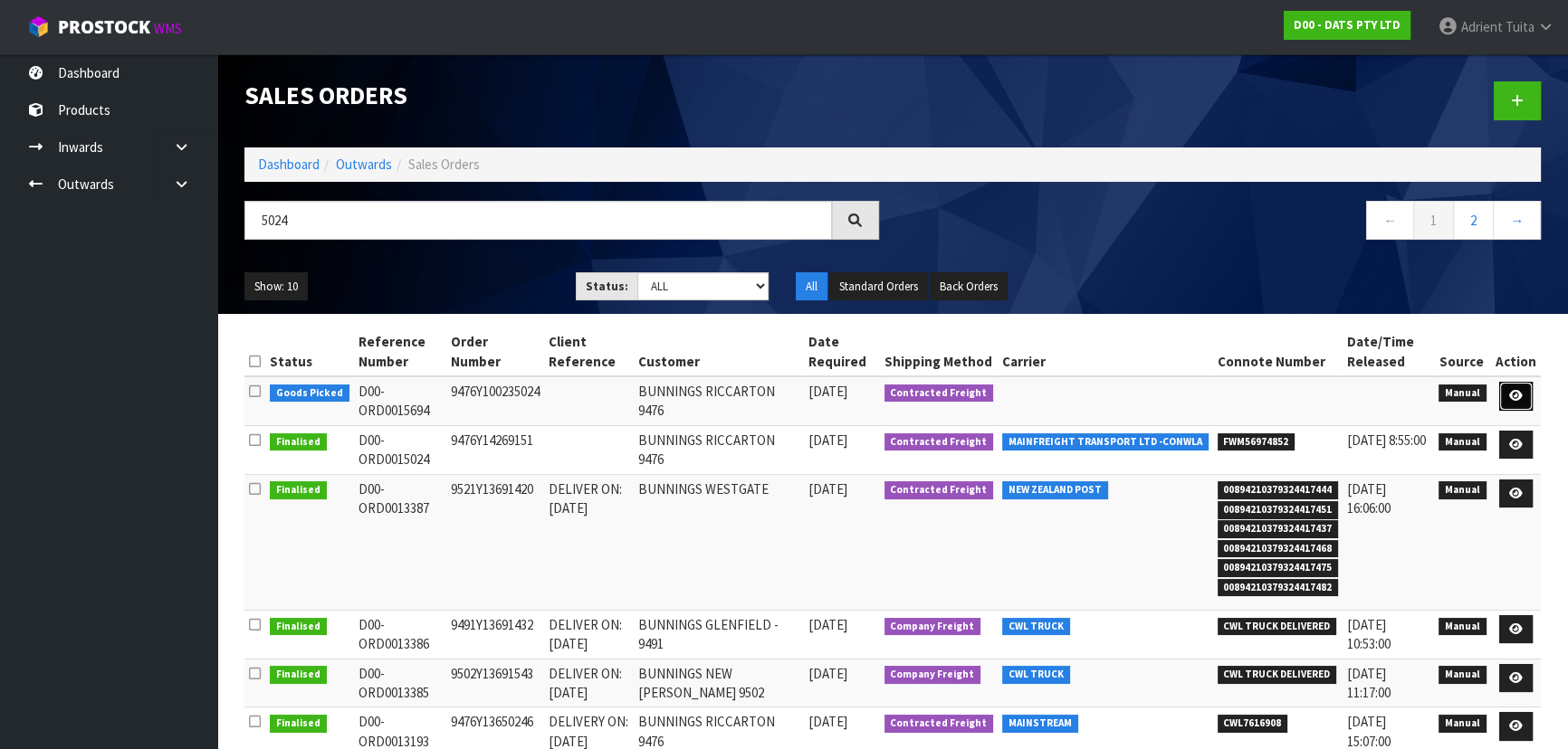
click at [1518, 397] on icon at bounding box center [1516, 396] width 14 height 12
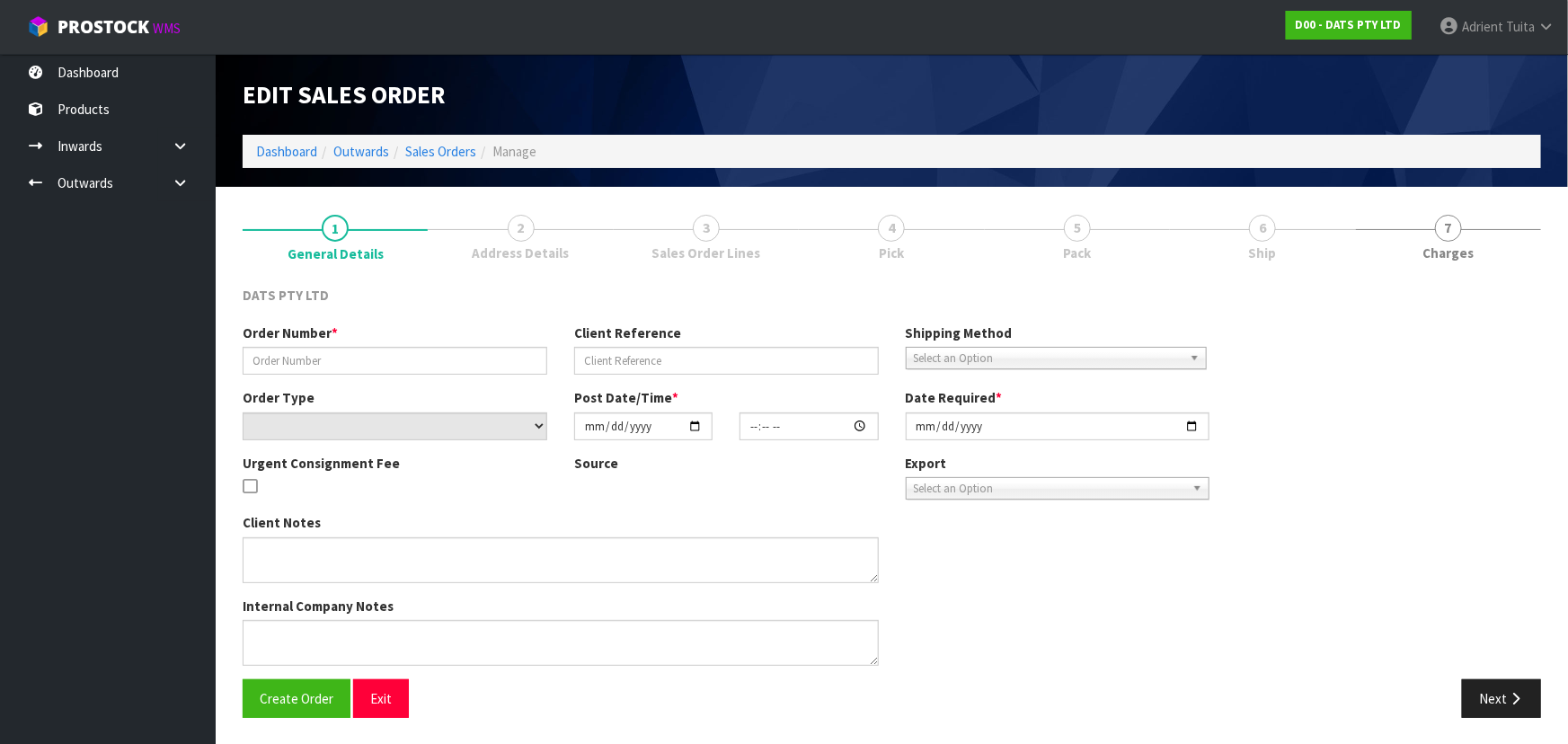
type input "9476Y100235024"
select select "number:0"
type input "[DATE]"
type input "09:11:00.000"
type input "[DATE]"
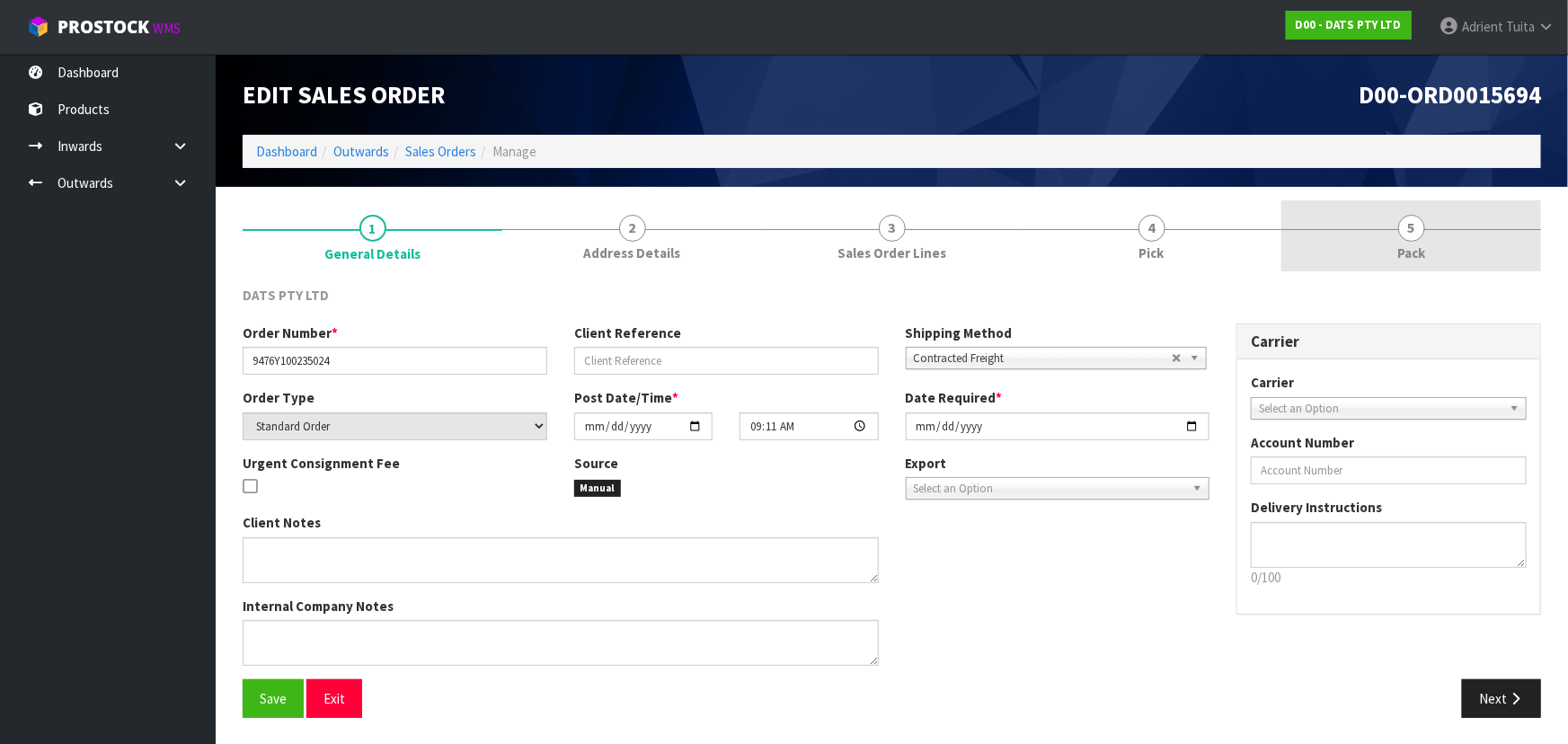
click at [1406, 248] on span "Pack" at bounding box center [1411, 253] width 28 height 19
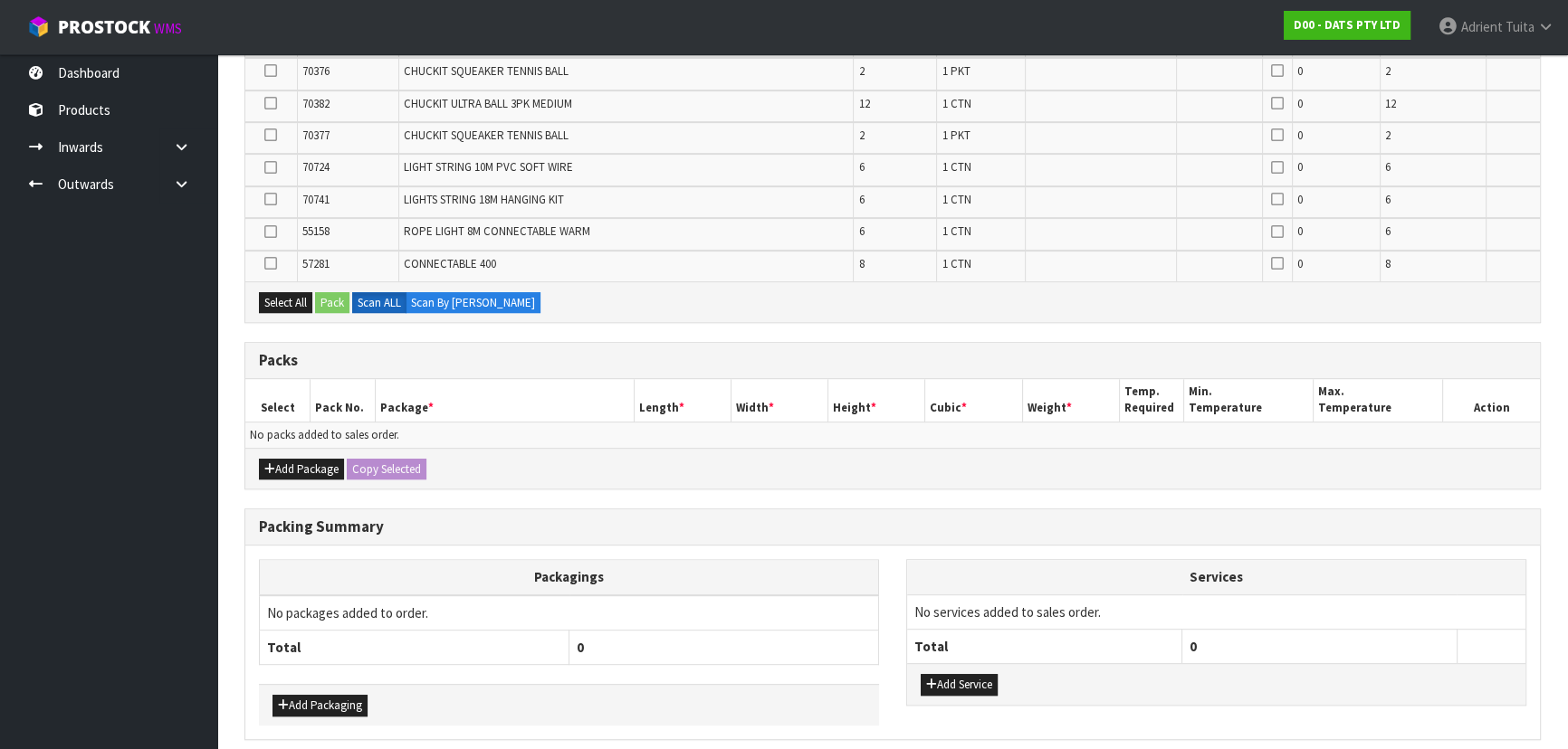
scroll to position [1036, 0]
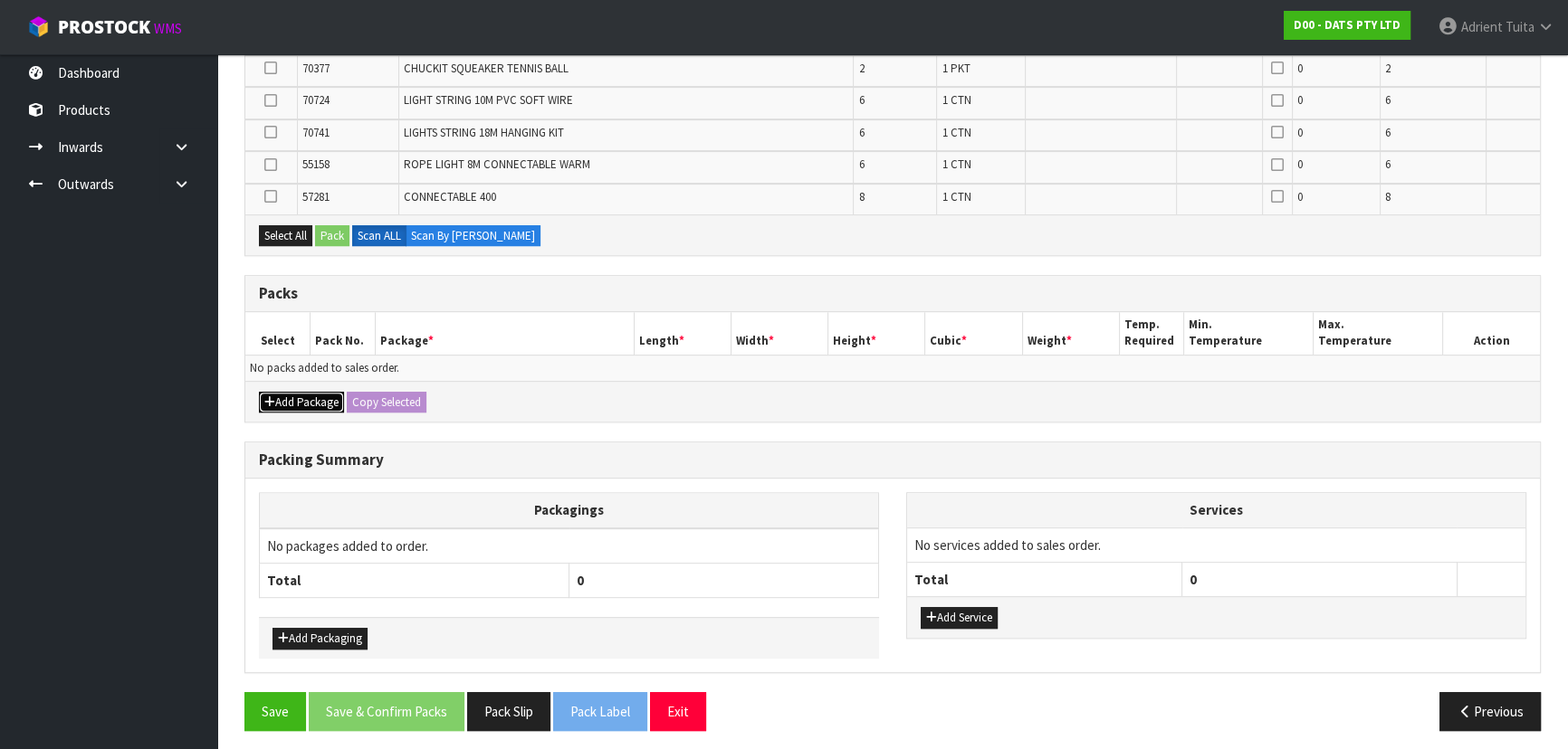
click at [299, 393] on button "Add Package" at bounding box center [301, 403] width 85 height 21
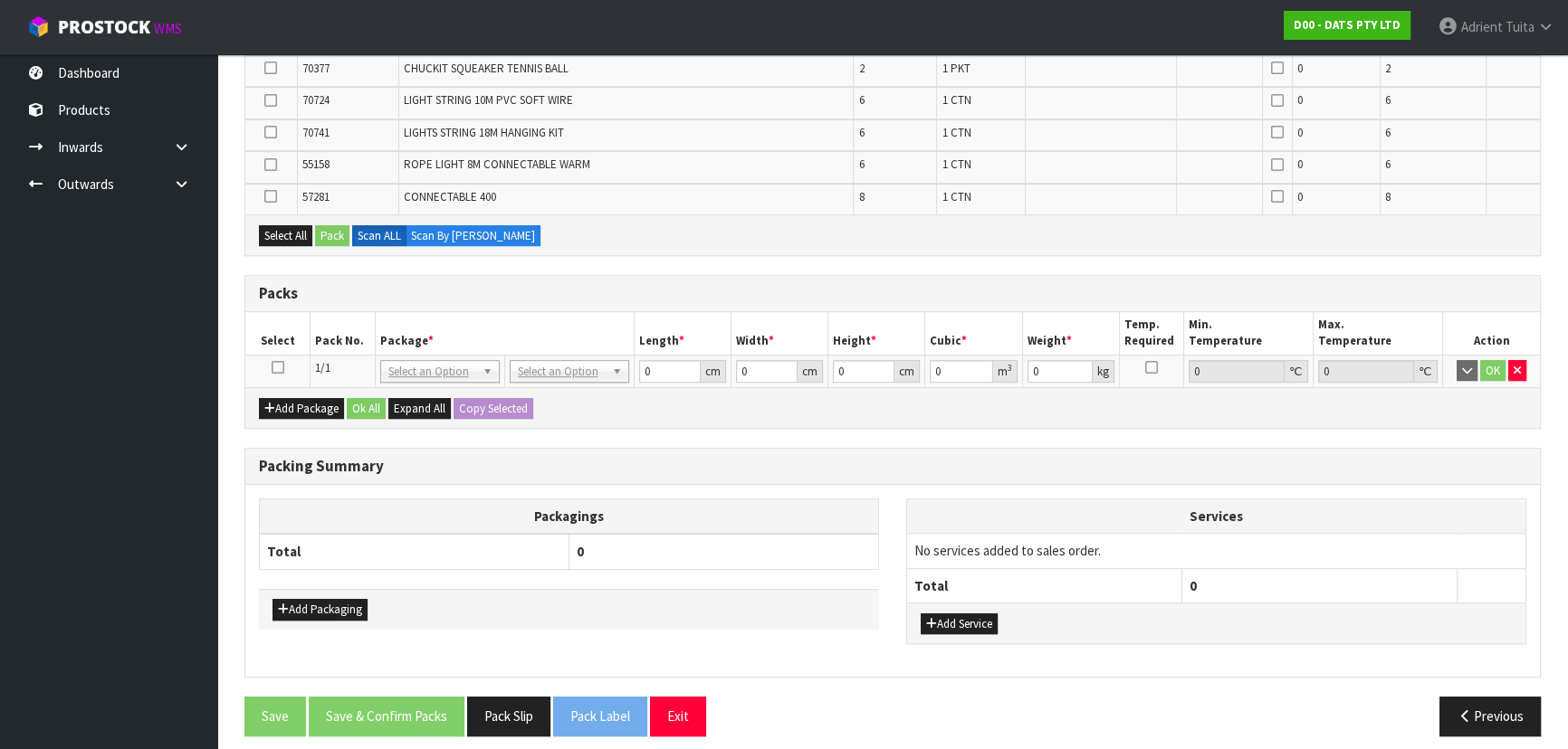
click at [276, 367] on icon at bounding box center [278, 367] width 13 height 1
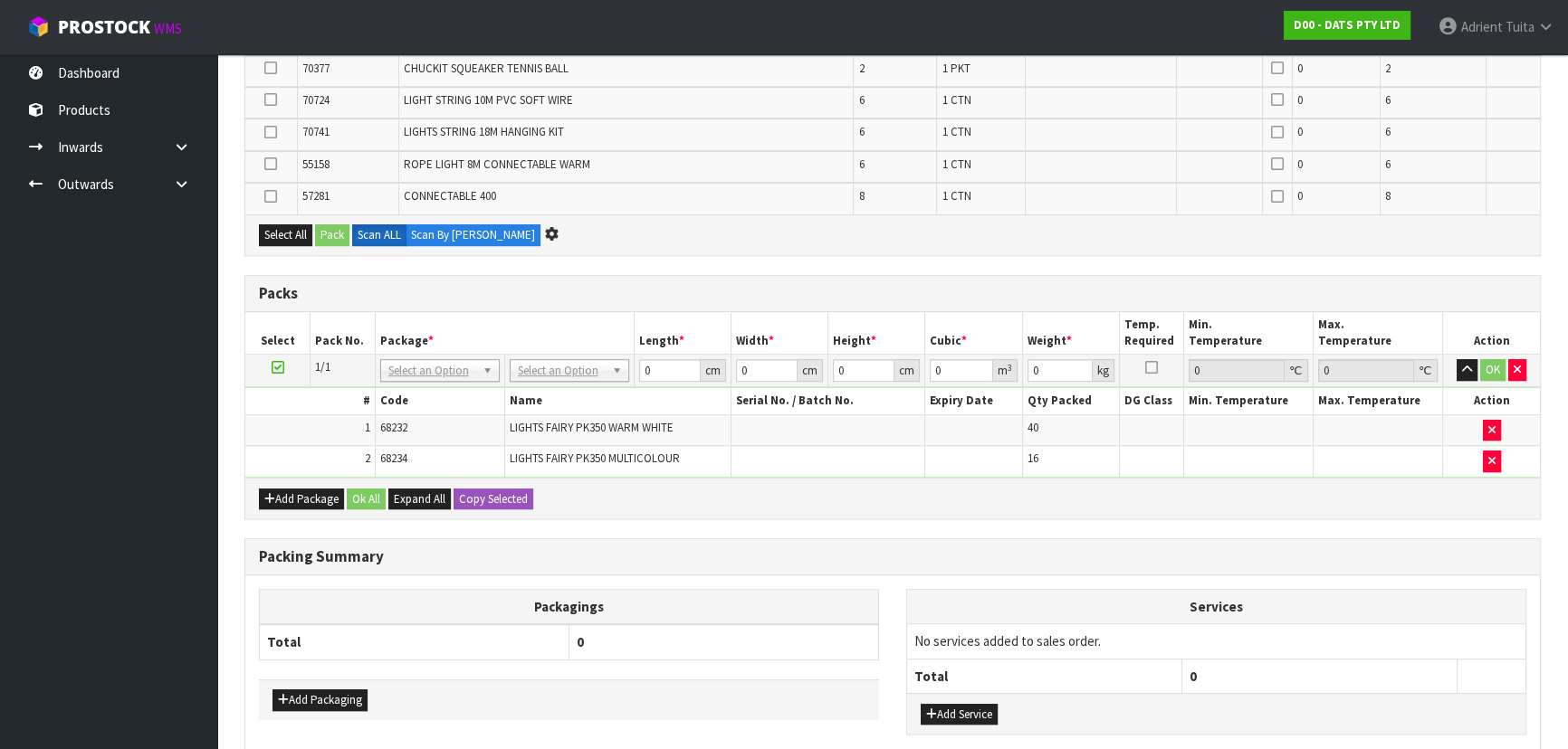
scroll to position [0, 0]
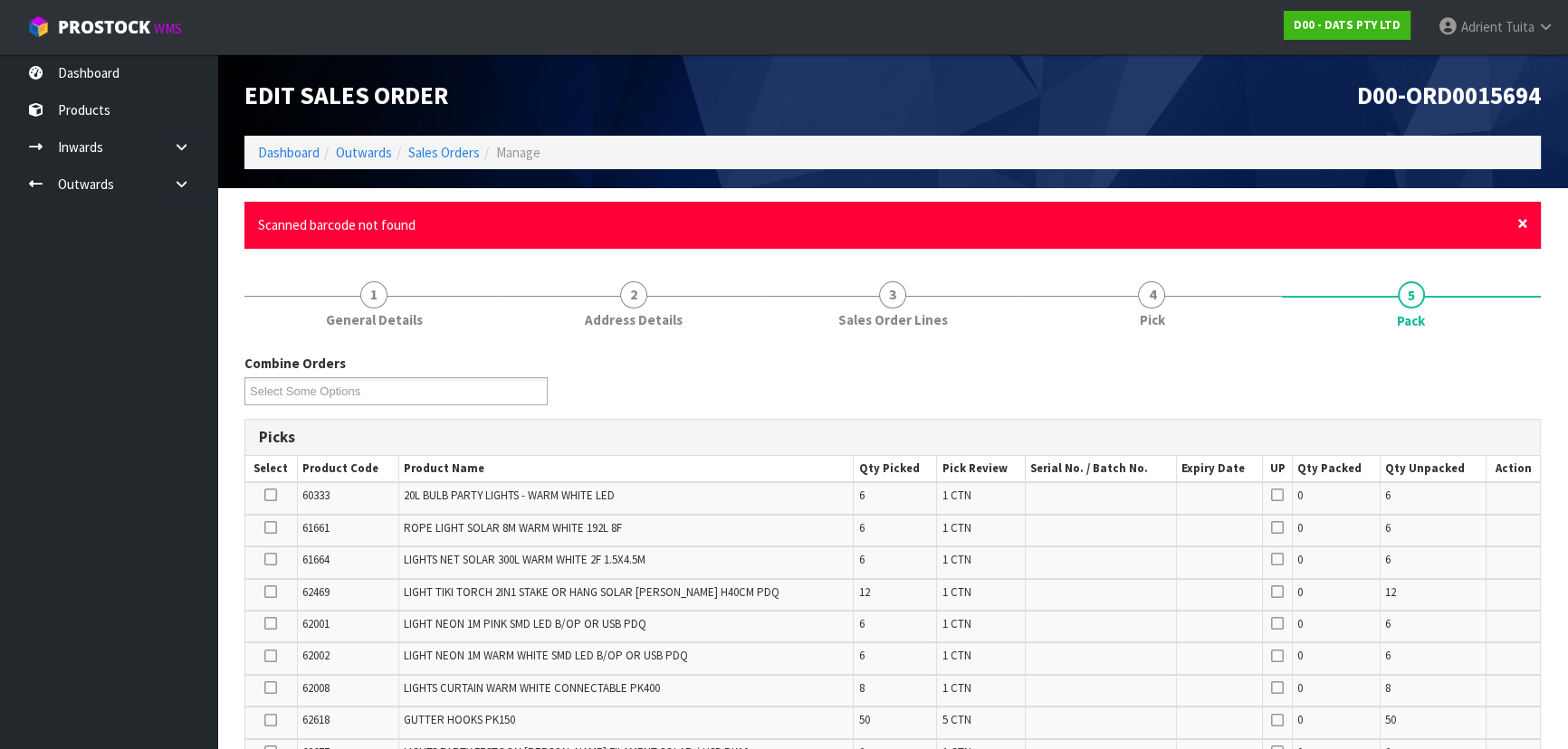
click at [1518, 226] on span "×" at bounding box center [1523, 223] width 11 height 25
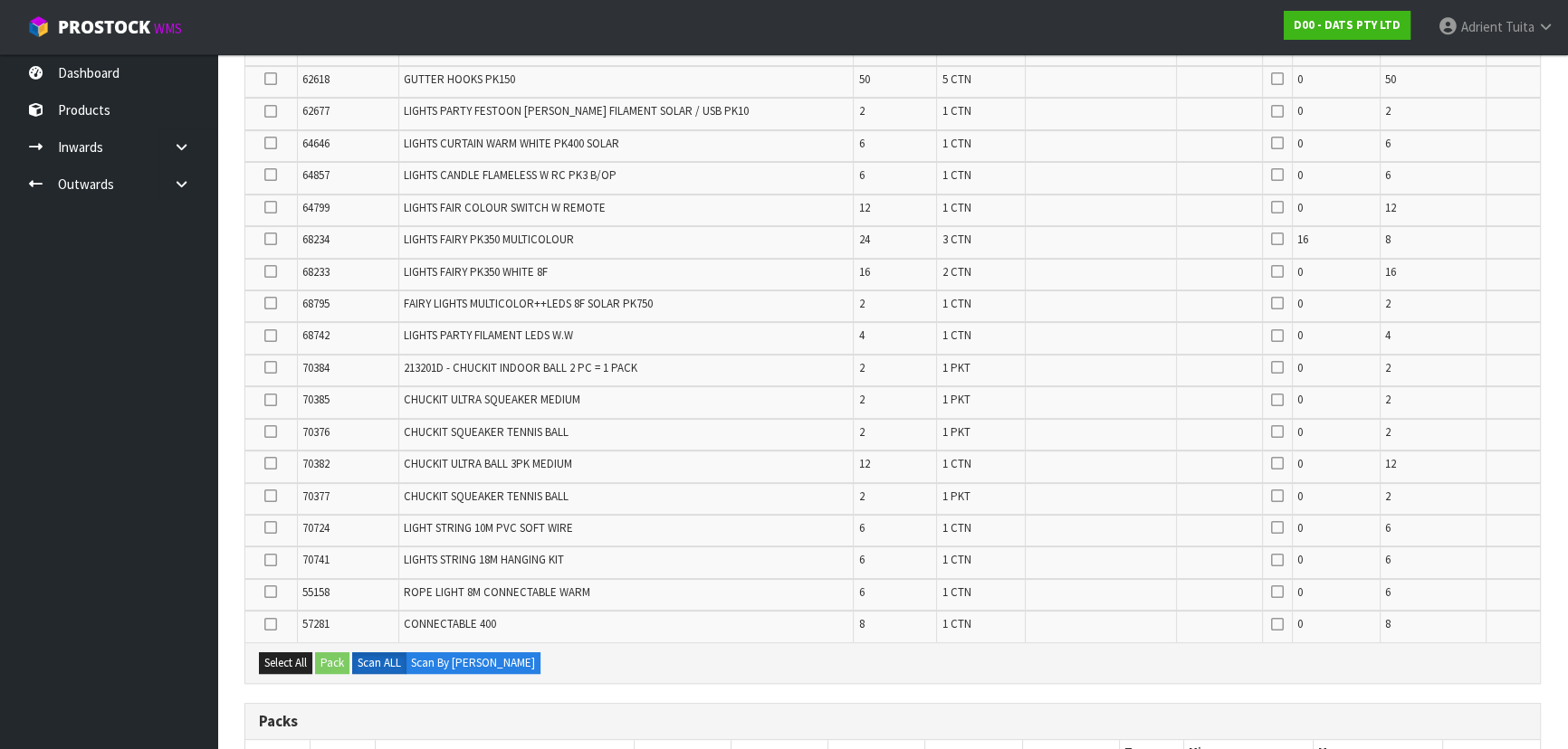
scroll to position [1098, 0]
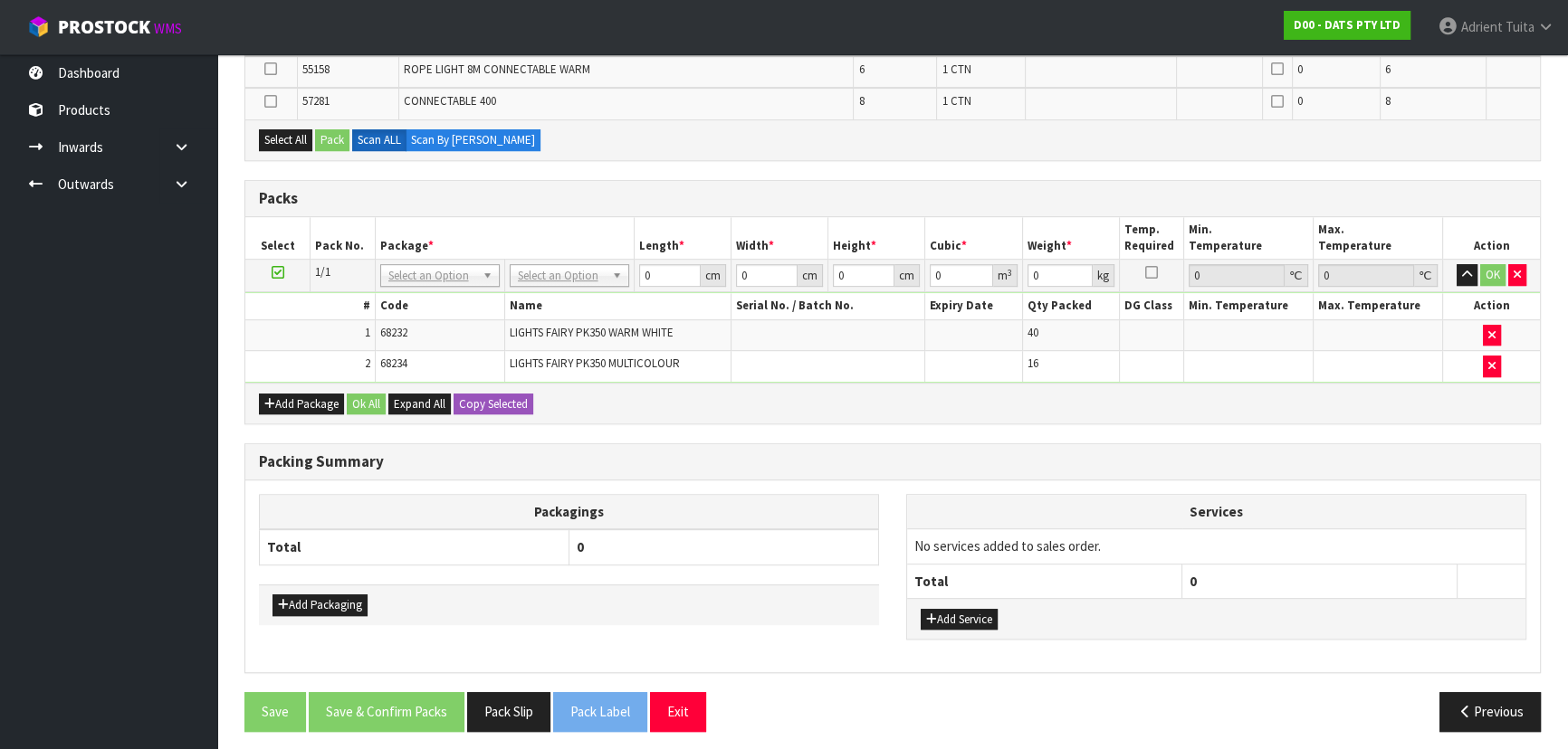
click at [1309, 384] on div "Add Package Ok All Expand All Copy Selected" at bounding box center [893, 403] width 1295 height 41
click at [1489, 363] on icon "button" at bounding box center [1492, 366] width 7 height 12
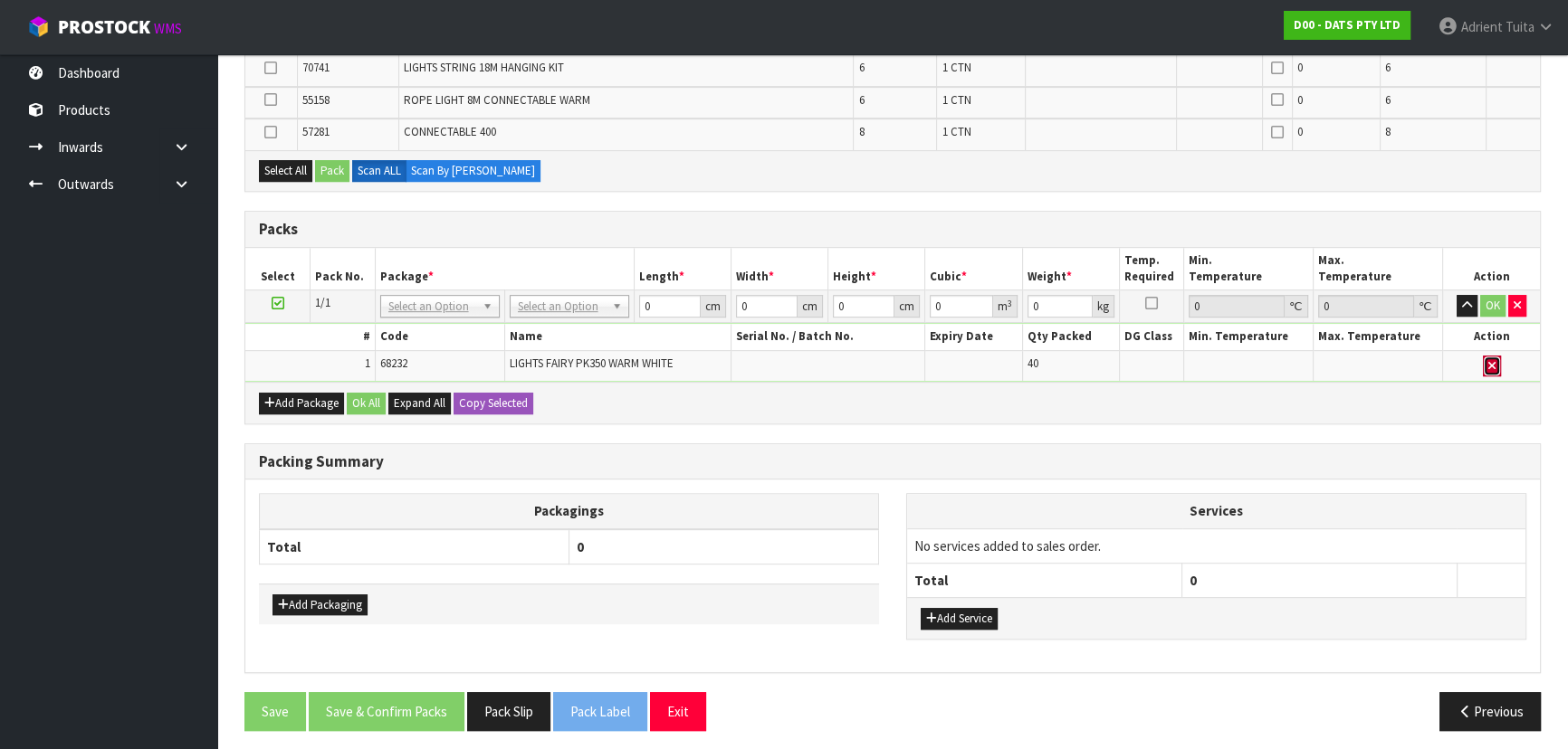
click at [1485, 360] on button "button" at bounding box center [1491, 366] width 18 height 21
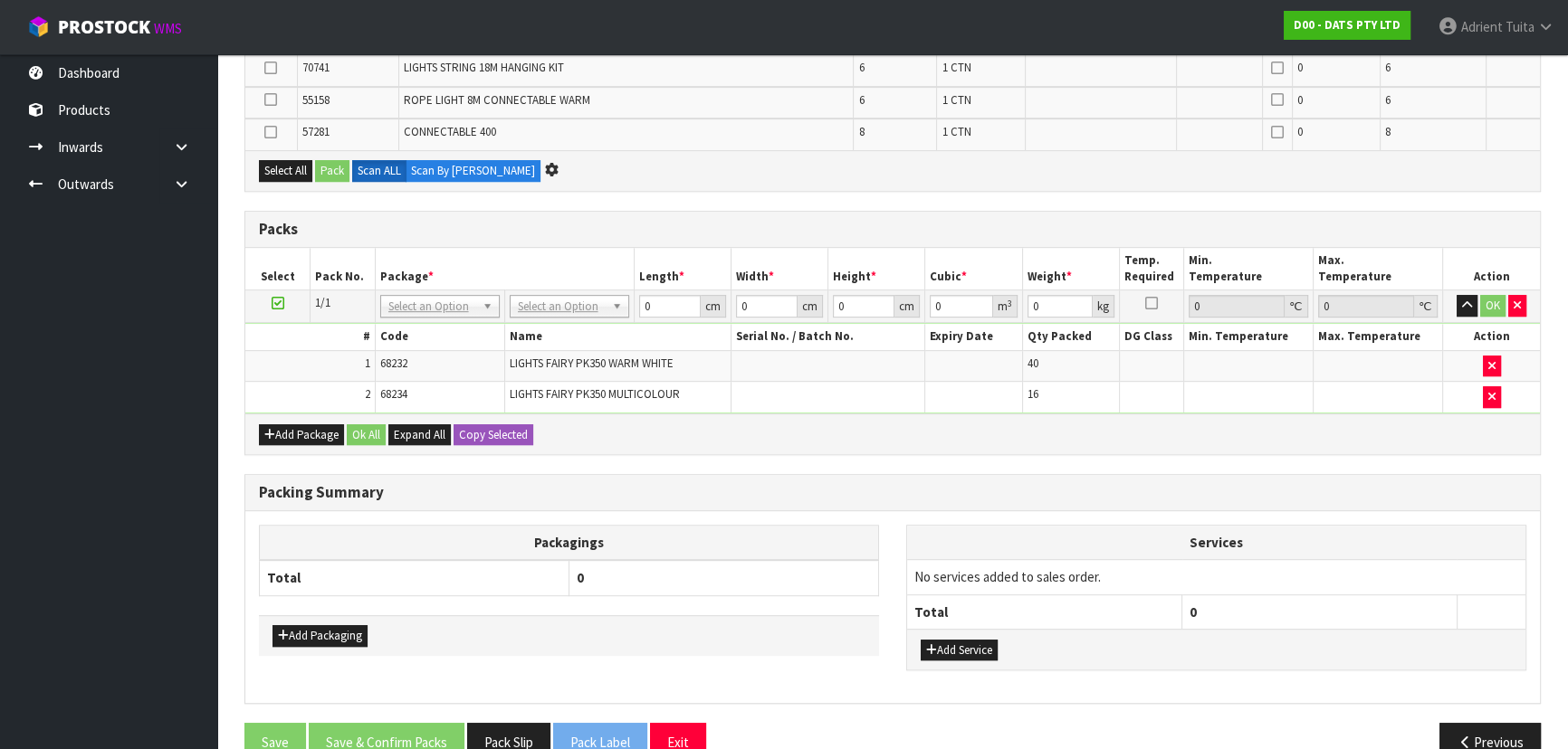
scroll to position [0, 0]
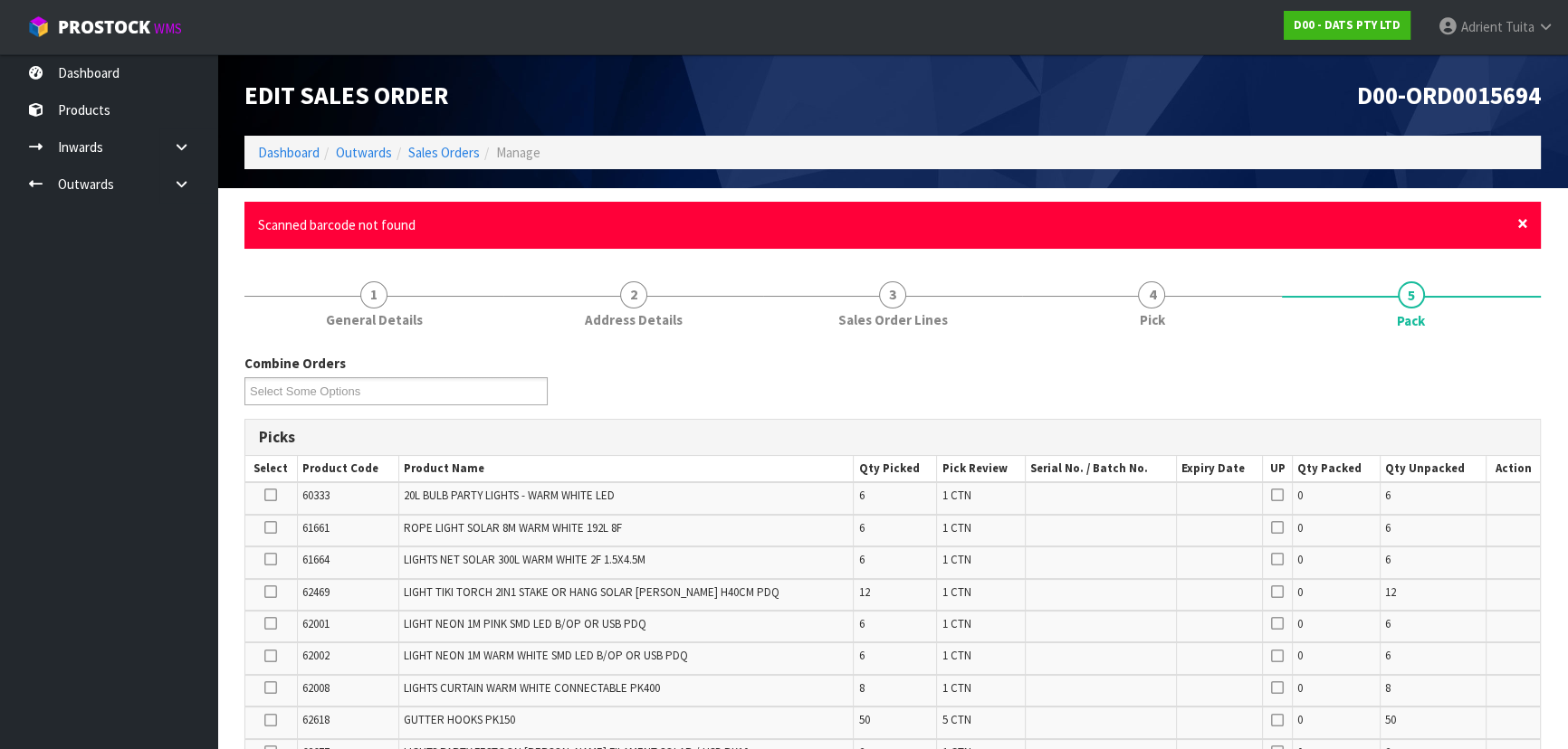
click at [1521, 218] on span "×" at bounding box center [1523, 223] width 11 height 25
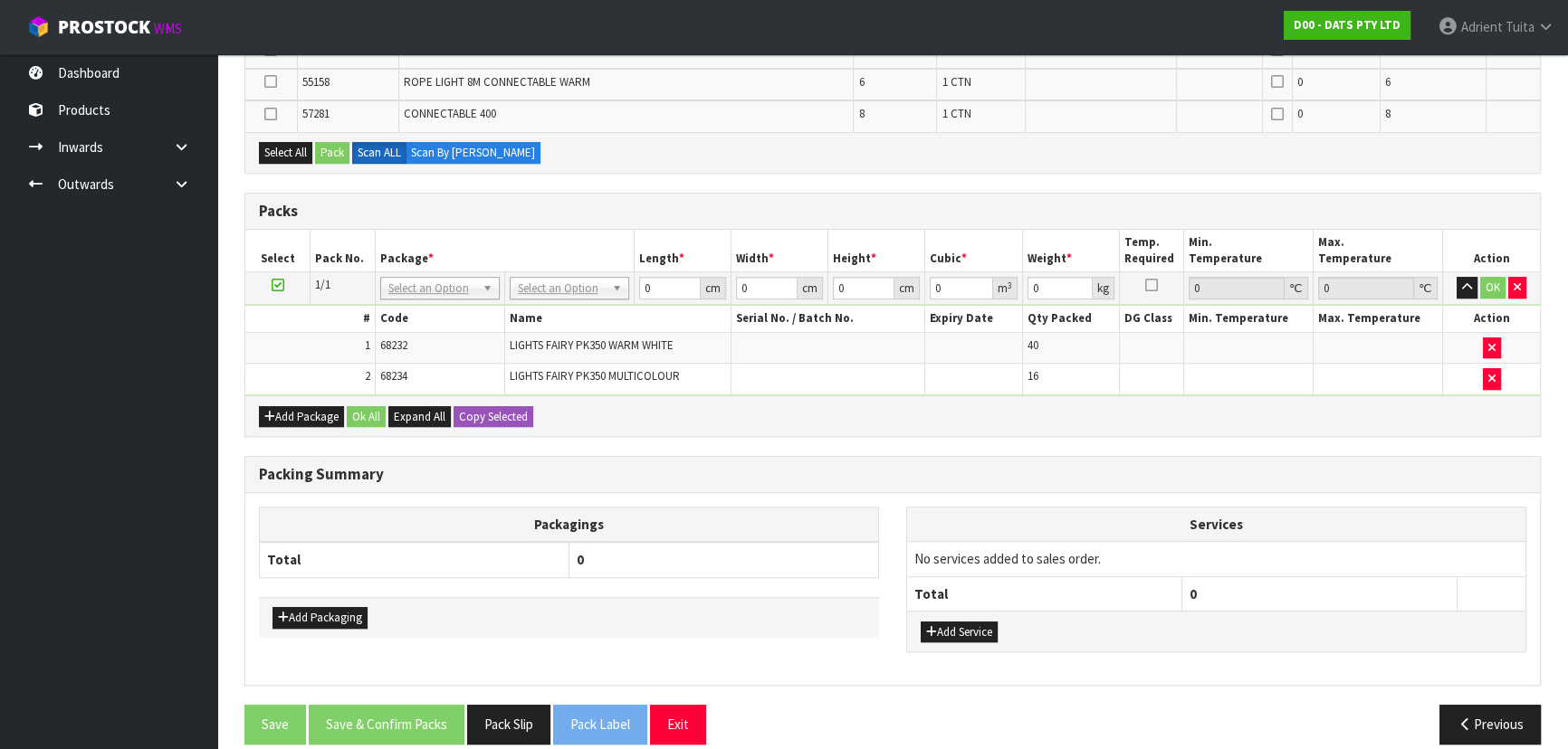
scroll to position [1098, 0]
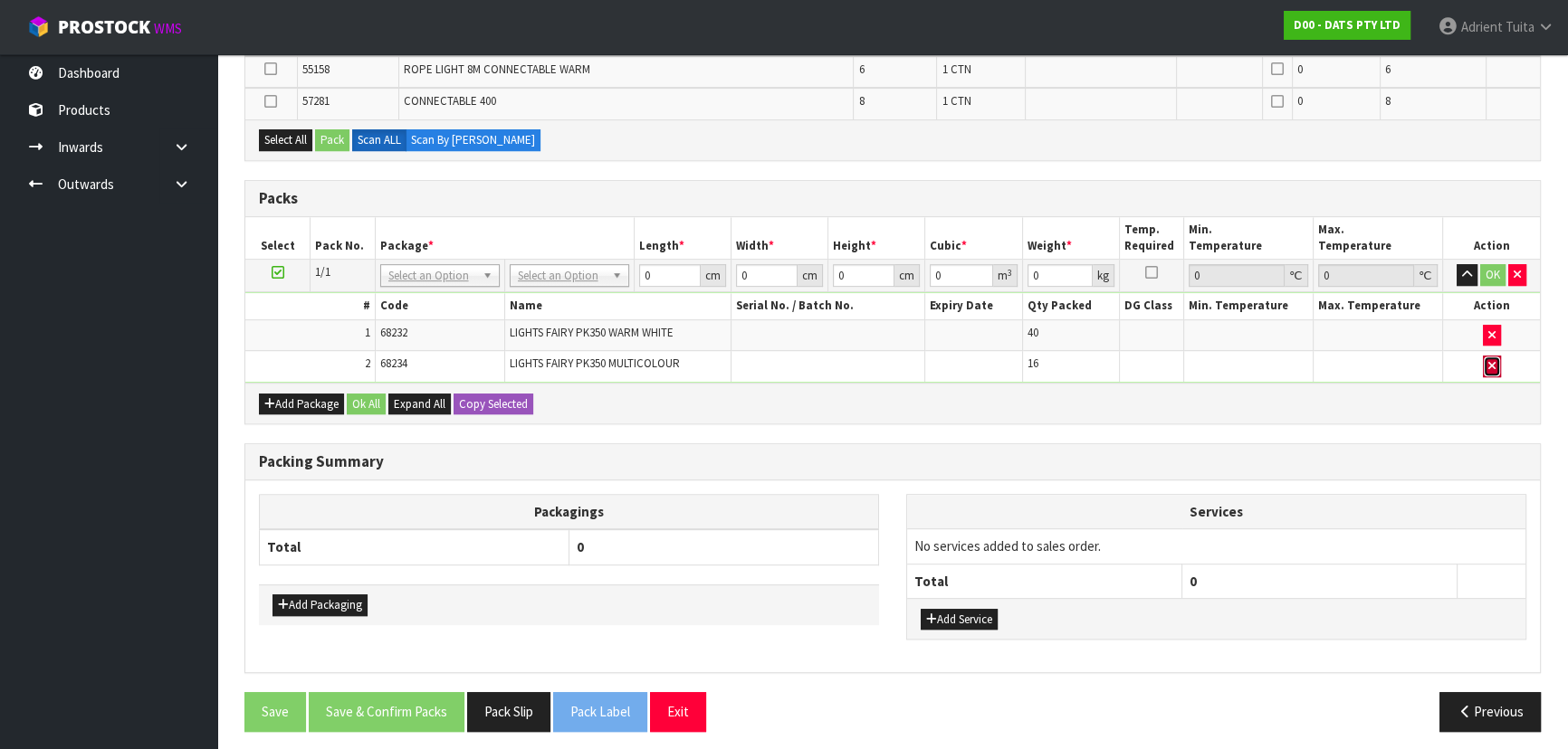
click at [1492, 362] on icon "button" at bounding box center [1492, 366] width 7 height 12
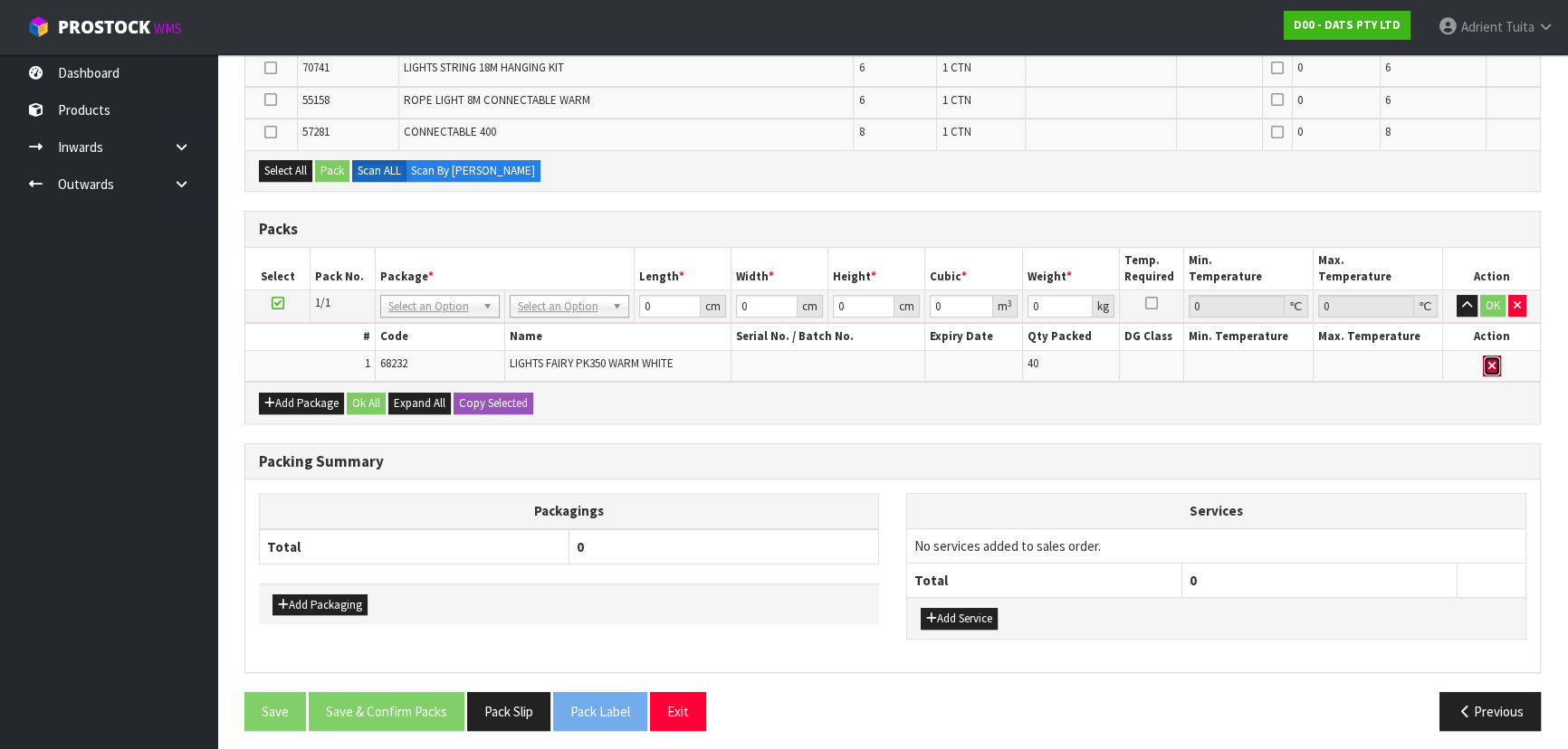
click at [1492, 360] on icon "button" at bounding box center [1492, 366] width 7 height 12
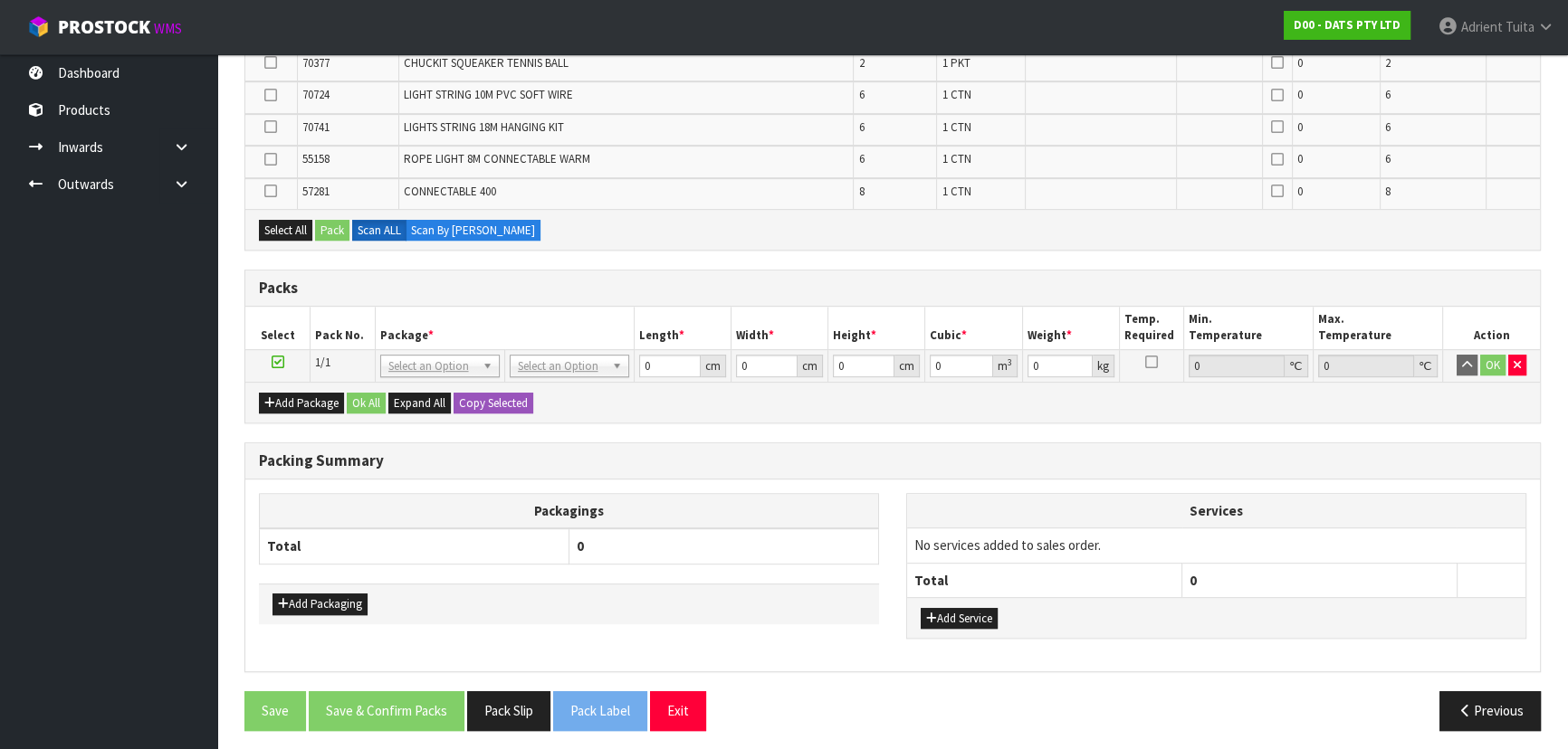
click at [1353, 494] on th "Services" at bounding box center [1217, 511] width 619 height 35
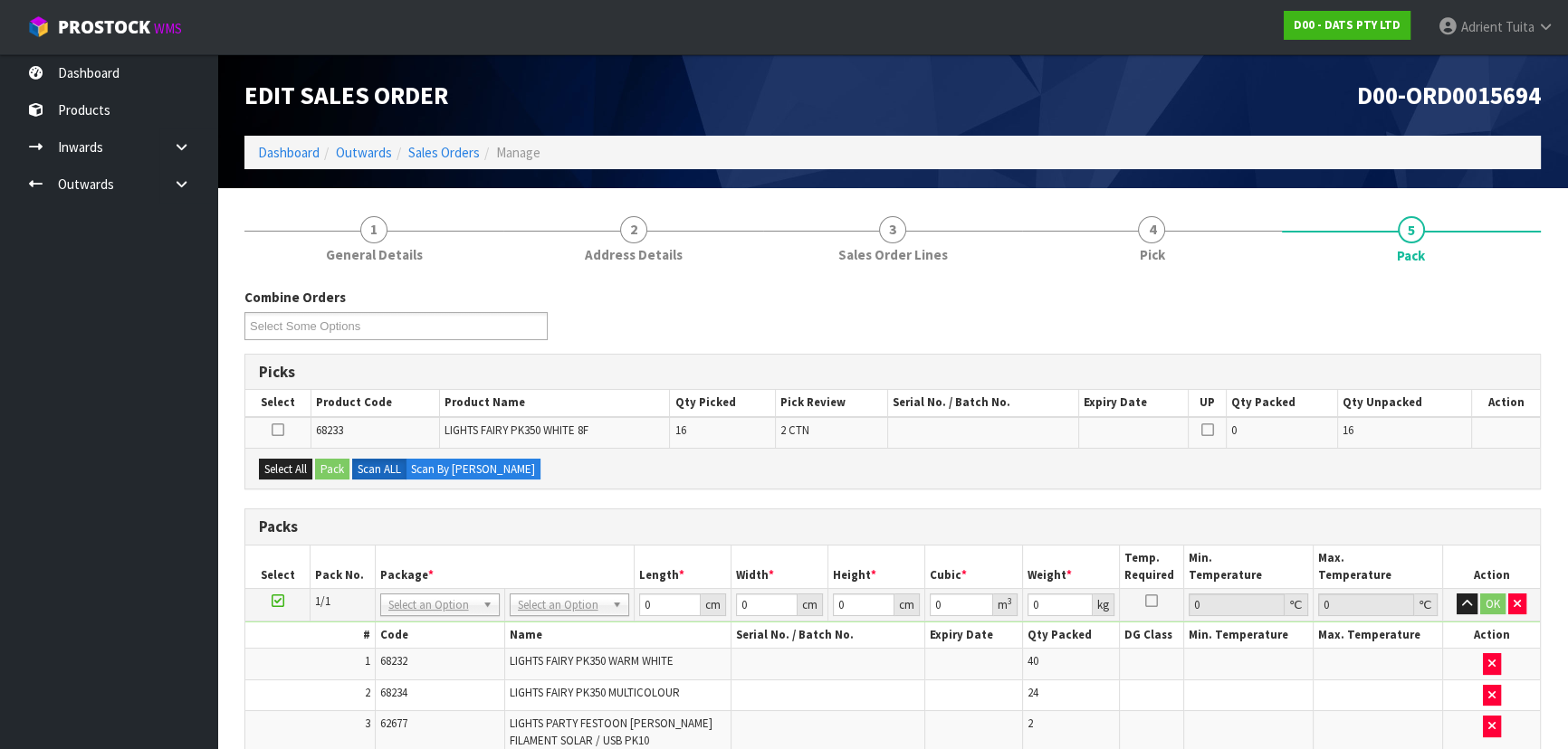
scroll to position [247, 0]
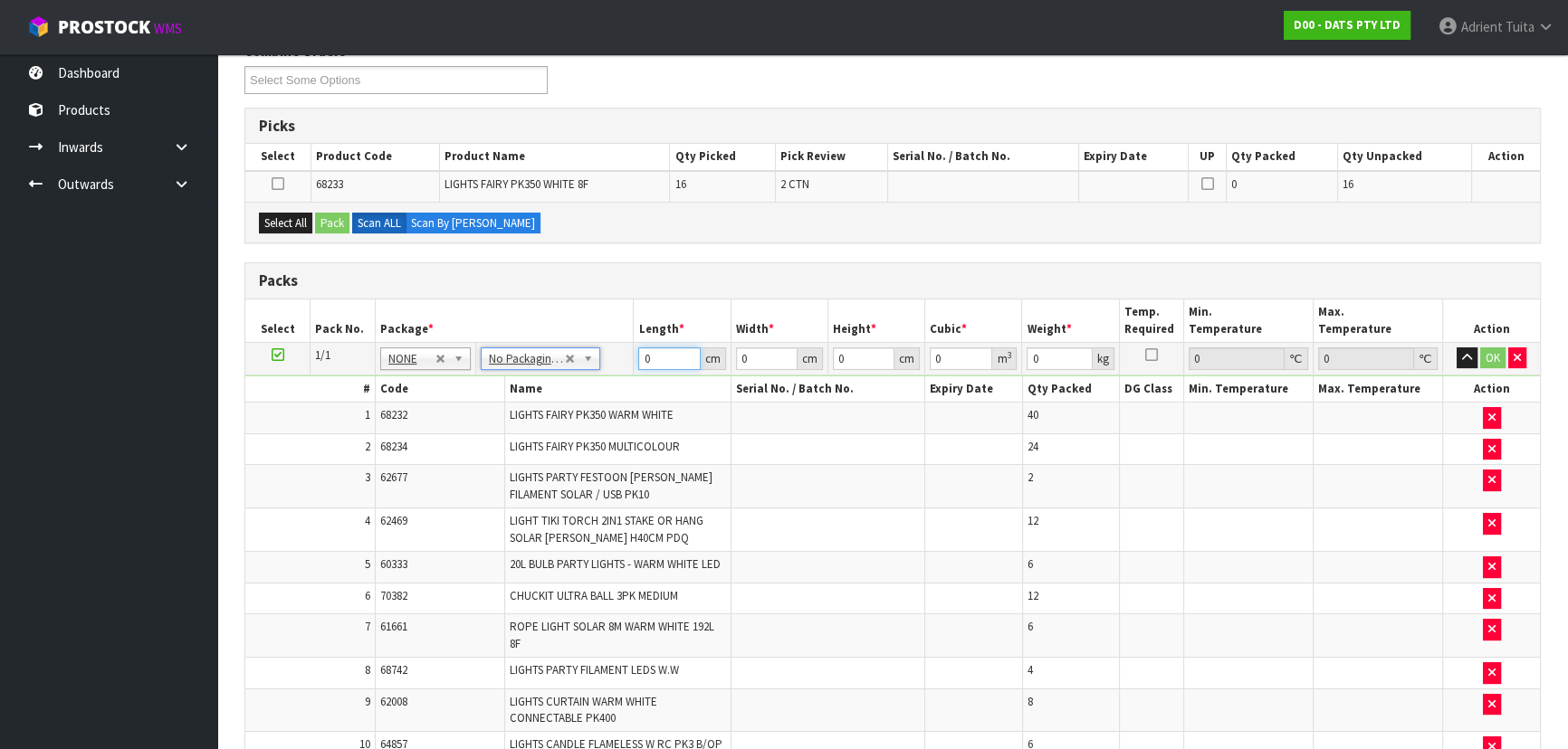
click at [654, 360] on input "0" at bounding box center [669, 359] width 62 height 22
type input "1"
type input "0.000001"
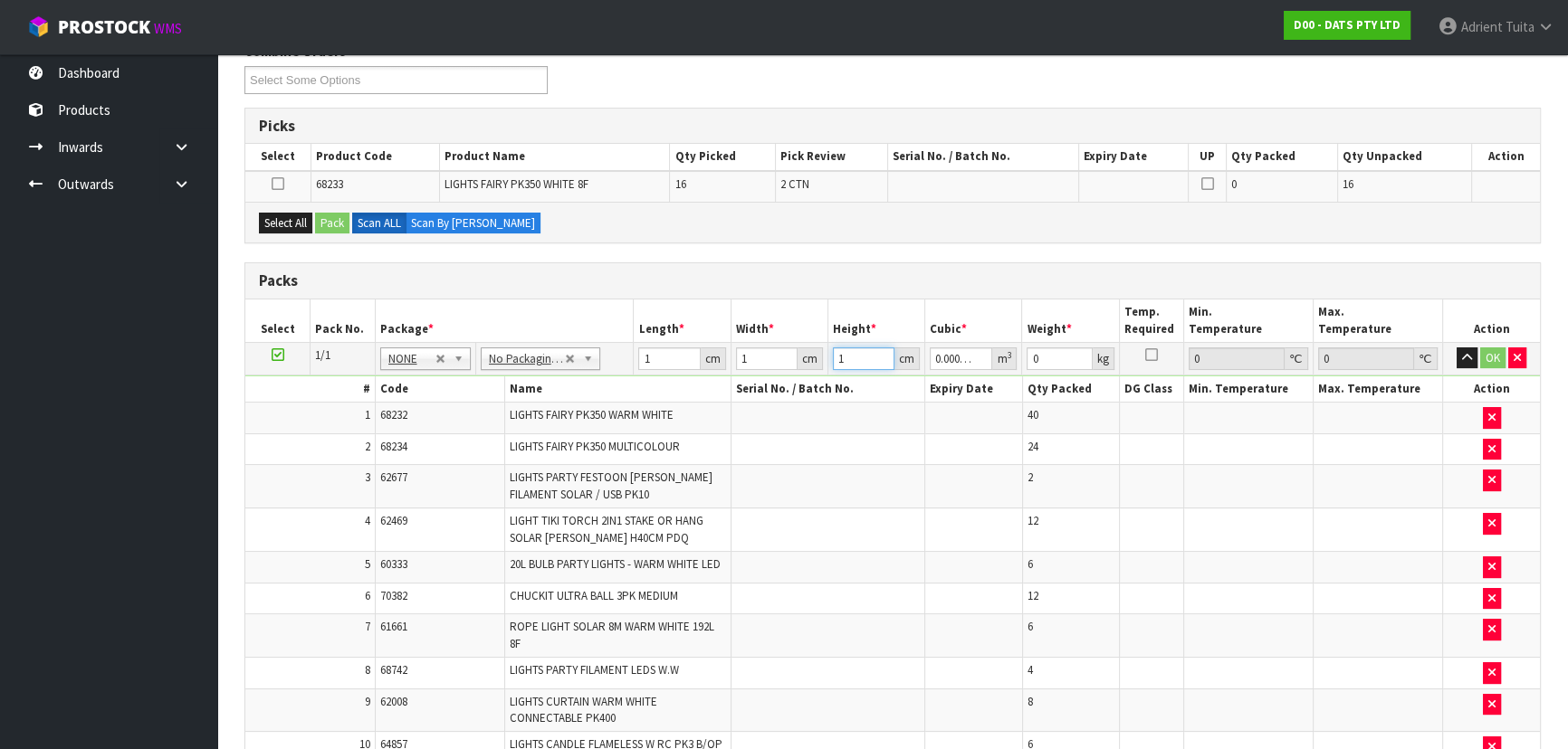
type input "1"
click at [1485, 361] on button "OK" at bounding box center [1492, 358] width 25 height 21
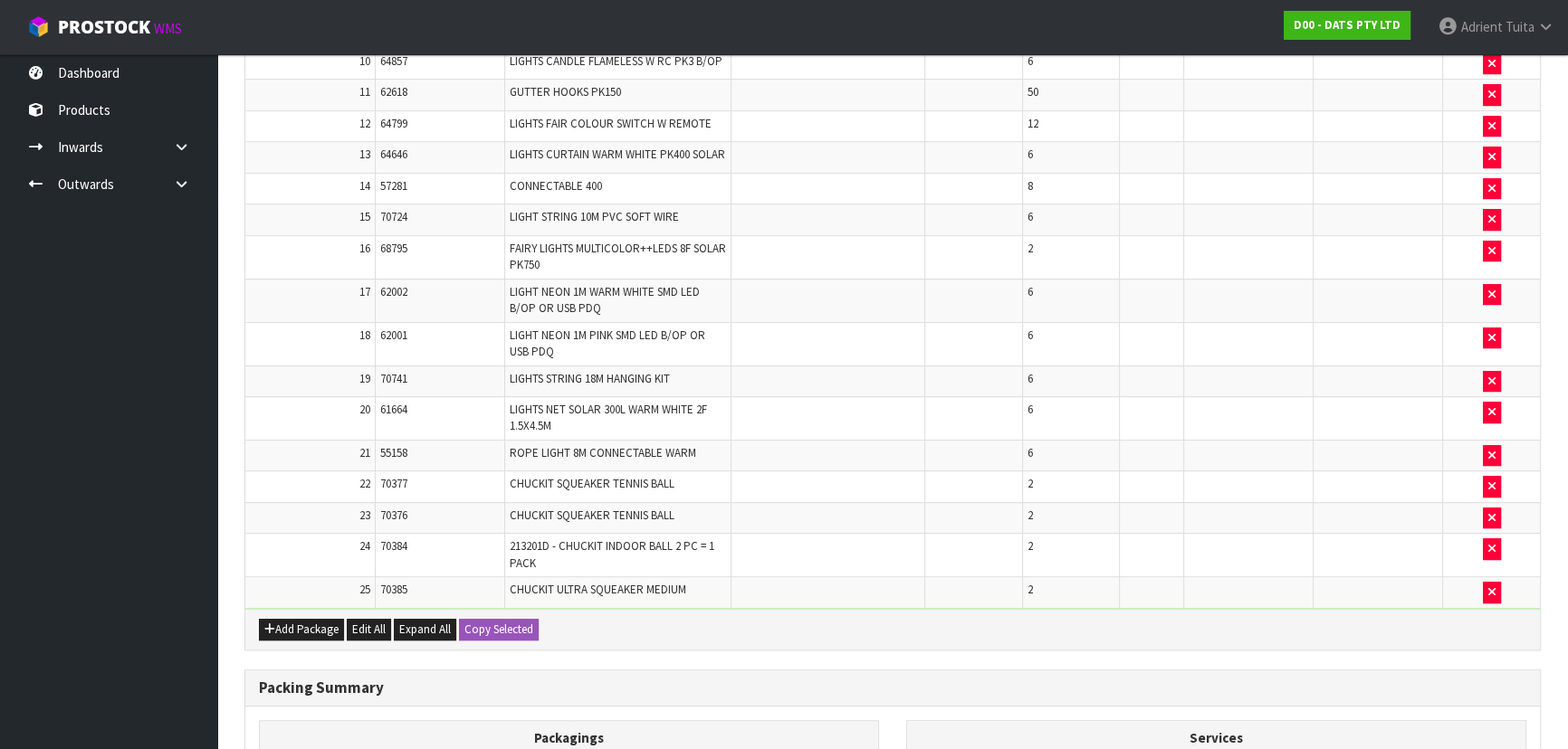
scroll to position [1177, 0]
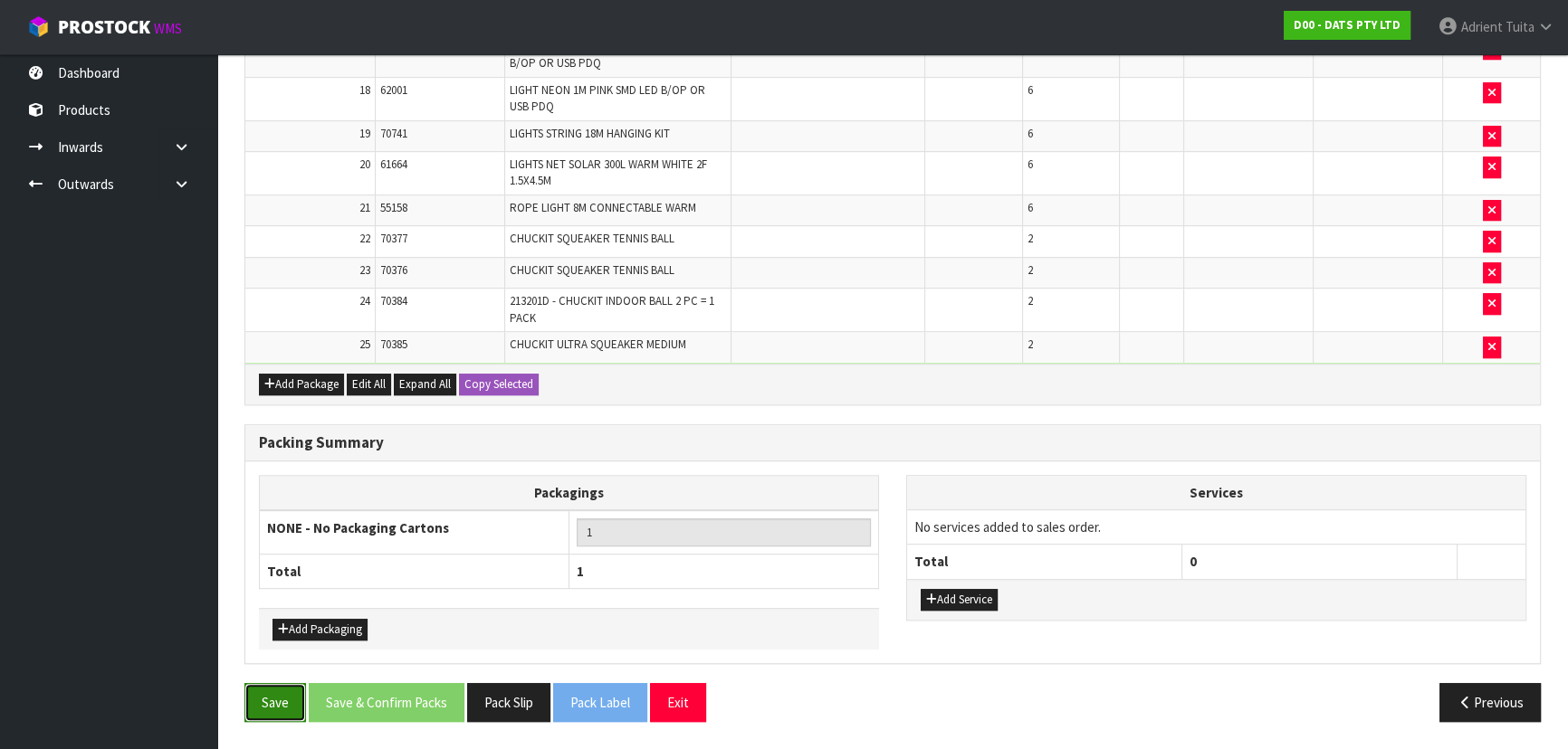
click at [272, 706] on button "Save" at bounding box center [276, 703] width 62 height 39
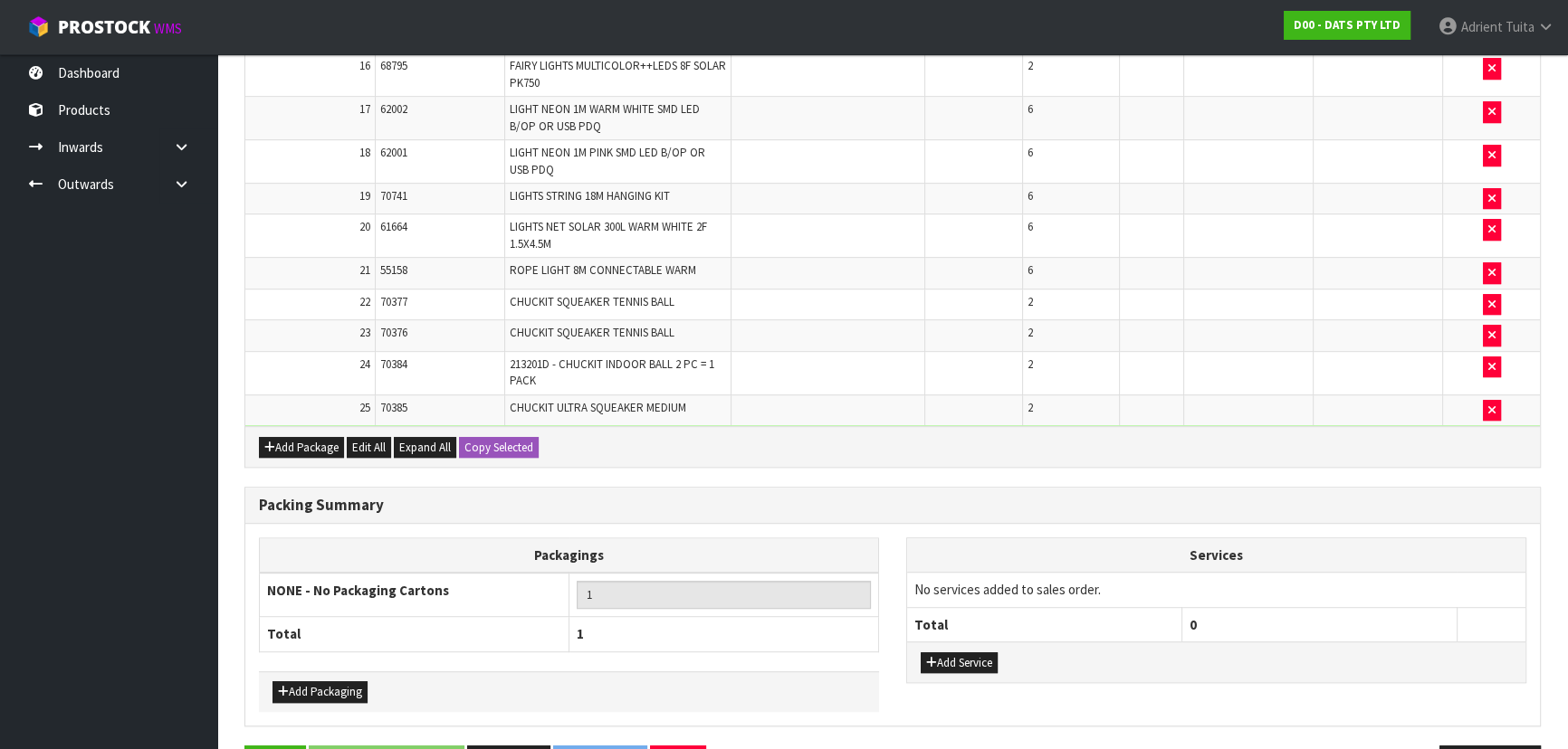
scroll to position [0, 0]
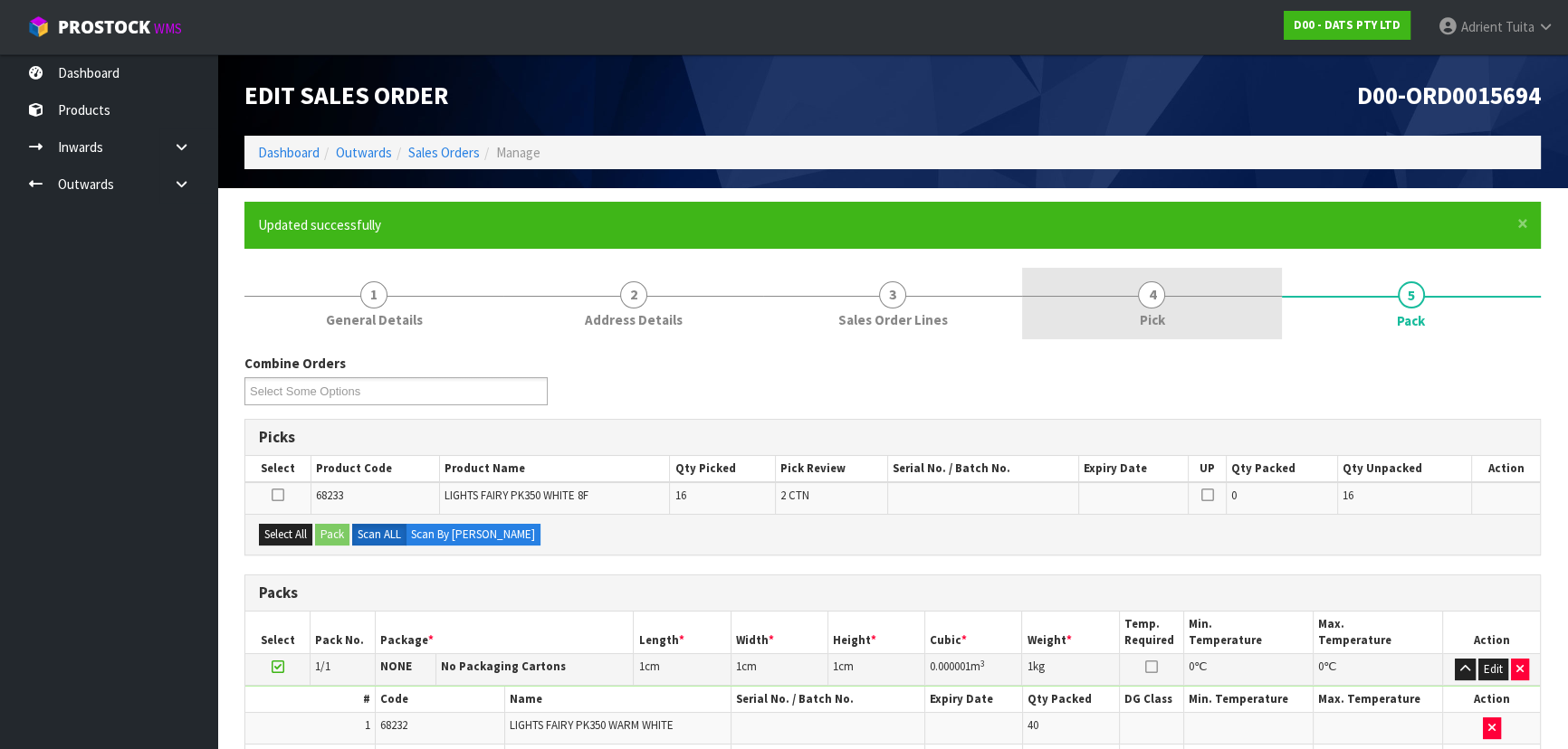
click at [1203, 308] on link "4 Pick" at bounding box center [1151, 304] width 259 height 72
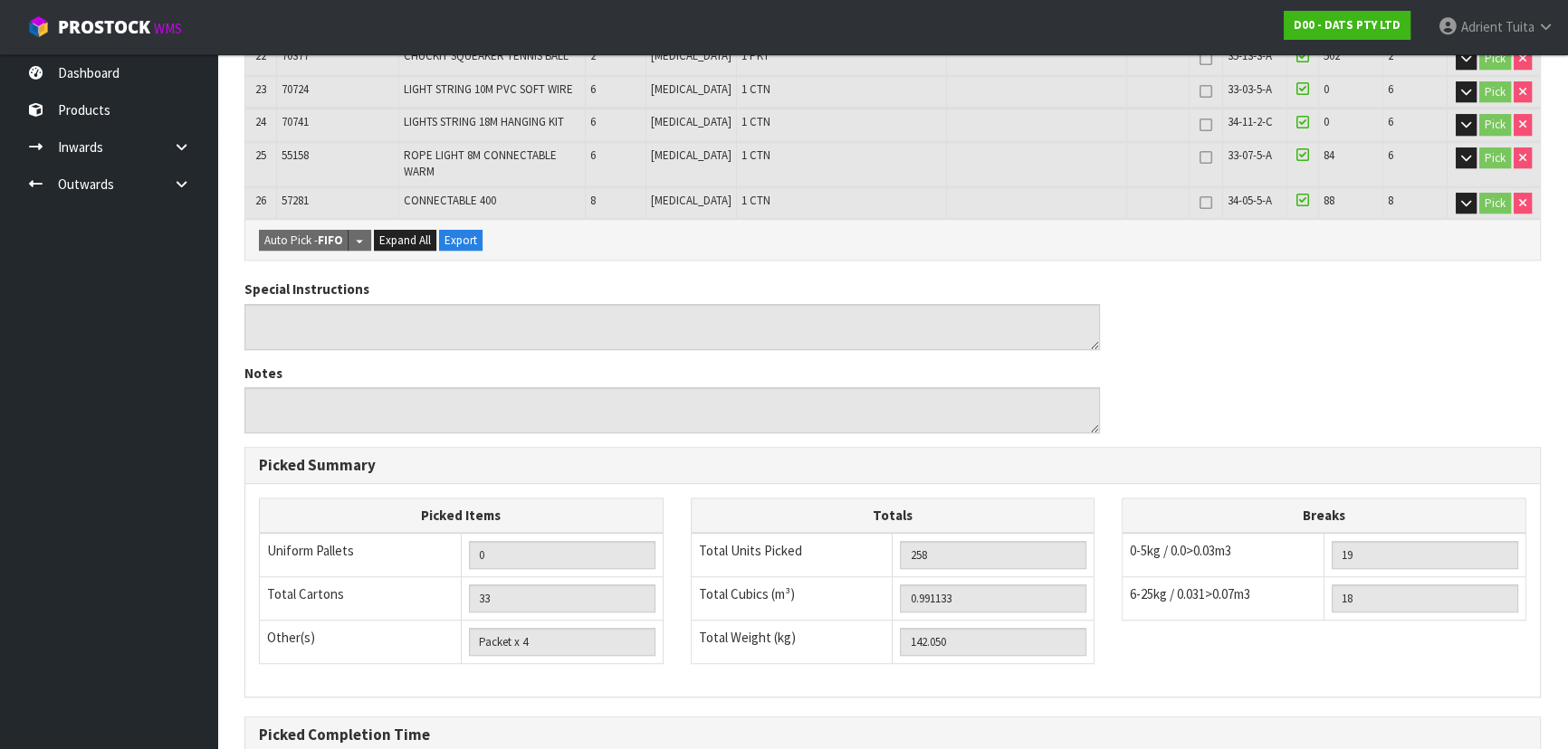
scroll to position [1479, 0]
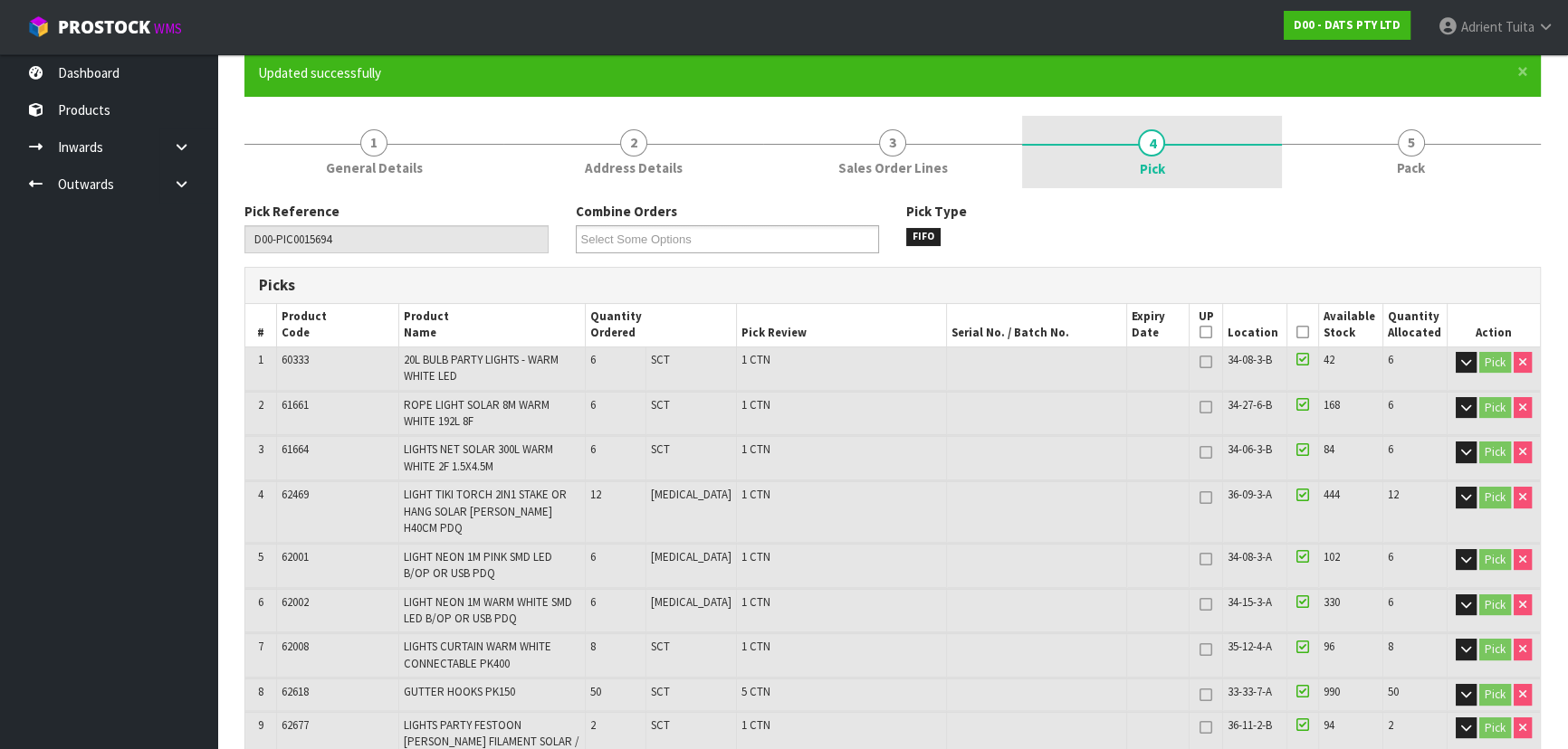
scroll to position [0, 0]
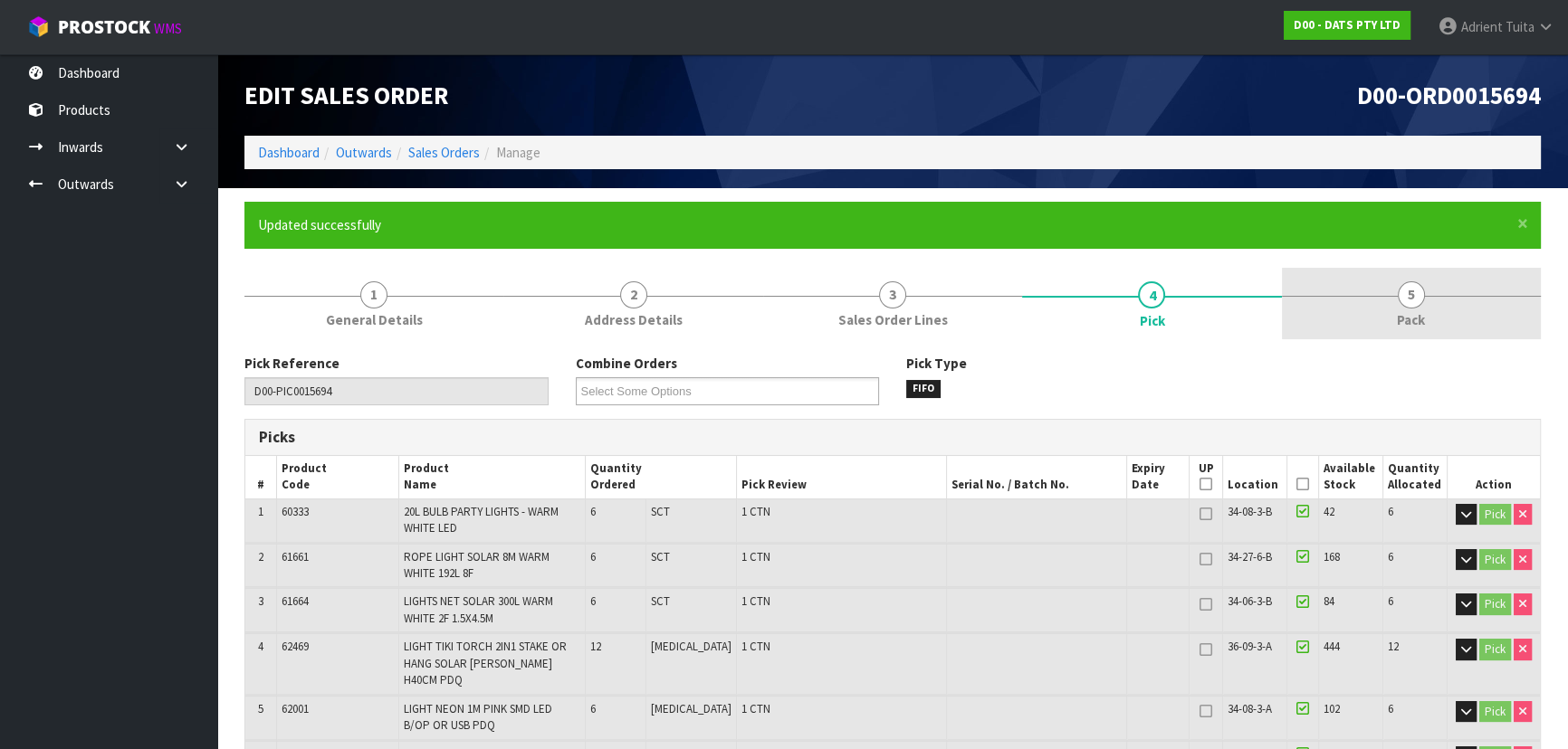
click at [1359, 307] on link "5 Pack" at bounding box center [1411, 304] width 259 height 72
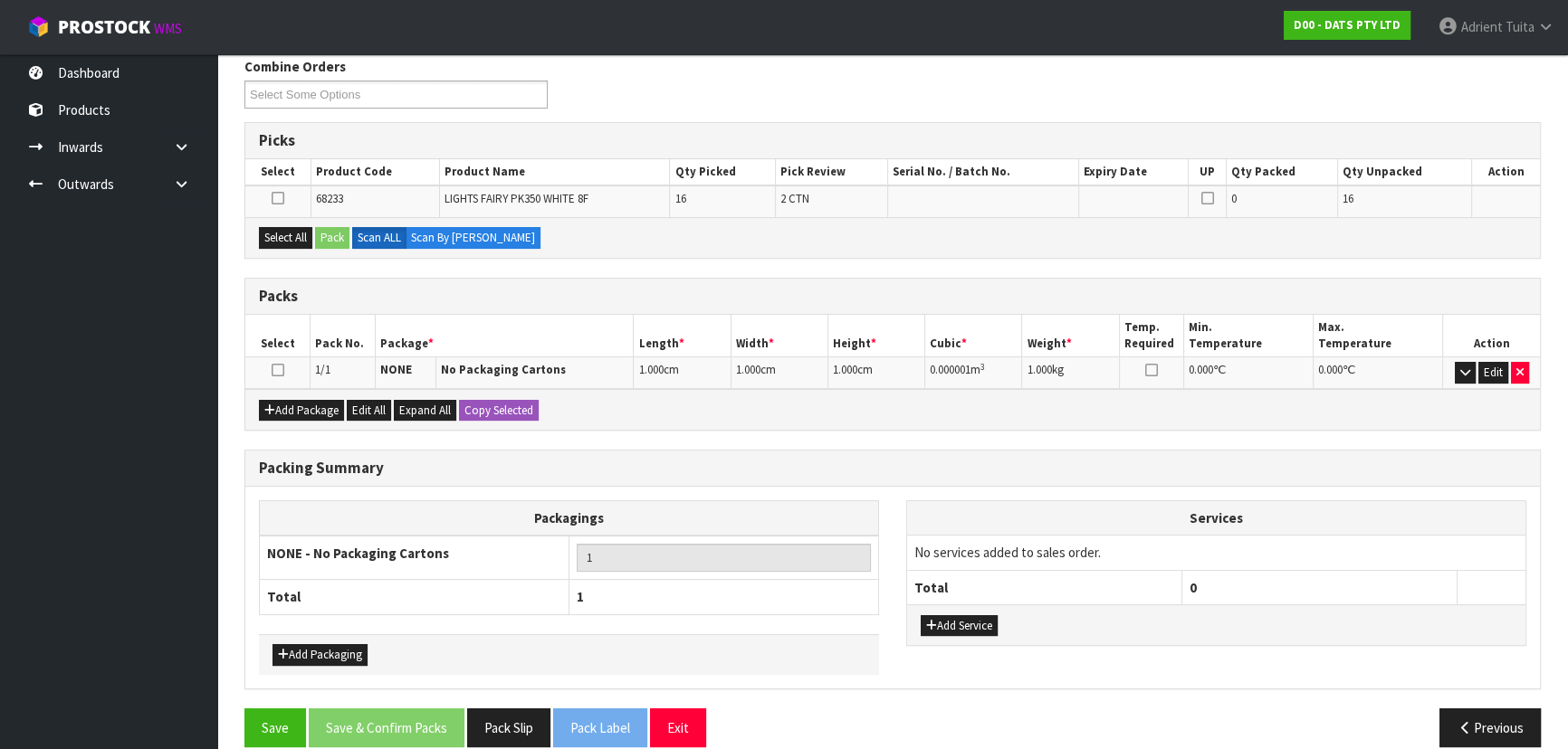
scroll to position [317, 0]
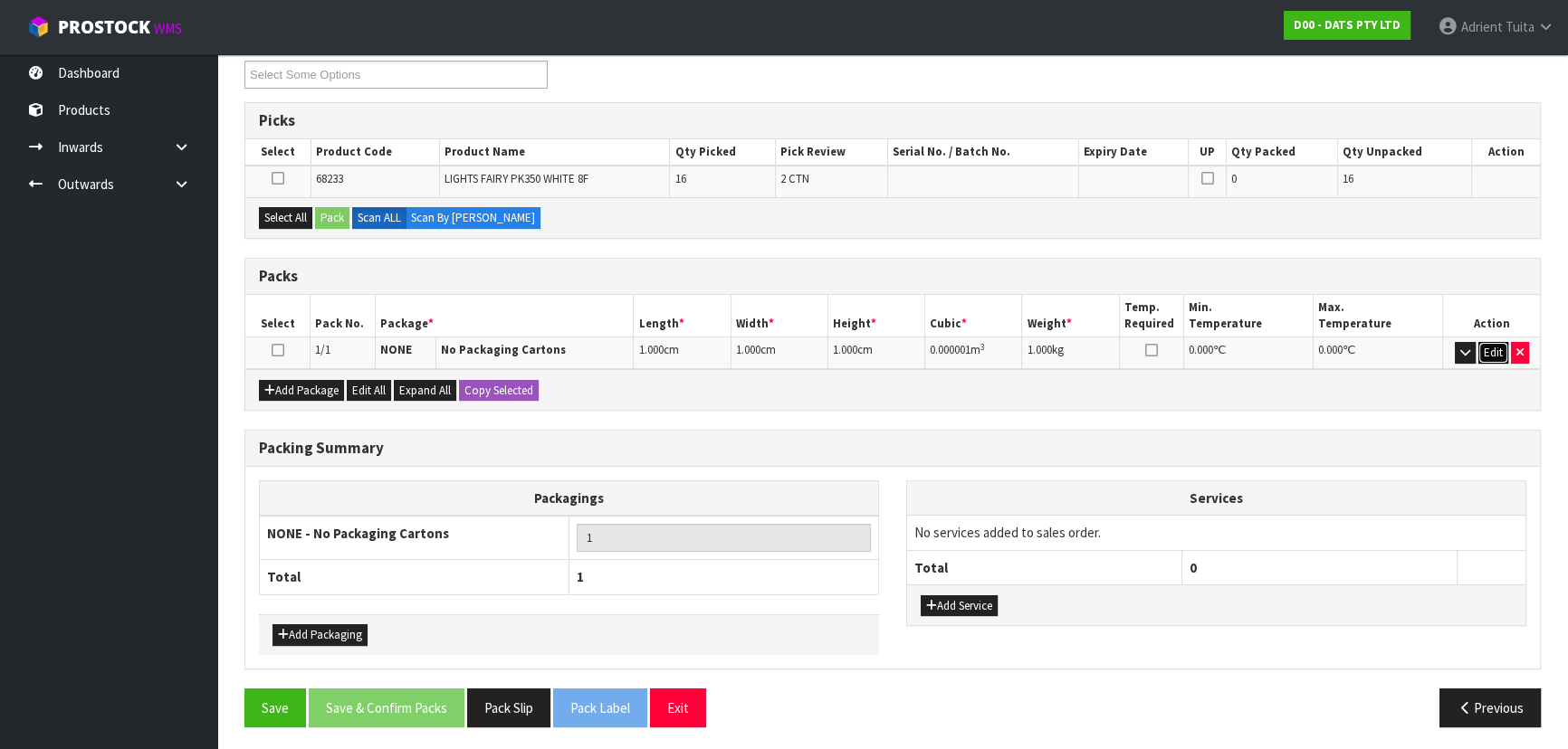
click at [1485, 346] on button "Edit" at bounding box center [1493, 352] width 30 height 21
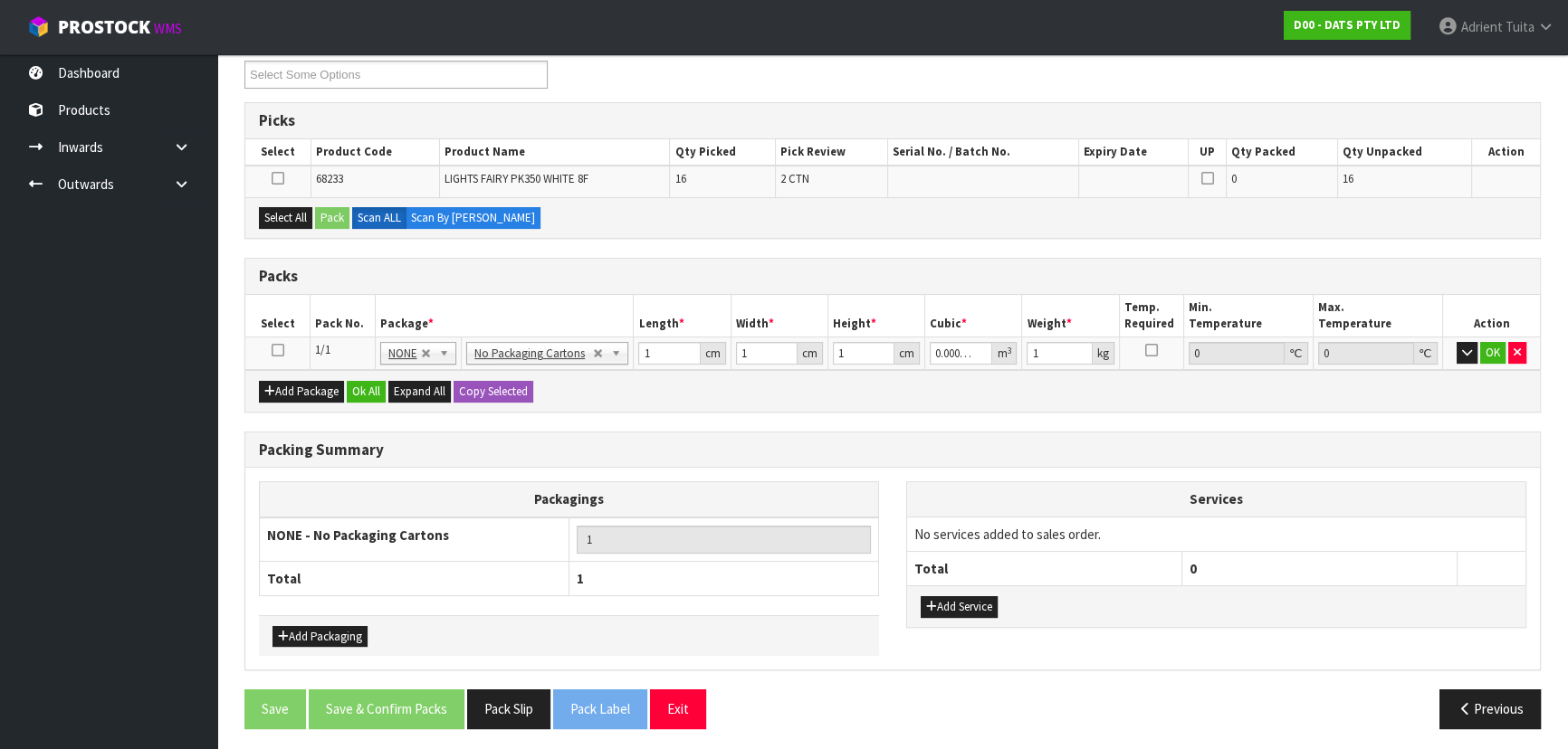
scroll to position [318, 0]
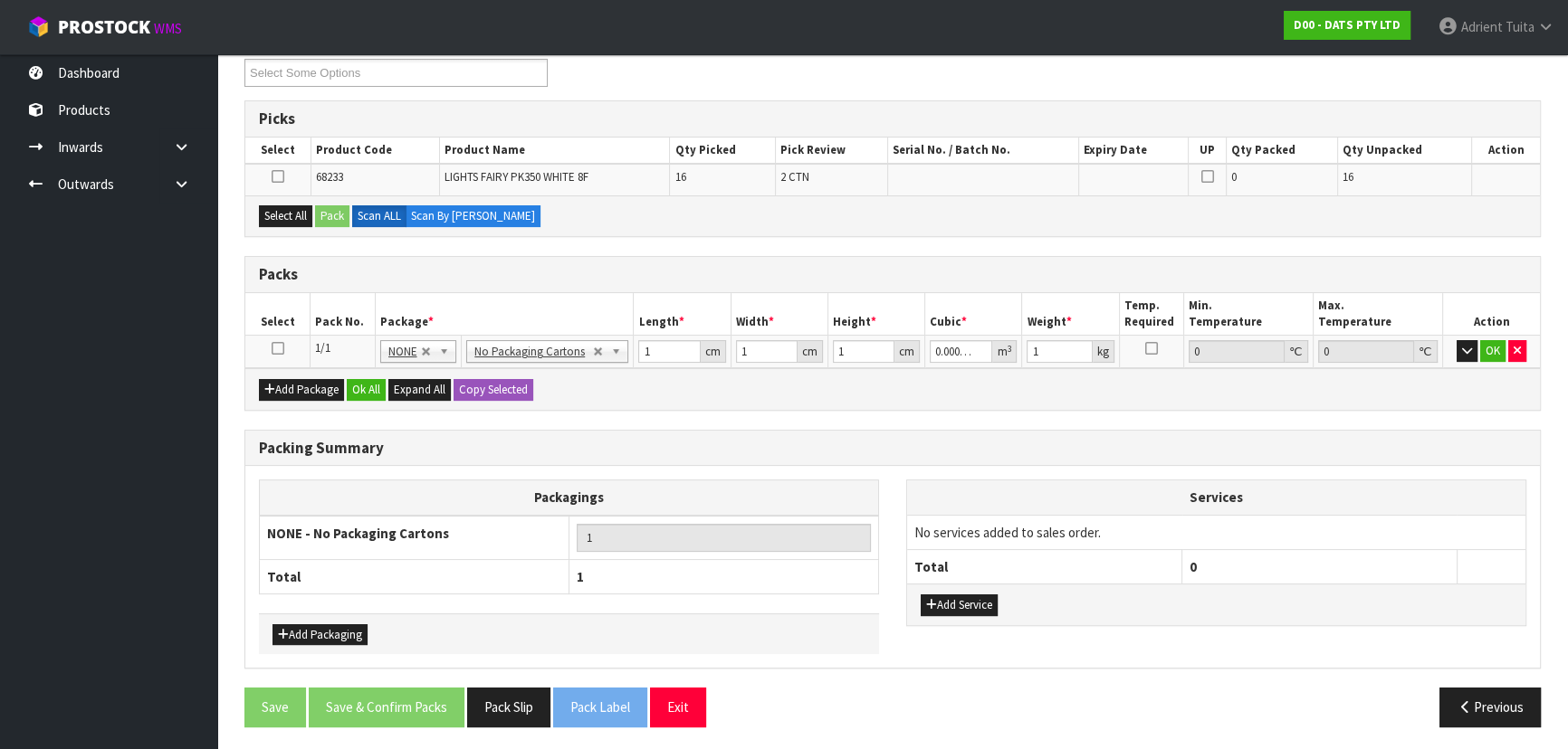
click at [280, 348] on icon at bounding box center [278, 348] width 13 height 1
click at [1475, 350] on button "button" at bounding box center [1467, 350] width 21 height 21
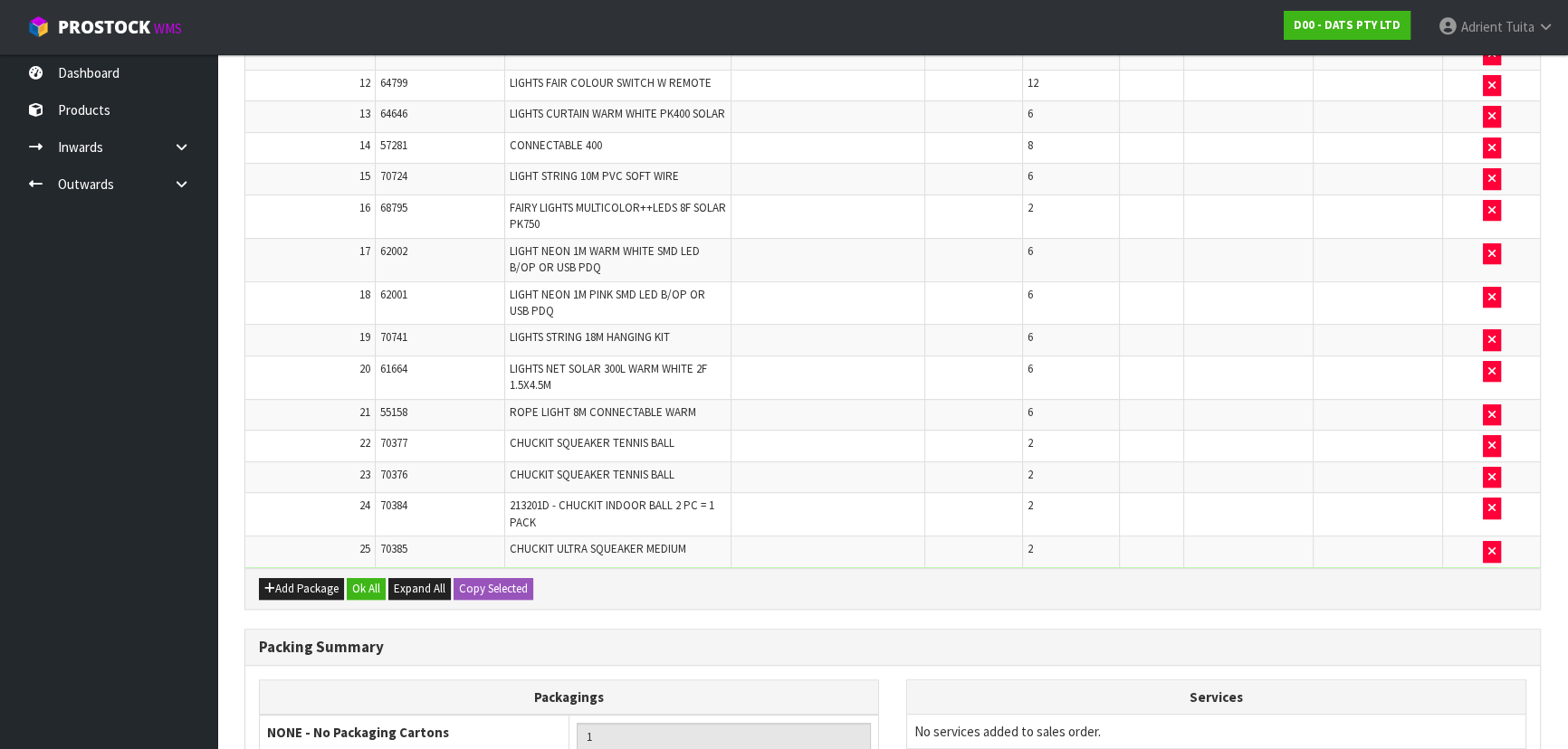
scroll to position [1160, 0]
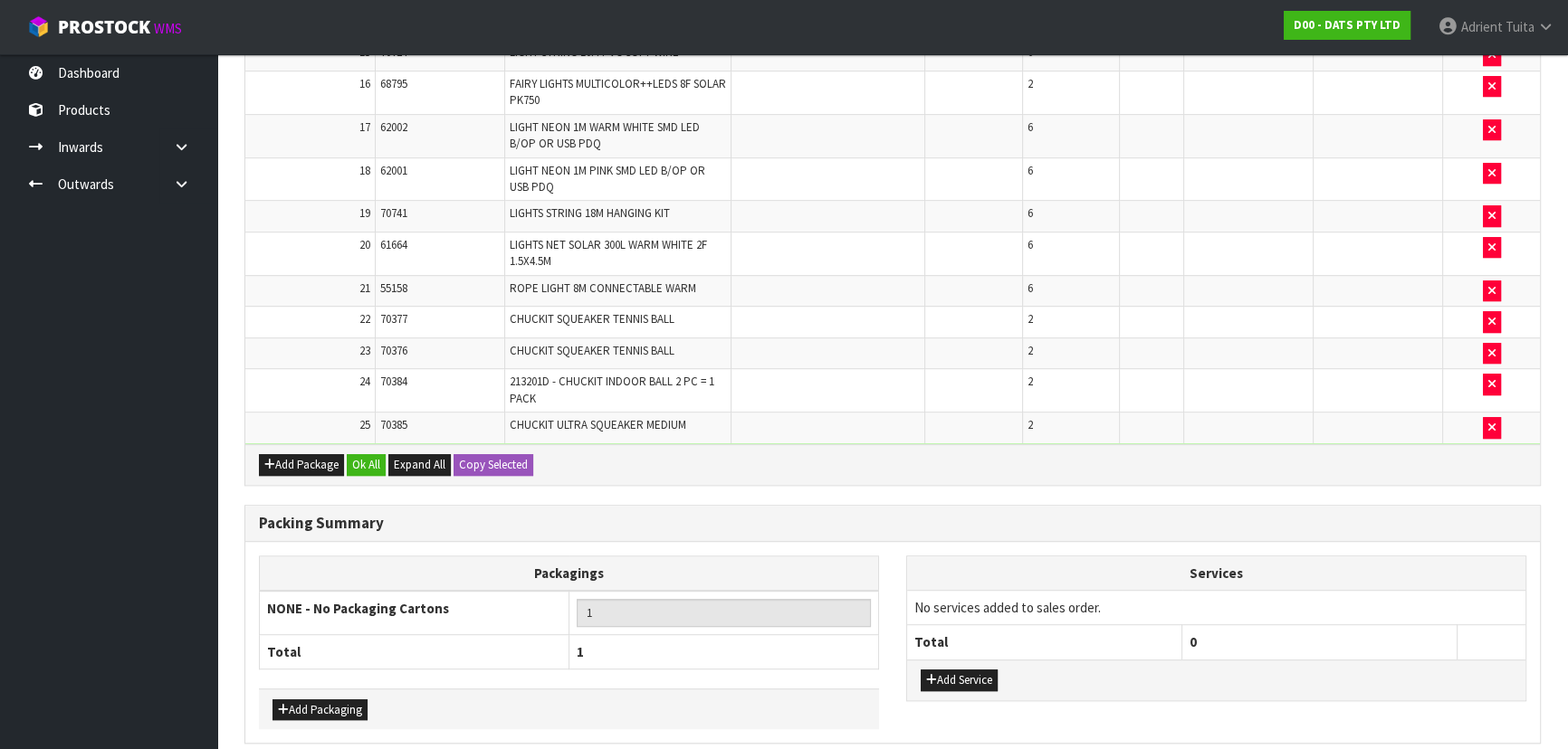
click at [804, 484] on div "Add Package Ok All Expand All Copy Selected" at bounding box center [893, 465] width 1295 height 41
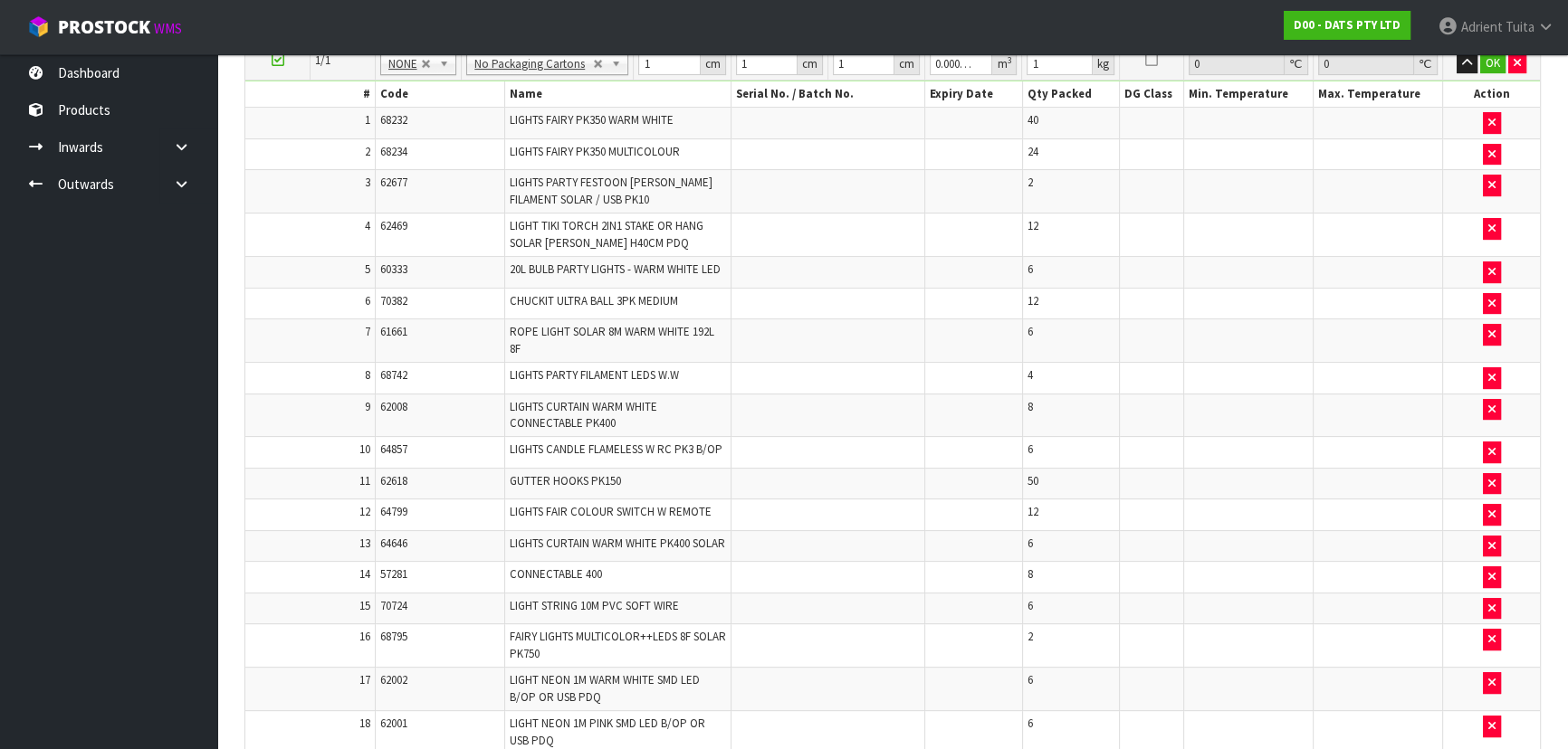
scroll to position [306, 0]
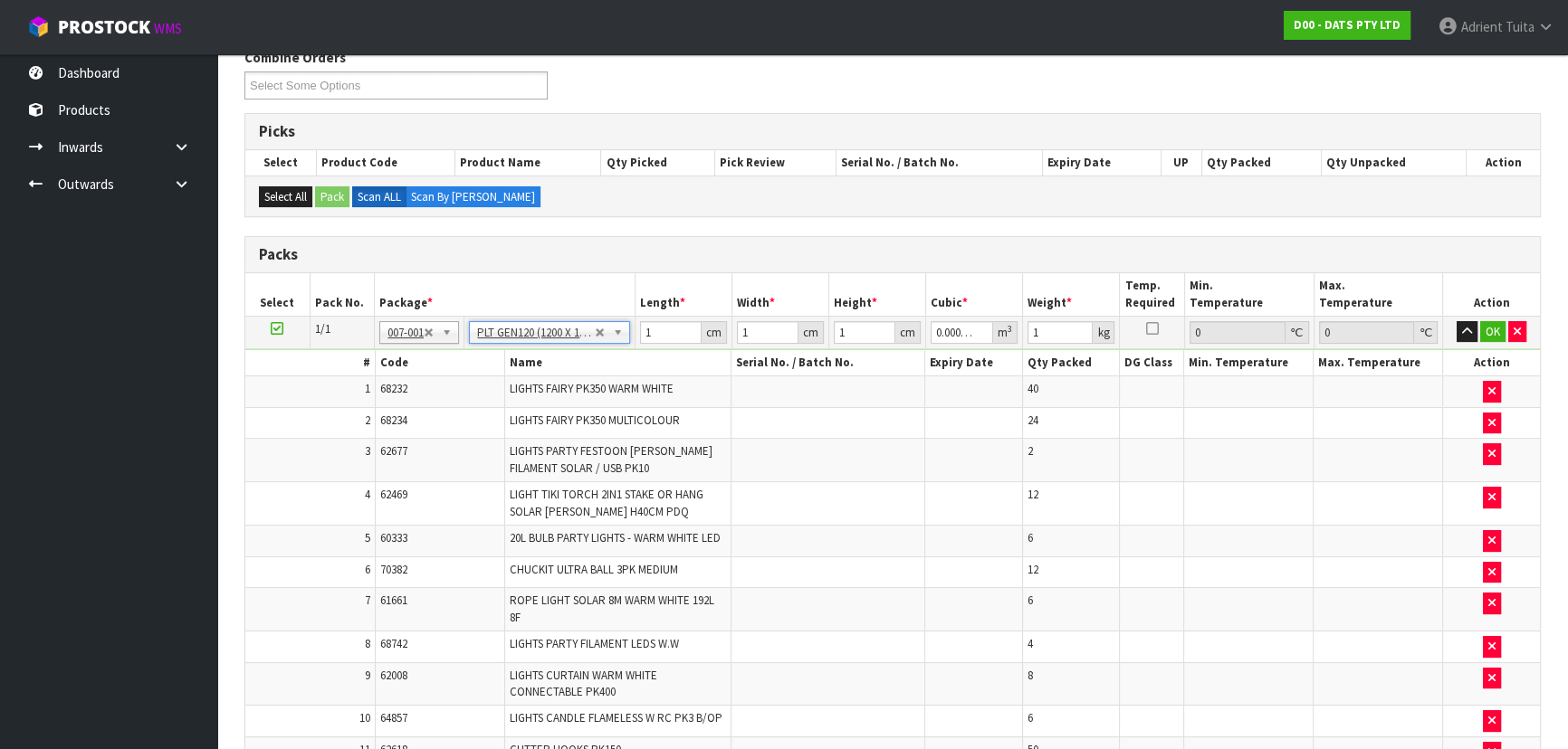
type input "120"
type input "100"
type input "0"
type input "142.05"
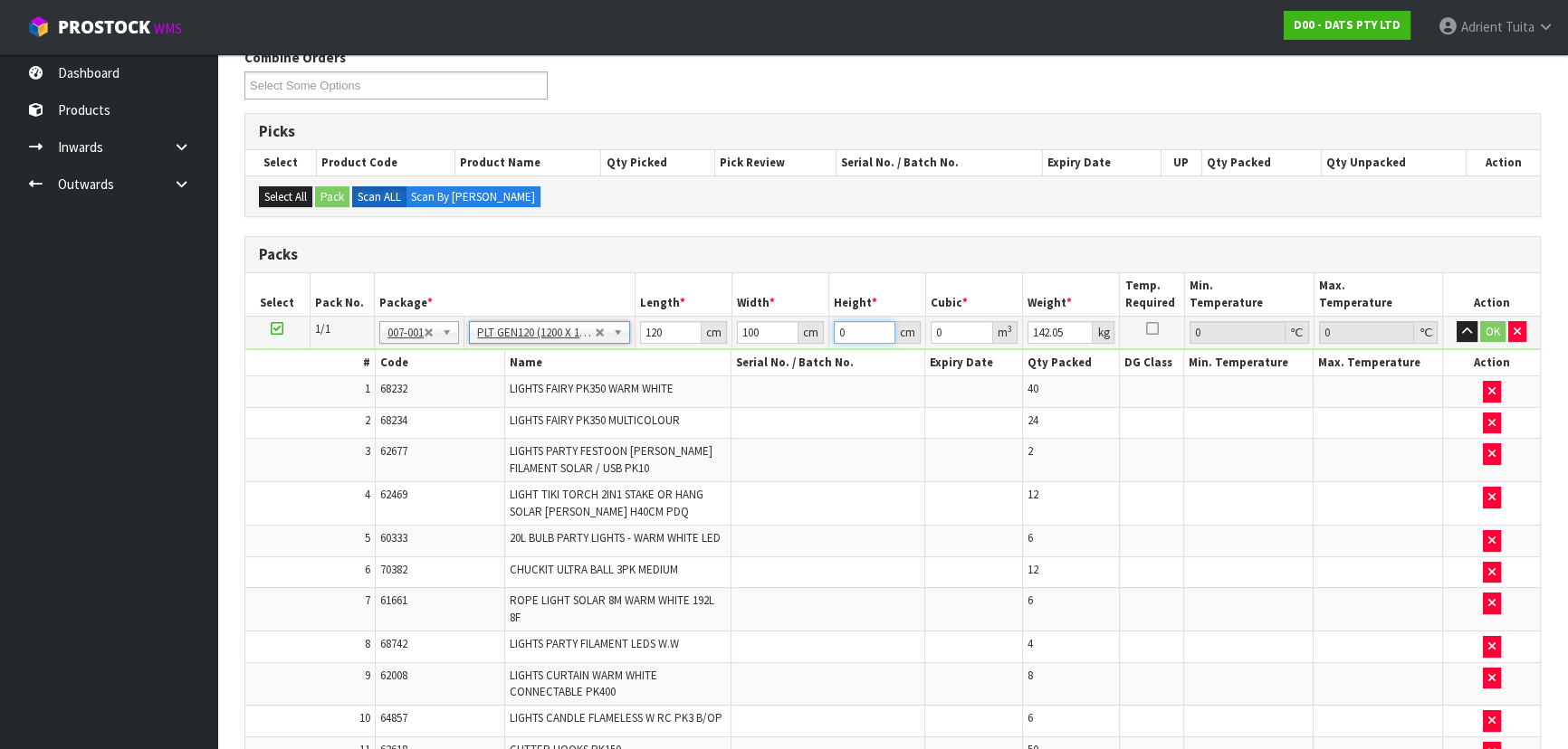
click at [866, 336] on input "0" at bounding box center [864, 332] width 62 height 22
type input "1"
type input "0.012"
type input "1"
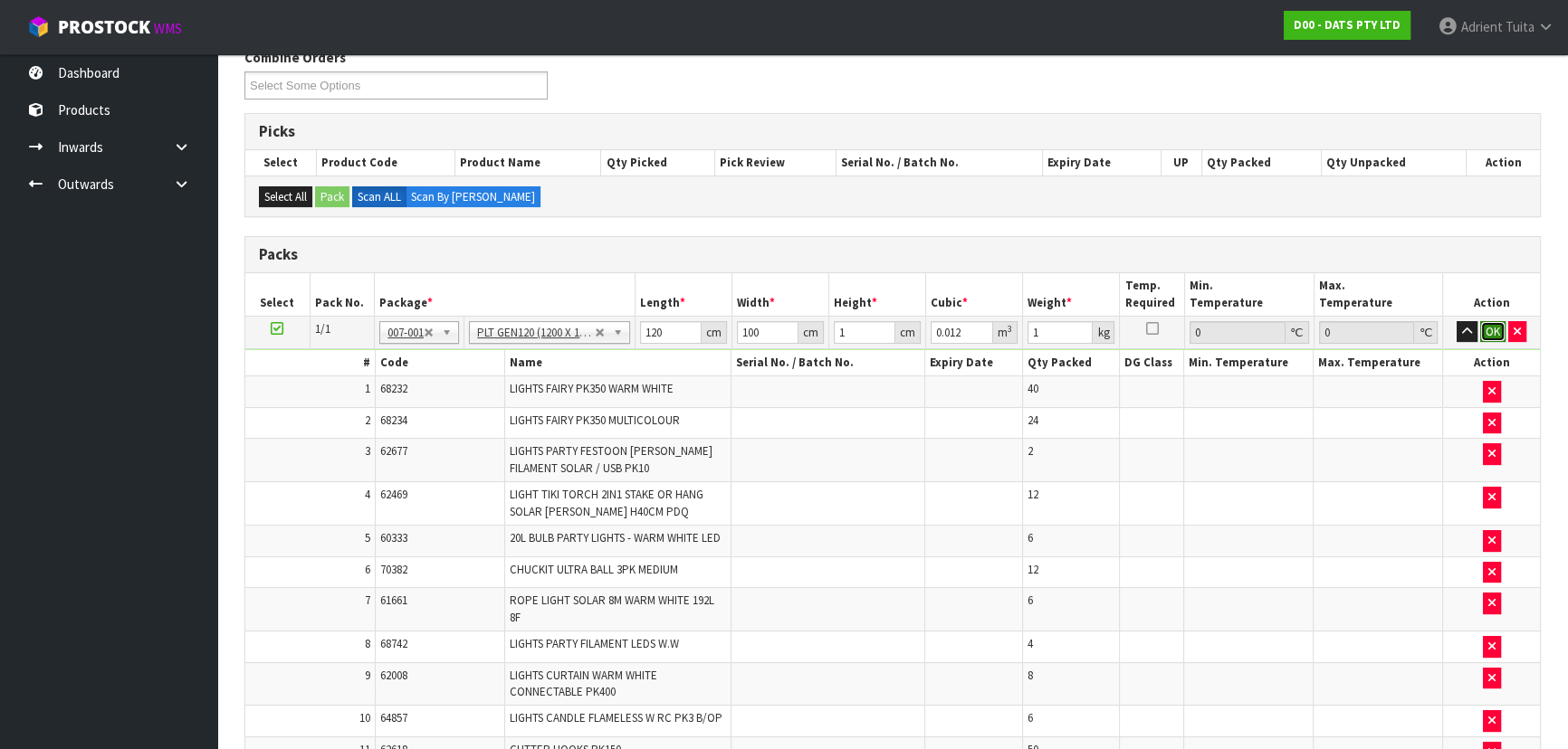
click at [1486, 328] on button "OK" at bounding box center [1492, 332] width 25 height 21
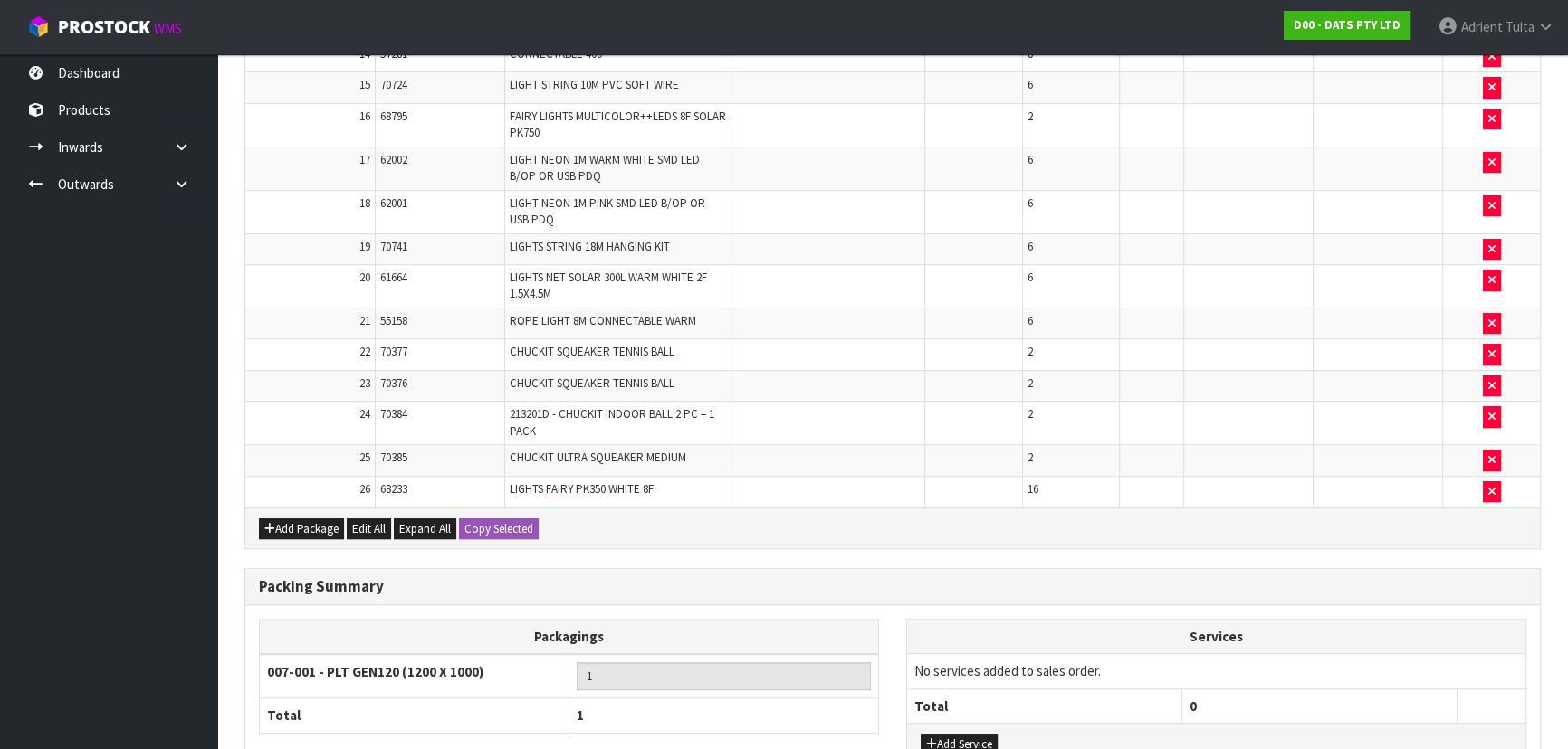
scroll to position [1211, 0]
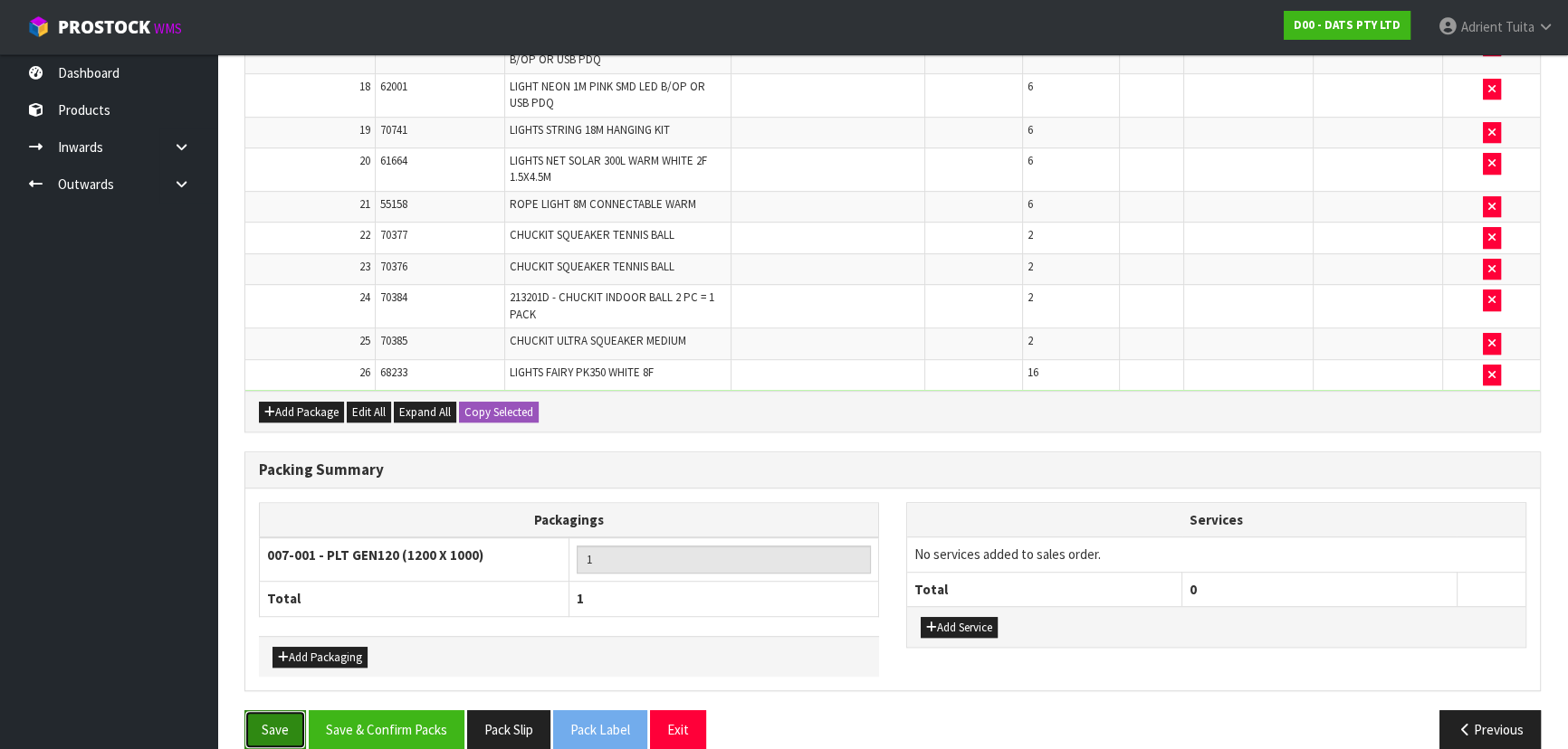
click at [253, 728] on button "Save" at bounding box center [276, 730] width 62 height 39
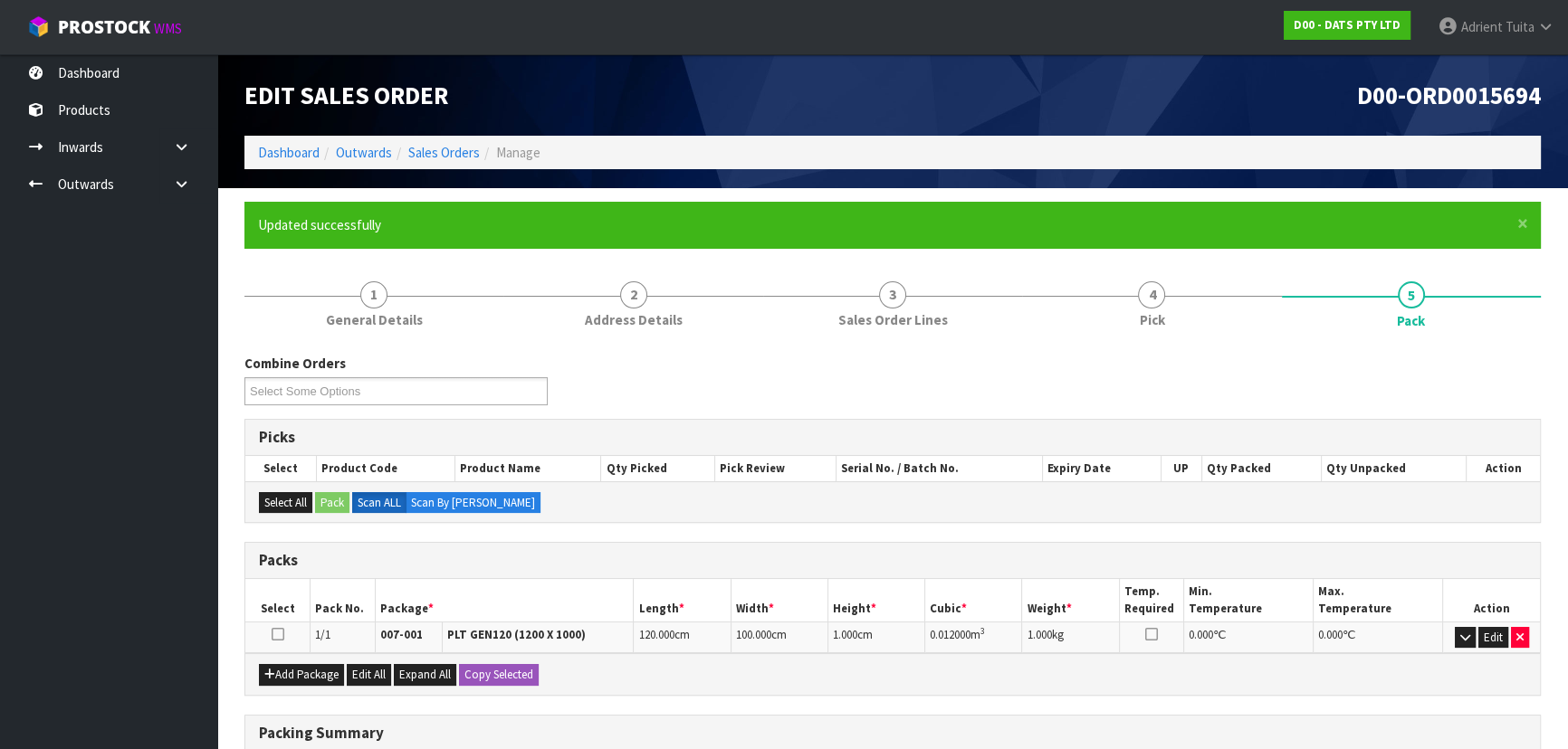
scroll to position [286, 0]
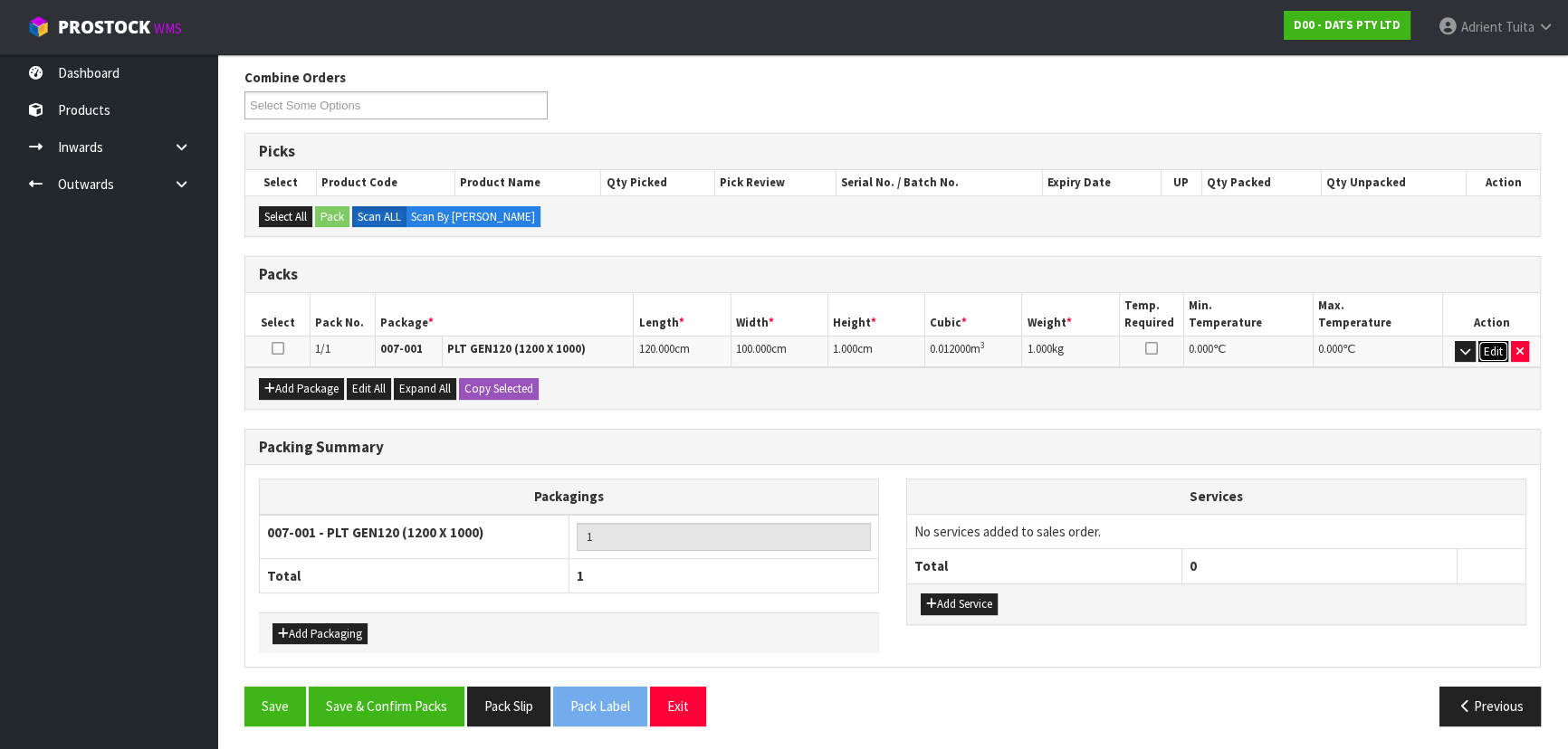
click at [1492, 348] on button "Edit" at bounding box center [1493, 351] width 30 height 21
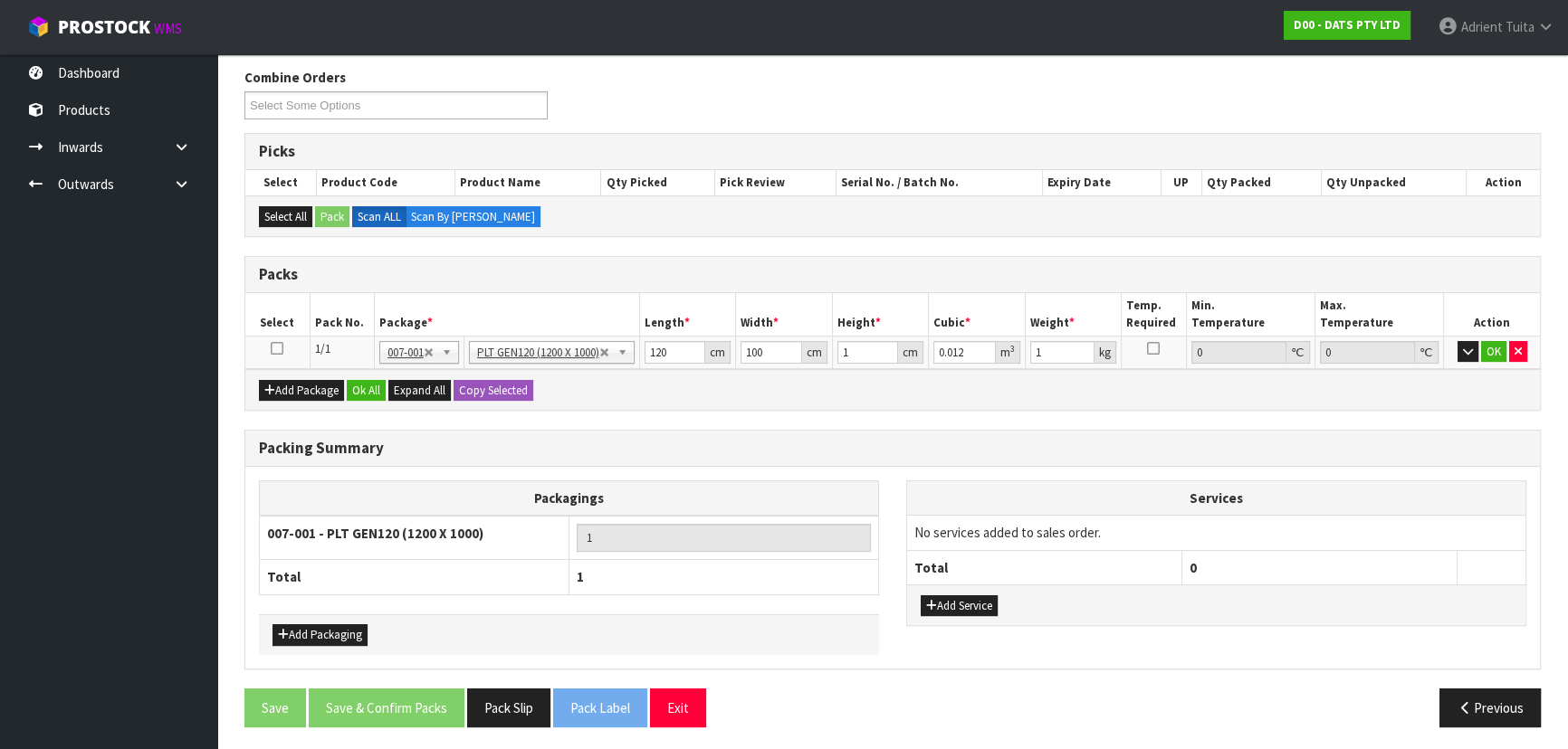
scroll to position [287, 0]
click at [657, 358] on input "120" at bounding box center [676, 351] width 62 height 22
type input "1"
type input "0.0001"
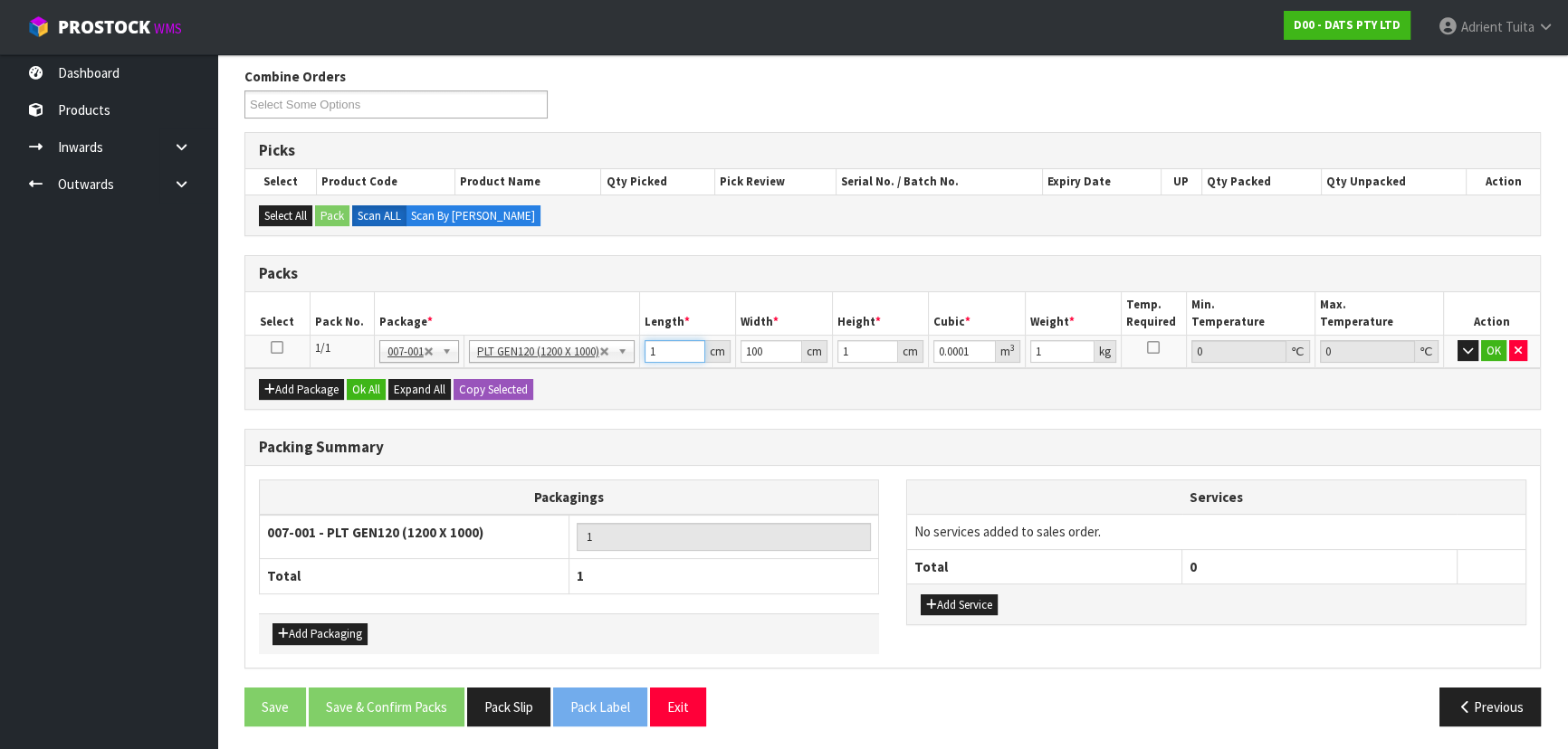
type input "11"
type input "0.0011"
type input "113"
type input "0.0113"
type input "113"
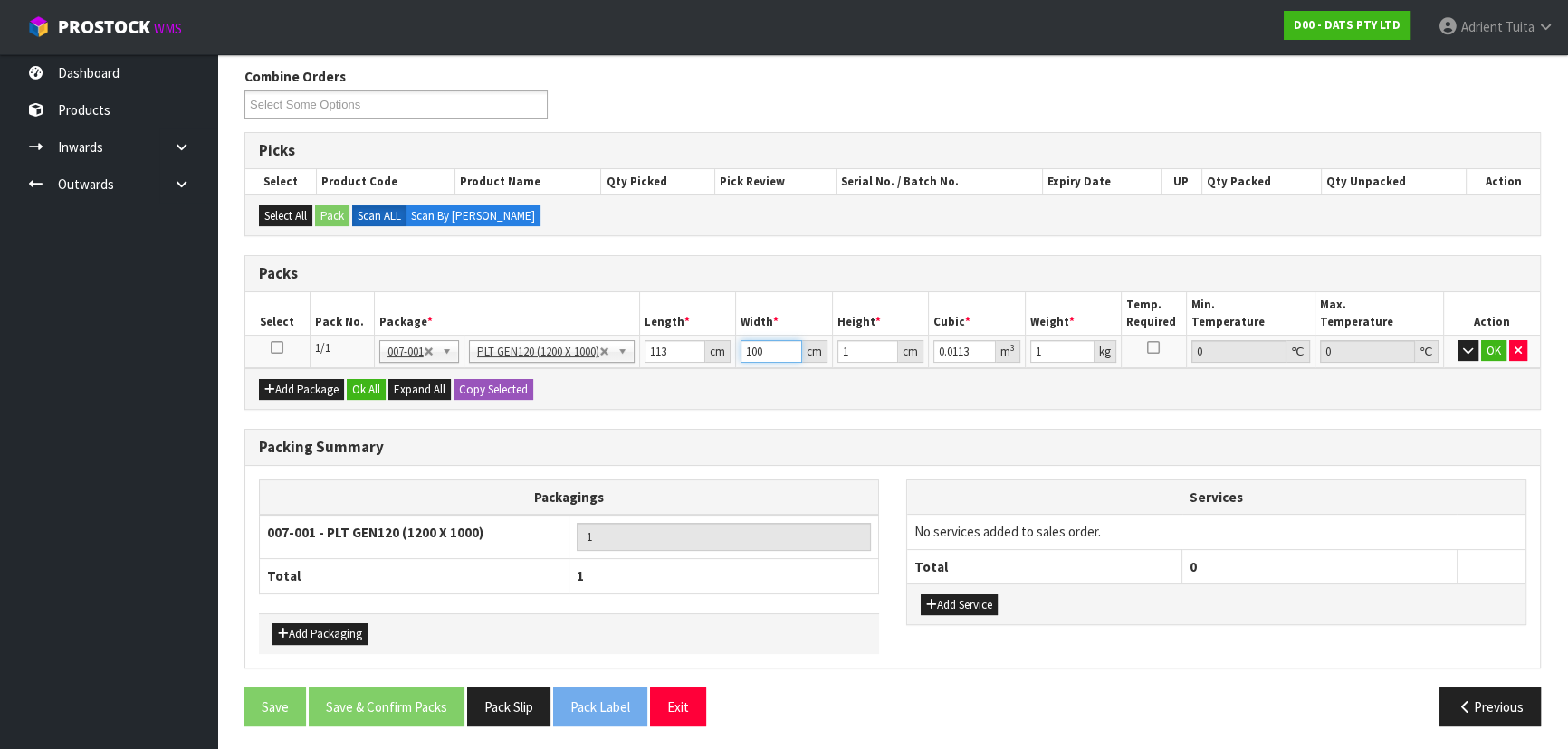
type input "1"
type input "0.000113"
type input "11"
type input "0.001243"
type input "111"
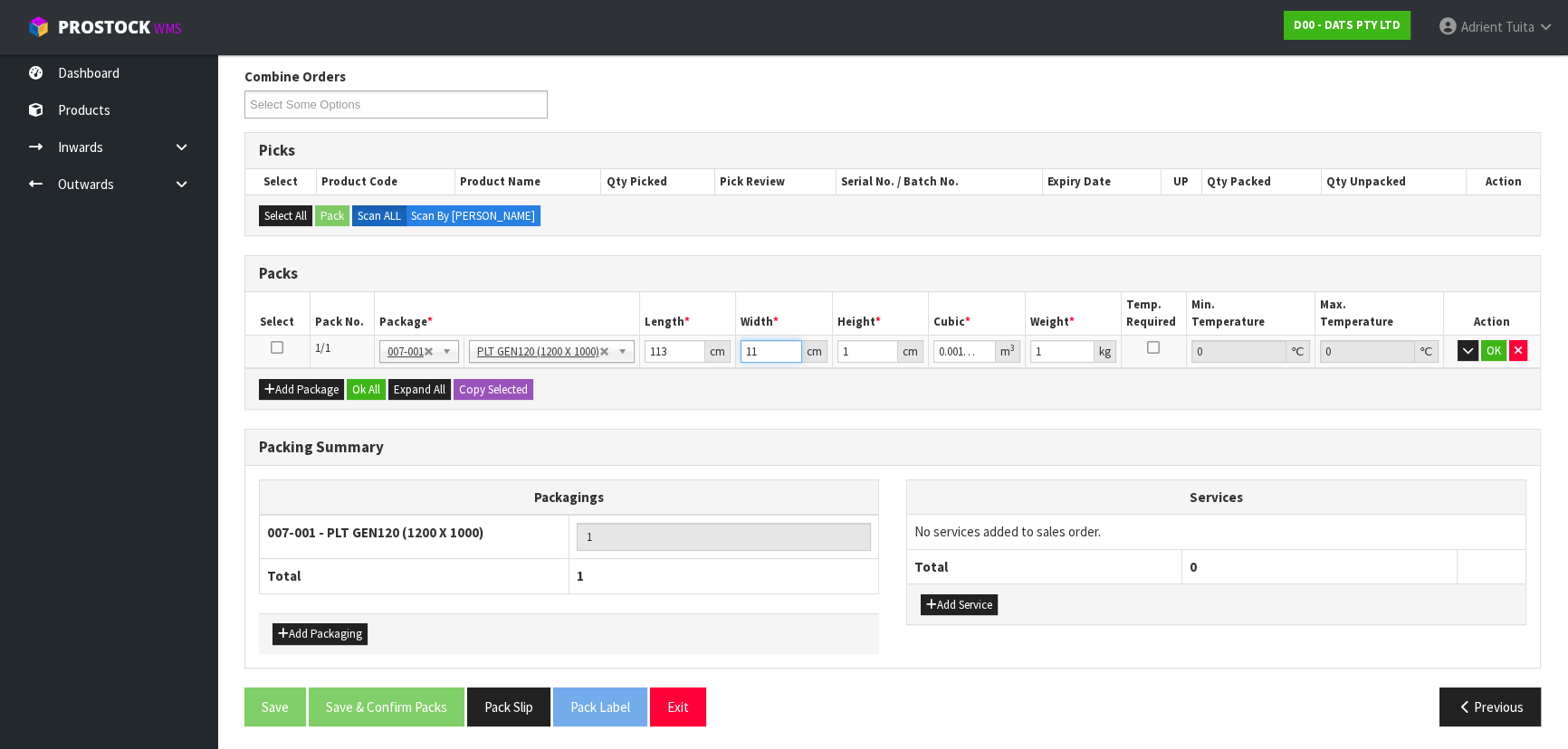
type input "0.012543"
type input "111"
type input "11"
type input "0.137973"
type input "116"
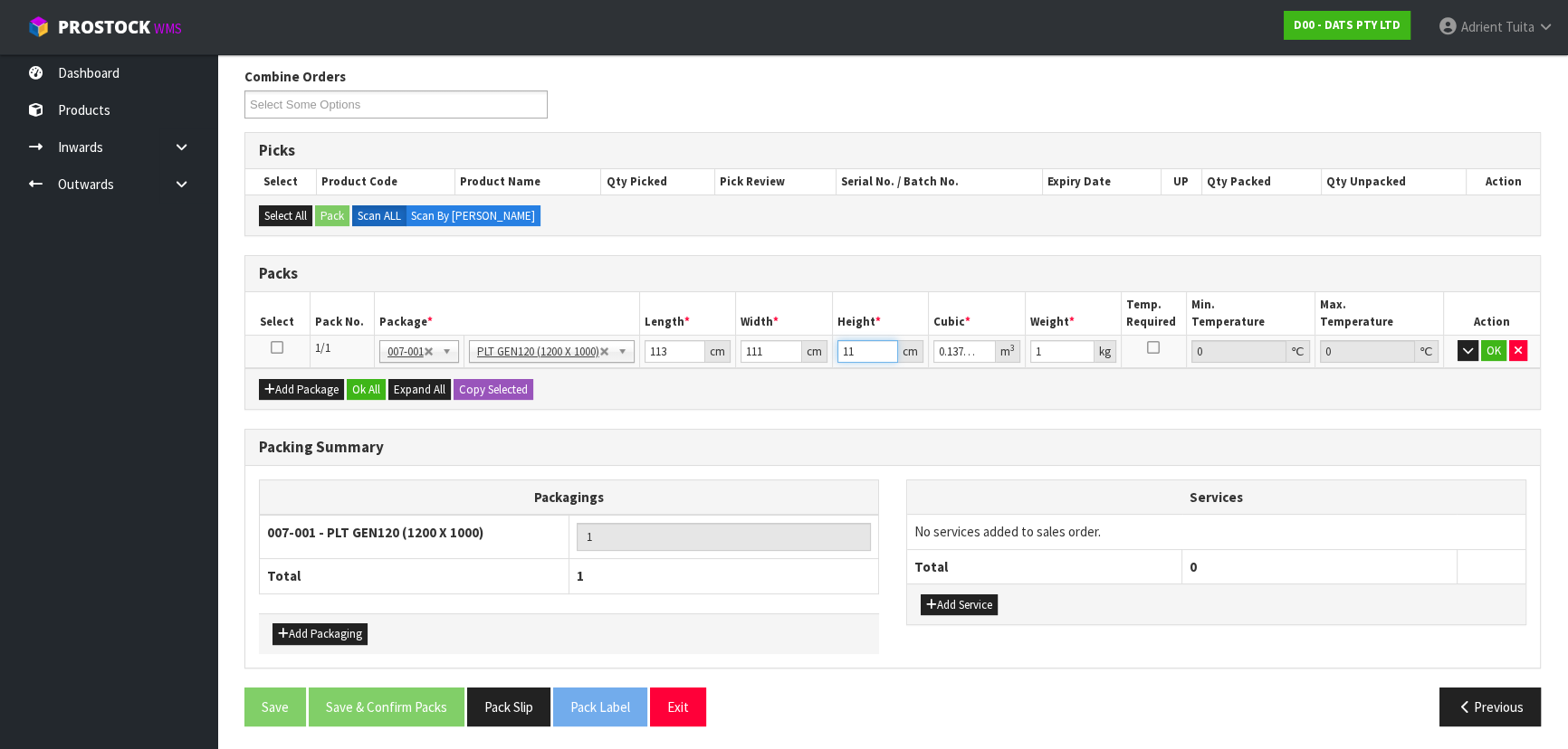
type input "1.454988"
type input "116"
type input "154"
click at [1498, 346] on button "OK" at bounding box center [1493, 350] width 25 height 21
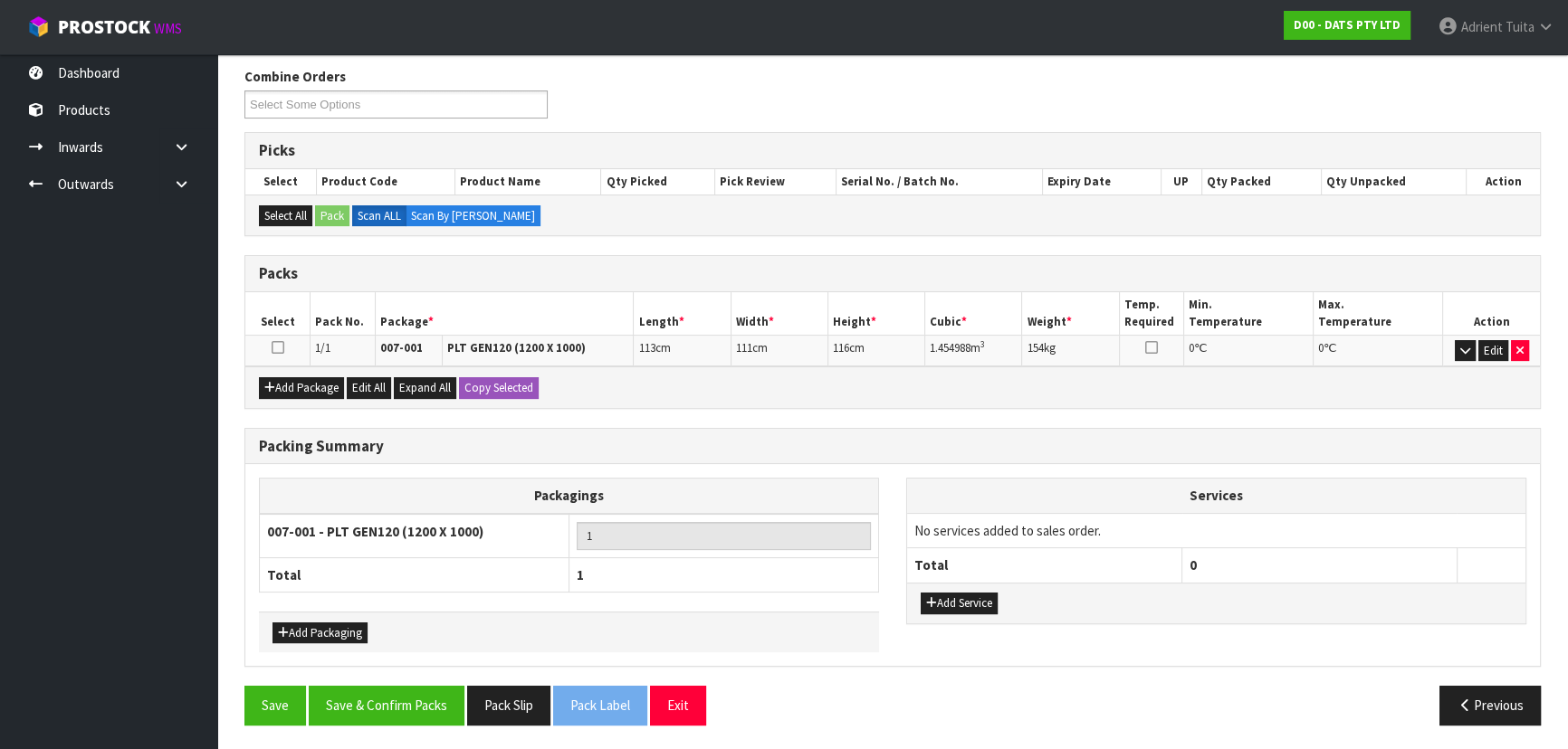
scroll to position [286, 0]
click at [403, 695] on button "Save & Confirm Packs" at bounding box center [386, 706] width 156 height 39
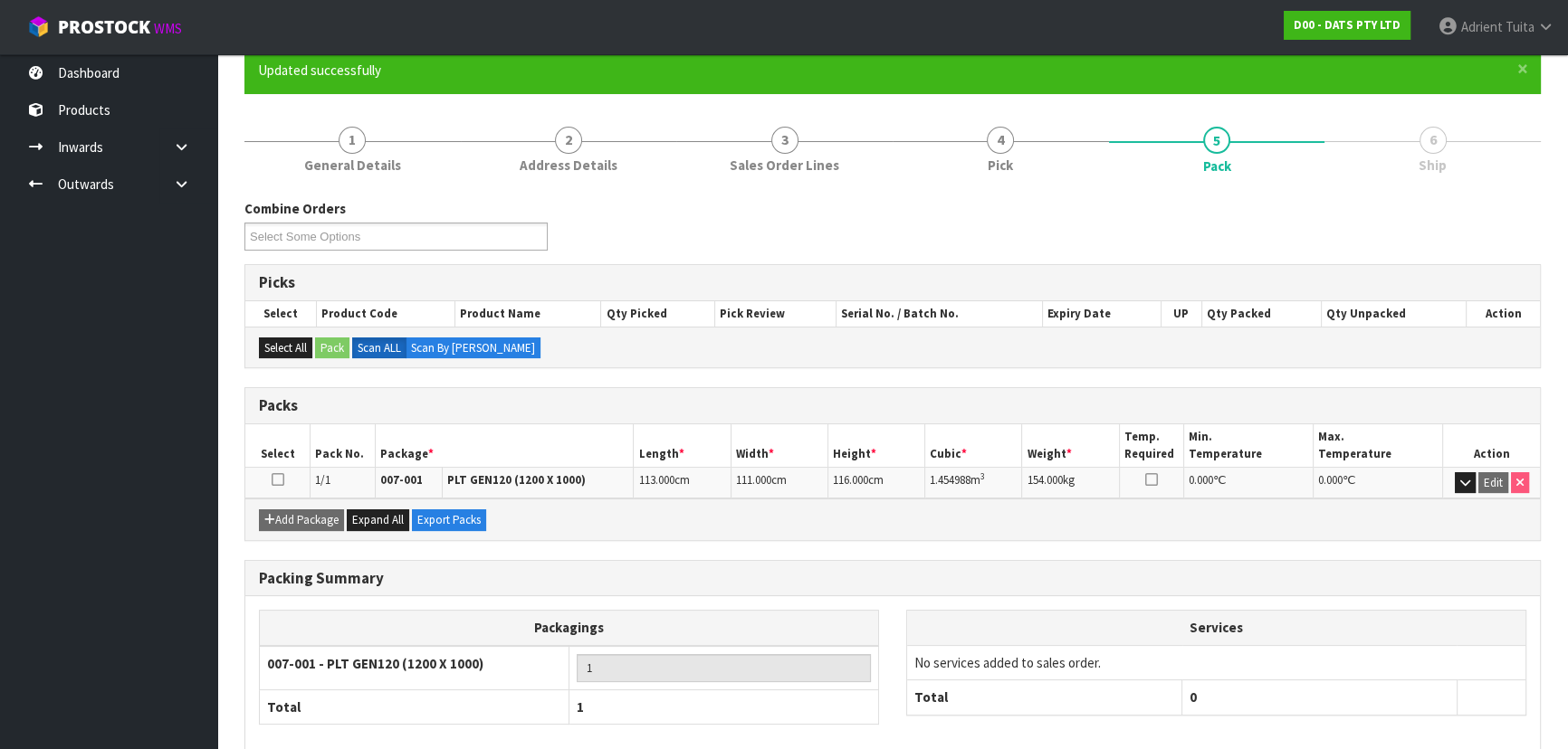
scroll to position [246, 0]
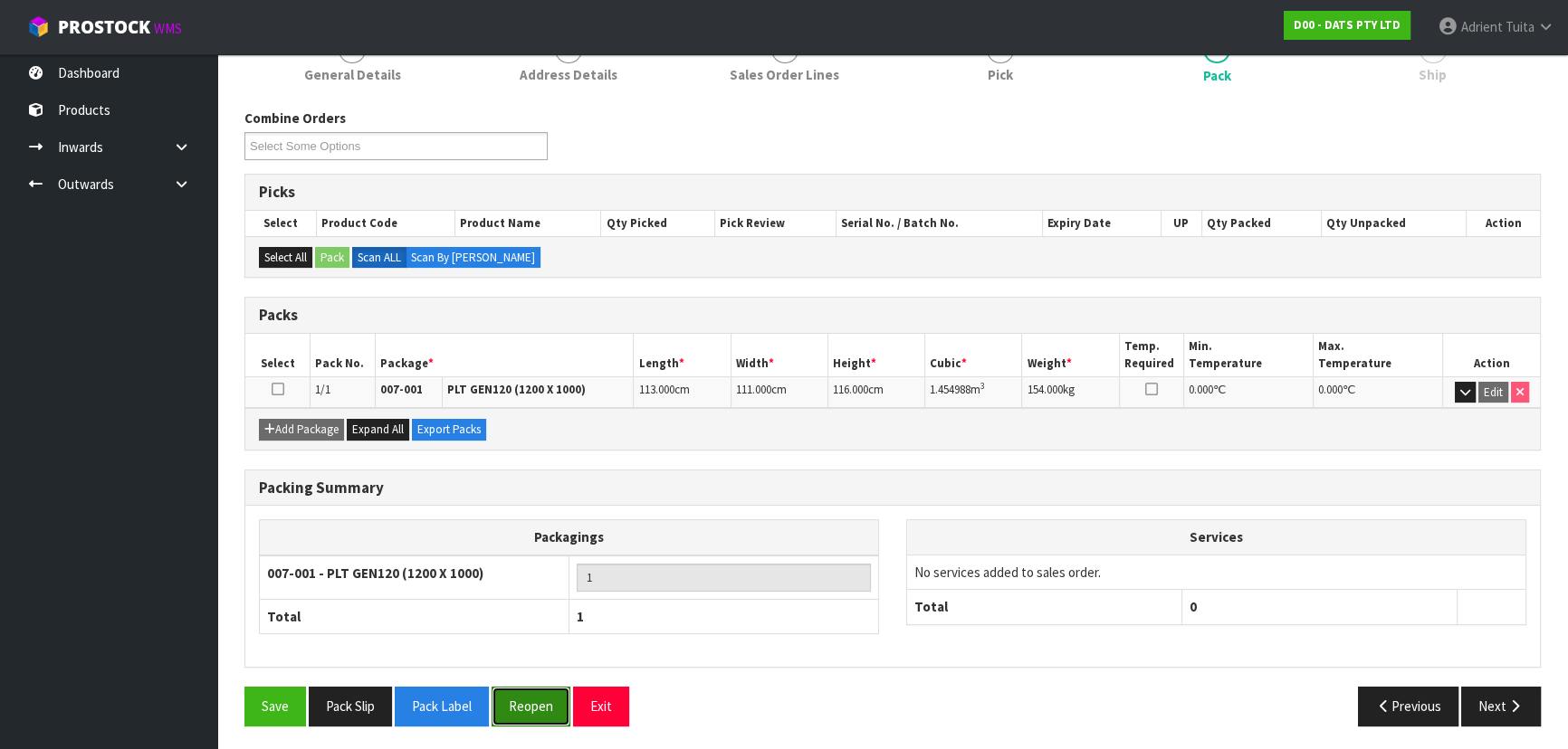
click at [514, 705] on button "Reopen" at bounding box center [531, 706] width 78 height 39
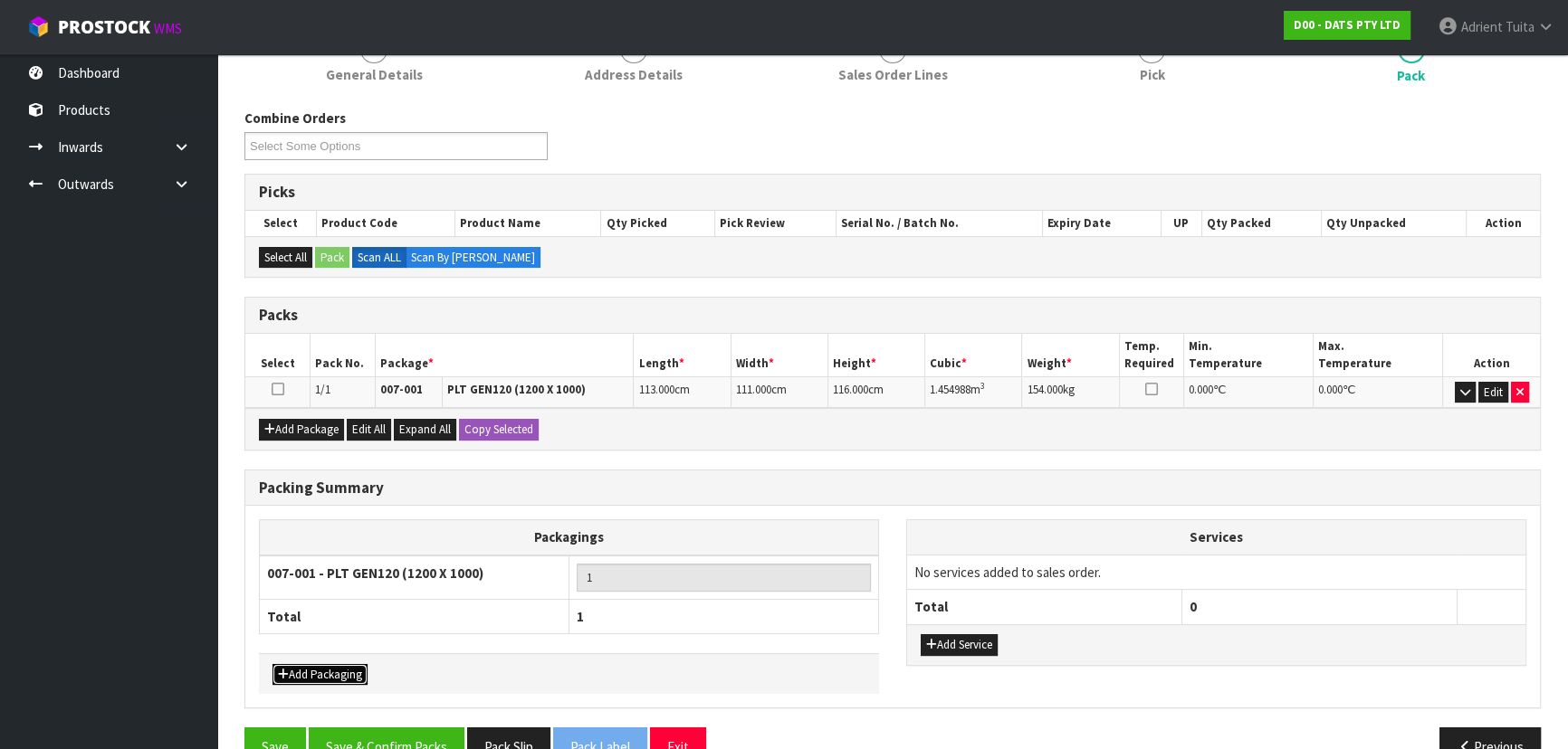
click at [358, 670] on button "Add Packaging" at bounding box center [321, 674] width 95 height 21
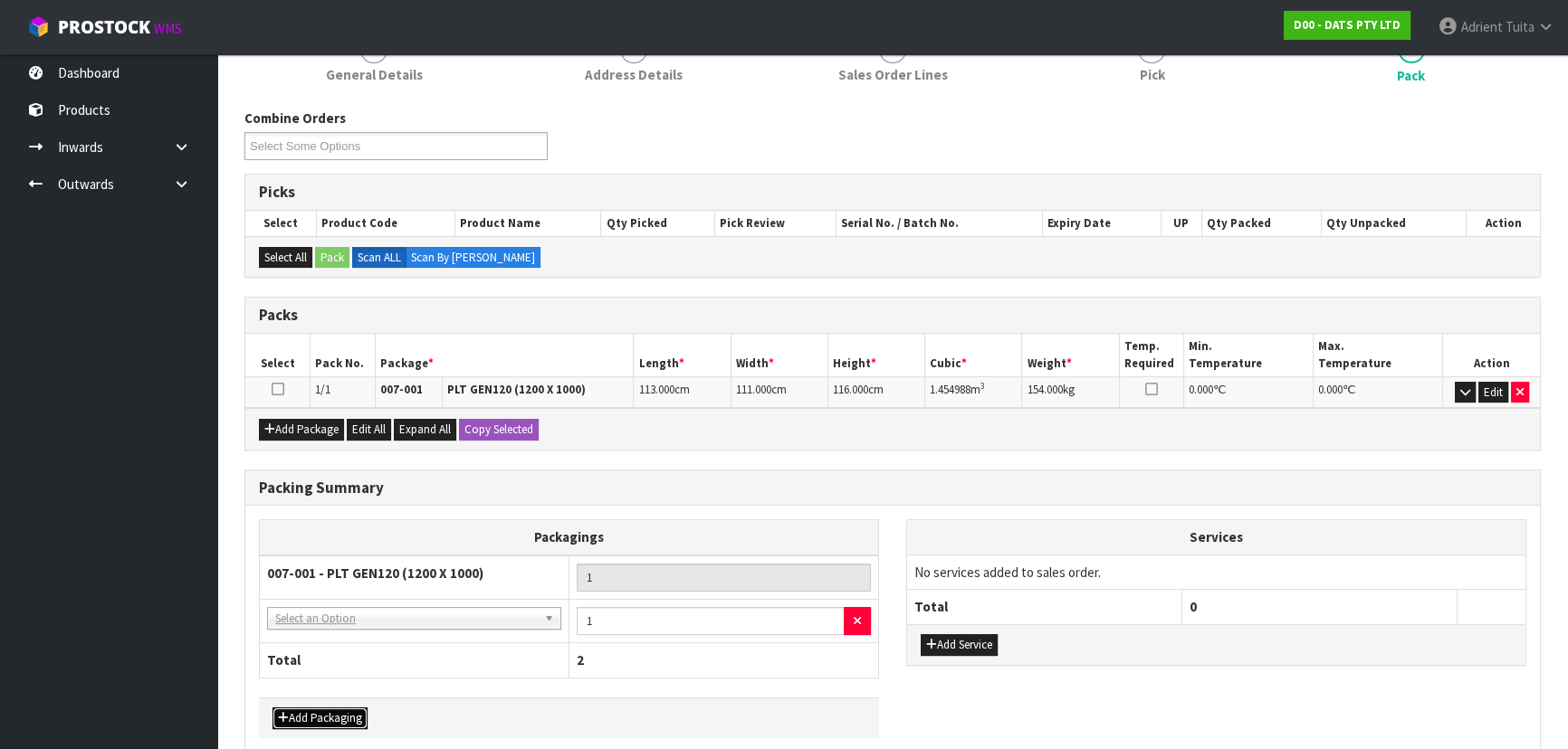
drag, startPoint x: 369, startPoint y: 615, endPoint x: 371, endPoint y: 629, distance: 14.1
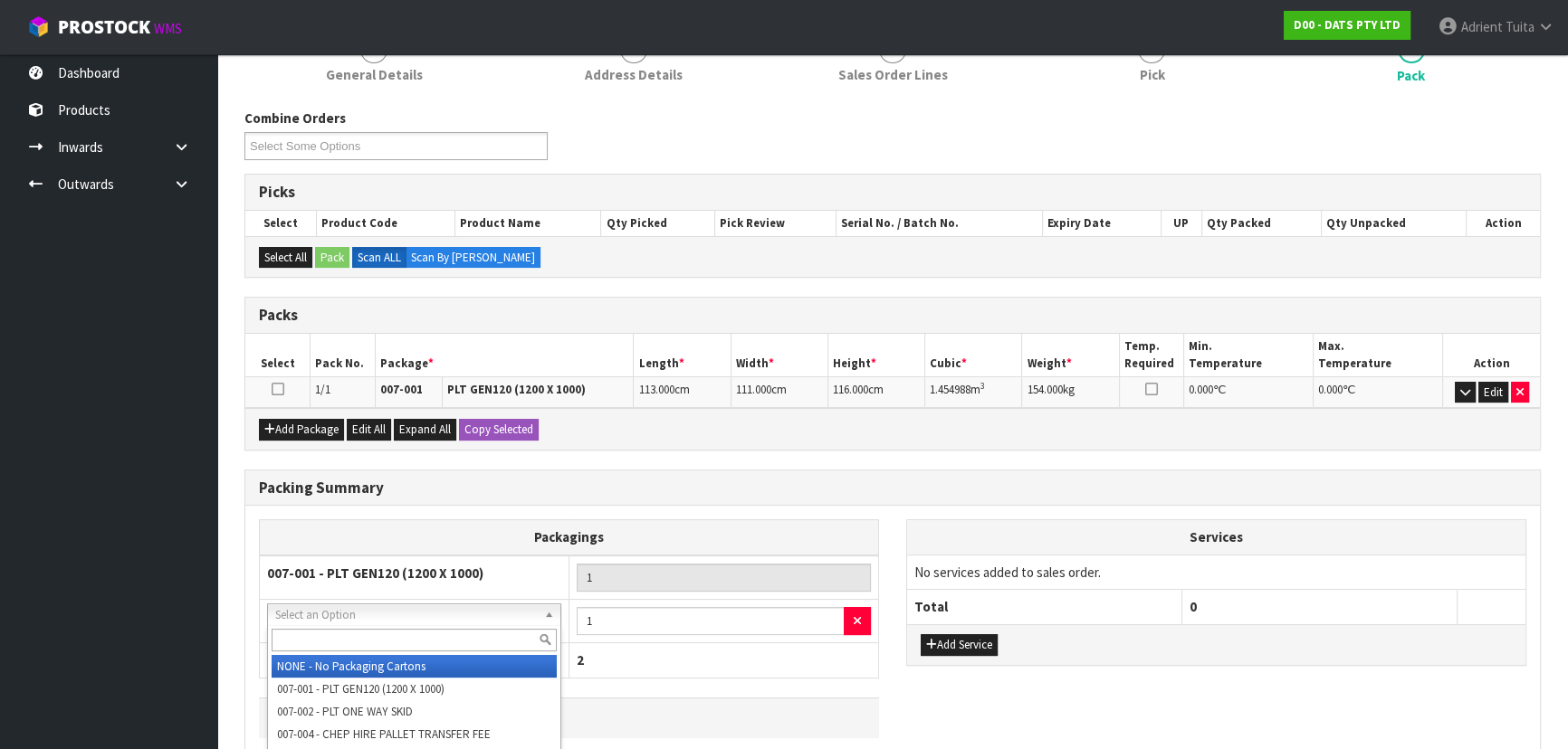
click at [371, 629] on input "text" at bounding box center [414, 640] width 285 height 22
type input "OC"
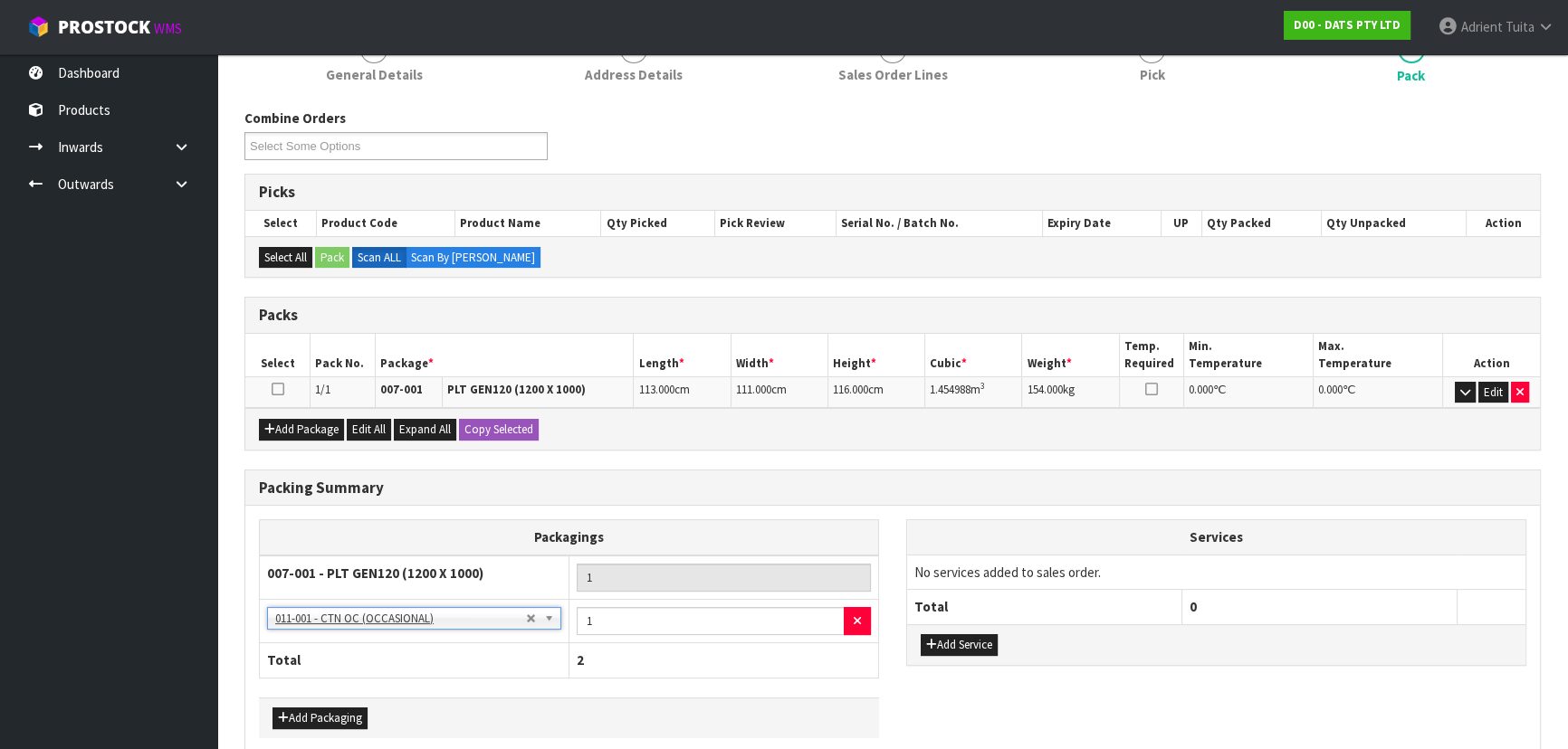
scroll to position [330, 0]
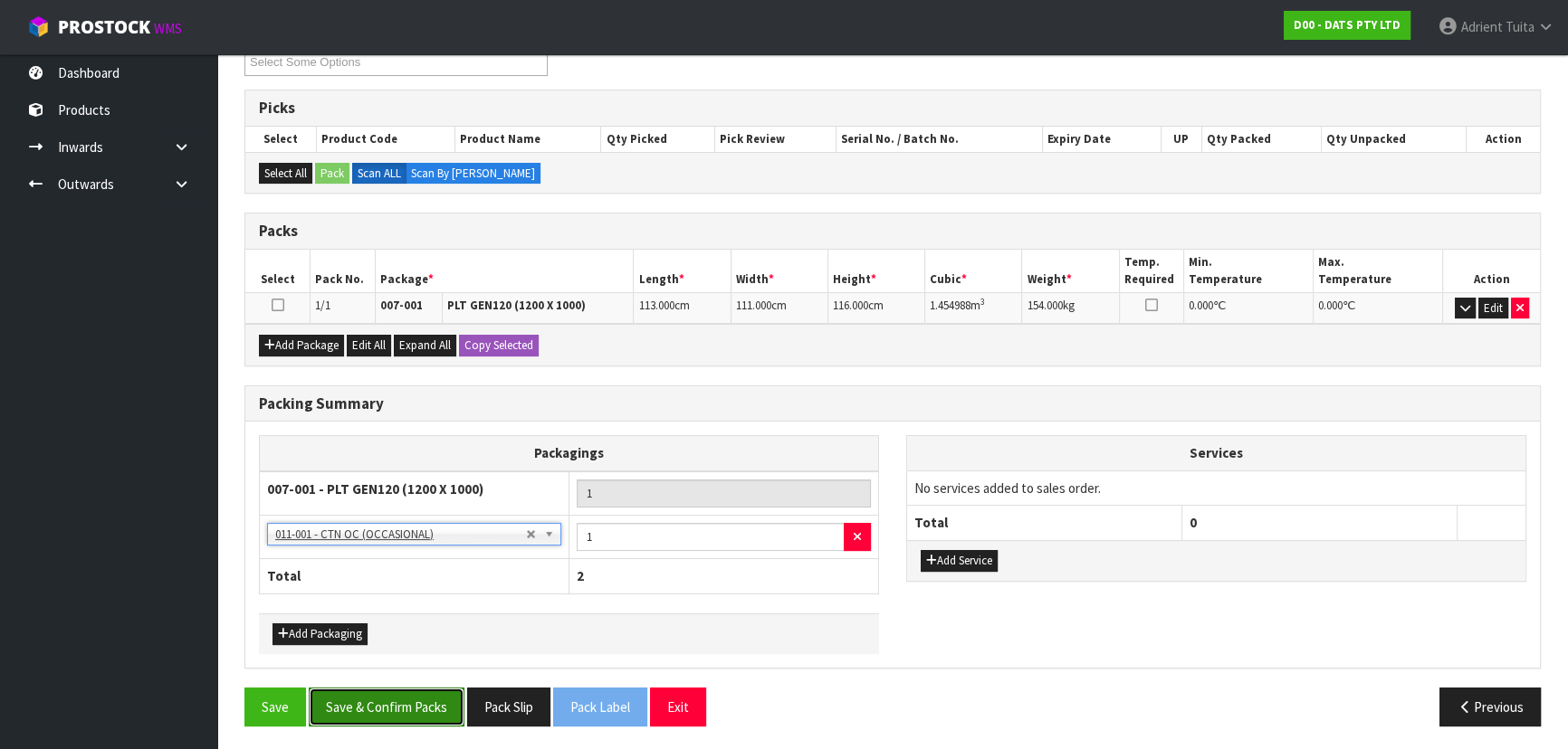
click at [369, 687] on button "Save & Confirm Packs" at bounding box center [386, 707] width 156 height 39
